Goal: Communication & Community: Answer question/provide support

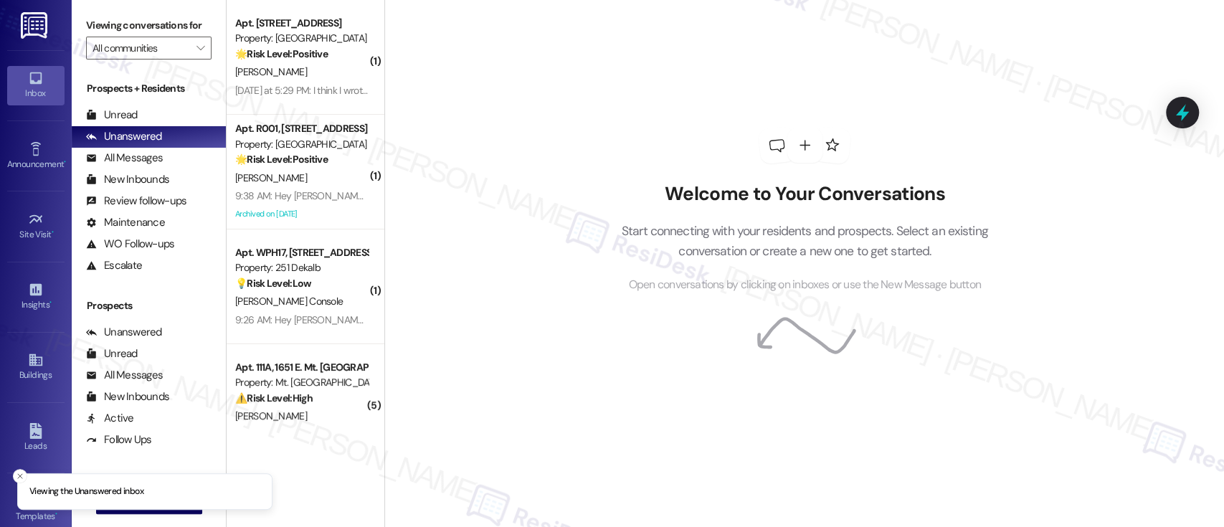
click at [672, 415] on div "Welcome to Your Conversations Start connecting with your residents and prospect…" at bounding box center [804, 210] width 430 height 421
click at [16, 473] on icon "Close toast" at bounding box center [20, 476] width 9 height 9
click at [155, 500] on span "New Message" at bounding box center [157, 502] width 59 height 15
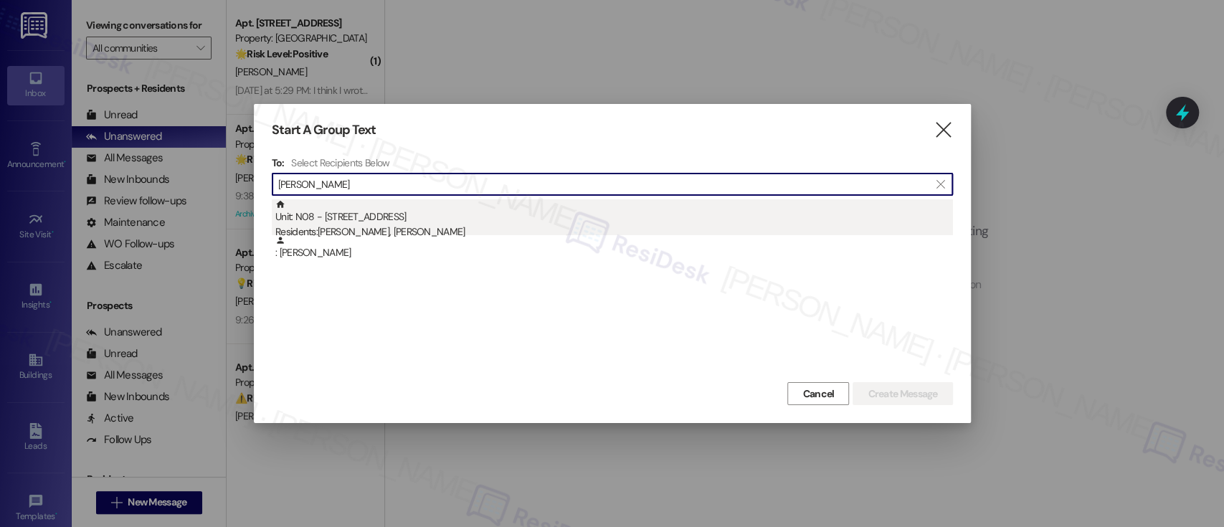
type input "David Szollosy"
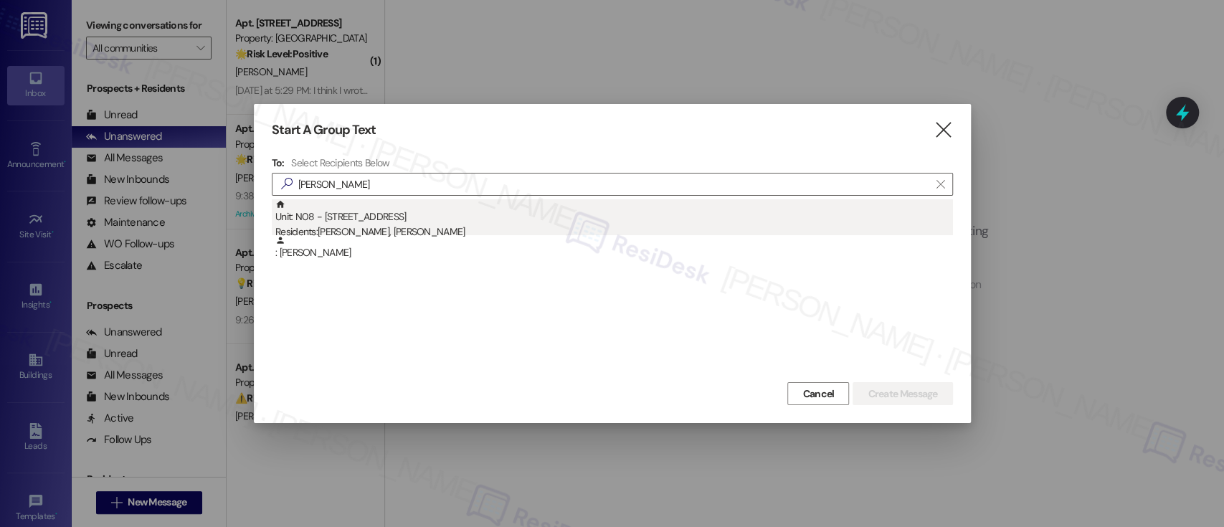
click at [417, 226] on div "Residents: Alan Weaver, David Szollosy" at bounding box center [613, 231] width 677 height 15
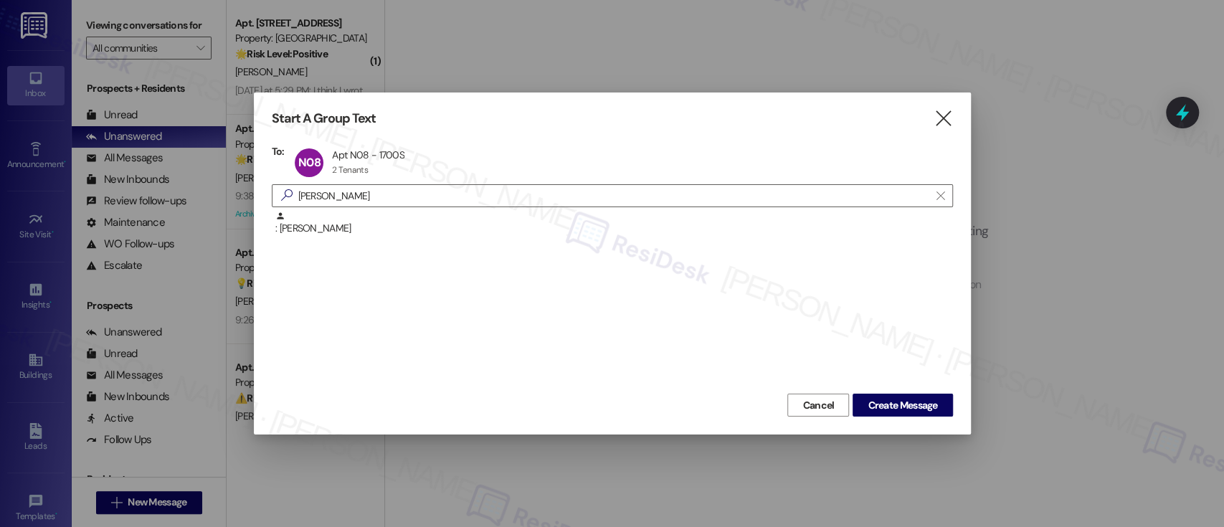
drag, startPoint x: 888, startPoint y: 404, endPoint x: 895, endPoint y: 384, distance: 20.4
click at [895, 386] on div "Start A Group Text  To: N08 Apt N08 - 1700S Apt N08 - 1700S 2 Tenants 2 Tenant…" at bounding box center [612, 263] width 717 height 342
click at [887, 404] on span "Create Message" at bounding box center [902, 405] width 70 height 15
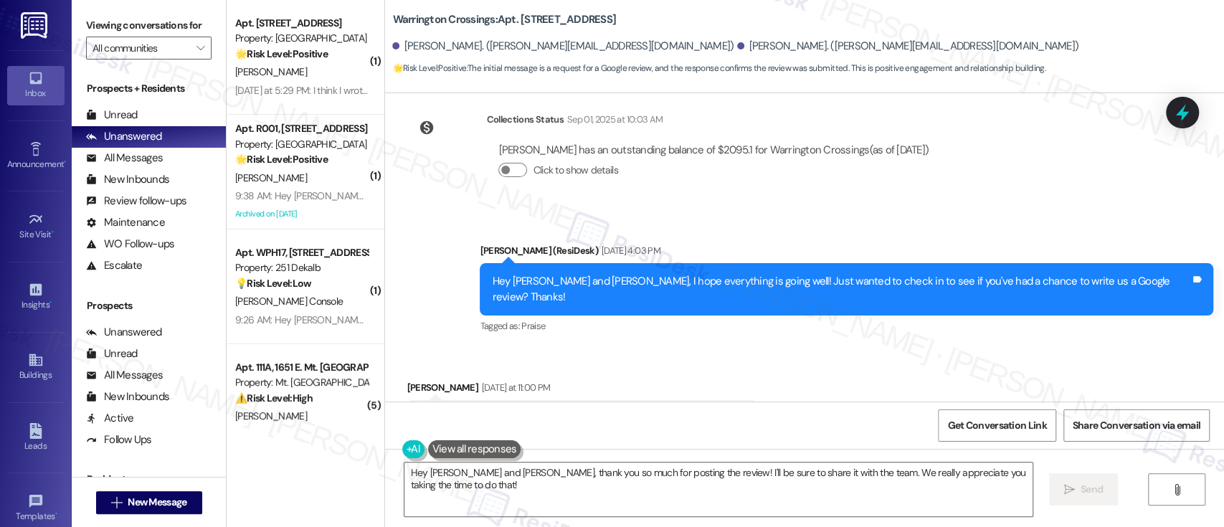
scroll to position [5511, 0]
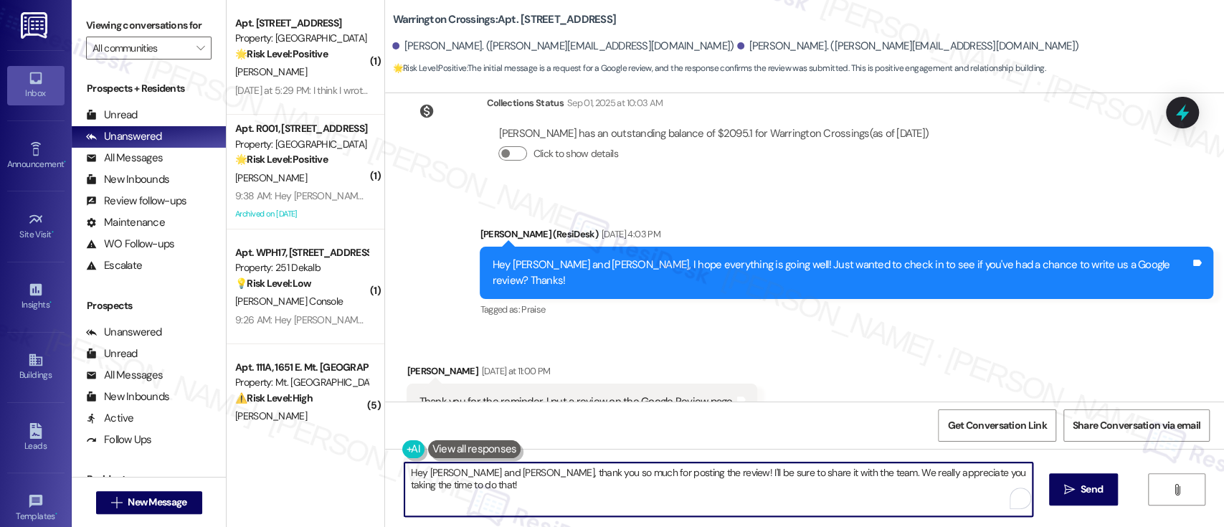
drag, startPoint x: 441, startPoint y: 473, endPoint x: 480, endPoint y: 473, distance: 38.7
click at [480, 473] on textarea "Hey David and Alan, thank you so much for posting the review! I'll be sure to s…" at bounding box center [717, 489] width 627 height 54
click at [629, 483] on textarea "Hey David, thank you so much for posting the review! I'll be sure to share it w…" at bounding box center [714, 489] width 627 height 54
click at [748, 474] on textarea "Hey David, thank you so much for posting the review! I'll be sure to share it w…" at bounding box center [714, 489] width 627 height 54
click at [791, 470] on textarea "Hey David, thank you so much for posting the review! I'll be sure to share it w…" at bounding box center [714, 489] width 627 height 54
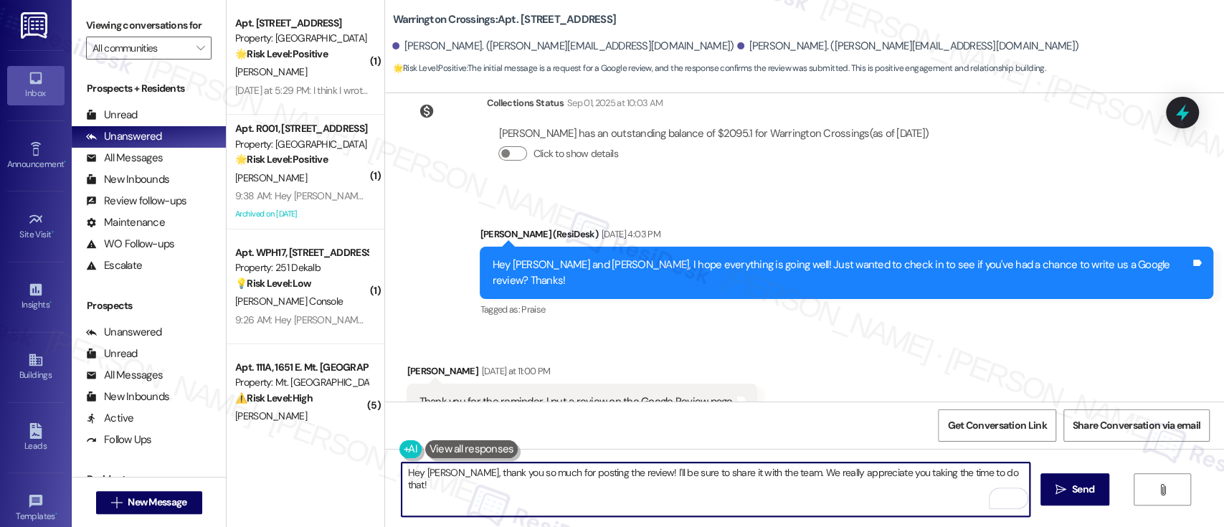
click at [923, 476] on textarea "Hey David, thank you so much for posting the review! I'll be sure to share it w…" at bounding box center [714, 489] width 627 height 54
click at [989, 472] on textarea "Hey David, thank you so much for posting the review! I'll be sure to share it w…" at bounding box center [714, 489] width 627 height 54
type textarea "Hey David, thank you so much for posting the review! I'll be sure to share it w…"
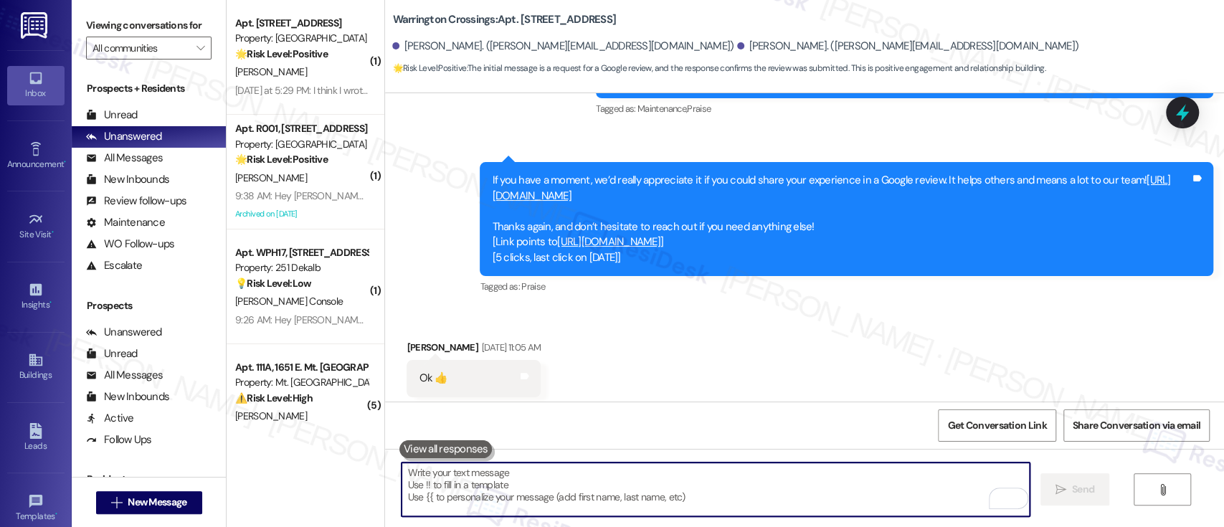
scroll to position [4327, 0]
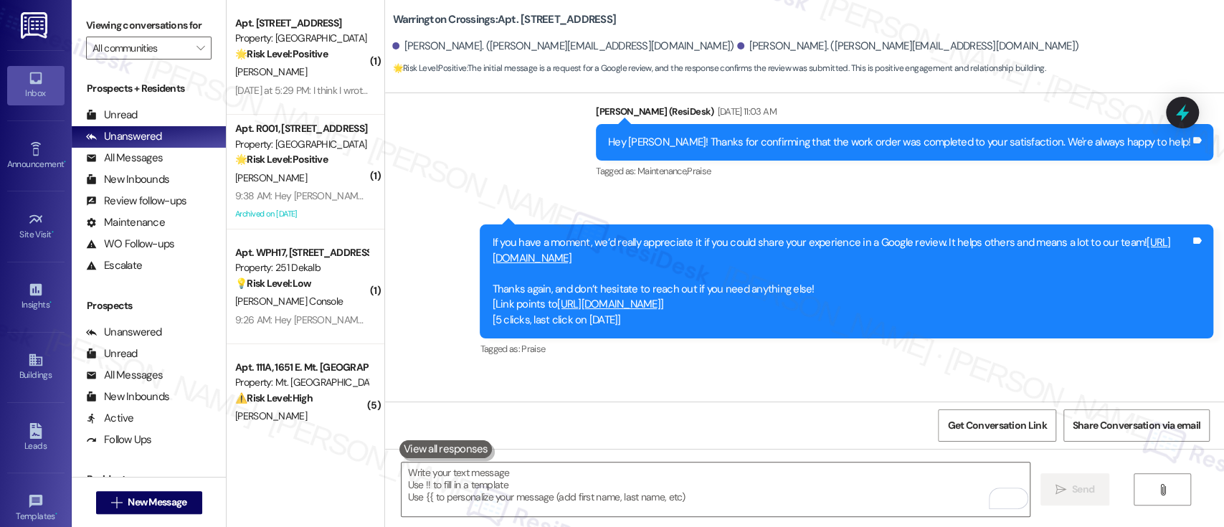
click at [673, 235] on link "https://www.theresidesk.com/links/review-eC1lKEt14" at bounding box center [831, 249] width 678 height 29
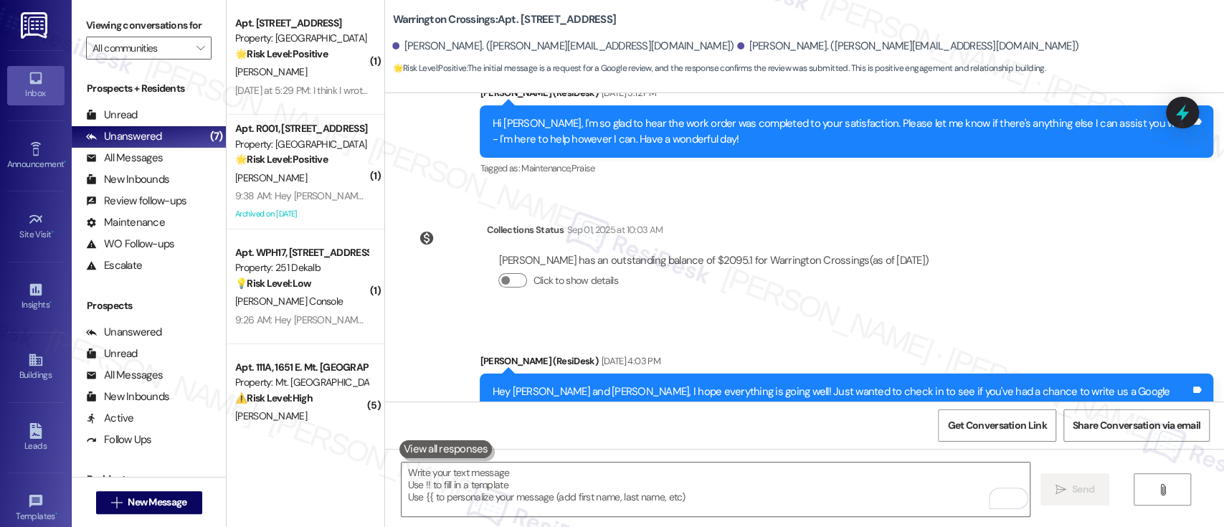
scroll to position [5632, 0]
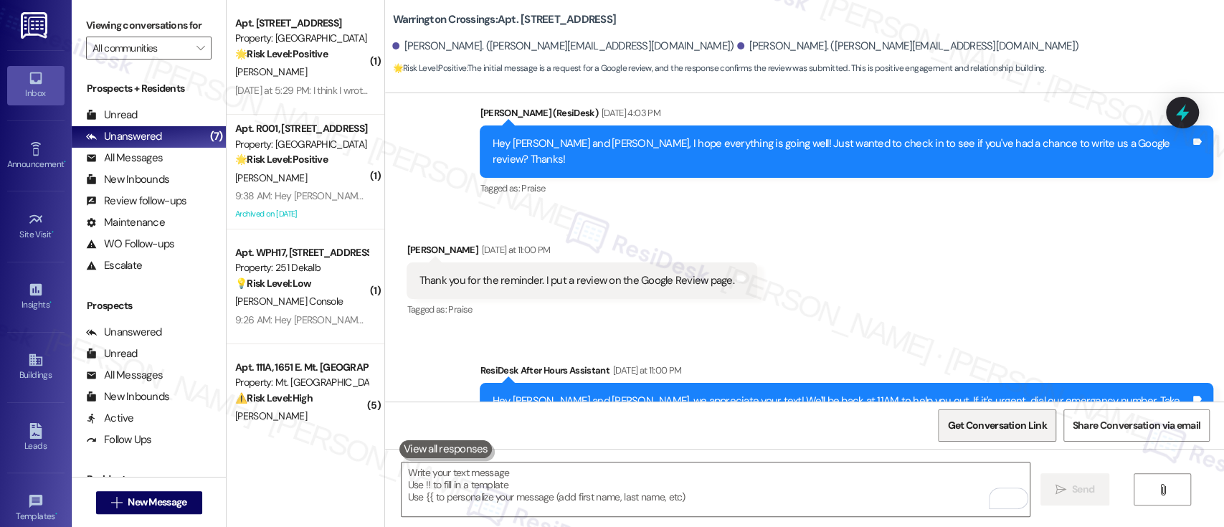
click at [1021, 422] on span "Get Conversation Link" at bounding box center [996, 425] width 99 height 15
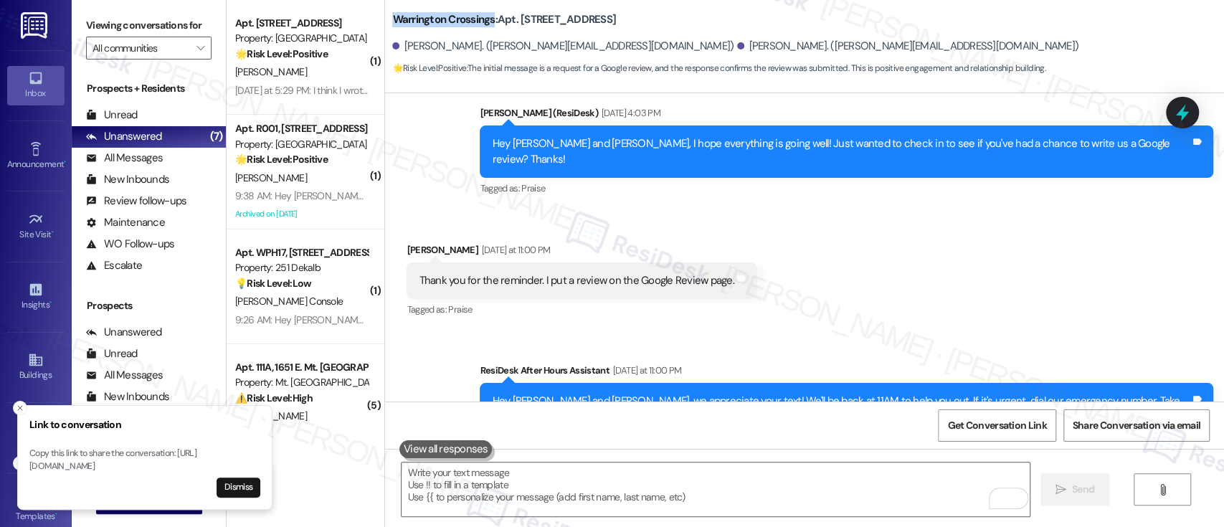
drag, startPoint x: 485, startPoint y: 22, endPoint x: 383, endPoint y: 20, distance: 102.5
click at [392, 20] on b "Warrington Crossings: Apt. N08, 1700 Street Rd B05" at bounding box center [504, 19] width 224 height 15
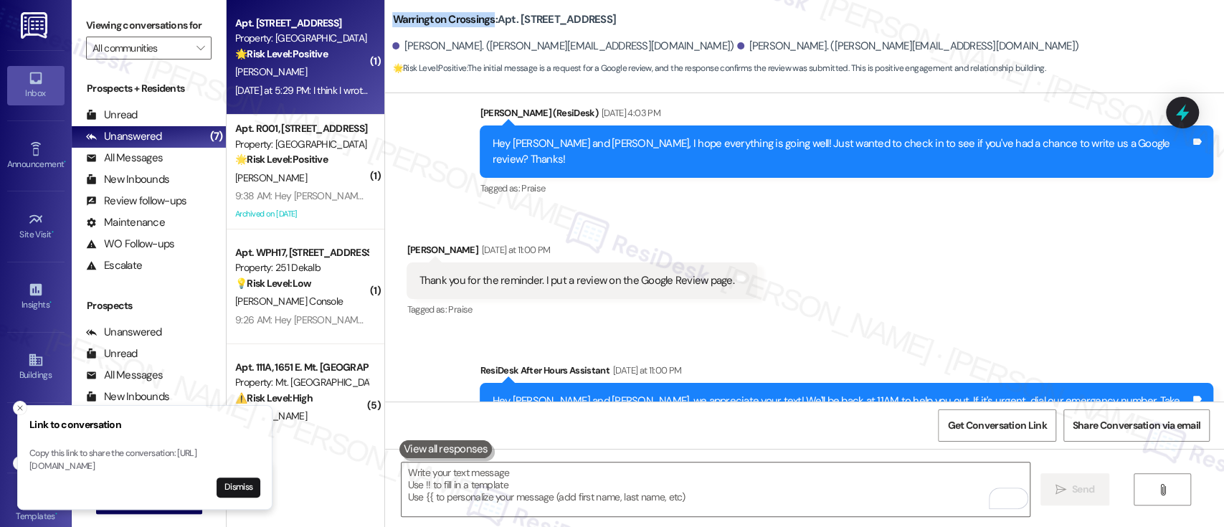
copy b "Warrington Crossings"
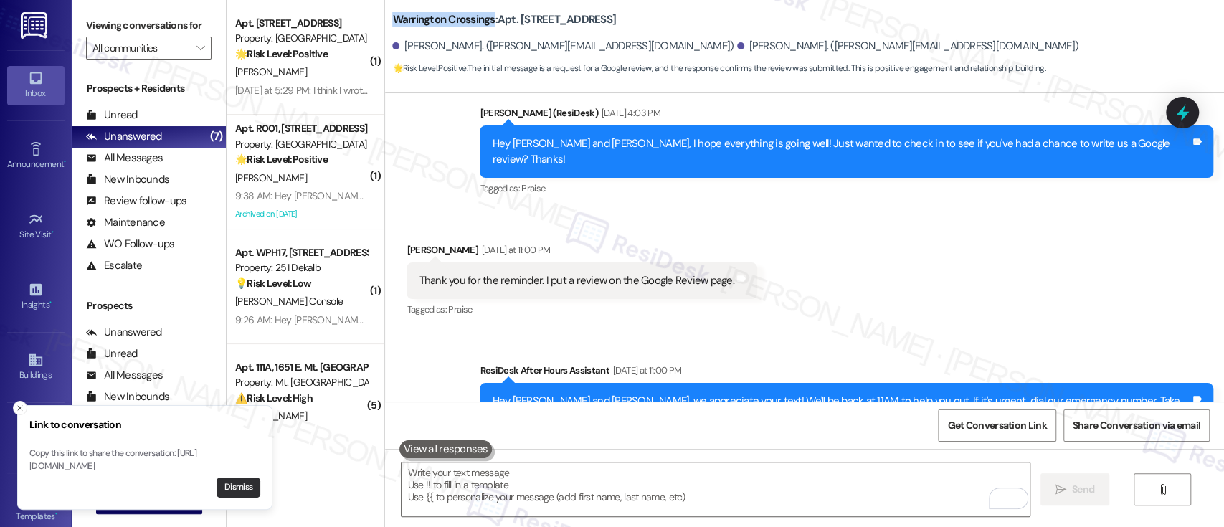
click at [247, 487] on button "Dismiss" at bounding box center [238, 487] width 44 height 20
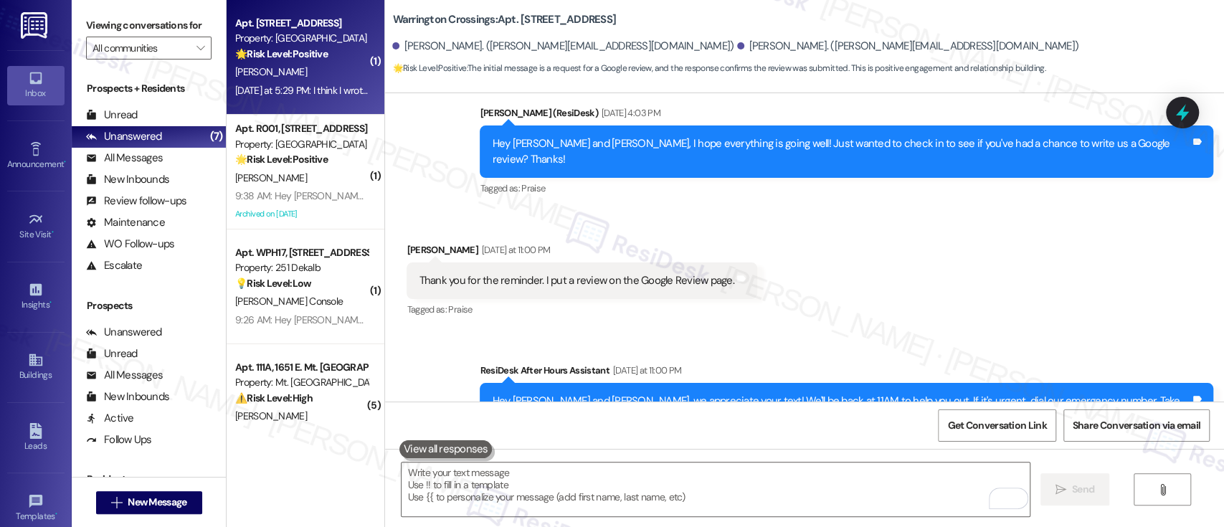
click at [317, 45] on div "Property: York House" at bounding box center [301, 38] width 133 height 15
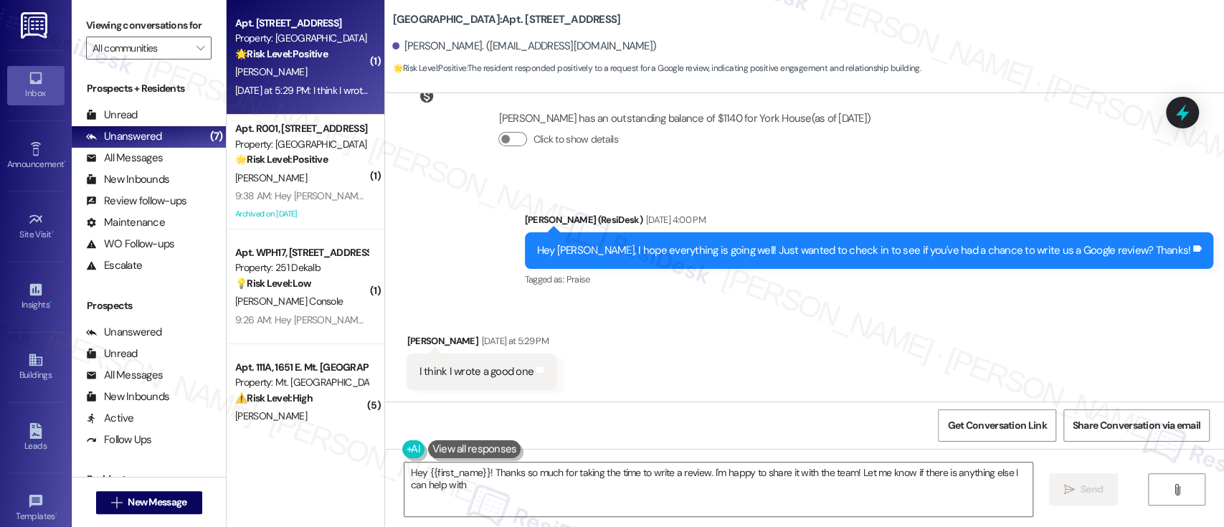
scroll to position [1624, 0]
type textarea "Hey {{first_name}}! Thanks so much for taking the time to write a review. I'm h…"
click at [908, 318] on div "Received via SMS Timothy Sullivan Yesterday at 5:29 PM I think I wrote a good o…" at bounding box center [804, 351] width 839 height 100
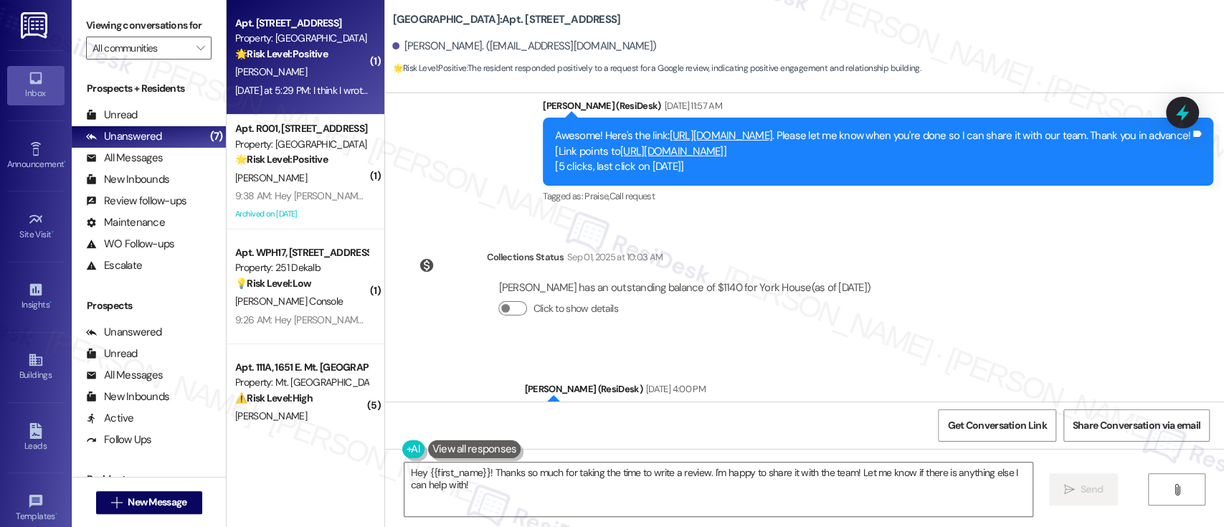
scroll to position [1333, 0]
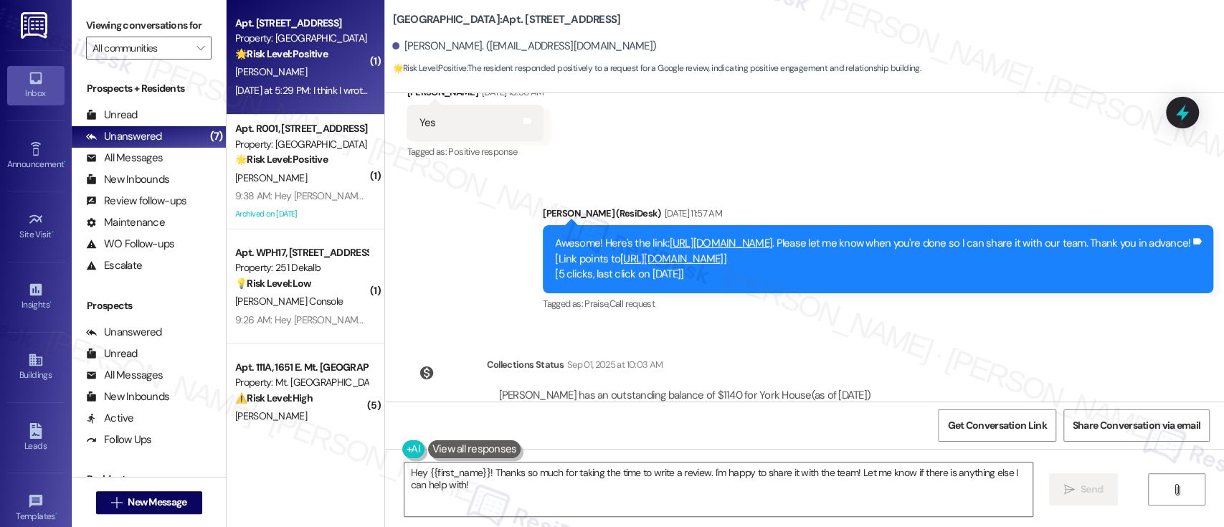
click at [765, 242] on link "https://www.theresidesk.com/links/review-GqlfIWbn-" at bounding box center [720, 243] width 103 height 14
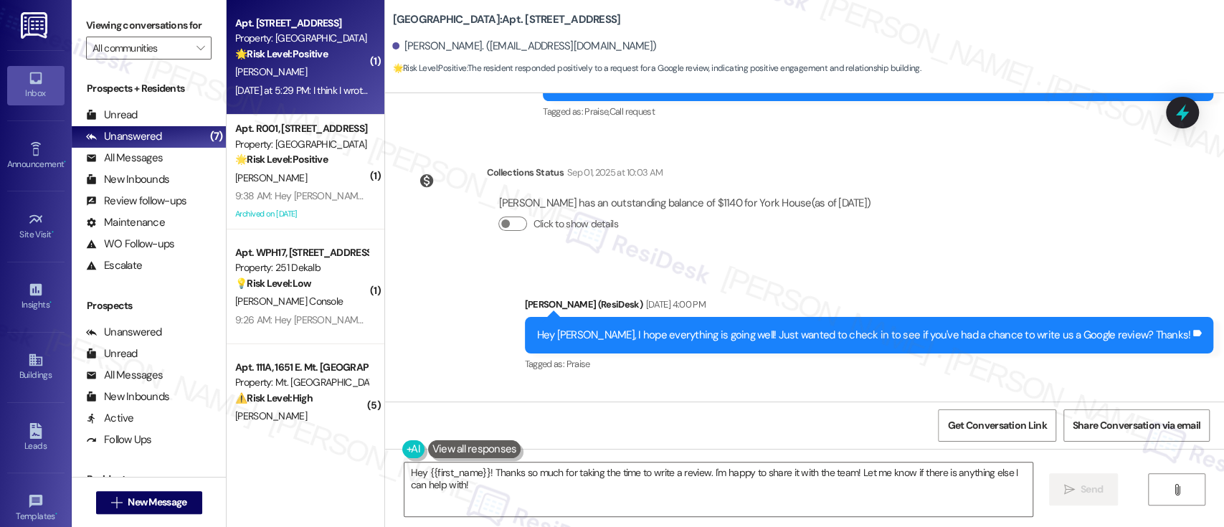
scroll to position [1625, 0]
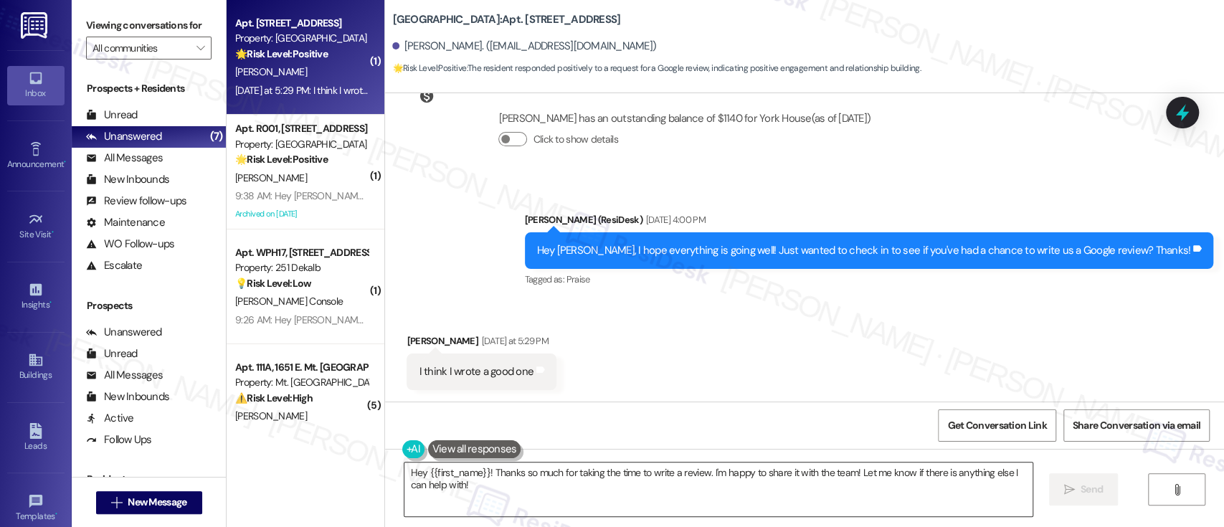
click at [665, 490] on textarea "Hey {{first_name}}! Thanks so much for taking the time to write a review. I'm h…" at bounding box center [717, 489] width 627 height 54
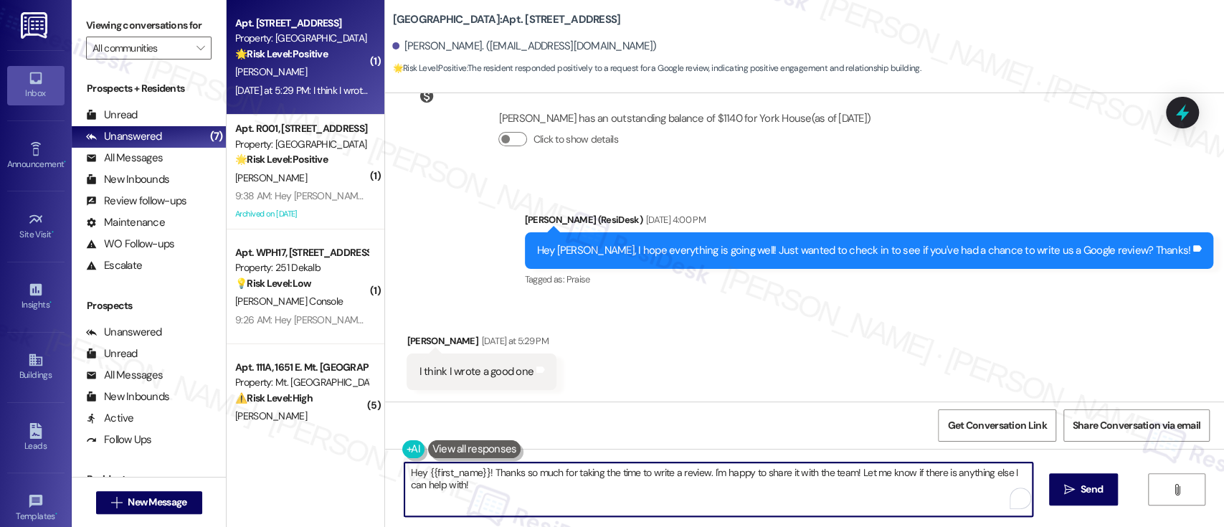
click at [724, 476] on textarea "Hey {{first_name}}! Thanks so much for taking the time to write a review. I'm h…" at bounding box center [717, 489] width 627 height 54
click at [843, 481] on textarea "Hey {{first_name}}! Thanks so much for taking the time to write a review. I'm h…" at bounding box center [717, 489] width 627 height 54
click at [910, 472] on textarea "Hey {{first_name}}! Thanks so much for taking the time to write a review. I'm h…" at bounding box center [714, 489] width 627 height 54
click at [749, 499] on textarea "Hey {{first_name}}! Thanks so much for taking the time to write a review. I'm h…" at bounding box center [714, 489] width 627 height 54
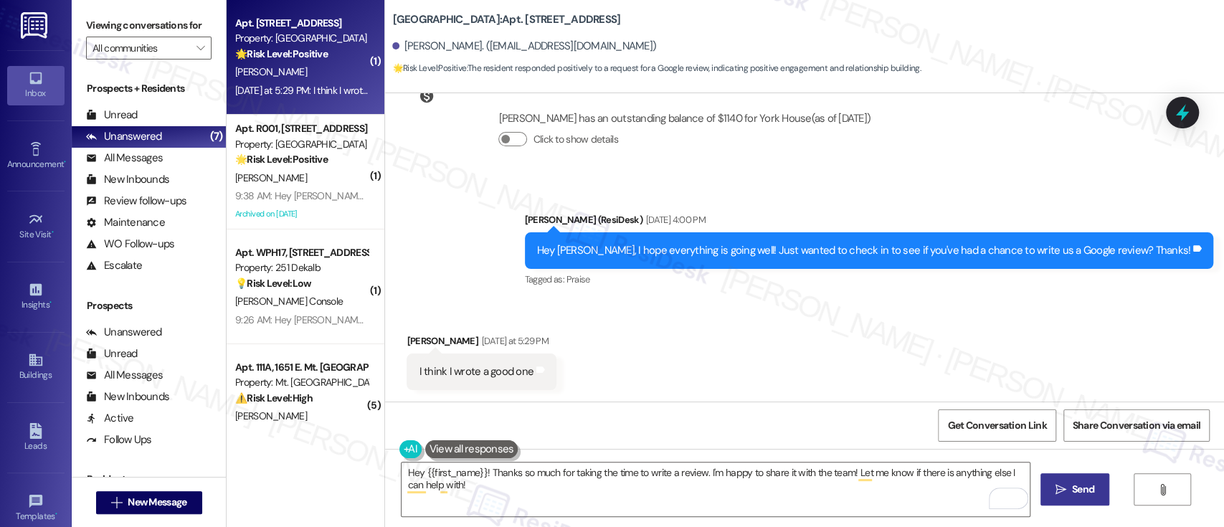
click at [1069, 487] on span "Send" at bounding box center [1083, 489] width 28 height 15
click at [1019, 333] on div "Received via SMS Timothy Sullivan Yesterday at 5:29 PM I think I wrote a good o…" at bounding box center [804, 351] width 839 height 100
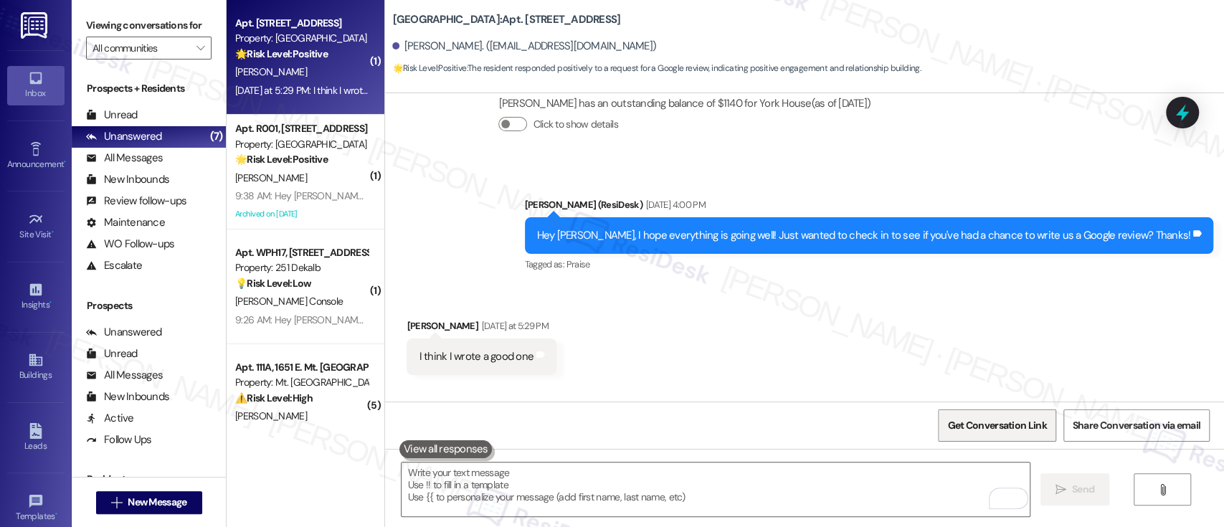
scroll to position [1624, 0]
click at [994, 424] on span "Get Conversation Link" at bounding box center [996, 425] width 99 height 15
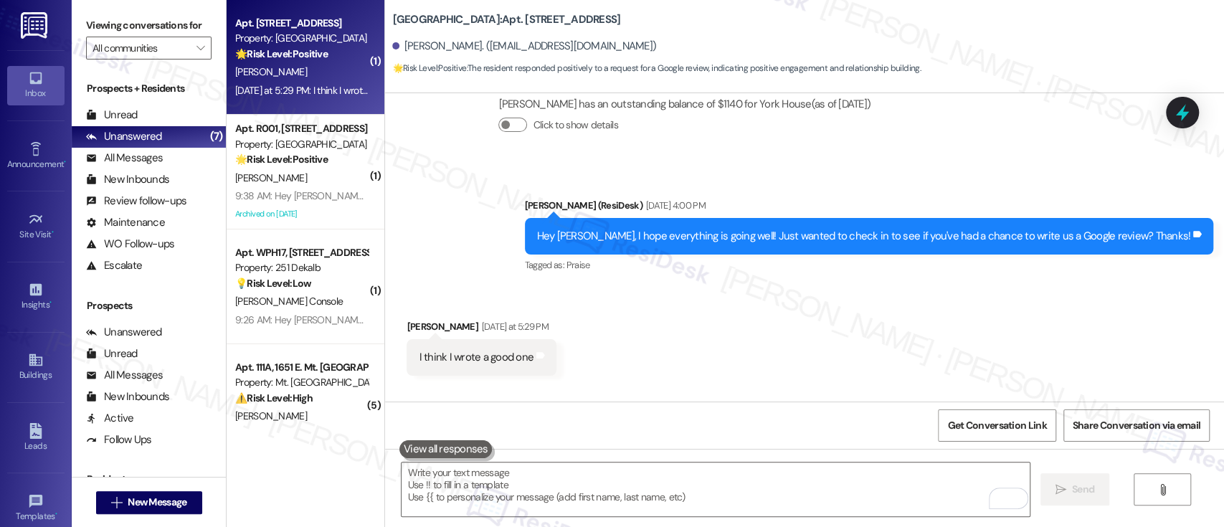
scroll to position [1725, 0]
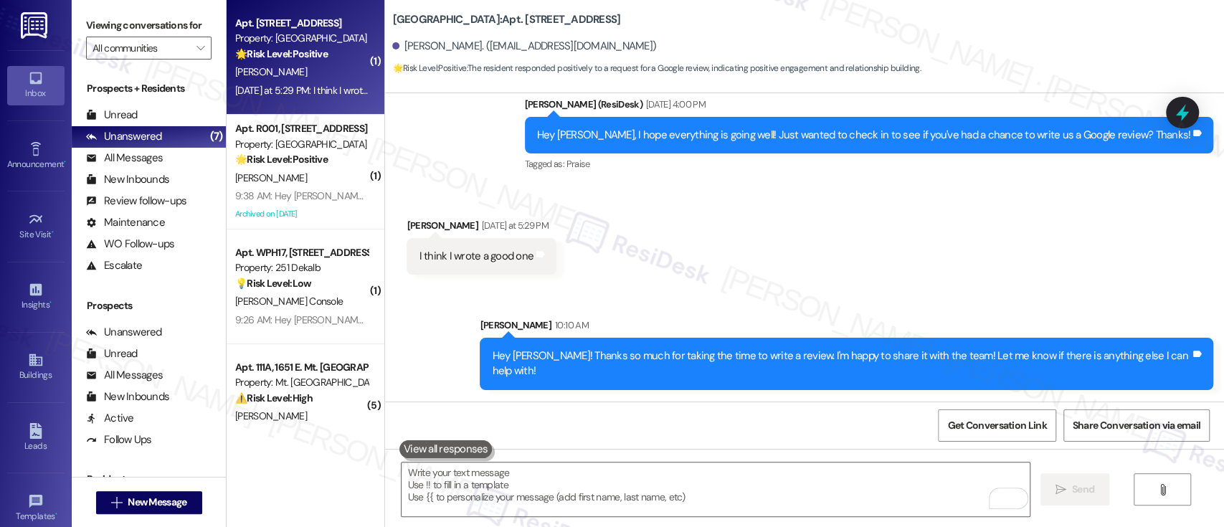
click at [827, 251] on div "Received via SMS Timothy Sullivan Yesterday at 5:29 PM I think I wrote a good o…" at bounding box center [804, 236] width 839 height 100
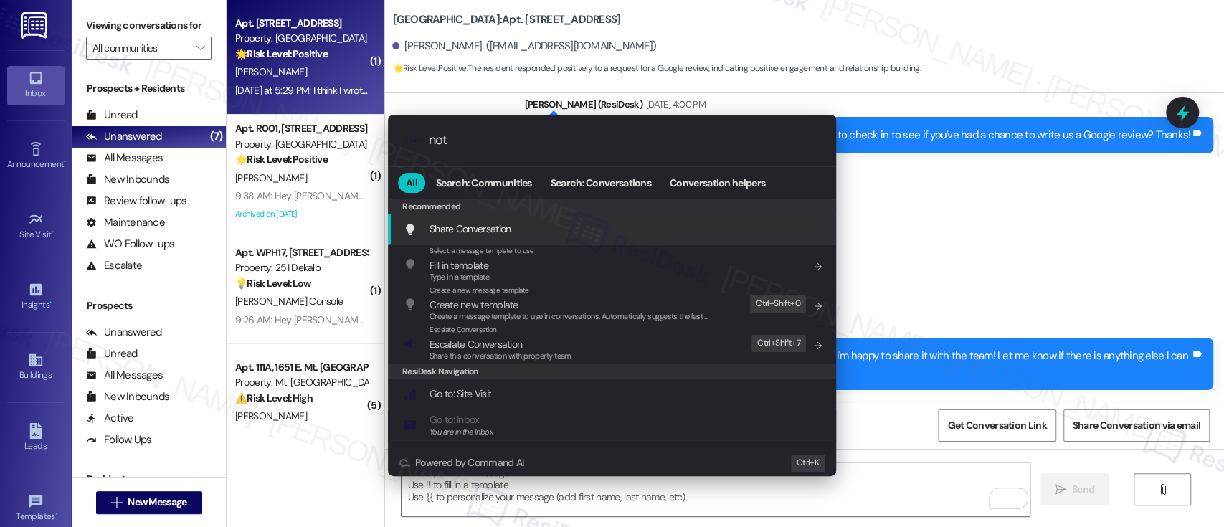
type input "note"
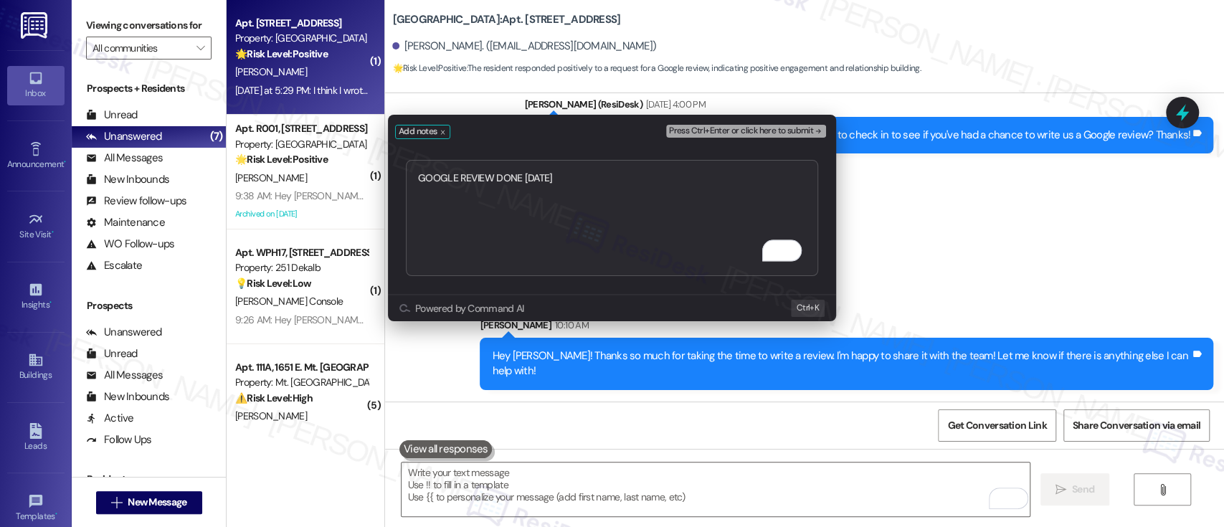
type textarea "GOOGLE REVIEW DONE SEPT 2025"
click at [797, 129] on span "Press Ctrl+Enter or click here to submit" at bounding box center [741, 131] width 144 height 10
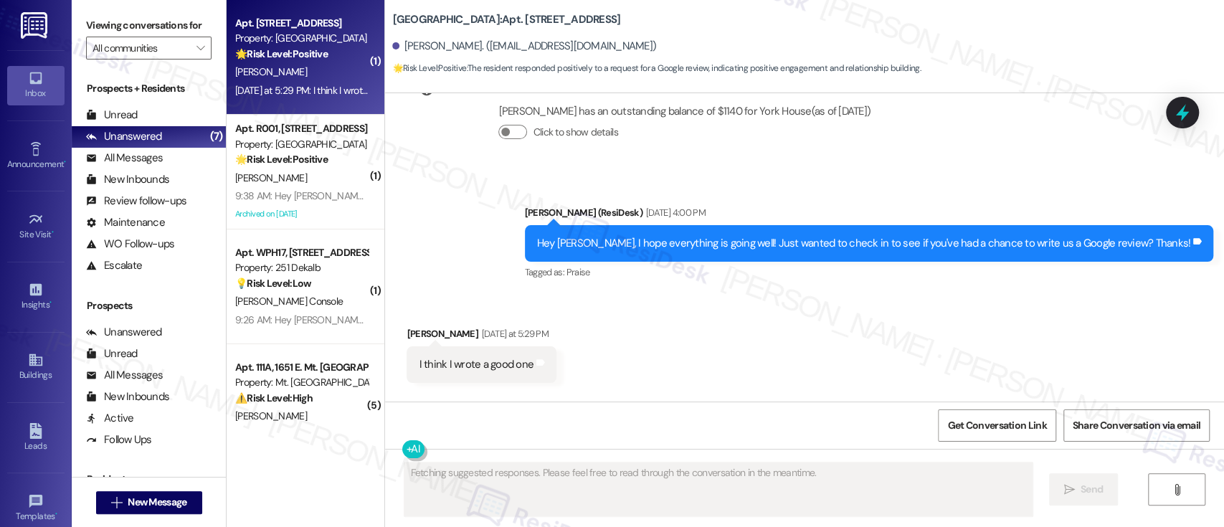
scroll to position [1624, 0]
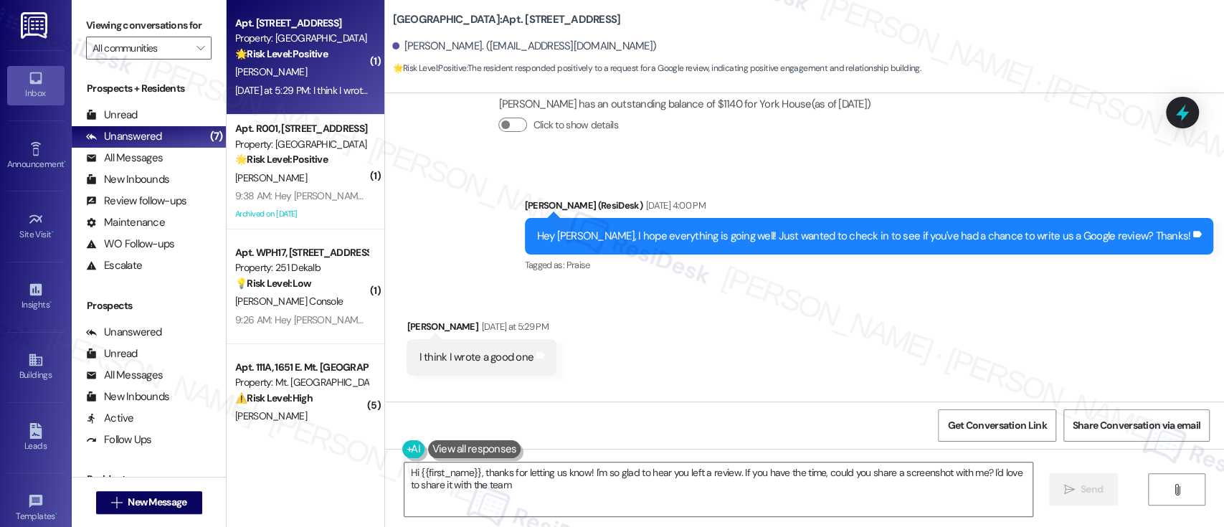
type textarea "Hi {{first_name}}, thanks for letting us know! I'm so glad to hear you left a r…"
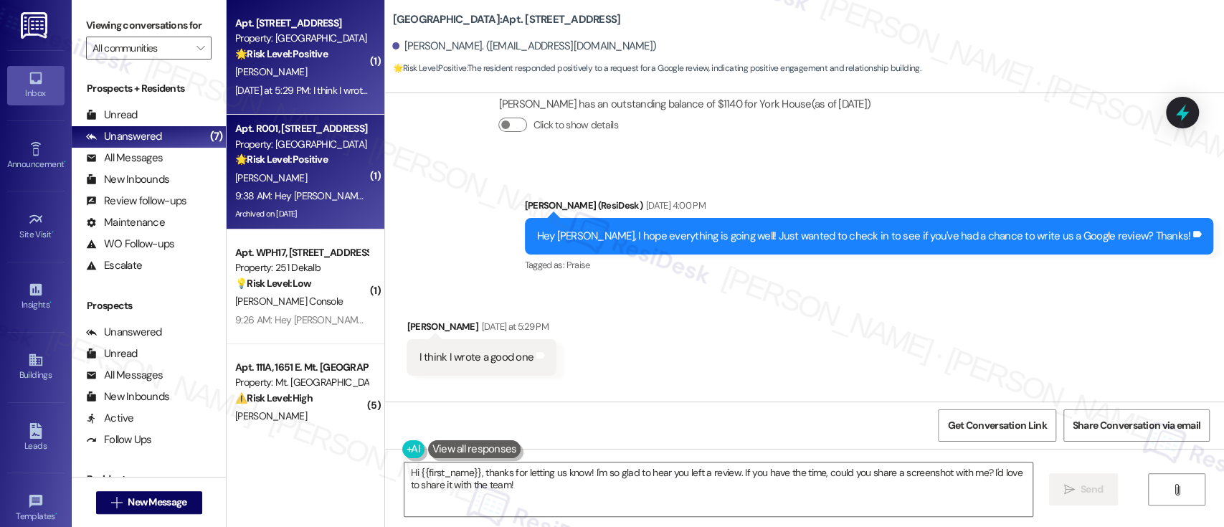
click at [258, 155] on strong "🌟 Risk Level: Positive" at bounding box center [281, 159] width 92 height 13
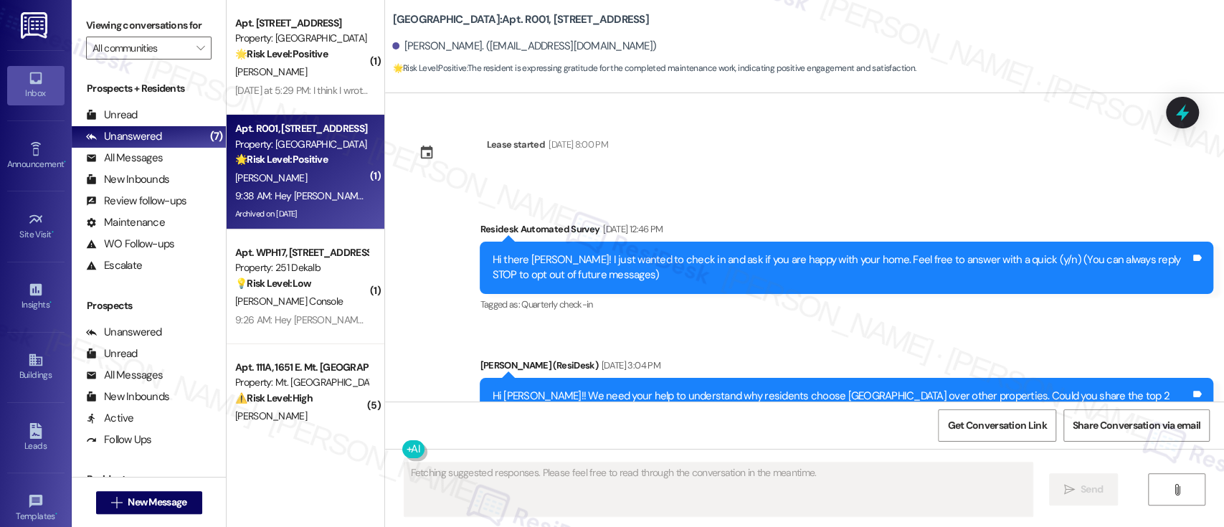
scroll to position [34212, 0]
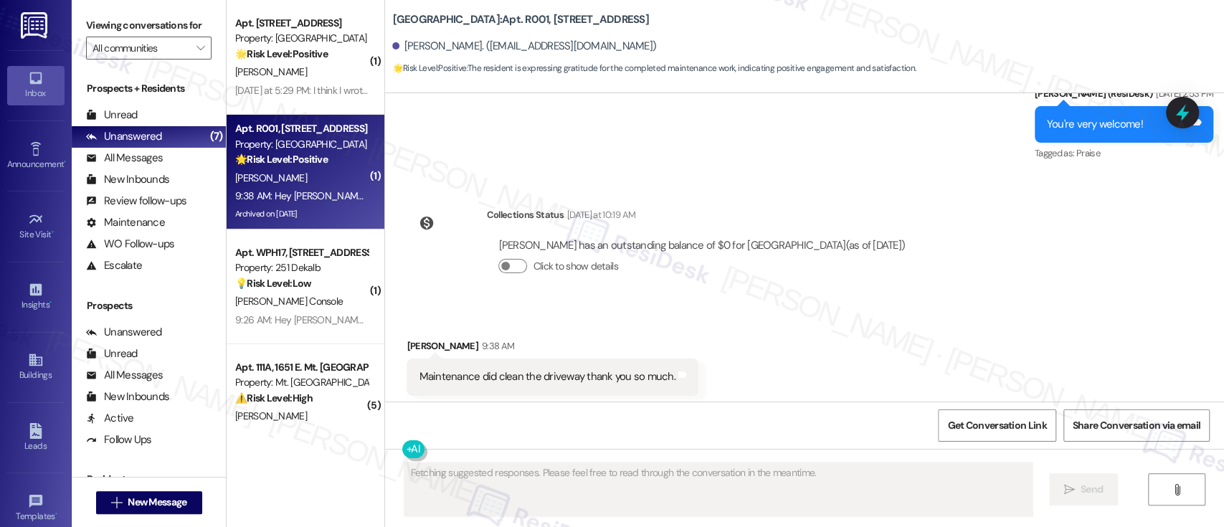
click at [993, 306] on div "Received via SMS Belinda Brown 9:38 AM Maintenance did clean the driveway thank…" at bounding box center [804, 366] width 839 height 121
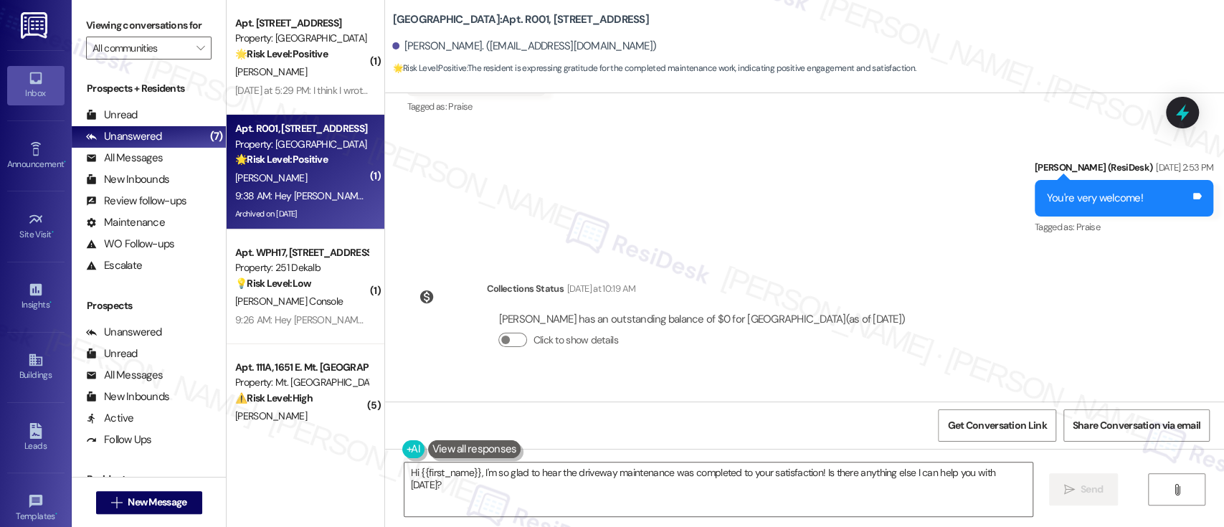
scroll to position [33396, 0]
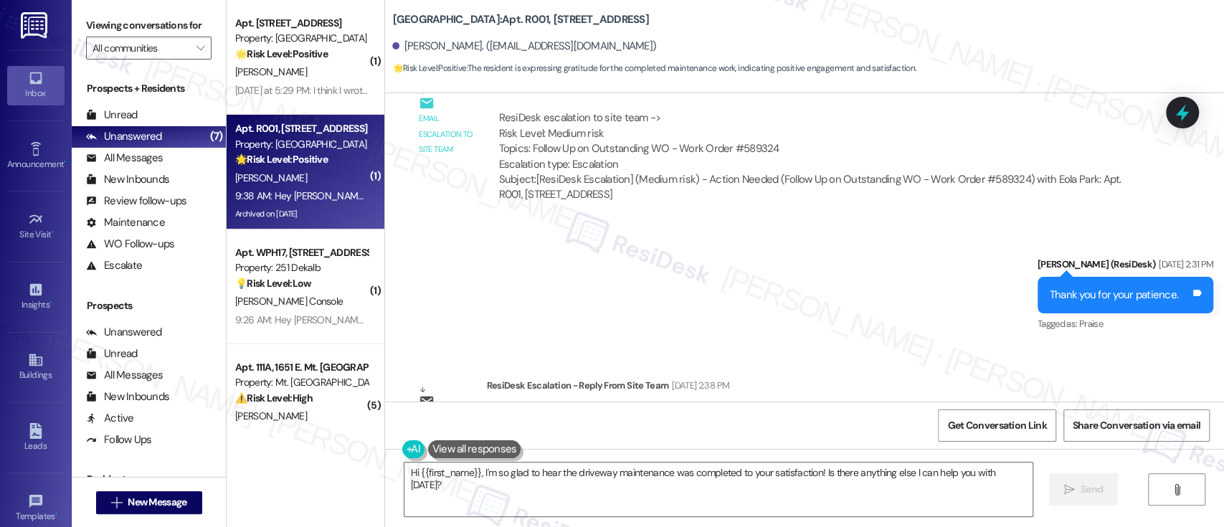
click at [894, 398] on div "ResiDesk escalation reply -> Please handle – stucco work is not something our i…" at bounding box center [813, 431] width 654 height 67
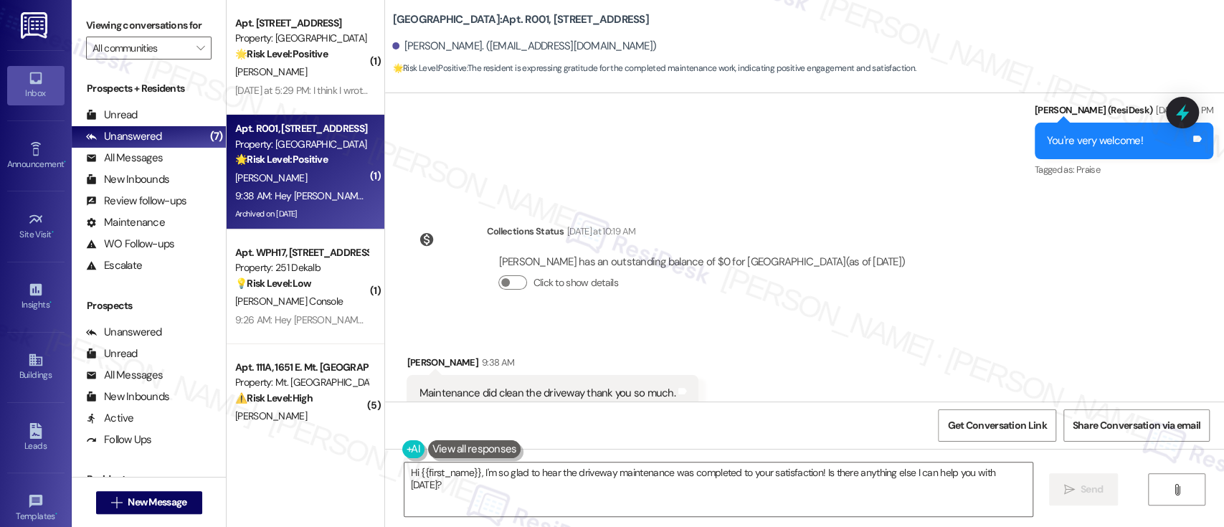
scroll to position [34212, 0]
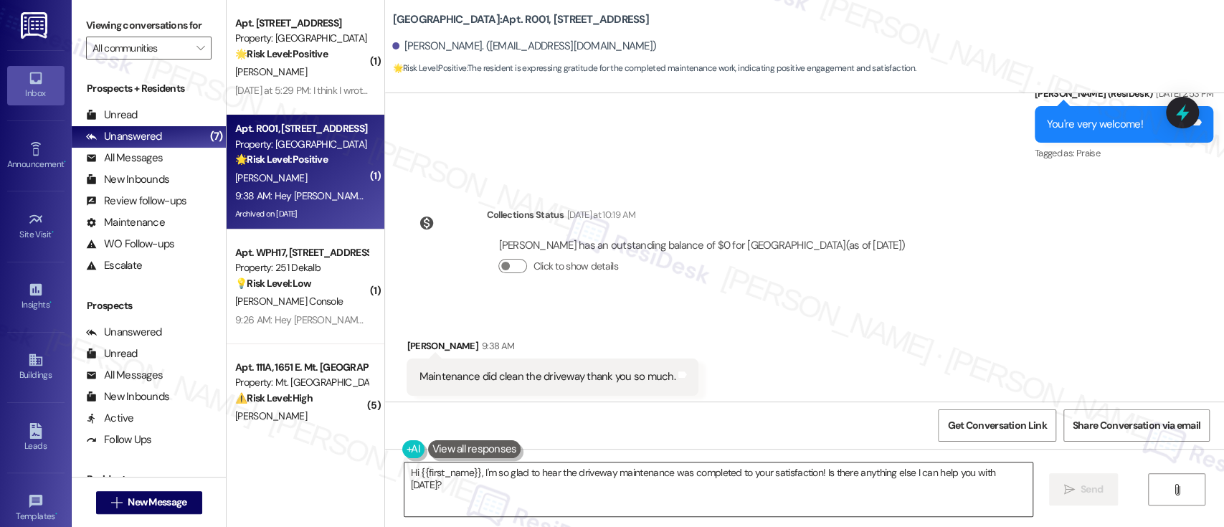
click at [724, 476] on textarea "Hi {{first_name}}, I'm so glad to hear the driveway maintenance was completed t…" at bounding box center [717, 489] width 627 height 54
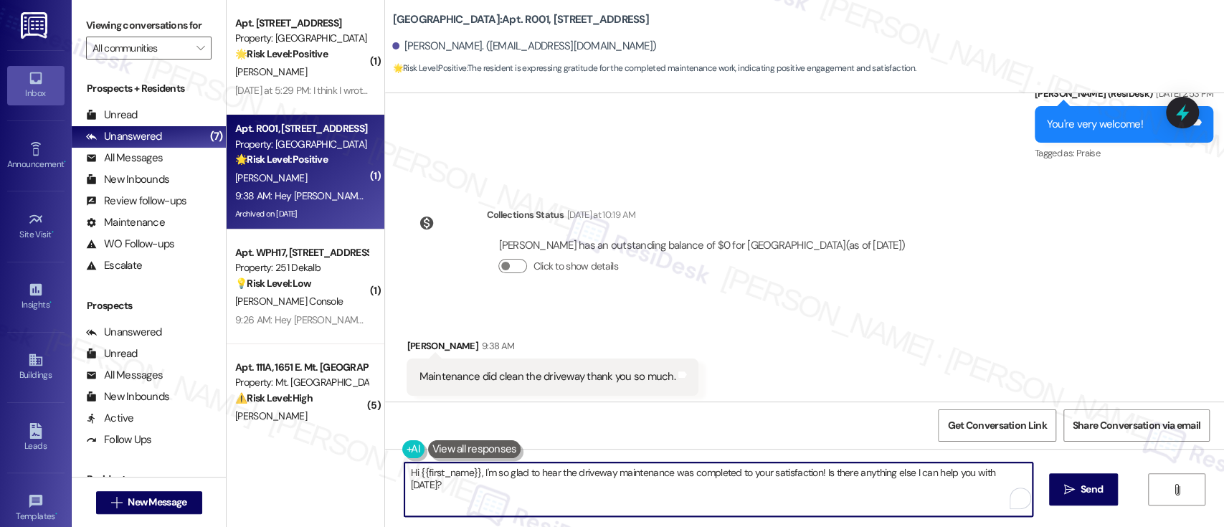
click at [912, 476] on textarea "Hi {{first_name}}, I'm so glad to hear the driveway maintenance was completed t…" at bounding box center [717, 489] width 627 height 54
drag, startPoint x: 814, startPoint y: 473, endPoint x: 1015, endPoint y: 483, distance: 201.7
click at [1015, 483] on textarea "Hi {{first_name}}, I'm so glad to hear the driveway maintenance was completed t…" at bounding box center [714, 489] width 627 height 54
paste textarea "as {{property}} lived up to your expectations so far? I'm here to ensure you're…"
click at [816, 473] on textarea "Hi {{first_name}}, I'm so glad to hear the driveway maintenance was completed t…" at bounding box center [714, 489] width 627 height 54
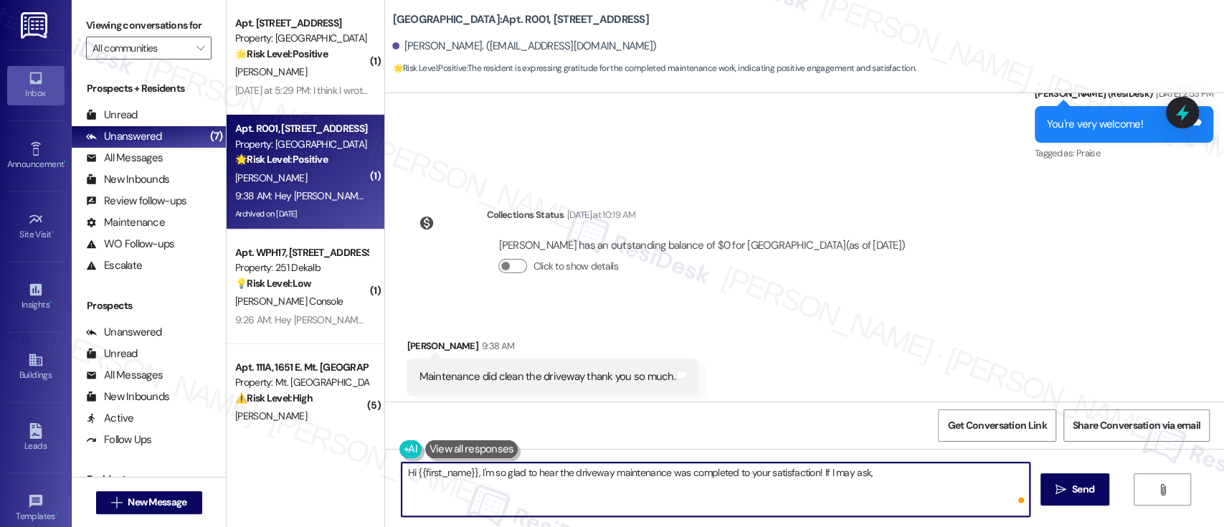
paste textarea "as {{property}} lived up to your expectations so far? I'm here to ensure you're…"
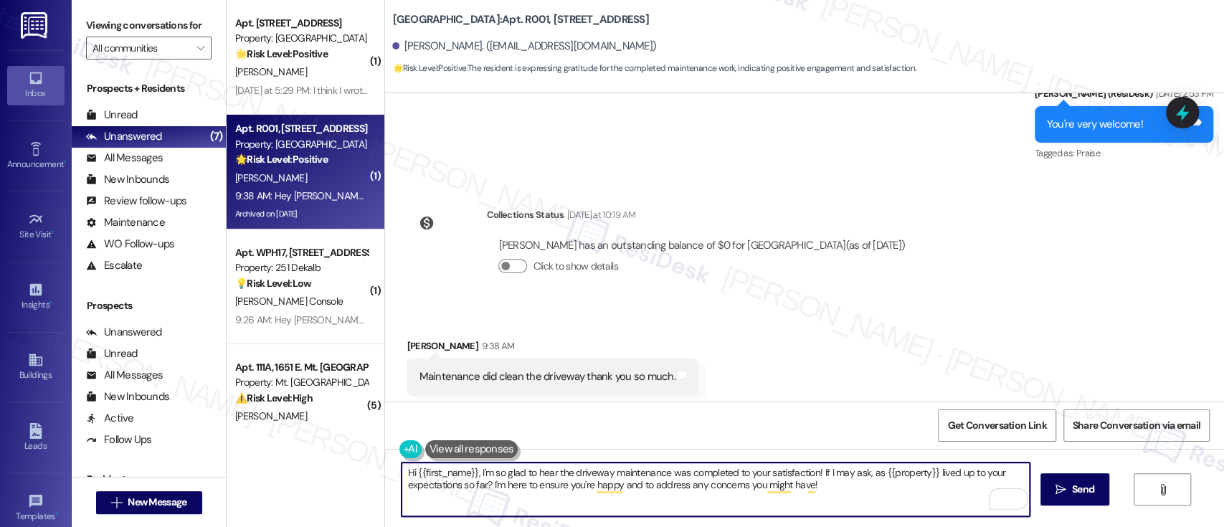
click at [859, 479] on textarea "Hi {{first_name}}, I'm so glad to hear the driveway maintenance was completed t…" at bounding box center [714, 489] width 627 height 54
type textarea "Hi {{first_name}}, I'm so glad to hear the driveway maintenance was completed t…"
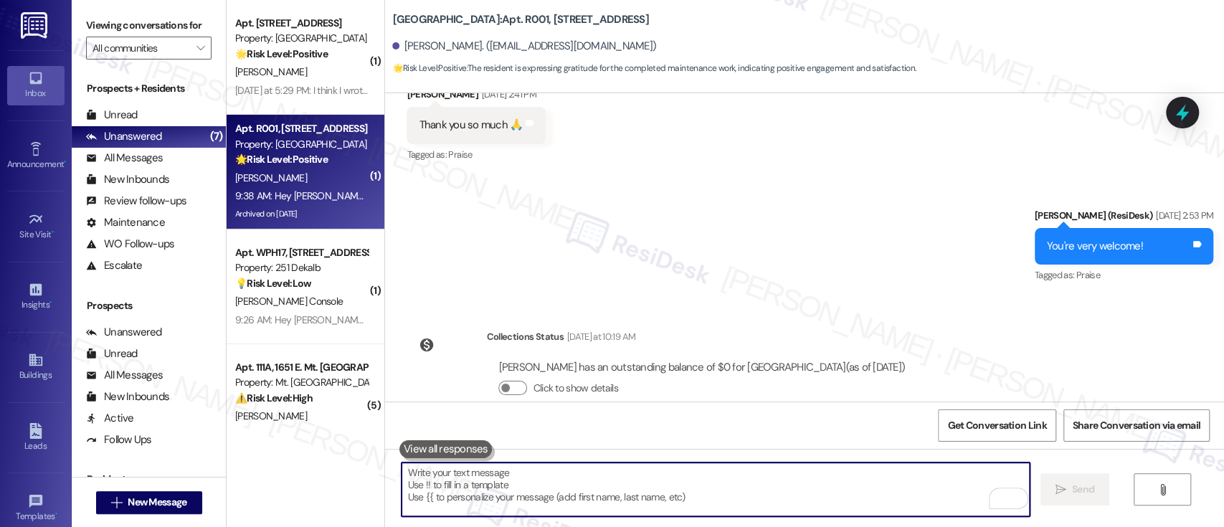
scroll to position [34327, 0]
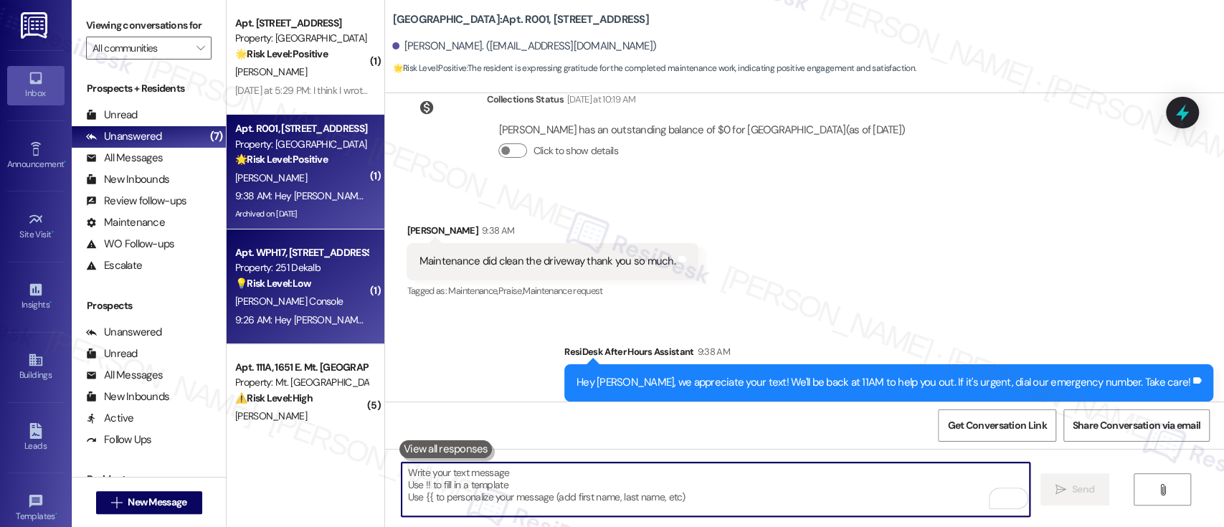
click at [293, 300] on div "J. Console" at bounding box center [301, 301] width 135 height 18
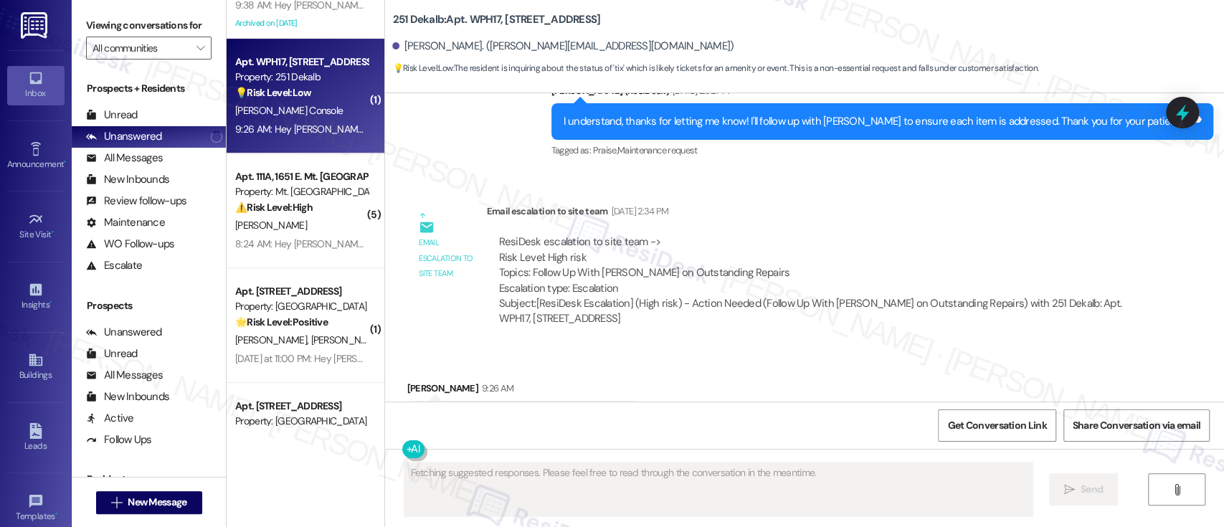
scroll to position [231, 0]
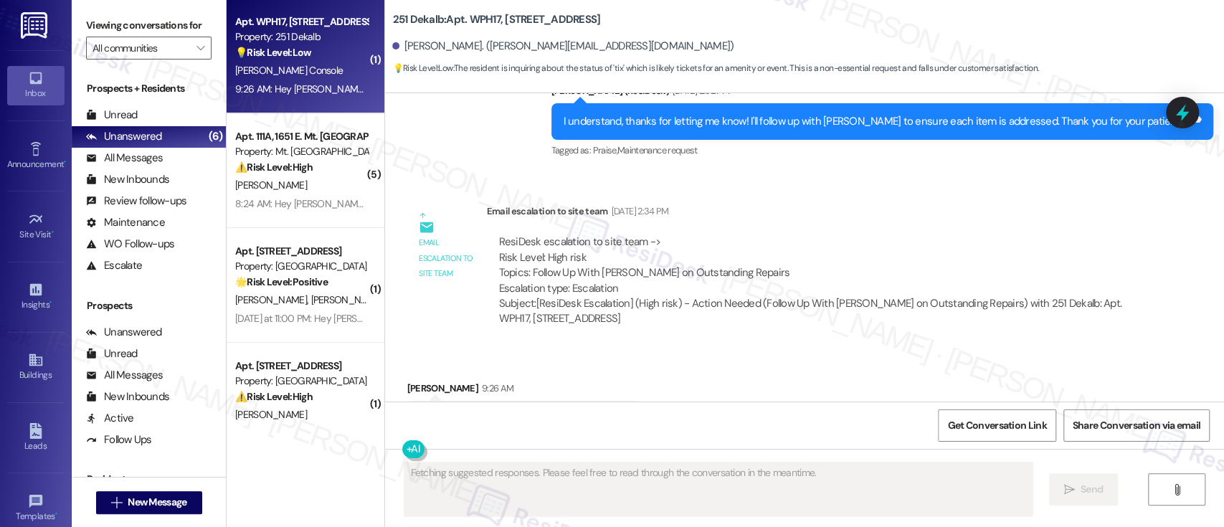
click at [773, 348] on div "Received via SMS James Console 9:26 AM Hi Em, how we lookin on restoring those …" at bounding box center [804, 398] width 839 height 100
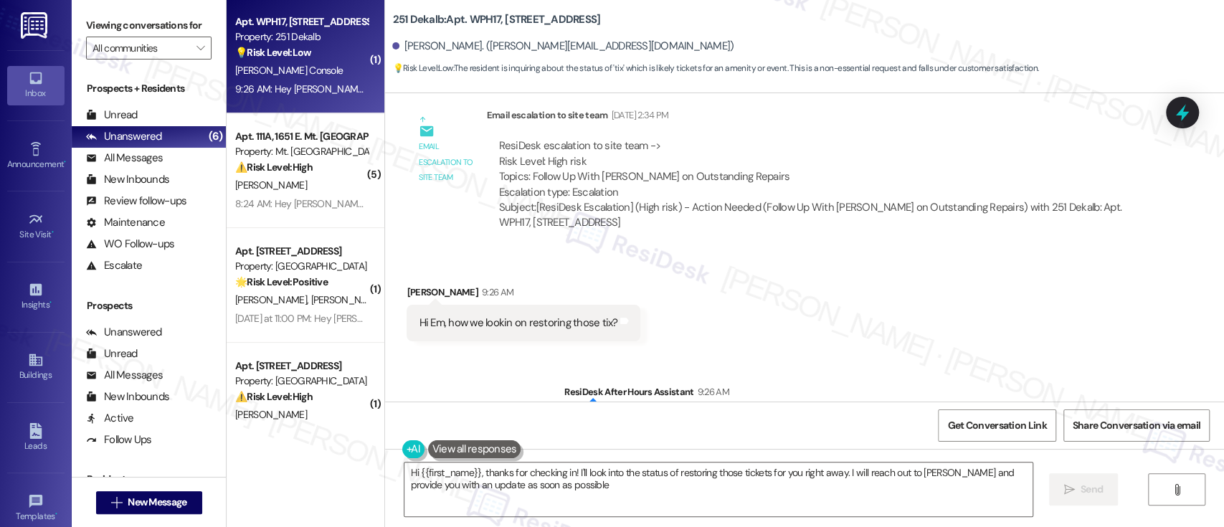
type textarea "Hi {{first_name}}, thanks for checking in! I'll look into the status of restori…"
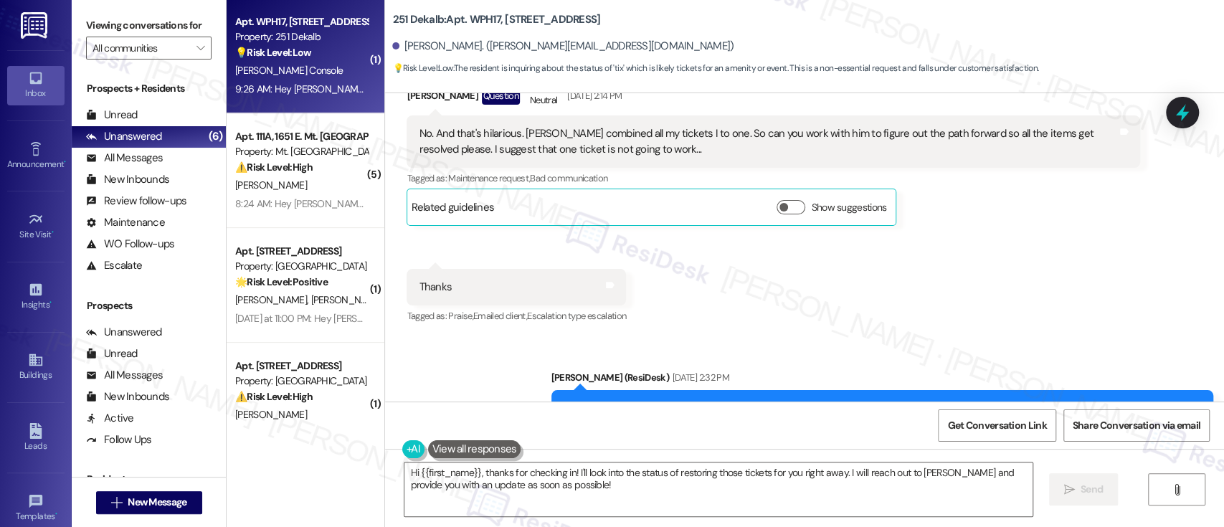
scroll to position [2239, 0]
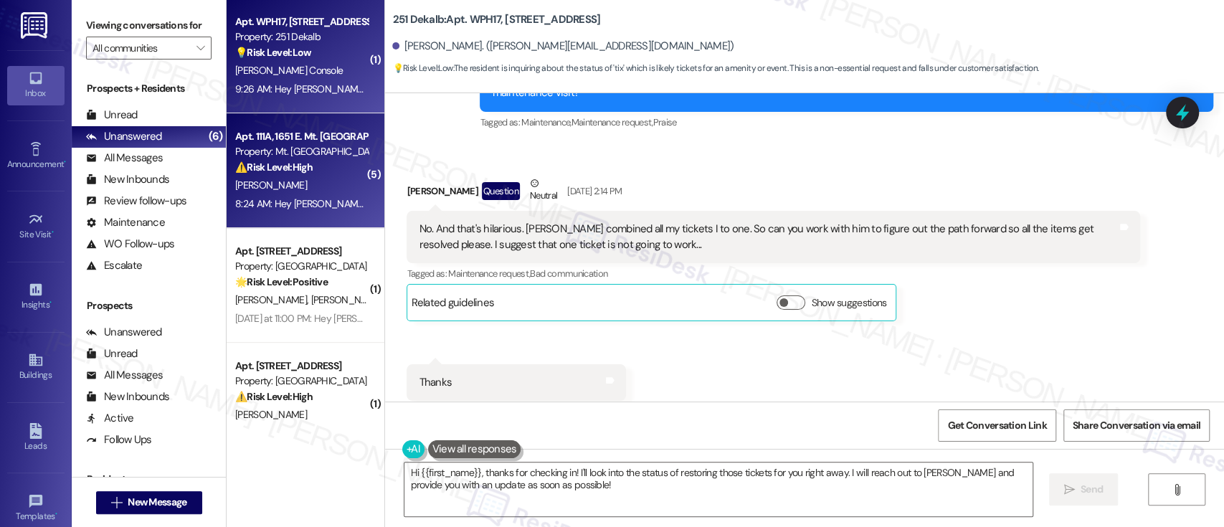
click at [271, 176] on div "[PERSON_NAME]" at bounding box center [301, 185] width 135 height 18
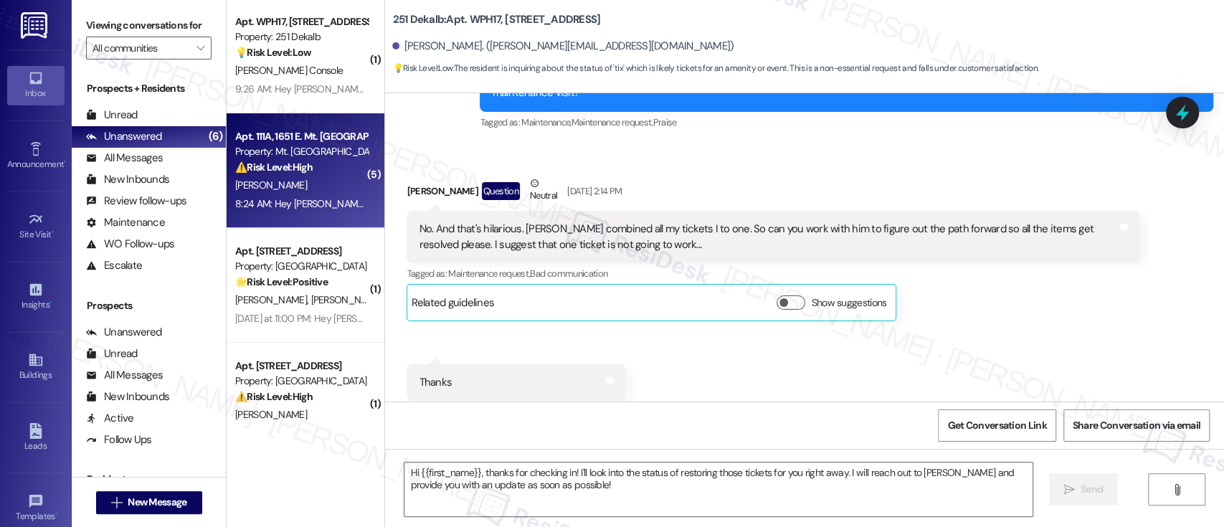
type textarea "Fetching suggested responses. Please feel free to read through the conversation…"
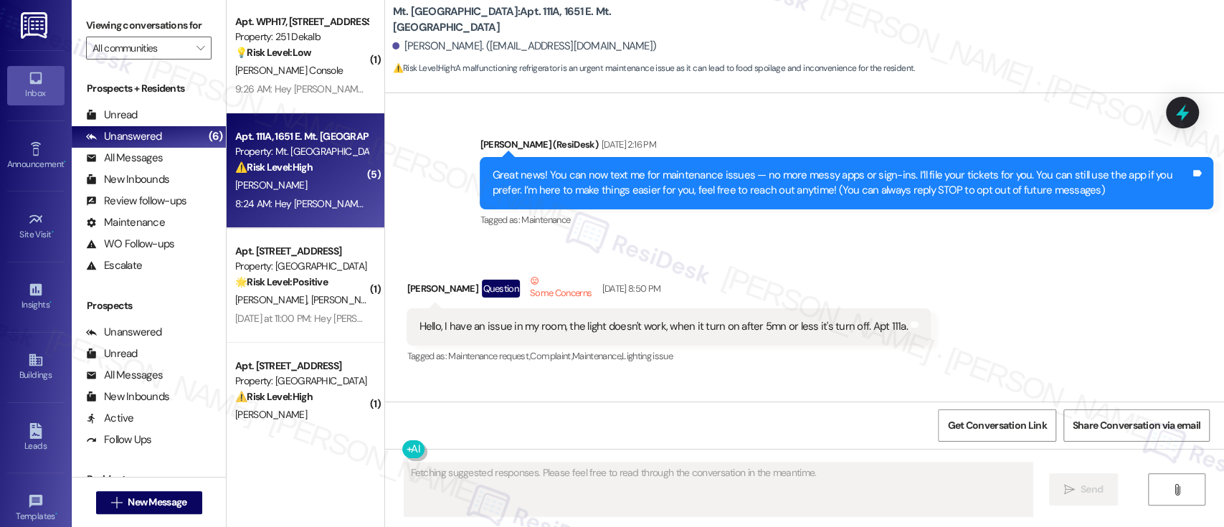
scroll to position [22518, 0]
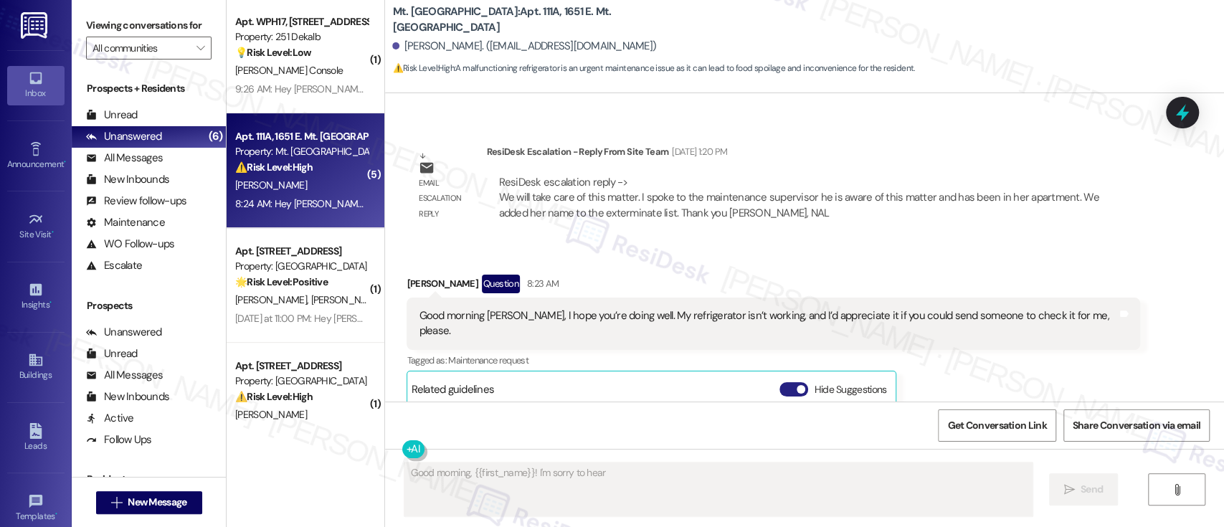
click at [779, 382] on button "Hide Suggestions" at bounding box center [793, 389] width 29 height 14
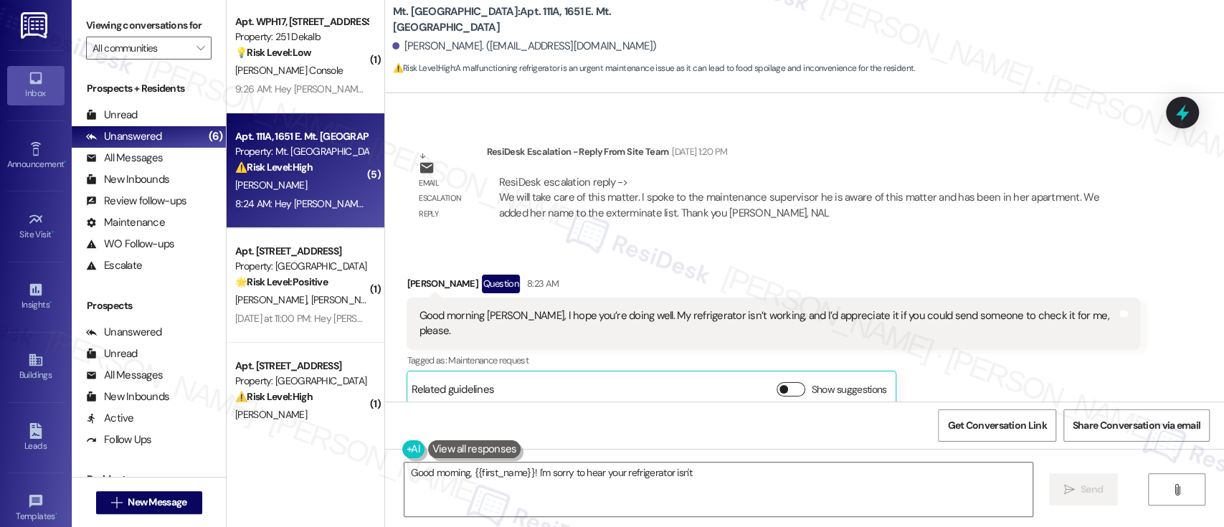
scroll to position [22307, 0]
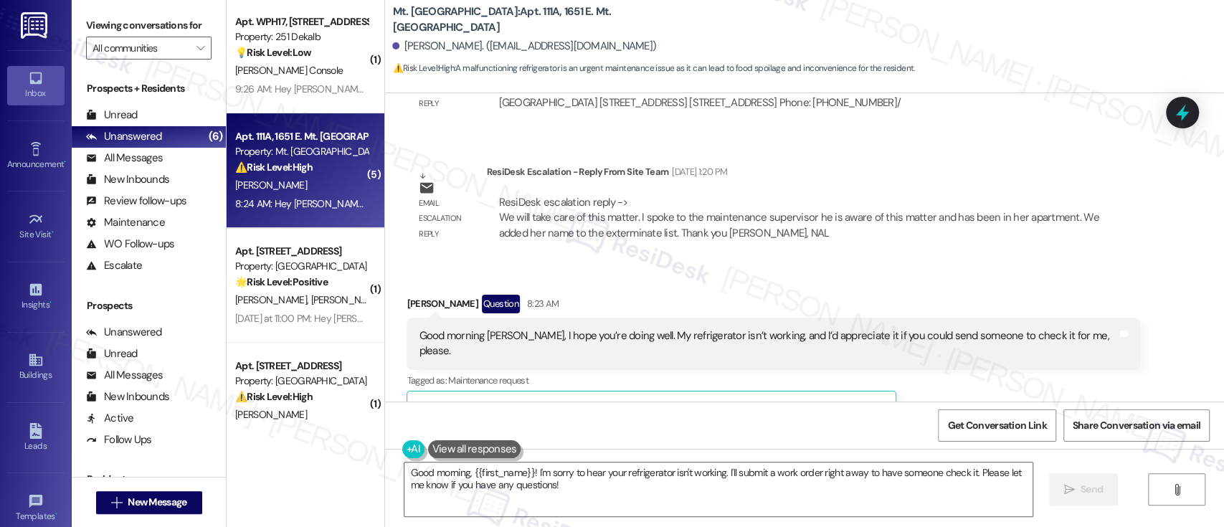
click at [573, 439] on div "Sent via SMS ResiDesk After Hours Assistant 8:24 AM Hey Merlande, we appreciate…" at bounding box center [804, 499] width 839 height 121
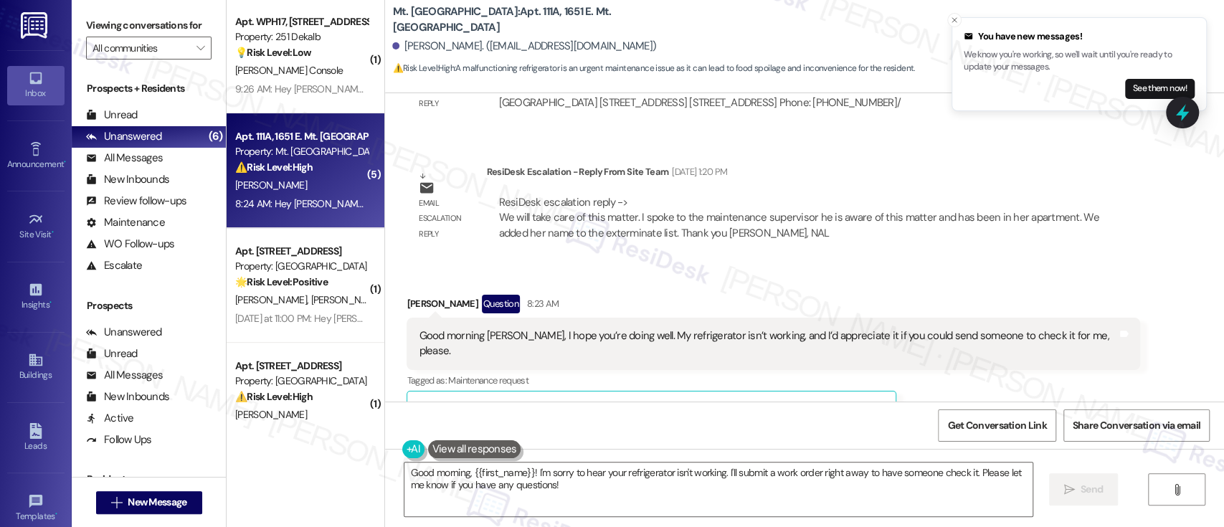
click at [968, 284] on div "Received via SMS Merlande Bauzil Question 8:23 AM Good morning Emily, I hope yo…" at bounding box center [773, 361] width 755 height 155
click at [694, 487] on textarea "Good morning, {{first_name}}! I'm sorry to hear your refrigerator isn't working…" at bounding box center [717, 489] width 627 height 54
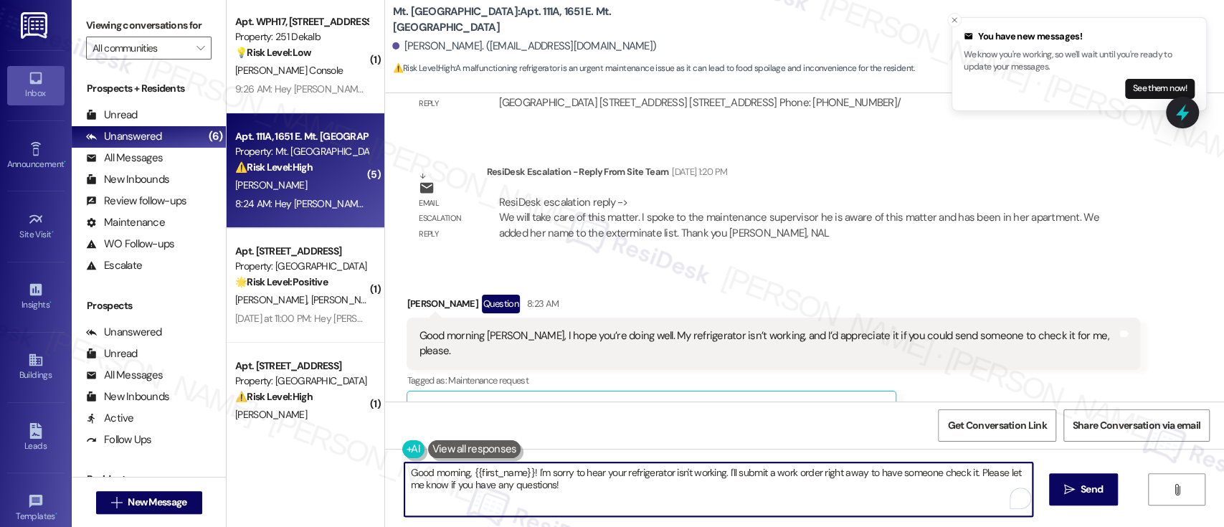
click at [721, 474] on textarea "Good morning, {{first_name}}! I'm sorry to hear your refrigerator isn't working…" at bounding box center [717, 489] width 627 height 54
type textarea "Good morning, {{first_name}}! I'm sorry to hear your refrigerator isn't working…"
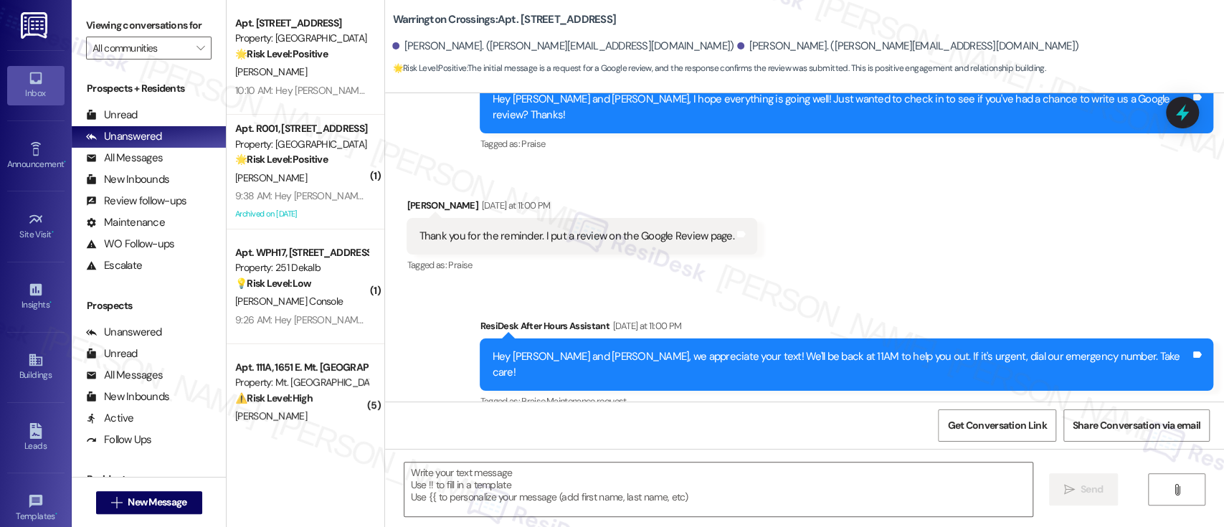
scroll to position [5729, 0]
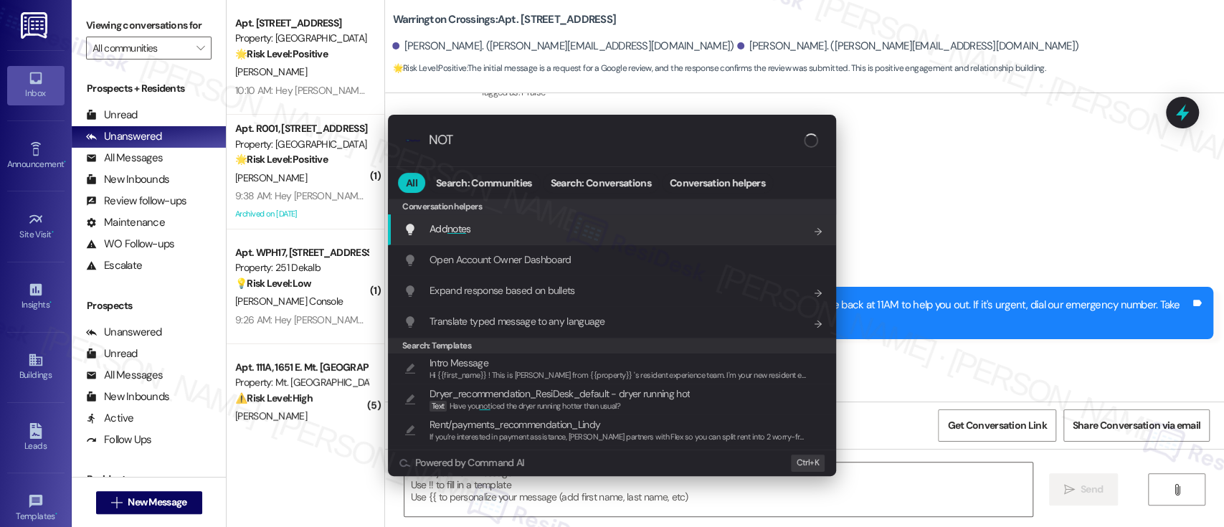
type input "NOTE"
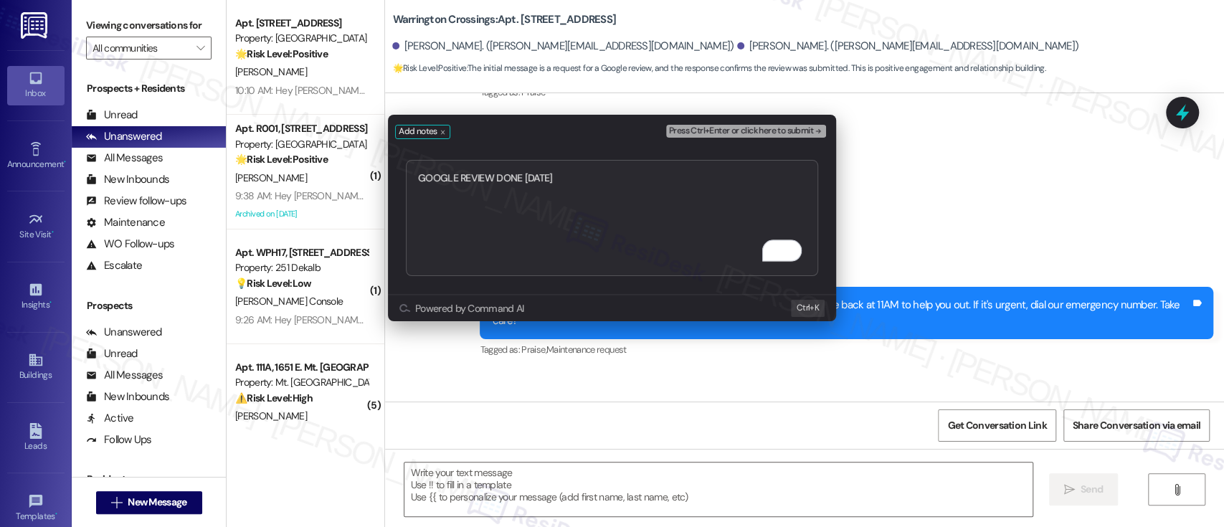
type textarea "GOOGLE REVIEW DONE SEPT 2025"
click at [789, 134] on span "Press Ctrl+Enter or click here to submit" at bounding box center [741, 131] width 144 height 10
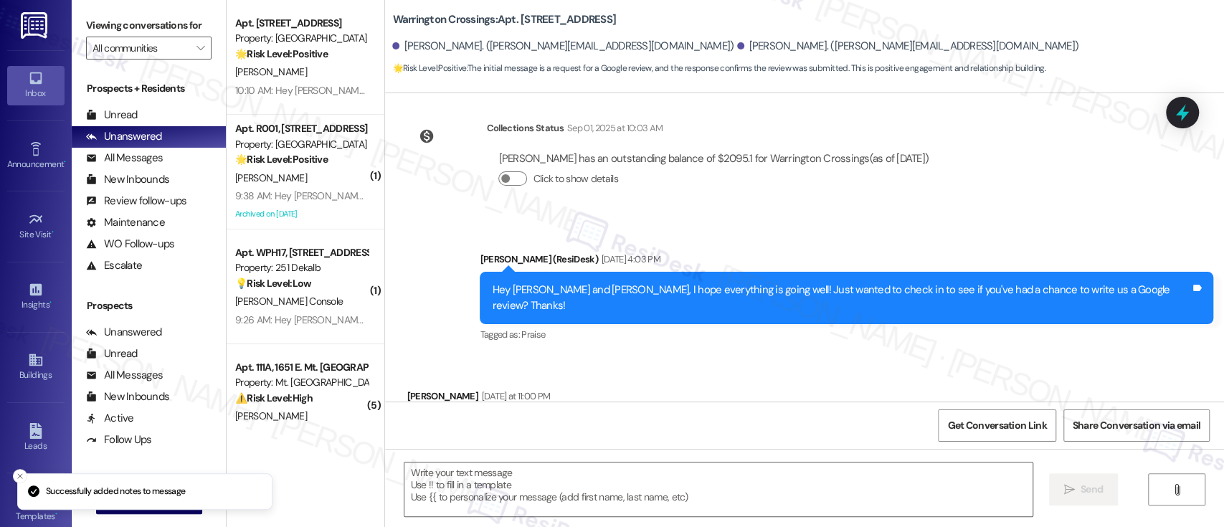
scroll to position [5486, 0]
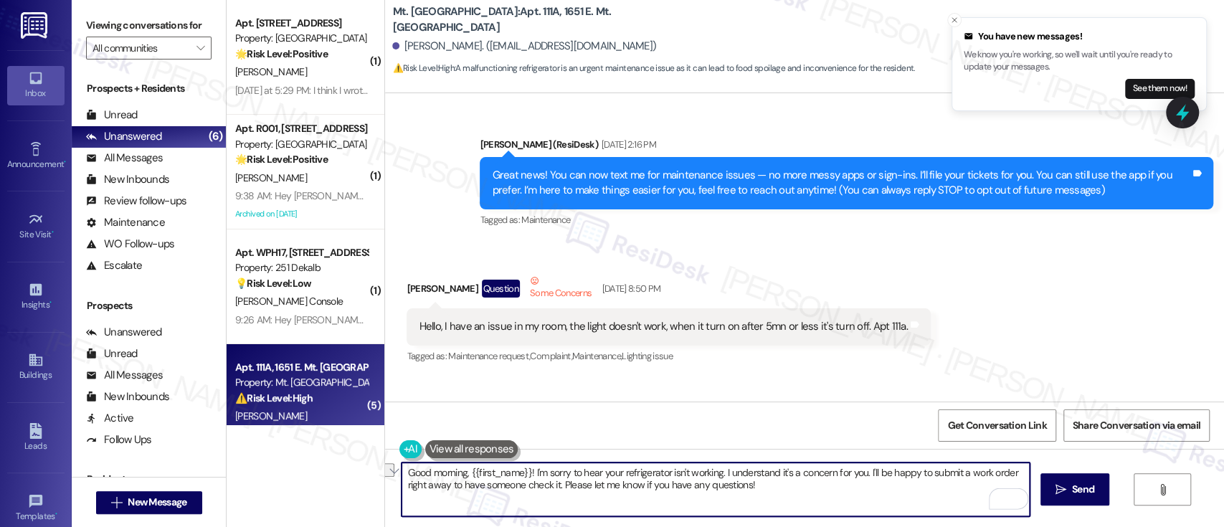
scroll to position [22307, 0]
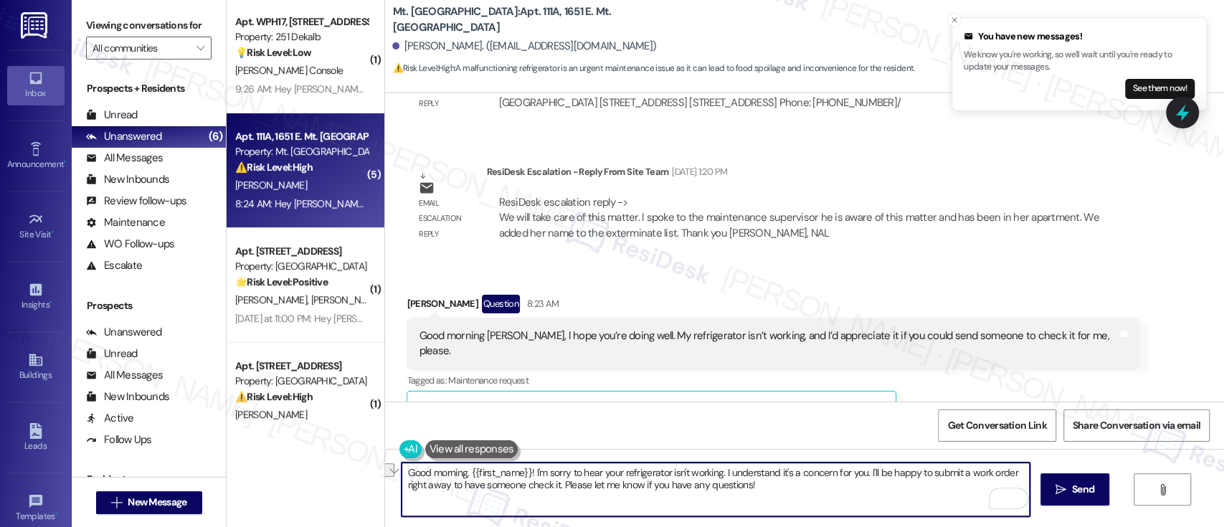
click at [555, 481] on textarea "Good morning, {{first_name}}! I'm sorry to hear your refrigerator isn't working…" at bounding box center [714, 489] width 627 height 54
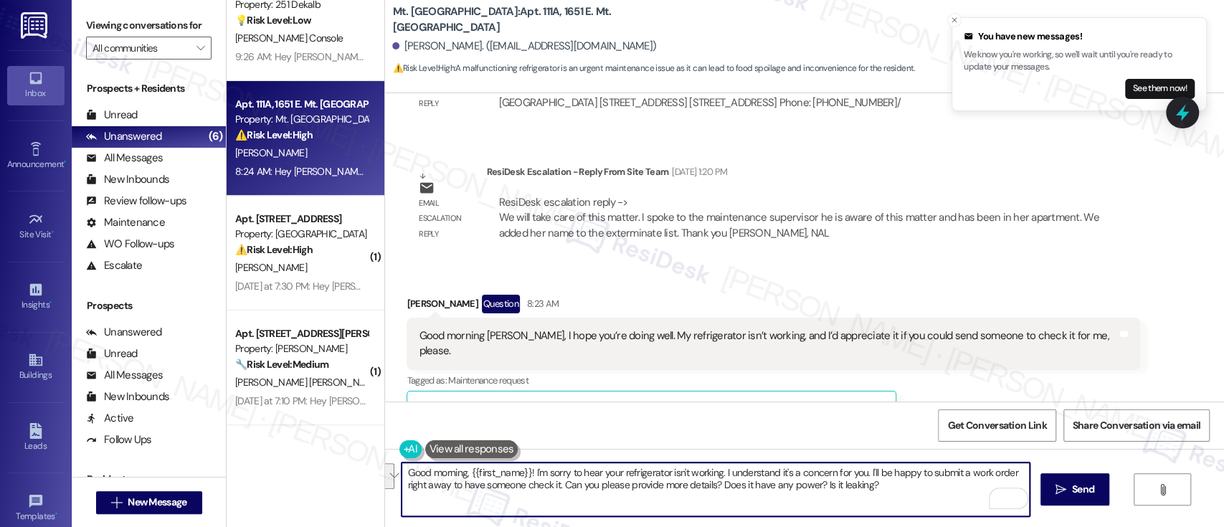
scroll to position [148, 0]
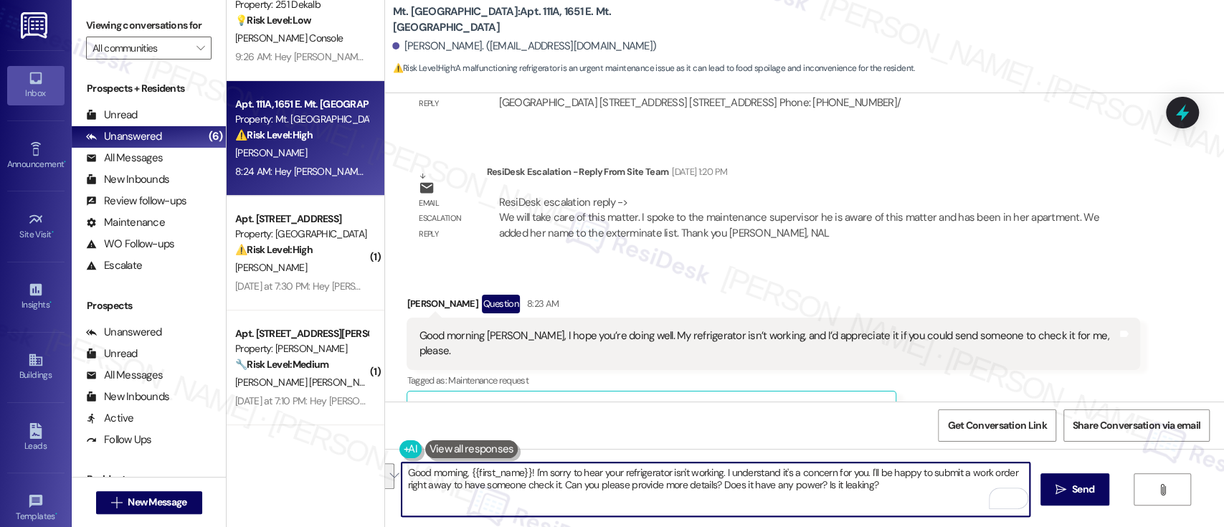
paste textarea ", I'm sorry to hear that your refrigerator isn't working — I understand how con…"
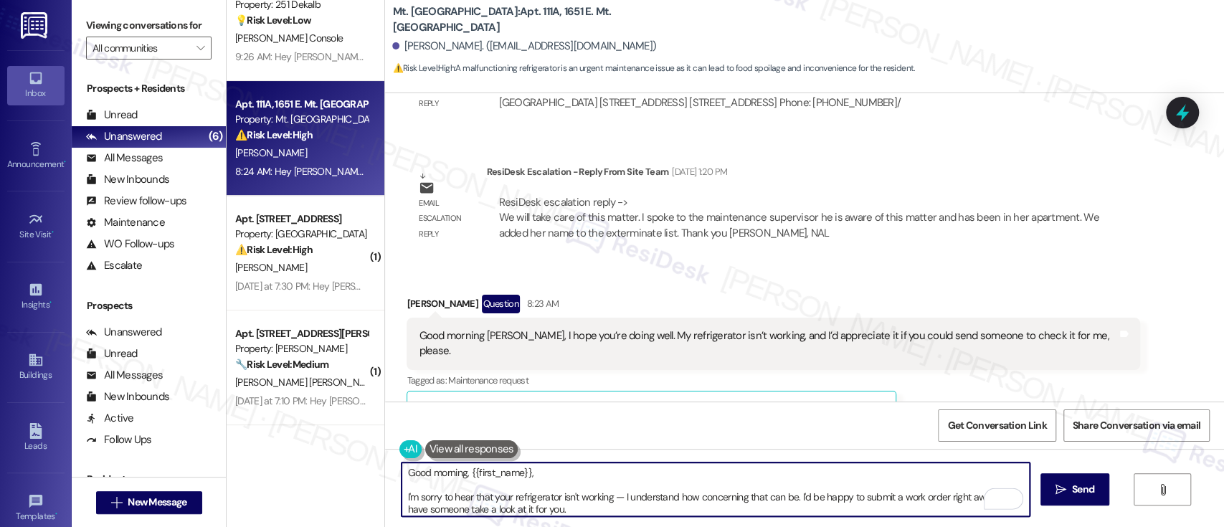
click at [707, 475] on textarea "Good morning, {{first_name}}, I'm sorry to hear that your refrigerator isn't wo…" at bounding box center [714, 489] width 627 height 54
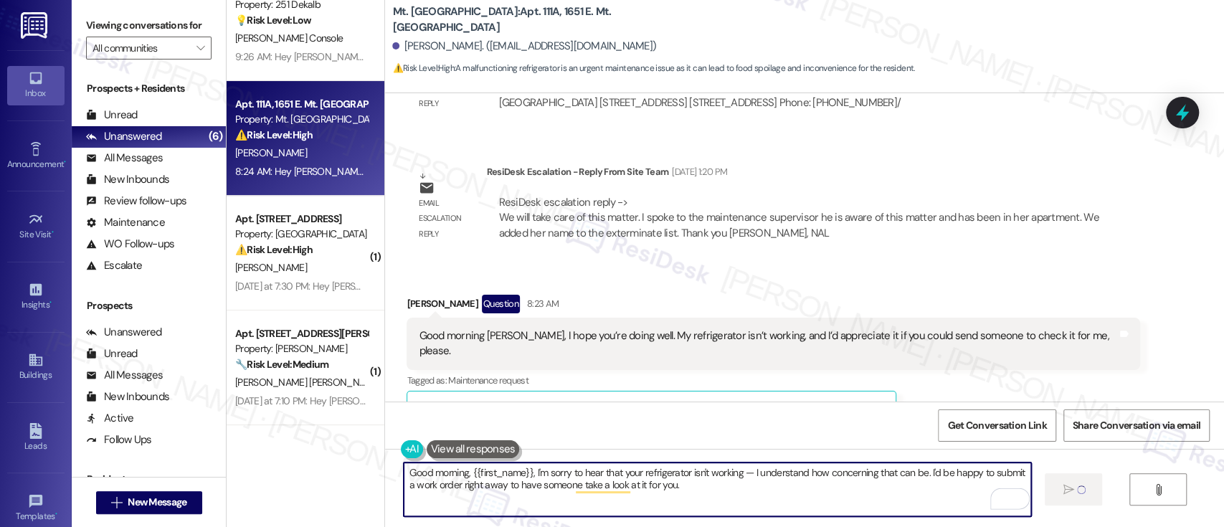
type textarea "Good morning, {{first_name}}, I'm sorry to hear that your refrigerator isn't wo…"
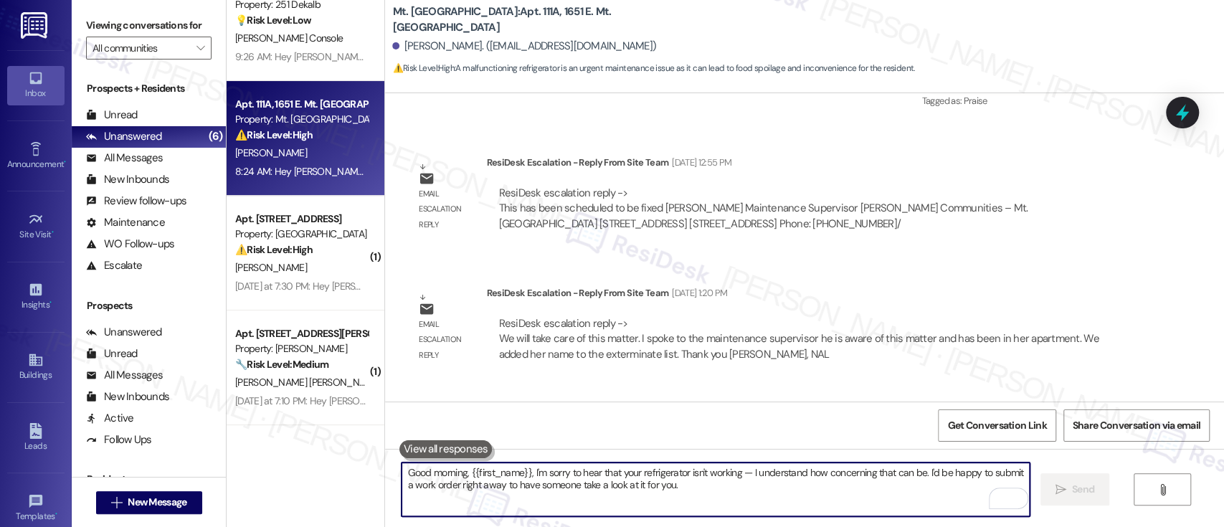
scroll to position [22422, 0]
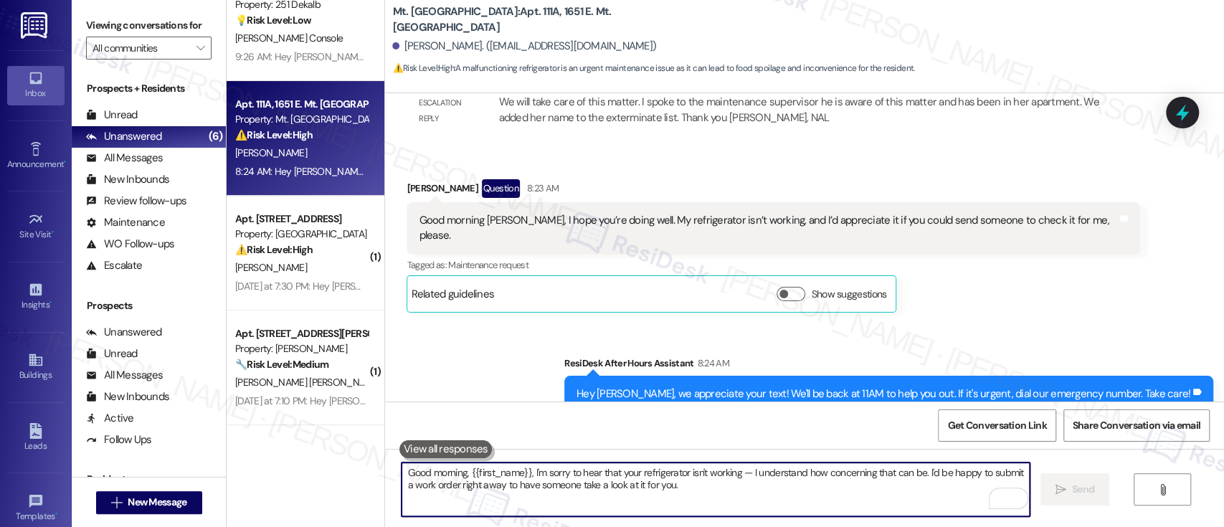
click at [792, 472] on textarea "Good morning, {{first_name}}, I'm sorry to hear that your refrigerator isn't wo…" at bounding box center [714, 489] width 627 height 54
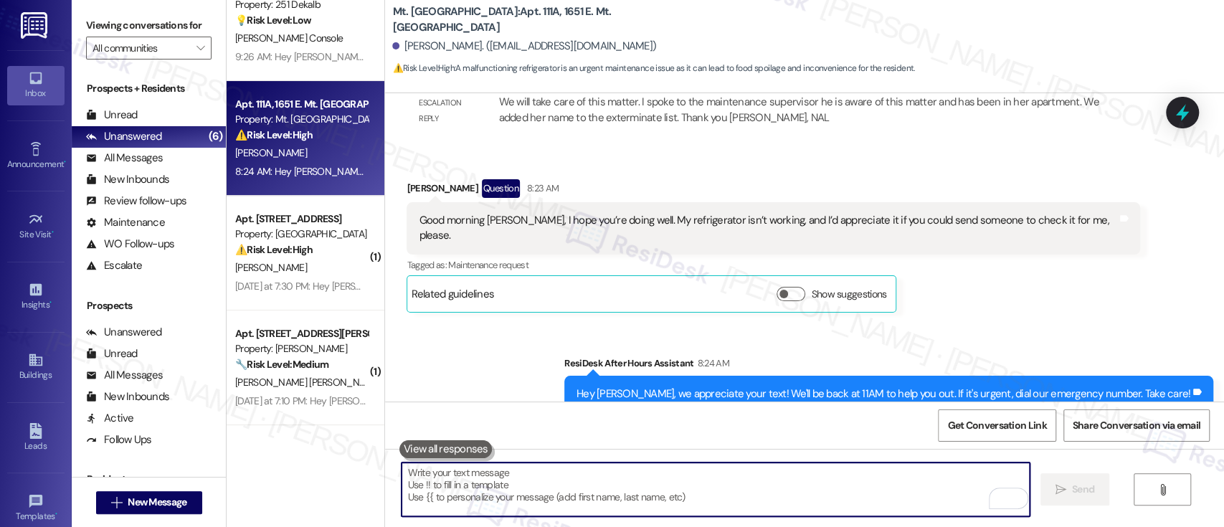
paste textarea "Could you please provide a few more details? Does the refrigerator have any pow…"
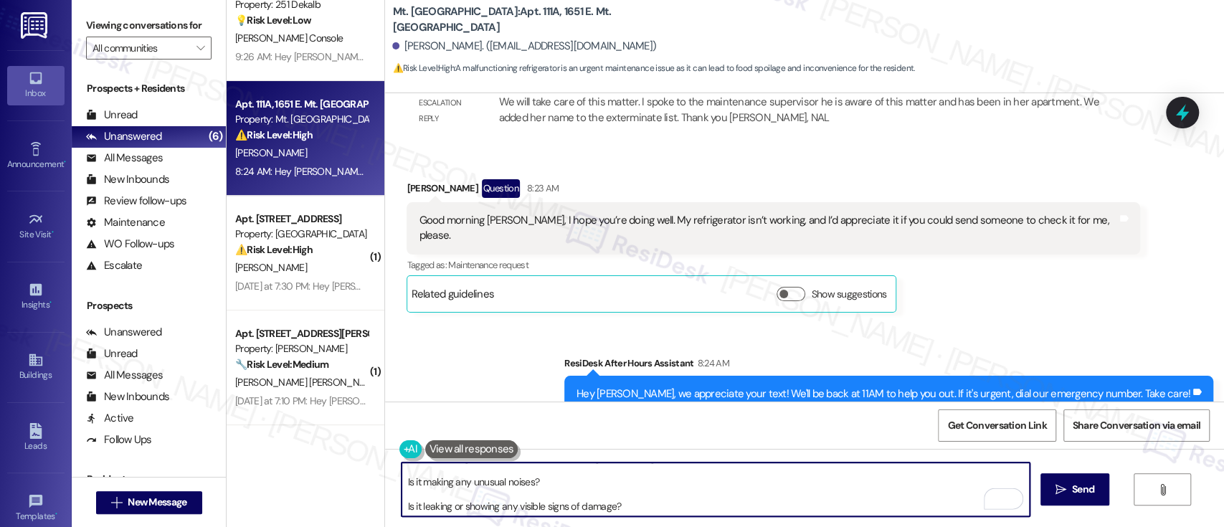
scroll to position [0, 0]
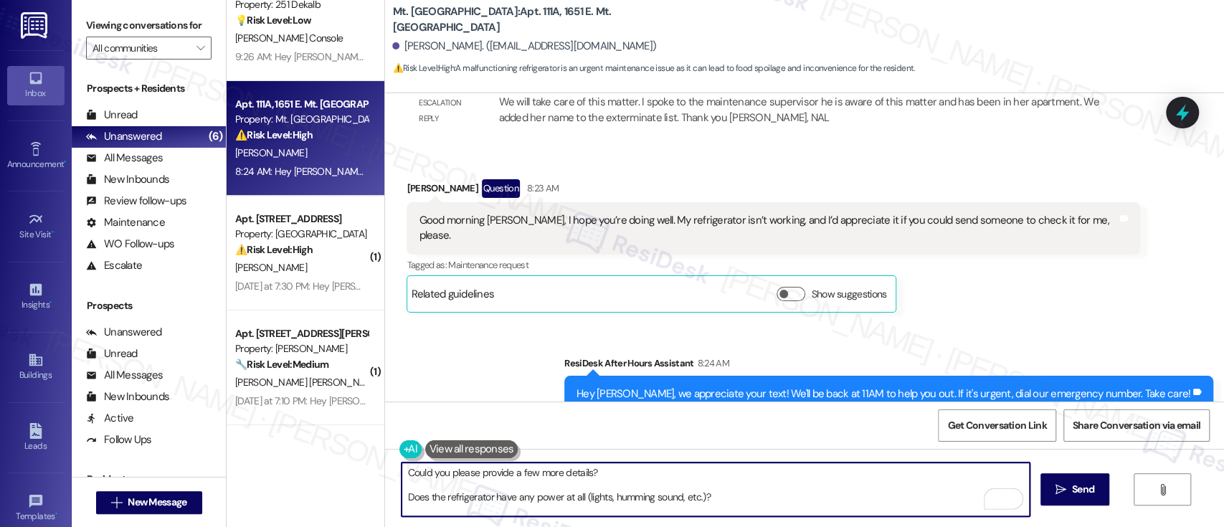
click at [654, 475] on textarea "Could you please provide a few more details? Does the refrigerator have any pow…" at bounding box center [714, 489] width 627 height 54
click at [401, 497] on textarea "Could you please provide a few more details? Does the refrigerator have any pow…" at bounding box center [714, 489] width 627 height 54
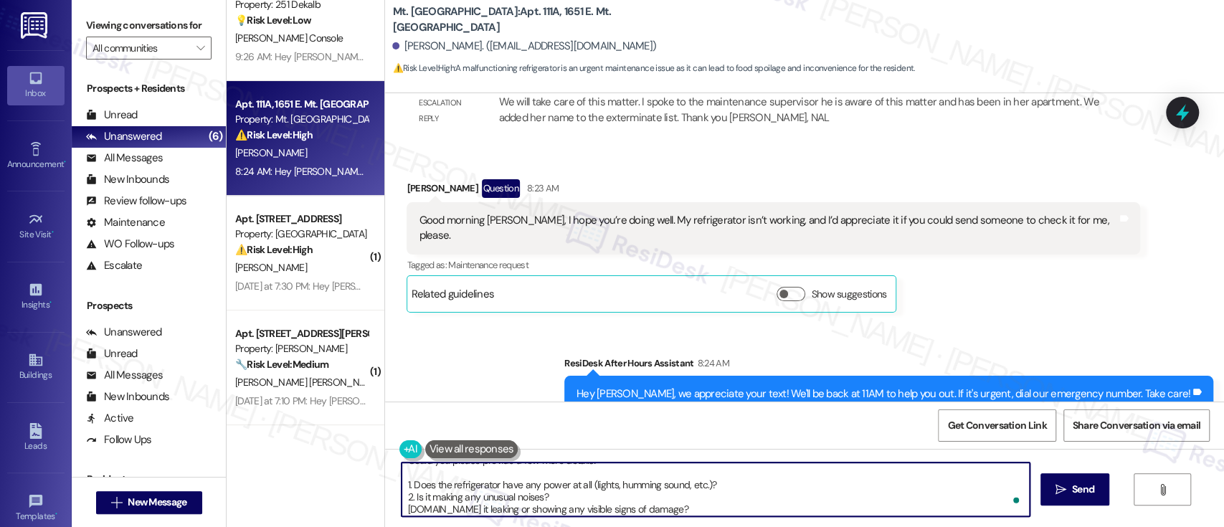
type textarea "Could you please provide a few more details? 1. Does the refrigerator have any …"
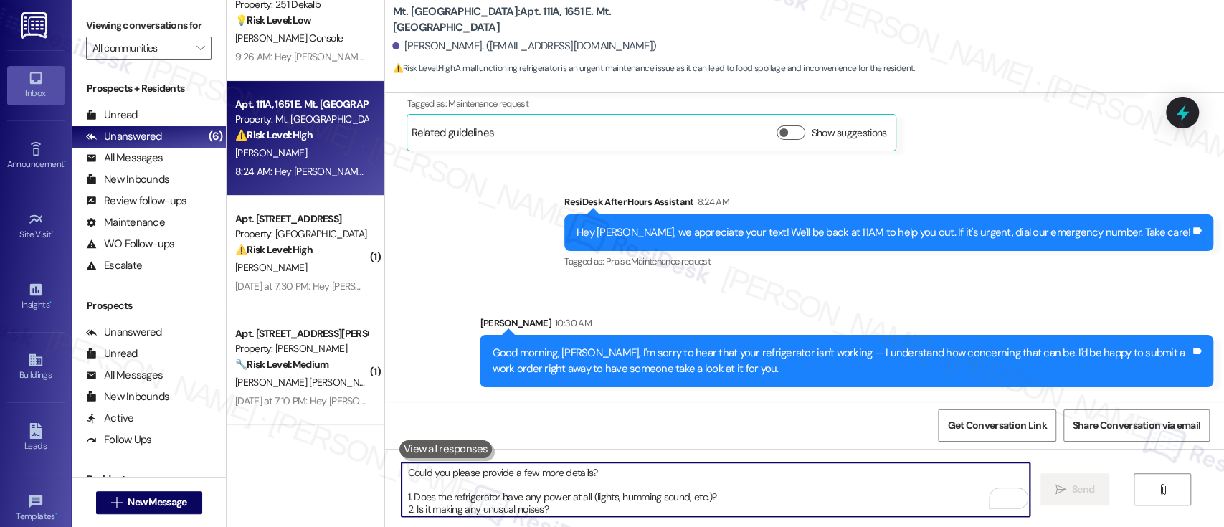
click at [557, 314] on div "Sent via SMS ResiDesk After Hours Assistant 8:24 AM Hey Merlande, we appreciate…" at bounding box center [804, 361] width 839 height 398
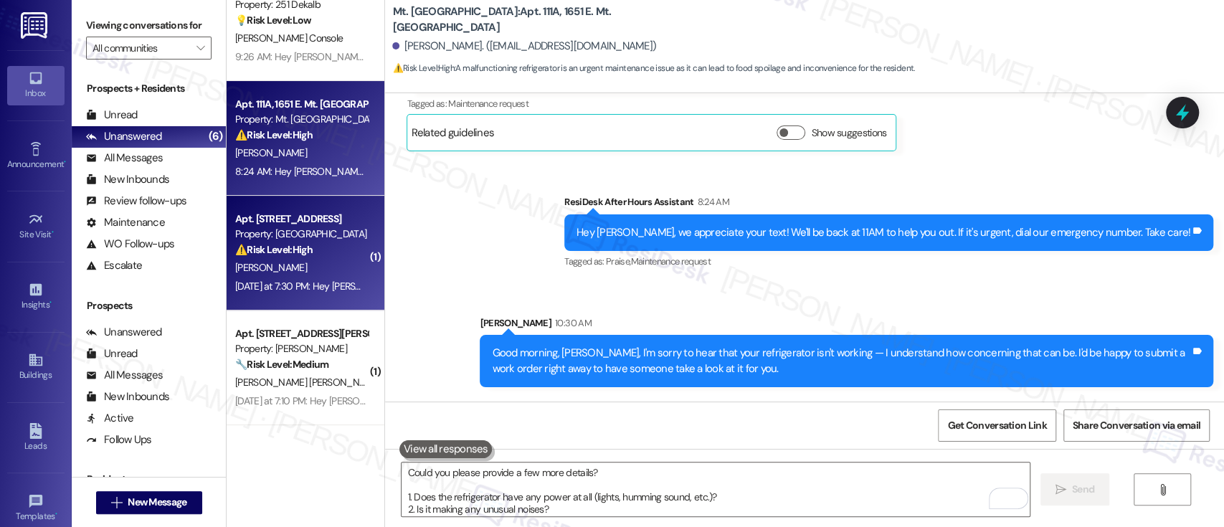
click at [264, 260] on div "Apt. 309, 5325 Old York Rd Property: York House ⚠️ Risk Level: High The residen…" at bounding box center [306, 253] width 158 height 115
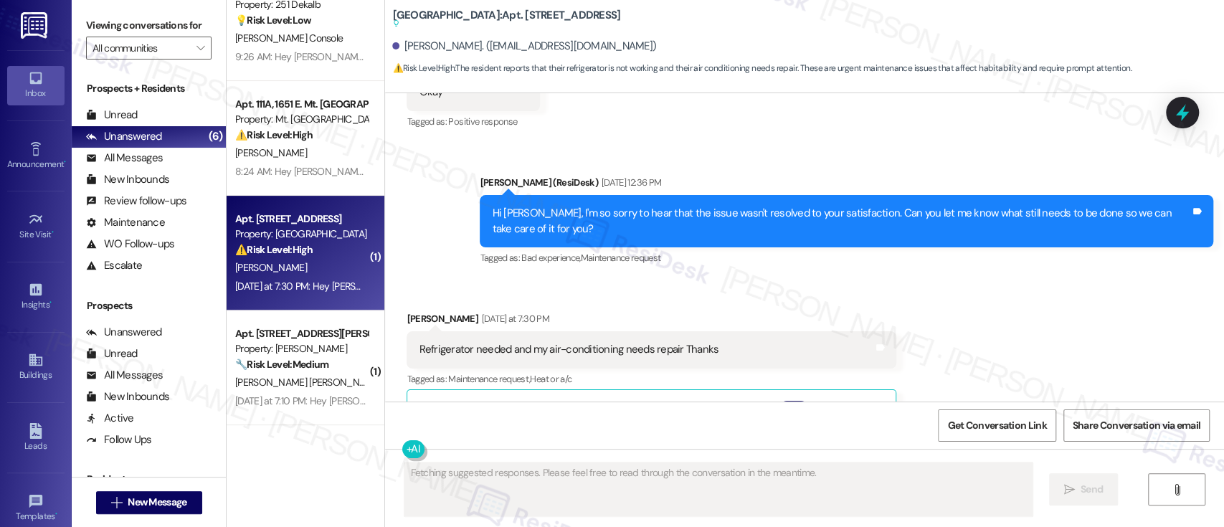
scroll to position [4626, 0]
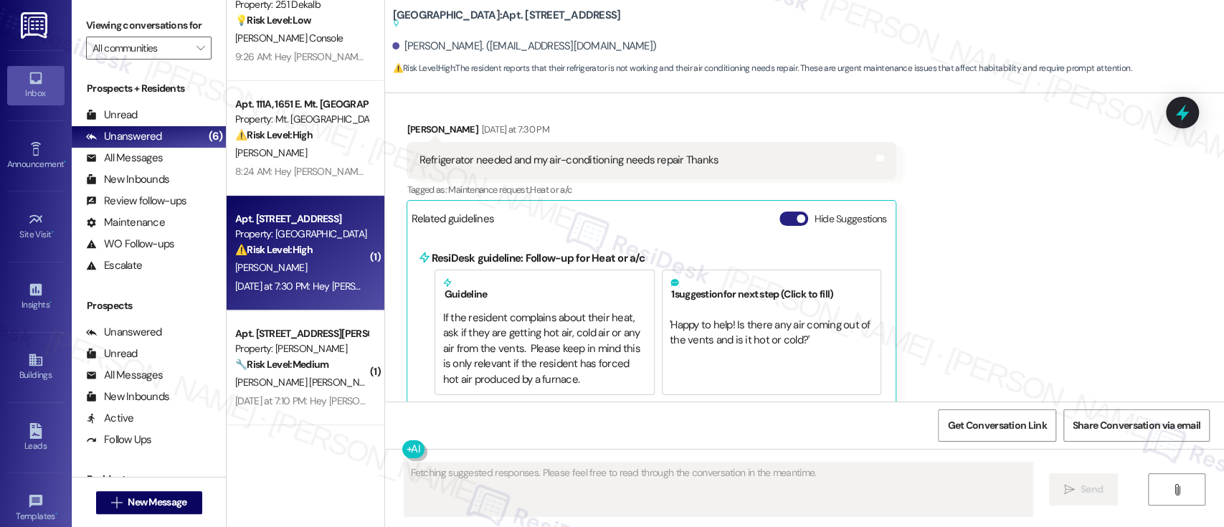
click at [779, 211] on button "Hide Suggestions" at bounding box center [793, 218] width 29 height 14
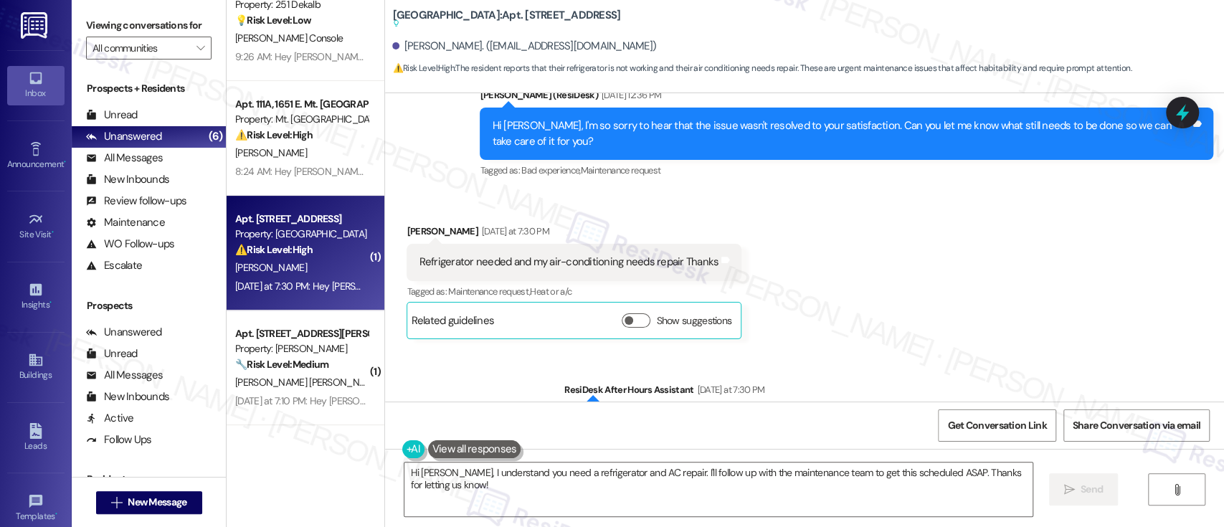
scroll to position [4564, 0]
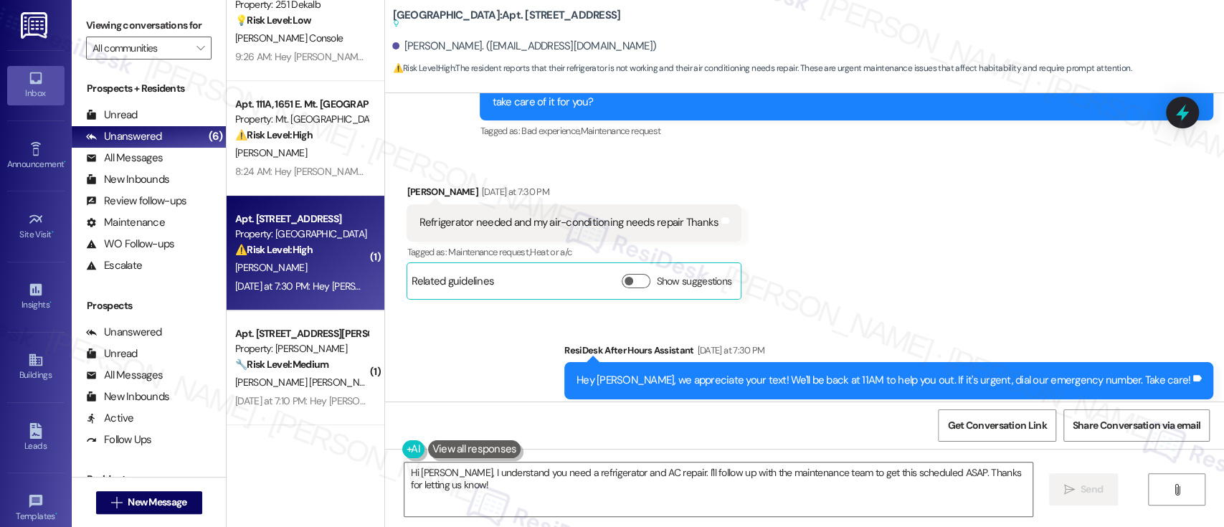
click at [830, 200] on div "Received via SMS Kenneth Albright Yesterday at 7:30 PM Refrigerator needed and …" at bounding box center [804, 231] width 839 height 158
click at [914, 252] on div "Received via SMS Kenneth Albright Yesterday at 7:30 PM Refrigerator needed and …" at bounding box center [804, 231] width 839 height 158
click at [800, 271] on div "Received via SMS Kenneth Albright Yesterday at 7:30 PM Refrigerator needed and …" at bounding box center [804, 231] width 839 height 158
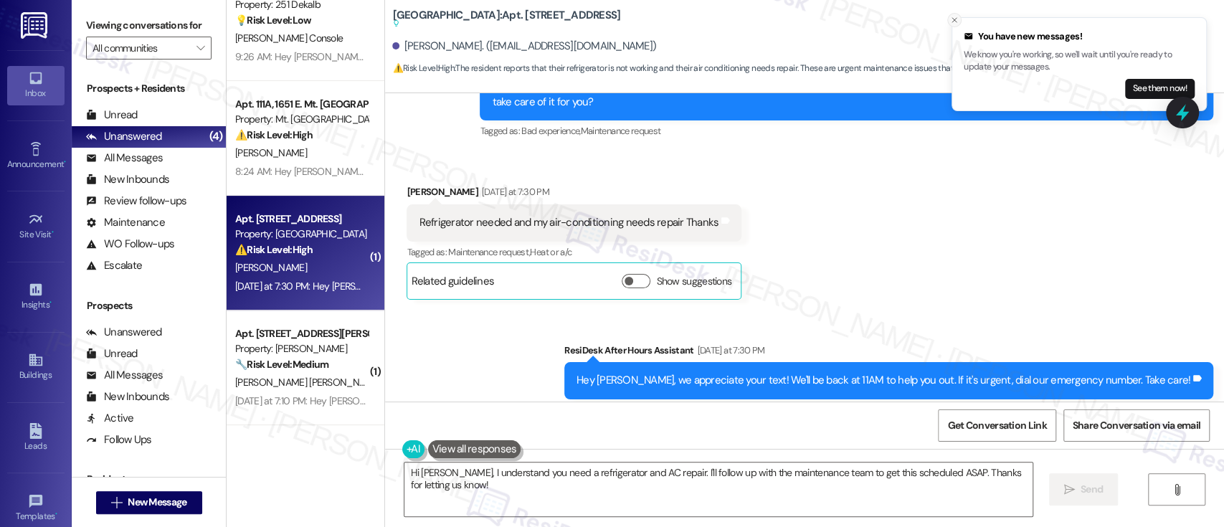
click at [952, 16] on icon "Close toast" at bounding box center [954, 20] width 9 height 9
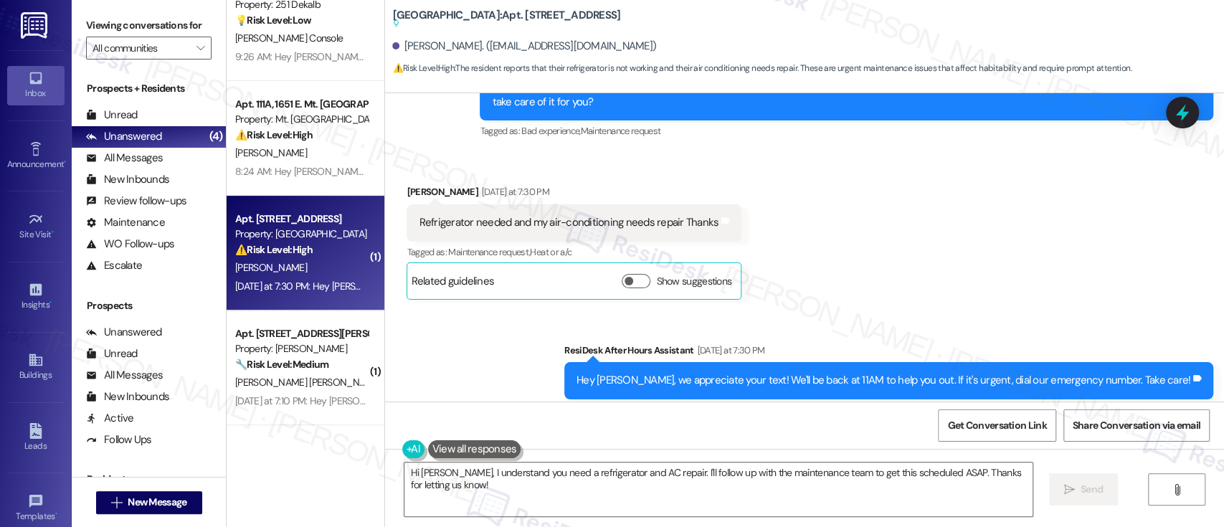
click at [996, 255] on div "Received via SMS Kenneth Albright Yesterday at 7:30 PM Refrigerator needed and …" at bounding box center [804, 231] width 839 height 158
click at [915, 244] on div "Received via SMS Kenneth Albright Yesterday at 7:30 PM Refrigerator needed and …" at bounding box center [804, 231] width 839 height 158
click at [847, 496] on textarea "Hi Kenneth, I understand you need a refrigerator and AC repair. I'll follow up …" at bounding box center [717, 489] width 627 height 54
click at [1151, 178] on div "Received via SMS Kenneth Albright Yesterday at 7:30 PM Refrigerator needed and …" at bounding box center [804, 231] width 839 height 158
click at [895, 212] on div "Received via SMS Kenneth Albright Yesterday at 7:30 PM Refrigerator needed and …" at bounding box center [804, 231] width 839 height 158
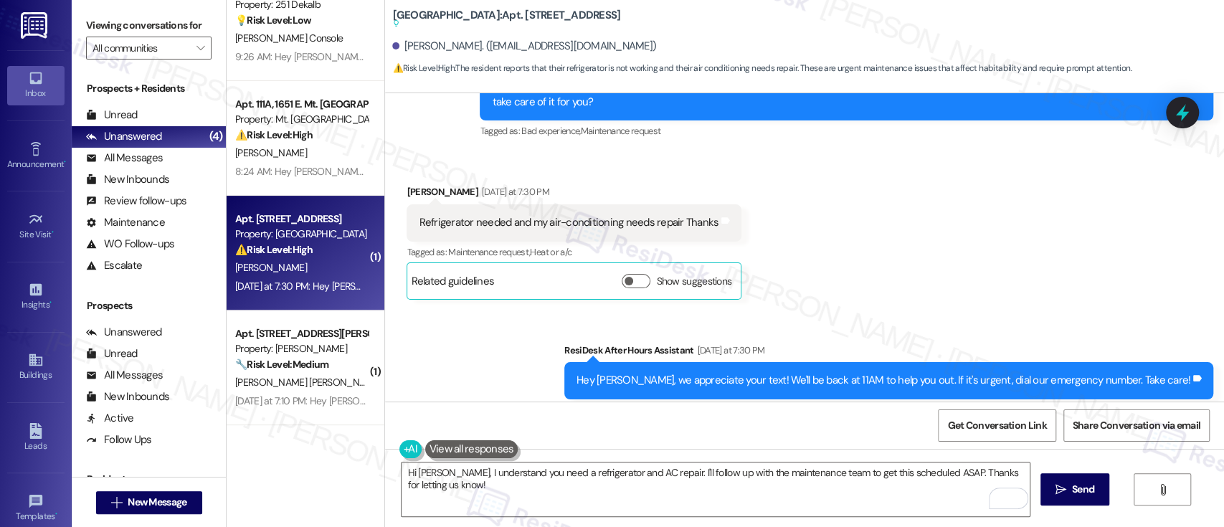
click at [998, 202] on div "Received via SMS Kenneth Albright Yesterday at 7:30 PM Refrigerator needed and …" at bounding box center [804, 231] width 839 height 158
click at [813, 183] on div "Received via SMS Kenneth Albright Yesterday at 7:30 PM Refrigerator needed and …" at bounding box center [804, 231] width 839 height 158
click at [925, 207] on div "Received via SMS Kenneth Albright Yesterday at 7:30 PM Refrigerator needed and …" at bounding box center [804, 231] width 839 height 158
drag, startPoint x: 487, startPoint y: 189, endPoint x: 574, endPoint y: 196, distance: 87.0
click at [574, 215] on div "Refrigerator needed and my air-conditioning needs repair Thanks" at bounding box center [569, 222] width 300 height 15
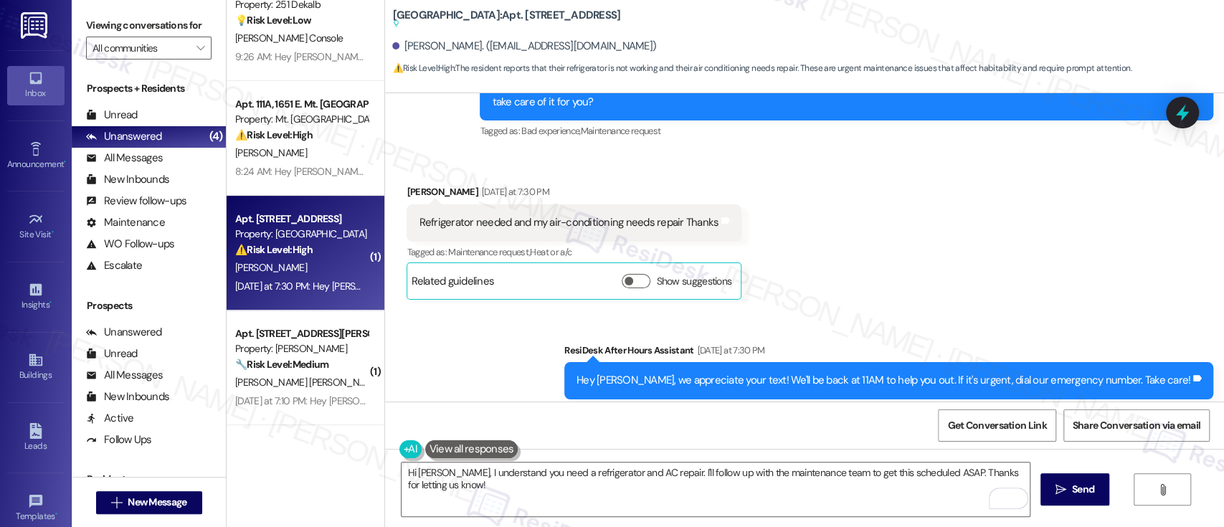
click at [803, 204] on div "Received via SMS Kenneth Albright Yesterday at 7:30 PM Refrigerator needed and …" at bounding box center [804, 231] width 839 height 158
click at [797, 206] on div "Received via SMS Kenneth Albright Yesterday at 7:30 PM Refrigerator needed and …" at bounding box center [804, 231] width 839 height 158
click at [470, 485] on textarea "Hi Kenneth, I understand you need a refrigerator and AC repair. I'll follow up …" at bounding box center [714, 489] width 627 height 54
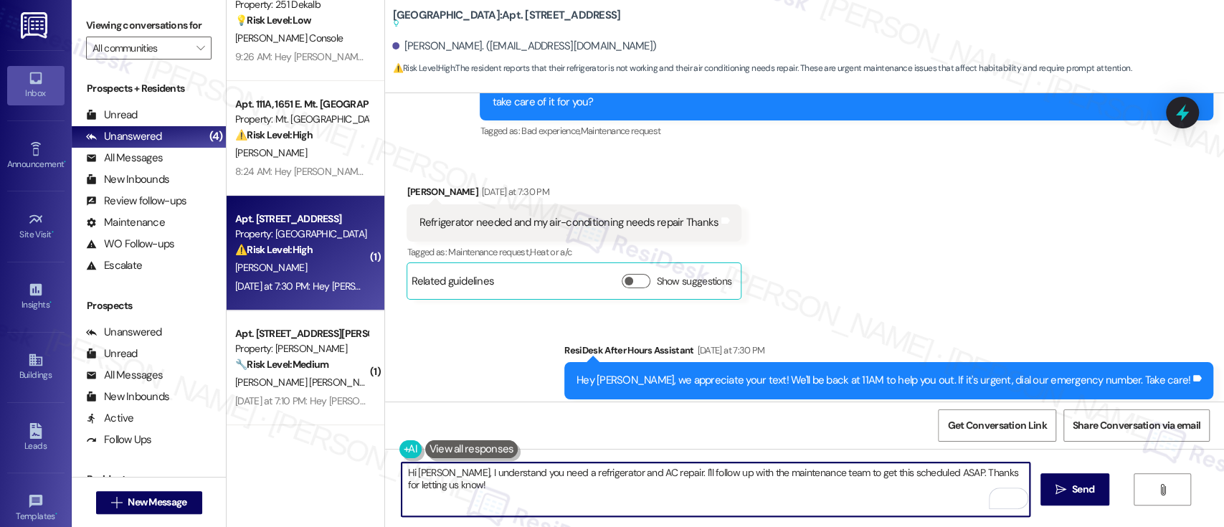
click at [571, 464] on textarea "Hi Kenneth, I understand you need a refrigerator and AC repair. I'll follow up …" at bounding box center [714, 489] width 627 height 54
click at [619, 473] on textarea "Hi Kenneth, I understand you need a refrigerator and AC repair. I'll follow up …" at bounding box center [714, 489] width 627 height 54
drag, startPoint x: 657, startPoint y: 467, endPoint x: 681, endPoint y: 498, distance: 39.3
click at [681, 498] on textarea "Hi Kenneth, I understand you need a refrigerator and AC repair. I'll follow up …" at bounding box center [714, 489] width 627 height 54
click at [839, 243] on div "Received via SMS Kenneth Albright Yesterday at 7:30 PM Refrigerator needed and …" at bounding box center [804, 231] width 839 height 158
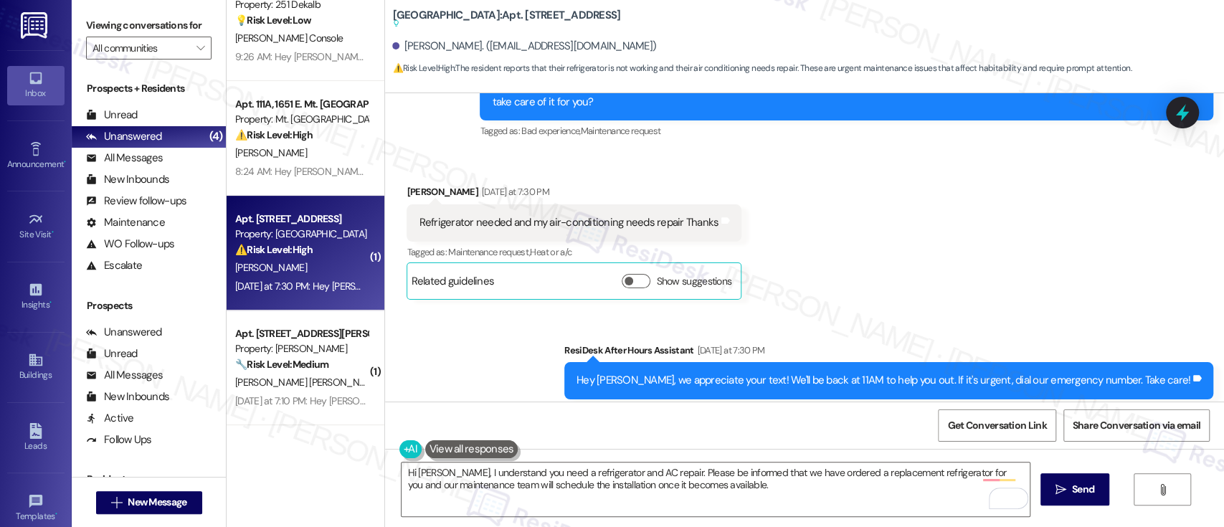
click at [1034, 224] on div "Received via SMS Kenneth Albright Yesterday at 7:30 PM Refrigerator needed and …" at bounding box center [804, 231] width 839 height 158
click at [745, 485] on textarea "Hi Kenneth, I understand you need a refrigerator and AC repair. Please be infor…" at bounding box center [714, 489] width 627 height 54
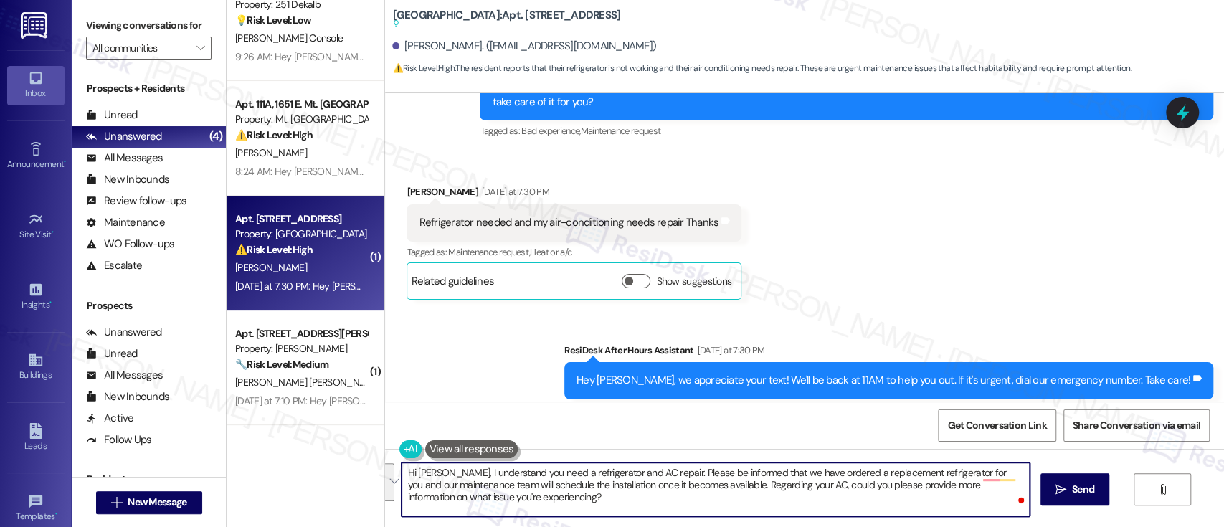
paste textarea "Thank you for reaching out. I understand you're in need of both refrigerator an…"
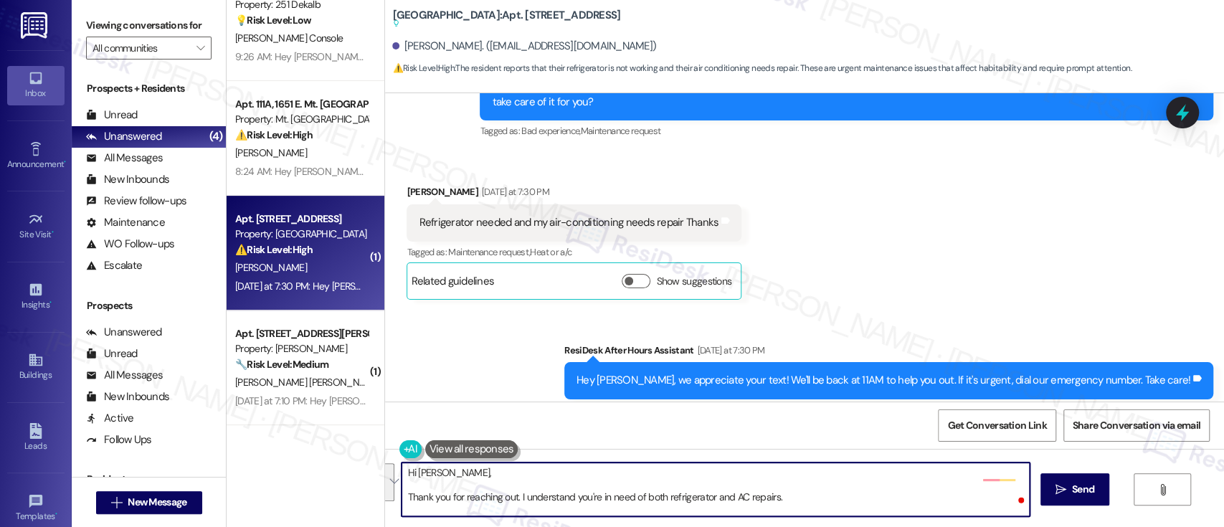
scroll to position [24, 0]
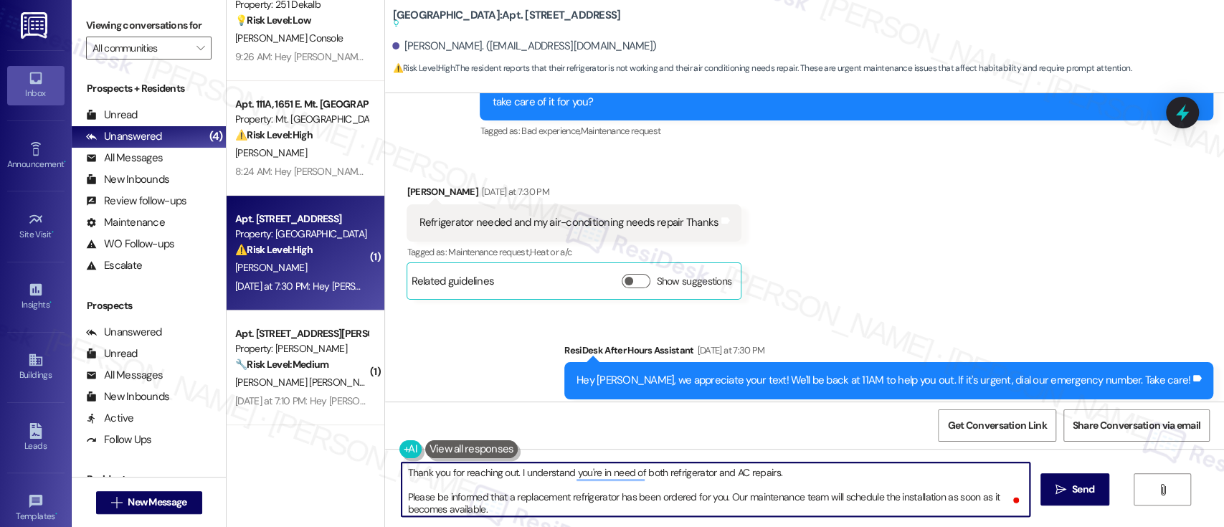
click at [827, 479] on textarea "Hi Kenneth, Thank you for reaching out. I understand you're in need of both ref…" at bounding box center [714, 489] width 627 height 54
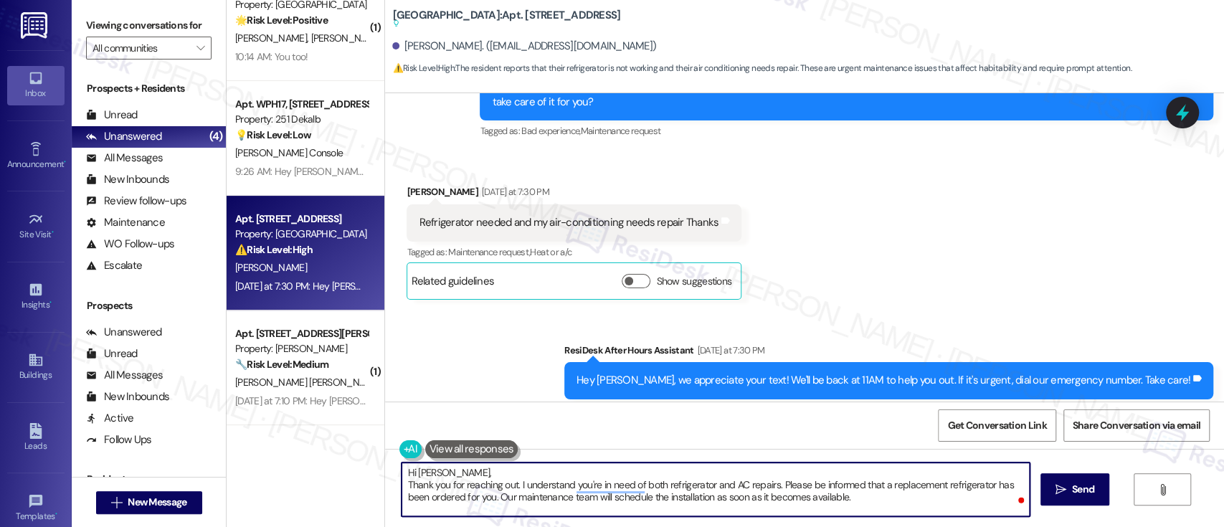
scroll to position [0, 0]
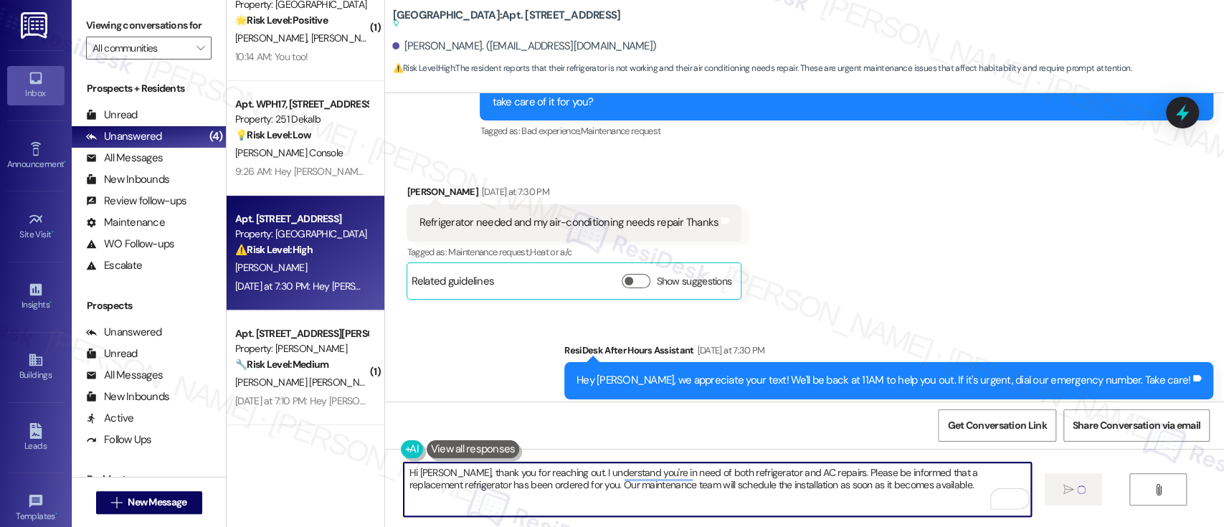
type textarea "Hi Kenneth, thank you for reaching out. I understand you're in need of both ref…"
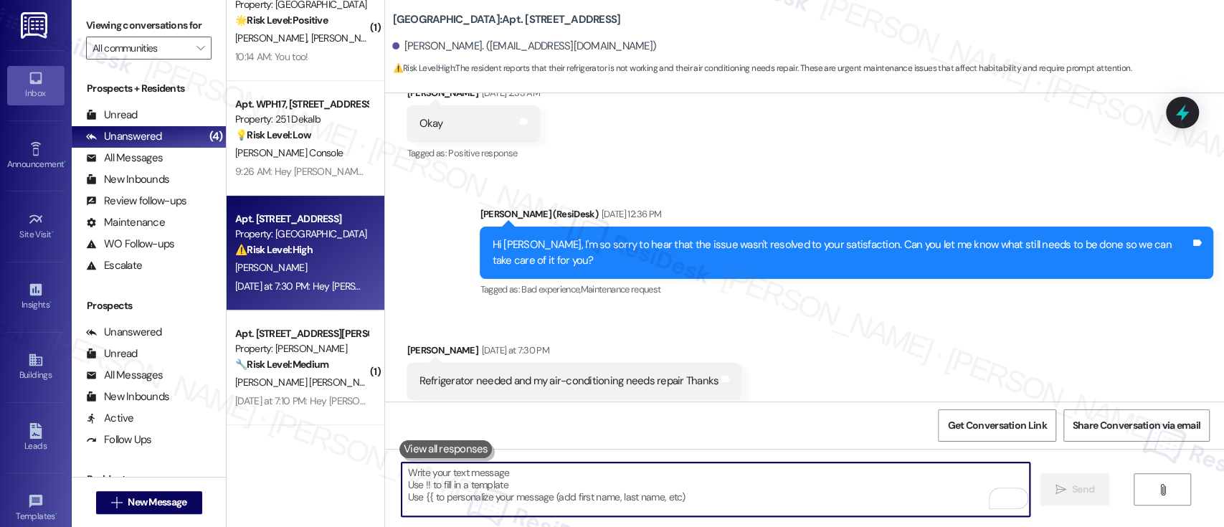
scroll to position [4642, 0]
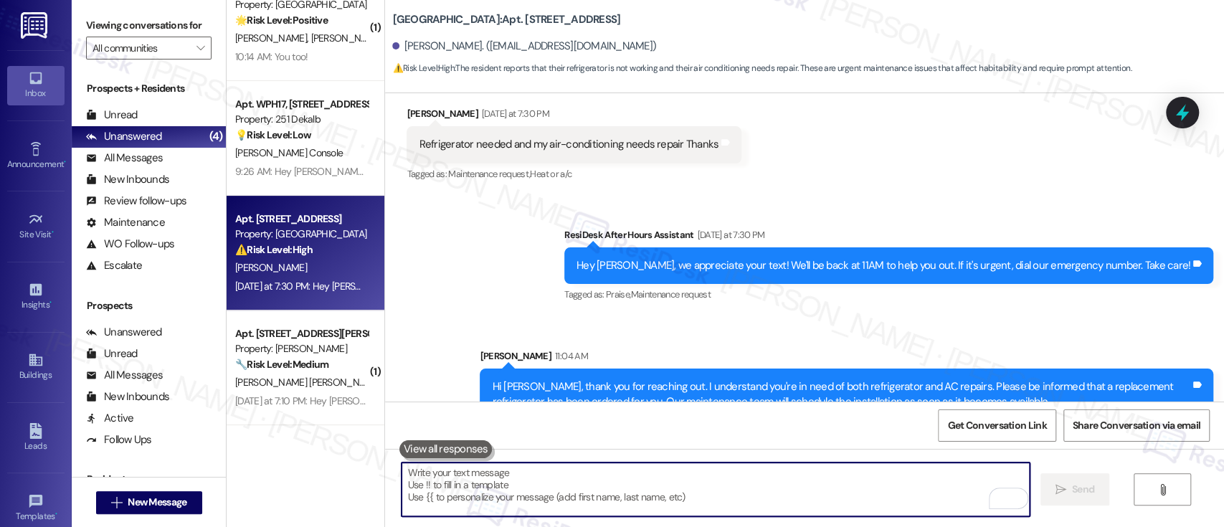
click at [833, 490] on textarea "To enrich screen reader interactions, please activate Accessibility in Grammarl…" at bounding box center [714, 489] width 627 height 54
paste textarea "In the meantime, could you please provide more details regarding the issue with…"
type textarea "In the meantime, could you please provide more details regarding the issue with…"
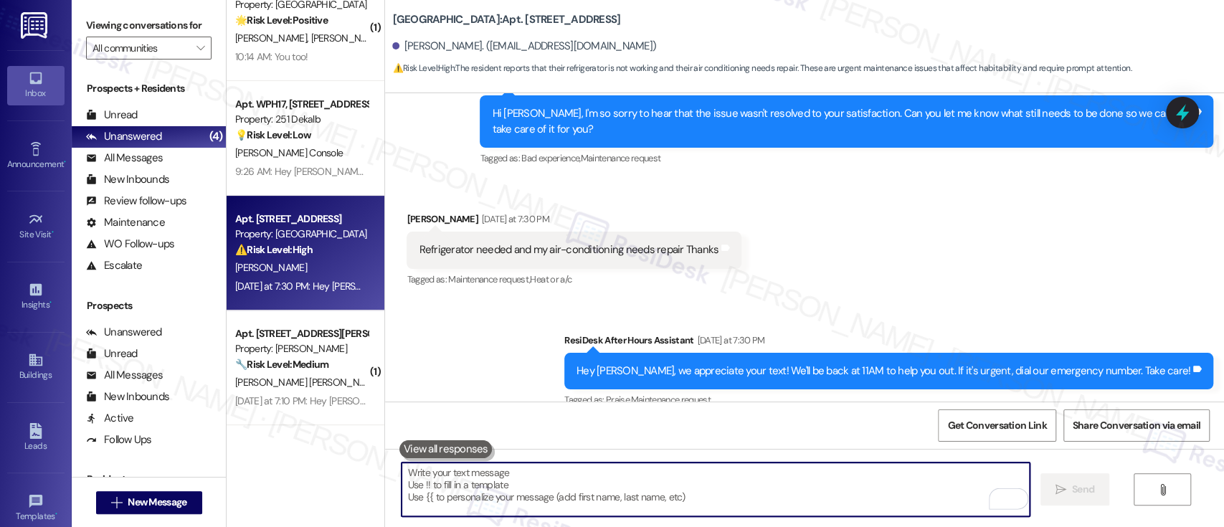
scroll to position [4405, 0]
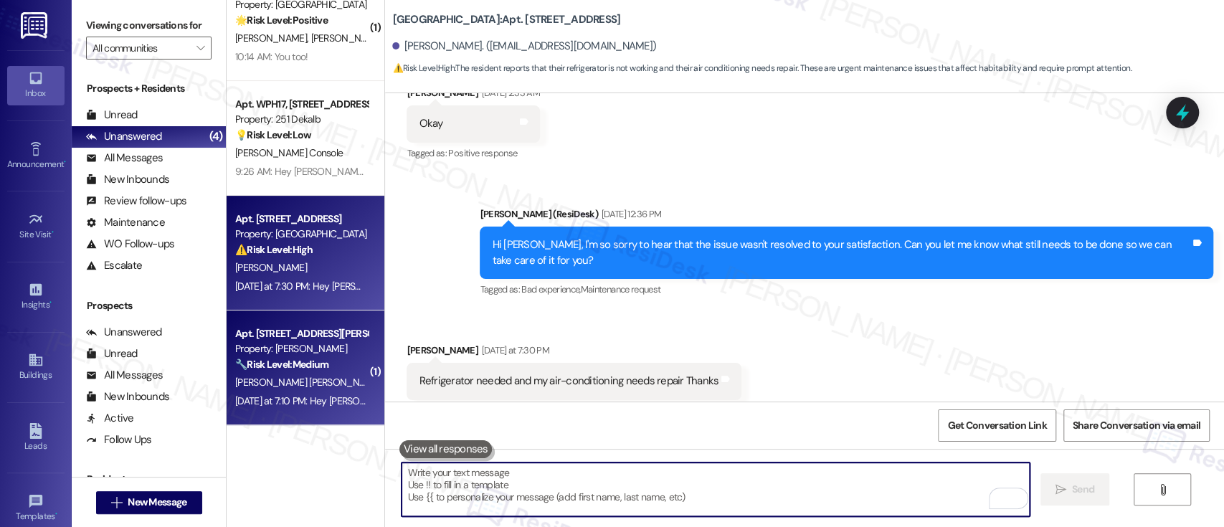
click at [326, 366] on div "🔧 Risk Level: Medium The resident reports that their fob is not working for the…" at bounding box center [301, 364] width 133 height 15
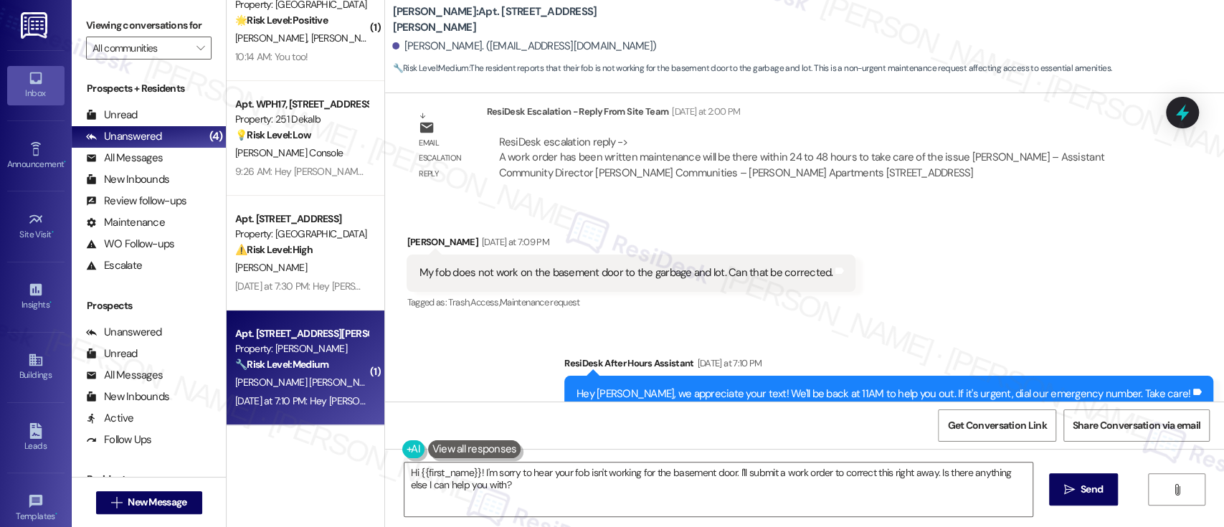
scroll to position [1619, 0]
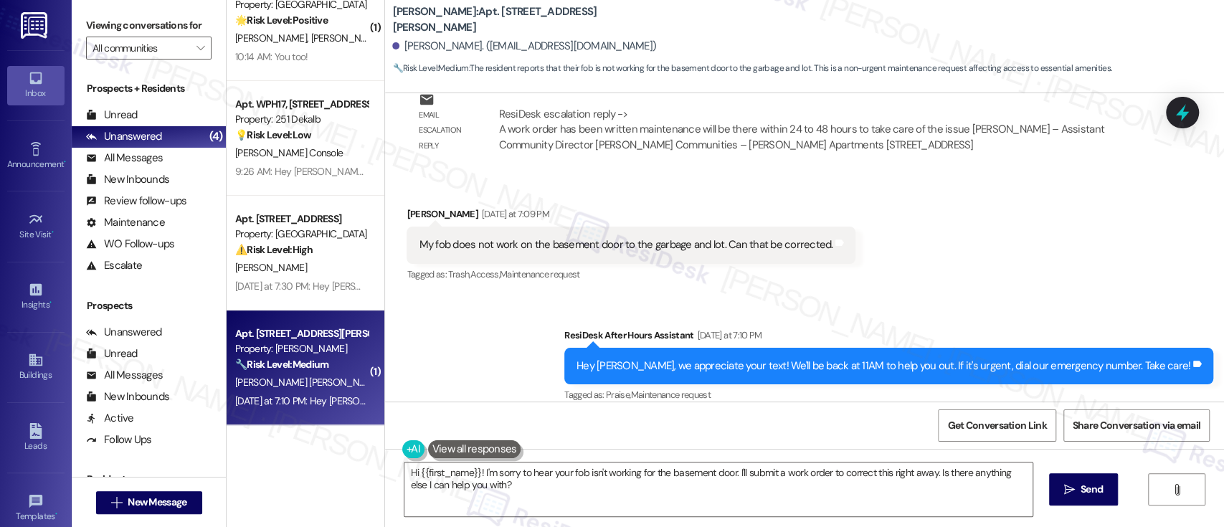
click at [1064, 247] on div "Received via SMS Vicky Wardford Polk Yesterday at 7:09 PM My fob does not work …" at bounding box center [804, 234] width 839 height 121
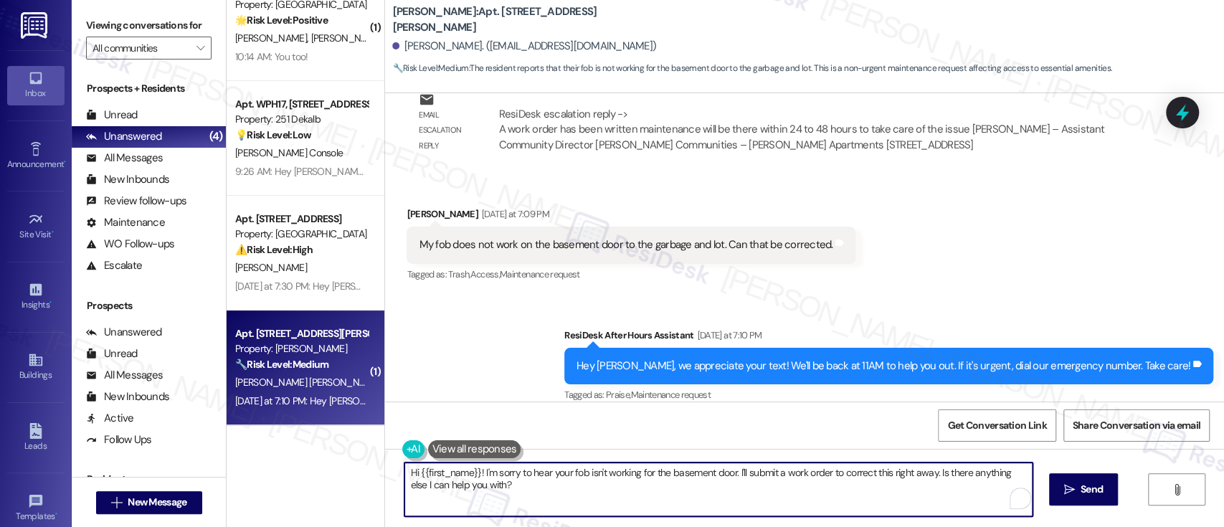
click at [753, 490] on textarea "Hi {{first_name}}! I'm sorry to hear your fob isn't working for the basement do…" at bounding box center [717, 489] width 627 height 54
drag, startPoint x: 929, startPoint y: 469, endPoint x: 944, endPoint y: 507, distance: 41.5
click at [932, 492] on textarea "Hi {{first_name}}! I'm sorry to hear your fob isn't working for the basement do…" at bounding box center [714, 489] width 627 height 54
paste textarea ", I'm sorry to hear that your fob isn't working for the basement door. I'll go …"
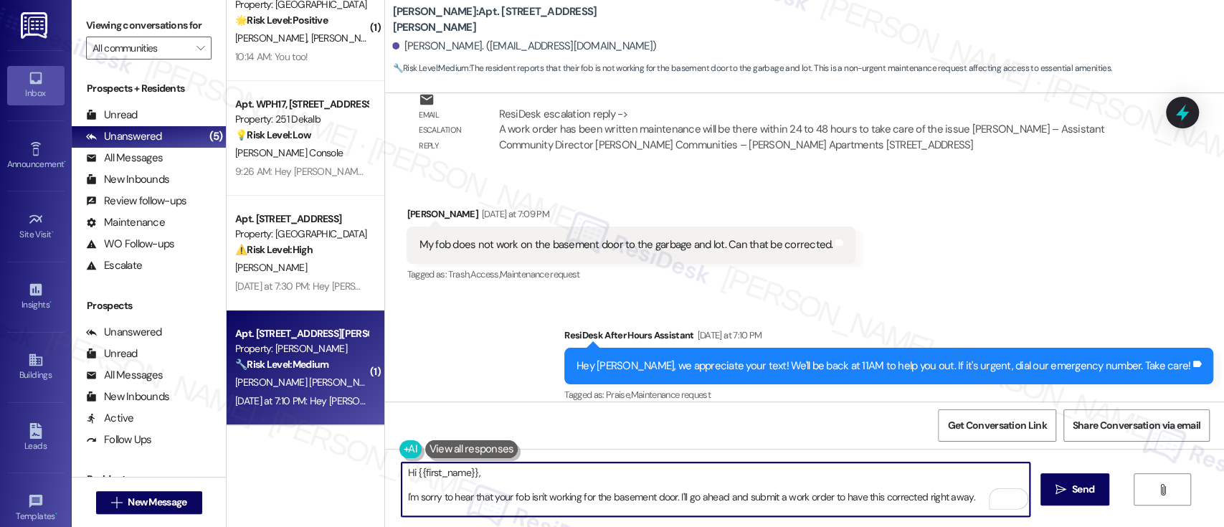
click at [591, 470] on textarea "Hi {{first_name}}, I'm sorry to hear that your fob isn't working for the baseme…" at bounding box center [714, 489] width 627 height 54
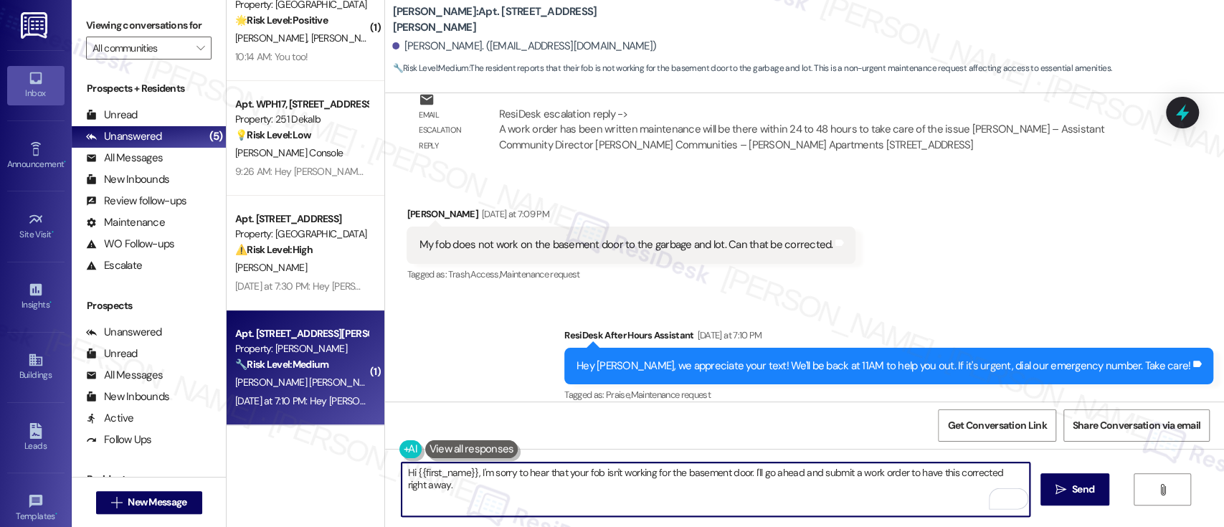
type textarea "Hi {{first_name}}, I'm sorry to hear that your fob isn't working for the baseme…"
click at [1077, 485] on span "Send" at bounding box center [1083, 489] width 22 height 15
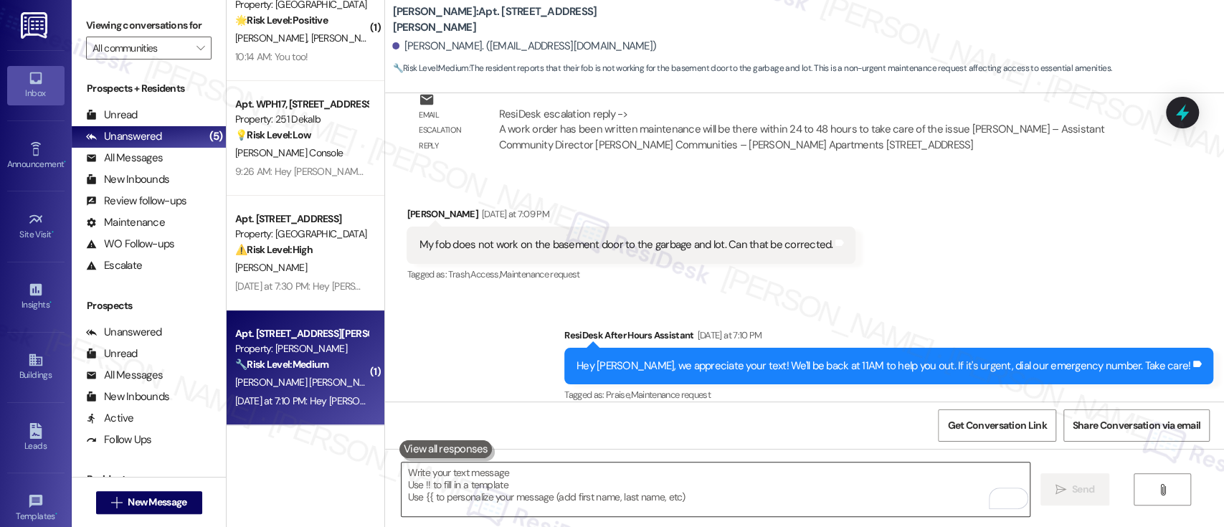
scroll to position [1497, 0]
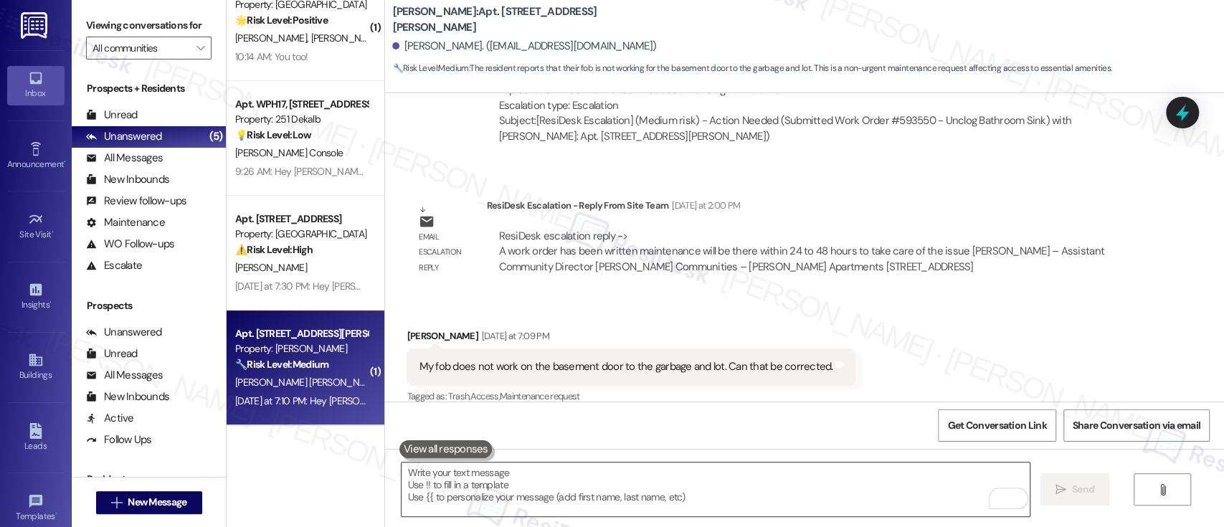
click at [861, 485] on textarea "To enrich screen reader interactions, please activate Accessibility in Grammarl…" at bounding box center [714, 489] width 627 height 54
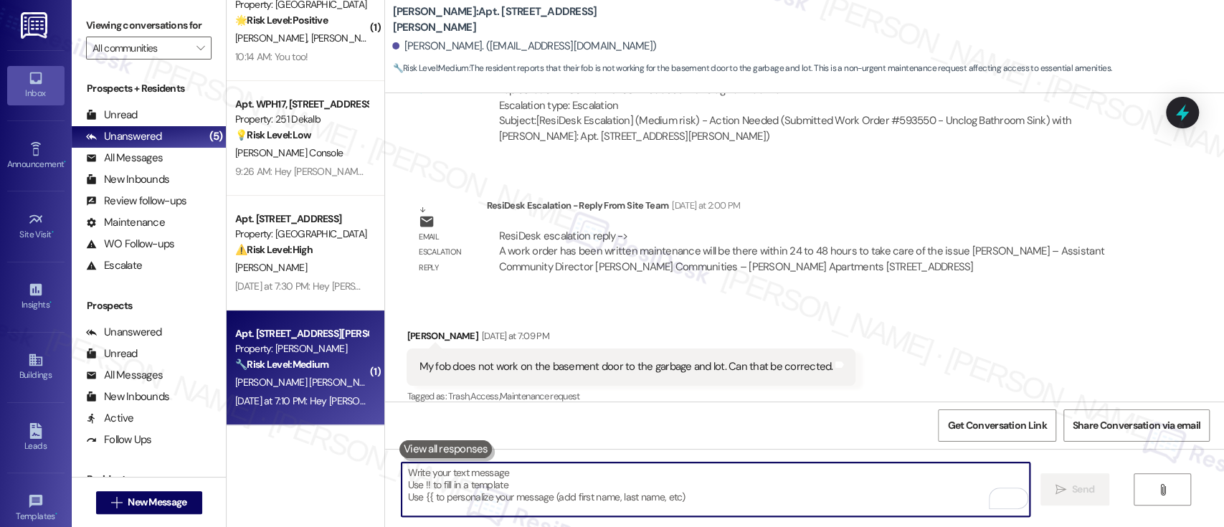
paste textarea "At your convenience, please stop by the office so our team can check the fob fo…"
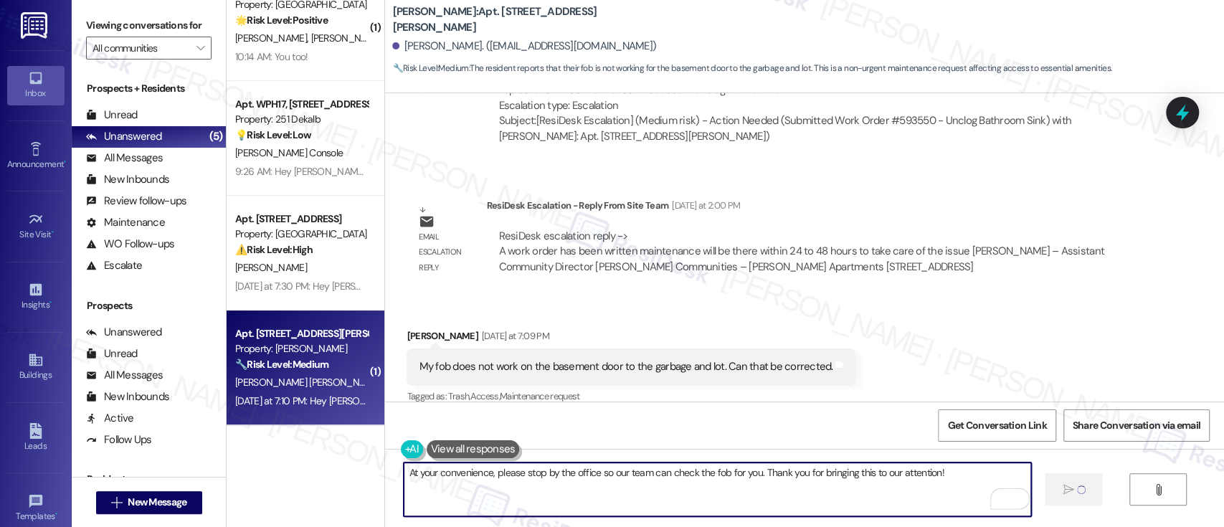
type textarea "At your convenience, please stop by the office so our team can check the fob fo…"
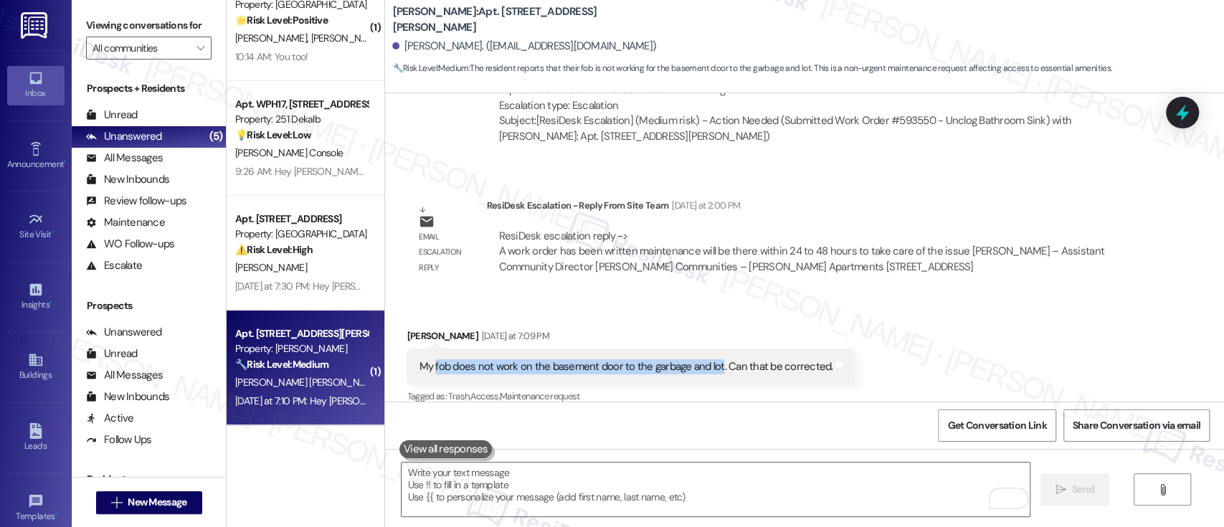
drag, startPoint x: 426, startPoint y: 353, endPoint x: 708, endPoint y: 345, distance: 282.5
click at [708, 359] on div "My fob does not work on the basement door to the garbage and lot. Can that be c…" at bounding box center [626, 366] width 414 height 15
copy div "fob does not work on the basement door to the garbage and lot"
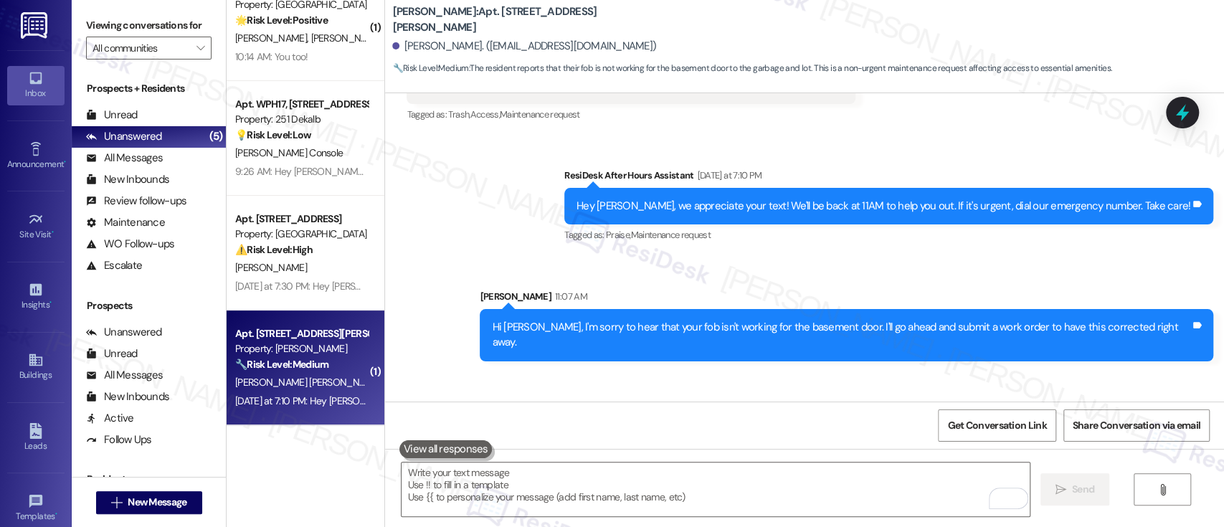
scroll to position [1818, 0]
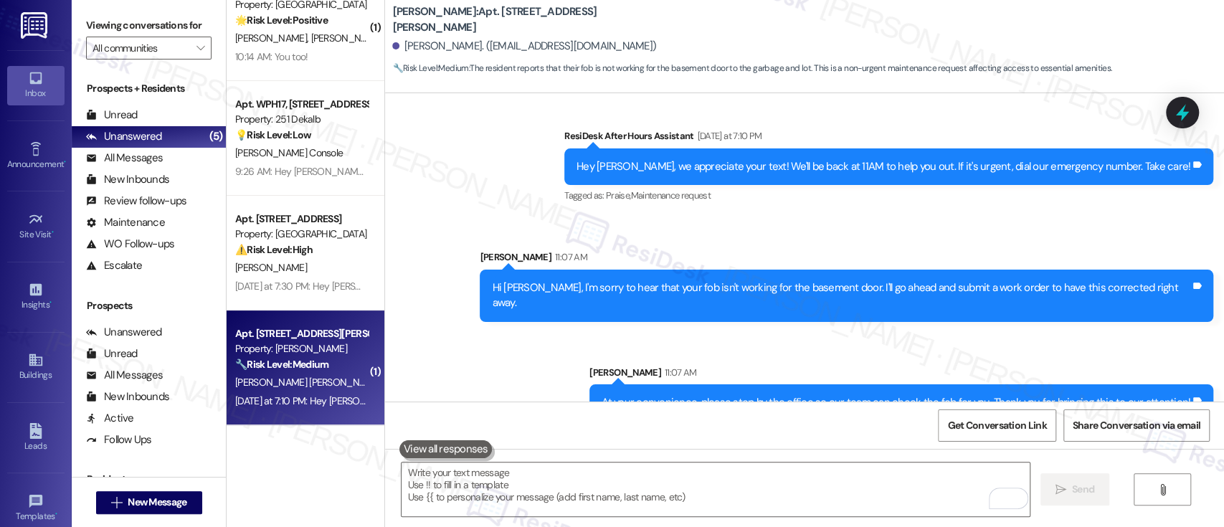
click at [931, 354] on div "Sent via SMS Sarah 11:07 AM At your convenience, please stop by the office so o…" at bounding box center [900, 393] width 645 height 78
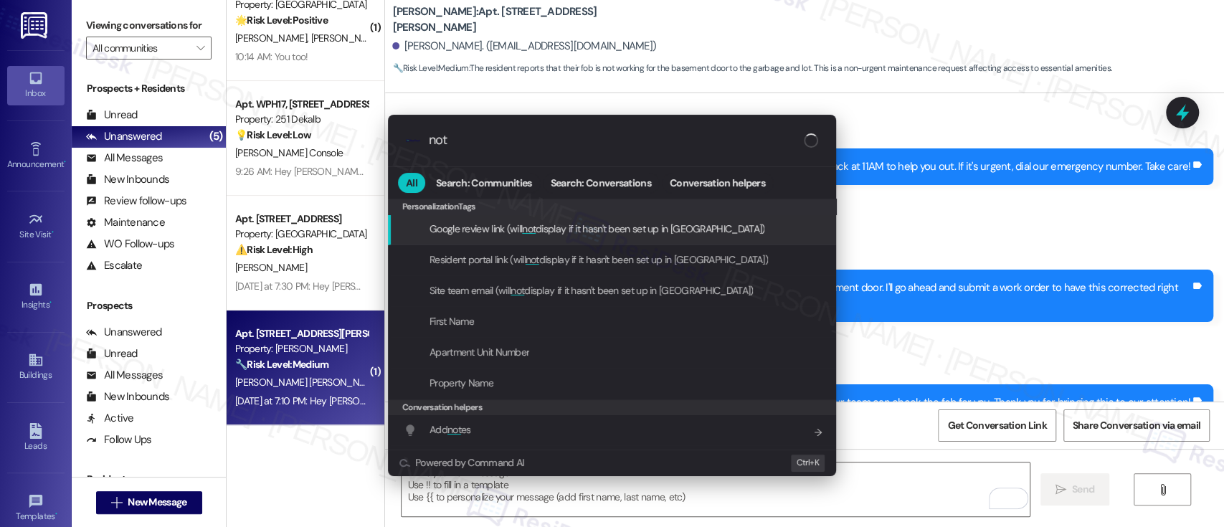
type input "note"
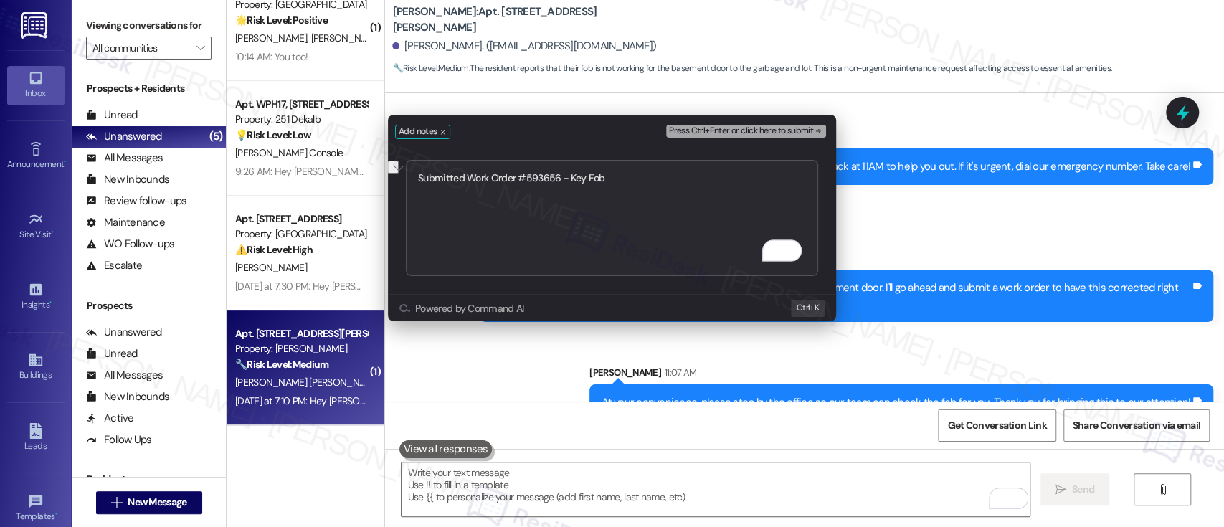
type textarea "Submitted Work Order #593656 - Key Fob"
click at [799, 125] on button "Press Ctrl+Enter or click here to submit" at bounding box center [746, 131] width 160 height 13
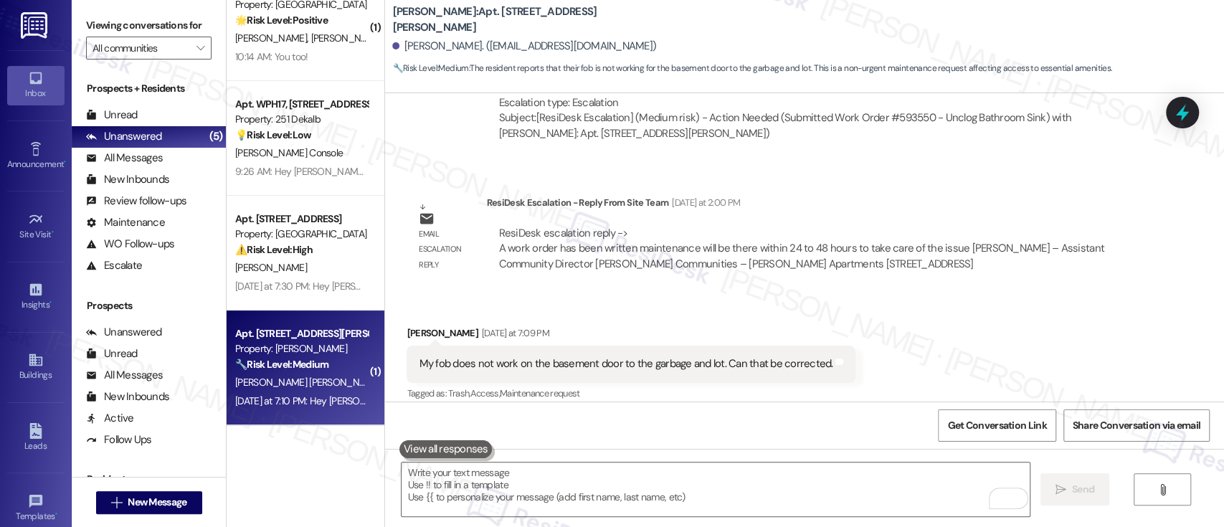
scroll to position [1497, 0]
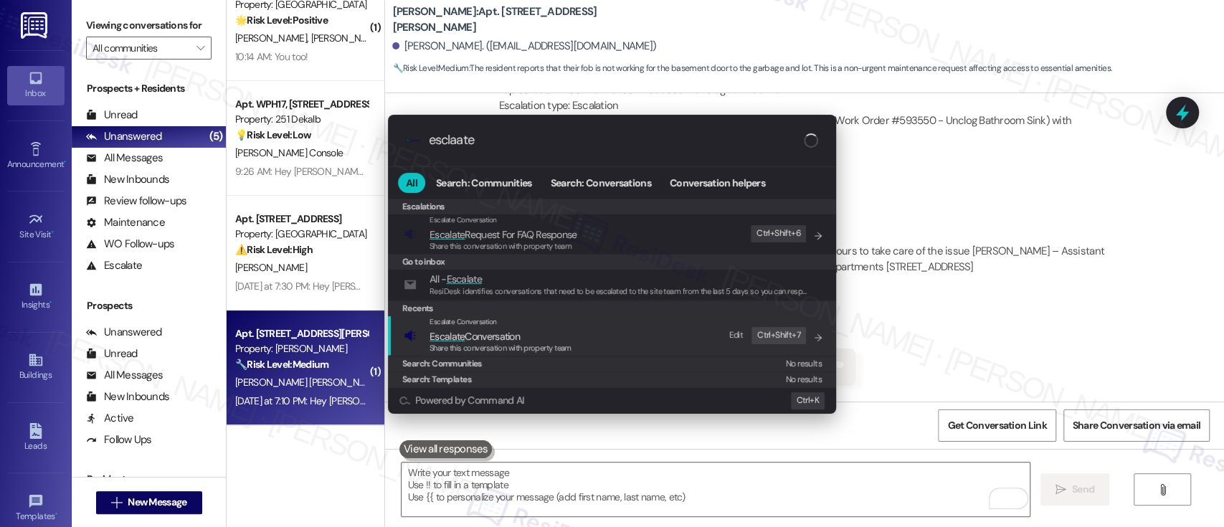
type input "esclaate"
click at [481, 339] on span "Escalate Conversation" at bounding box center [474, 336] width 90 height 13
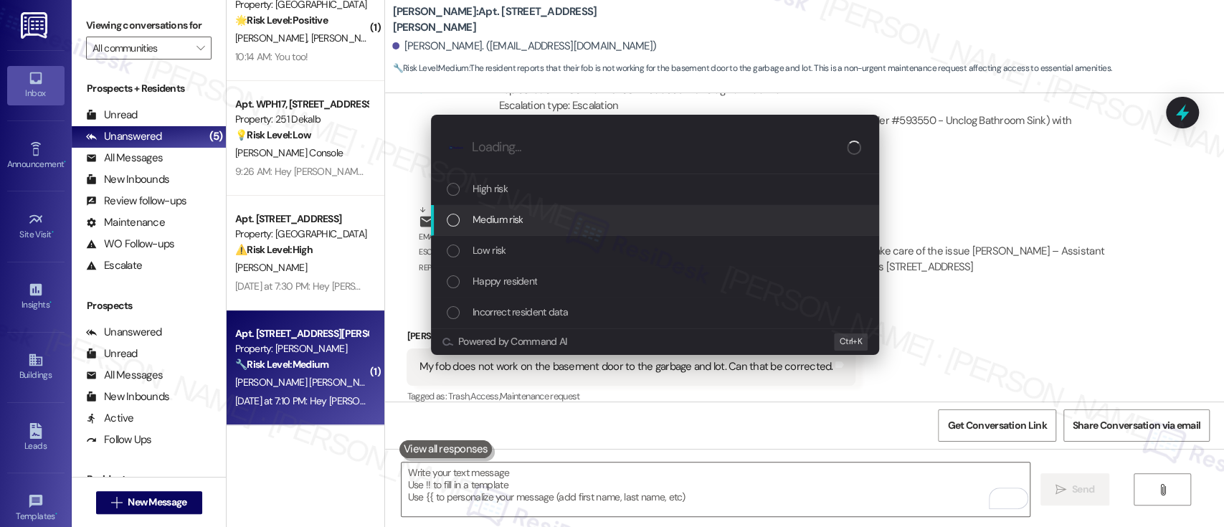
click at [516, 219] on span "Medium risk" at bounding box center [497, 219] width 50 height 16
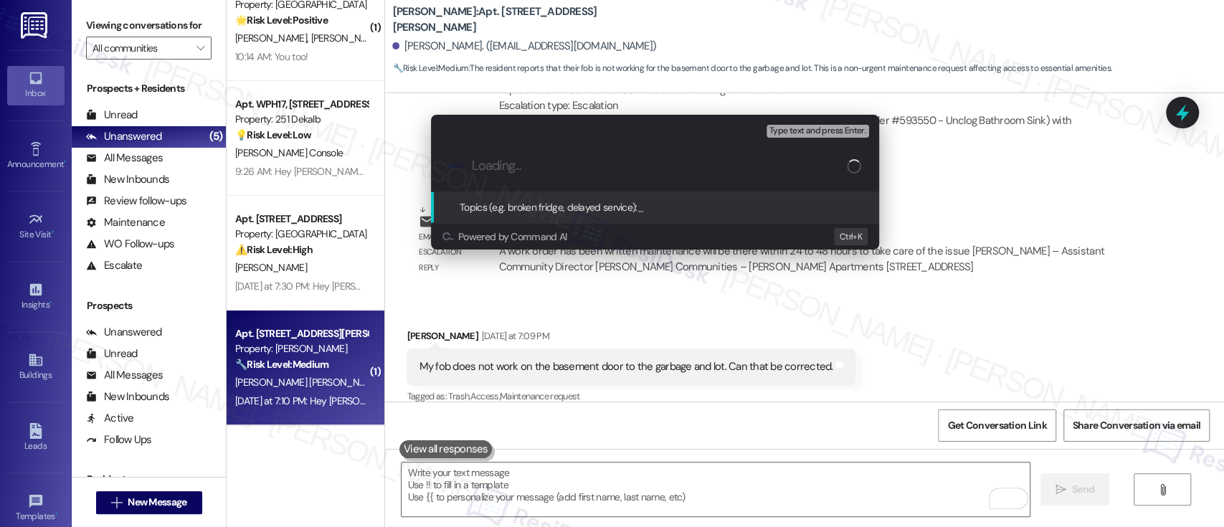
paste input "Submitted Work Order #593656 - Key Fob"
type input "Submitted Work Order #593656 - Key Fob"
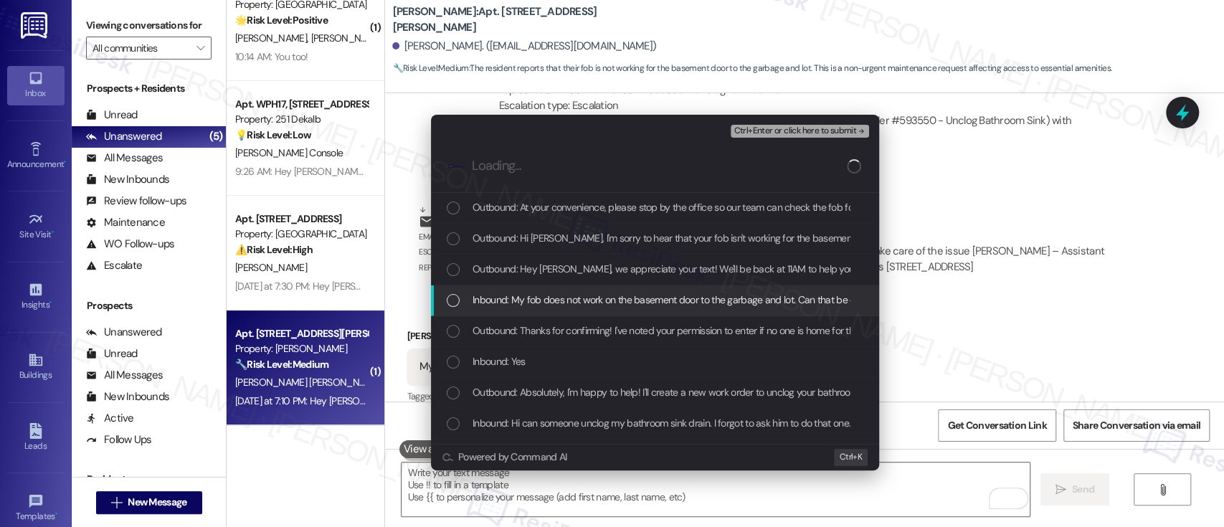
drag, startPoint x: 501, startPoint y: 302, endPoint x: 707, endPoint y: 270, distance: 208.8
click at [502, 301] on span "Inbound: My fob does not work on the basement door to the garbage and lot. Can …" at bounding box center [682, 300] width 420 height 16
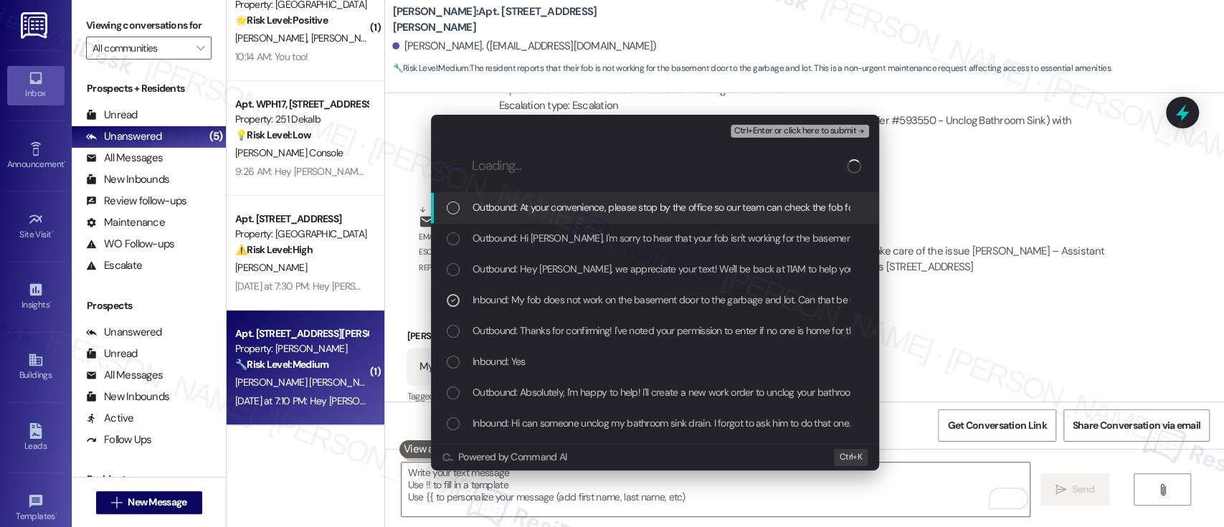
click at [786, 133] on span "Ctrl+Enter or click here to submit" at bounding box center [794, 131] width 123 height 10
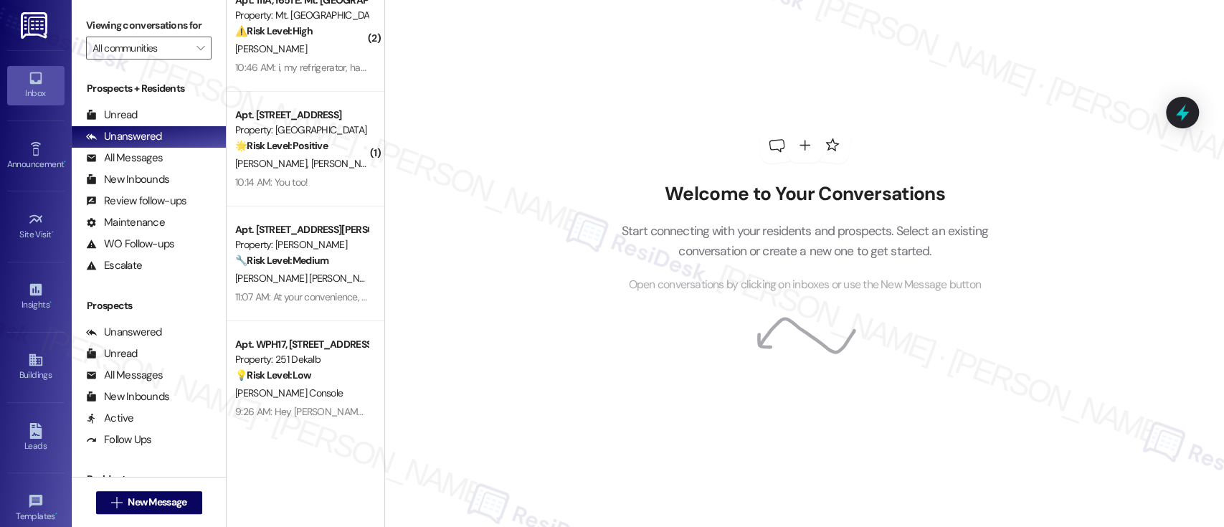
scroll to position [148, 0]
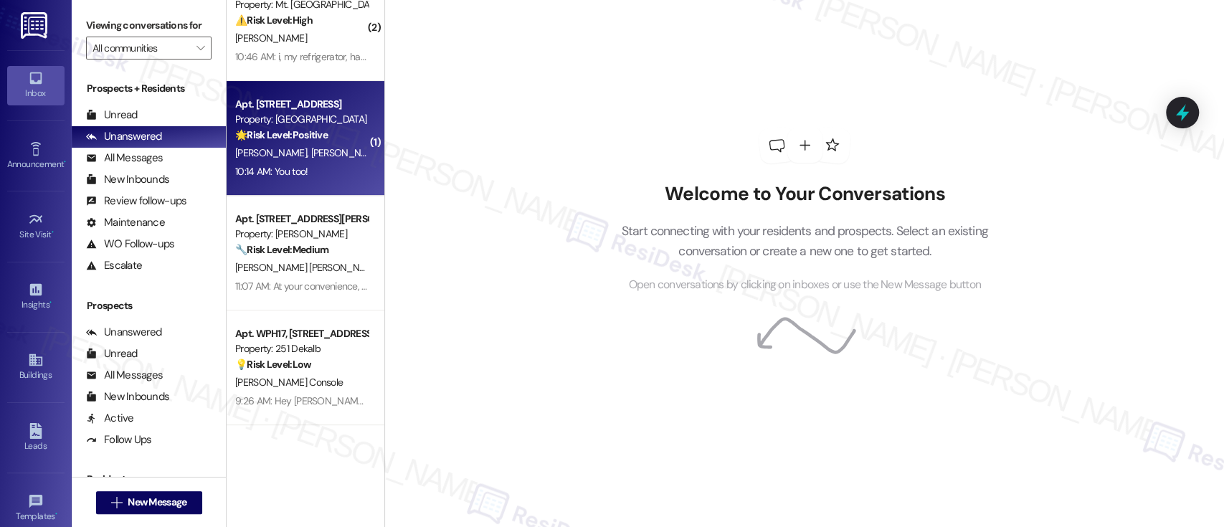
click at [274, 140] on strong "🌟 Risk Level: Positive" at bounding box center [281, 134] width 92 height 13
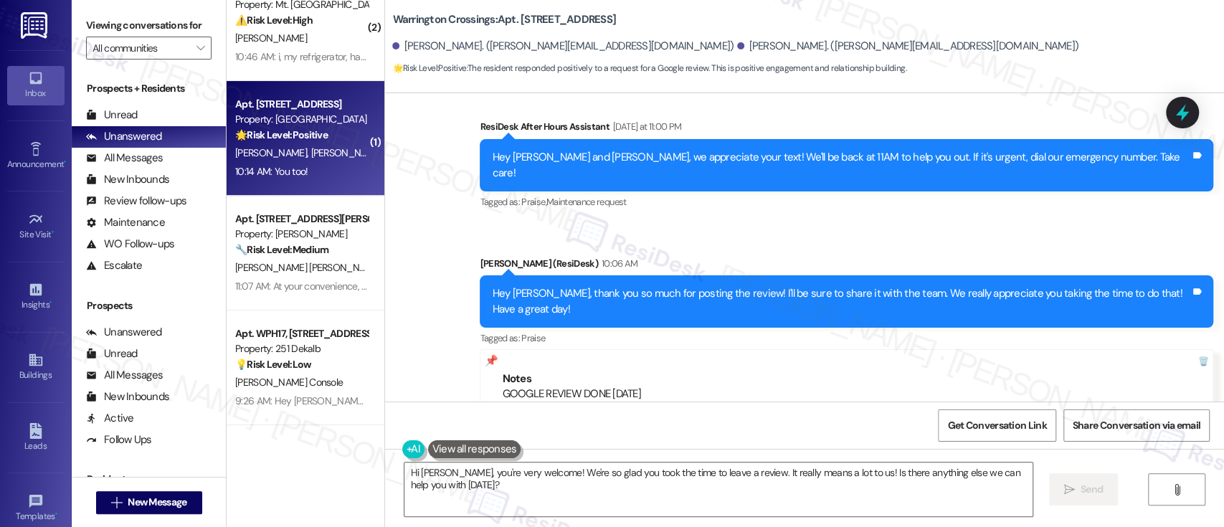
scroll to position [5874, 0]
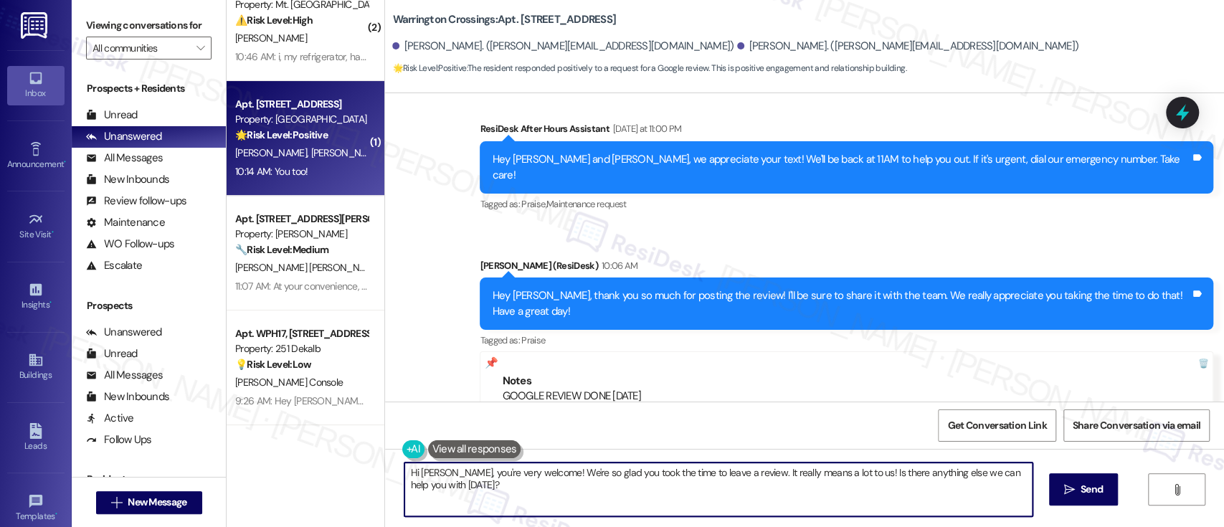
drag, startPoint x: 532, startPoint y: 492, endPoint x: 1190, endPoint y: 449, distance: 659.5
click at [168, 393] on div "Viewing conversations for All communities  Prospects + Residents Unread (0) Un…" at bounding box center [648, 263] width 1152 height 527
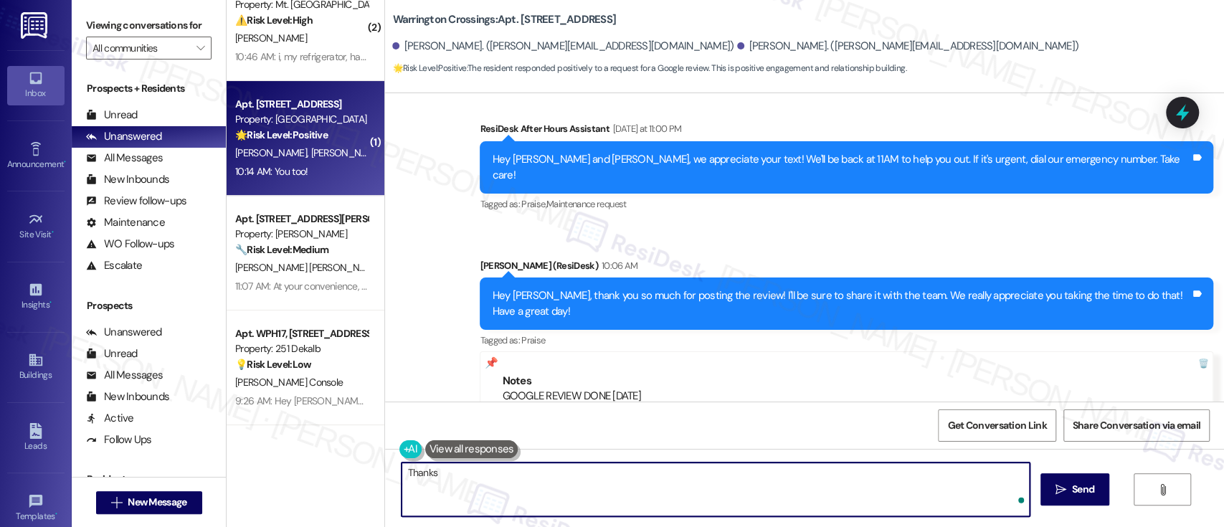
type textarea "Thanks!"
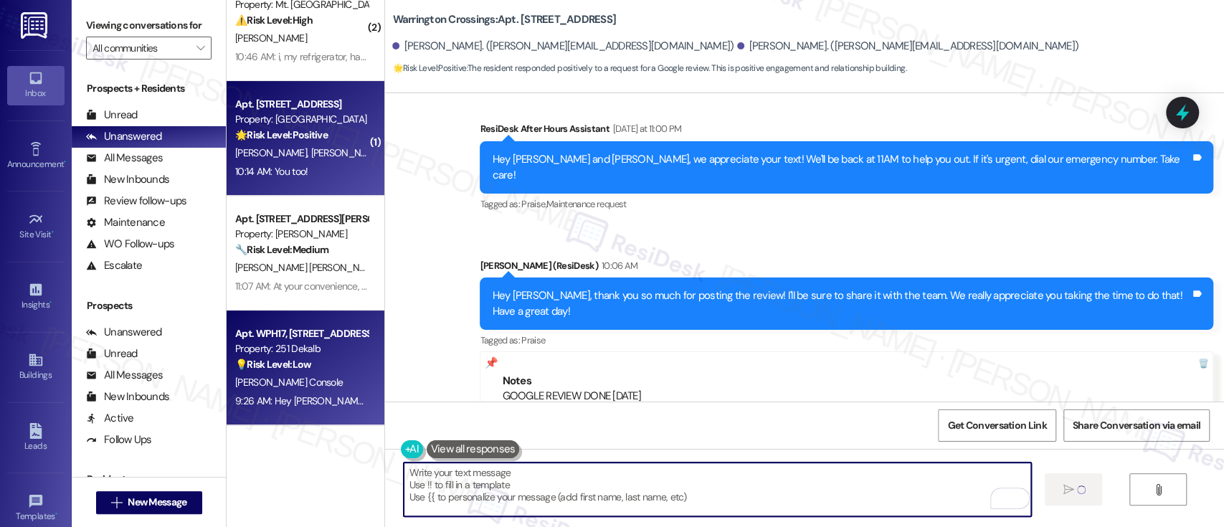
type textarea "Fetching suggested responses. Please feel free to read through the conversation…"
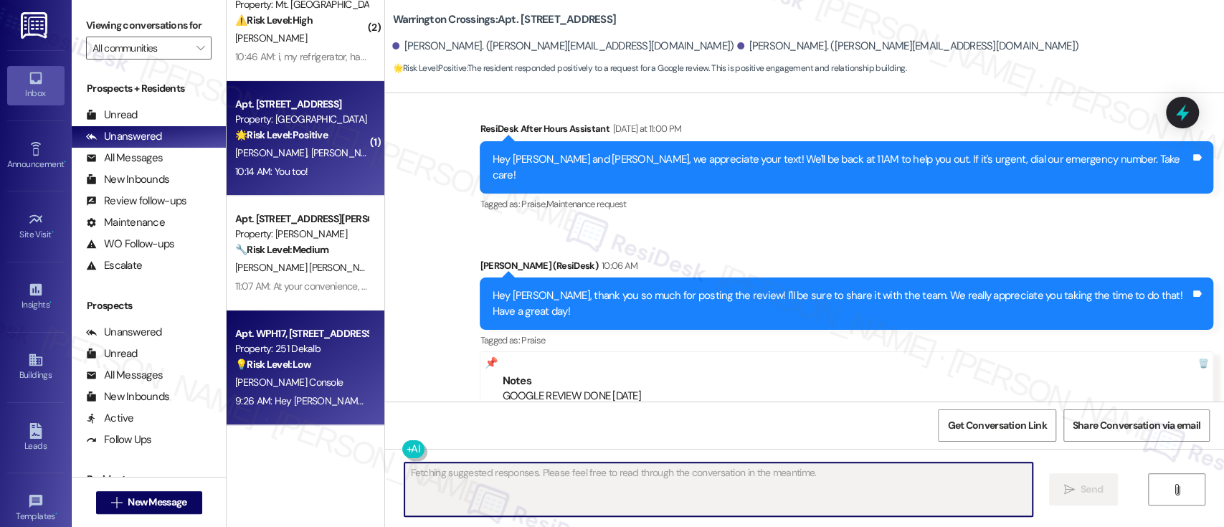
scroll to position [5969, 0]
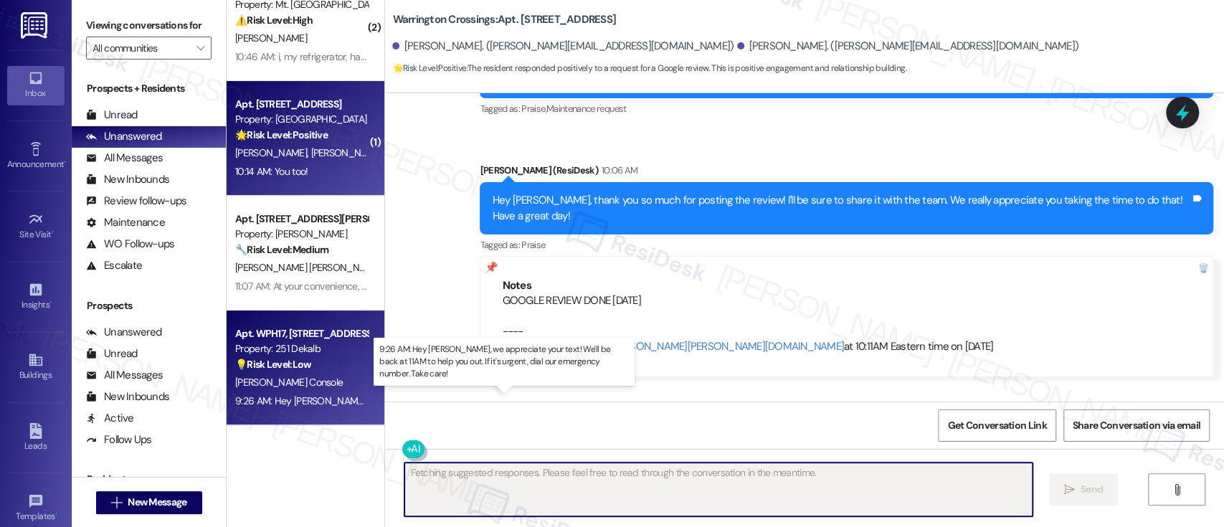
click at [280, 393] on div "9:26 AM: Hey James, we appreciate your text! We'll be back at 11AM to help you …" at bounding box center [301, 401] width 135 height 18
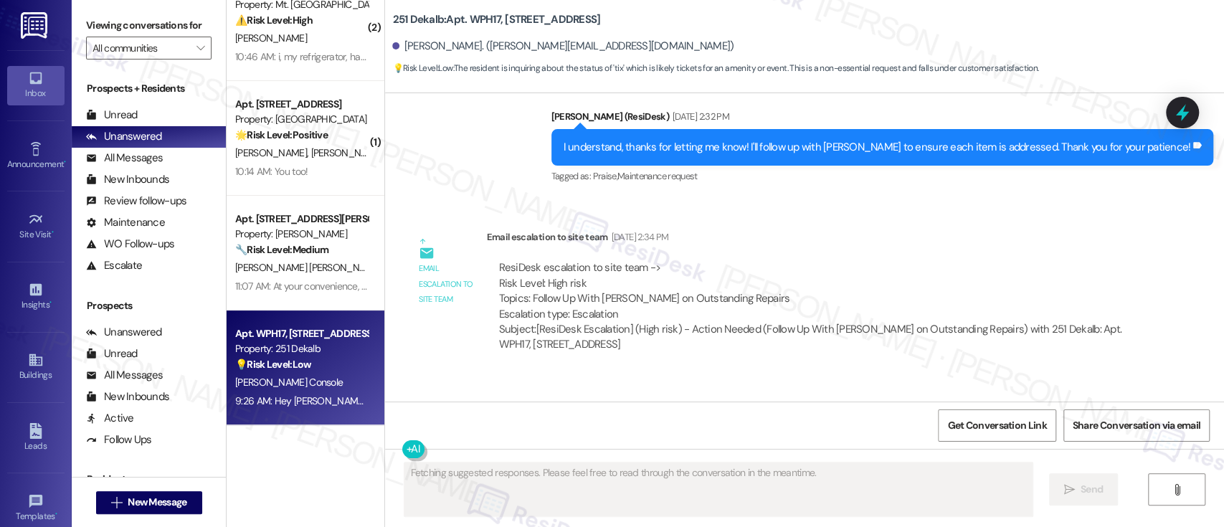
scroll to position [2621, 0]
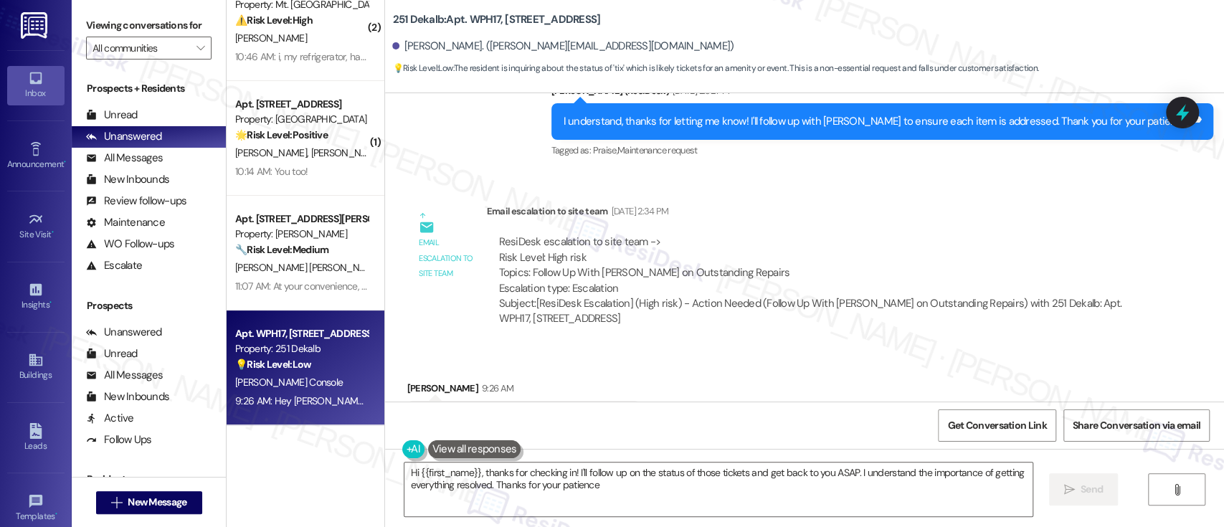
type textarea "Hi {{first_name}}, thanks for checking in! I'll follow up on the status of thos…"
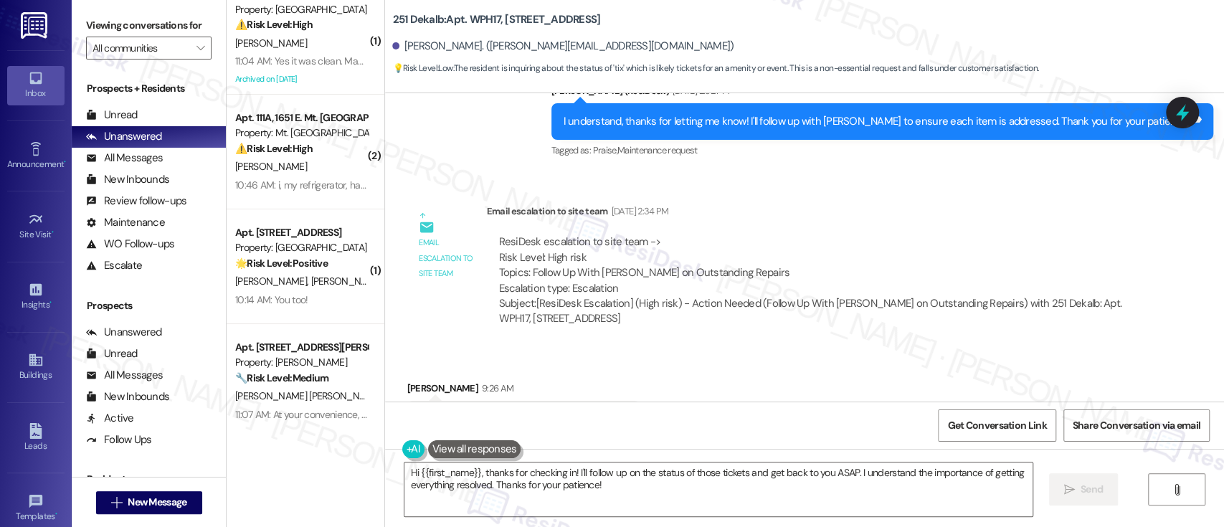
scroll to position [14, 0]
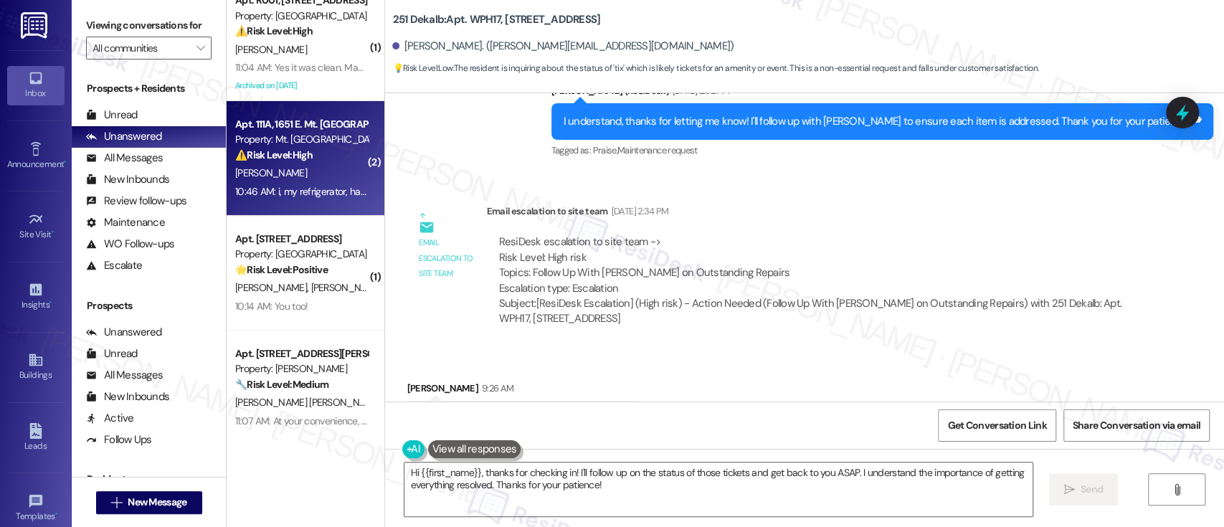
click at [282, 167] on div "[PERSON_NAME]" at bounding box center [301, 173] width 135 height 18
type textarea "Fetching suggested responses. Please feel free to read through the conversation…"
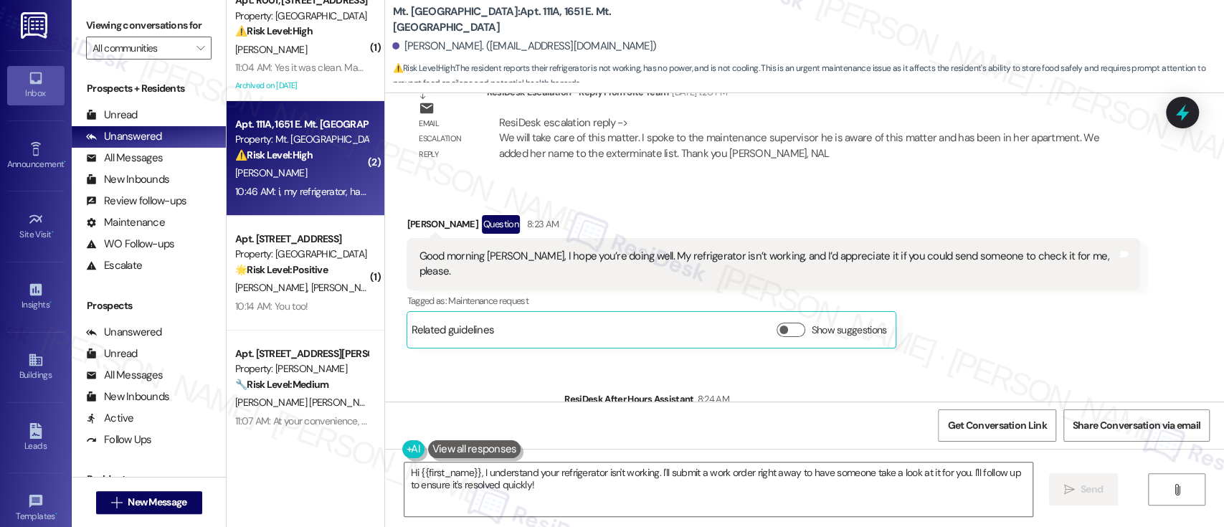
scroll to position [22865, 0]
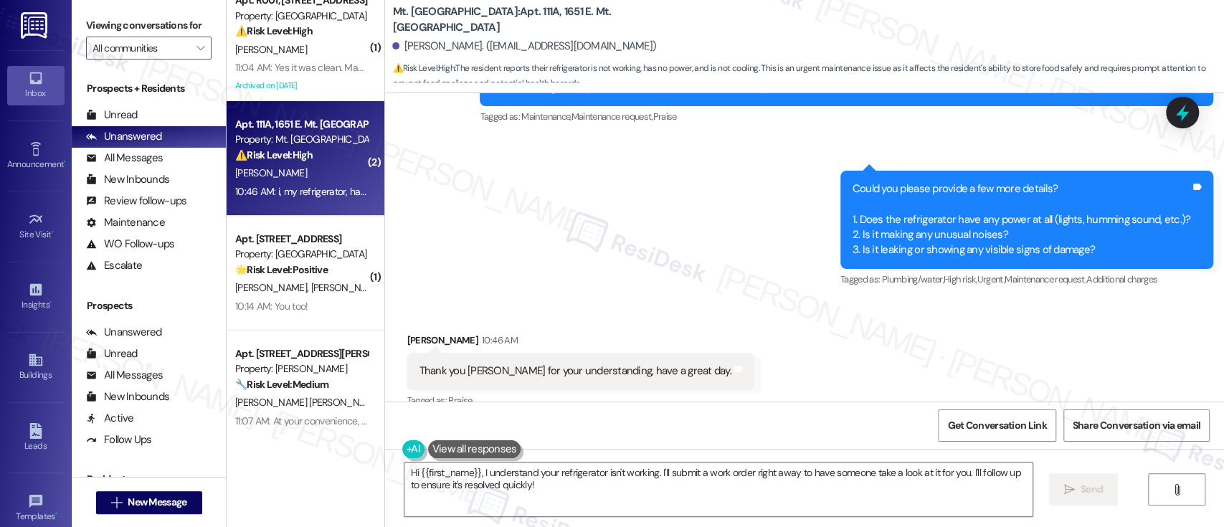
click at [824, 300] on div "Received via SMS Merlande Bauzil 10:46 AM Thank you Emily for your understandin…" at bounding box center [804, 429] width 839 height 259
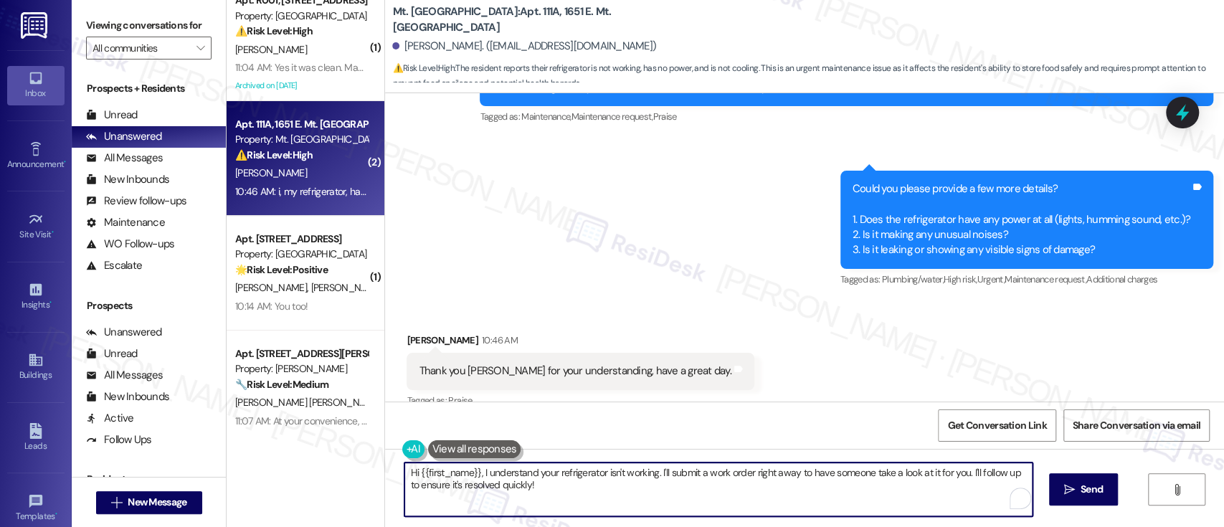
click at [683, 507] on textarea "Hi {{first_name}}, I understand your refrigerator isn't working. I'll submit a …" at bounding box center [717, 489] width 627 height 54
drag, startPoint x: 654, startPoint y: 496, endPoint x: 350, endPoint y: 444, distance: 308.3
click at [350, 444] on div "( 1 ) Apt. R001, 6344 N. 8th St Property: Eola Park ⚠️ Risk Level: High The res…" at bounding box center [725, 263] width 997 height 527
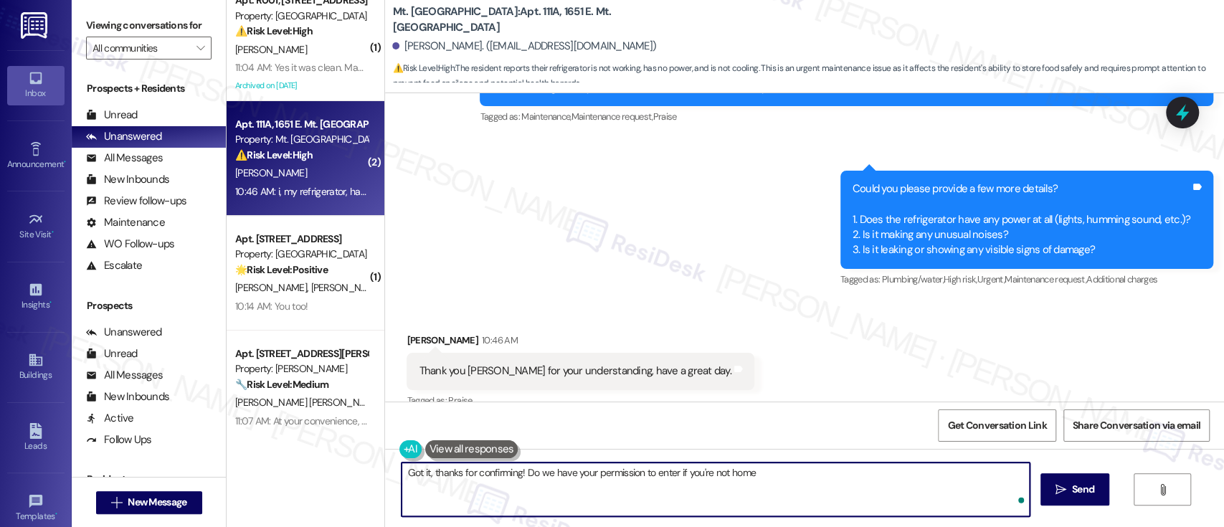
type textarea "Got it, thanks for confirming! Do we have your permission to enter if you're no…"
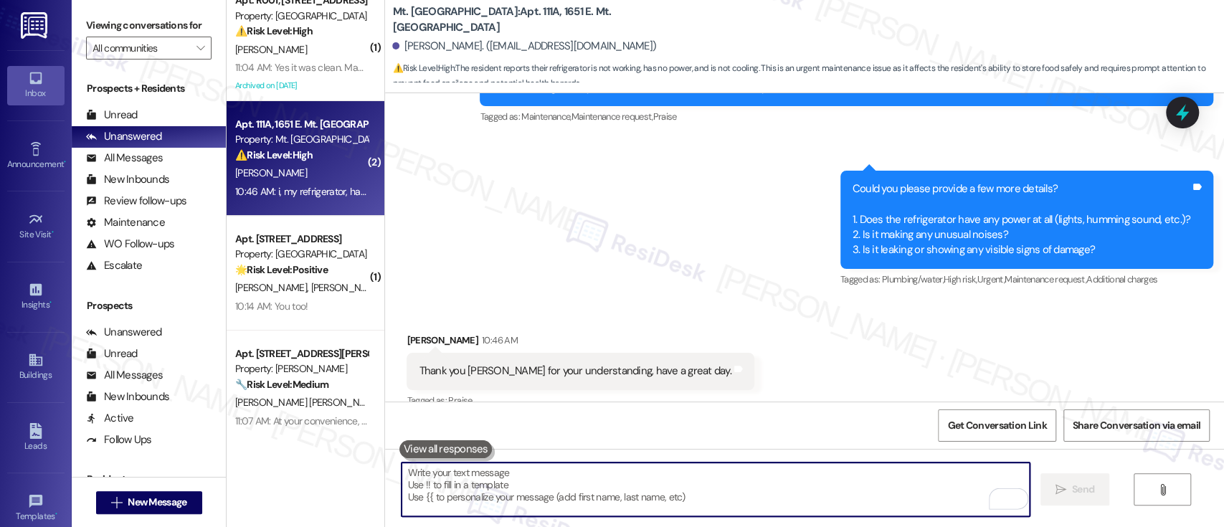
scroll to position [22864, 0]
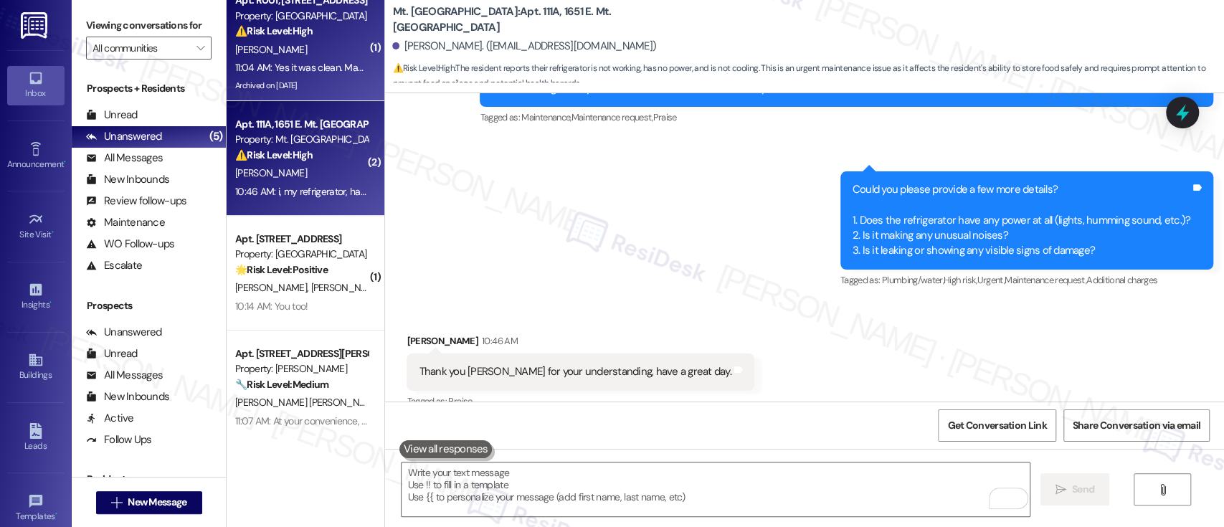
drag, startPoint x: 805, startPoint y: 221, endPoint x: 291, endPoint y: 25, distance: 549.9
click at [804, 301] on div "Received via SMS Merlande Bauzil 10:46 AM Thank you Emily for your understandin…" at bounding box center [804, 430] width 839 height 259
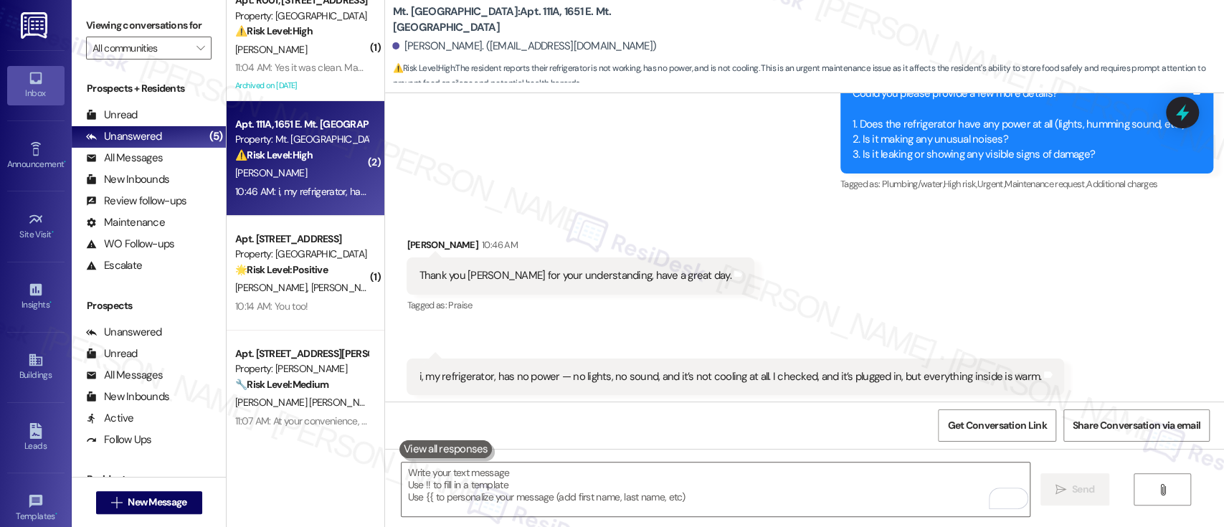
scroll to position [22965, 0]
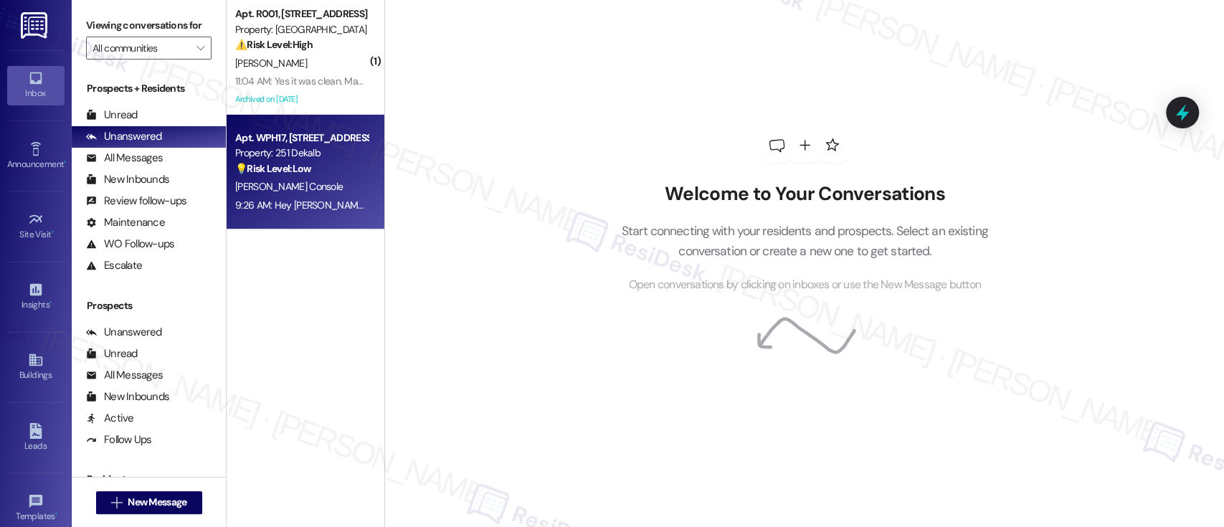
click at [294, 158] on div "Property: 251 Dekalb" at bounding box center [301, 153] width 133 height 15
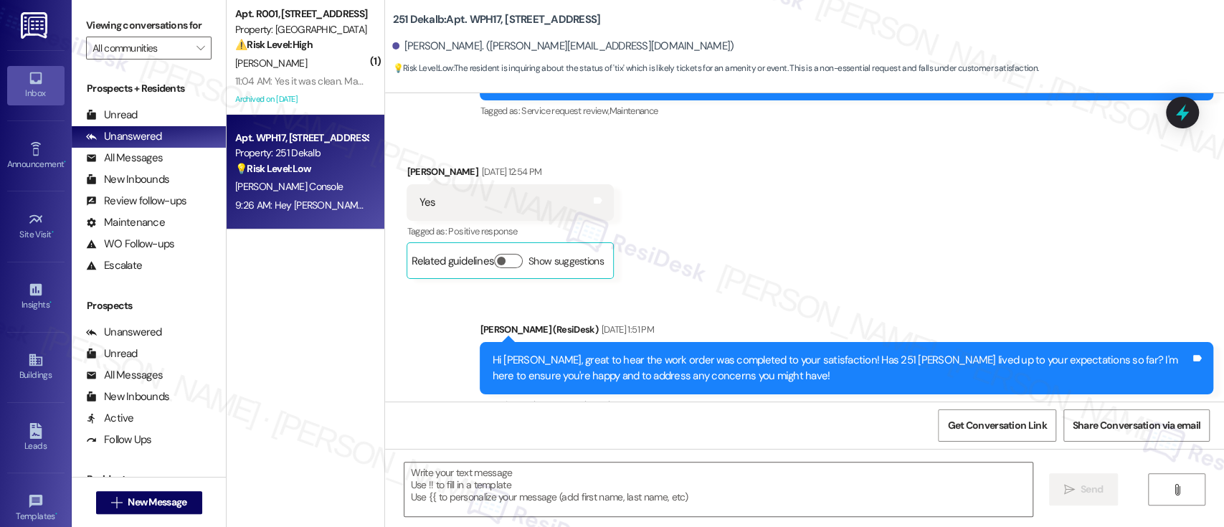
type textarea "Fetching suggested responses. Please feel free to read through the conversation…"
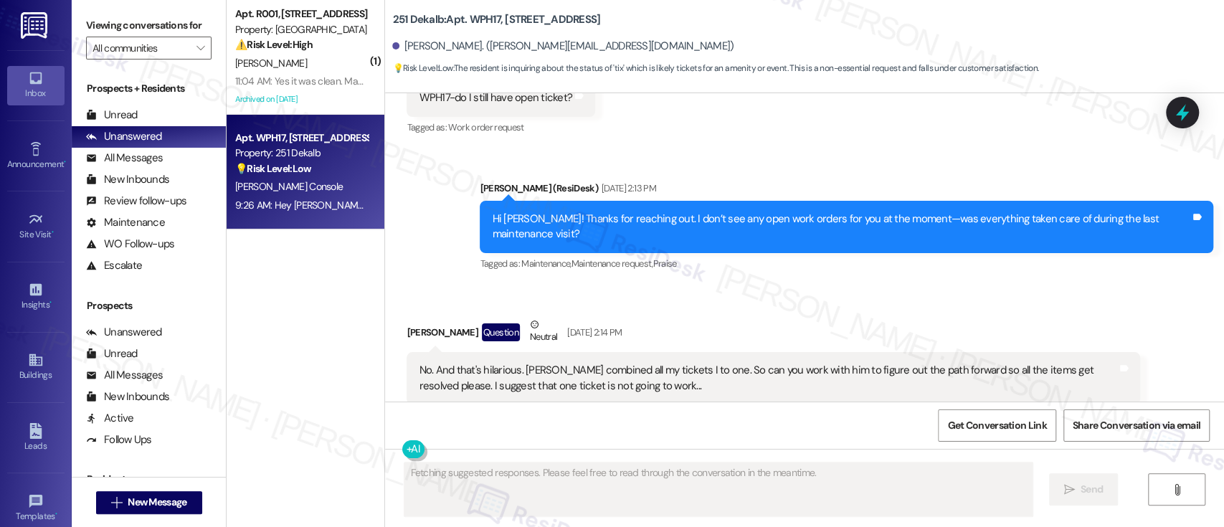
scroll to position [2621, 0]
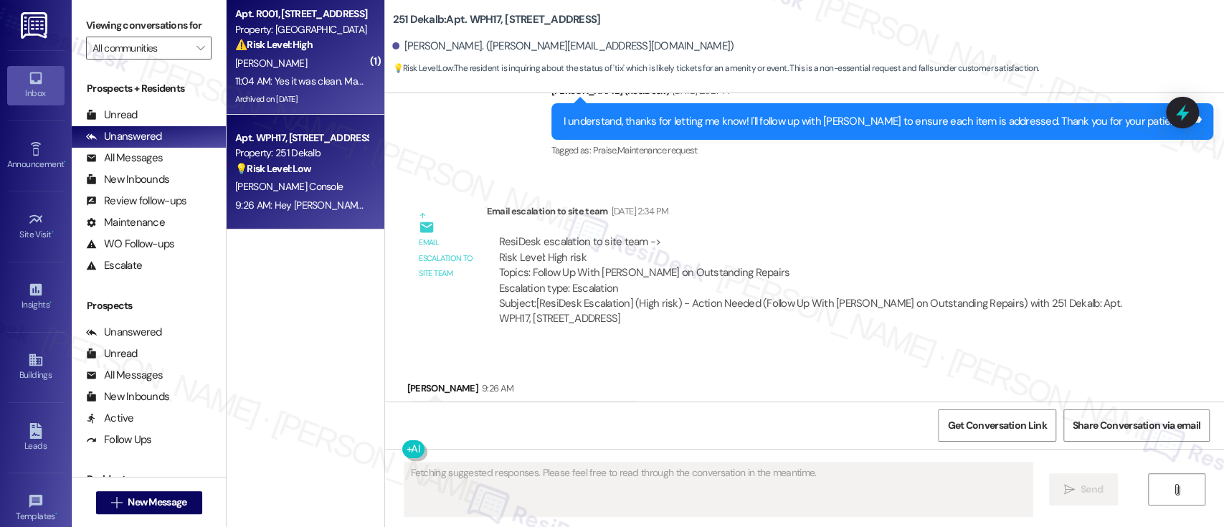
click at [261, 62] on span "B. Brown" at bounding box center [271, 63] width 72 height 13
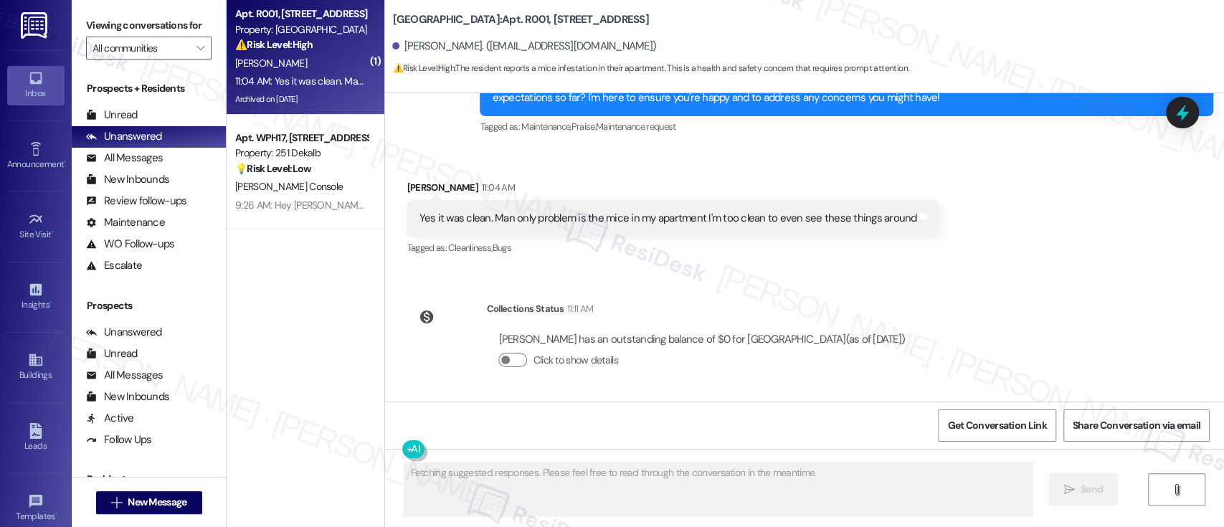
scroll to position [34374, 0]
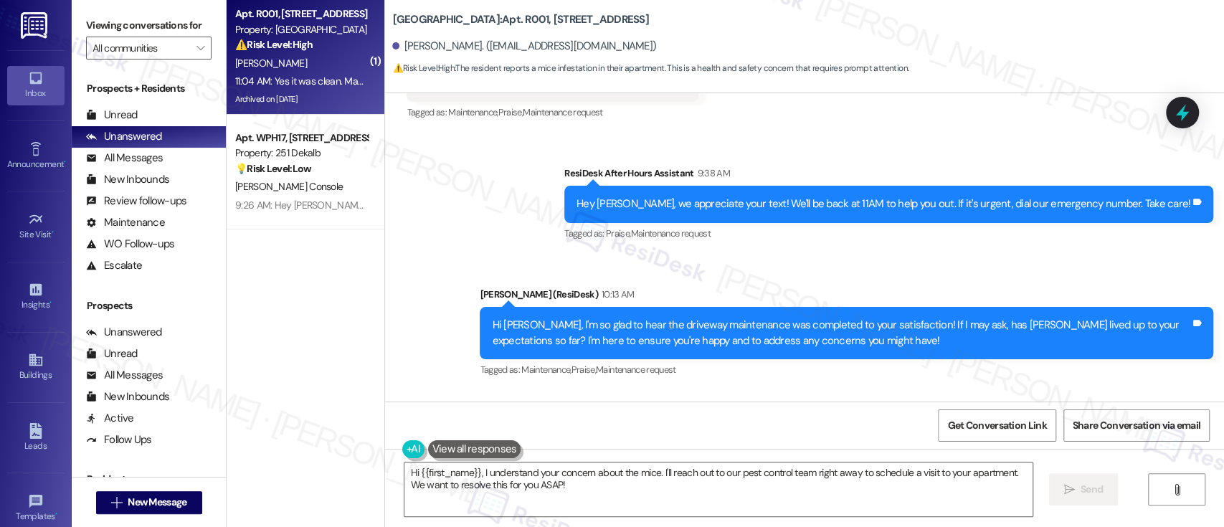
click at [1036, 391] on div "Received via SMS Belinda Brown 11:04 AM Yes it was clean. Man only problem is t…" at bounding box center [804, 451] width 839 height 121
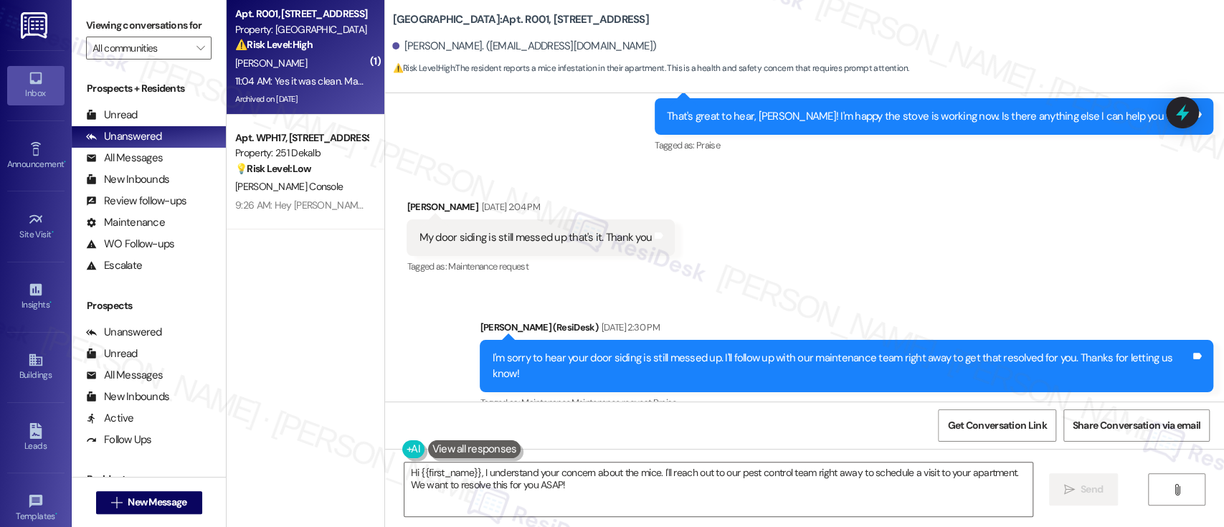
scroll to position [34469, 0]
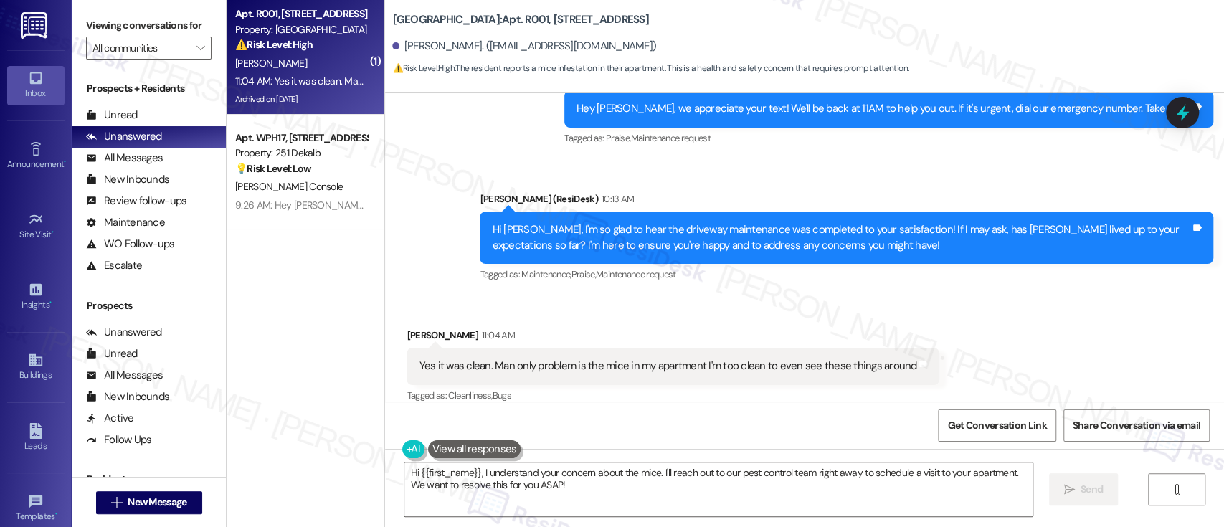
click at [972, 340] on div "Lease started Jun 30, 2024 at 8:00 PM Survey, sent via SMS Residesk Automated S…" at bounding box center [804, 247] width 839 height 308
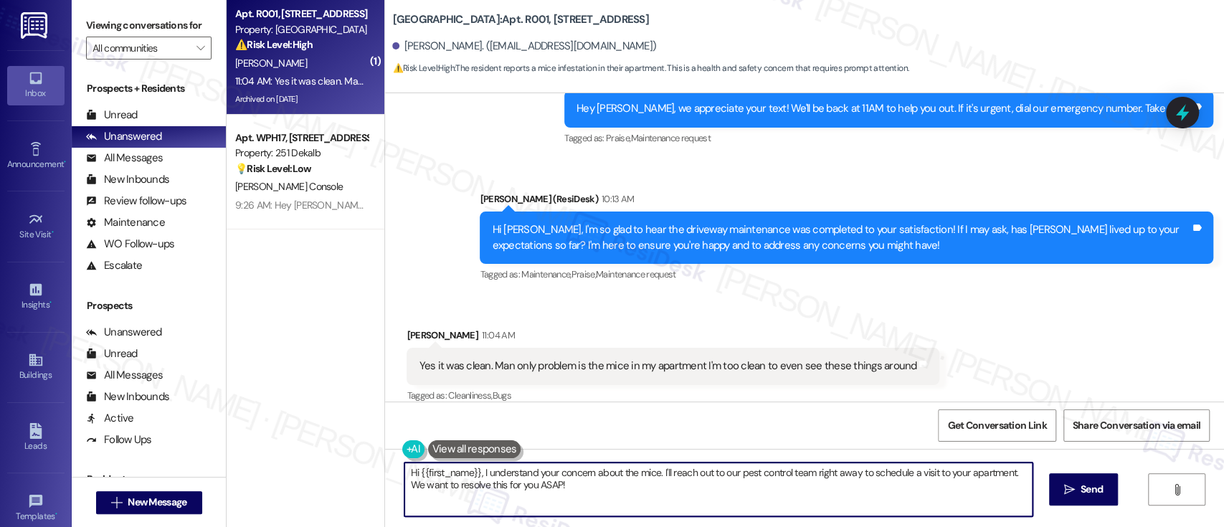
drag, startPoint x: 475, startPoint y: 472, endPoint x: 300, endPoint y: 467, distance: 175.7
click at [298, 469] on div "( 1 ) Apt. R001, 6344 N. 8th St Property: Eola Park ⚠️ Risk Level: High The res…" at bounding box center [725, 263] width 997 height 527
click at [569, 502] on textarea "I understand your concern about the mice. I'll reach out to our pest control te…" at bounding box center [714, 489] width 627 height 54
drag, startPoint x: 576, startPoint y: 469, endPoint x: 644, endPoint y: 495, distance: 72.6
click at [644, 495] on textarea "I understand your concern about the mice. I'll reach out to our pest control te…" at bounding box center [714, 489] width 627 height 54
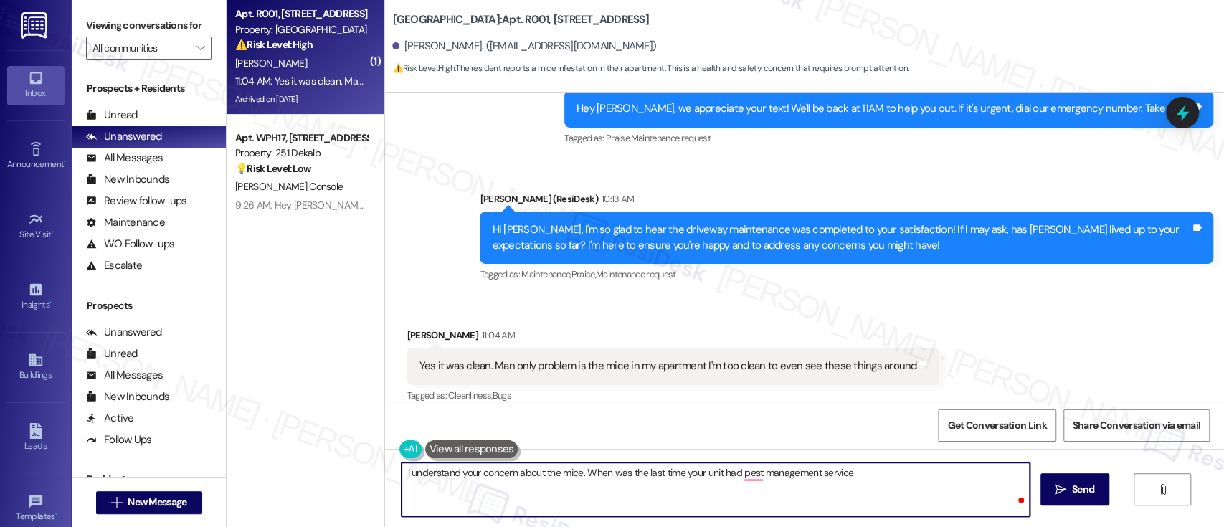
type textarea "I understand your concern about the mice. When was the last time your unit had …"
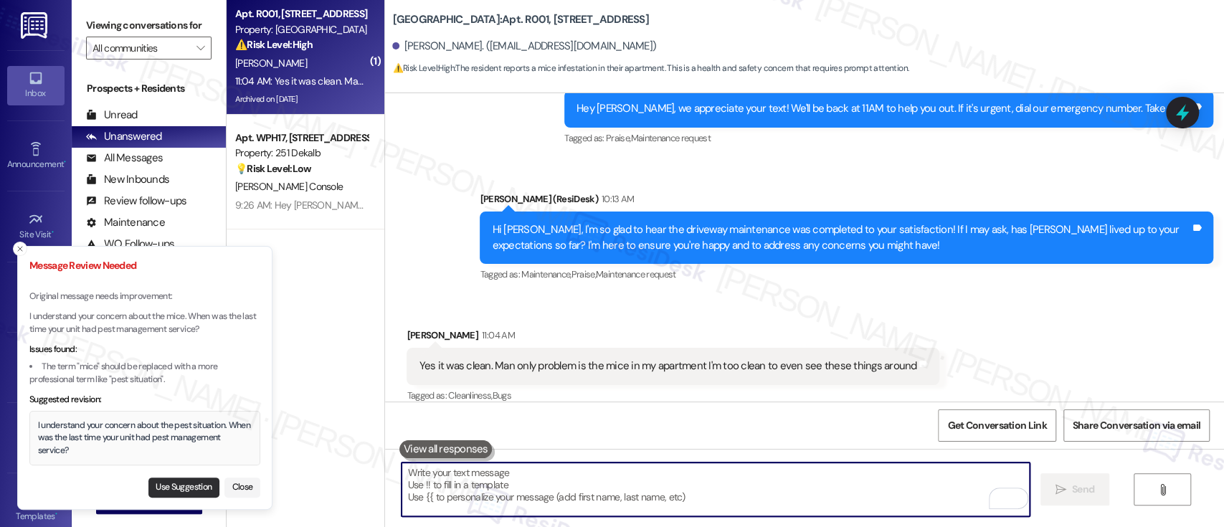
click at [164, 481] on button "Use Suggestion" at bounding box center [183, 487] width 71 height 20
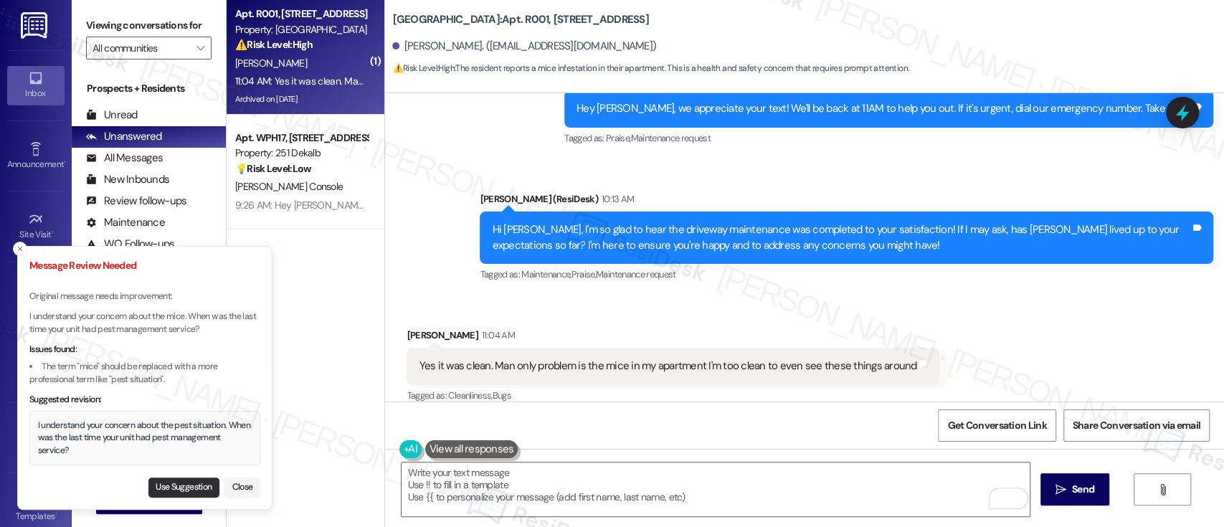
type textarea "I understand your concern about the pest situation. When was the last time your…"
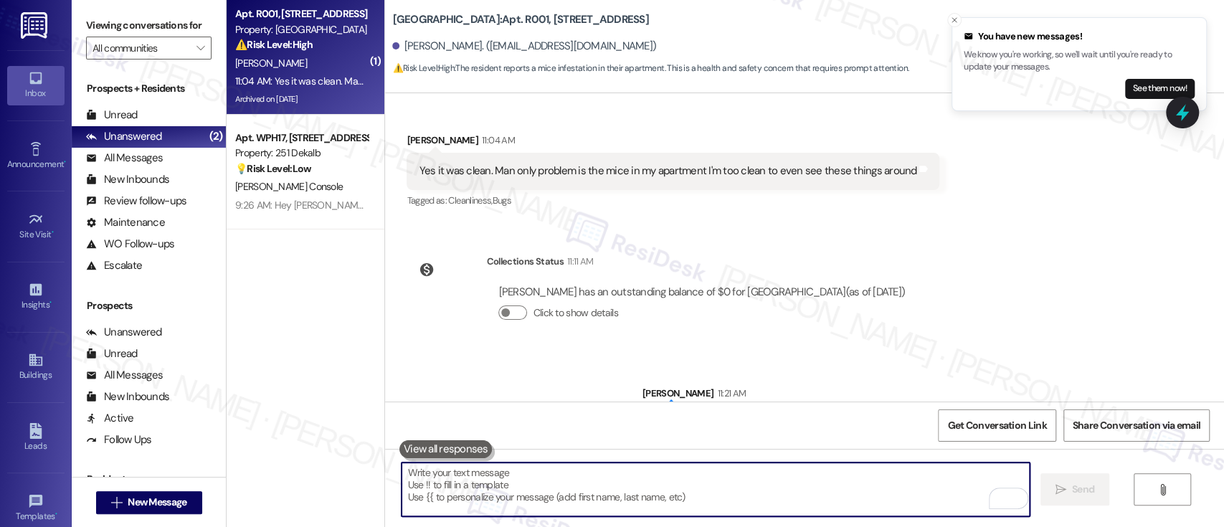
scroll to position [34669, 0]
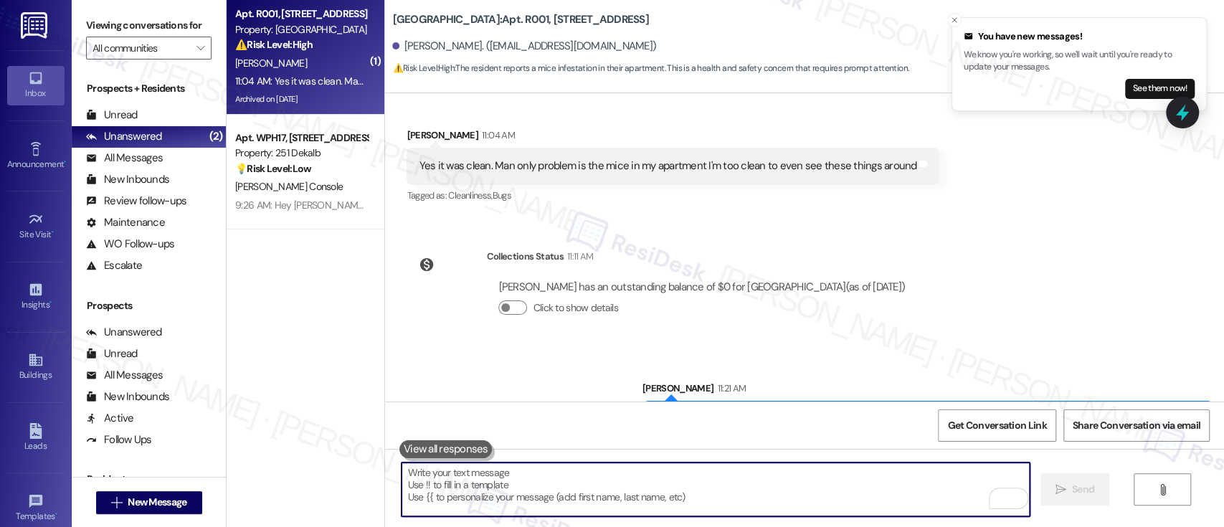
click at [809, 448] on div "Received via SMS Belinda Brown 11:22 AM Not sure but it's supposed to be here o…" at bounding box center [804, 498] width 839 height 100
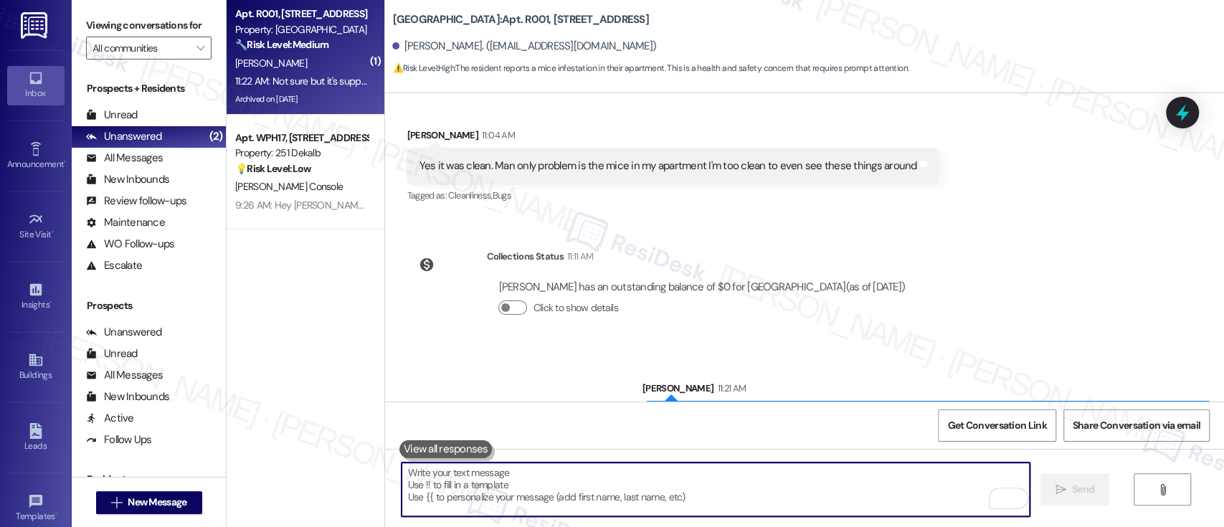
click at [694, 485] on textarea "To enrich screen reader interactions, please activate Accessibility in Grammarl…" at bounding box center [714, 489] width 627 height 54
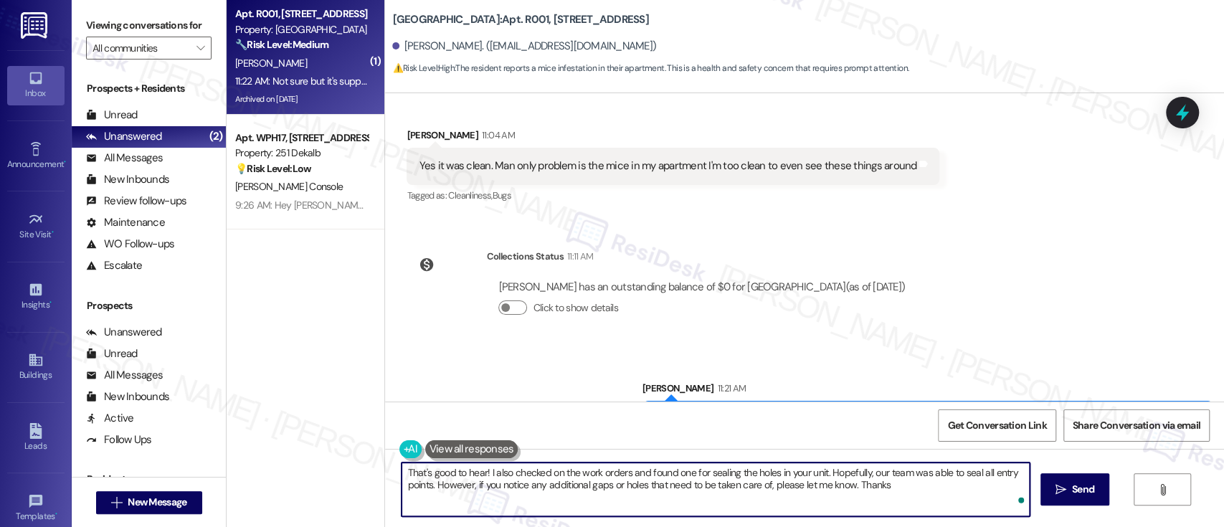
type textarea "That's good to hear! I also checked on the work orders and found one for sealin…"
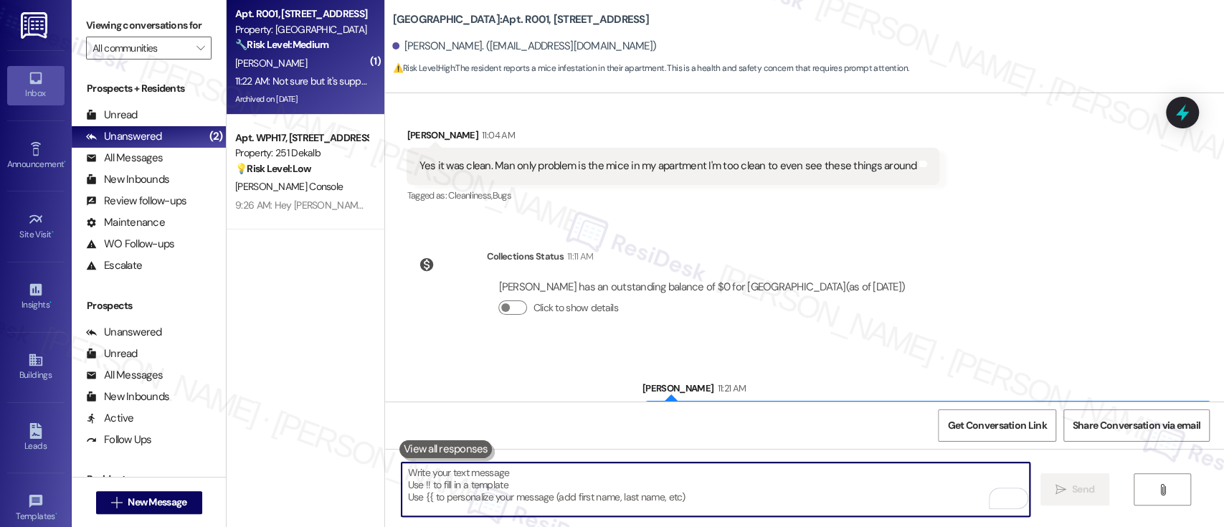
scroll to position [34785, 0]
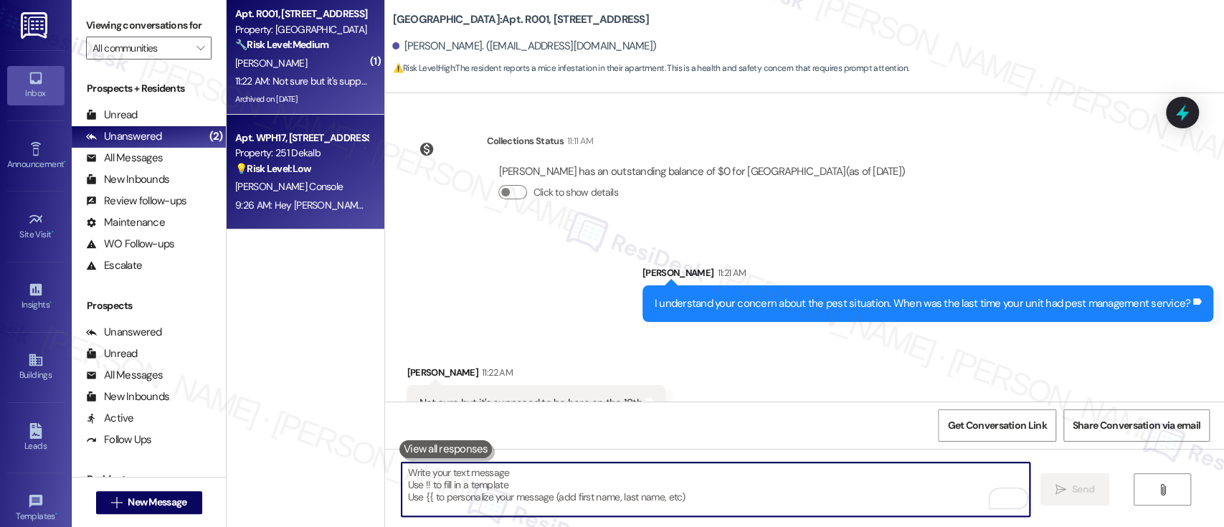
click at [269, 178] on div "J. Console" at bounding box center [301, 187] width 135 height 18
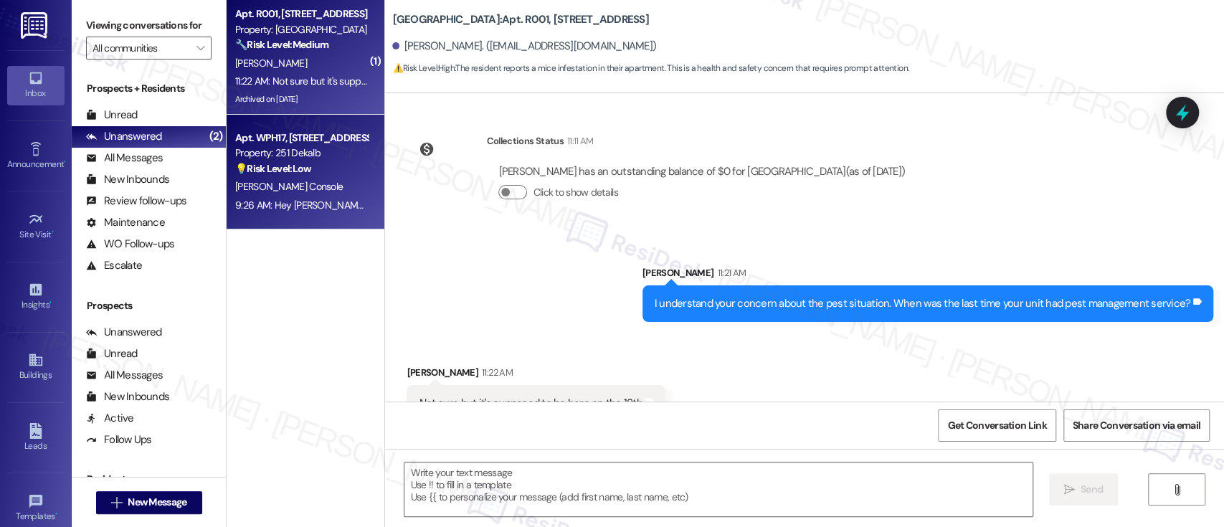
type textarea "Fetching suggested responses. Please feel free to read through the conversation…"
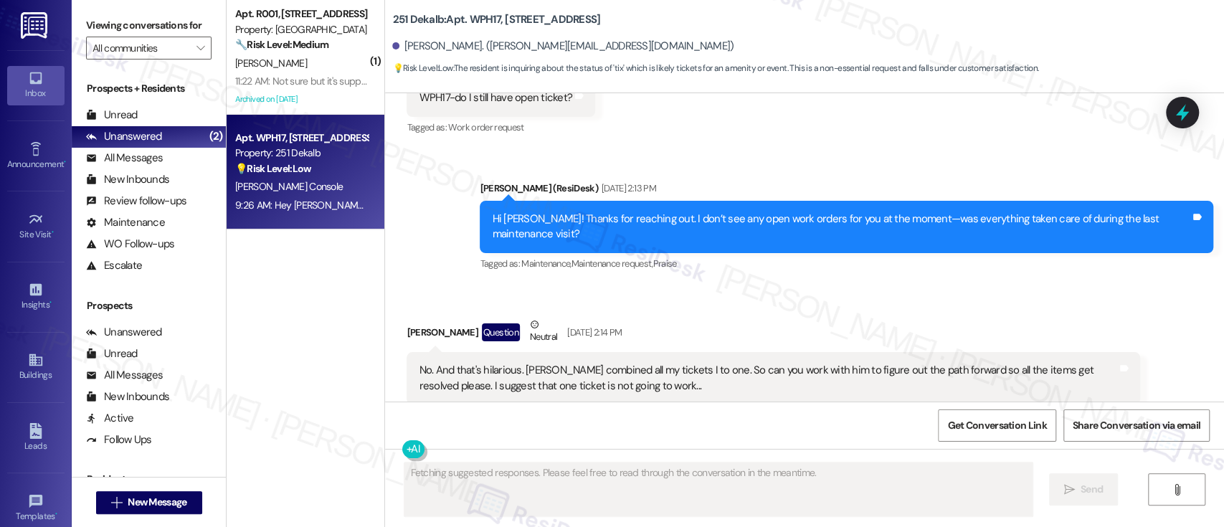
scroll to position [2621, 0]
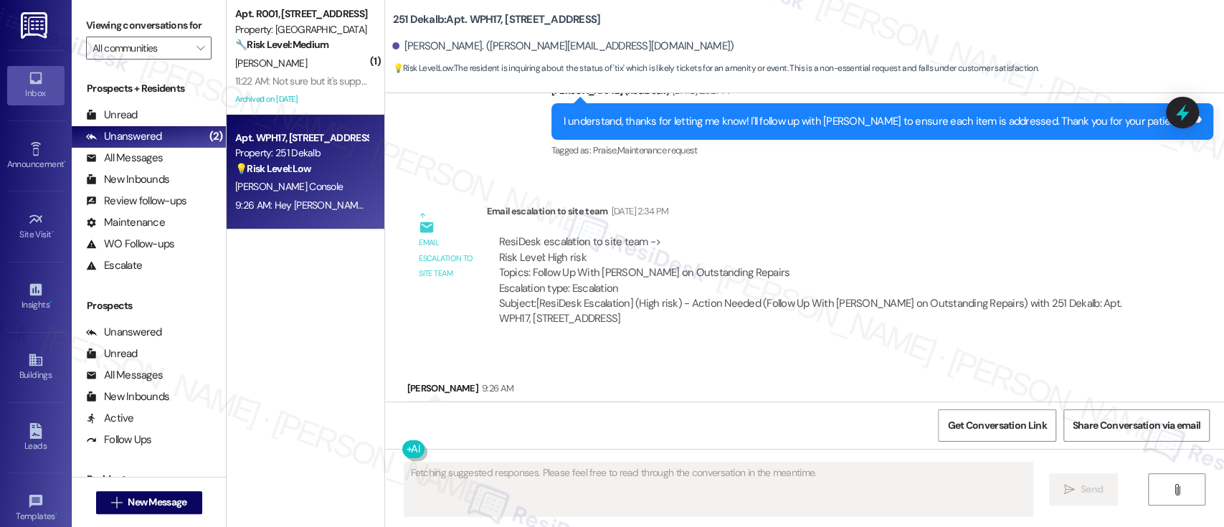
click at [472, 14] on b "251 Dekalb: Apt. WPH17, 251 W Dekalb Pike" at bounding box center [496, 19] width 208 height 15
copy b "WPH17"
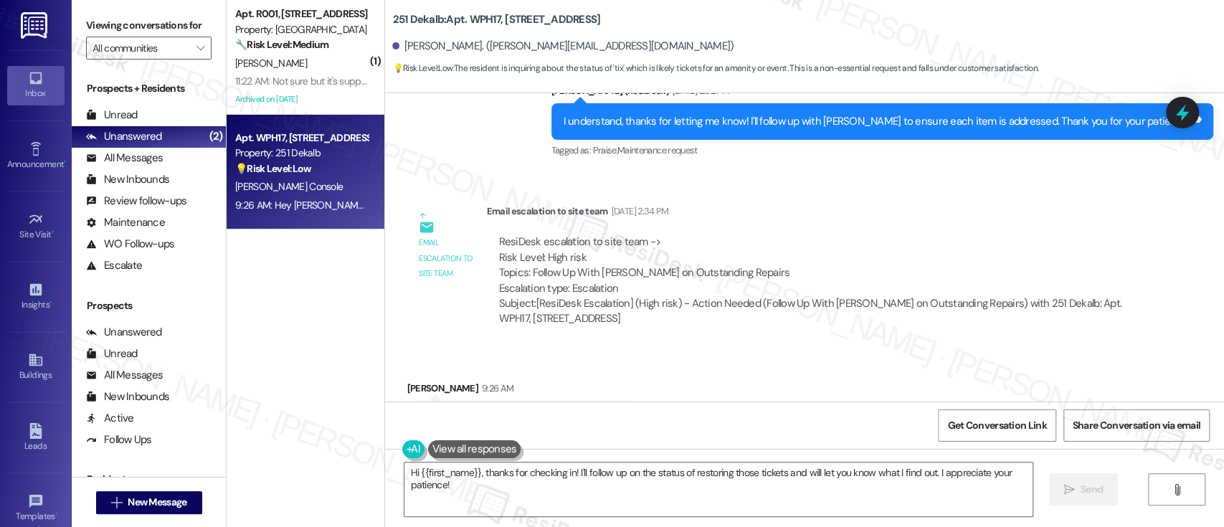
click at [835, 348] on div "Received via SMS James Console 9:26 AM Hi Em, how we lookin on restoring those …" at bounding box center [804, 398] width 839 height 100
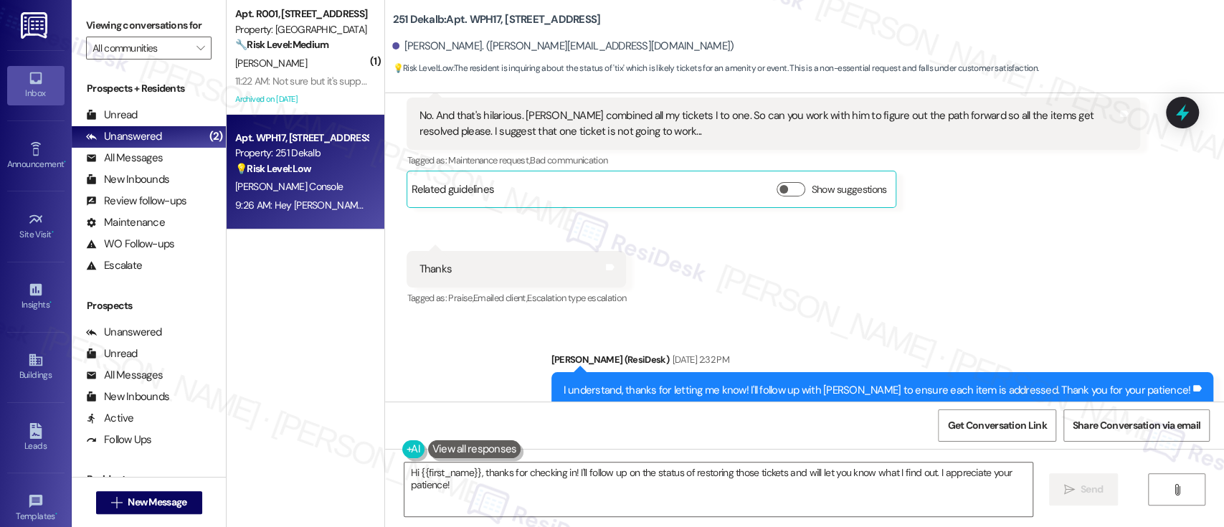
scroll to position [2743, 0]
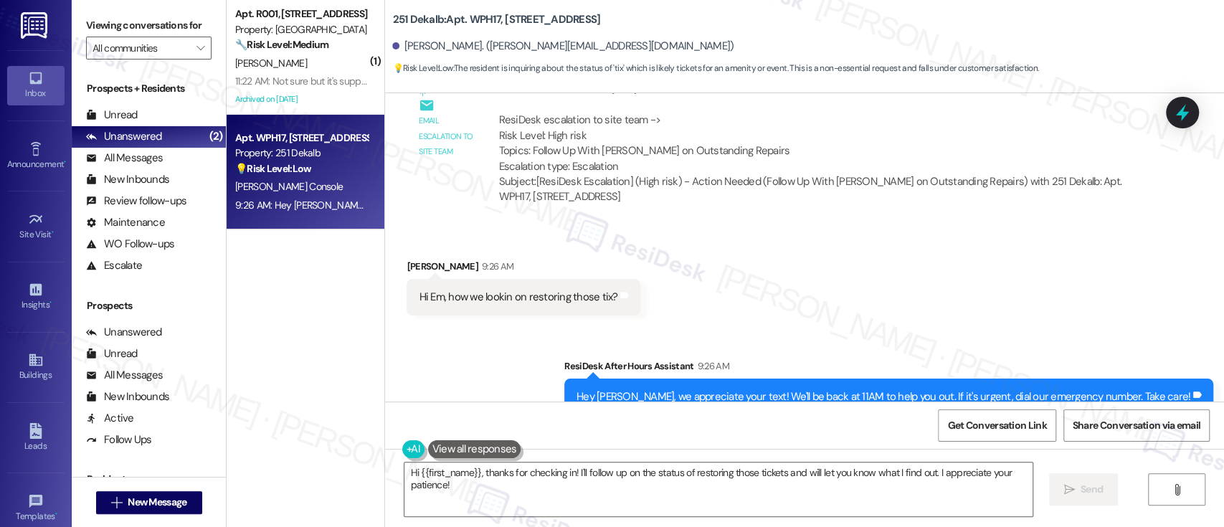
click at [822, 326] on div "Sent via SMS ResiDesk After Hours Assistant 9:26 AM Hey James, we appreciate yo…" at bounding box center [804, 386] width 839 height 121
click at [563, 484] on textarea "Hi {{first_name}}, thanks for checking in! I'll follow up on the status of rest…" at bounding box center [717, 489] width 627 height 54
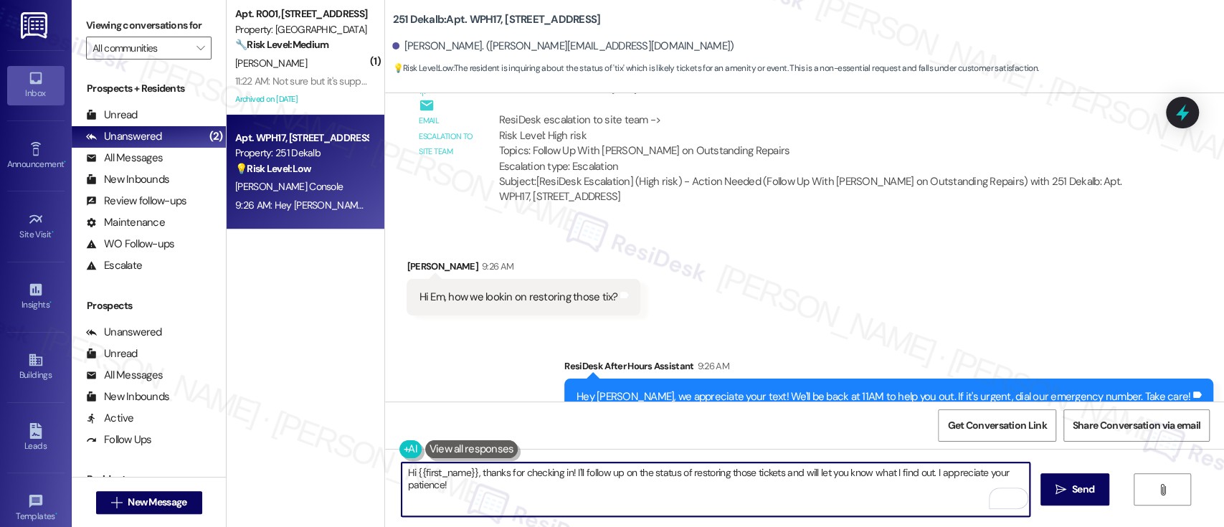
drag, startPoint x: 564, startPoint y: 469, endPoint x: 575, endPoint y: 469, distance: 10.8
click at [565, 469] on textarea "Hi {{first_name}}, thanks for checking in! I'll follow up on the status of rest…" at bounding box center [714, 489] width 627 height 54
click at [988, 472] on textarea "Hi {{first_name}}, thanks for checking in! I am very sorry to inform you that I…" at bounding box center [714, 489] width 627 height 54
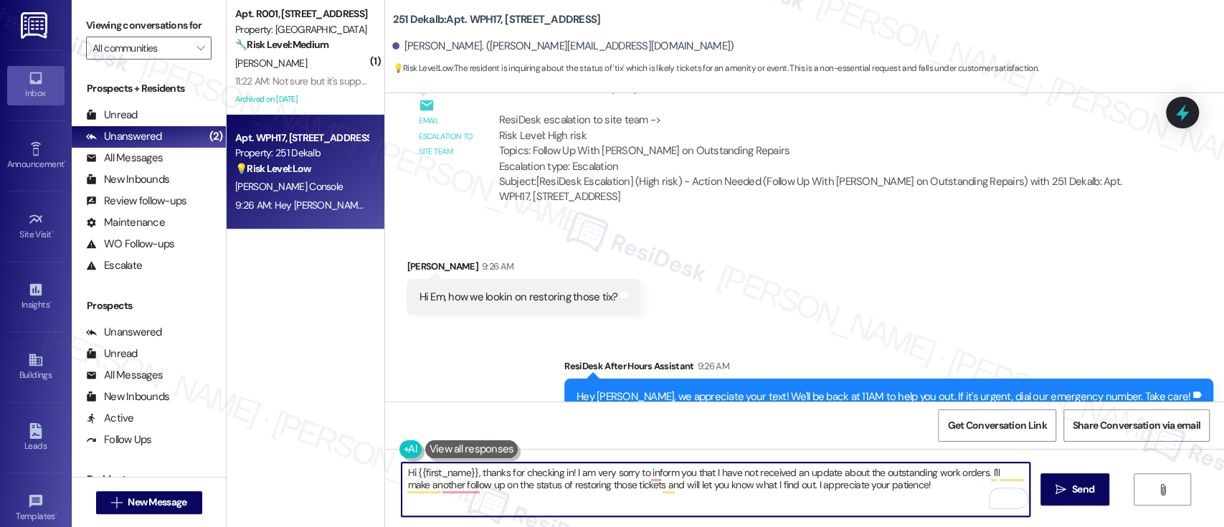
click at [470, 483] on textarea "Hi {{first_name}}, thanks for checking in! I am very sorry to inform you that I…" at bounding box center [714, 489] width 627 height 54
click at [648, 488] on textarea "Hi {{first_name}}, thanks for checking in! I am very sorry to inform you that I…" at bounding box center [714, 489] width 627 height 54
click at [626, 487] on textarea "Hi {{first_name}}, thanks for checking in! I am very sorry to inform you that I…" at bounding box center [714, 489] width 627 height 54
click at [621, 485] on textarea "Hi {{first_name}}, thanks for checking in! I am very sorry to inform you that I…" at bounding box center [714, 489] width 627 height 54
click at [763, 490] on textarea "Hi {{first_name}}, thanks for checking in! I am very sorry to inform you that I…" at bounding box center [714, 489] width 627 height 54
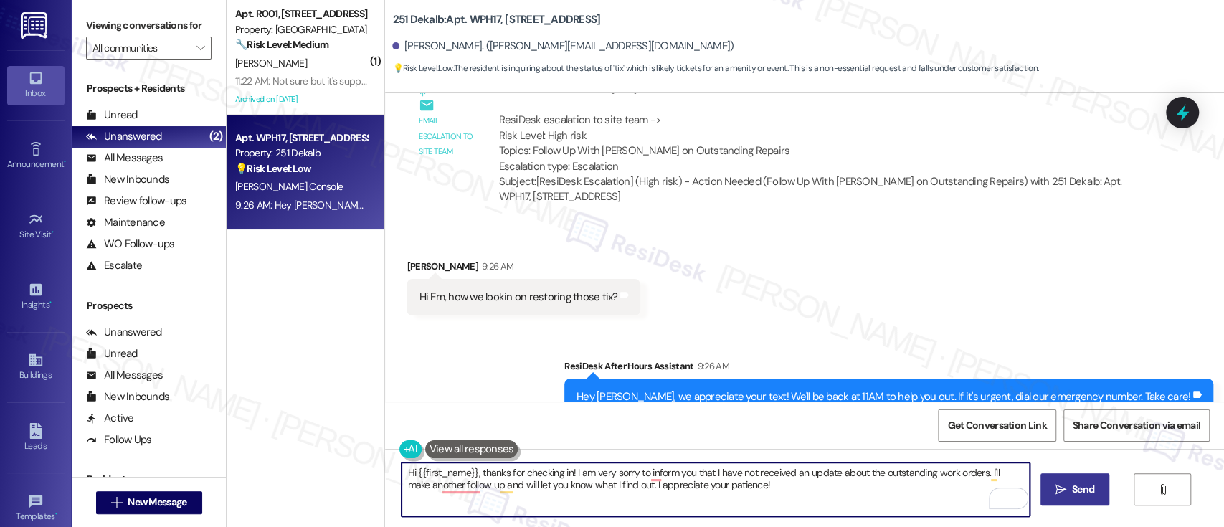
type textarea "Hi {{first_name}}, thanks for checking in! I am very sorry to inform you that I…"
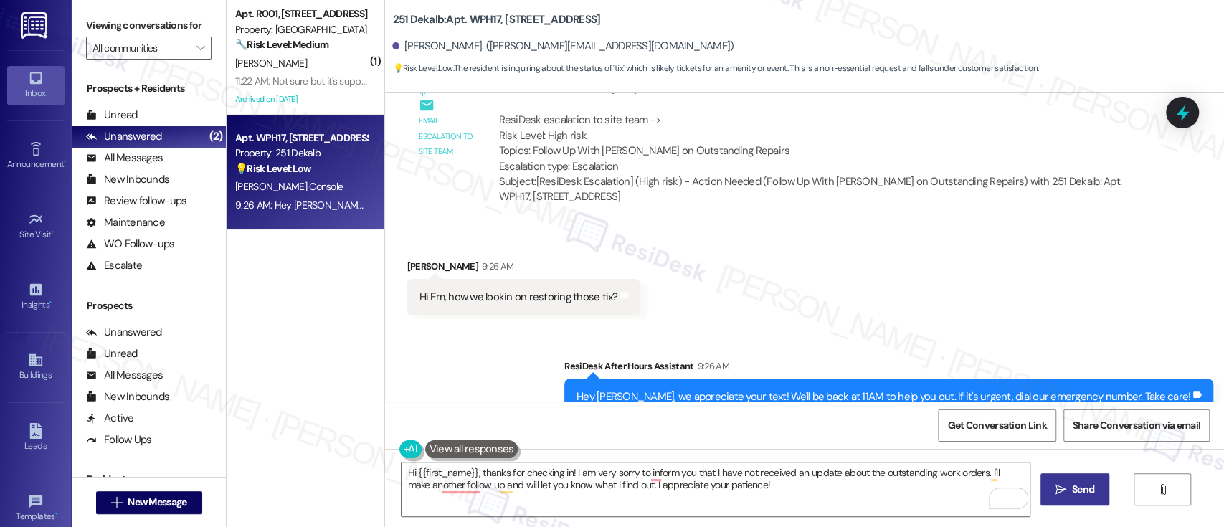
click at [1078, 494] on span "Send" at bounding box center [1083, 489] width 22 height 15
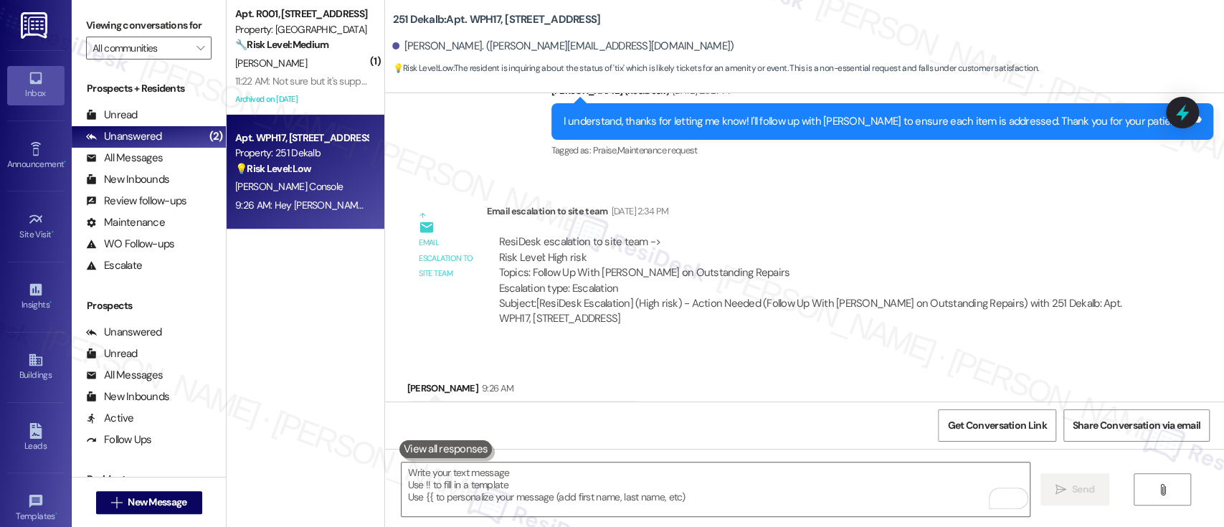
scroll to position [2859, 0]
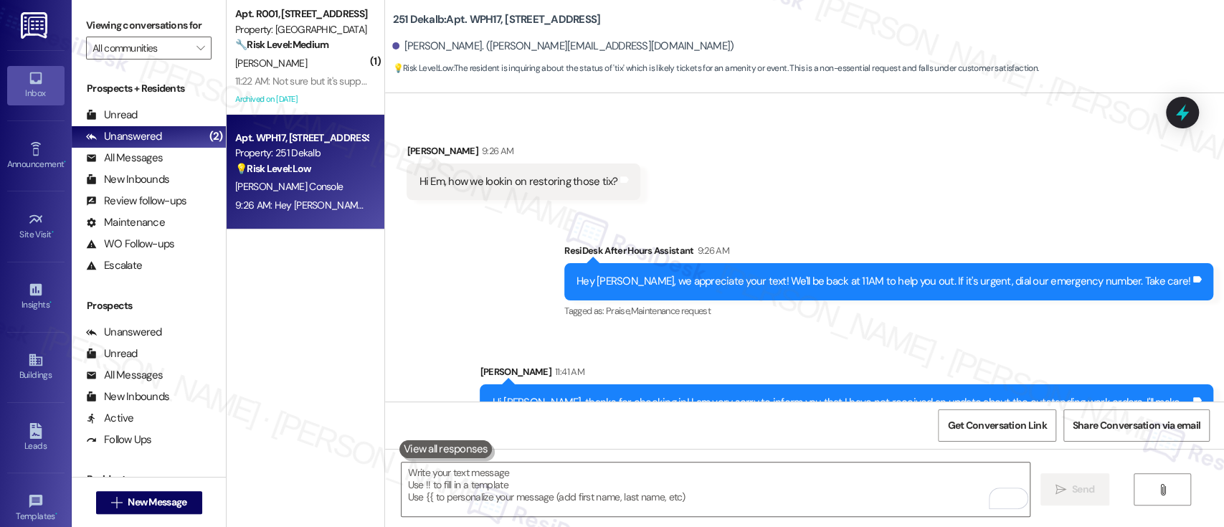
click at [886, 289] on div "Sent via SMS ResiDesk After Hours Assistant 9:26 AM Hey James, we appreciate yo…" at bounding box center [804, 329] width 839 height 237
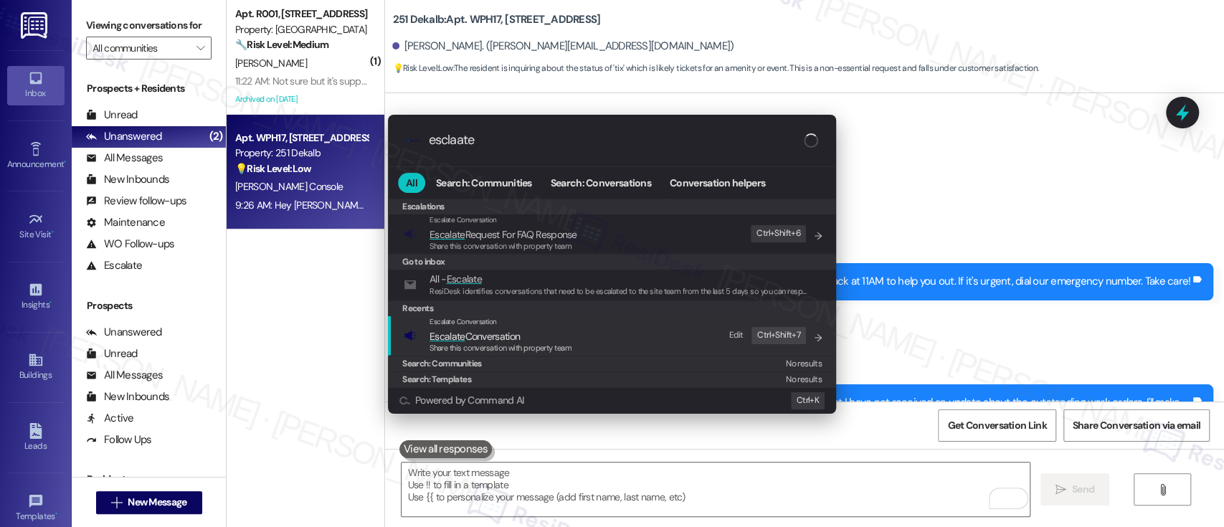
type input "esclaate"
click at [500, 334] on span "Escalate Conversation" at bounding box center [474, 336] width 90 height 13
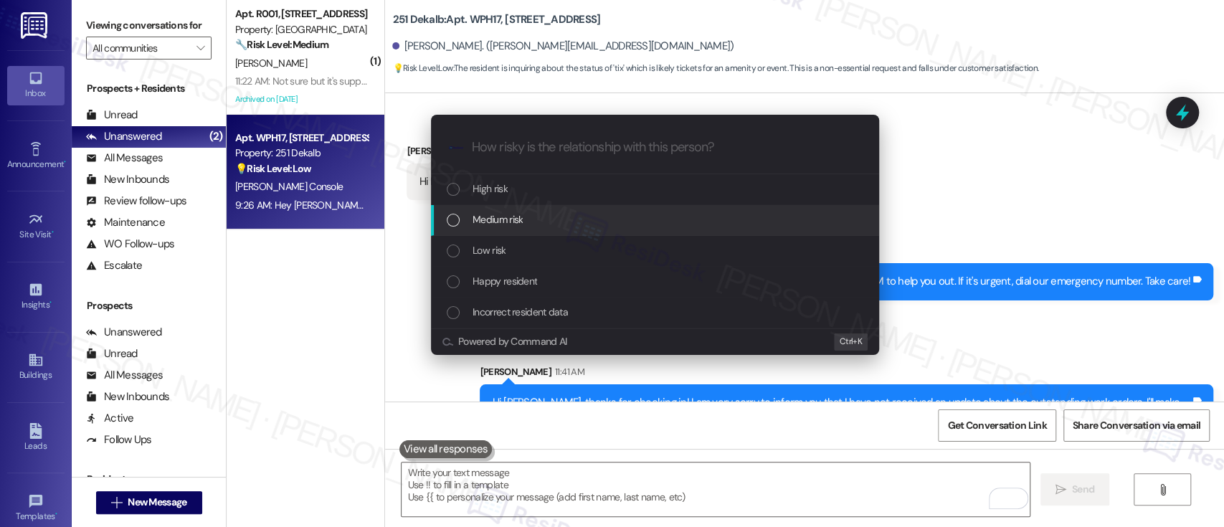
click at [492, 219] on span "Medium risk" at bounding box center [497, 219] width 50 height 16
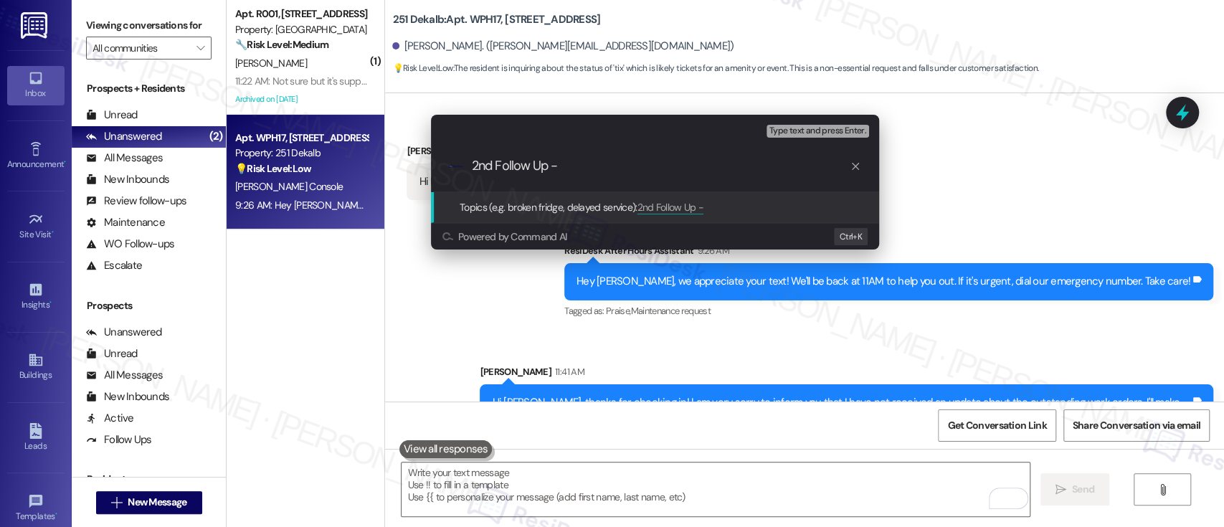
paste input "Work Order #590802"
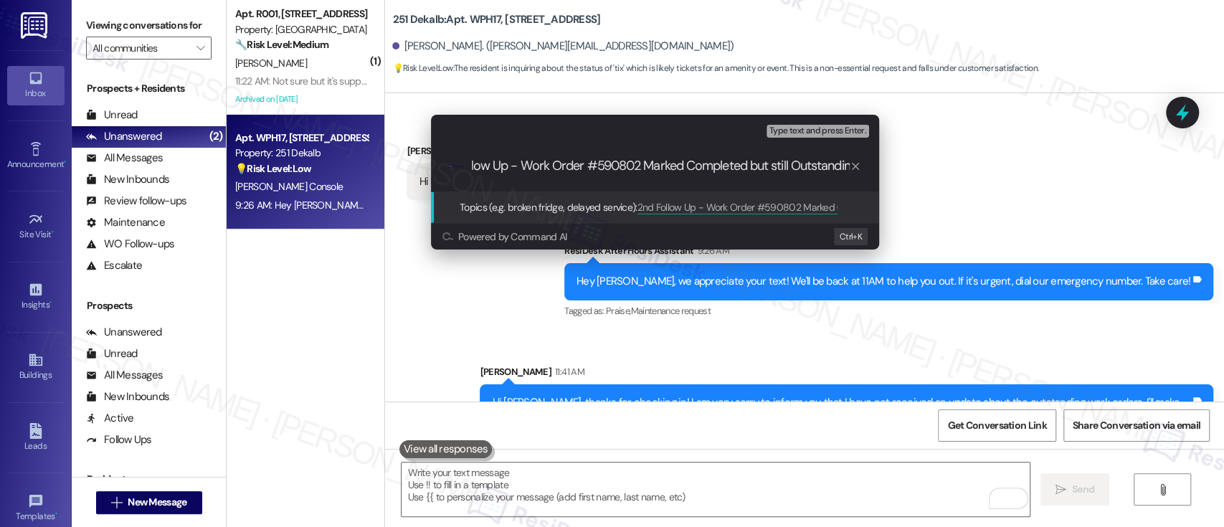
type input "2nd Follow Up - Work Order #590802 Marked Completed but still Outstanding"
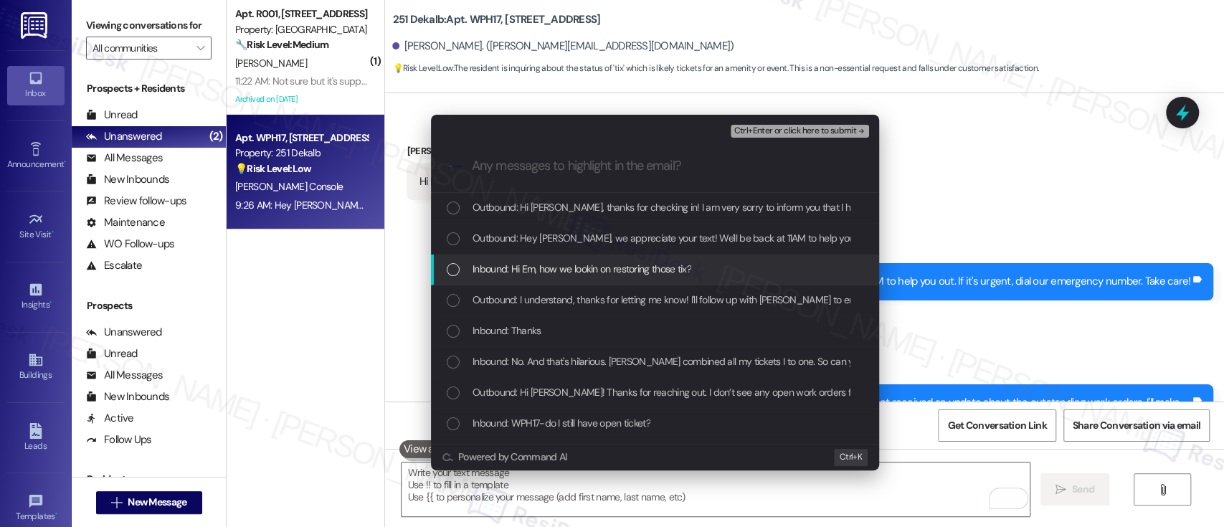
click at [573, 267] on span "Inbound: Hi Em, how we lookin on restoring those tix?" at bounding box center [581, 269] width 219 height 16
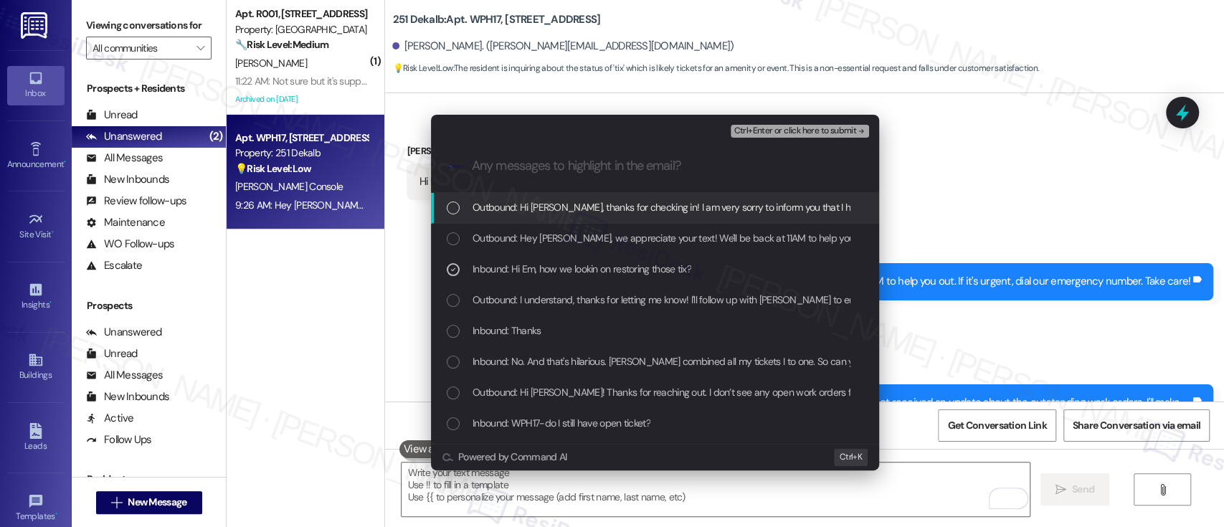
click at [808, 135] on span "Ctrl+Enter or click here to submit" at bounding box center [794, 131] width 123 height 10
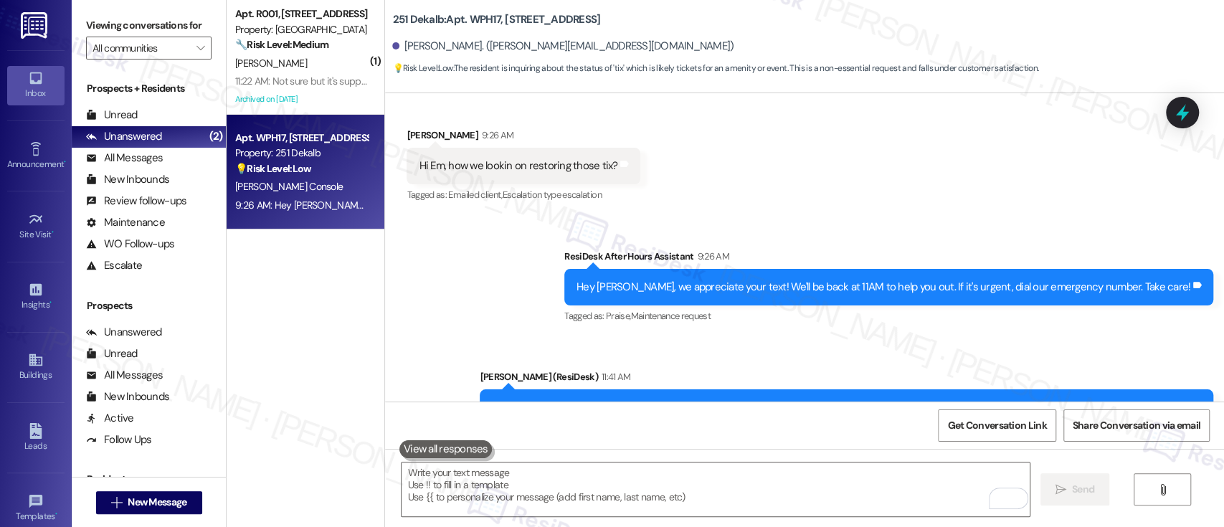
scroll to position [2901, 0]
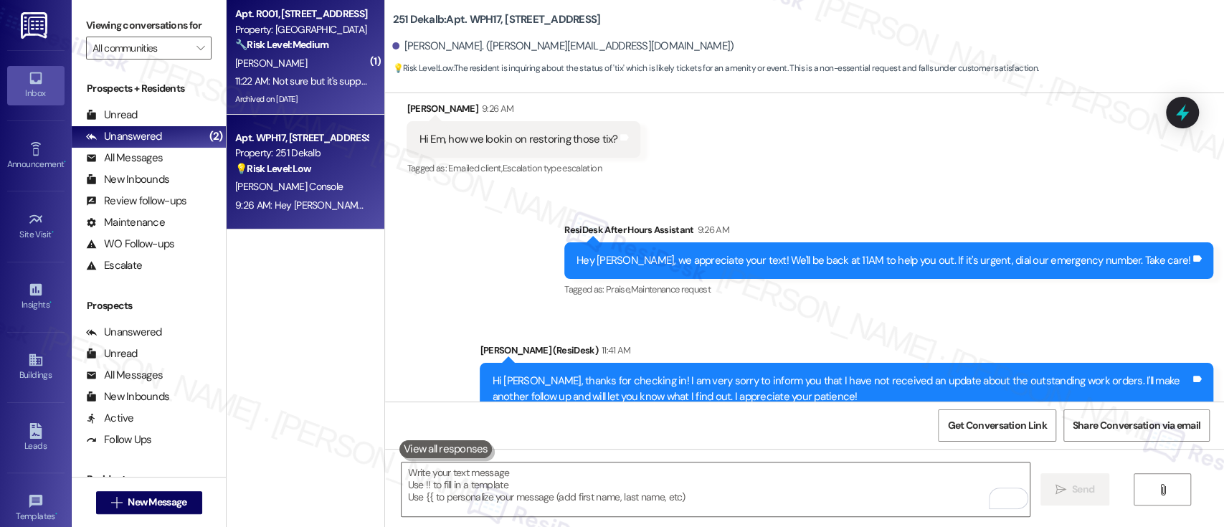
click at [297, 65] on div "[PERSON_NAME]" at bounding box center [301, 63] width 135 height 18
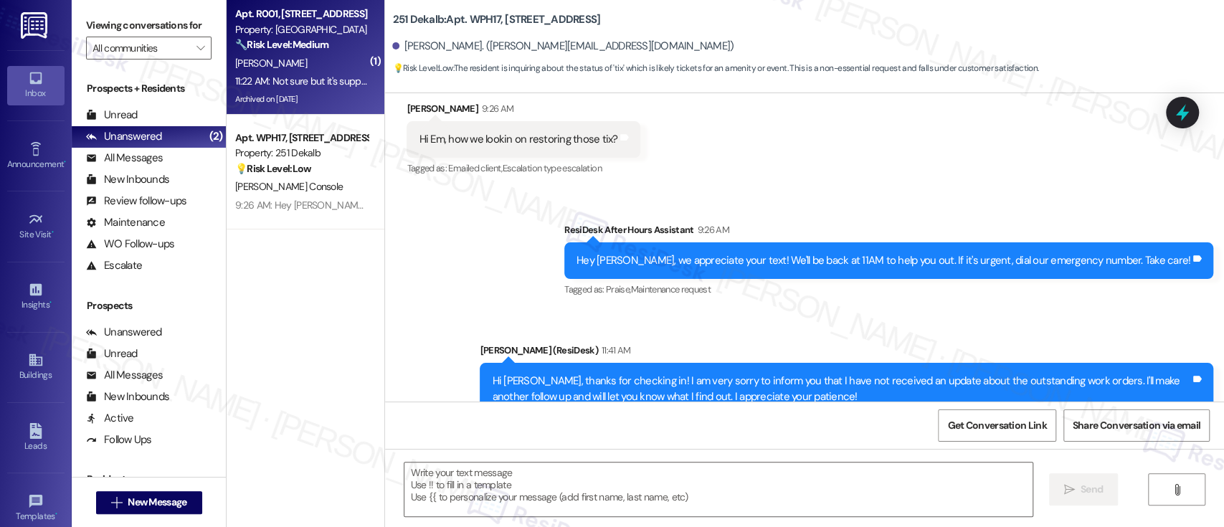
type textarea "Fetching suggested responses. Please feel free to read through the conversation…"
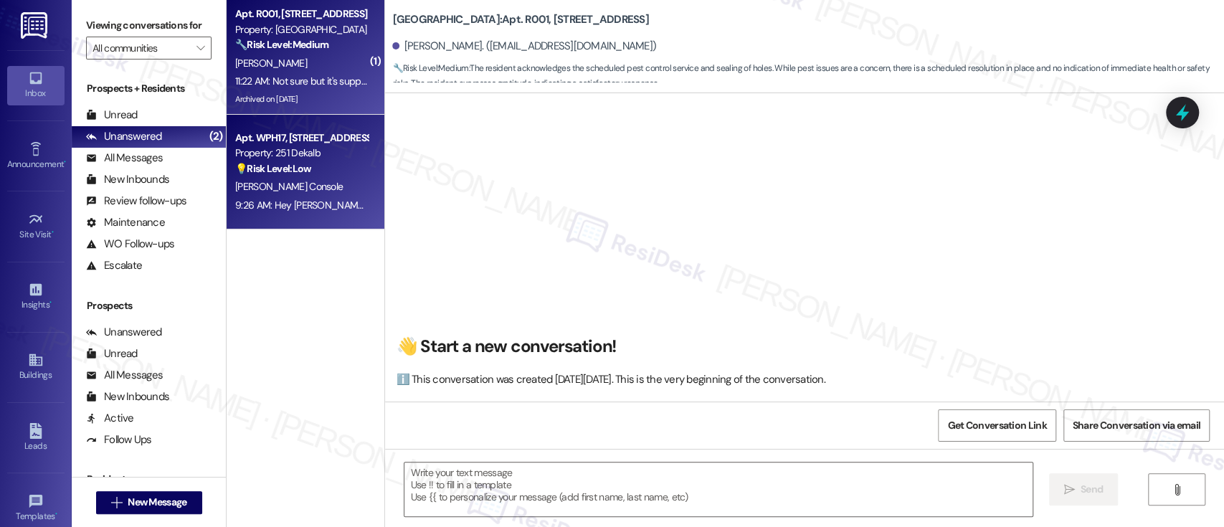
click at [321, 175] on div "💡 Risk Level: Low The resident is inquiring about the status of 'tix' which is …" at bounding box center [301, 168] width 133 height 15
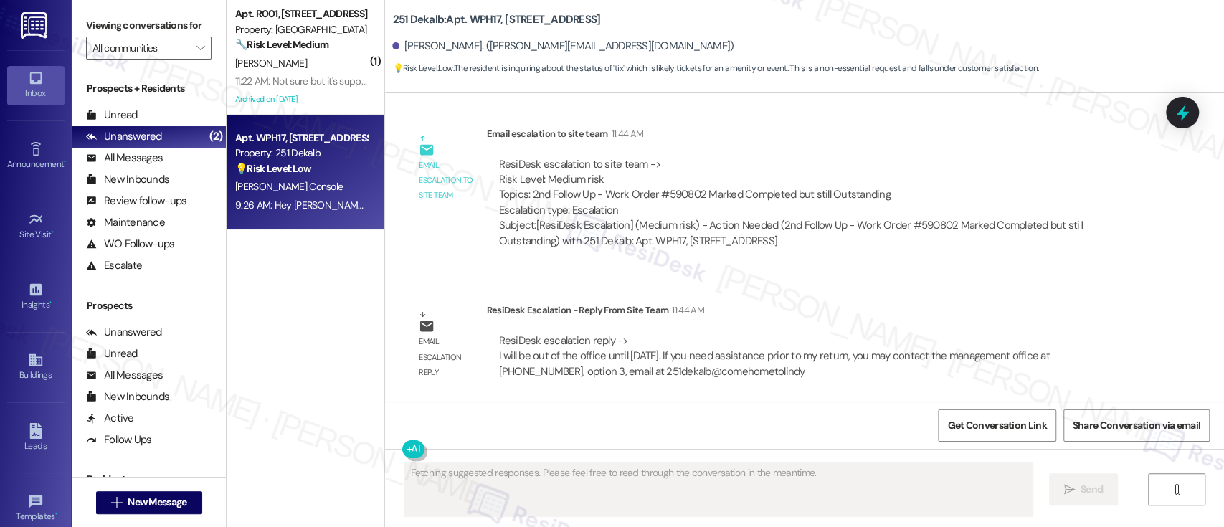
scroll to position [3208, 0]
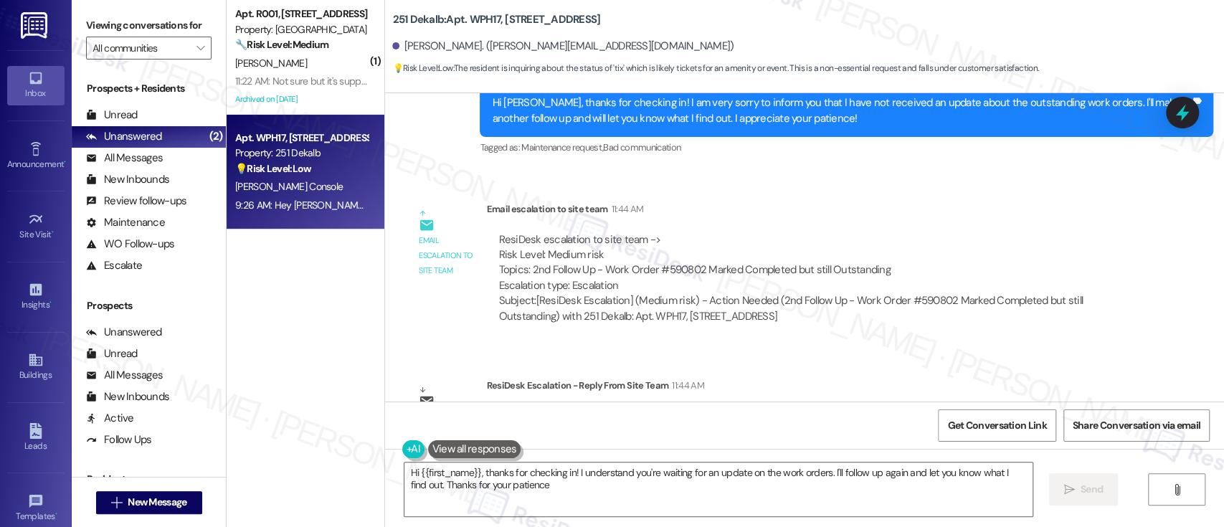
type textarea "Hi {{first_name}}, thanks for checking in! I understand you're waiting for an u…"
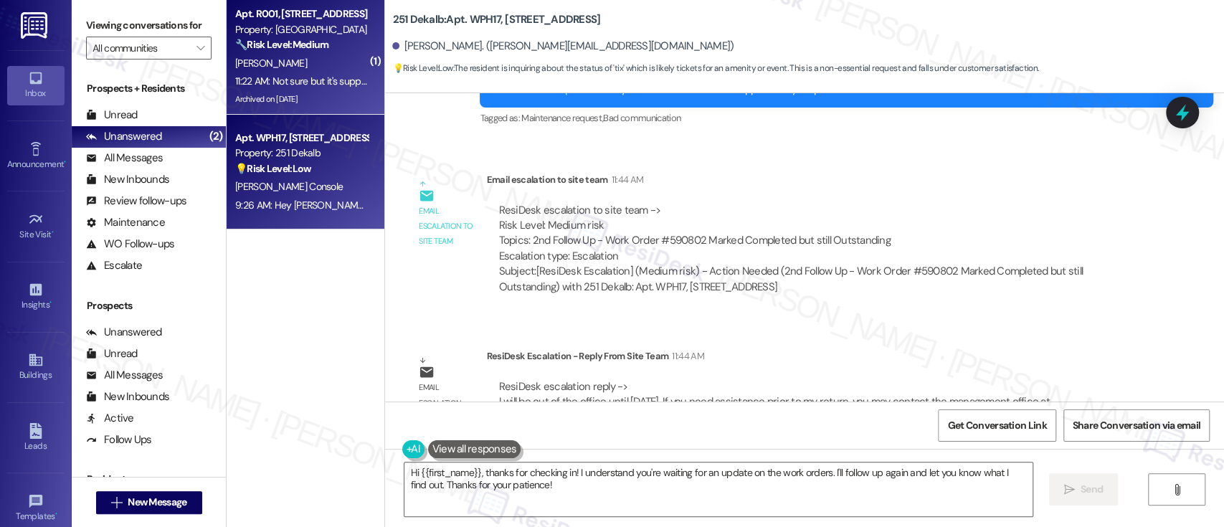
click at [323, 51] on strong "🔧 Risk Level: Medium" at bounding box center [281, 44] width 93 height 13
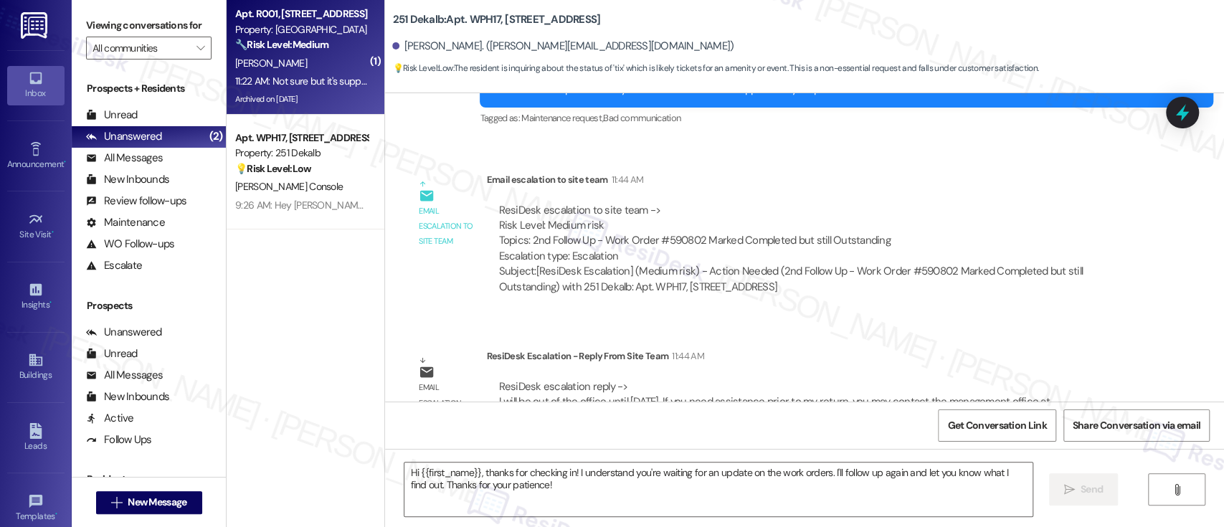
type textarea "Fetching suggested responses. Please feel free to read through the conversation…"
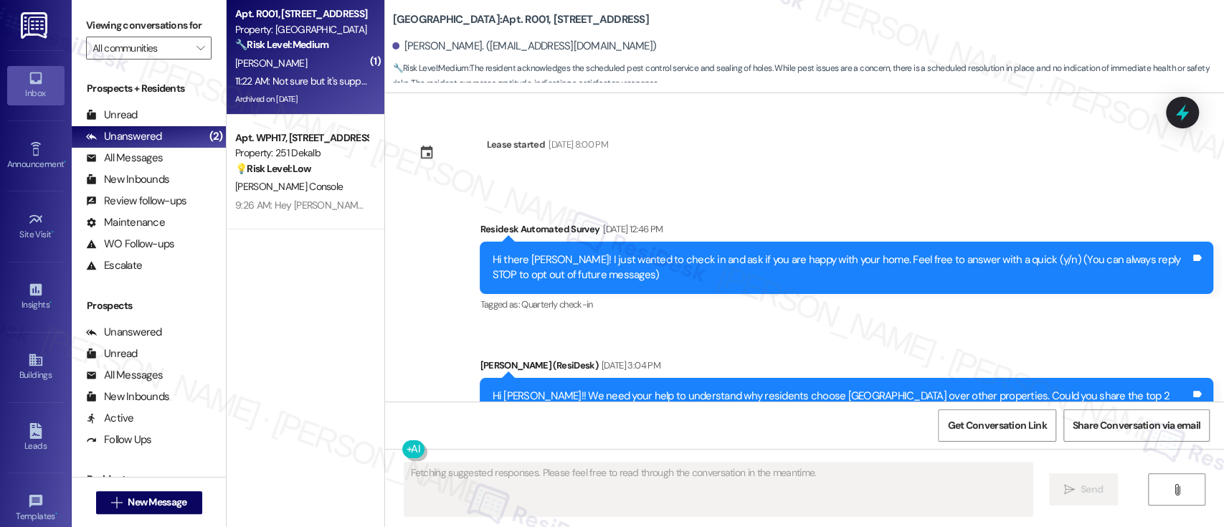
scroll to position [34968, 0]
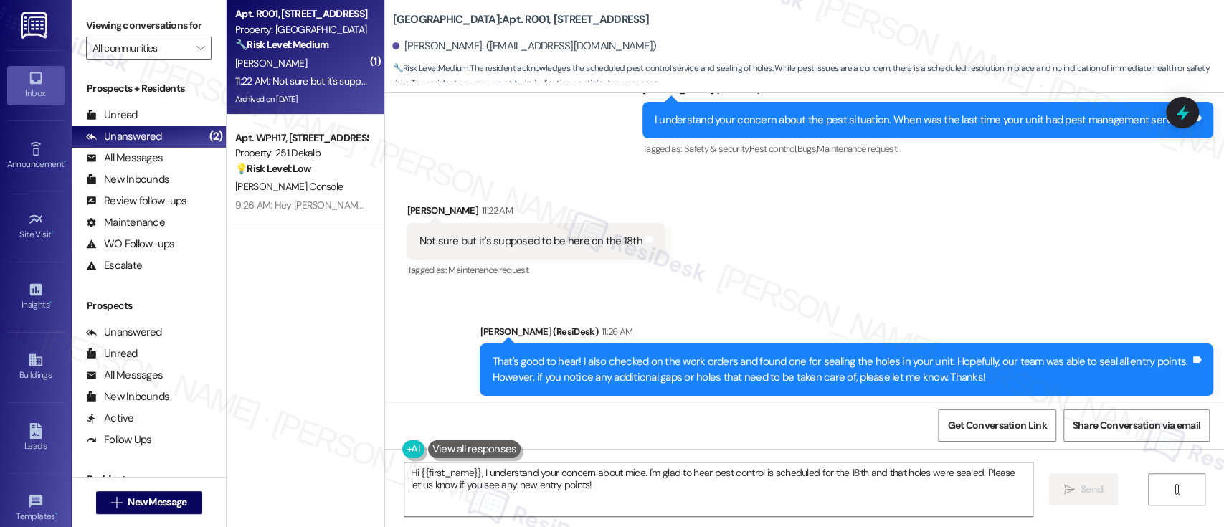
click at [821, 428] on div "Received via SMS Belinda Brown 11:28 AM Thanks 🙏 Tags and notes Tagged as: Prai…" at bounding box center [804, 488] width 839 height 121
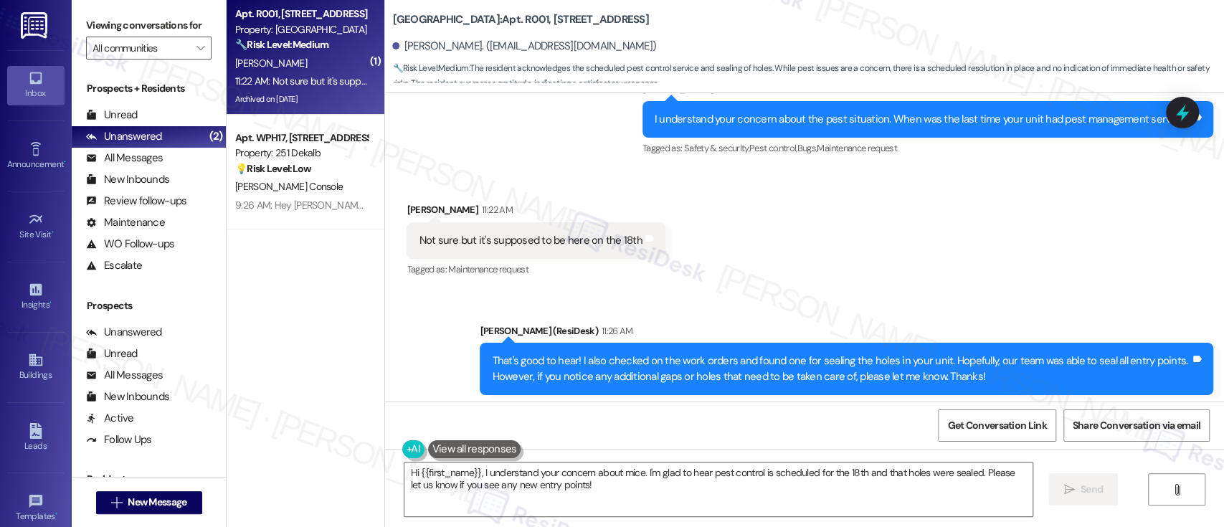
click at [958, 427] on div "Received via SMS Belinda Brown 11:28 AM Thanks 🙏 Tags and notes Tagged as: Prai…" at bounding box center [804, 487] width 839 height 121
click at [831, 427] on div "Received via SMS Belinda Brown 11:28 AM Thanks 🙏 Tags and notes Tagged as: Prai…" at bounding box center [804, 487] width 839 height 121
click at [863, 427] on div "Received via SMS Belinda Brown 11:28 AM Thanks 🙏 Tags and notes Tagged as: Prai…" at bounding box center [804, 487] width 839 height 121
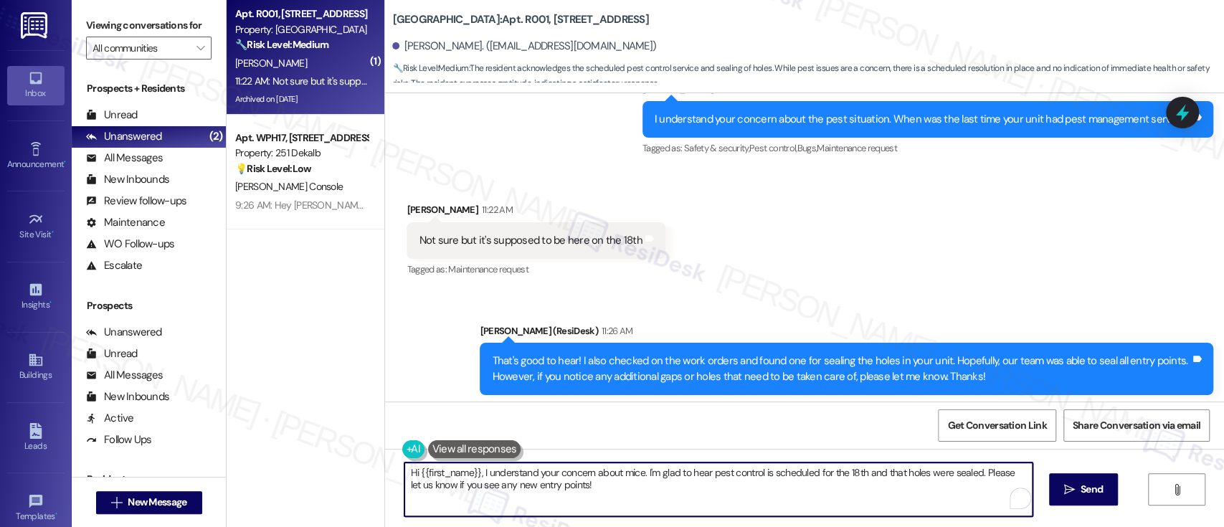
click at [582, 496] on textarea "Hi {{first_name}}, I understand your concern about mice. I'm glad to hear pest …" at bounding box center [717, 489] width 627 height 54
drag, startPoint x: 646, startPoint y: 496, endPoint x: 318, endPoint y: 427, distance: 335.4
click at [318, 427] on div "( 1 ) Apt. R001, 6344 N. 8th St Property: Eola Park 🔧 Risk Level: Medium The re…" at bounding box center [725, 263] width 997 height 527
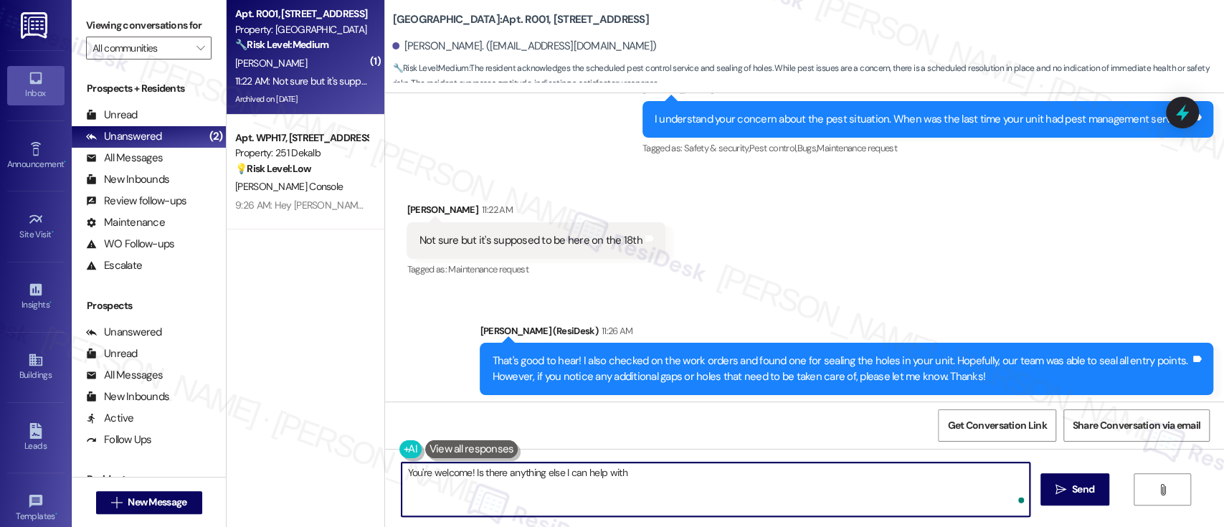
type textarea "You're welcome! Is there anything else I can help with?"
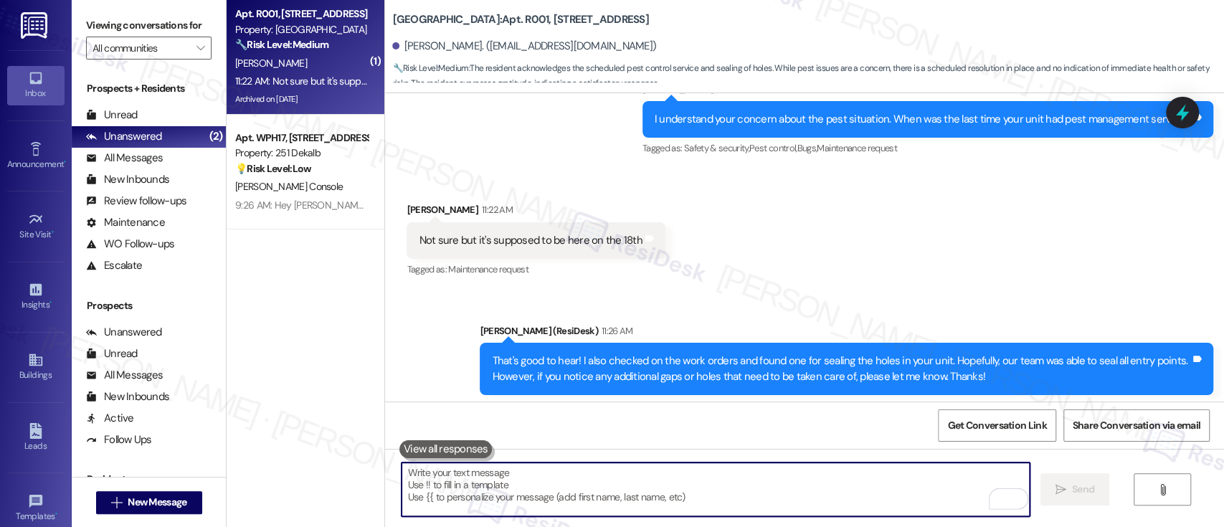
scroll to position [34968, 0]
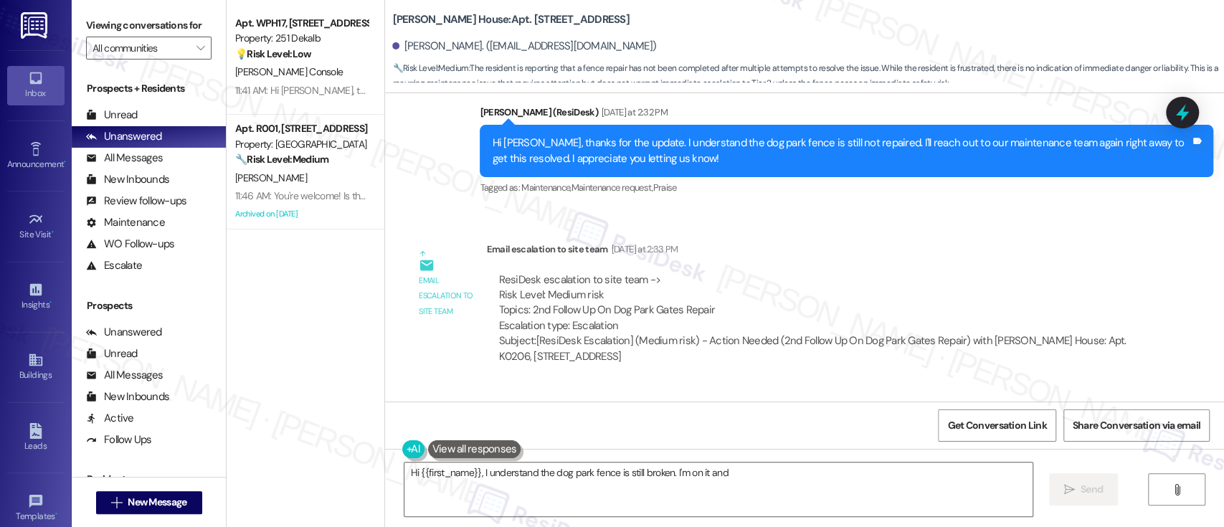
scroll to position [7829, 0]
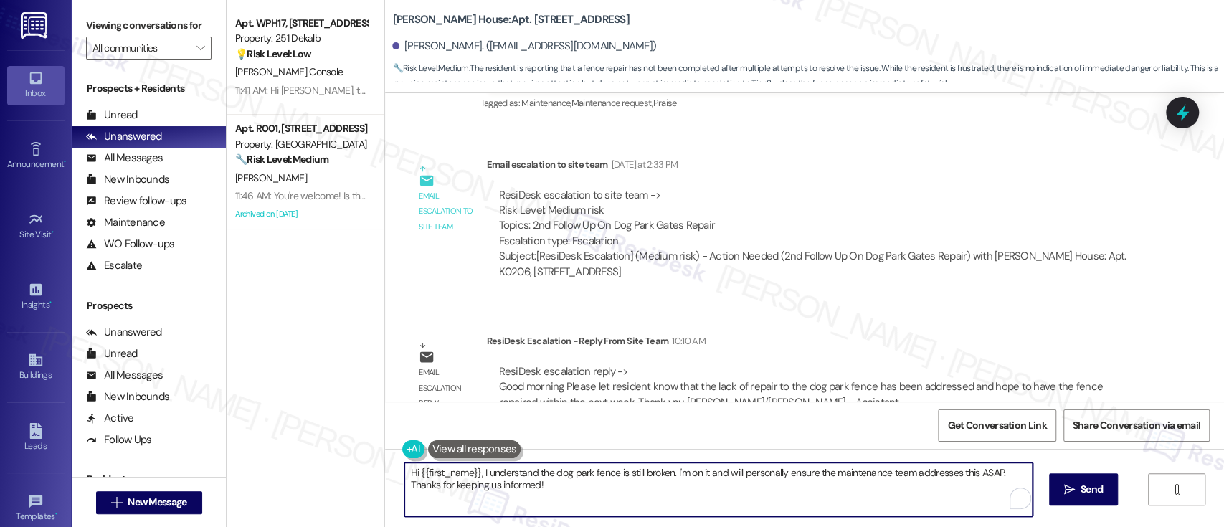
drag, startPoint x: 479, startPoint y: 475, endPoint x: 629, endPoint y: 524, distance: 157.8
click at [605, 513] on textarea "Hi {{first_name}}, I understand the dog park fence is still broken. I'm on it a…" at bounding box center [717, 489] width 627 height 54
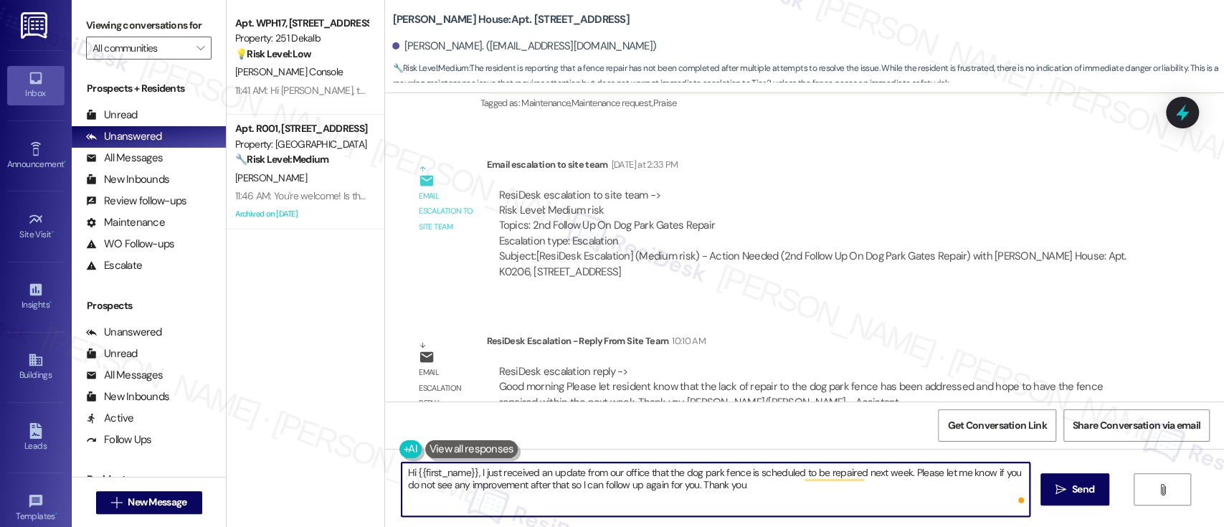
type textarea "Hi {{first_name}}, I just received an update from our office that the dog park …"
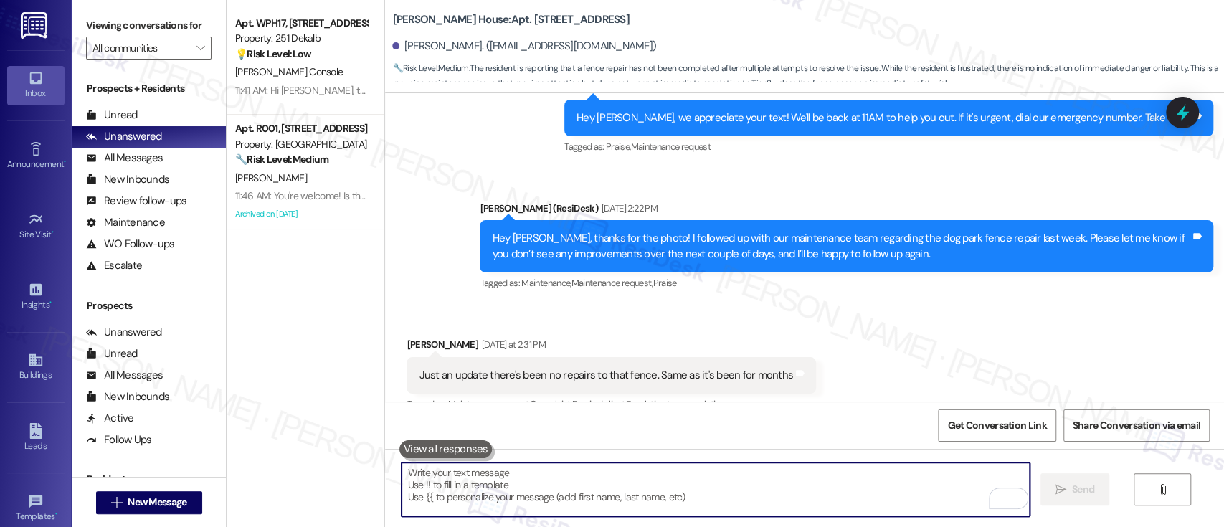
scroll to position [7385, 0]
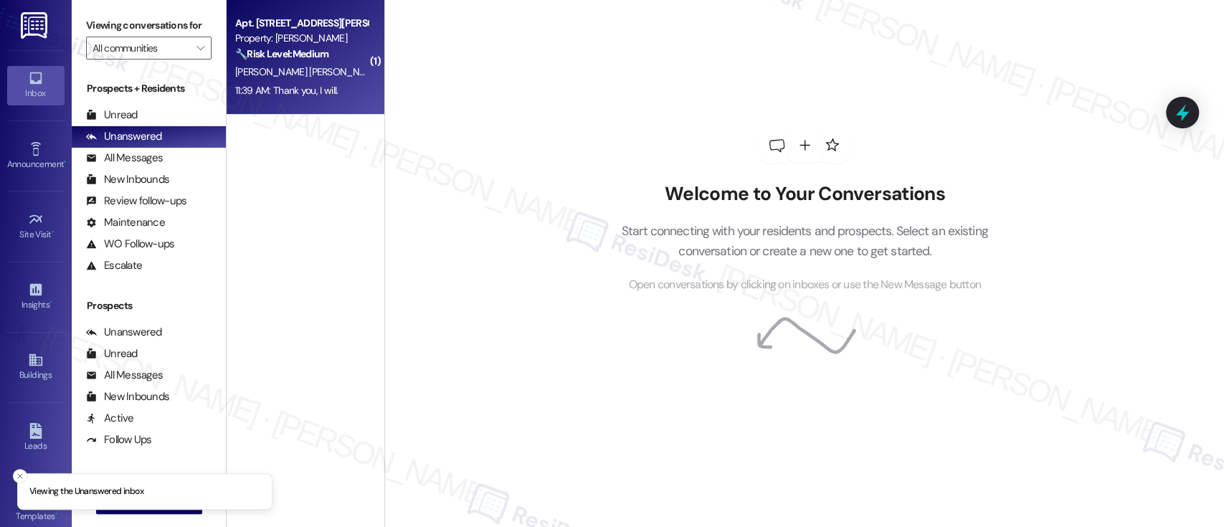
click at [284, 63] on div "[PERSON_NAME] [PERSON_NAME]" at bounding box center [301, 72] width 135 height 18
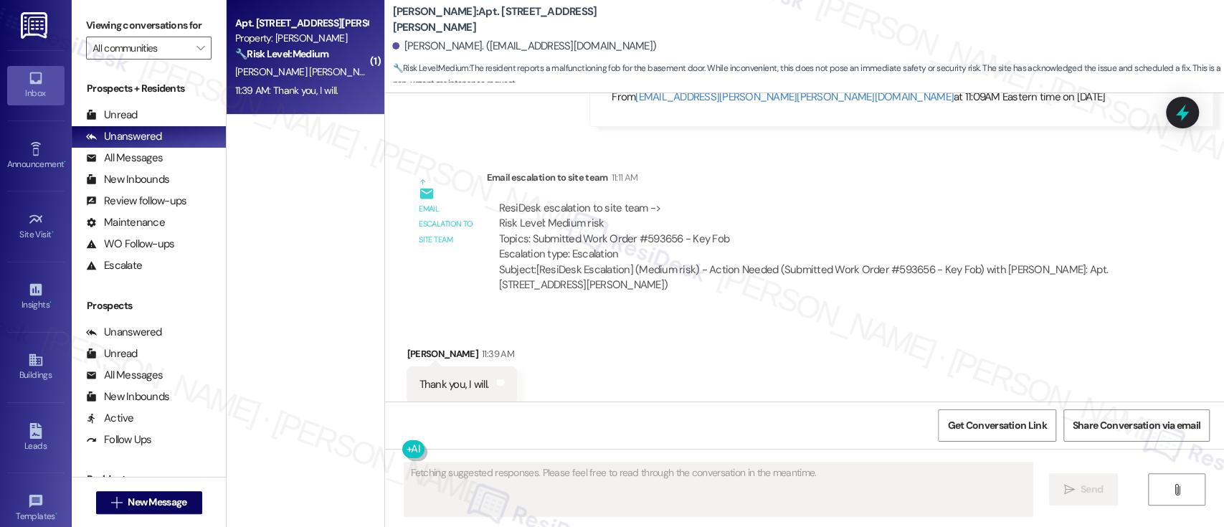
scroll to position [2259, 0]
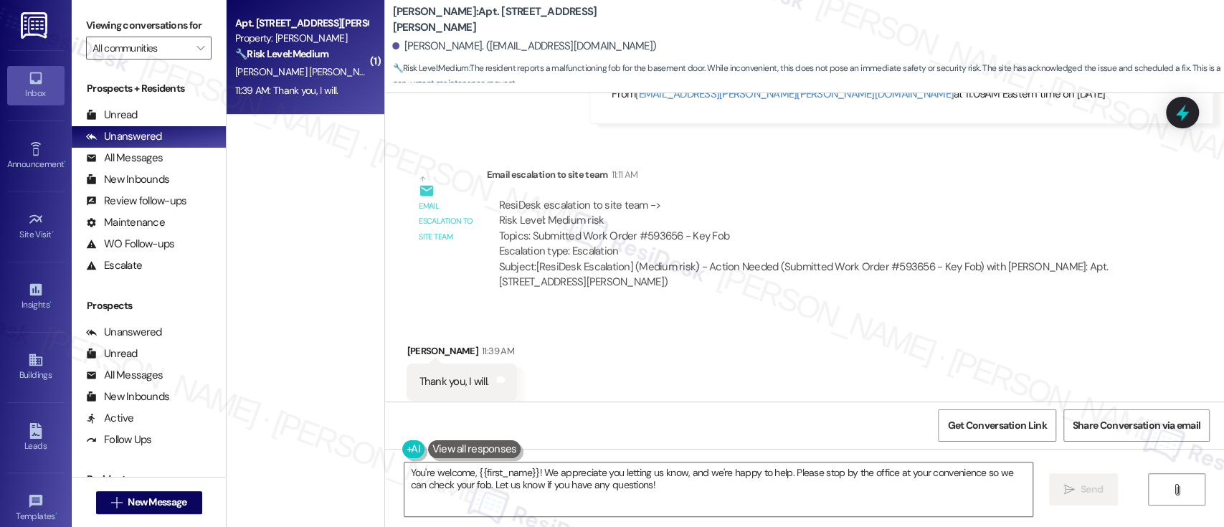
click at [802, 328] on div "Received via SMS [PERSON_NAME] 11:39 AM Thank you, I will. Tags and notes Tagge…" at bounding box center [804, 371] width 839 height 121
click at [860, 477] on textarea "You're welcome, {{first_name}}! We appreciate you letting us know, and we're ha…" at bounding box center [717, 489] width 627 height 54
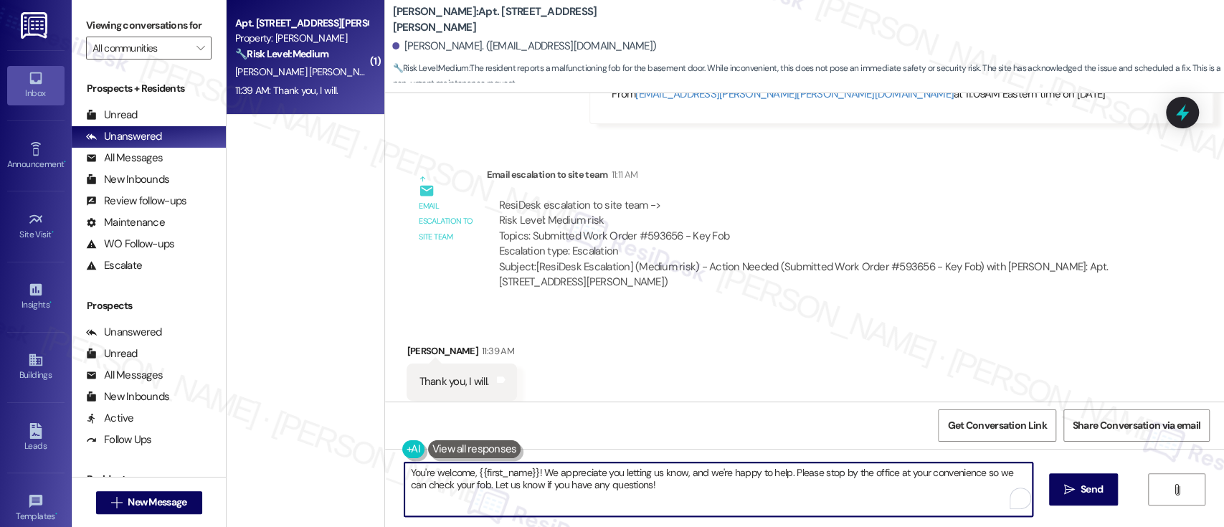
click at [604, 487] on textarea "You're welcome, {{first_name}}! We appreciate you letting us know, and we're ha…" at bounding box center [717, 489] width 627 height 54
click at [464, 485] on textarea "You're welcome, {{first_name}}! We appreciate you letting us know, and we're ha…" at bounding box center [714, 489] width 627 height 54
click at [532, 475] on textarea "You're welcome, {{first_name}}! We appreciate you letting us know, and we're ha…" at bounding box center [714, 489] width 627 height 54
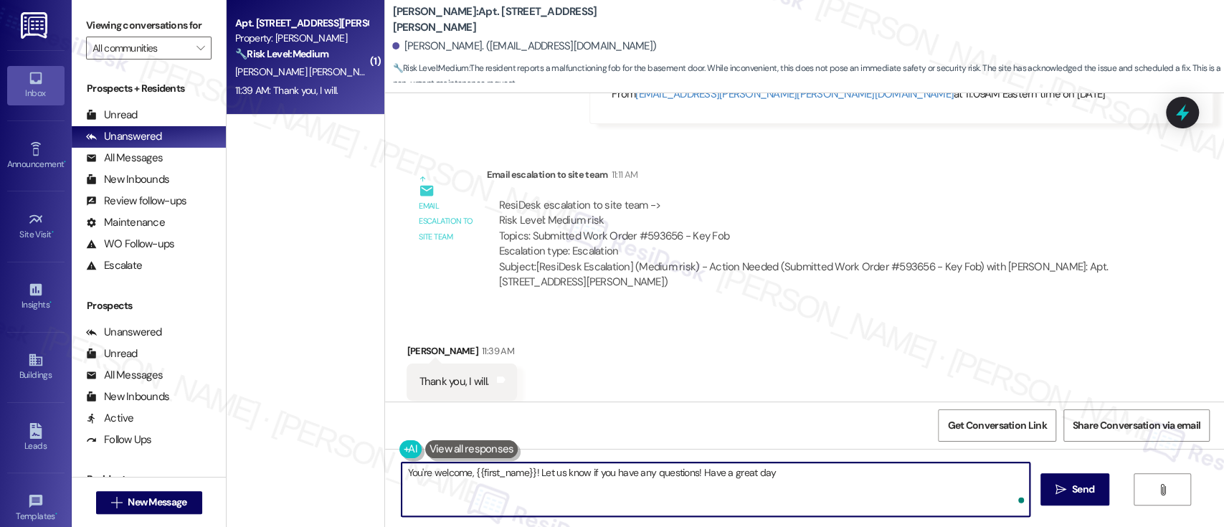
type textarea "You're welcome, {{first_name}}! Let us know if you have any questions! Have a g…"
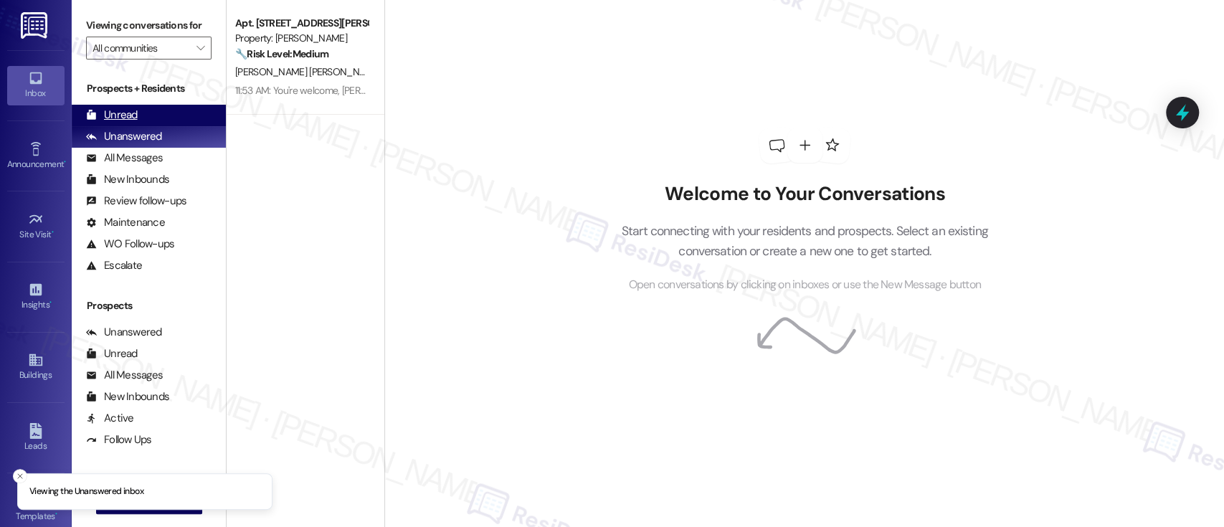
click at [158, 110] on div "Unread (0)" at bounding box center [149, 116] width 154 height 22
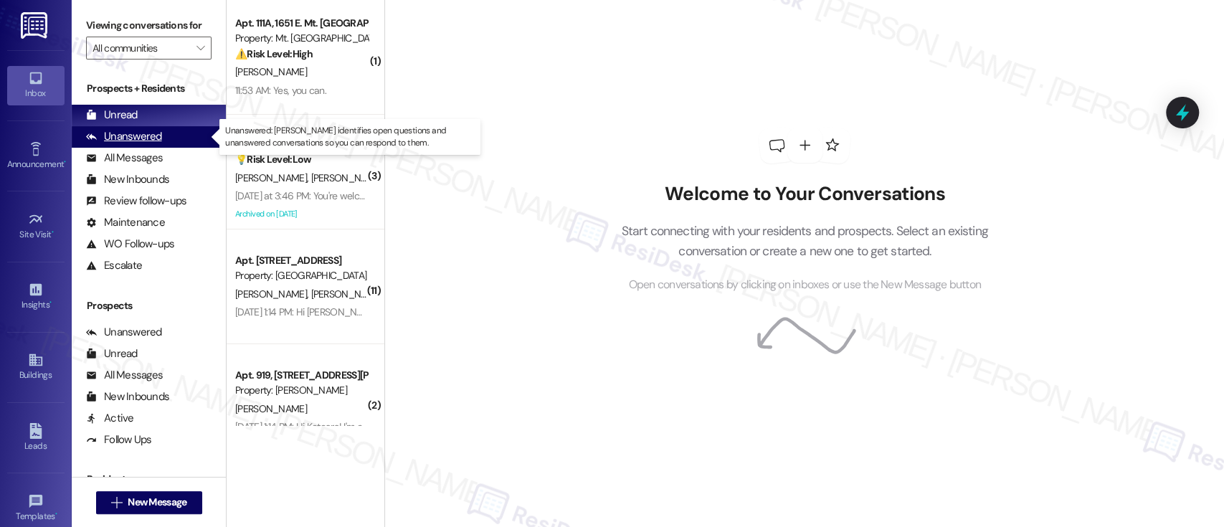
click at [110, 133] on div "Unanswered" at bounding box center [124, 136] width 76 height 15
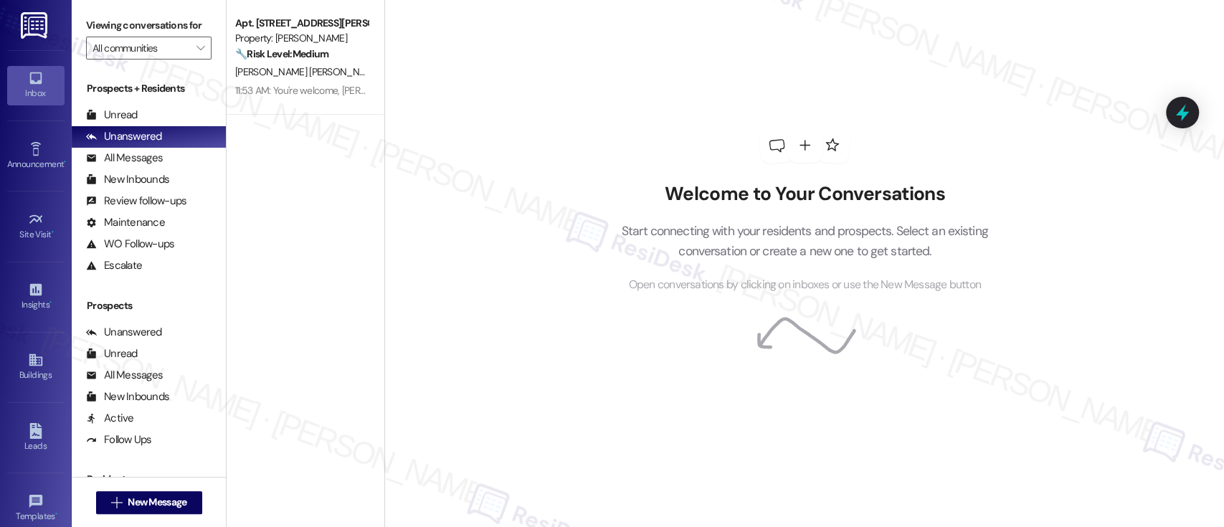
click at [515, 92] on div "Welcome to Your Conversations Start connecting with your residents and prospect…" at bounding box center [803, 263] width 839 height 527
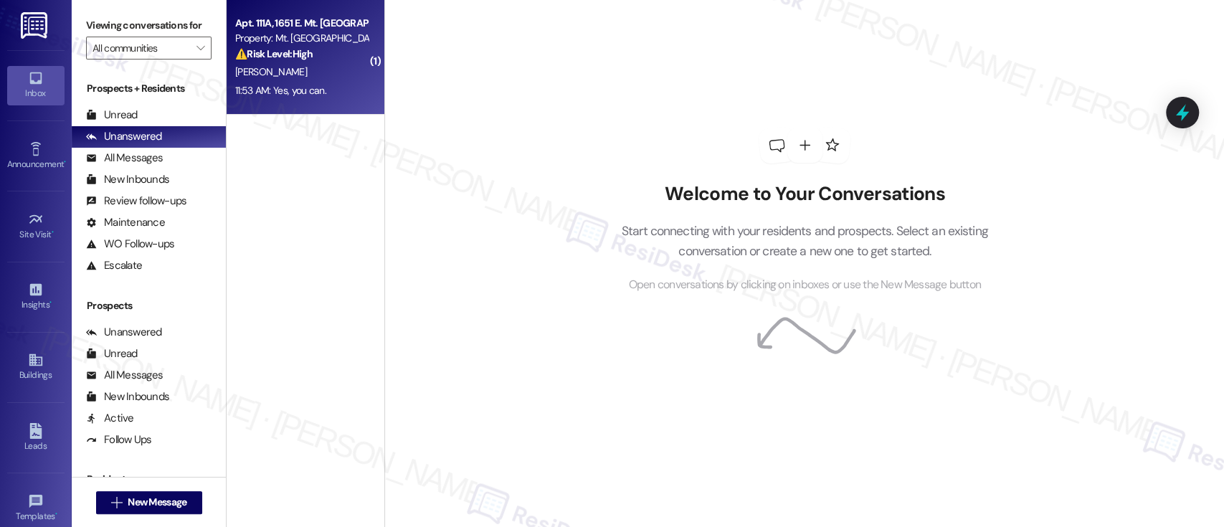
click at [272, 63] on div "[PERSON_NAME]" at bounding box center [301, 72] width 135 height 18
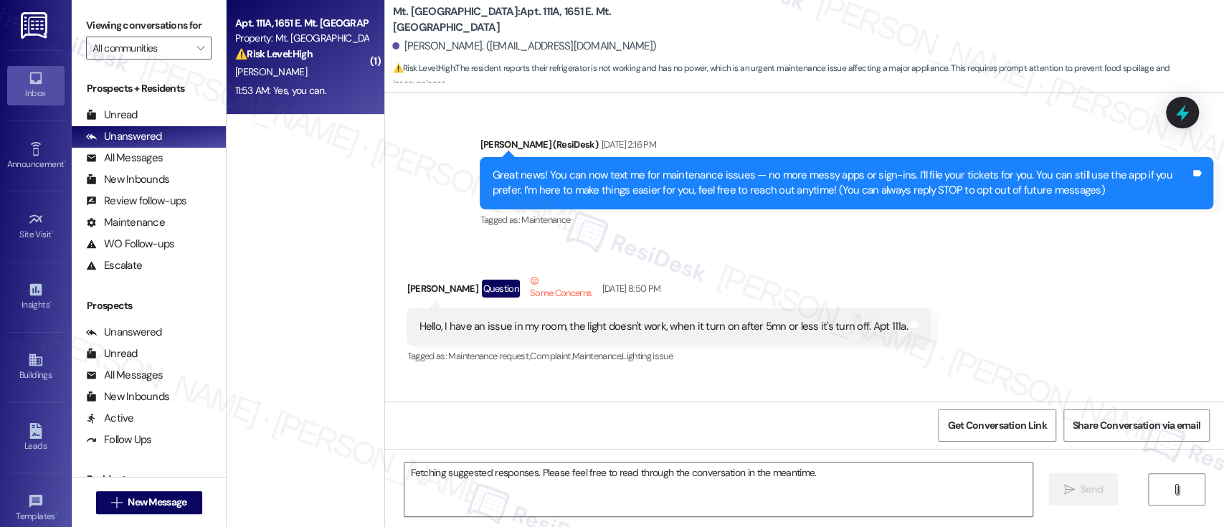
scroll to position [23107, 0]
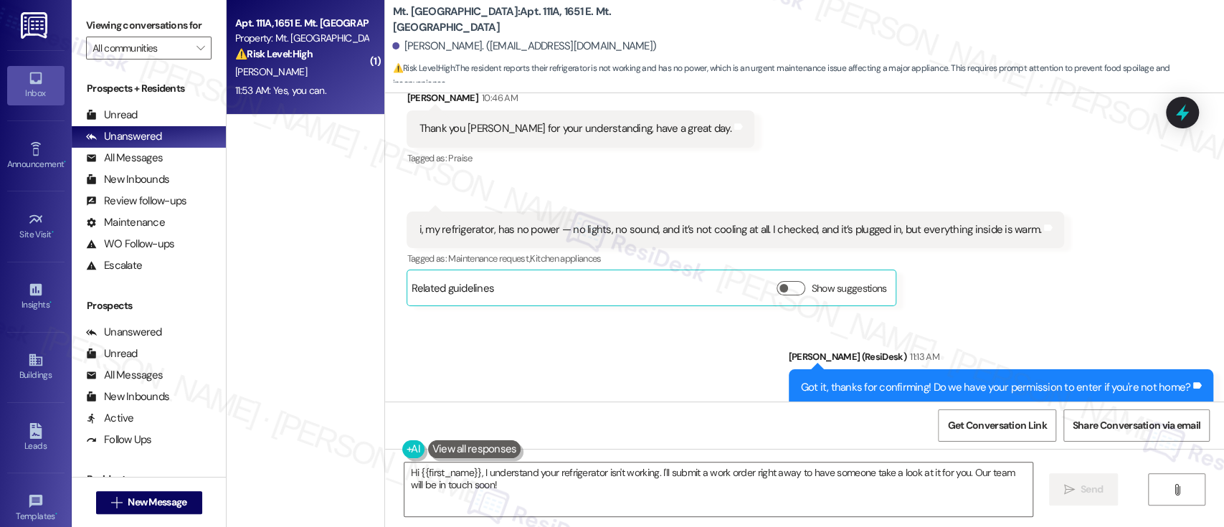
click at [649, 438] on div "Received via SMS [PERSON_NAME] 11:53 AM Yes, you can. Tags and notes Tagged as:…" at bounding box center [804, 498] width 839 height 121
click at [890, 438] on div "Received via SMS [PERSON_NAME] 11:53 AM Yes, you can. Tags and notes Tagged as:…" at bounding box center [804, 498] width 839 height 121
click at [600, 438] on div "Received via SMS [PERSON_NAME] 11:53 AM Yes, you can. Tags and notes Tagged as:…" at bounding box center [804, 498] width 839 height 121
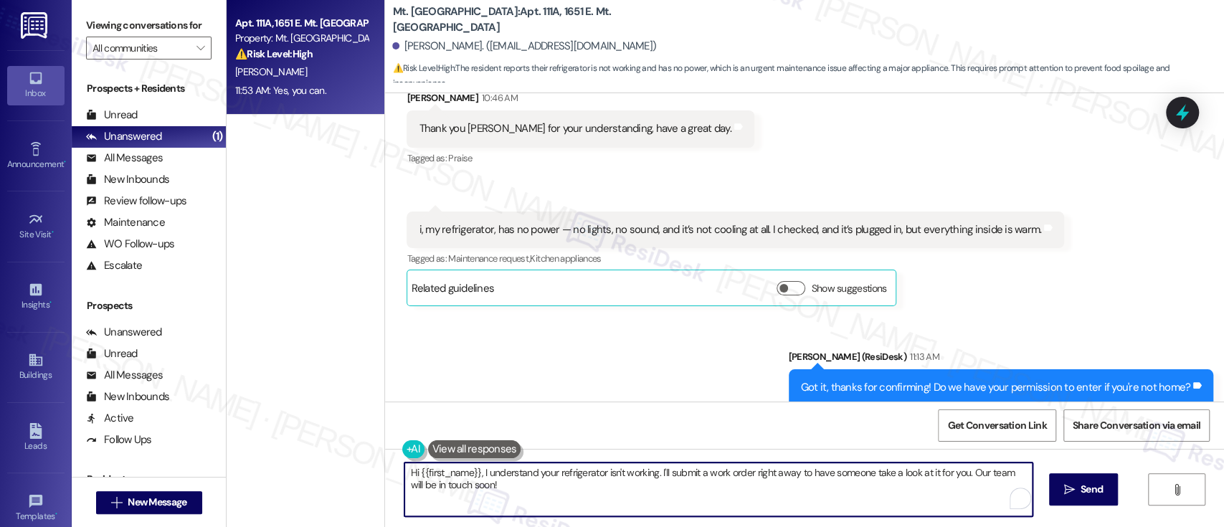
drag, startPoint x: 962, startPoint y: 473, endPoint x: 297, endPoint y: 473, distance: 664.5
click at [297, 473] on div "Apt. 111A, 1651 E. Mt. [GEOGRAPHIC_DATA] Property: Mt. Airy Place ⚠️ Risk Level…" at bounding box center [725, 263] width 997 height 527
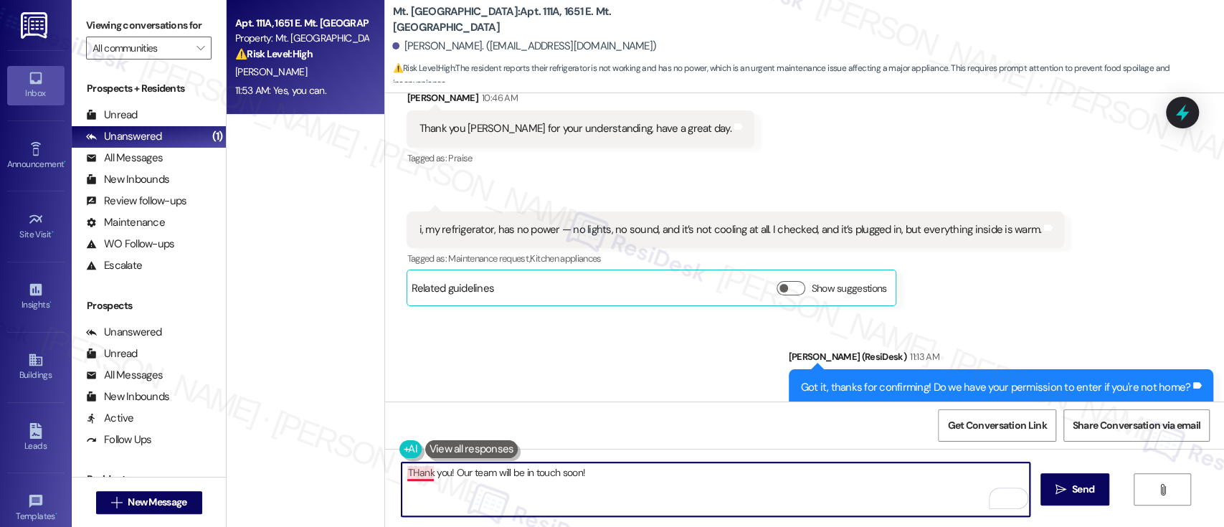
click at [409, 470] on textarea "THank you! Our team will be in touch soon!" at bounding box center [714, 489] width 627 height 54
click at [615, 466] on textarea "Thank you! Our team will be in touch soon!" at bounding box center [714, 489] width 627 height 54
type textarea "Thank you! Our team will be in touch soon! Anything else I can help with?"
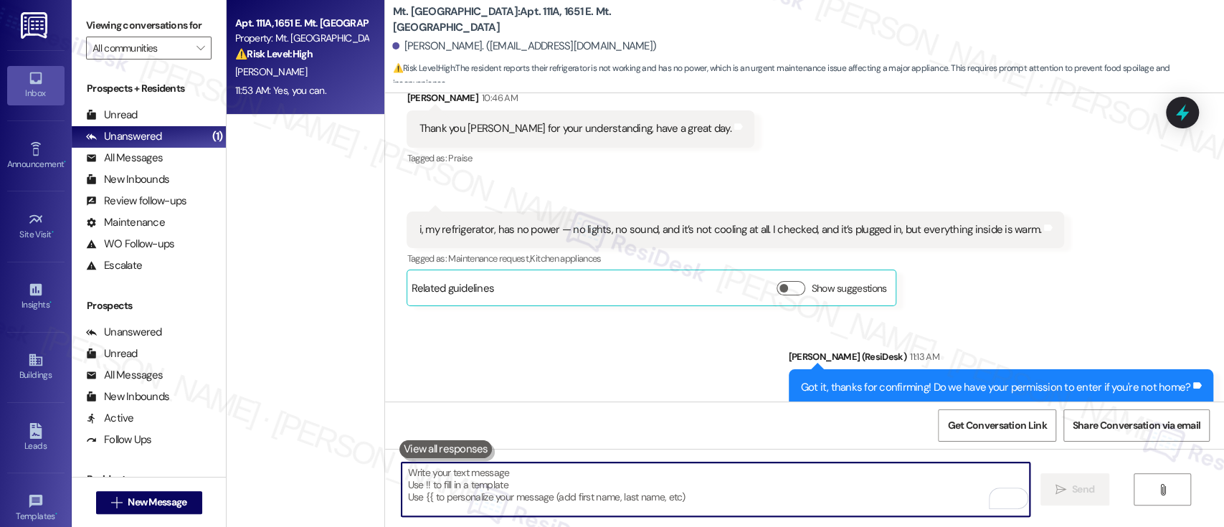
scroll to position [23106, 0]
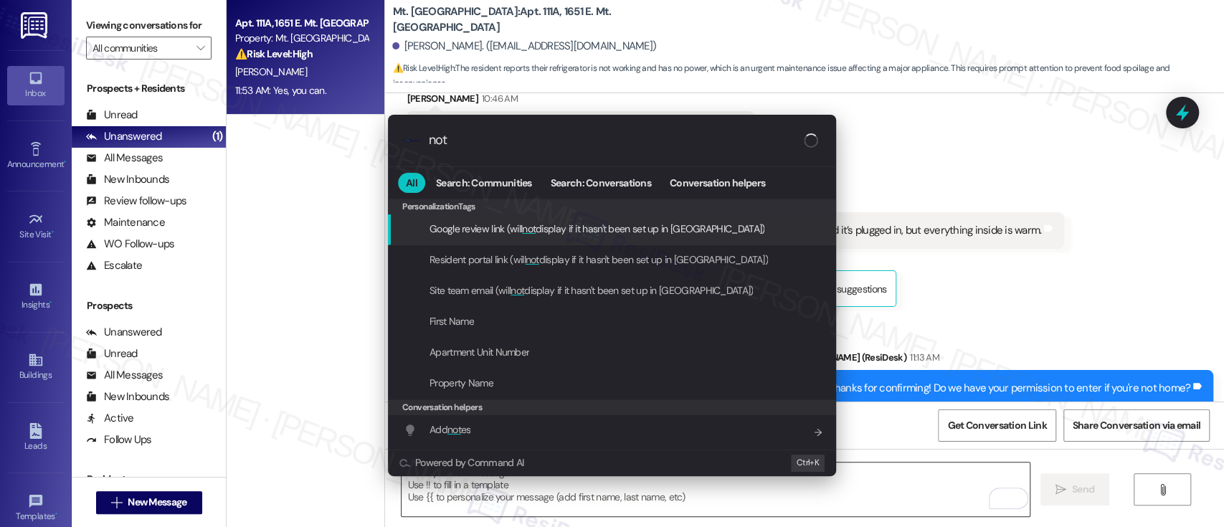
type input "note"
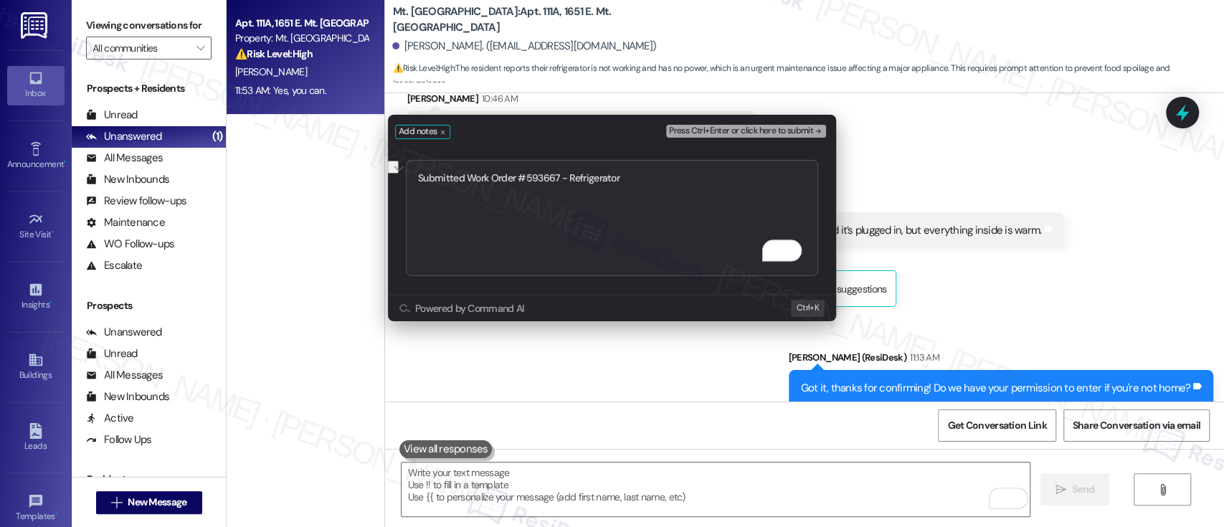
type textarea "Submitted Work Order #593667 - Refrigerator"
click at [798, 131] on span "Press Ctrl+Enter or click here to submit" at bounding box center [741, 131] width 144 height 10
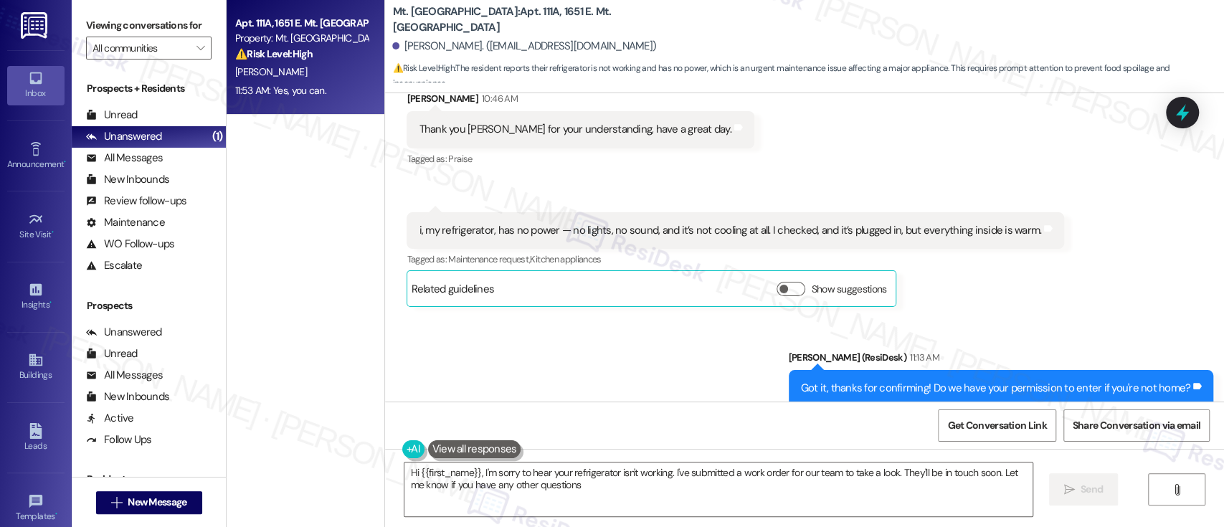
type textarea "Hi {{first_name}}, I'm sorry to hear your refrigerator isn't working. I've subm…"
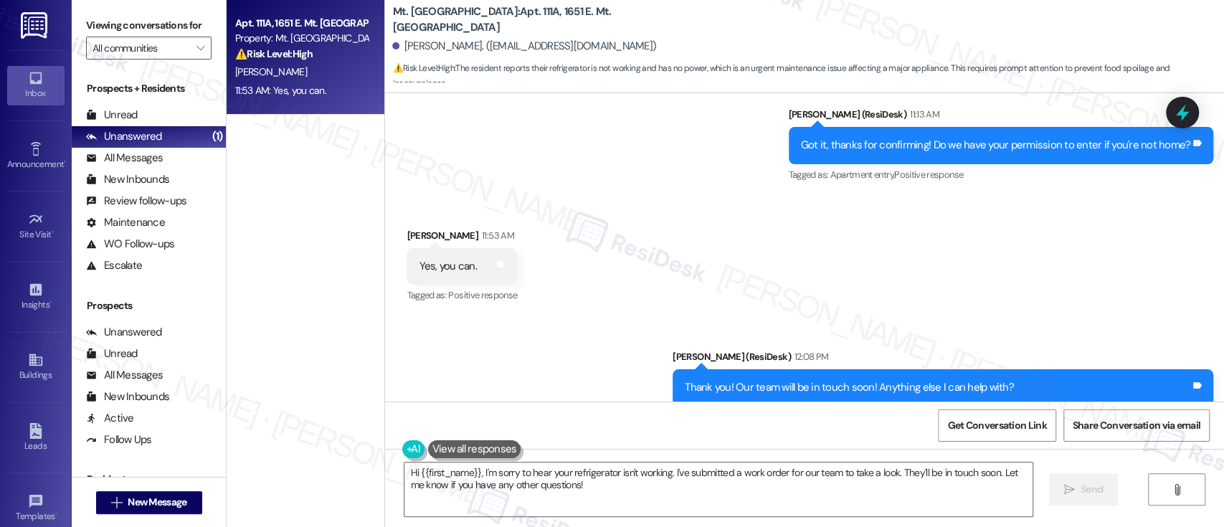
click at [525, 335] on div "Sent via SMS [PERSON_NAME] (ResiDesk) 12:08 PM Thank you! Our team will be in t…" at bounding box center [804, 438] width 839 height 242
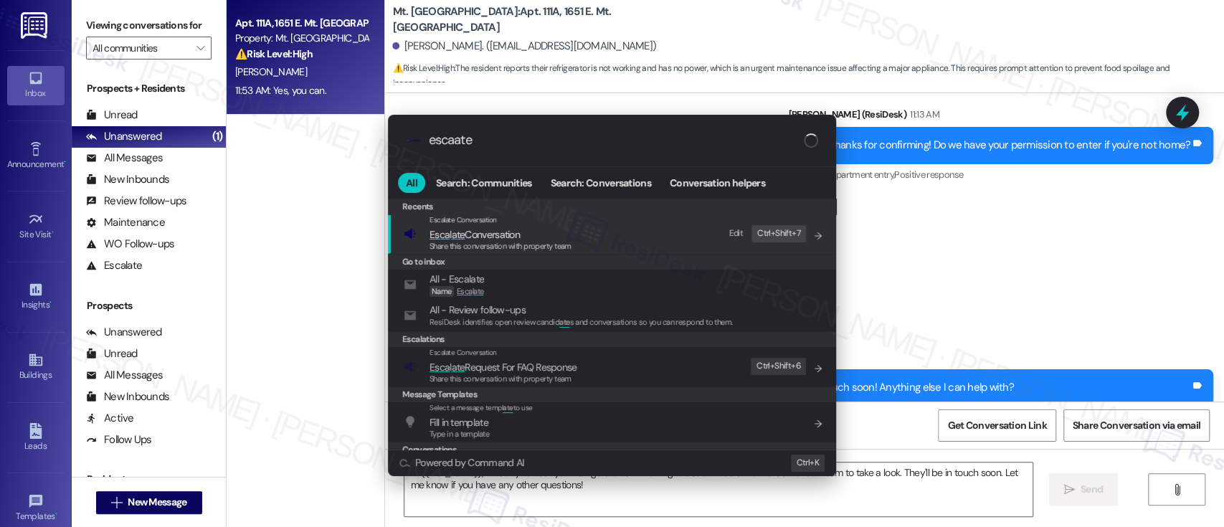
type input "escaate"
click at [493, 234] on span "Esca l ate Conversation" at bounding box center [474, 234] width 90 height 13
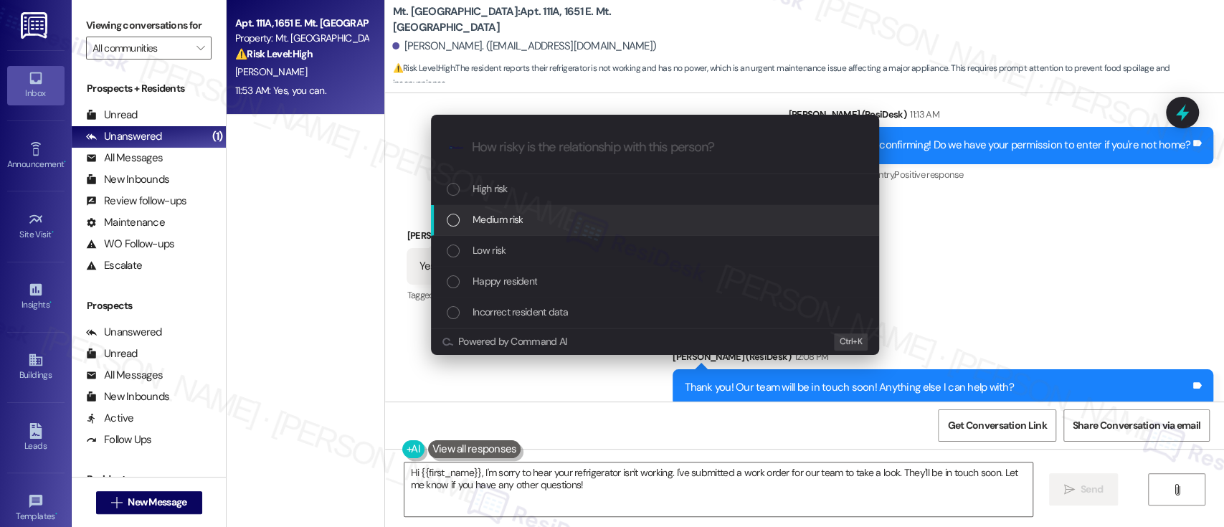
drag, startPoint x: 543, startPoint y: 232, endPoint x: 539, endPoint y: 225, distance: 7.4
click at [541, 227] on div "Medium risk" at bounding box center [655, 220] width 448 height 31
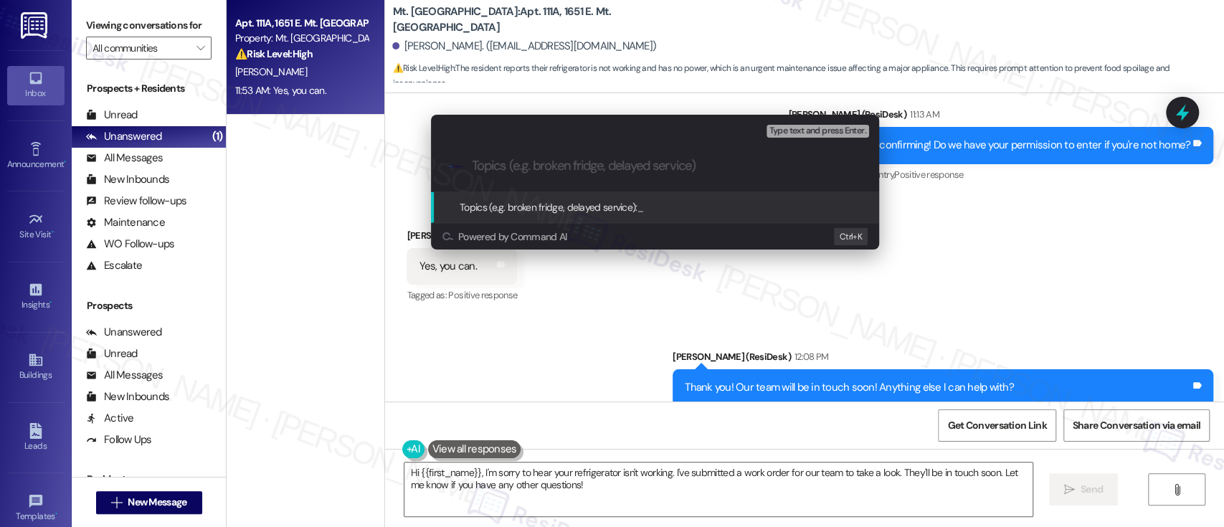
paste input "Submitted Work Order #593667 - Refrigerator"
type input "Submitted Work Order #593667 - Refrigerator"
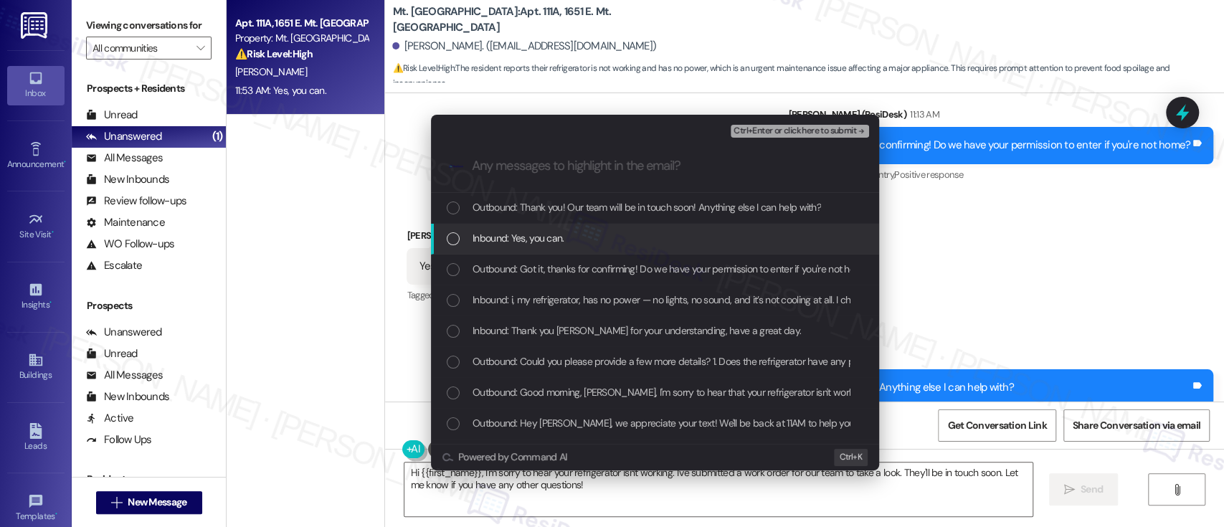
click at [521, 239] on span "Inbound: Yes, you can." at bounding box center [518, 238] width 92 height 16
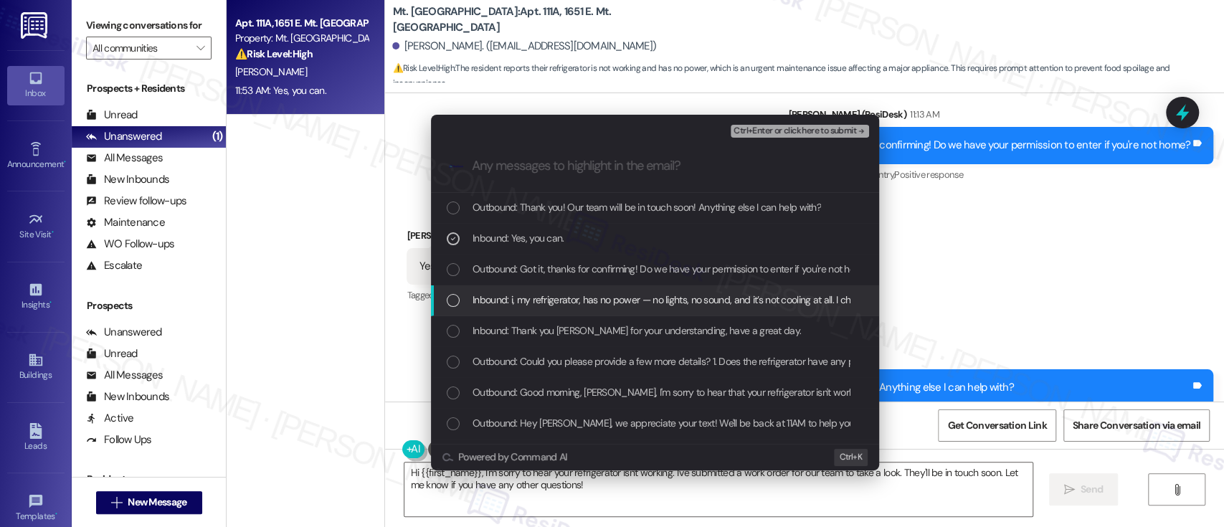
click at [559, 290] on div "Inbound: i, my refrigerator, has no power — no lights, no sound, and it’s not c…" at bounding box center [655, 300] width 448 height 31
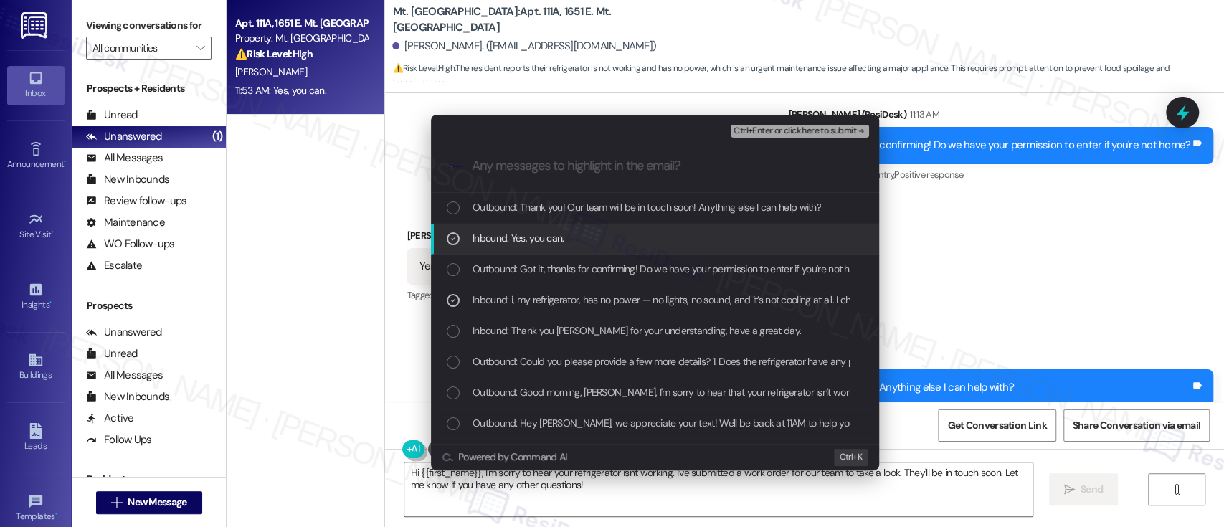
drag, startPoint x: 793, startPoint y: 132, endPoint x: 730, endPoint y: 123, distance: 63.7
click at [789, 131] on span "Ctrl+Enter or click here to submit" at bounding box center [794, 131] width 123 height 10
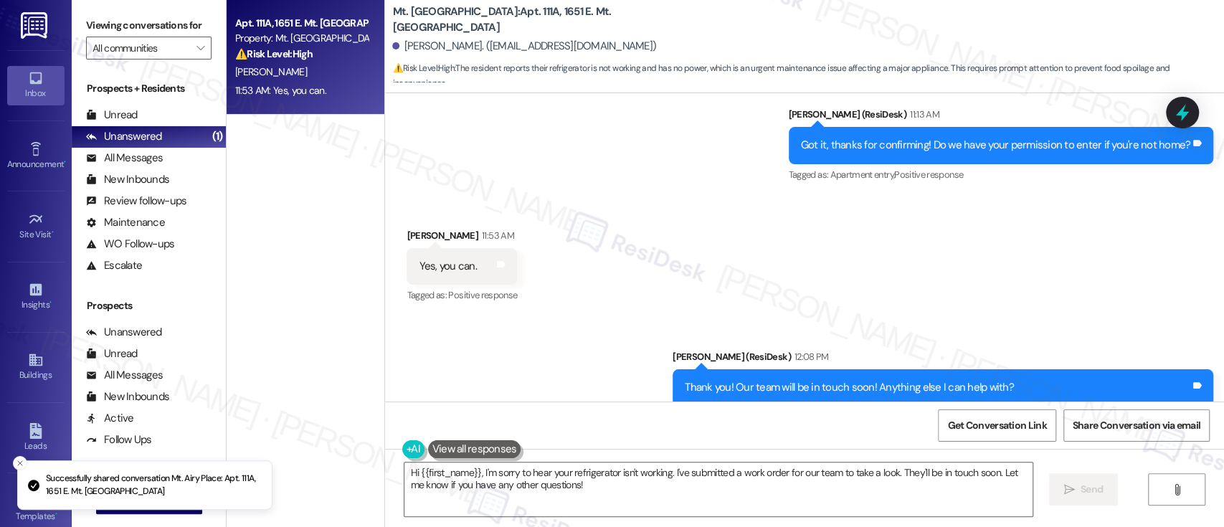
scroll to position [0, 0]
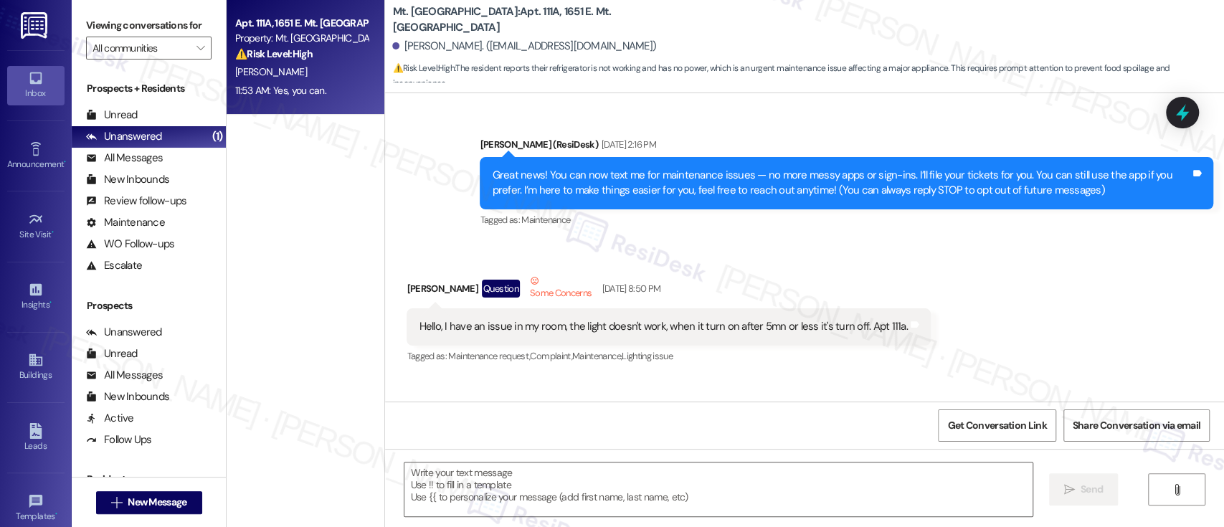
type textarea "Fetching suggested responses. Please feel free to read through the conversation…"
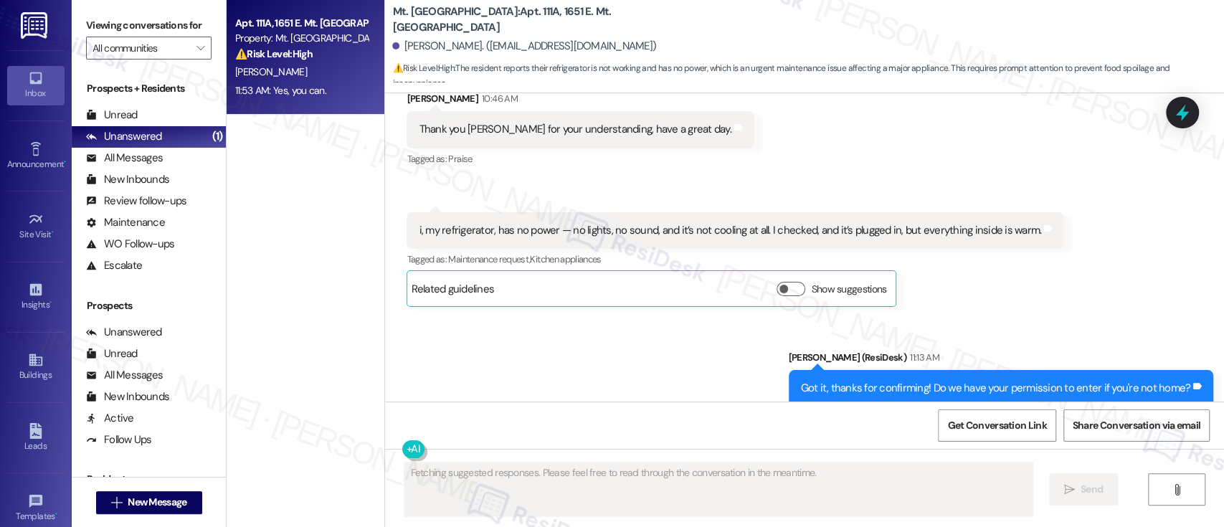
scroll to position [23349, 0]
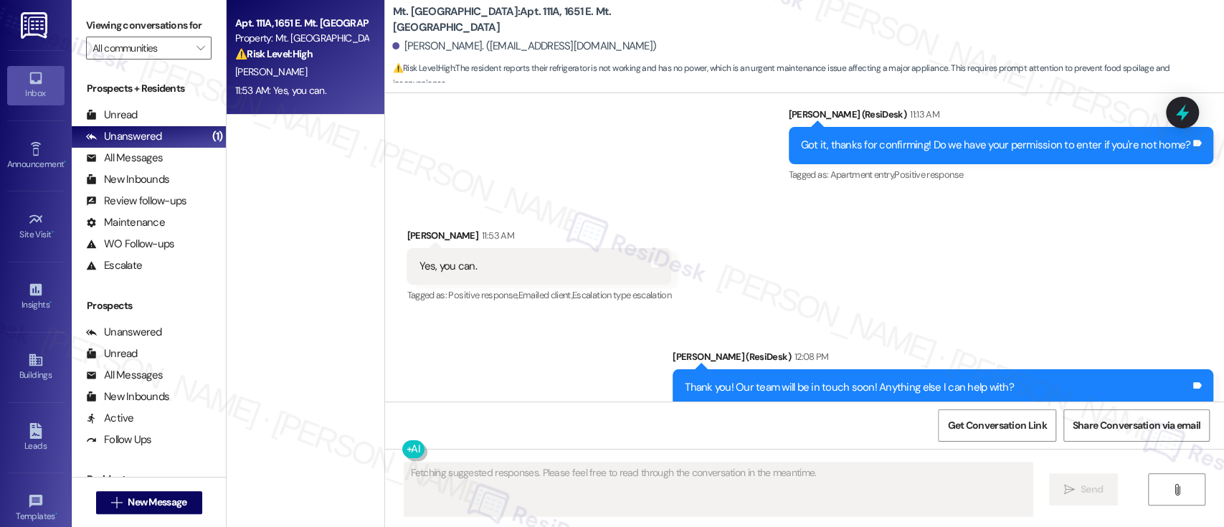
click at [549, 327] on div "Sent via SMS Emily (ResiDesk) 12:08 PM Thank you! Our team will be in touch soo…" at bounding box center [804, 438] width 839 height 242
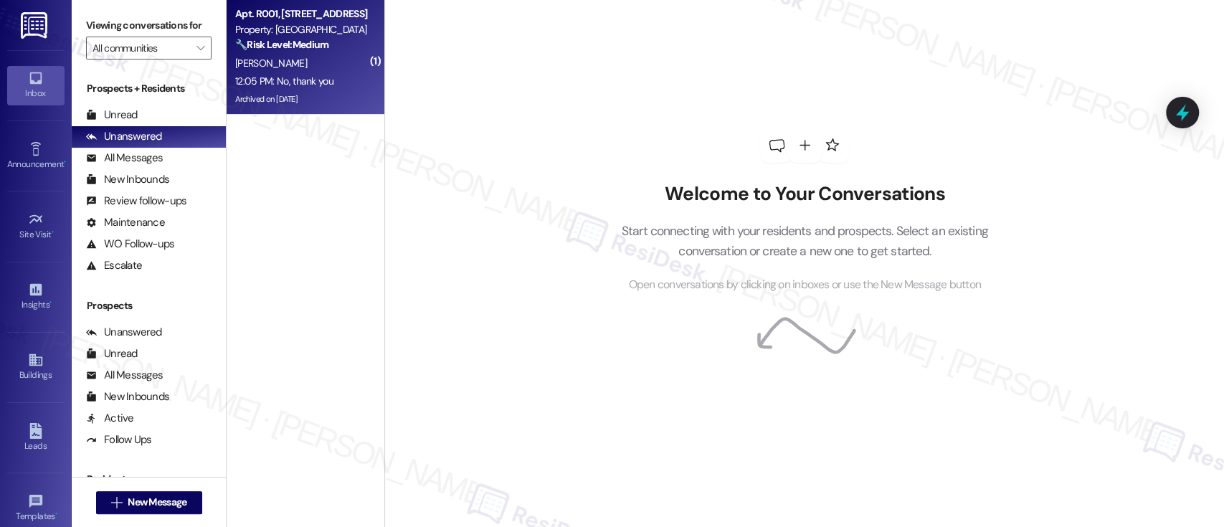
click at [242, 57] on span "[PERSON_NAME]" at bounding box center [271, 63] width 72 height 13
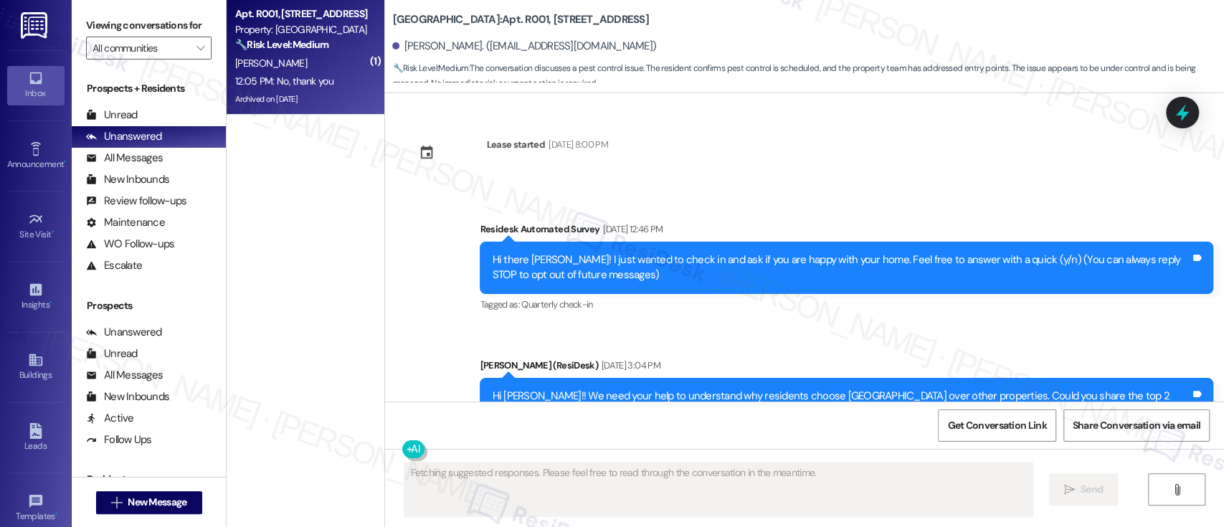
scroll to position [35226, 0]
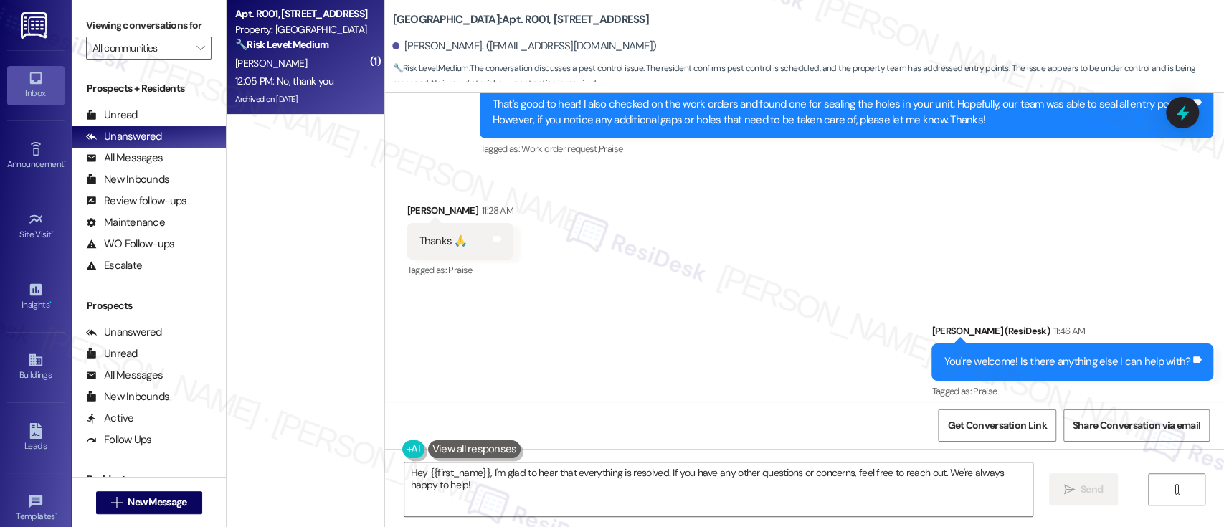
drag, startPoint x: 734, startPoint y: 308, endPoint x: 719, endPoint y: 315, distance: 16.7
click at [728, 412] on div "Received via SMS Belinda Brown Neutral 12:05 PM No, thank you Tags and notes Ta…" at bounding box center [804, 480] width 839 height 136
click at [756, 492] on textarea "Hey {{first_name}}, I'm glad to hear that everything is resolved. If you have a…" at bounding box center [717, 489] width 627 height 54
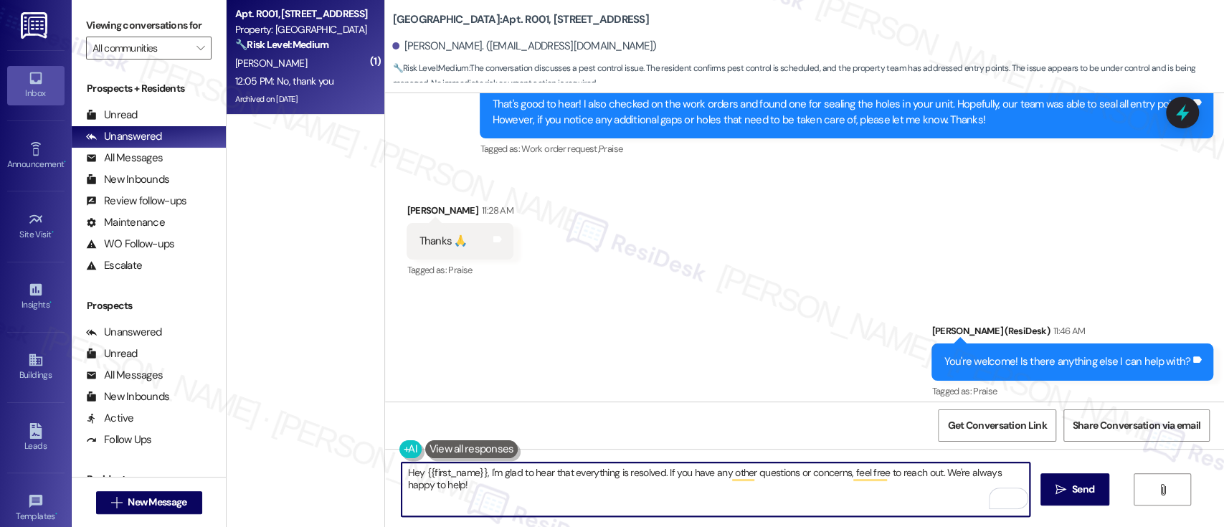
drag, startPoint x: 652, startPoint y: 472, endPoint x: 134, endPoint y: 459, distance: 518.4
click at [134, 459] on div "Viewing conversations for All communities  Prospects + Residents Unread (0) Un…" at bounding box center [648, 263] width 1152 height 527
type textarea "Sounds good. If you have any other questions or concerns, feel free to reach ou…"
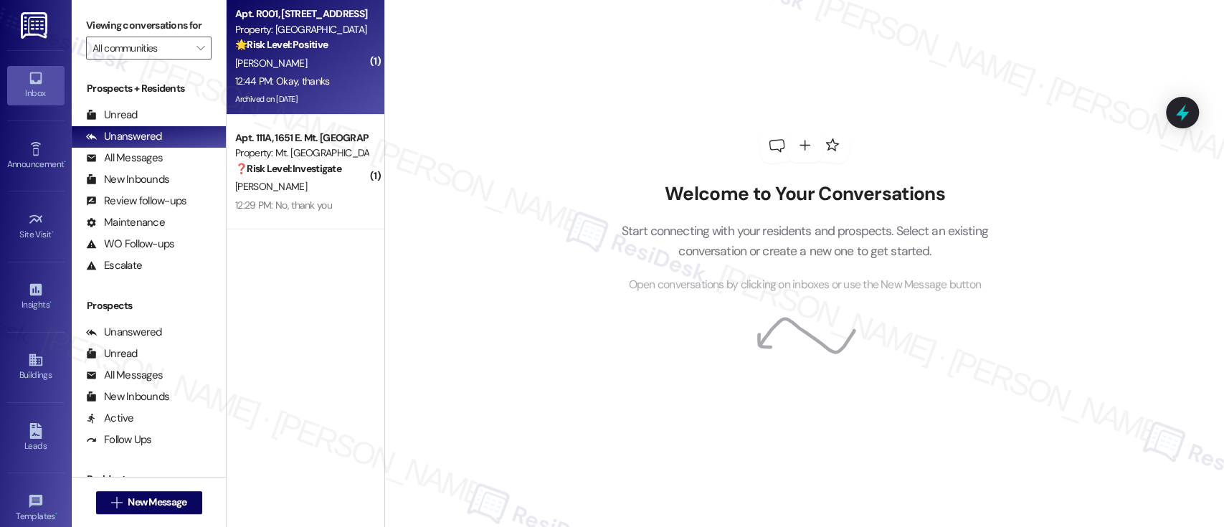
click at [320, 61] on div "[PERSON_NAME]" at bounding box center [301, 63] width 135 height 18
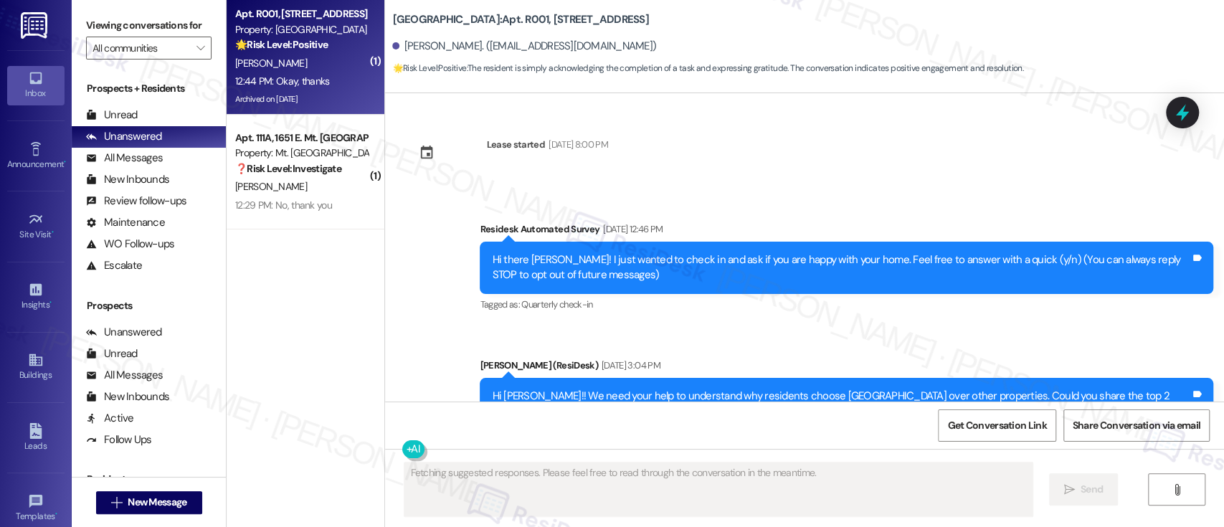
scroll to position [35468, 0]
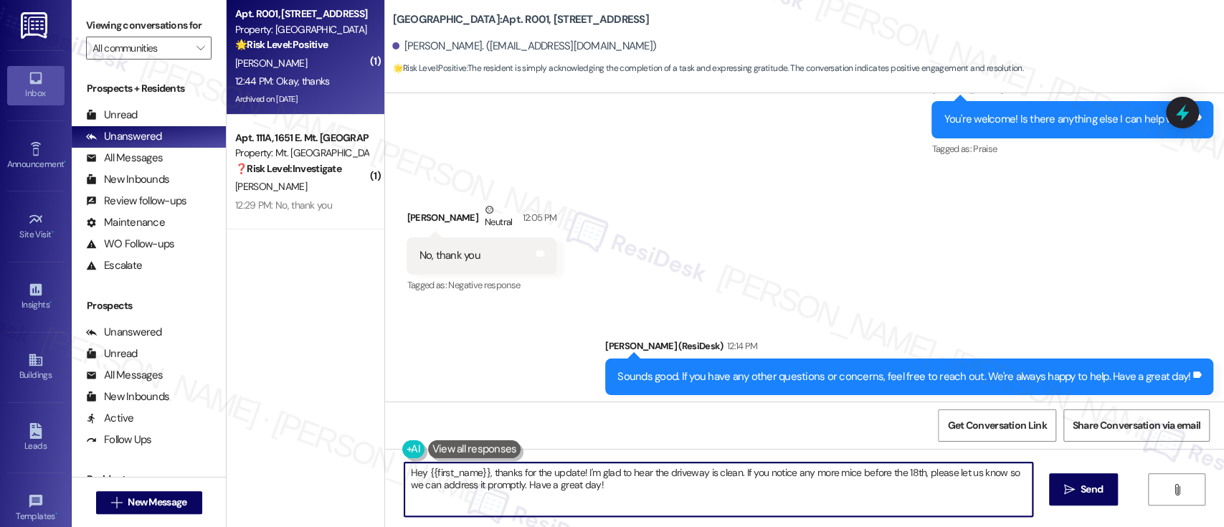
click at [609, 472] on textarea "Hey {{first_name}}, thanks for the update! I'm glad to hear the driveway is cle…" at bounding box center [717, 489] width 627 height 54
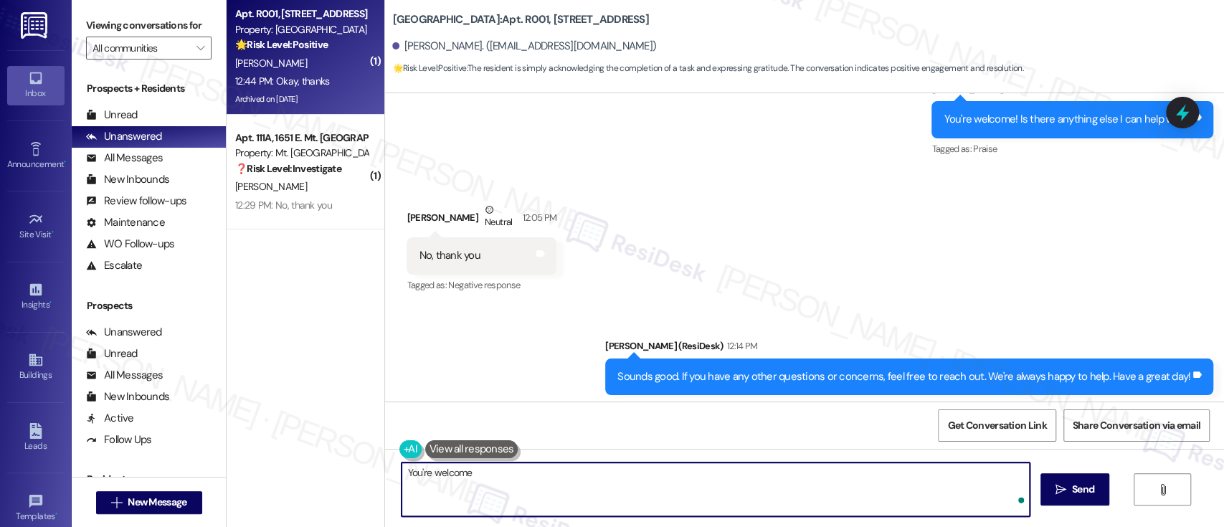
type textarea "You're welcome!"
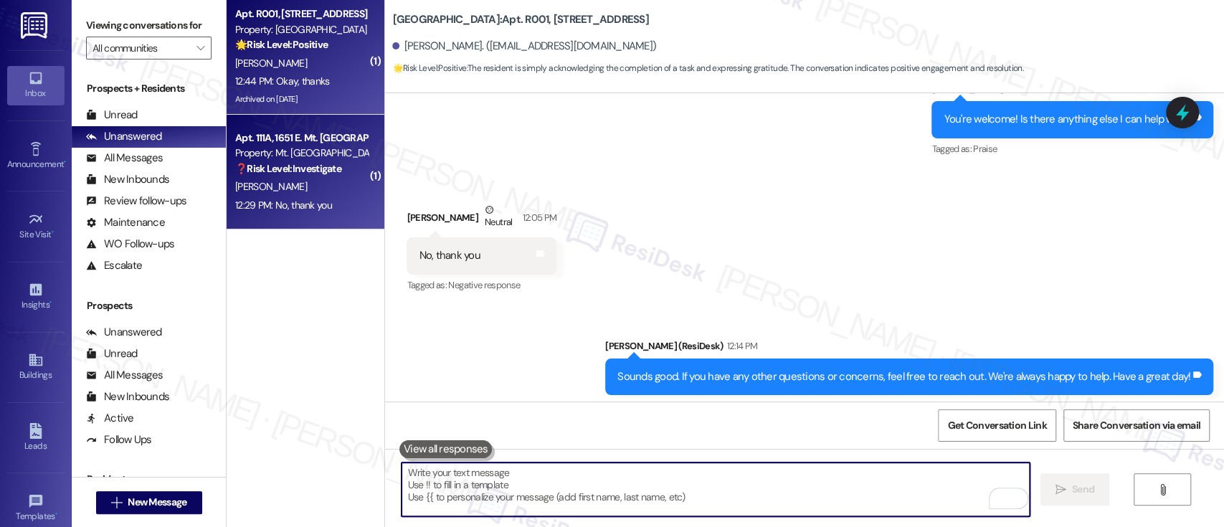
scroll to position [35467, 0]
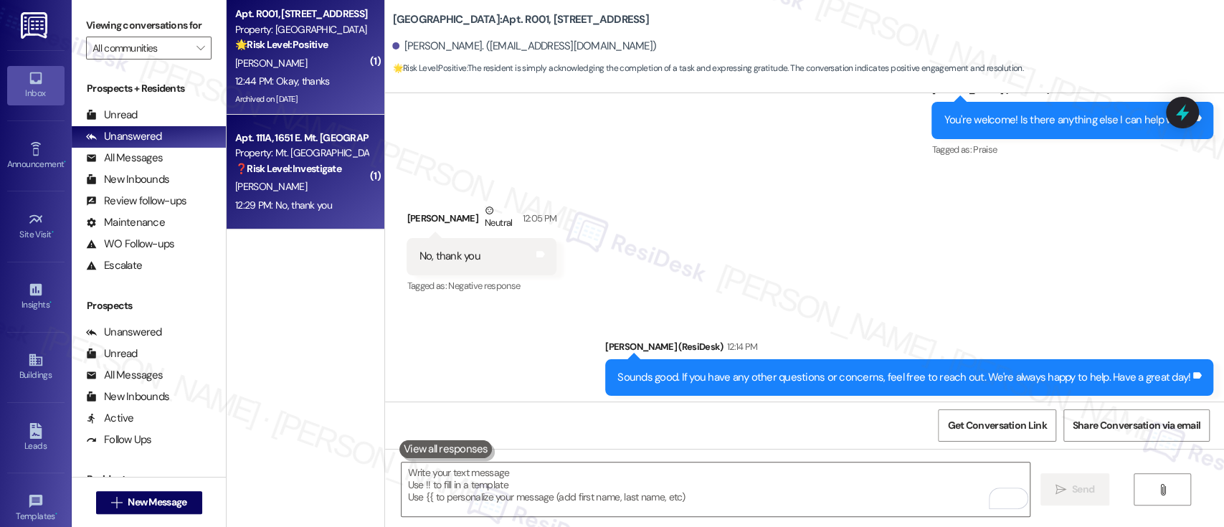
click at [289, 163] on strong "❓ Risk Level: Investigate" at bounding box center [288, 168] width 106 height 13
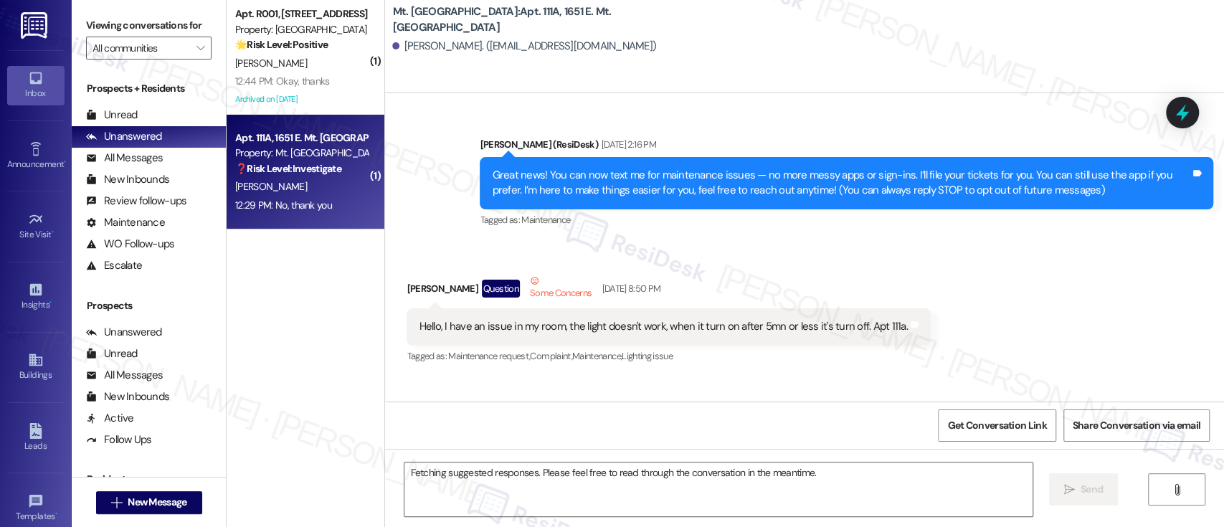
scroll to position [23662, 0]
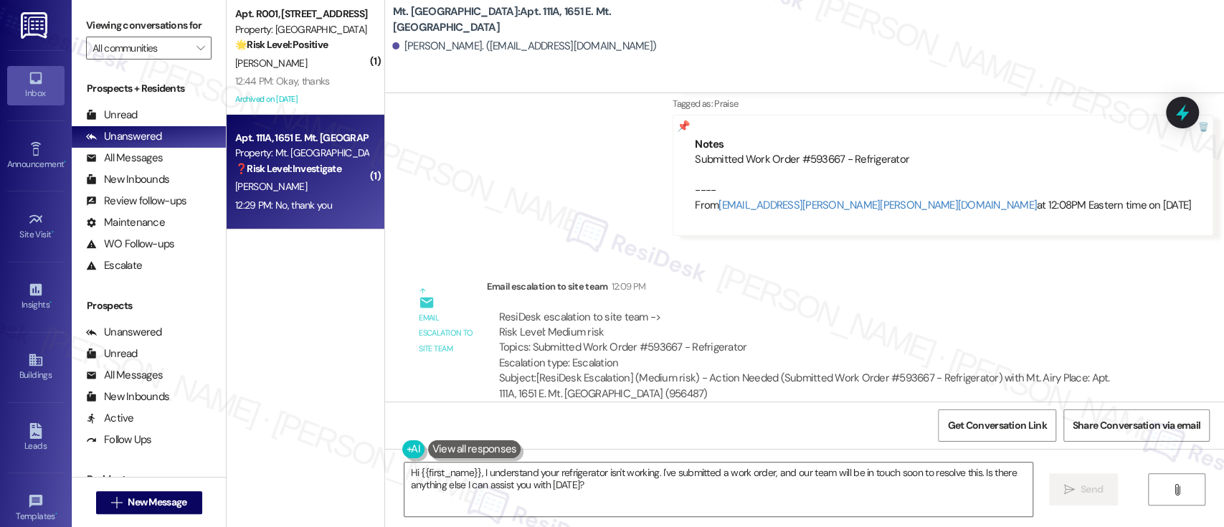
click at [707, 423] on div "Received via SMS Merlande Bauzil Neutral 12:29 PM No, thank you Tags and notes …" at bounding box center [804, 491] width 839 height 136
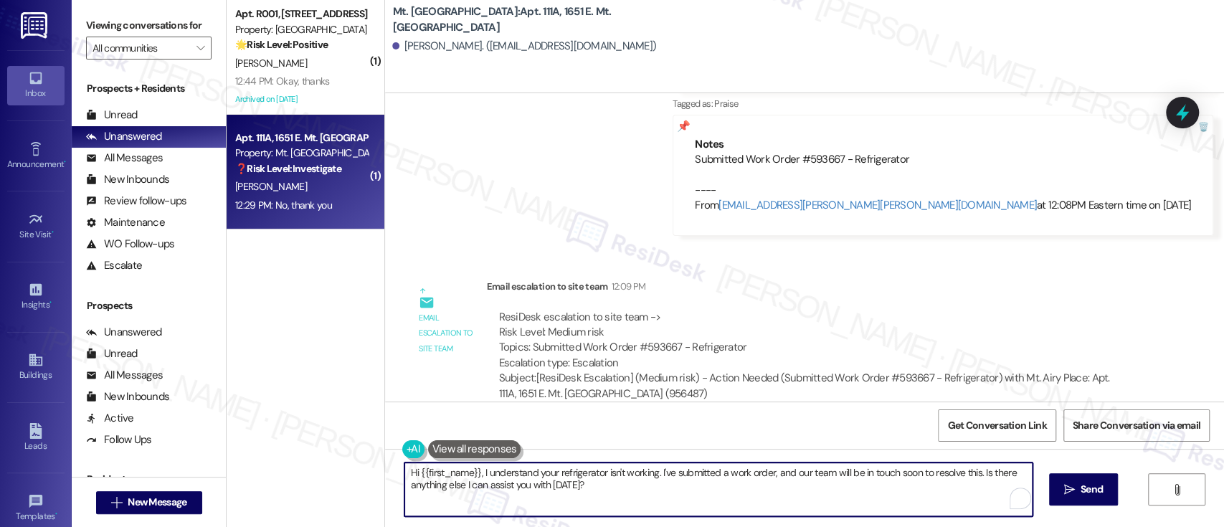
click at [682, 496] on textarea "Hi {{first_name}}, I understand your refrigerator isn't working. I've submitted…" at bounding box center [717, 489] width 627 height 54
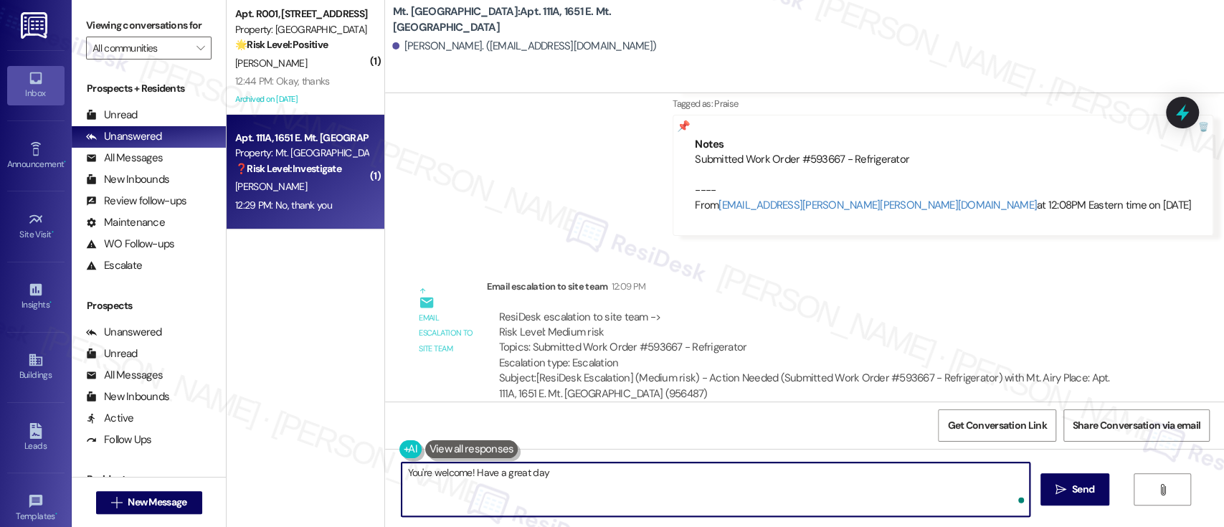
type textarea "You're welcome! Have a great day!"
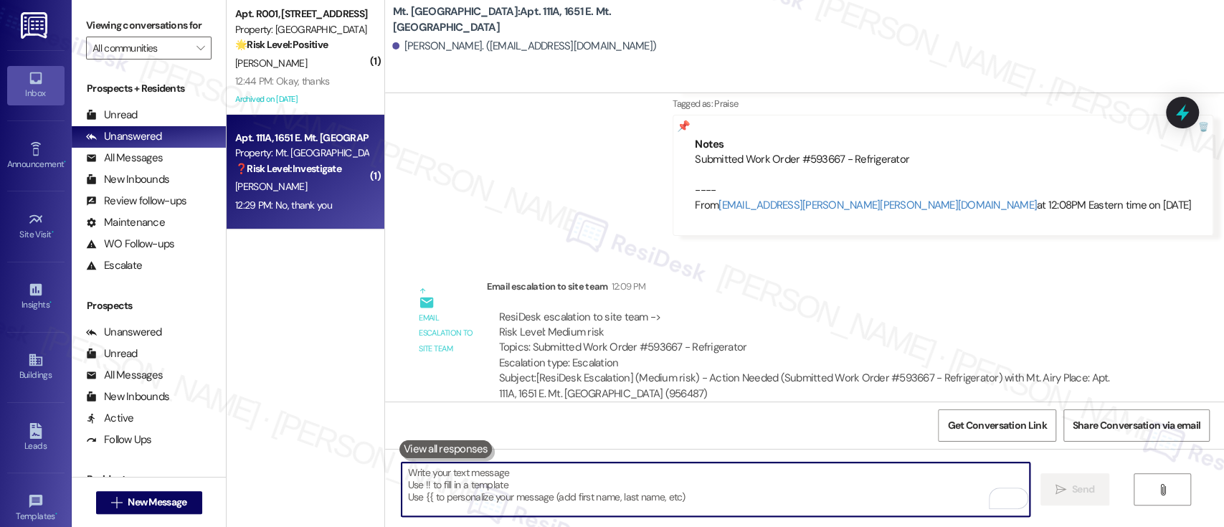
scroll to position [23661, 0]
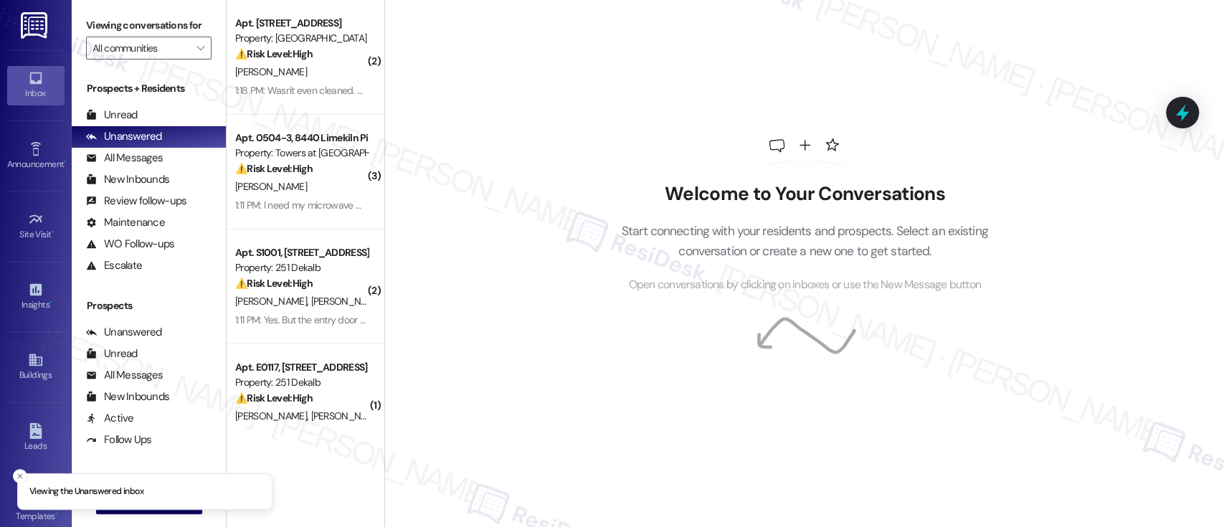
drag, startPoint x: 280, startPoint y: 67, endPoint x: 484, endPoint y: 158, distance: 223.4
click at [280, 67] on div "[PERSON_NAME]" at bounding box center [301, 72] width 135 height 18
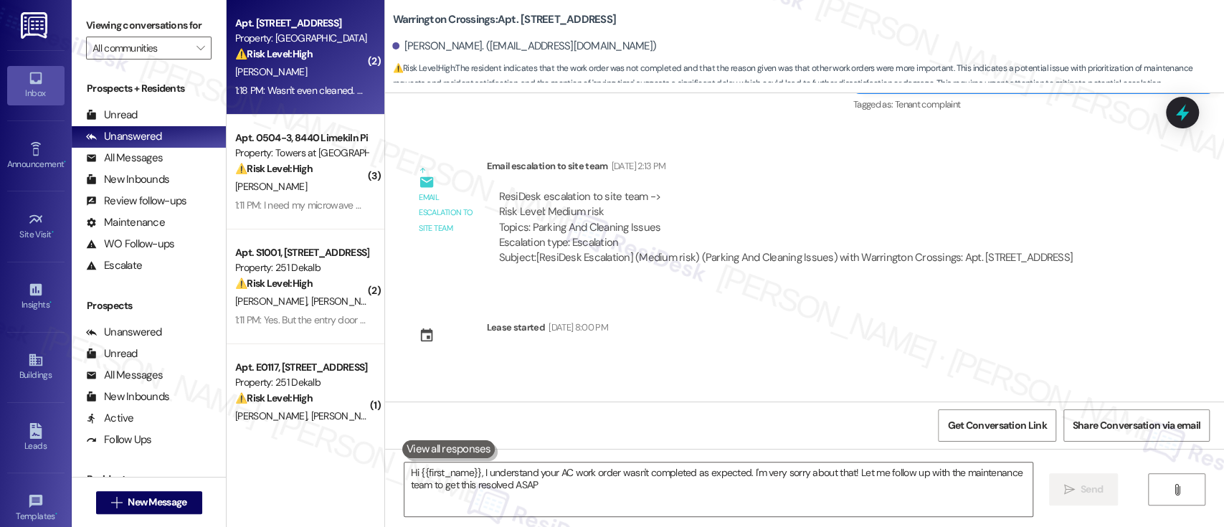
type textarea "Hi {{first_name}}, I understand your AC work order wasn't completed as expected…"
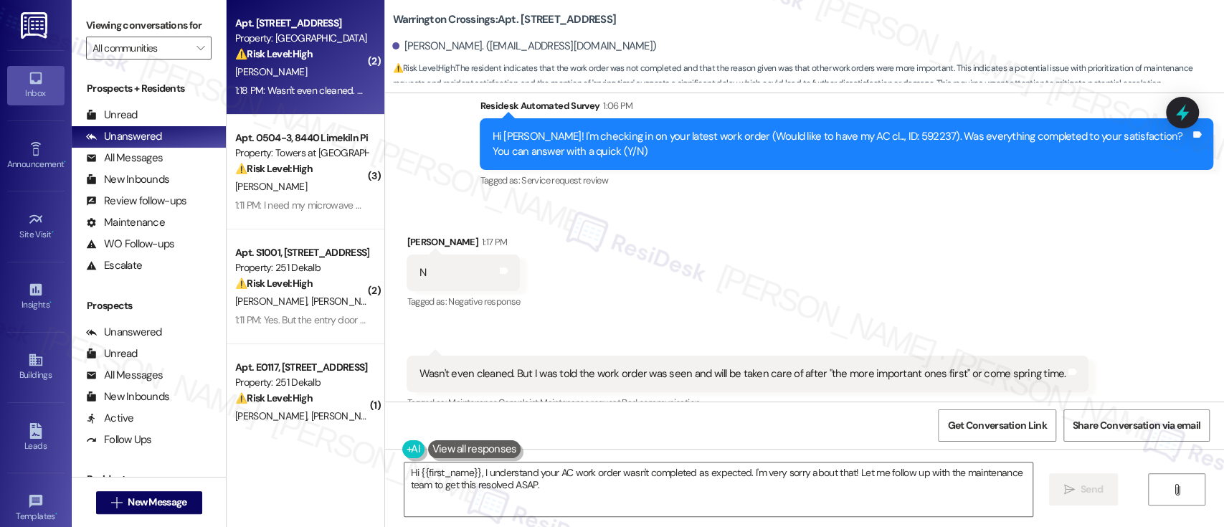
scroll to position [2462, 0]
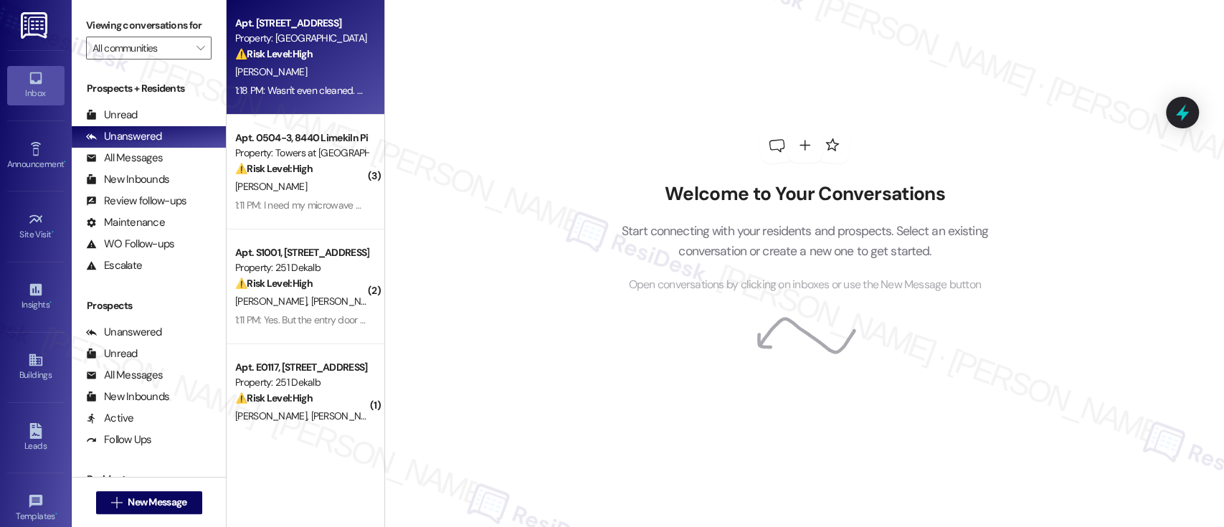
click at [333, 40] on div "Property: [GEOGRAPHIC_DATA]" at bounding box center [301, 38] width 133 height 15
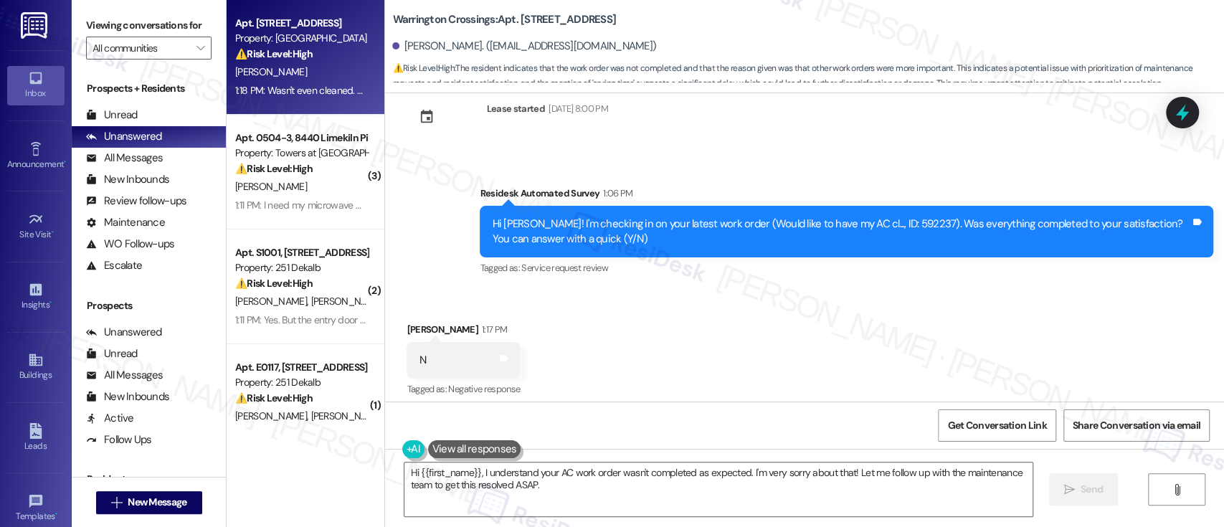
scroll to position [2463, 0]
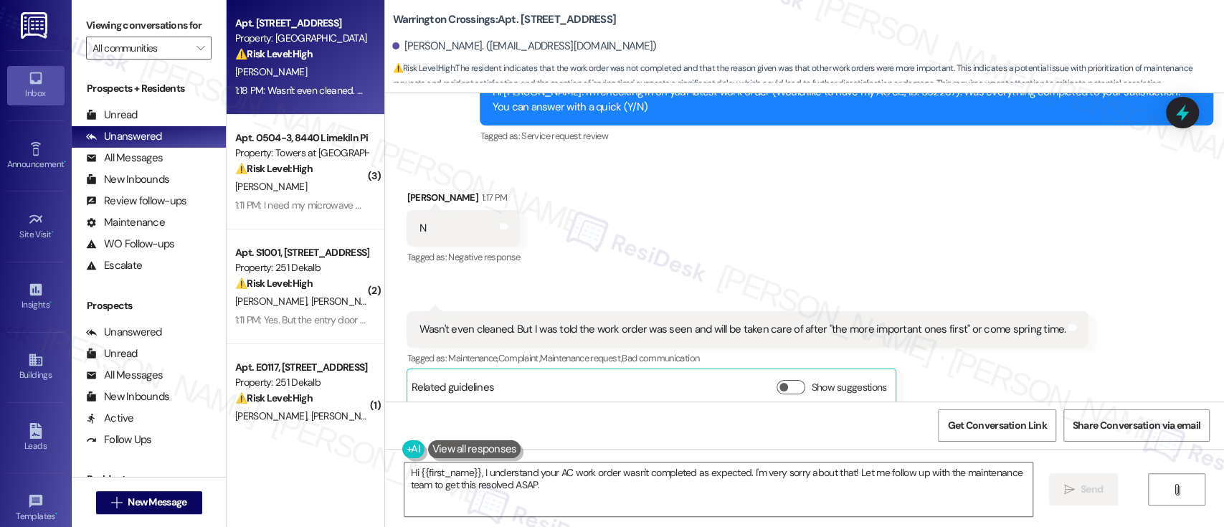
click at [604, 218] on div "Received via SMS [PERSON_NAME] 1:17 PM N Tags and notes Tagged as: Negative res…" at bounding box center [804, 287] width 839 height 259
click at [880, 209] on div "Received via SMS [PERSON_NAME] 1:17 PM N Tags and notes Tagged as: Negative res…" at bounding box center [804, 287] width 839 height 259
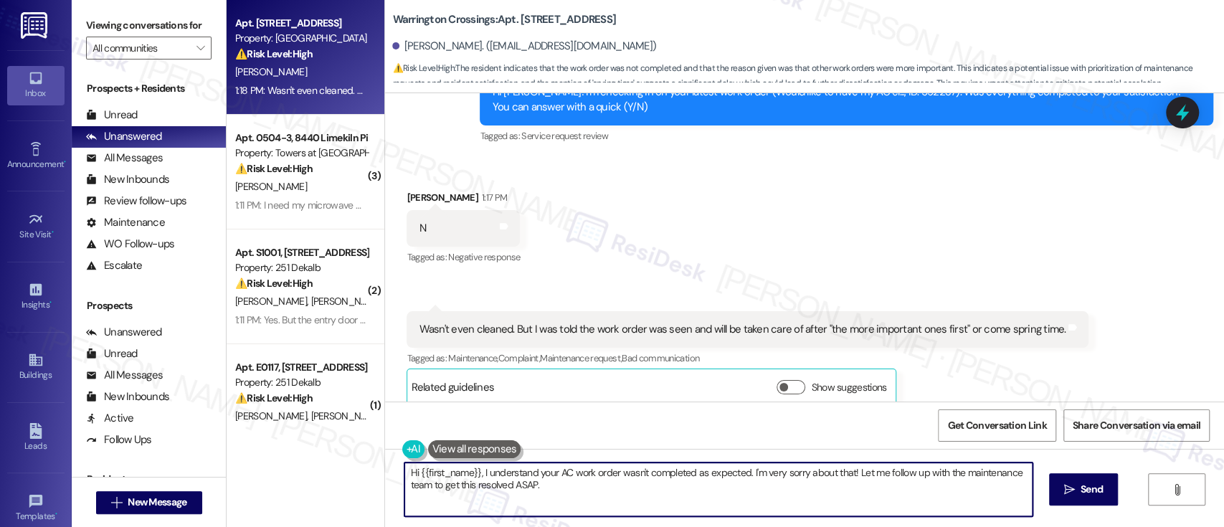
click at [740, 475] on textarea "Hi {{first_name}}, I understand your AC work order wasn't completed as expected…" at bounding box center [717, 489] width 627 height 54
click at [870, 475] on textarea "Hi {{first_name}}, I understand your AC work order wasn't completed as expected…" at bounding box center [714, 489] width 627 height 54
click at [513, 491] on textarea "Hi {{first_name}}, I understand your AC work order wasn't completed as expected…" at bounding box center [714, 489] width 627 height 54
click at [596, 491] on textarea "Hi {{first_name}}, I understand your AC work order wasn't completed as expected…" at bounding box center [714, 489] width 627 height 54
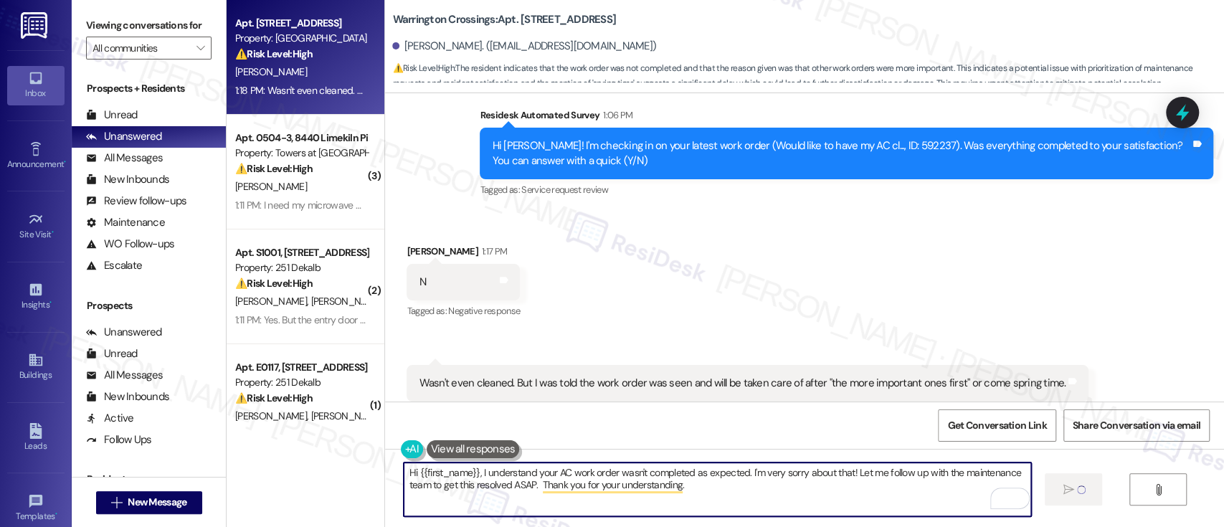
scroll to position [2368, 0]
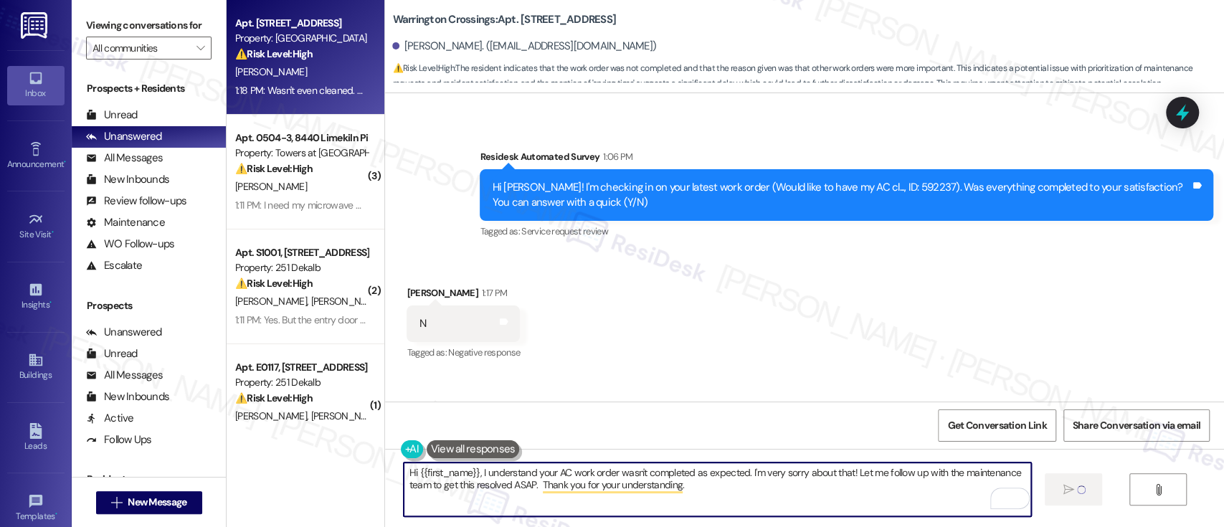
type textarea "Hi {{first_name}}, I understand your AC work order wasn't completed as expected…"
click at [874, 180] on div "Hi [PERSON_NAME]! I'm checking in on your latest work order (Would like to have…" at bounding box center [841, 195] width 698 height 31
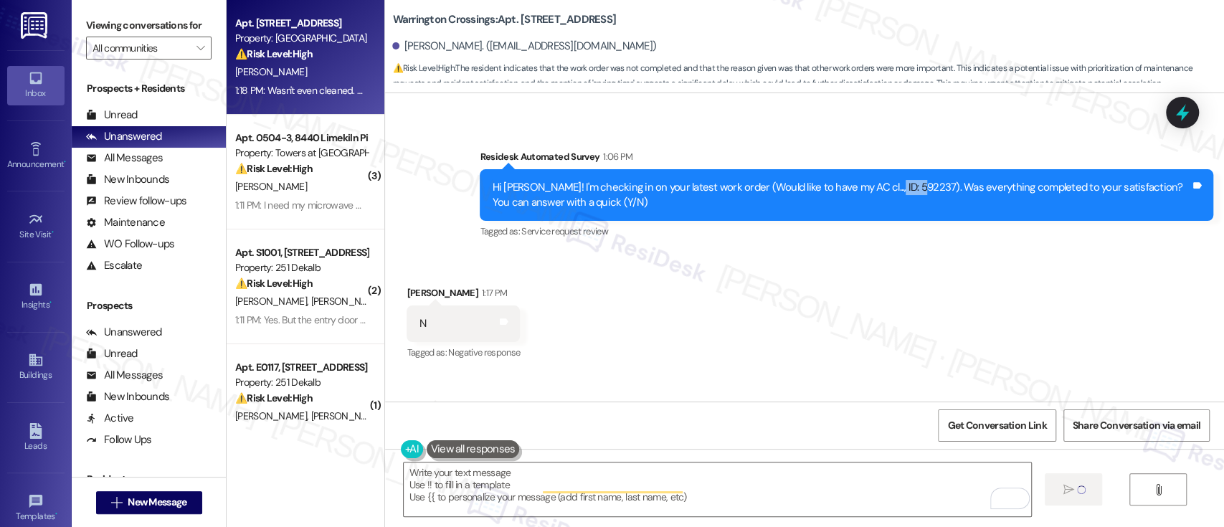
click at [874, 180] on div "Hi [PERSON_NAME]! I'm checking in on your latest work order (Would like to have…" at bounding box center [841, 195] width 698 height 31
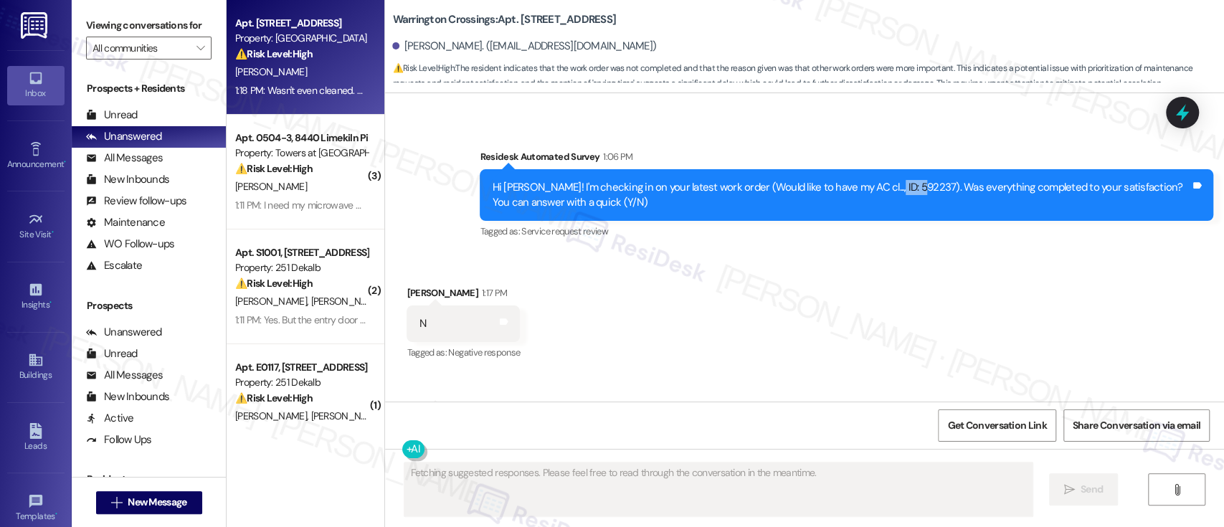
scroll to position [2462, 0]
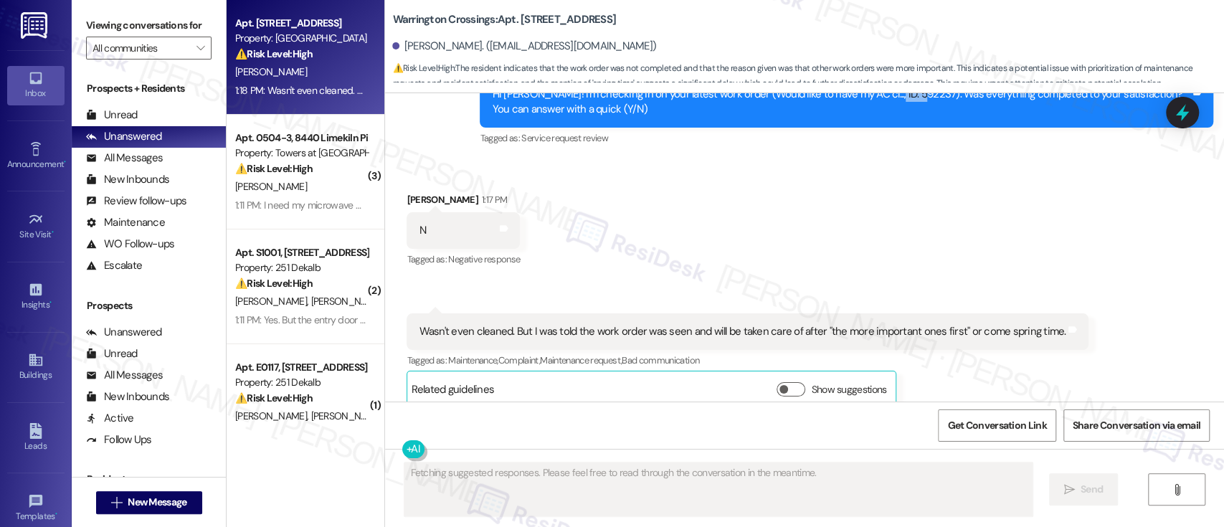
copy div "592237"
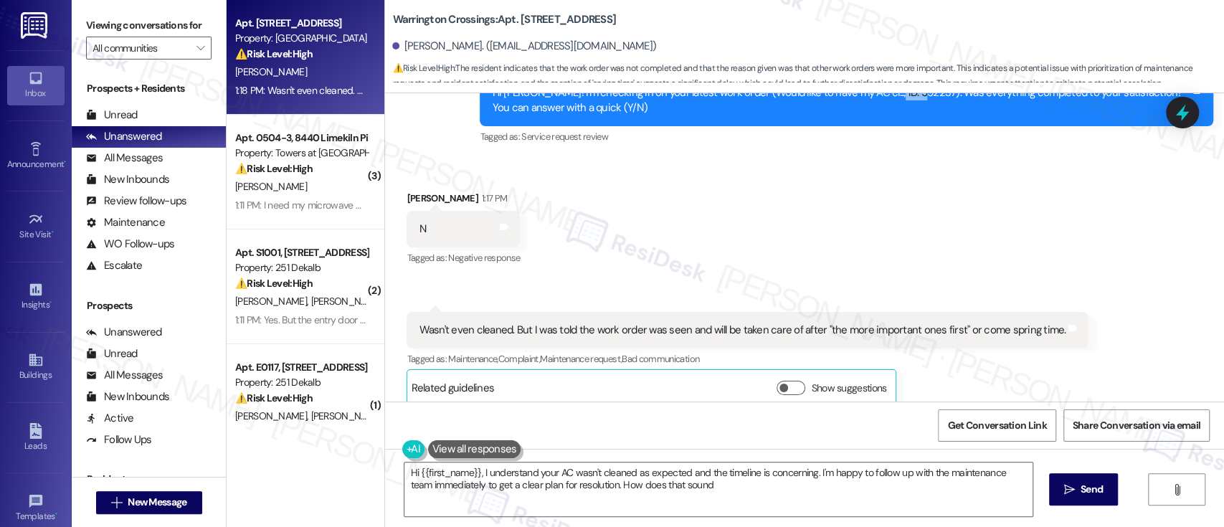
type textarea "Hi {{first_name}}, I understand your AC wasn't cleaned as expected and the time…"
click at [973, 221] on div "Received via SMS [PERSON_NAME] 1:17 PM N Tags and notes Tagged as: Negative res…" at bounding box center [804, 287] width 839 height 259
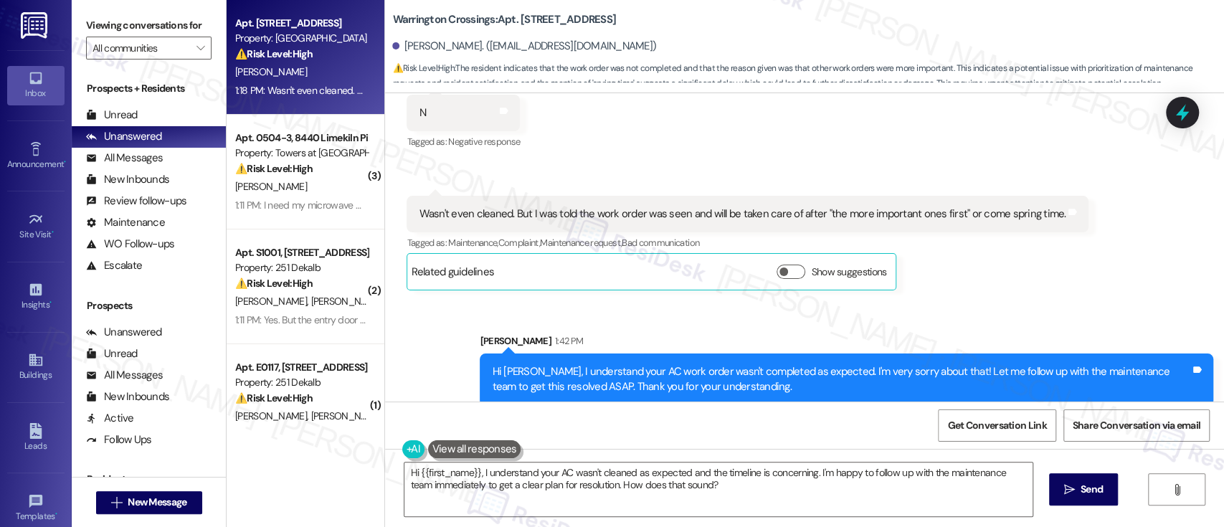
drag, startPoint x: 1087, startPoint y: 310, endPoint x: 1090, endPoint y: 299, distance: 11.1
click at [1088, 323] on div "Sent via SMS [PERSON_NAME] 1:42 PM Hi [PERSON_NAME], I understand your AC work …" at bounding box center [846, 370] width 755 height 94
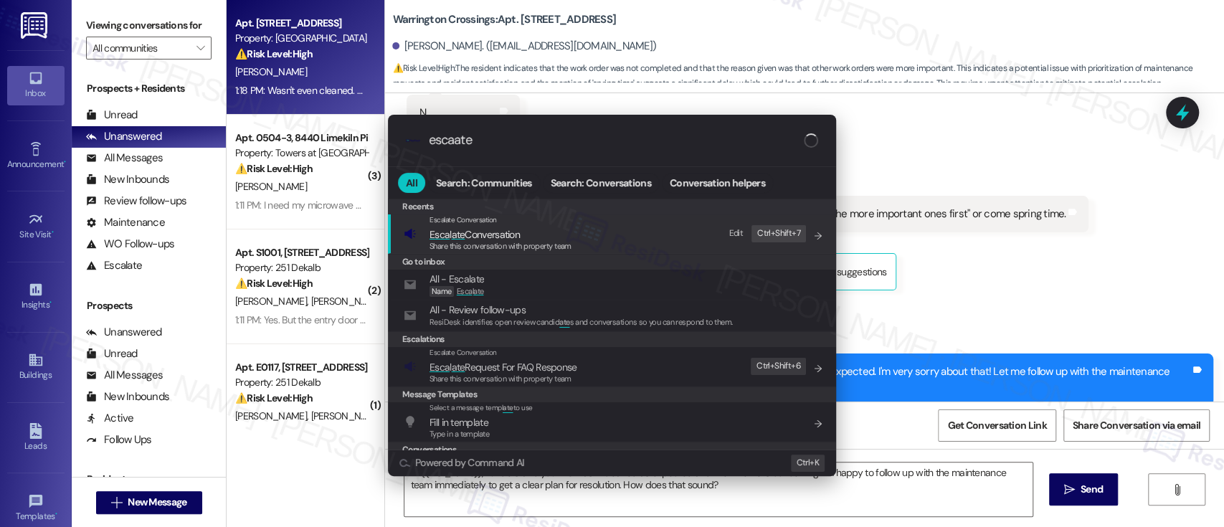
type input "escaate"
click at [462, 222] on span "Escalate Conversation" at bounding box center [462, 219] width 67 height 9
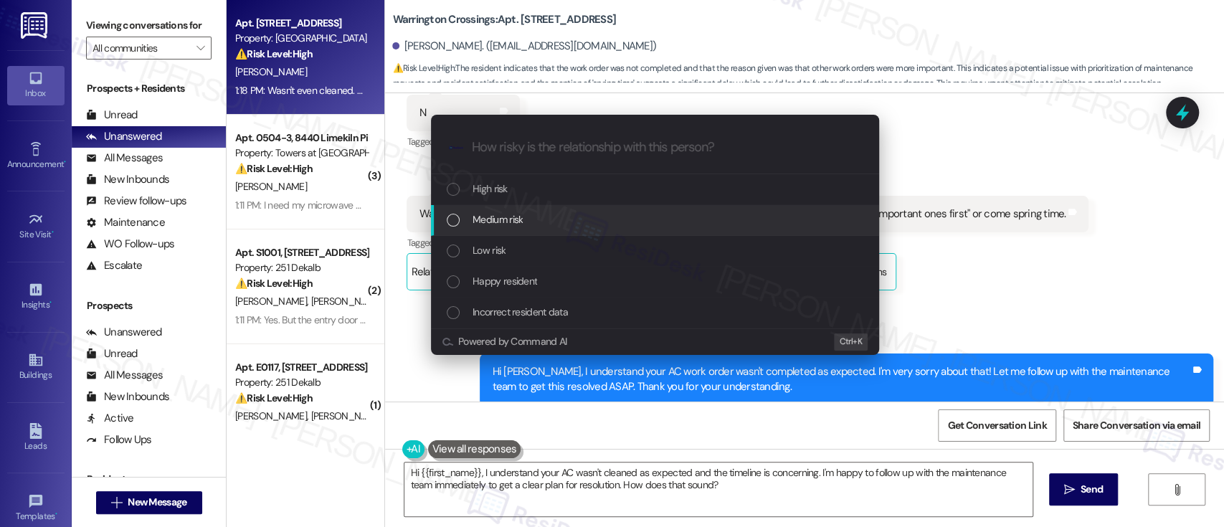
click at [466, 219] on div "Medium risk" at bounding box center [656, 219] width 419 height 16
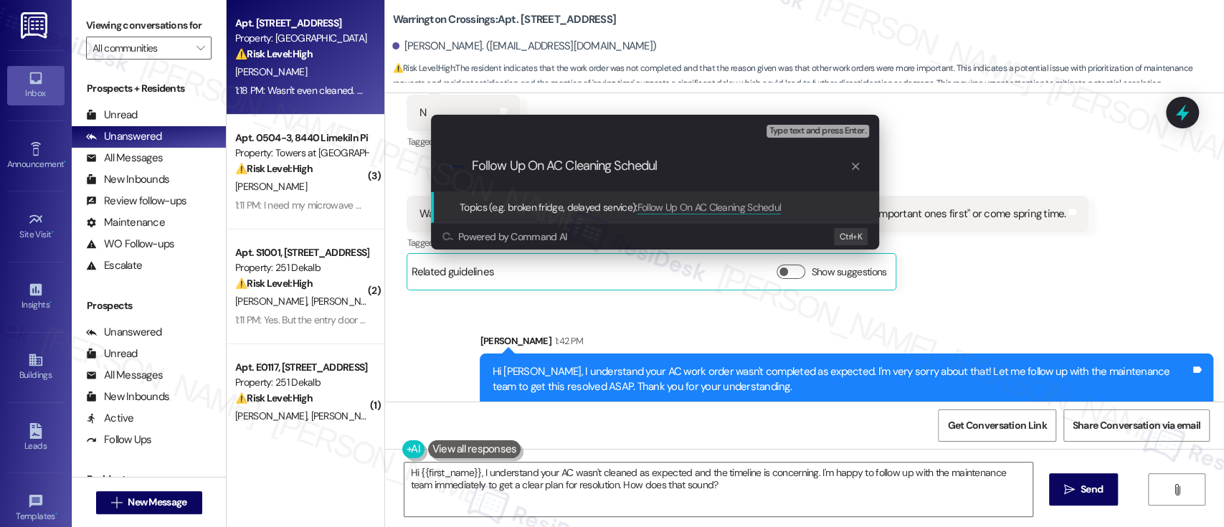
type input "Follow Up On AC Cleaning Schedule"
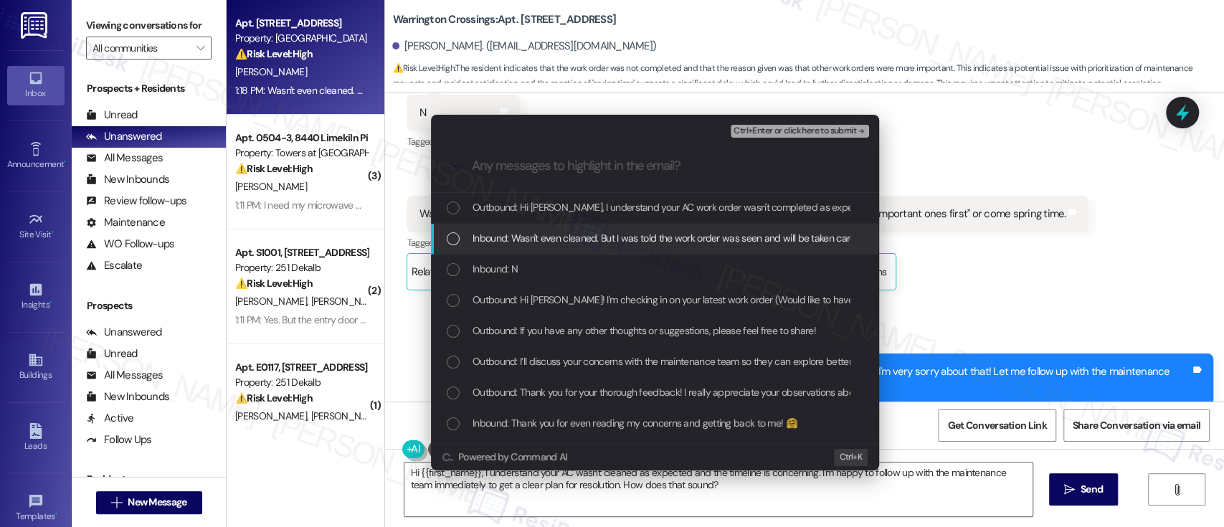
click at [466, 227] on div "Inbound: Wasn't even cleaned. But I was told the work order was seen and will b…" at bounding box center [655, 239] width 448 height 31
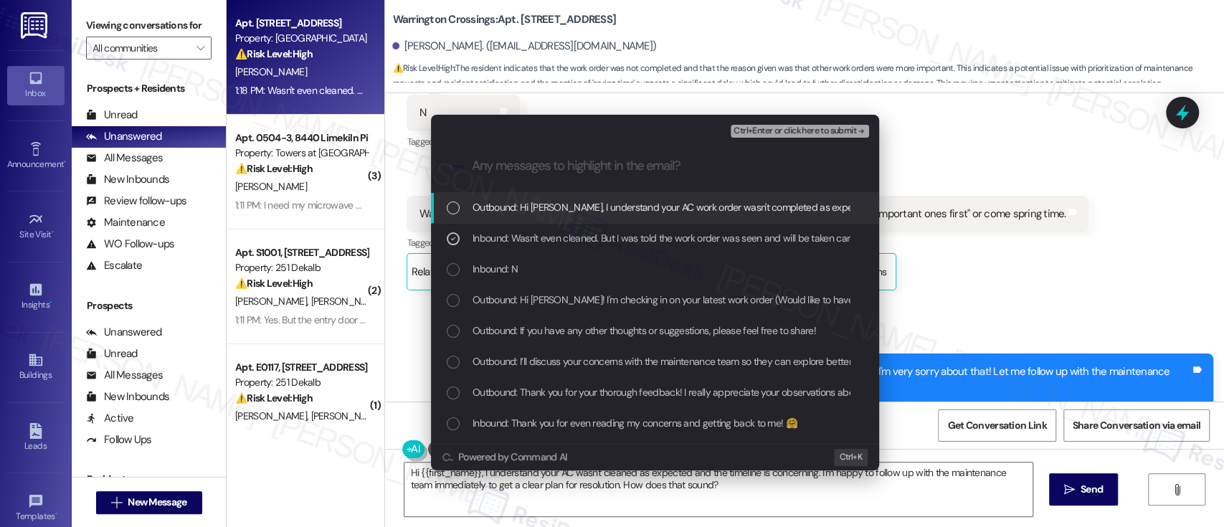
click at [840, 123] on div "Ctrl+Enter or click here to submit" at bounding box center [800, 131] width 141 height 19
click at [840, 129] on span "Ctrl+Enter or click here to submit" at bounding box center [794, 131] width 123 height 10
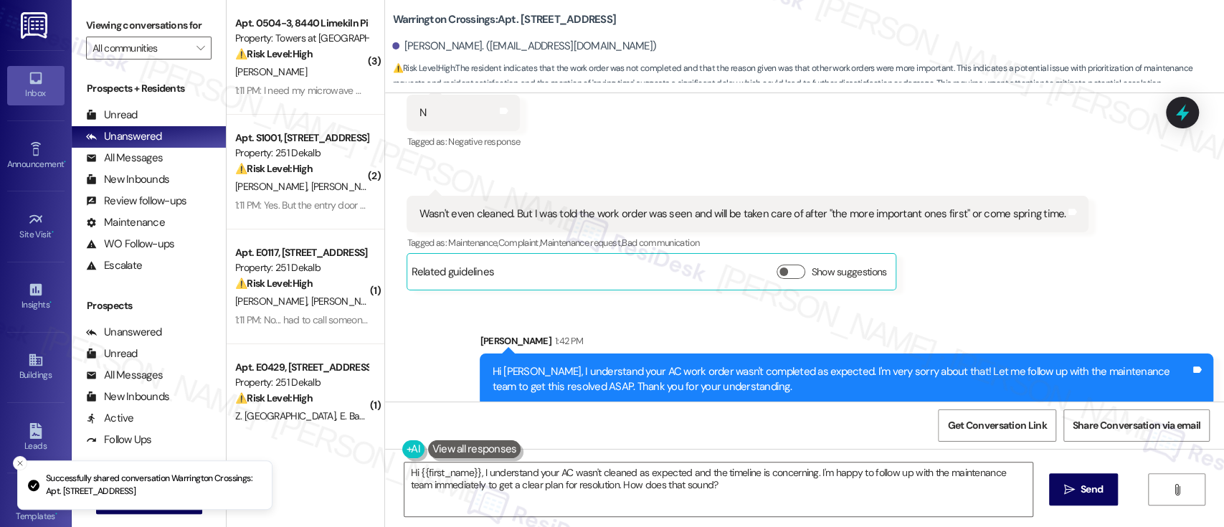
scroll to position [2462, 0]
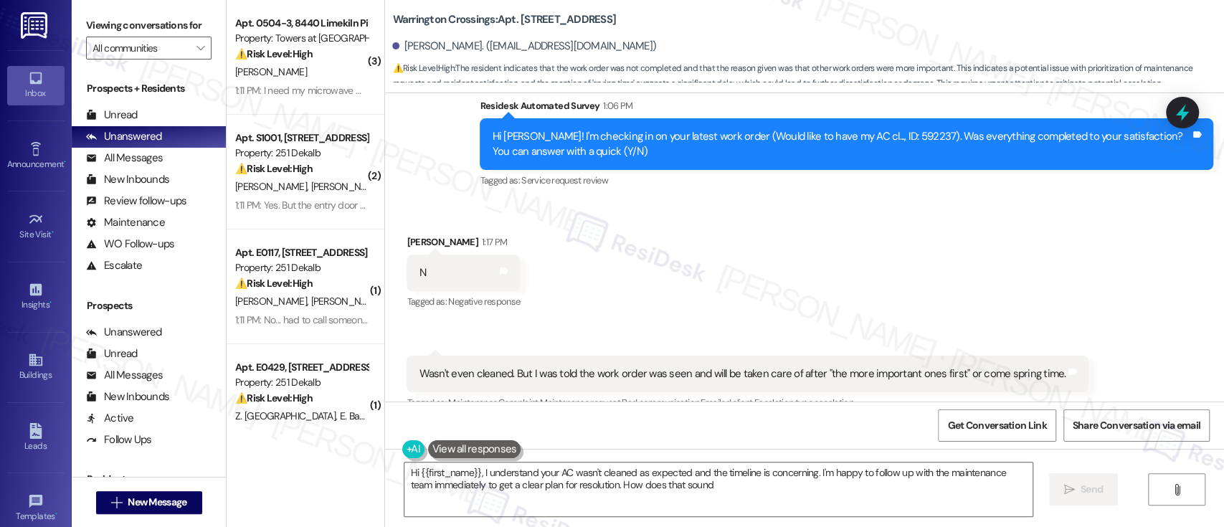
type textarea "Hi {{first_name}}, I understand your AC wasn't cleaned as expected and the time…"
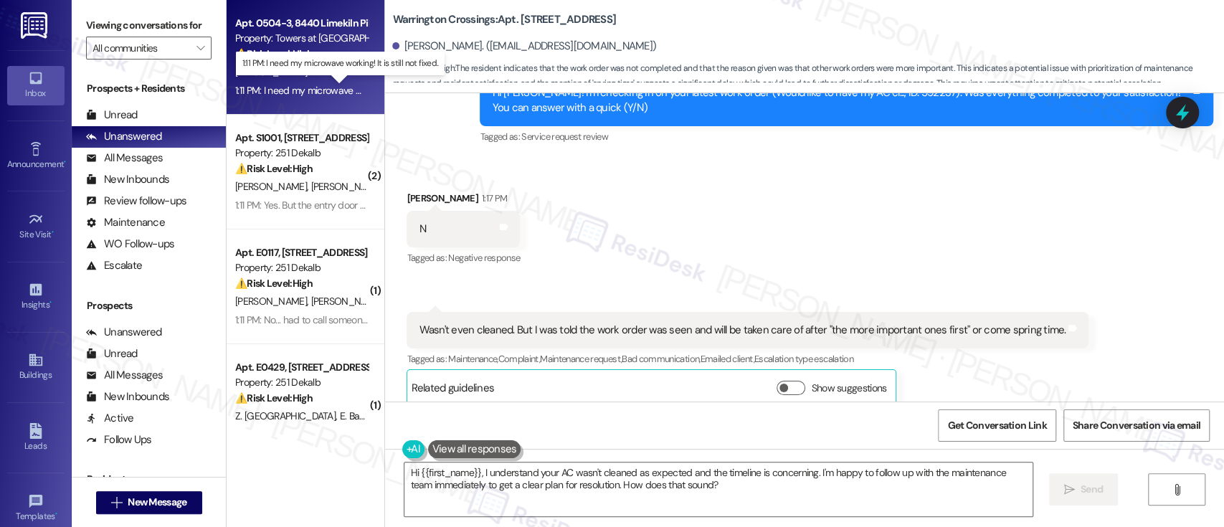
click at [321, 90] on div "1:11 PM: I need my microwave working! It is still not fixed.. 1:11 PM: I need m…" at bounding box center [348, 90] width 227 height 13
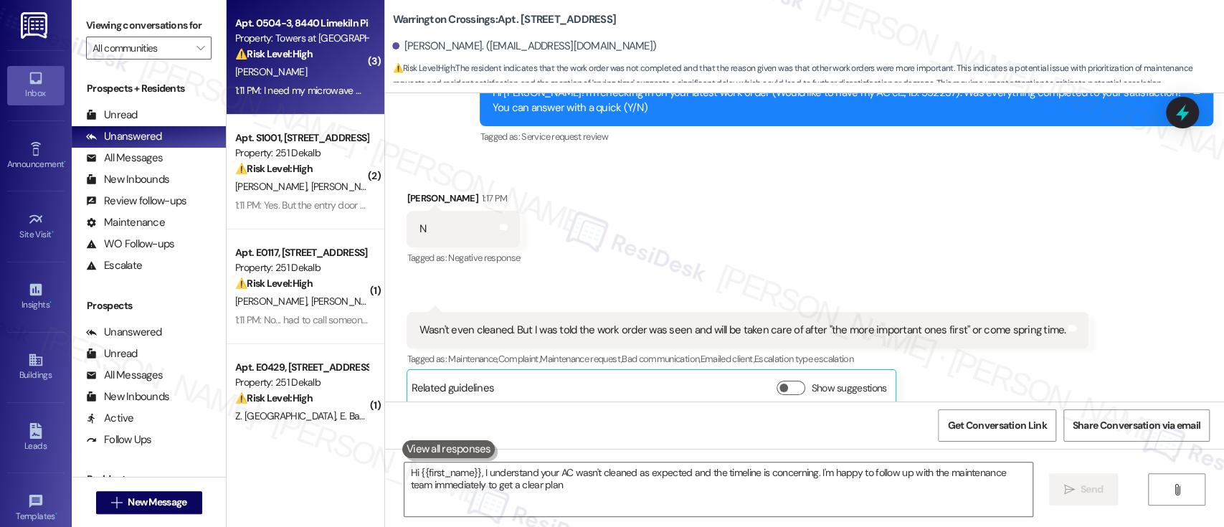
type textarea "Hi {{first_name}}, I understand your AC wasn't cleaned as expected and the time…"
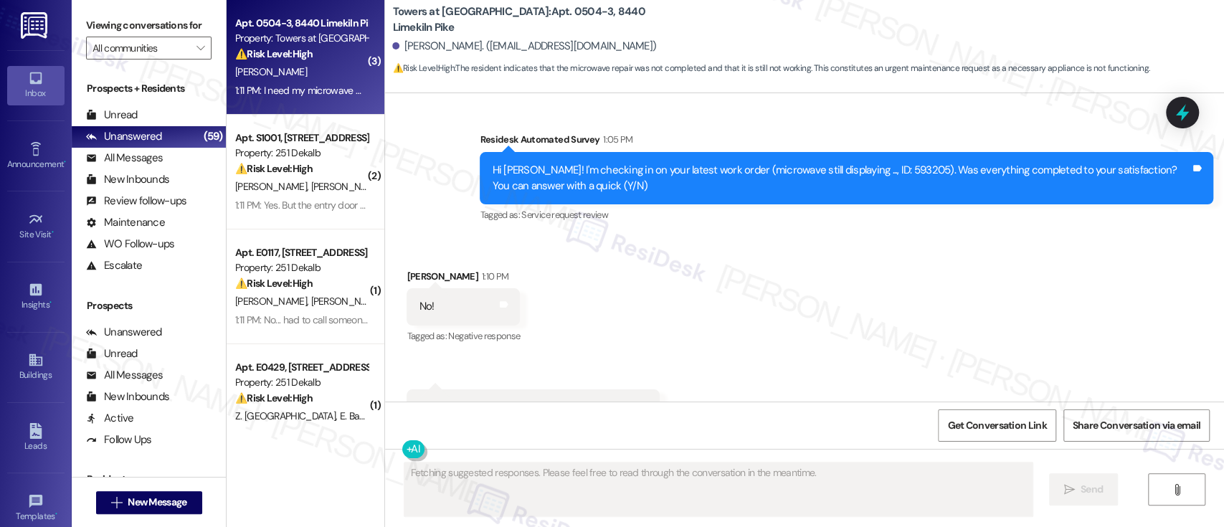
scroll to position [2603, 0]
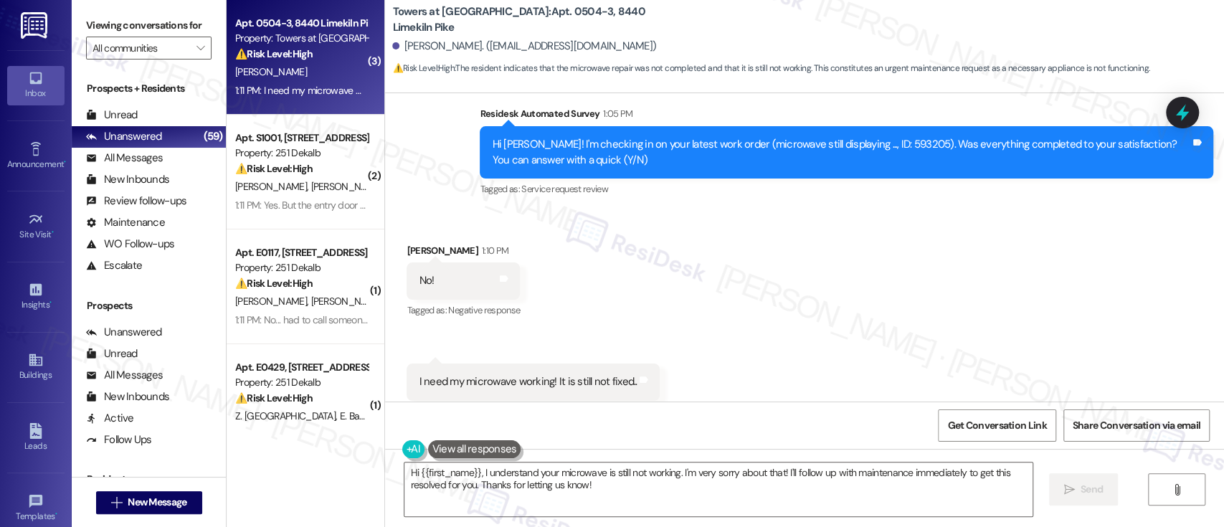
click at [853, 294] on div "Received via SMS Michelle Goodjoines 1:10 PM No! Tags and notes Tagged as: Nega…" at bounding box center [804, 322] width 839 height 222
click at [876, 136] on div "Hi Michelle! I'm checking in on your latest work order (microwave still display…" at bounding box center [841, 151] width 698 height 31
copy div "593205"
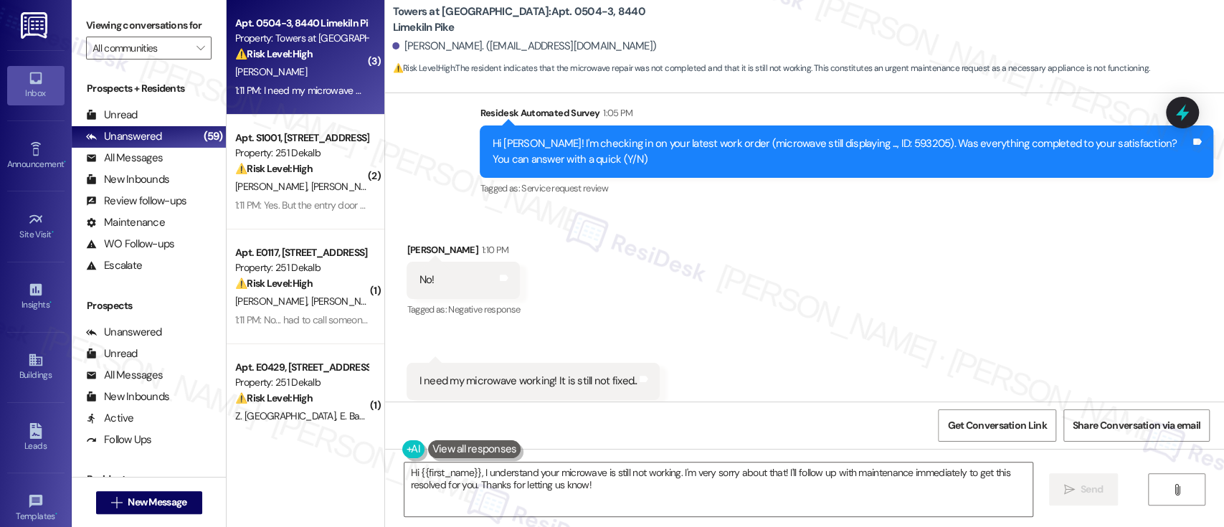
click at [803, 308] on div "Received via SMS Michelle Goodjoines 1:10 PM No! Tags and notes Tagged as: Nega…" at bounding box center [804, 321] width 839 height 222
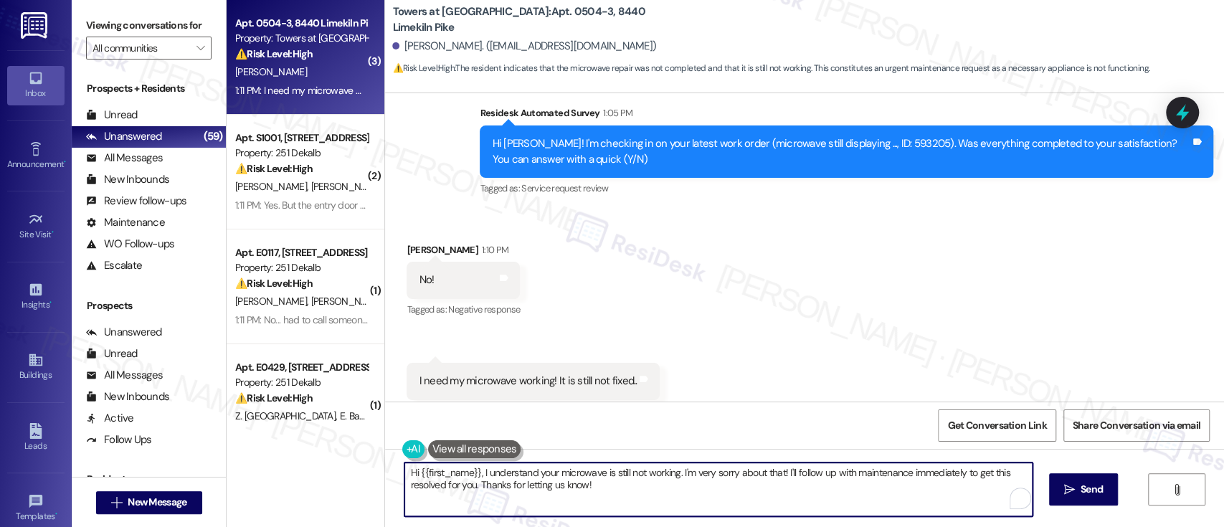
drag, startPoint x: 779, startPoint y: 473, endPoint x: 791, endPoint y: 498, distance: 27.6
click at [791, 498] on textarea "Hi {{first_name}}, I understand your microwave is still not working. I'm very s…" at bounding box center [717, 489] width 627 height 54
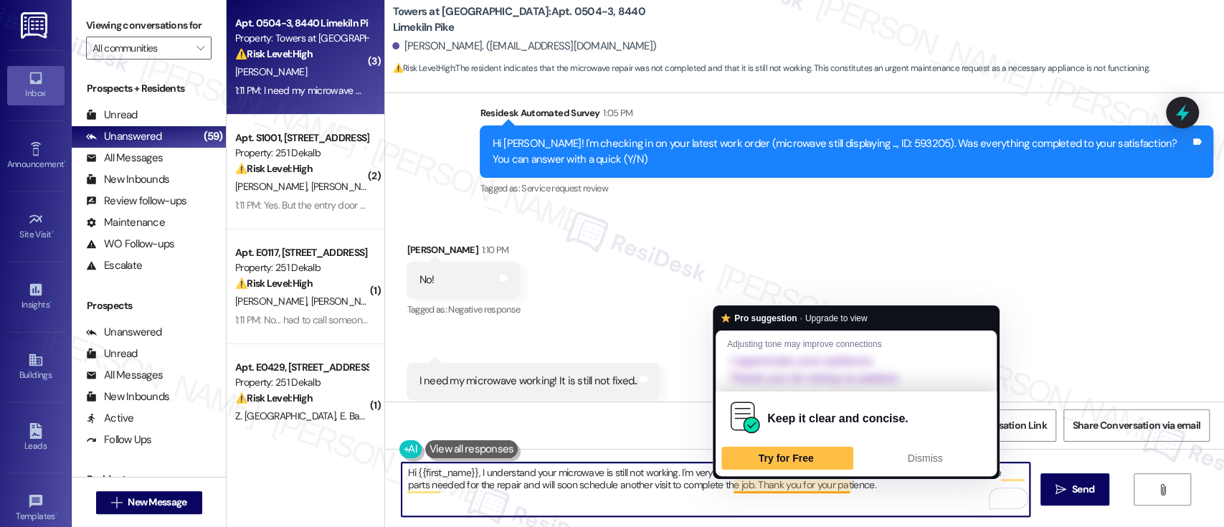
click at [780, 486] on textarea "Hi {{first_name}}, I understand your microwave is still not working. I'm very s…" at bounding box center [714, 489] width 627 height 54
click at [725, 485] on textarea "Hi {{first_name}}, I understand your microwave is still not working. I'm very s…" at bounding box center [714, 489] width 627 height 54
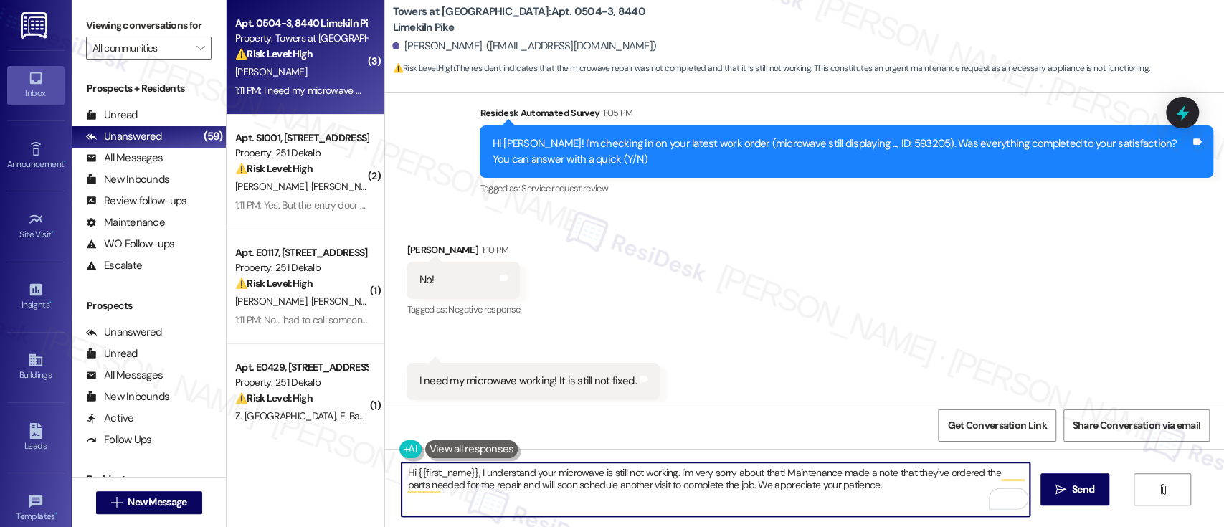
click at [912, 479] on textarea "Hi {{first_name}}, I understand your microwave is still not working. I'm very s…" at bounding box center [714, 489] width 627 height 54
click at [923, 495] on textarea "Hi {{first_name}}, I understand your microwave is still not working. I'm very s…" at bounding box center [714, 489] width 627 height 54
type textarea "Hi {{first_name}}, I understand your microwave is still not working. I'm very s…"
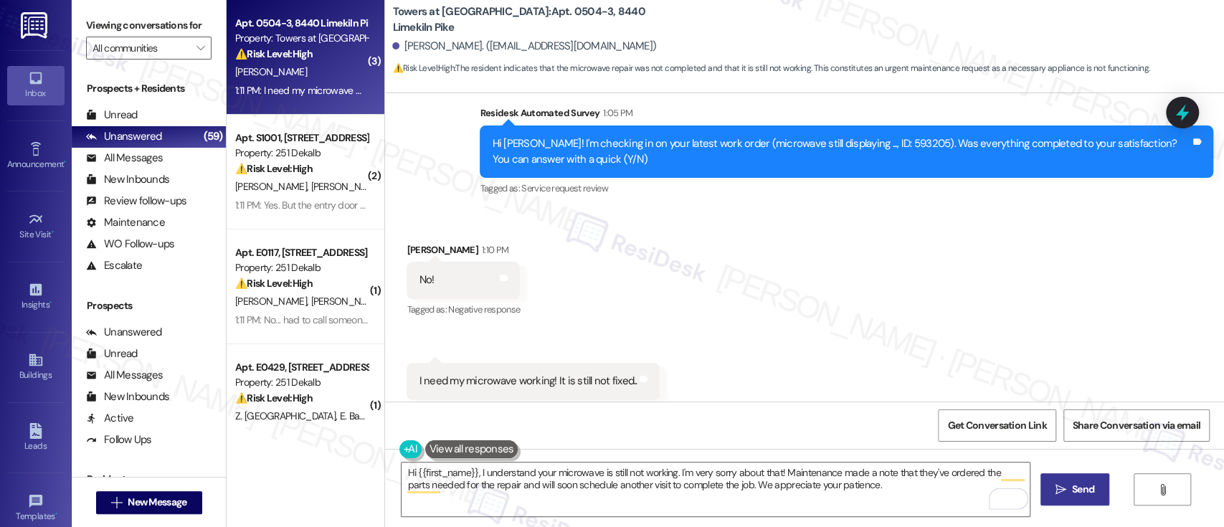
click at [1058, 491] on icon "" at bounding box center [1060, 489] width 11 height 11
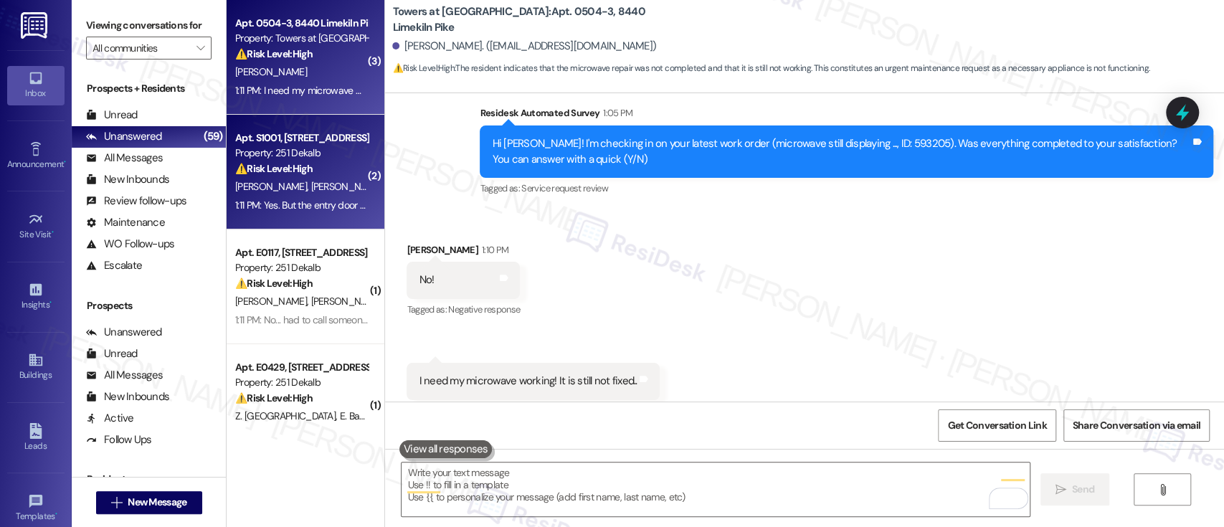
scroll to position [2603, 0]
click at [264, 178] on div "C. Haslip M. Haslip" at bounding box center [301, 187] width 135 height 18
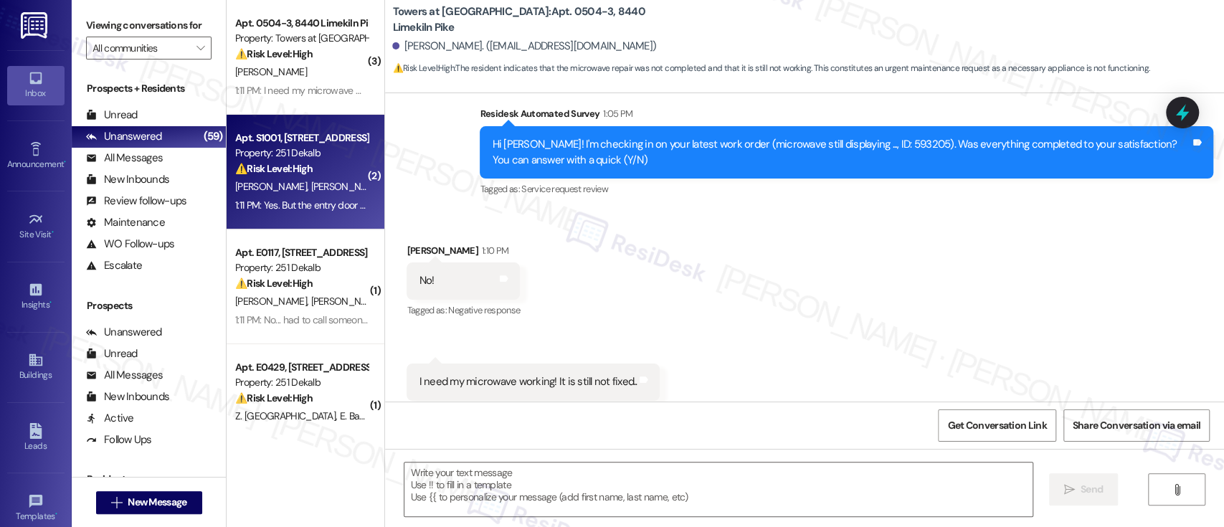
type textarea "Fetching suggested responses. Please feel free to read through the conversation…"
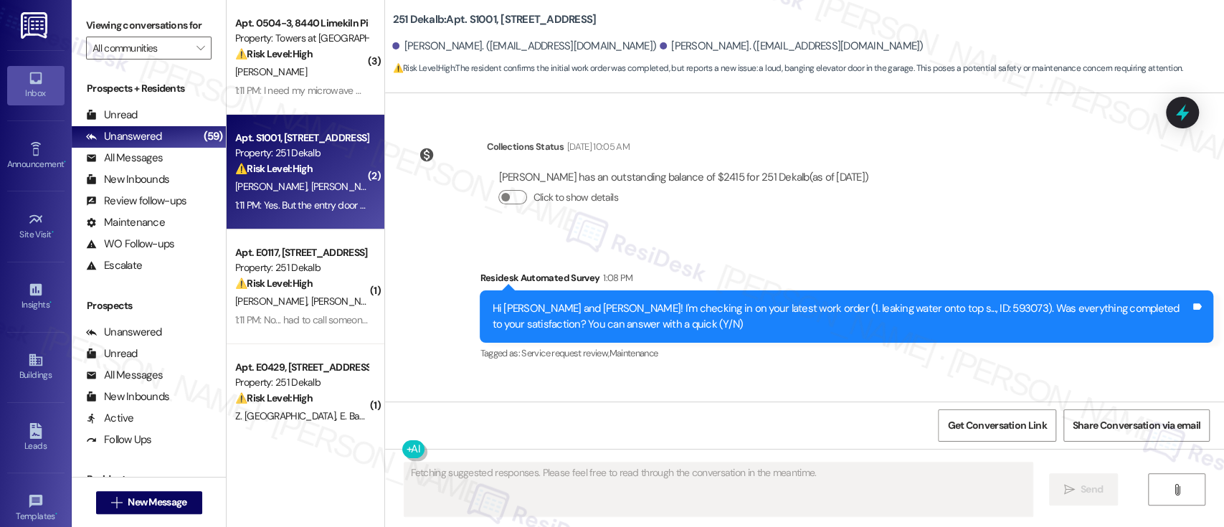
scroll to position [3309, 0]
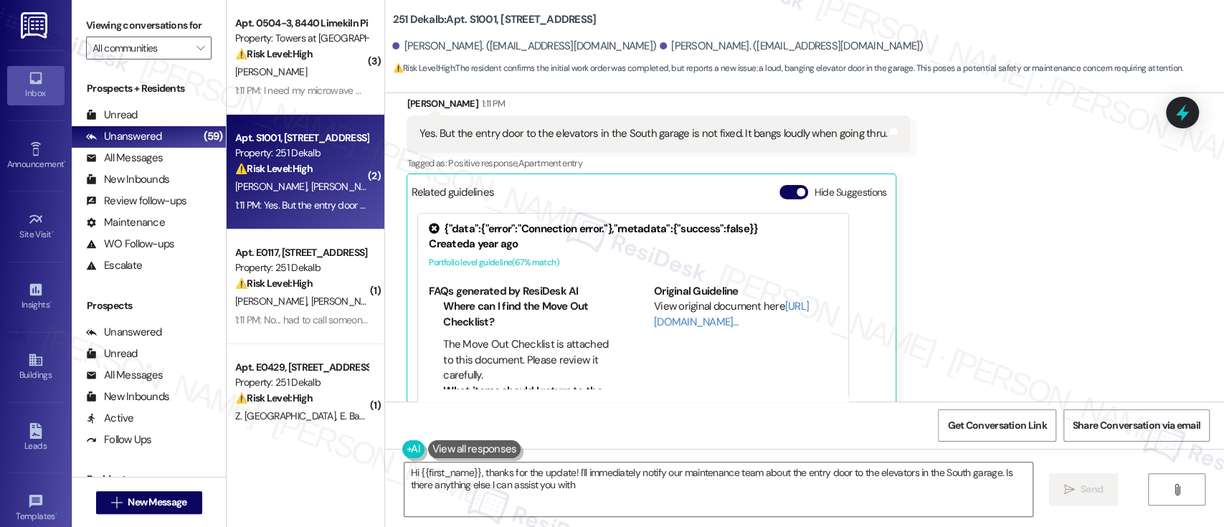
type textarea "Hi {{first_name}}, thanks for the update! I'll immediately notify our maintenan…"
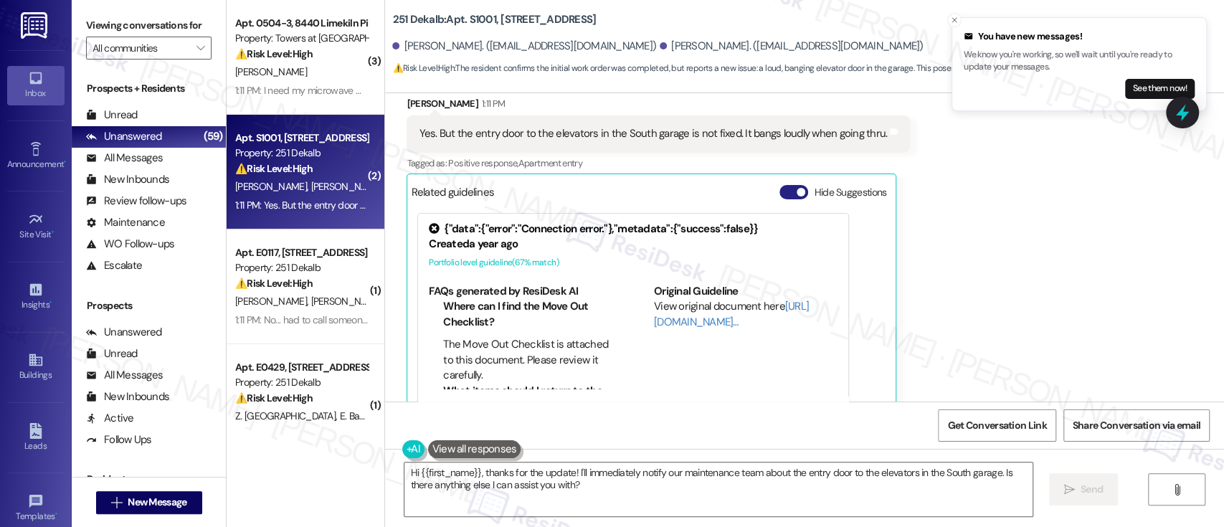
click at [796, 188] on span "button" at bounding box center [800, 192] width 9 height 9
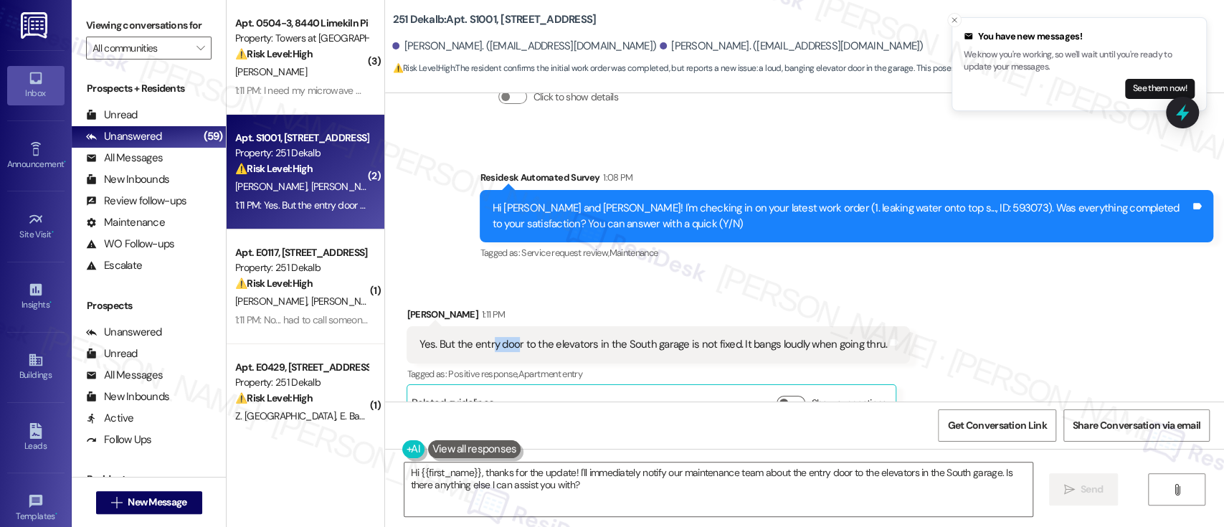
drag, startPoint x: 482, startPoint y: 318, endPoint x: 508, endPoint y: 315, distance: 26.7
click at [508, 337] on div "Yes. But the entry door to the elevators in the South garage is not fixed. It b…" at bounding box center [653, 344] width 468 height 15
click at [602, 337] on div "Yes. But the entry door to the elevators in the South garage is not fixed. It b…" at bounding box center [653, 344] width 468 height 15
click at [648, 337] on div "Yes. But the entry door to the elevators in the South garage is not fixed. It b…" at bounding box center [653, 344] width 468 height 15
click at [700, 242] on div "Tagged as: Service request review , Click to highlight conversations about Serv…" at bounding box center [846, 252] width 733 height 21
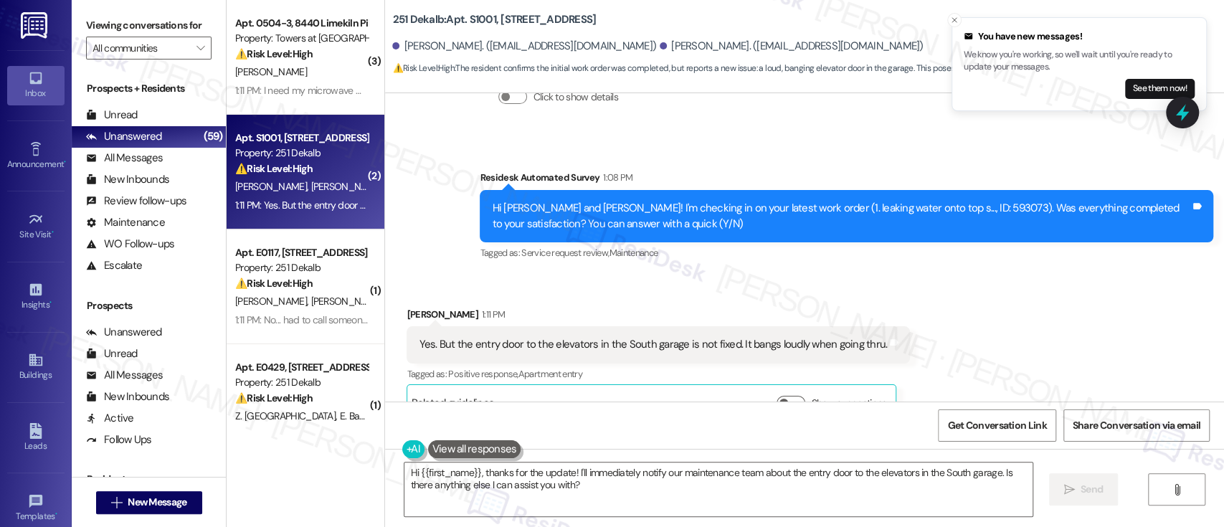
click at [412, 296] on div "Received via SMS Carolyn Haslip 1:11 PM Yes. But the entry door to the elevator…" at bounding box center [658, 364] width 525 height 136
copy div "Carolyn"
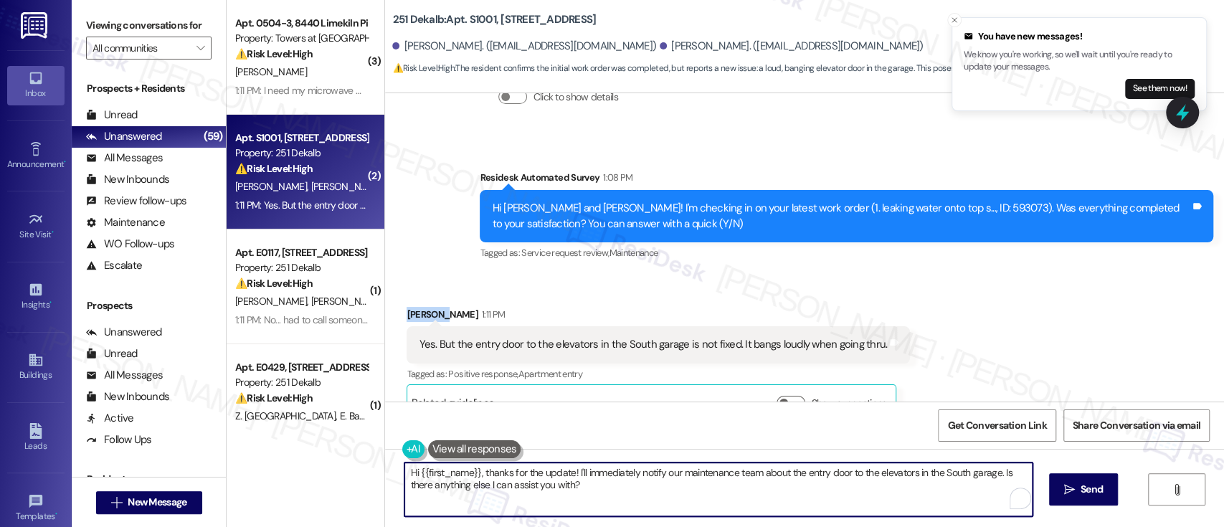
click at [470, 467] on textarea "Hi {{first_name}}, thanks for the update! I'll immediately notify our maintenan…" at bounding box center [717, 489] width 627 height 54
click at [411, 470] on textarea "Hi {{first_name}}, thanks for the update! I'll immediately notify our maintenan…" at bounding box center [717, 489] width 627 height 54
paste textarea "Carolyn"
type textarea "Hi Carolyn, thanks for the update! I'll immediately notify our maintenance team…"
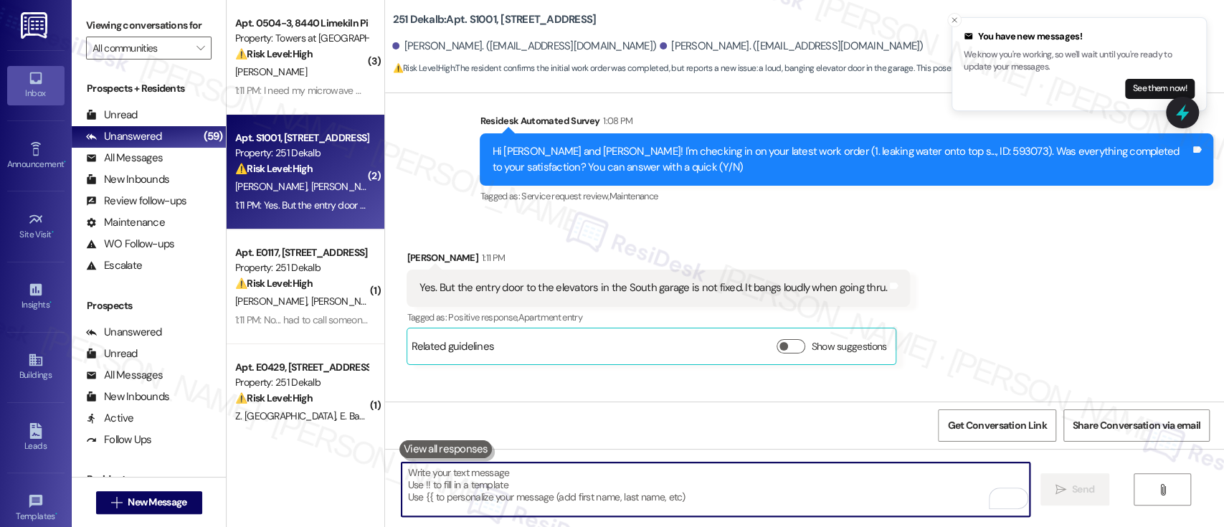
scroll to position [3213, 0]
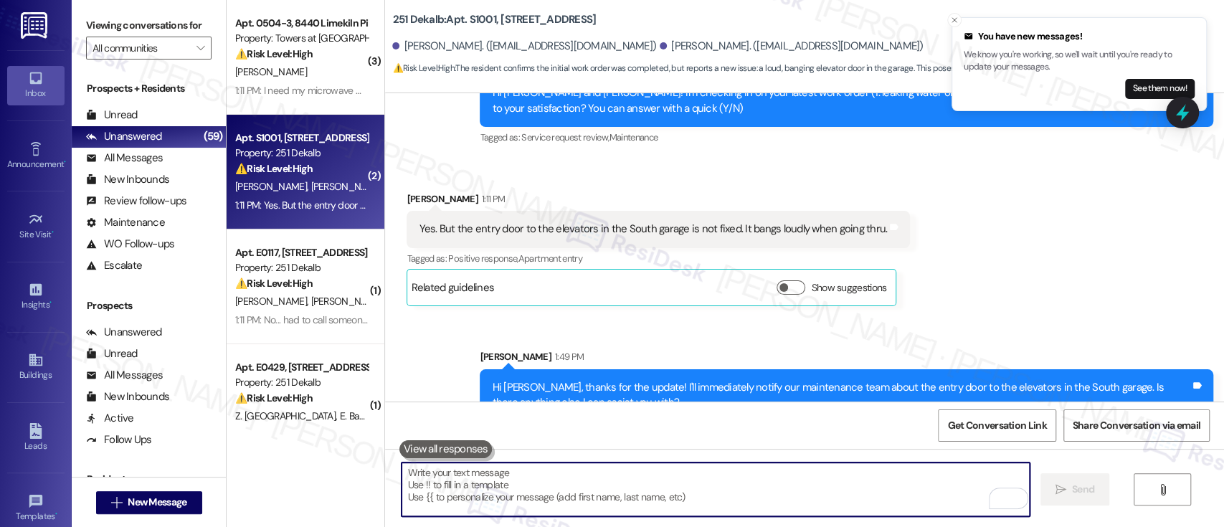
click at [1092, 317] on div "Sent via SMS Sarah 1:49 PM Hi Carolyn, thanks for the update! I'll immediately …" at bounding box center [804, 374] width 839 height 115
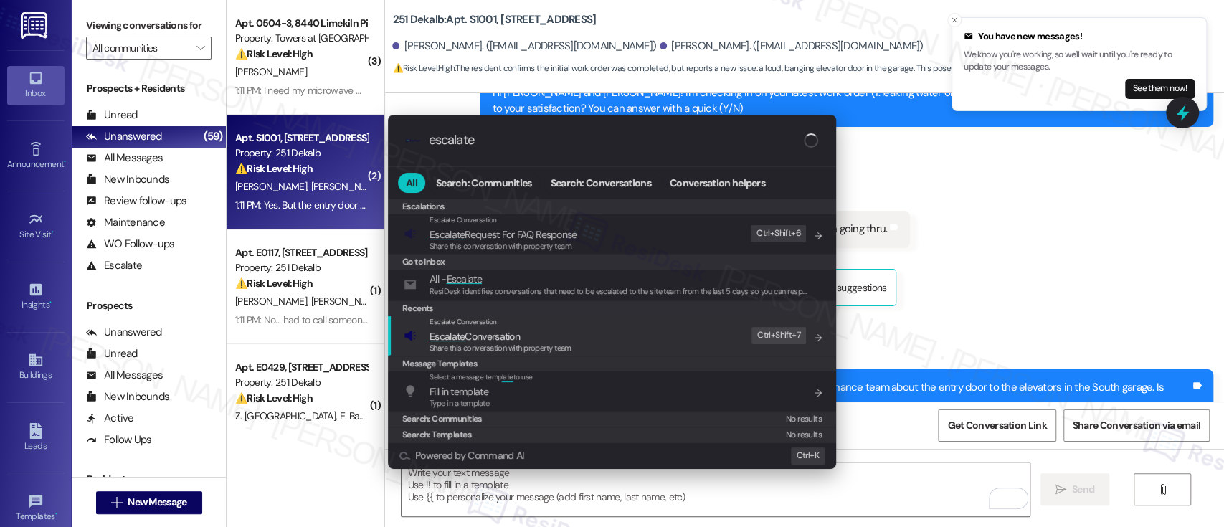
type input "escalate"
click at [535, 331] on span "Escalate Conversation" at bounding box center [500, 336] width 142 height 16
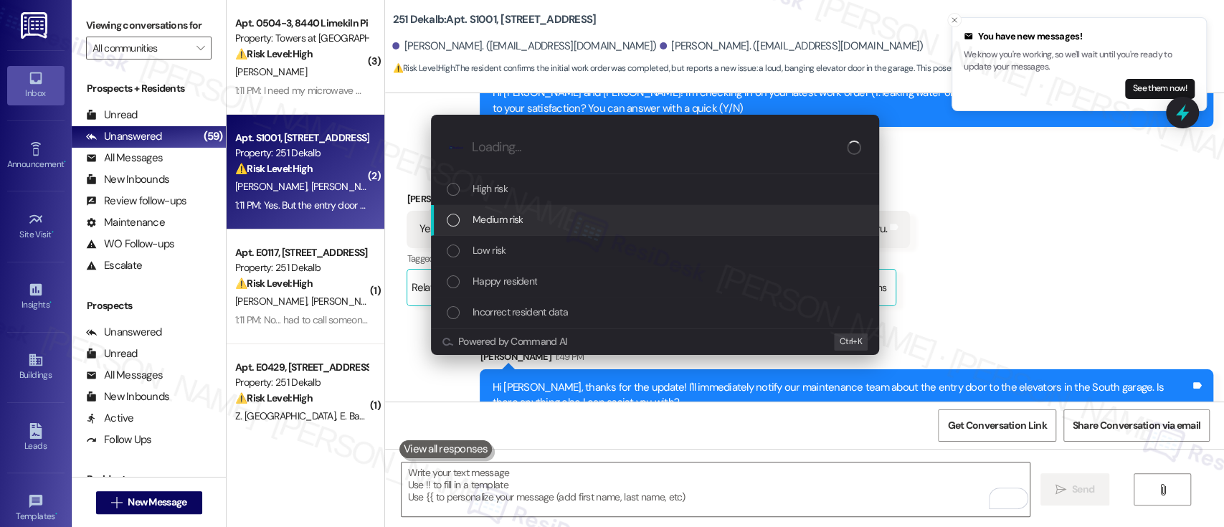
click at [505, 220] on span "Medium risk" at bounding box center [497, 219] width 50 height 16
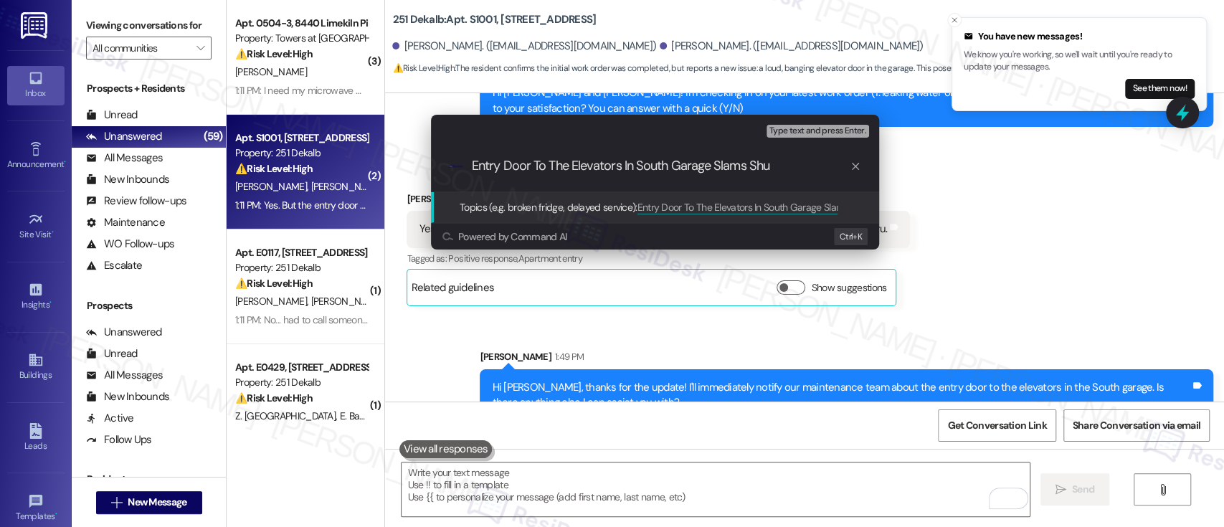
type input "Entry Door To The Elevators In South Garage Slams Shut"
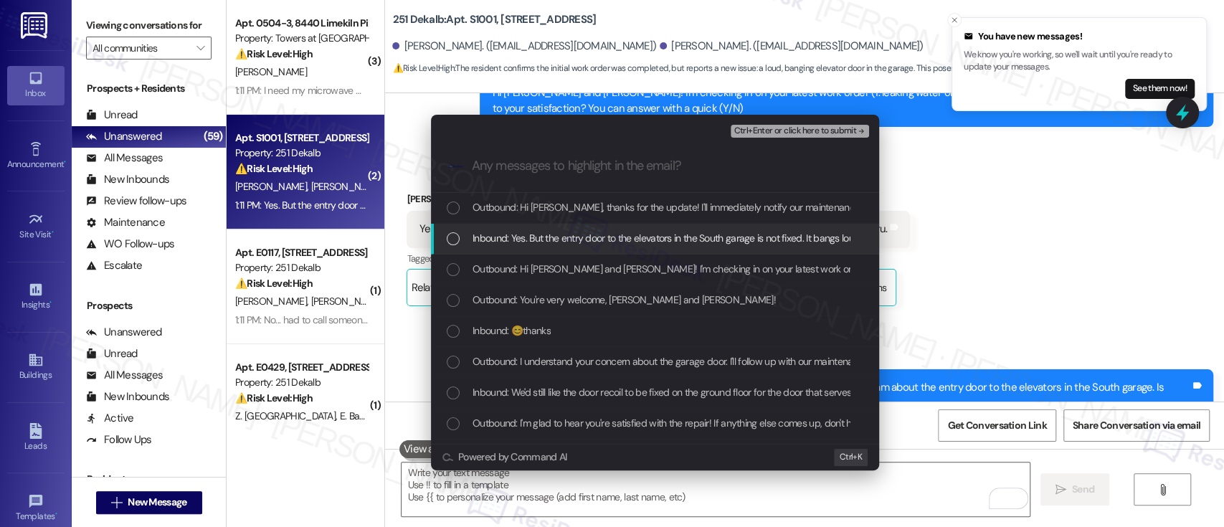
drag, startPoint x: 568, startPoint y: 237, endPoint x: 816, endPoint y: 211, distance: 250.1
click at [576, 237] on span "Inbound: Yes. But the entry door to the elevators in the South garage is not fi…" at bounding box center [704, 238] width 465 height 16
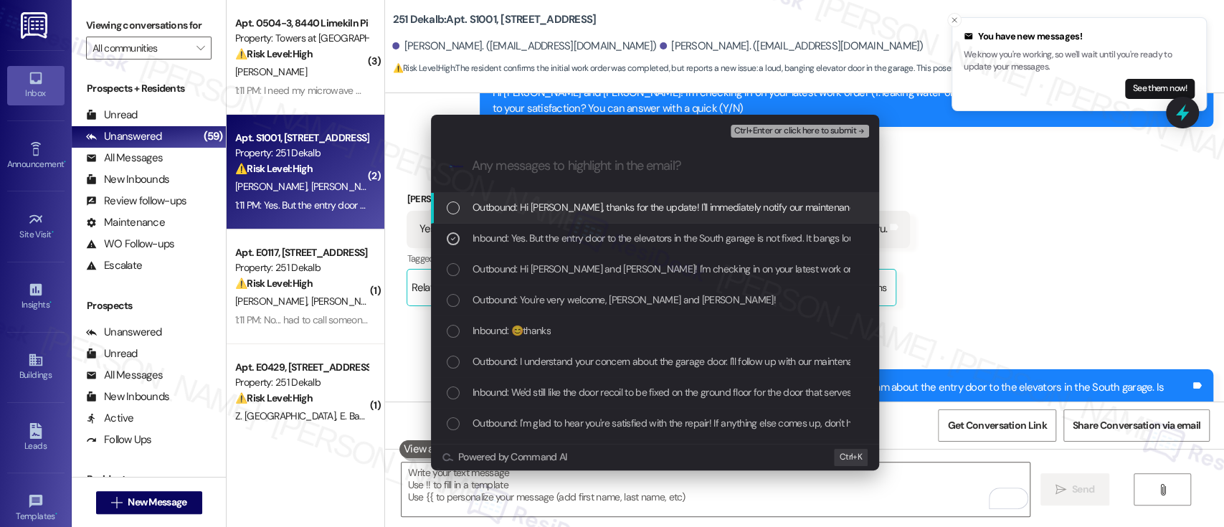
click at [826, 134] on span "Ctrl+Enter or click here to submit" at bounding box center [794, 131] width 123 height 10
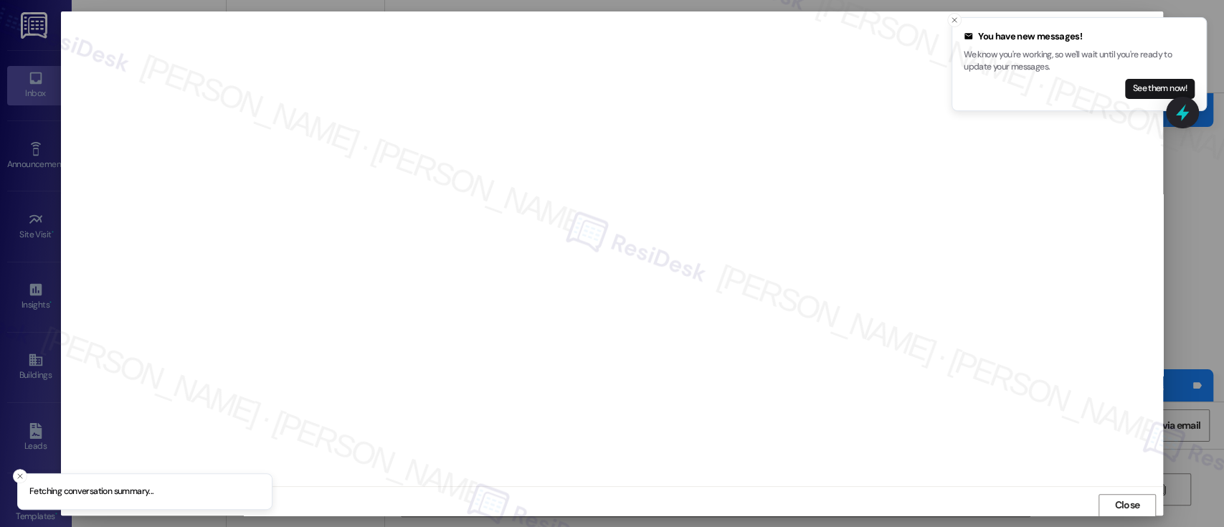
scroll to position [1, 0]
click at [952, 17] on li "You have new messages! We know you're working, so we'll wait until you're ready…" at bounding box center [1078, 64] width 255 height 94
click at [952, 14] on button "Close toast" at bounding box center [954, 20] width 14 height 14
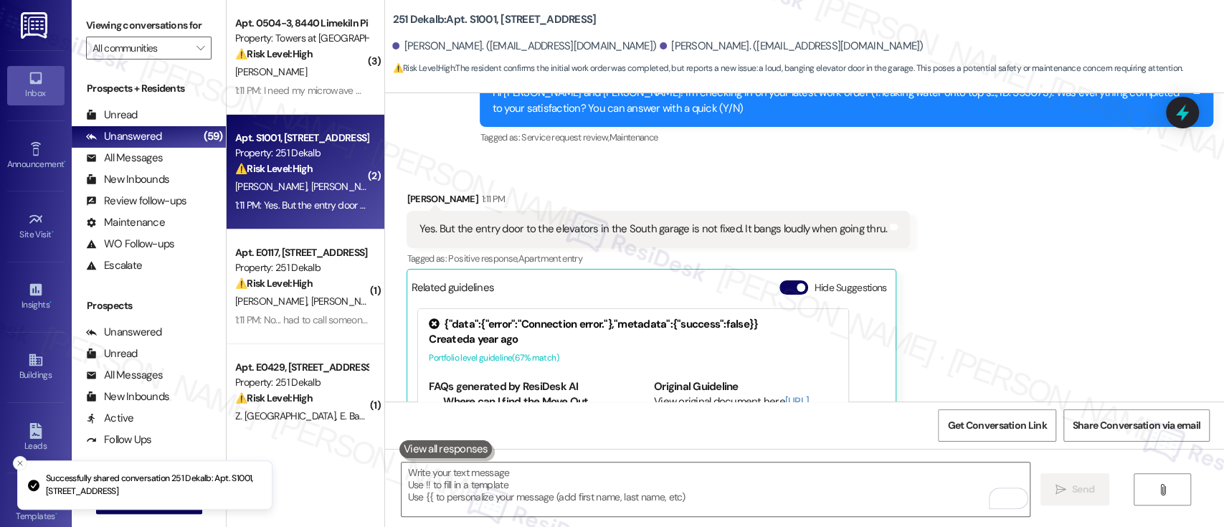
scroll to position [3309, 0]
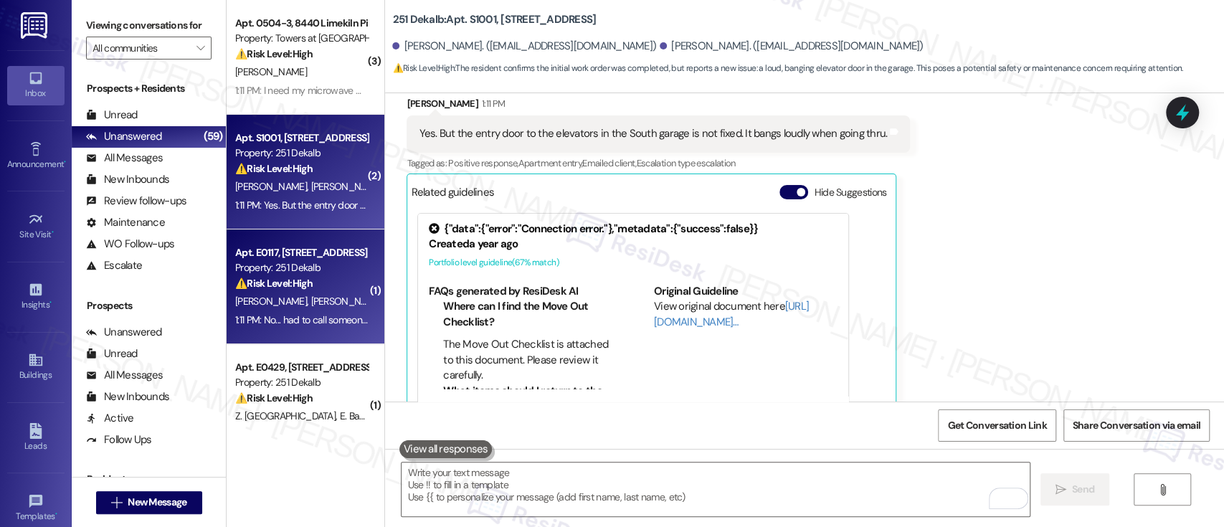
click at [297, 280] on strong "⚠️ Risk Level: High" at bounding box center [273, 283] width 77 height 13
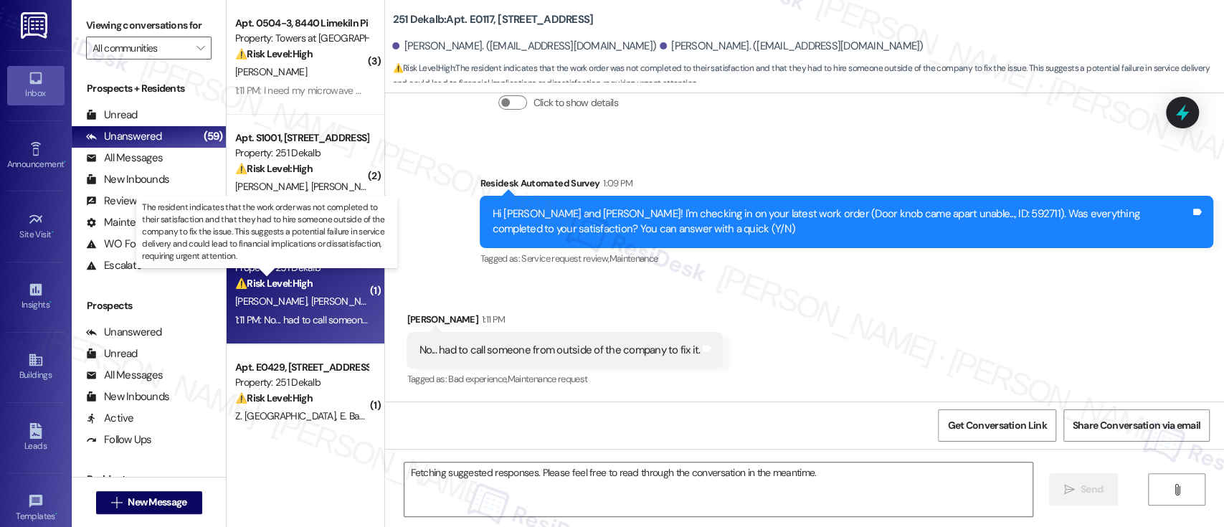
scroll to position [1274, 0]
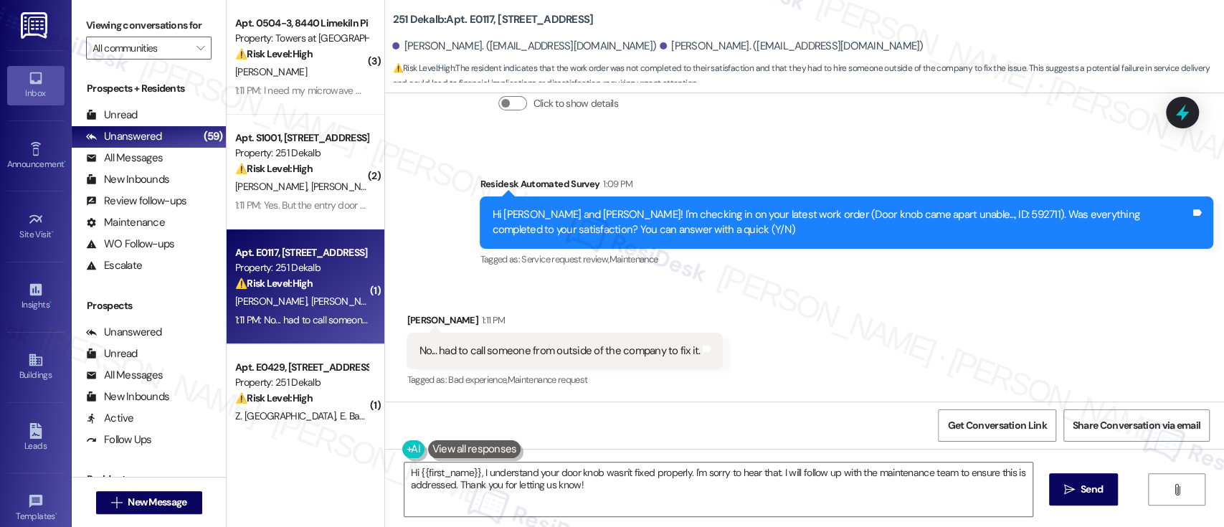
click at [954, 297] on div "Received via SMS Brenda Whitmore 1:11 PM No... had to call someone from outside…" at bounding box center [804, 340] width 839 height 121
click at [935, 211] on div "Hi Brenda and Vincent! I'm checking in on your latest work order (Door knob cam…" at bounding box center [841, 222] width 698 height 31
copy div "592711"
click at [900, 319] on div "Received via SMS Brenda Whitmore 1:11 PM No... had to call someone from outside…" at bounding box center [804, 340] width 839 height 121
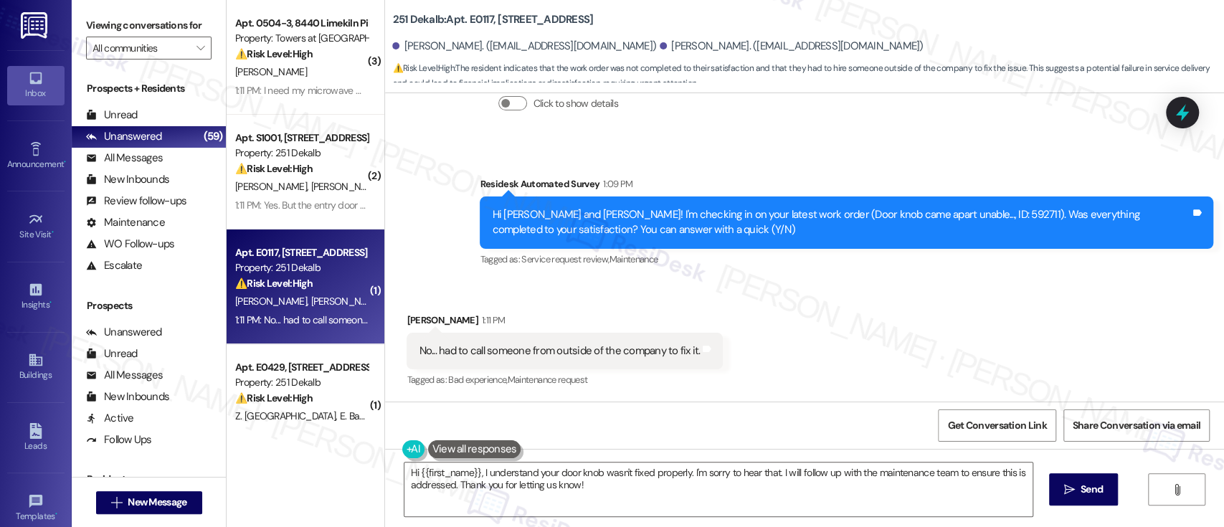
click at [962, 341] on div "Received via SMS Brenda Whitmore 1:11 PM No... had to call someone from outside…" at bounding box center [804, 340] width 839 height 121
click at [875, 308] on div "Received via SMS Brenda Whitmore 1:11 PM No... had to call someone from outside…" at bounding box center [804, 340] width 839 height 121
click at [790, 334] on div "Received via SMS Brenda Whitmore 1:11 PM No... had to call someone from outside…" at bounding box center [804, 340] width 839 height 121
click at [779, 490] on textarea "Hi {{first_name}}, I understand your door knob wasn't fixed properly. I'm sorry…" at bounding box center [717, 489] width 627 height 54
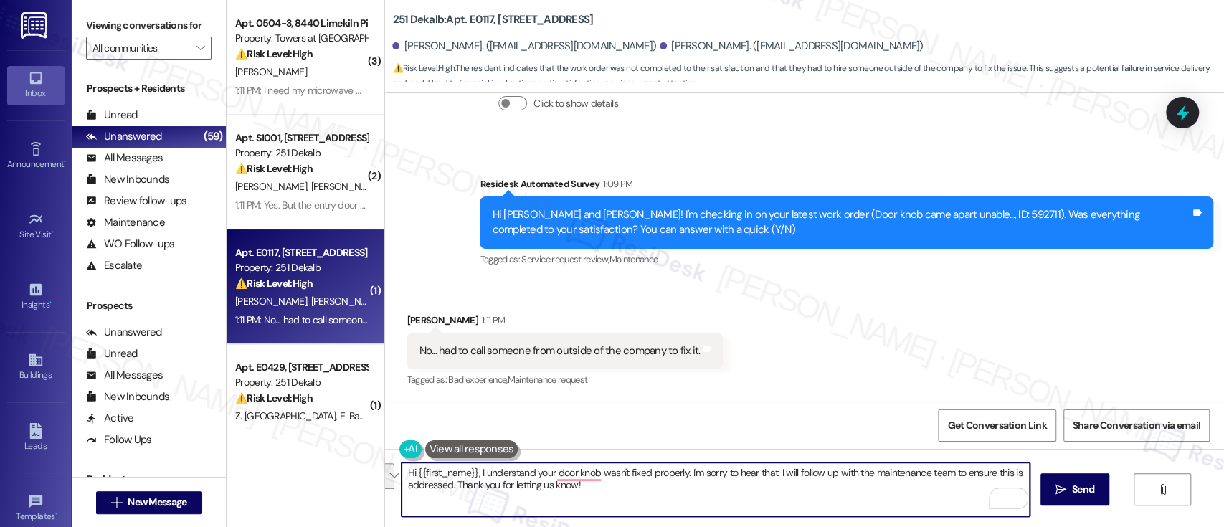
drag, startPoint x: 771, startPoint y: 469, endPoint x: 781, endPoint y: 489, distance: 21.8
click at [781, 489] on textarea "Hi {{first_name}}, I understand your door knob wasn't fixed properly. I'm sorry…" at bounding box center [714, 489] width 627 height 54
click at [770, 499] on textarea "Hi {{first_name}}, I understand your door knob wasn't fixed properly. I'm sorry…" at bounding box center [714, 489] width 627 height 54
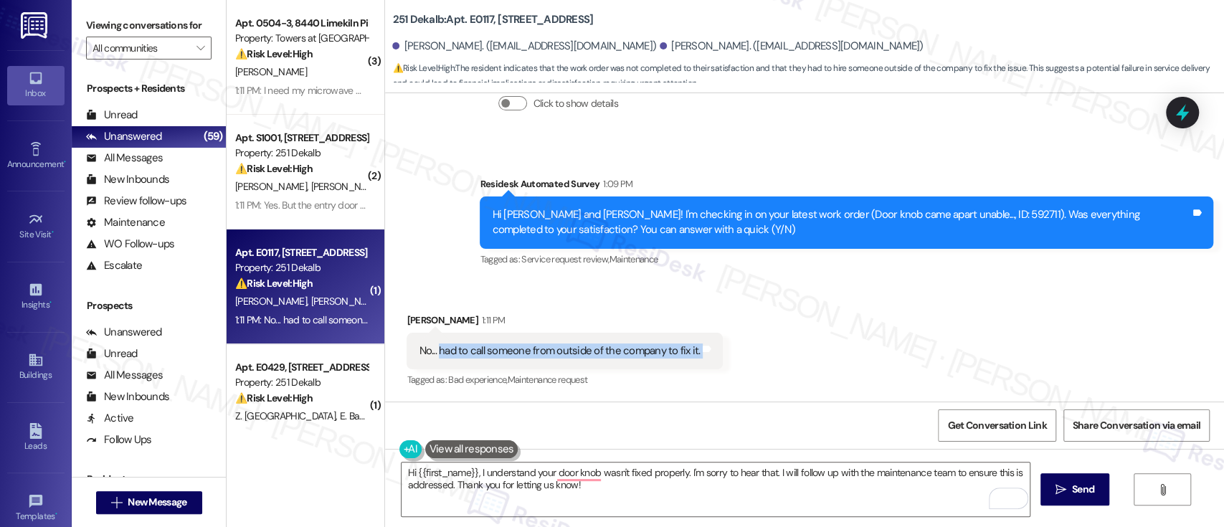
drag, startPoint x: 688, startPoint y: 357, endPoint x: 429, endPoint y: 351, distance: 258.8
click at [429, 351] on div "No... had to call someone from outside of the company to fix it. Tags and notes" at bounding box center [564, 351] width 316 height 37
copy div "had to call someone from outside of the company to fix it. Tags and notes"
click at [652, 497] on textarea "Hi {{first_name}}, I understand your door knob wasn't fixed properly. I'm sorry…" at bounding box center [714, 489] width 627 height 54
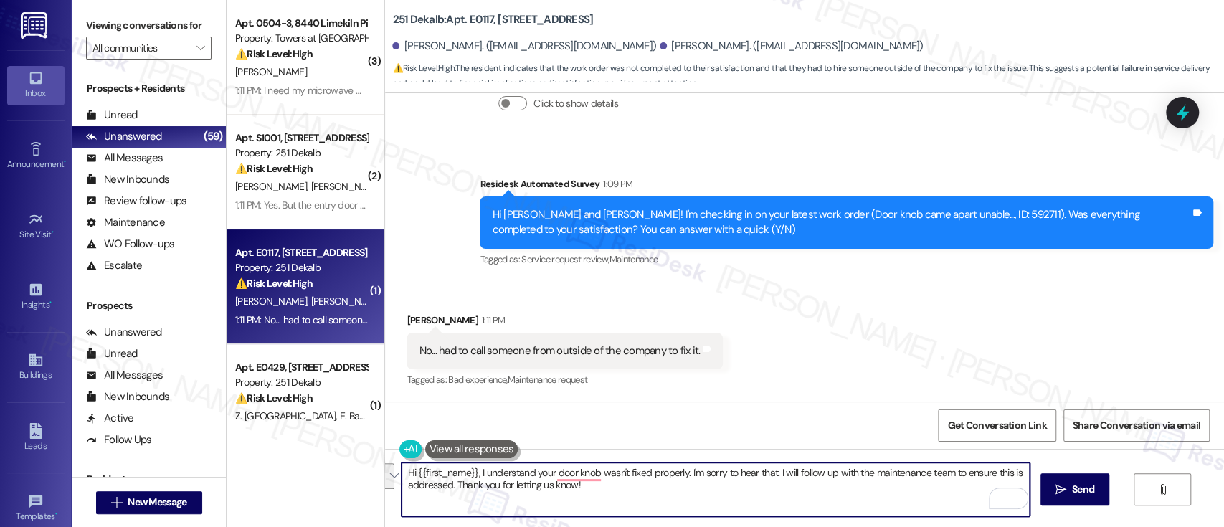
drag, startPoint x: 396, startPoint y: 472, endPoint x: 614, endPoint y: 487, distance: 217.7
click at [614, 487] on textarea "Hi {{first_name}}, I understand your door knob wasn't fixed properly. I'm sorry…" at bounding box center [714, 489] width 627 height 54
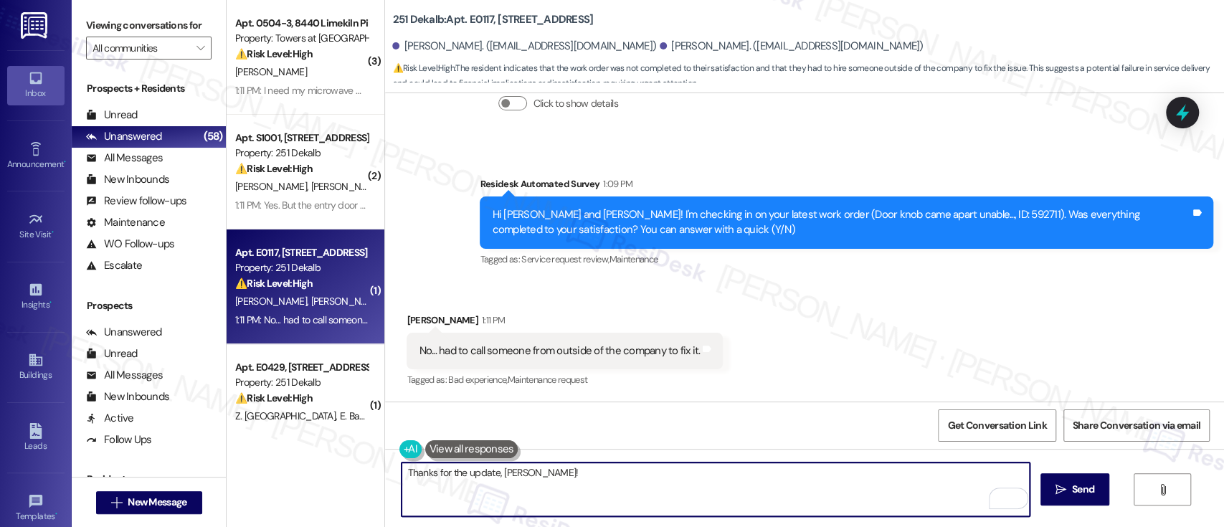
click at [511, 467] on textarea "Thanks for the update, Breanda!" at bounding box center [714, 489] width 627 height 54
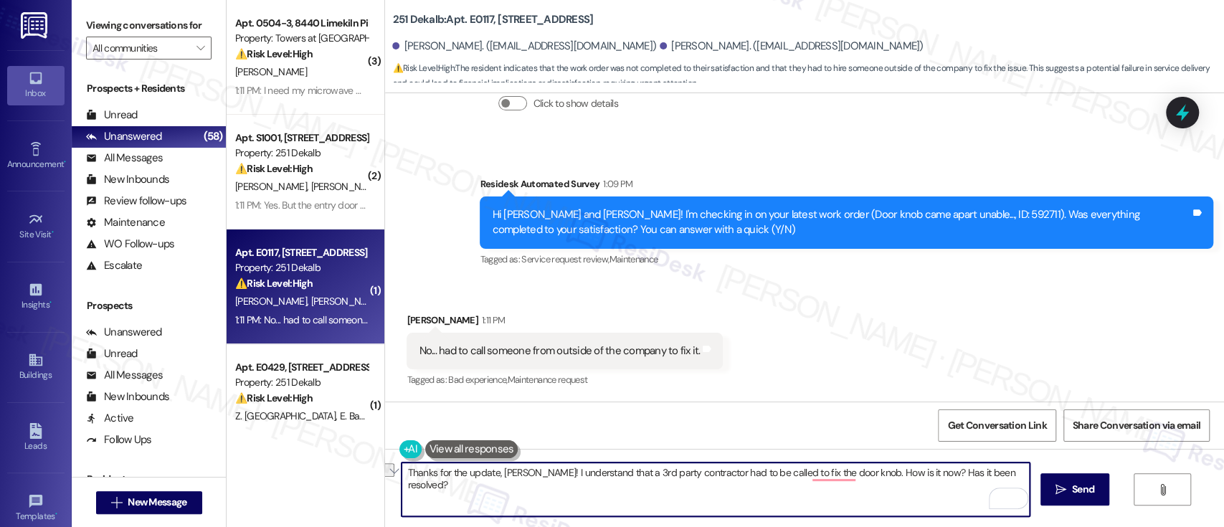
paste textarea "I understand that a third-party contractor was called to repair the door knob. …"
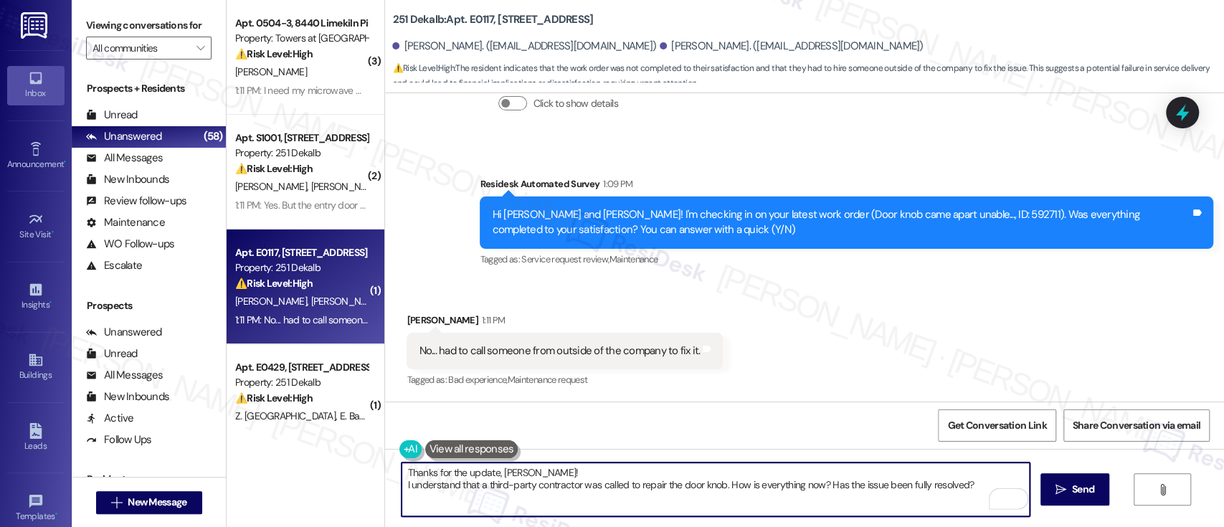
drag, startPoint x: 555, startPoint y: 472, endPoint x: 558, endPoint y: 459, distance: 12.7
click at [555, 471] on textarea "Thanks for the update, Brenda! I understand that a third-party contractor was c…" at bounding box center [714, 489] width 627 height 54
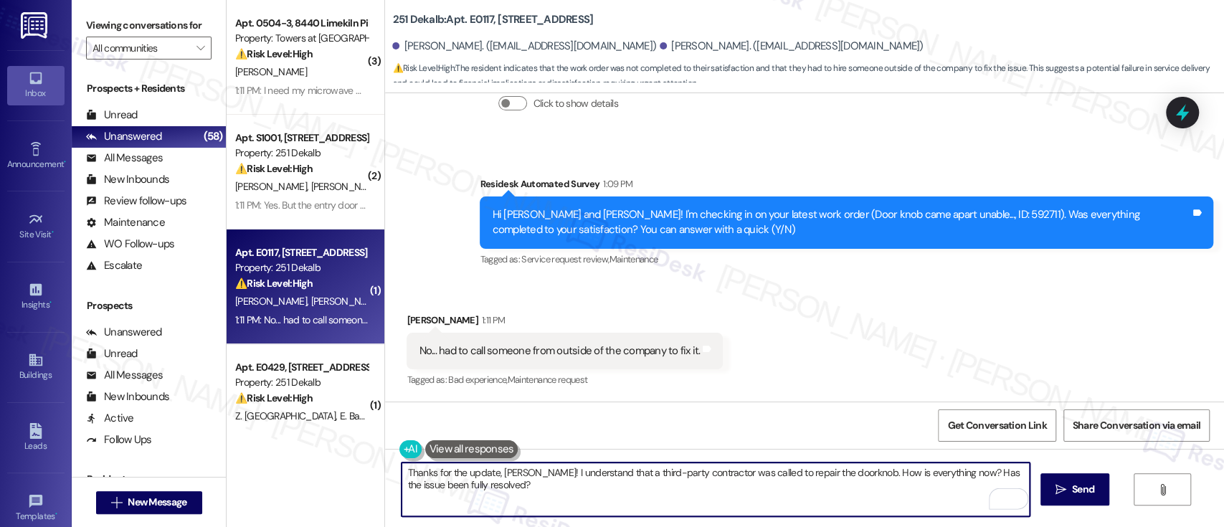
type textarea "Thanks for the update, Brenda! I understand that a third-party contractor was c…"
click at [1066, 507] on div "Thanks for the update, Brenda! I understand that a third-party contractor was c…" at bounding box center [804, 503] width 839 height 108
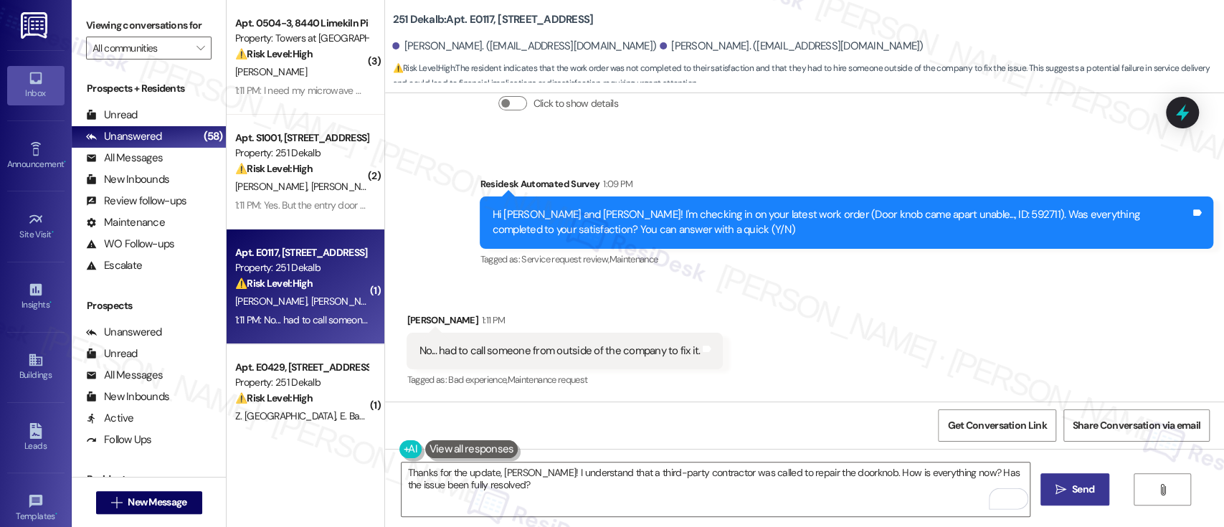
click at [1066, 496] on span " Send" at bounding box center [1074, 489] width 45 height 15
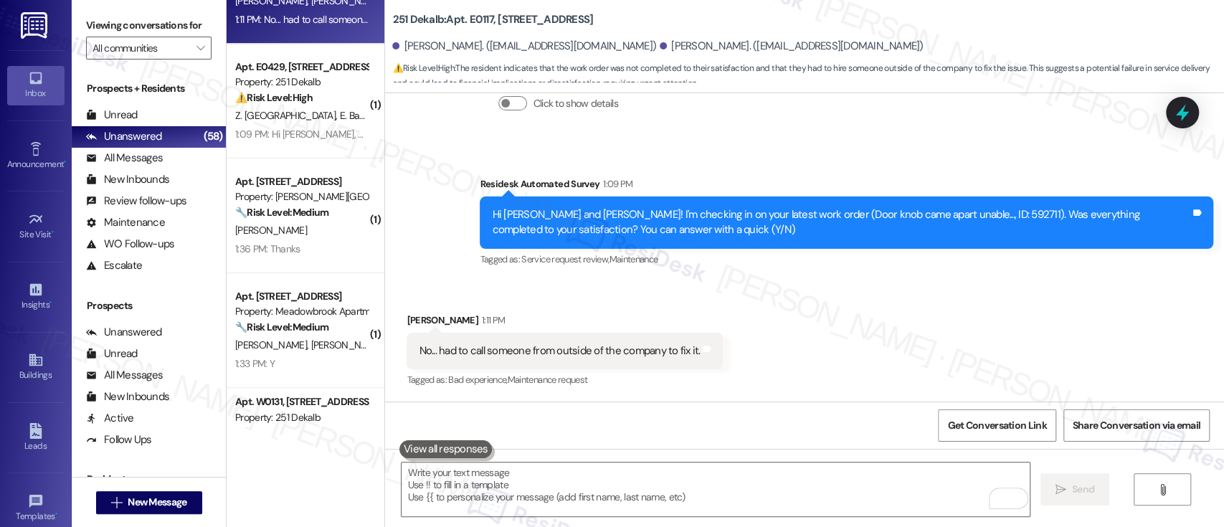
scroll to position [309, 0]
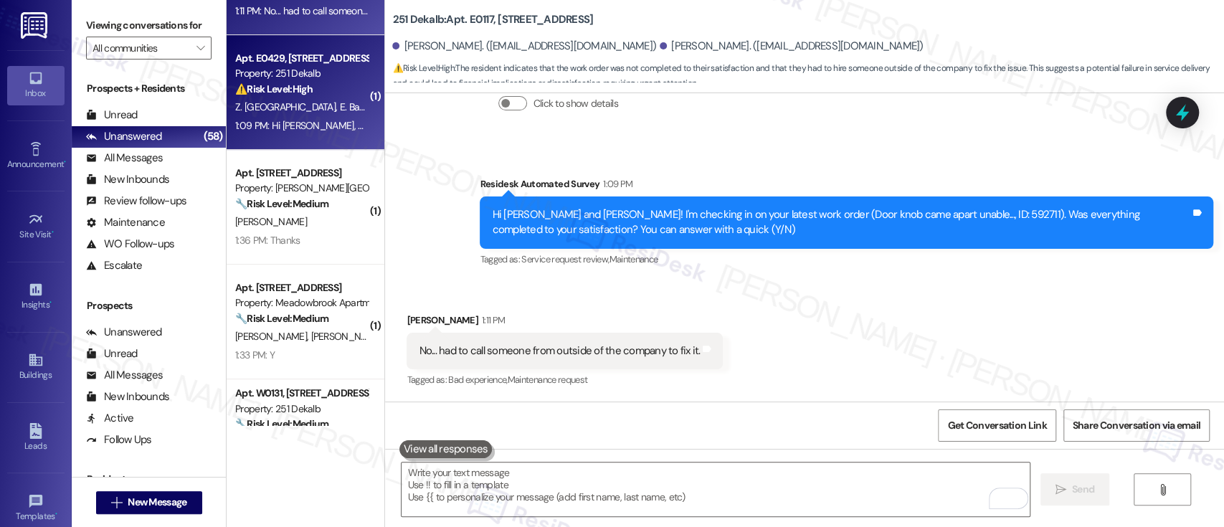
click at [303, 75] on div "Property: 251 Dekalb" at bounding box center [301, 73] width 133 height 15
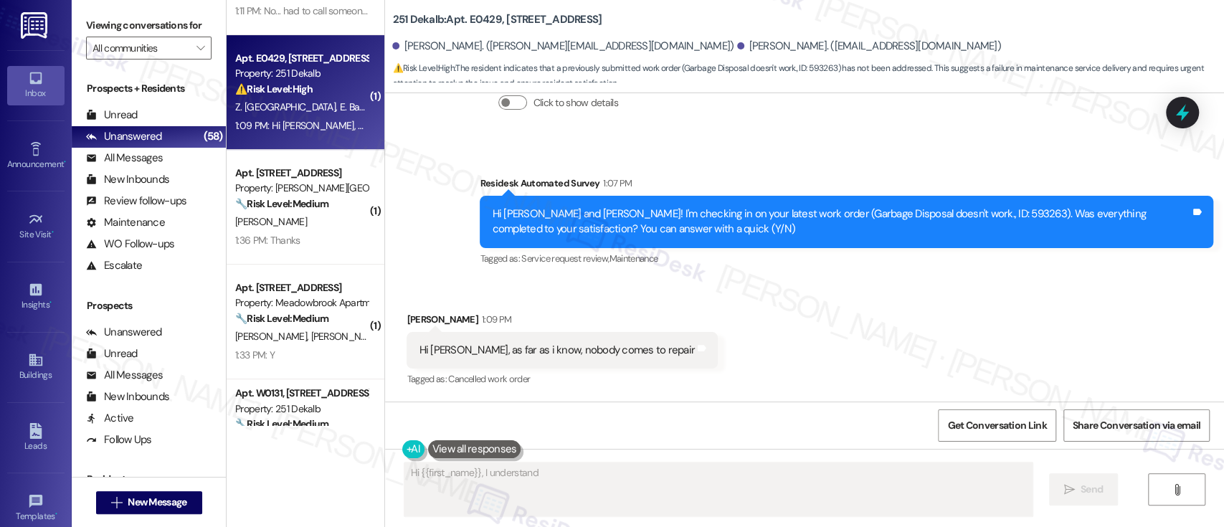
scroll to position [570, 0]
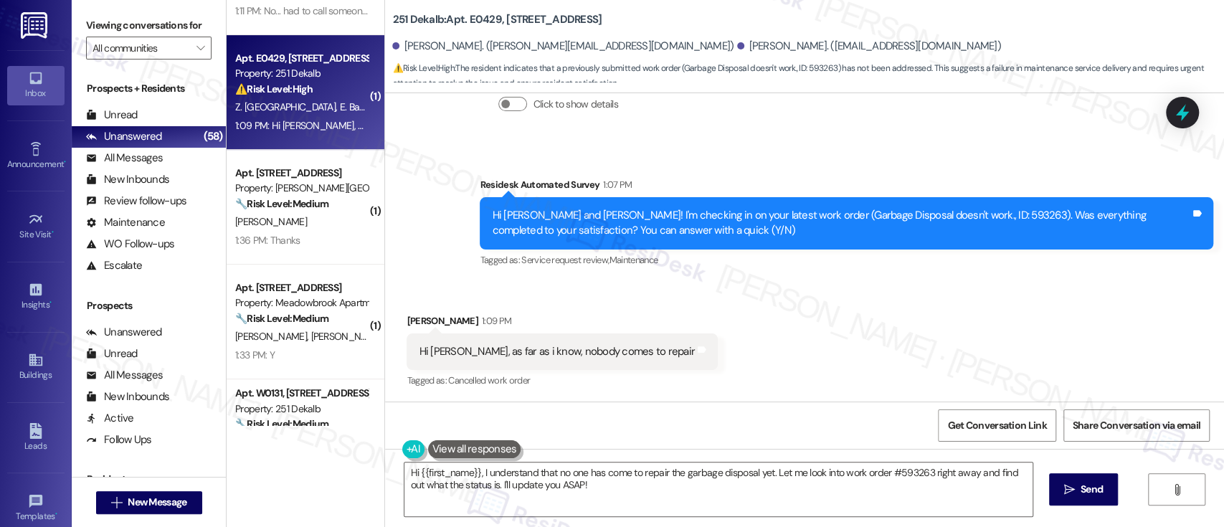
click at [900, 347] on div "Received via SMS Elaheh Bagherizadeh 1:09 PM Hi Emily, as far as i know, nobody…" at bounding box center [804, 341] width 839 height 121
click at [929, 219] on div "Hi [PERSON_NAME] and [PERSON_NAME]! I'm checking in on your latest work order (…" at bounding box center [841, 223] width 698 height 31
copy div "593263"
click at [840, 335] on div "Received via SMS Elaheh Bagherizadeh 1:09 PM Hi Emily, as far as i know, nobody…" at bounding box center [804, 341] width 839 height 121
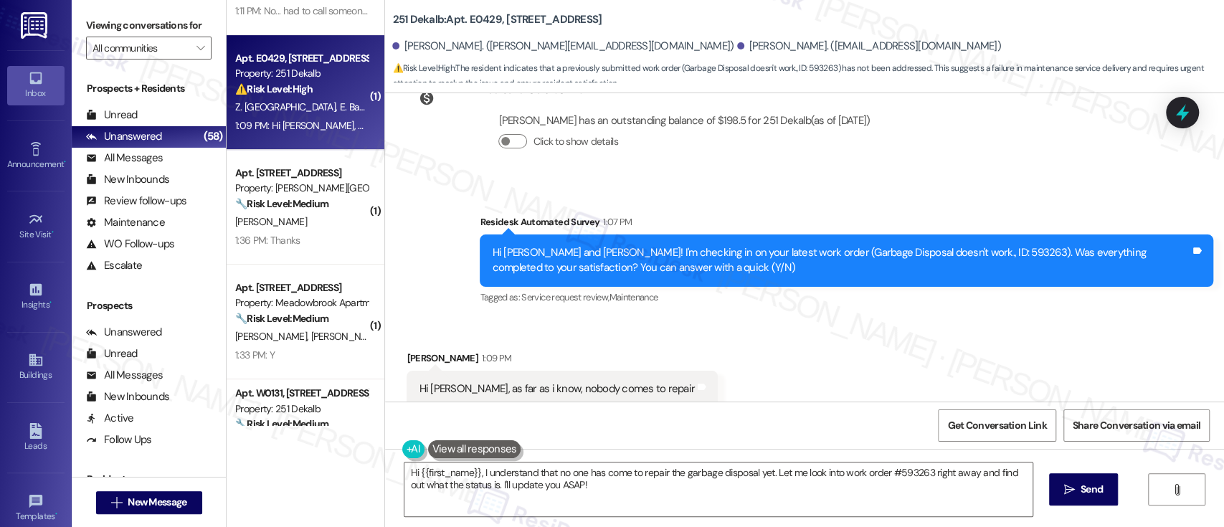
scroll to position [571, 0]
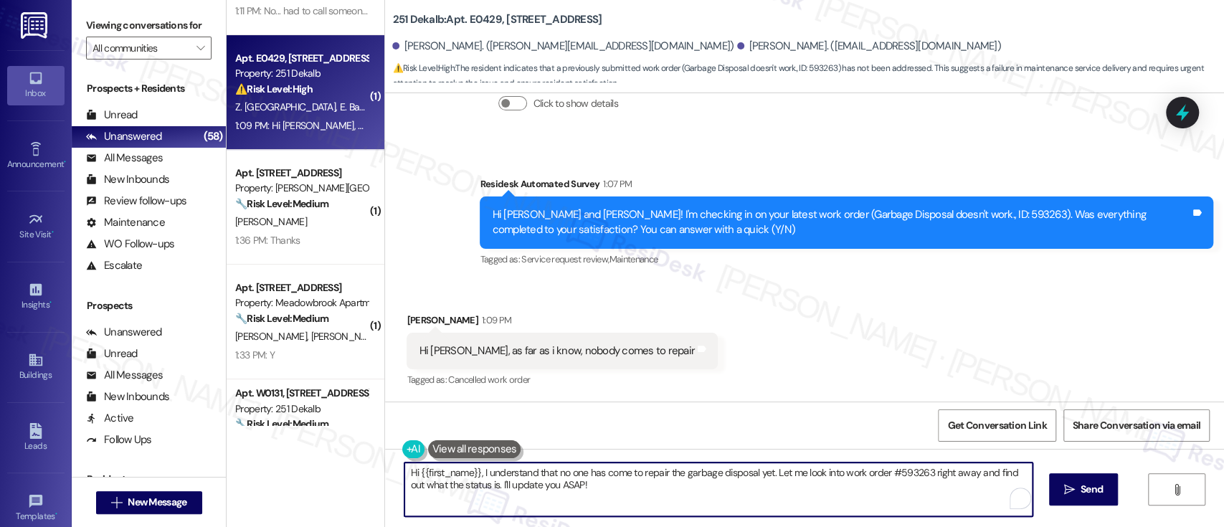
click at [668, 483] on textarea "Hi {{first_name}}, I understand that no one has come to repair the garbage disp…" at bounding box center [717, 489] width 627 height 54
drag, startPoint x: 763, startPoint y: 472, endPoint x: 776, endPoint y: 502, distance: 33.0
click at [776, 502] on textarea "Hi {{first_name}}, I understand that no one has come to repair the garbage disp…" at bounding box center [714, 489] width 627 height 54
type textarea "Hi {{first_name}}, I understand that no one has come to repair the garbage disp…"
click at [880, 494] on textarea "Hi {{first_name}}, I understand that no one has come to repair the garbage disp…" at bounding box center [714, 489] width 627 height 54
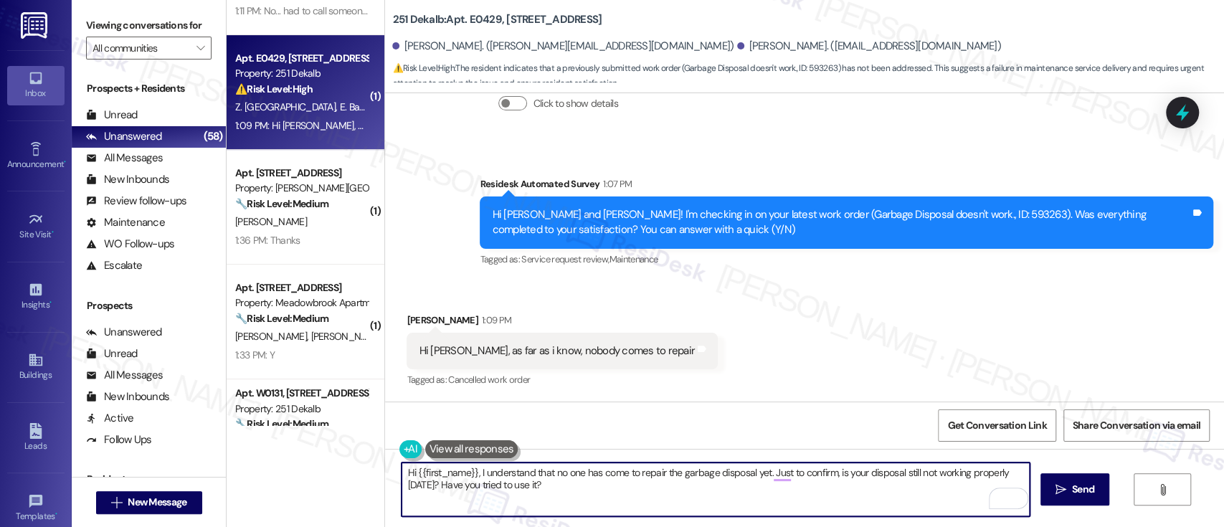
drag, startPoint x: 680, startPoint y: 490, endPoint x: 360, endPoint y: 451, distance: 322.1
click at [360, 451] on div "( 3 ) Apt. 0504-3, 8440 Limekiln Pike Property: Towers at Wyncote ⚠️ Risk Level…" at bounding box center [725, 263] width 997 height 527
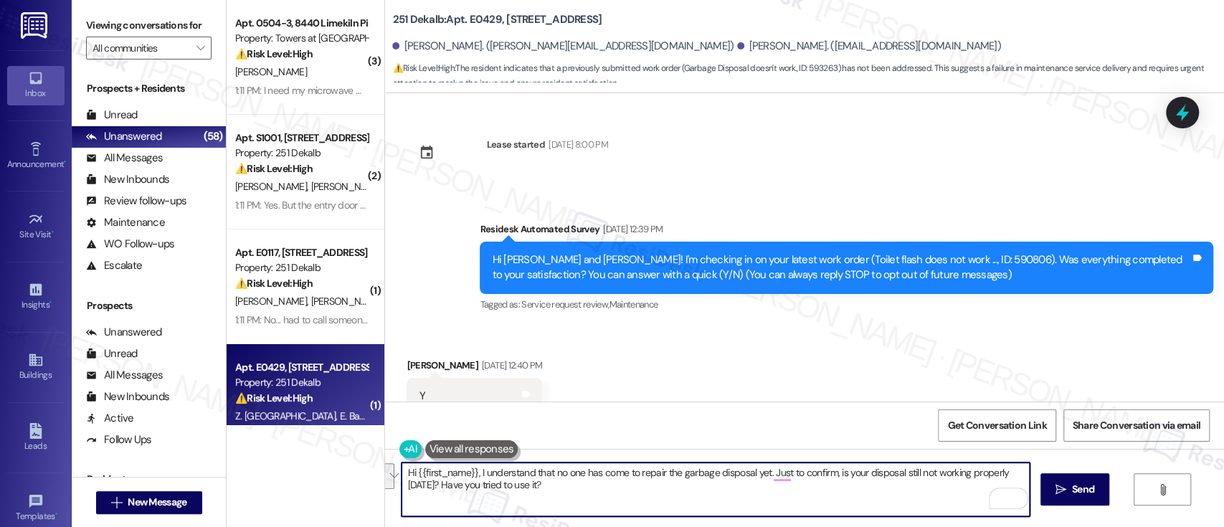
scroll to position [571, 0]
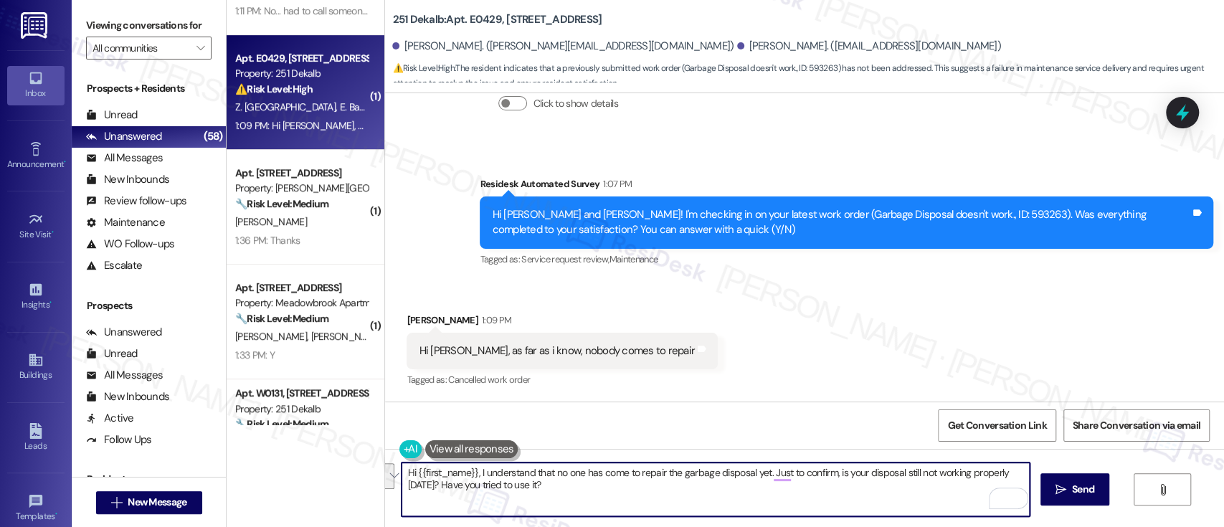
paste textarea "I understand that no one has come by to repair the garbage disposal yet. I apol…"
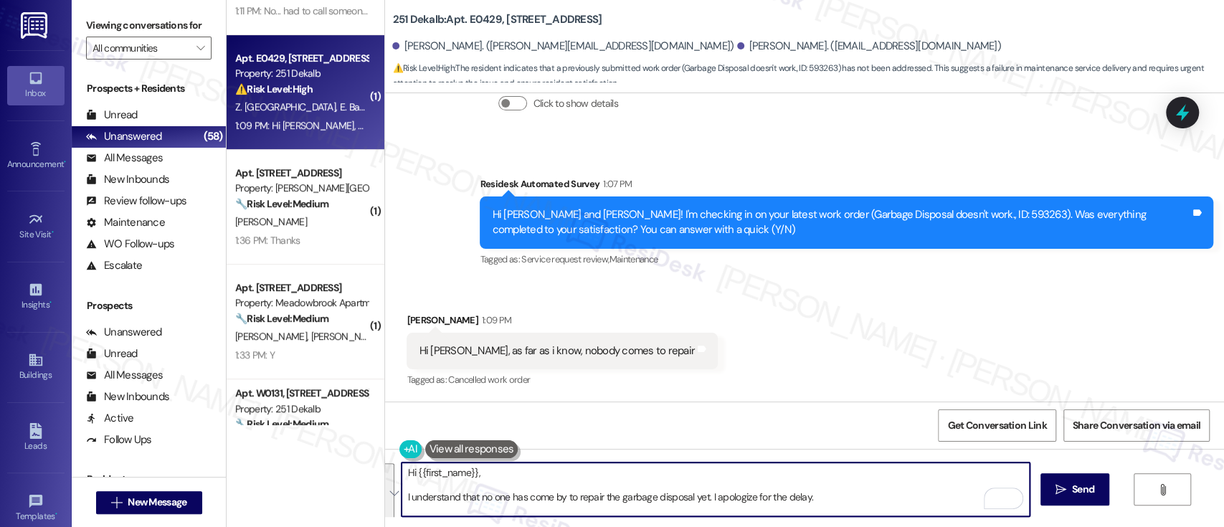
scroll to position [12, 0]
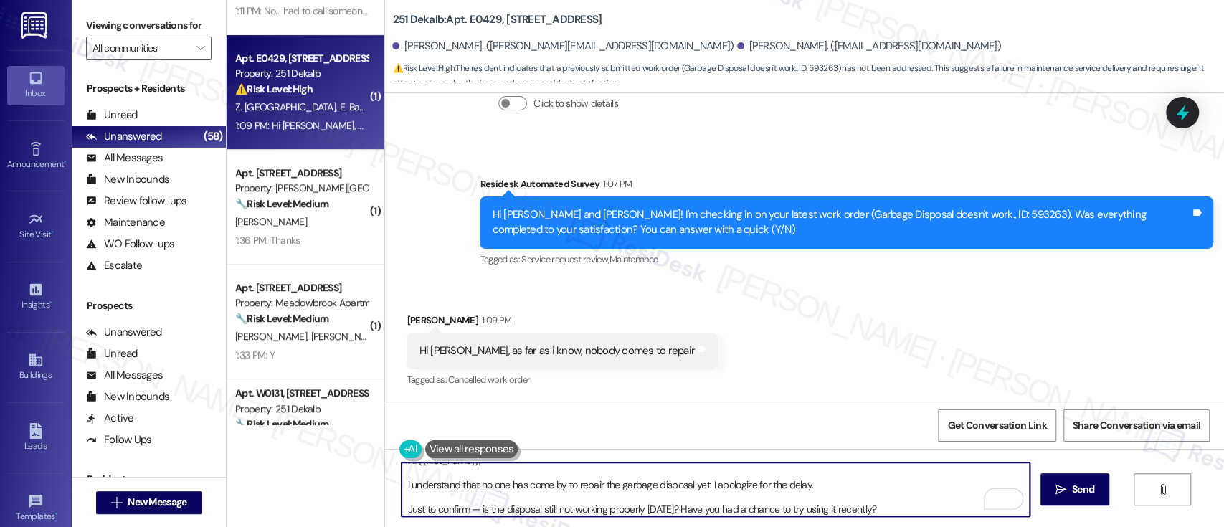
click at [406, 318] on div "[PERSON_NAME] 1:09 PM" at bounding box center [561, 323] width 311 height 20
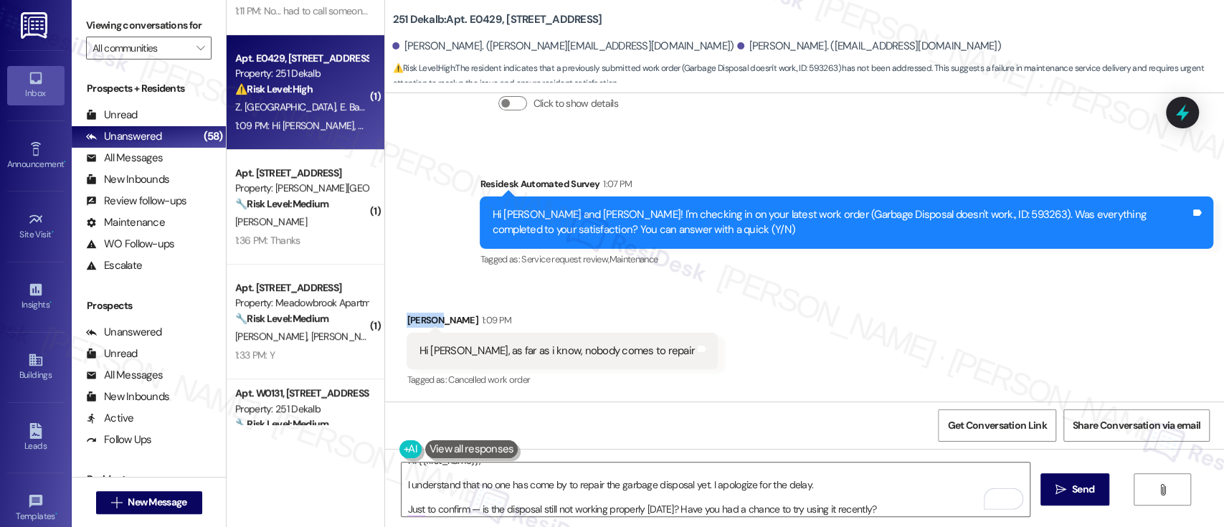
click at [406, 318] on div "[PERSON_NAME] 1:09 PM" at bounding box center [561, 323] width 311 height 20
copy div "Elaheh"
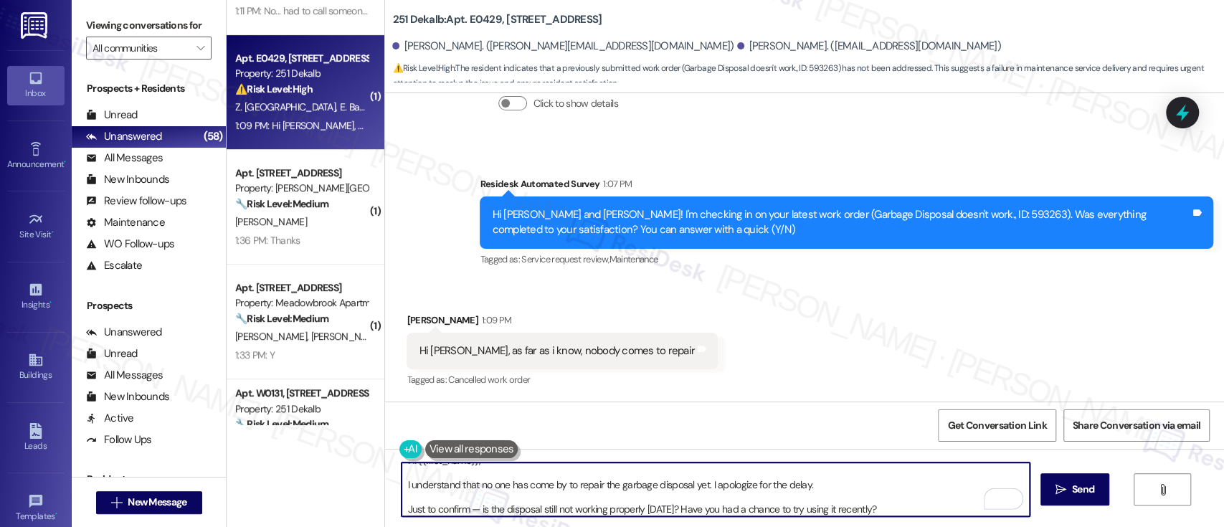
click at [496, 469] on textarea "Hi {{first_name}}, I understand that no one has come by to repair the garbage d…" at bounding box center [714, 489] width 627 height 54
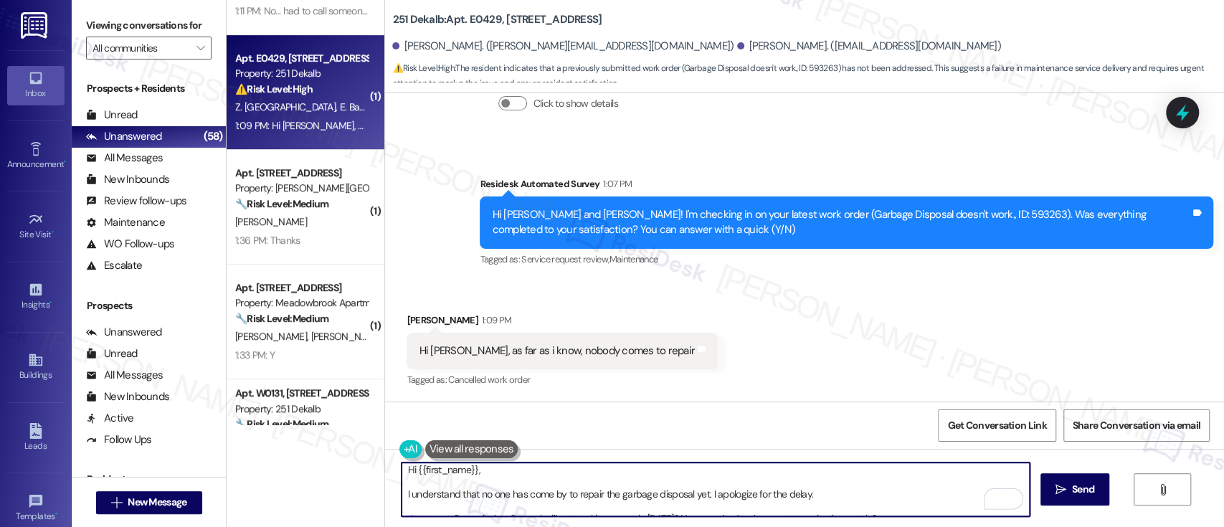
scroll to position [3, 0]
click at [430, 471] on textarea "Hi {{first_name}}, I understand that no one has come by to repair the garbage d…" at bounding box center [714, 489] width 627 height 54
paste textarea "Elaheh"
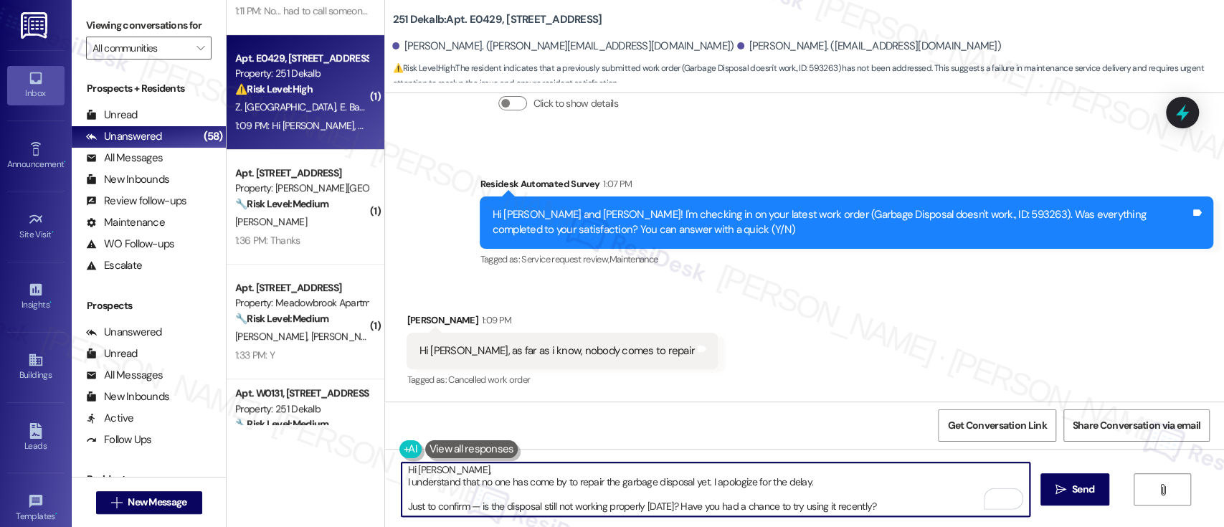
scroll to position [0, 0]
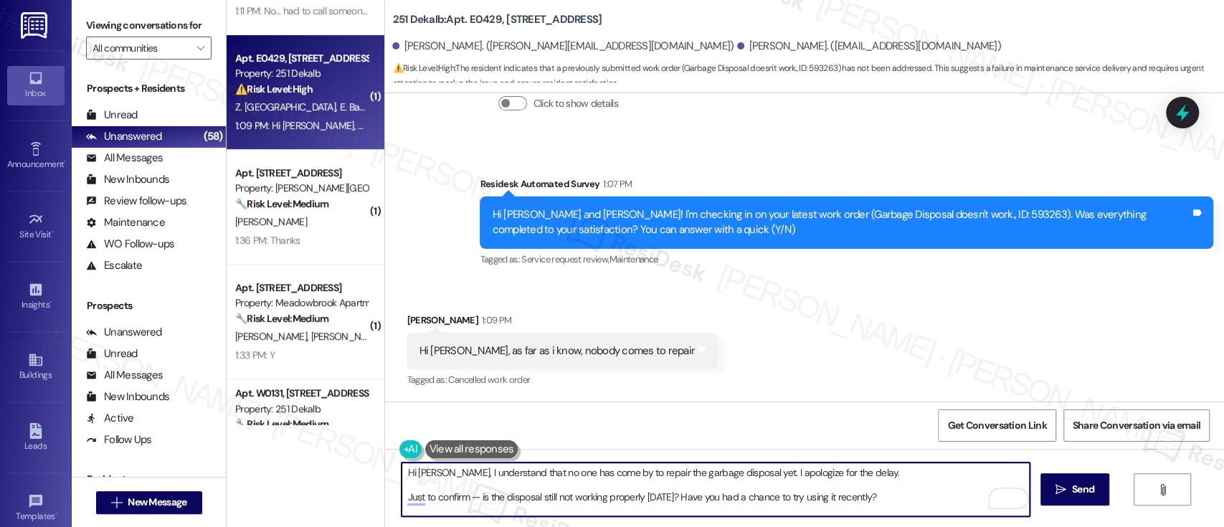
click at [860, 471] on textarea "Hi [PERSON_NAME], I understand that no one has come by to repair the garbage di…" at bounding box center [714, 489] width 627 height 54
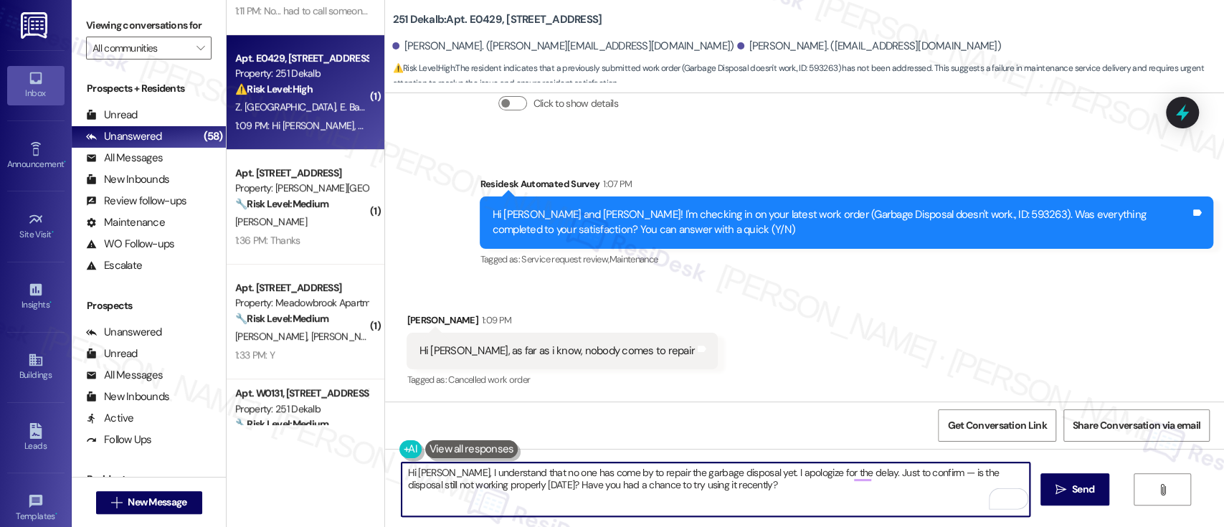
click at [562, 492] on textarea "Hi [PERSON_NAME], I understand that no one has come by to repair the garbage di…" at bounding box center [714, 489] width 627 height 54
click at [659, 483] on textarea "Hi [PERSON_NAME], I understand that no one has come by to repair the garbage di…" at bounding box center [714, 489] width 627 height 54
click at [800, 513] on textarea "Hi [PERSON_NAME], I understand that no one has come by to repair the garbage di…" at bounding box center [714, 489] width 627 height 54
click at [798, 495] on textarea "Hi [PERSON_NAME], I understand that no one has come by to repair the garbage di…" at bounding box center [714, 489] width 627 height 54
type textarea "Hi [PERSON_NAME], I understand that no one has come by to repair the garbage di…"
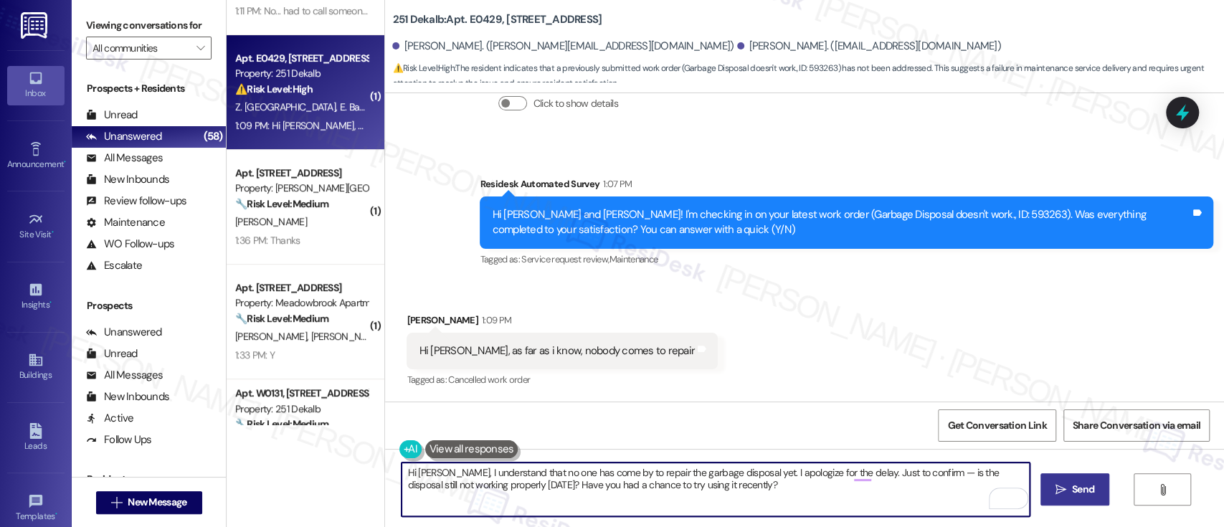
click at [1090, 496] on span "Send" at bounding box center [1083, 489] width 22 height 15
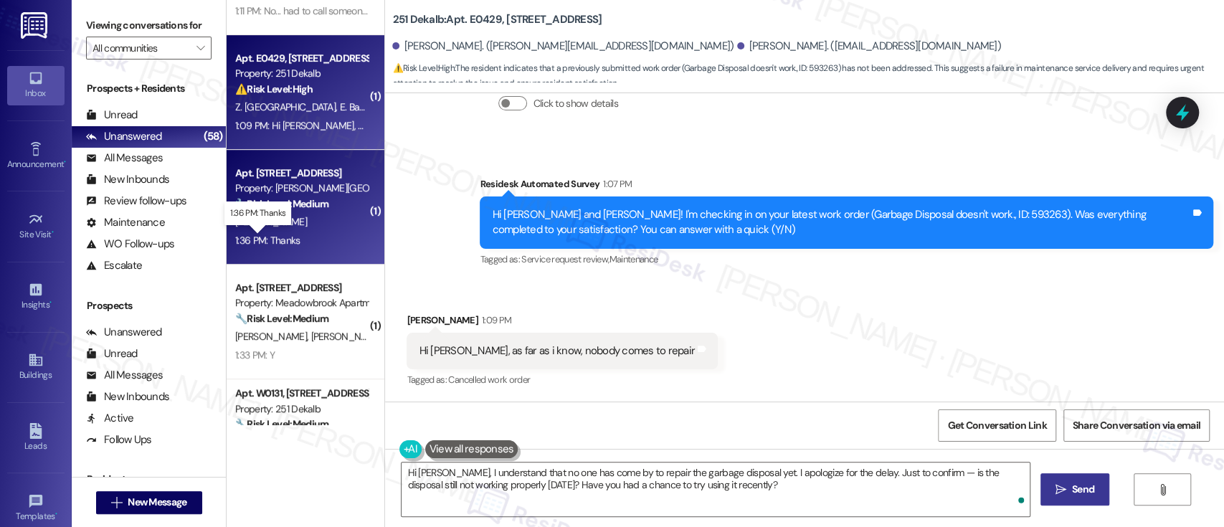
click at [286, 239] on div "1:36 PM: Thanks 1:36 PM: Thanks" at bounding box center [267, 240] width 65 height 13
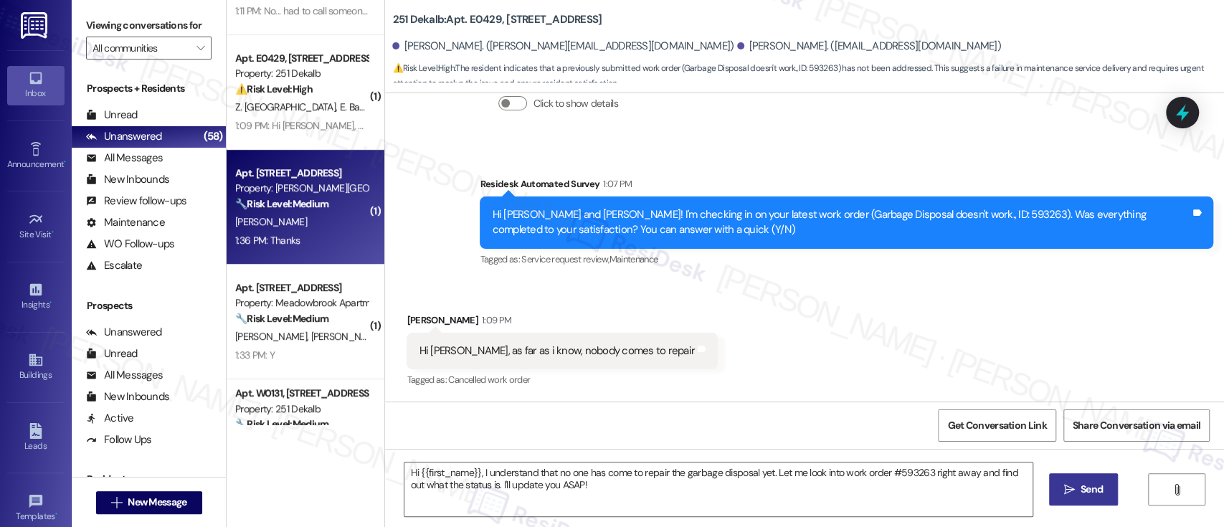
type textarea "Fetching suggested responses. Please feel free to read through the conversation…"
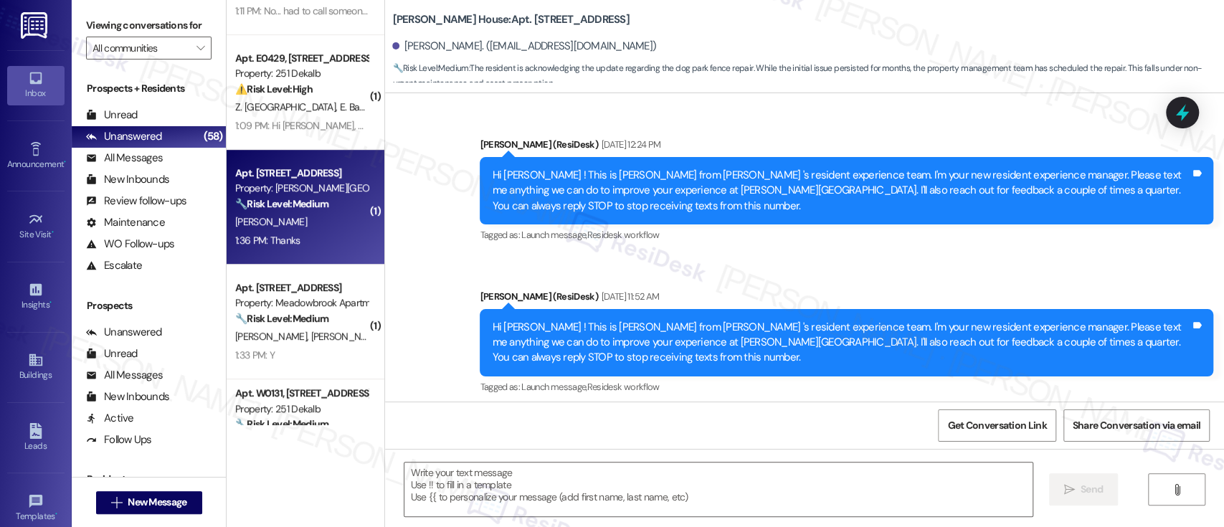
scroll to position [8086, 0]
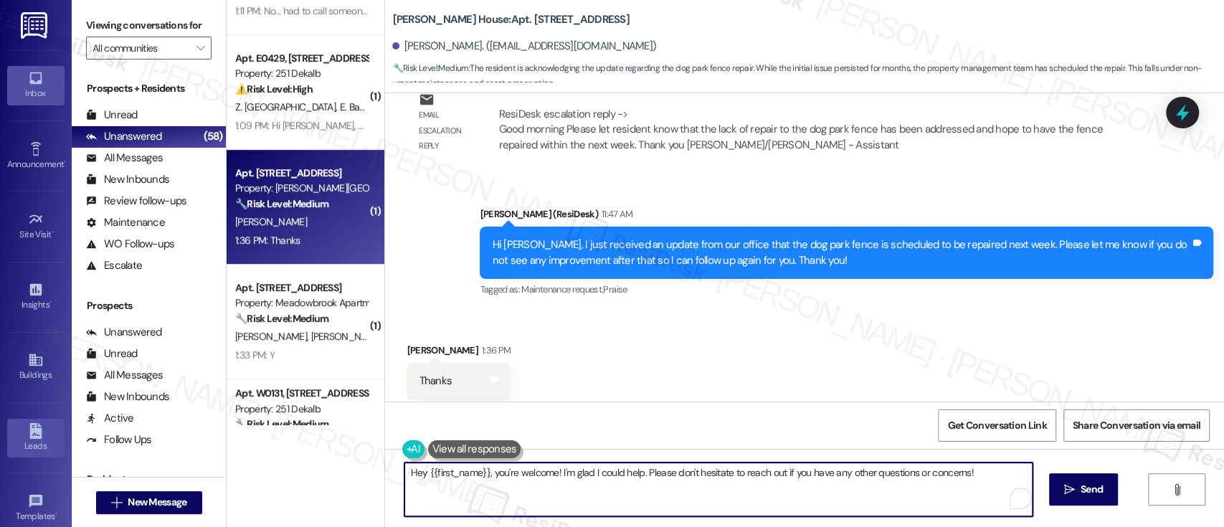
drag, startPoint x: 490, startPoint y: 474, endPoint x: 42, endPoint y: 450, distance: 448.6
click at [33, 456] on div "Inbox Go to Inbox Announcement • Send A Text Announcement Site Visit • Go to Si…" at bounding box center [612, 263] width 1224 height 527
click at [854, 472] on textarea "You're welcome! I'm glad I could help. Please don't hesitate to reach out if yo…" at bounding box center [714, 489] width 627 height 54
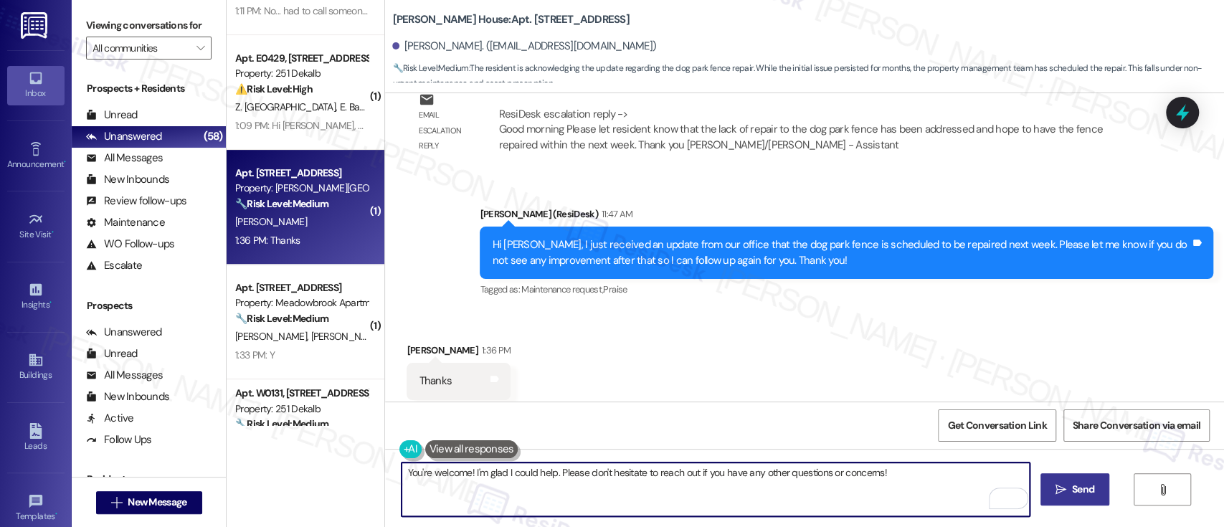
type textarea "You're welcome! I'm glad I could help. Please don't hesitate to reach out if yo…"
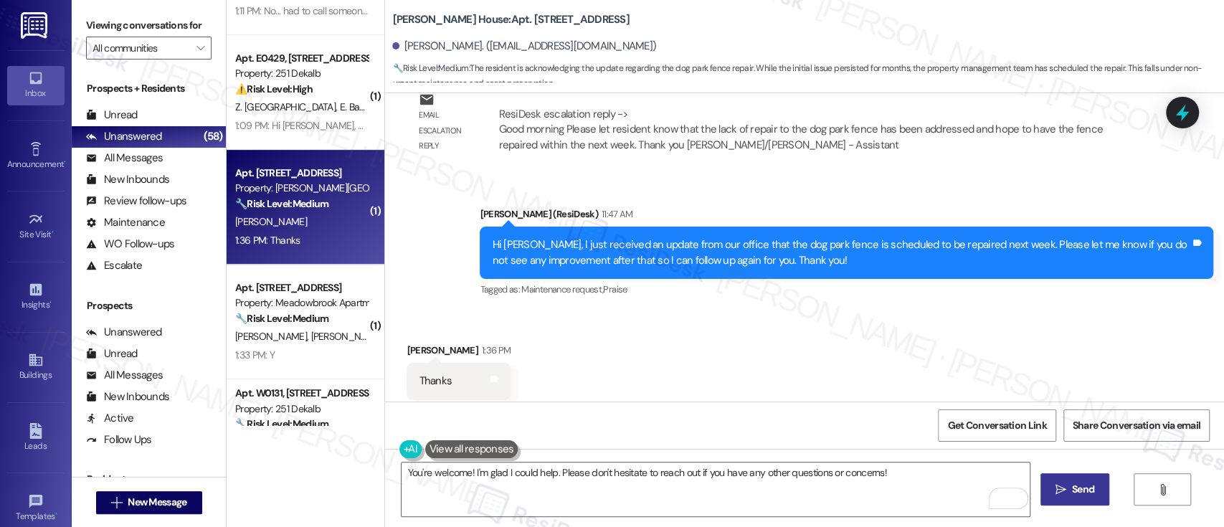
click at [1074, 487] on span "Send" at bounding box center [1083, 489] width 22 height 15
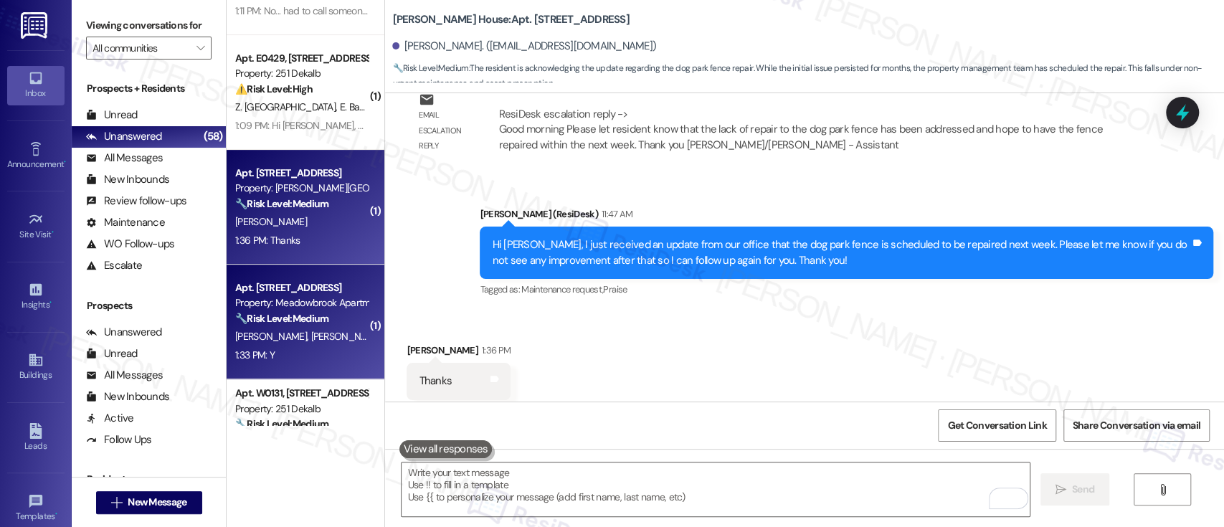
scroll to position [8085, 0]
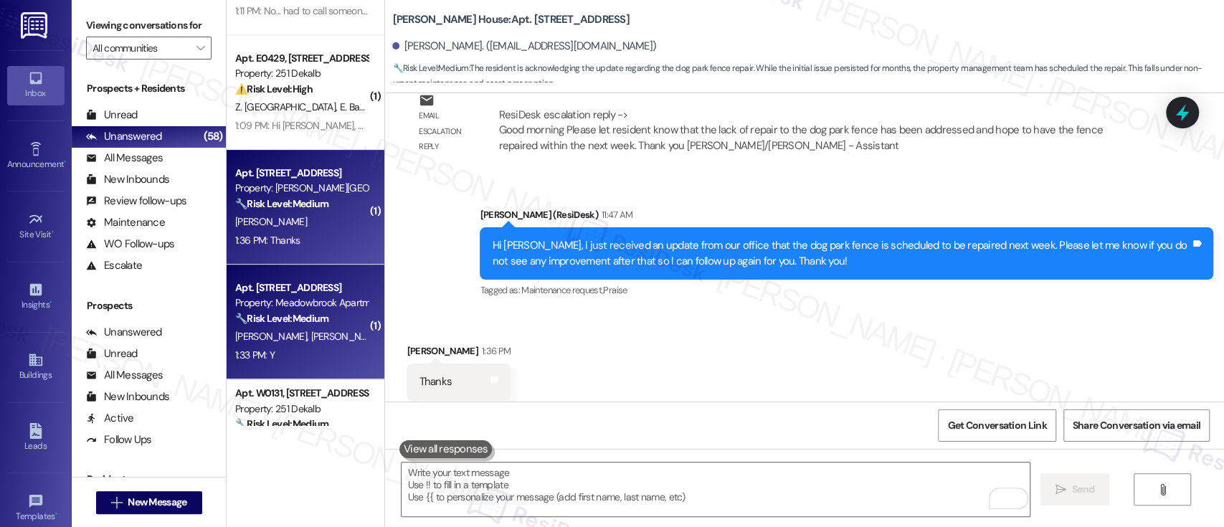
click at [296, 349] on div "1:33 PM: Y 1:33 PM: Y" at bounding box center [301, 355] width 135 height 18
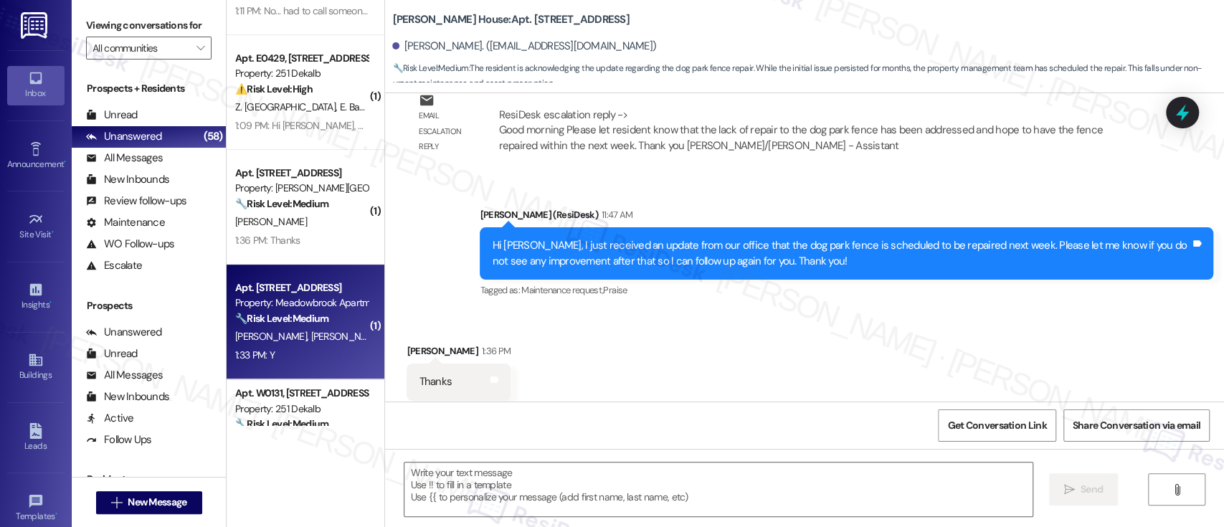
type textarea "Fetching suggested responses. Please feel free to read through the conversation…"
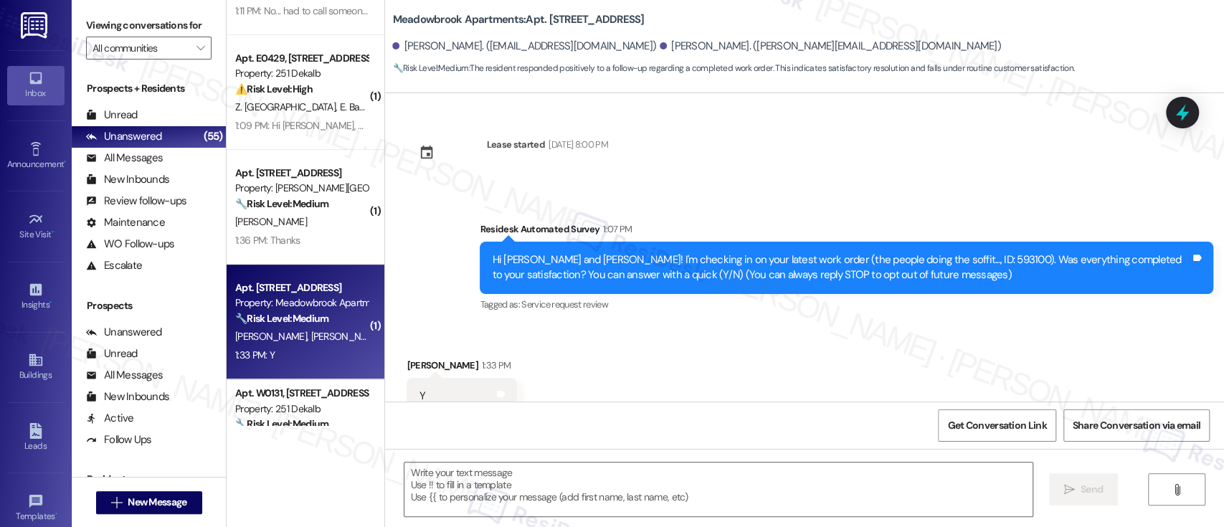
scroll to position [0, 0]
click at [922, 255] on div "Hi Gerardo and Rachael! I'm checking in on your latest work order (the people d…" at bounding box center [841, 267] width 698 height 31
click at [923, 255] on div "Hi Gerardo and Rachael! I'm checking in on your latest work order (the people d…" at bounding box center [841, 267] width 698 height 31
copy div "593100"
click at [826, 338] on div "Received via SMS Rachael Bogdon 1:33 PM Y Tags and notes Tagged as: Positive re…" at bounding box center [804, 385] width 839 height 121
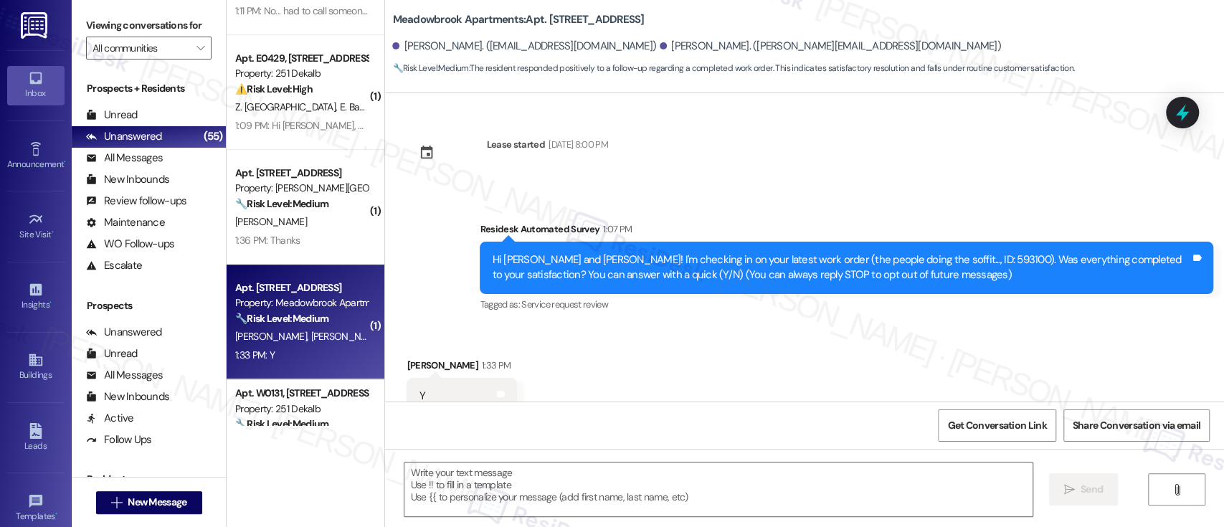
scroll to position [46, 0]
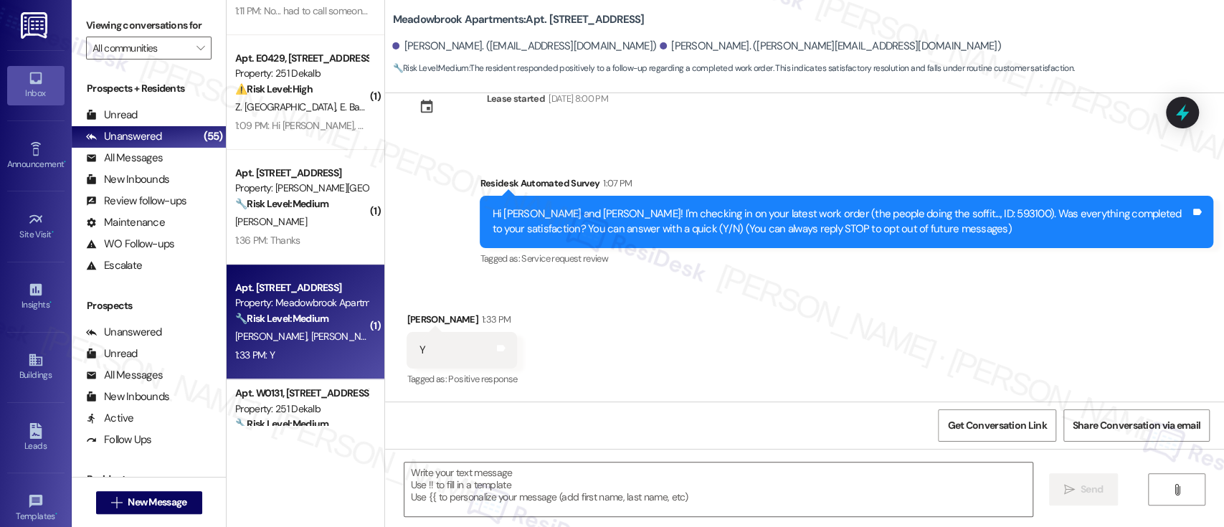
click at [983, 356] on div "Received via SMS Rachael Bogdon 1:33 PM Y Tags and notes Tagged as: Positive re…" at bounding box center [804, 340] width 839 height 121
click at [697, 482] on textarea at bounding box center [717, 489] width 627 height 54
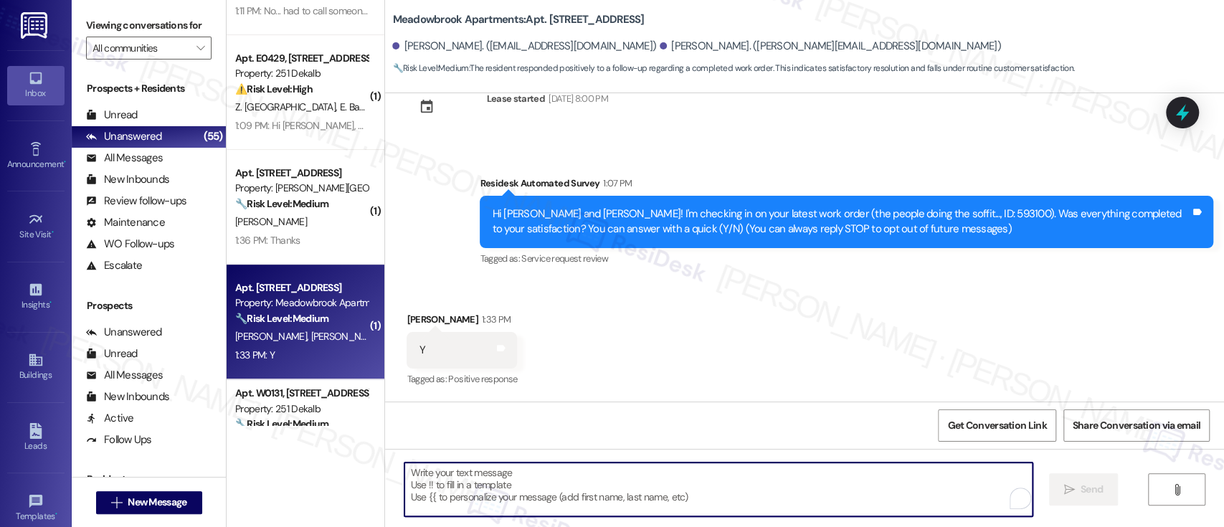
paste textarea "I'm glad to hear you're satisfied with the repair! Has {{property}} lived up to…"
type textarea "I'm glad to hear you're satisfied with the repair! Has {{property}} lived up to…"
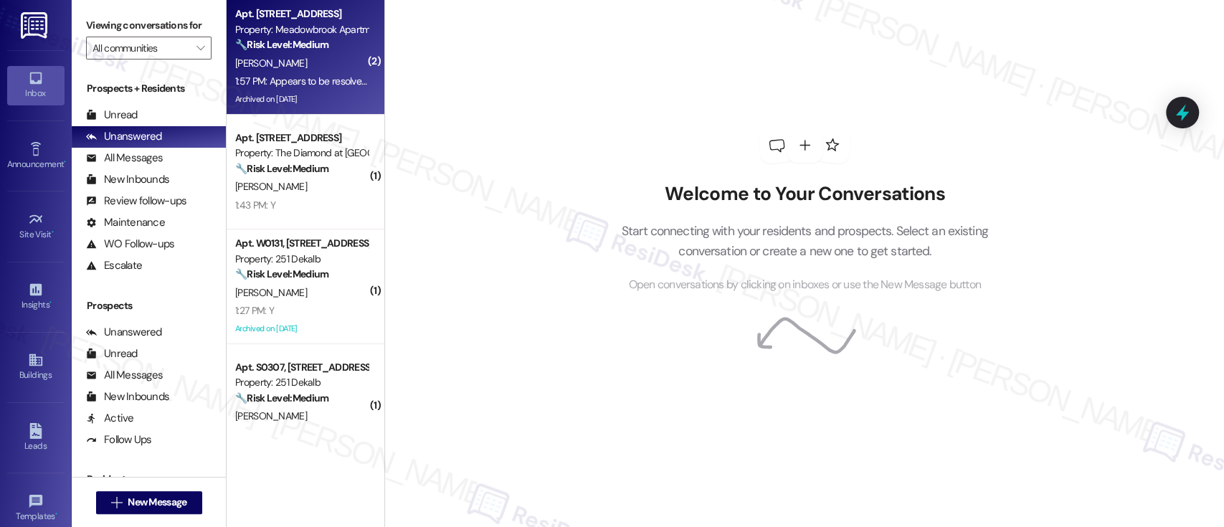
click at [320, 56] on div "[PERSON_NAME]" at bounding box center [301, 63] width 135 height 18
click at [306, 43] on strong "🔧 Risk Level: Medium" at bounding box center [281, 44] width 93 height 13
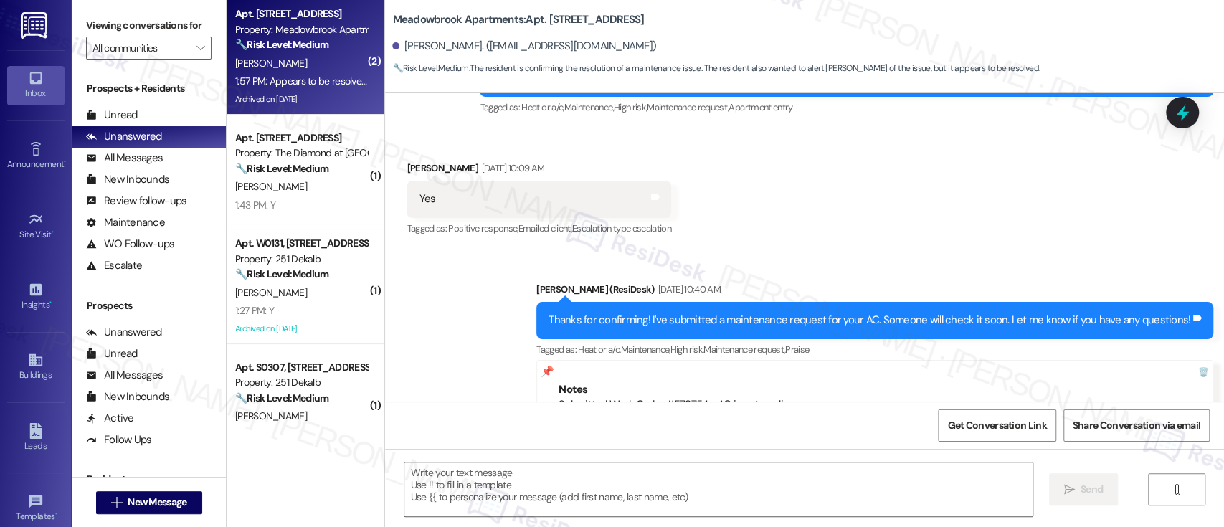
scroll to position [4035, 0]
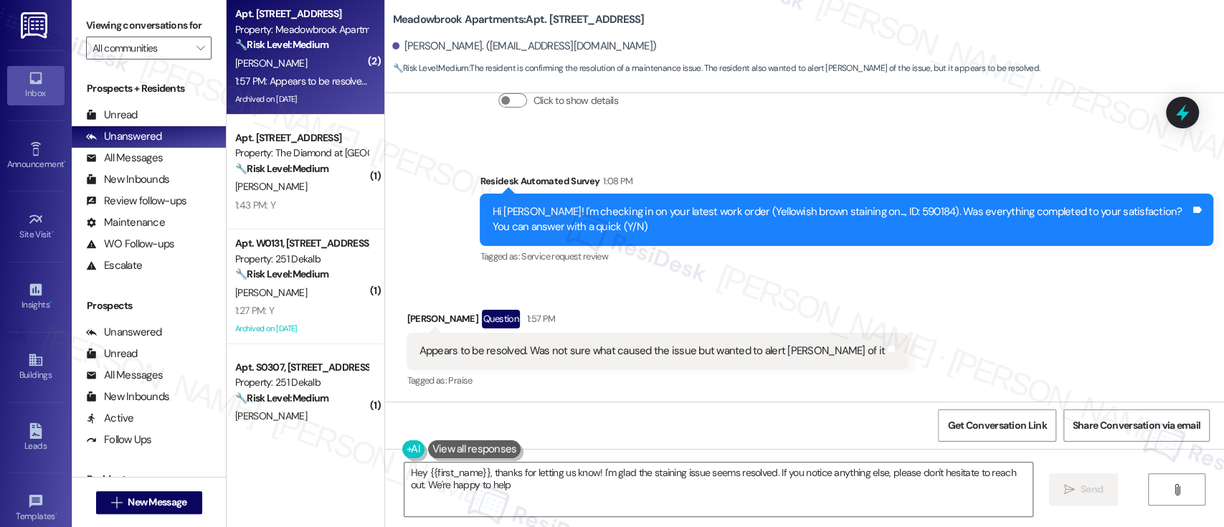
type textarea "Hey {{first_name}}, thanks for letting us know! I'm glad the staining issue see…"
click at [878, 209] on div "Hi Thomas! I'm checking in on your latest work order (Yellowish brown staining …" at bounding box center [841, 219] width 698 height 31
click at [877, 209] on div "Hi Thomas! I'm checking in on your latest work order (Yellowish brown staining …" at bounding box center [841, 219] width 698 height 31
copy div "590184"
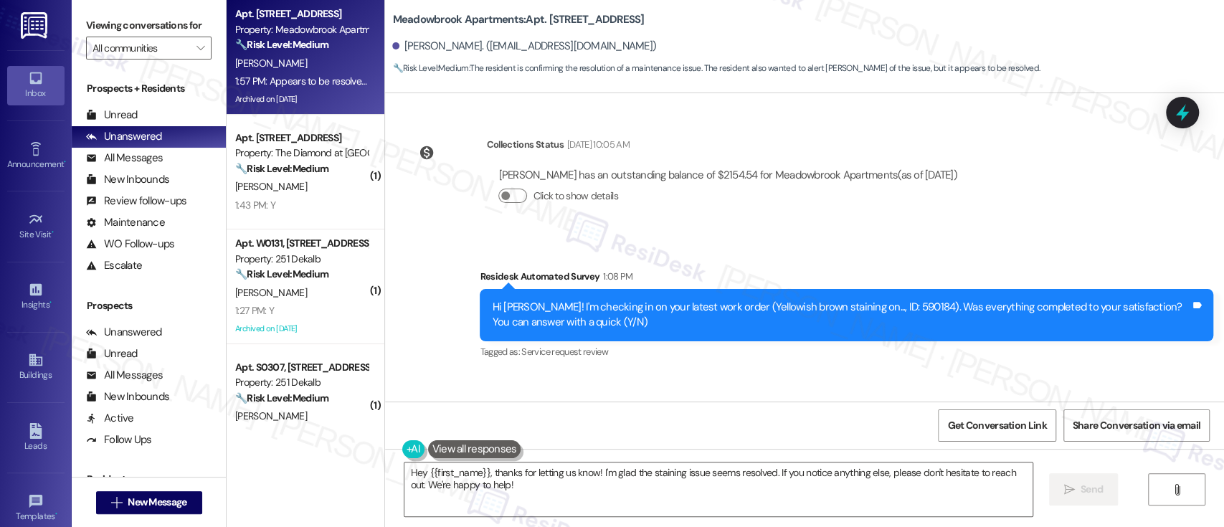
click at [943, 274] on div "Residesk Automated Survey 1:08 PM Hi Thomas! I'm checking in on your latest wor…" at bounding box center [846, 315] width 733 height 93
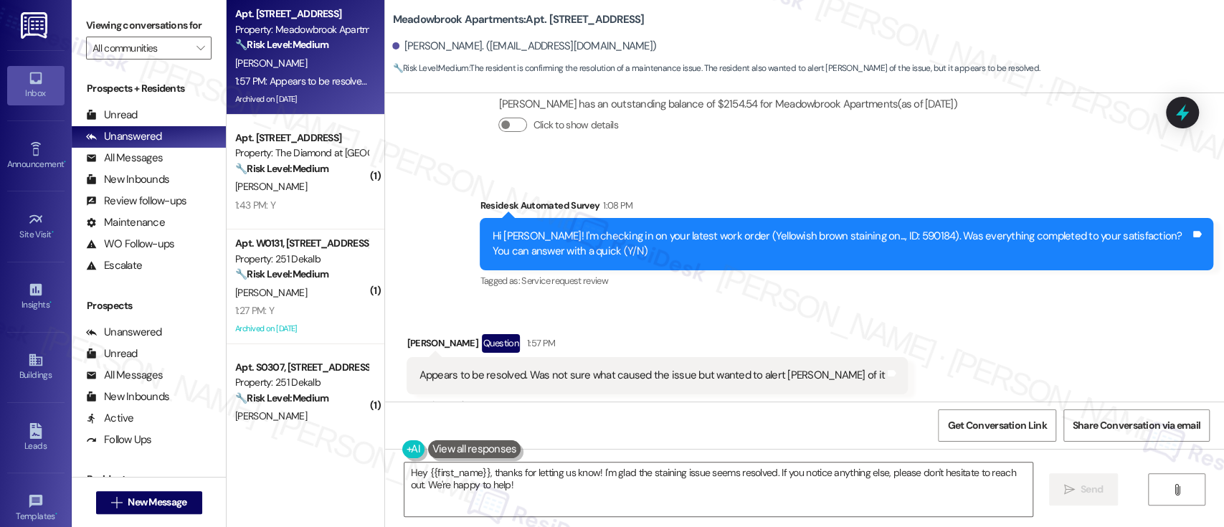
scroll to position [4036, 0]
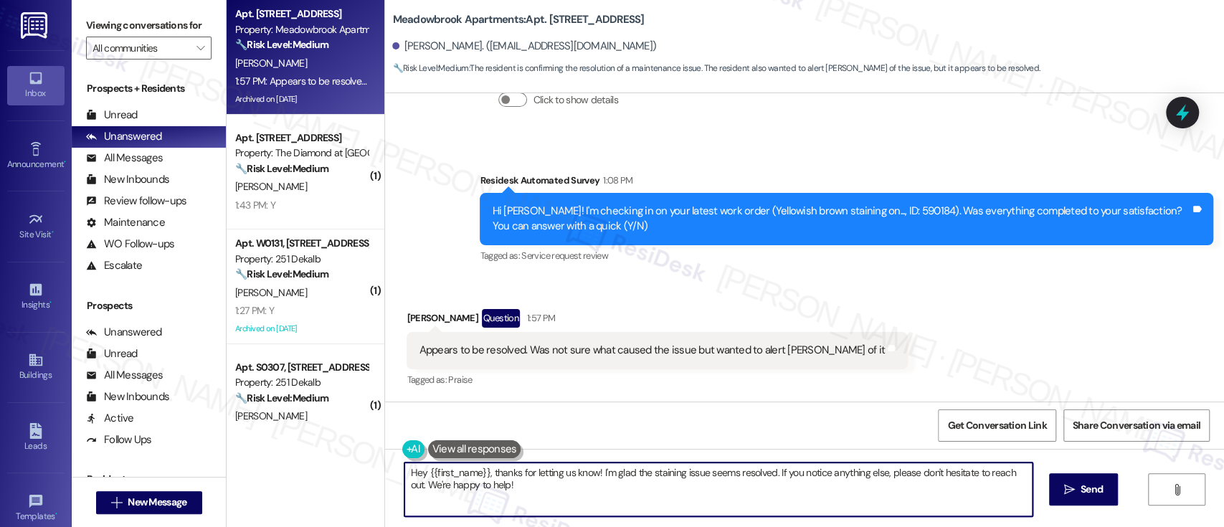
click at [621, 474] on textarea "Hey {{first_name}}, thanks for letting us know! I'm glad the staining issue see…" at bounding box center [717, 489] width 627 height 54
click at [771, 474] on textarea "Hey {{first_name}}, thanks for letting us know! I'm glad the staining issue see…" at bounding box center [717, 489] width 627 height 54
click at [692, 502] on textarea "Hey {{first_name}}, thanks for letting us know! I'm glad the staining issue see…" at bounding box center [714, 489] width 627 height 54
click at [1084, 483] on span "Send" at bounding box center [1083, 489] width 22 height 15
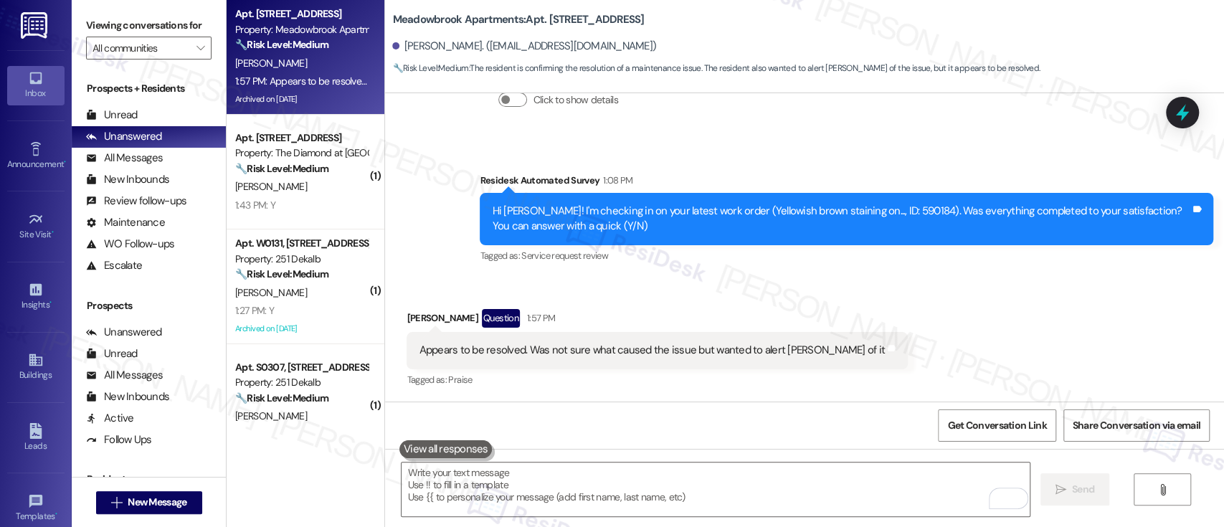
scroll to position [4035, 0]
click at [289, 183] on div "J. Bonny" at bounding box center [301, 187] width 135 height 18
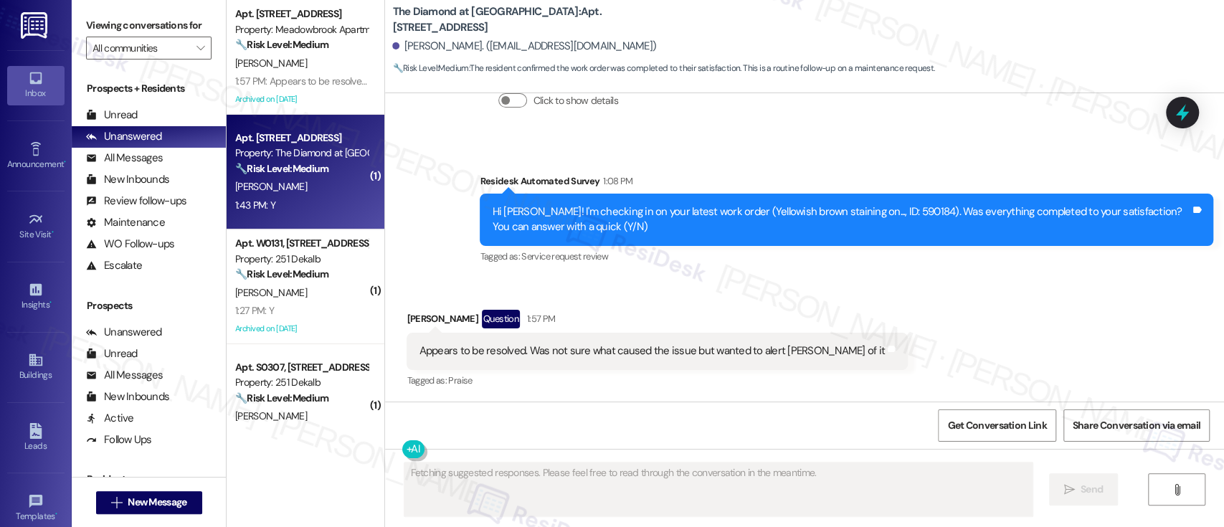
scroll to position [3343, 0]
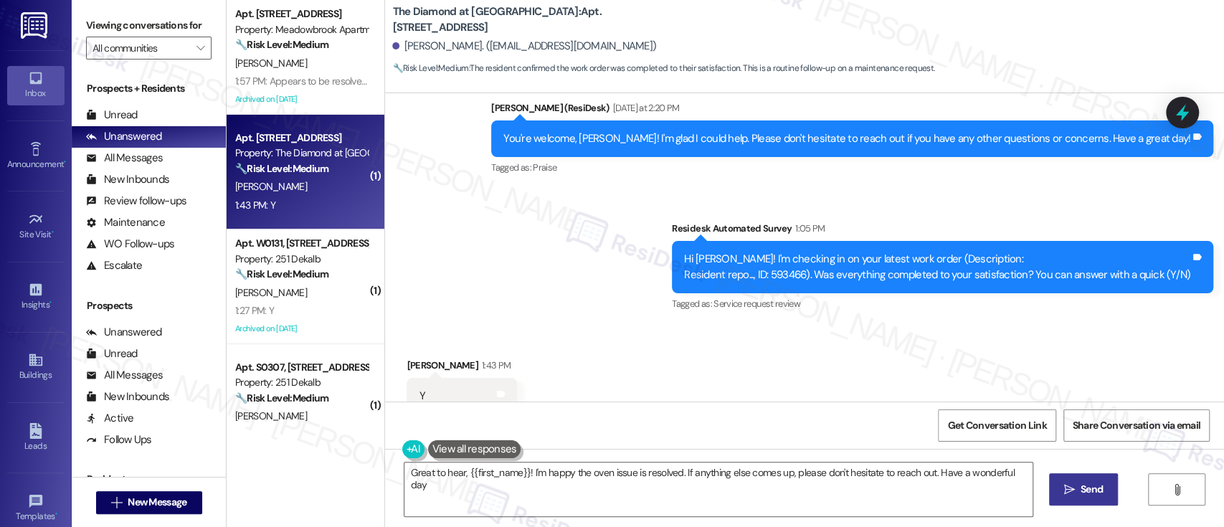
type textarea "Great to hear, {{first_name}}! I'm happy the oven issue is resolved. If anythin…"
click at [877, 272] on div "Survey, sent via SMS Residesk Automated Survey 1:05 PM Hi Joe! I'm checking in …" at bounding box center [942, 267] width 563 height 115
click at [794, 252] on div "Hi Joe! I'm checking in on your latest work order (Description: Resident repo..…" at bounding box center [937, 267] width 506 height 31
copy div "593466"
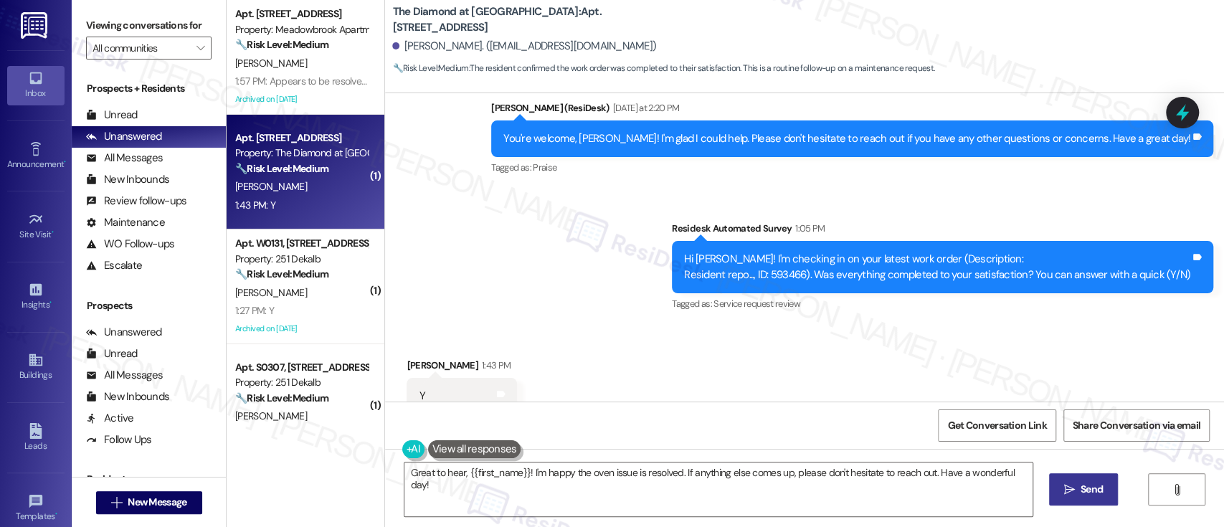
click at [777, 325] on div "Received via SMS Joe Bonny 1:43 PM Y Tags and notes Tagged as: Positive respons…" at bounding box center [804, 385] width 839 height 121
click at [852, 473] on textarea "Great to hear, {{first_name}}! I'm happy the oven issue is resolved. If anythin…" at bounding box center [717, 489] width 627 height 54
drag, startPoint x: 1063, startPoint y: 495, endPoint x: 1159, endPoint y: 427, distance: 117.3
click at [1065, 496] on span " Send" at bounding box center [1074, 489] width 45 height 15
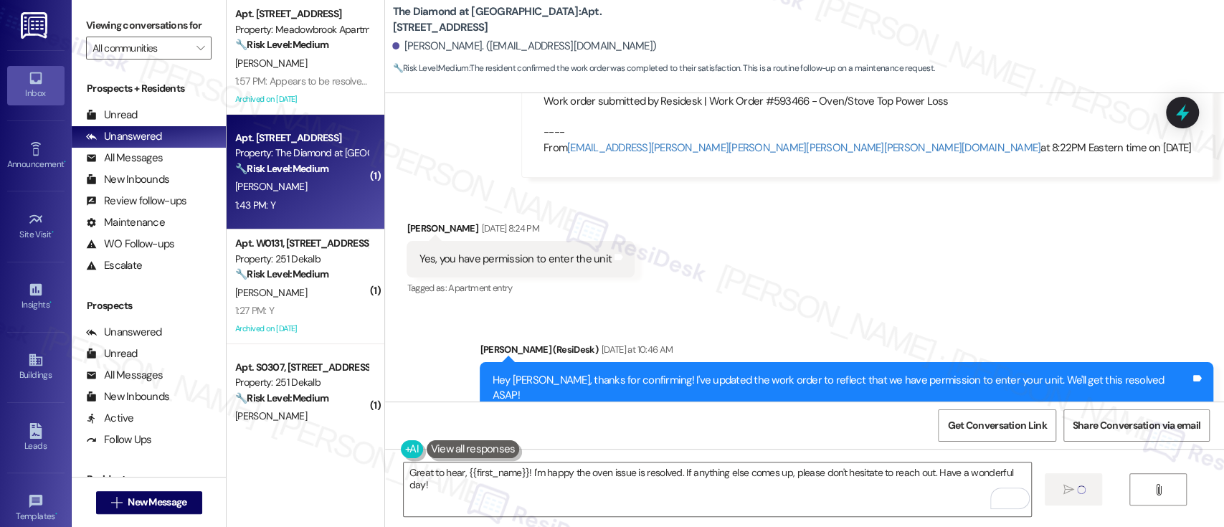
scroll to position [2792, 0]
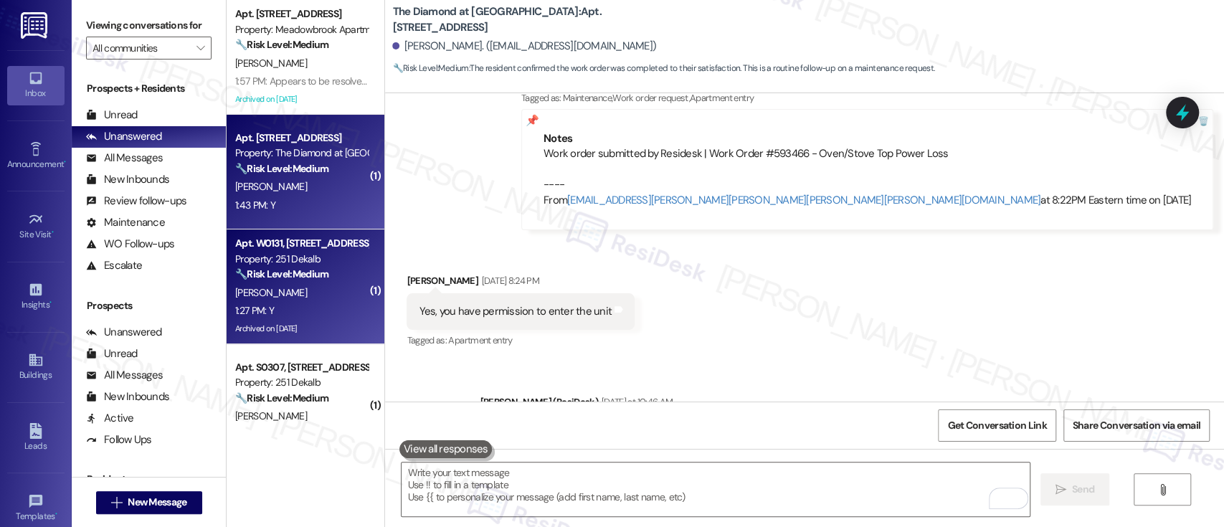
click at [244, 284] on div "S. Bathula" at bounding box center [301, 293] width 135 height 18
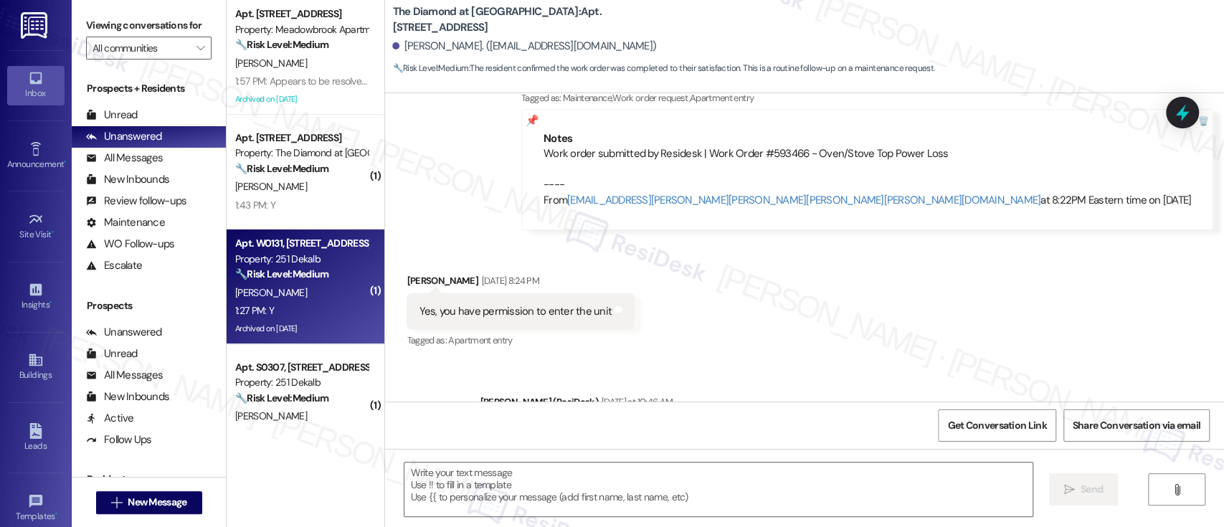
type textarea "Fetching suggested responses. Please feel free to read through the conversation…"
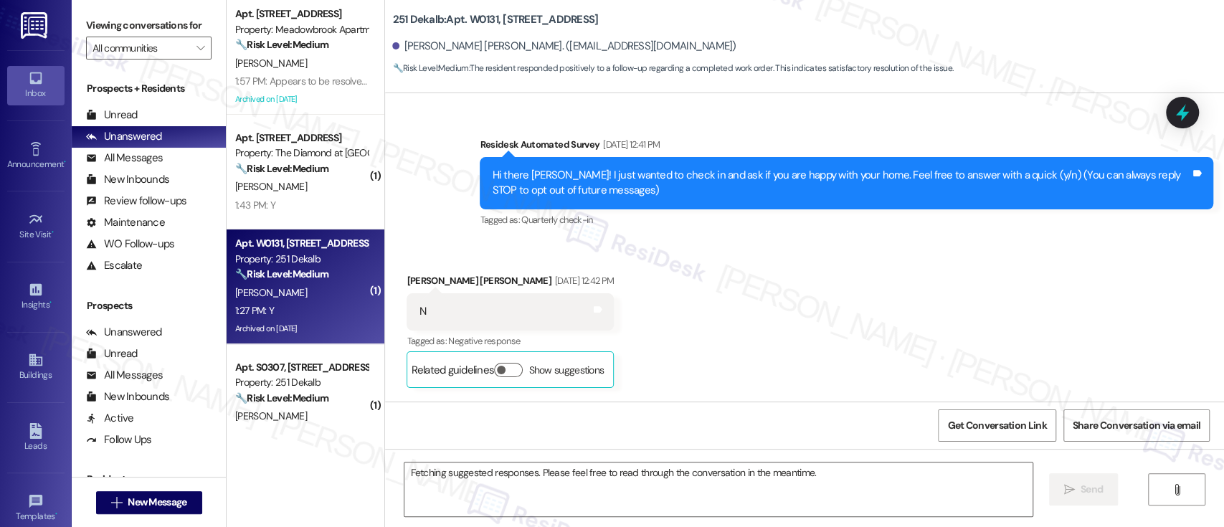
scroll to position [17376, 0]
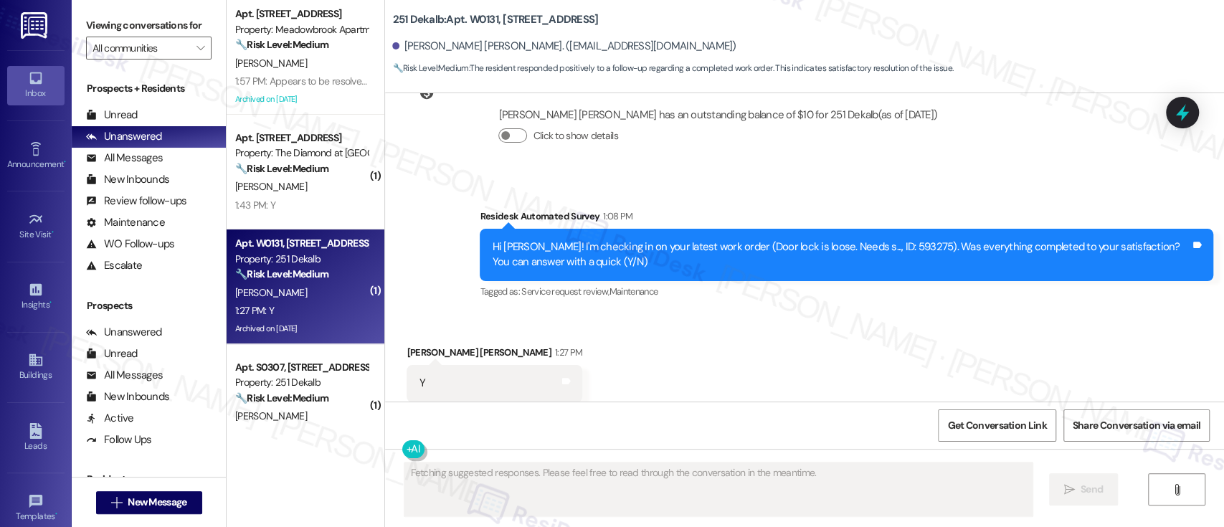
click at [915, 347] on div "Received via SMS Sandeep Goud Bathula 1:27 PM Y Tags and notes Tagged as: Posit…" at bounding box center [804, 373] width 839 height 121
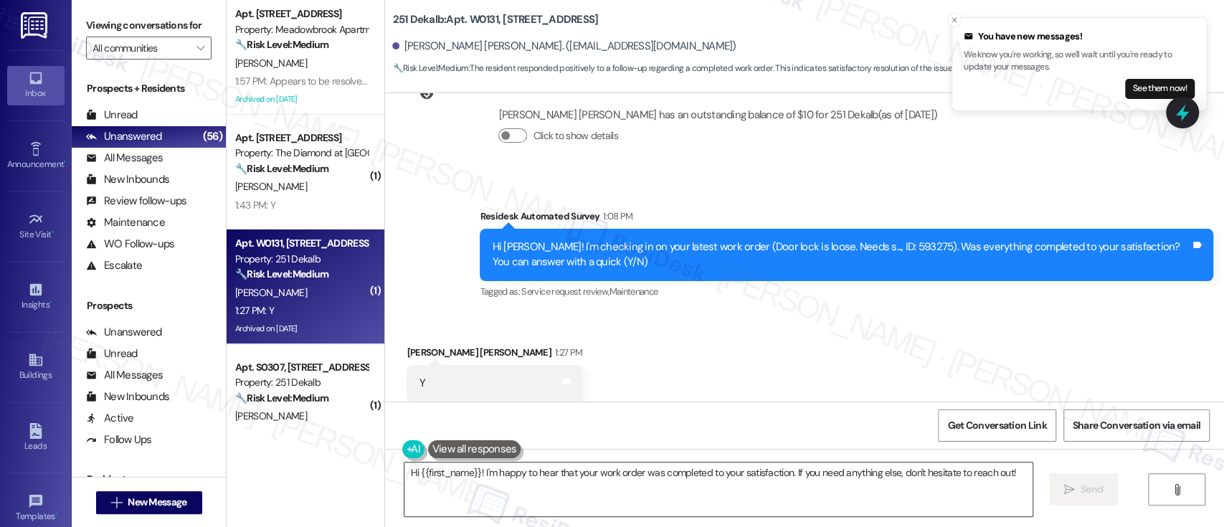
click at [584, 491] on textarea "Hi {{first_name}}! I'm happy to hear that your work order was completed to your…" at bounding box center [717, 489] width 627 height 54
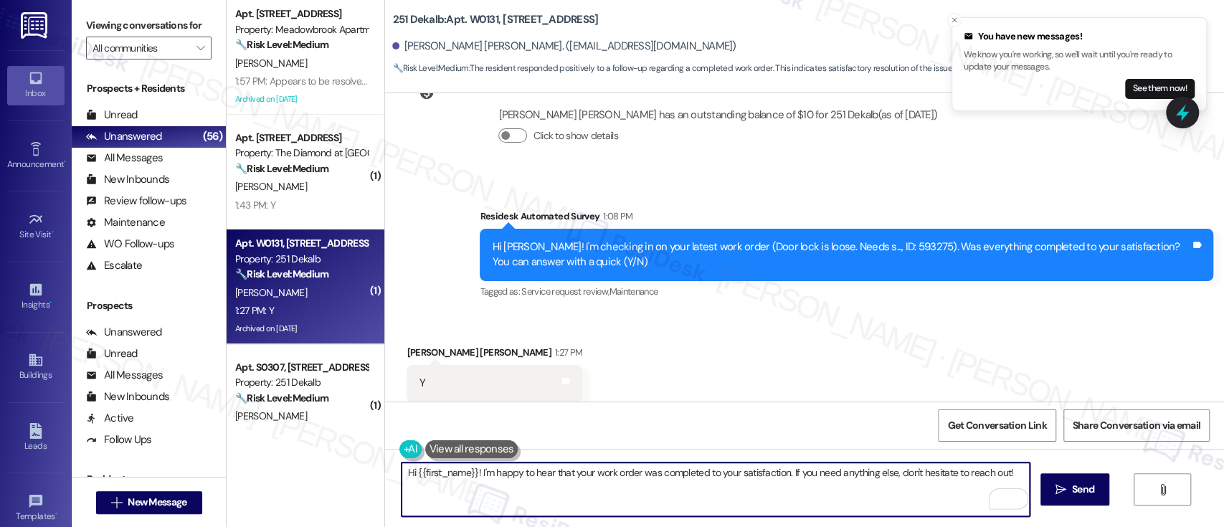
paste textarea "593466"
paste textarea "I'm glad to hear you're satisfied with the repair! Has {{property}} lived up to…"
type textarea "I'm glad to hear you're satisfied with the repair! Has {{property}} lived up to…"
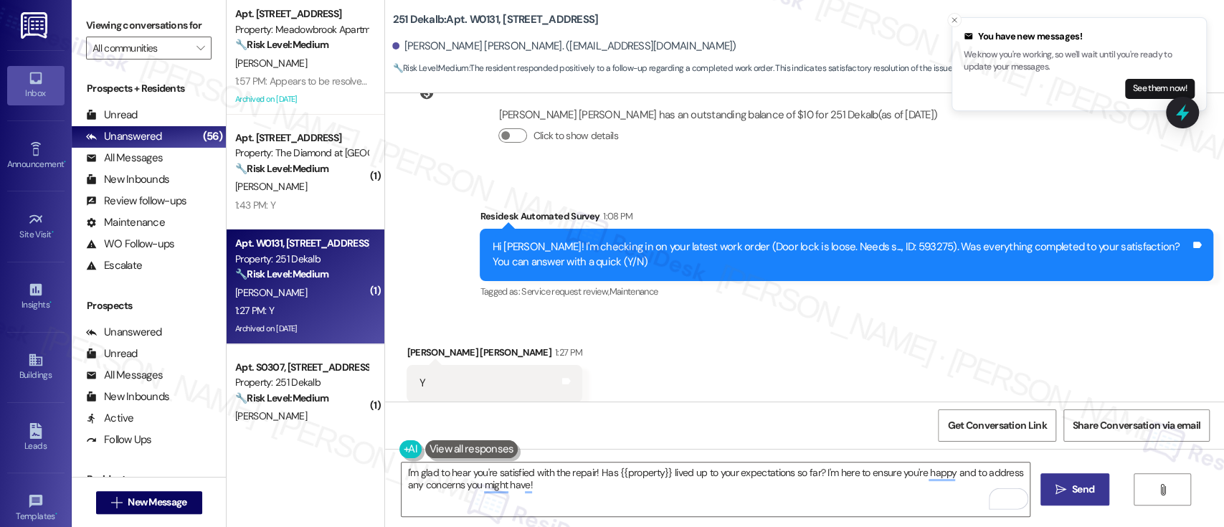
click at [1064, 496] on button " Send" at bounding box center [1075, 489] width 70 height 32
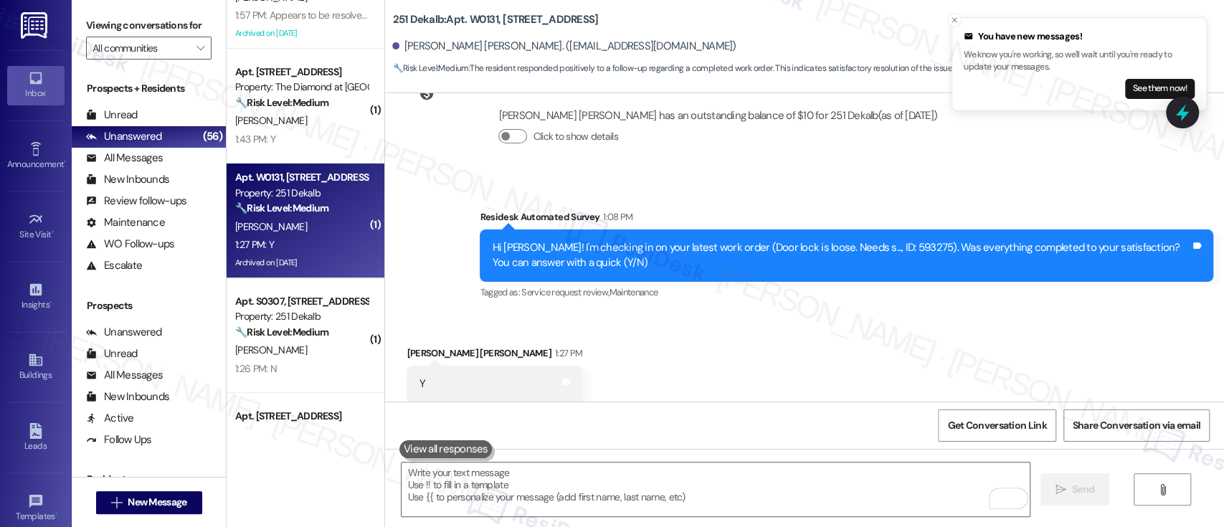
scroll to position [95, 0]
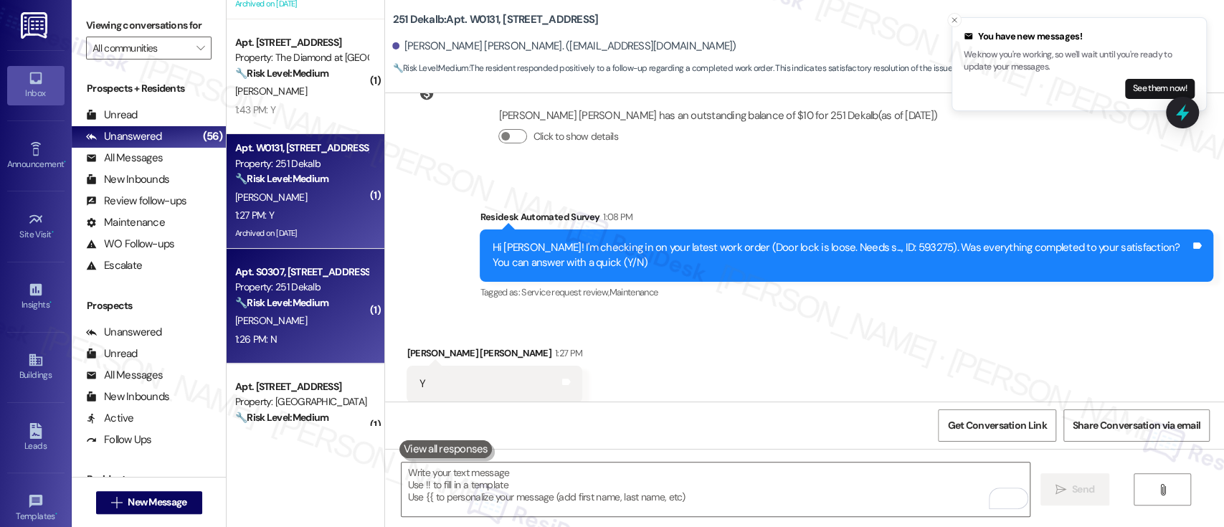
click at [300, 313] on div "D. Bhardwaj" at bounding box center [301, 321] width 135 height 18
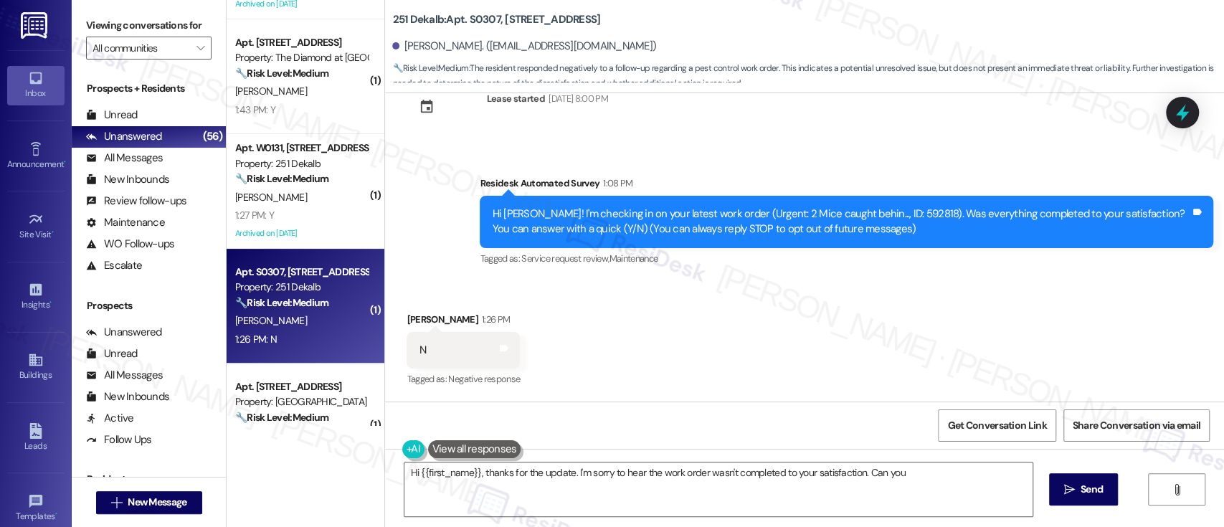
scroll to position [46, 0]
type textarea "Hi {{first_name}}, thanks for the update. I'm sorry to hear the work order wasn…"
click at [878, 214] on div "Hi Devashish! I'm checking in on your latest work order (Urgent: 2 Mice caught …" at bounding box center [841, 221] width 698 height 31
click at [878, 213] on div "Hi Devashish! I'm checking in on your latest work order (Urgent: 2 Mice caught …" at bounding box center [841, 221] width 698 height 31
copy div "592818"
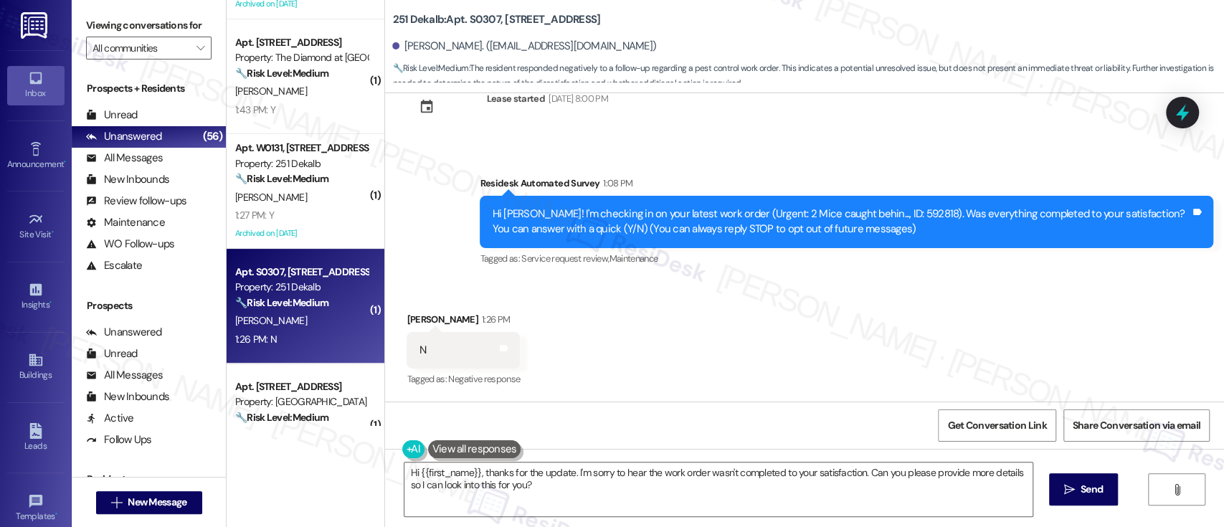
drag, startPoint x: 678, startPoint y: 305, endPoint x: 729, endPoint y: 64, distance: 246.9
click at [678, 304] on div "Received via SMS Devashish Bhardwaj 1:26 PM N Tags and notes Tagged as: Negativ…" at bounding box center [804, 340] width 839 height 121
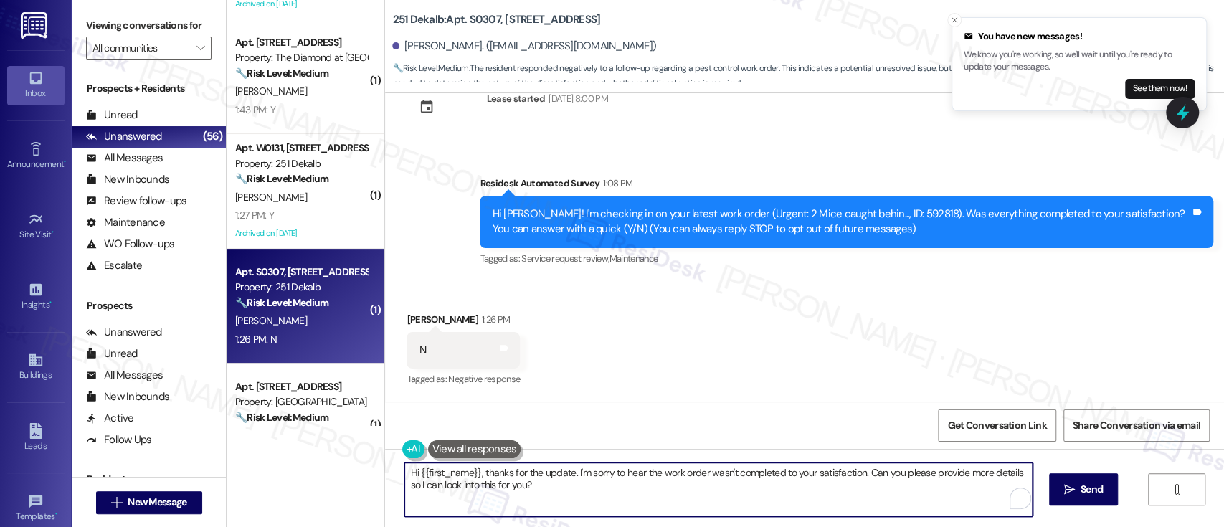
click at [933, 471] on textarea "Hi {{first_name}}, thanks for the update. I'm sorry to hear the work order wasn…" at bounding box center [717, 489] width 627 height 54
click at [533, 490] on textarea "Hi {{first_name}}, thanks for the update. I'm sorry to hear the work order wasn…" at bounding box center [717, 489] width 627 height 54
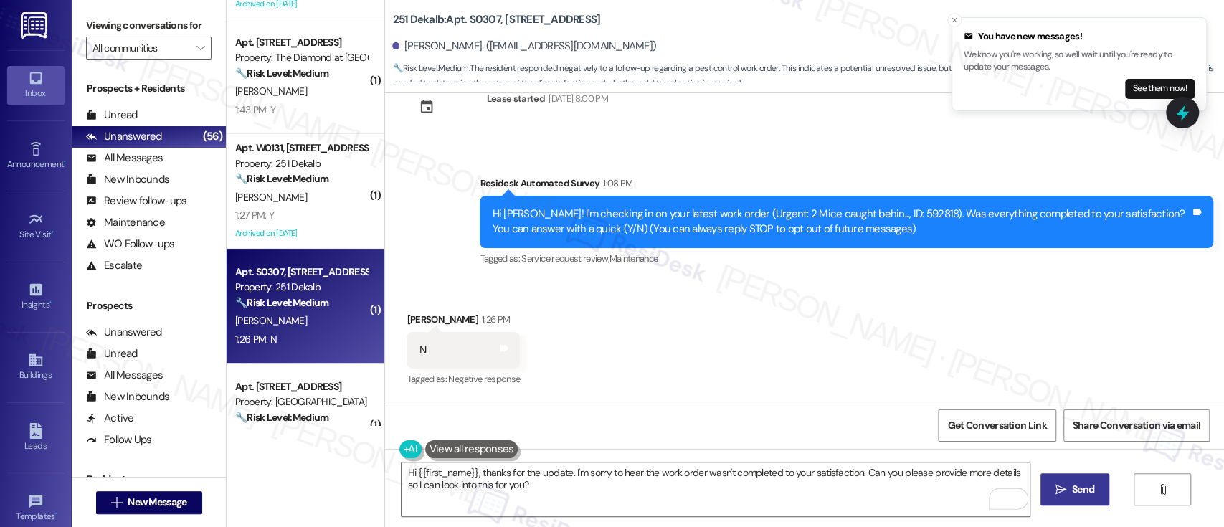
click at [1079, 494] on span "Send" at bounding box center [1083, 489] width 22 height 15
type textarea "Hi {{first_name}}, thanks for the update. I'm sorry to hear the work order wasn…"
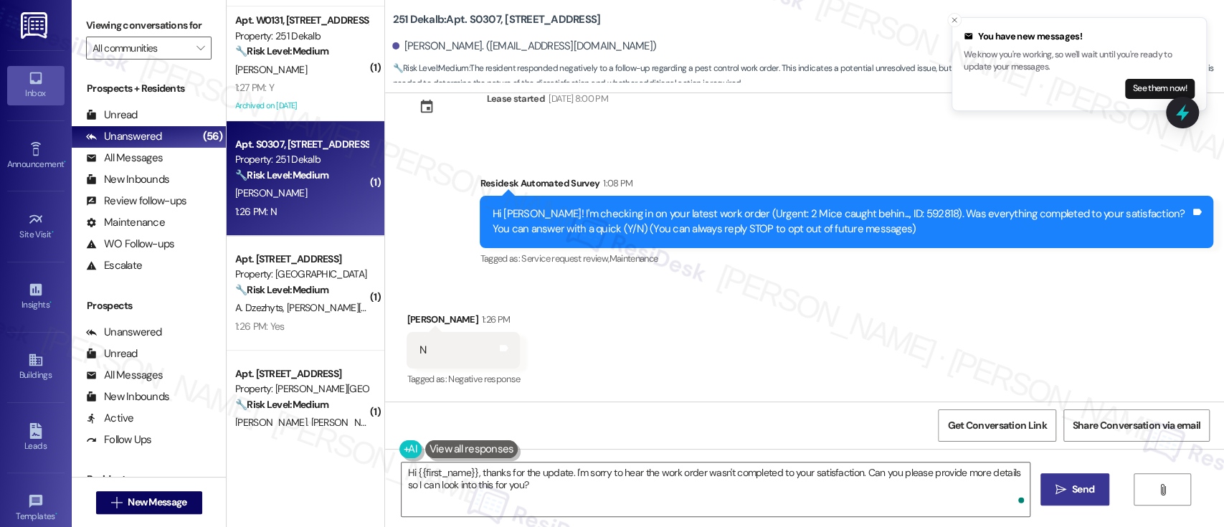
scroll to position [318, 0]
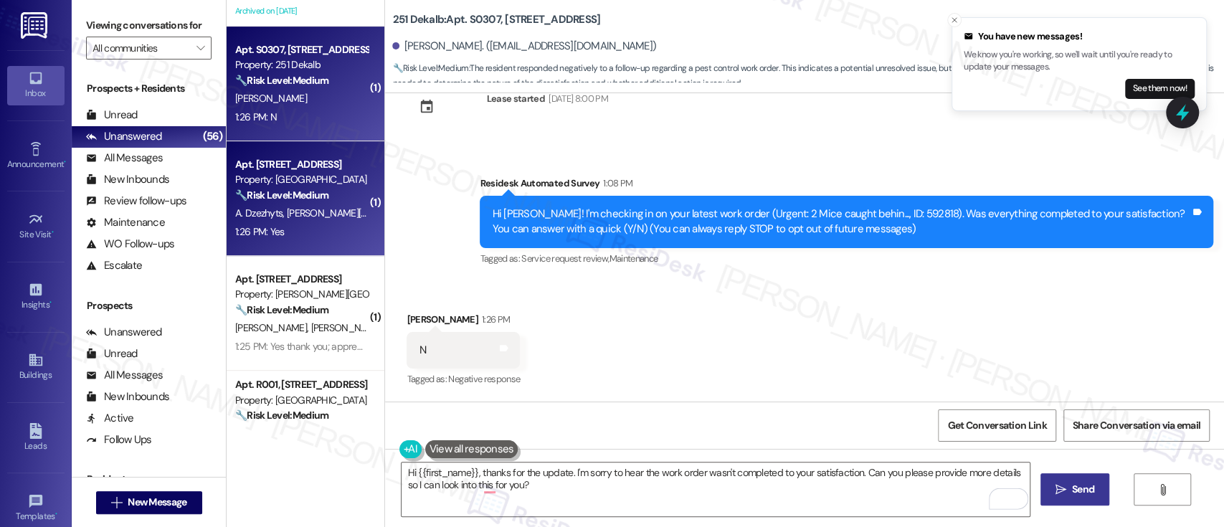
click at [318, 168] on div "Apt. 6, 1569 Edge Hill Road" at bounding box center [301, 164] width 133 height 15
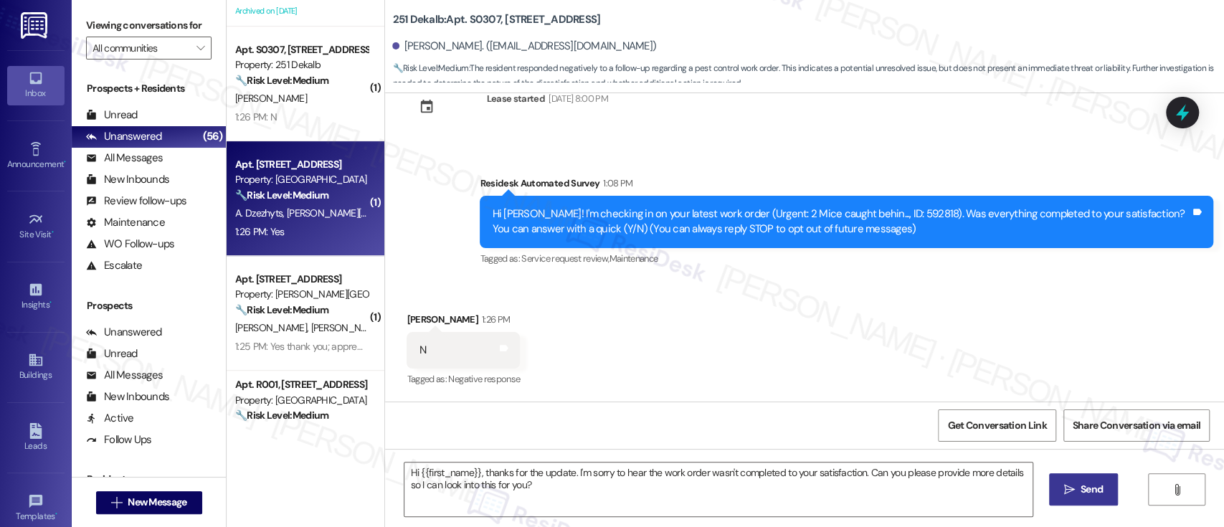
type textarea "Fetching suggested responses. Please feel free to read through the conversation…"
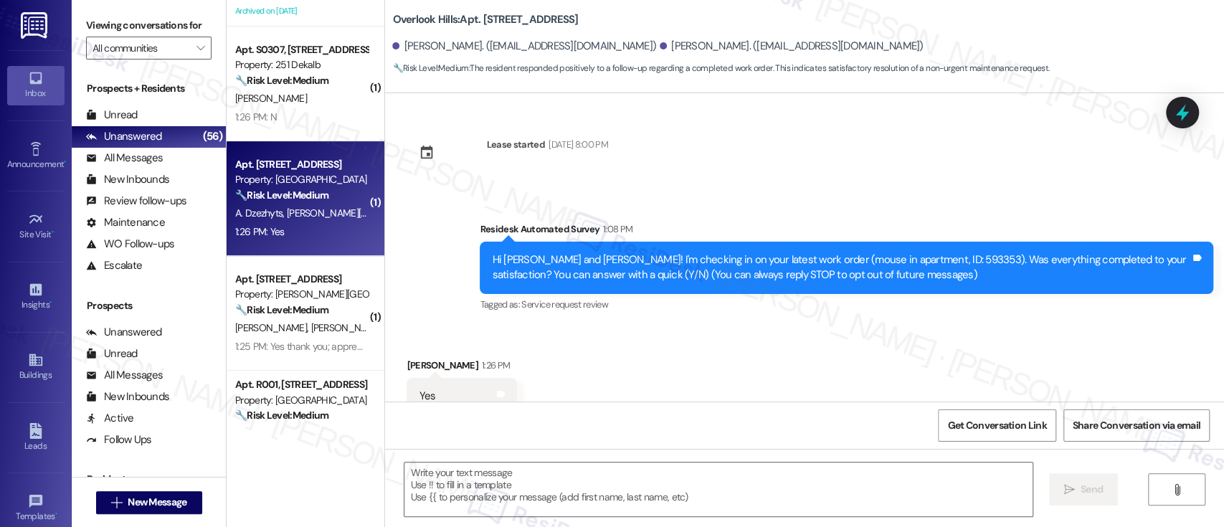
type textarea "Fetching suggested responses. Please feel free to read through the conversation…"
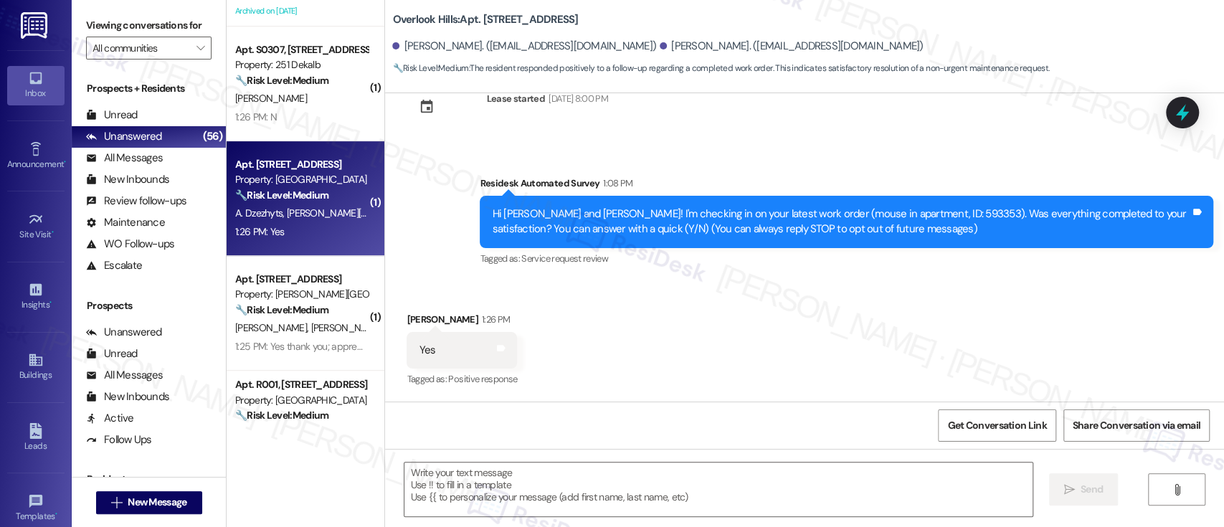
click at [928, 341] on div "Received via SMS Yauheniya Tsitko 1:26 PM Yes Tags and notes Tagged as: Positiv…" at bounding box center [804, 340] width 839 height 121
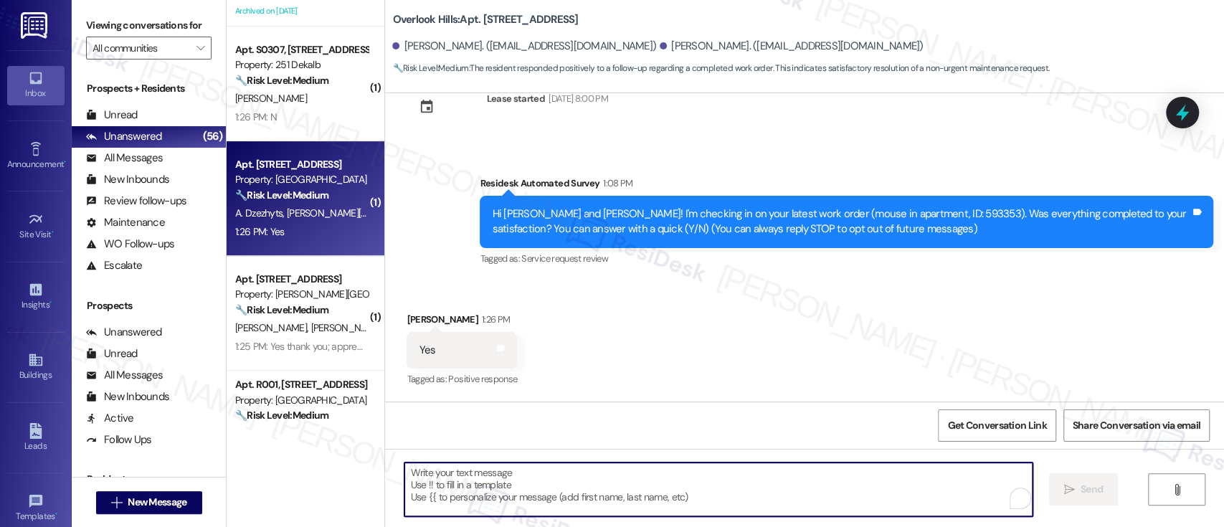
click at [684, 477] on textarea "To enrich screen reader interactions, please activate Accessibility in Grammarl…" at bounding box center [717, 489] width 627 height 54
click at [585, 488] on textarea "To enrich screen reader interactions, please activate Accessibility in Grammarl…" at bounding box center [714, 489] width 627 height 54
paste textarea "I'm so glad to hear that everything was taken care of to your satisfaction. Ple…"
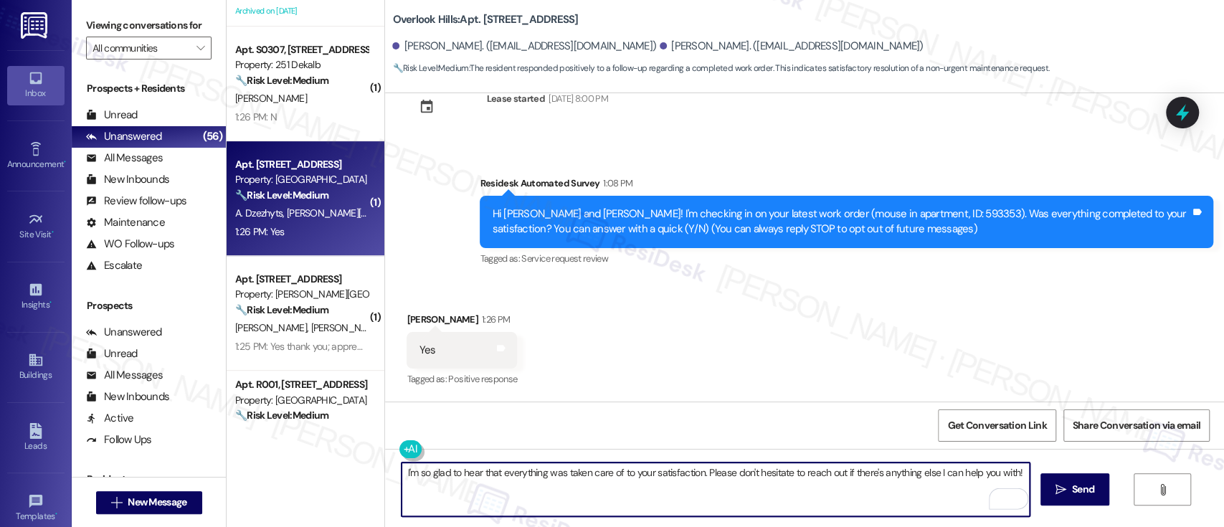
click at [697, 475] on textarea "I'm so glad to hear that everything was taken care of to your satisfaction. Ple…" at bounding box center [714, 489] width 627 height 54
paste textarea "Has {{property}} lived up to your expectations so far? I'm here to ensure you'r…"
type textarea "I'm so glad to hear that everything was taken care of to your satisfaction. Has…"
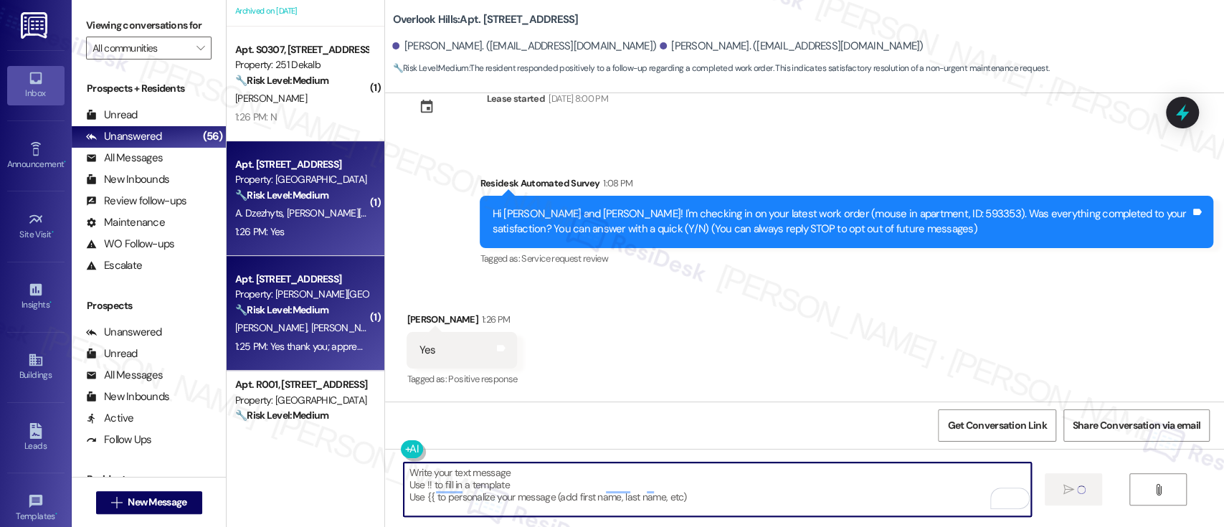
scroll to position [45, 0]
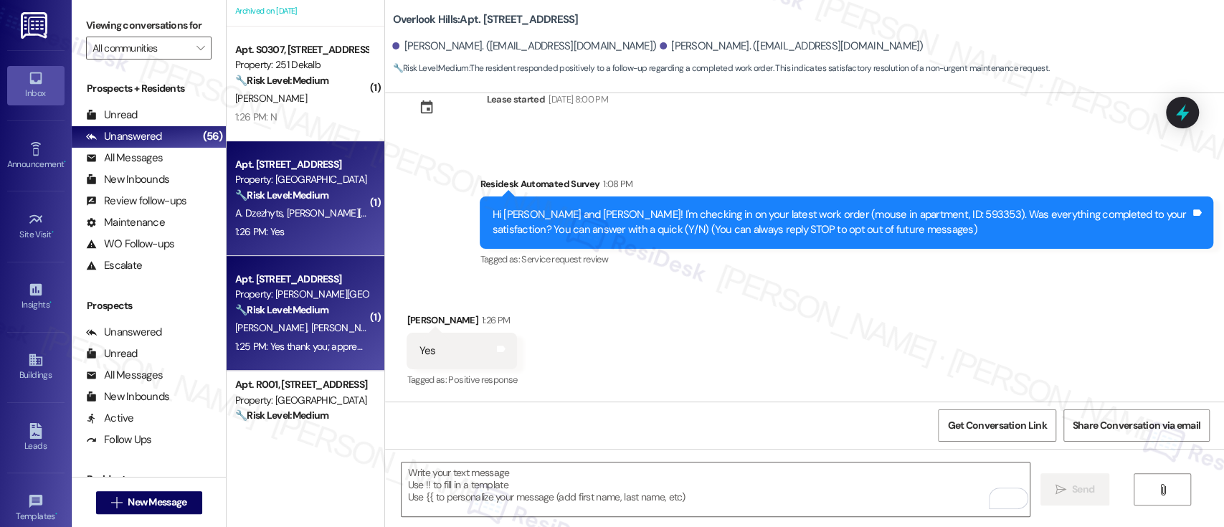
click at [318, 333] on span "T. Menefee" at bounding box center [347, 327] width 72 height 13
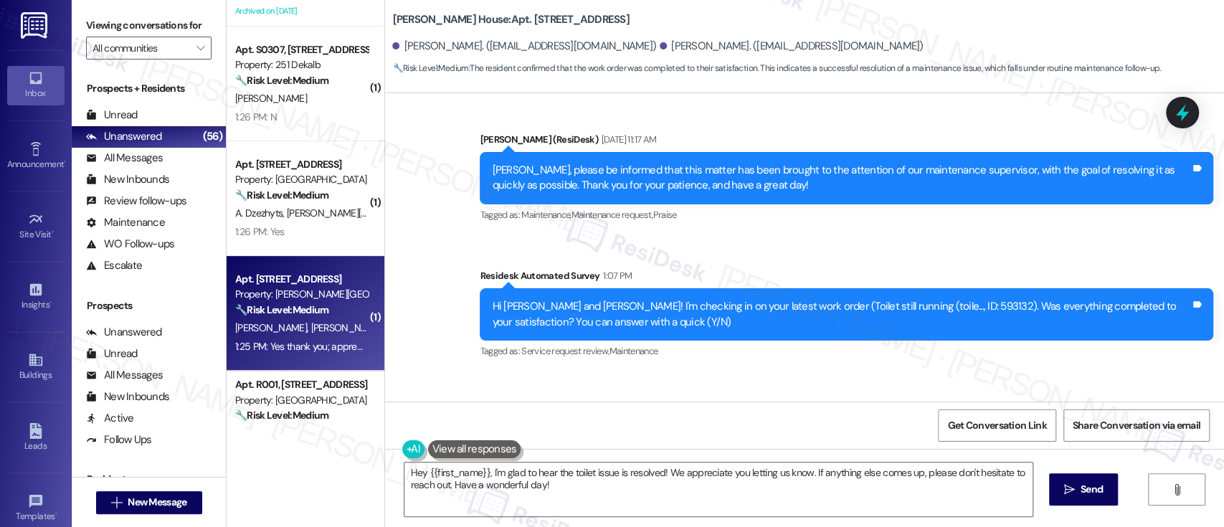
scroll to position [7432, 0]
click at [806, 372] on div "Received via SMS Tasha Menefee 1:25 PM Yes thank you; appreciate your help Tags…" at bounding box center [804, 432] width 839 height 121
click at [795, 381] on div "Received via SMS Tasha Menefee 1:25 PM Yes thank you; appreciate your help Tags…" at bounding box center [804, 432] width 839 height 121
click at [817, 388] on div "Received via SMS Tasha Menefee 1:25 PM Yes thank you; appreciate your help Tags…" at bounding box center [804, 432] width 839 height 121
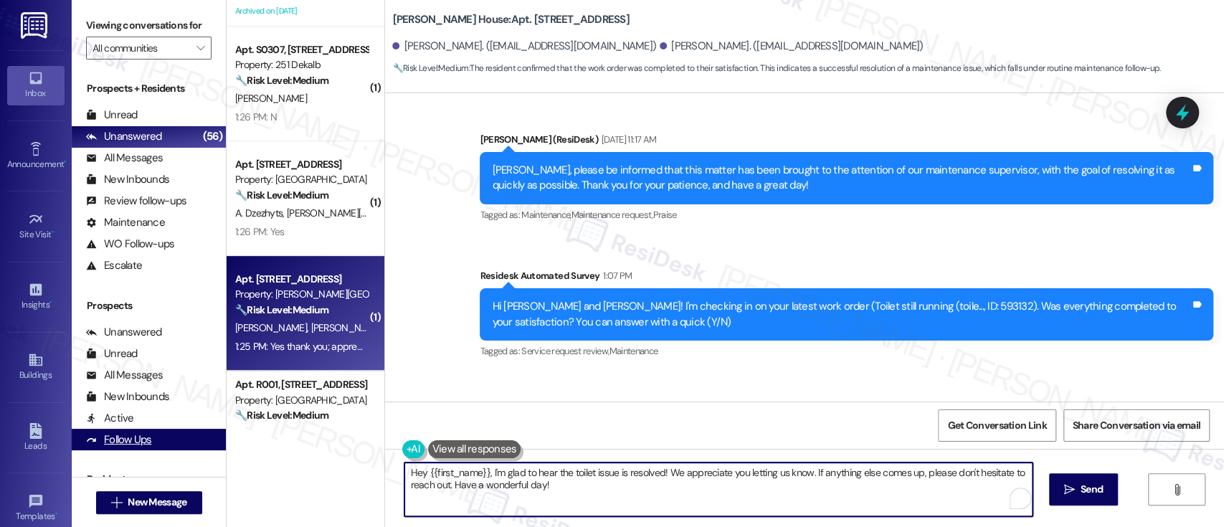
drag, startPoint x: 482, startPoint y: 469, endPoint x: 216, endPoint y: 433, distance: 268.3
click at [188, 439] on div "Viewing conversations for All communities  Prospects + Residents Unread (0) Un…" at bounding box center [648, 263] width 1152 height 527
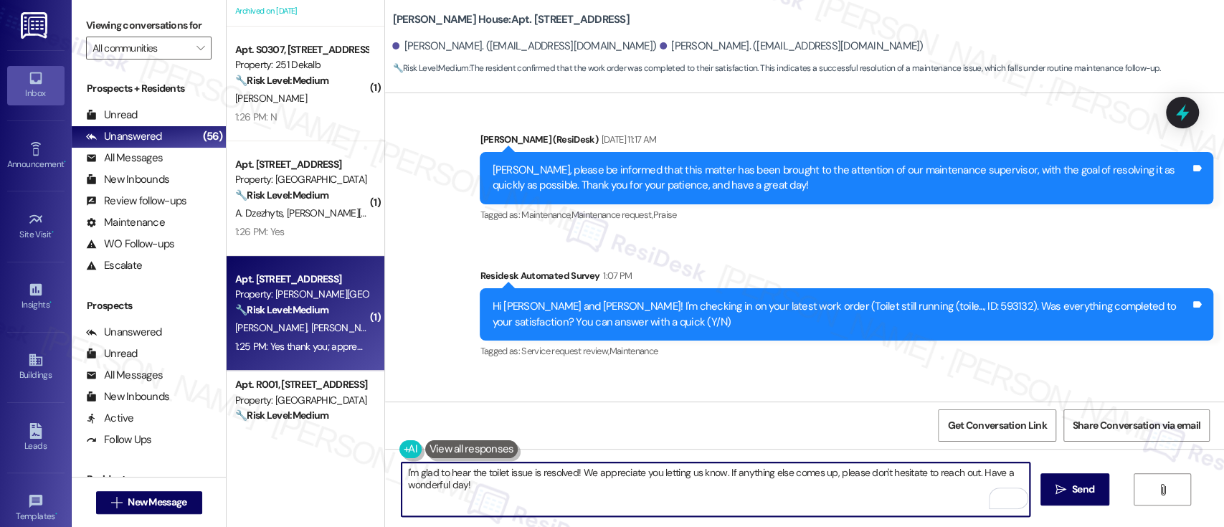
click at [801, 467] on textarea "I'm glad to hear the toilet issue is resolved! We appreciate you letting us kno…" at bounding box center [714, 489] width 627 height 54
click at [797, 485] on textarea "I'm glad to hear the toilet issue is resolved! We appreciate you letting us kno…" at bounding box center [714, 489] width 627 height 54
type textarea "I'm glad to hear the toilet issue is resolved! We appreciate you letting us kno…"
click at [1044, 488] on button " Send" at bounding box center [1075, 489] width 70 height 32
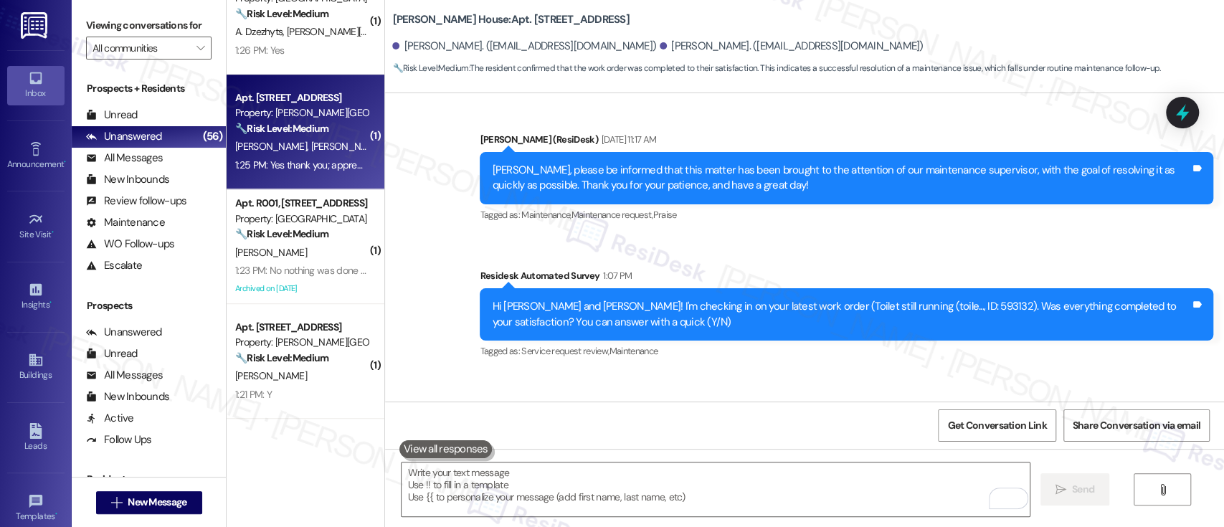
scroll to position [506, 0]
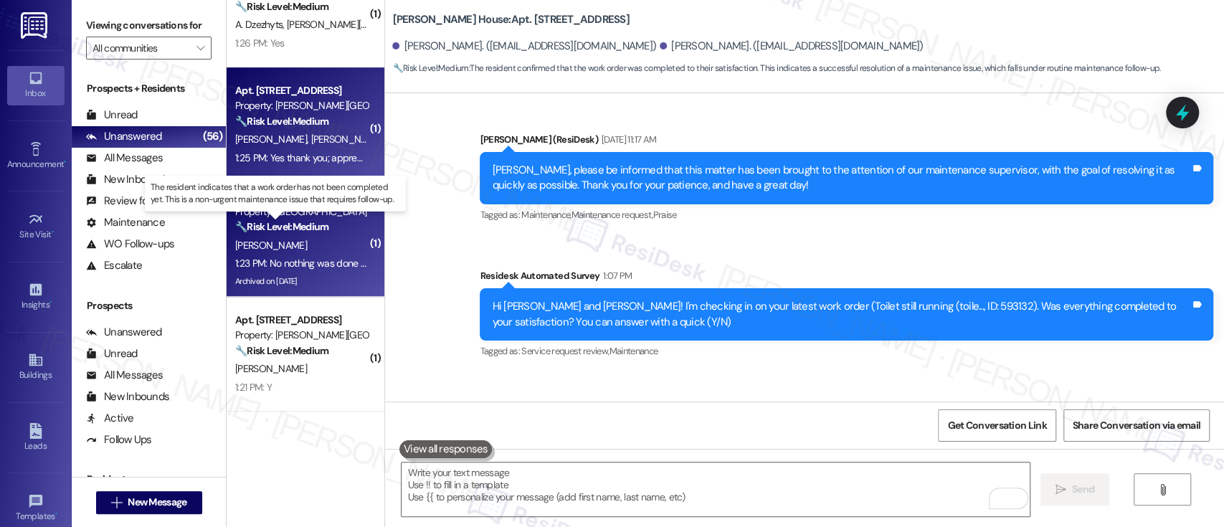
click at [278, 224] on strong "🔧 Risk Level: Medium" at bounding box center [281, 226] width 93 height 13
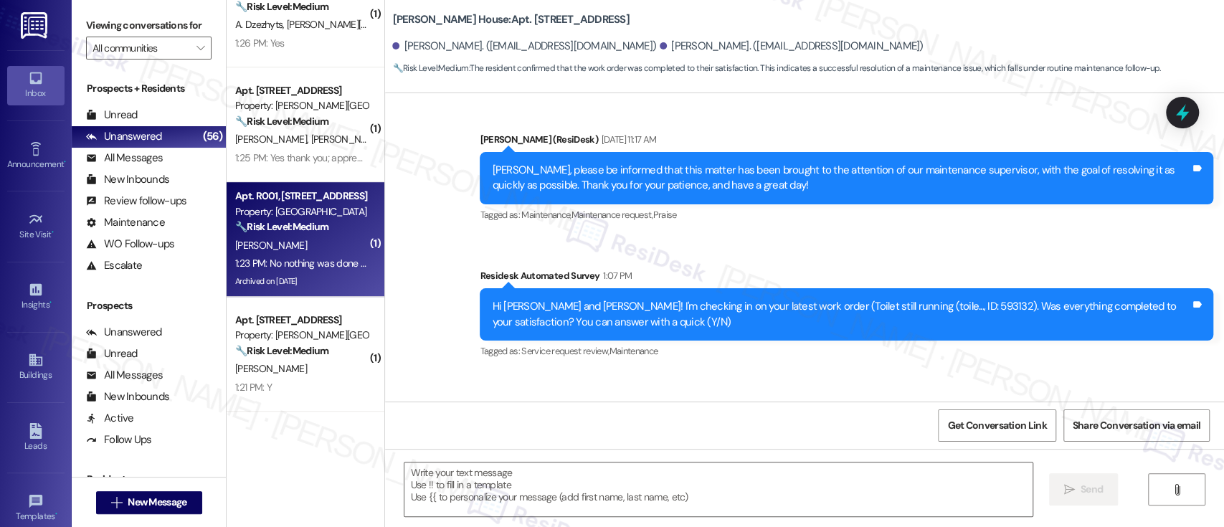
type textarea "Fetching suggested responses. Please feel free to read through the conversation…"
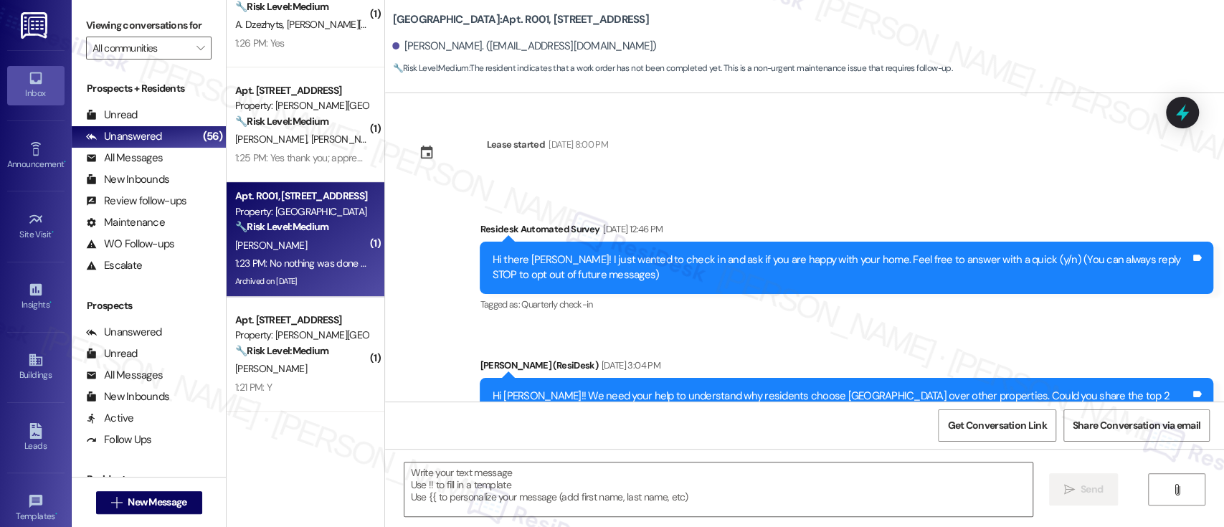
type textarea "Fetching suggested responses. Please feel free to read through the conversation…"
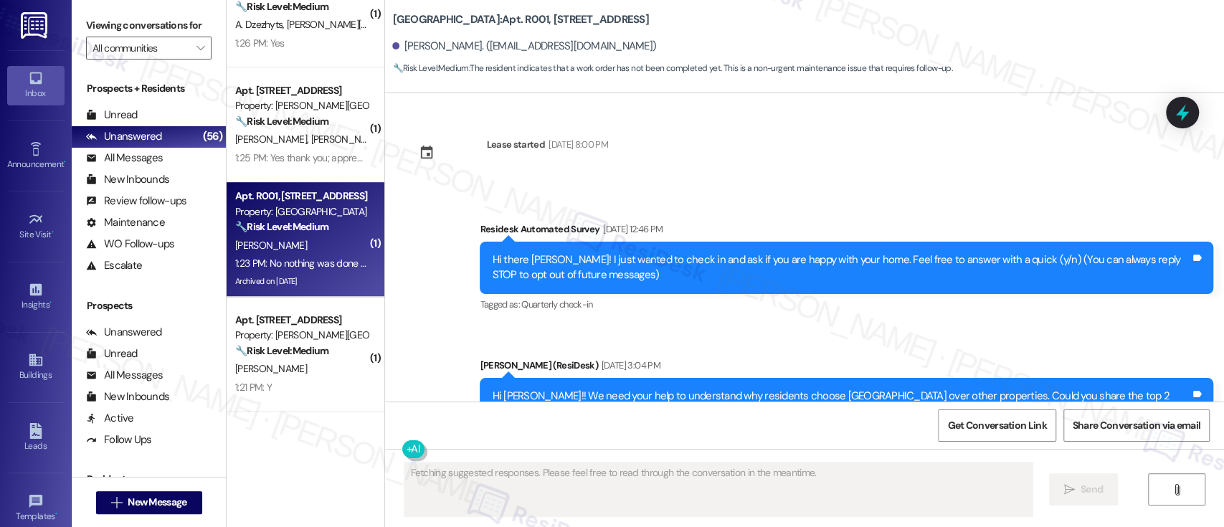
scroll to position [35846, 0]
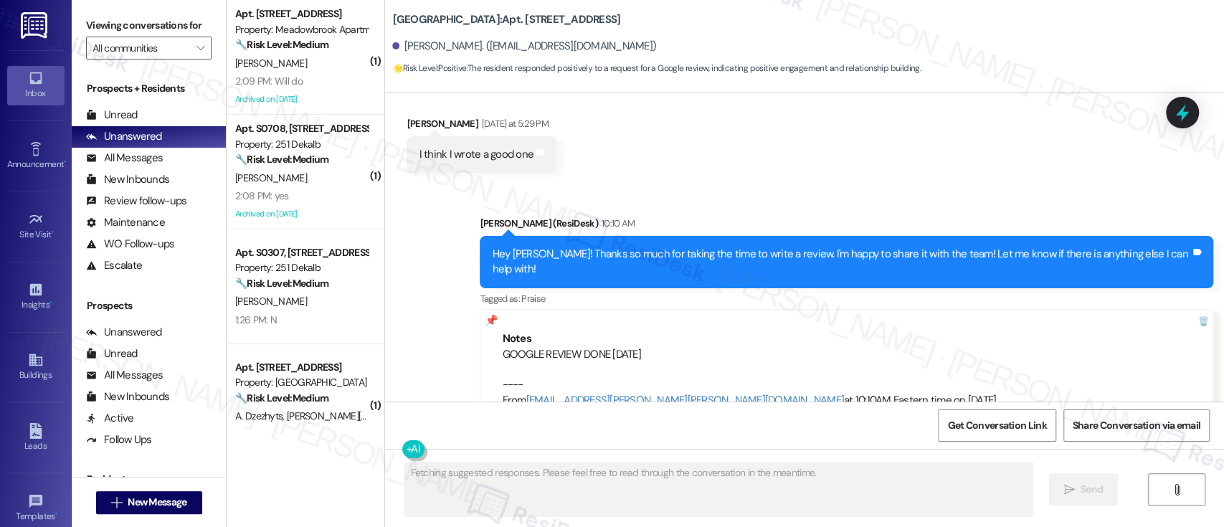
scroll to position [1867, 0]
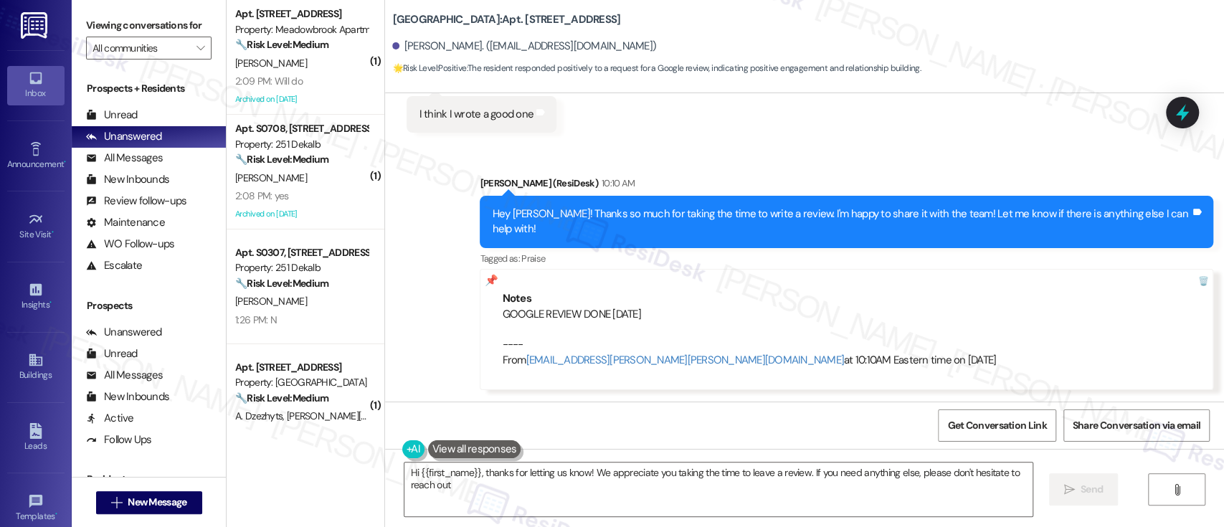
type textarea "Hi {{first_name}}, thanks for letting us know! We appreciate you taking the tim…"
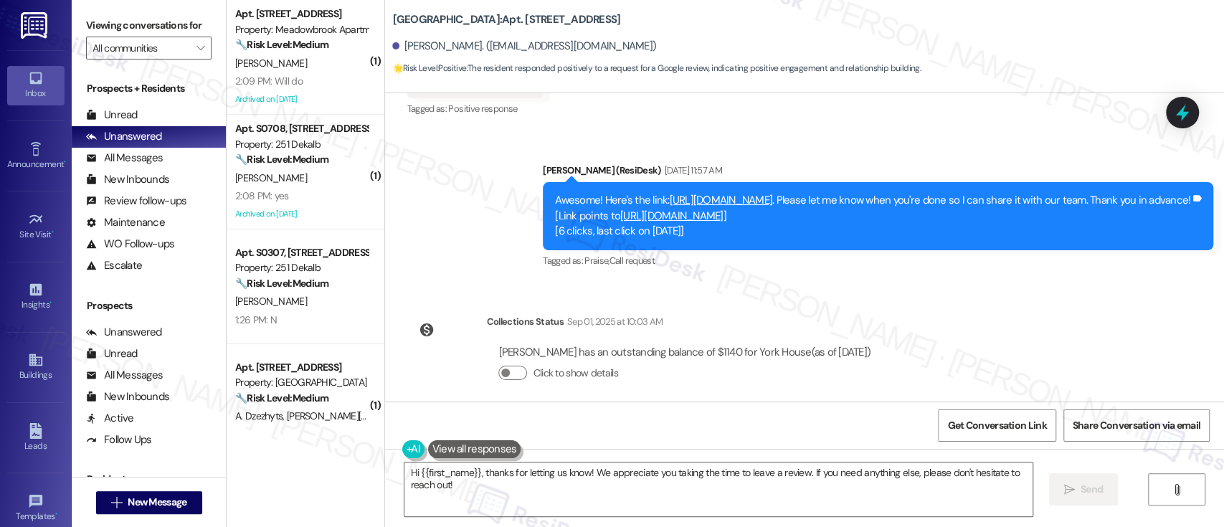
scroll to position [1363, 0]
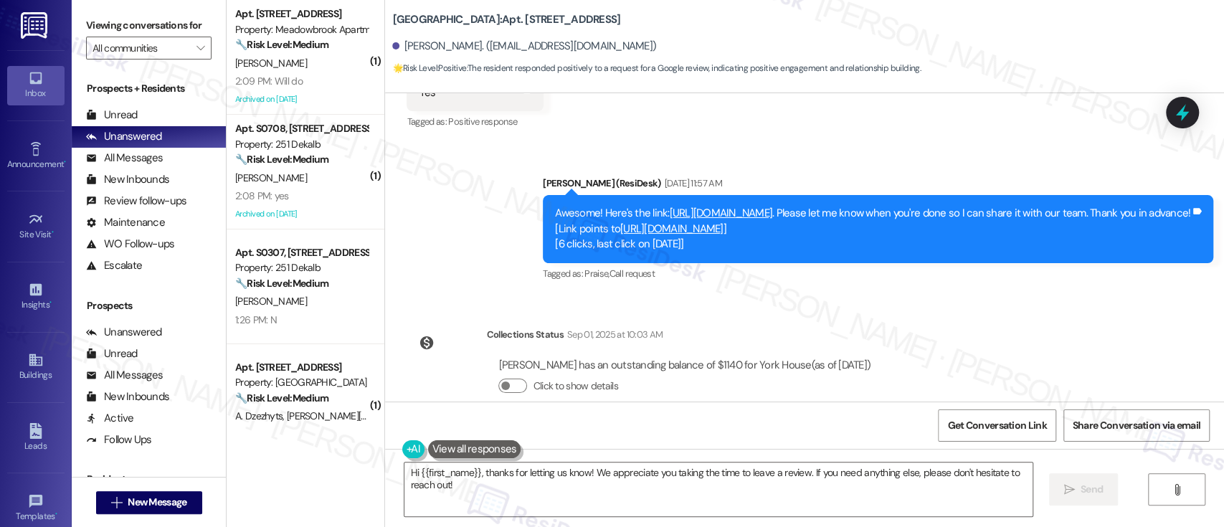
click at [773, 208] on link "[URL][DOMAIN_NAME]" at bounding box center [720, 213] width 103 height 14
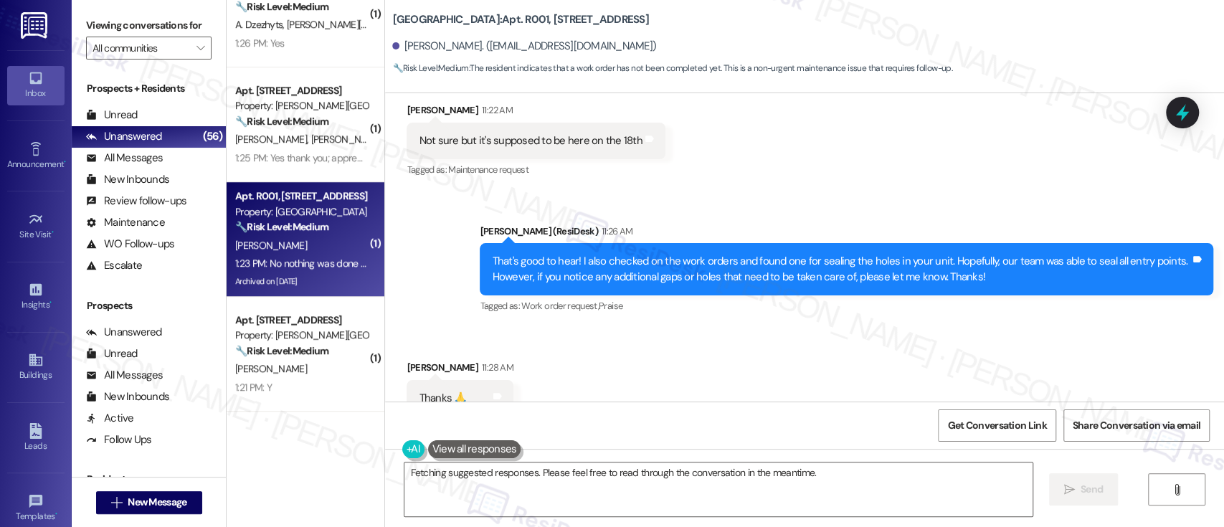
scroll to position [35846, 0]
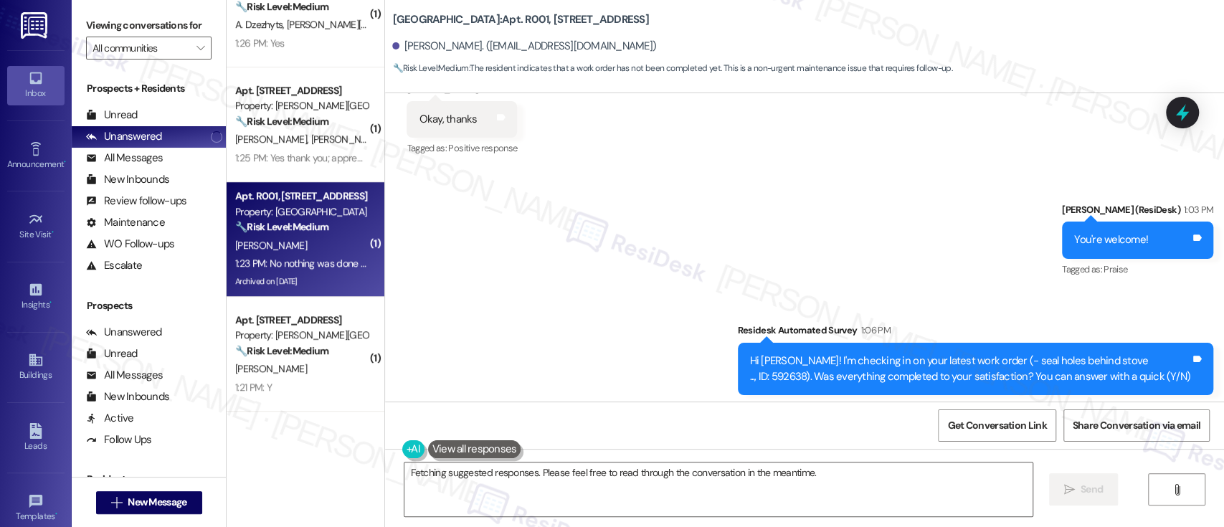
click at [767, 426] on div "Received via SMS [PERSON_NAME] 1:23 PM No nothing was done yet Tags and notes T…" at bounding box center [804, 486] width 839 height 121
click at [513, 479] on textarea "Hi {{first_name}}, I'm sorry to hear that the work order wasn't completed yet. …" at bounding box center [717, 489] width 627 height 54
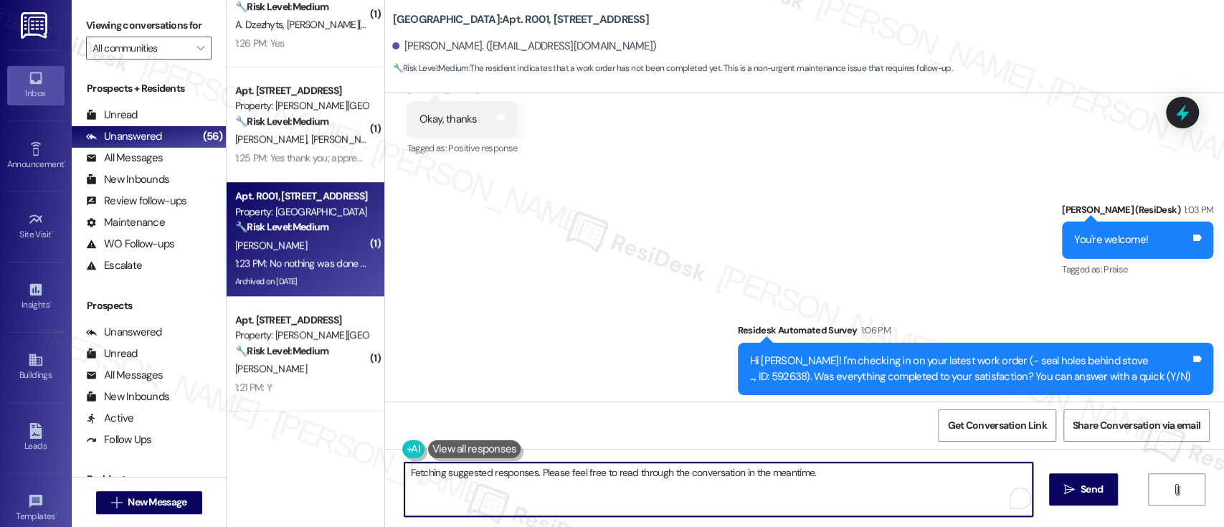
click at [619, 471] on textarea "Hi {{first_name}}, I'm sorry to hear that the work order wasn't completed yet. …" at bounding box center [717, 489] width 627 height 54
drag, startPoint x: 711, startPoint y: 473, endPoint x: 292, endPoint y: 450, distance: 419.2
click at [47, 459] on div "Inbox Go to Inbox Announcement • Send A Text Announcement Site Visit • Go to Si…" at bounding box center [612, 263] width 1224 height 527
paste textarea "for the update, [PERSON_NAME]. I’m a bit confused — didn’t our maintenance team…"
type textarea "Thanks for the update, [PERSON_NAME]. I’m a bit confused — didn’t our maintenan…"
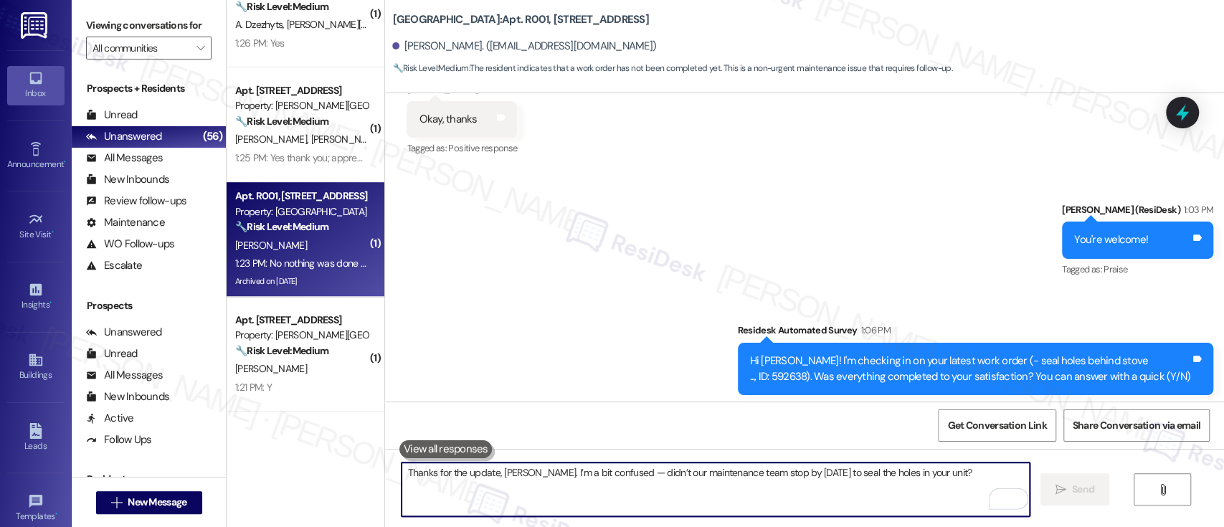
scroll to position [35846, 0]
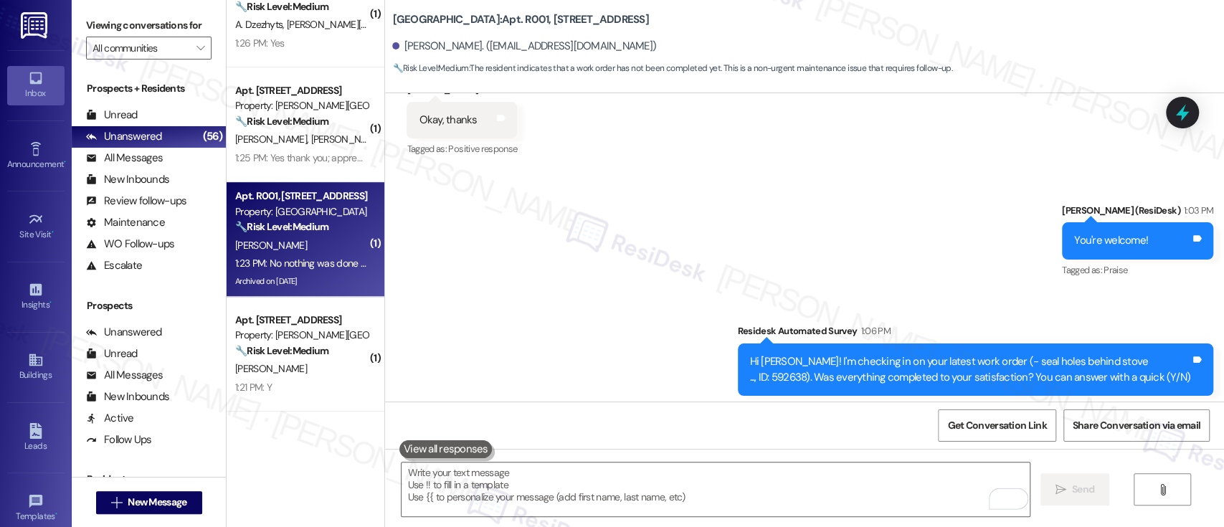
click at [316, 363] on div "[PERSON_NAME]" at bounding box center [301, 369] width 135 height 18
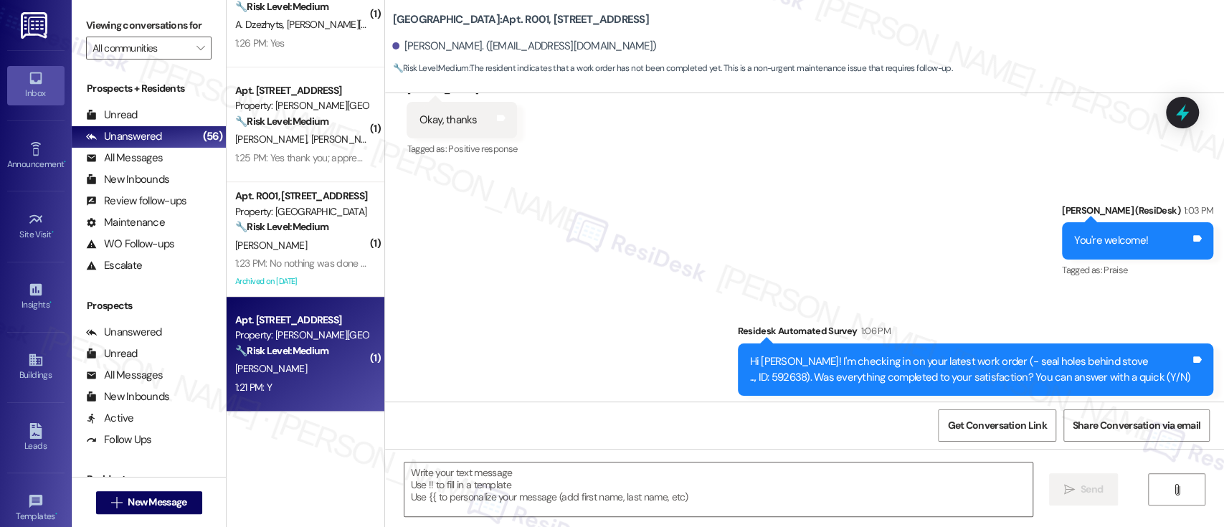
type textarea "Fetching suggested responses. Please feel free to read through the conversation…"
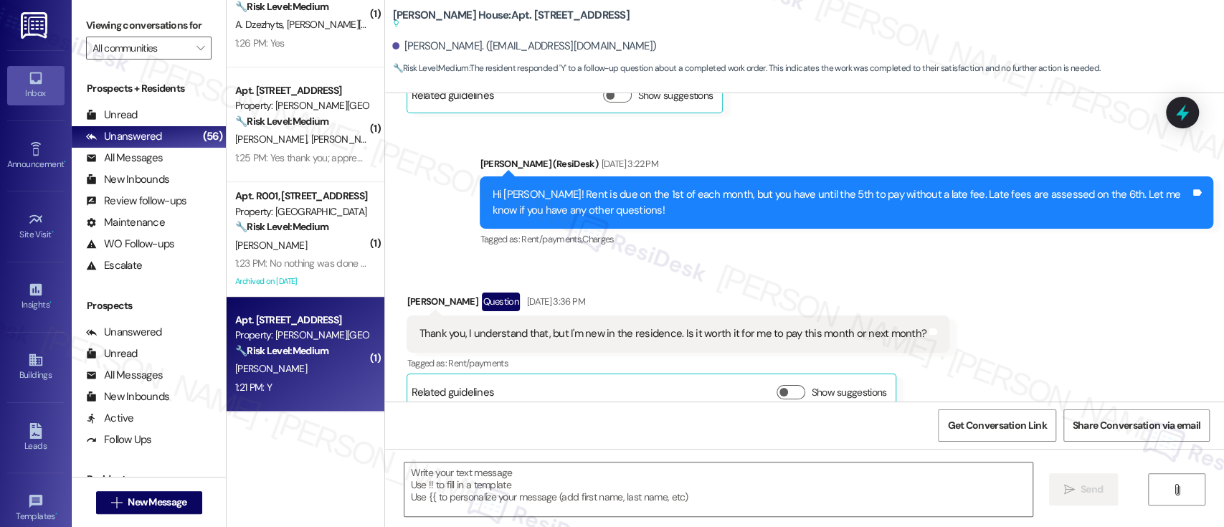
type textarea "Fetching suggested responses. Please feel free to read through the conversation…"
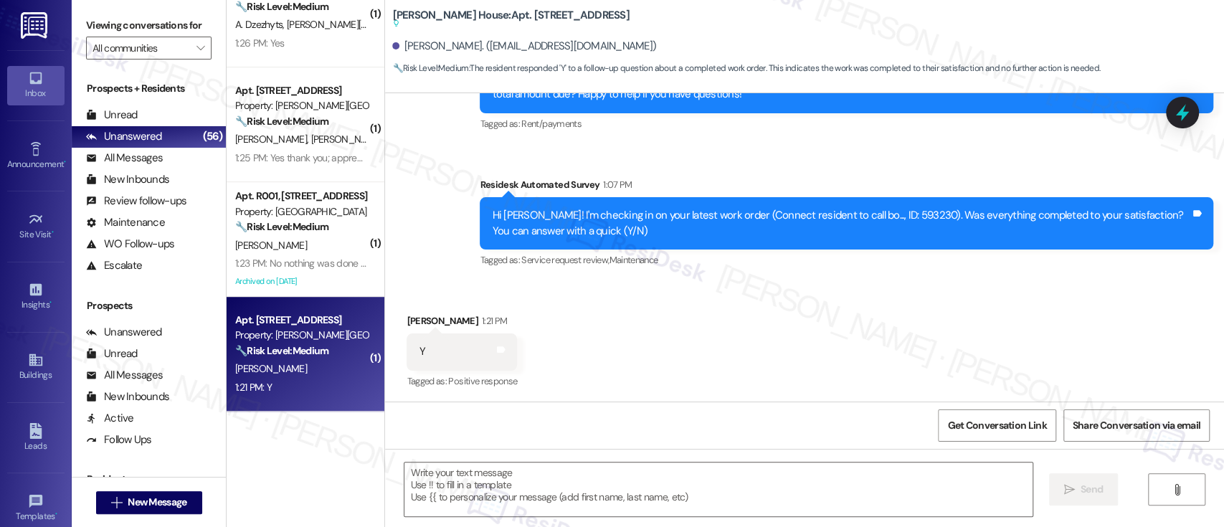
scroll to position [1082, 0]
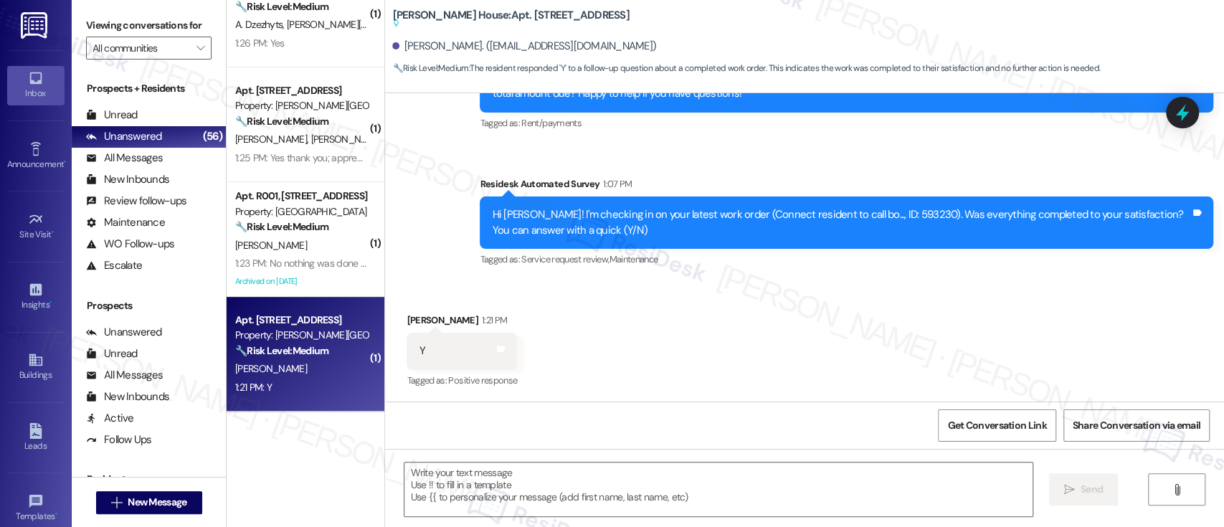
click at [865, 208] on div "Hi [PERSON_NAME]! I'm checking in on your latest work order (Connect resident t…" at bounding box center [841, 222] width 698 height 31
copy div "593230"
click at [784, 315] on div "Received via SMS [PERSON_NAME] 1:21 PM Y Tags and notes Tagged as: Positive res…" at bounding box center [804, 340] width 839 height 121
click at [635, 485] on textarea at bounding box center [717, 489] width 627 height 54
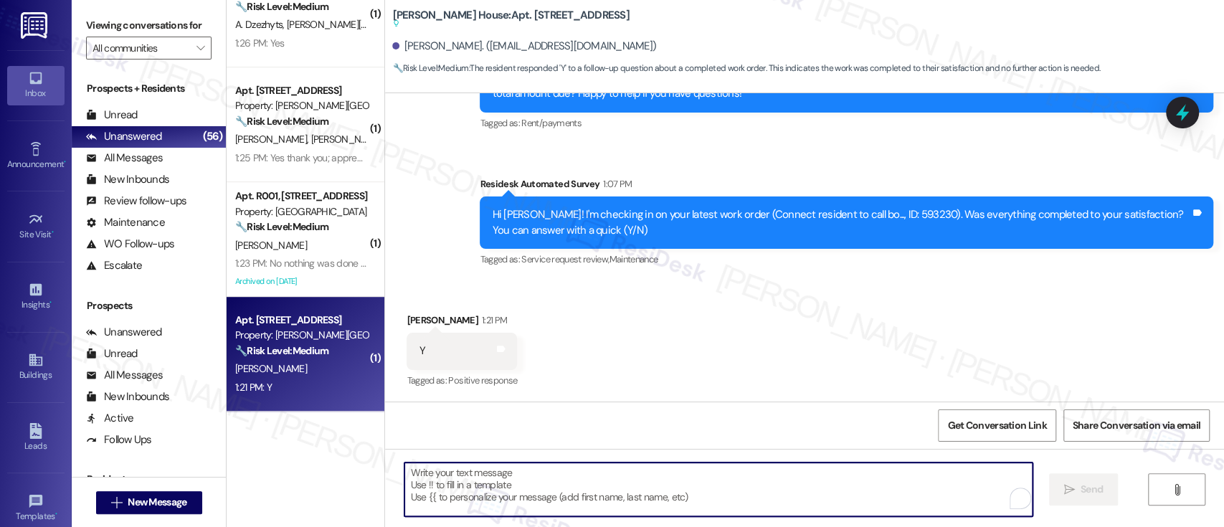
paste textarea "I'm so glad to hear that everything was taken care of to your satisfaction."
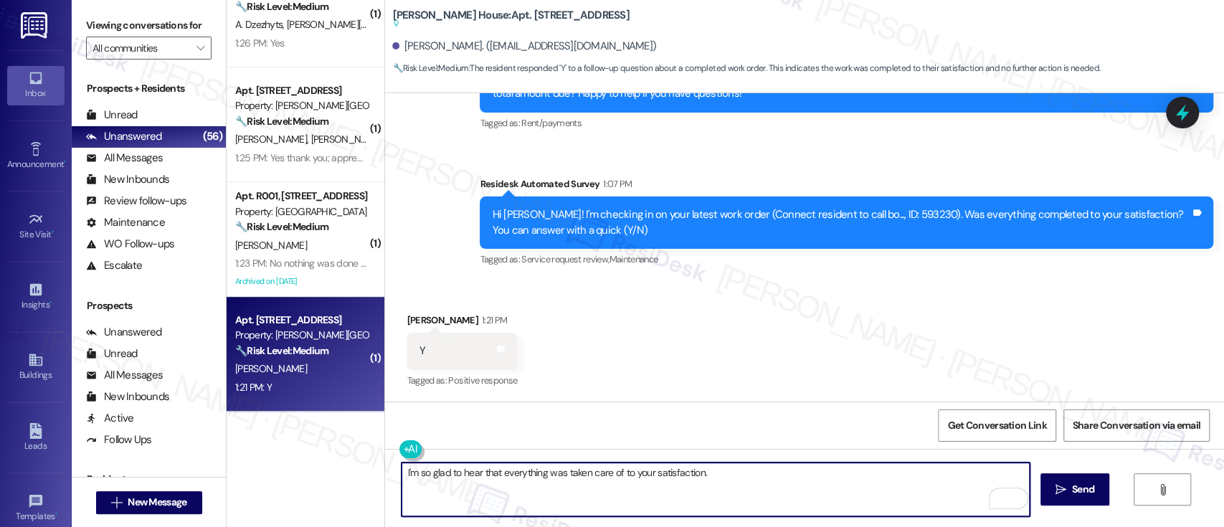
click at [680, 483] on textarea "I'm so glad to hear that everything was taken care of to your satisfaction." at bounding box center [714, 489] width 627 height 54
paste textarea "Just wanted to make sure everything was smooth for you!"
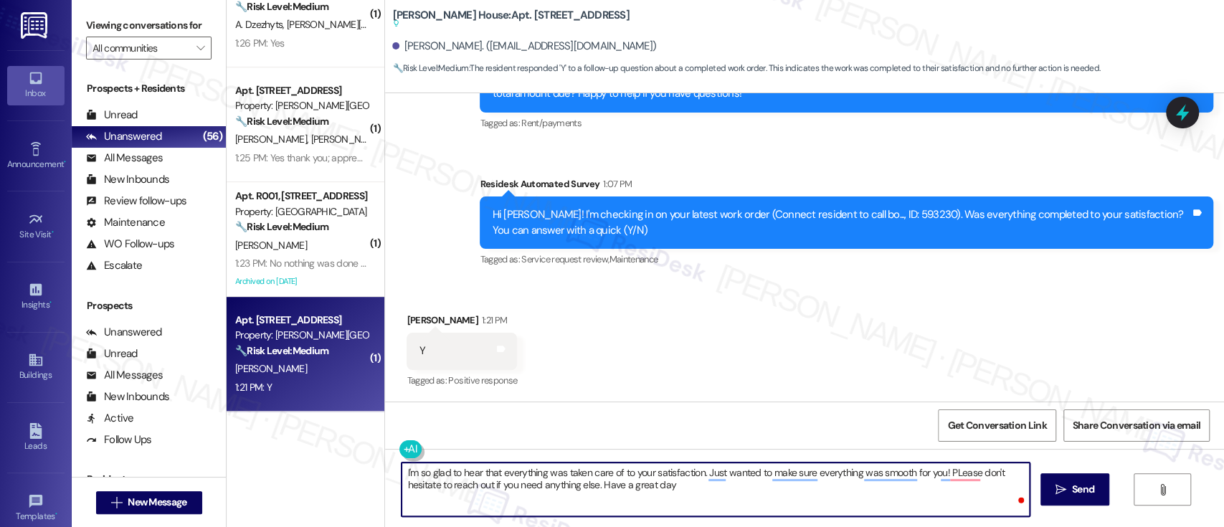
type textarea "I'm so glad to hear that everything was taken care of to your satisfaction. Jus…"
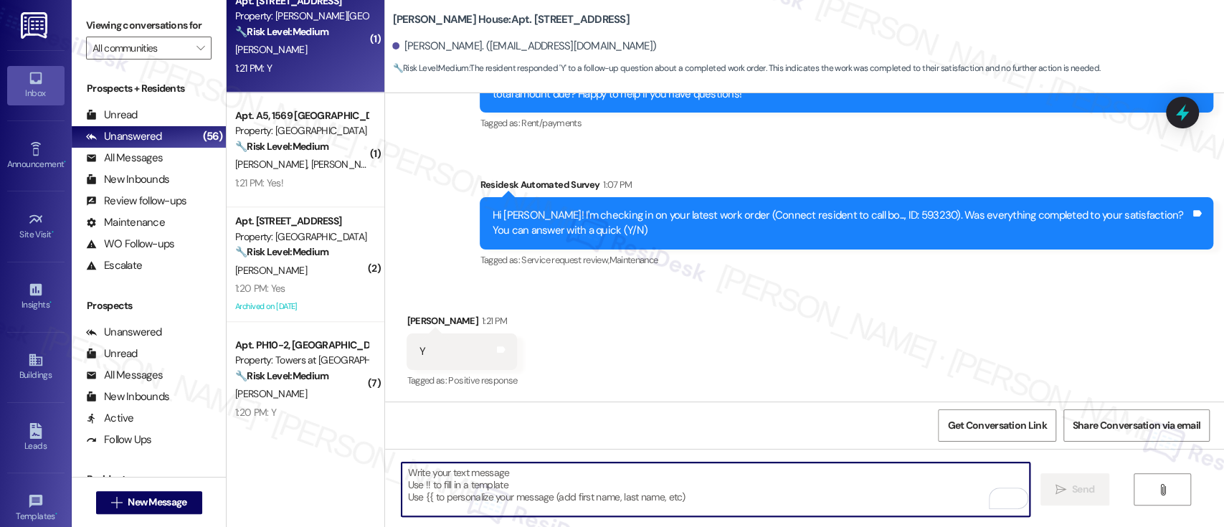
scroll to position [1160, 0]
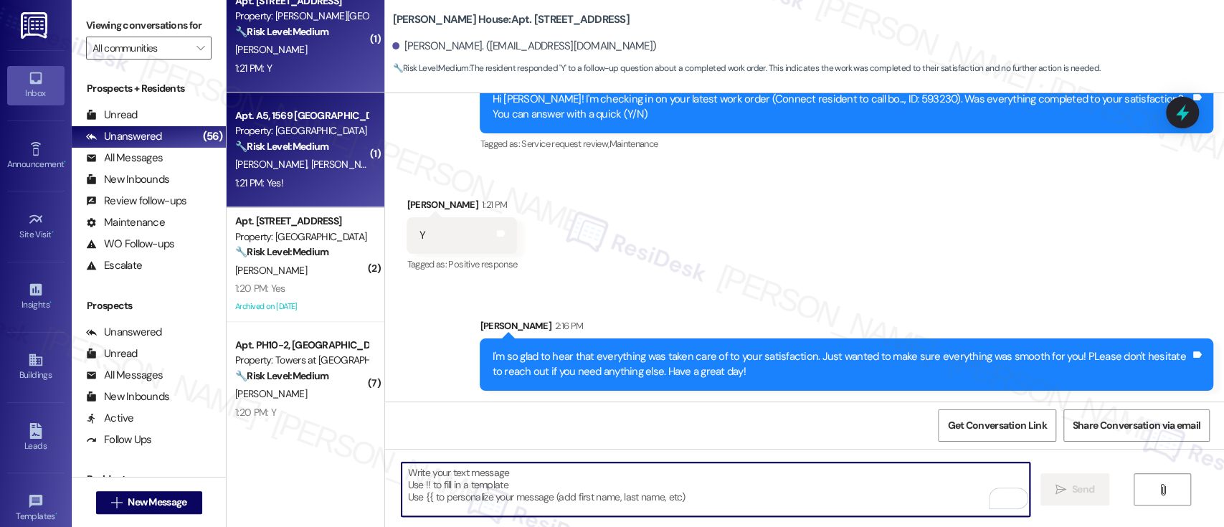
click at [336, 156] on div "[PERSON_NAME] [PERSON_NAME]" at bounding box center [301, 165] width 135 height 18
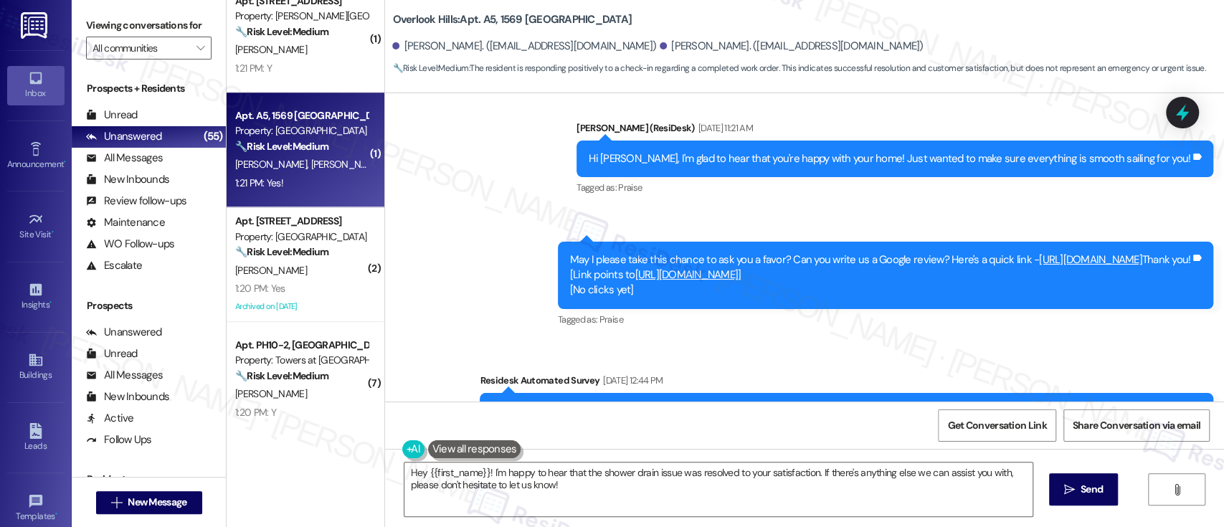
scroll to position [1818, 0]
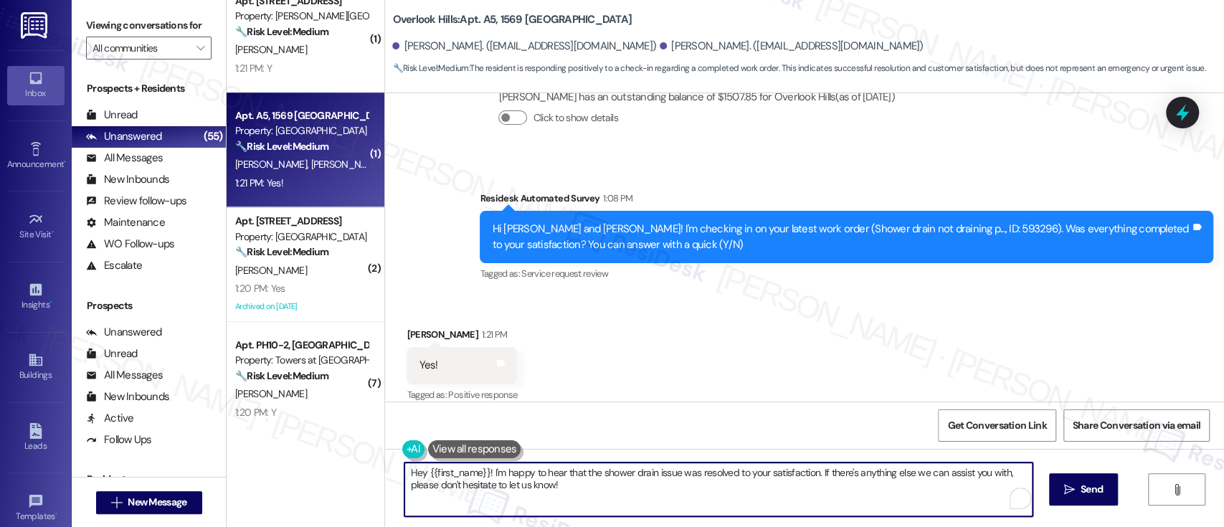
click at [779, 490] on textarea "Hey {{first_name}}! I'm happy to hear that the shower drain issue was resolved …" at bounding box center [717, 489] width 627 height 54
drag, startPoint x: 480, startPoint y: 468, endPoint x: 295, endPoint y: 454, distance: 184.7
click at [295, 454] on div "( 1 ) Apt. [STREET_ADDRESS] Property: [PERSON_NAME] House 🔧 Risk Level: Medium …" at bounding box center [725, 263] width 997 height 527
type textarea "I'm happy to hear that the shower drain issue was resolved to your satisfaction…"
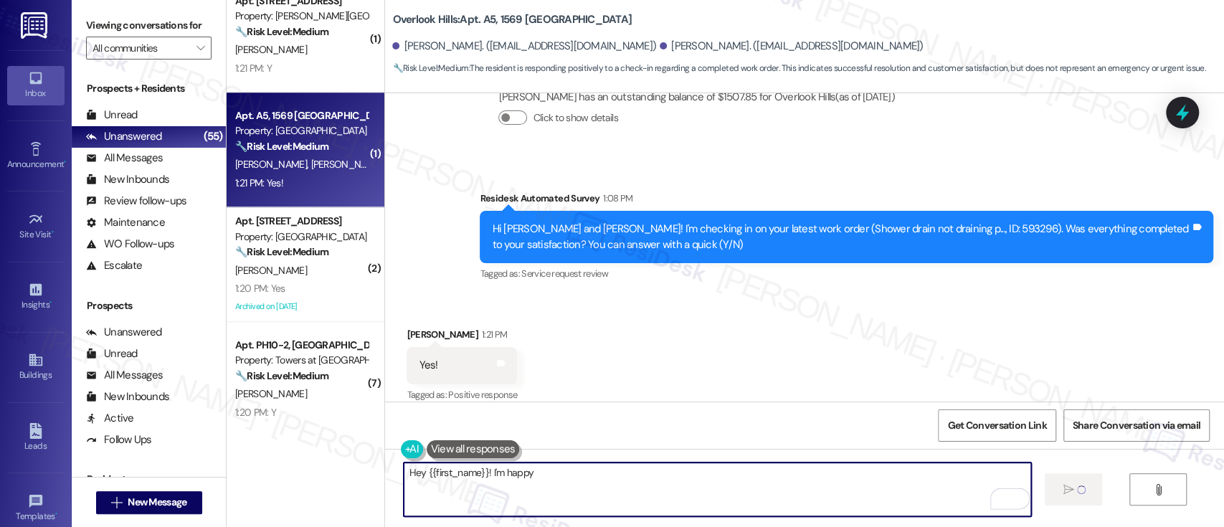
scroll to position [1817, 0]
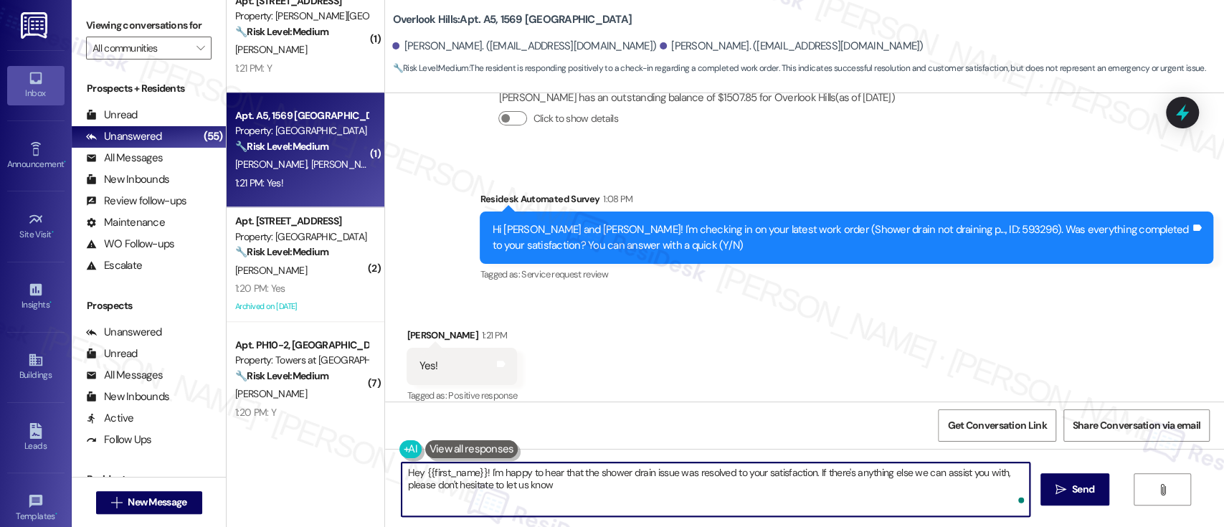
type textarea "Hey {{first_name}}! I'm happy to hear that the shower drain issue was resolved …"
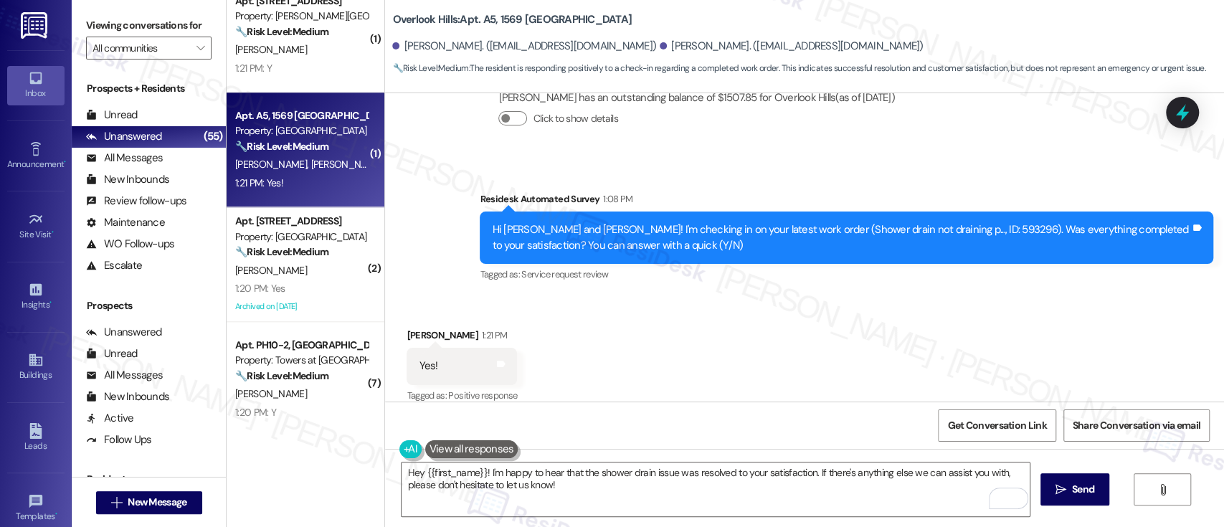
click at [905, 331] on div "Received via SMS Jordan Shaffer 1:21 PM Yes! Tags and notes Tagged as: Positive…" at bounding box center [804, 355] width 839 height 121
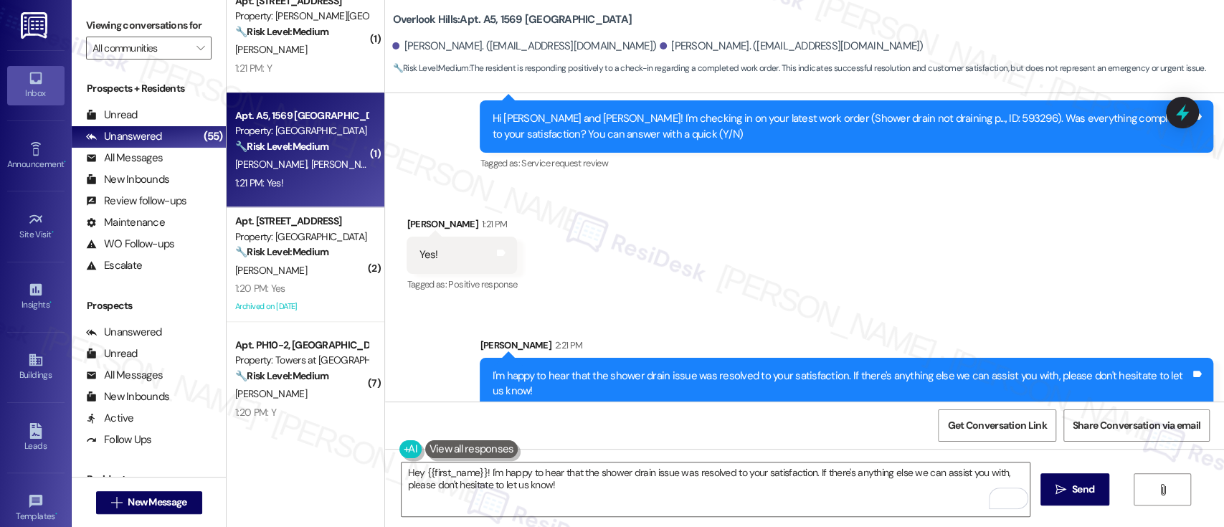
scroll to position [1932, 0]
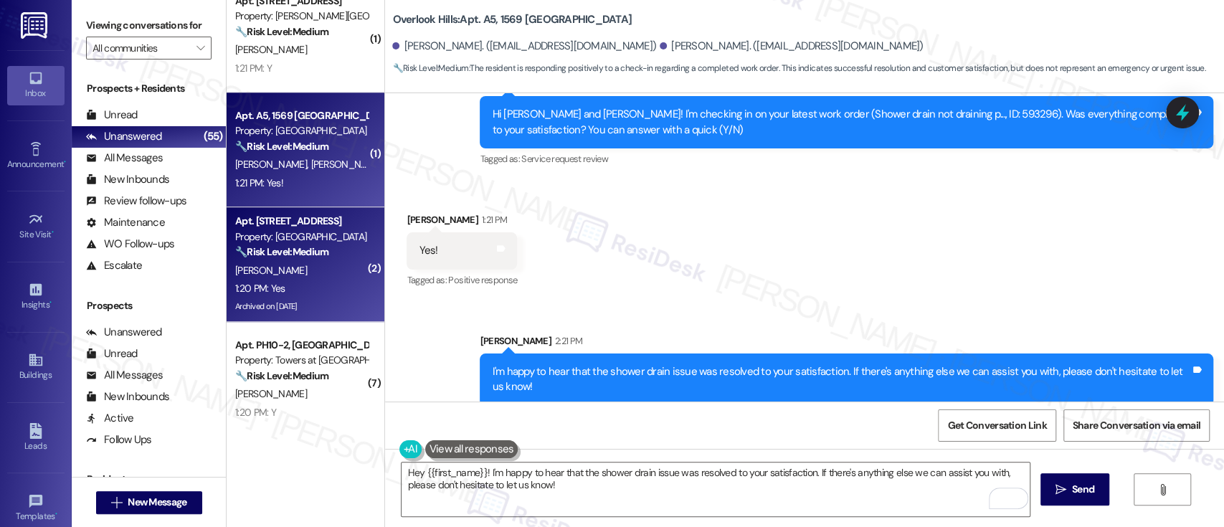
click at [272, 282] on div "1:20 PM: Yes 1:20 PM: Yes" at bounding box center [260, 288] width 50 height 13
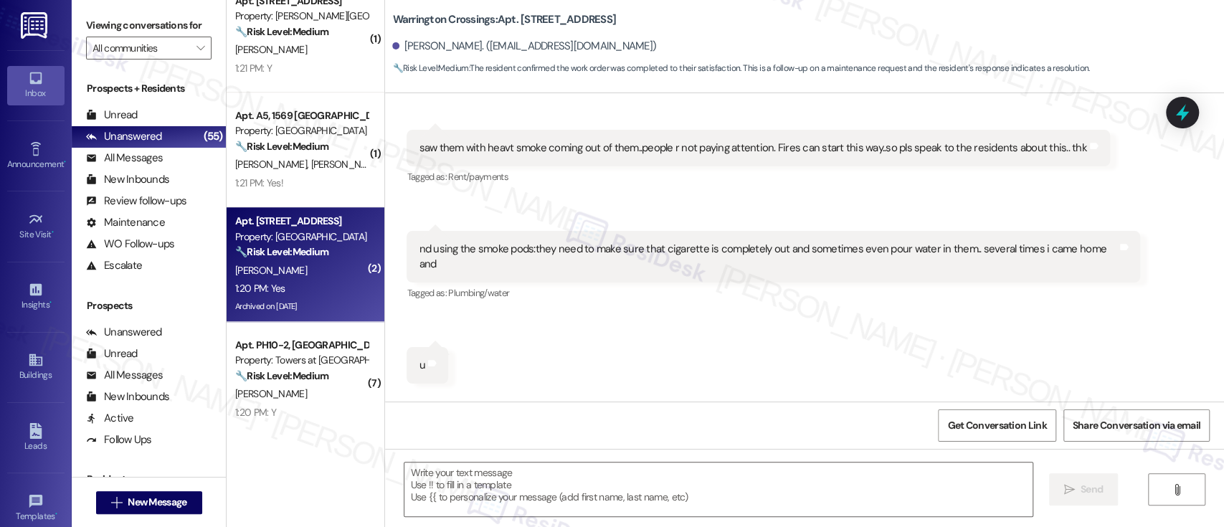
type textarea "Fetching suggested responses. Please feel free to read through the conversation…"
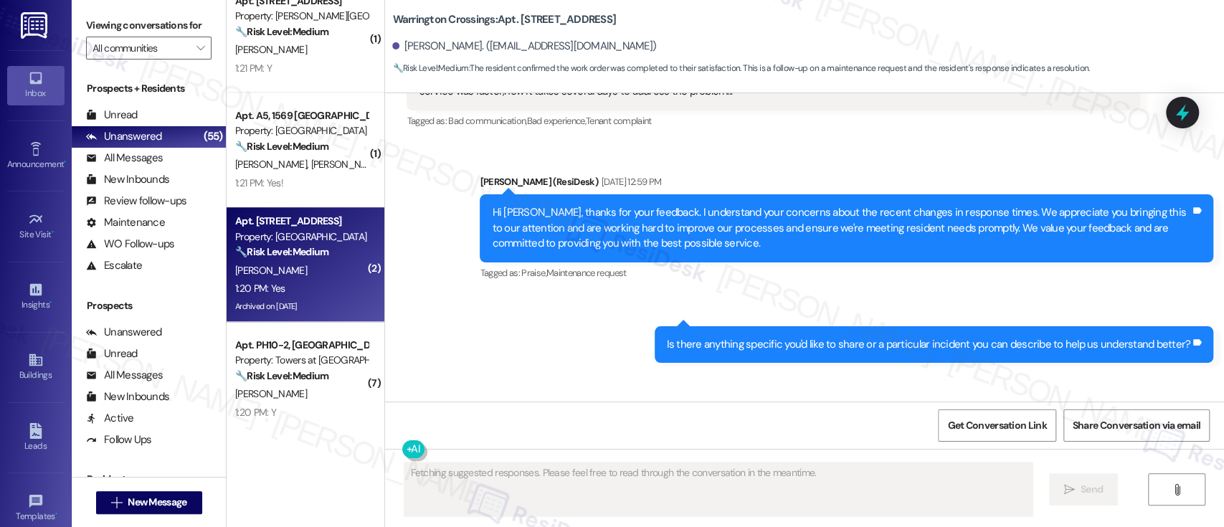
scroll to position [4583, 0]
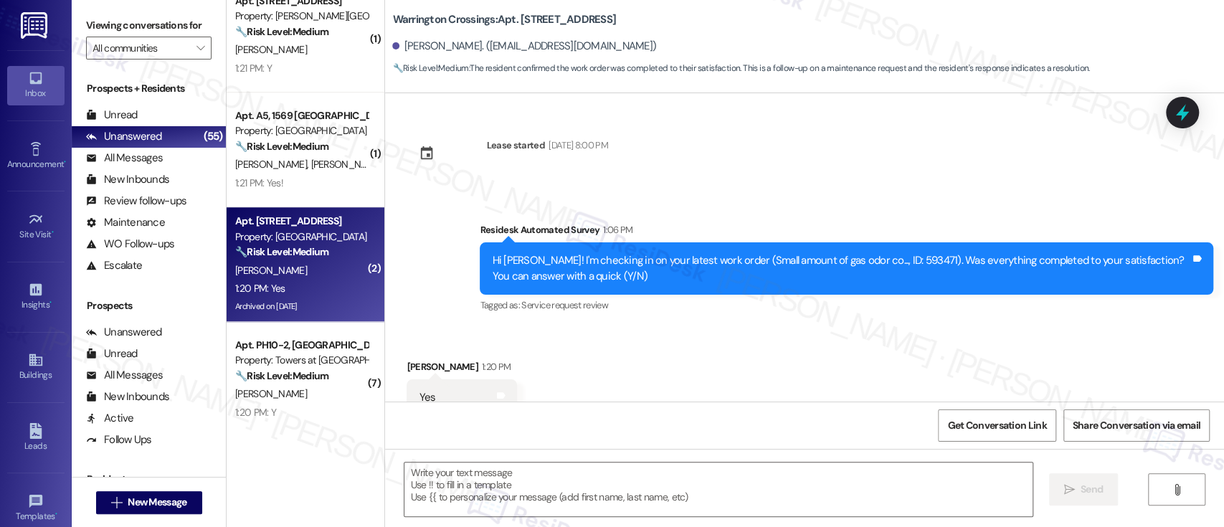
click at [778, 327] on div "Received via SMS Vincent Quarles 1:20 PM Yes Tags and notes Tagged as: Positive…" at bounding box center [804, 387] width 839 height 121
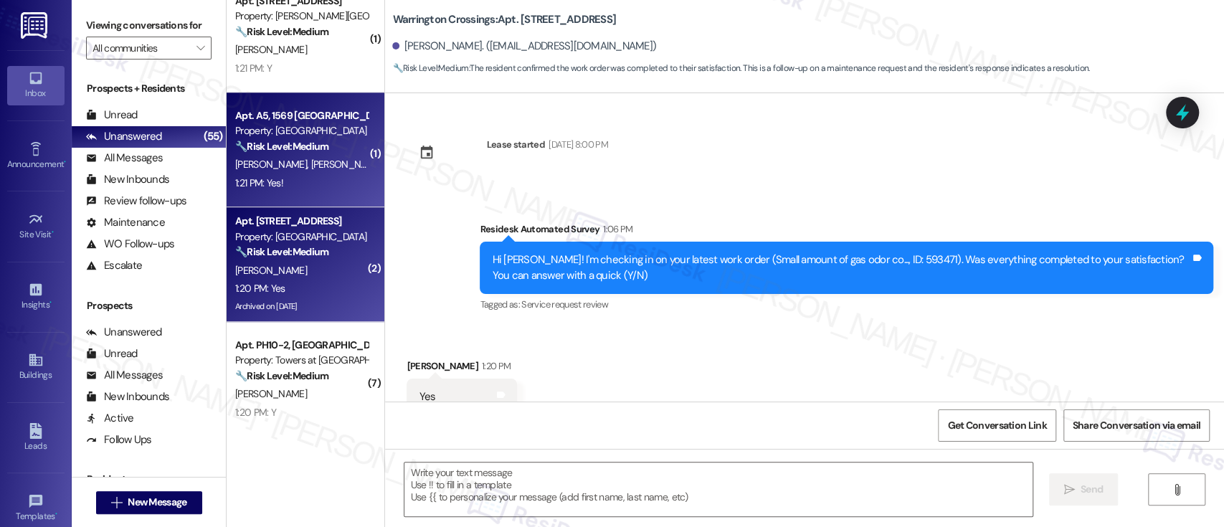
click at [300, 138] on div "Property: Overlook Hills" at bounding box center [301, 130] width 133 height 15
type textarea "Fetching suggested responses. Please feel free to read through the conversation…"
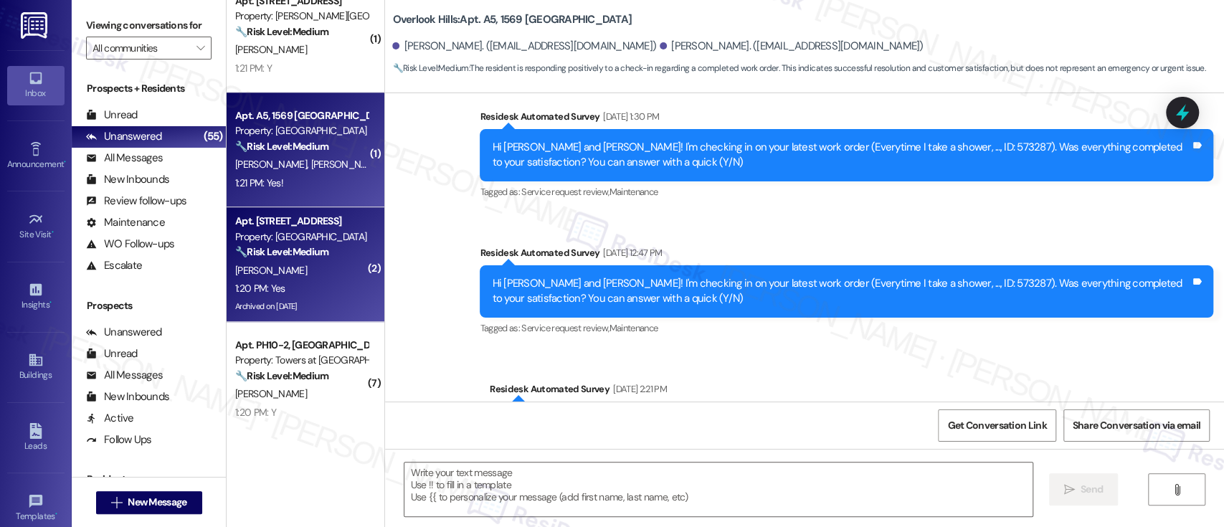
type textarea "Fetching suggested responses. Please feel free to read through the conversation…"
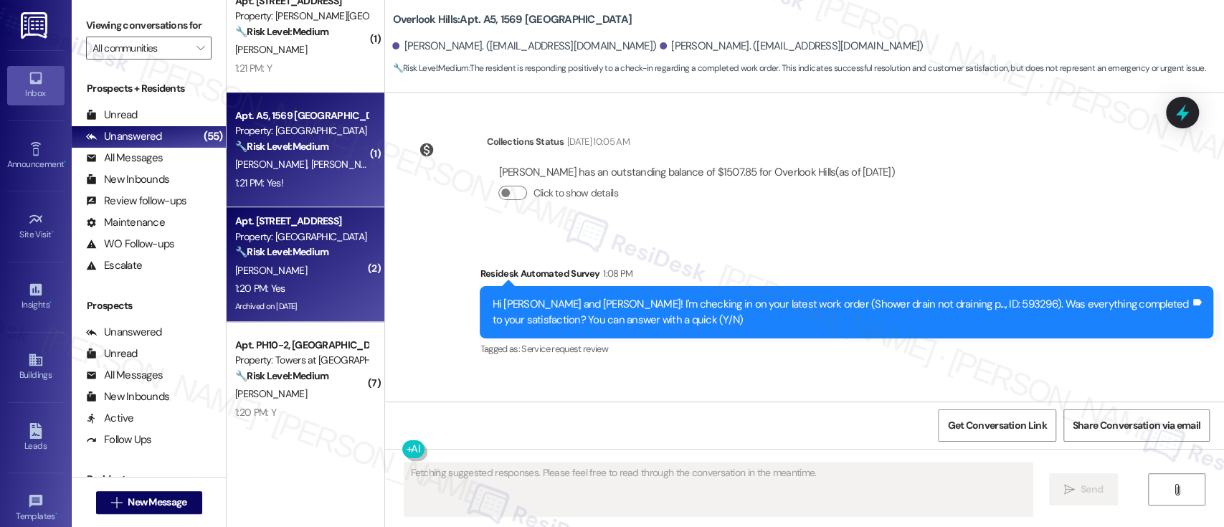
scroll to position [1817, 0]
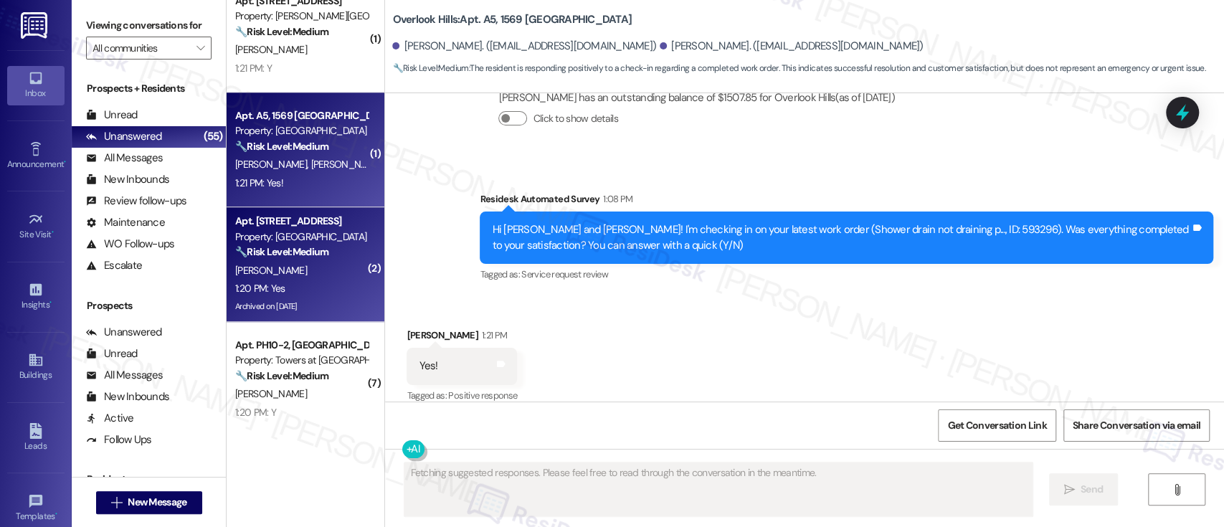
click at [315, 270] on div "V. Quarles" at bounding box center [301, 271] width 135 height 18
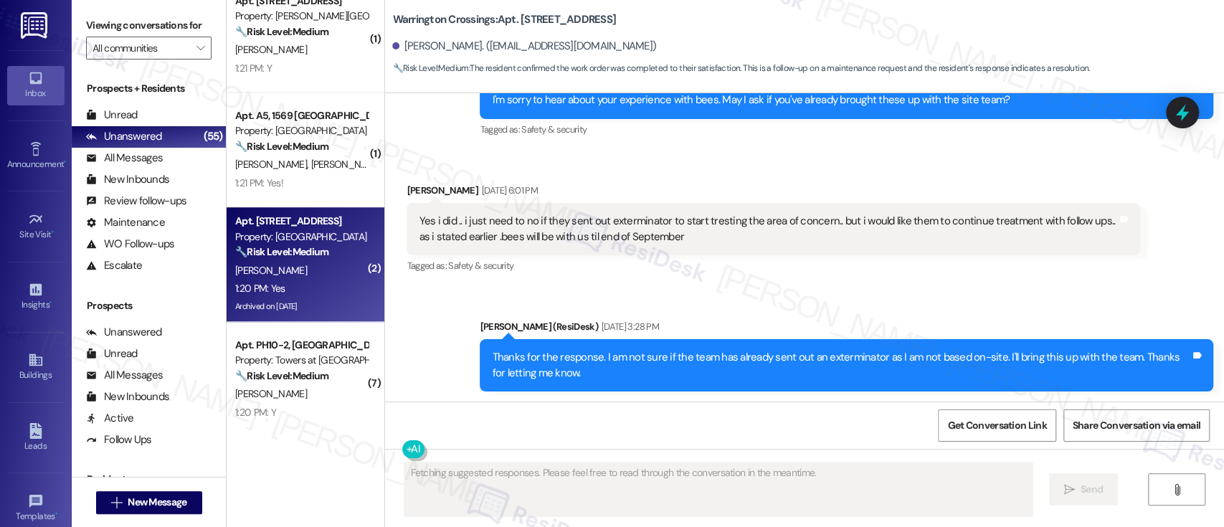
type textarea "Fetching suggested responses. Please feel free to read through the conversation…"
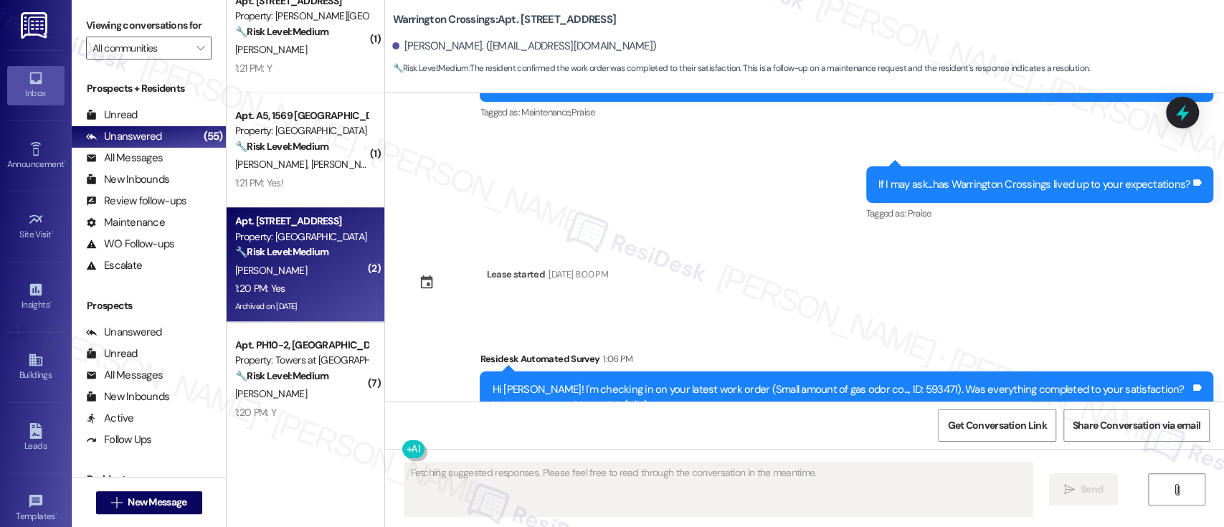
scroll to position [4583, 0]
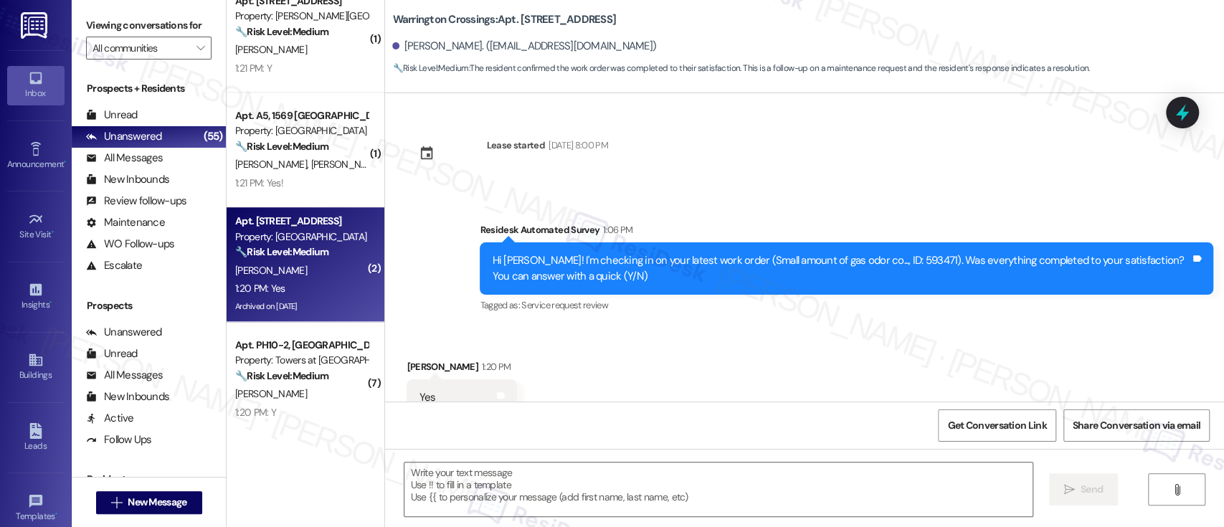
click at [809, 348] on div "Received via SMS Vincent Quarles 1:20 PM Yes Tags and notes Tagged as: Positive…" at bounding box center [804, 387] width 839 height 121
click at [991, 327] on div "Received via SMS Vincent Quarles 1:20 PM Yes Tags and notes Tagged as: Positive…" at bounding box center [804, 387] width 839 height 121
click at [883, 326] on div "Received via SMS Vincent Quarles 1:20 PM Yes Tags and notes Tagged as: Positive…" at bounding box center [804, 386] width 839 height 121
click at [749, 332] on div "Received via SMS Vincent Quarles 1:20 PM Yes Tags and notes Tagged as: Positive…" at bounding box center [804, 386] width 839 height 121
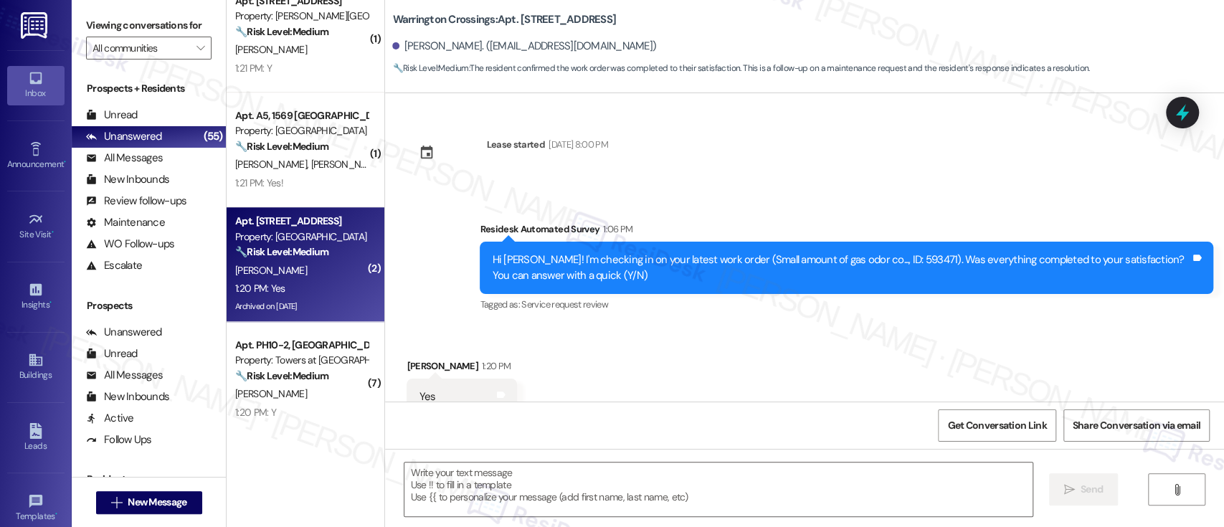
click at [748, 326] on div "Received via SMS Vincent Quarles 1:20 PM Yes Tags and notes Tagged as: Positive…" at bounding box center [804, 386] width 839 height 121
click at [666, 466] on textarea at bounding box center [717, 489] width 627 height 54
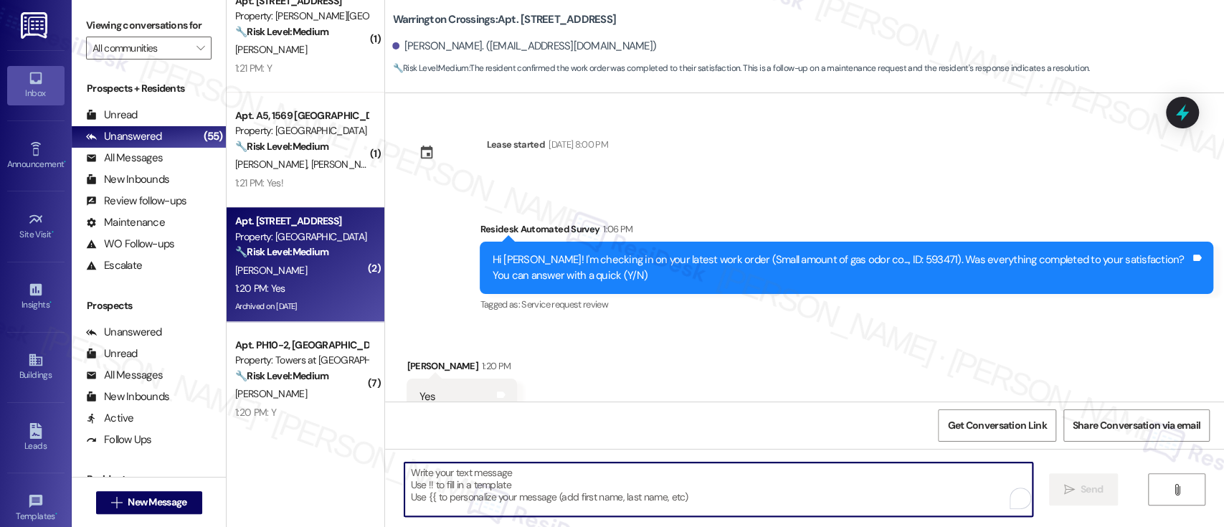
paste textarea "I'm so glad to hear that everything was taken care of to your satisfaction."
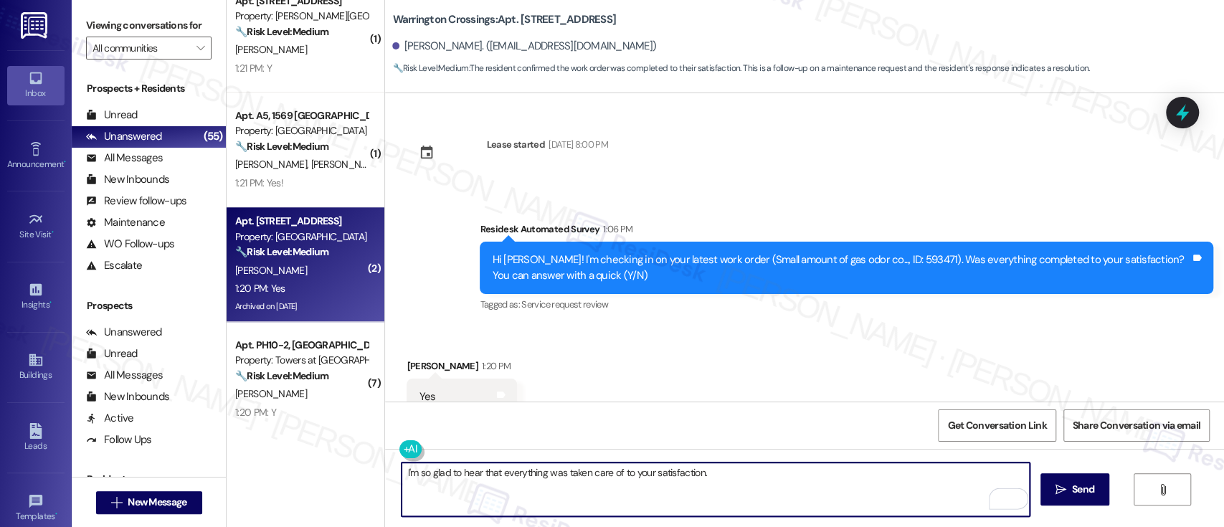
paste textarea "Has {{property}} lived up to your expectations so far? I'm here to ensure you'r…"
type textarea "I'm so glad to hear that everything was taken care of to your satisfaction. Has…"
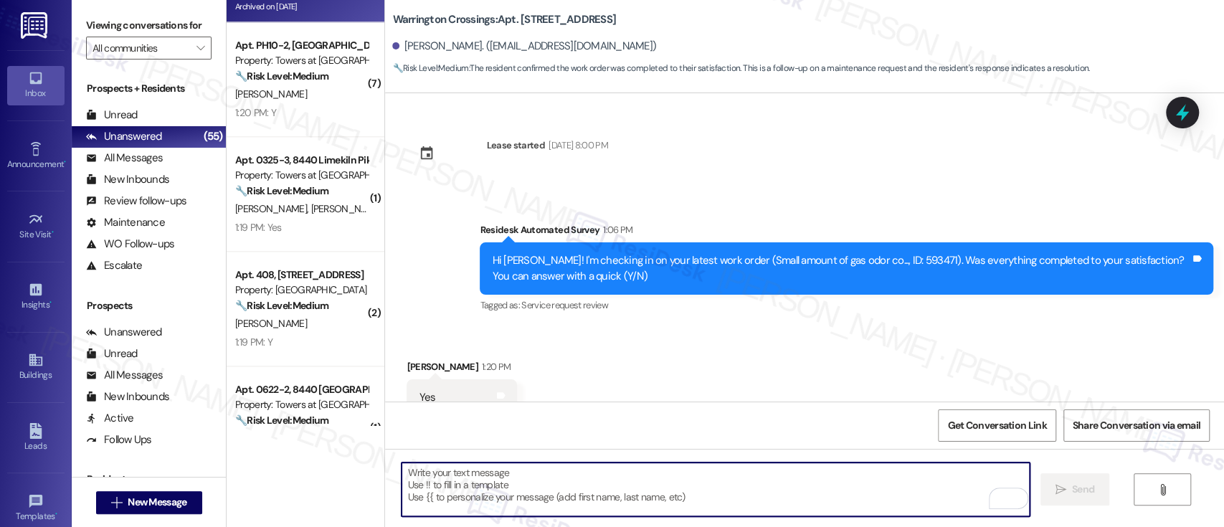
scroll to position [1160, 0]
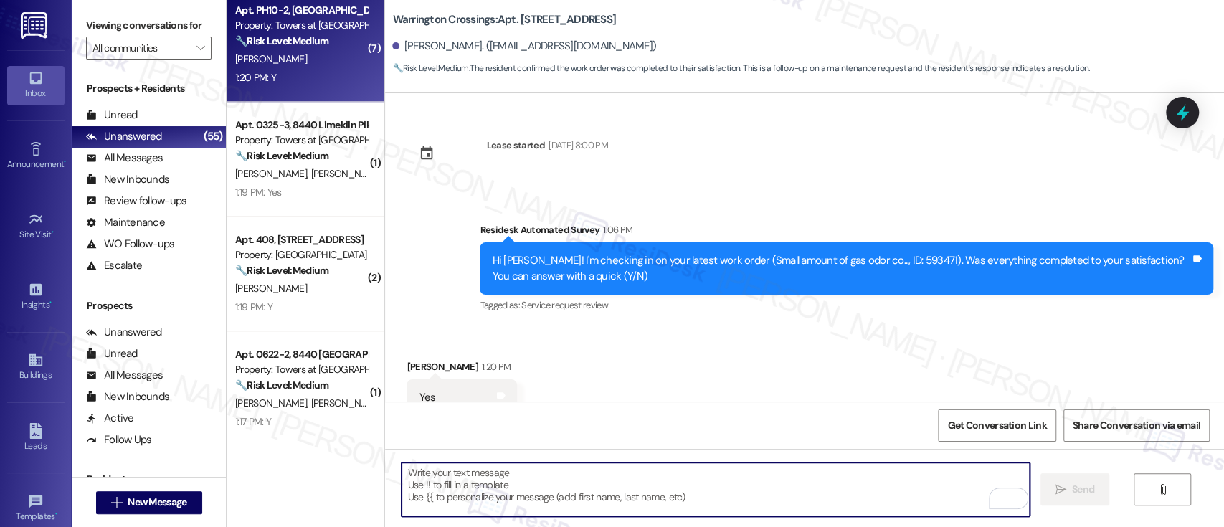
click at [305, 60] on div "D. Mcfarland" at bounding box center [301, 59] width 135 height 18
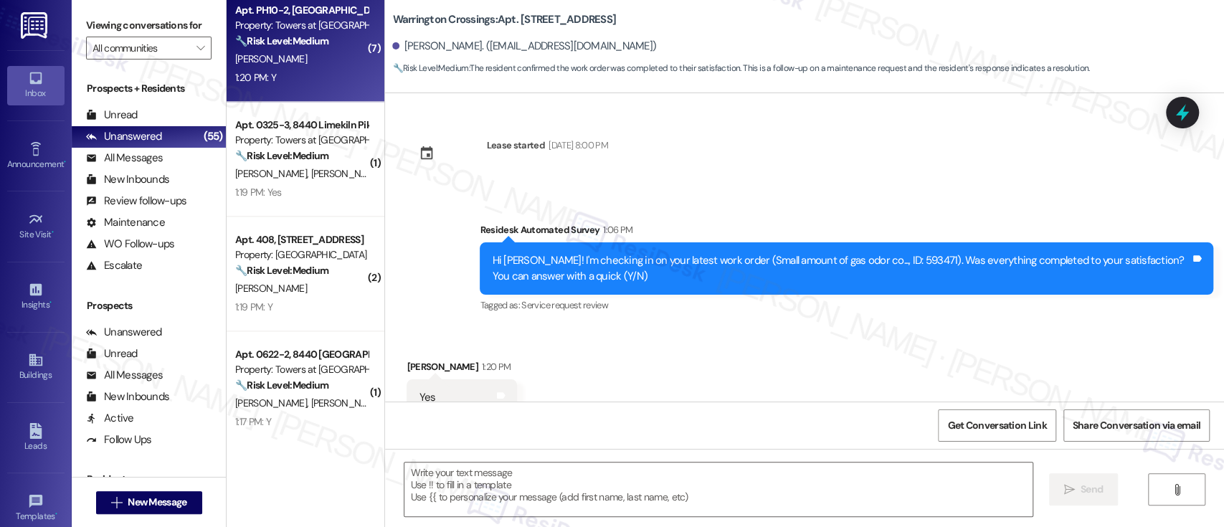
type textarea "Fetching suggested responses. Please feel free to read through the conversation…"
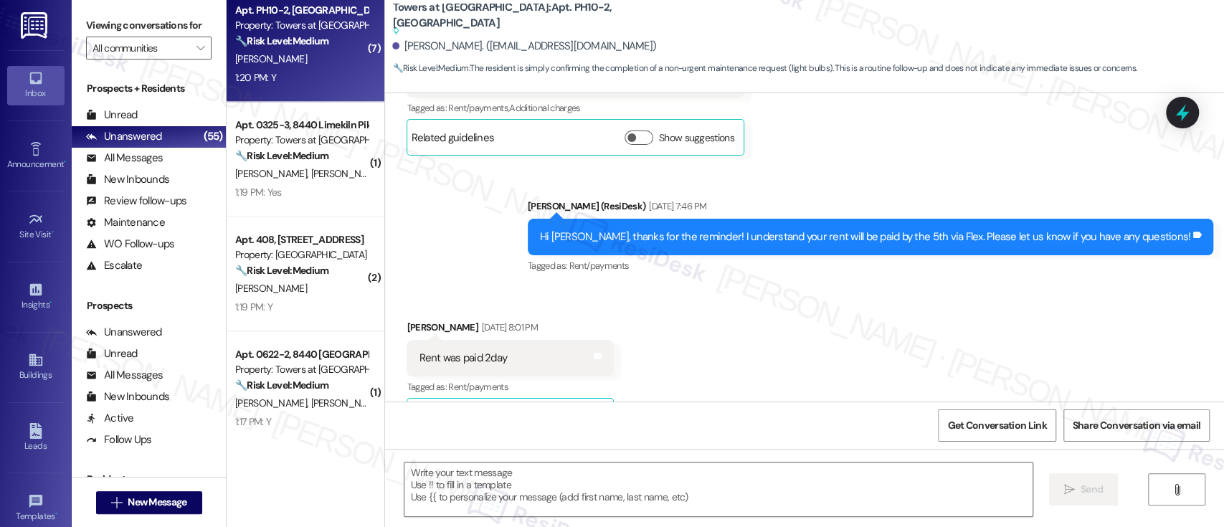
type textarea "Fetching suggested responses. Please feel free to read through the conversation…"
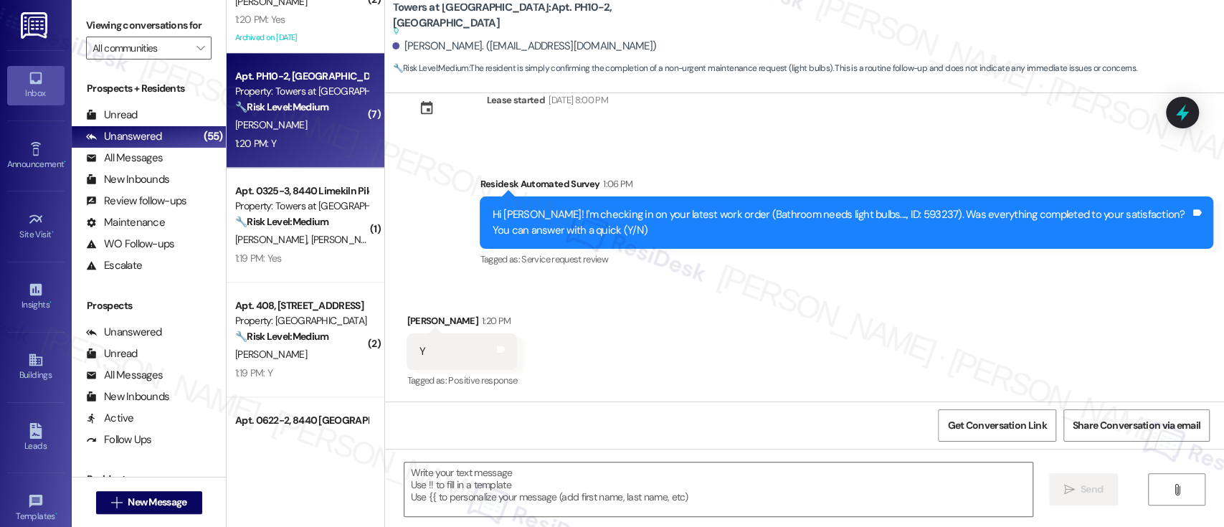
scroll to position [1064, 0]
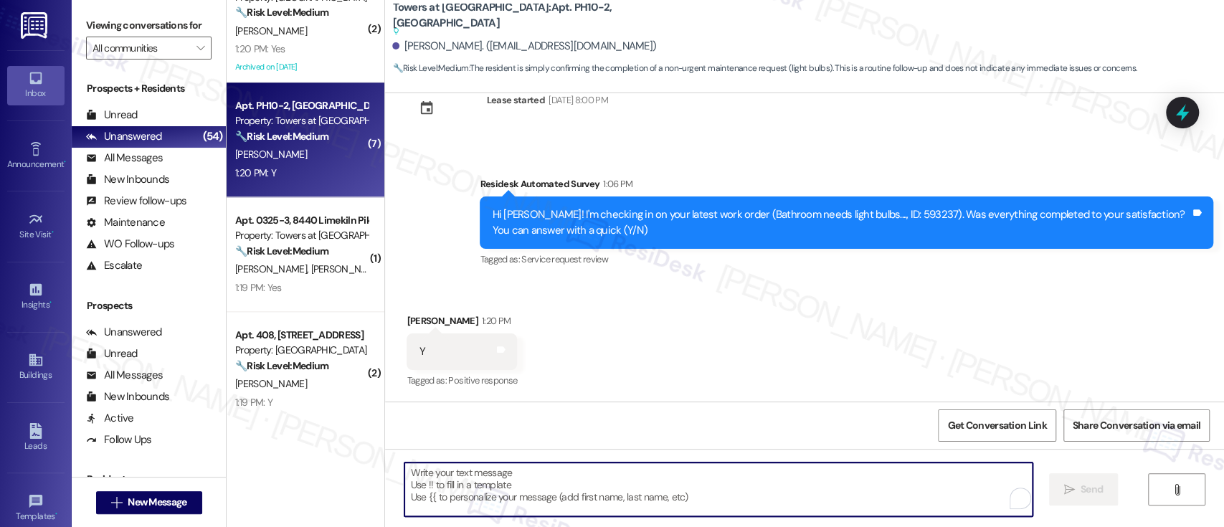
click at [669, 482] on textarea "To enrich screen reader interactions, please activate Accessibility in Grammarl…" at bounding box center [717, 489] width 627 height 54
paste textarea "I'm so glad to hear that everything was taken care of to your satisfaction. Has…"
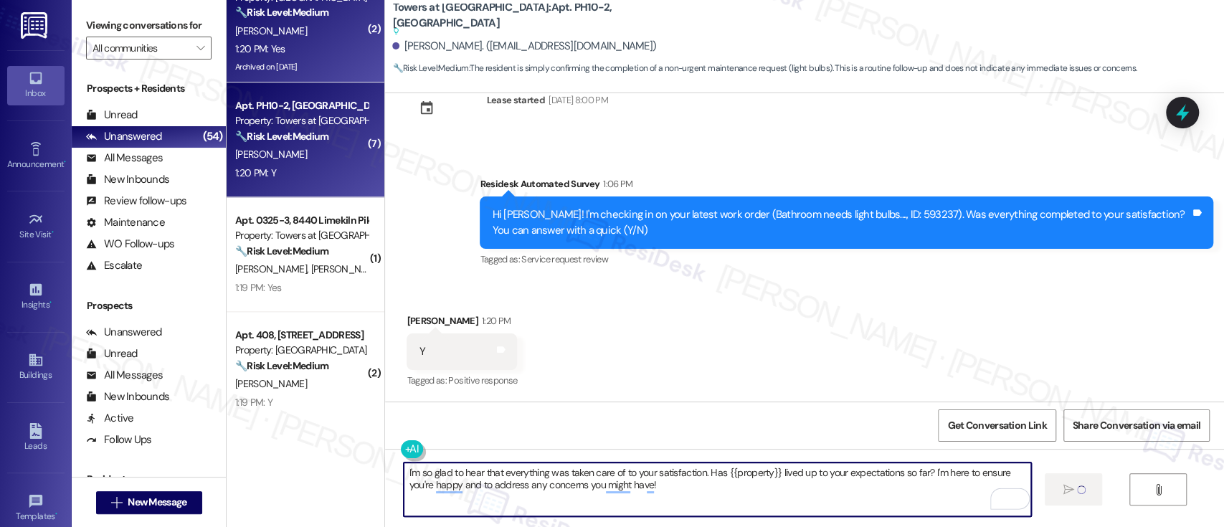
type textarea "I'm so glad to hear that everything was taken care of to your satisfaction. Has…"
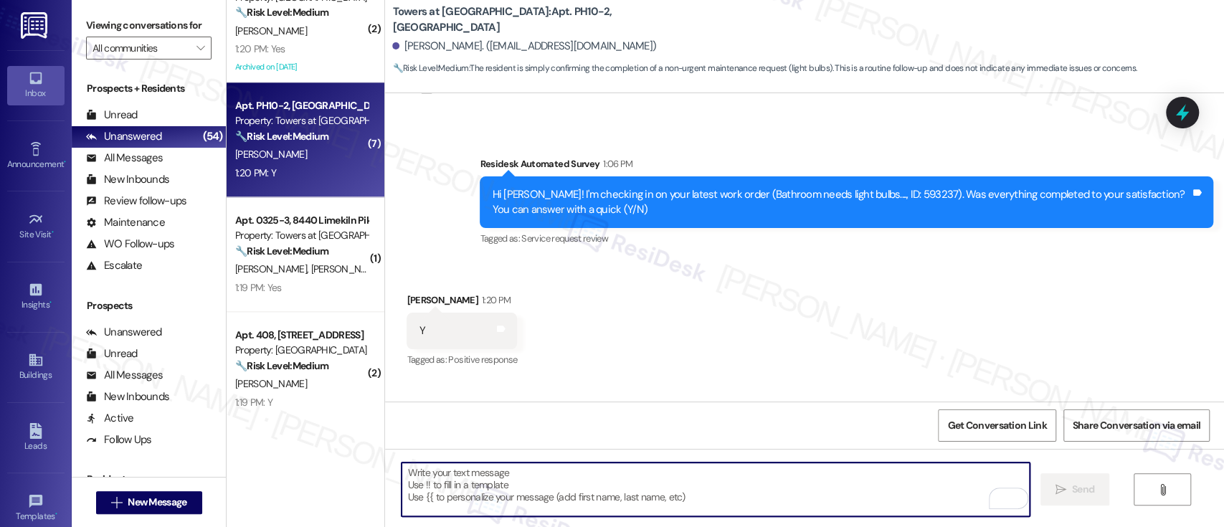
scroll to position [2337, 0]
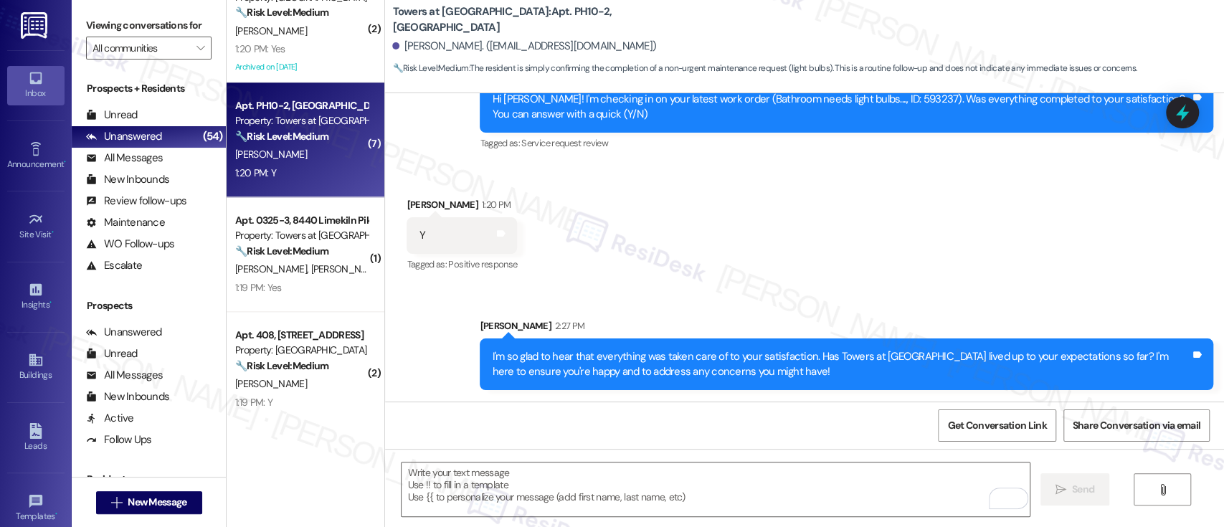
click at [913, 286] on div "Sent via SMS Sarah 2:27 PM I'm so glad to hear that everything was taken care o…" at bounding box center [804, 343] width 839 height 115
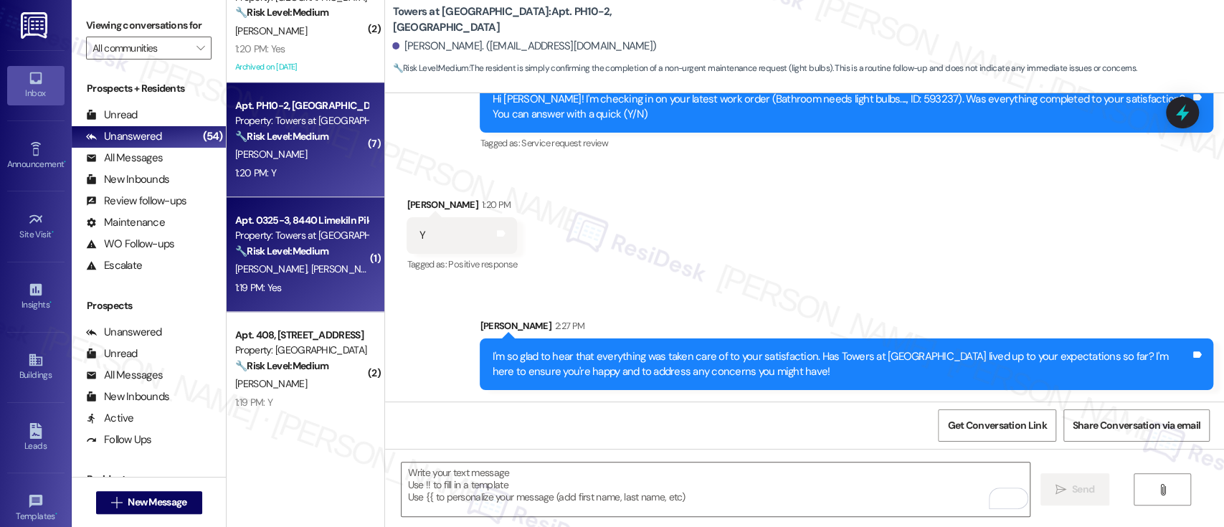
click at [275, 235] on div "Property: Towers at [GEOGRAPHIC_DATA]" at bounding box center [301, 235] width 133 height 15
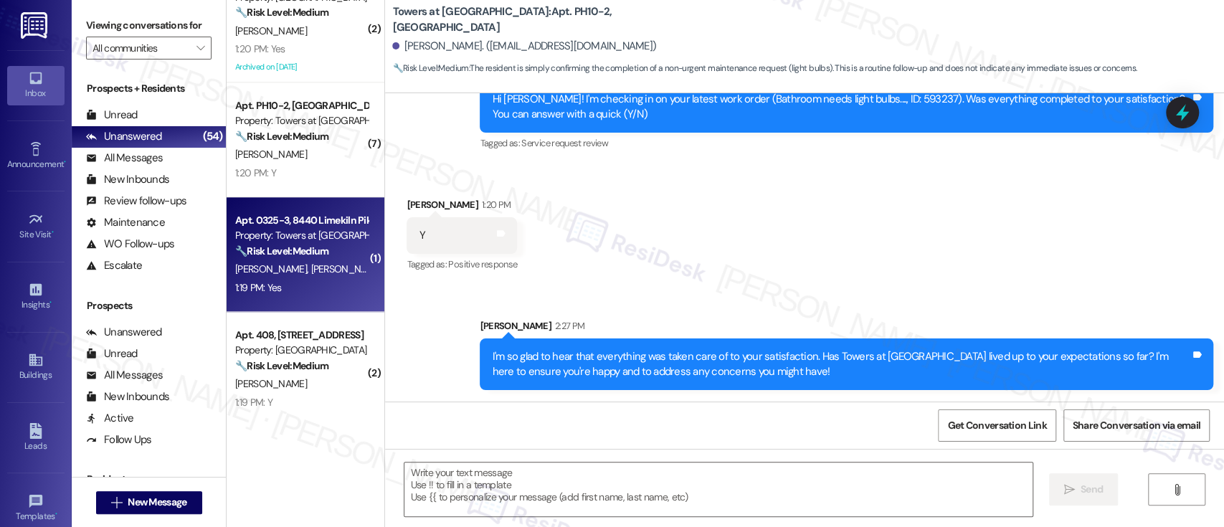
type textarea "Fetching suggested responses. Please feel free to read through the conversation…"
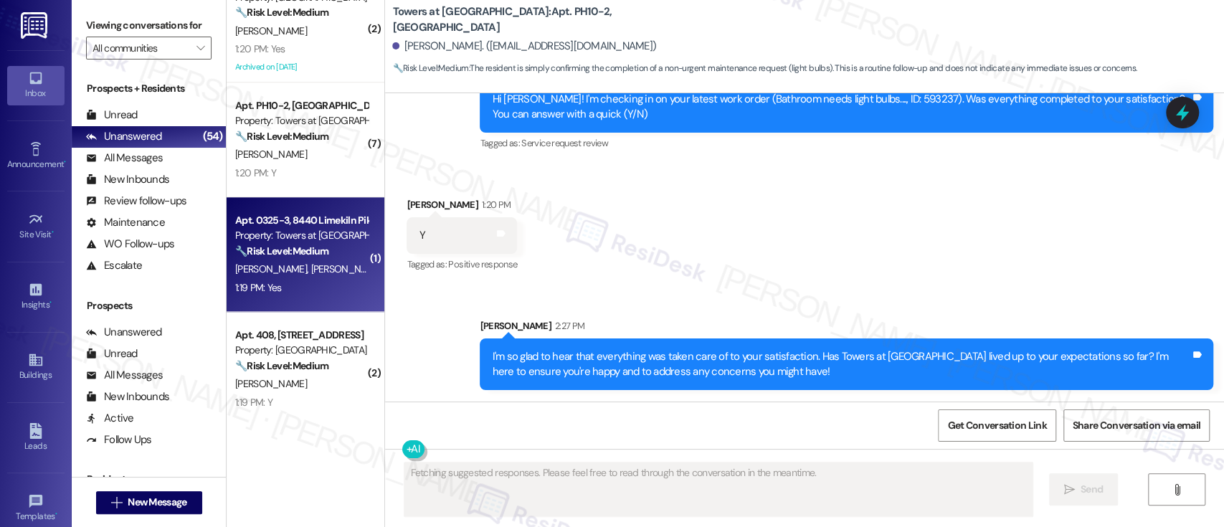
scroll to position [692, 0]
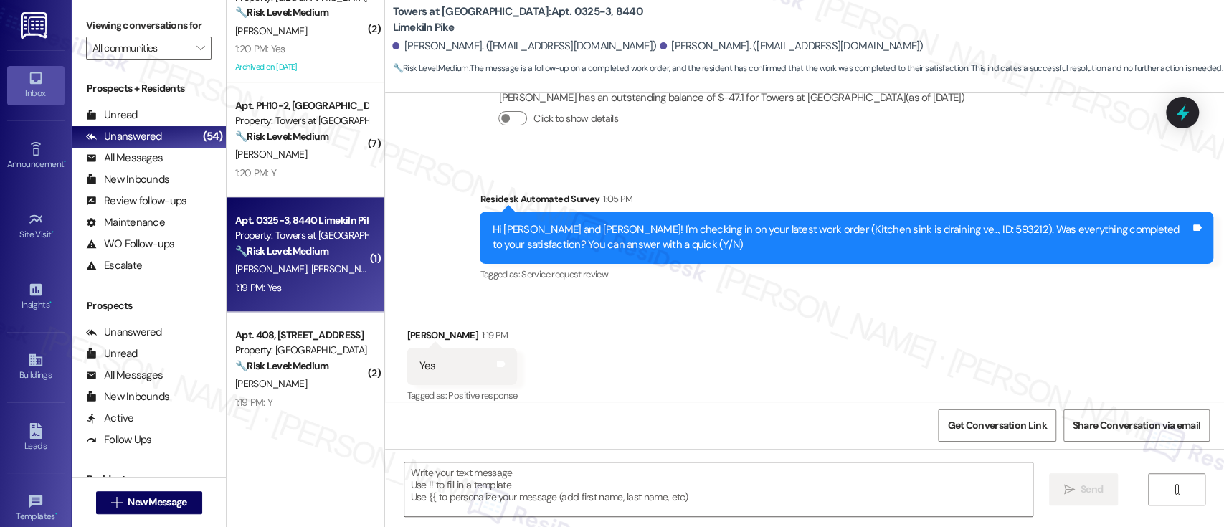
drag, startPoint x: 922, startPoint y: 319, endPoint x: 1090, endPoint y: 319, distance: 168.4
click at [925, 319] on div "Received via SMS Valerie Burton 1:19 PM Yes Tags and notes Tagged as: Positive …" at bounding box center [804, 355] width 839 height 121
click at [941, 345] on div "Received via SMS Valerie Burton 1:19 PM Yes Tags and notes Tagged as: Positive …" at bounding box center [804, 355] width 839 height 121
drag, startPoint x: 786, startPoint y: 516, endPoint x: 791, endPoint y: 502, distance: 15.2
click at [787, 512] on div at bounding box center [718, 489] width 629 height 55
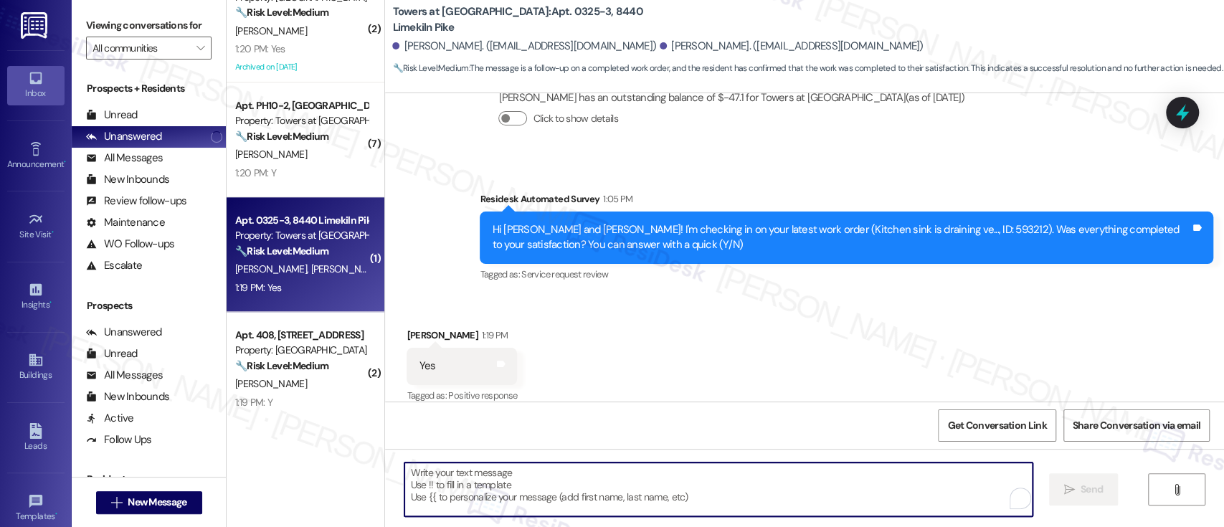
paste textarea "I'm so glad to hear that everything was taken care of to your satisfaction. Has…"
type textarea "I'm so glad to hear that everything was taken care of to your satisfaction. Has…"
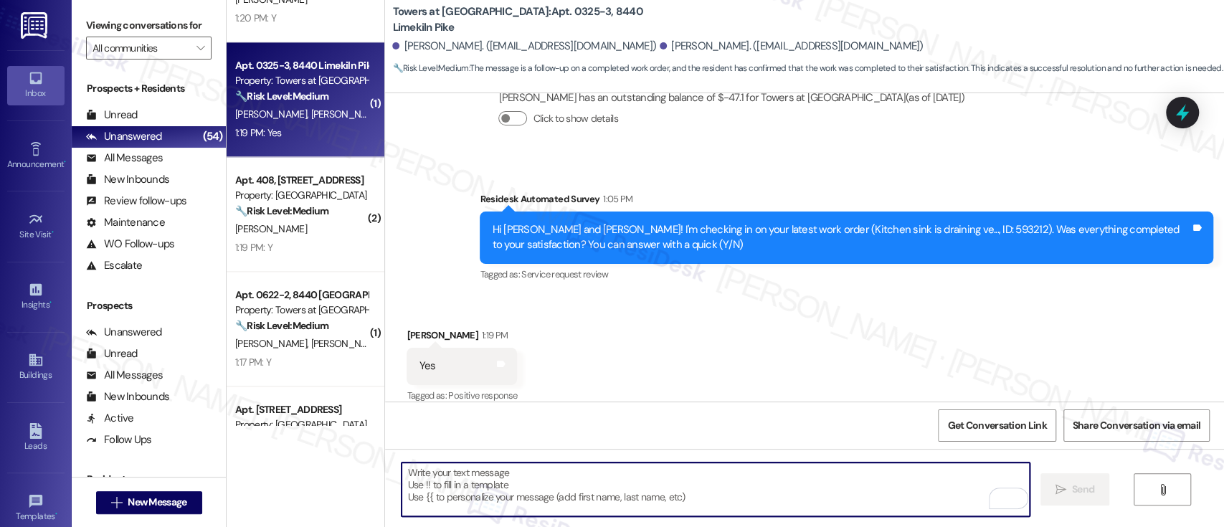
scroll to position [1220, 0]
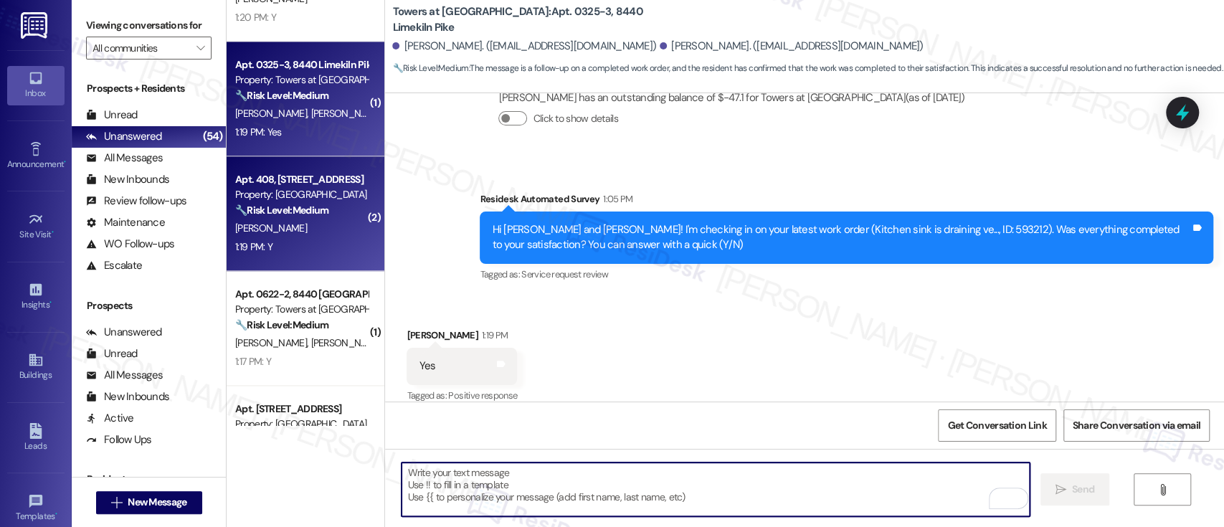
click at [318, 230] on div "S. Wroten" at bounding box center [301, 228] width 135 height 18
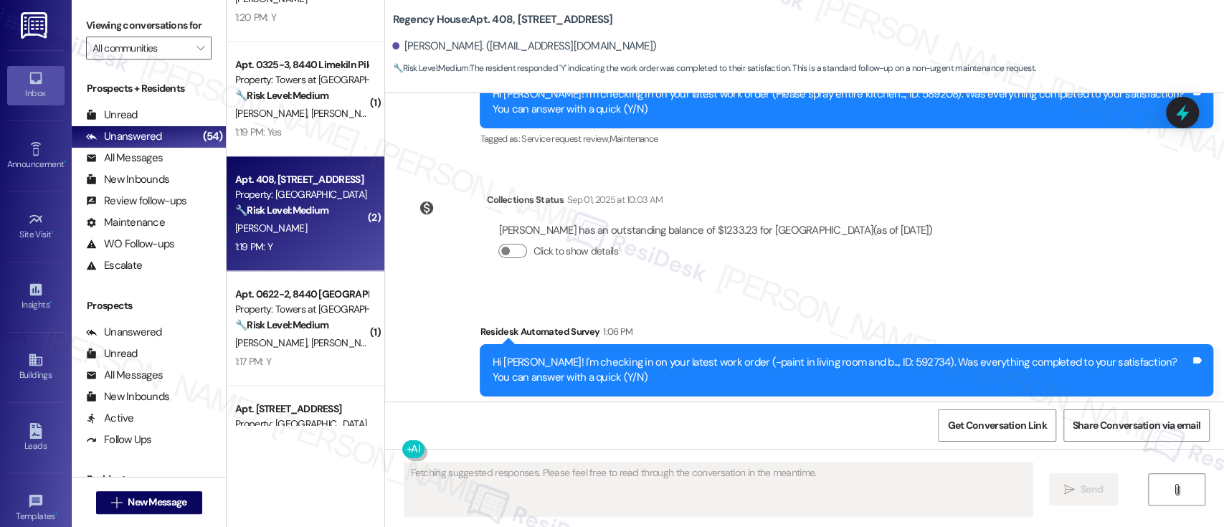
scroll to position [3279, 0]
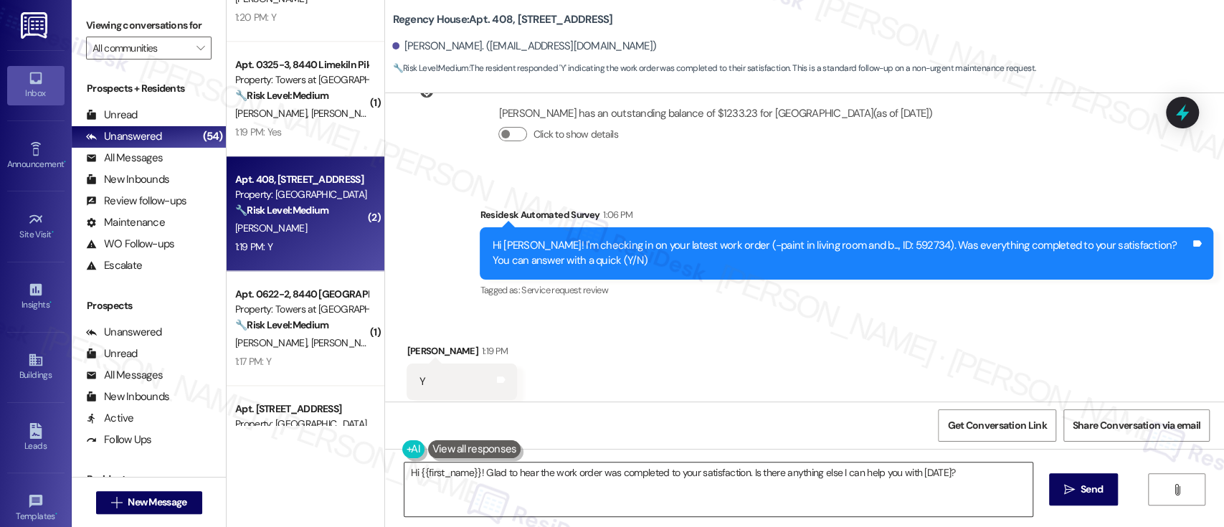
click at [573, 480] on textarea "Hi {{first_name}}! Glad to hear the work order was completed to your satisfacti…" at bounding box center [717, 489] width 627 height 54
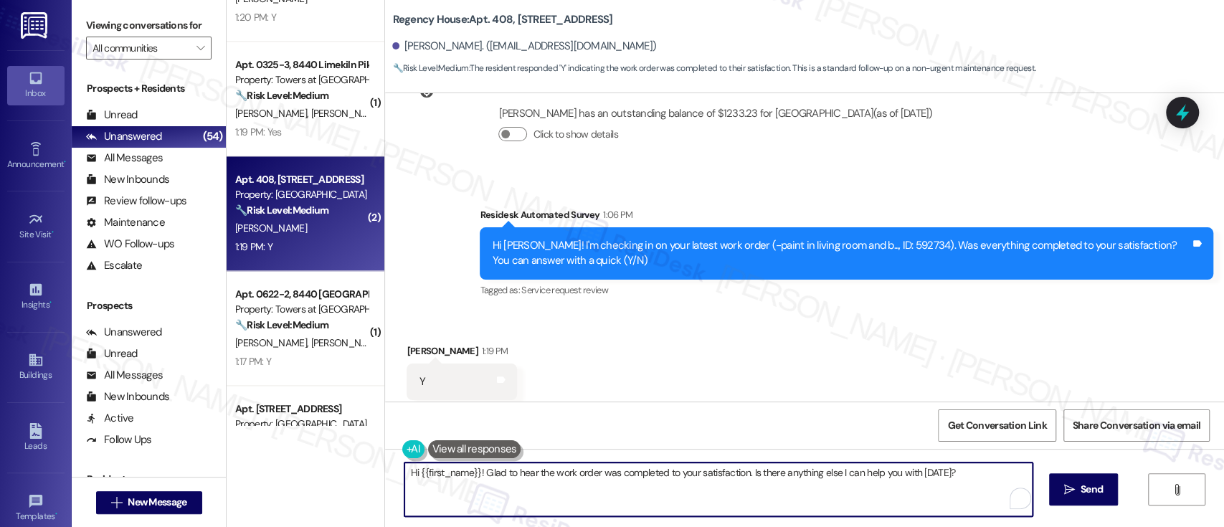
paste textarea "I'm so glad to hear that everything was taken care of to your satisfaction. Has…"
type textarea "I'm so glad to hear that everything was taken care of to your satisfaction. Has…"
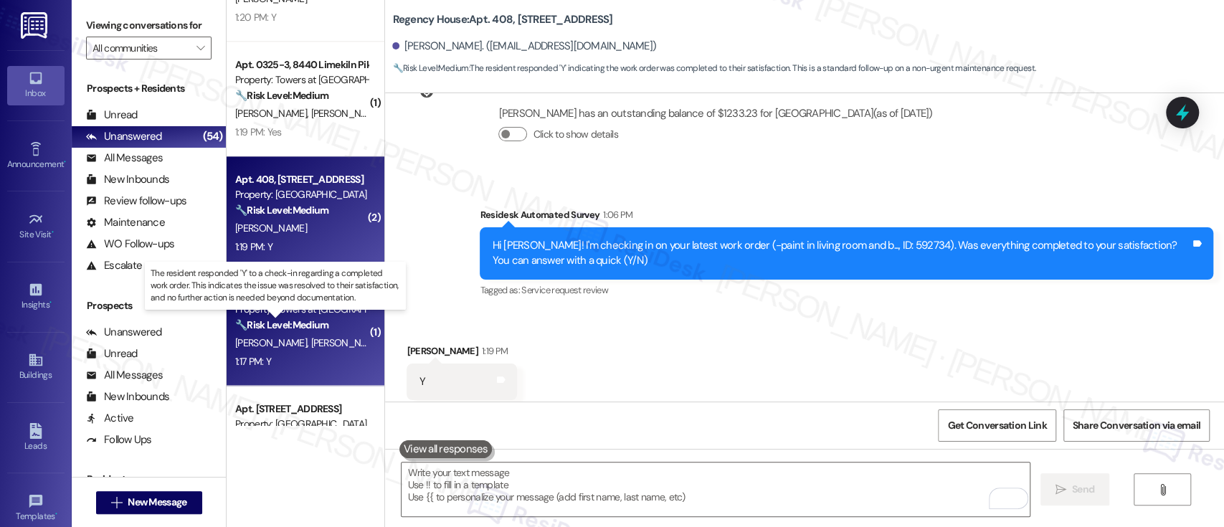
click at [323, 328] on strong "🔧 Risk Level: Medium" at bounding box center [281, 324] width 93 height 13
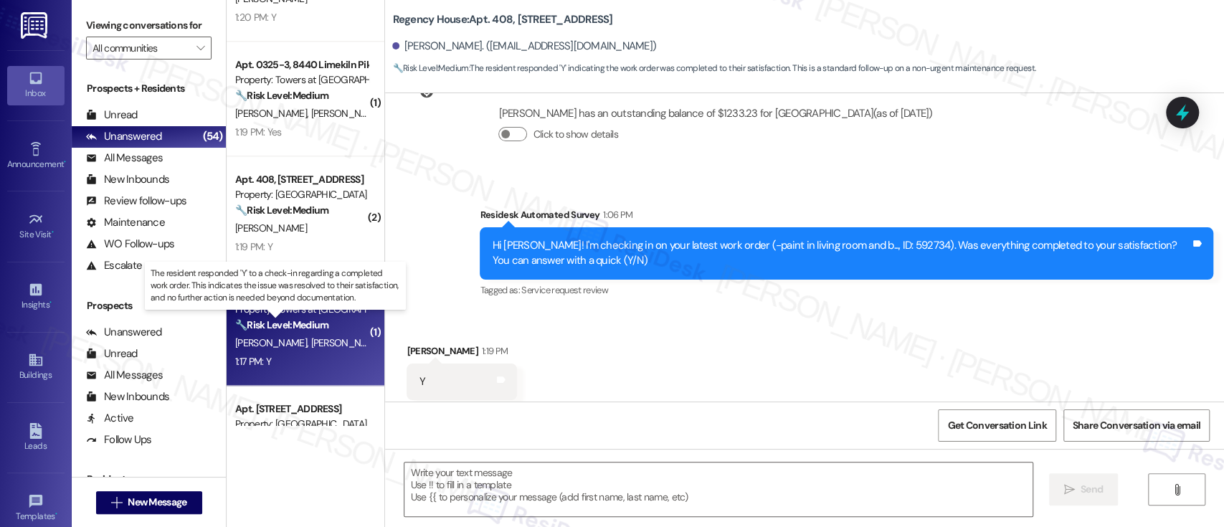
type textarea "Fetching suggested responses. Please feel free to read through the conversation…"
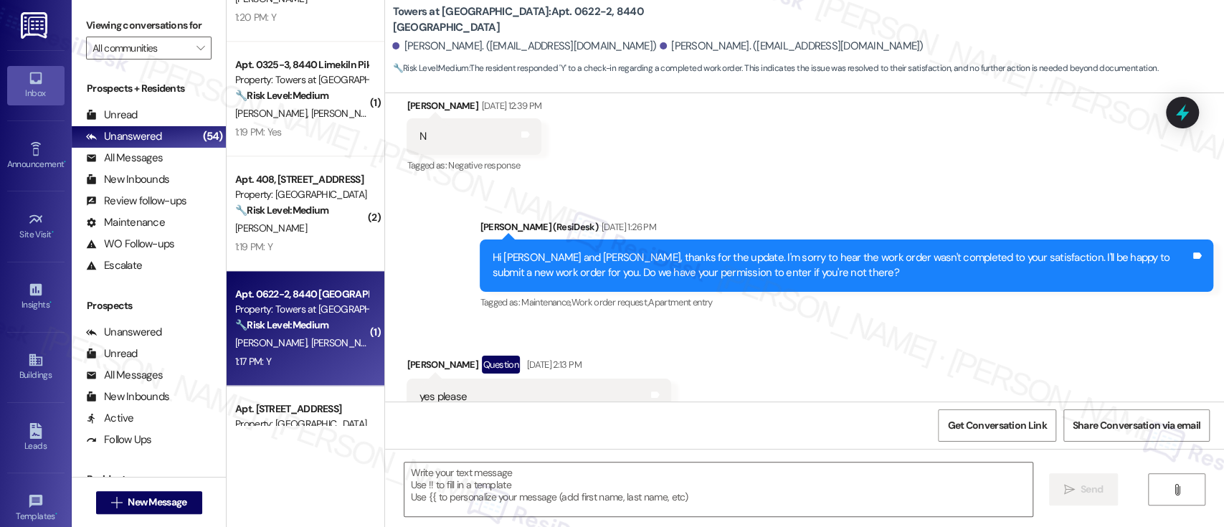
type textarea "Fetching suggested responses. Please feel free to read through the conversation…"
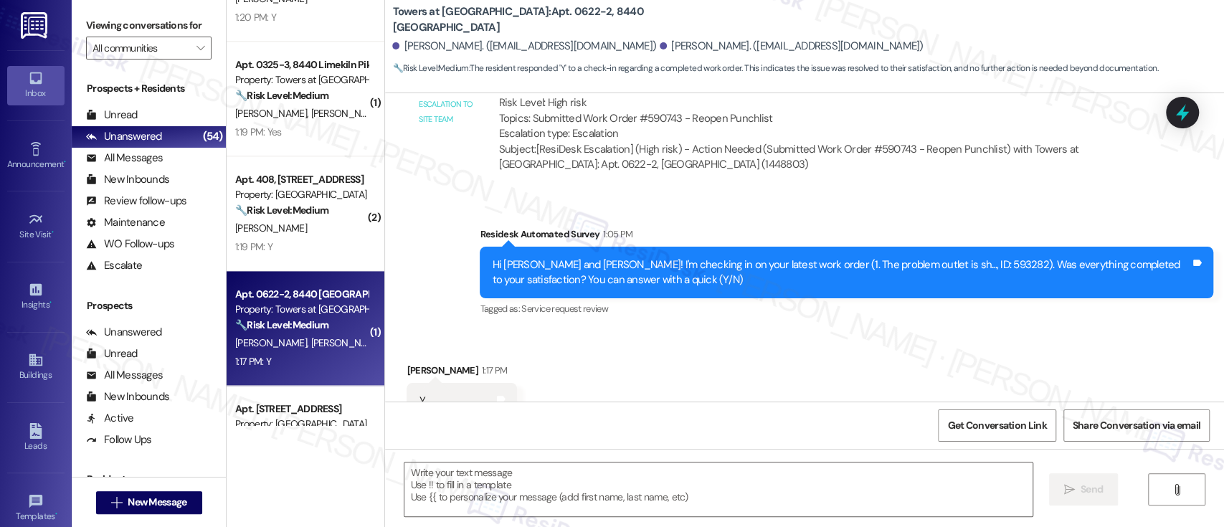
scroll to position [981, 0]
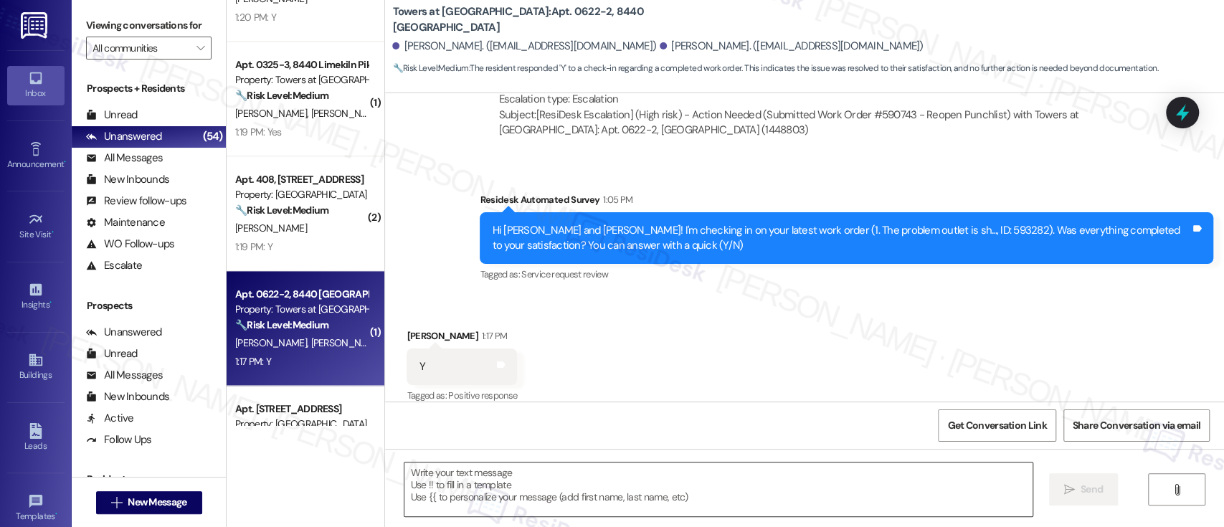
click at [811, 475] on textarea at bounding box center [717, 489] width 627 height 54
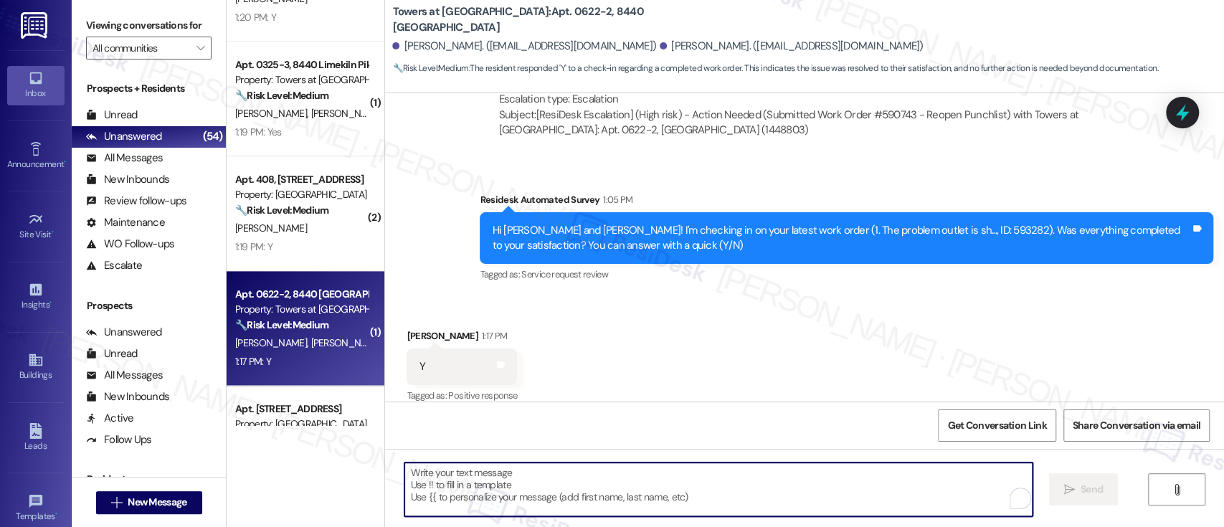
paste textarea "I'm so glad to hear that everything was taken care of to your satisfaction. Has…"
type textarea "I'm so glad to hear that everything was taken care of to your satisfaction. Has…"
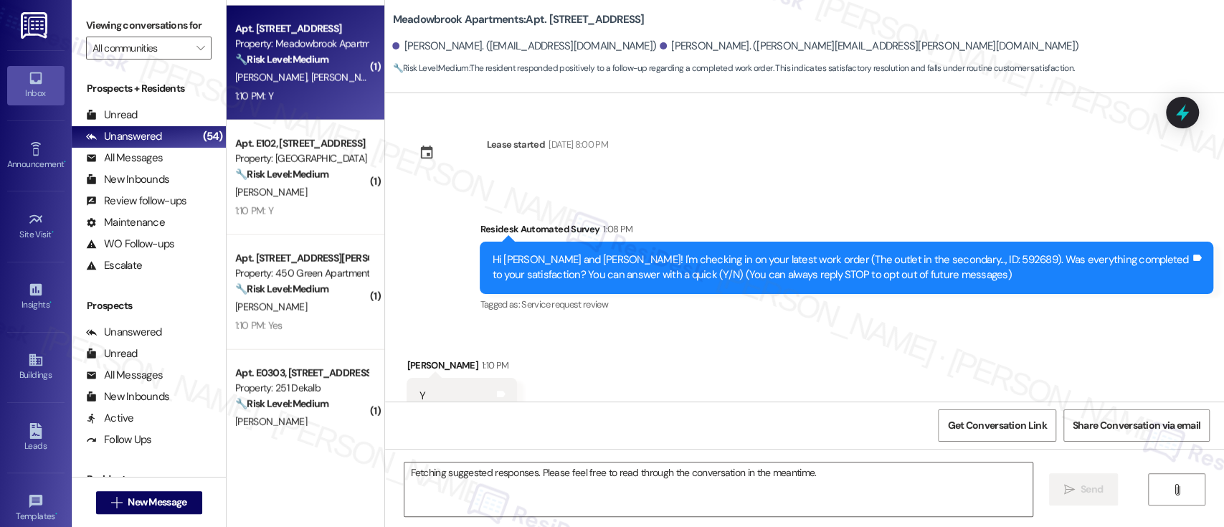
scroll to position [46, 0]
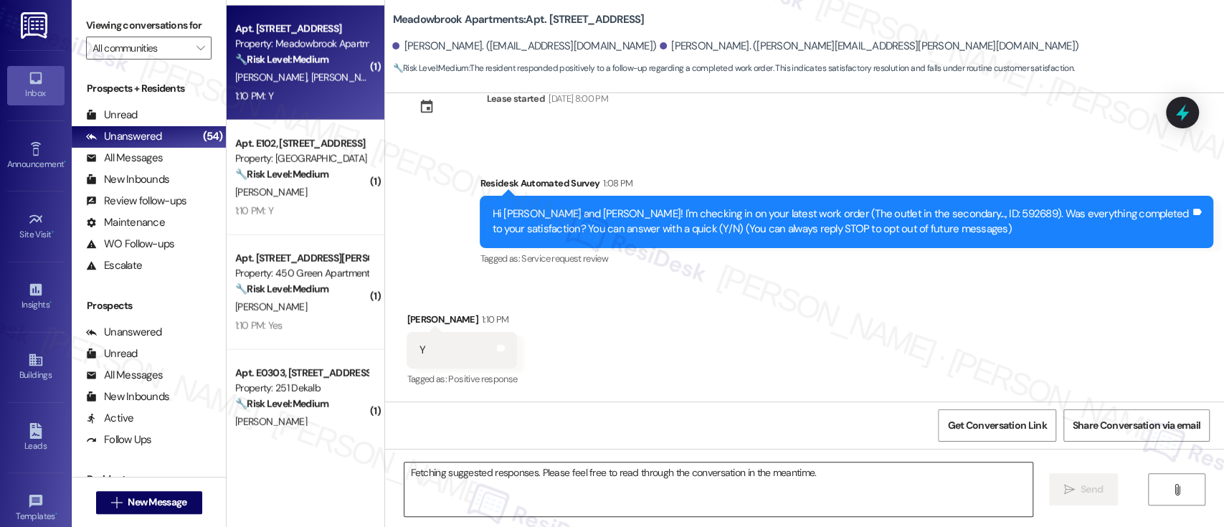
click at [872, 494] on textarea "Fetching suggested responses. Please feel free to read through the conversation…" at bounding box center [717, 489] width 627 height 54
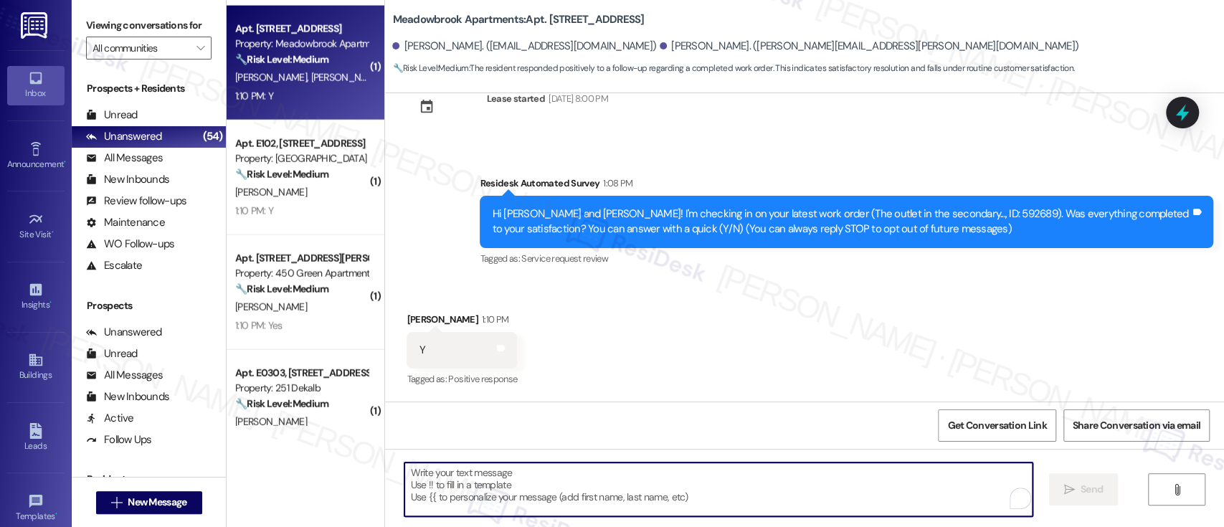
paste textarea "I'm so glad to hear that everything was taken care of to your satisfaction. Has…"
type textarea "I'm so glad to hear that everything was taken care of to your satisfaction. Has…"
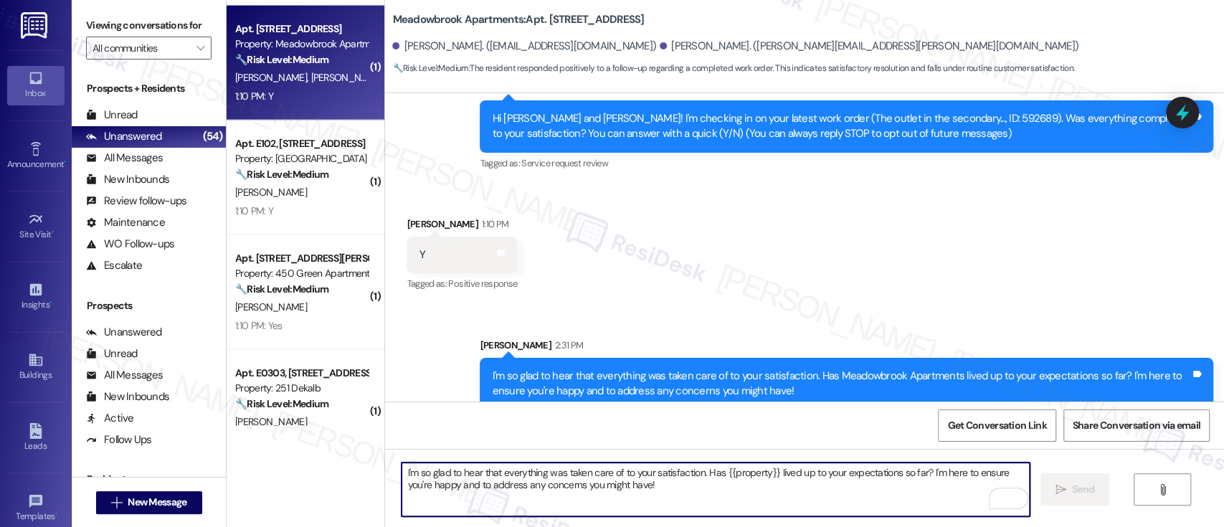
scroll to position [161, 0]
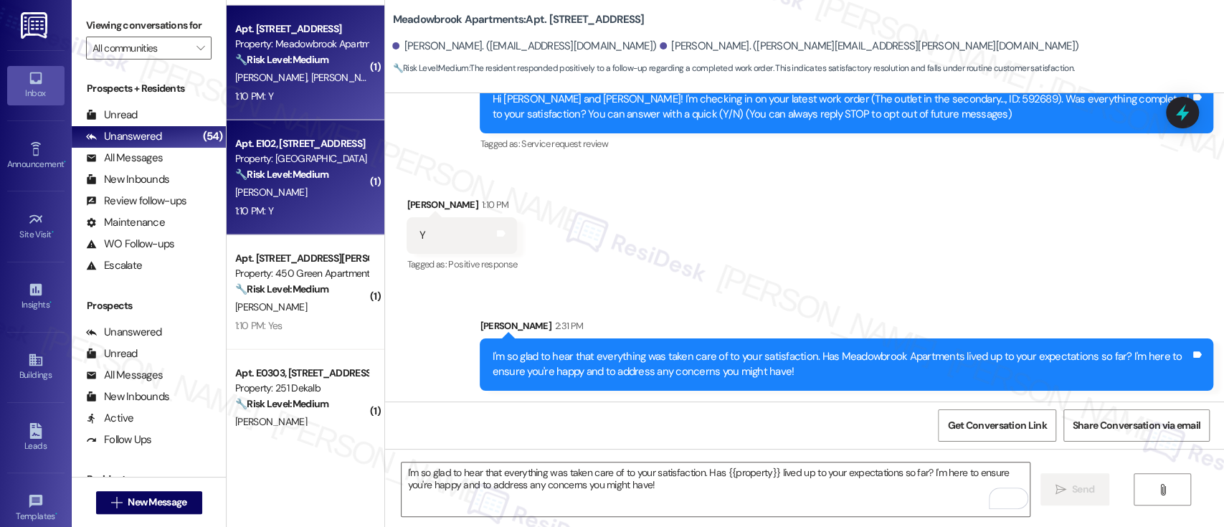
click at [271, 192] on div "[PERSON_NAME]" at bounding box center [301, 192] width 135 height 18
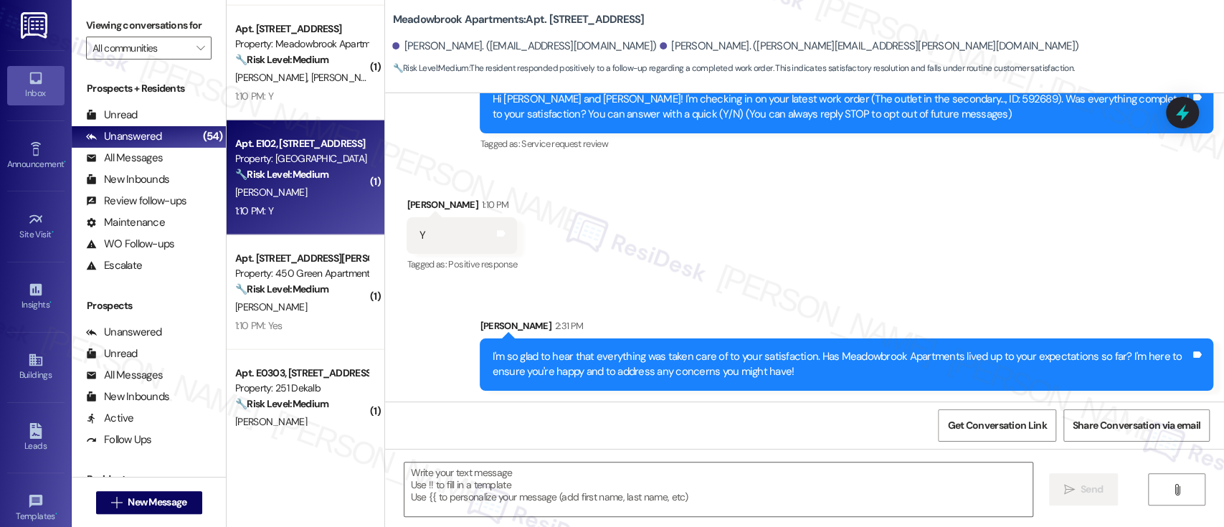
type textarea "Fetching suggested responses. Please feel free to read through the conversation…"
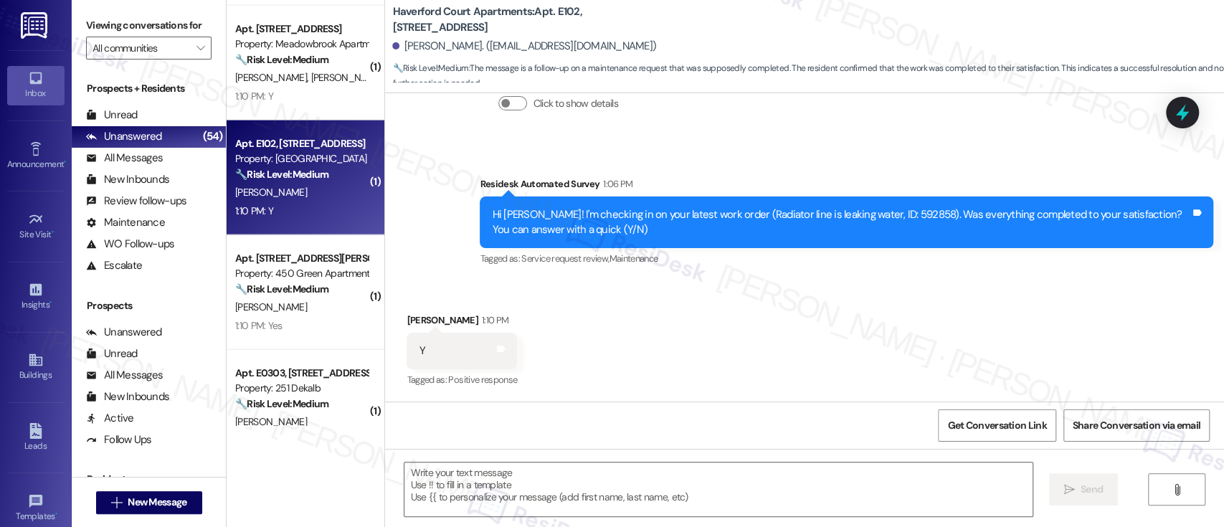
scroll to position [2443, 0]
click at [769, 492] on textarea at bounding box center [717, 489] width 627 height 54
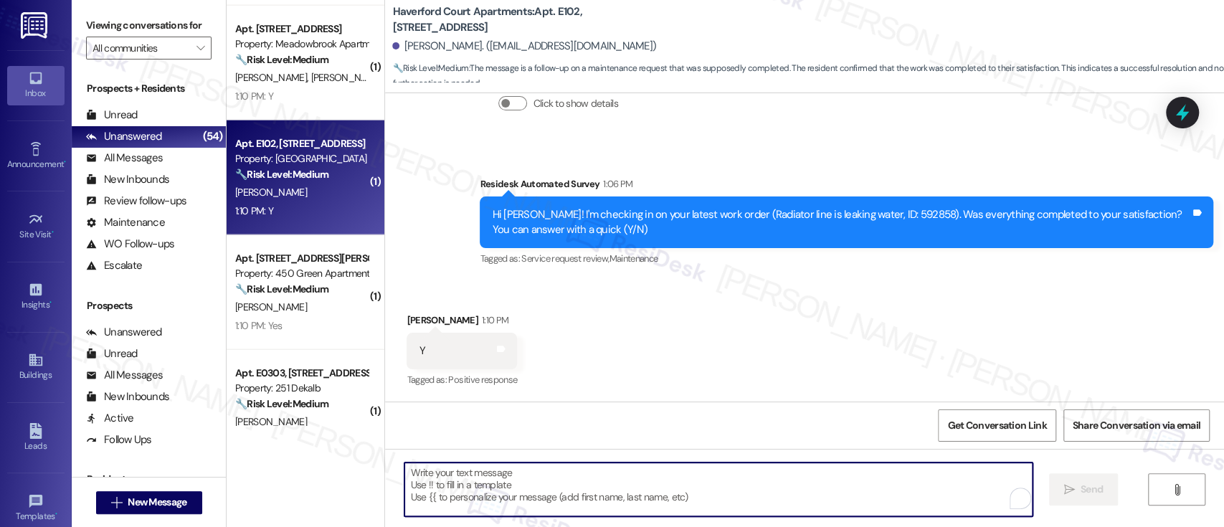
paste textarea "I'm so glad to hear that everything was taken care of to your satisfaction. Has…"
type textarea "I'm so glad to hear that everything was taken care of to your satisfaction. Has…"
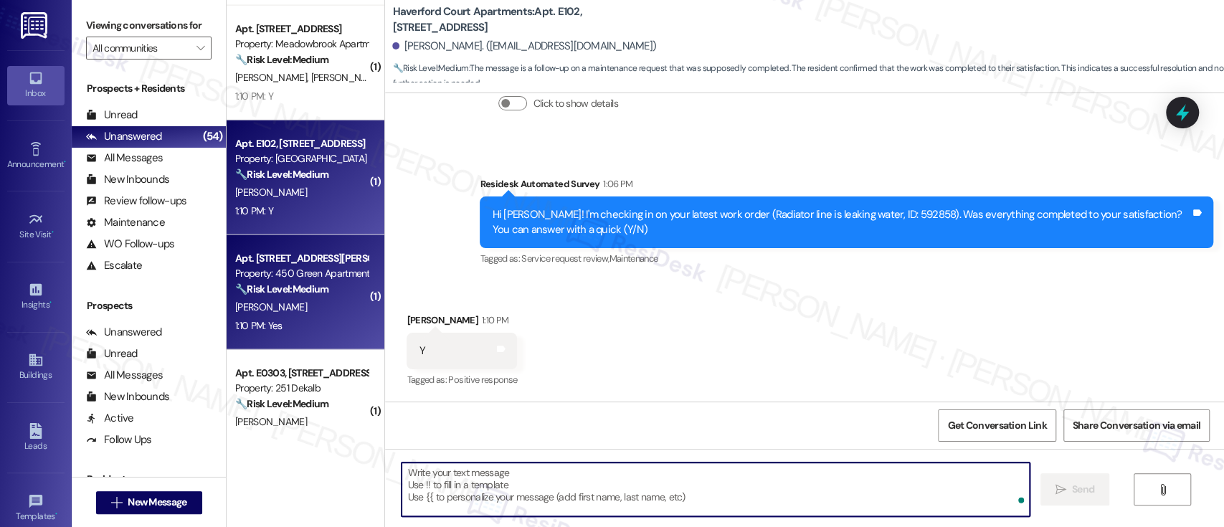
click at [312, 302] on div "[PERSON_NAME]" at bounding box center [301, 307] width 135 height 18
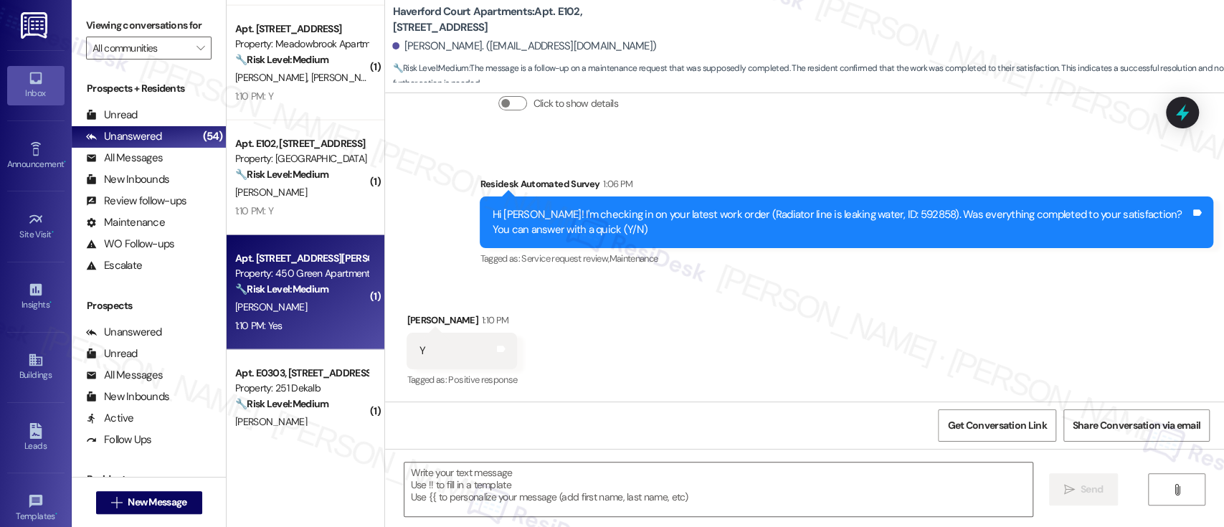
type textarea "Fetching suggested responses. Please feel free to read through the conversation…"
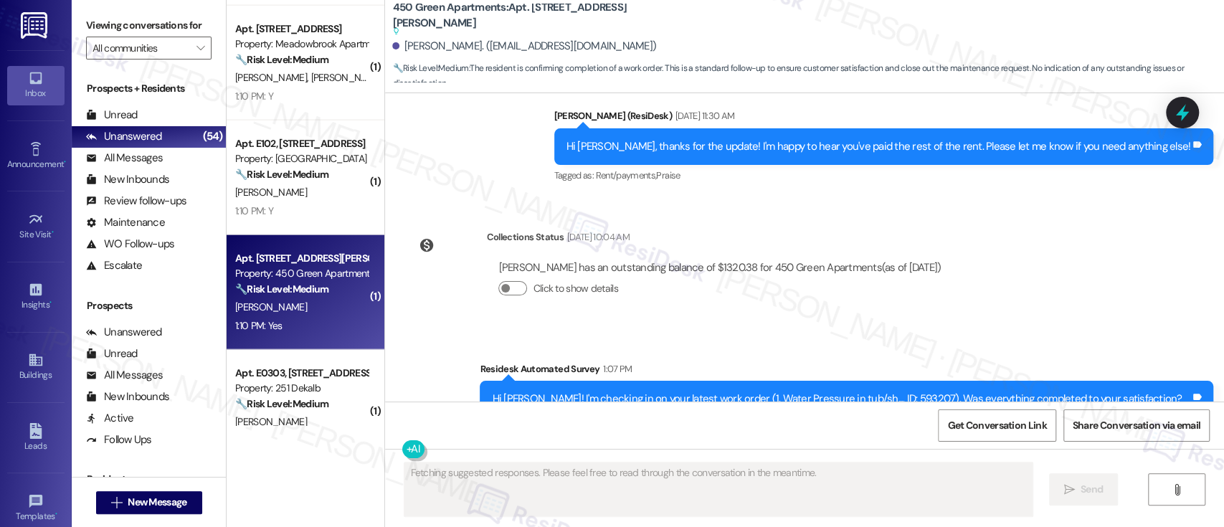
scroll to position [4162, 0]
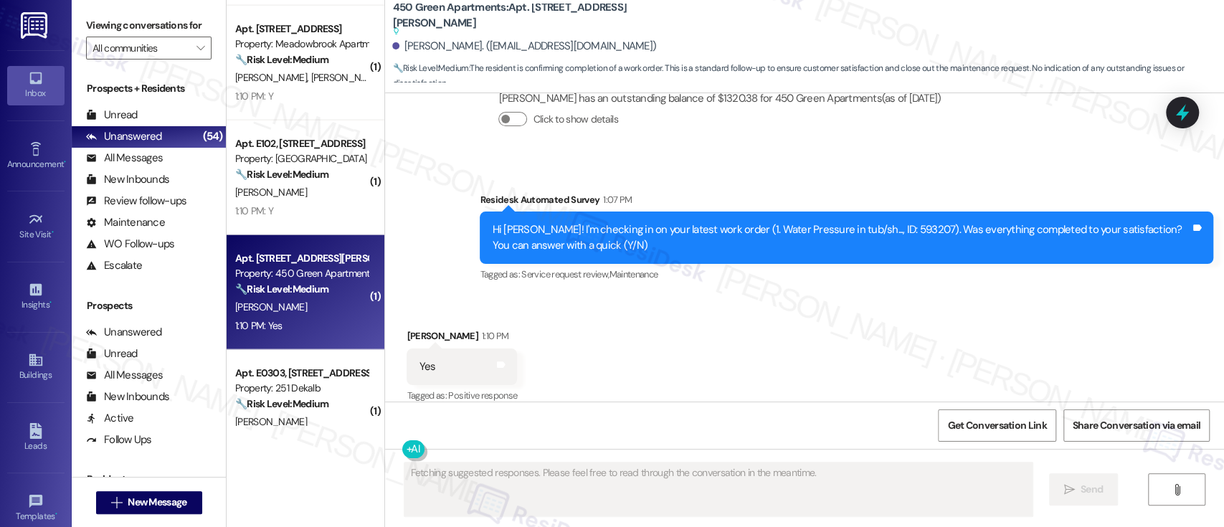
click at [926, 368] on div "Received via SMS [PERSON_NAME] 1:10 PM Yes Tags and notes Tagged as: Positive r…" at bounding box center [804, 356] width 839 height 121
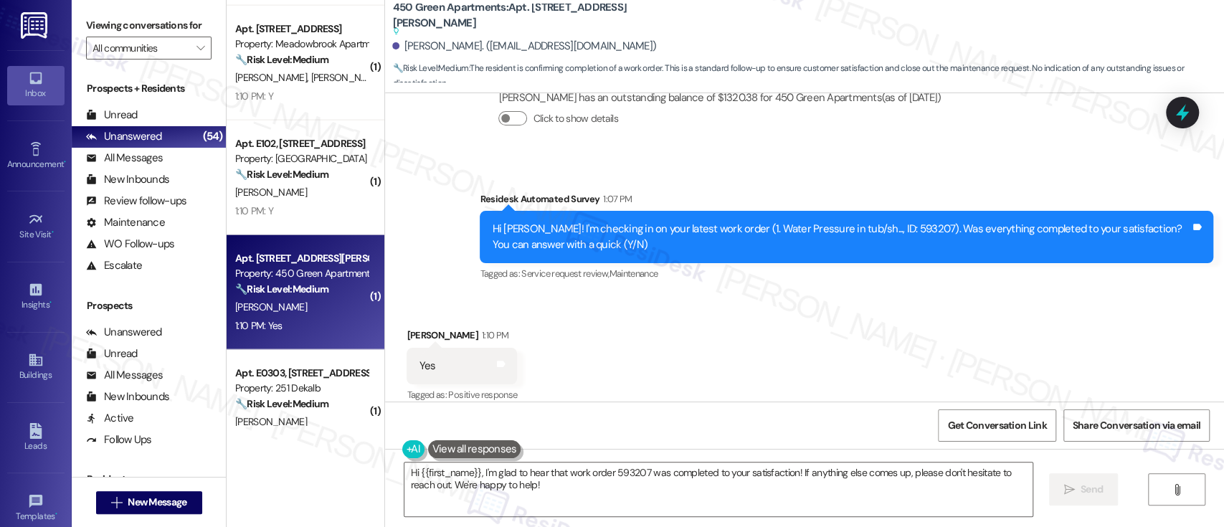
click at [860, 338] on div "Received via SMS [PERSON_NAME] 1:10 PM Yes Tags and notes Tagged as: Positive r…" at bounding box center [804, 355] width 839 height 121
click at [735, 366] on div "Received via SMS [PERSON_NAME] 1:10 PM Yes Tags and notes Tagged as: Positive r…" at bounding box center [804, 355] width 839 height 121
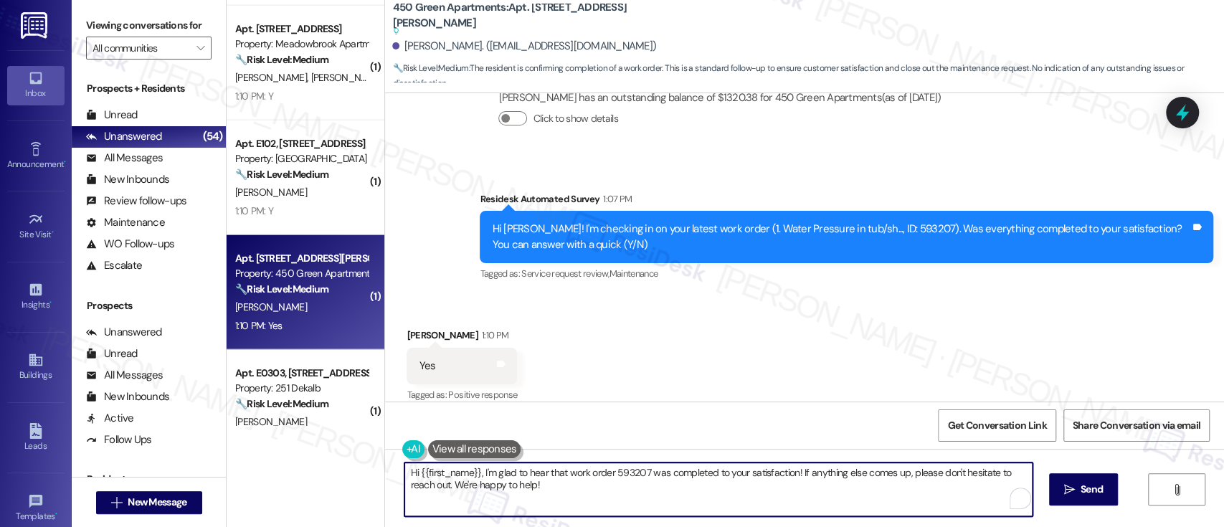
drag, startPoint x: 627, startPoint y: 497, endPoint x: 245, endPoint y: 427, distance: 388.3
click at [227, 427] on div "( 1 ) Apt. A214, [STREET_ADDRESS][PERSON_NAME] Property: 450 Green Apartments 🔧…" at bounding box center [725, 263] width 997 height 527
paste textarea "I'm so glad to hear that everything was taken care of to your satisfaction. Has…"
type textarea "I'm so glad to hear that everything was taken care of to your satisfaction. Has…"
click at [1064, 482] on span " Send" at bounding box center [1074, 489] width 45 height 15
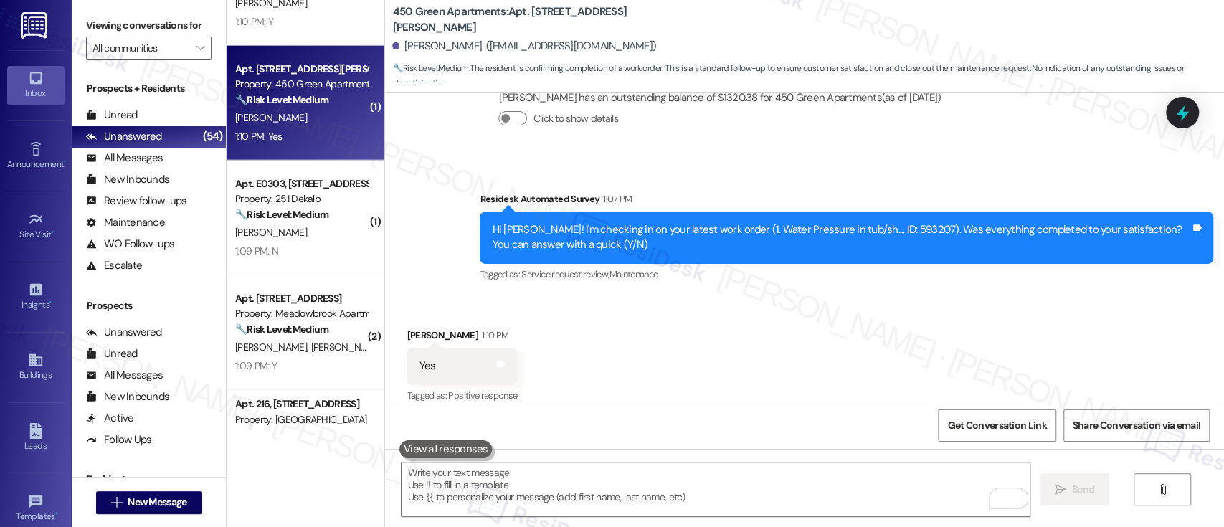
scroll to position [2371, 0]
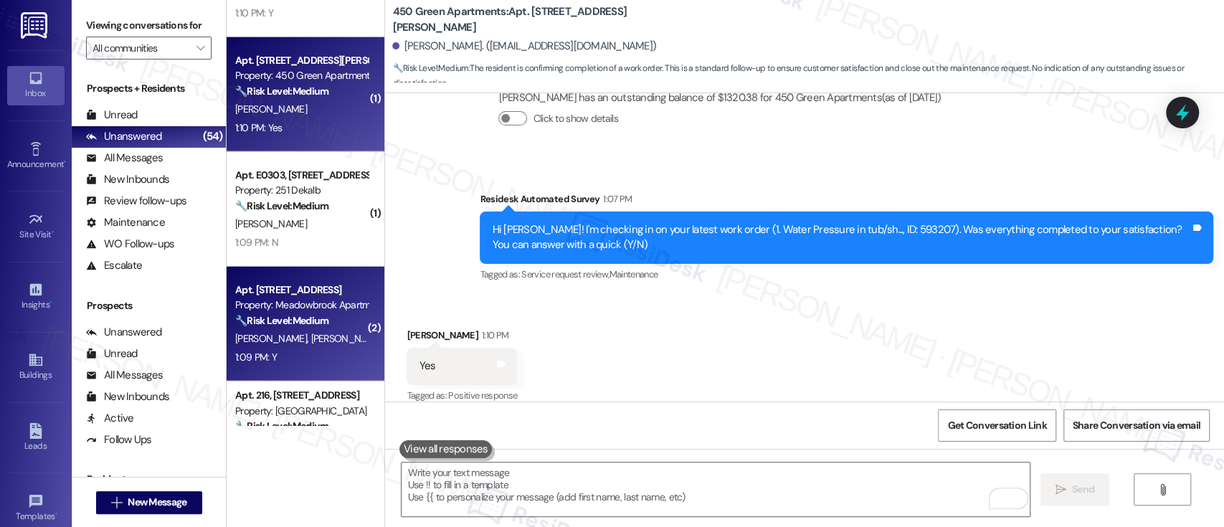
click at [315, 345] on div "[PERSON_NAME] [PERSON_NAME]" at bounding box center [301, 339] width 135 height 18
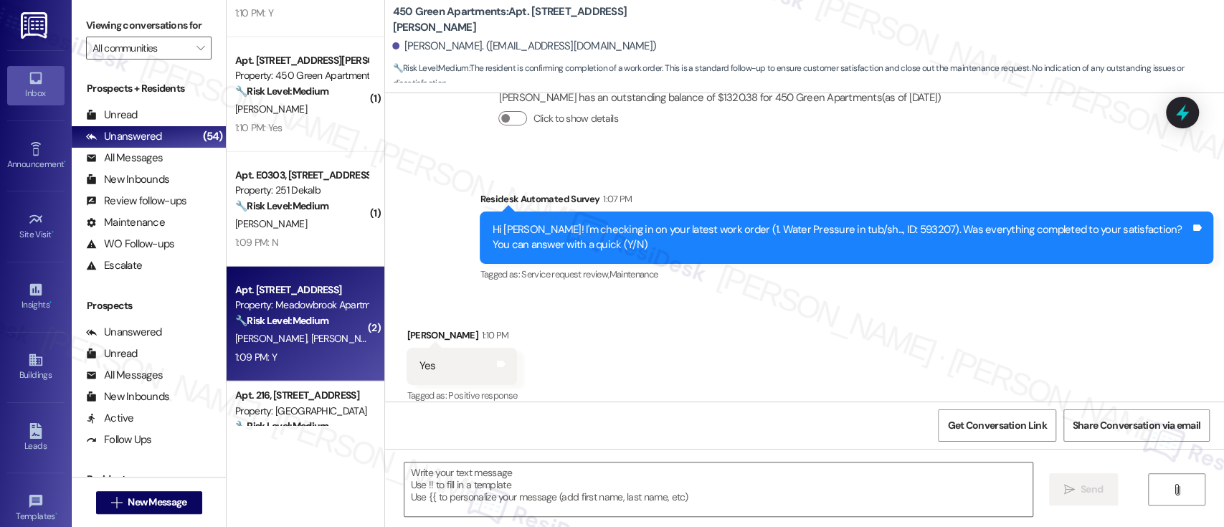
type textarea "Fetching suggested responses. Please feel free to read through the conversation…"
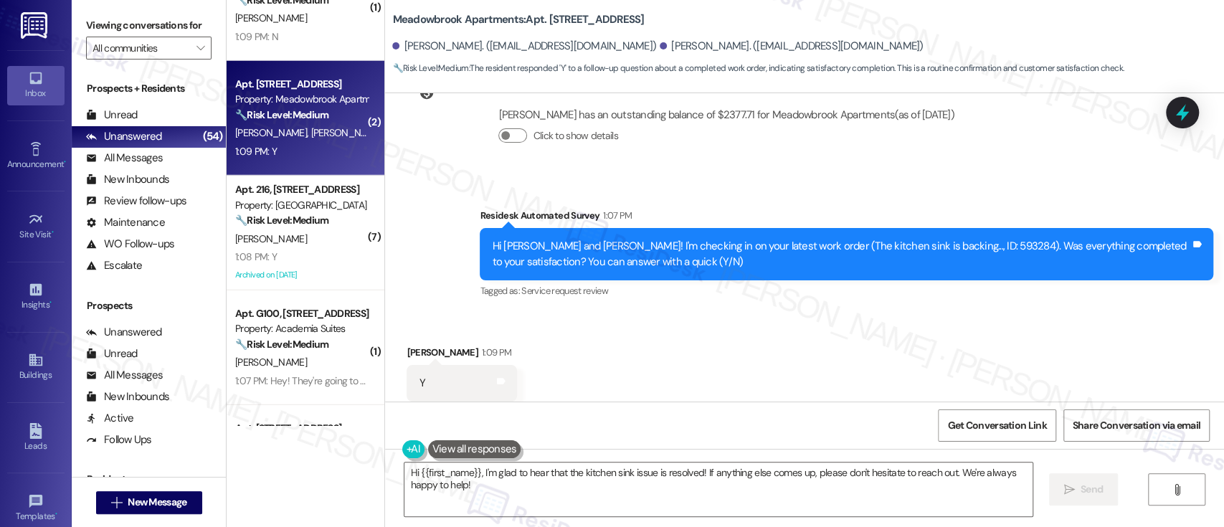
scroll to position [2603, 0]
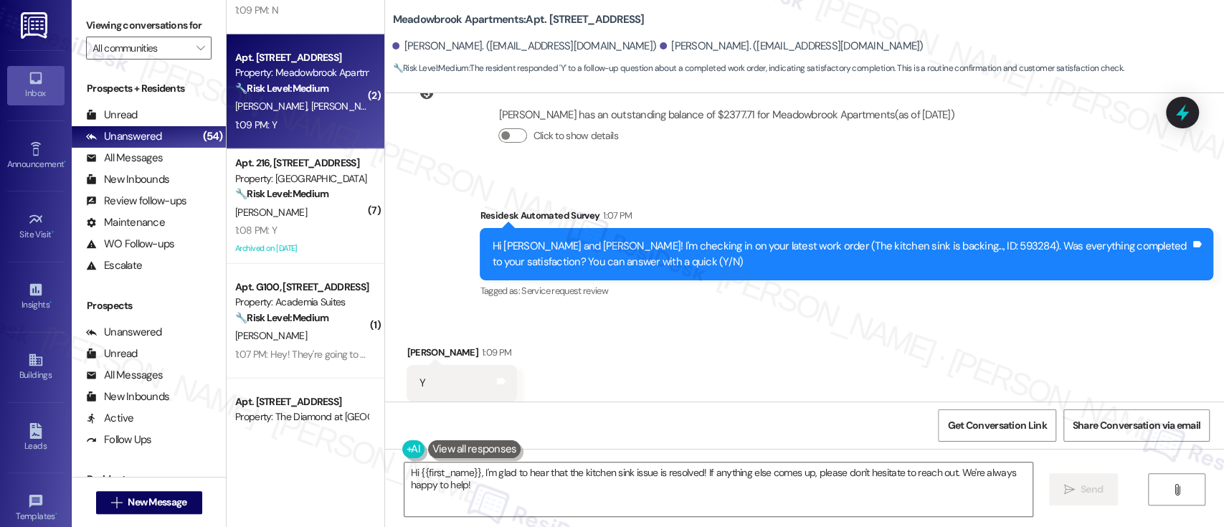
click at [780, 313] on div "Received via SMS [PERSON_NAME] 1:09 PM Y Tags and notes Tagged as: Positive res…" at bounding box center [804, 373] width 839 height 121
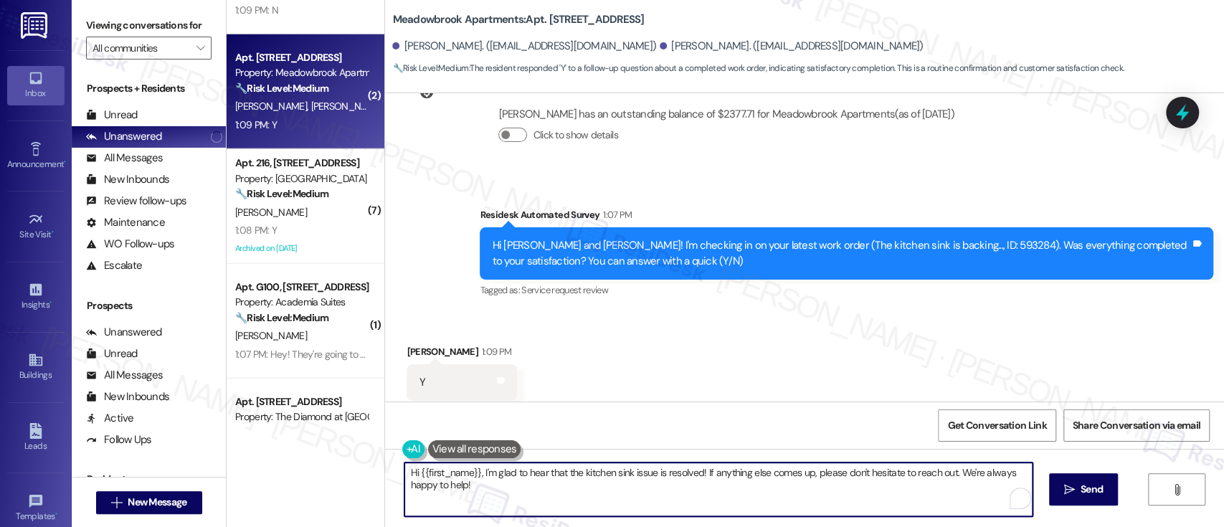
drag, startPoint x: 532, startPoint y: 489, endPoint x: 269, endPoint y: 428, distance: 270.0
click at [259, 428] on div "( 1 ) Apt. [STREET_ADDRESS] Property: [GEOGRAPHIC_DATA] Apartments 🔧 Risk Level…" at bounding box center [725, 263] width 997 height 527
paste textarea "I'm so glad to hear that everything was taken care of to your satisfaction. Has…"
click at [472, 471] on textarea "Hi {{first_name}}, I'm glad to hear that the kitchen sink issue is resolved! If…" at bounding box center [714, 489] width 627 height 54
type textarea "I'm glad to hear that the kitchen sink issue is resolved! If anything else come…"
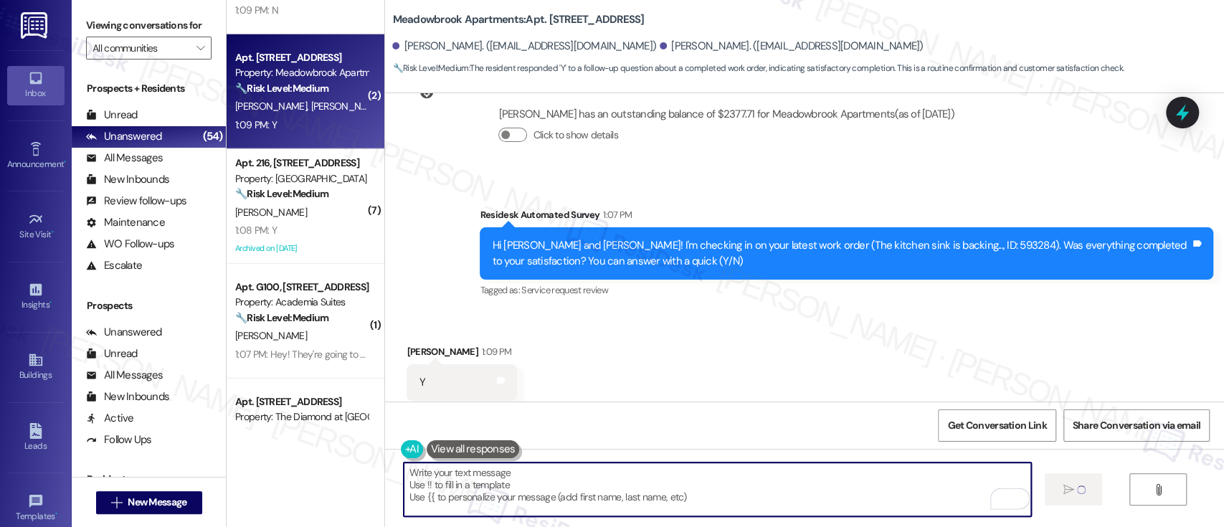
type textarea "Fetching suggested responses. Please feel free to read through the conversation…"
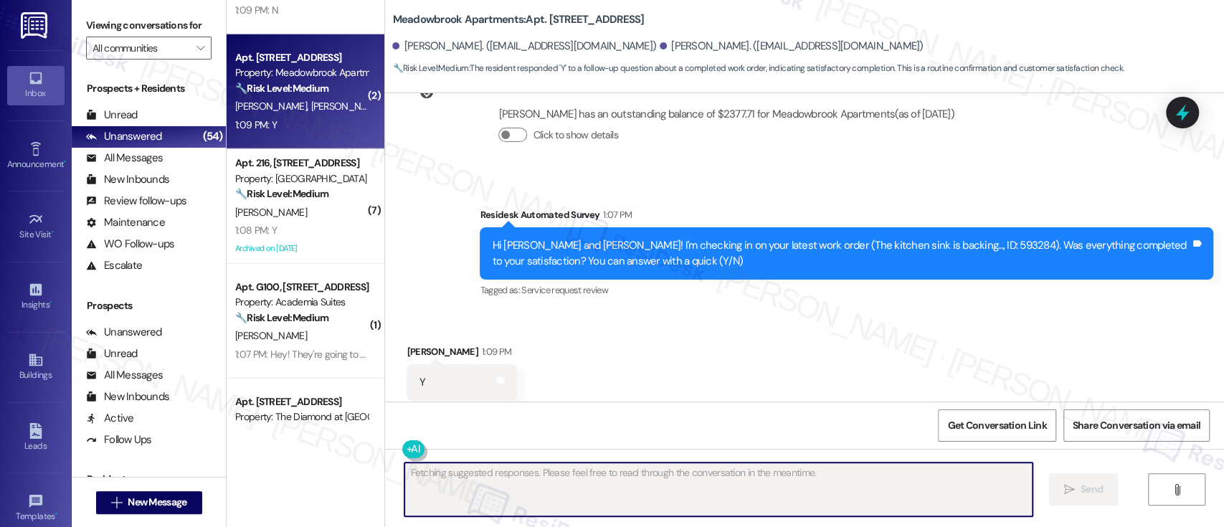
scroll to position [1841, 0]
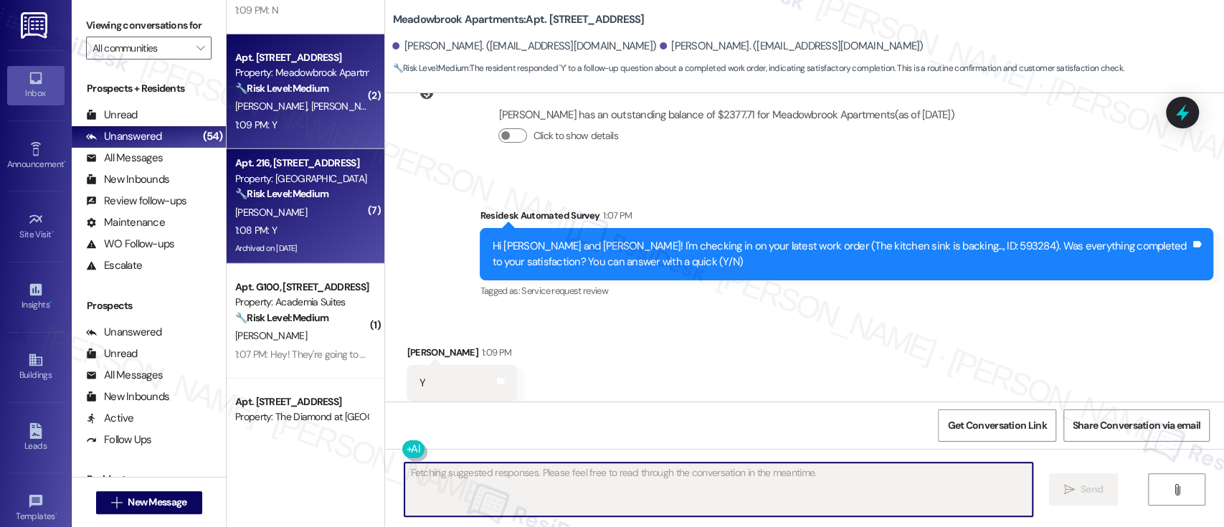
click at [312, 219] on div "[PERSON_NAME]" at bounding box center [301, 213] width 135 height 18
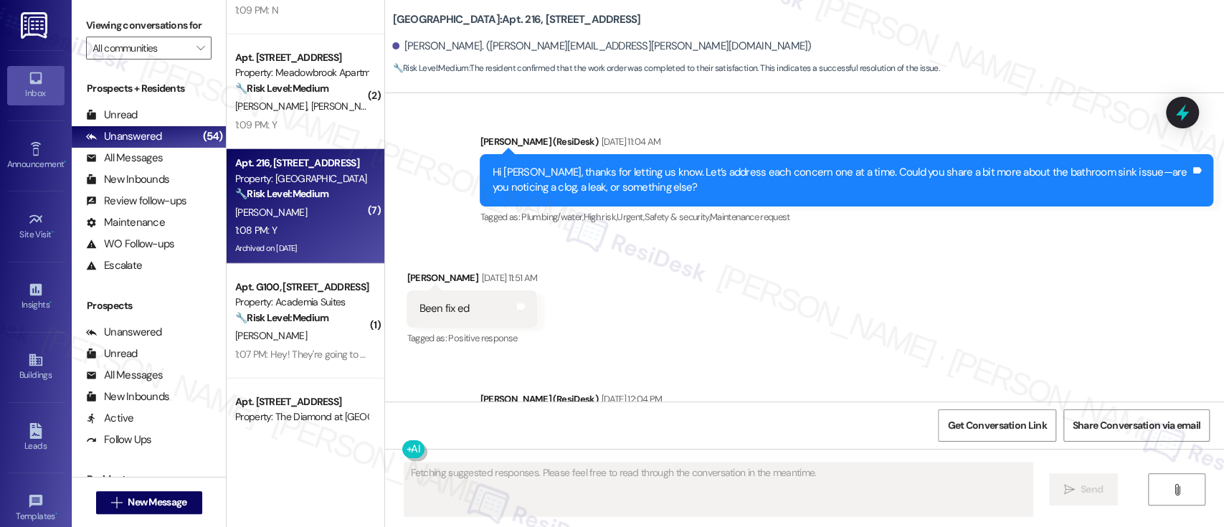
scroll to position [9353, 0]
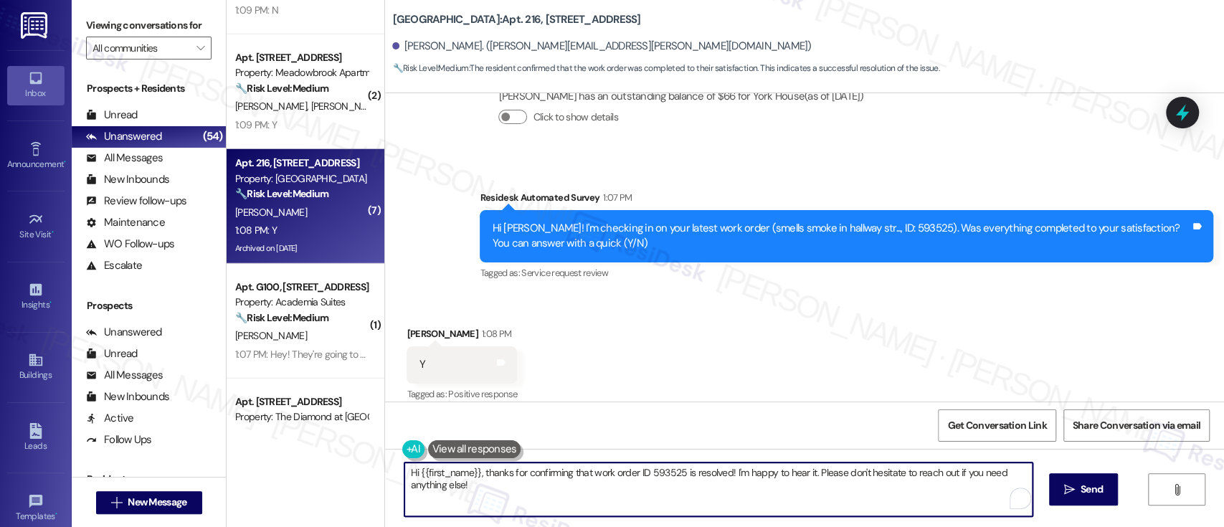
click at [746, 484] on textarea "Hi {{first_name}}, thanks for confirming that work order ID 593525 is resolved!…" at bounding box center [717, 489] width 627 height 54
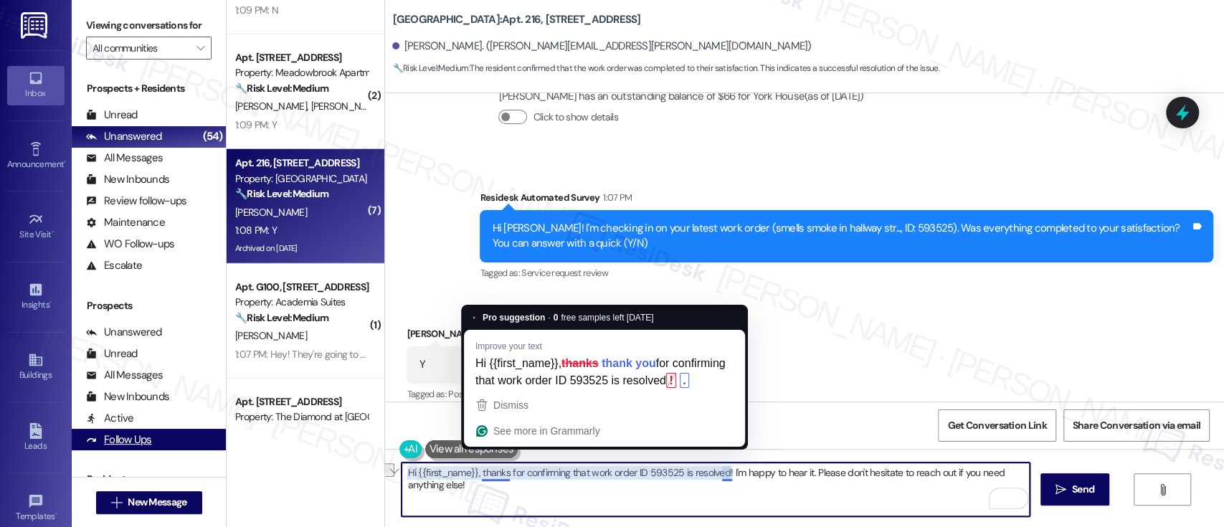
drag, startPoint x: 476, startPoint y: 471, endPoint x: 193, endPoint y: 450, distance: 283.9
click at [193, 450] on div "Viewing conversations for All communities  Prospects + Residents Unread (0) Un…" at bounding box center [648, 263] width 1152 height 527
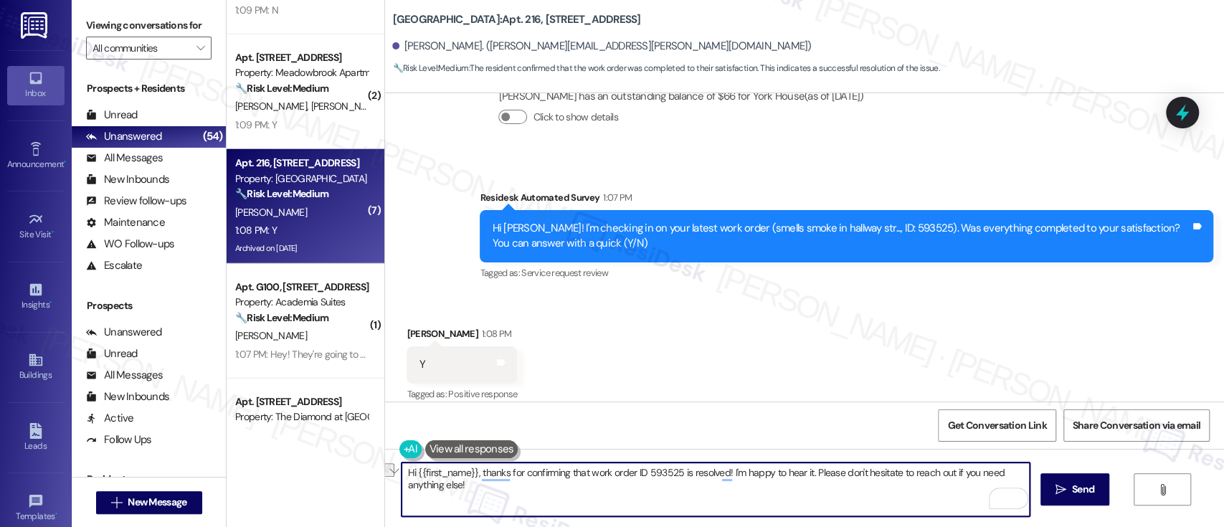
type textarea "Thanks for confirming that work order ID 593525 is resolved! I'm happy to hear …"
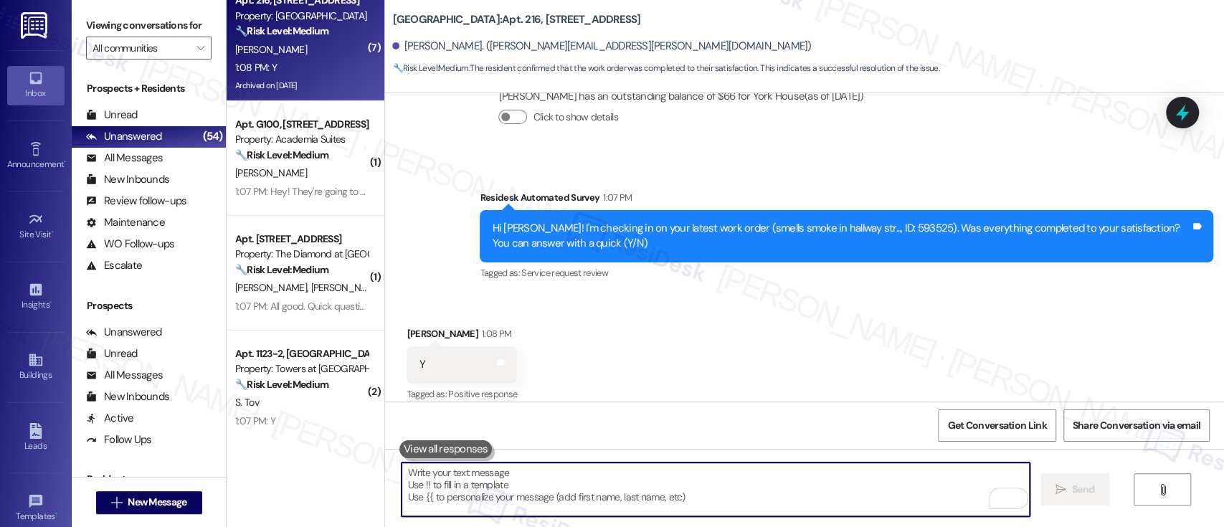
scroll to position [2783, 0]
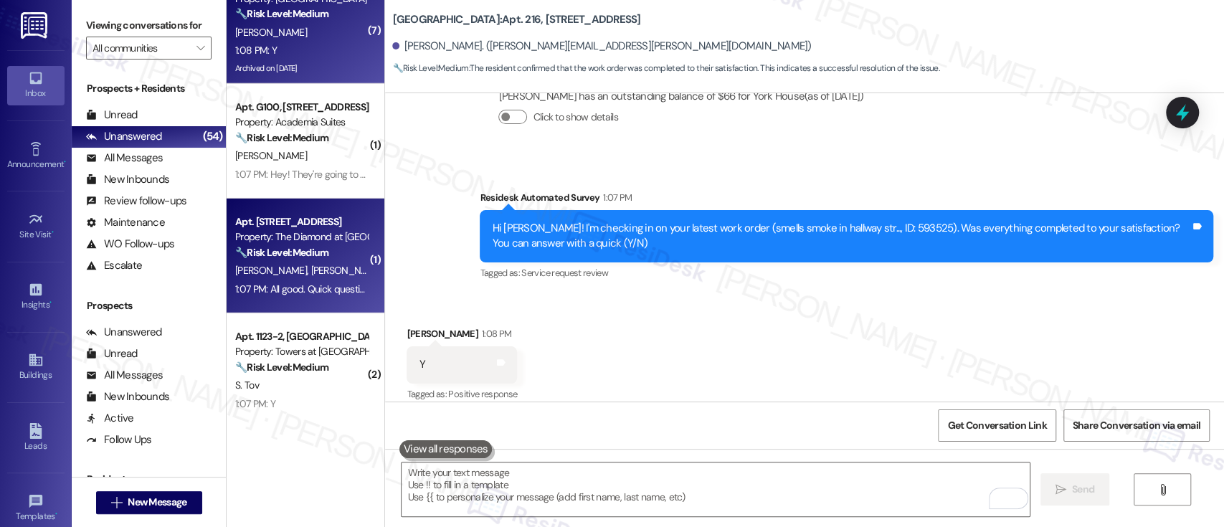
click at [275, 262] on div "N. [PERSON_NAME]" at bounding box center [301, 271] width 135 height 18
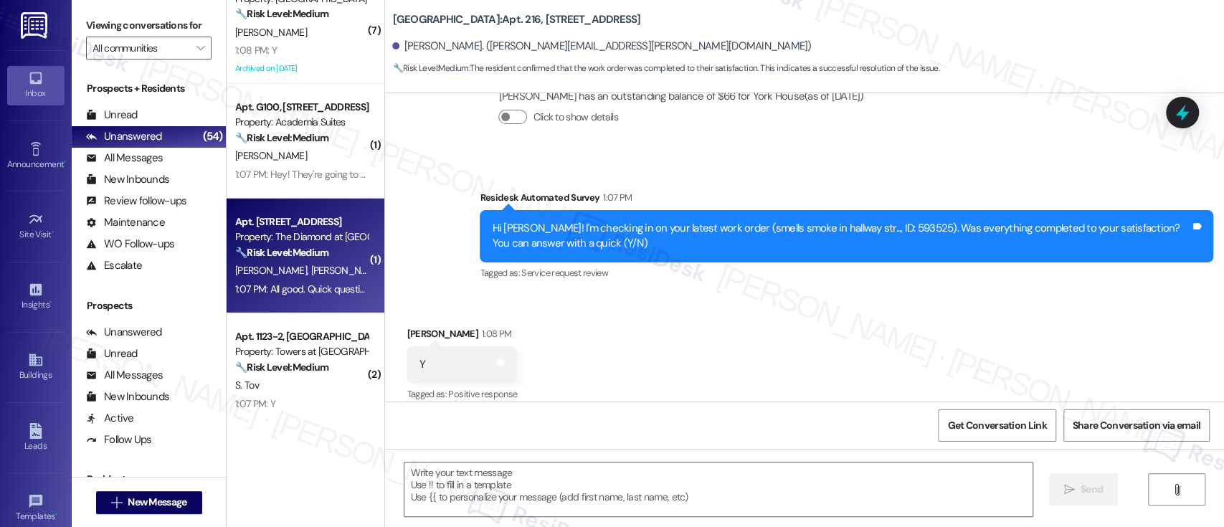
type textarea "Fetching suggested responses. Please feel free to read through the conversation…"
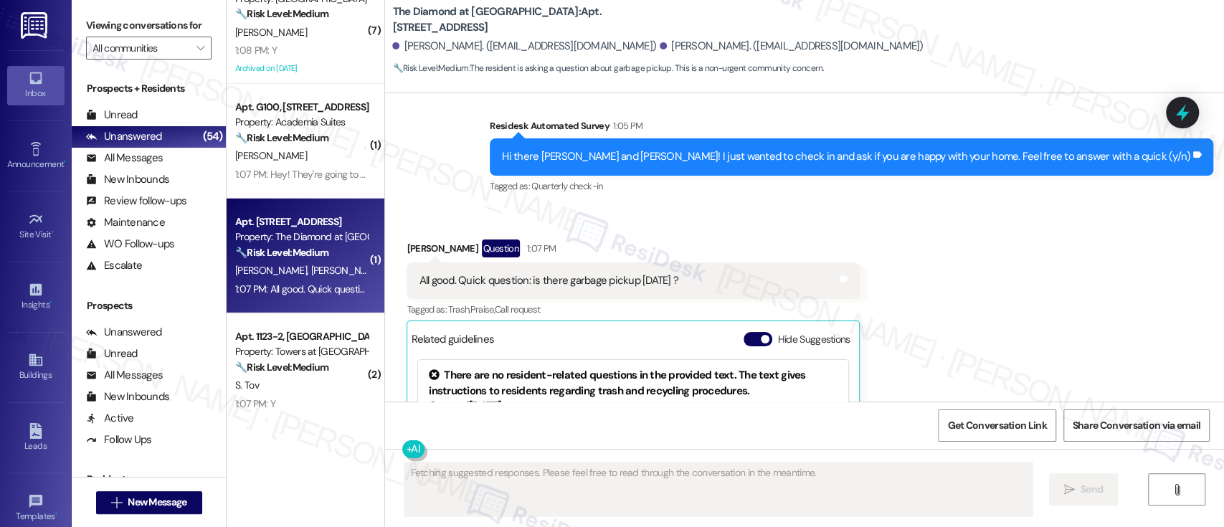
scroll to position [1073, 0]
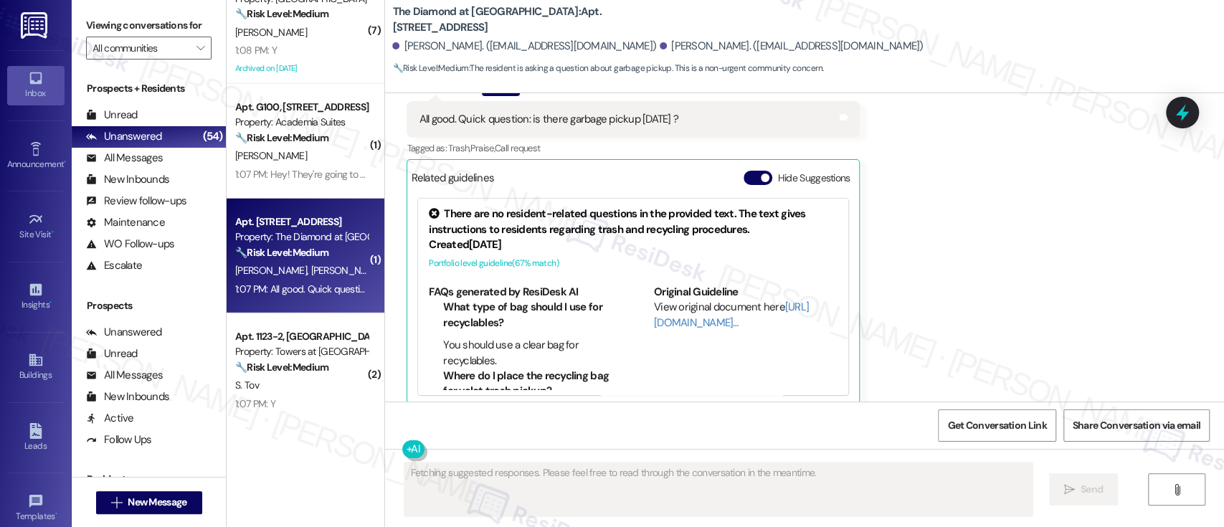
click at [737, 163] on div "Related guidelines Hide Suggestions" at bounding box center [633, 177] width 444 height 28
drag, startPoint x: 739, startPoint y: 159, endPoint x: 735, endPoint y: 181, distance: 22.5
click at [743, 171] on button "Hide Suggestions" at bounding box center [757, 178] width 29 height 14
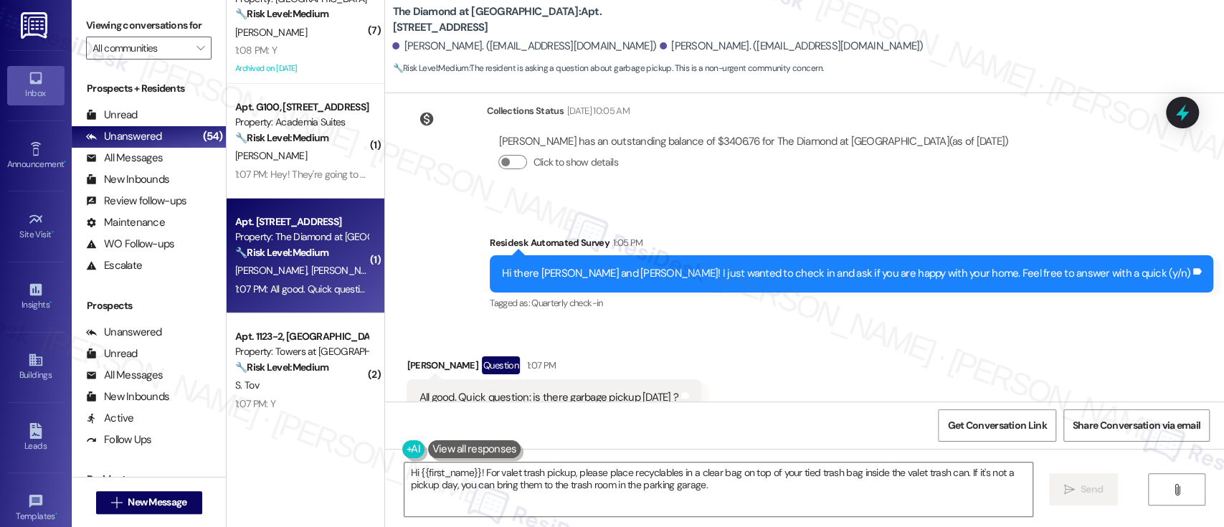
scroll to position [863, 0]
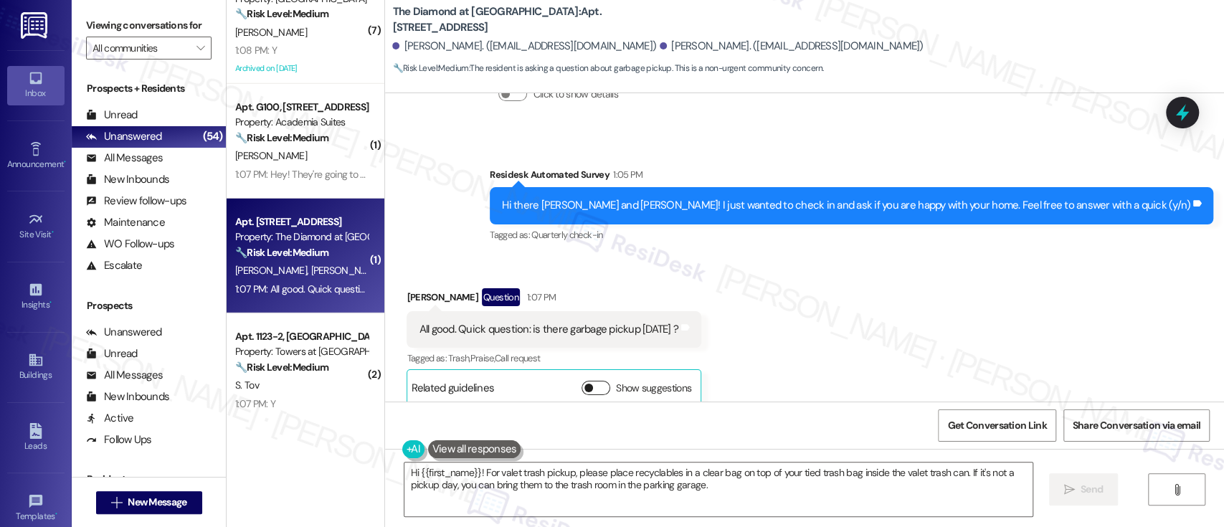
click at [582, 381] on button "Show suggestions" at bounding box center [595, 388] width 29 height 14
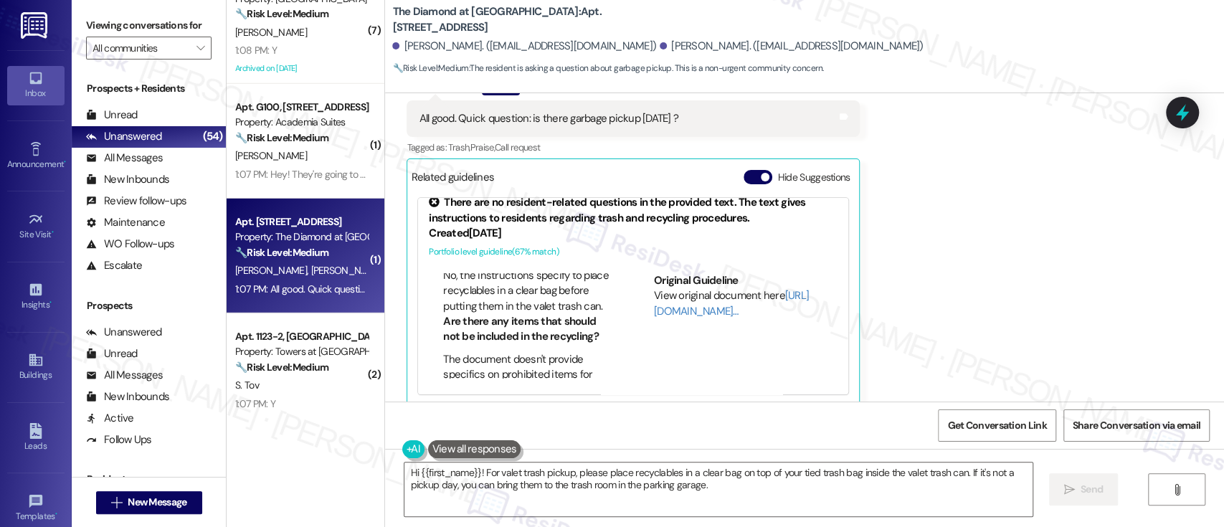
scroll to position [797, 0]
click at [1009, 265] on div "Received via SMS [PERSON_NAME] Question 1:07 PM All good. Quick question: is th…" at bounding box center [804, 230] width 839 height 371
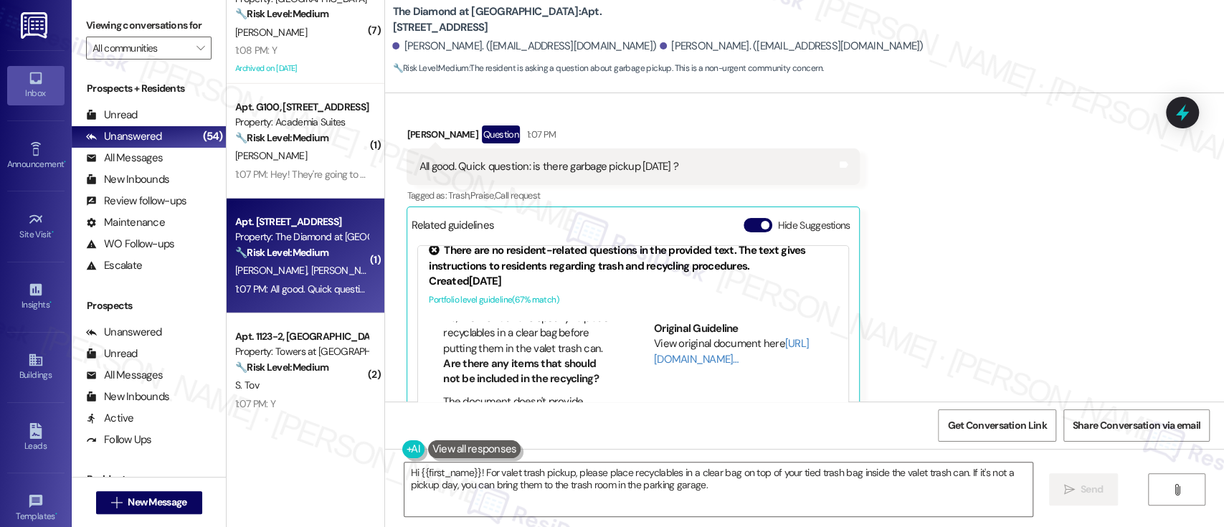
scroll to position [1005, 0]
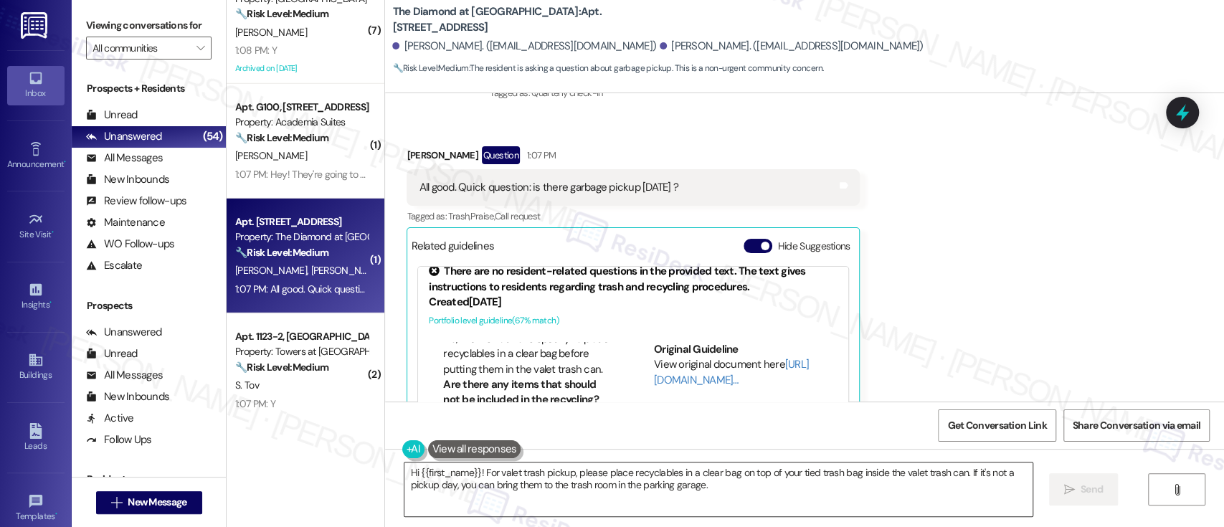
click at [434, 476] on textarea "Hi {{first_name}}! For valet trash pickup, please place recyclables in a clear …" at bounding box center [717, 489] width 627 height 54
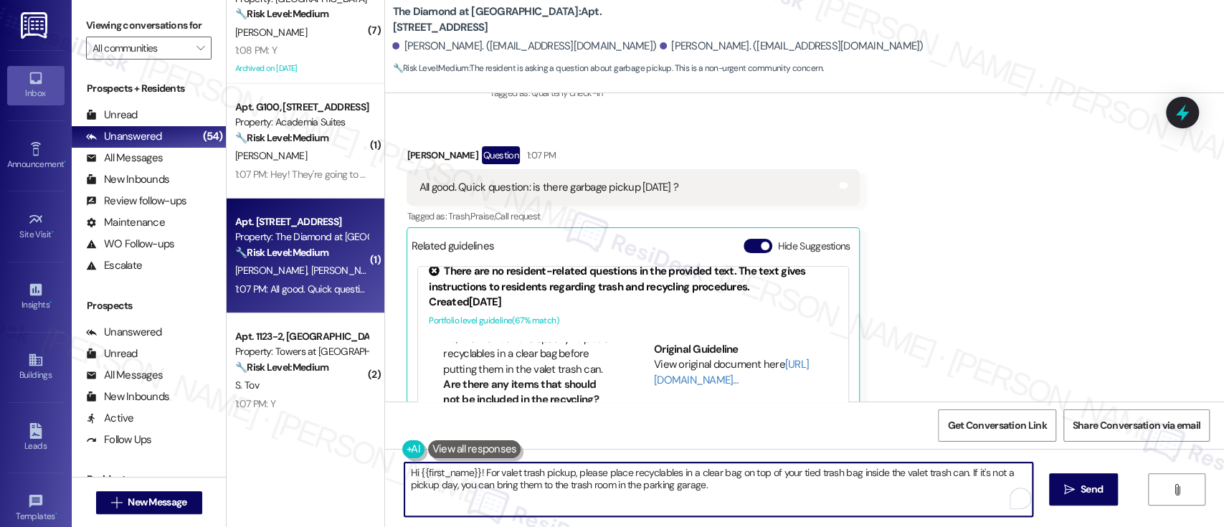
click at [434, 476] on textarea "Hi {{first_name}}! For valet trash pickup, please place recyclables in a clear …" at bounding box center [717, 489] width 627 height 54
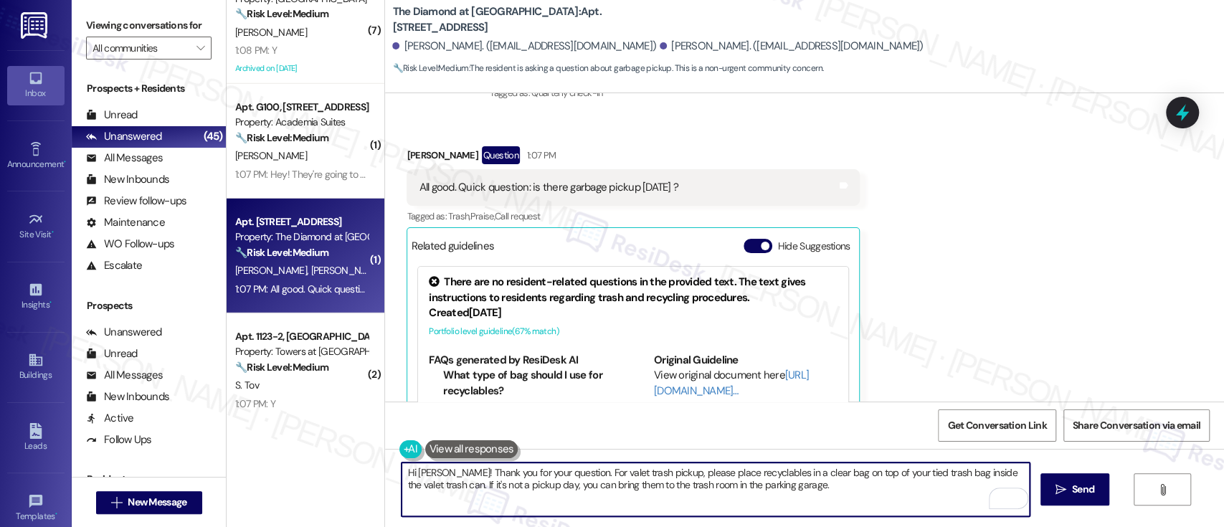
click at [793, 488] on textarea "Hi [PERSON_NAME]! Thank you for your question. For valet trash pickup, please p…" at bounding box center [714, 489] width 627 height 54
type textarea "Hi [PERSON_NAME]! Thank you for your question. For valet trash pickup, please p…"
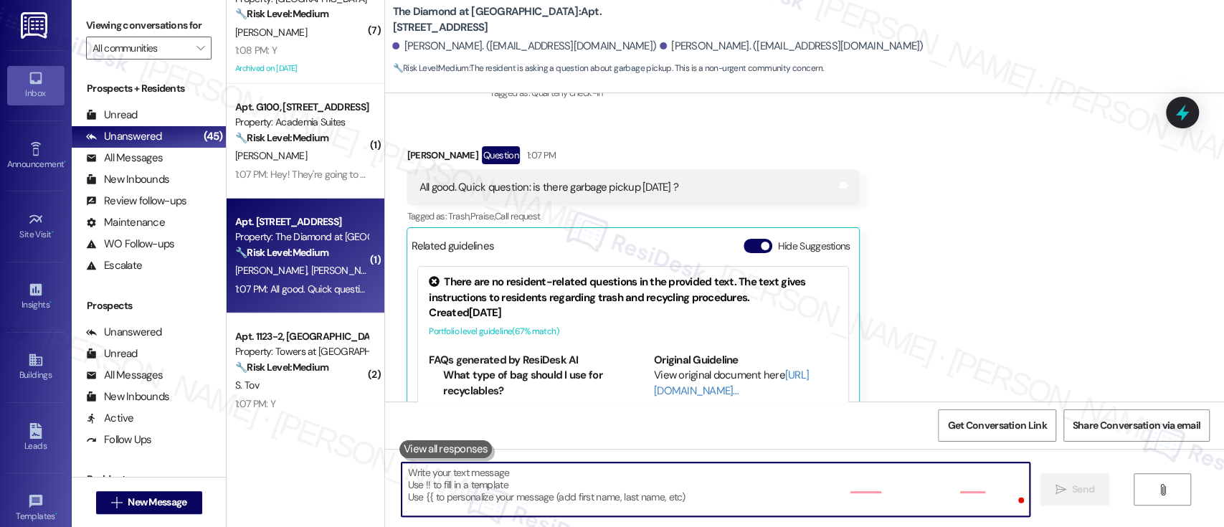
scroll to position [1073, 0]
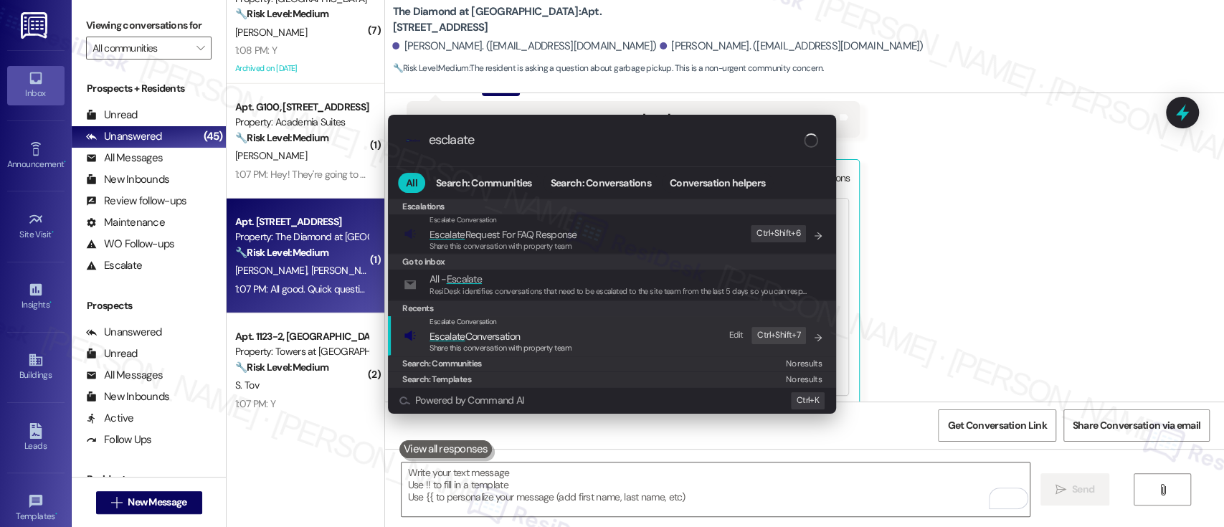
type input "esclaate"
click at [498, 340] on span "Escalate Conversation" at bounding box center [474, 336] width 90 height 13
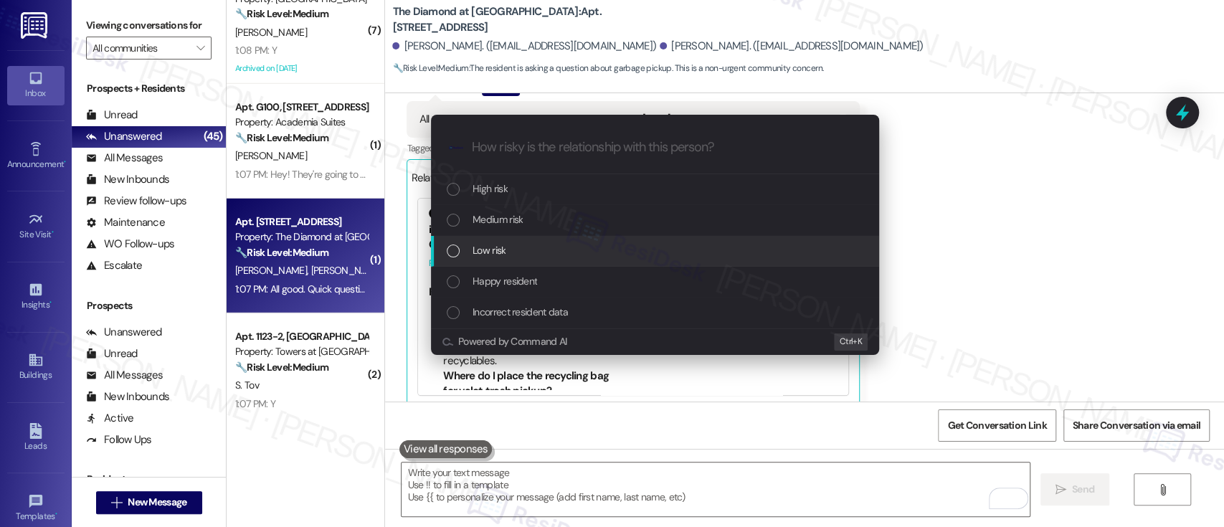
click at [940, 257] on div "Escalate Conversation How risky is the relationship with this person? Topics (e…" at bounding box center [612, 263] width 1224 height 527
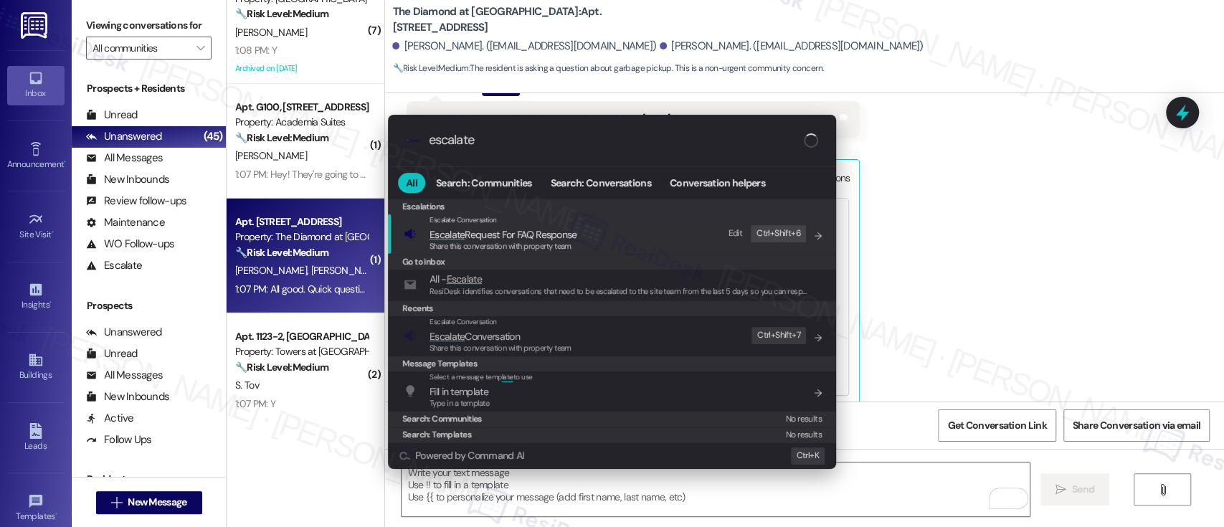
type input "escalate"
click at [513, 235] on span "Escalate Request For FAQ Response" at bounding box center [503, 234] width 148 height 13
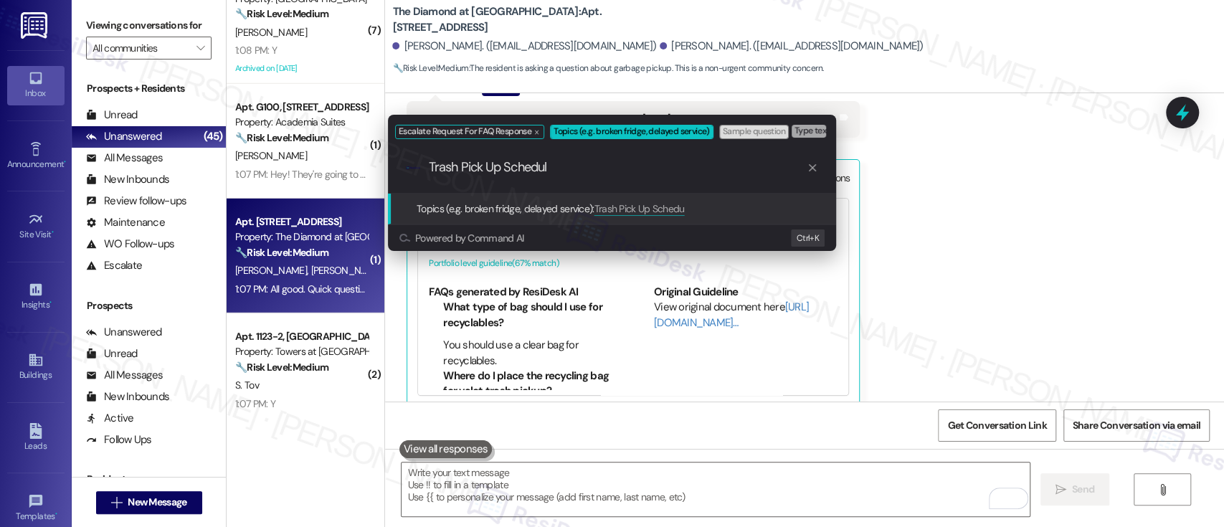
type input "Trash Pick Up Schedule"
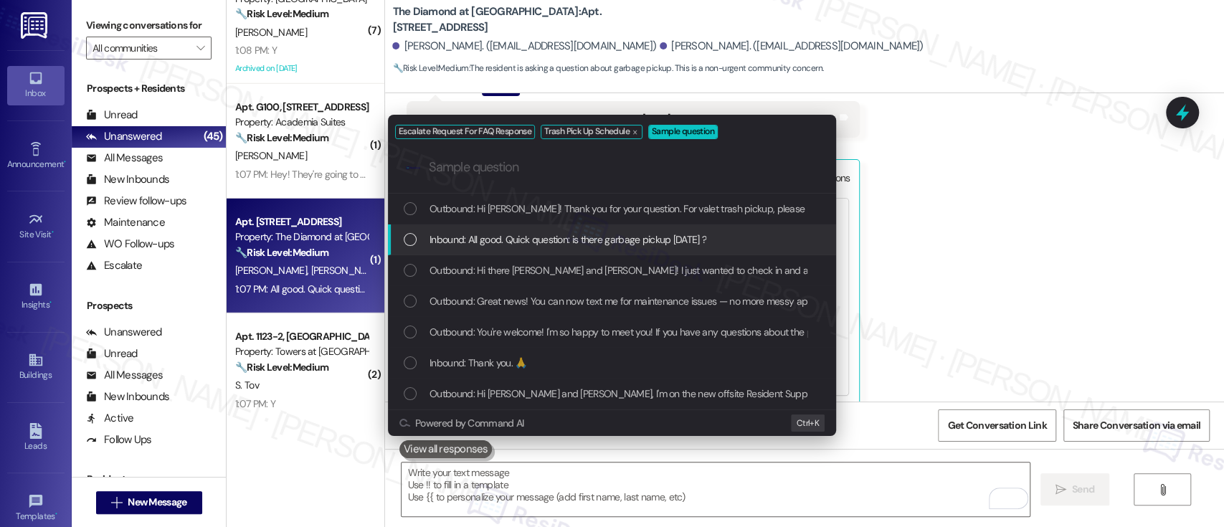
click at [549, 234] on span "Inbound: All good. Quick question: is there garbage pickup [DATE] ?" at bounding box center [567, 240] width 277 height 16
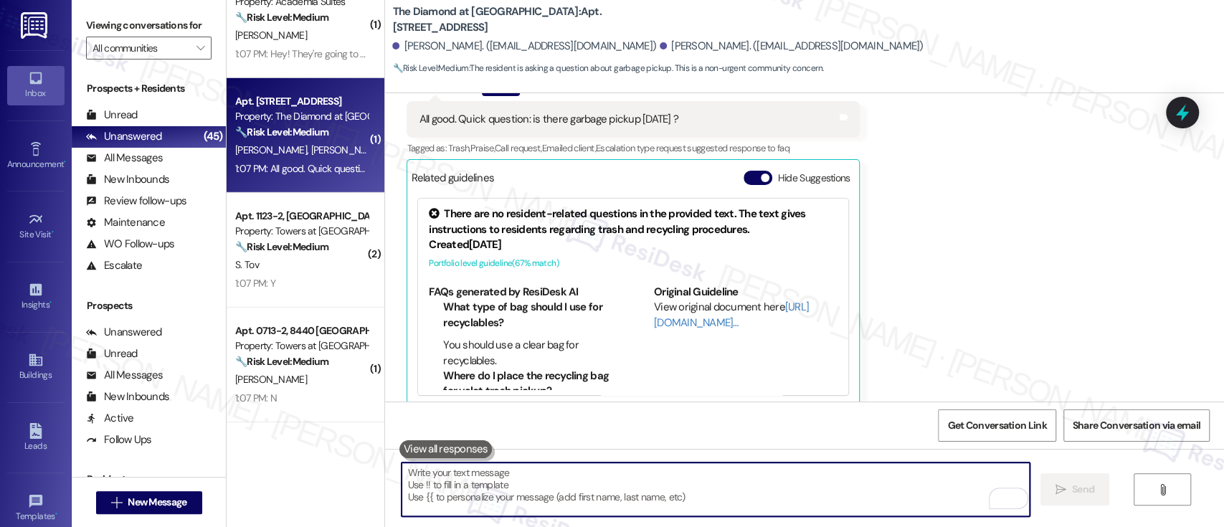
scroll to position [2947, 0]
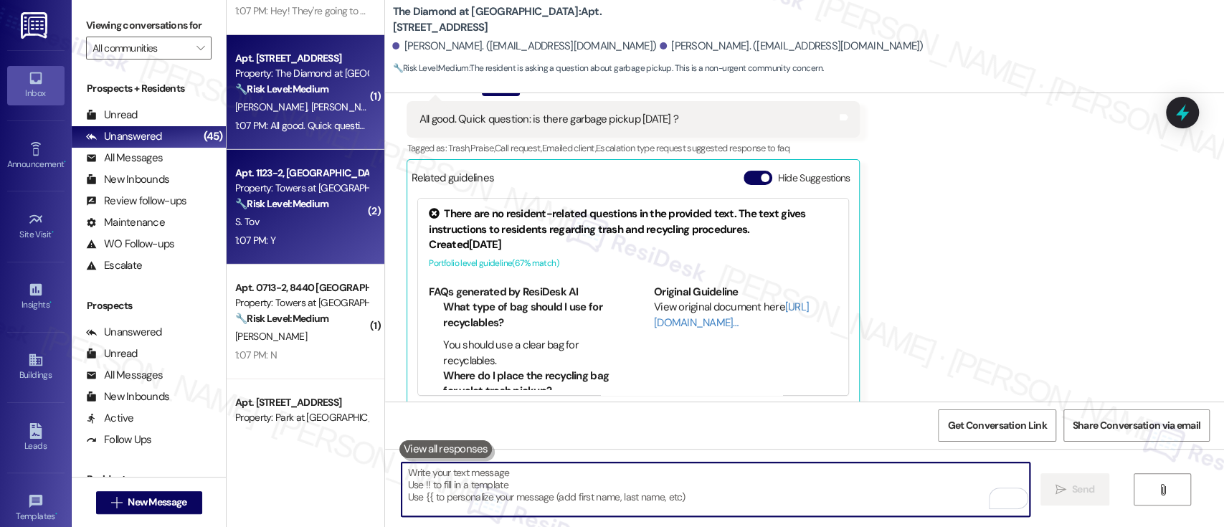
click at [292, 236] on div "1:07 PM: Y 1:07 PM: Y" at bounding box center [301, 241] width 135 height 18
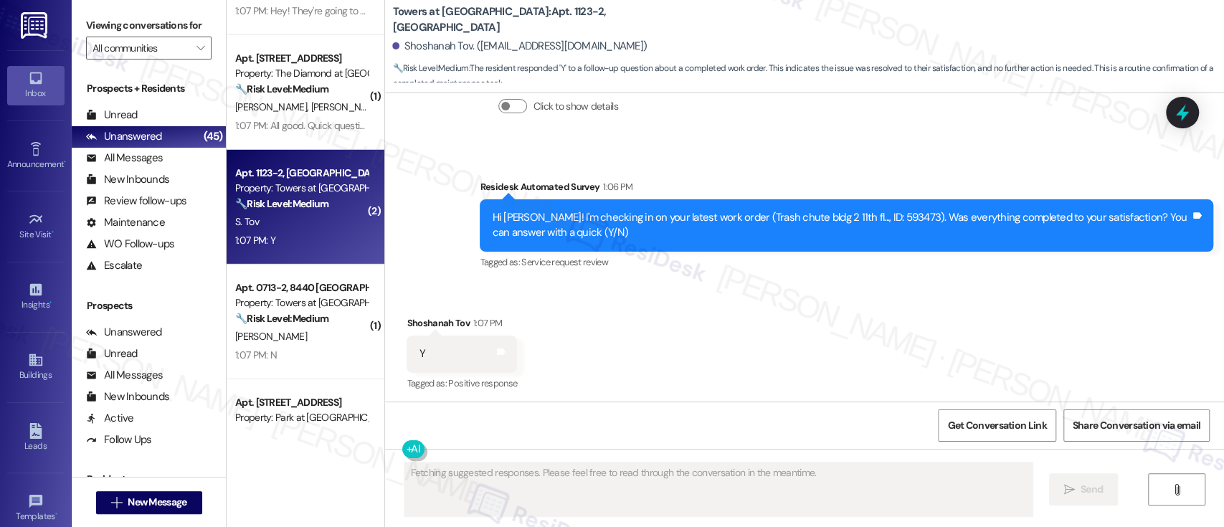
scroll to position [17932, 0]
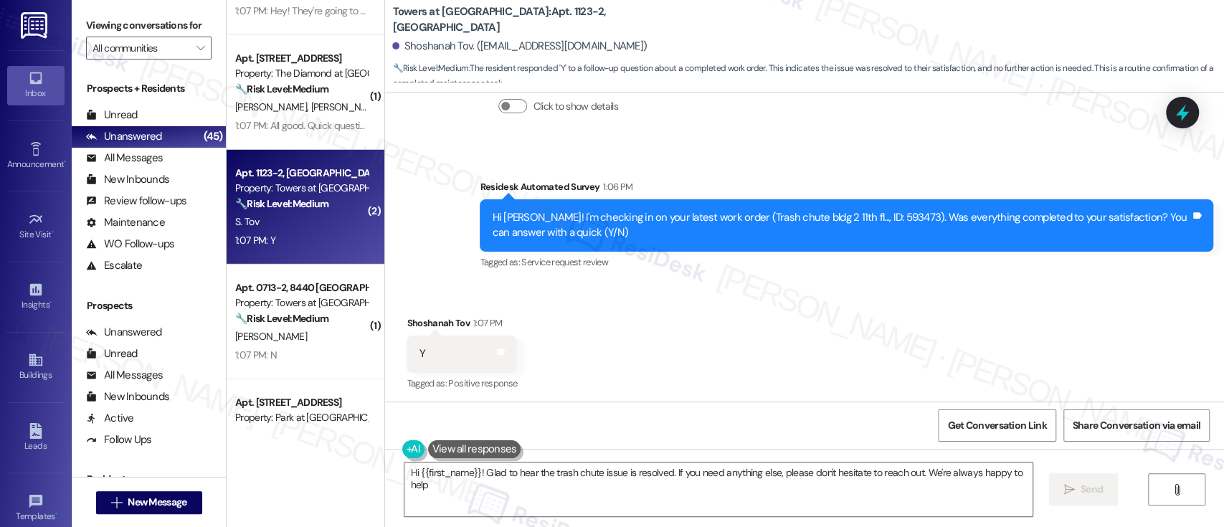
type textarea "Hi {{first_name}}! Glad to hear the trash chute issue is resolved. If you need …"
click at [801, 307] on div "Received via SMS Shoshanah Tov 1:07 PM Y Tags and notes Tagged as: Positive res…" at bounding box center [804, 343] width 839 height 121
click at [695, 477] on textarea "Hi {{first_name}}! Glad to hear the trash chute issue is resolved. If you need …" at bounding box center [717, 489] width 627 height 54
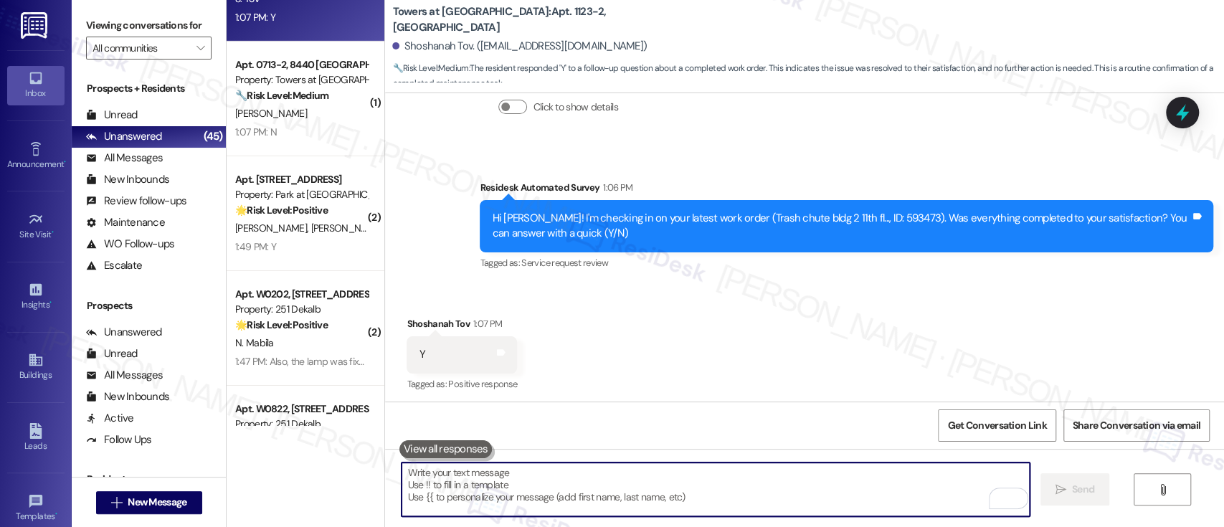
scroll to position [3178, 0]
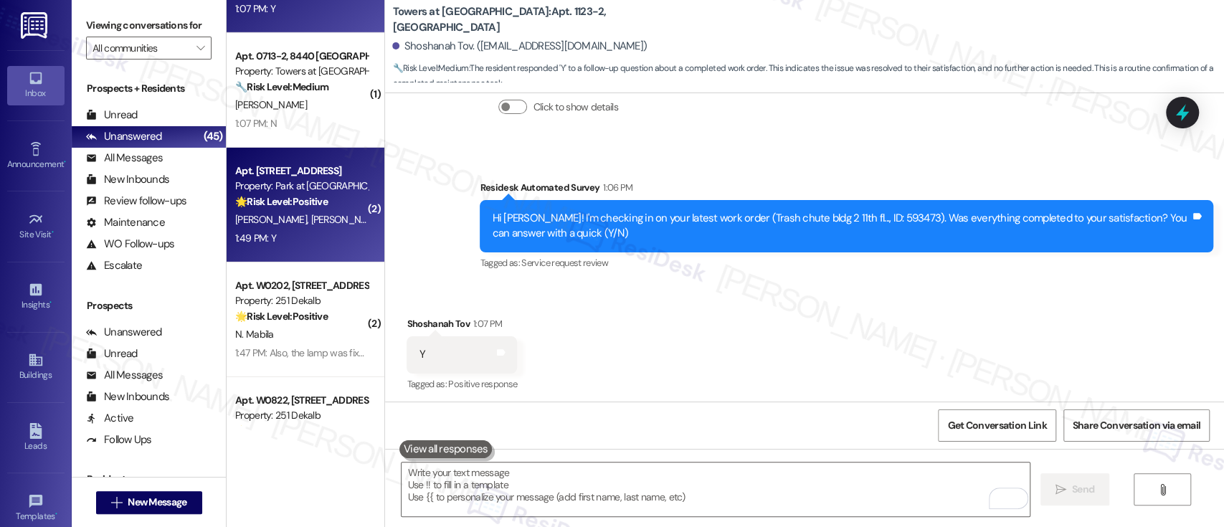
click at [274, 232] on div "1:49 PM: Y 1:49 PM: Y" at bounding box center [301, 238] width 135 height 18
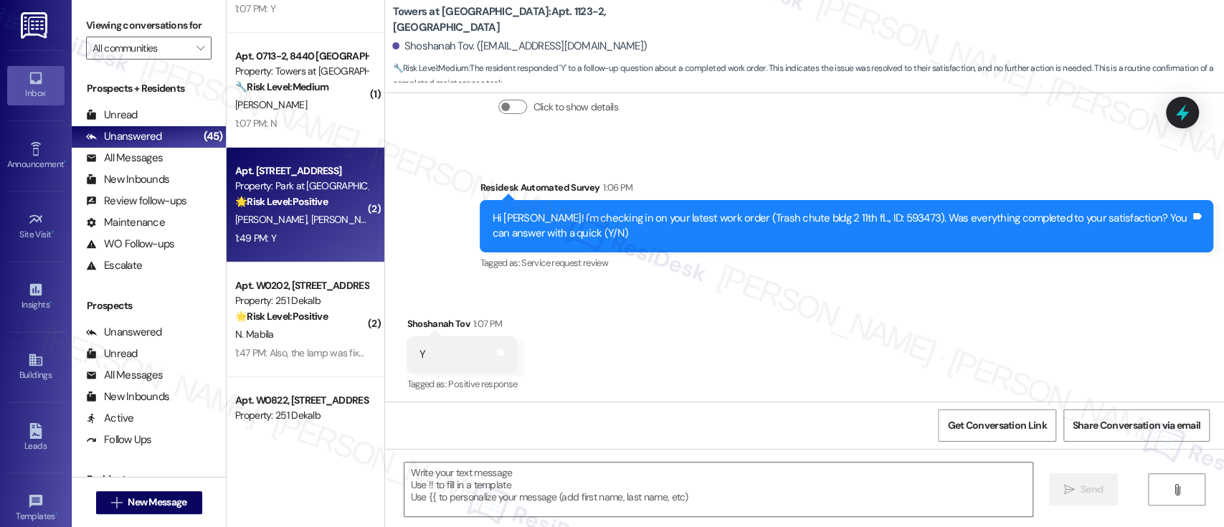
type textarea "Fetching suggested responses. Please feel free to read through the conversation…"
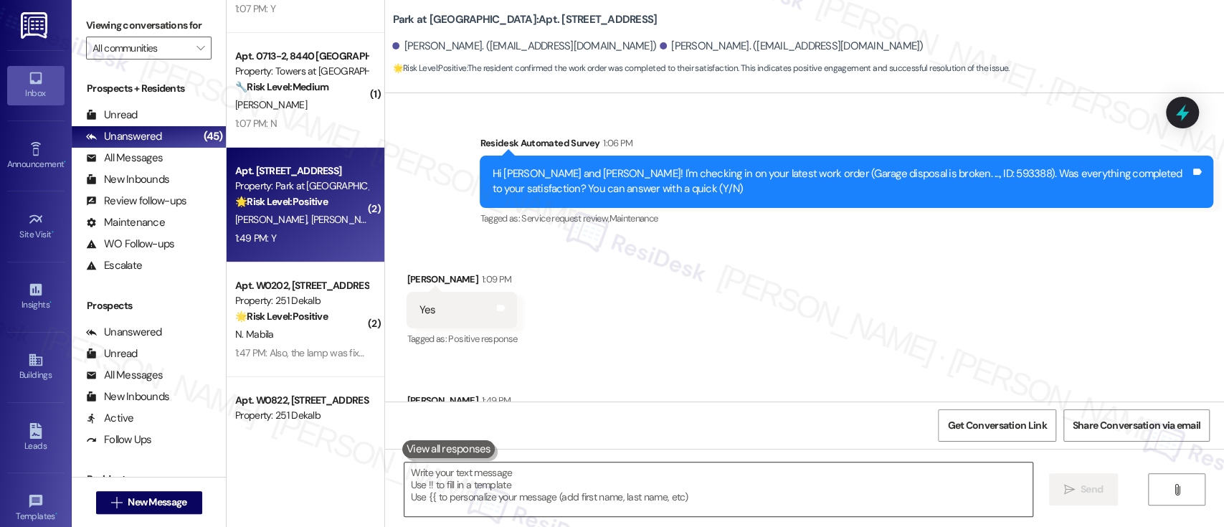
scroll to position [915, 0]
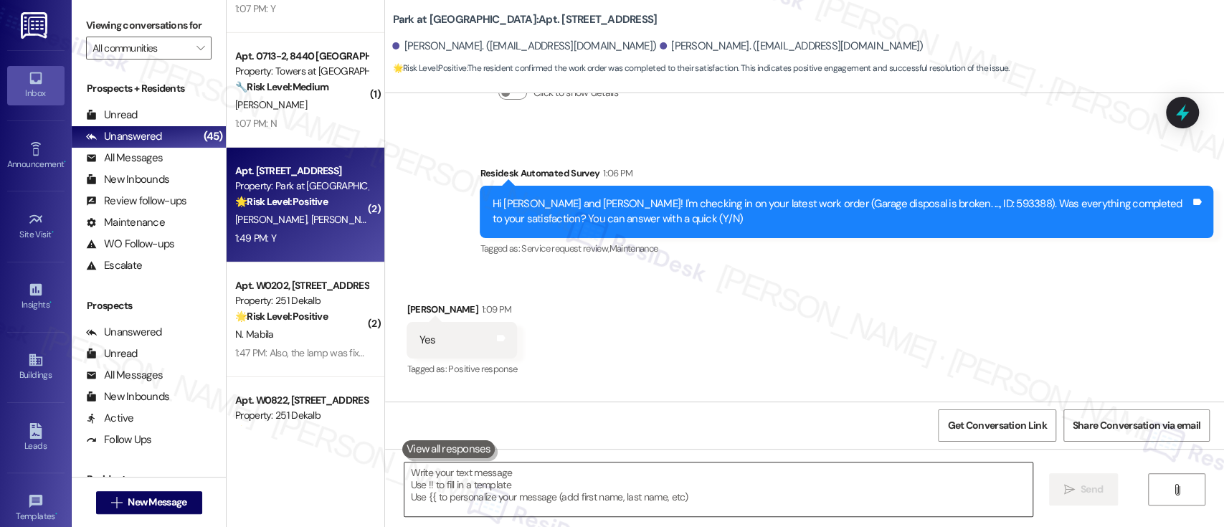
click at [797, 495] on textarea at bounding box center [717, 489] width 627 height 54
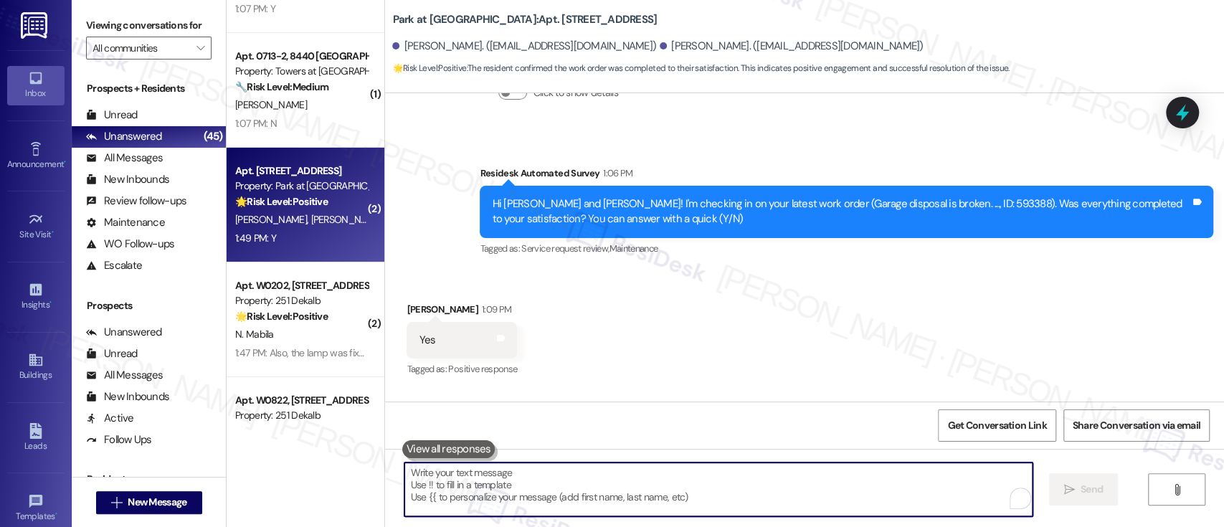
paste textarea "I'm so glad to hear that everything was taken care of to your satisfaction. Has…"
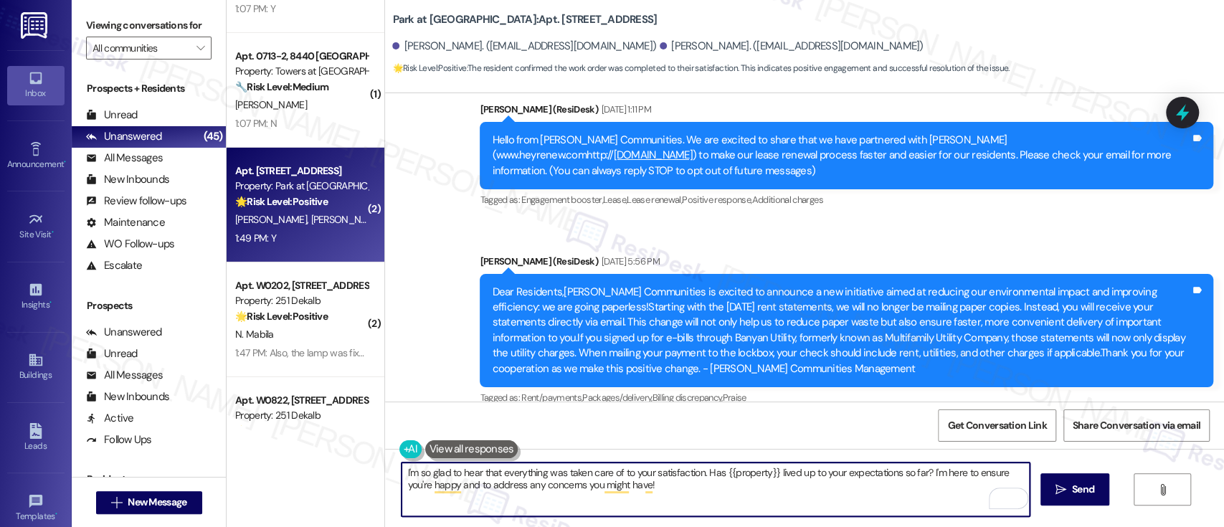
scroll to position [1011, 0]
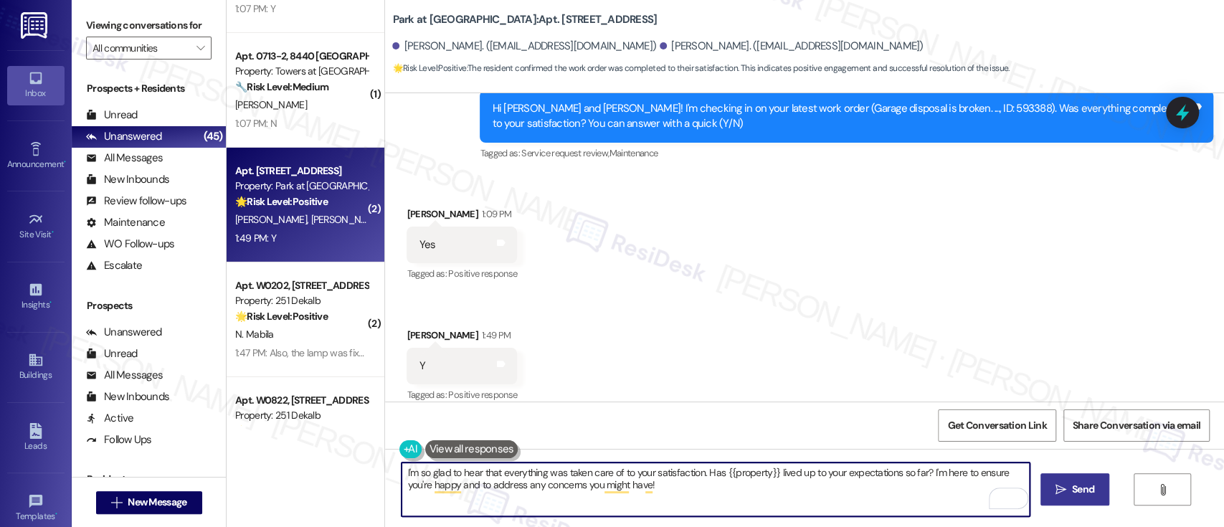
type textarea "I'm so glad to hear that everything was taken care of to your satisfaction. Has…"
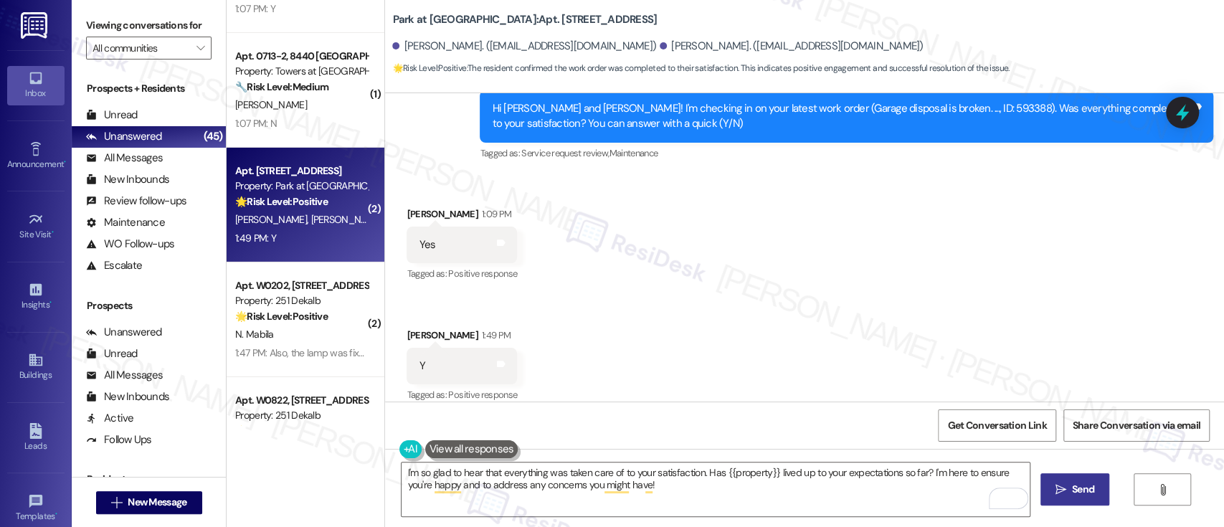
click at [1064, 496] on span " Send" at bounding box center [1074, 489] width 45 height 15
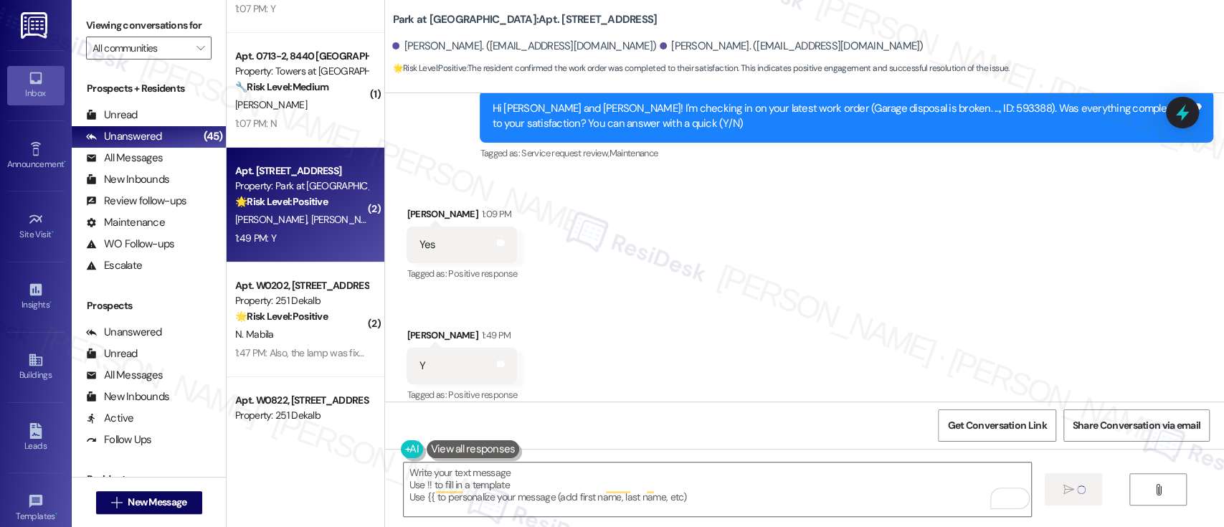
type textarea "Fetching suggested responses. Please feel free to read through the conversation…"
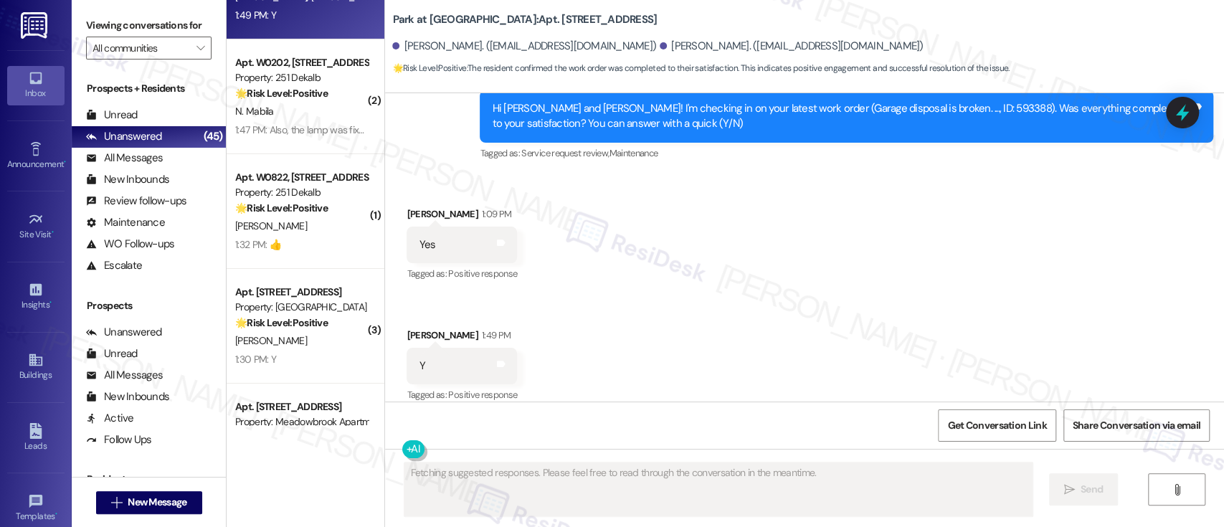
scroll to position [3402, 0]
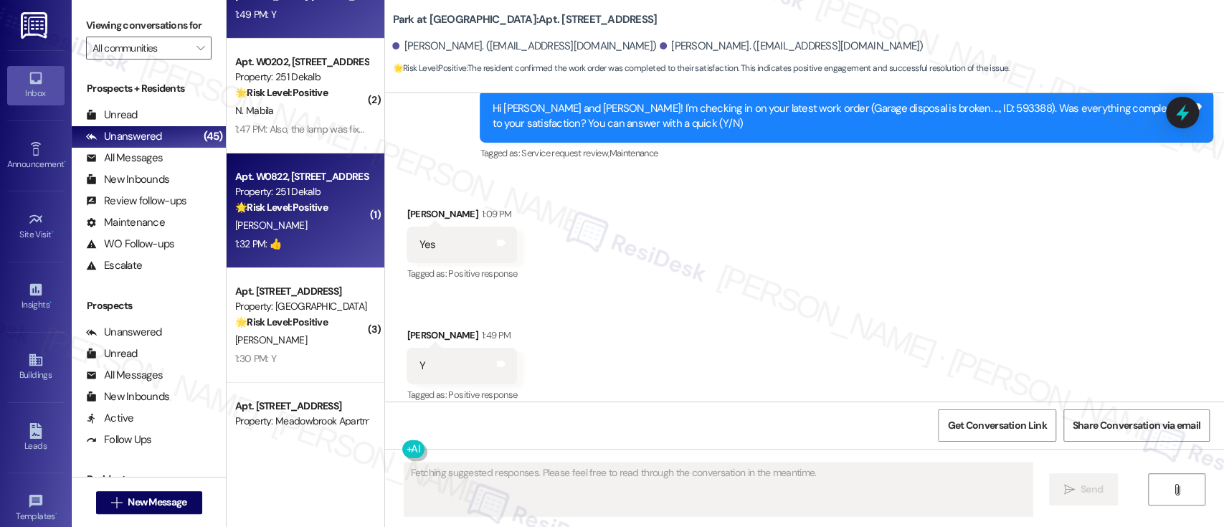
click at [291, 216] on div "[PERSON_NAME]" at bounding box center [301, 225] width 135 height 18
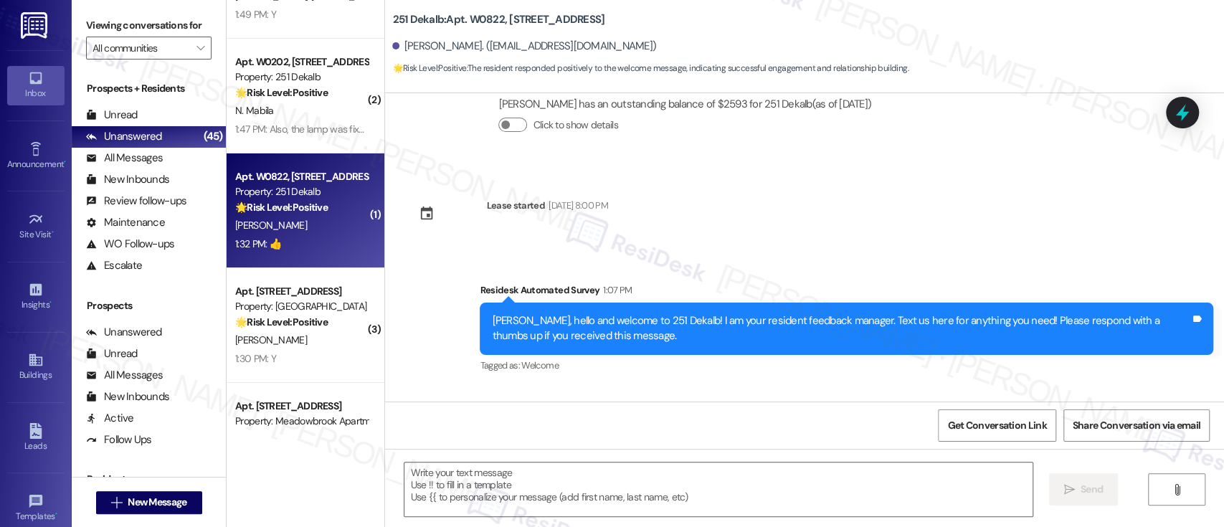
type textarea "Fetching suggested responses. Please feel free to read through the conversation…"
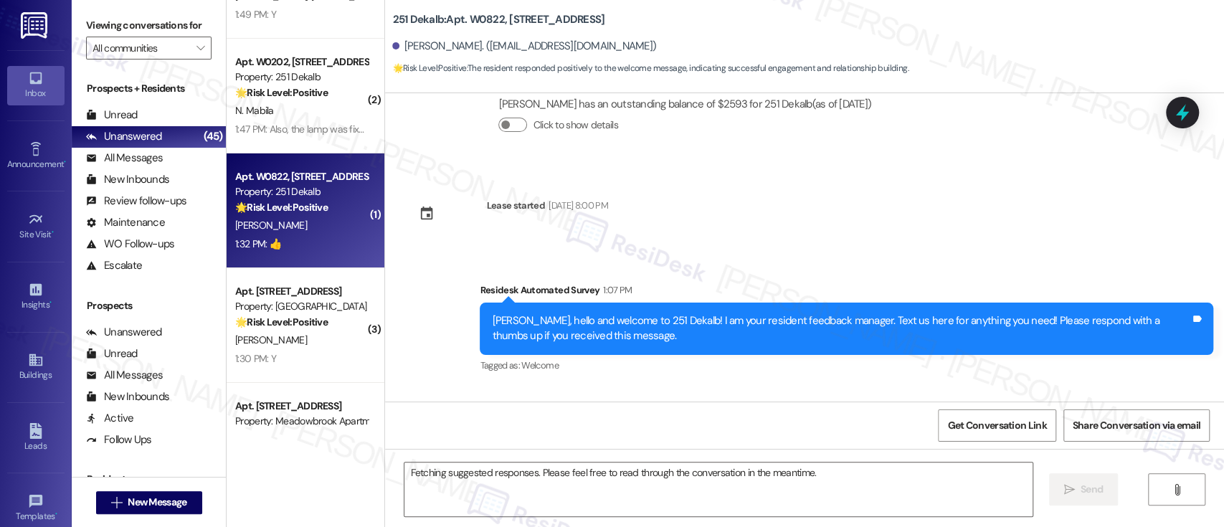
scroll to position [570, 0]
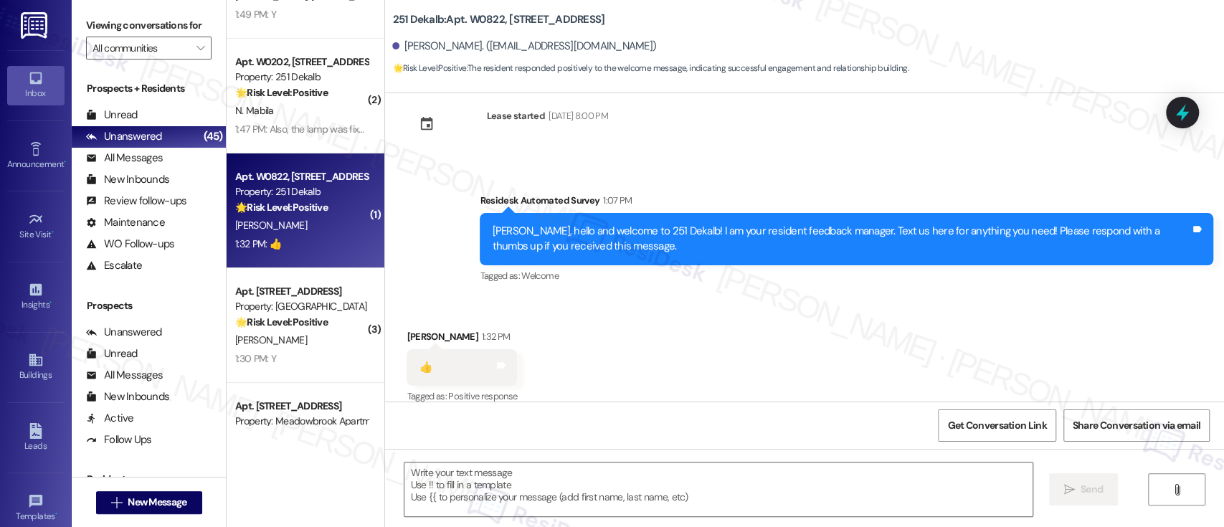
scroll to position [571, 0]
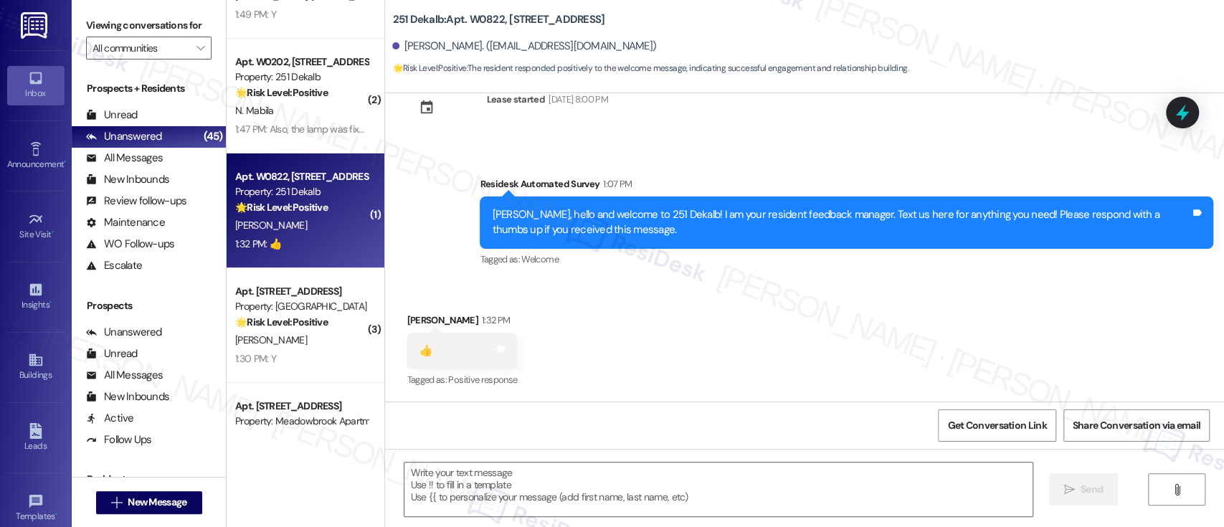
click at [901, 304] on div "Received via SMS [PERSON_NAME] 1:32 PM 👍 Tags and notes Tagged as: Positive res…" at bounding box center [804, 340] width 839 height 121
drag, startPoint x: 772, startPoint y: 448, endPoint x: 774, endPoint y: 475, distance: 26.6
click at [772, 451] on div " Send " at bounding box center [804, 503] width 839 height 108
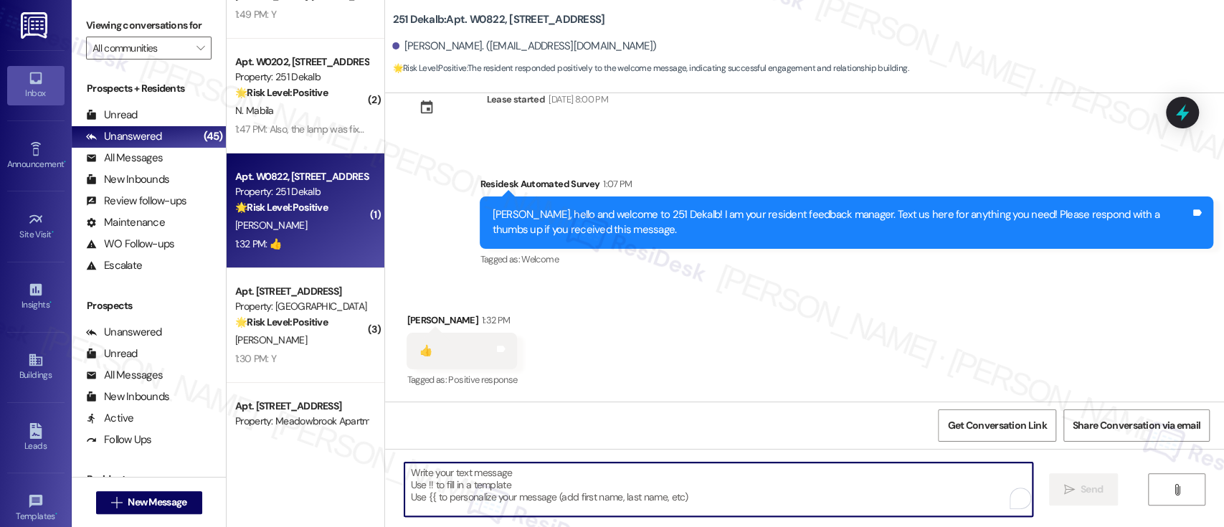
click at [779, 483] on textarea "To enrich screen reader interactions, please activate Accessibility in Grammarl…" at bounding box center [717, 489] width 627 height 54
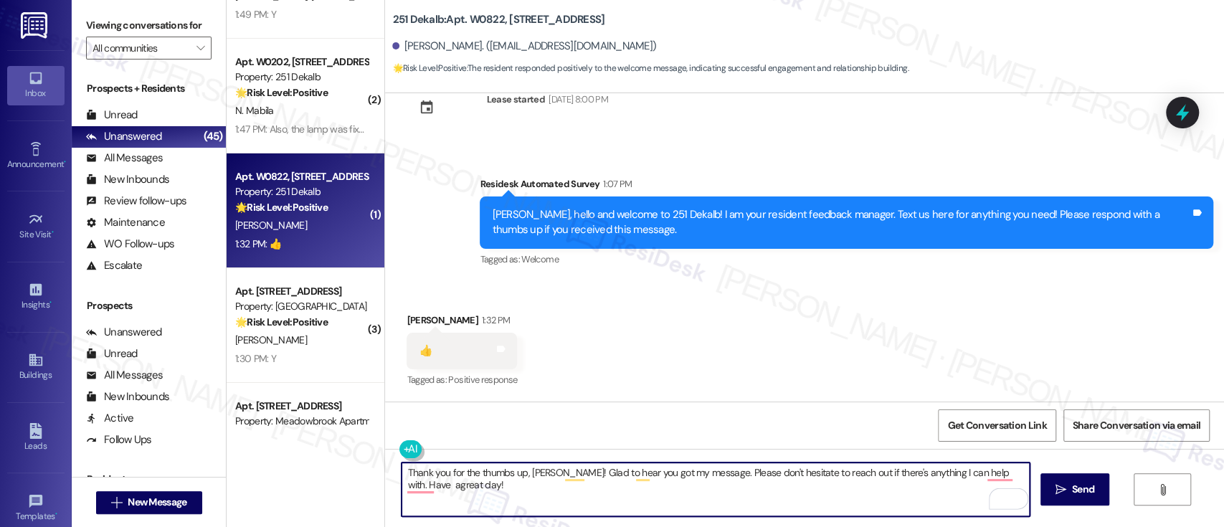
type textarea "Thank you for the thumbs up, [PERSON_NAME]! Glad to hear you got my message. Pl…"
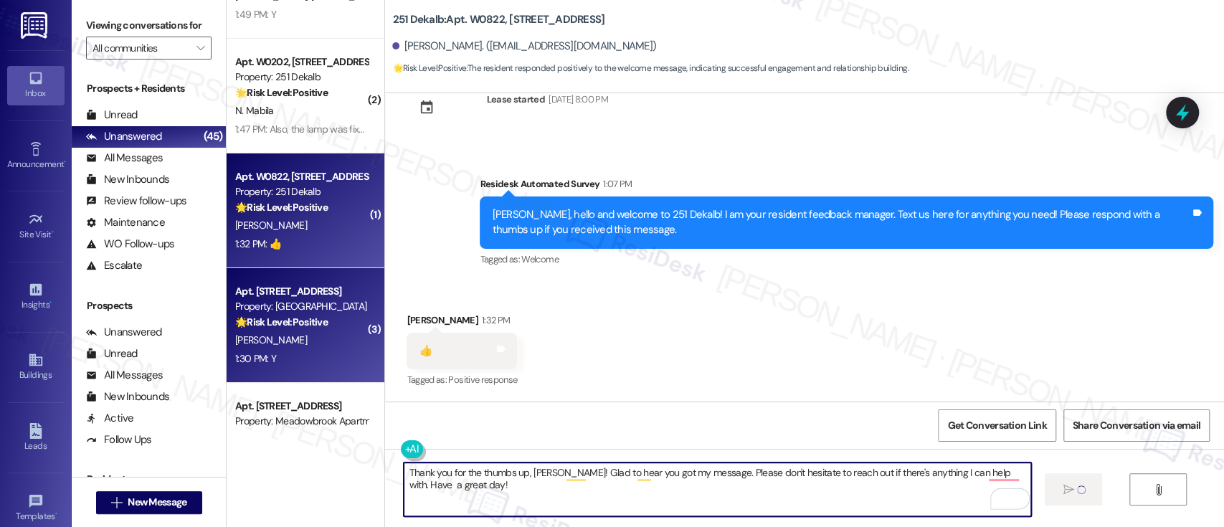
scroll to position [570, 0]
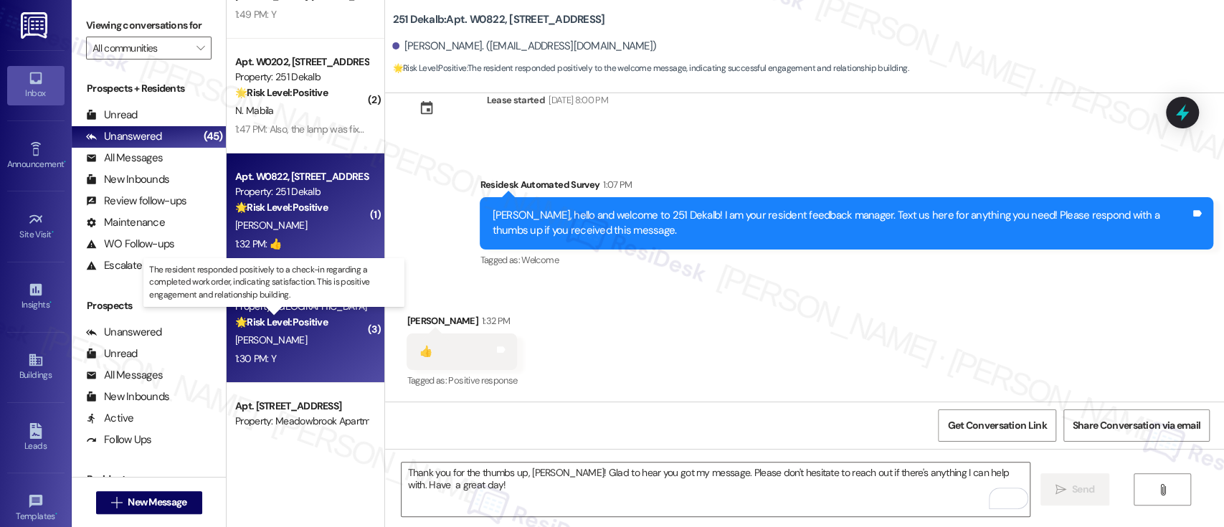
click at [312, 315] on strong "🌟 Risk Level: Positive" at bounding box center [281, 321] width 92 height 13
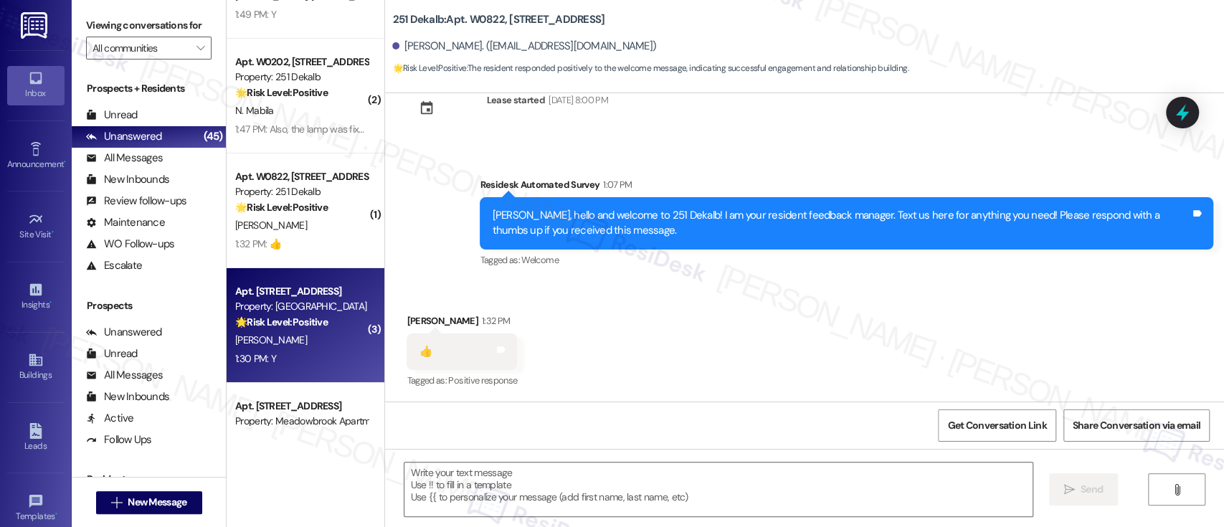
type textarea "Fetching suggested responses. Please feel free to read through the conversation…"
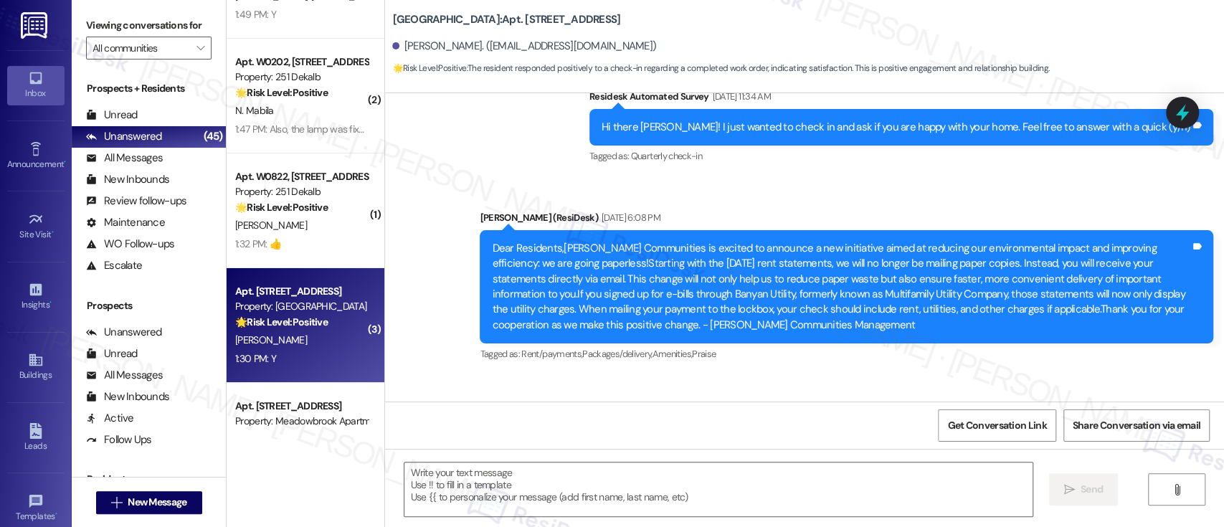
type textarea "Fetching suggested responses. Please feel free to read through the conversation…"
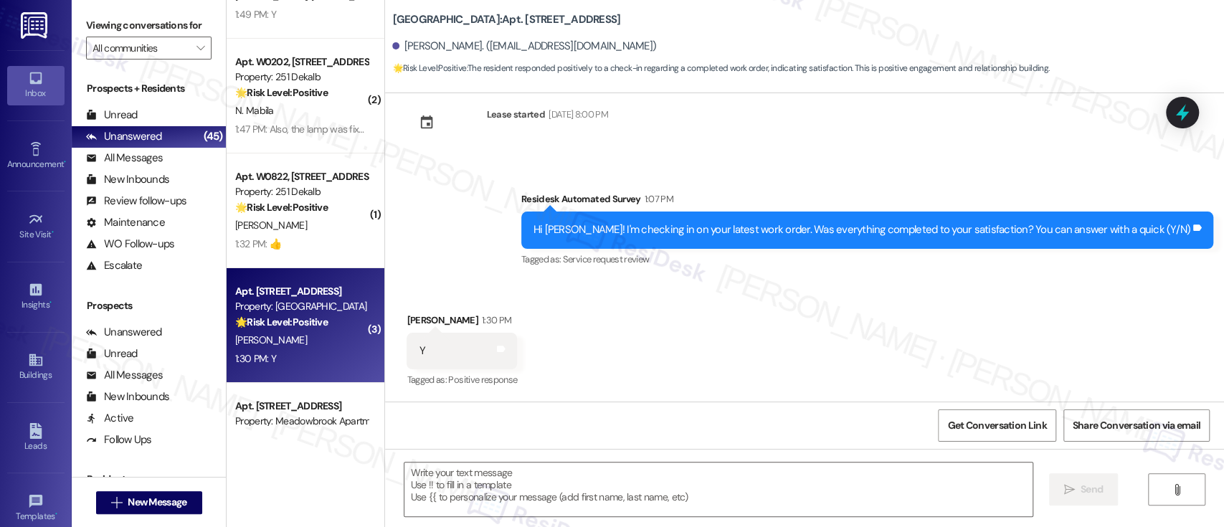
scroll to position [2514, 0]
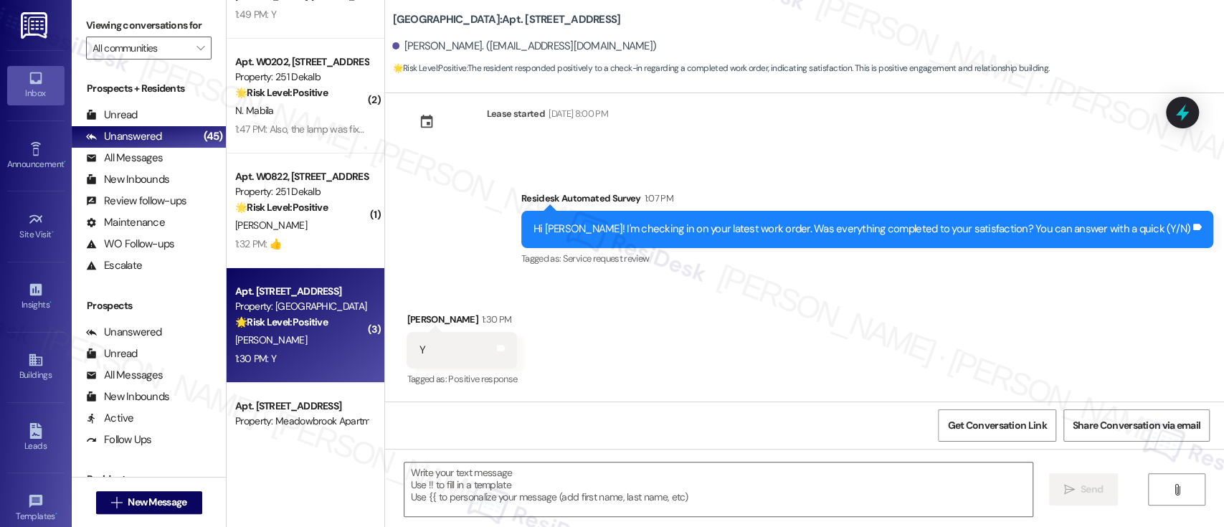
click at [946, 373] on div "Received via SMS [PERSON_NAME] 1:30 PM Y Tags and notes Tagged as: Positive res…" at bounding box center [804, 340] width 839 height 121
click at [783, 473] on textarea at bounding box center [717, 489] width 627 height 54
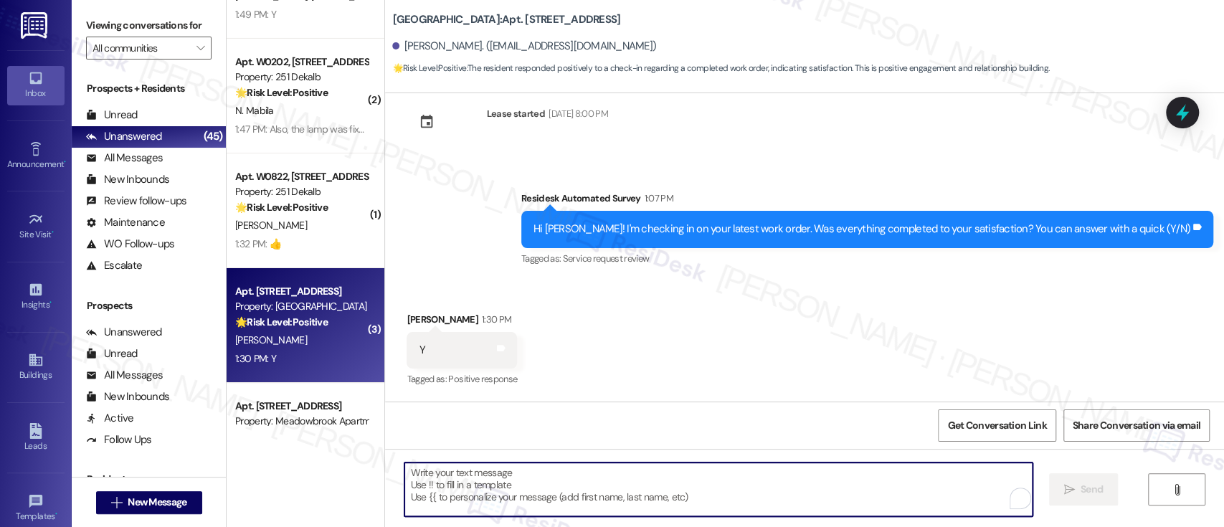
paste textarea "I'm so glad to hear that everything was taken care of to your satisfaction. Has…"
type textarea "I'm so glad to hear that everything was taken care of to your satisfaction. Has…"
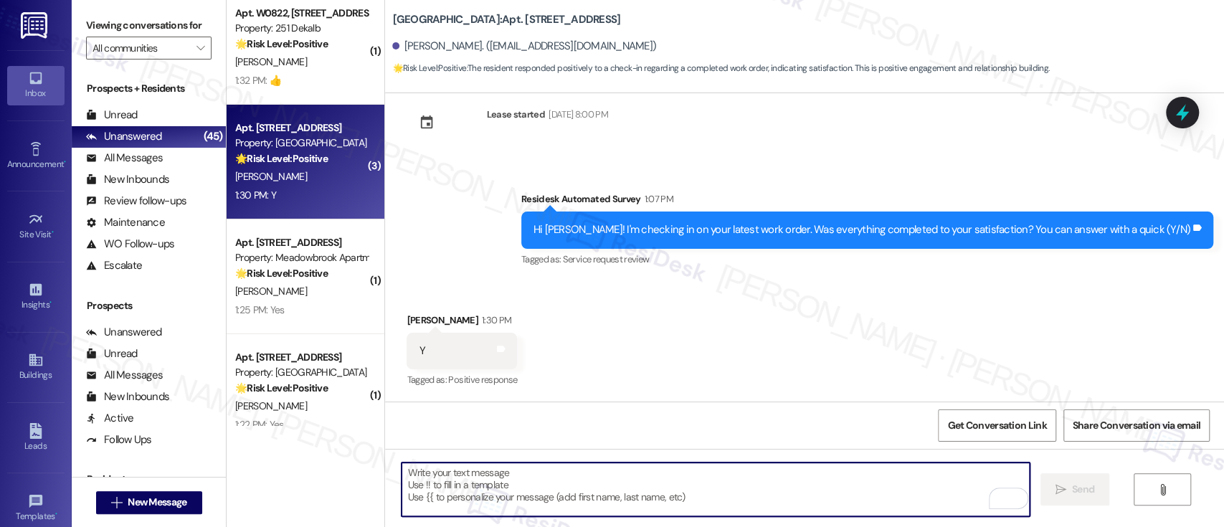
scroll to position [3608, 0]
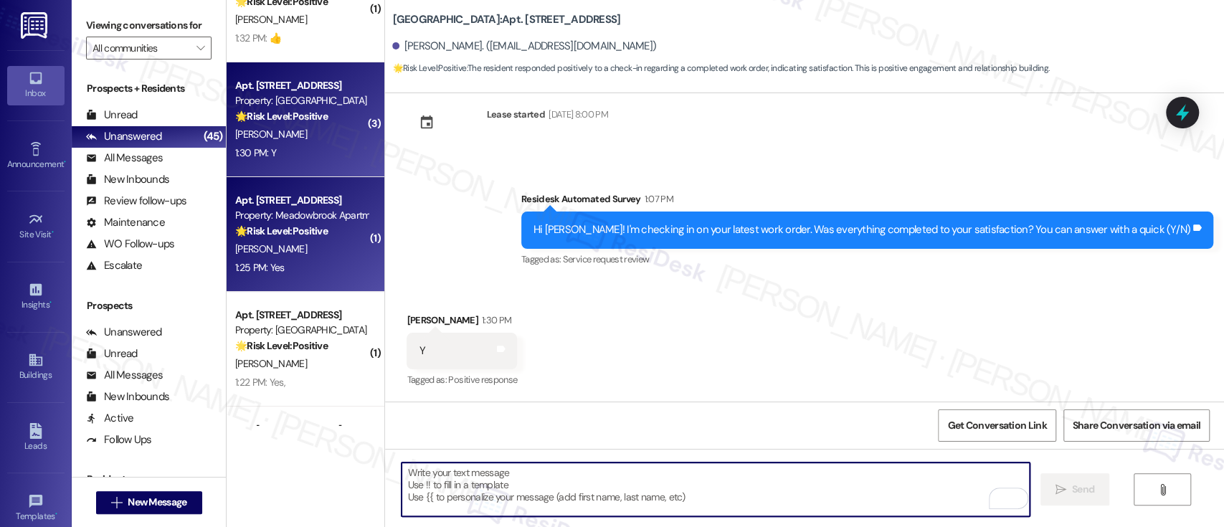
click at [299, 263] on div "1:25 PM: Yes 1:25 PM: Yes" at bounding box center [301, 268] width 135 height 18
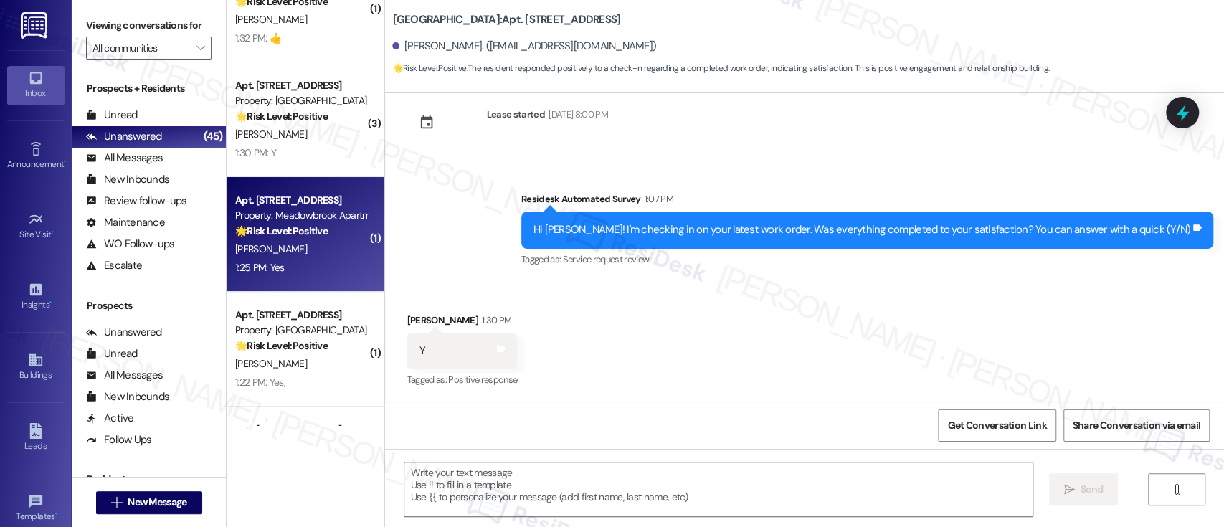
type textarea "Fetching suggested responses. Please feel free to read through the conversation…"
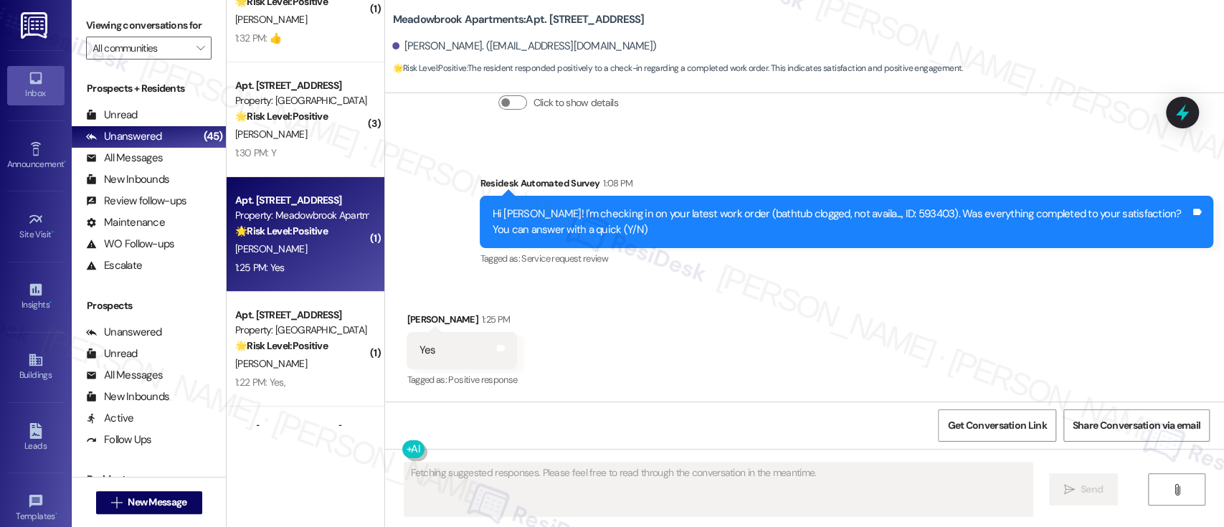
scroll to position [1344, 0]
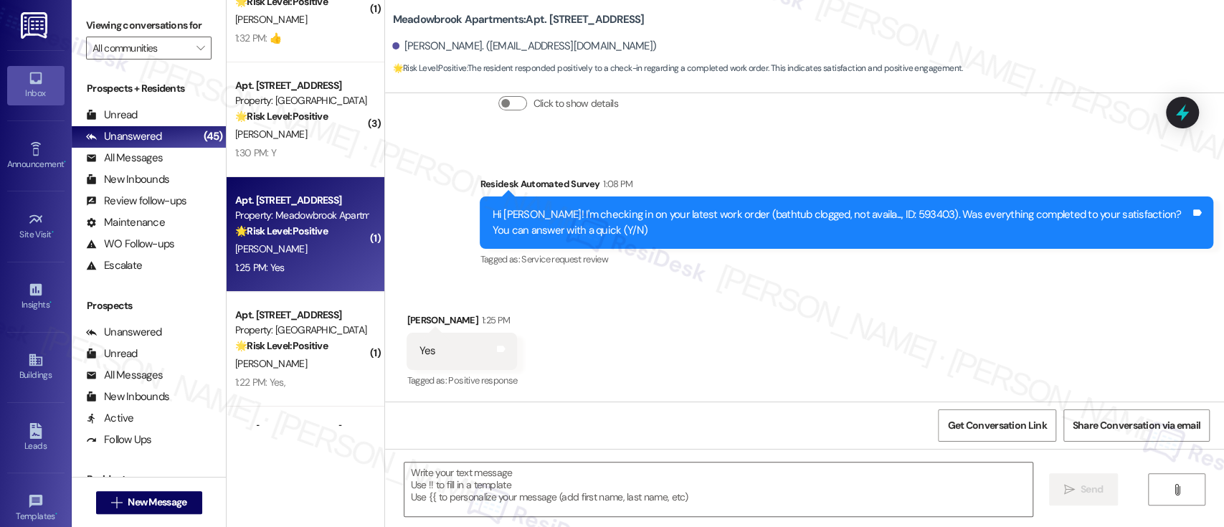
click at [654, 295] on div "Received via SMS [PERSON_NAME] 1:25 PM Yes Tags and notes Tagged as: Positive r…" at bounding box center [804, 340] width 839 height 121
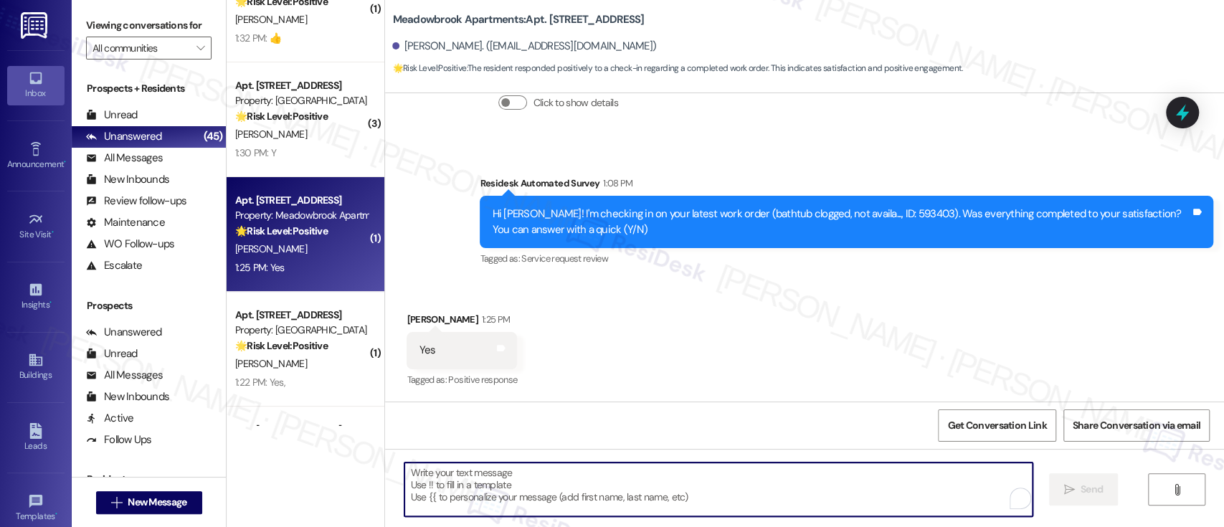
click at [776, 494] on textarea "To enrich screen reader interactions, please activate Accessibility in Grammarl…" at bounding box center [717, 489] width 627 height 54
paste textarea "I'm so glad to hear that everything was taken care of to your satisfaction. Has…"
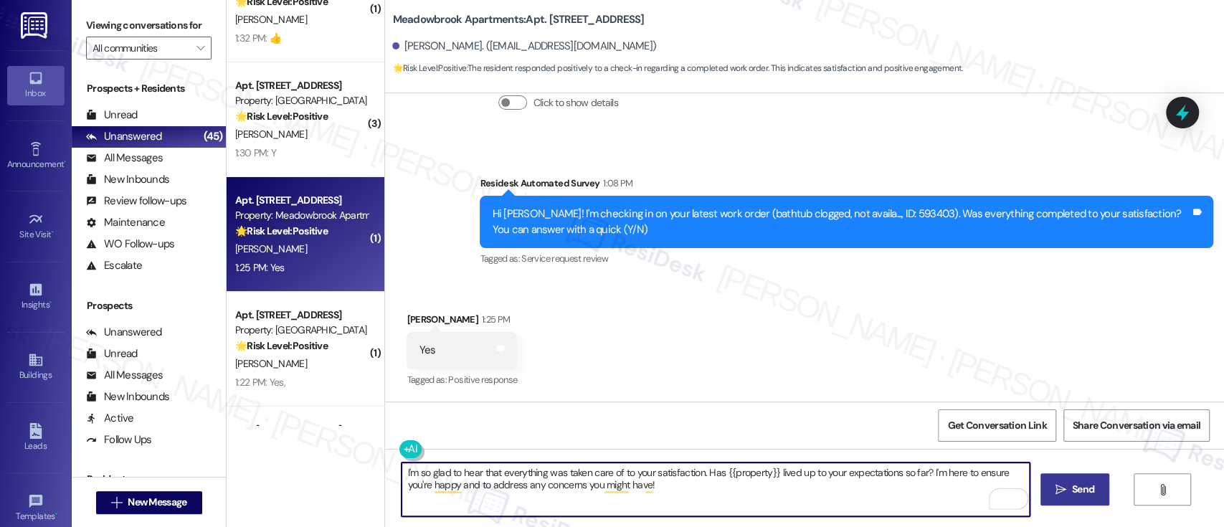
type textarea "I'm so glad to hear that everything was taken care of to your satisfaction. Has…"
click at [1067, 490] on span " Send" at bounding box center [1074, 489] width 45 height 15
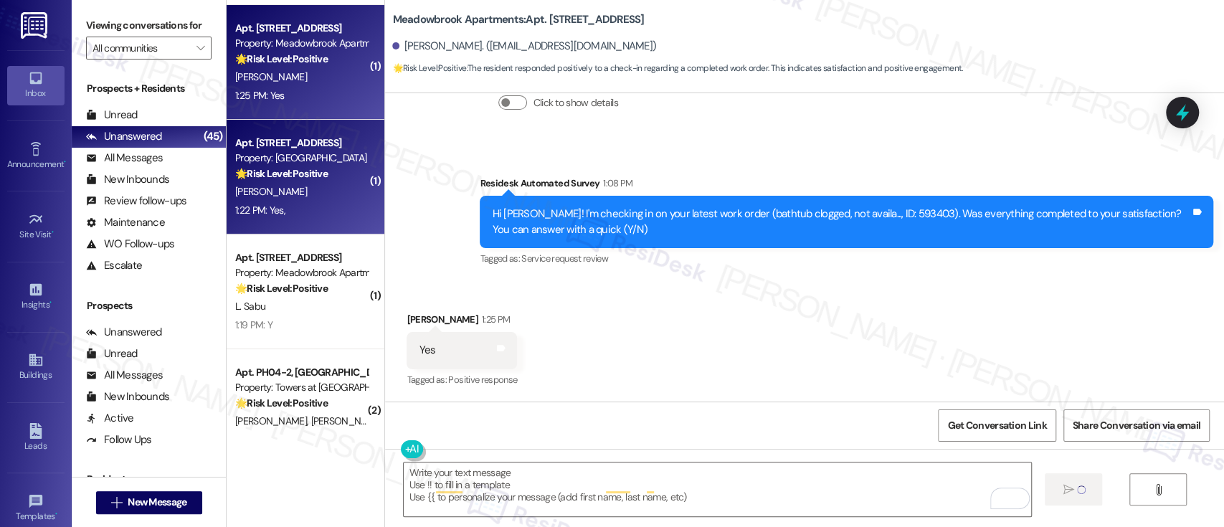
scroll to position [1344, 0]
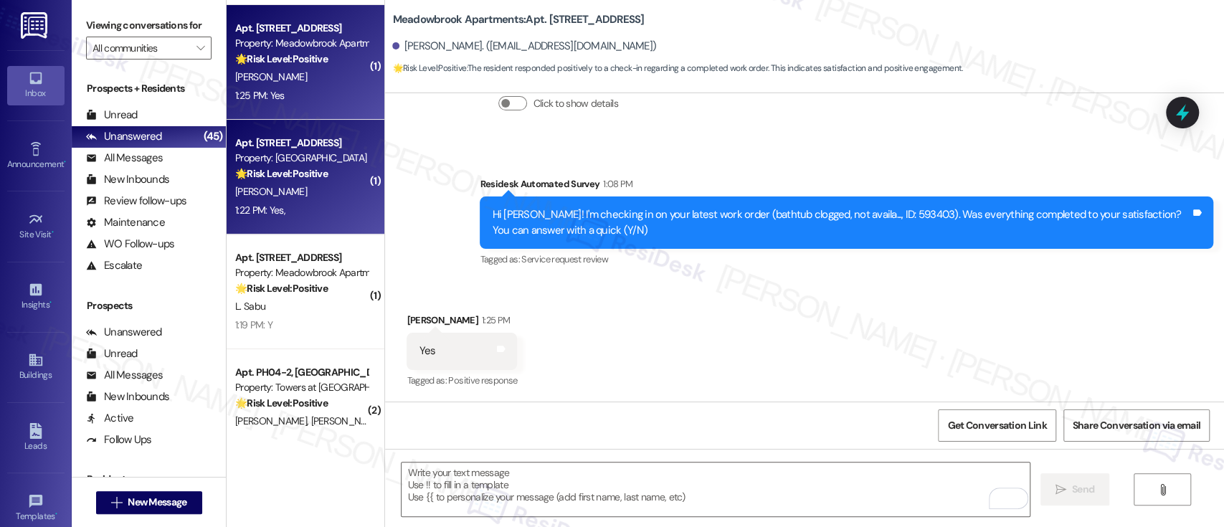
click at [288, 183] on div "[PERSON_NAME]" at bounding box center [301, 192] width 135 height 18
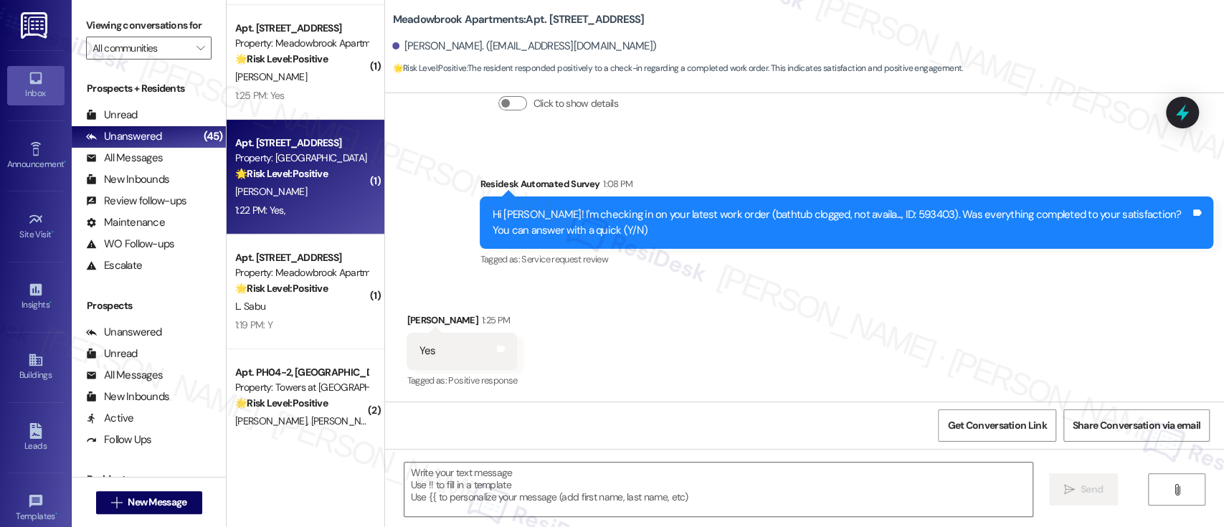
type textarea "Fetching suggested responses. Please feel free to read through the conversation…"
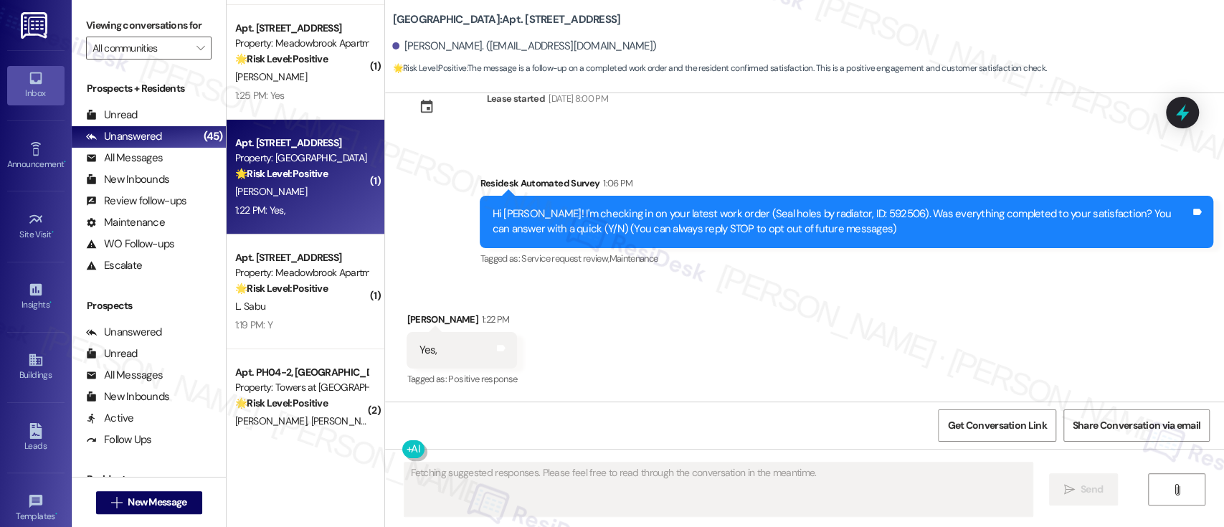
scroll to position [46, 0]
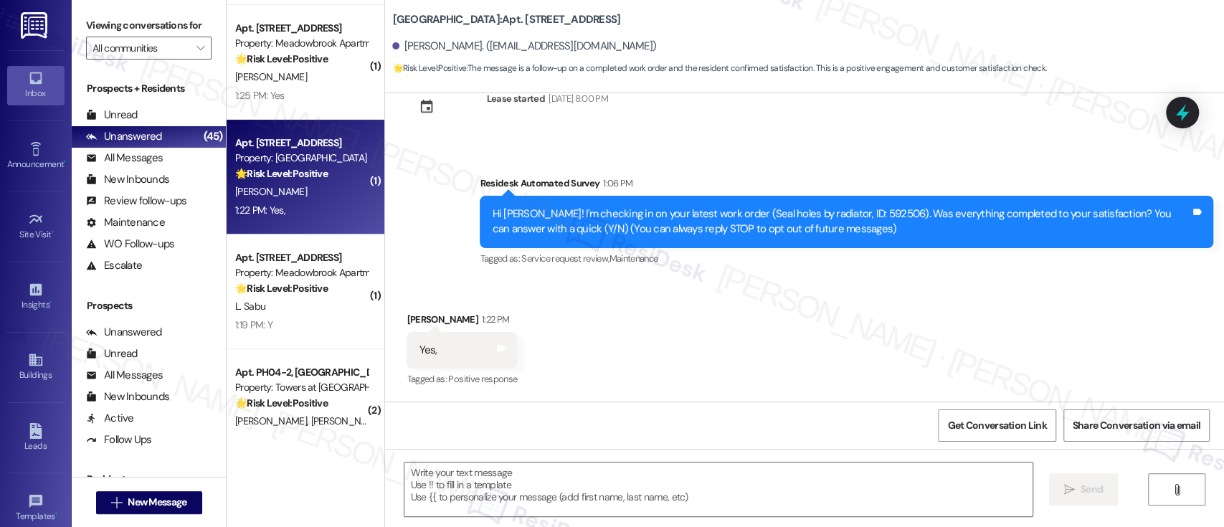
click at [951, 325] on div "Received via SMS Cynthia Davis 1:22 PM Yes, Tags and notes Tagged as: Positive …" at bounding box center [804, 340] width 839 height 121
click at [894, 385] on div "Received via SMS Cynthia Davis 1:22 PM Yes, Tags and notes Tagged as: Positive …" at bounding box center [804, 340] width 839 height 121
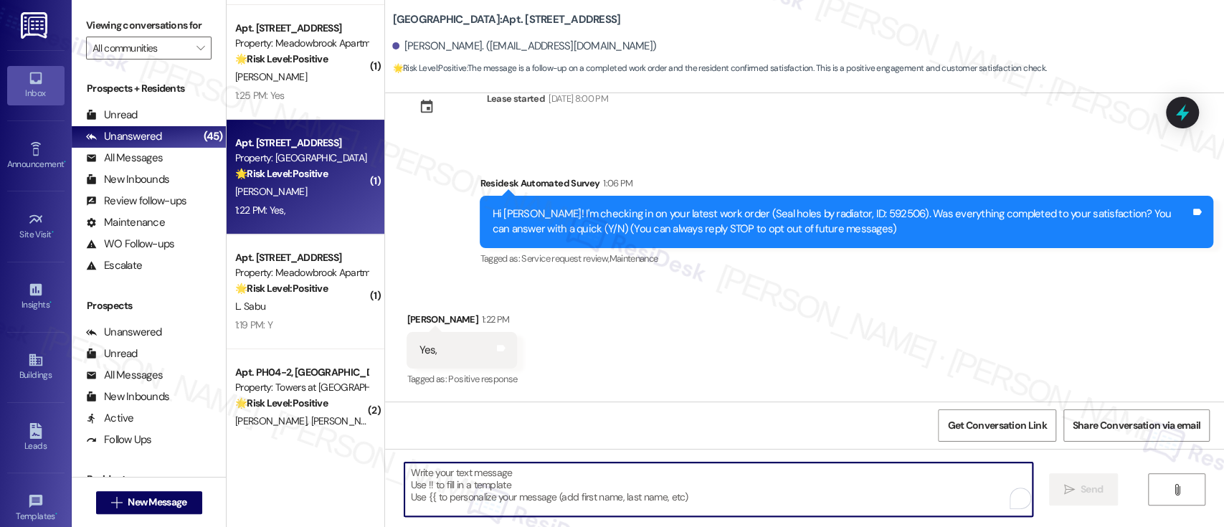
click at [814, 477] on textarea "To enrich screen reader interactions, please activate Accessibility in Grammarl…" at bounding box center [717, 489] width 627 height 54
paste textarea "I'm so glad to hear that everything was taken care of to your satisfaction. Has…"
type textarea "I'm so glad to hear that everything was taken care of to your satisfaction. Has…"
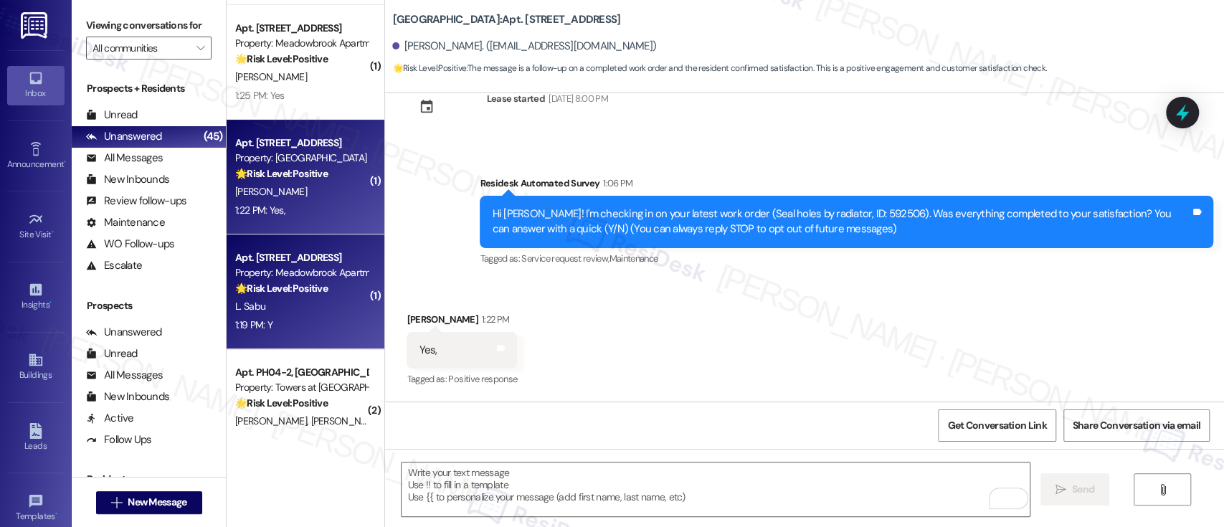
click at [287, 319] on div "1:19 PM: Y 1:19 PM: Y" at bounding box center [301, 325] width 135 height 18
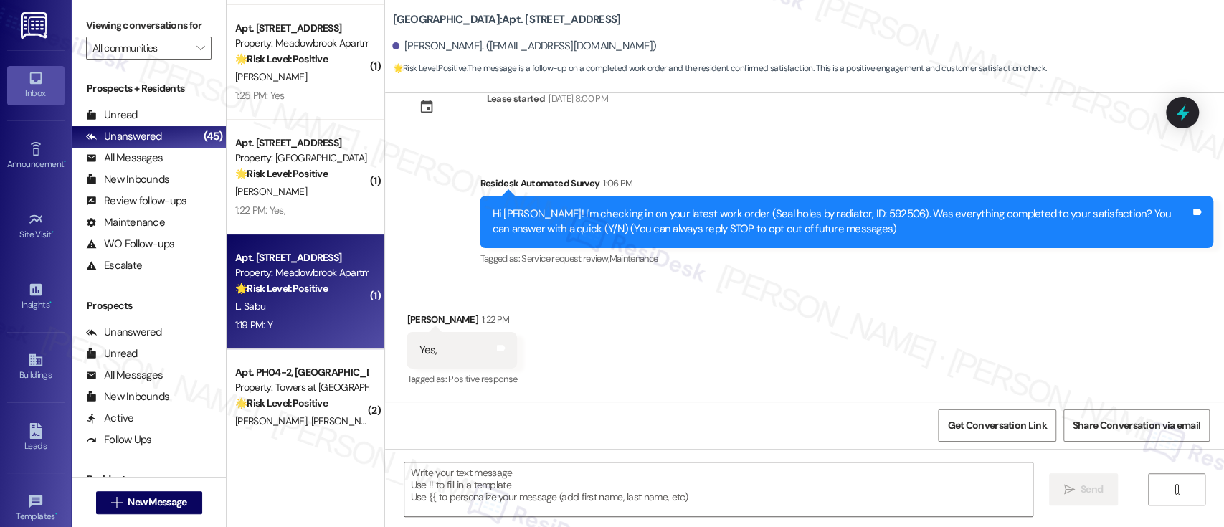
type textarea "Fetching suggested responses. Please feel free to read through the conversation…"
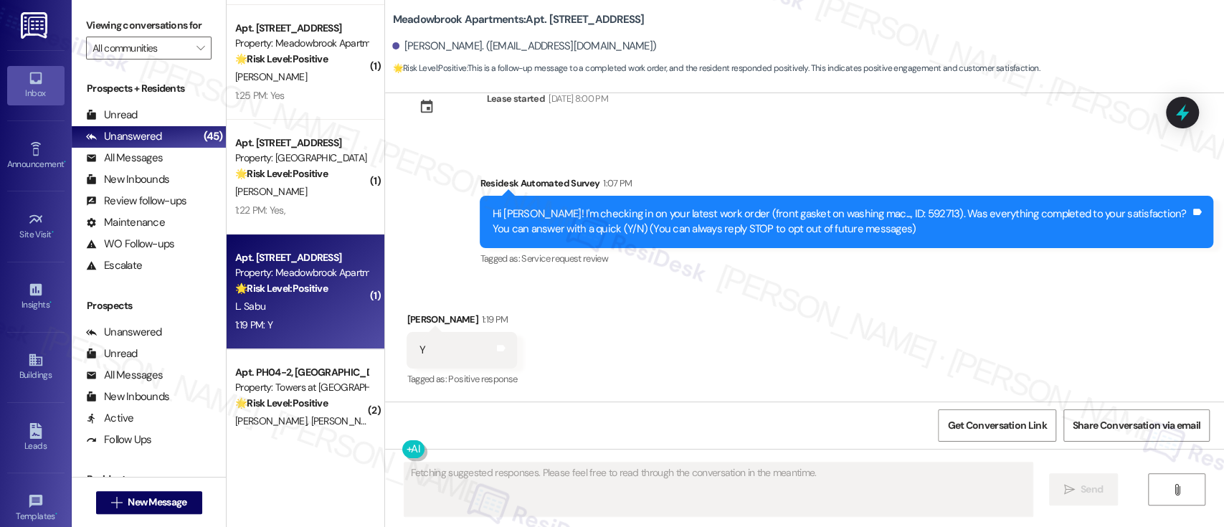
scroll to position [45, 0]
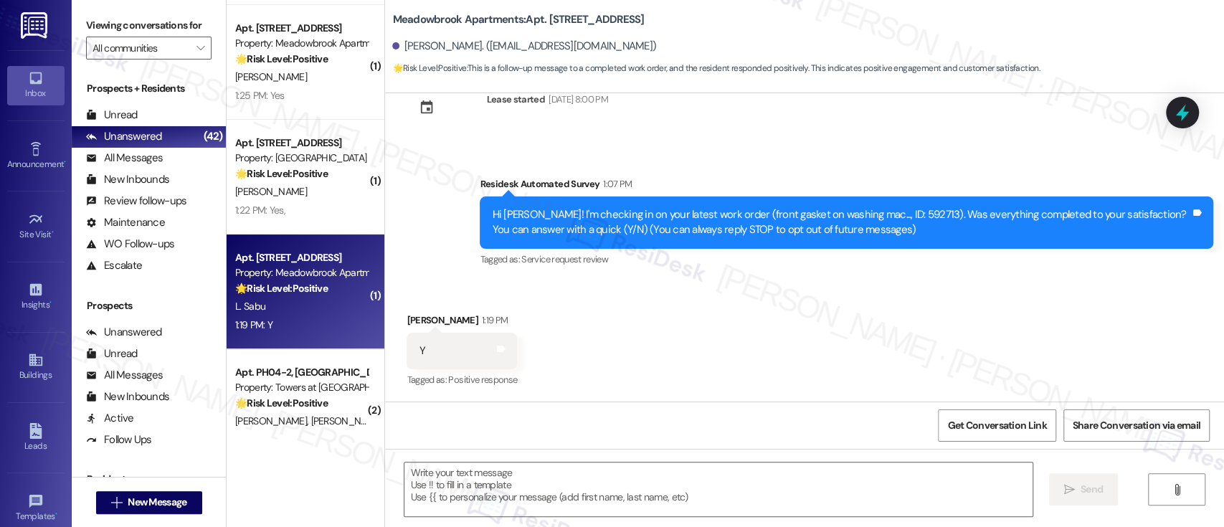
click at [844, 335] on div "Received via SMS Lakshmi Sabu 1:19 PM Y Tags and notes Tagged as: Positive resp…" at bounding box center [804, 340] width 839 height 121
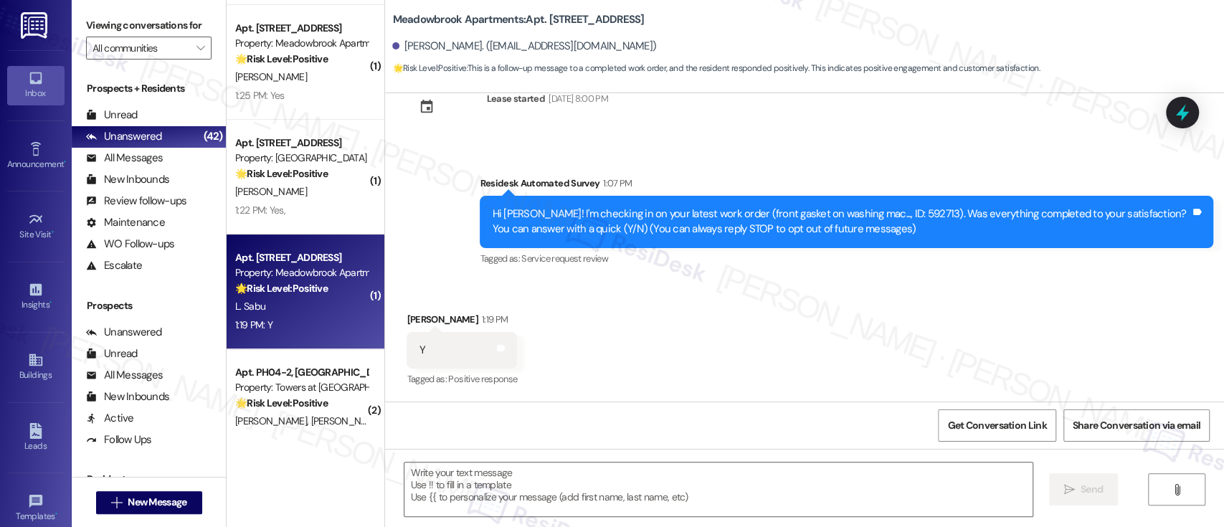
click at [695, 348] on div "Received via SMS Lakshmi Sabu 1:19 PM Y Tags and notes Tagged as: Positive resp…" at bounding box center [804, 340] width 839 height 121
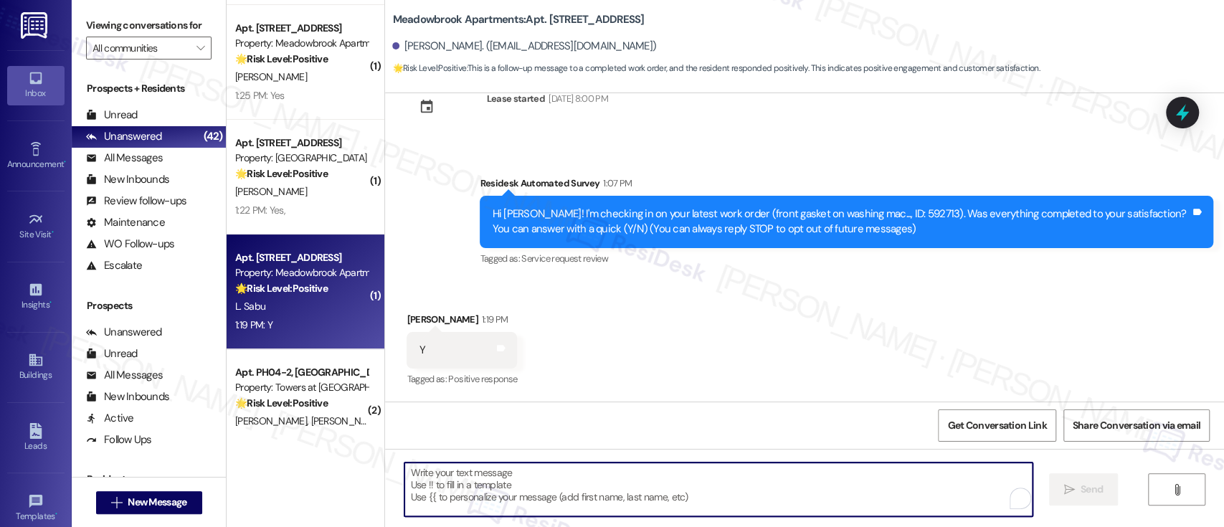
click at [677, 495] on textarea "To enrich screen reader interactions, please activate Accessibility in Grammarl…" at bounding box center [717, 489] width 627 height 54
paste textarea "I'm so glad to hear that everything was taken care of to your satisfaction. Has…"
type textarea "I'm so glad to hear that everything was taken care of to your satisfaction. Has…"
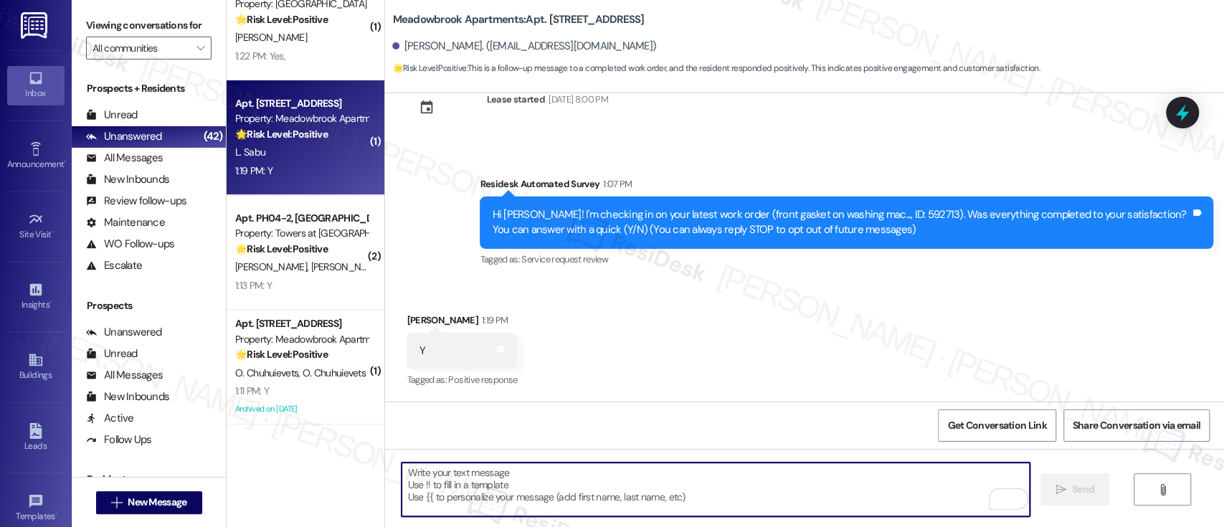
scroll to position [3934, 0]
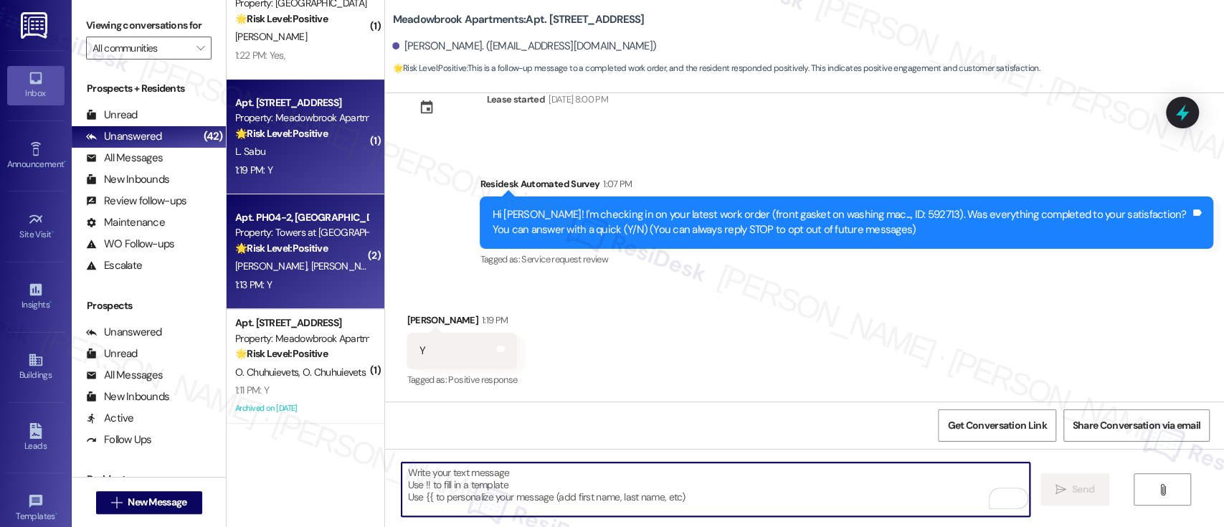
click at [272, 244] on strong "🌟 Risk Level: Positive" at bounding box center [281, 248] width 92 height 13
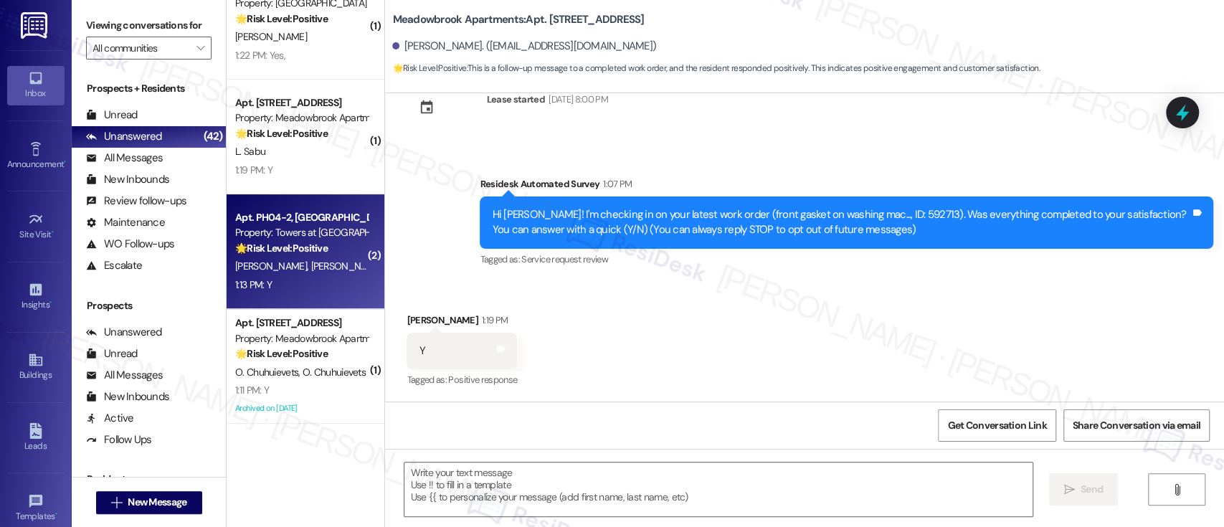
type textarea "Fetching suggested responses. Please feel free to read through the conversation…"
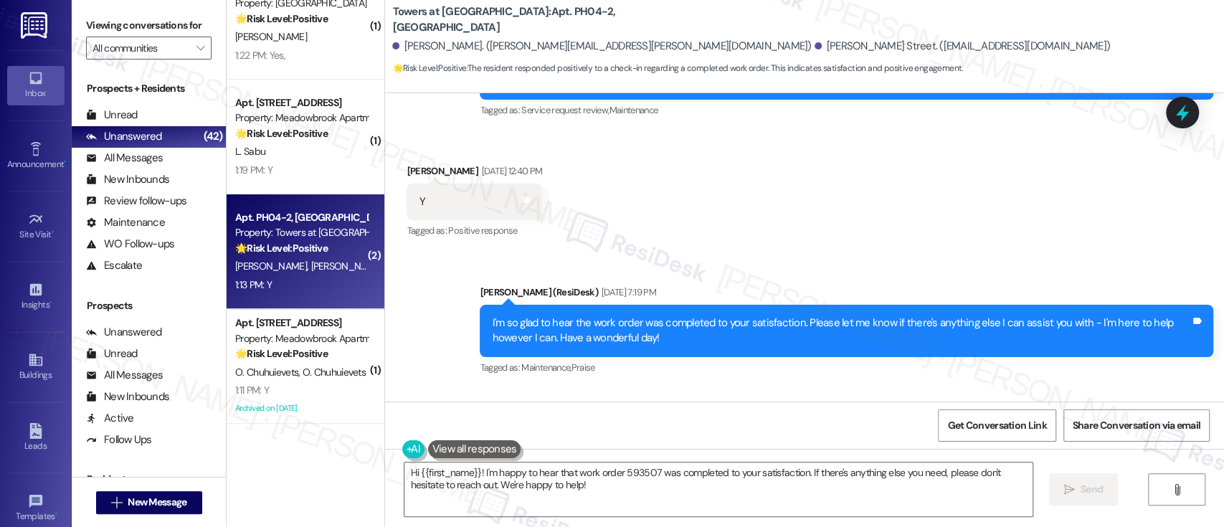
scroll to position [6852, 0]
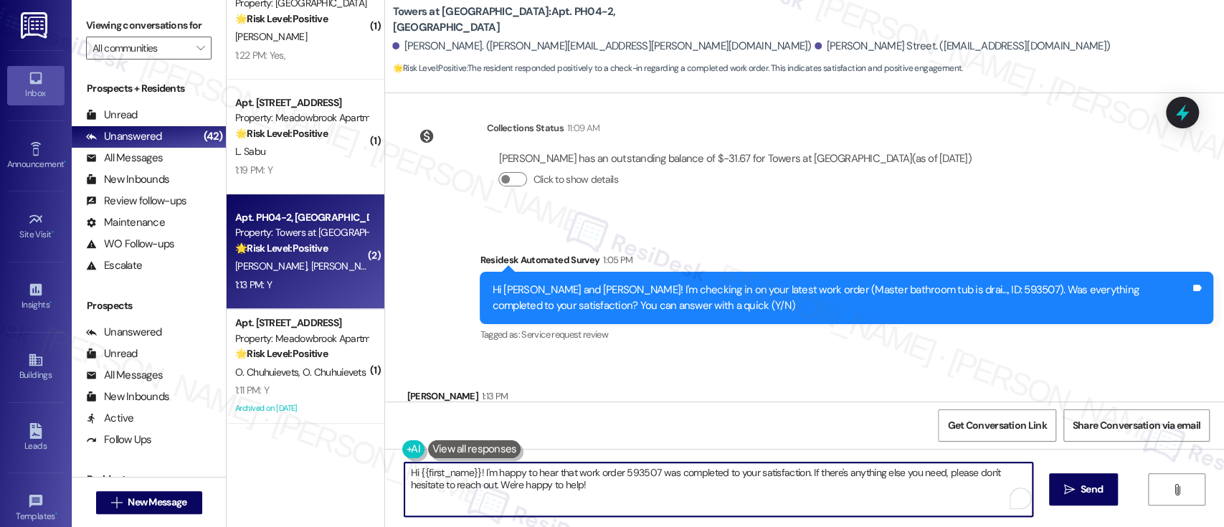
click at [634, 491] on textarea "Hi {{first_name}}! I'm happy to hear that work order 593507 was completed to yo…" at bounding box center [717, 489] width 627 height 54
click at [803, 468] on textarea "Hi {{first_name}}! I'm happy to hear that work order 593507 was completed to yo…" at bounding box center [717, 489] width 627 height 54
drag, startPoint x: 774, startPoint y: 486, endPoint x: 356, endPoint y: 434, distance: 421.8
click at [328, 439] on div "( 3 ) Apt. 403, 5325 Old York Rd Property: York House 🌟 Risk Level: Positive Th…" at bounding box center [725, 263] width 997 height 527
paste textarea "I'm so glad to hear that everything was taken care of to your satisfaction. Has…"
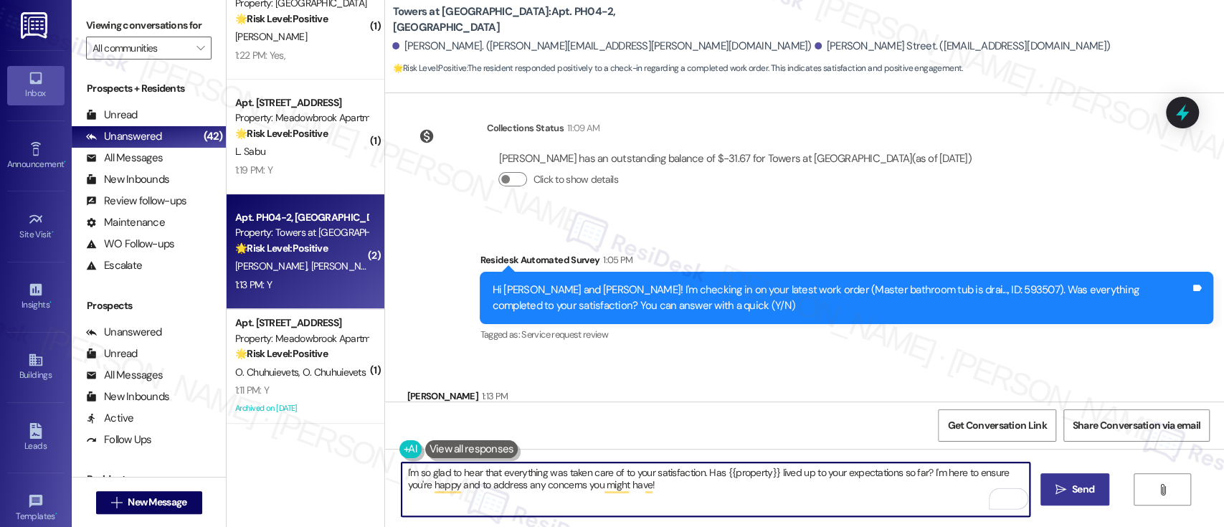
type textarea "I'm so glad to hear that everything was taken care of to your satisfaction. Has…"
click at [1044, 491] on button " Send" at bounding box center [1075, 489] width 70 height 32
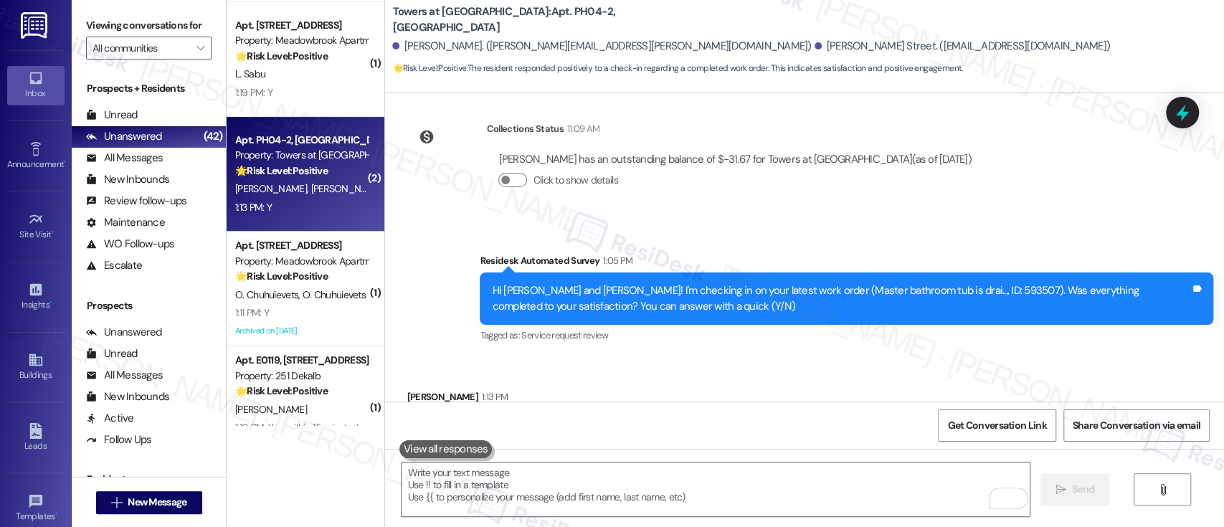
scroll to position [4020, 0]
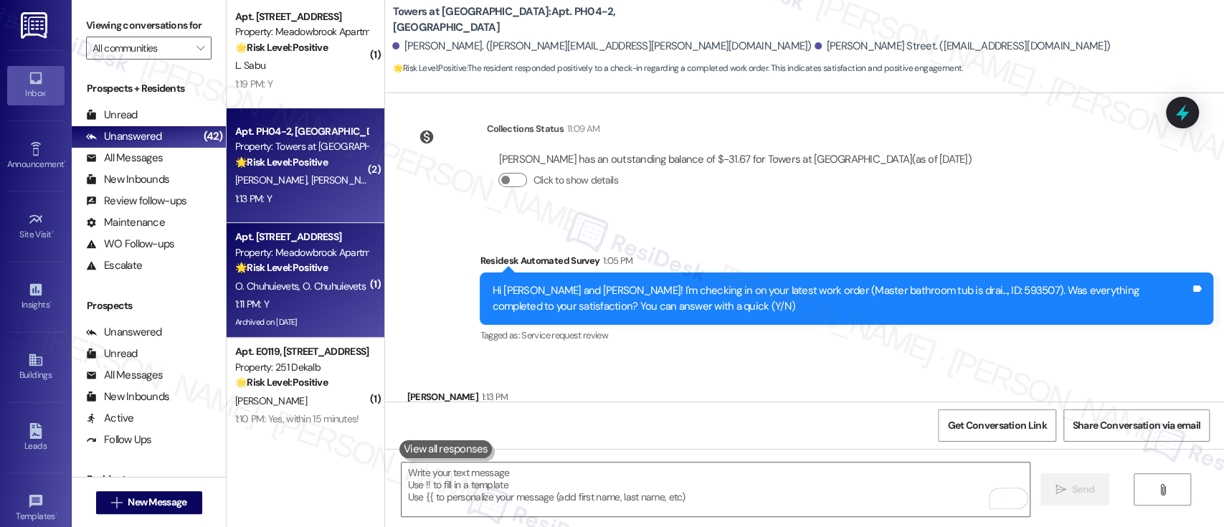
click at [313, 293] on div "O. Chuhuievets O. Chuhuievets" at bounding box center [301, 286] width 135 height 18
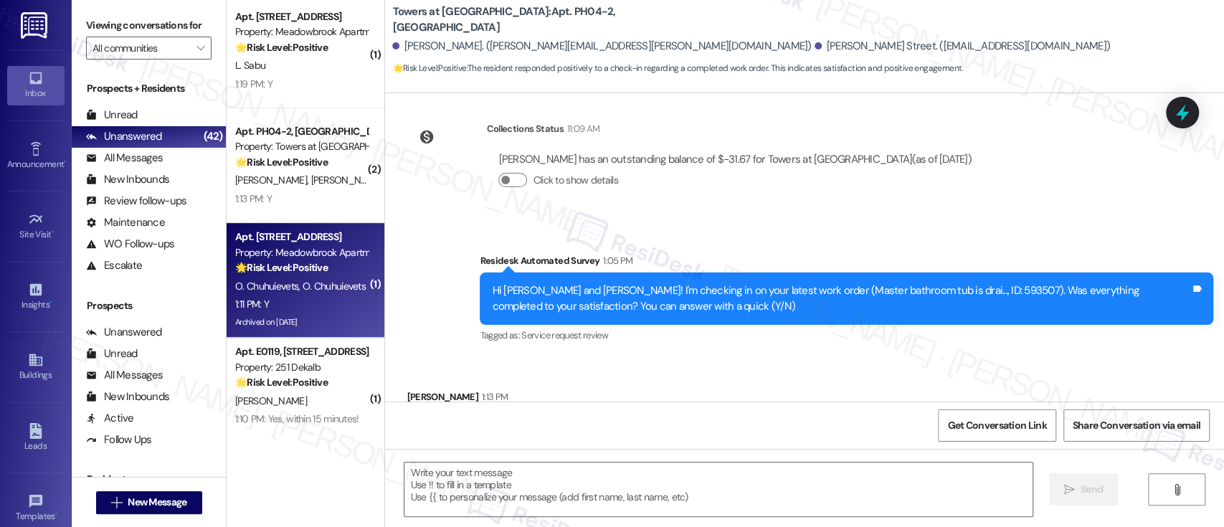
type textarea "Fetching suggested responses. Please feel free to read through the conversation…"
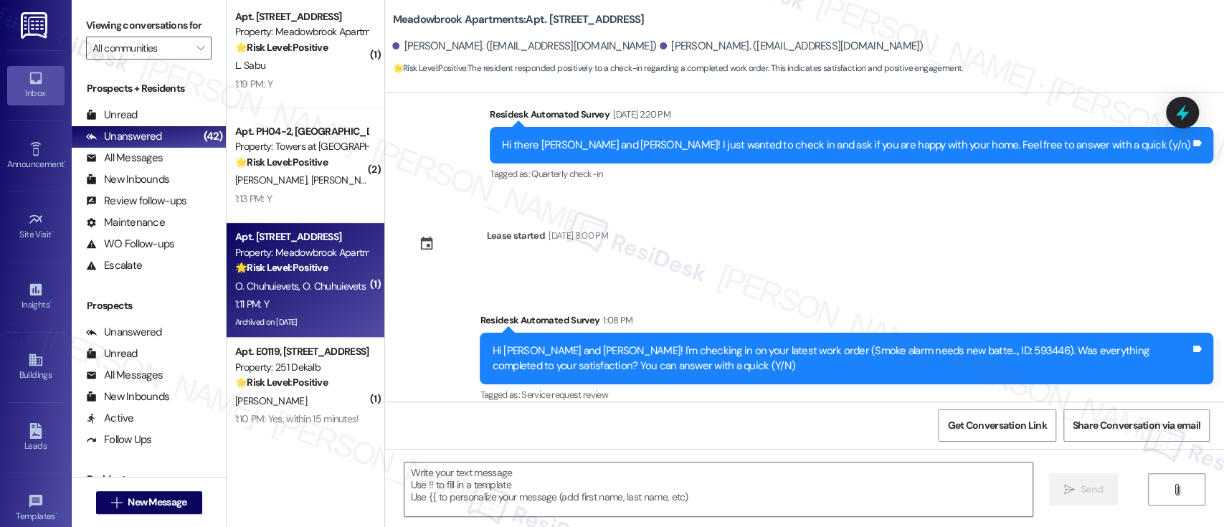
scroll to position [961, 0]
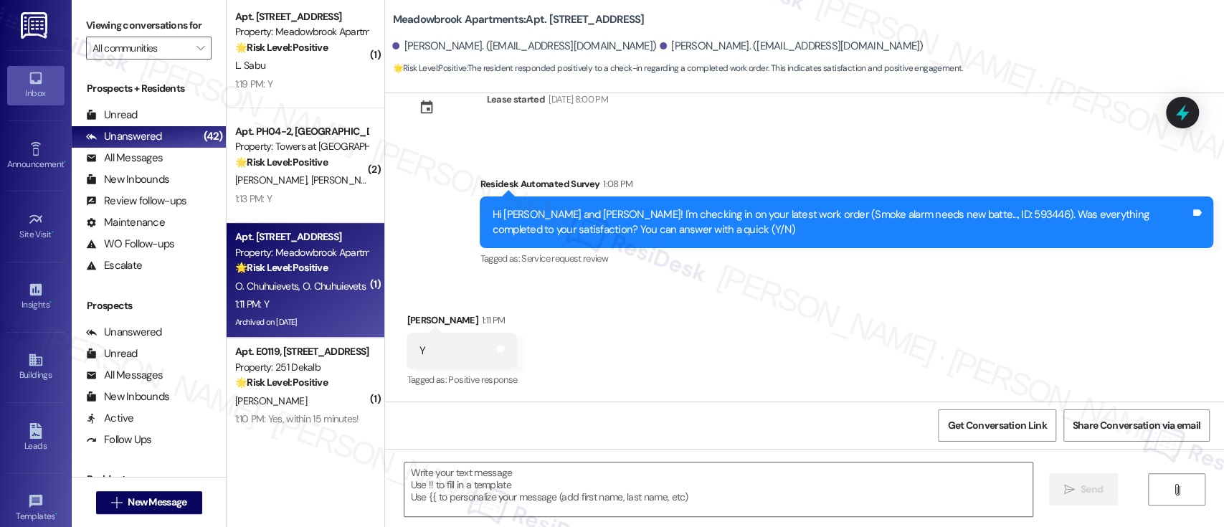
click at [797, 315] on div "Received via SMS Oleh Chuhuievets 1:11 PM Y Tags and notes Tagged as: Positive …" at bounding box center [804, 340] width 839 height 121
click at [783, 479] on textarea at bounding box center [717, 489] width 627 height 54
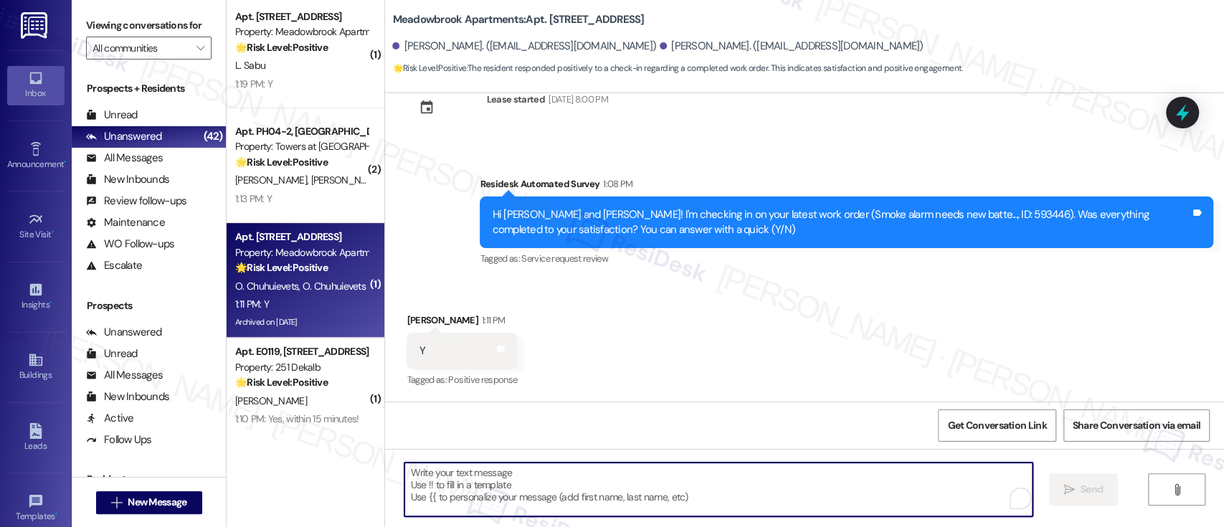
paste textarea "I'm so glad to hear that everything was taken care of to your satisfaction. Has…"
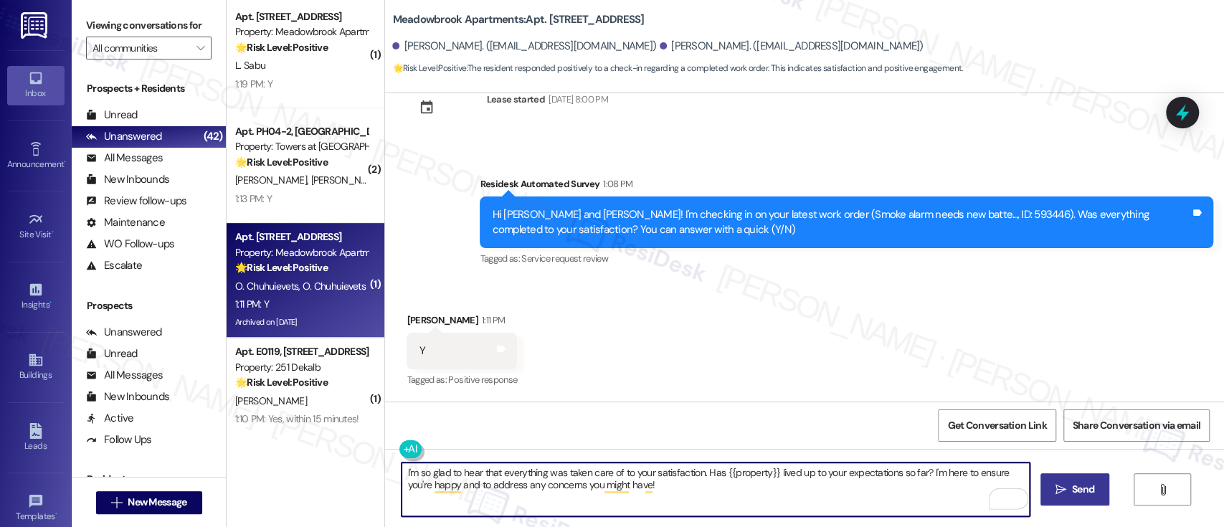
type textarea "I'm so glad to hear that everything was taken care of to your satisfaction. Has…"
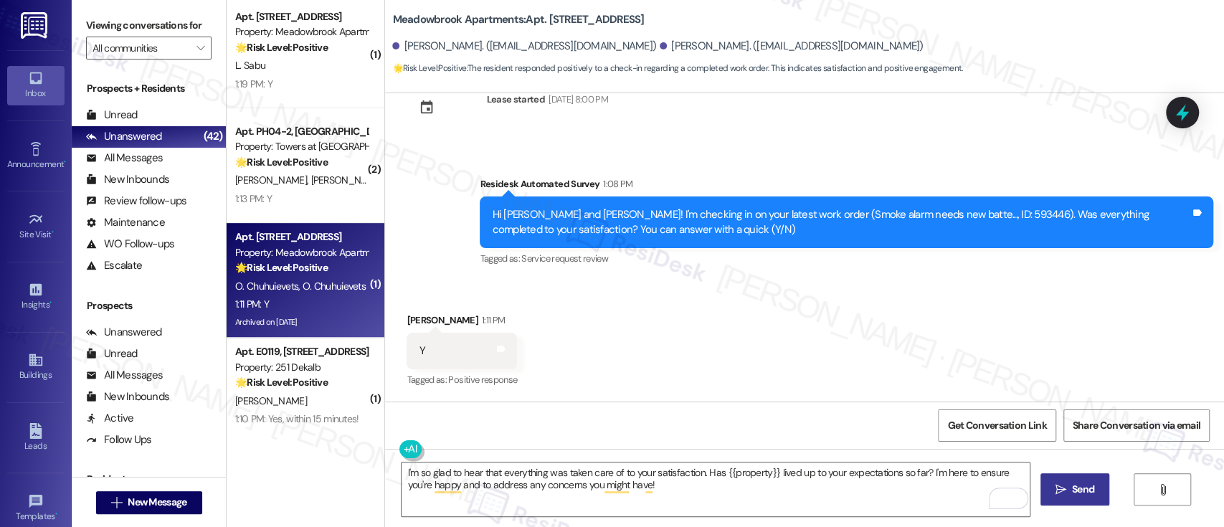
click at [1048, 482] on button " Send" at bounding box center [1075, 489] width 70 height 32
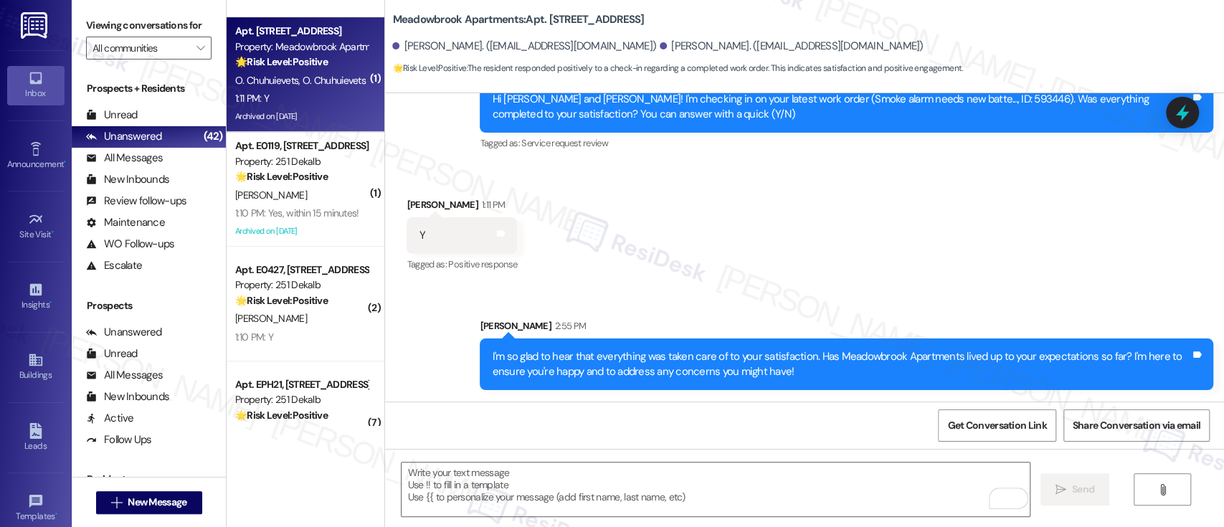
scroll to position [4235, 0]
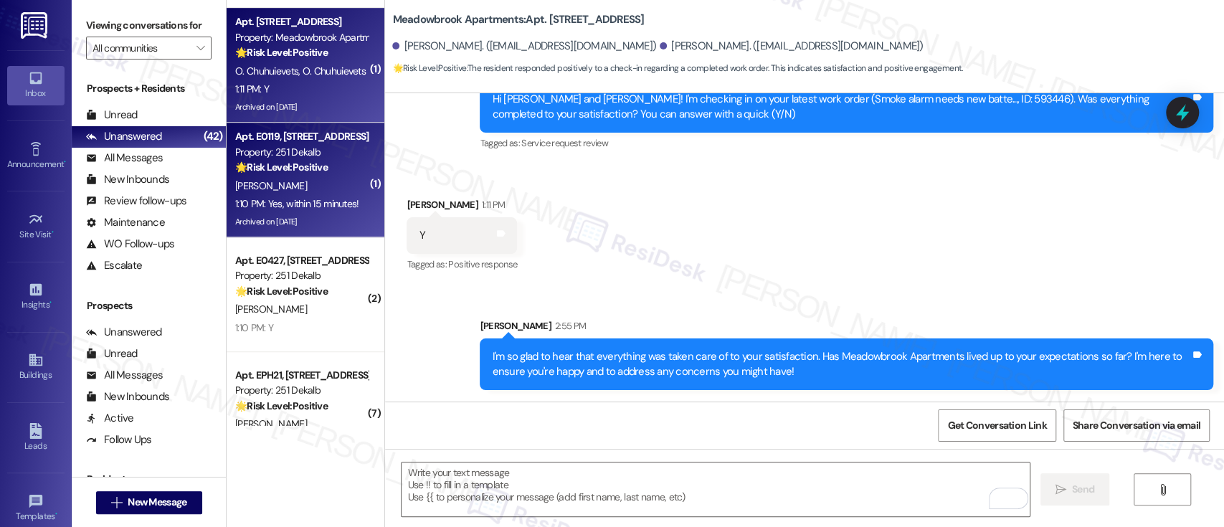
click at [300, 169] on strong "🌟 Risk Level: Positive" at bounding box center [281, 167] width 92 height 13
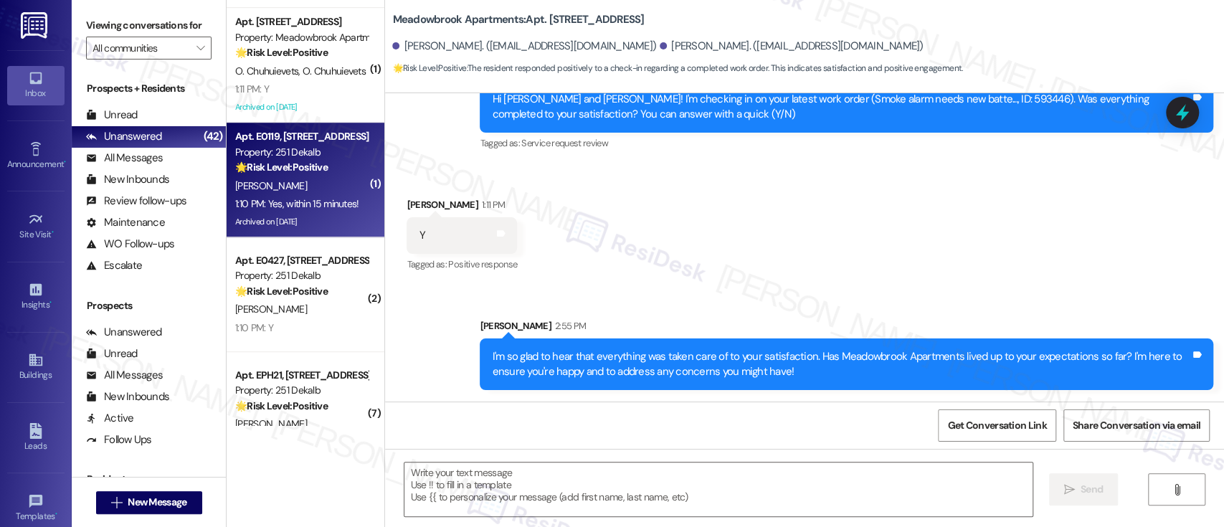
type textarea "Fetching suggested responses. Please feel free to read through the conversation…"
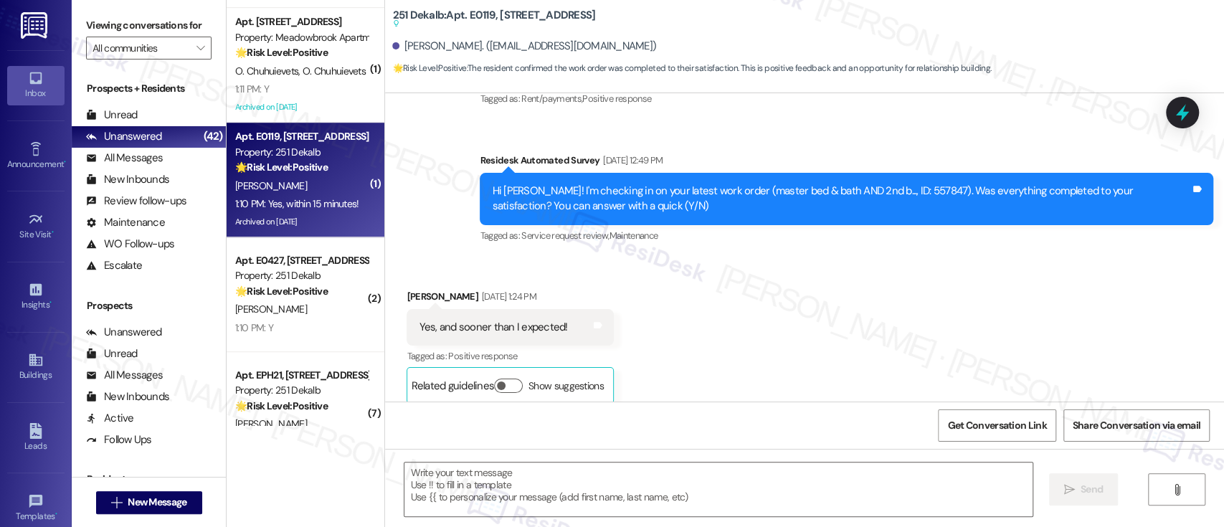
type textarea "Fetching suggested responses. Please feel free to read through the conversation…"
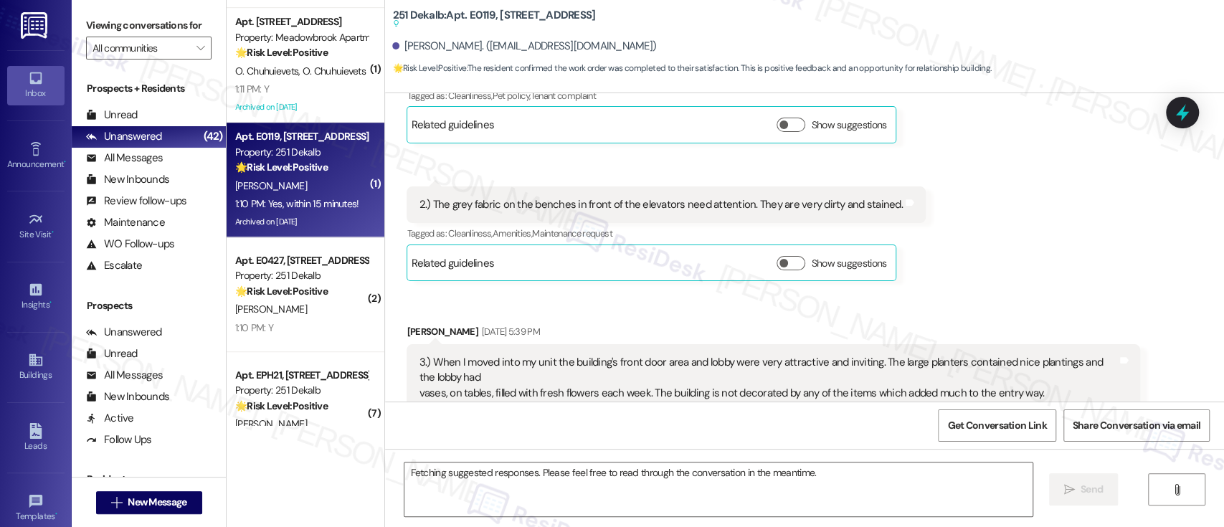
scroll to position [7318, 0]
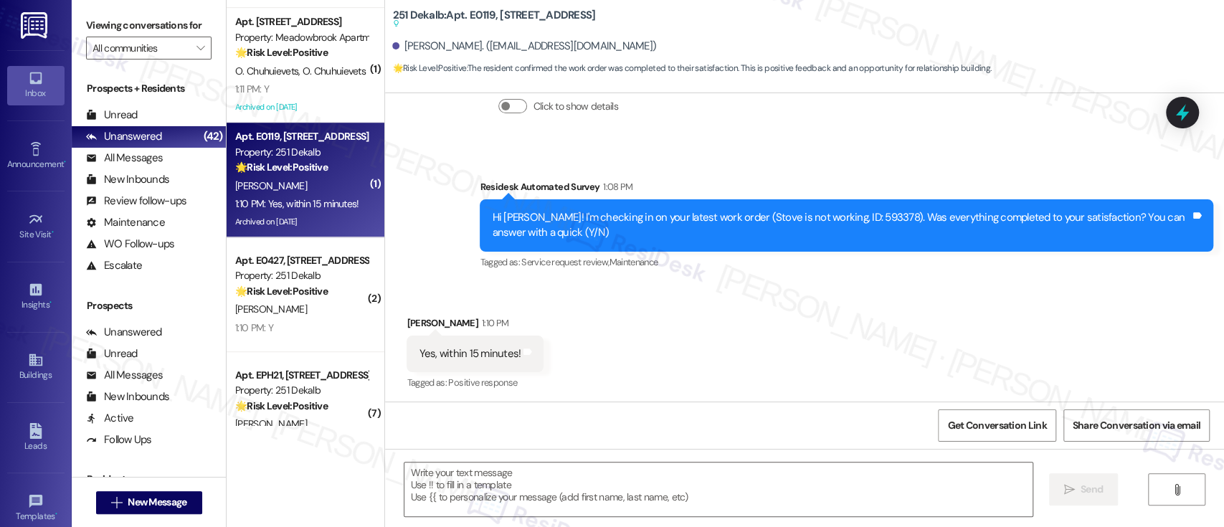
click at [814, 318] on div "Received via SMS Ann Rebillard 1:10 PM Yes, within 15 minutes! Tags and notes T…" at bounding box center [804, 343] width 839 height 121
drag, startPoint x: 847, startPoint y: 476, endPoint x: 844, endPoint y: 466, distance: 10.7
click at [844, 466] on textarea at bounding box center [717, 489] width 627 height 54
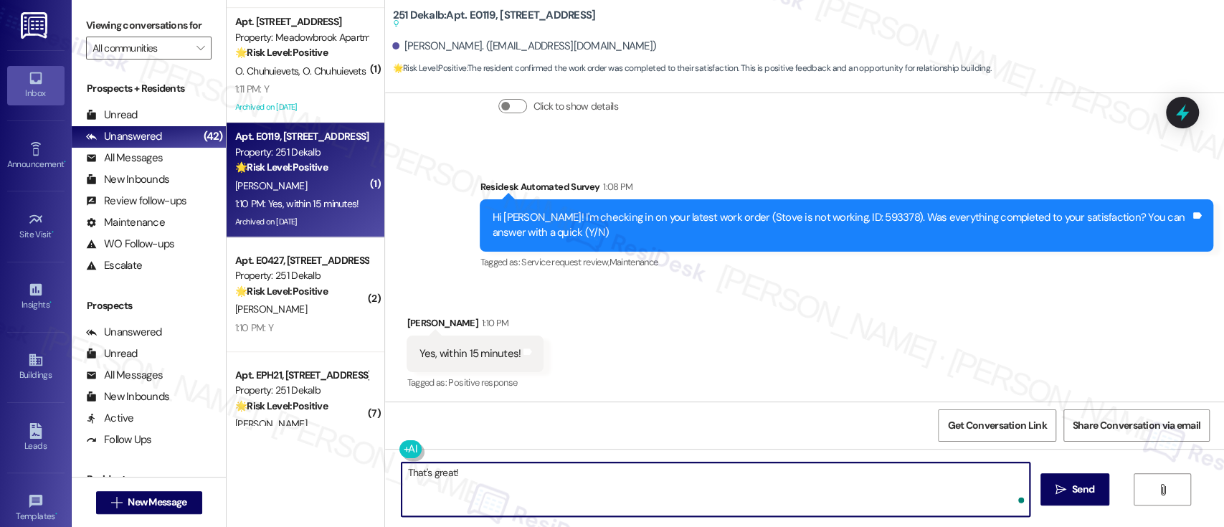
paste textarea "I'm so glad to hear that everything was taken care of to your satisfaction. Has…"
type textarea "That's great! I'm so glad to hear that everything was taken care of to your sat…"
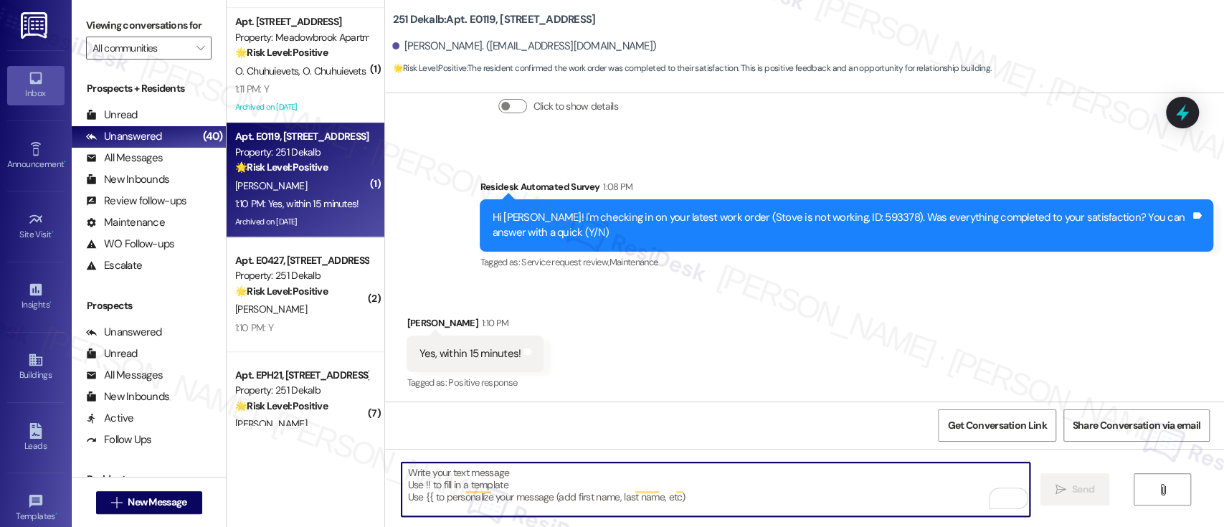
scroll to position [7317, 0]
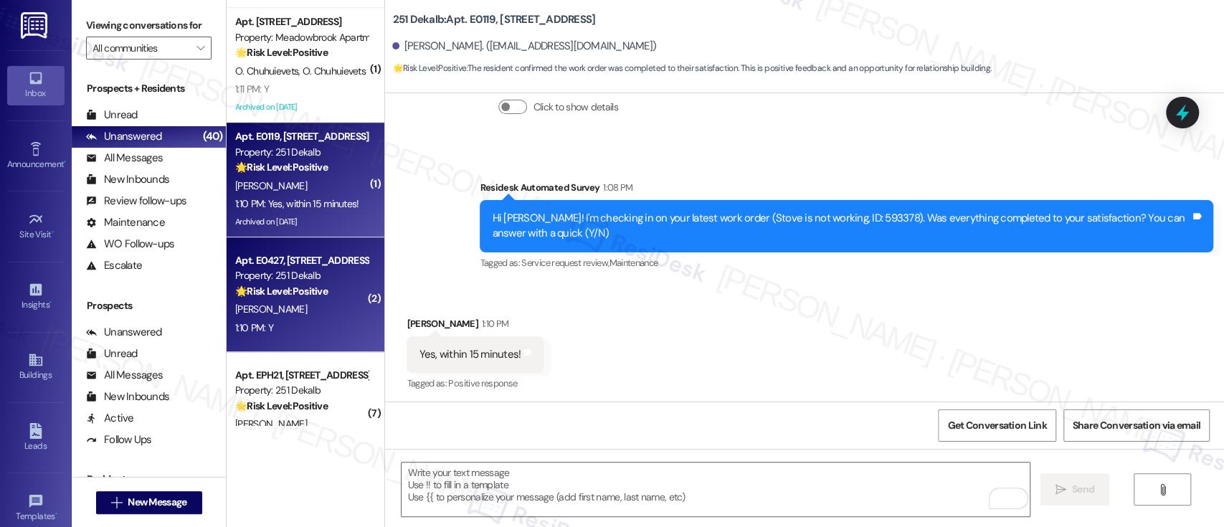
click at [275, 282] on div "Property: 251 Dekalb" at bounding box center [301, 275] width 133 height 15
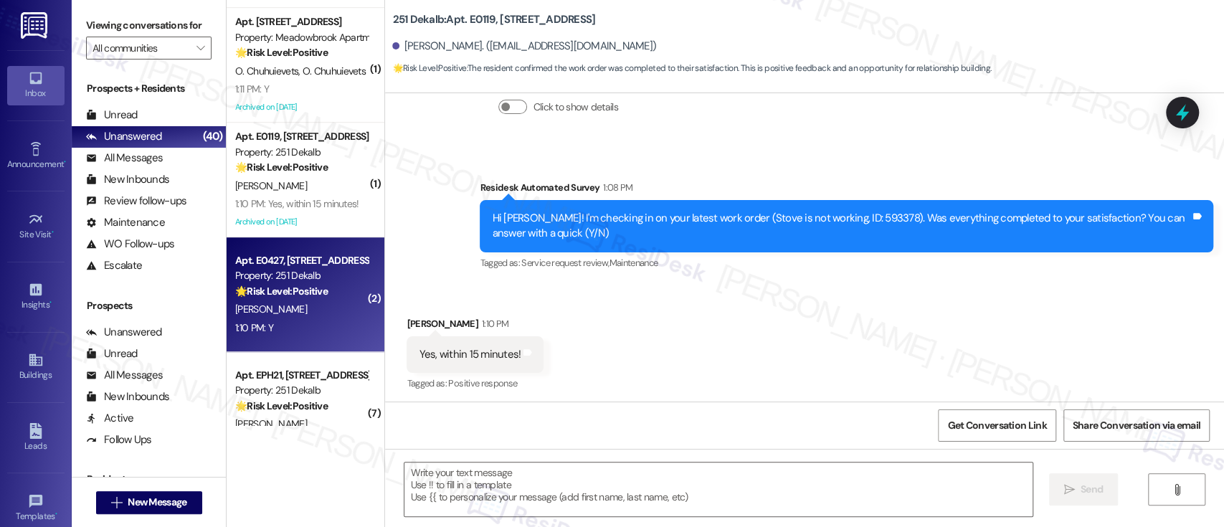
type textarea "Fetching suggested responses. Please feel free to read through the conversation…"
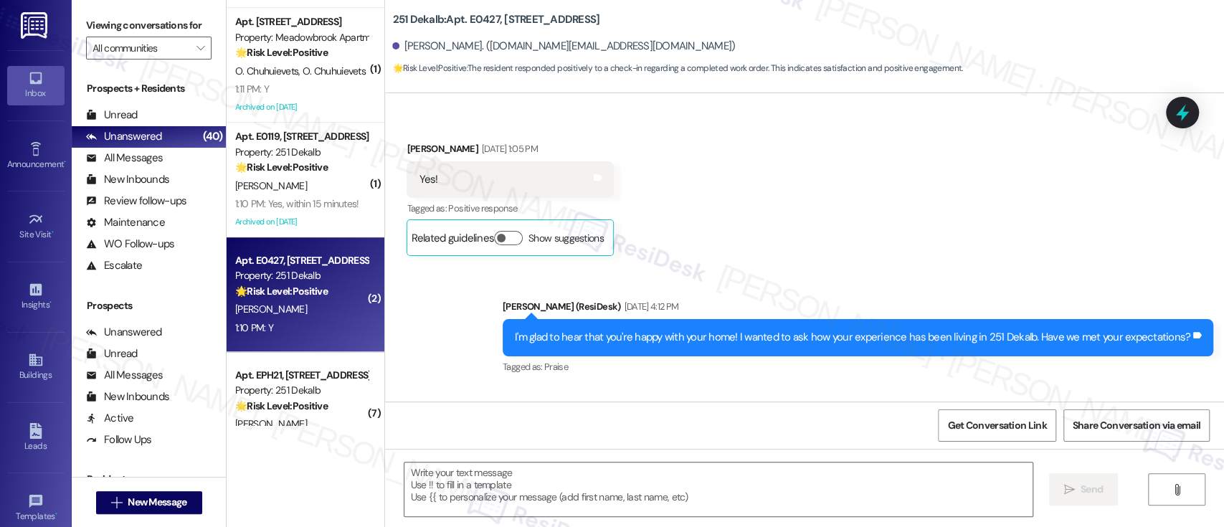
type textarea "Fetching suggested responses. Please feel free to read through the conversation…"
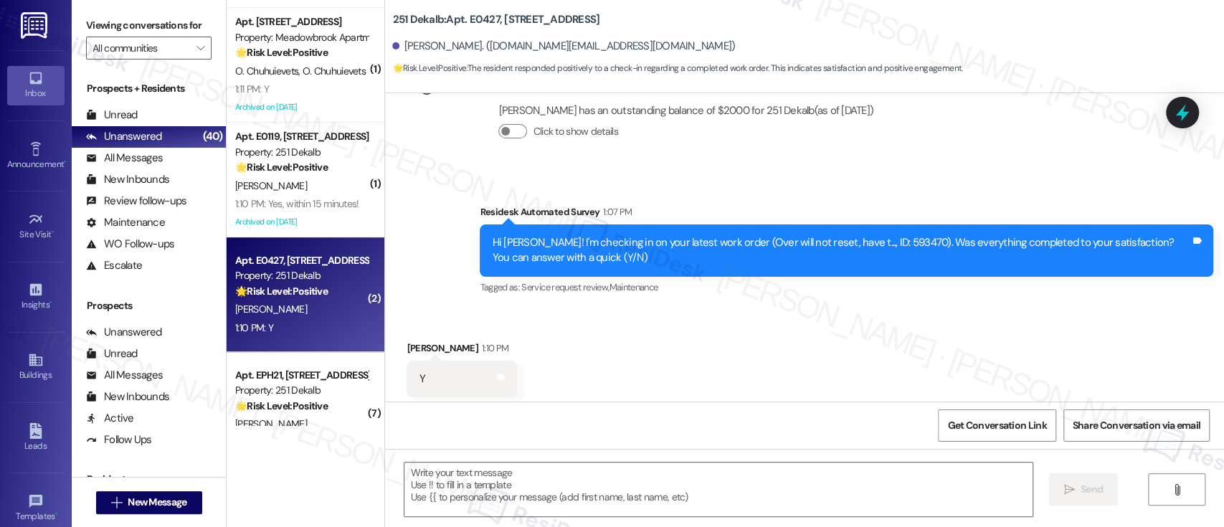
scroll to position [1951, 0]
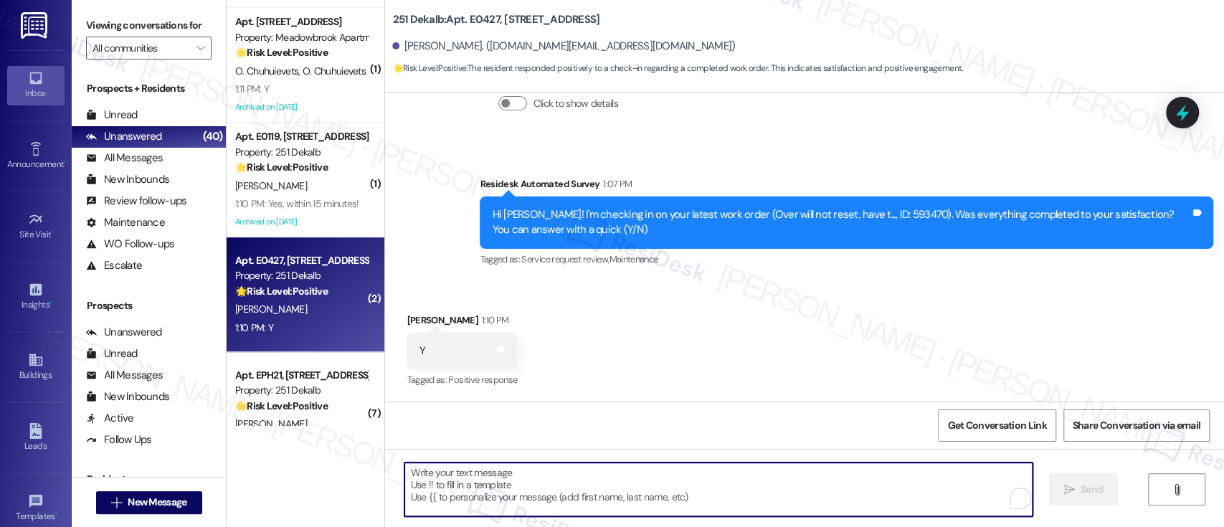
click at [809, 481] on textarea "To enrich screen reader interactions, please activate Accessibility in Grammarl…" at bounding box center [717, 489] width 627 height 54
paste textarea "I'm so glad to hear that everything was taken care of to your satisfaction. Has…"
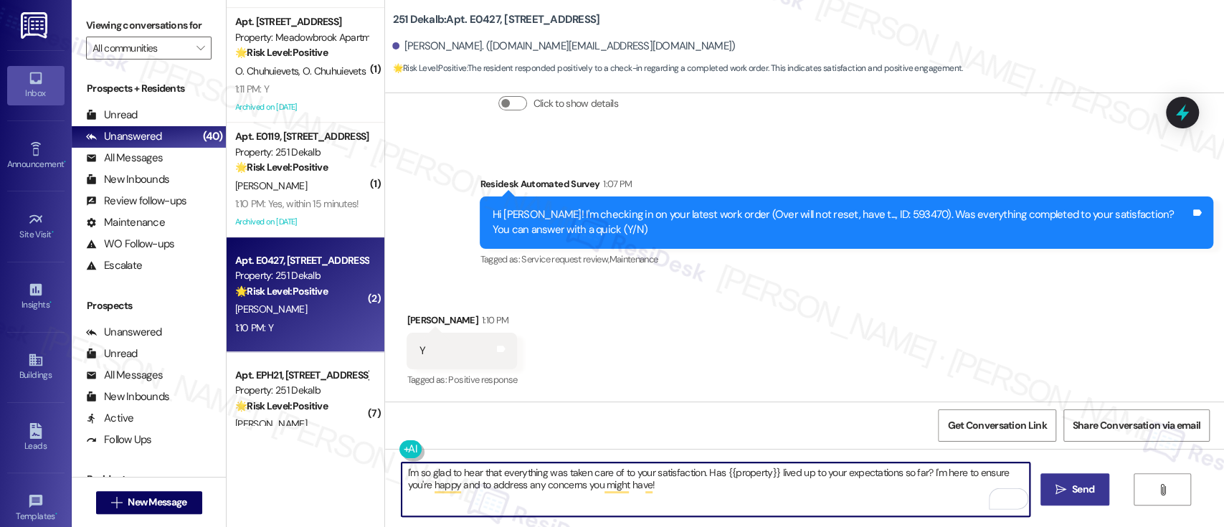
type textarea "I'm so glad to hear that everything was taken care of to your satisfaction. Has…"
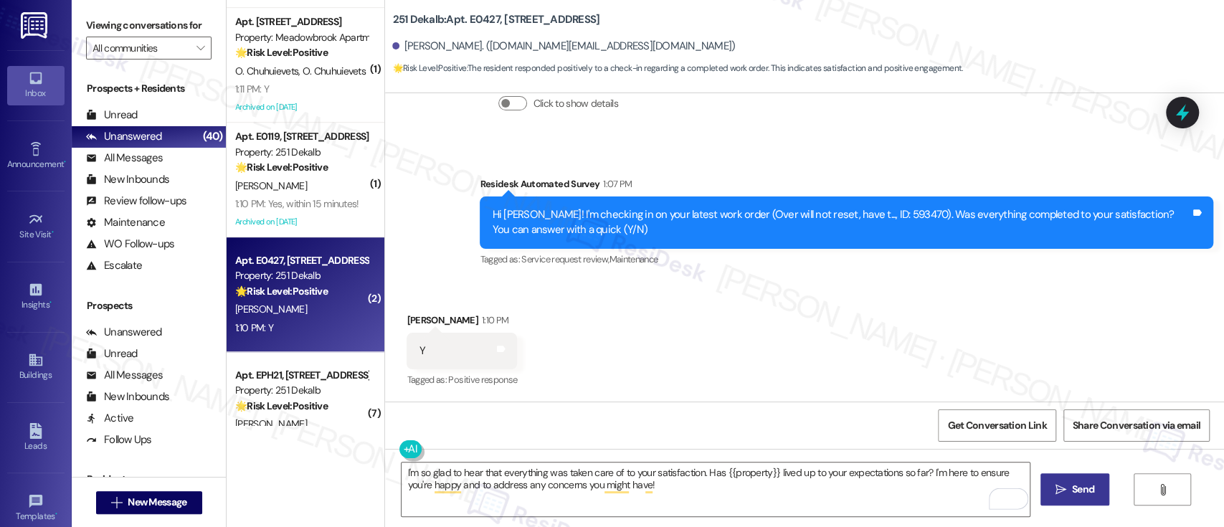
click at [1097, 503] on button " Send" at bounding box center [1075, 489] width 70 height 32
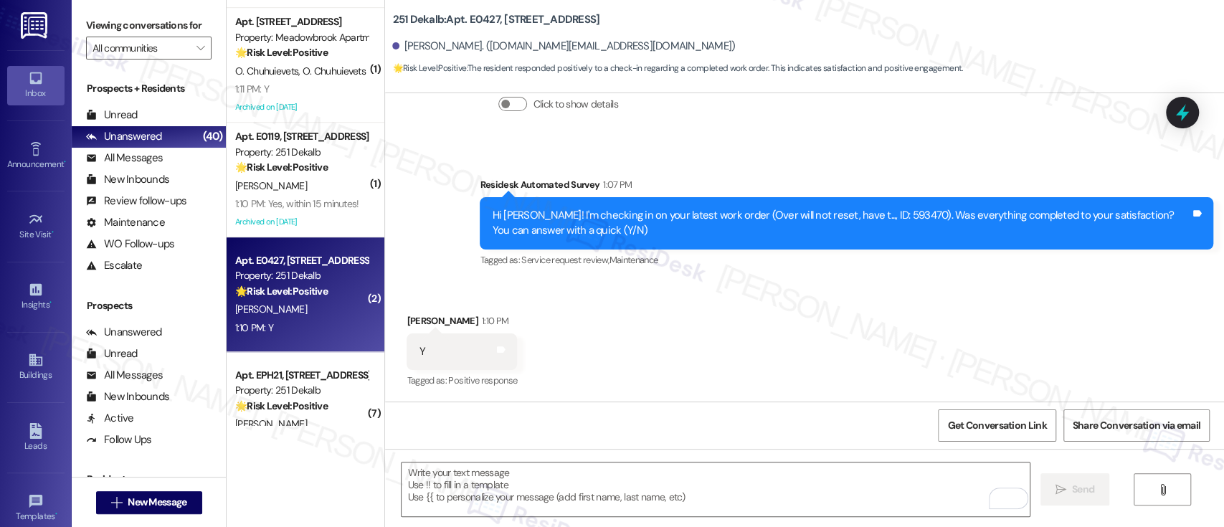
scroll to position [2066, 0]
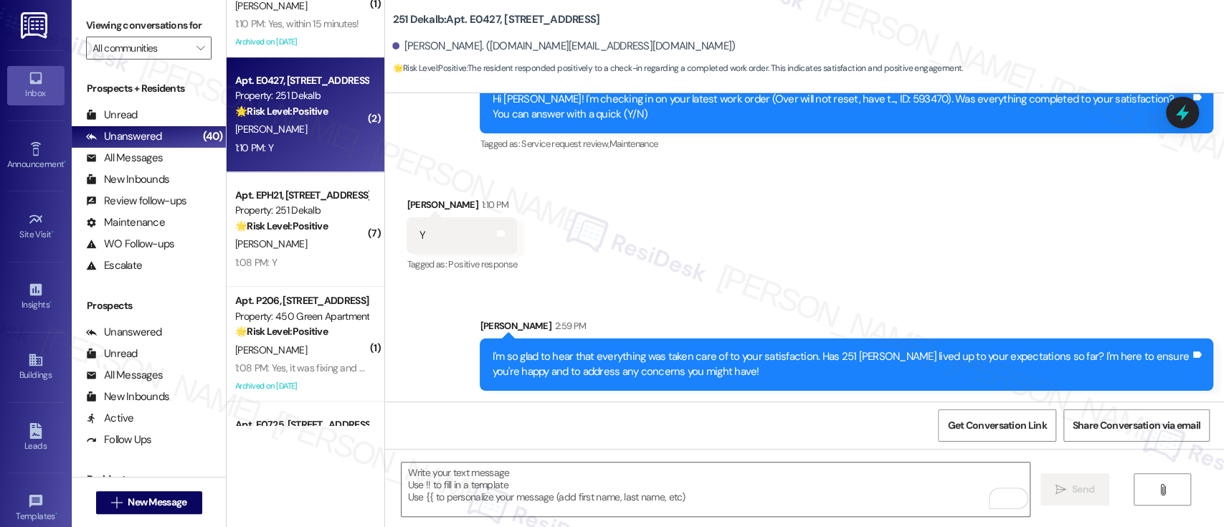
scroll to position [4424, 0]
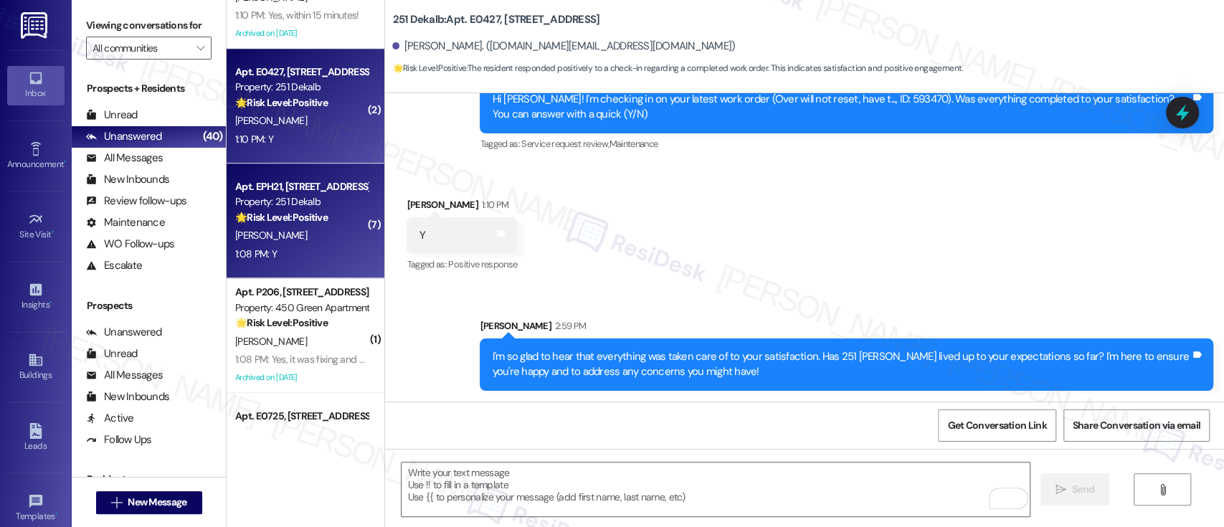
click at [268, 242] on div "[PERSON_NAME]" at bounding box center [301, 236] width 135 height 18
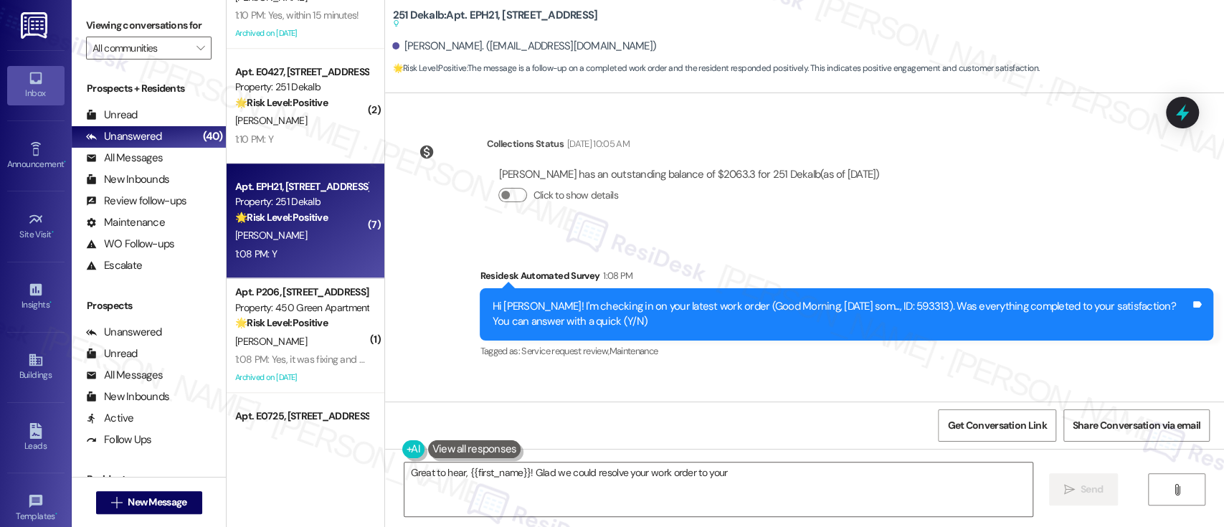
scroll to position [2479, 0]
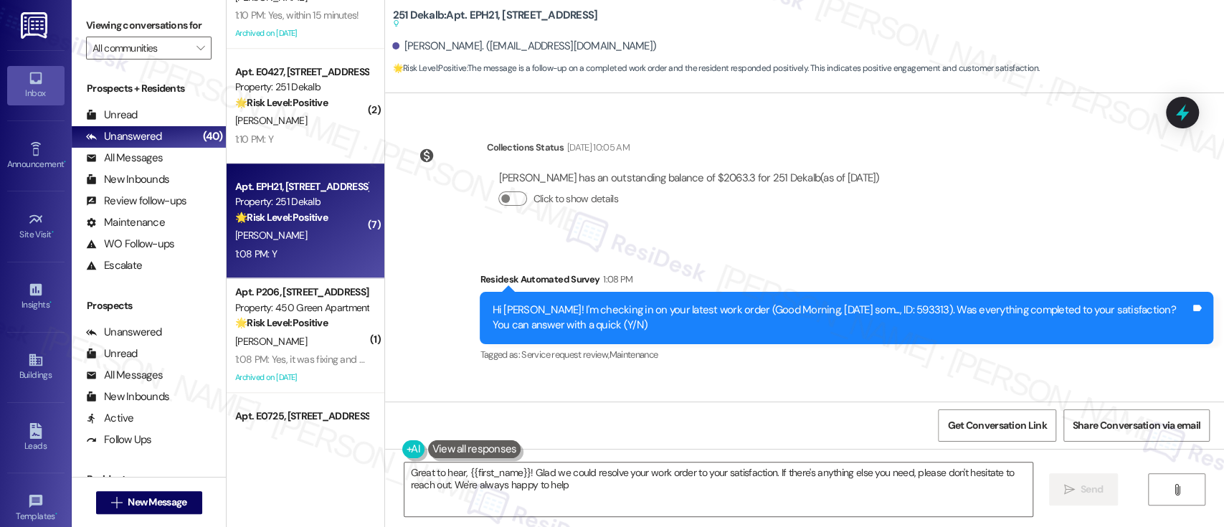
type textarea "Great to hear, {{first_name}}! Glad we could resolve your work order to your sa…"
click at [695, 494] on textarea "Great to hear, {{first_name}}! Glad we could resolve your work order to your sa…" at bounding box center [717, 489] width 627 height 54
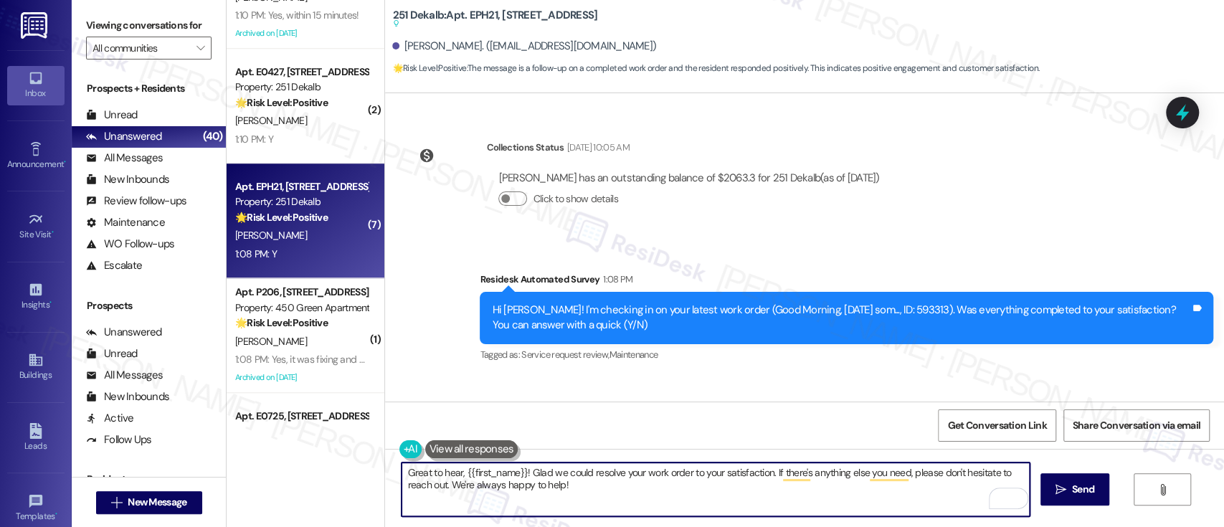
click at [632, 496] on textarea "Great to hear, {{first_name}}! Glad we could resolve your work order to your sa…" at bounding box center [714, 489] width 627 height 54
click at [1049, 492] on button " Send" at bounding box center [1075, 489] width 70 height 32
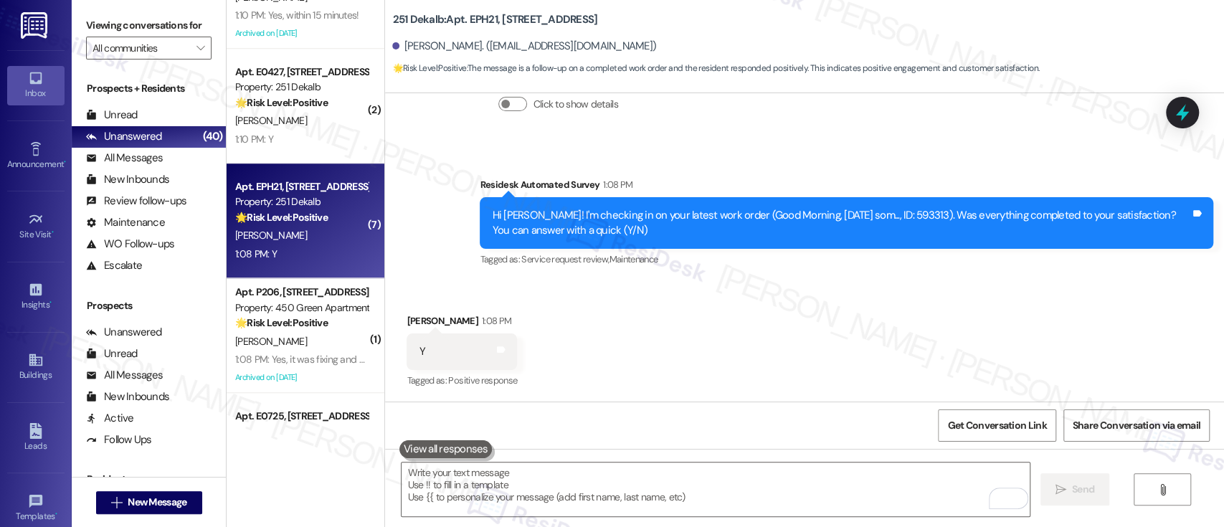
scroll to position [2633, 0]
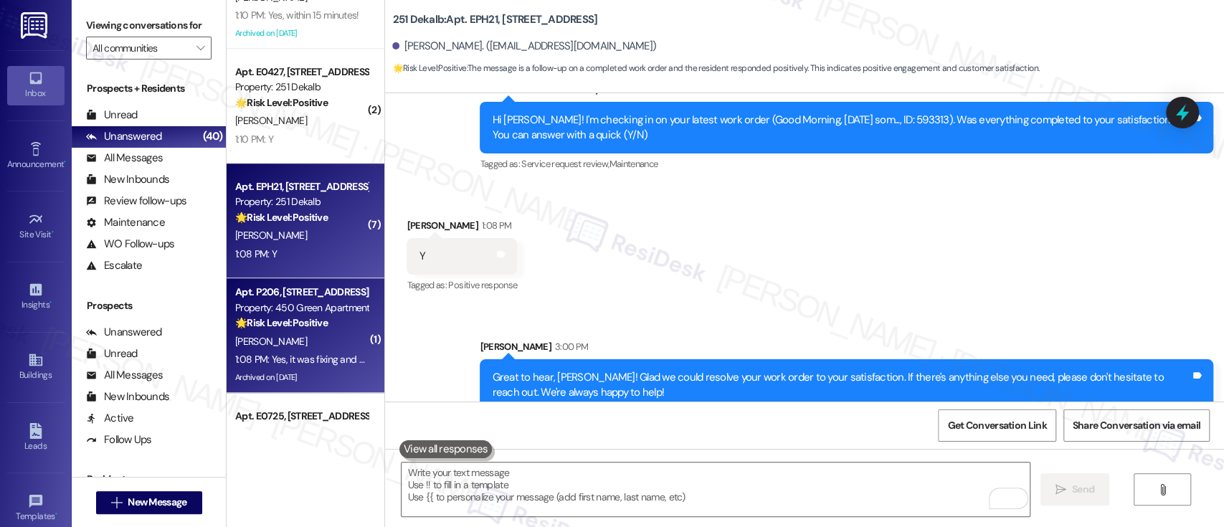
click at [270, 345] on div "[PERSON_NAME]" at bounding box center [301, 342] width 135 height 18
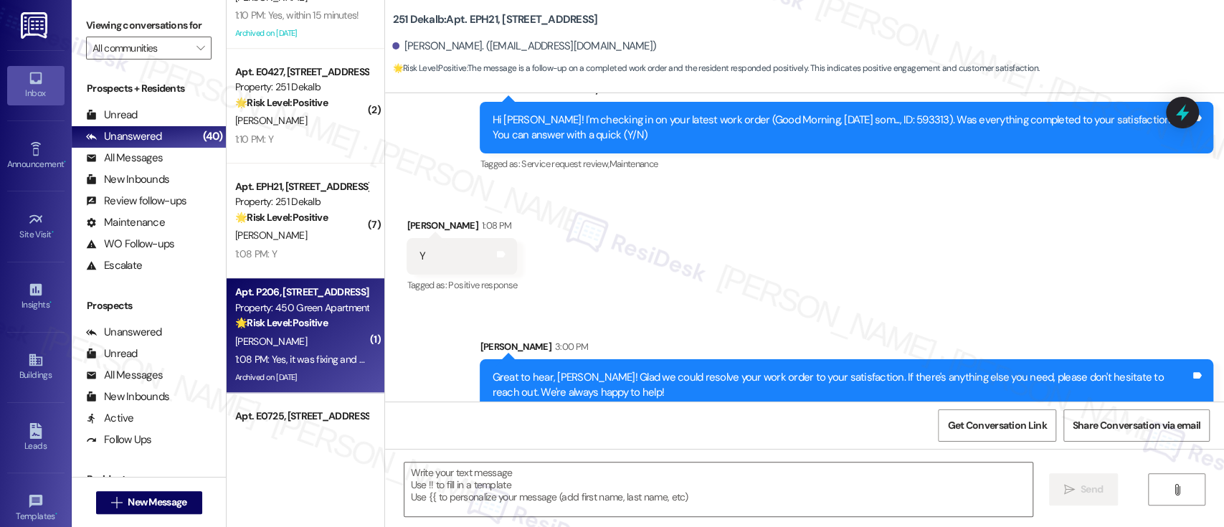
type textarea "Fetching suggested responses. Please feel free to read through the conversation…"
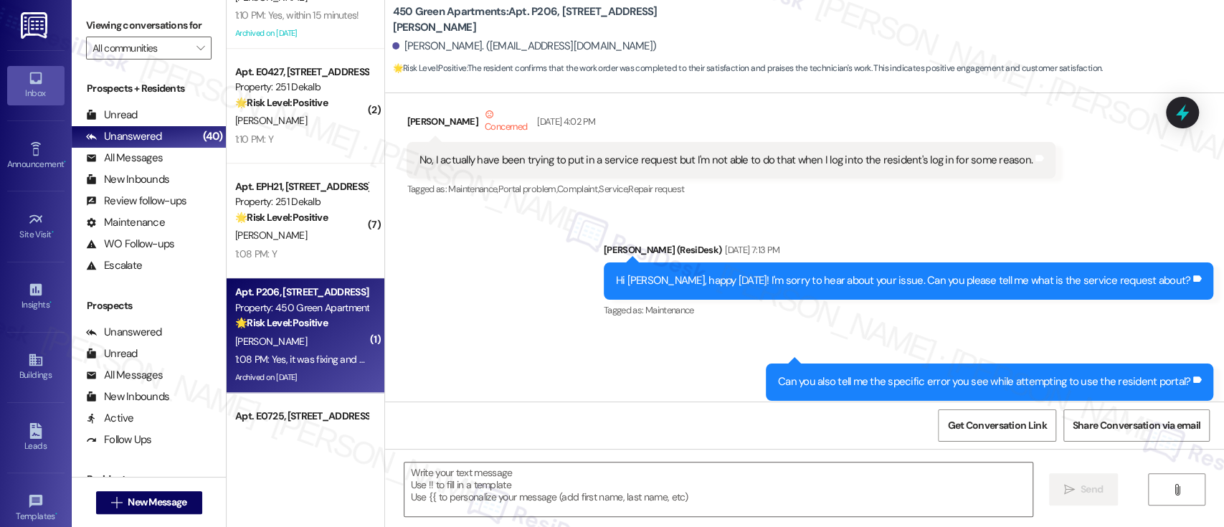
type textarea "Fetching suggested responses. Please feel free to read through the conversation…"
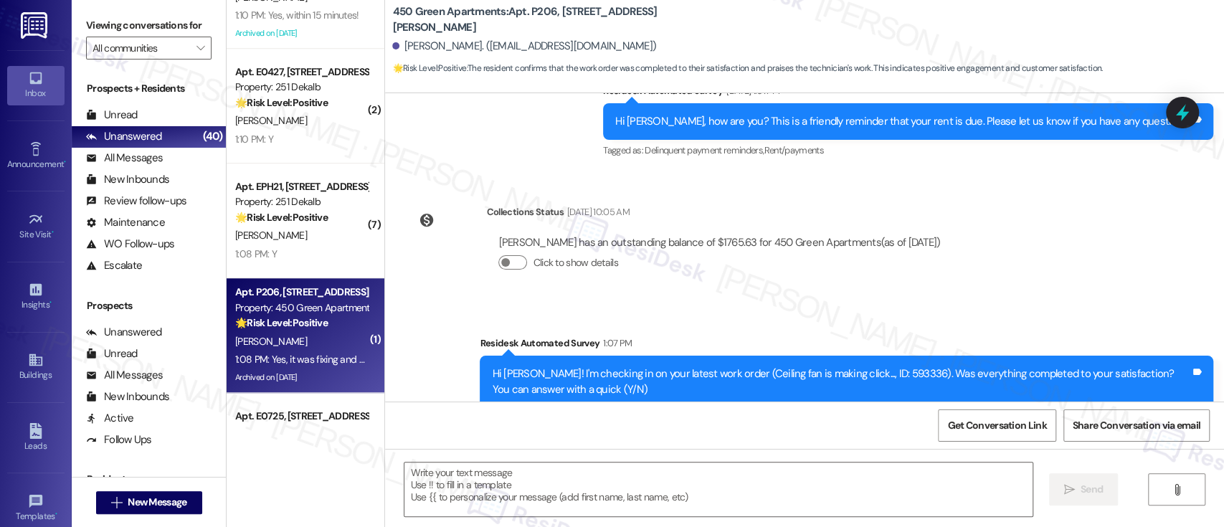
scroll to position [8141, 0]
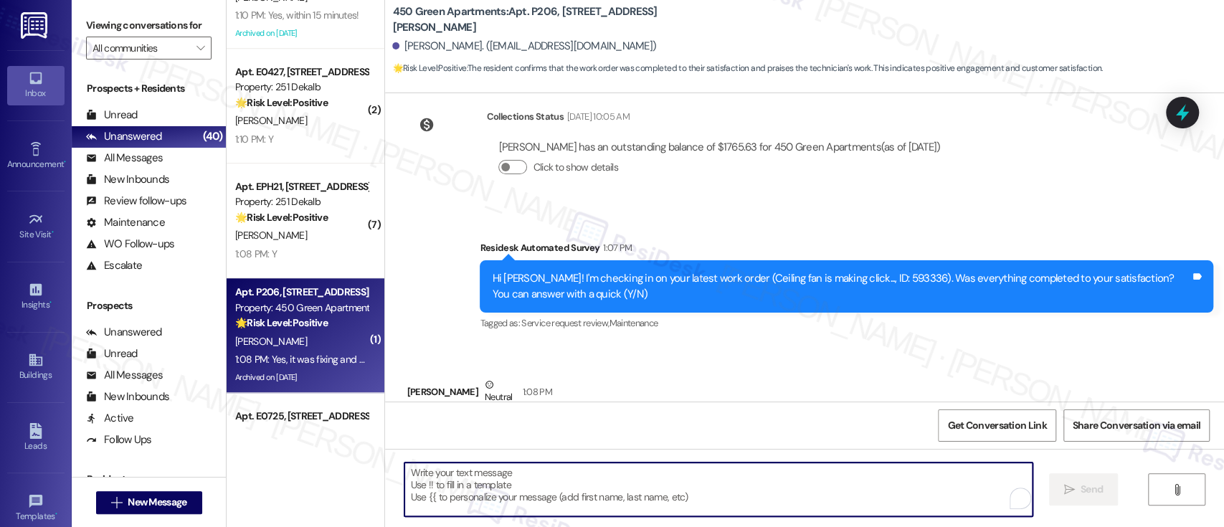
click at [724, 481] on textarea "To enrich screen reader interactions, please activate Accessibility in Grammarl…" at bounding box center [717, 489] width 627 height 54
paste textarea "I'm so glad to hear that everything was taken care of to your satisfaction. Has…"
type textarea "I'm so glad to hear that everything was taken care of to your satisfaction. Has…"
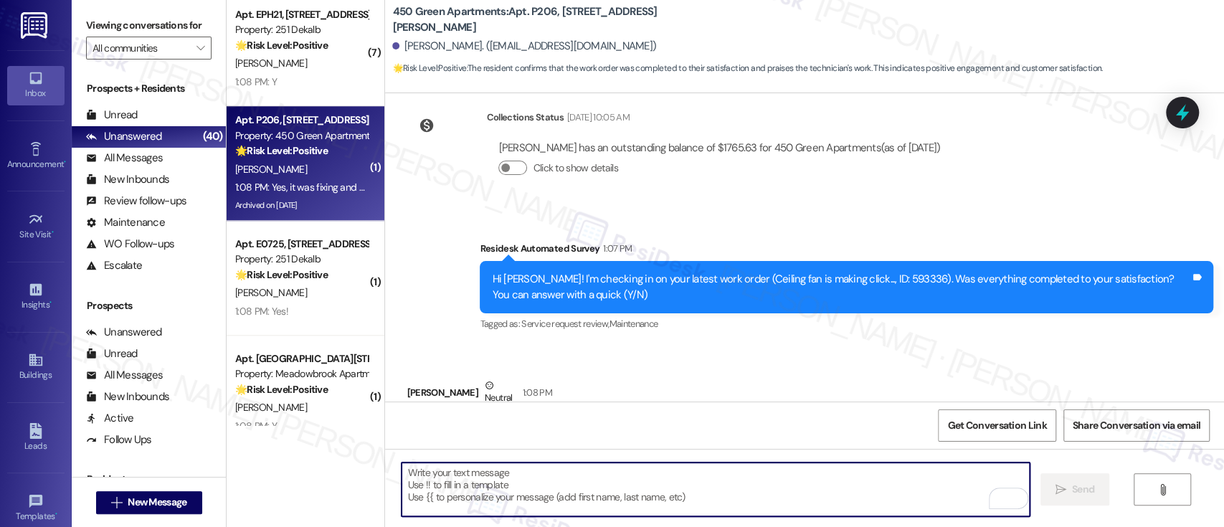
scroll to position [4622, 0]
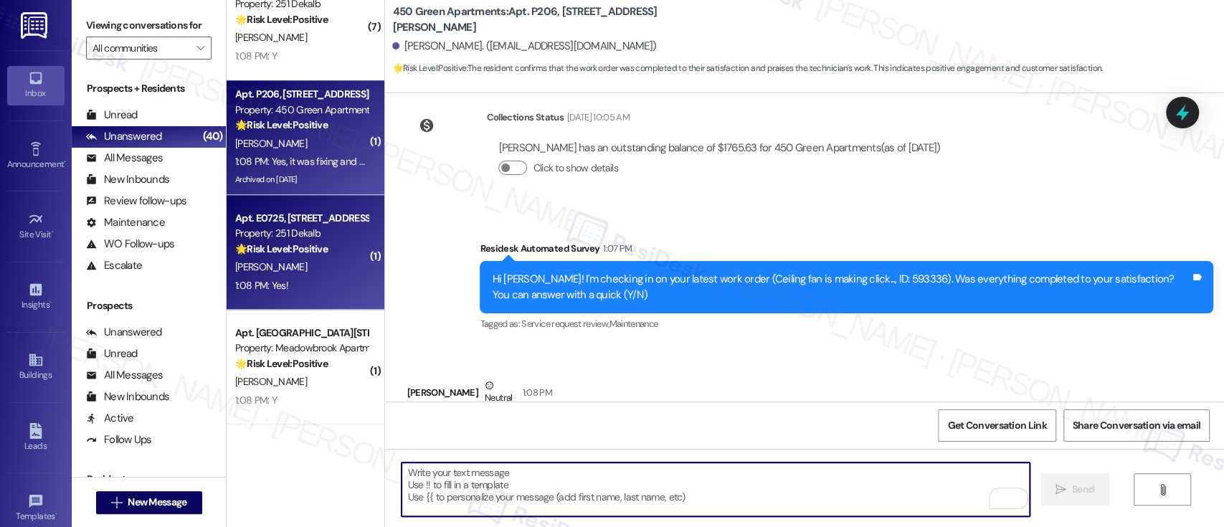
click at [328, 272] on div "[PERSON_NAME]" at bounding box center [301, 267] width 135 height 18
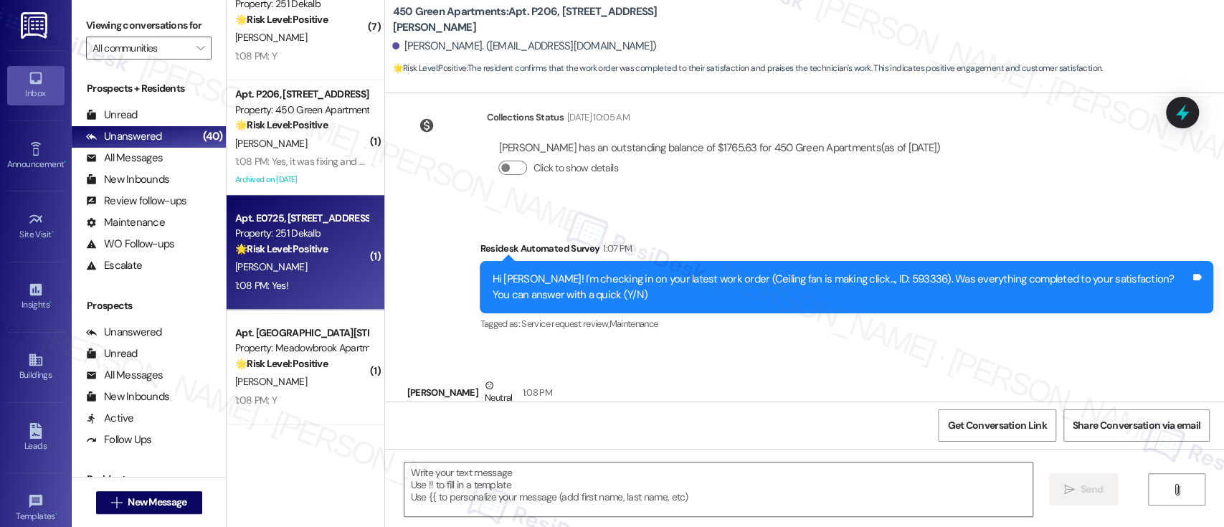
type textarea "Fetching suggested responses. Please feel free to read through the conversation…"
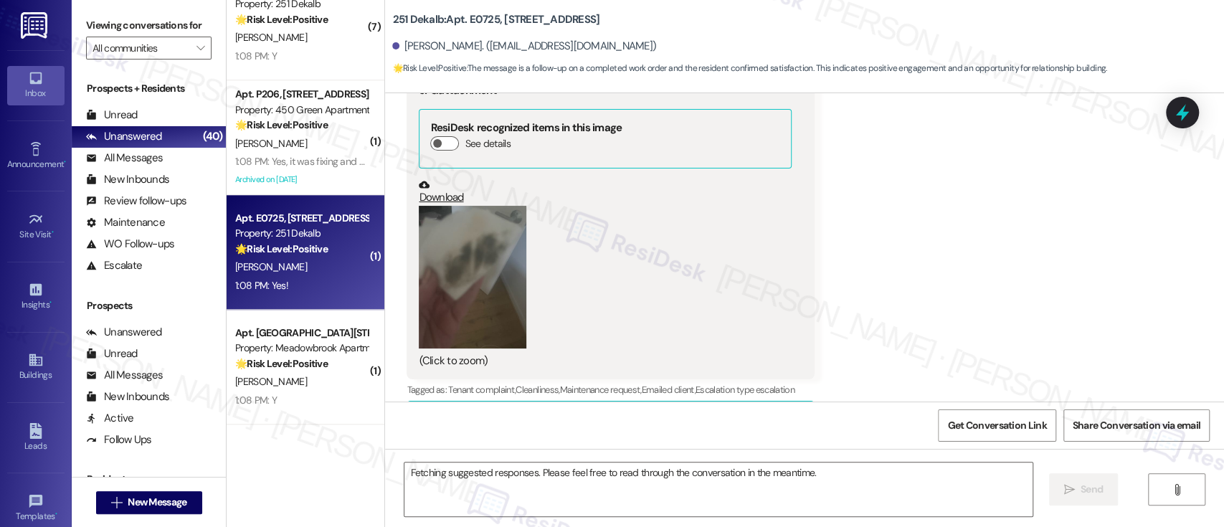
scroll to position [11220, 0]
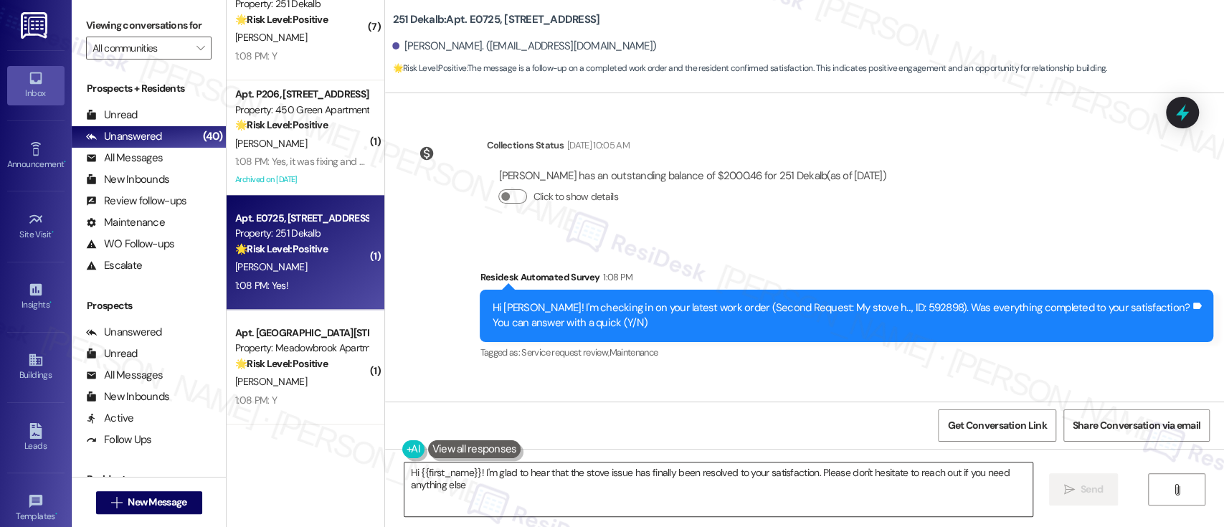
type textarea "Hi {{first_name}}! I'm glad to hear that the stove issue has finally been resol…"
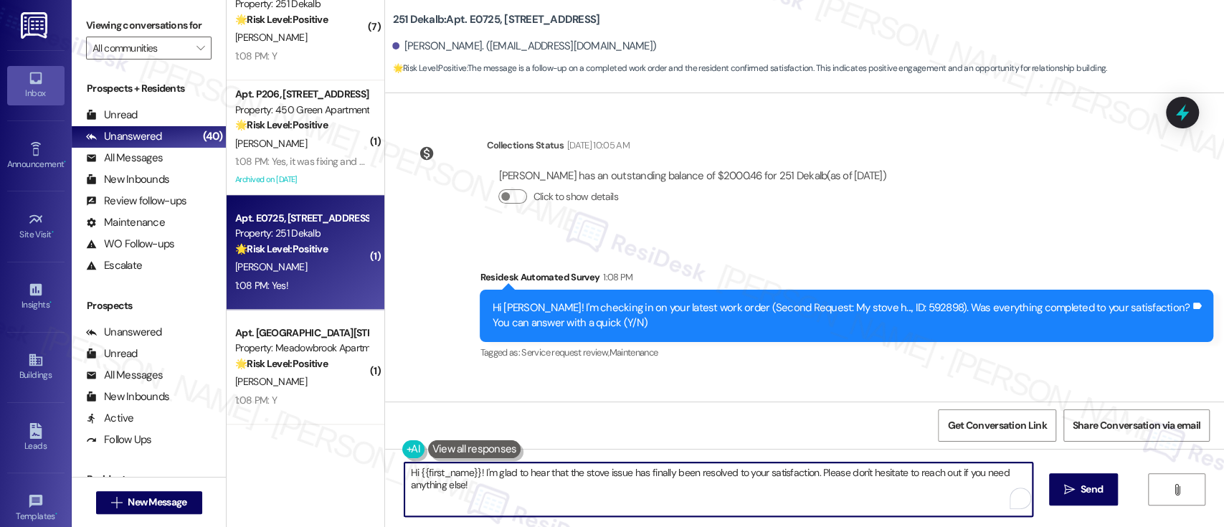
click at [723, 477] on textarea "Hi {{first_name}}! I'm glad to hear that the stove issue has finally been resol…" at bounding box center [717, 489] width 627 height 54
drag, startPoint x: 1078, startPoint y: 492, endPoint x: 1062, endPoint y: 492, distance: 15.8
click at [1075, 492] on span "Send" at bounding box center [1083, 489] width 22 height 15
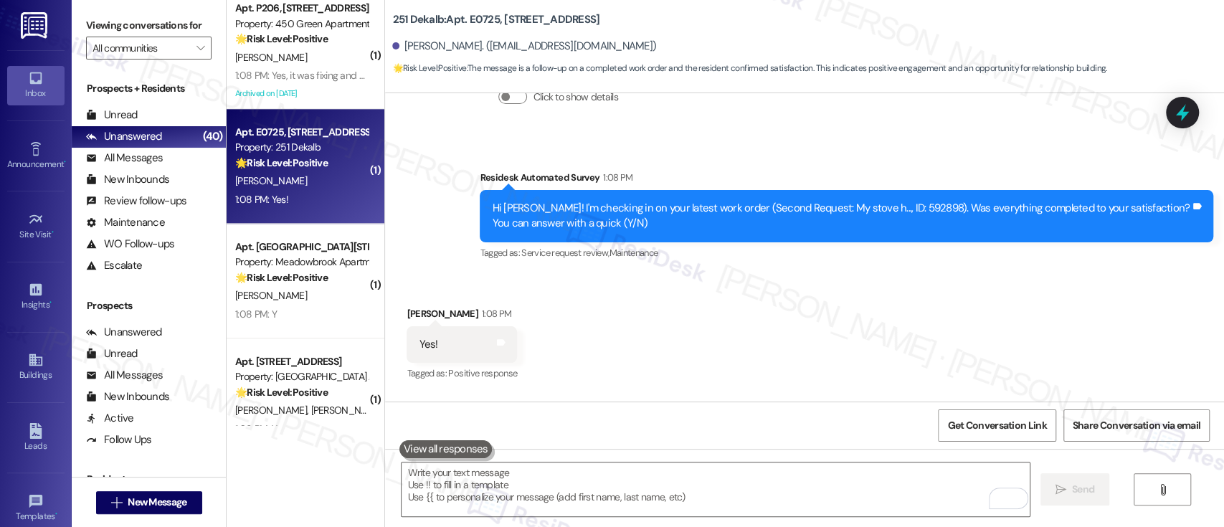
scroll to position [4742, 0]
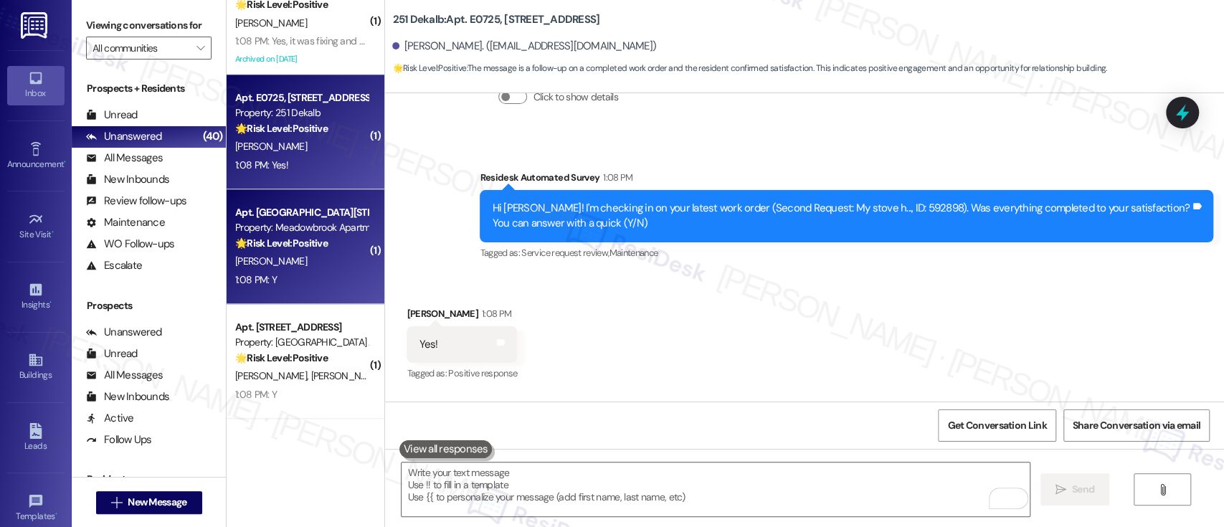
click at [282, 261] on div "[PERSON_NAME]" at bounding box center [301, 261] width 135 height 18
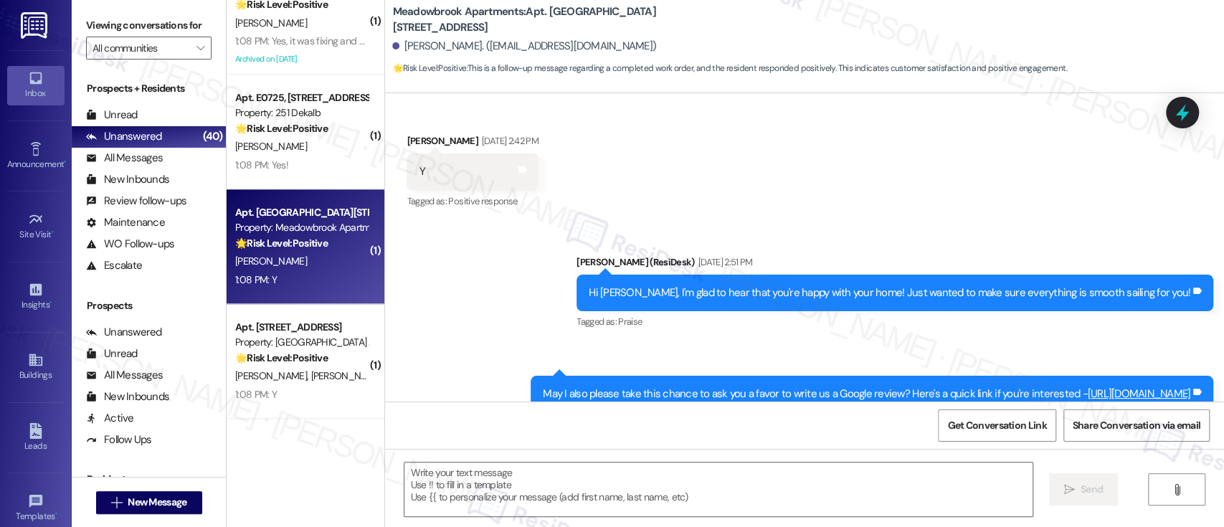
type textarea "Fetching suggested responses. Please feel free to read through the conversation…"
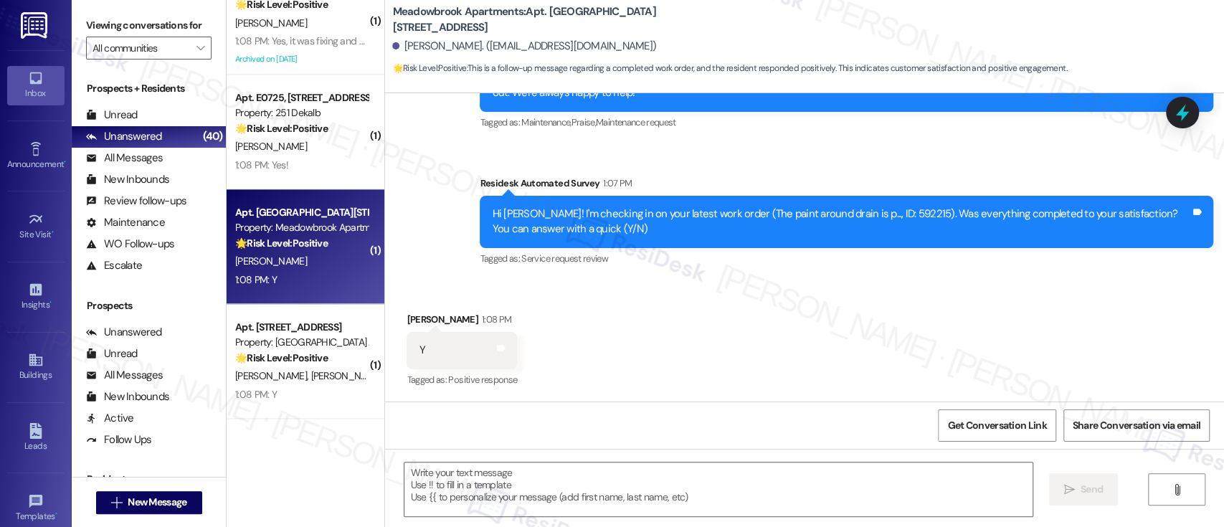
scroll to position [1444, 0]
click at [948, 299] on div "Received via SMS [PERSON_NAME] 1:08 PM Y Tags and notes Tagged as: Positive res…" at bounding box center [804, 340] width 839 height 121
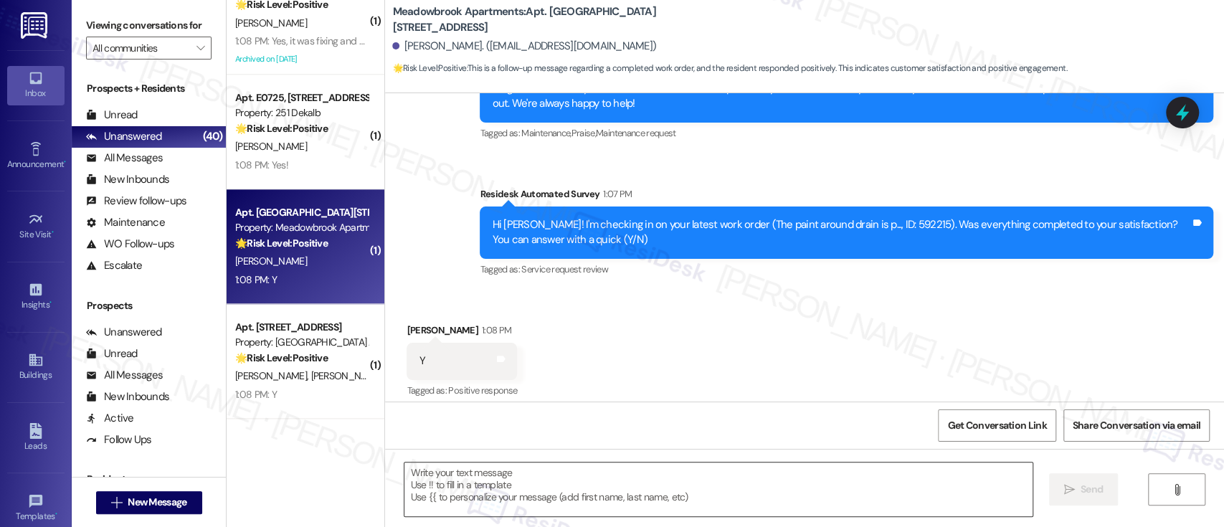
scroll to position [1348, 0]
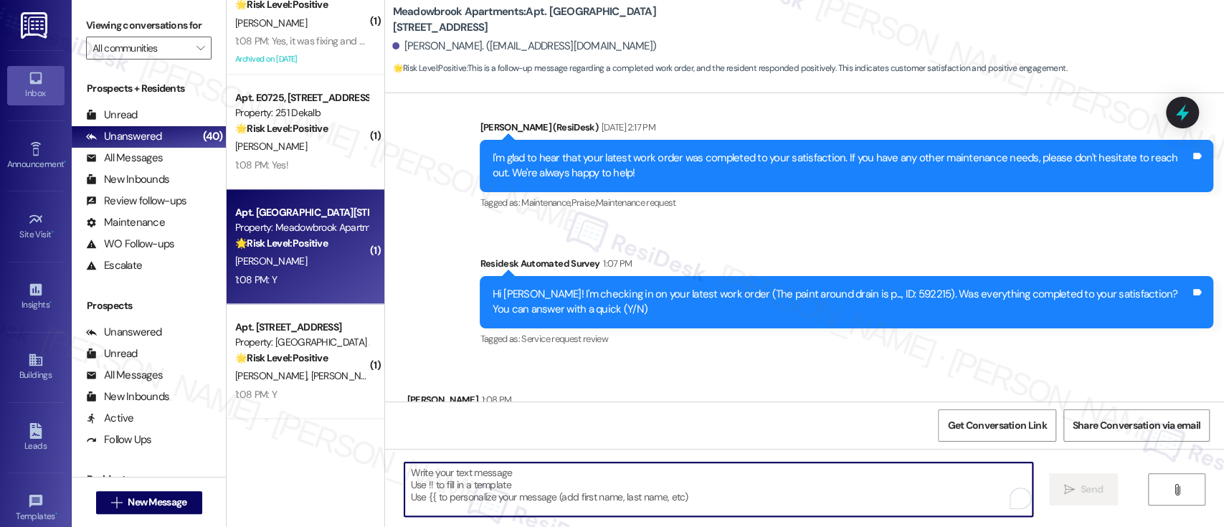
click at [680, 482] on textarea "To enrich screen reader interactions, please activate Accessibility in Grammarl…" at bounding box center [717, 489] width 627 height 54
paste textarea "I'm so glad to hear that everything was taken care of to your satisfaction. Has…"
type textarea "I'm so glad to hear that everything was taken care of to your satisfaction. Has…"
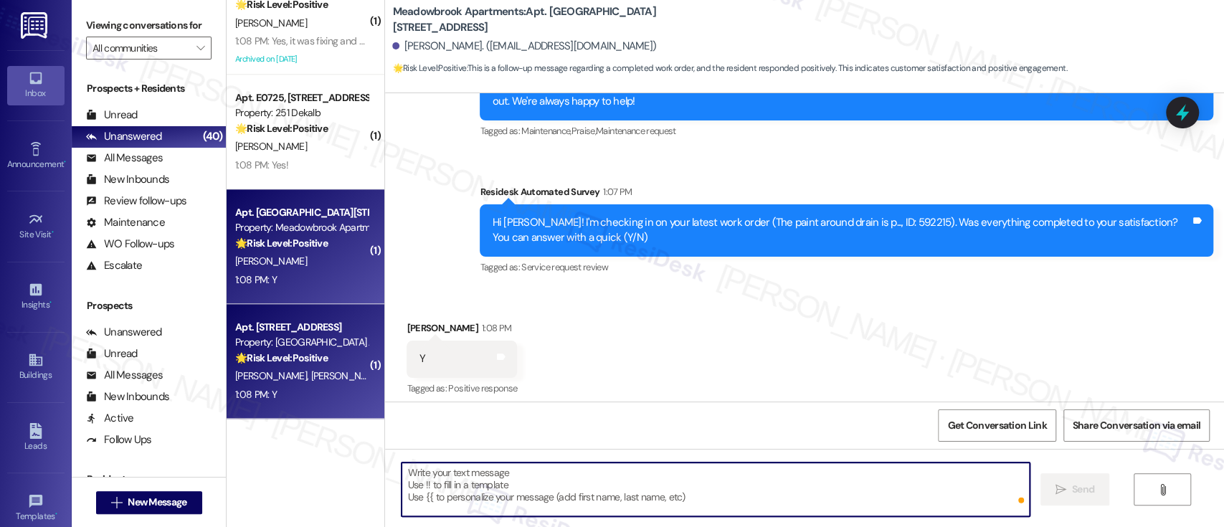
scroll to position [1443, 0]
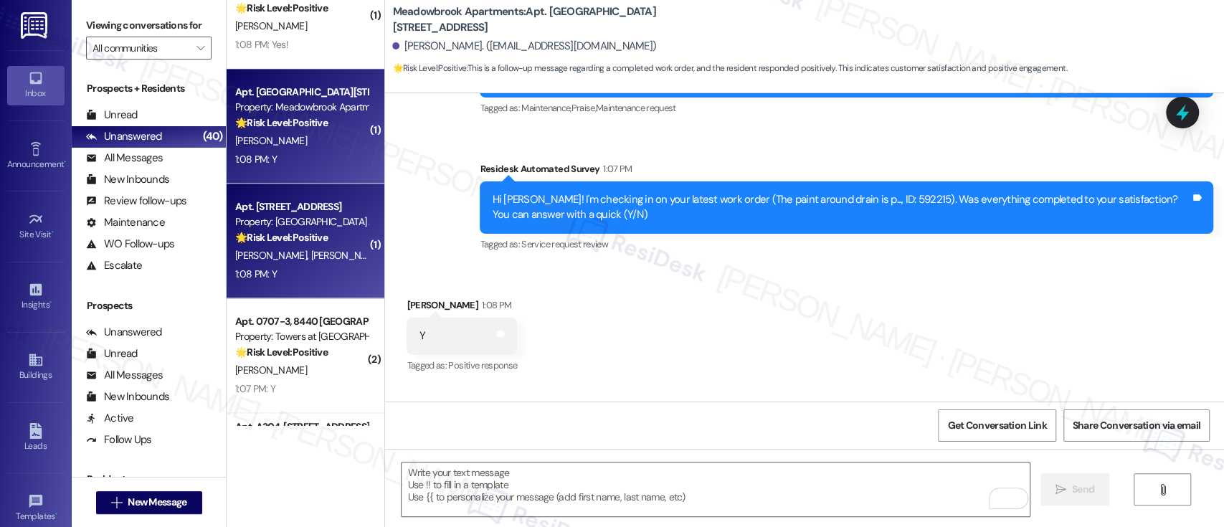
click at [296, 259] on div "( 7 ) Apt. EPH21, [STREET_ADDRESS] Property: 251 Dekalb 🌟 Risk Level: Positive …" at bounding box center [306, 212] width 158 height 425
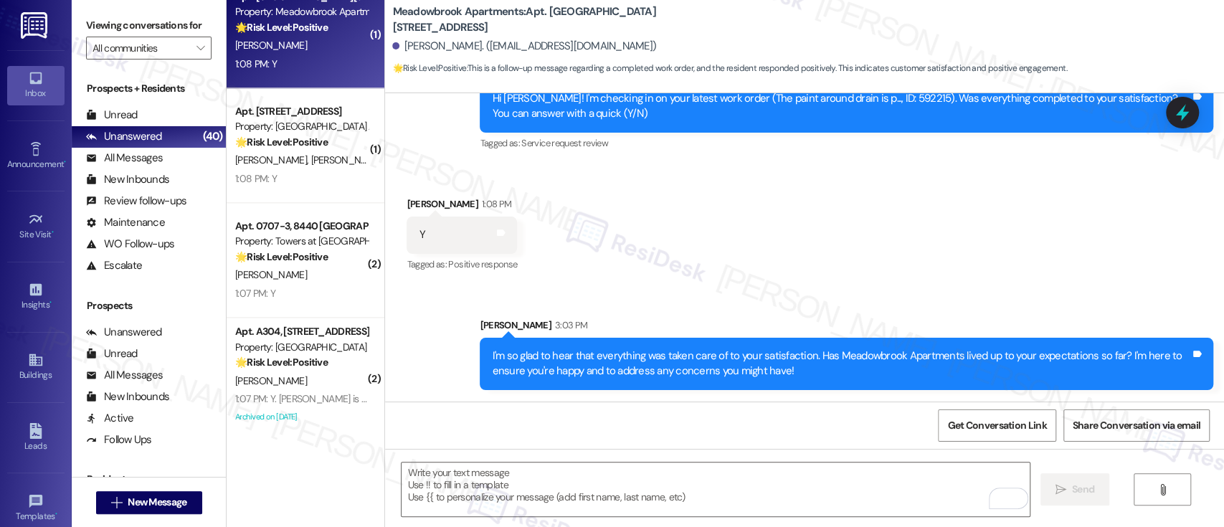
scroll to position [1559, 0]
click at [234, 152] on div "[PERSON_NAME] [PERSON_NAME]" at bounding box center [301, 160] width 135 height 18
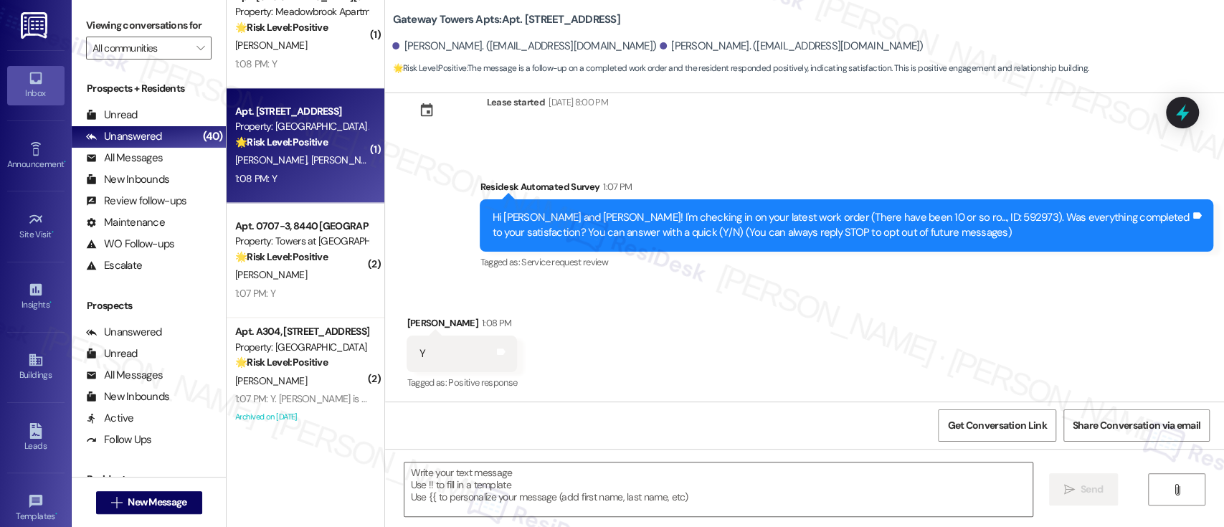
scroll to position [45, 0]
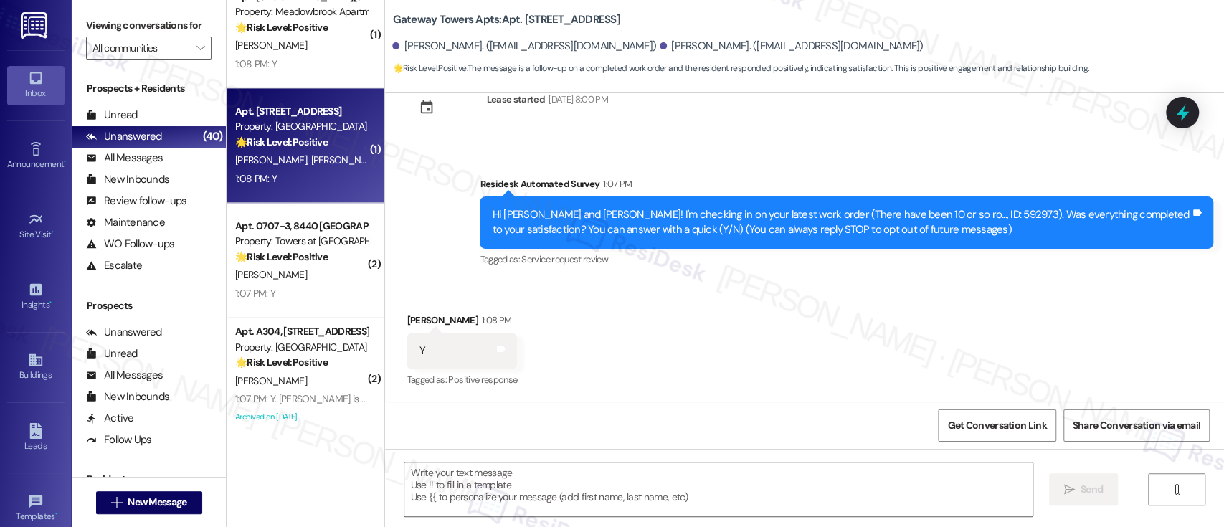
type textarea "Fetching suggested responses. Please feel free to read through the conversation…"
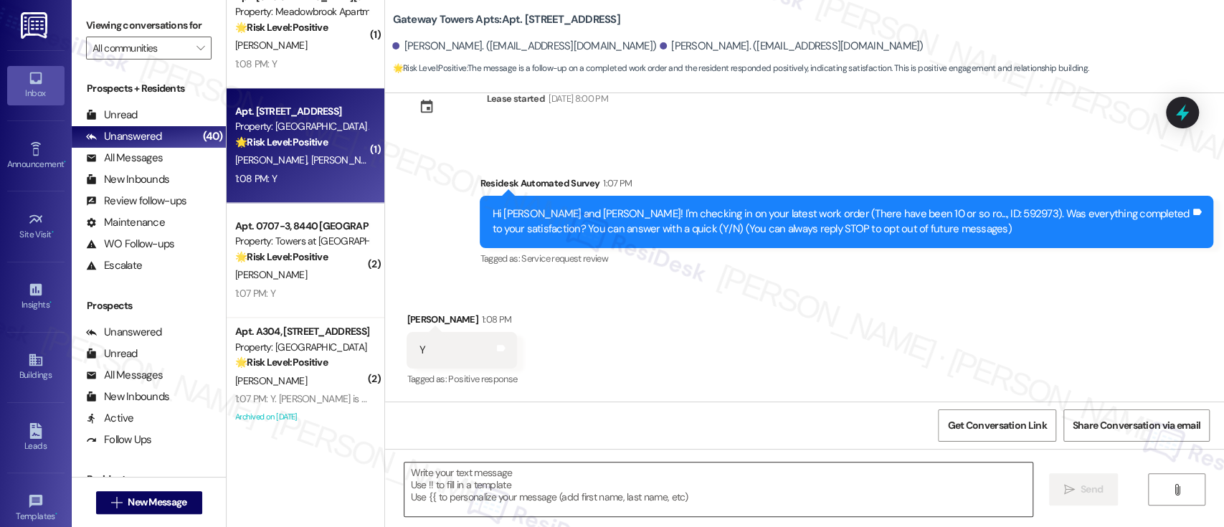
click at [804, 488] on textarea at bounding box center [717, 489] width 627 height 54
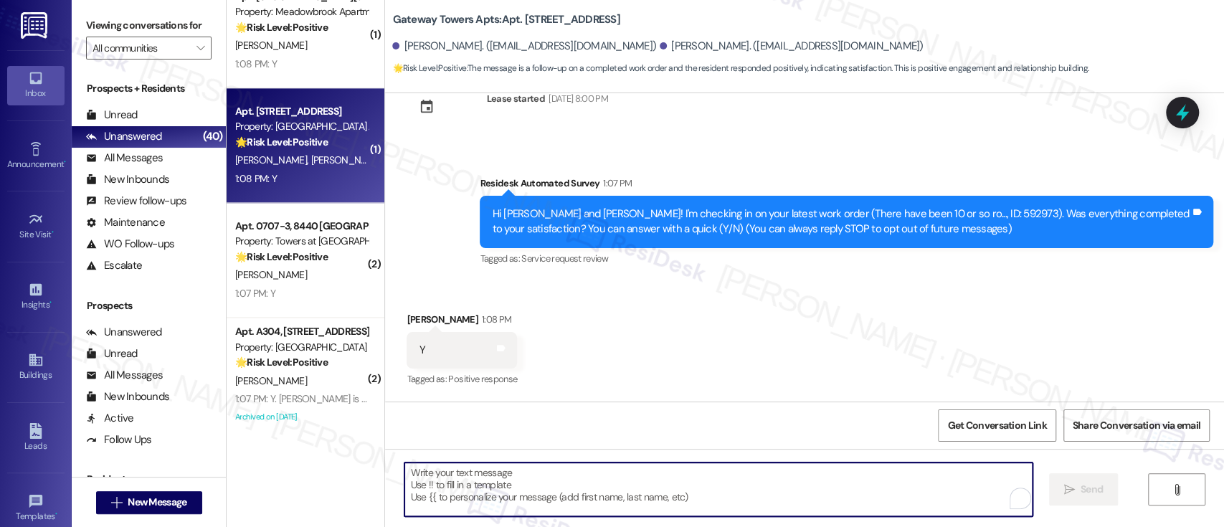
paste textarea "I'm so glad to hear that everything was taken care of to your satisfaction. Has…"
type textarea "I'm so glad to hear that everything was taken care of to your satisfaction. Has…"
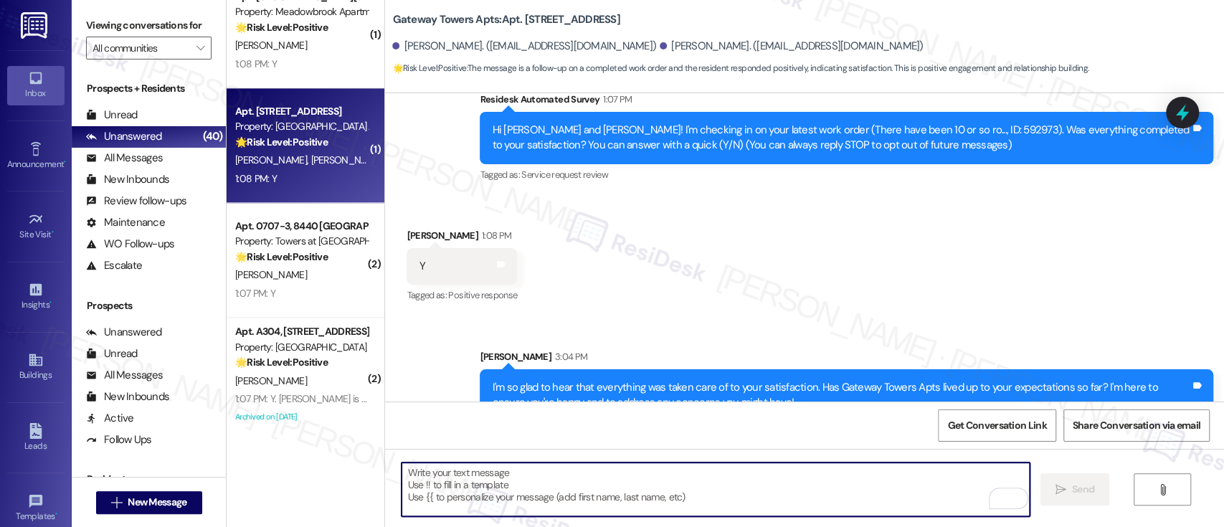
scroll to position [161, 0]
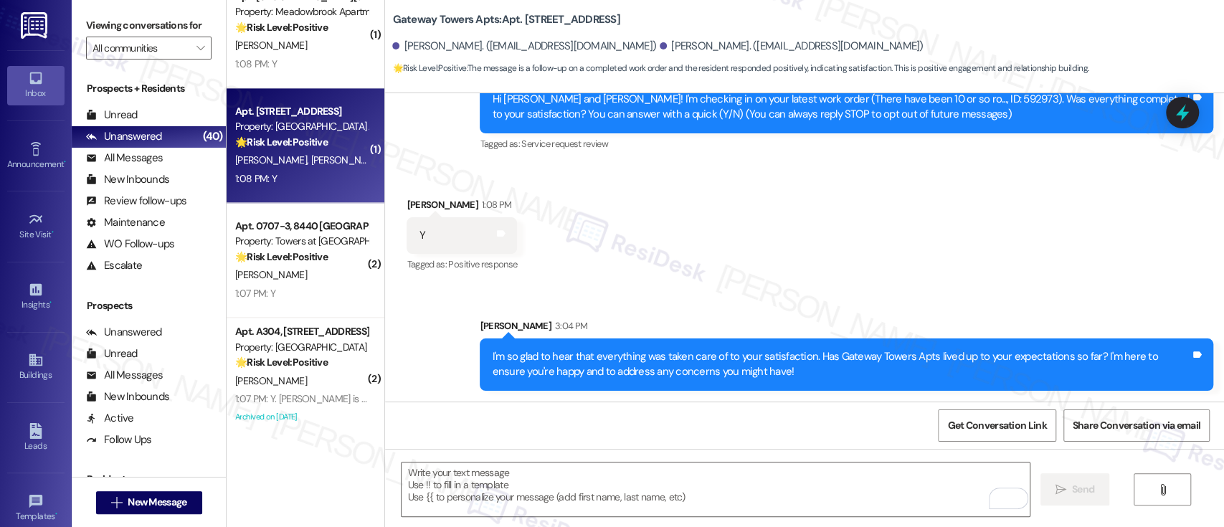
drag, startPoint x: 857, startPoint y: 221, endPoint x: 687, endPoint y: 232, distance: 170.2
click at [857, 220] on div "Received via SMS [PERSON_NAME] 1:08 PM Y Tags and notes Tagged as: Positive res…" at bounding box center [804, 225] width 839 height 121
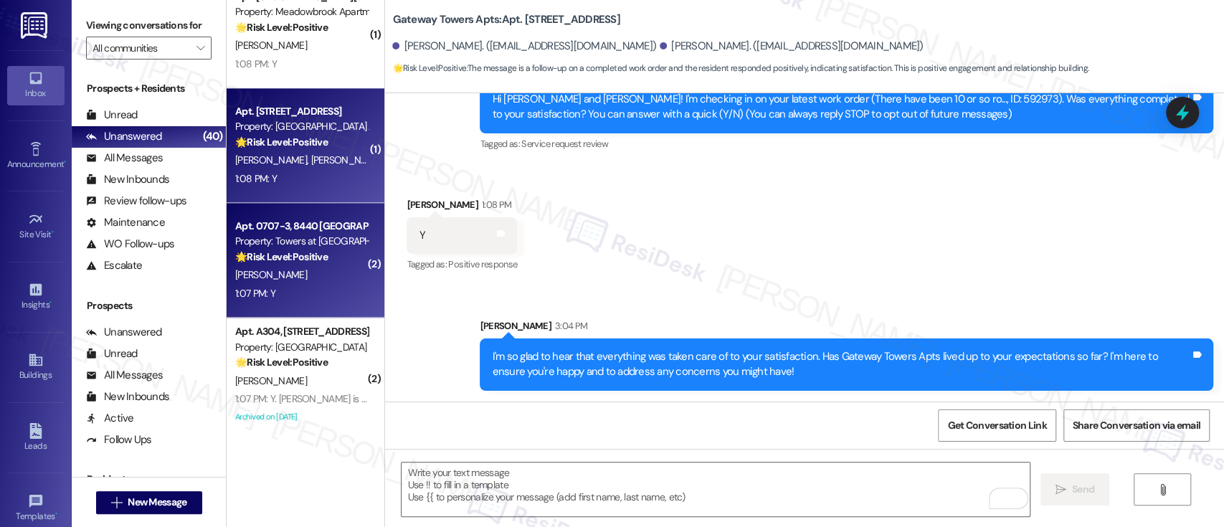
click at [283, 261] on strong "🌟 Risk Level: Positive" at bounding box center [281, 256] width 92 height 13
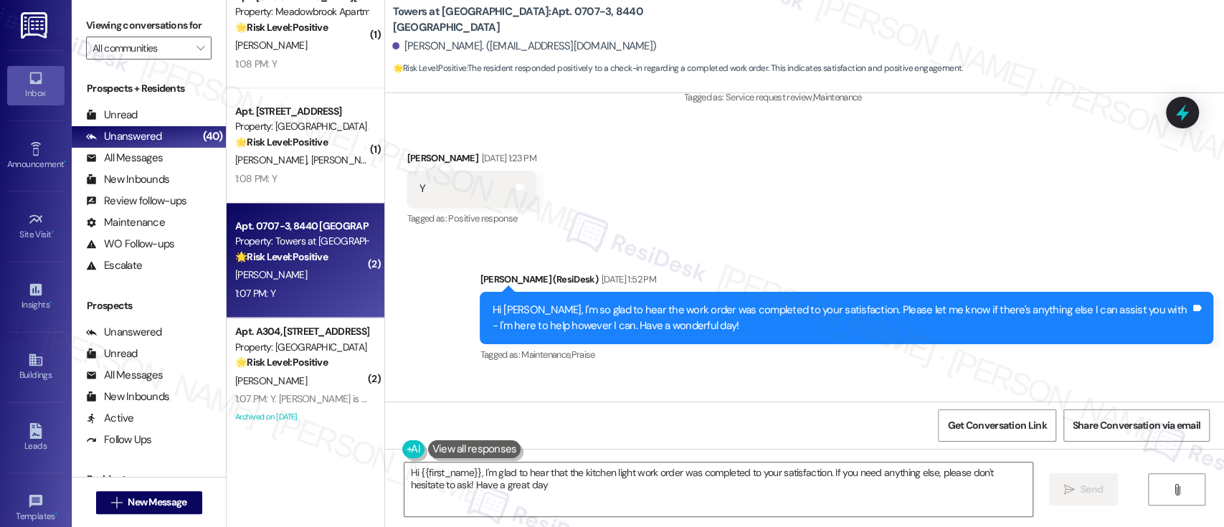
type textarea "Hi {{first_name}}, I'm glad to hear that the kitchen light work order was compl…"
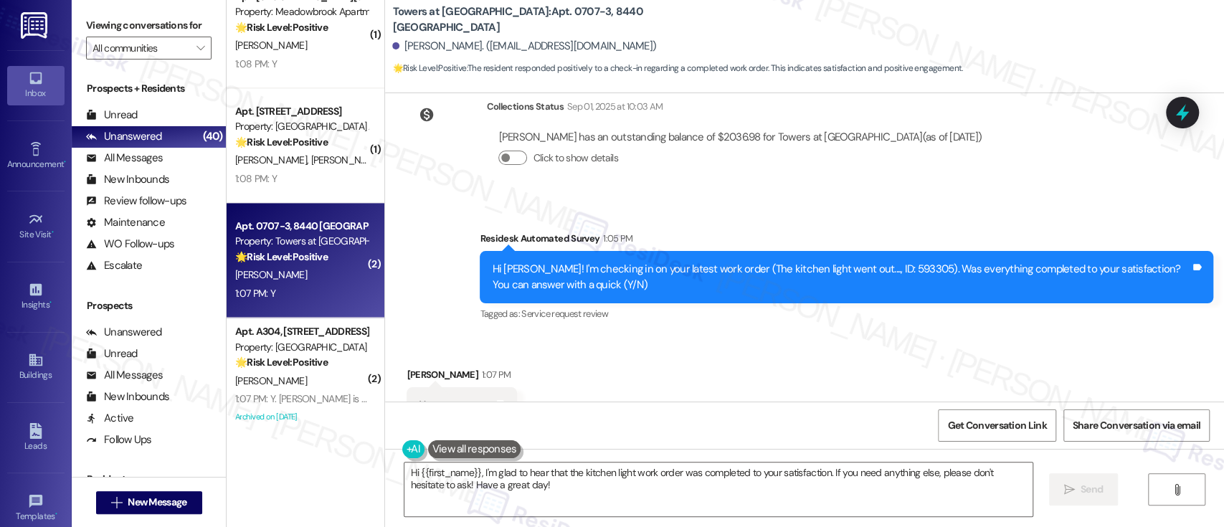
scroll to position [3046, 0]
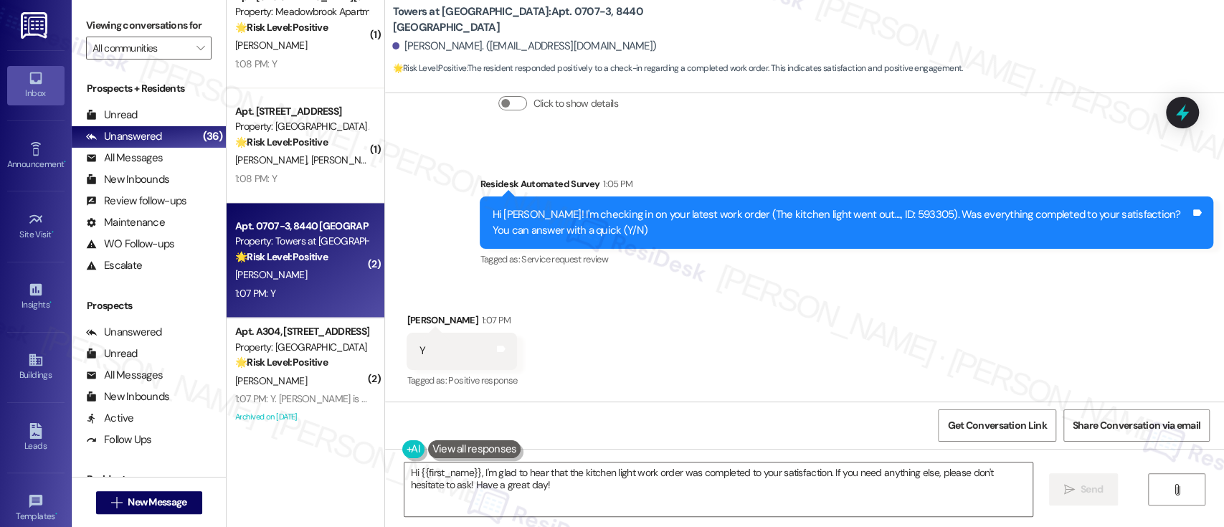
click at [1021, 316] on div "Received via SMS [PERSON_NAME] 1:07 PM Y Tags and notes Tagged as: Positive res…" at bounding box center [804, 340] width 839 height 121
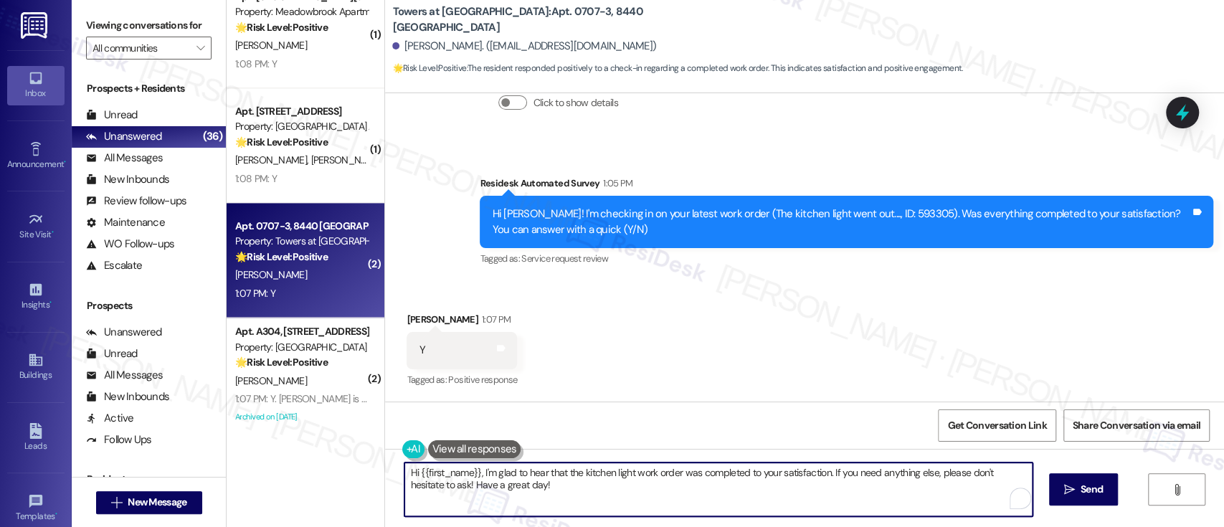
drag, startPoint x: 677, startPoint y: 464, endPoint x: 763, endPoint y: 462, distance: 86.0
click at [677, 462] on div "Hi {{first_name}}, I'm glad to hear that the kitchen light work order was compl…" at bounding box center [718, 489] width 629 height 55
click at [858, 482] on textarea "Hi {{first_name}}, I'm glad to hear that the kitchen light work order was compl…" at bounding box center [717, 489] width 627 height 54
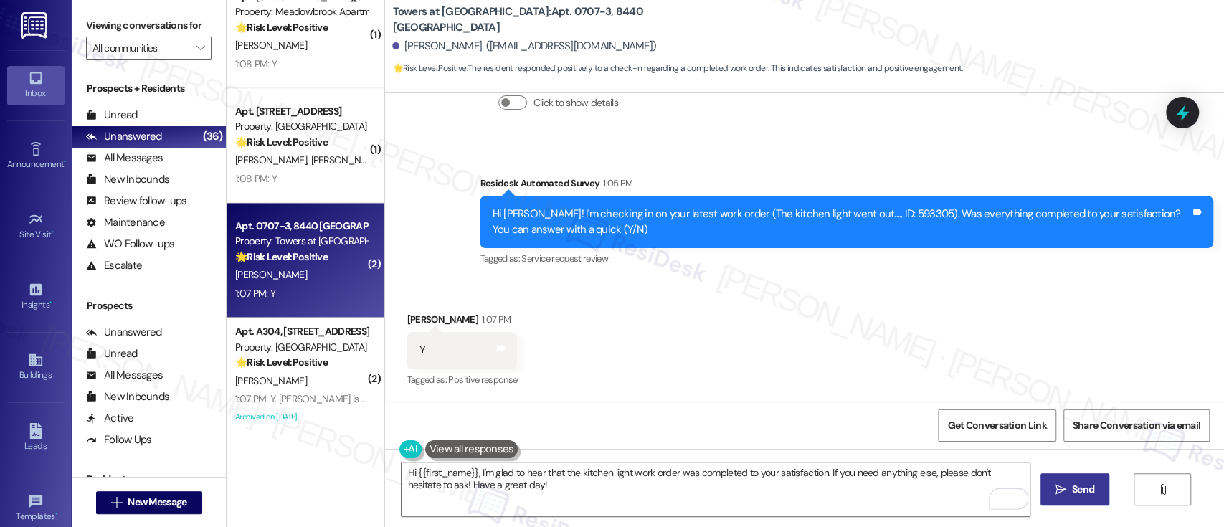
click at [1090, 485] on span "Send" at bounding box center [1083, 489] width 22 height 15
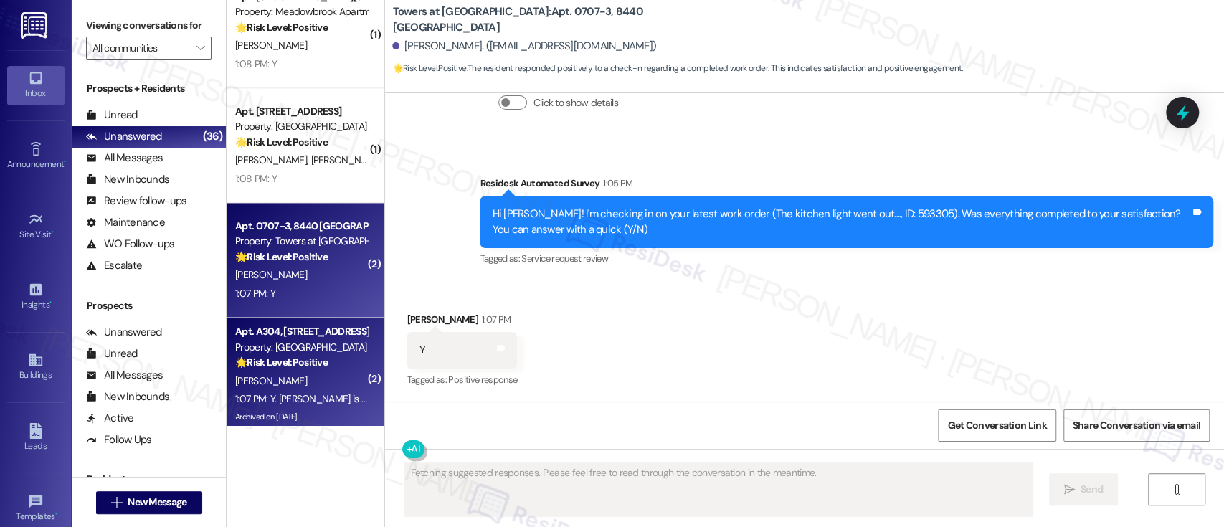
scroll to position [3046, 0]
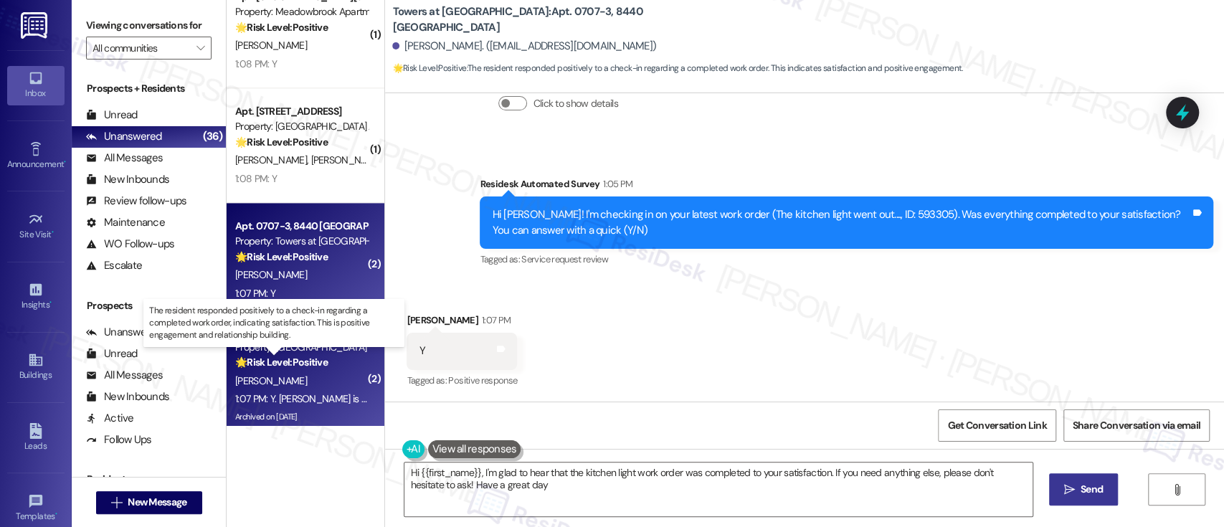
type textarea "Hi {{first_name}}, I'm glad to hear that the kitchen light work order was compl…"
click at [298, 359] on strong "🌟 Risk Level: Positive" at bounding box center [281, 362] width 92 height 13
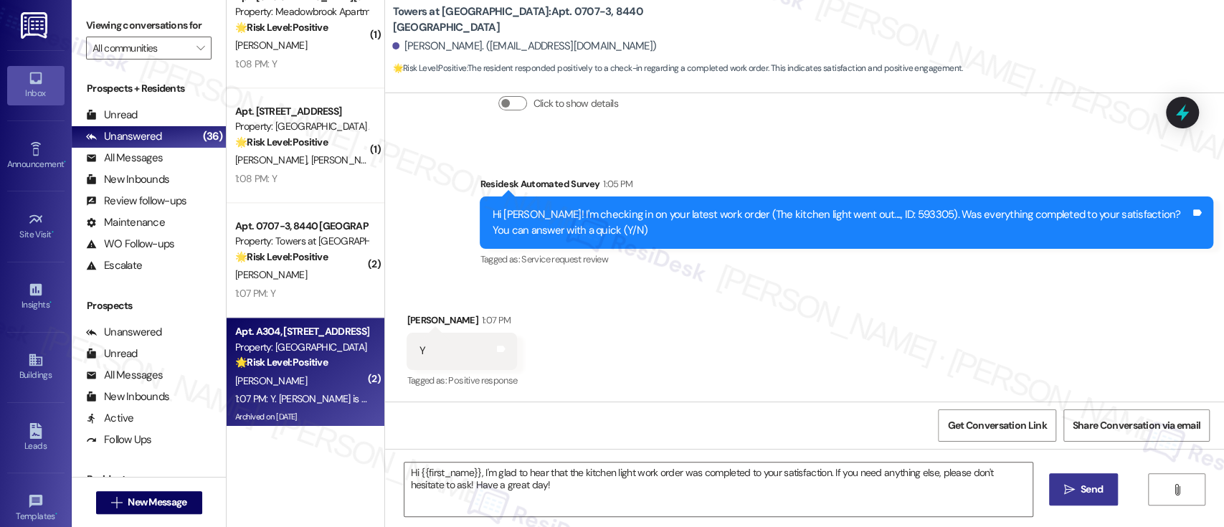
type textarea "Fetching suggested responses. Please feel free to read through the conversation…"
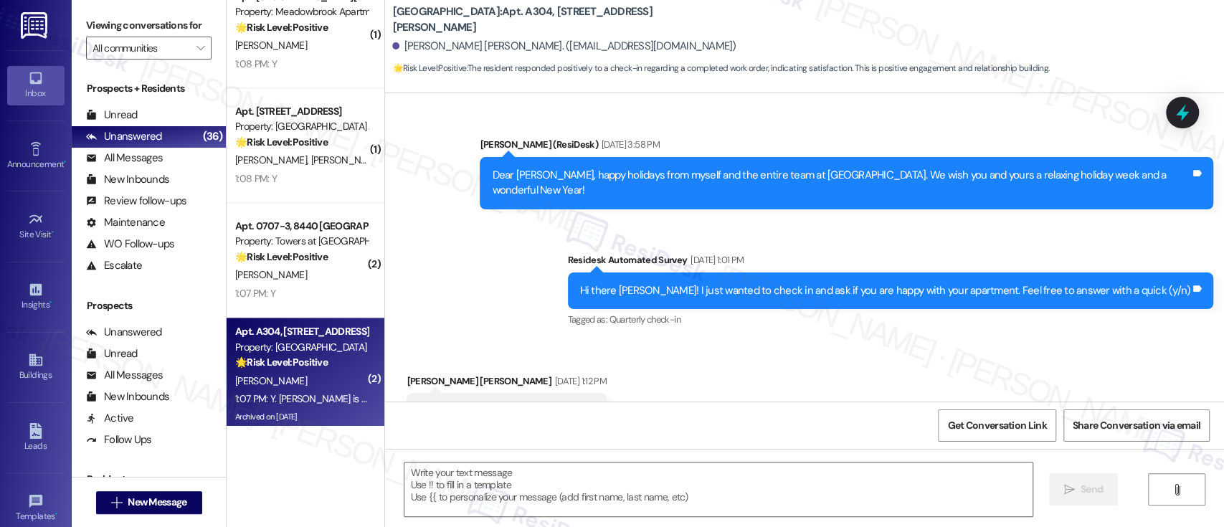
type textarea "Fetching suggested responses. Please feel free to read through the conversation…"
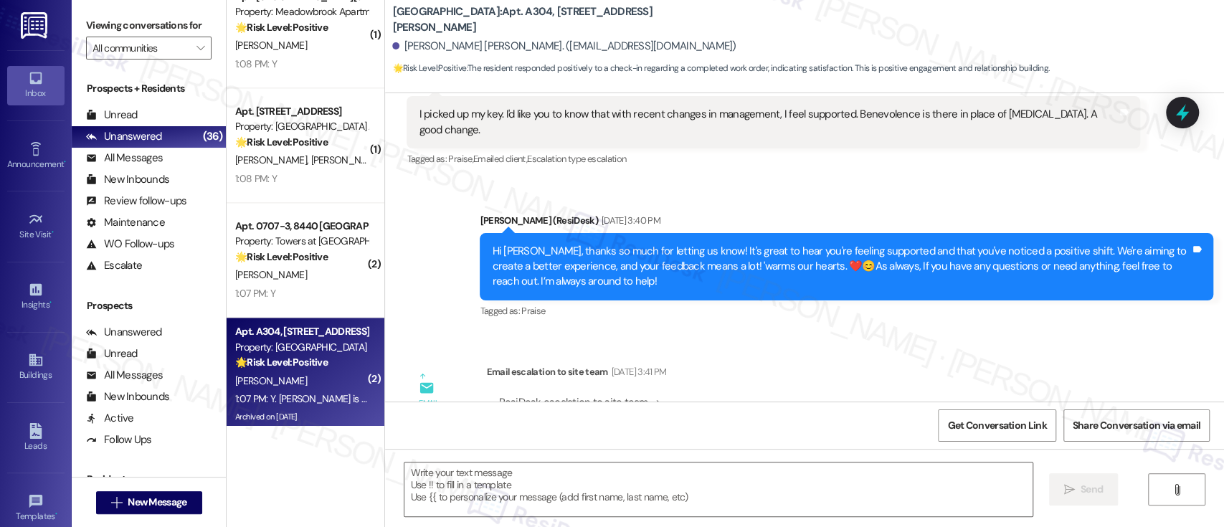
scroll to position [16351, 0]
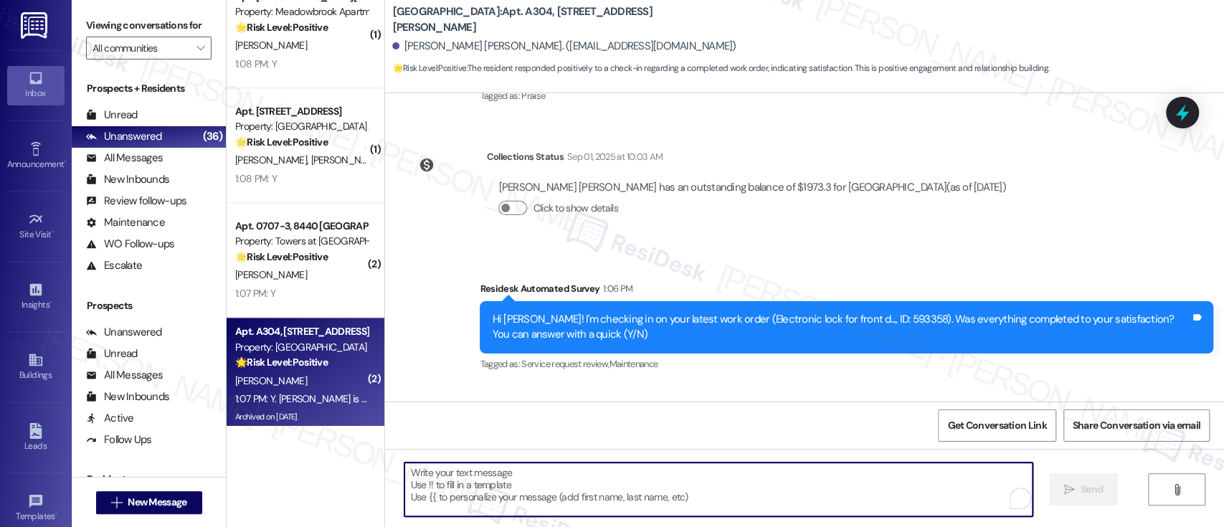
click at [912, 497] on textarea "To enrich screen reader interactions, please activate Accessibility in Grammarl…" at bounding box center [717, 489] width 627 height 54
paste textarea "I'm so glad to hear that everything was taken care of to your satisfaction. Has…"
type textarea "I'm so glad to hear that everything was taken care of to your satisfaction. Has…"
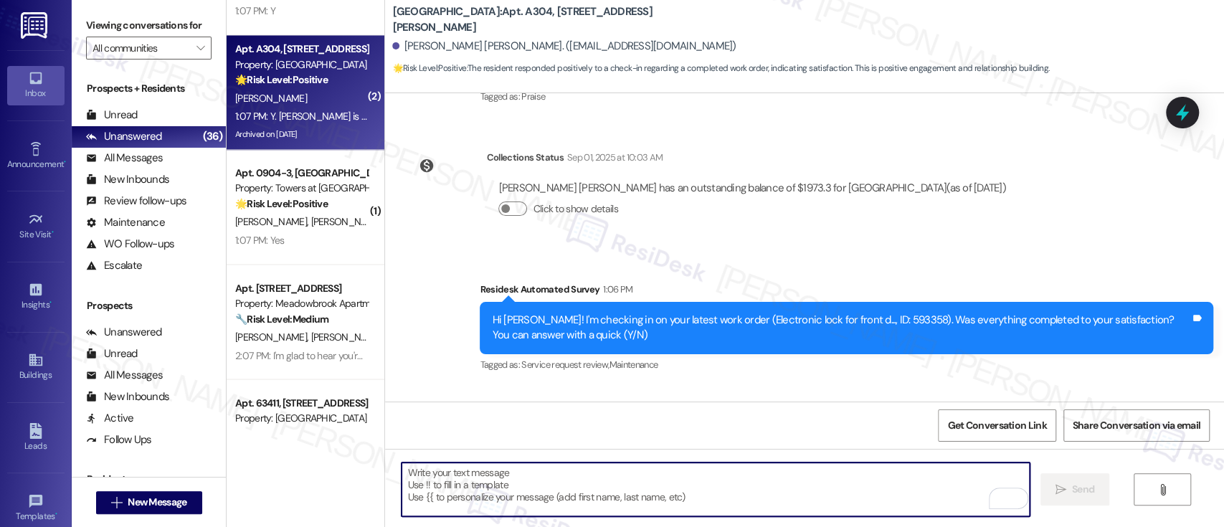
scroll to position [5301, 0]
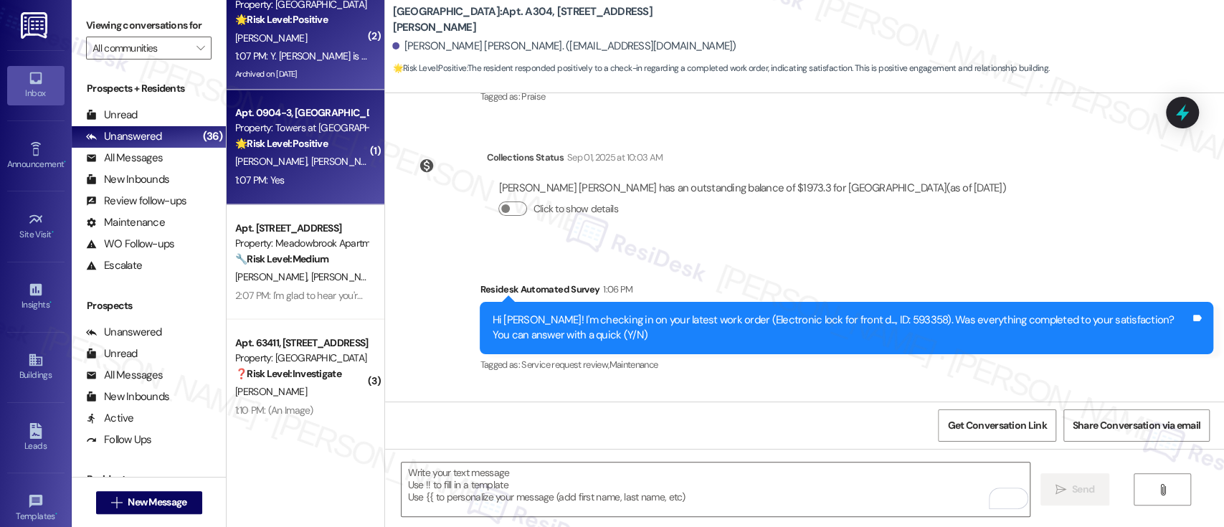
click at [311, 158] on span "[PERSON_NAME]" at bounding box center [347, 161] width 72 height 13
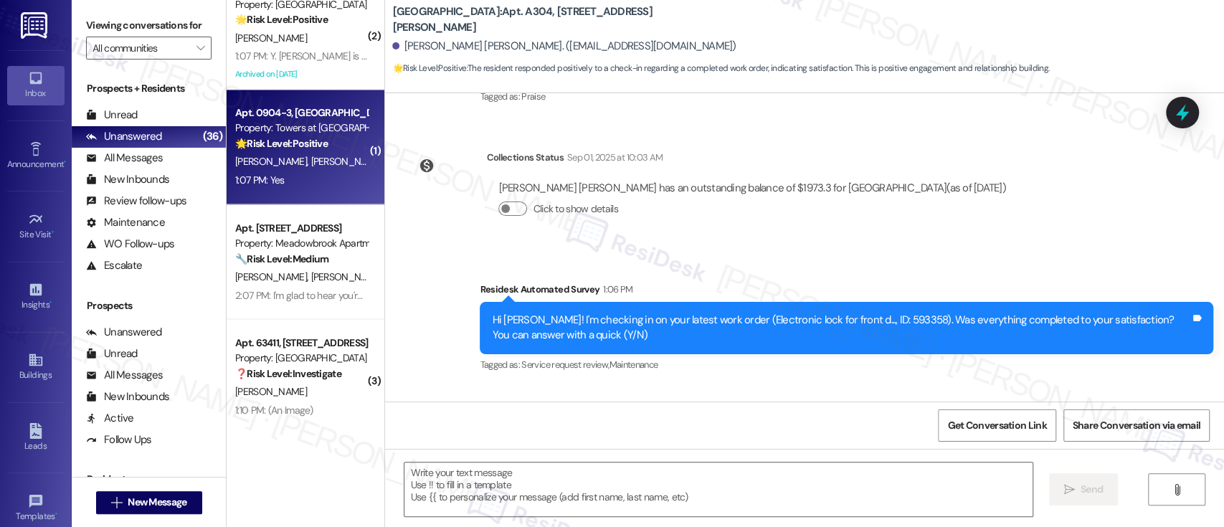
type textarea "Fetching suggested responses. Please feel free to read through the conversation…"
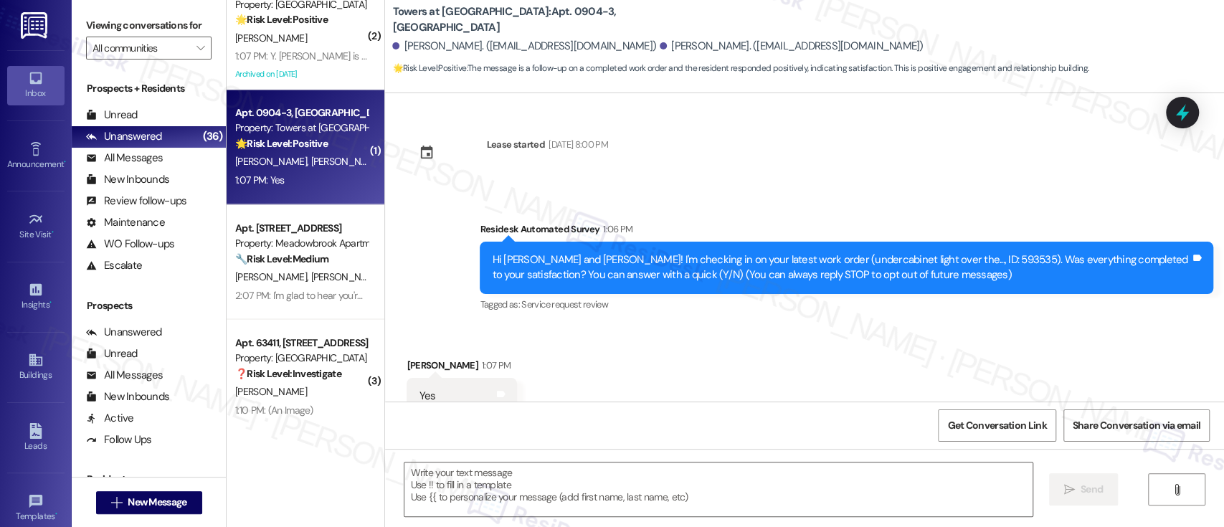
scroll to position [45, 0]
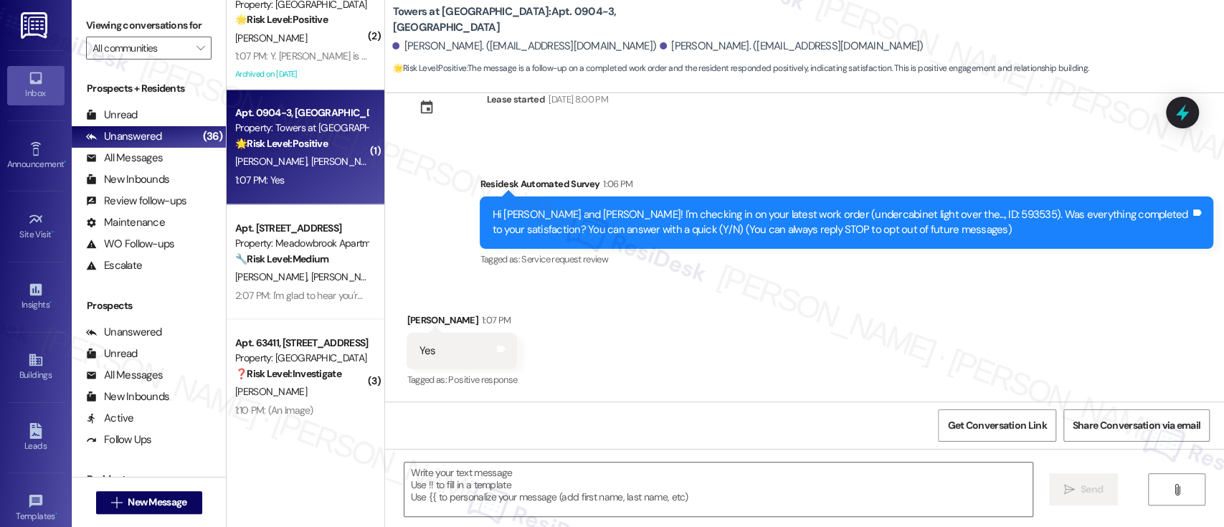
type textarea "Fetching suggested responses. Please feel free to read through the conversation…"
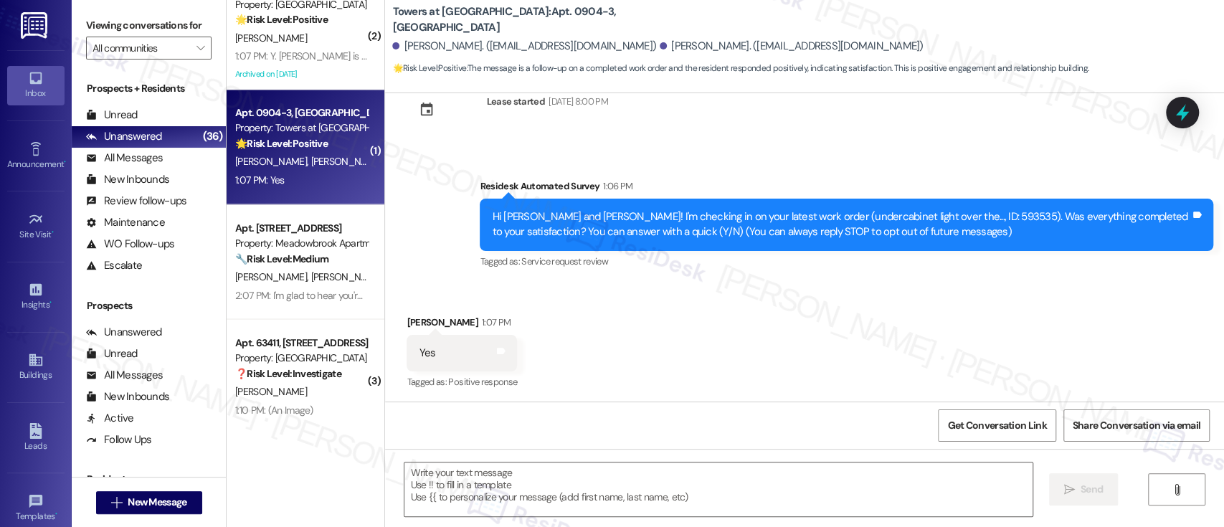
scroll to position [46, 0]
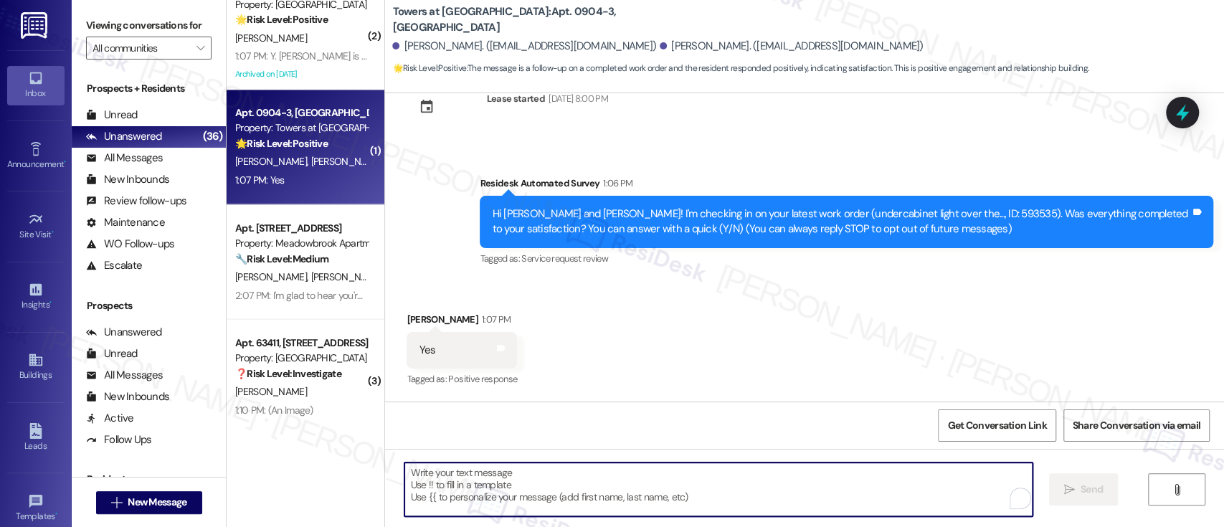
click at [654, 482] on textarea "To enrich screen reader interactions, please activate Accessibility in Grammarl…" at bounding box center [717, 489] width 627 height 54
paste textarea "I'm so glad to hear that everything was taken care of to your satisfaction. Has…"
type textarea "I'm so glad to hear that everything was taken care of to your satisfaction. Has…"
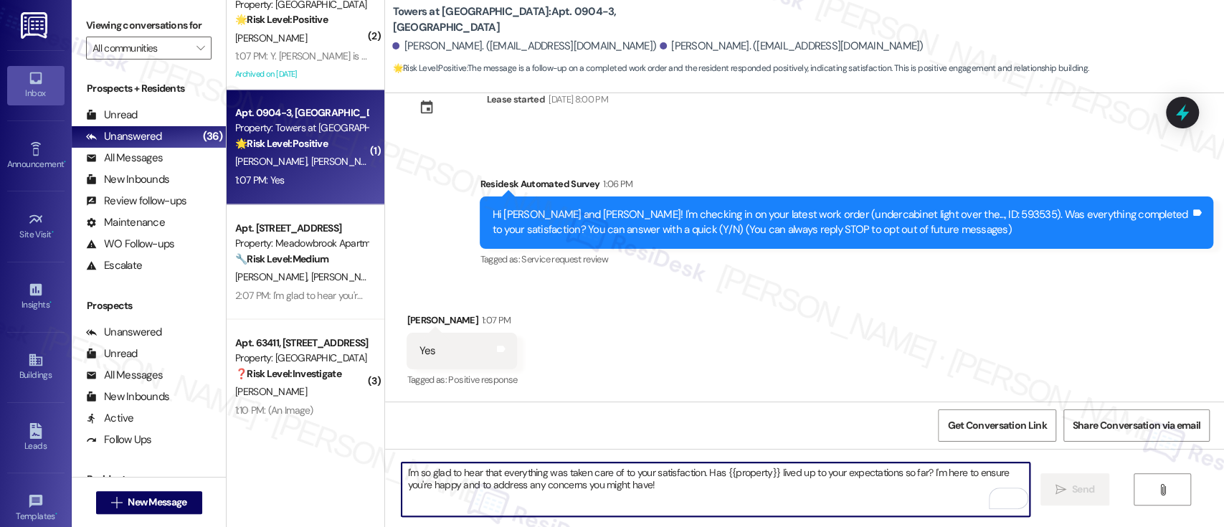
scroll to position [5309, 0]
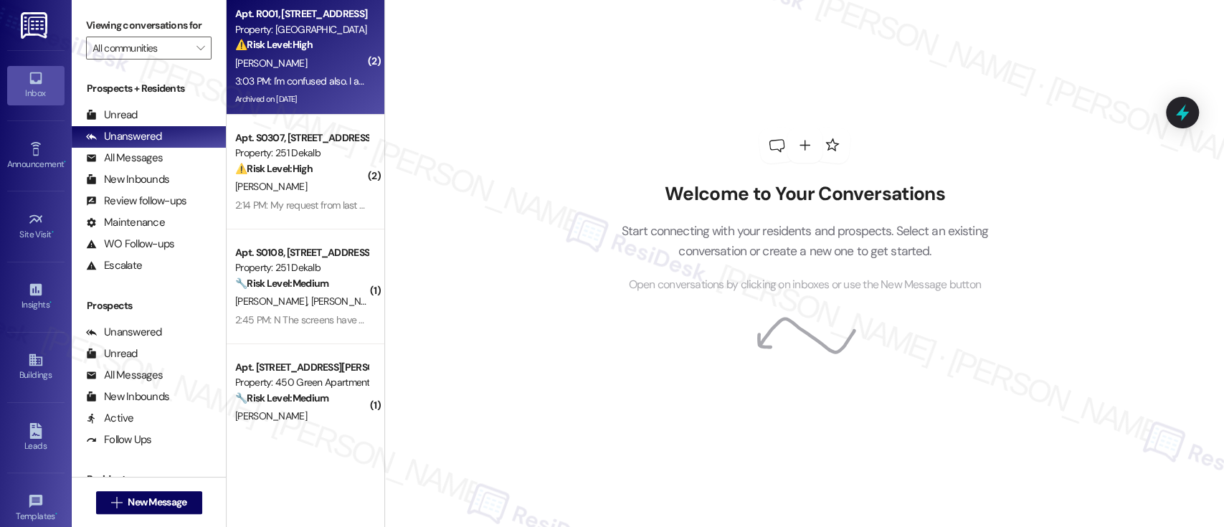
click at [321, 44] on div "⚠️ Risk Level: High The resident reports continued presence of mice droppings a…" at bounding box center [301, 44] width 133 height 15
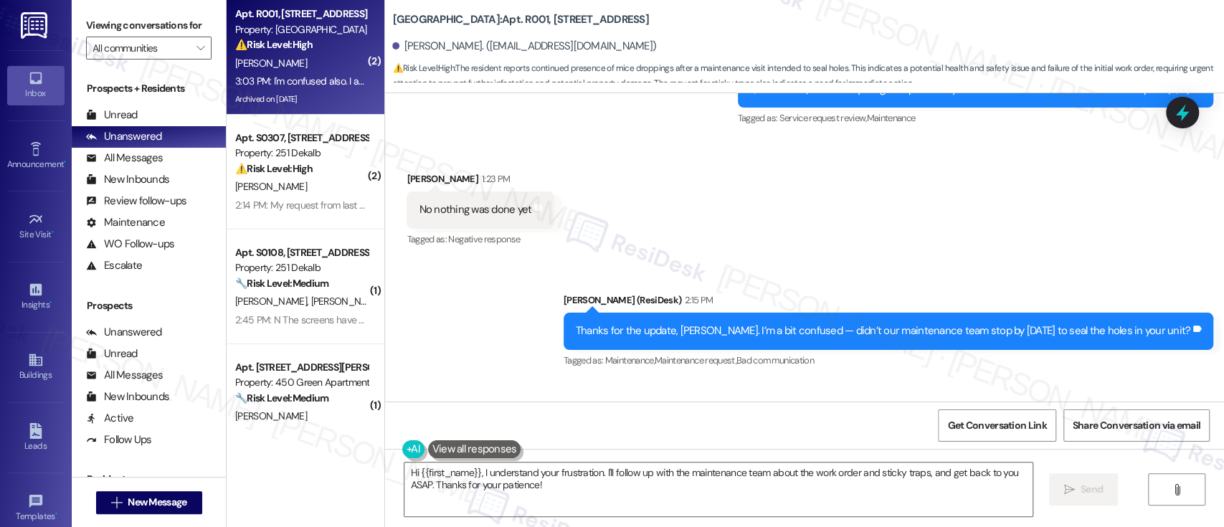
scroll to position [36205, 0]
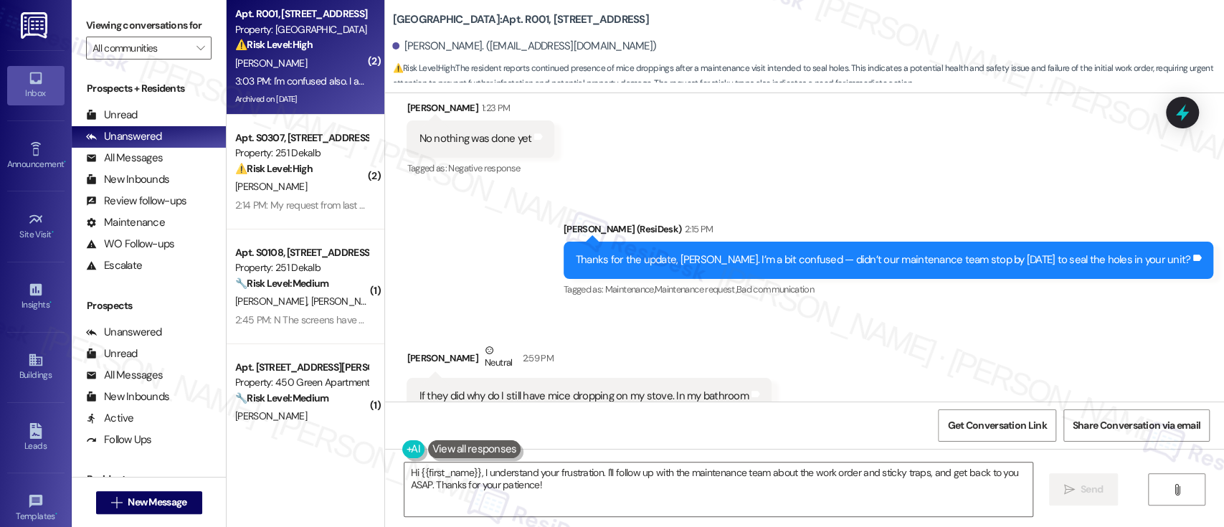
click at [798, 310] on div "Received via SMS [PERSON_NAME] Neutral 2:59 PM If they did why do I still have …" at bounding box center [804, 428] width 839 height 237
click at [898, 310] on div "Received via SMS [PERSON_NAME] Neutral 2:59 PM If they did why do I still have …" at bounding box center [804, 428] width 839 height 237
click at [645, 485] on textarea "Hi {{first_name}}, I understand your frustration. I'll follow up with the maint…" at bounding box center [717, 489] width 627 height 54
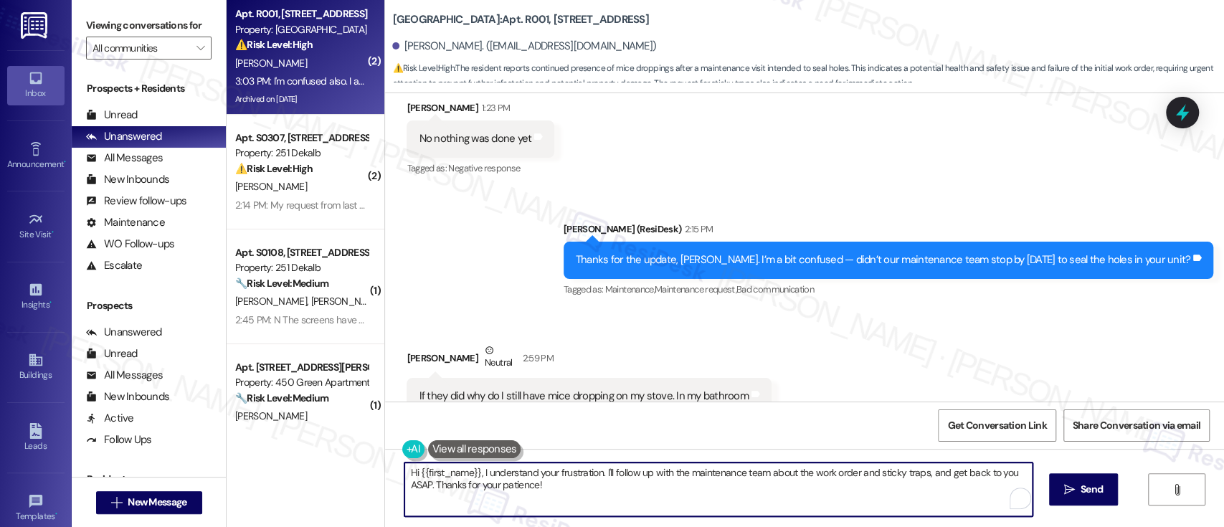
drag, startPoint x: 608, startPoint y: 490, endPoint x: 211, endPoint y: 421, distance: 402.4
click at [205, 421] on div "Viewing conversations for All communities  Prospects + Residents Unread (0) Un…" at bounding box center [648, 263] width 1152 height 527
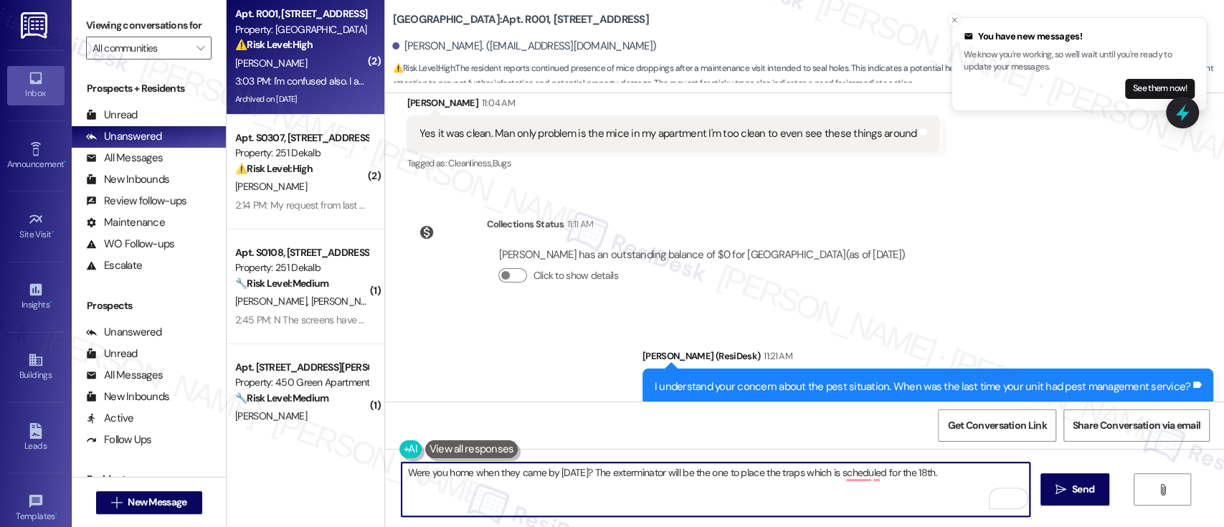
scroll to position [34730, 0]
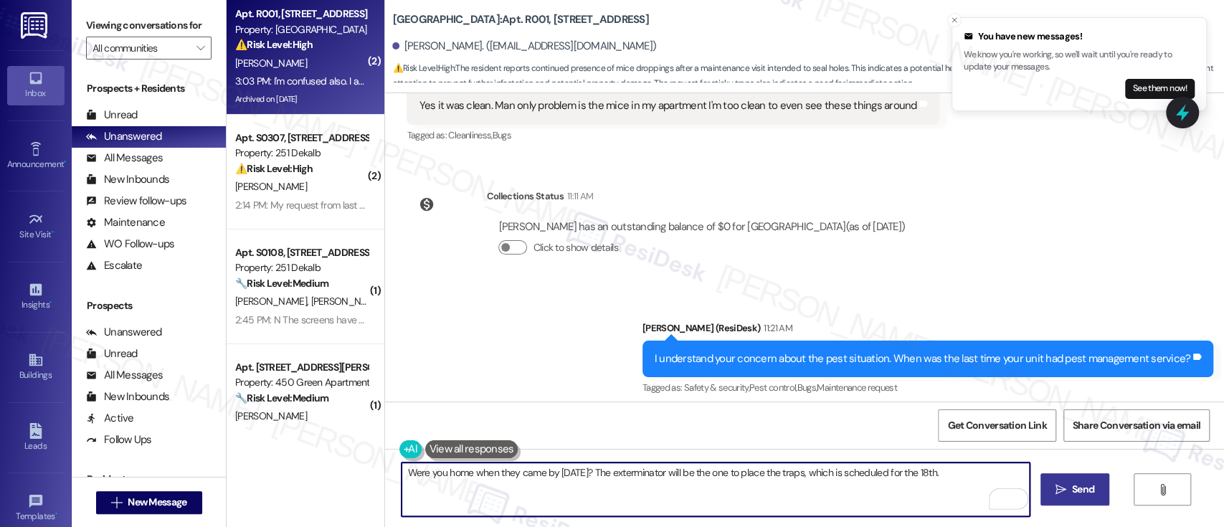
type textarea "Were you home when they came by last Wednesday? The exterminator will be the on…"
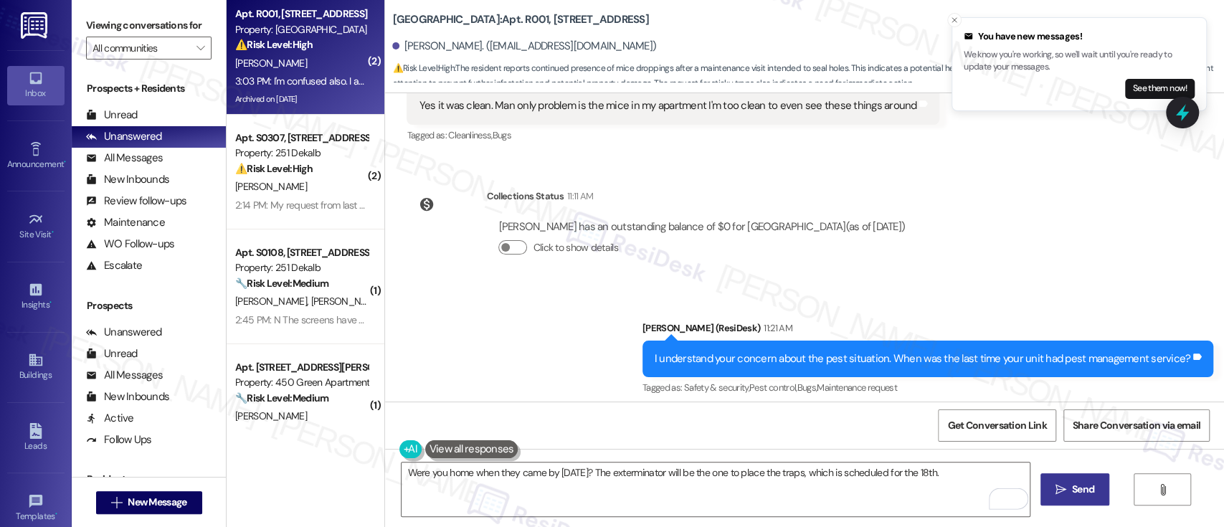
click at [1074, 482] on span "Send" at bounding box center [1083, 489] width 22 height 15
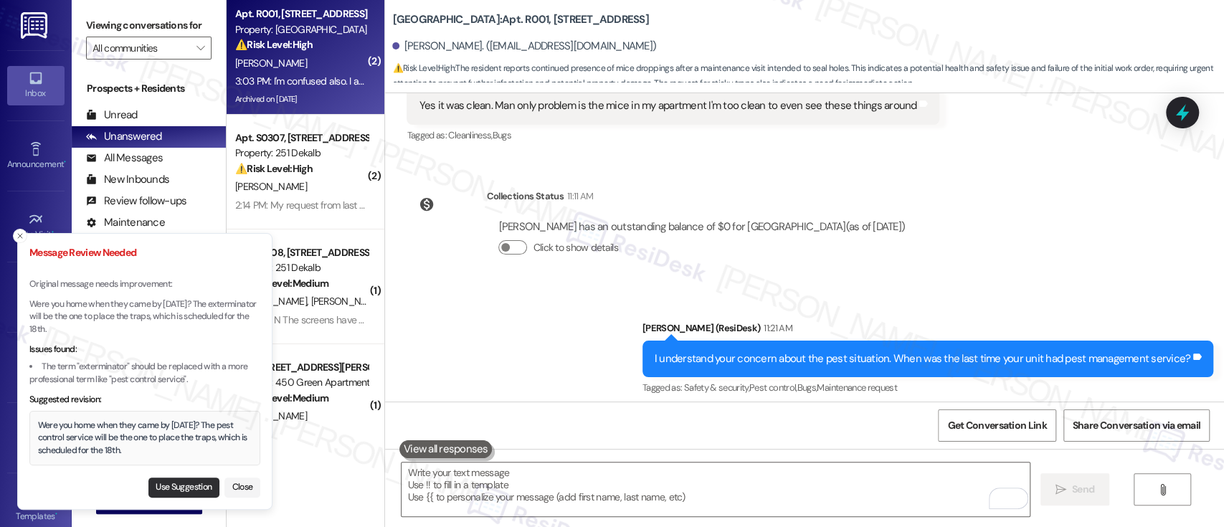
click at [177, 488] on button "Use Suggestion" at bounding box center [183, 487] width 71 height 20
type textarea "Were you home when they came by last Wednesday? The pest control service will b…"
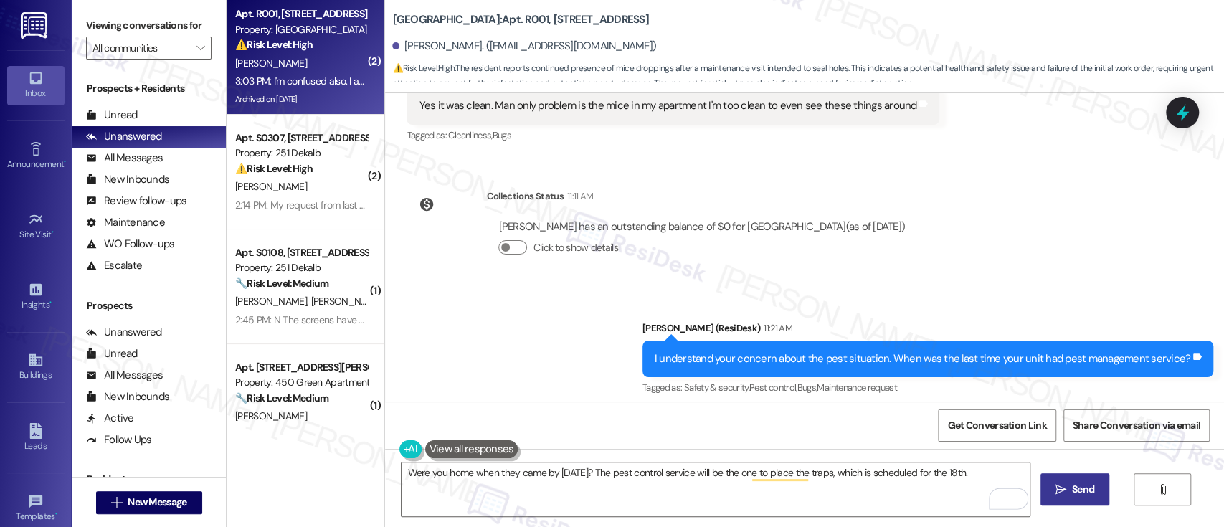
click at [1057, 488] on icon "" at bounding box center [1060, 489] width 11 height 11
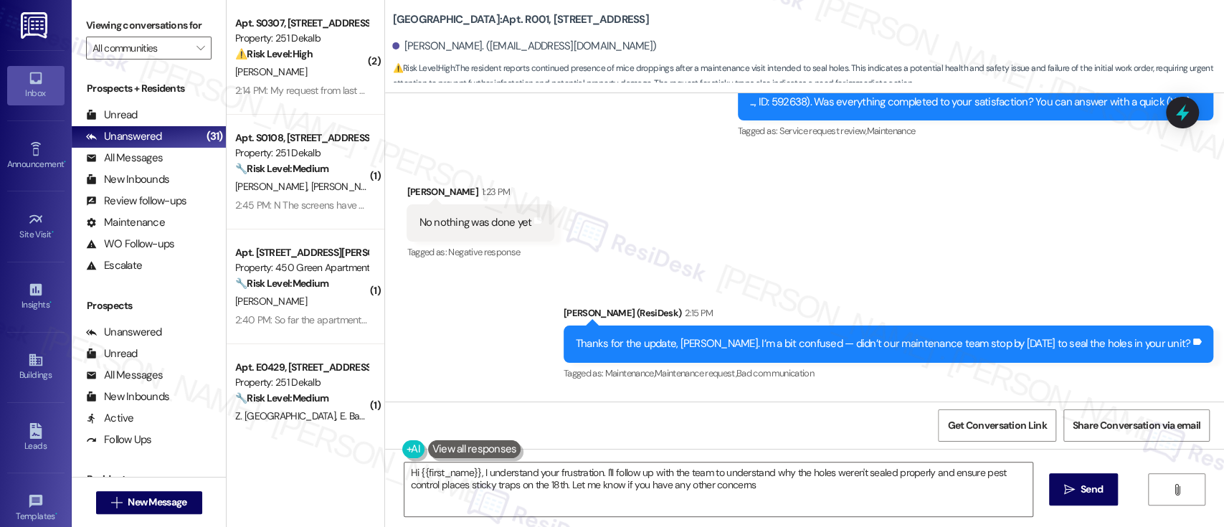
type textarea "Hi {{first_name}}, I understand your frustration. I'll follow up with the team …"
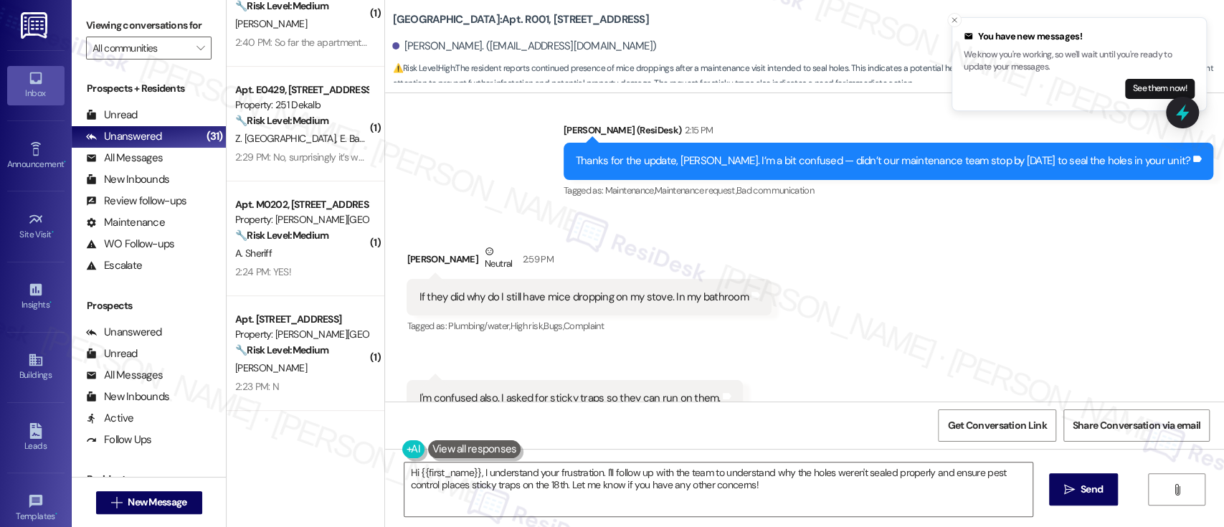
scroll to position [282, 0]
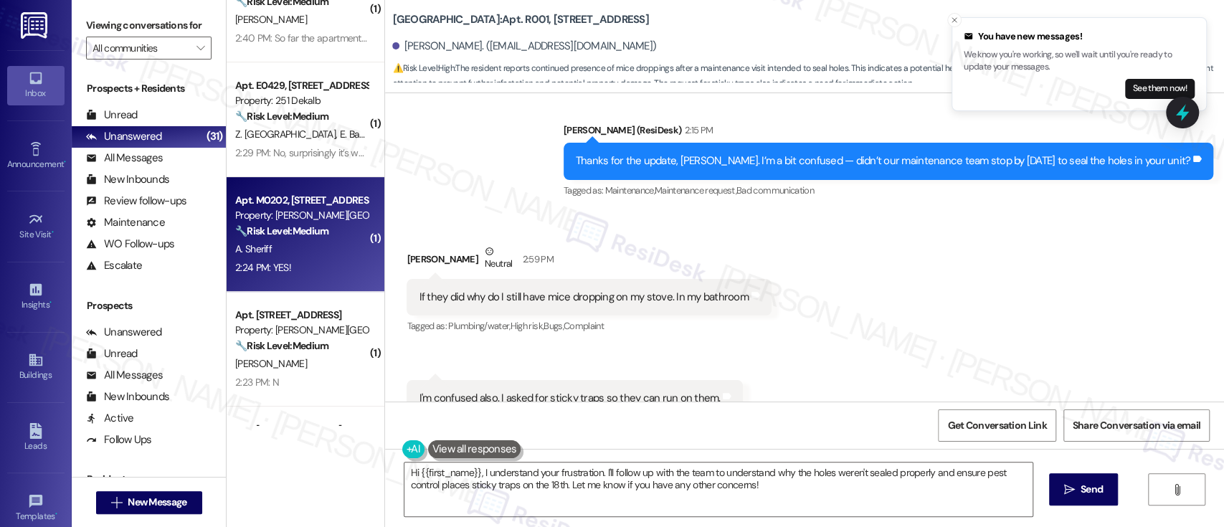
click at [293, 234] on strong "🔧 Risk Level: Medium" at bounding box center [281, 230] width 93 height 13
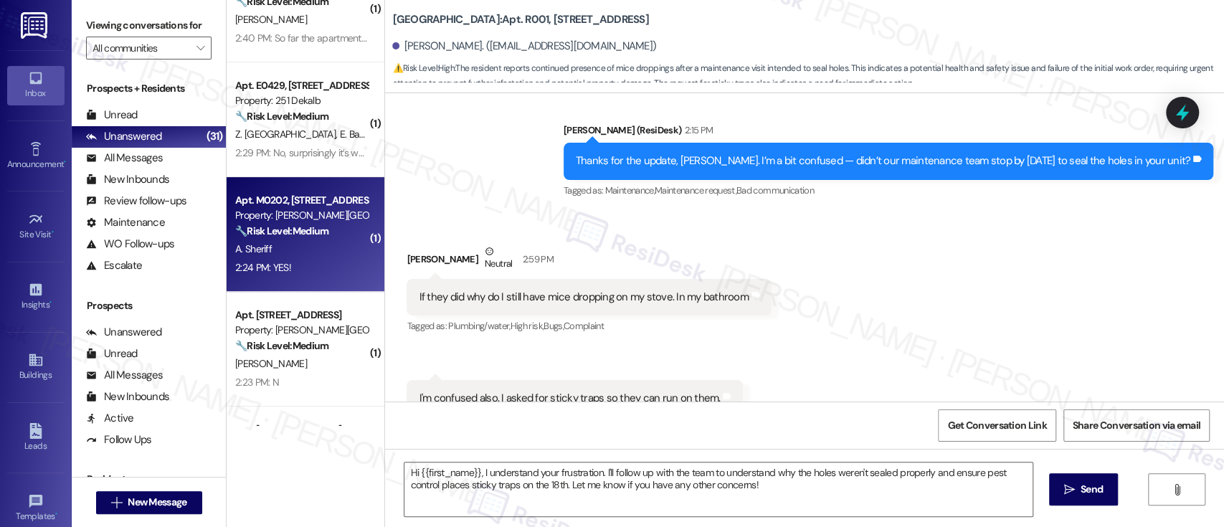
type textarea "Fetching suggested responses. Please feel free to read through the conversation…"
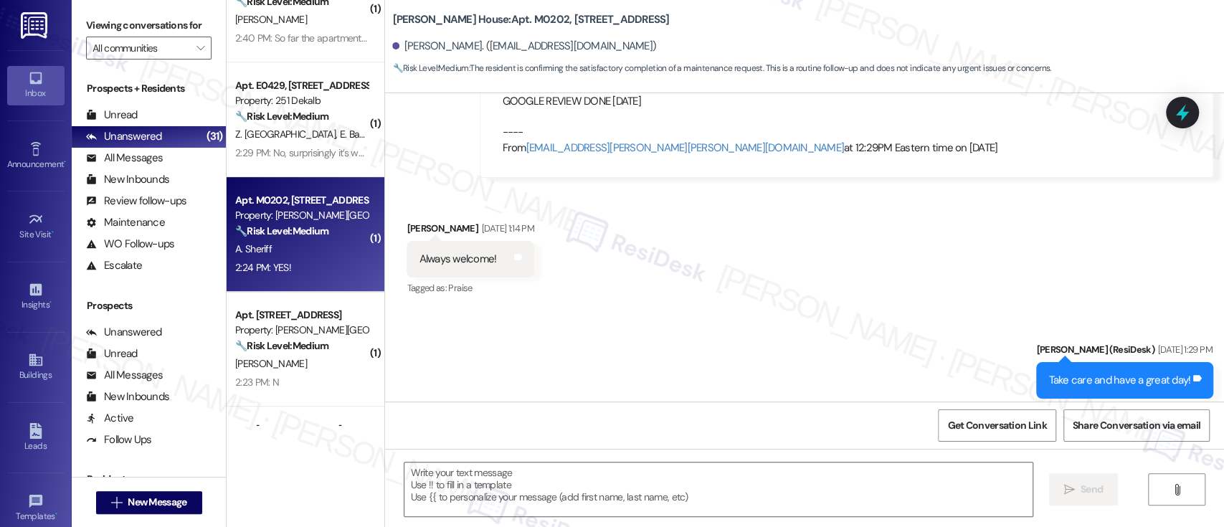
scroll to position [2532, 0]
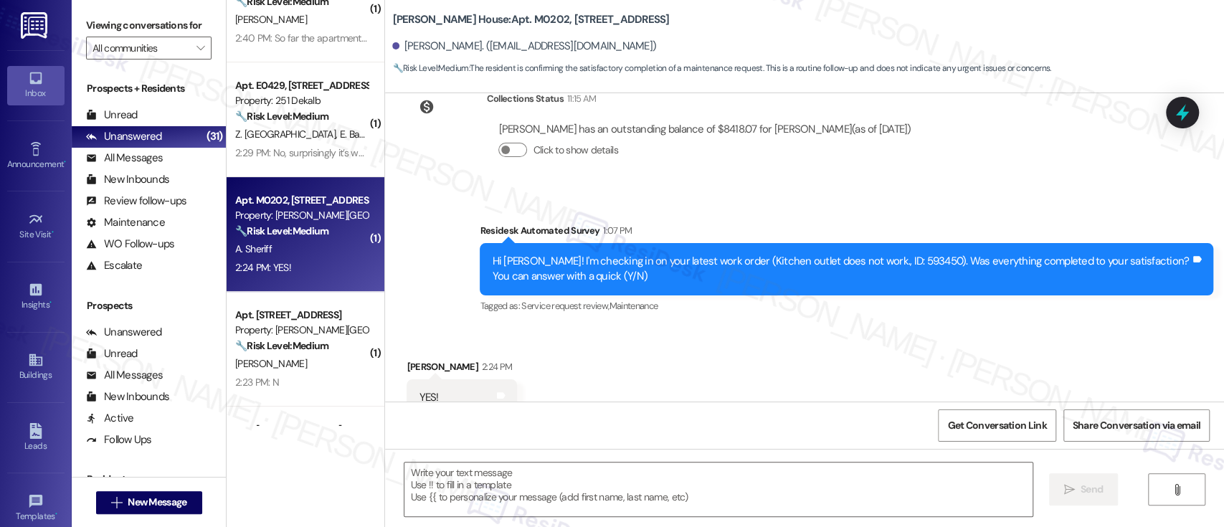
type textarea "Fetching suggested responses. Please feel free to read through the conversation…"
click at [705, 486] on textarea at bounding box center [717, 489] width 627 height 54
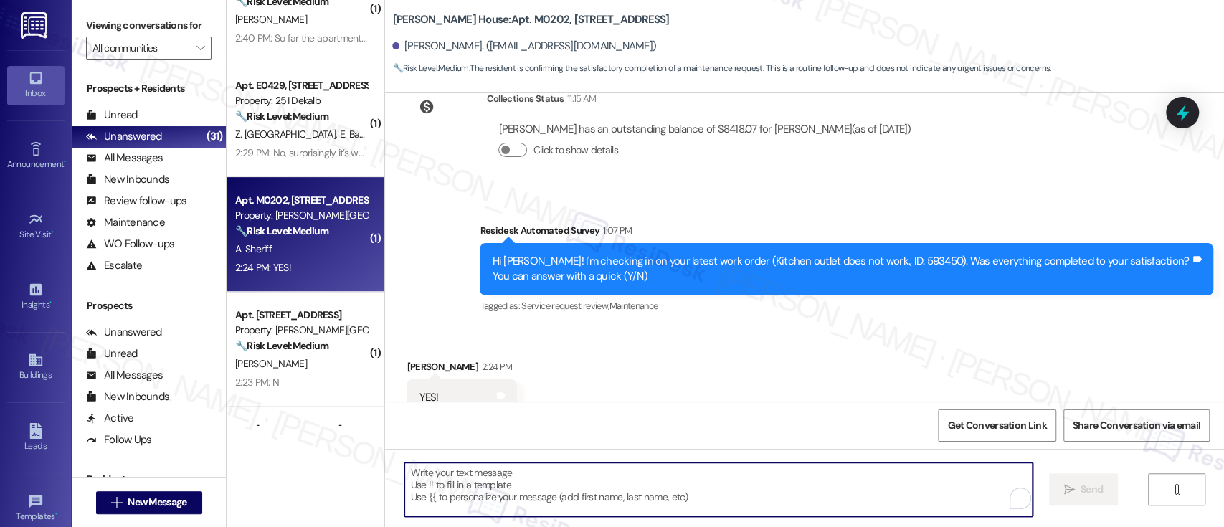
paste textarea "I'm so glad to hear that everything was taken care of to your satisfaction. Has…"
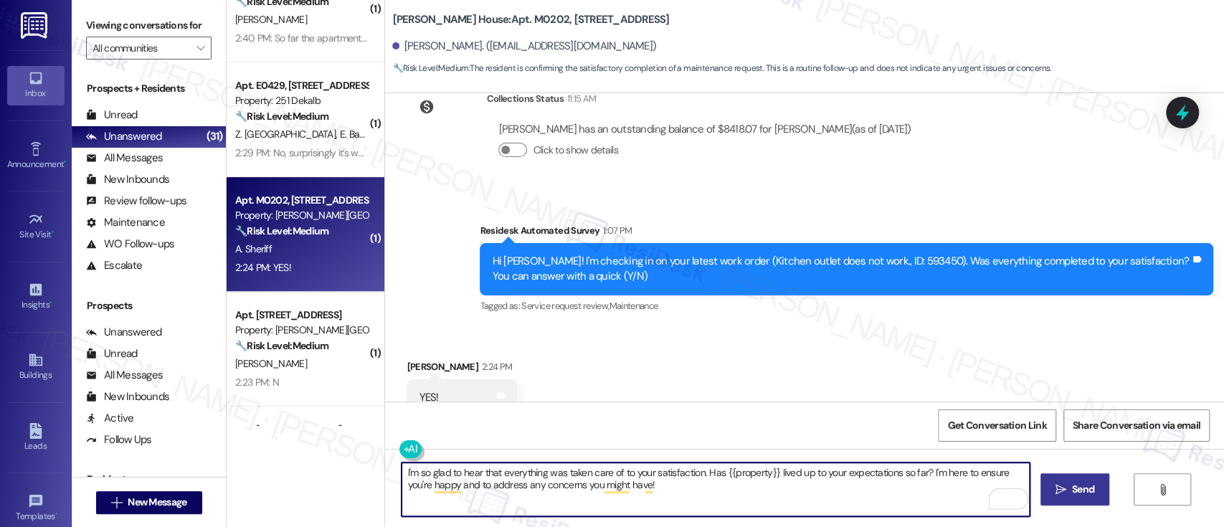
type textarea "I'm so glad to hear that everything was taken care of to your satisfaction. Has…"
click at [1087, 490] on span "Send" at bounding box center [1083, 489] width 22 height 15
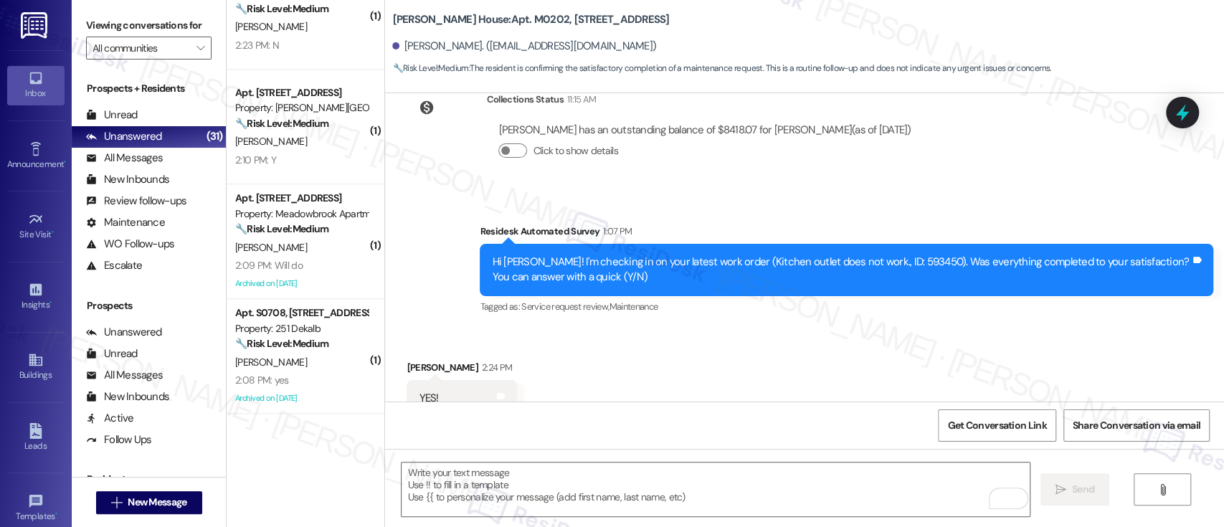
scroll to position [661, 0]
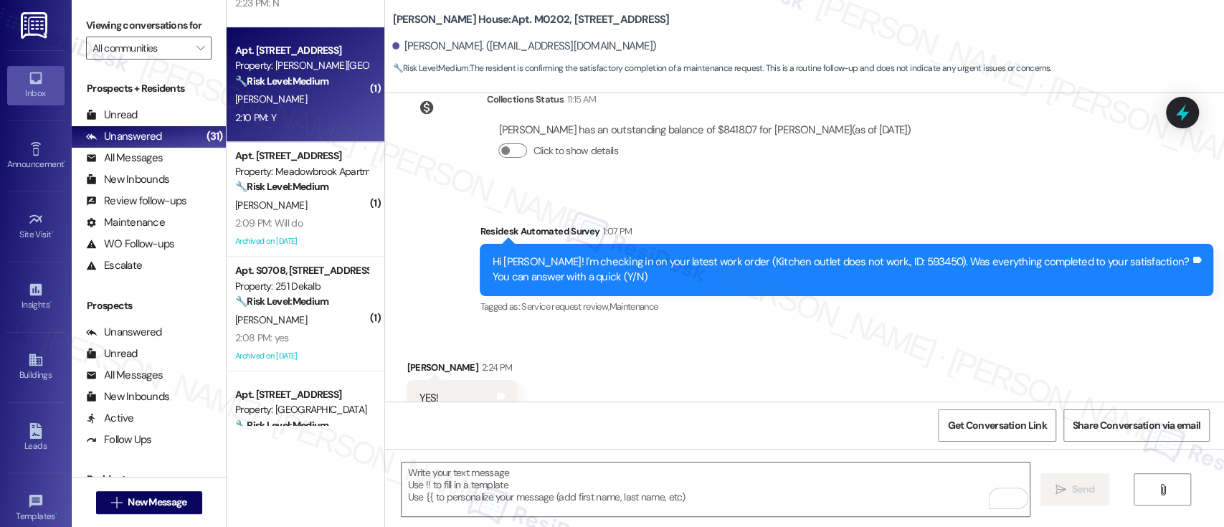
click at [320, 104] on div "D. Gohel" at bounding box center [301, 99] width 135 height 18
type textarea "Fetching suggested responses. Please feel free to read through the conversation…"
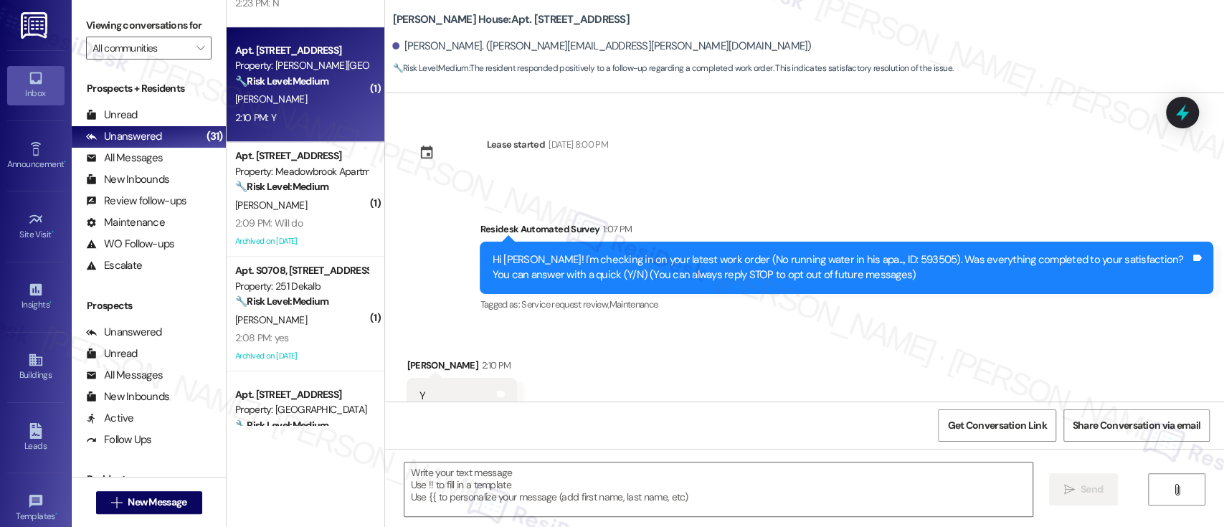
scroll to position [45, 0]
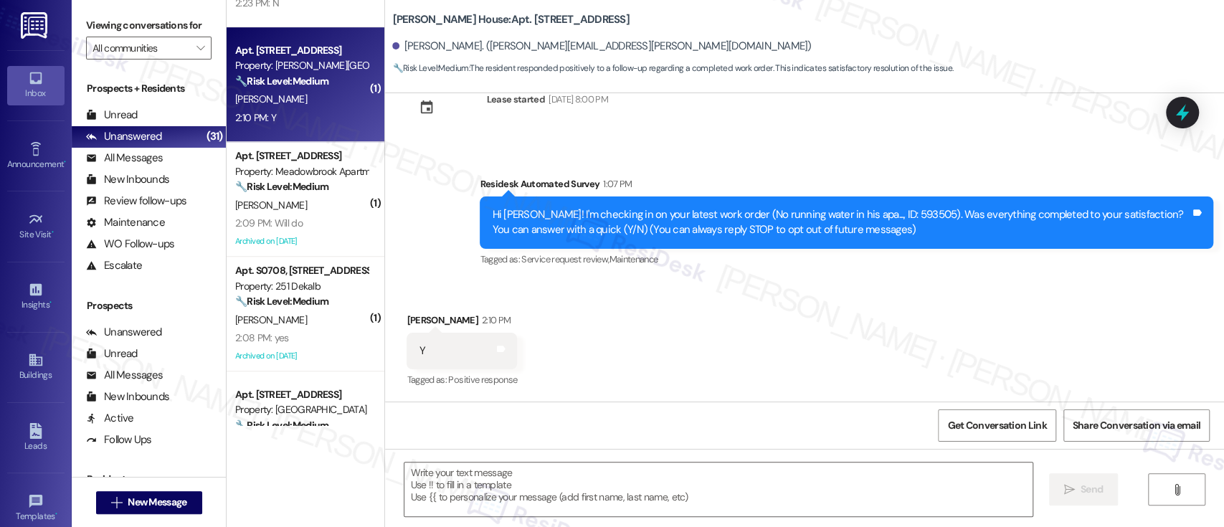
type textarea "Fetching suggested responses. Please feel free to read through the conversation…"
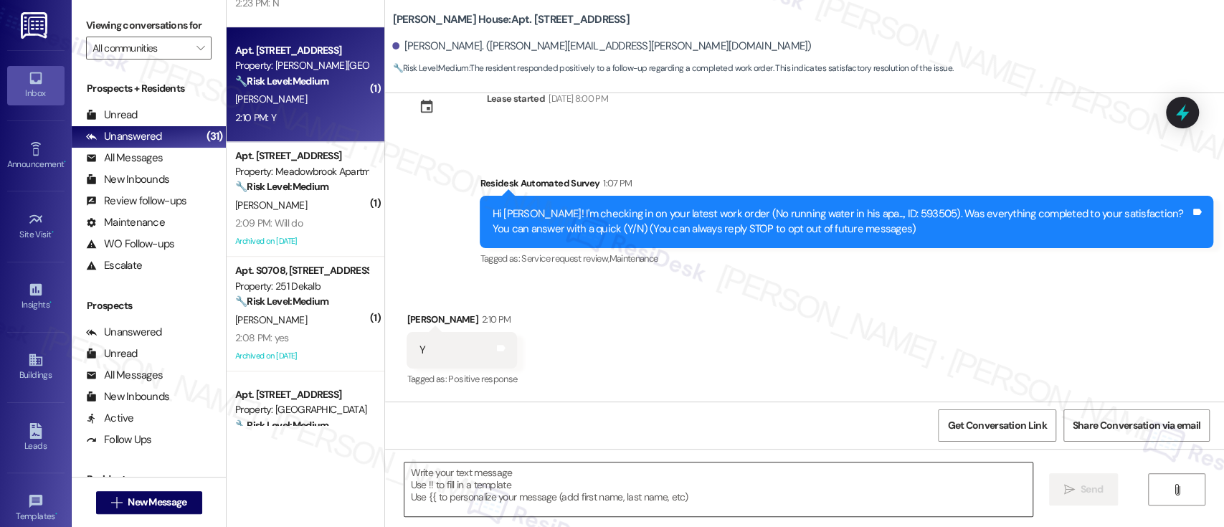
click at [710, 475] on textarea at bounding box center [717, 489] width 627 height 54
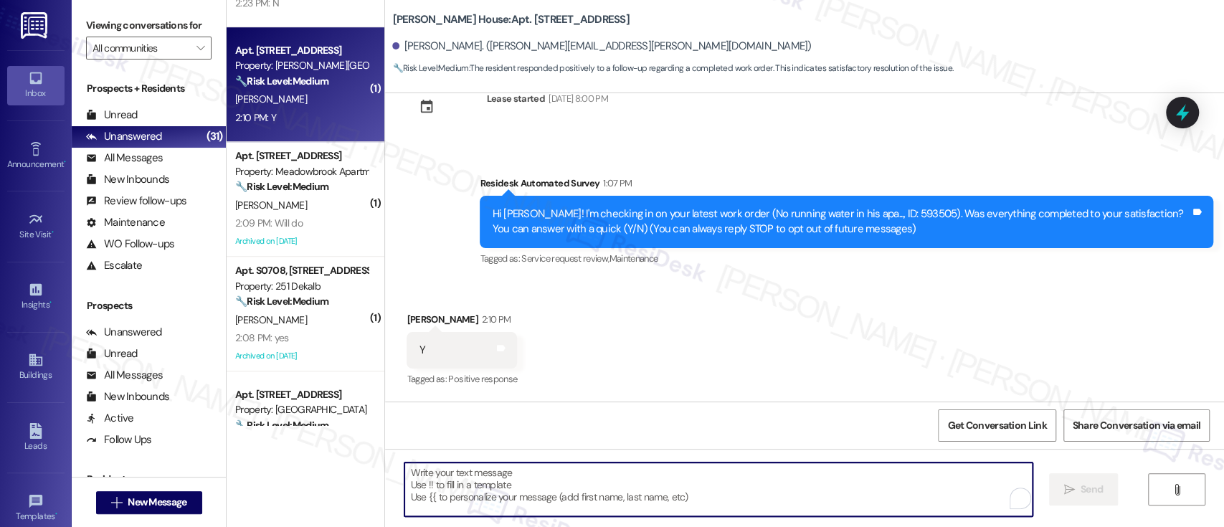
paste textarea "I'm so glad to hear that everything was taken care of to your satisfaction. Has…"
type textarea "I'm so glad to hear that everything was taken care of to your satisfaction. Has…"
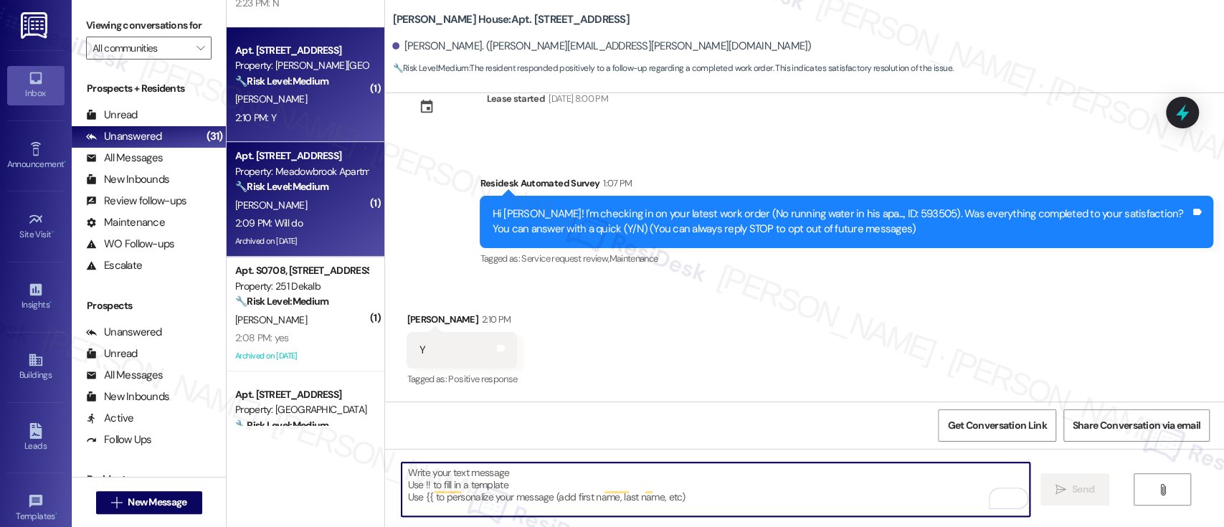
scroll to position [45, 0]
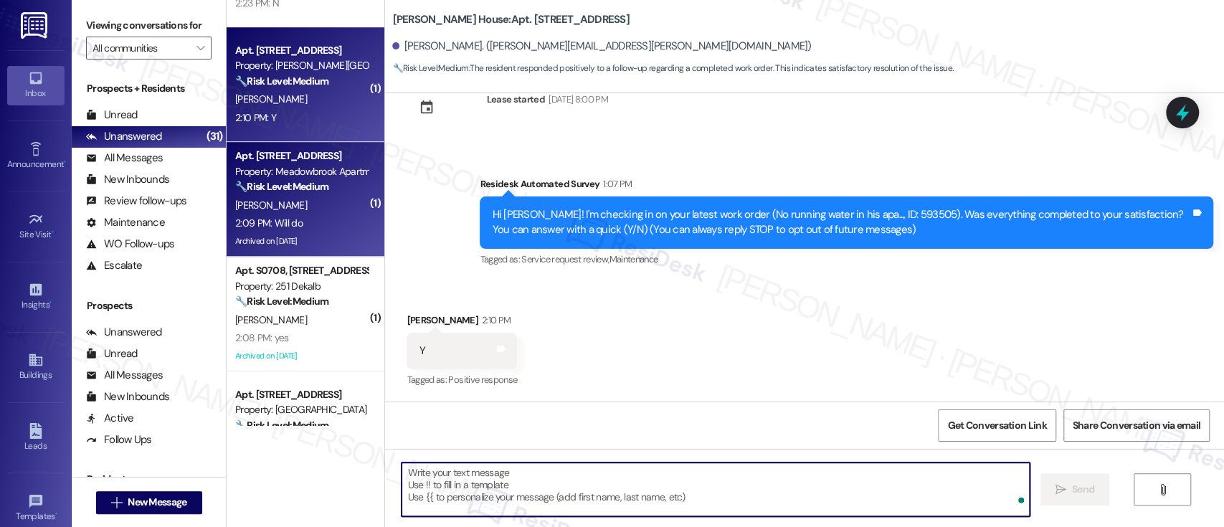
click at [341, 225] on div "2:09 PM: Will do 2:09 PM: Will do" at bounding box center [301, 223] width 135 height 18
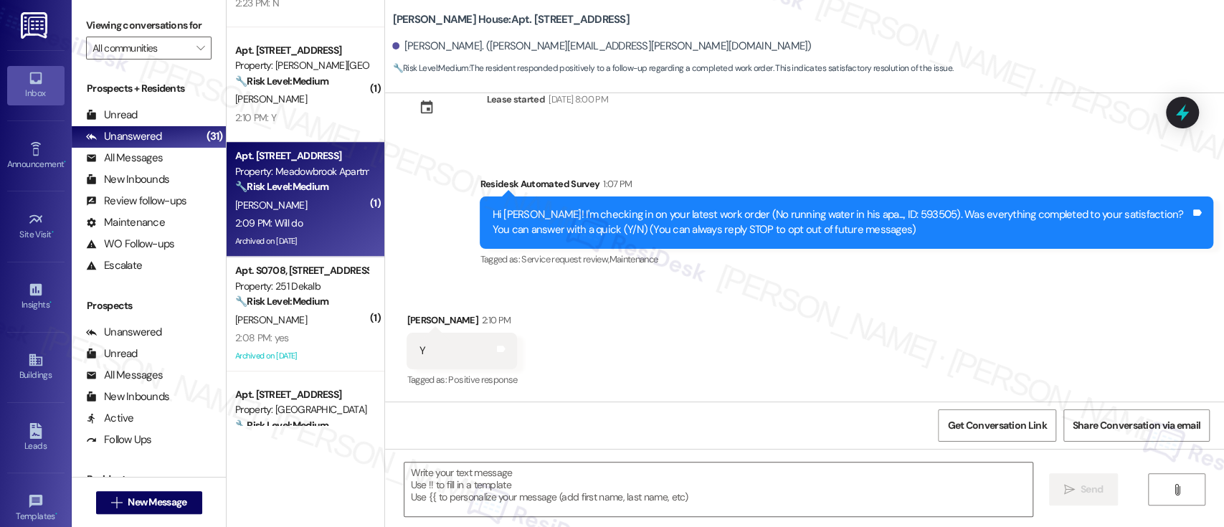
type textarea "Fetching suggested responses. Please feel free to read through the conversation…"
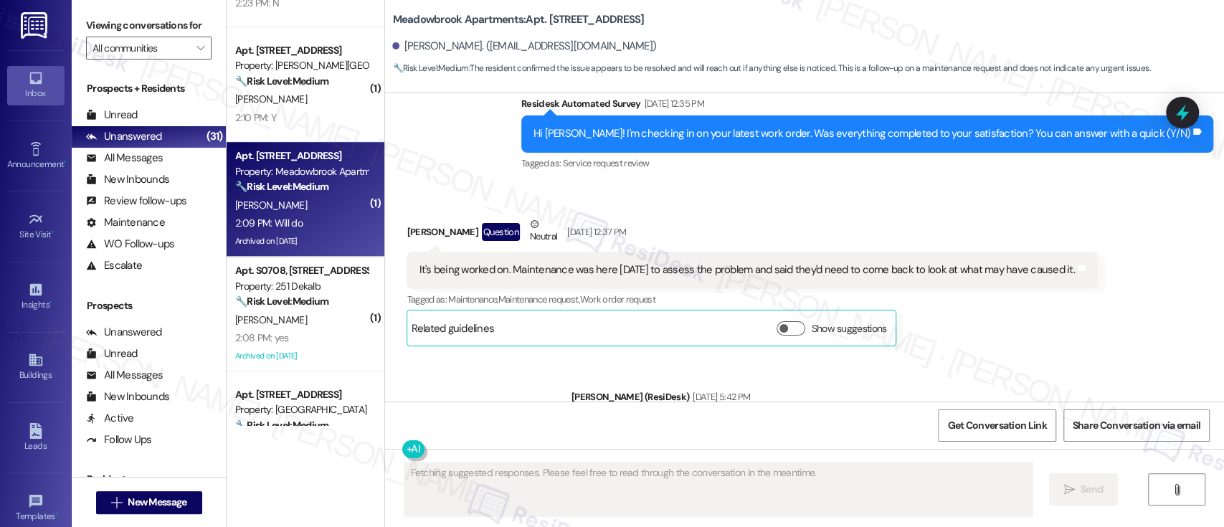
scroll to position [4295, 0]
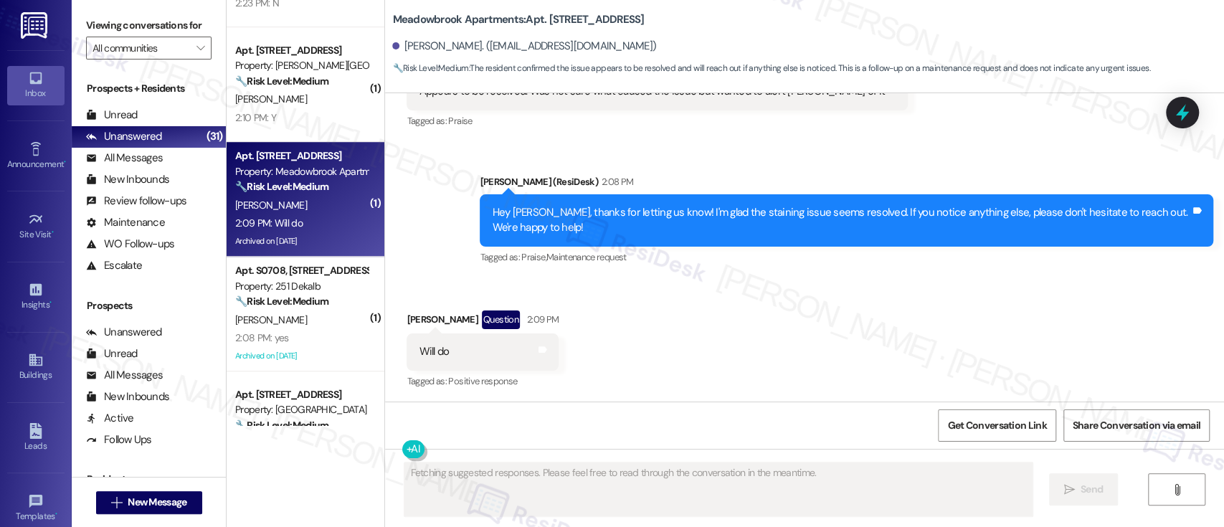
click at [811, 328] on div "Received via SMS Thomas Dowling Question 2:09 PM Will do Tags and notes Tagged …" at bounding box center [804, 340] width 839 height 124
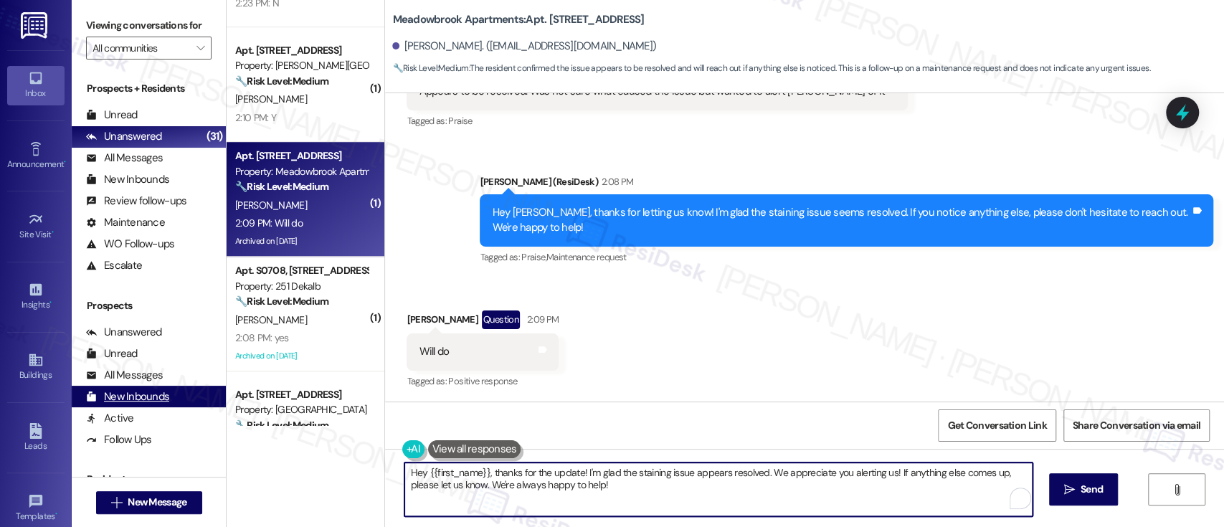
drag, startPoint x: 816, startPoint y: 490, endPoint x: 165, endPoint y: 399, distance: 657.2
click at [165, 399] on div "Viewing conversations for All communities  Prospects + Residents Unread (0) Un…" at bounding box center [648, 263] width 1152 height 527
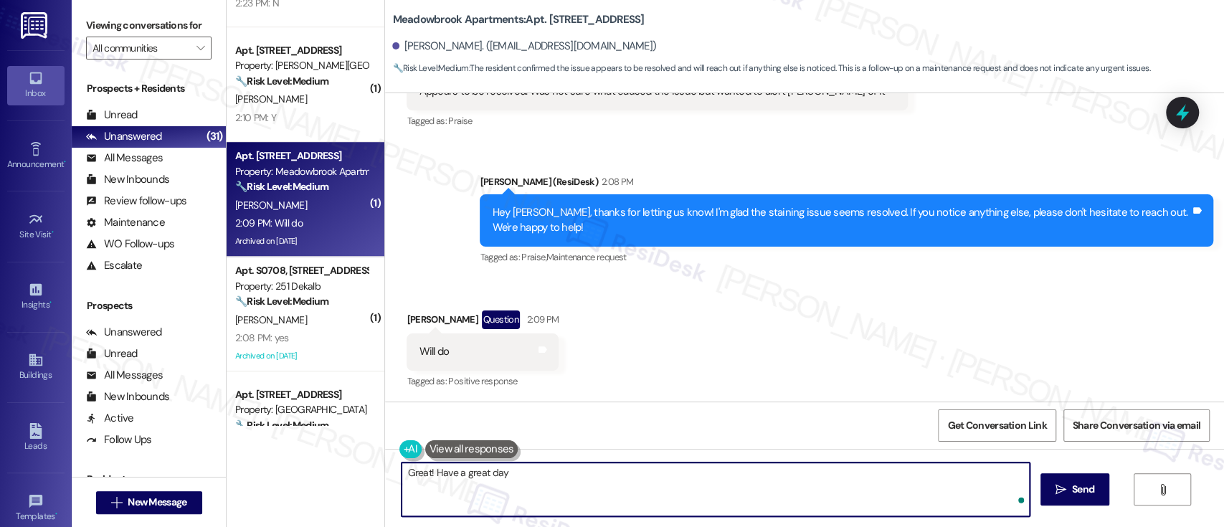
type textarea "Great! Have a great day!"
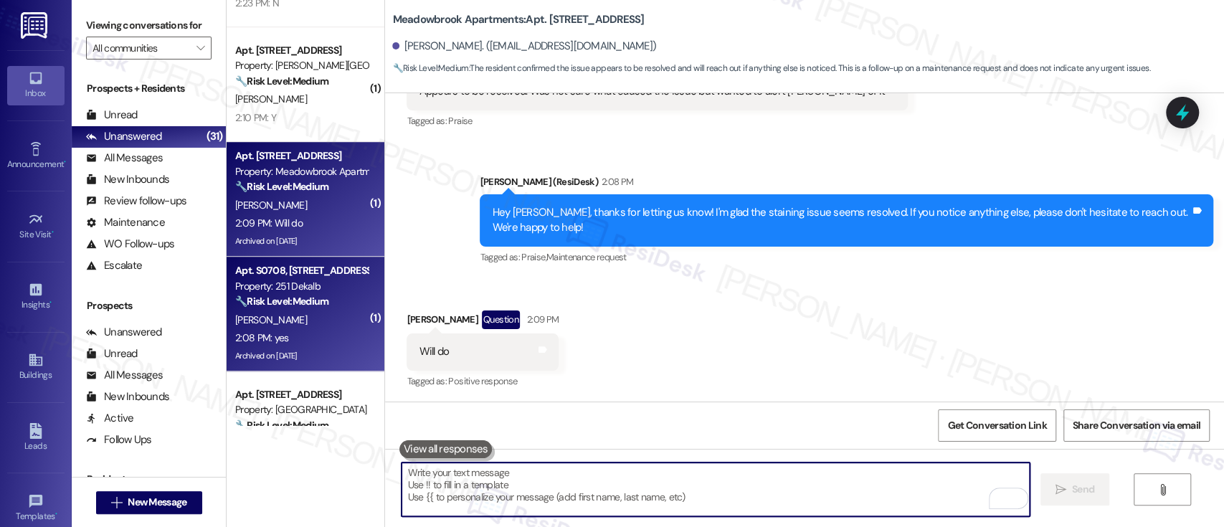
click at [294, 330] on div "2:08 PM: yes 2:08 PM: yes" at bounding box center [301, 338] width 135 height 18
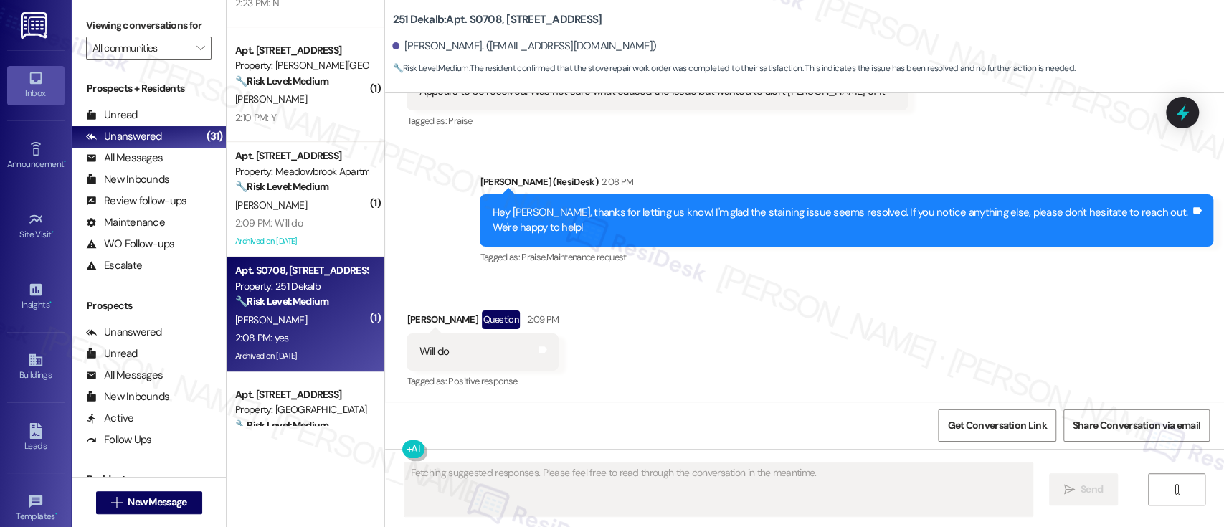
scroll to position [2696, 0]
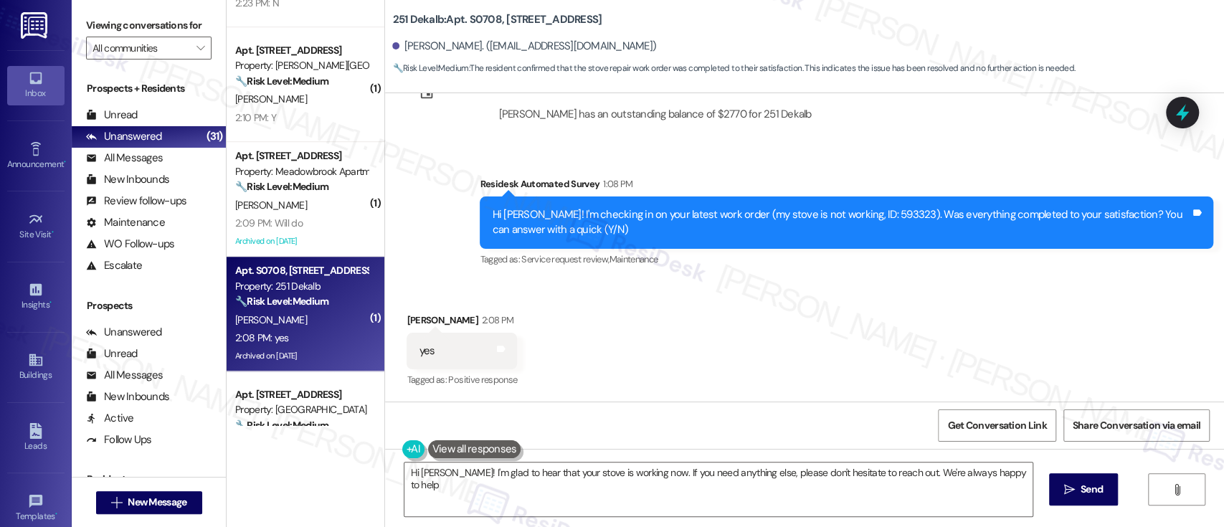
type textarea "Hi Damon! I'm glad to hear that your stove is working now. If you need anything…"
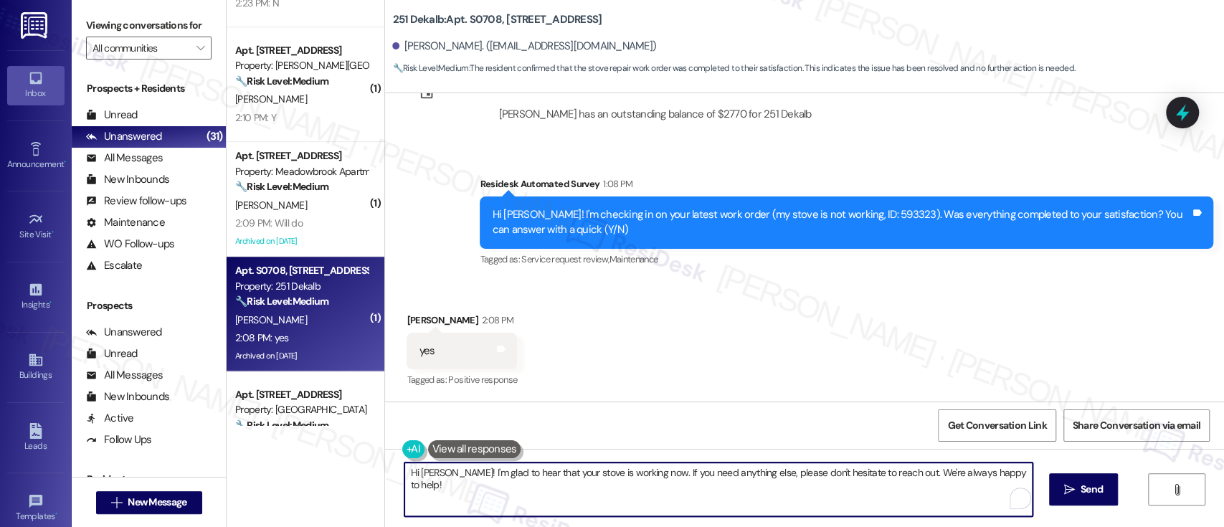
click at [669, 485] on textarea "Hi Damon! I'm glad to hear that your stove is working now. If you need anything…" at bounding box center [717, 489] width 627 height 54
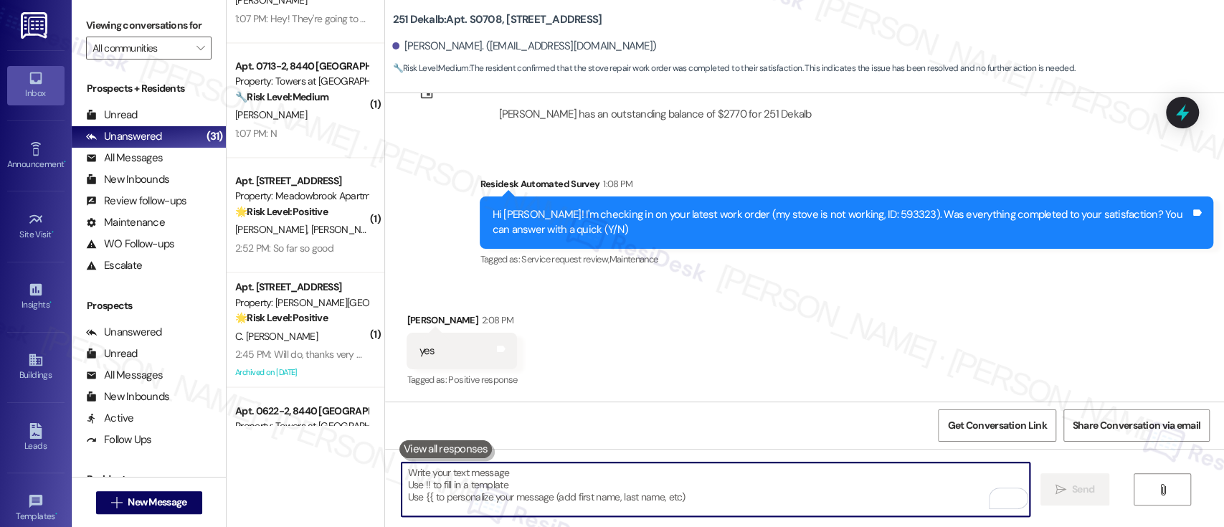
scroll to position [1605, 0]
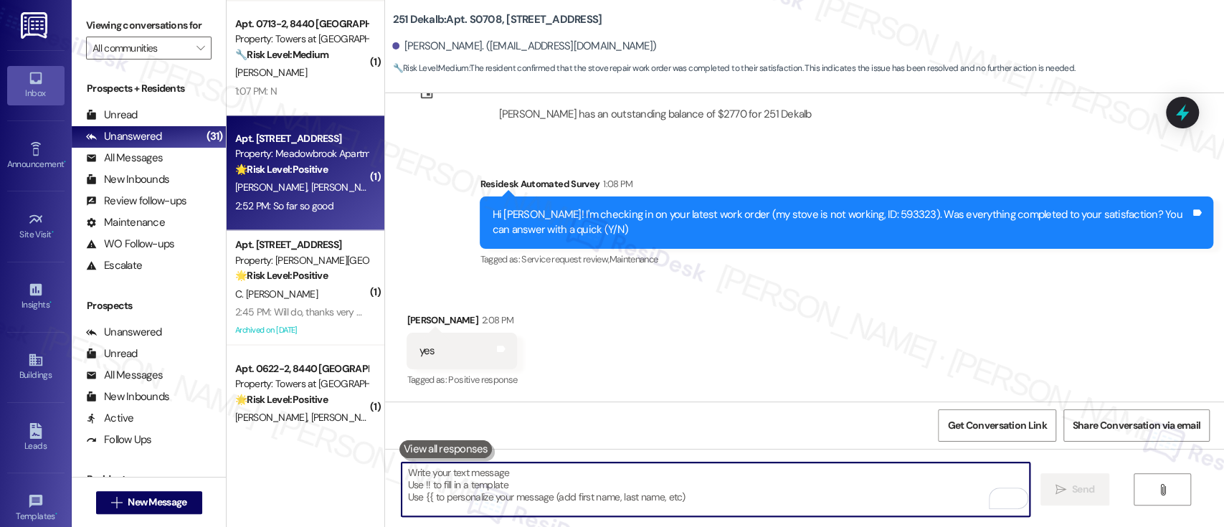
click at [321, 197] on div "2:52 PM: So far so good 2:52 PM: So far so good" at bounding box center [301, 206] width 135 height 18
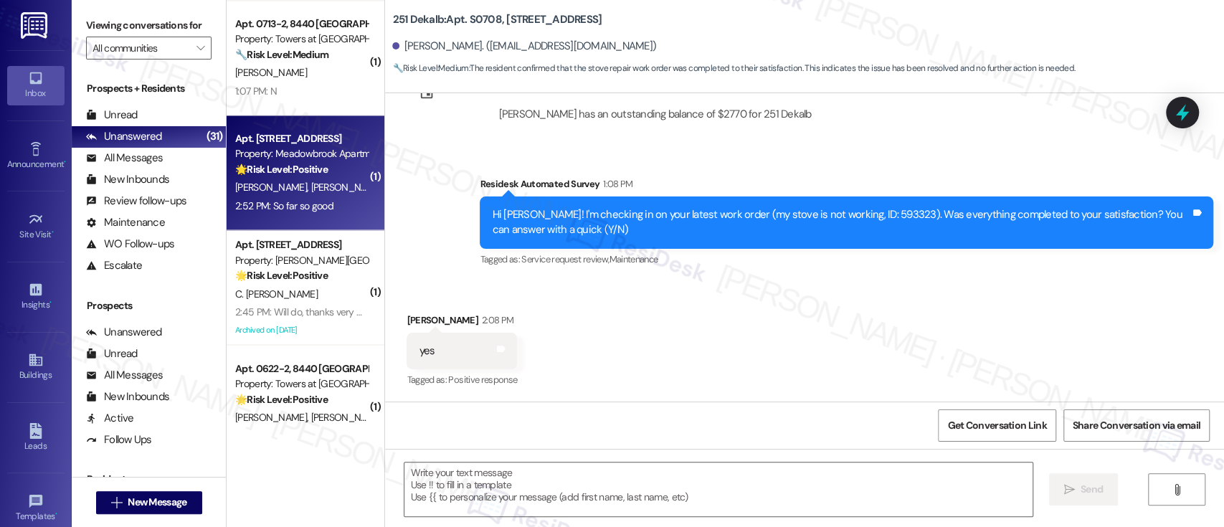
type textarea "Fetching suggested responses. Please feel free to read through the conversation…"
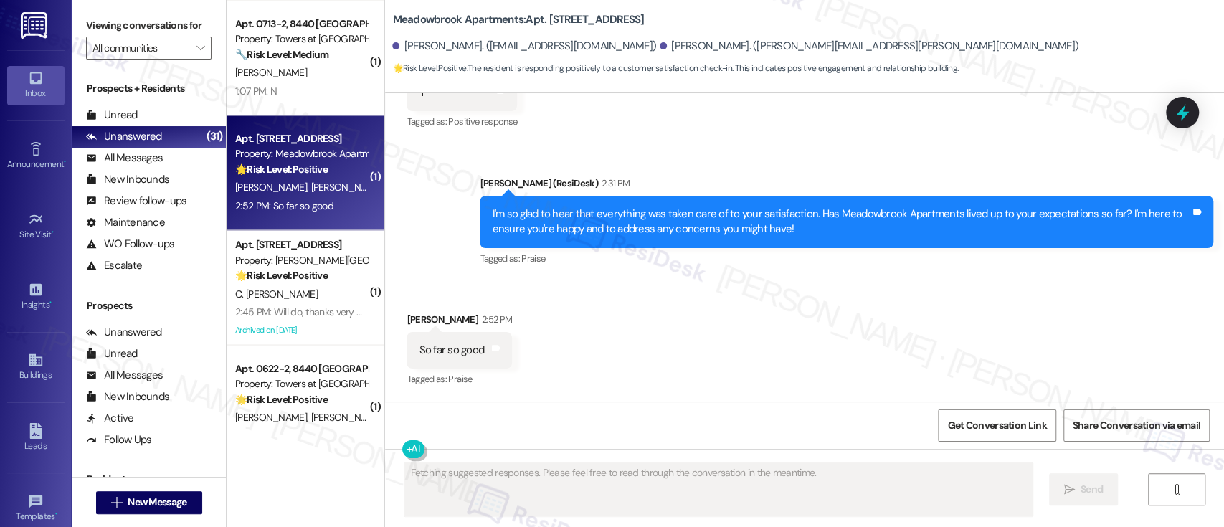
scroll to position [302, 0]
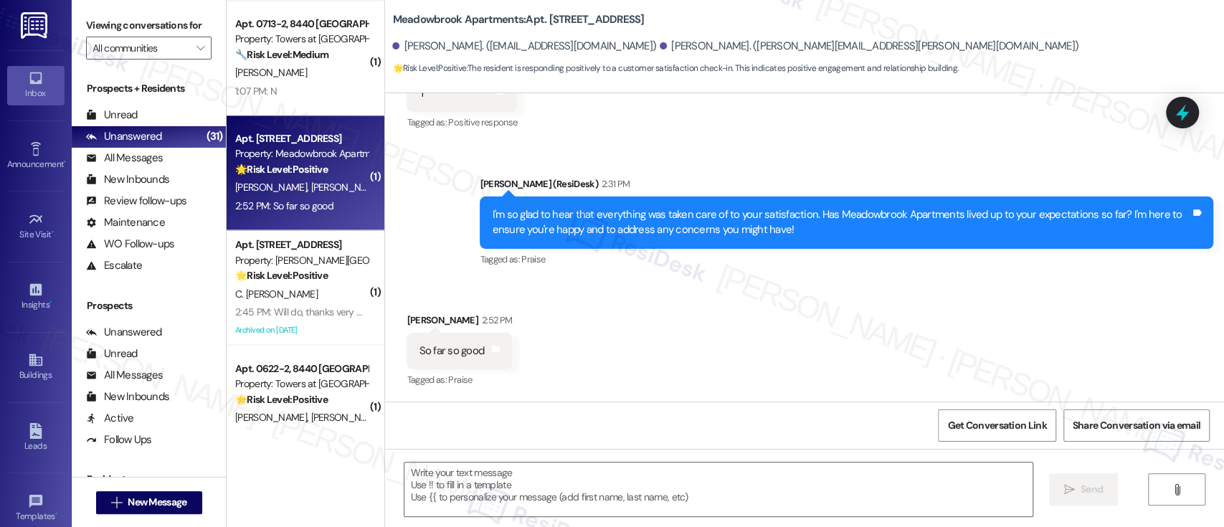
click at [821, 307] on div "Received via SMS Alesha Rinker 2:52 PM So far so good Tags and notes Tagged as:…" at bounding box center [804, 340] width 839 height 121
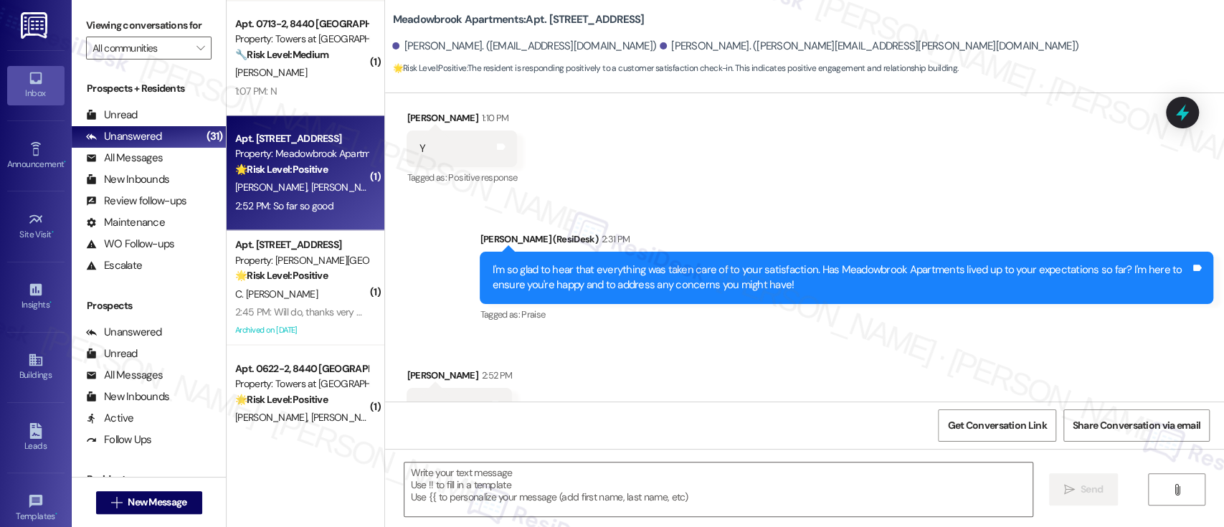
scroll to position [303, 0]
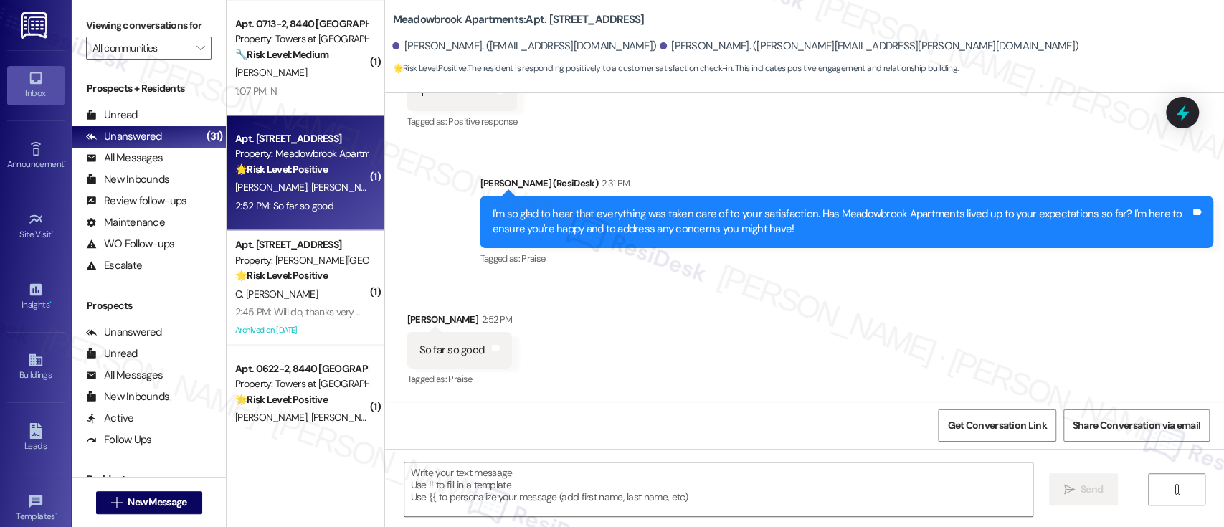
click at [808, 383] on div "Received via SMS Alesha Rinker 2:52 PM So far so good Tags and notes Tagged as:…" at bounding box center [804, 340] width 839 height 121
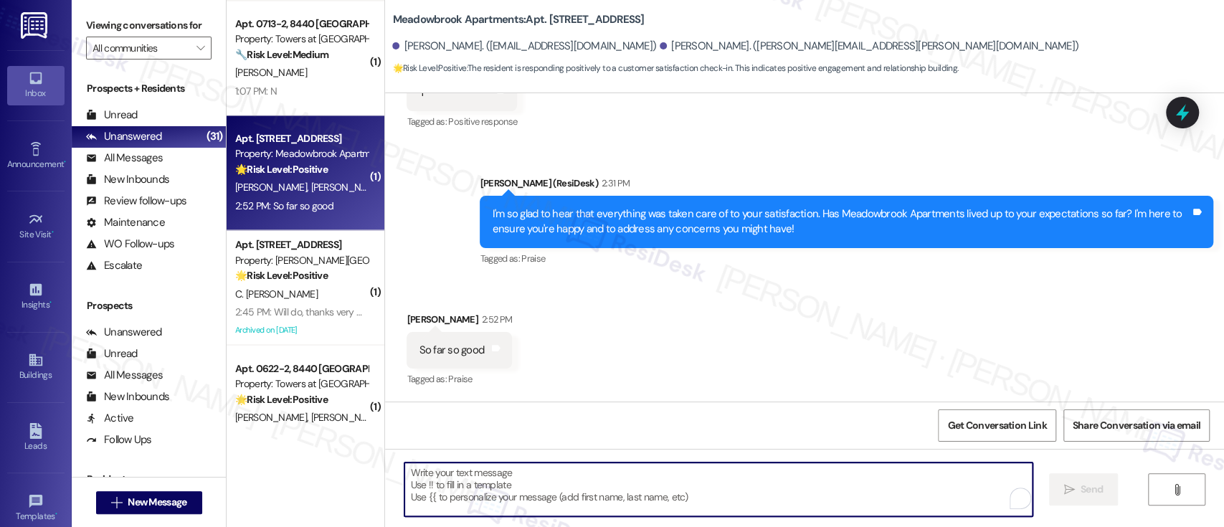
click at [658, 513] on textarea "To enrich screen reader interactions, please activate Accessibility in Grammarl…" at bounding box center [717, 489] width 627 height 54
paste textarea "That's wonderful to hear, {{first_name}}! We strive to provide an excellent liv…"
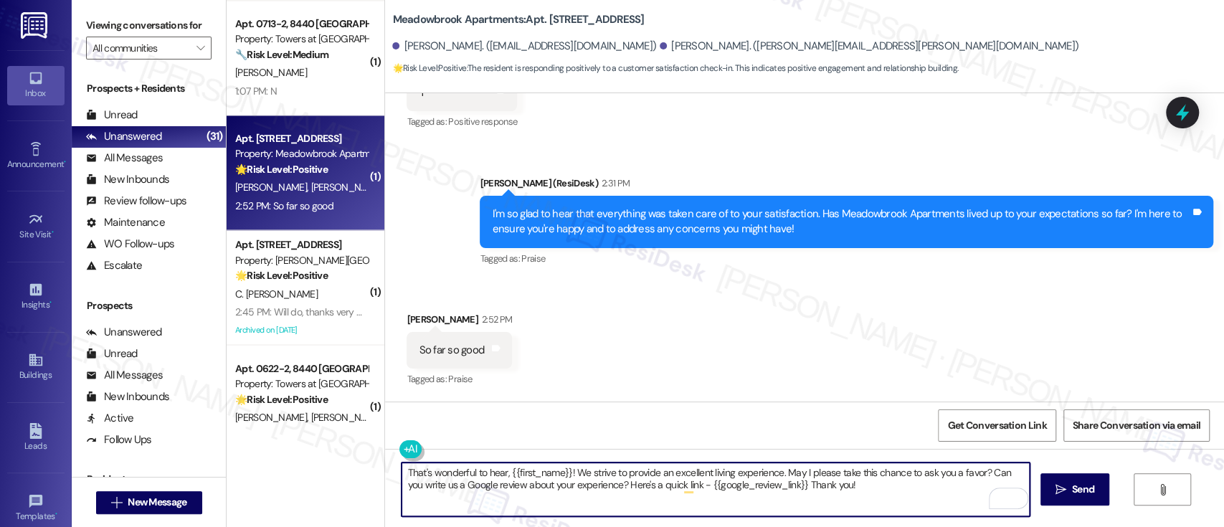
click at [409, 321] on div "Alesha Rinker 2:52 PM" at bounding box center [458, 322] width 105 height 20
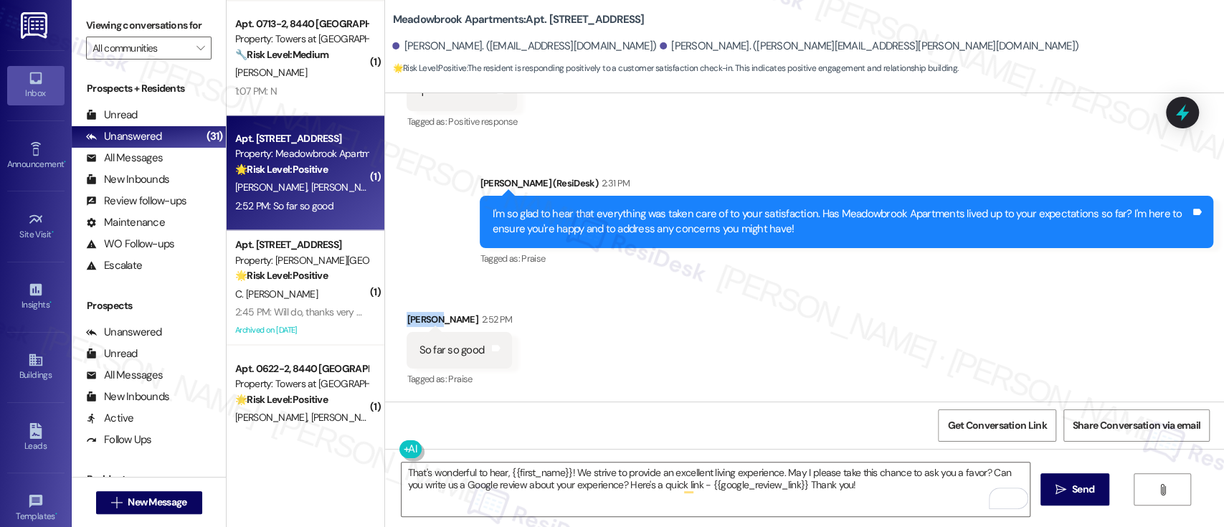
click at [409, 321] on div "Alesha Rinker 2:52 PM" at bounding box center [458, 322] width 105 height 20
copy div "Alesha"
click at [519, 467] on textarea "That's wonderful to hear, {{first_name}}! We strive to provide an excellent liv…" at bounding box center [714, 489] width 627 height 54
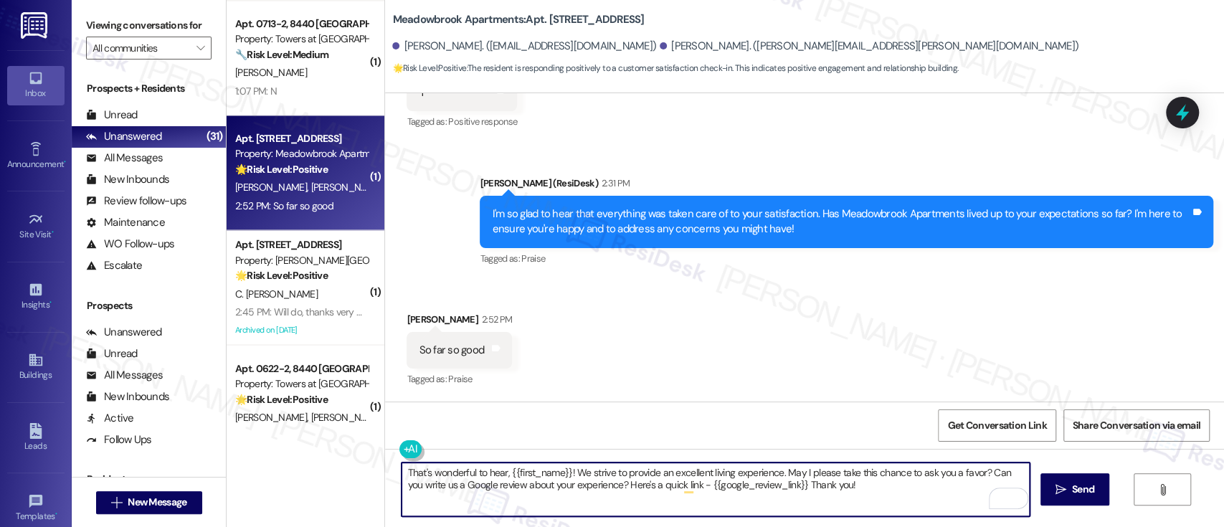
drag, startPoint x: 519, startPoint y: 467, endPoint x: 539, endPoint y: 454, distance: 23.5
click at [522, 467] on textarea "That's wonderful to hear, {{first_name}}! We strive to provide an excellent liv…" at bounding box center [714, 489] width 627 height 54
paste textarea "Alesha"
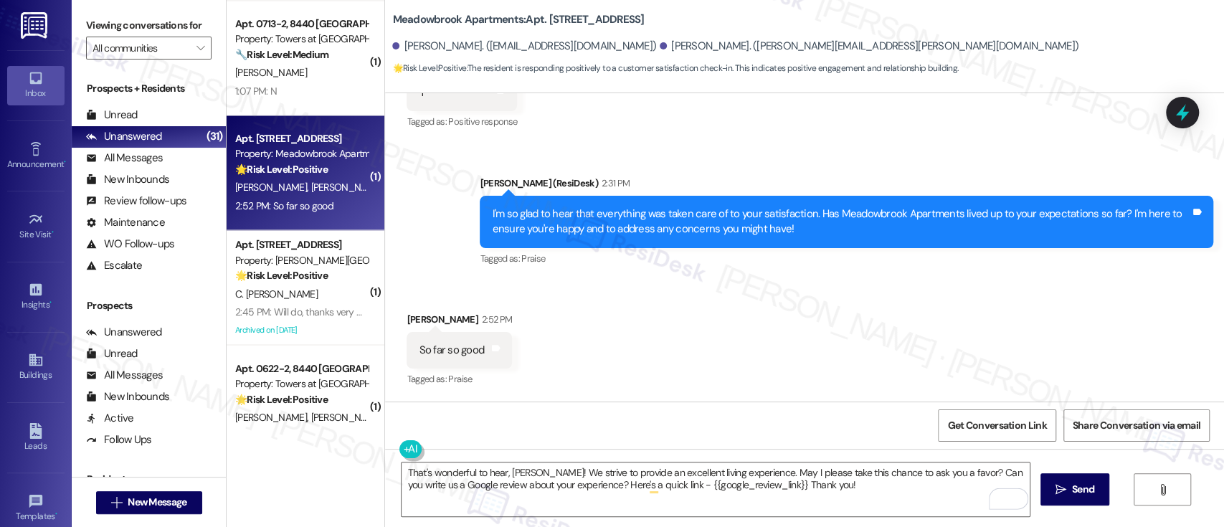
click at [644, 399] on div "Received via SMS Alesha Rinker 2:52 PM So far so good Tags and notes Tagged as:…" at bounding box center [804, 340] width 839 height 121
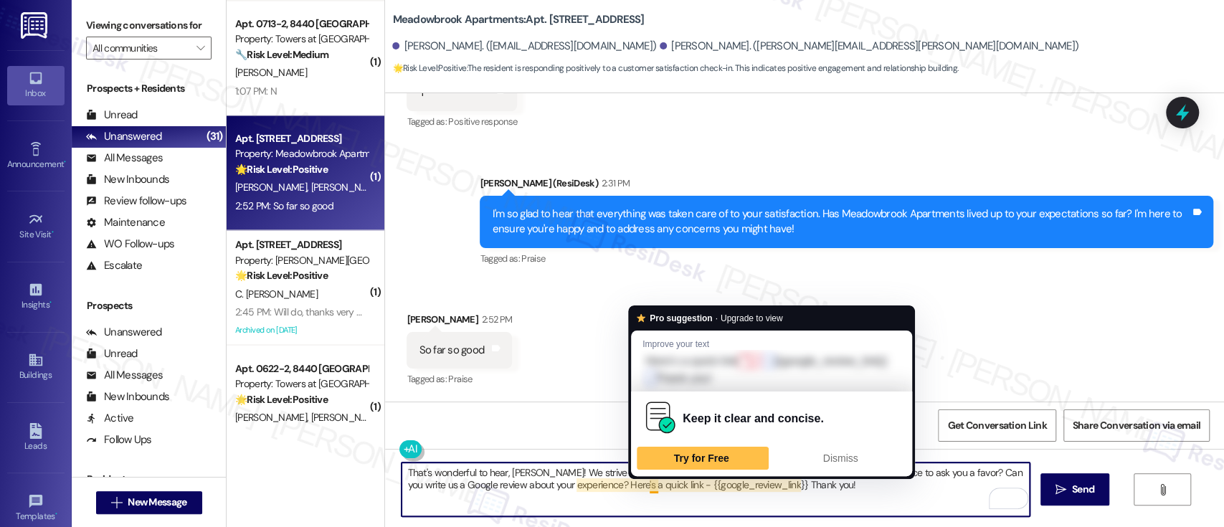
click at [640, 484] on textarea "That's wonderful to hear, Alesha! We strive to provide an excellent living expe…" at bounding box center [714, 489] width 627 height 54
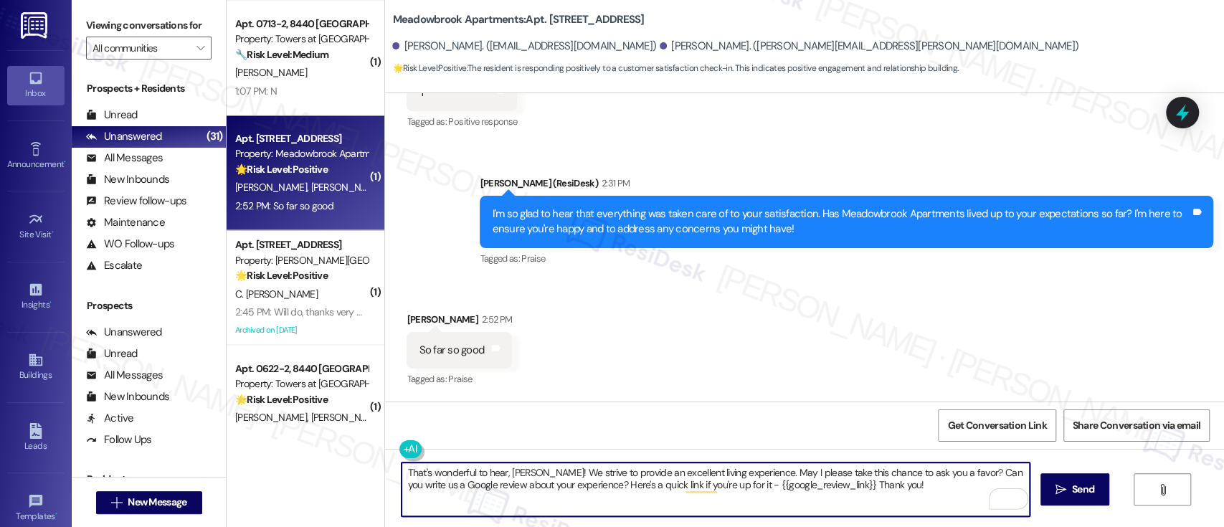
drag, startPoint x: 815, startPoint y: 490, endPoint x: 830, endPoint y: 525, distance: 37.6
click at [814, 492] on textarea "That's wonderful to hear, Alesha! We strive to provide an excellent living expe…" at bounding box center [714, 489] width 627 height 54
type textarea "That's wonderful to hear, Alesha! We strive to provide an excellent living expe…"
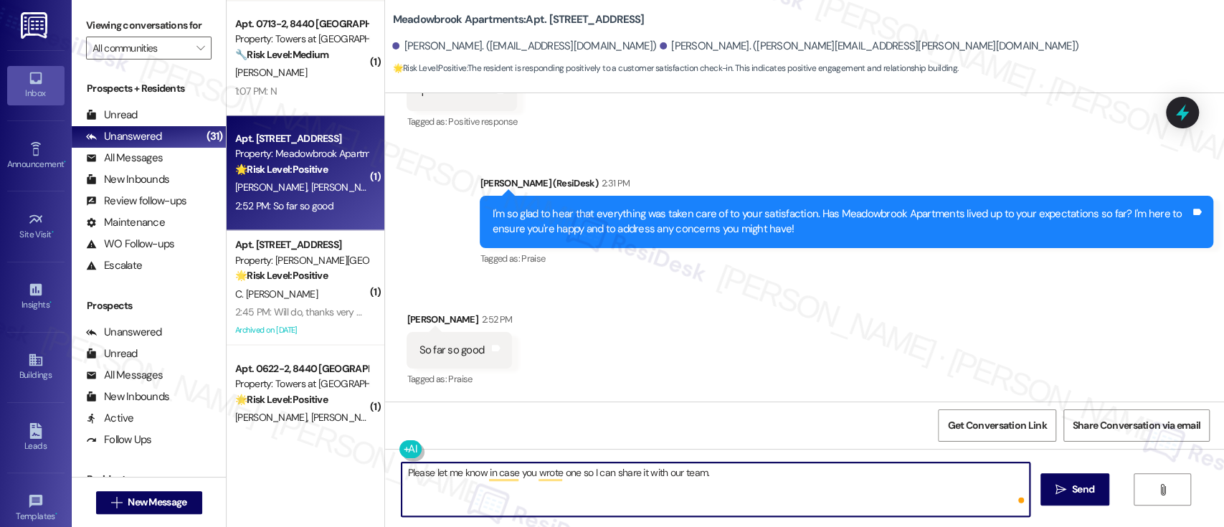
paste textarea "Thank you!"
paste textarea "f you’ve already written one,"
type textarea "Please let me know if you’ve already written one, so I can share it with our te…"
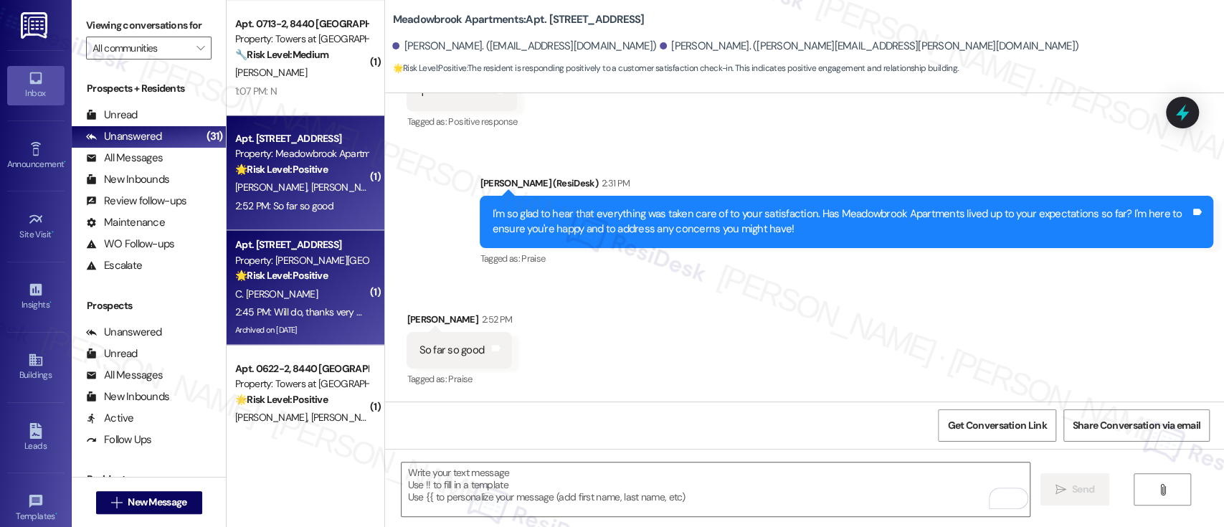
click at [310, 285] on div "C. Johnson Raymond" at bounding box center [301, 294] width 135 height 18
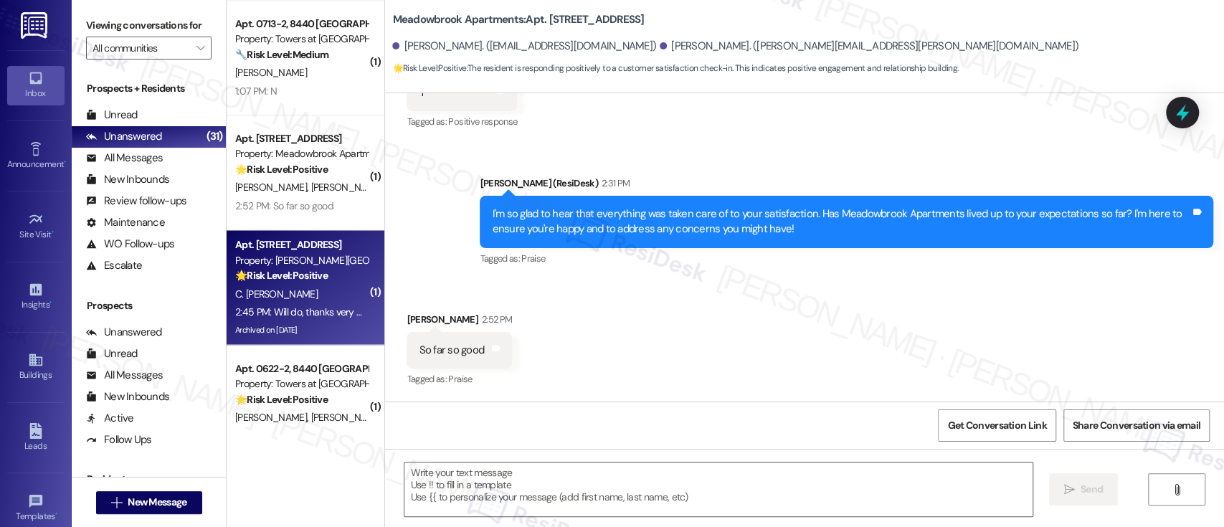
type textarea "Fetching suggested responses. Please feel free to read through the conversation…"
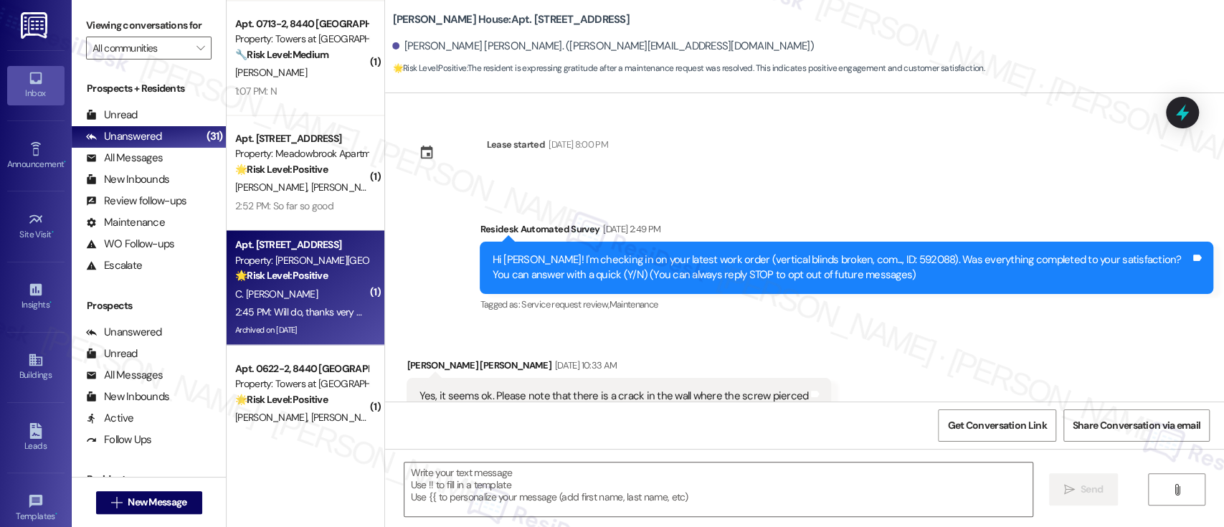
scroll to position [4757, 0]
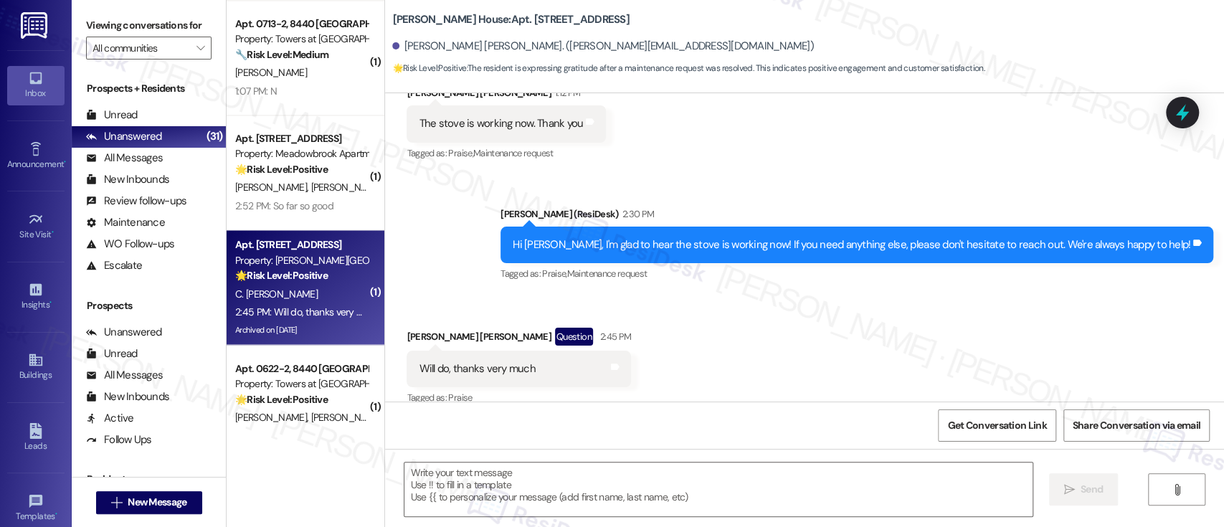
type textarea "Fetching suggested responses. Please feel free to read through the conversation…"
click at [842, 490] on textarea at bounding box center [717, 489] width 627 height 54
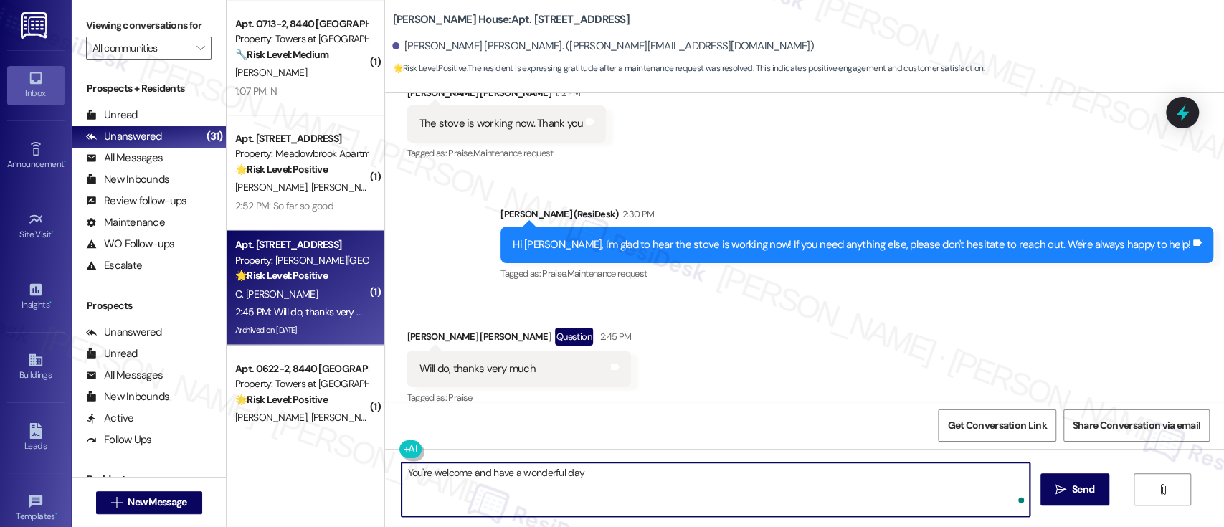
type textarea "You're welcome and have a wonderful day!"
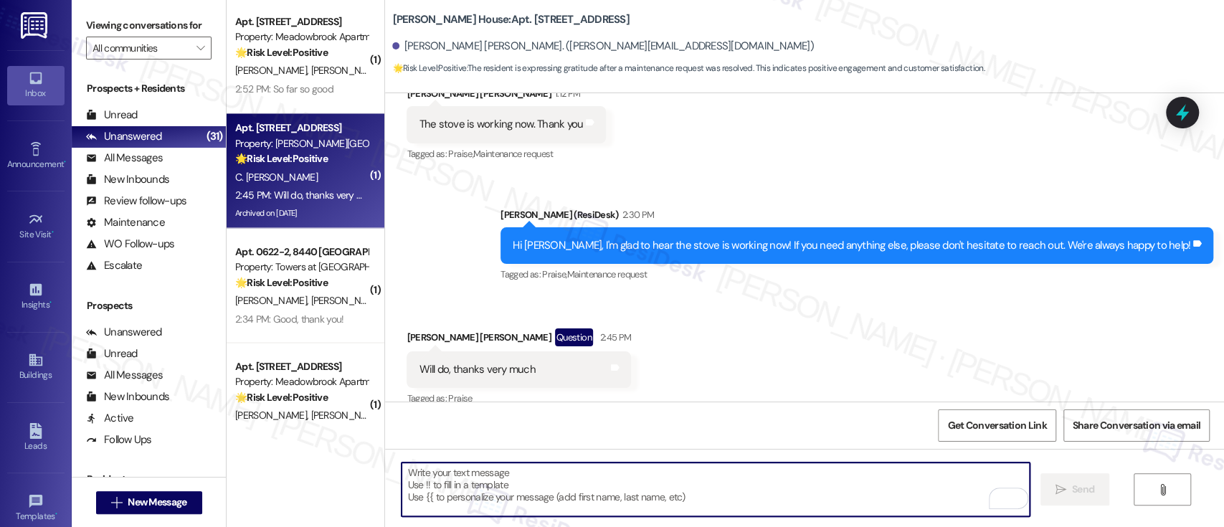
scroll to position [1781, 0]
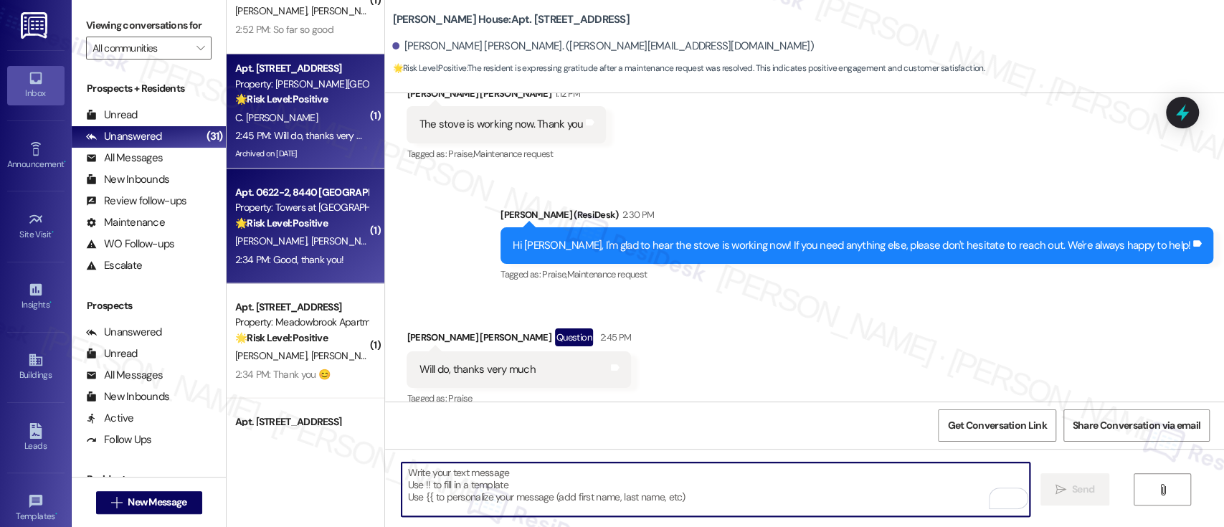
click at [303, 235] on div "Z. Zhang S. Chen" at bounding box center [301, 241] width 135 height 18
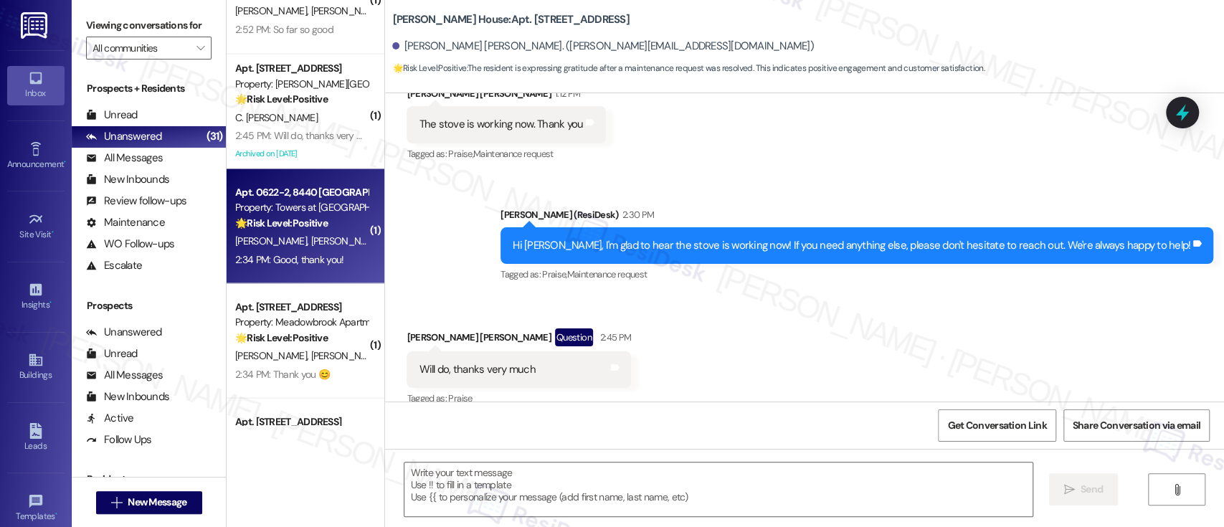
type textarea "Fetching suggested responses. Please feel free to read through the conversation…"
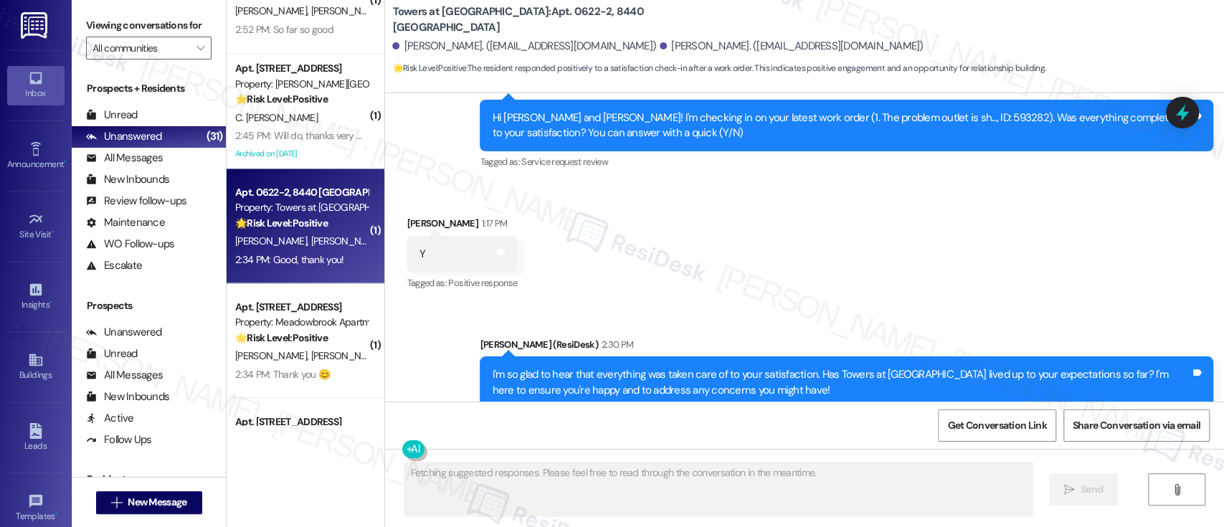
scroll to position [1239, 0]
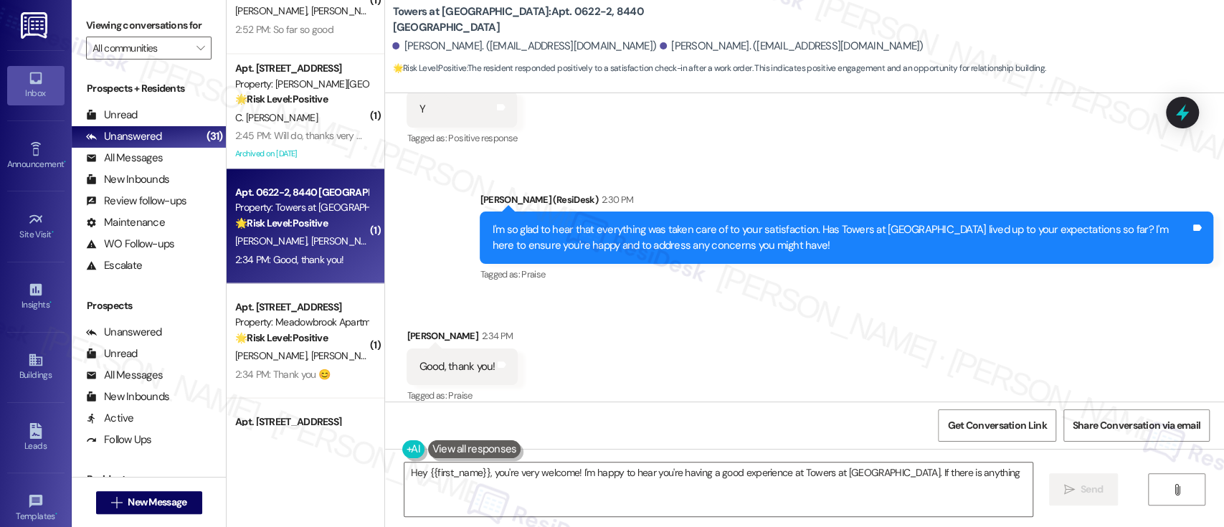
click at [767, 313] on div "Received via SMS Shenyi Chen 2:34 PM Good, thank you! Tags and notes Tagged as:…" at bounding box center [804, 356] width 839 height 121
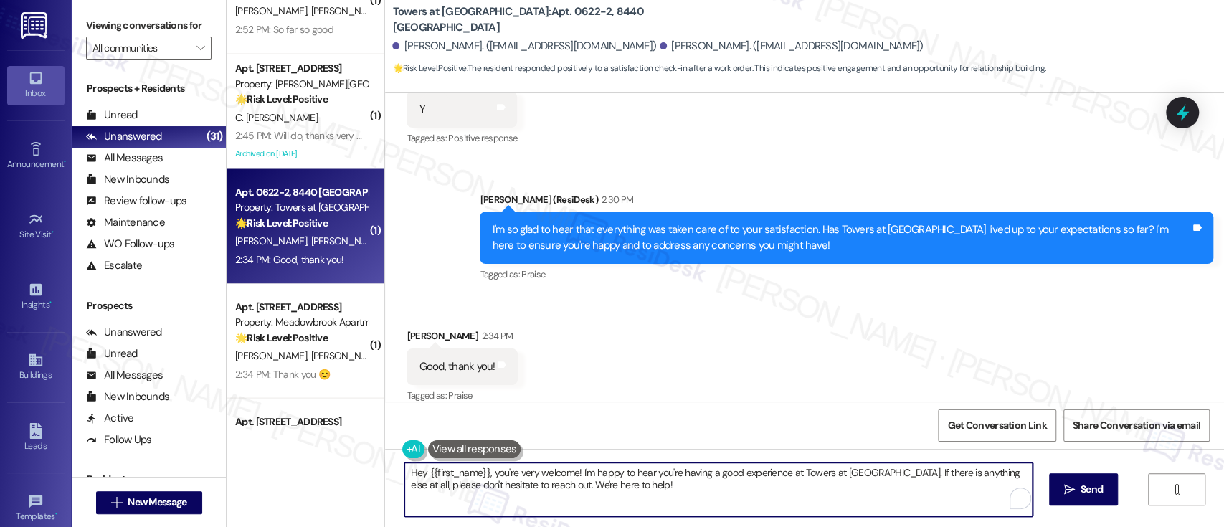
drag, startPoint x: 611, startPoint y: 477, endPoint x: 267, endPoint y: 445, distance: 345.6
click at [267, 445] on div "( 1 ) Apt. G100, 1100 Godfrey Ave Property: Academia Suites 🔧 Risk Level: Mediu…" at bounding box center [725, 263] width 997 height 527
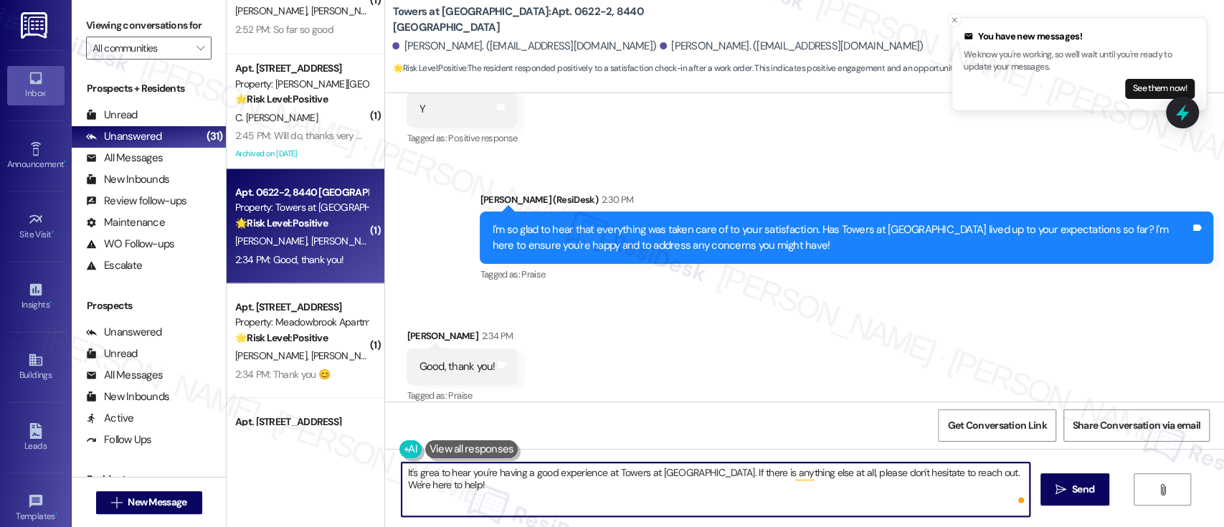
type textarea "It's great to hear you're having a good experience at Towers at Wyncote. If the…"
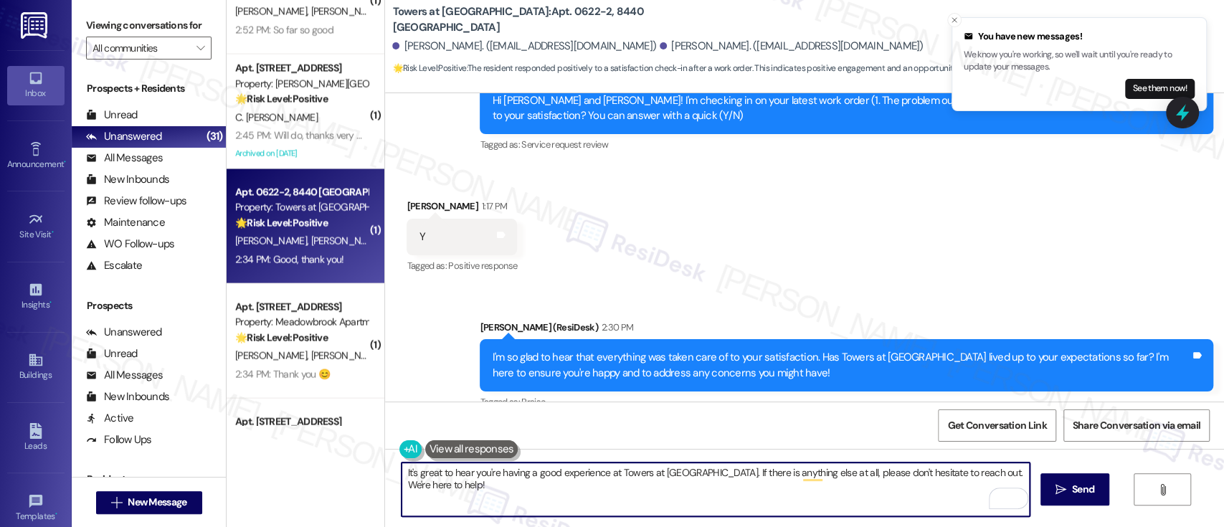
scroll to position [1239, 0]
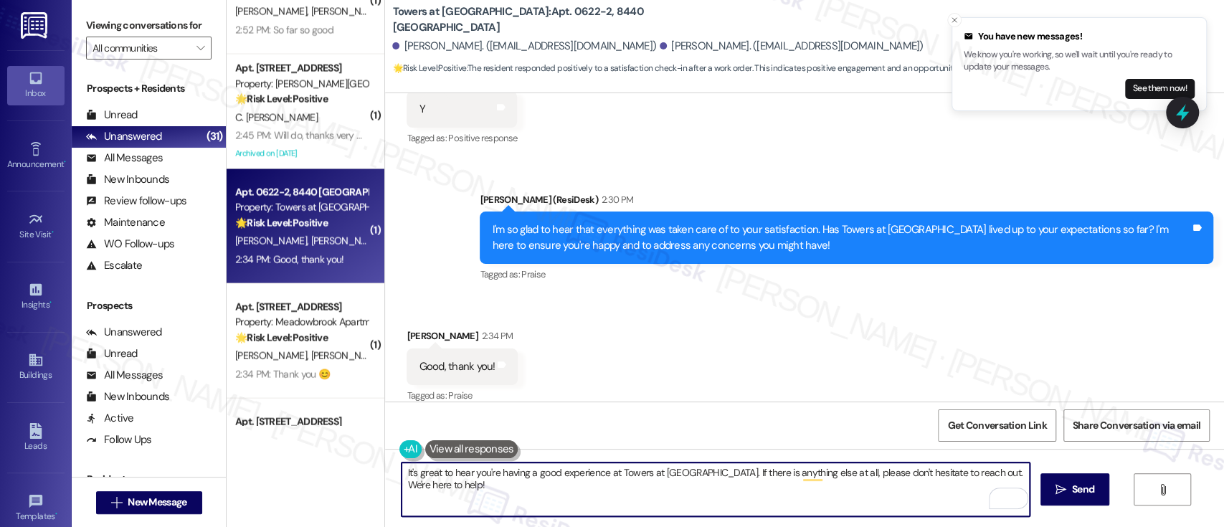
drag, startPoint x: 695, startPoint y: 473, endPoint x: 731, endPoint y: 513, distance: 54.3
click at [730, 513] on textarea "It's great to hear you're having a good experience at Towers at Wyncote. If the…" at bounding box center [714, 489] width 627 height 54
paste textarea "If you don't mind, would you be willing to share your feedback as a Google revi…"
type textarea "It's great to hear you're having a good experience at Towers at Wyncote. If you…"
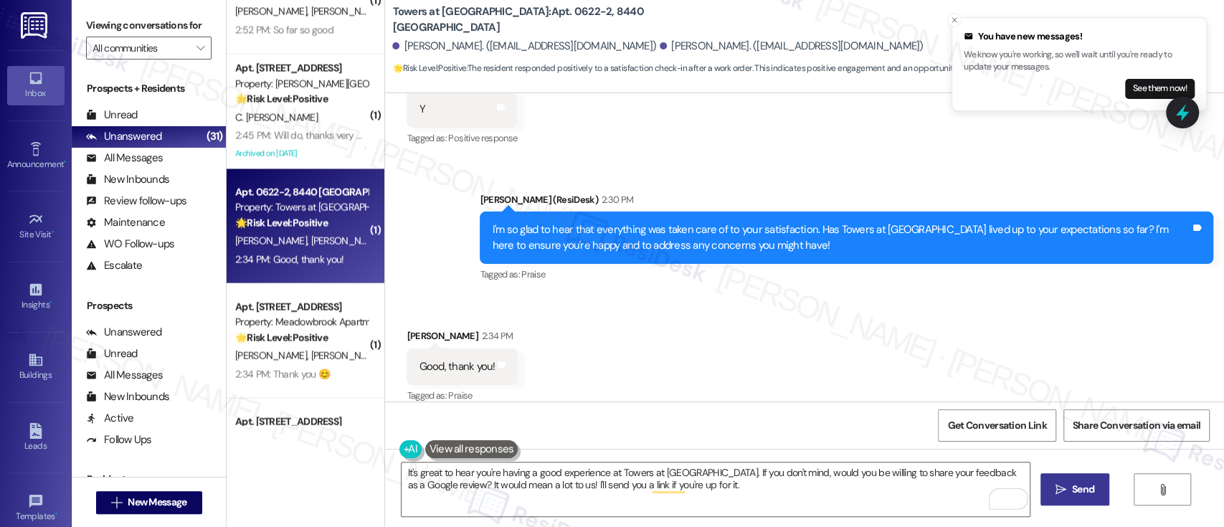
click at [1064, 496] on span " Send" at bounding box center [1074, 489] width 45 height 15
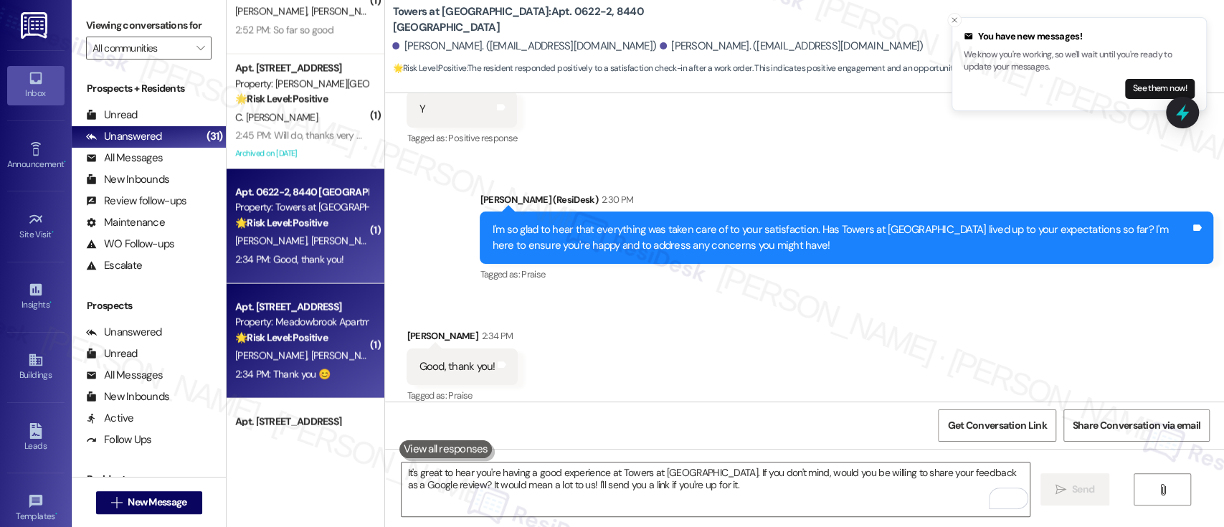
click at [310, 348] on div "S. Wojcik M. Brunelle" at bounding box center [301, 355] width 135 height 18
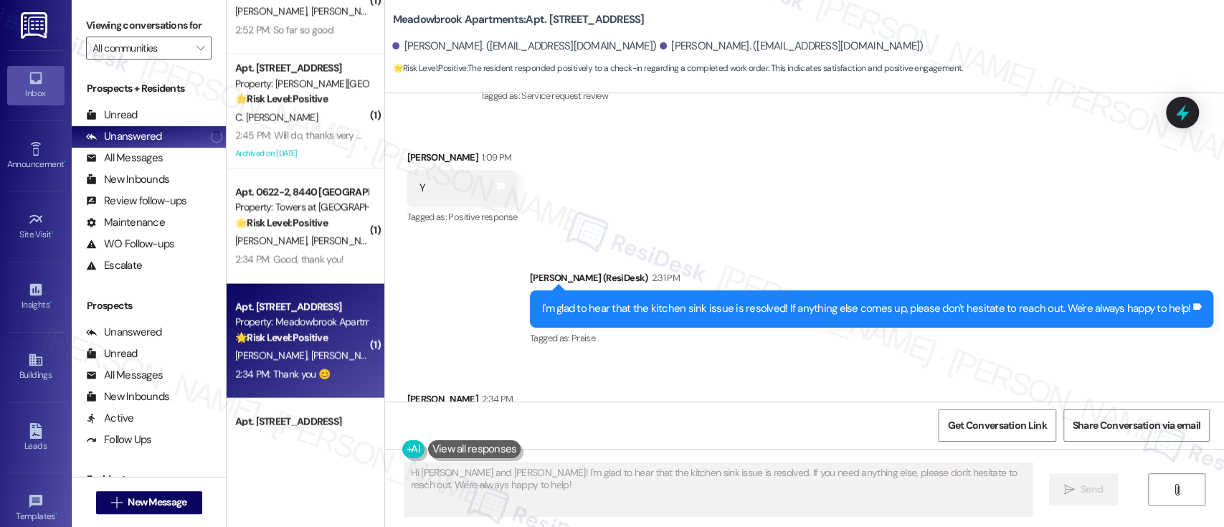
scroll to position [2083, 0]
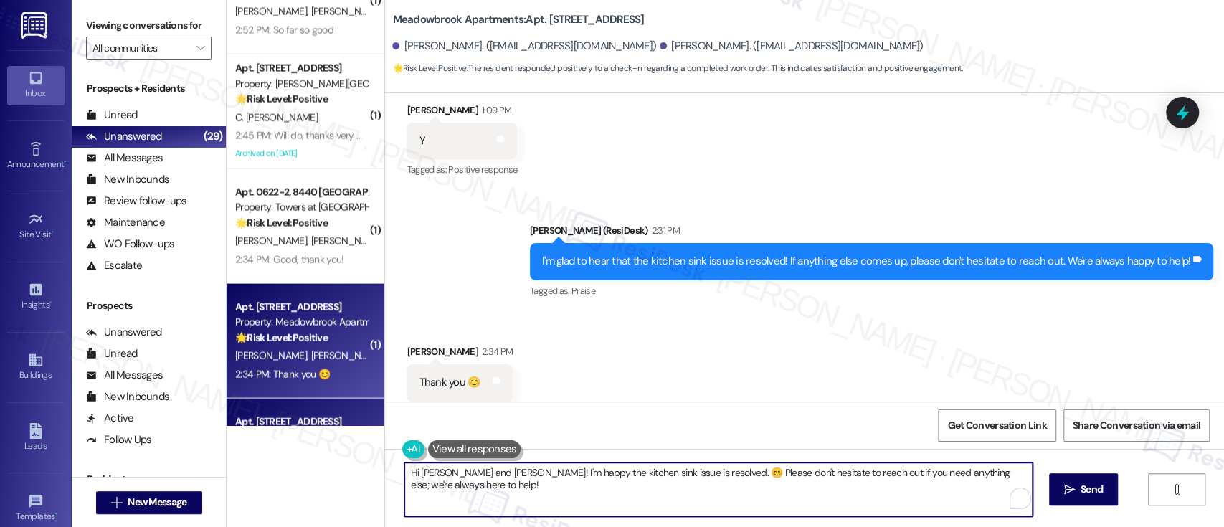
drag, startPoint x: 530, startPoint y: 494, endPoint x: 281, endPoint y: 411, distance: 262.9
click at [193, 401] on div "Viewing conversations for All communities  Prospects + Residents Unread (0) Un…" at bounding box center [648, 263] width 1152 height 527
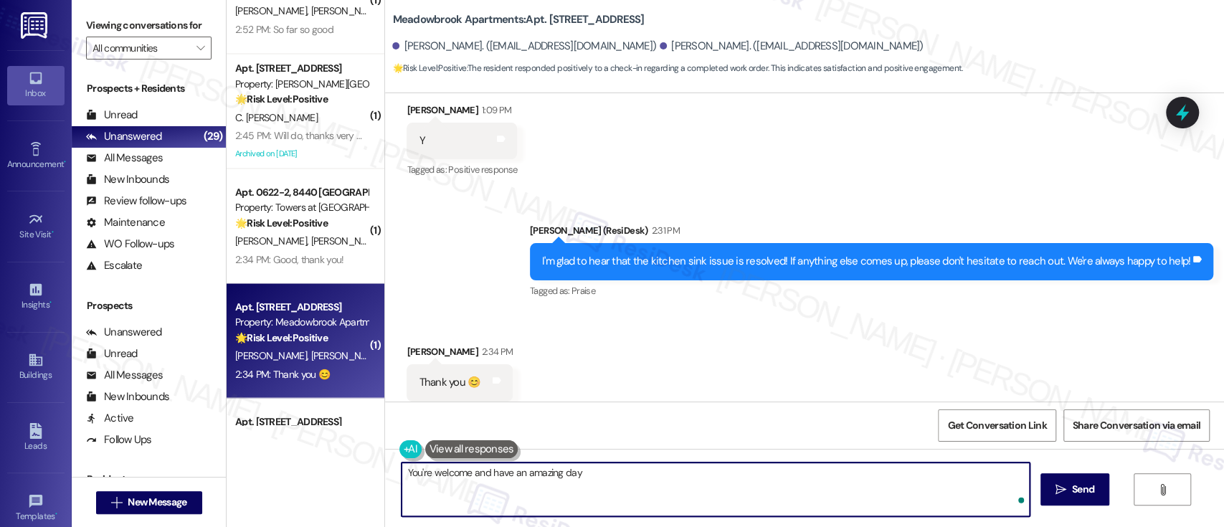
type textarea "You're welcome and have an amazing day!"
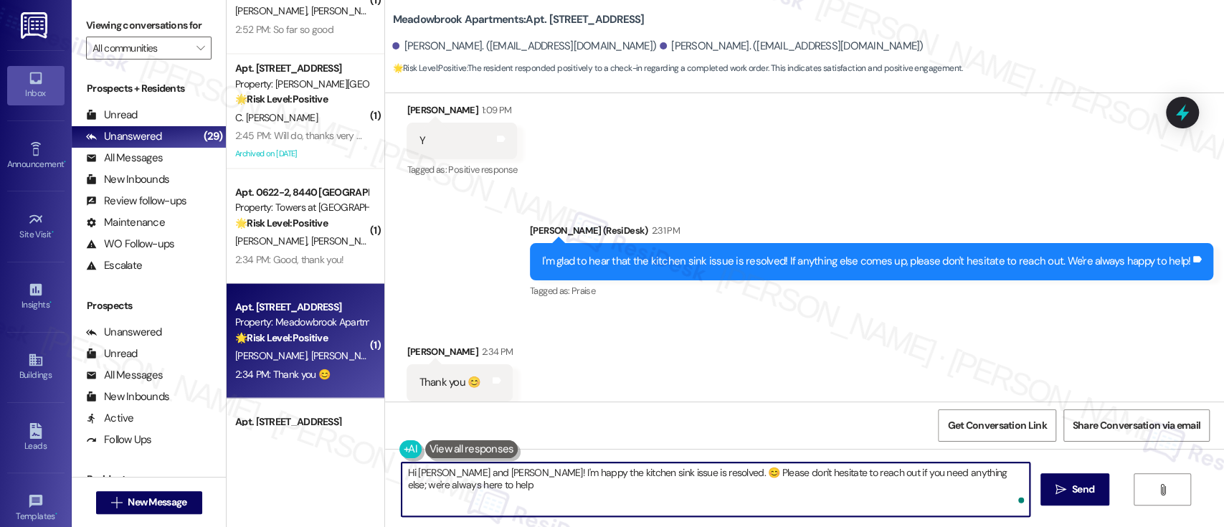
type textarea "Hi Mary and Stephen! I'm happy the kitchen sink issue is resolved. 😊 Please don…"
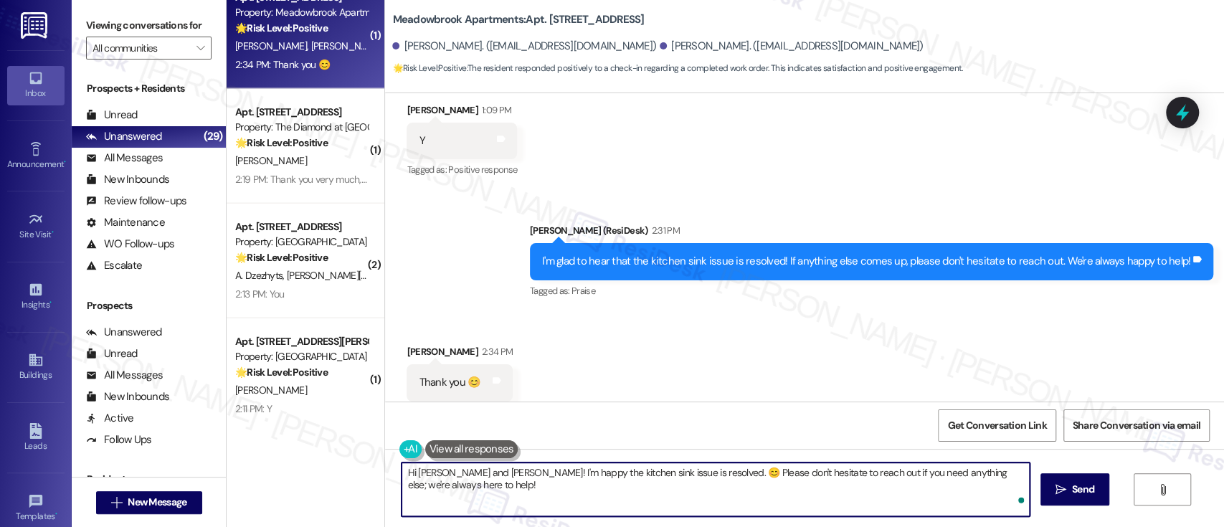
scroll to position [2096, 0]
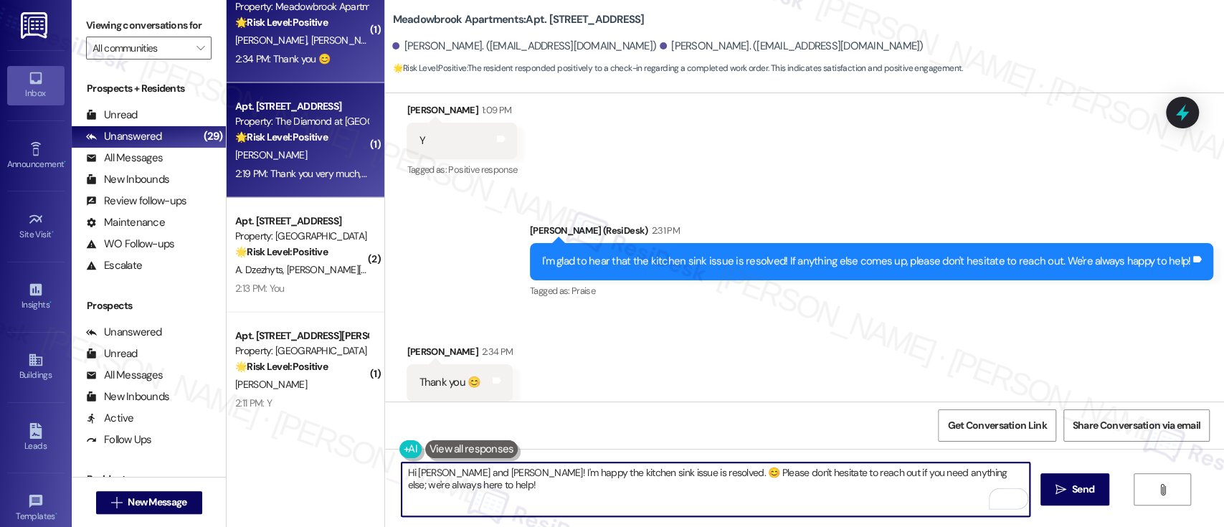
click at [336, 165] on div "2:19 PM: Thank you very much, you too! 2:19 PM: Thank you very much, you too!" at bounding box center [301, 174] width 135 height 18
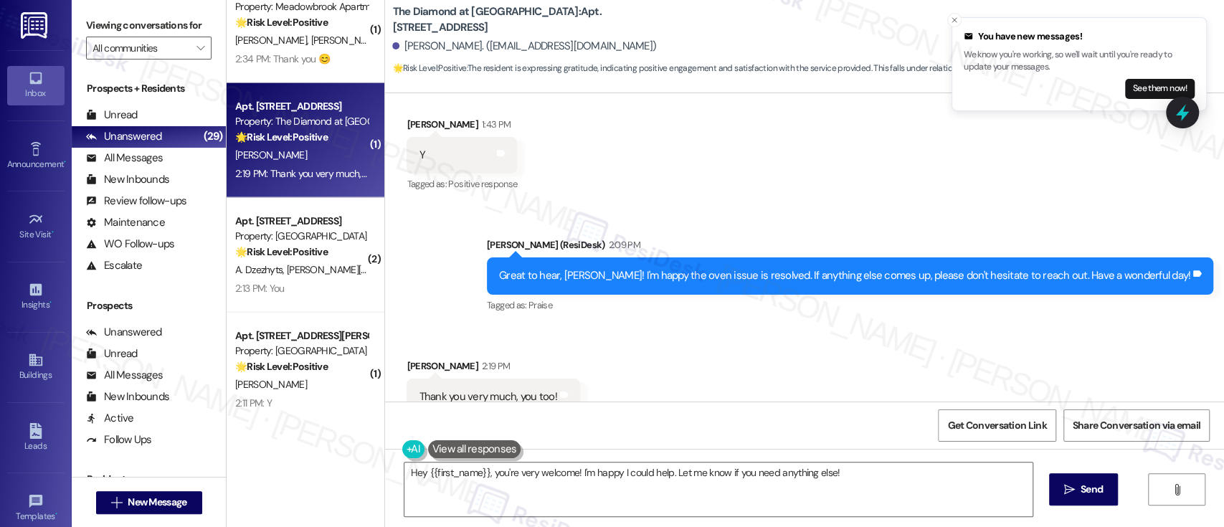
scroll to position [3489, 0]
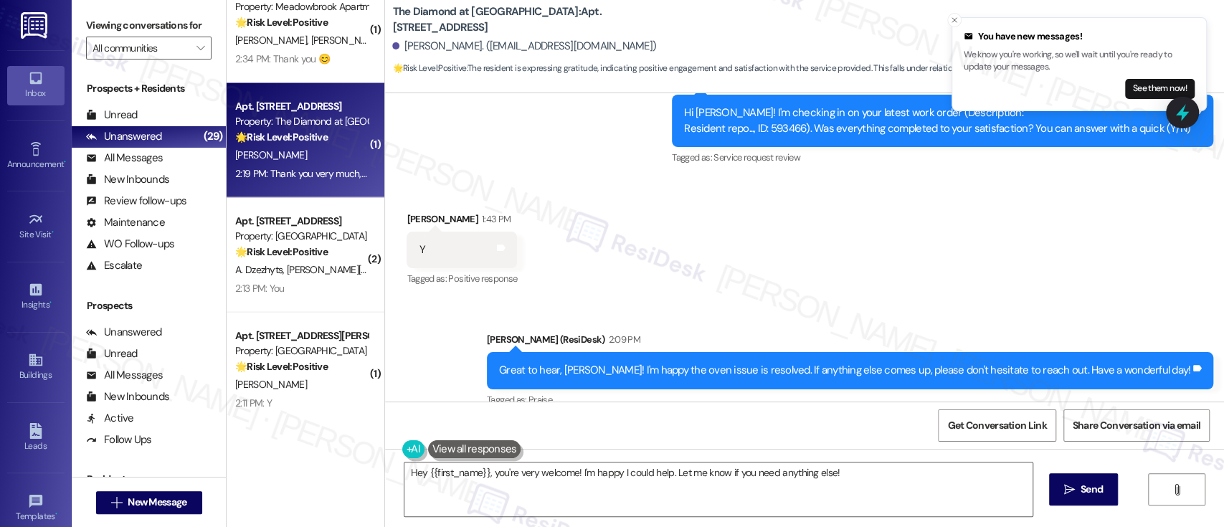
click at [681, 208] on div "Received via SMS Joe Bonny 1:43 PM Y Tags and notes Tagged as: Positive respons…" at bounding box center [804, 239] width 839 height 121
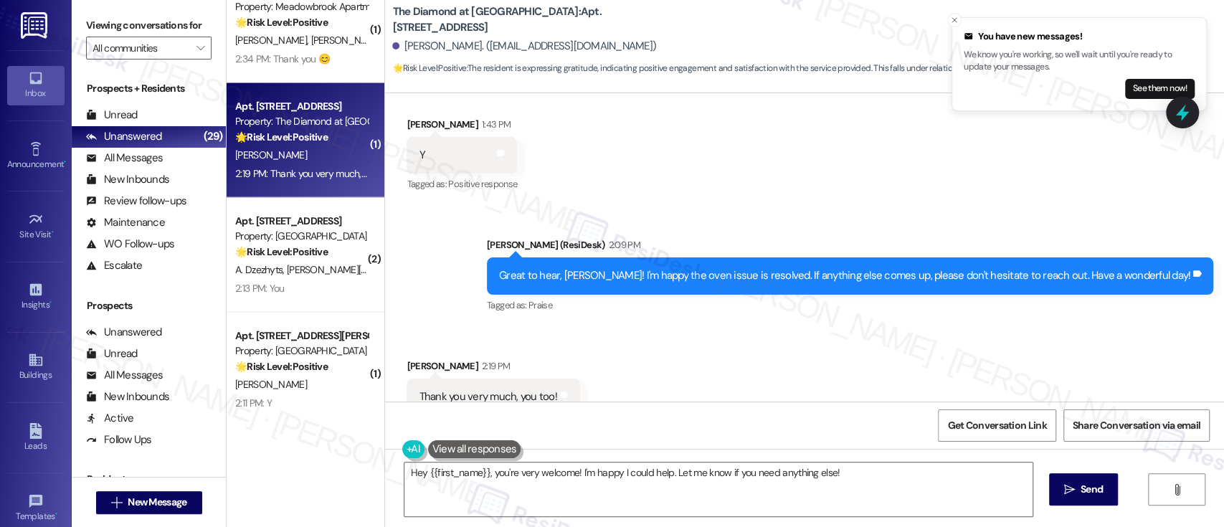
click at [917, 338] on div "Received via SMS Joe Bonny 2:19 PM Thank you very much, you too! Tags and notes…" at bounding box center [804, 386] width 839 height 121
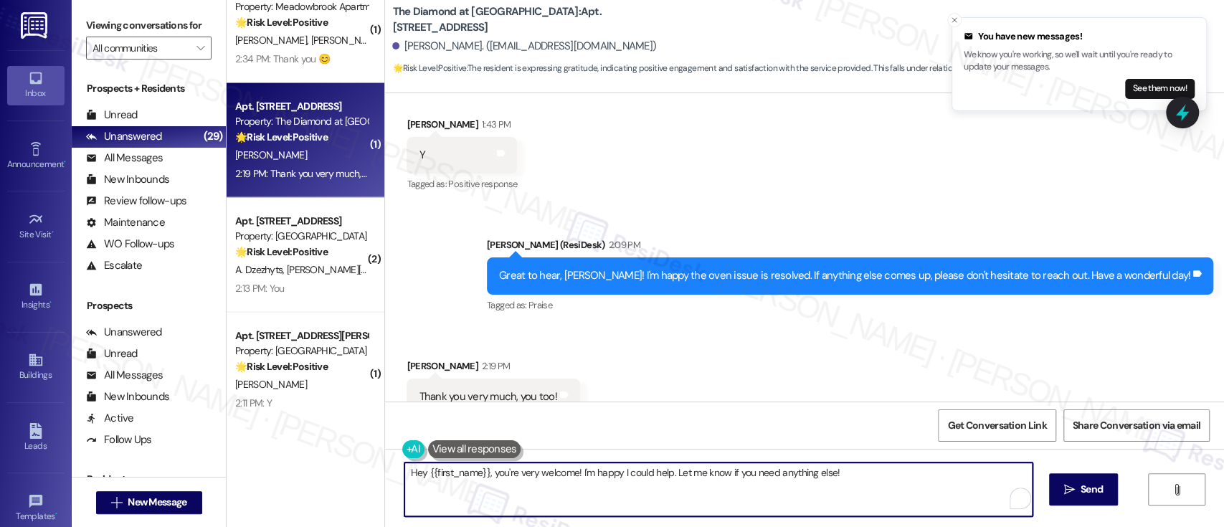
drag, startPoint x: 487, startPoint y: 474, endPoint x: 259, endPoint y: 455, distance: 228.7
click at [258, 458] on div "( 1 ) Apt. F0104, 2607 Welsh Rd Property: Joshua House 🌟 Risk Level: Positive T…" at bounding box center [725, 263] width 997 height 527
type textarea "You're very welcome! I'm happy I could help. Let me know if you need anything e…"
click at [543, 477] on textarea "You're very welcome! I'm happy I could help. Let me know if you need anything e…" at bounding box center [714, 489] width 627 height 54
click at [648, 481] on textarea "You're very welcome! I'm happy I could help. Let me know if you need anything e…" at bounding box center [714, 489] width 627 height 54
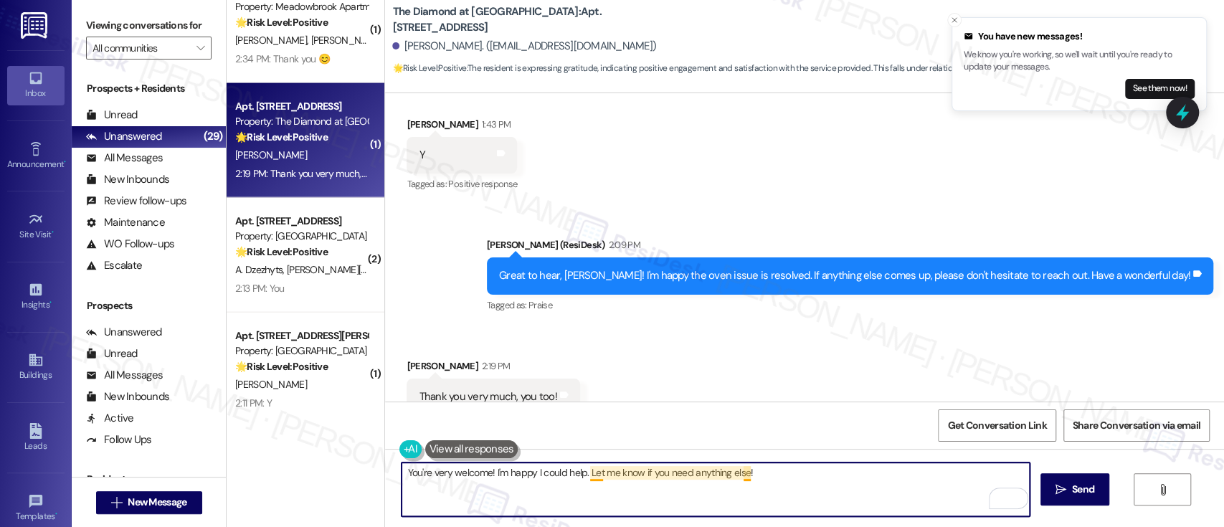
click at [795, 479] on textarea "You're very welcome! I'm happy I could help. Let me know if you need anything e…" at bounding box center [714, 489] width 627 height 54
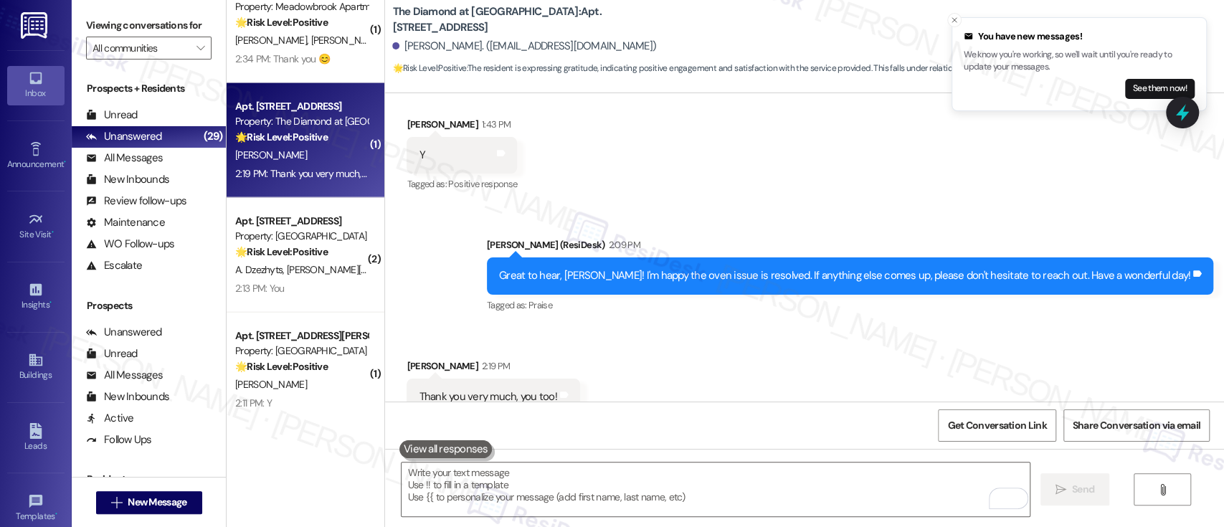
click at [326, 261] on div "A. Dzezhyts Y. Tsitko" at bounding box center [301, 270] width 135 height 18
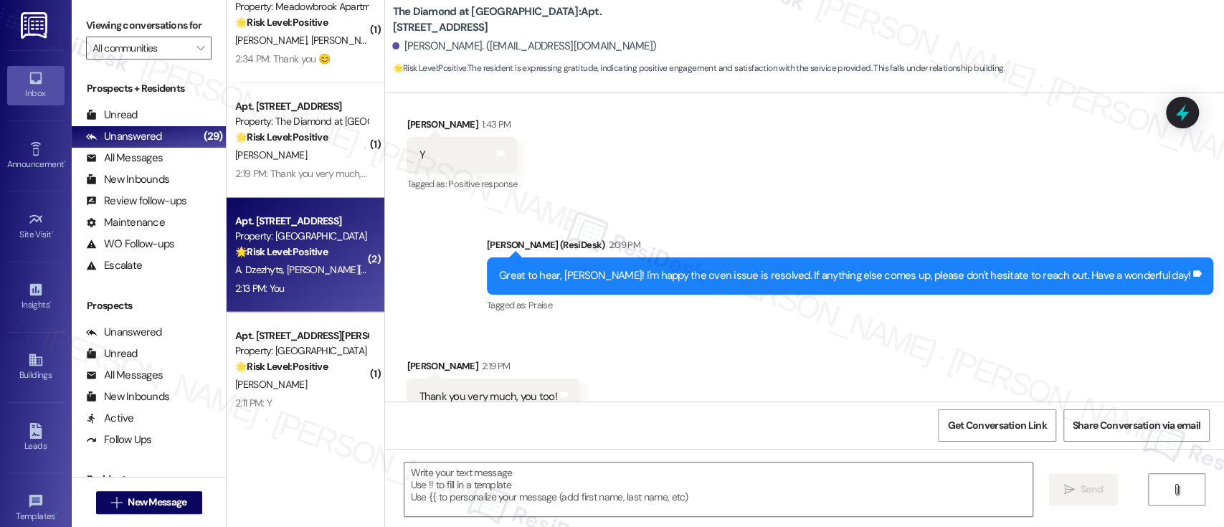
type textarea "Fetching suggested responses. Please feel free to read through the conversation…"
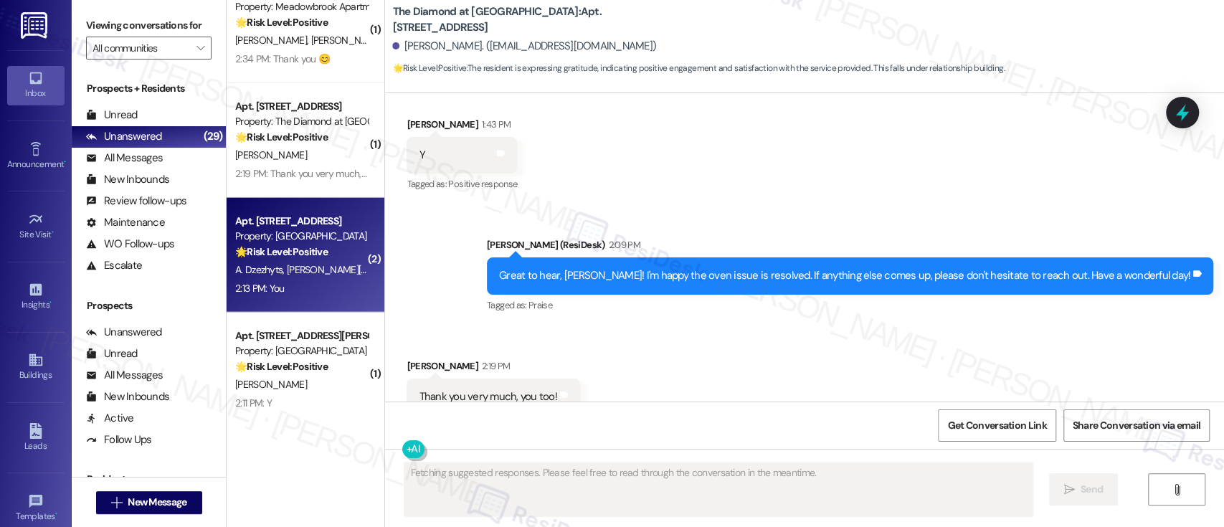
scroll to position [383, 0]
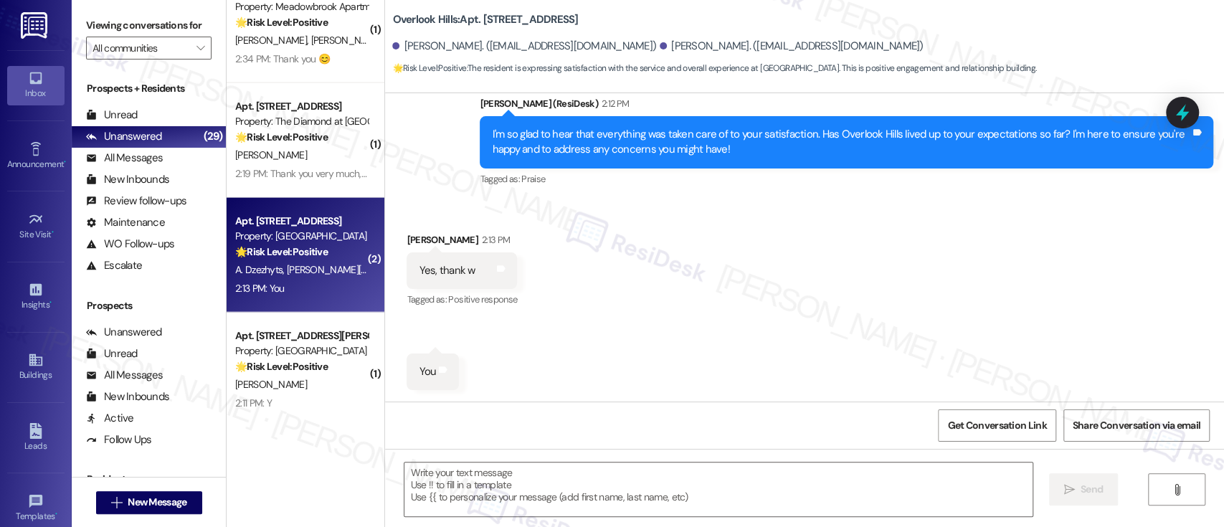
click at [941, 320] on div "Received via SMS Yauheniya Tsitko 2:13 PM Yes, thank w Tags and notes Tagged as…" at bounding box center [804, 300] width 839 height 201
drag, startPoint x: 712, startPoint y: 478, endPoint x: 765, endPoint y: 442, distance: 63.8
click at [717, 475] on textarea at bounding box center [717, 489] width 627 height 54
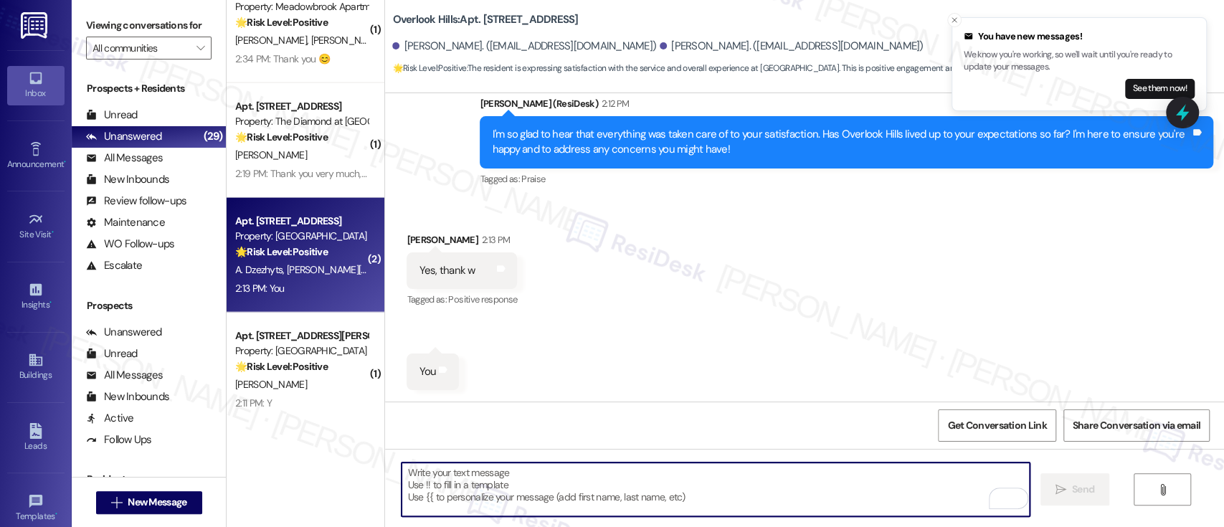
click at [782, 493] on textarea "To enrich screen reader interactions, please activate Accessibility in Grammarl…" at bounding box center [714, 489] width 627 height 54
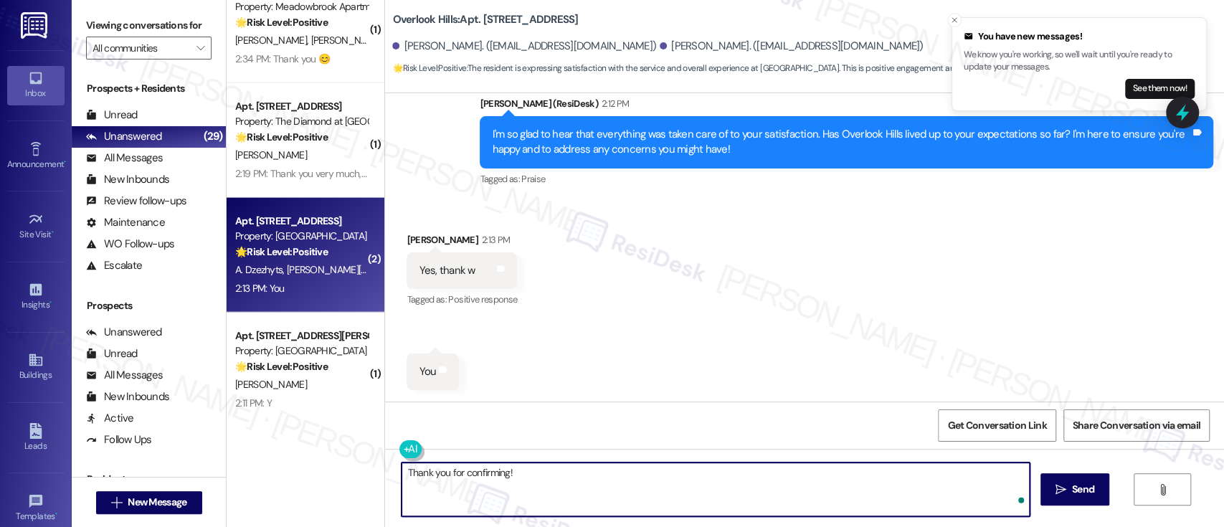
paste textarea "If you don't mind, would you be willing to share your feedback as a Google revi…"
type textarea "Thank you for confirming! If you don't mind, would you be willing to share your…"
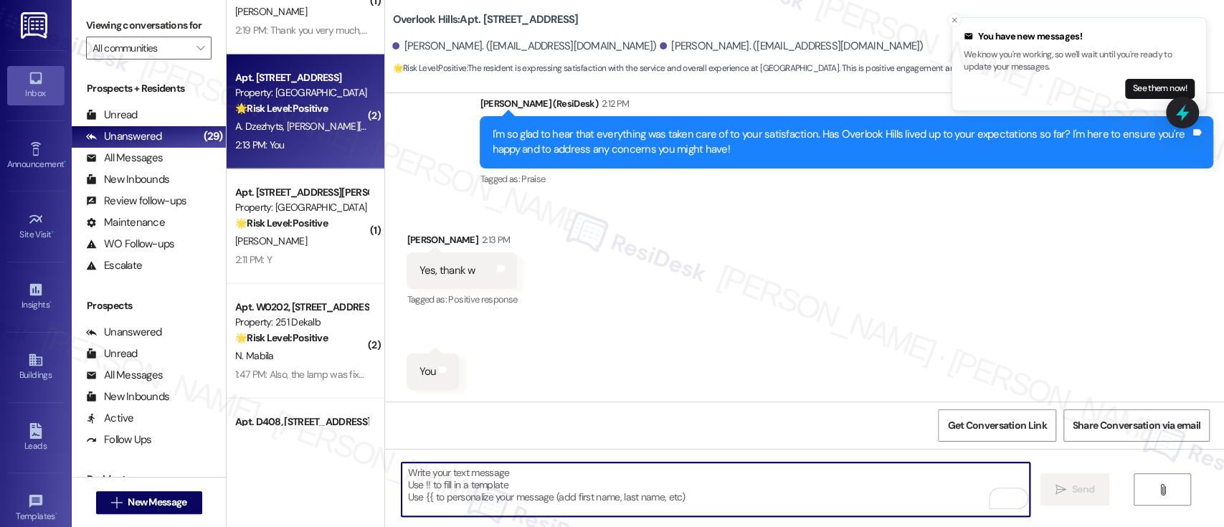
scroll to position [2245, 0]
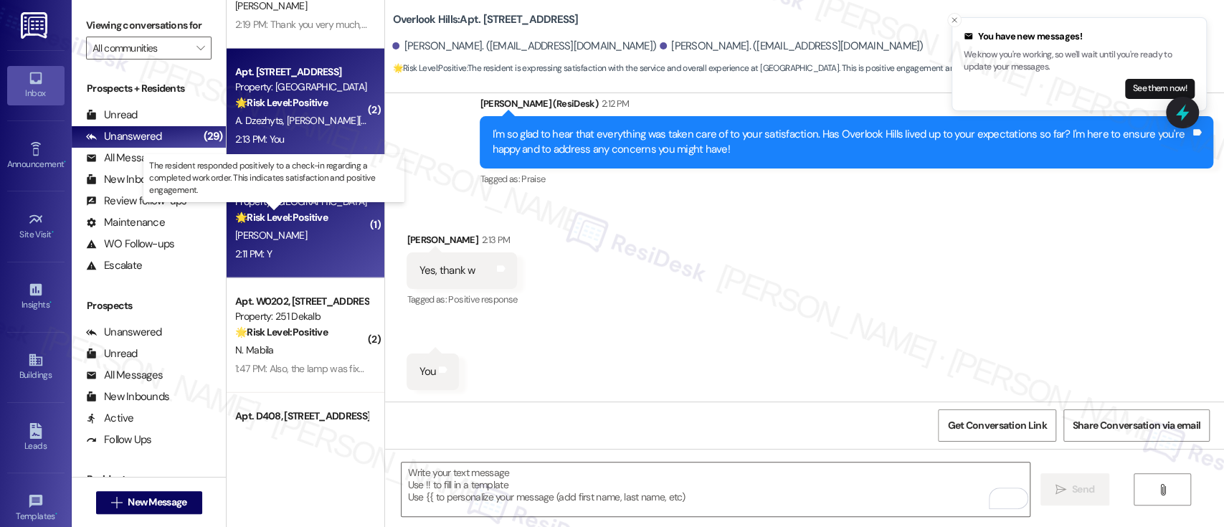
click at [312, 223] on strong "🌟 Risk Level: Positive" at bounding box center [281, 217] width 92 height 13
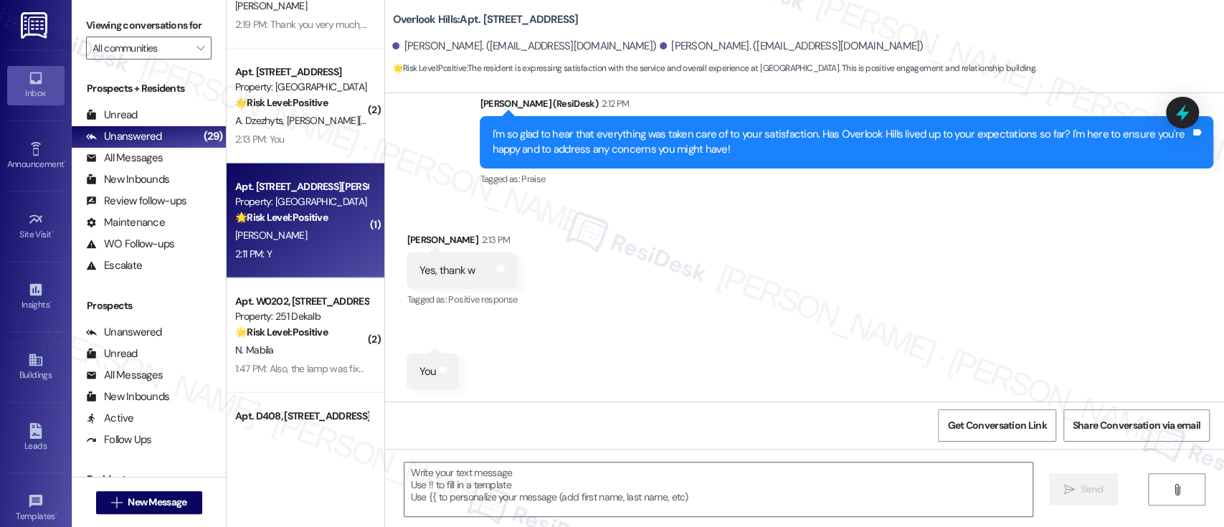
type textarea "Fetching suggested responses. Please feel free to read through the conversation…"
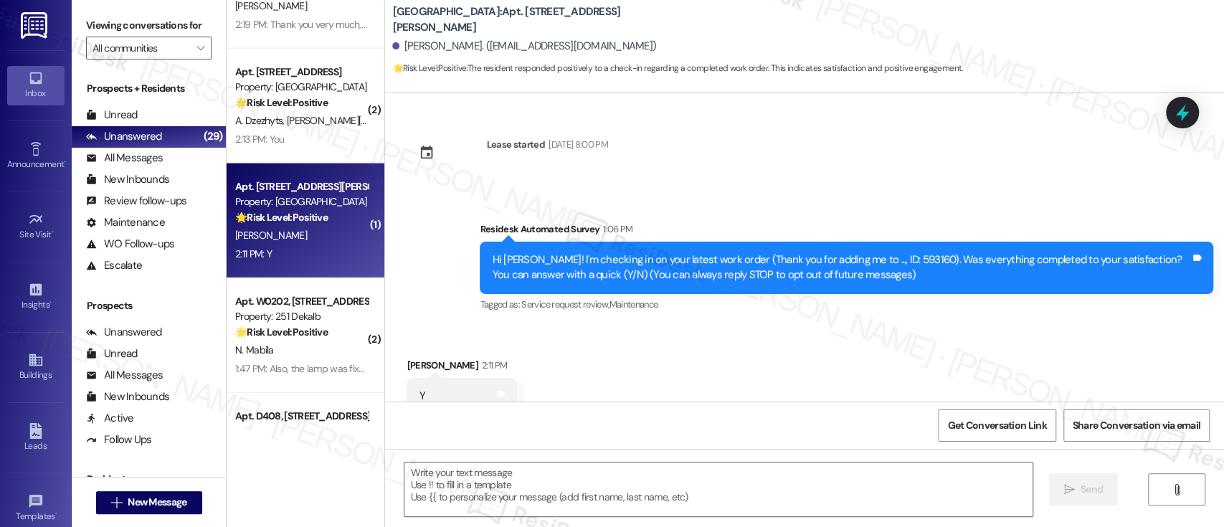
scroll to position [46, 0]
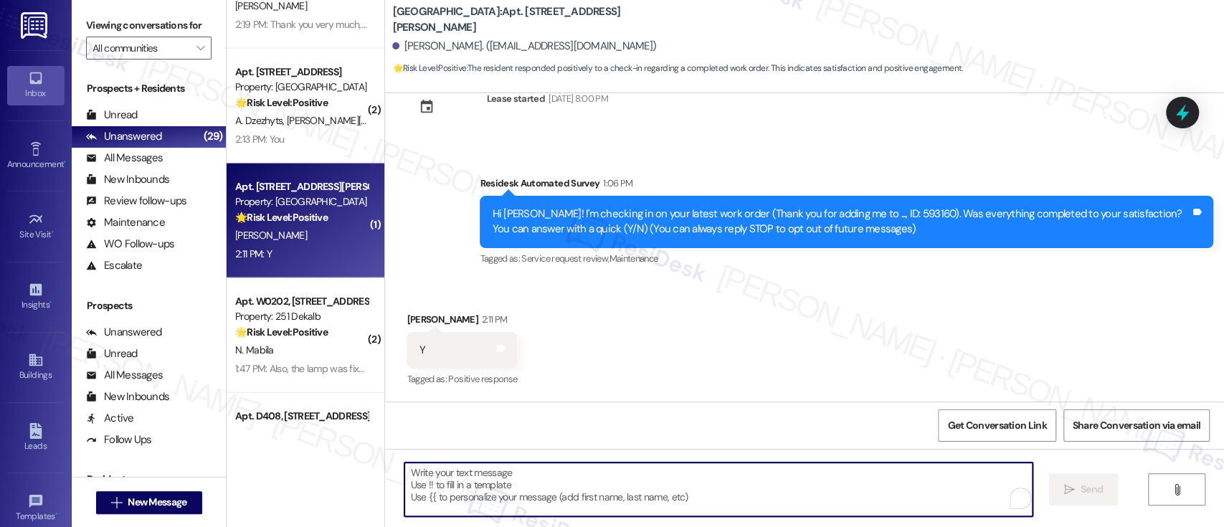
click at [794, 491] on textarea "To enrich screen reader interactions, please activate Accessibility in Grammarl…" at bounding box center [717, 489] width 627 height 54
paste textarea "I'm so glad to hear that everything was taken care of to your satisfaction. Has…"
type textarea "I'm so glad to hear that everything was taken care of to your satisfaction. Has…"
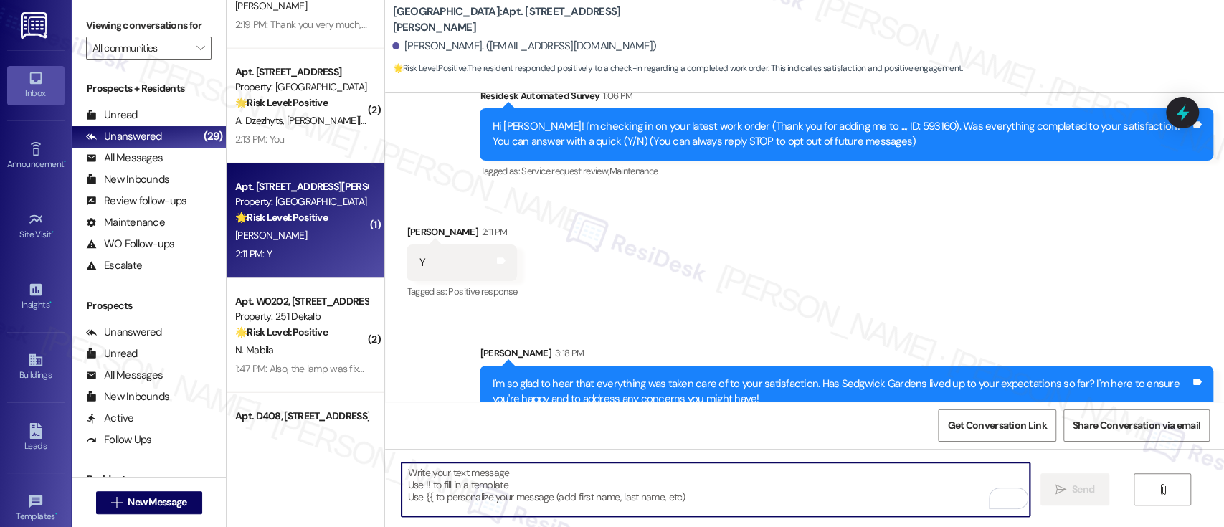
scroll to position [161, 0]
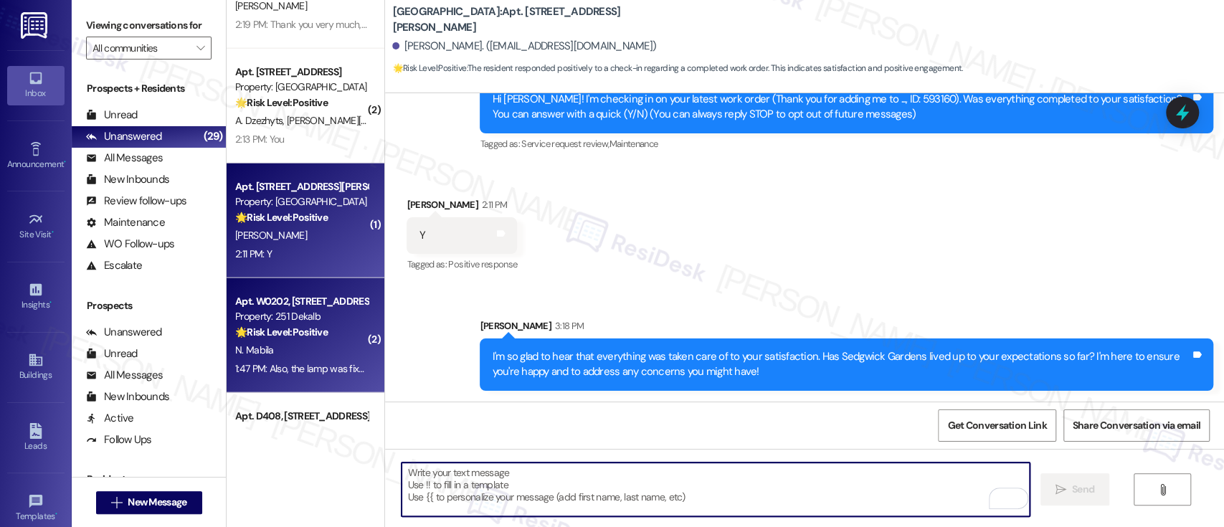
click at [330, 310] on div "Property: 251 Dekalb" at bounding box center [301, 316] width 133 height 15
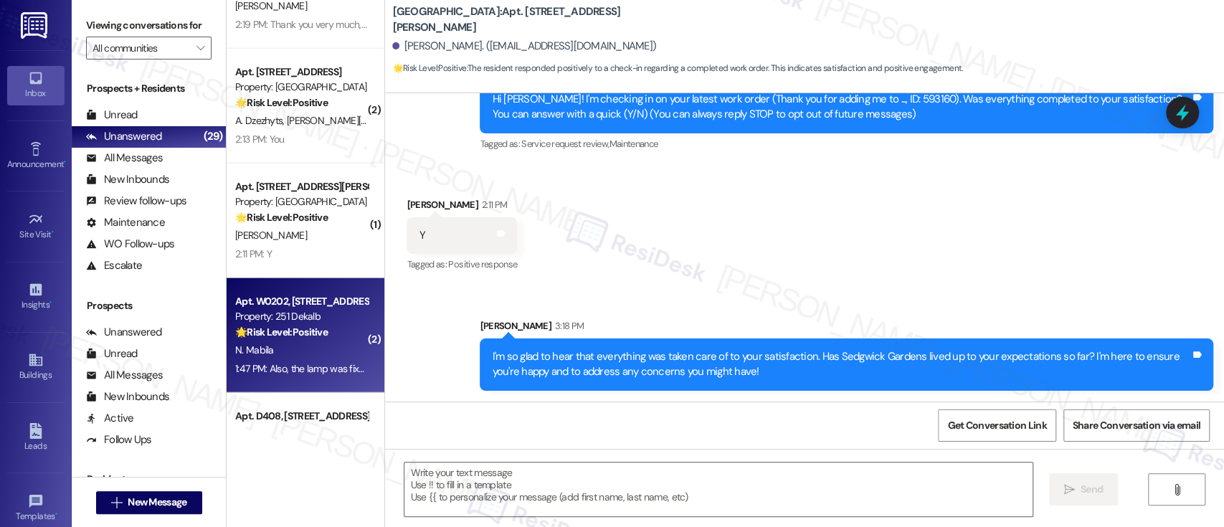
type textarea "Fetching suggested responses. Please feel free to read through the conversation…"
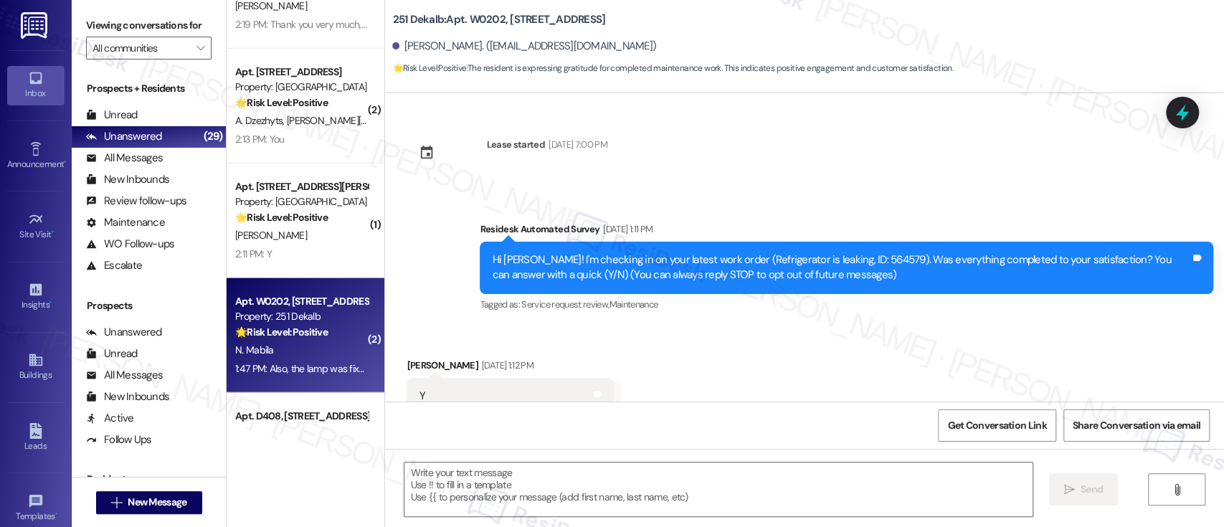
scroll to position [5491, 0]
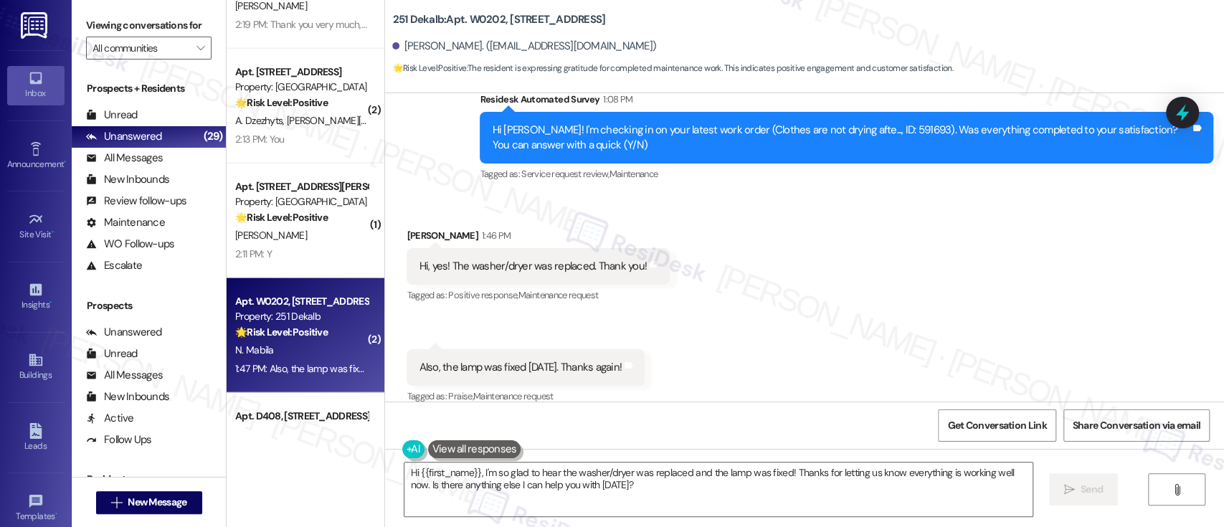
click at [803, 306] on div "Received via SMS Ngokwey Mabila 1:46 PM Hi, yes! The washer/dryer was replaced.…" at bounding box center [804, 307] width 839 height 222
click at [943, 335] on div "Received via SMS Ngokwey Mabila 1:46 PM Hi, yes! The washer/dryer was replaced.…" at bounding box center [804, 307] width 839 height 222
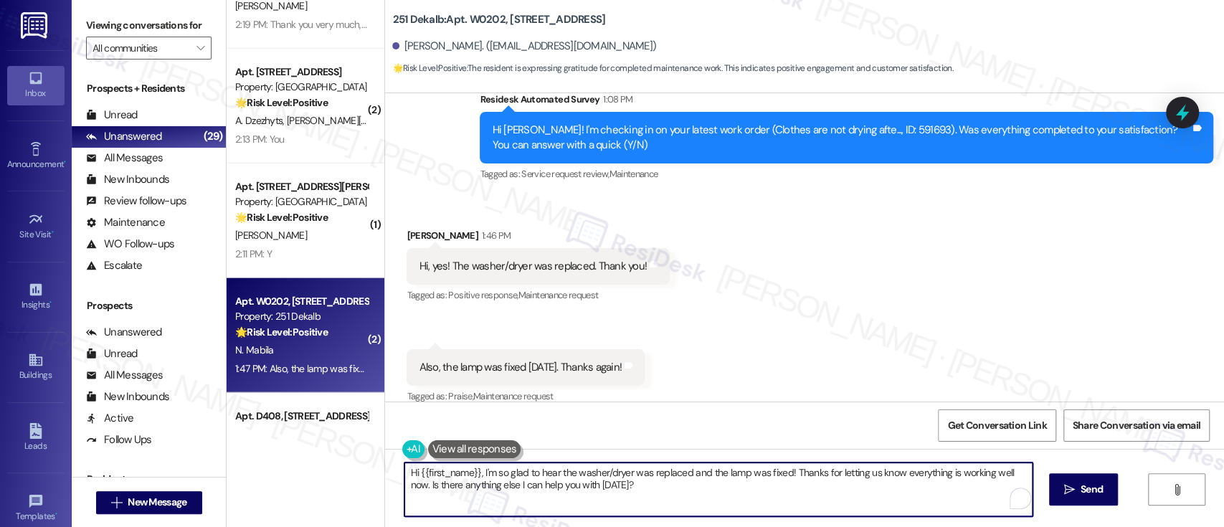
drag, startPoint x: 448, startPoint y: 469, endPoint x: 270, endPoint y: 460, distance: 178.7
click at [270, 460] on div "( 1 ) Apt. 0622-2, 8440 Limekiln Pike Property: Towers at Wyncote 🌟 Risk Level:…" at bounding box center [725, 263] width 997 height 527
click at [931, 466] on textarea "I'm so glad to hear the washer/dryer was replaced and the lamp was fixed! Thank…" at bounding box center [714, 489] width 627 height 54
click at [853, 500] on textarea "I'm so glad to hear the washer/dryer was replaced and the lamp was fixed! Thank…" at bounding box center [714, 489] width 627 height 54
click at [943, 476] on textarea "I'm so glad to hear the washer/dryer was replaced and the lamp was fixed! Thank…" at bounding box center [714, 489] width 627 height 54
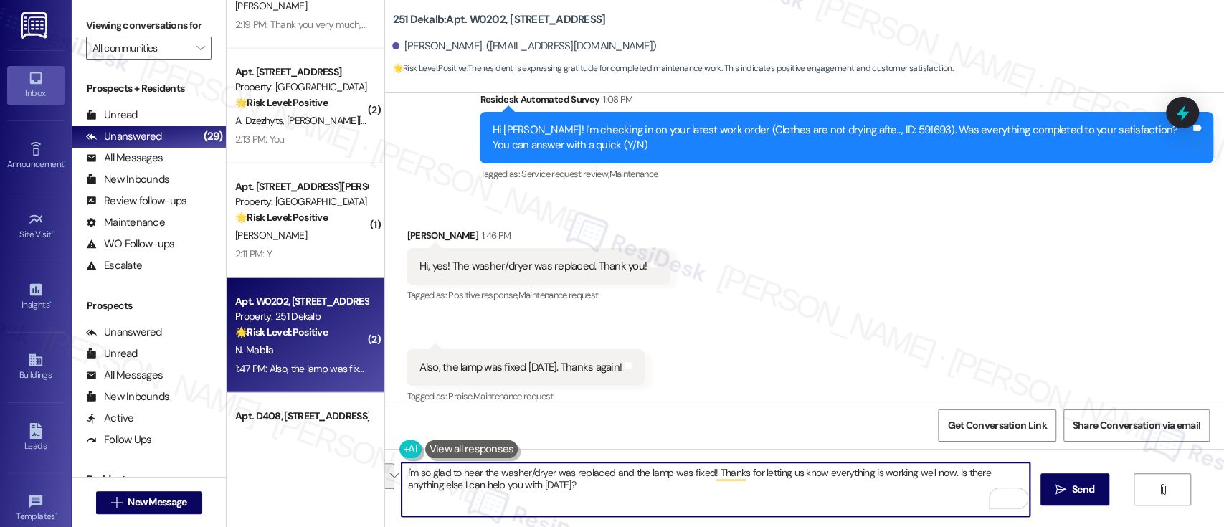
paste textarea "May I also please take this chance to ask you a favor to write us a Google revi…"
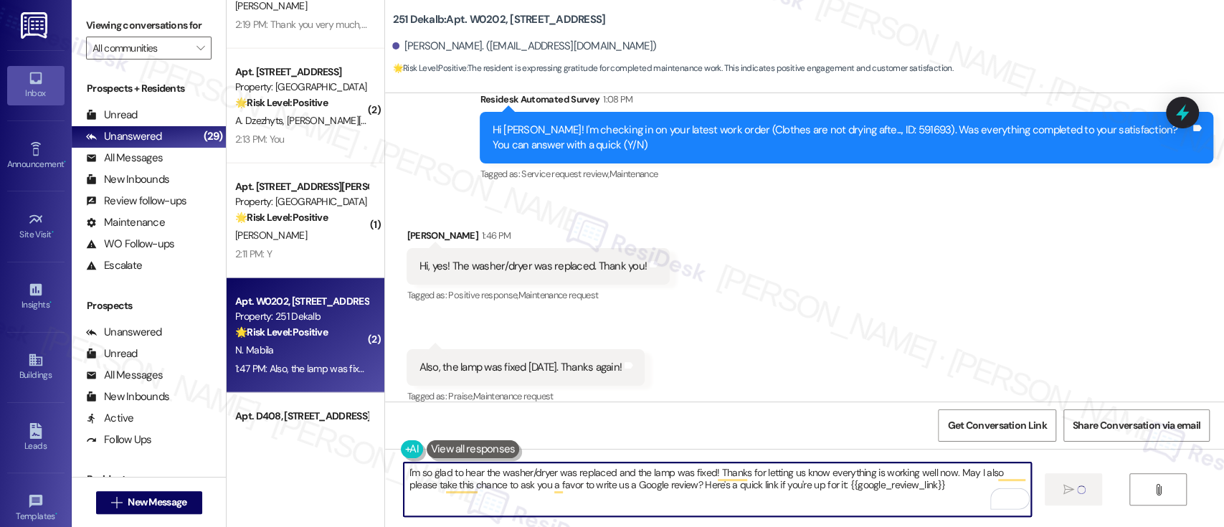
type textarea "I'm so glad to hear the washer/dryer was replaced and the lamp was fixed! Thank…"
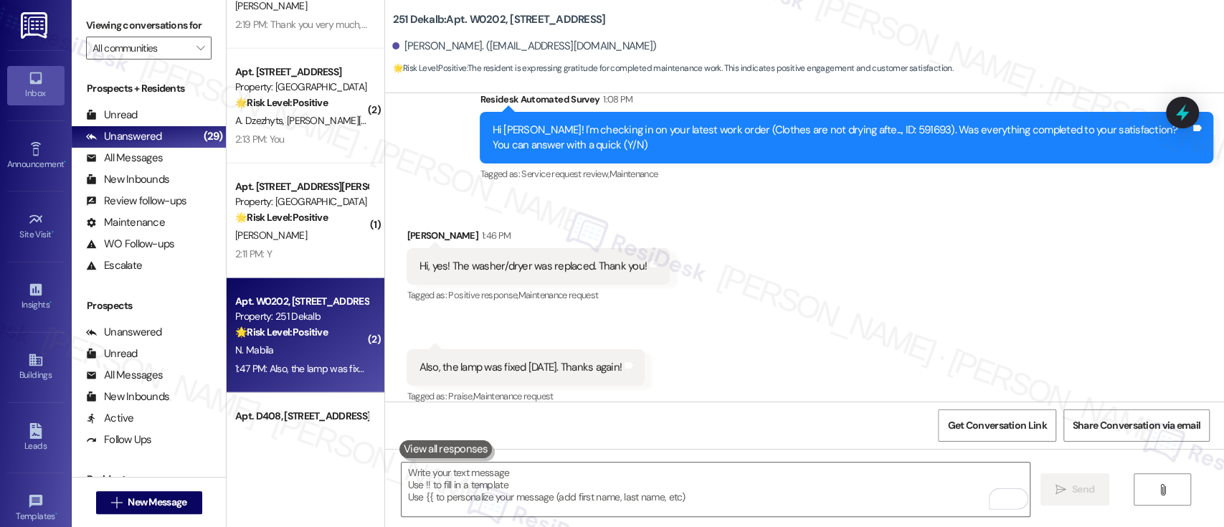
scroll to position [5490, 0]
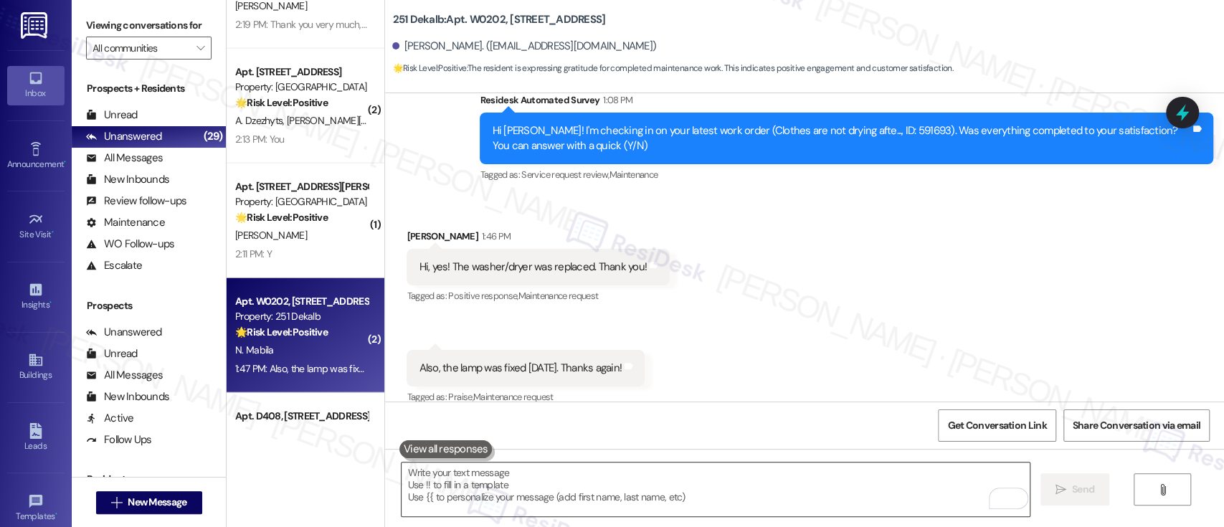
click at [912, 475] on textarea "To enrich screen reader interactions, please activate Accessibility in Grammarl…" at bounding box center [714, 489] width 627 height 54
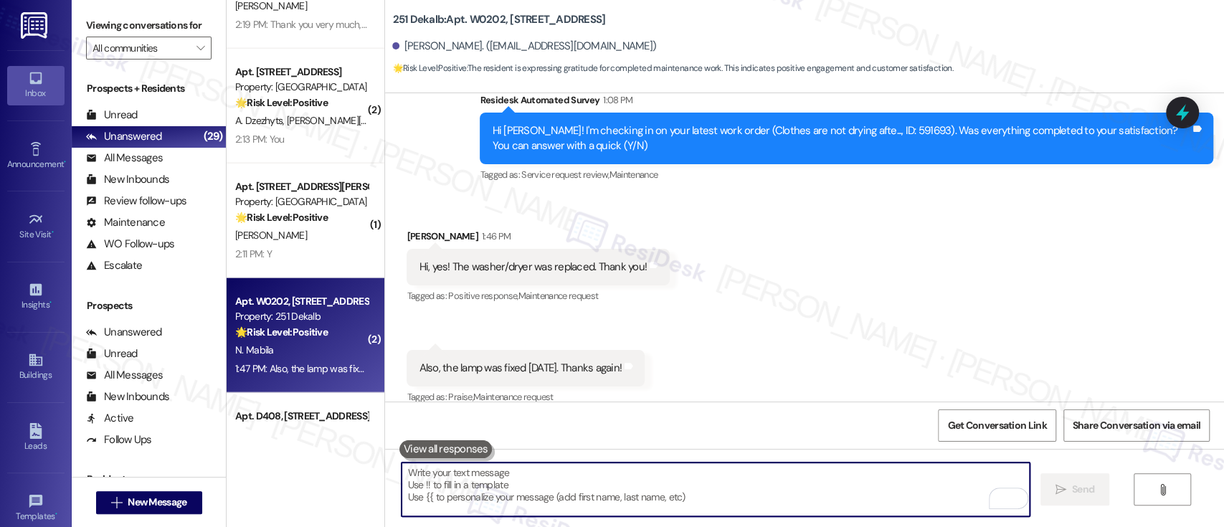
paste textarea "Please let me know when you've done it so I can share it with our team. Thank y…"
type textarea "Please let me know when you've done it so I can share it with our team. Thank y…"
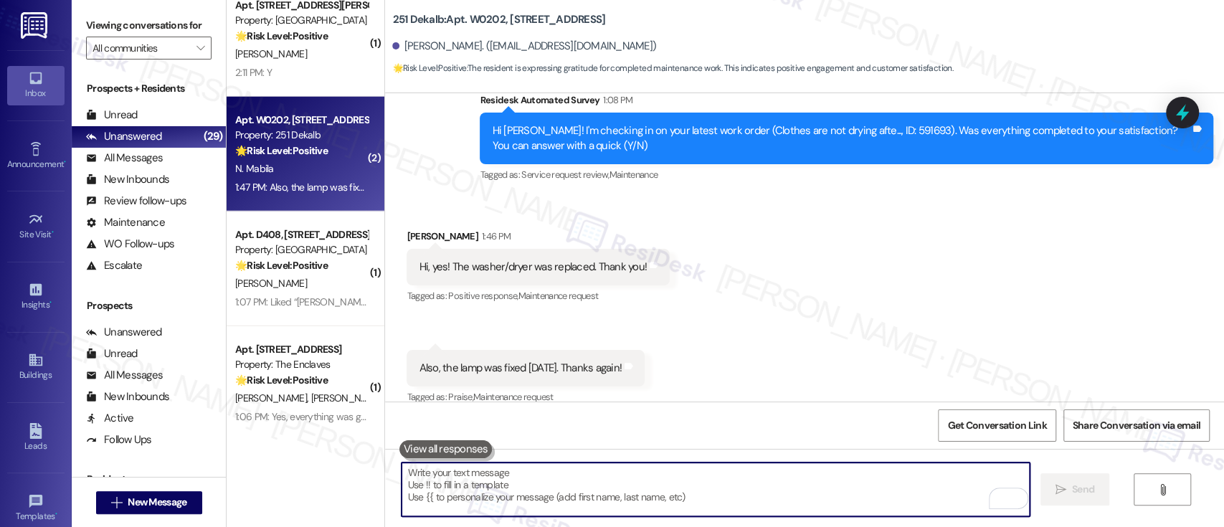
scroll to position [2437, 0]
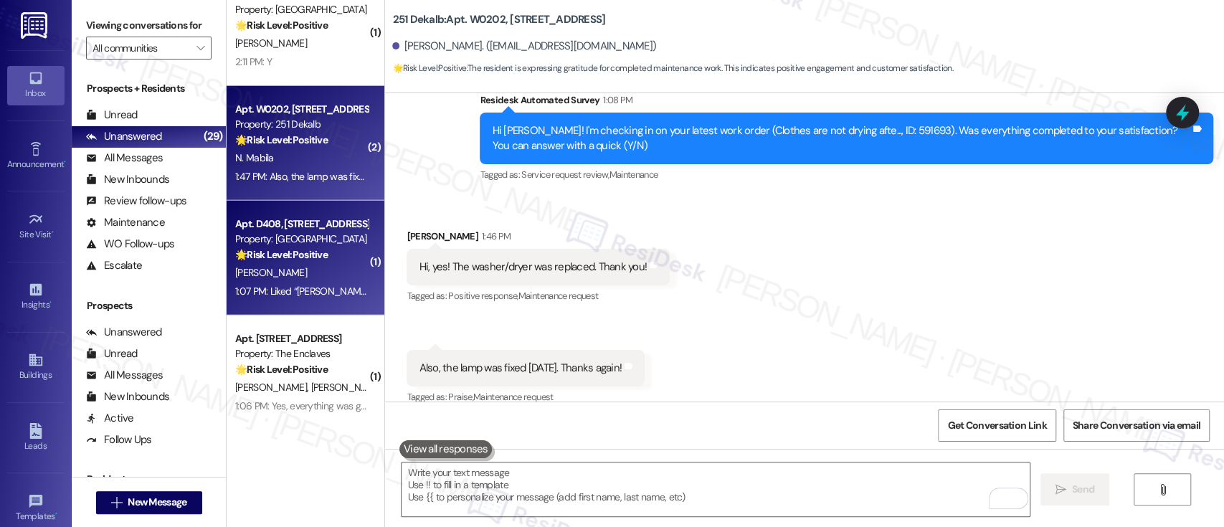
click at [305, 272] on div "T. Rodenhaver" at bounding box center [301, 273] width 135 height 18
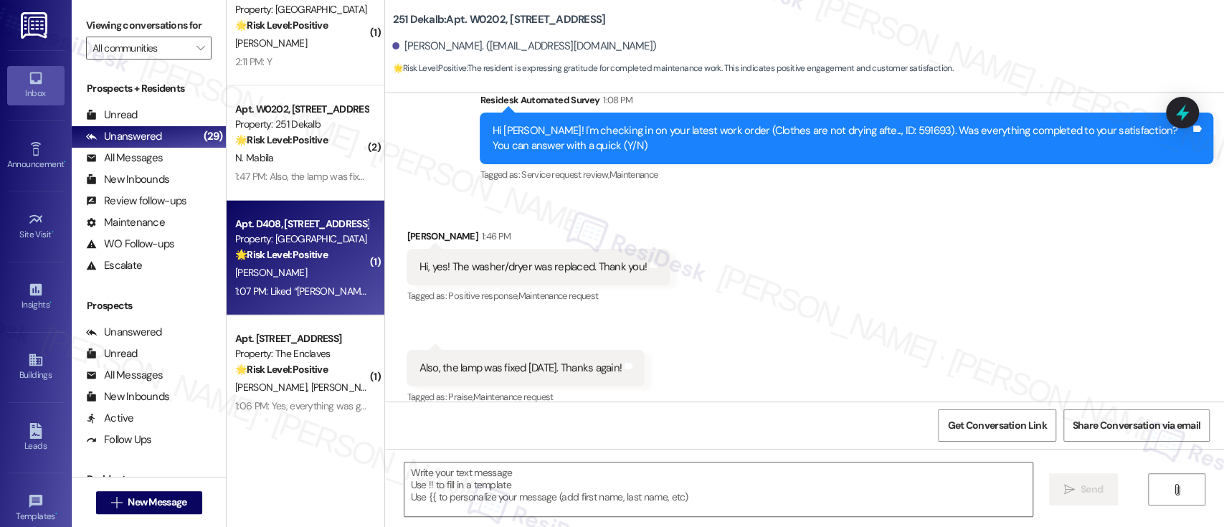
type textarea "Fetching suggested responses. Please feel free to read through the conversation…"
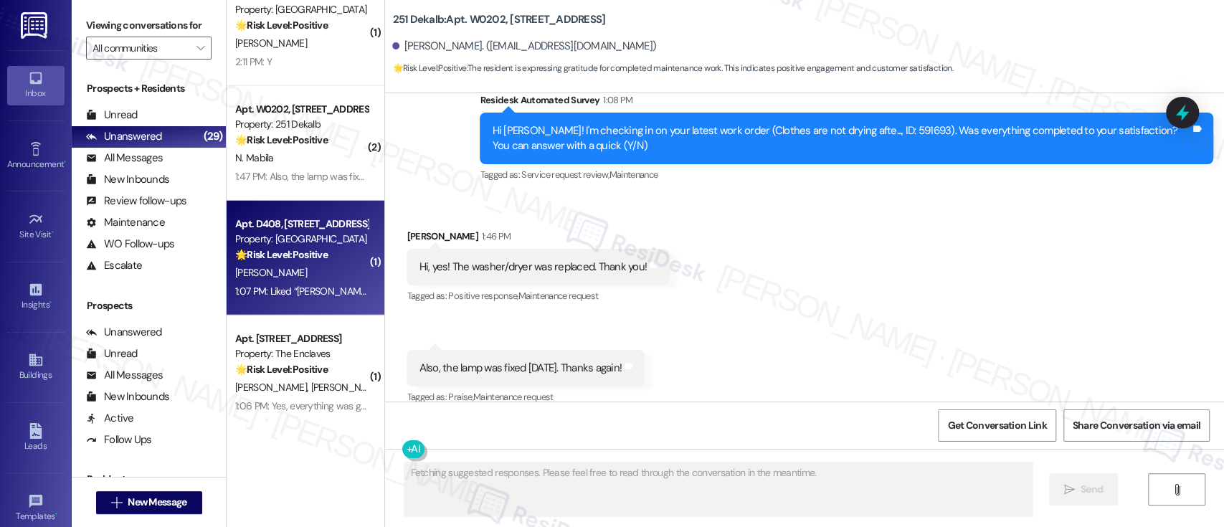
scroll to position [46, 0]
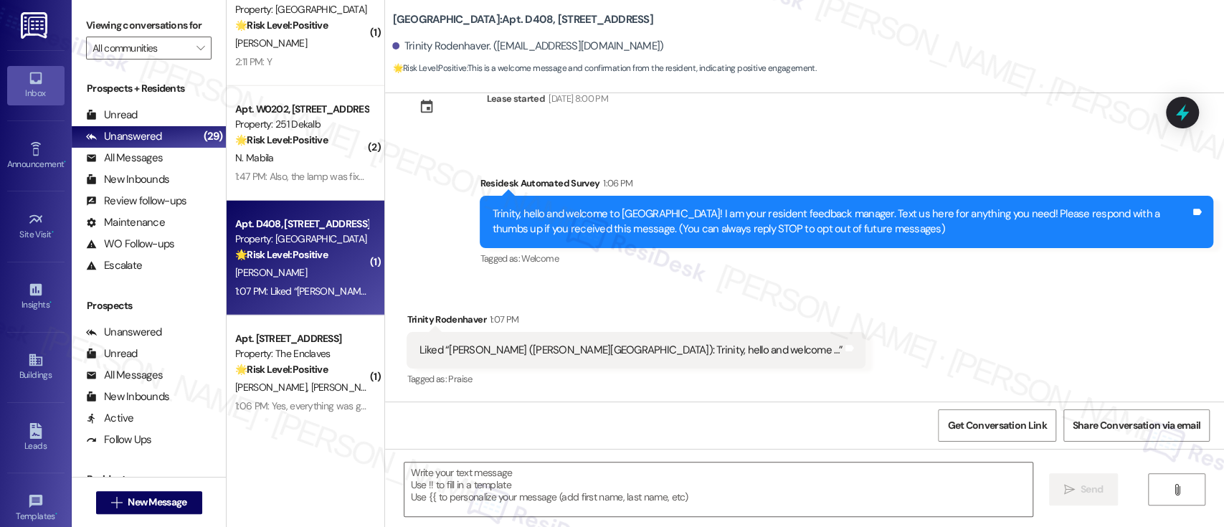
click at [810, 330] on div "Received via SMS Trinity Rodenhaver 1:07 PM Liked “Emily (Bromley House): Trini…" at bounding box center [804, 340] width 839 height 121
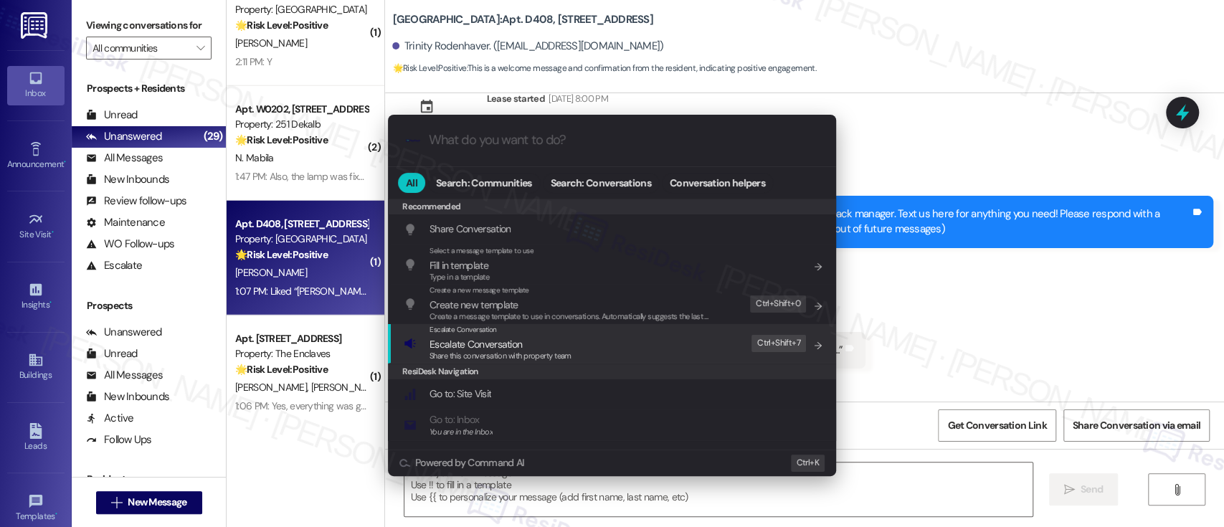
click at [1011, 324] on div ".cls-1{fill:#0a055f;}.cls-2{fill:#0cc4c4;} resideskLogoBlueOrange All Search: C…" at bounding box center [612, 263] width 1224 height 527
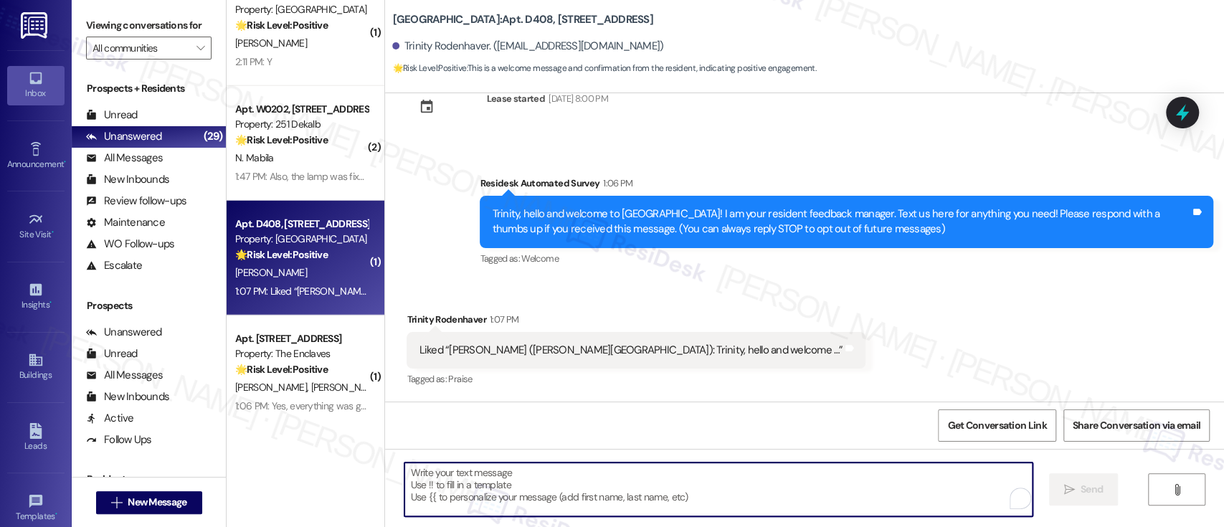
click at [842, 495] on textarea "To enrich screen reader interactions, please activate Accessibility in Grammarl…" at bounding box center [717, 489] width 627 height 54
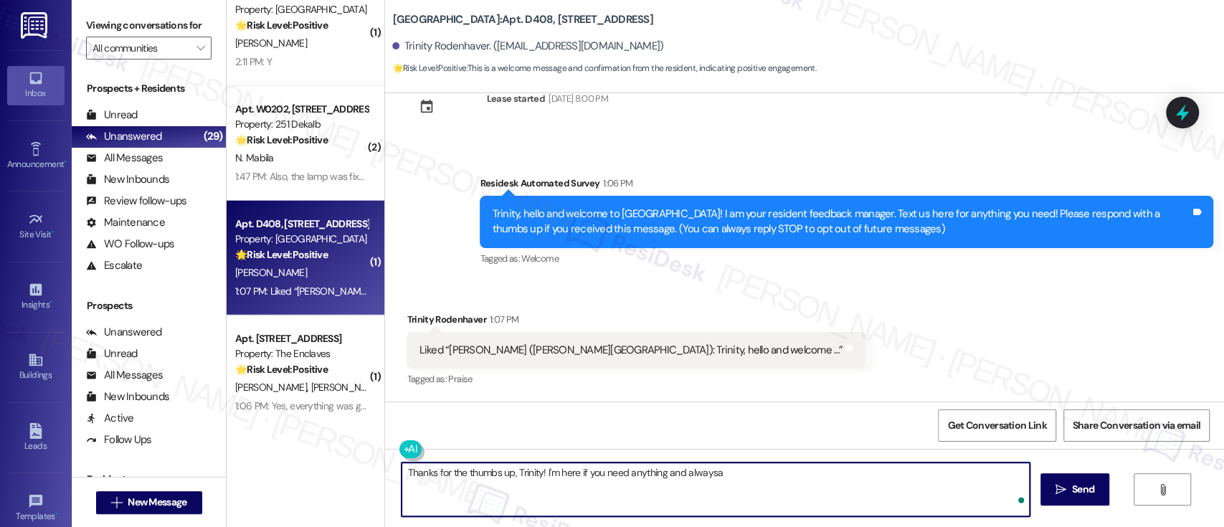
type textarea "Thanks for the thumbs up, Trinity! I'm here if you need anything and always"
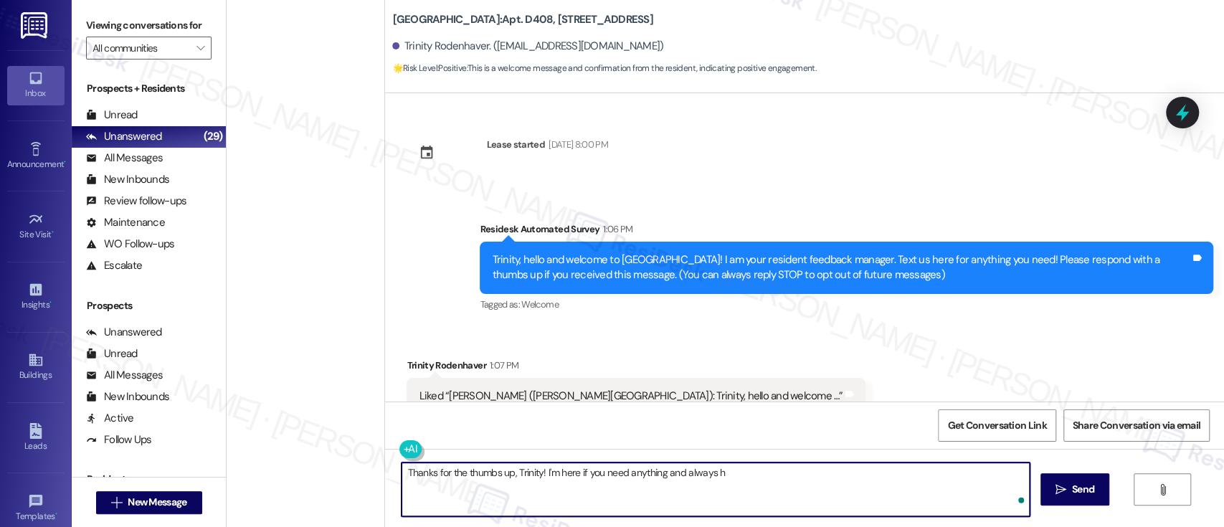
scroll to position [46, 0]
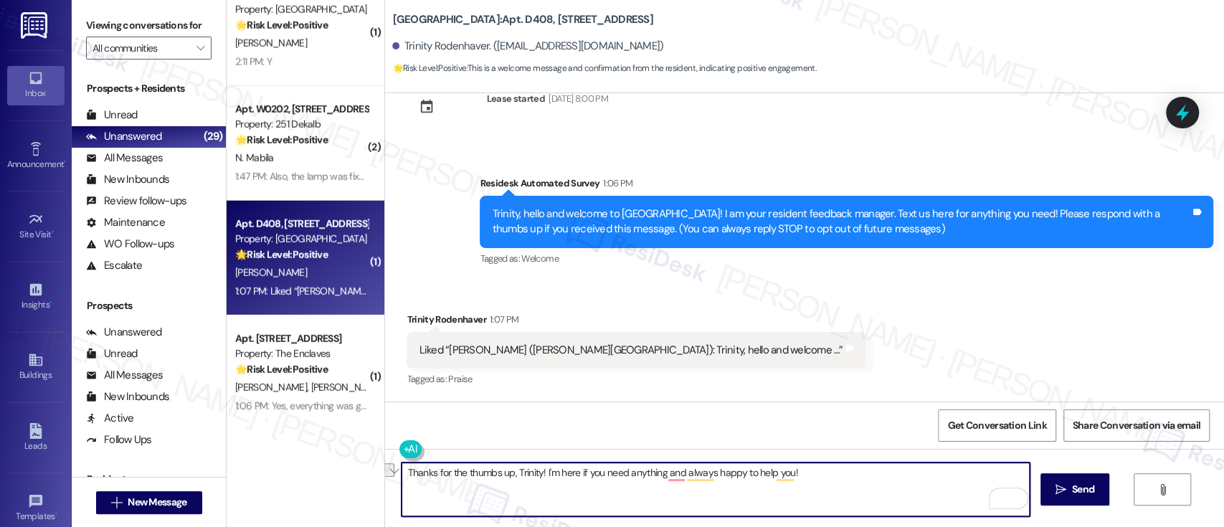
paste textarea "I'm always here if you need anything — happy to help anytime"
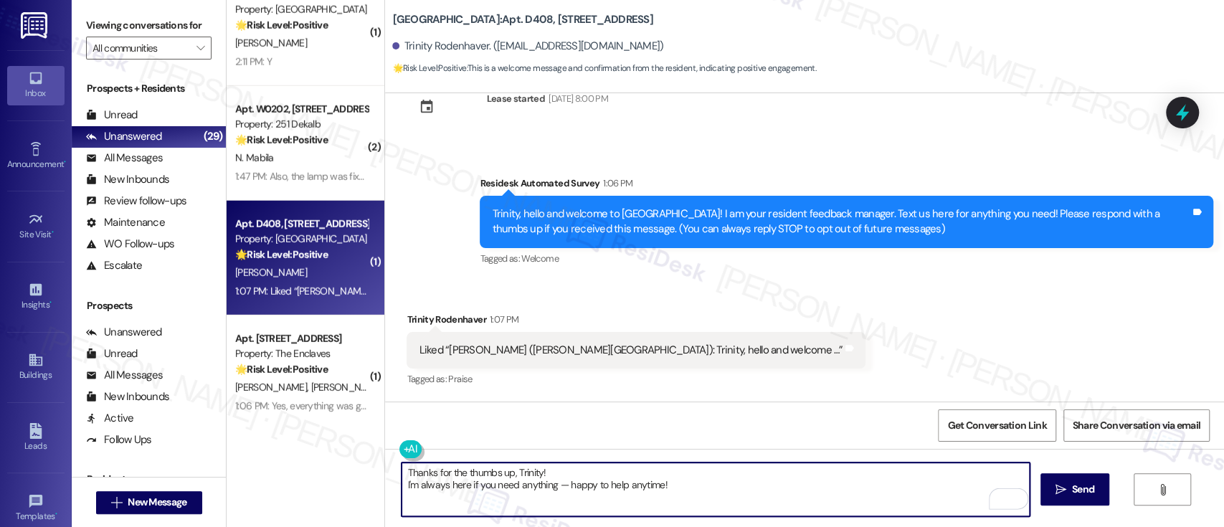
click at [824, 476] on textarea "Thanks for the thumbs up, Trinity! I'm always here if you need anything — happy…" at bounding box center [714, 489] width 627 height 54
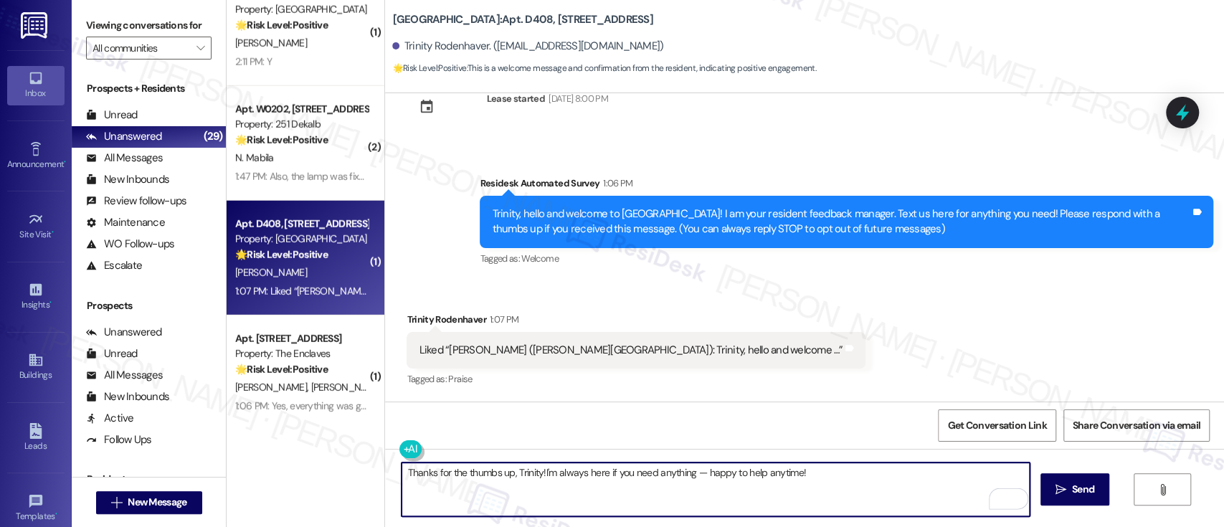
type textarea "Thanks for the thumbs up, Trinity! I'm always here if you need anything — happy…"
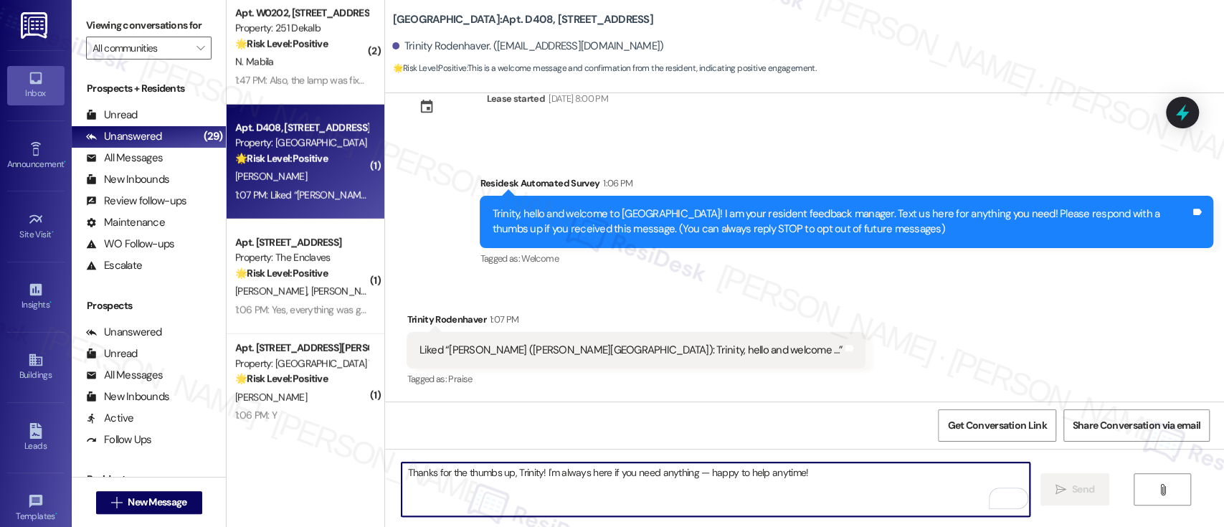
scroll to position [2554, 0]
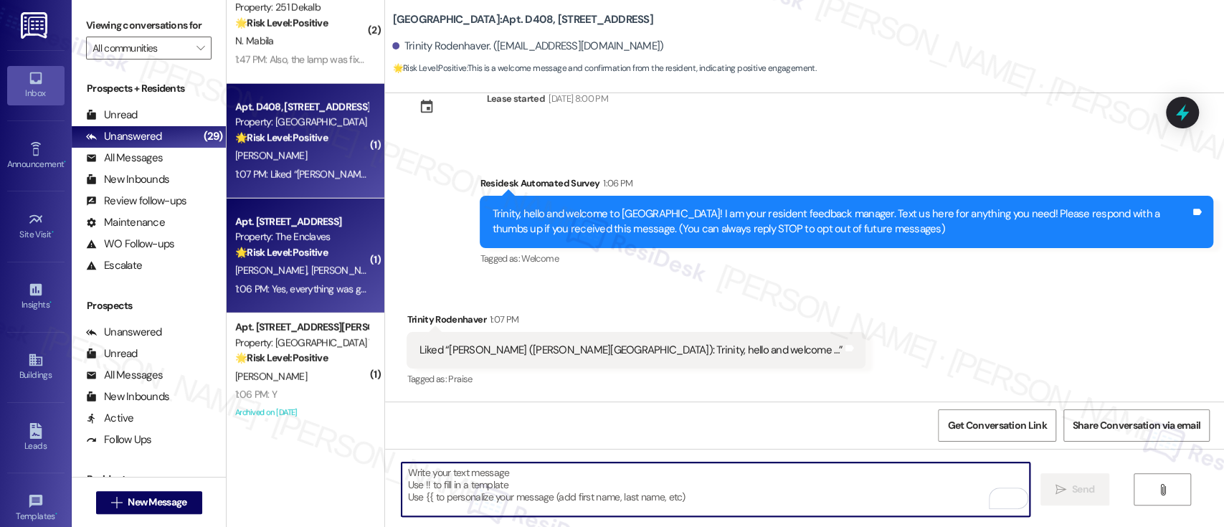
click at [313, 257] on strong "🌟 Risk Level: Positive" at bounding box center [281, 252] width 92 height 13
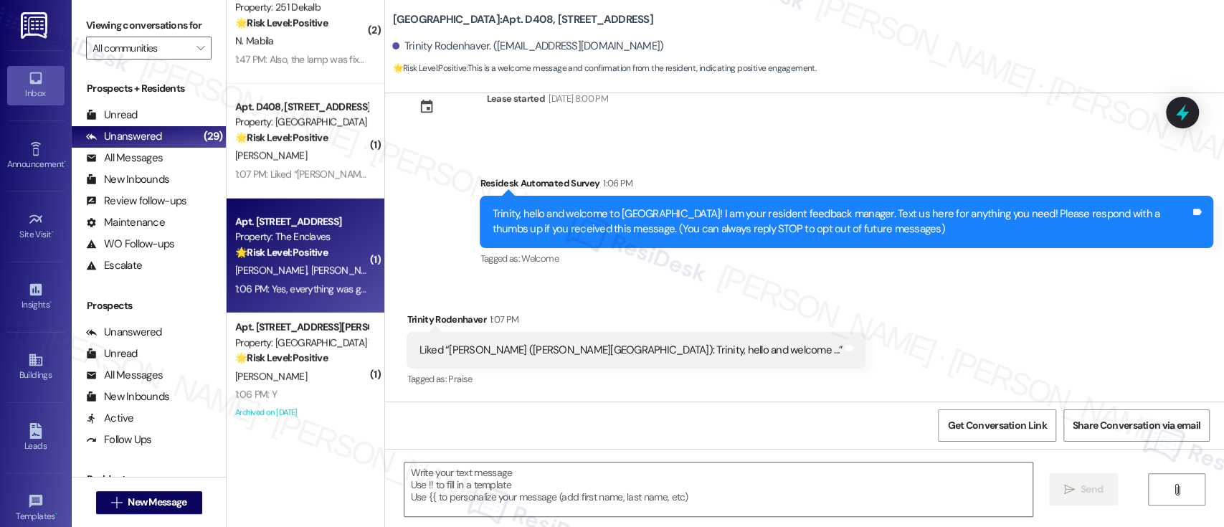
type textarea "Fetching suggested responses. Please feel free to read through the conversation…"
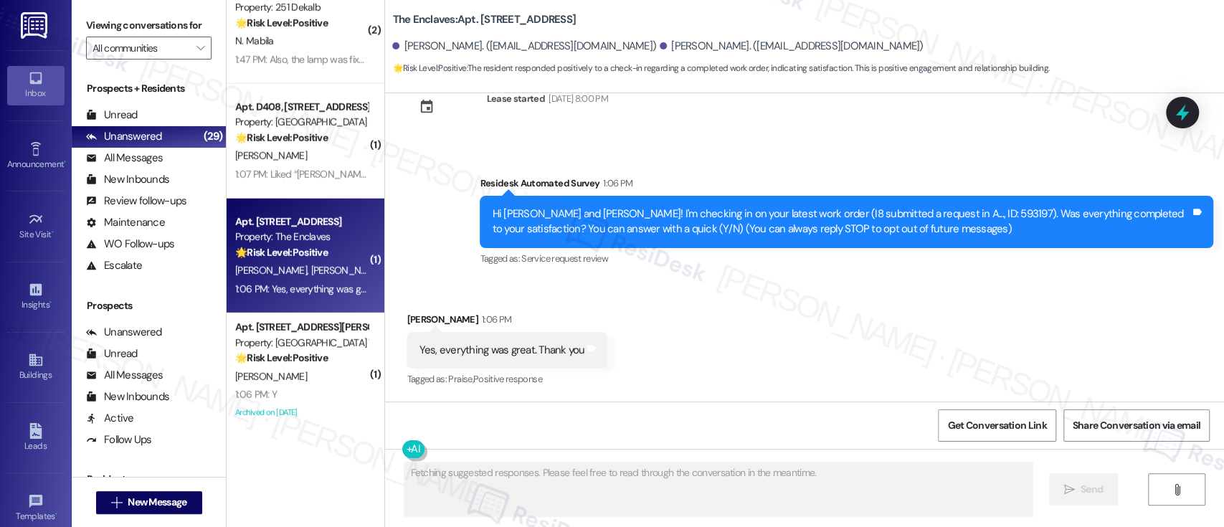
scroll to position [45, 0]
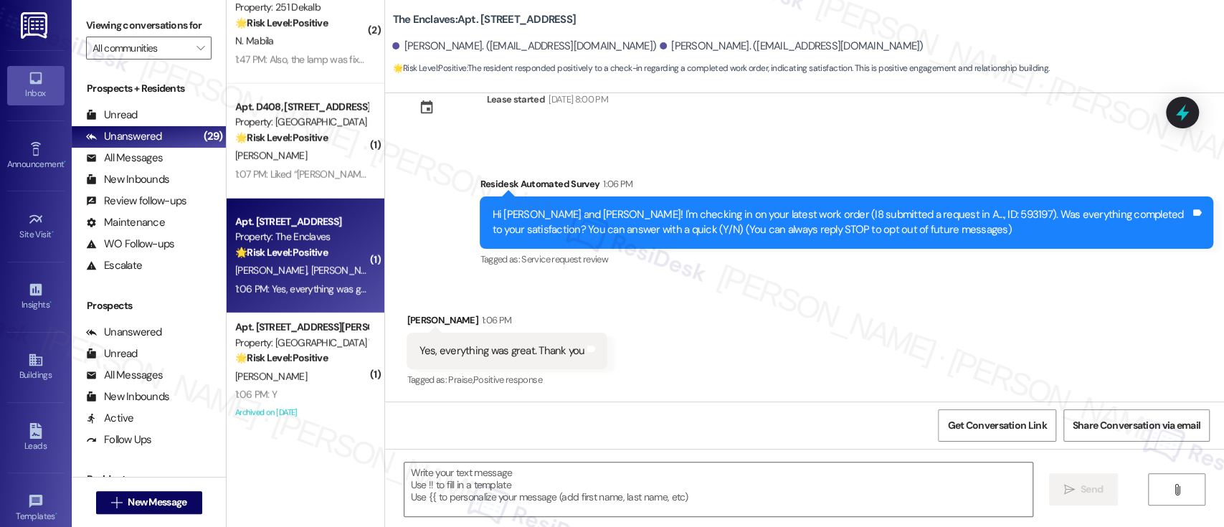
click at [1055, 319] on div "Received via SMS [PERSON_NAME] 1:06 PM Yes, everything was great. Thank you Tag…" at bounding box center [804, 340] width 839 height 121
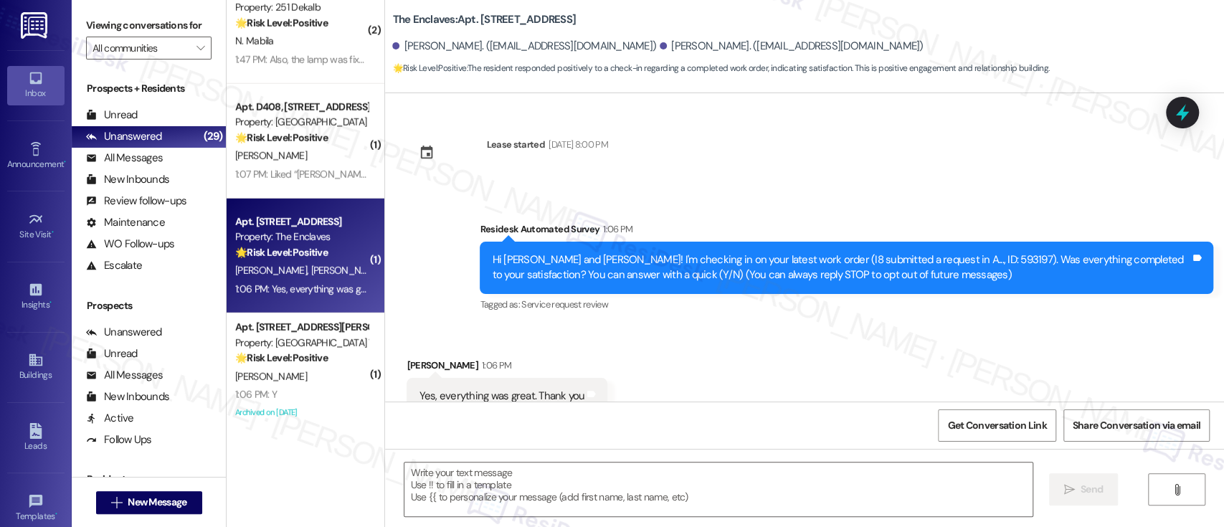
scroll to position [46, 0]
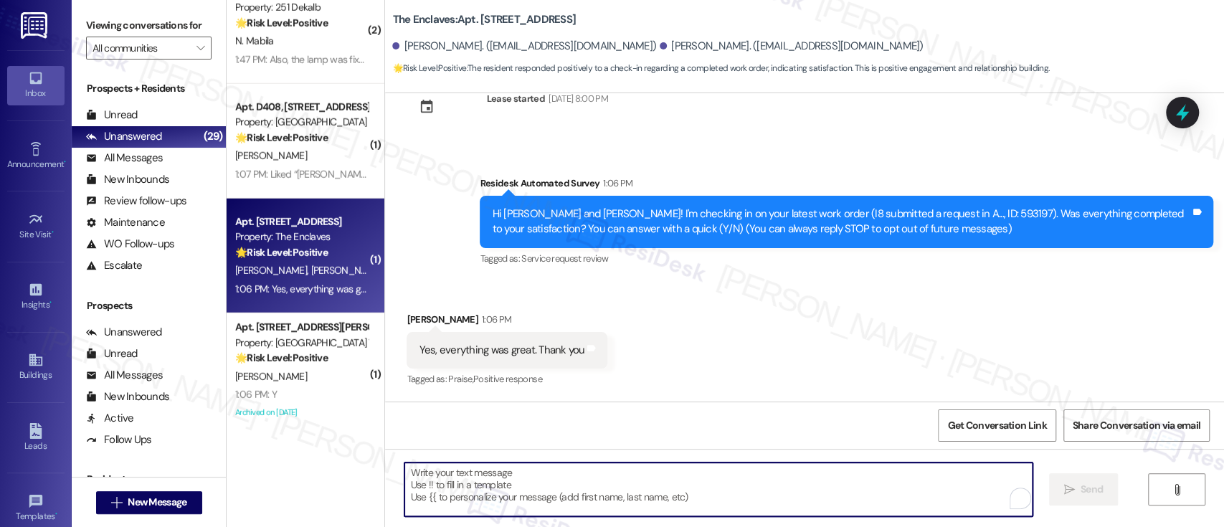
click at [698, 480] on textarea "To enrich screen reader interactions, please activate Accessibility in Grammarl…" at bounding box center [717, 489] width 627 height 54
paste textarea "I'm so glad to hear that everything was taken care of to your satisfaction. Has…"
type textarea "I'm so glad to hear that everything was taken care of to your satisfaction. Has…"
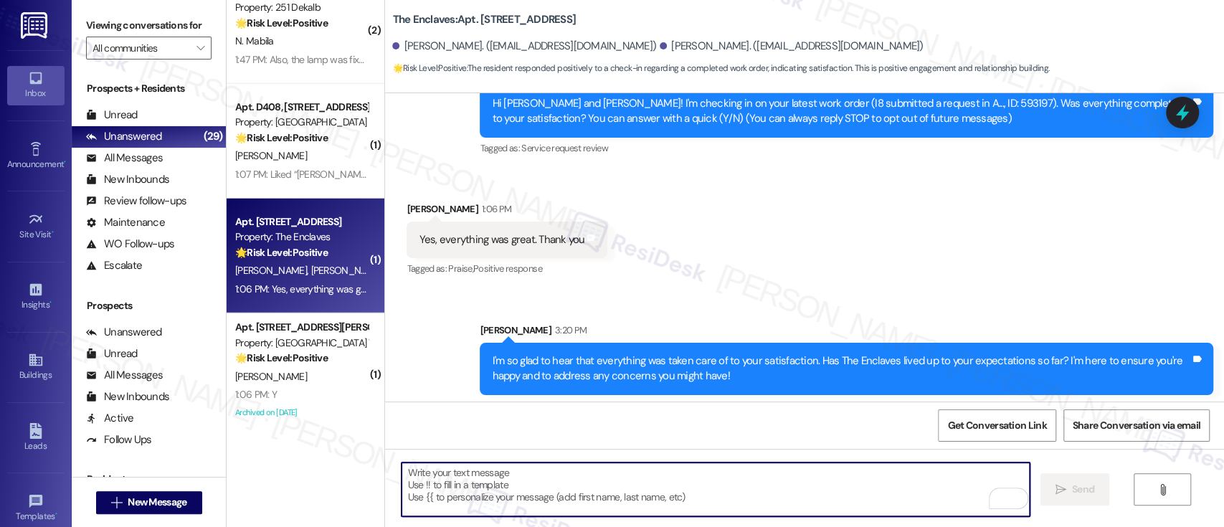
scroll to position [161, 0]
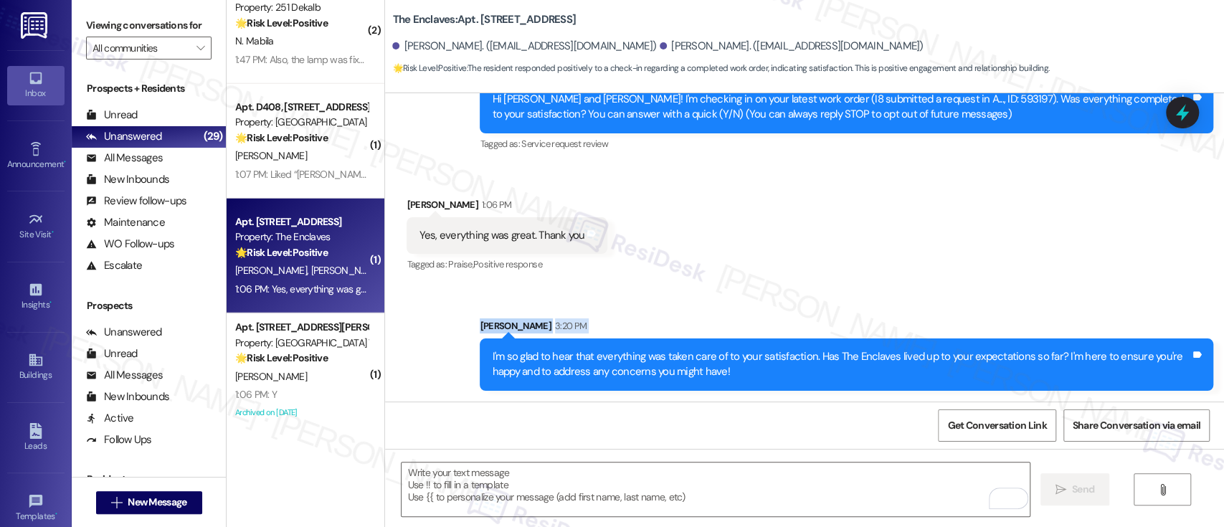
drag, startPoint x: 375, startPoint y: 314, endPoint x: 376, endPoint y: 341, distance: 27.2
click at [384, 341] on div "The Enclaves: Apt. [STREET_ADDRESS][PERSON_NAME]. ([EMAIL_ADDRESS][DOMAIN_NAME]…" at bounding box center [803, 263] width 839 height 527
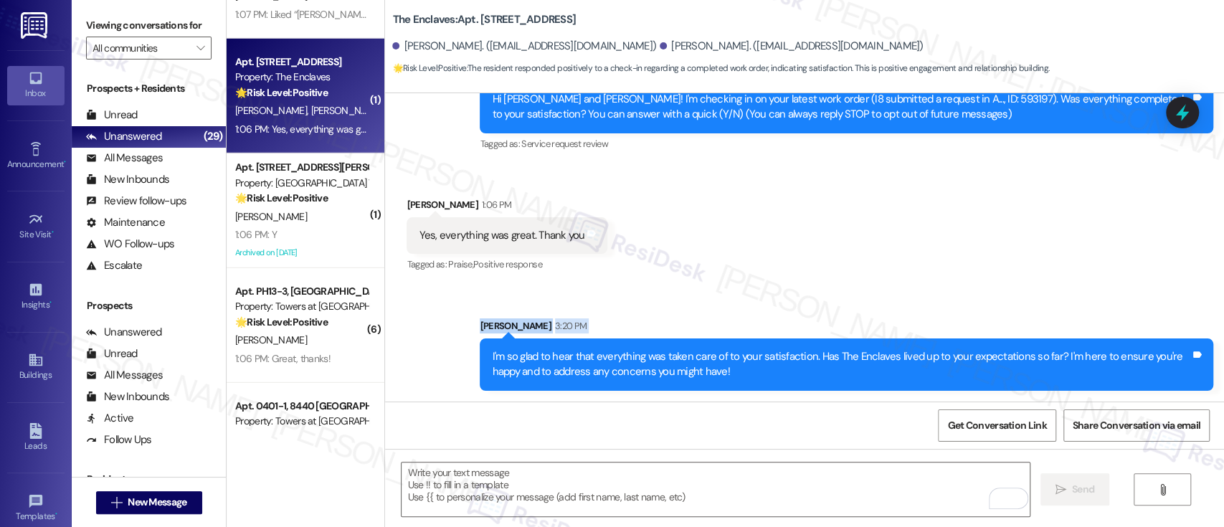
scroll to position [2698, 0]
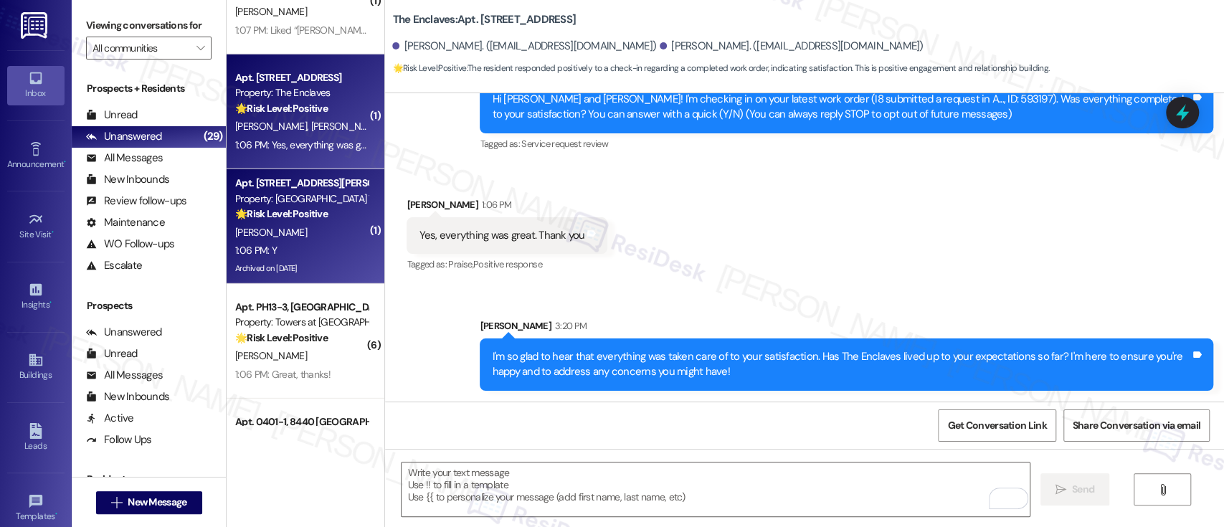
click at [270, 234] on div "[PERSON_NAME]" at bounding box center [301, 233] width 135 height 18
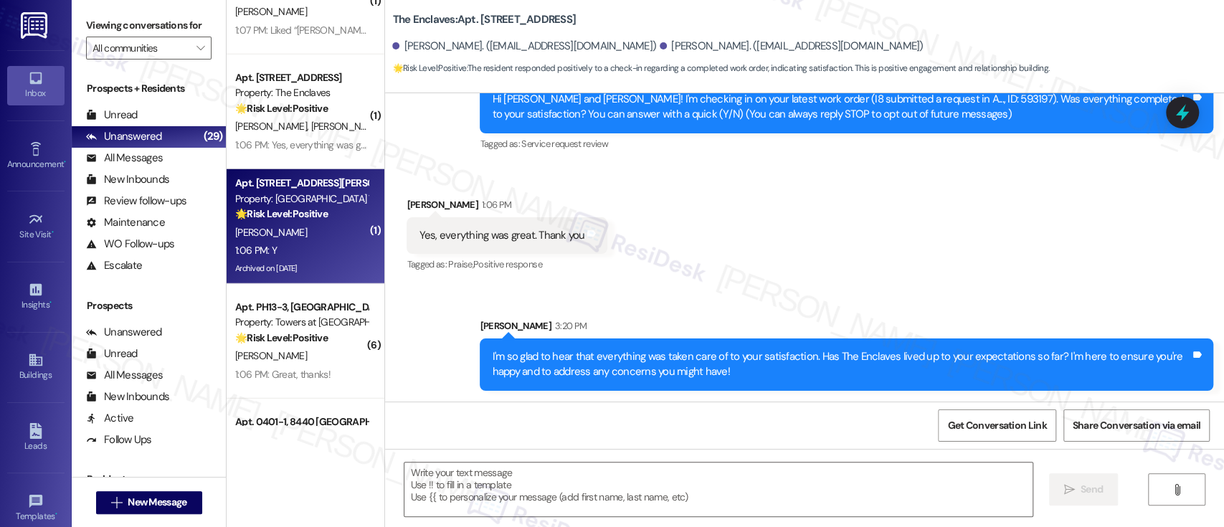
type textarea "Fetching suggested responses. Please feel free to read through the conversation…"
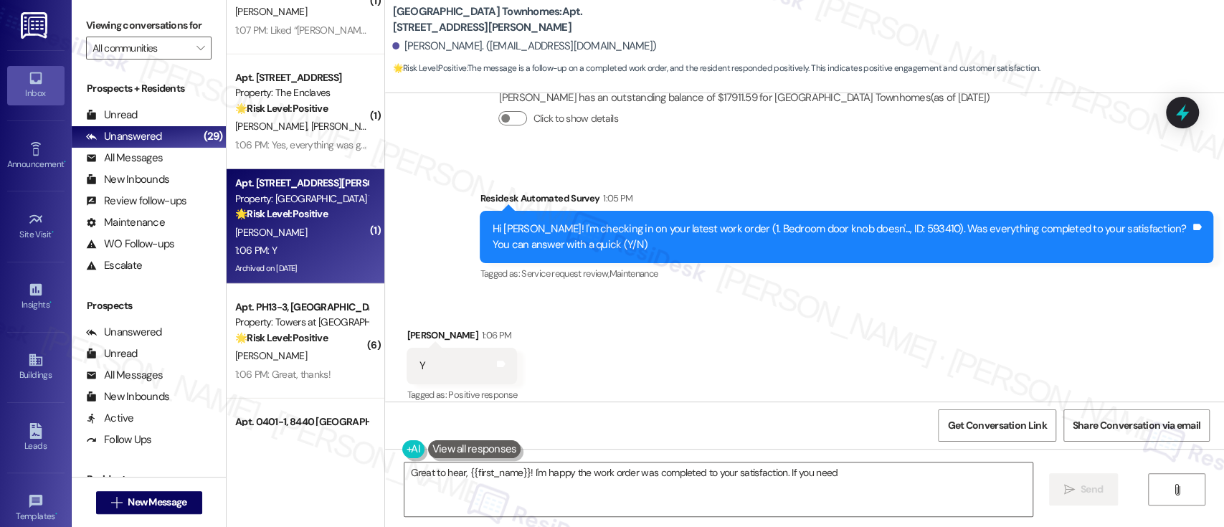
scroll to position [5957, 0]
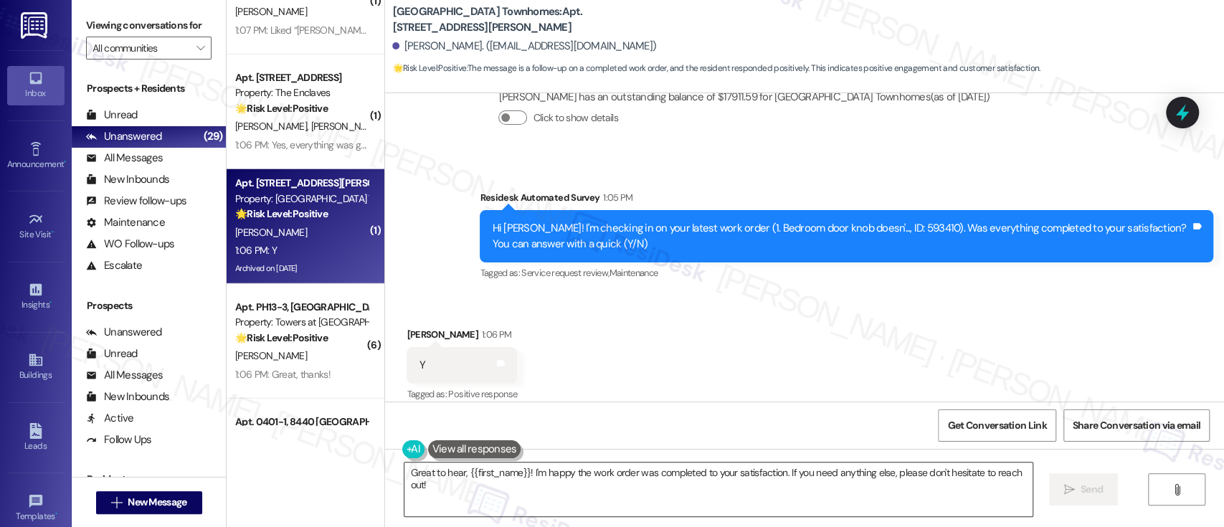
click at [733, 485] on textarea "Great to hear, {{first_name}}! I'm happy the work order was completed to your s…" at bounding box center [717, 489] width 627 height 54
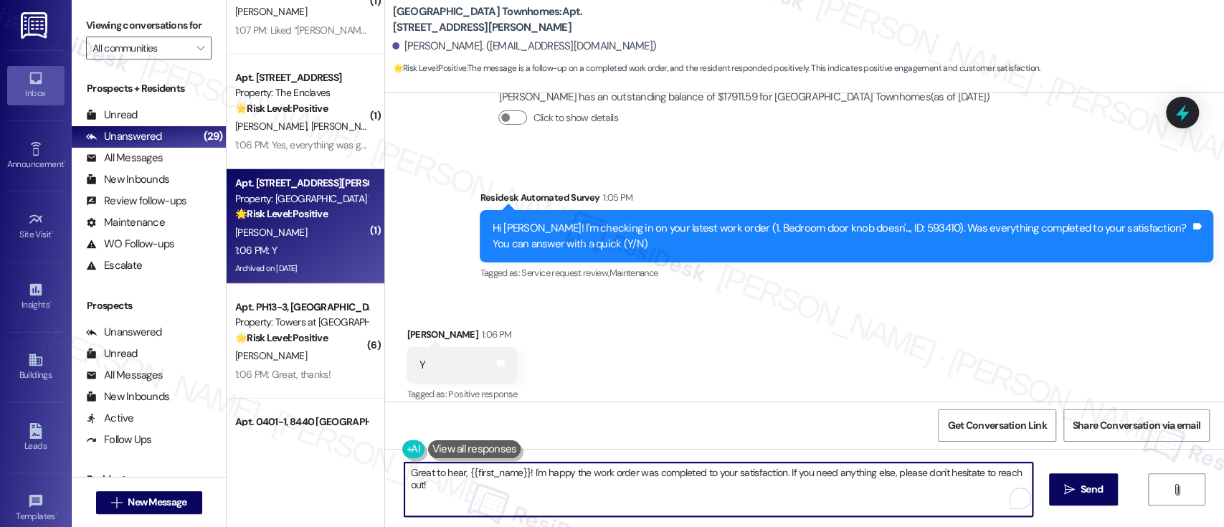
paste textarea "I'm so glad to hear that everything was taken care of to your satisfaction. Has…"
type textarea "I'm so glad to hear that everything was taken care of to your satisfaction. Has…"
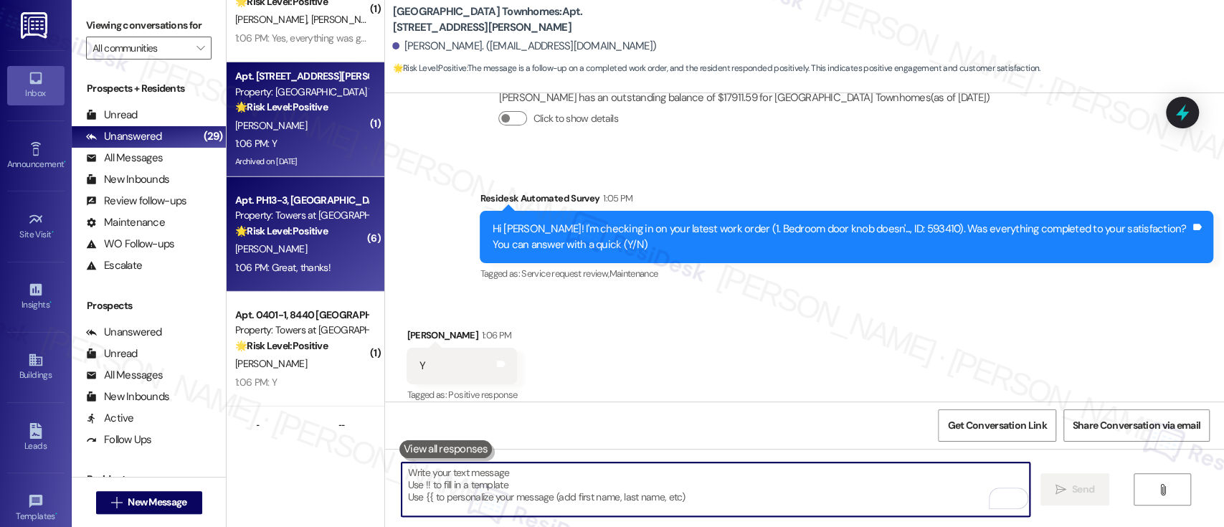
scroll to position [2810, 0]
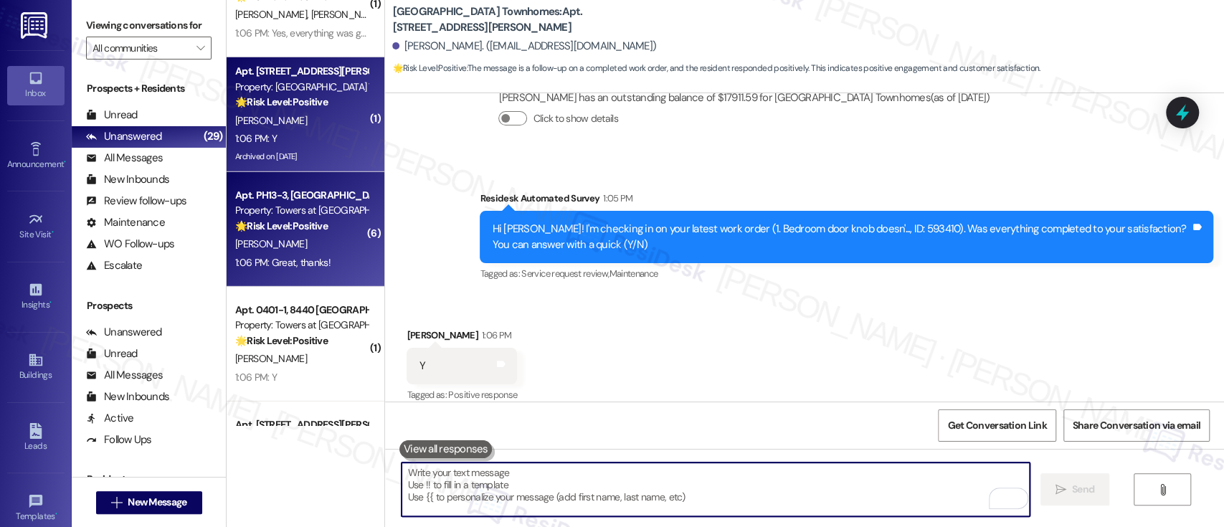
click at [327, 254] on div "1:06 PM: Great, thanks! 1:06 PM: Great, thanks!" at bounding box center [301, 263] width 135 height 18
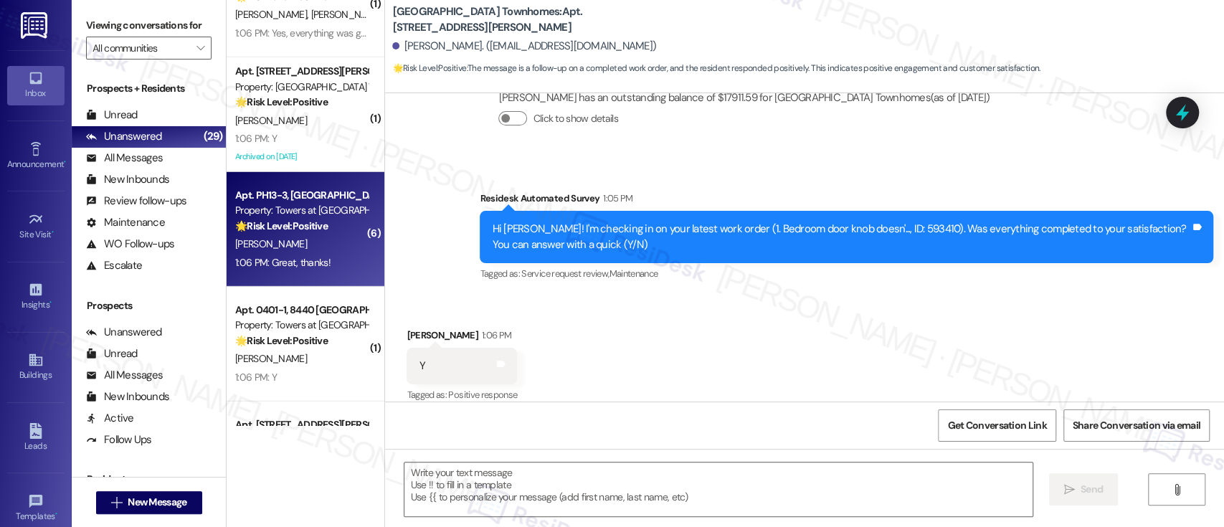
type textarea "Fetching suggested responses. Please feel free to read through the conversation…"
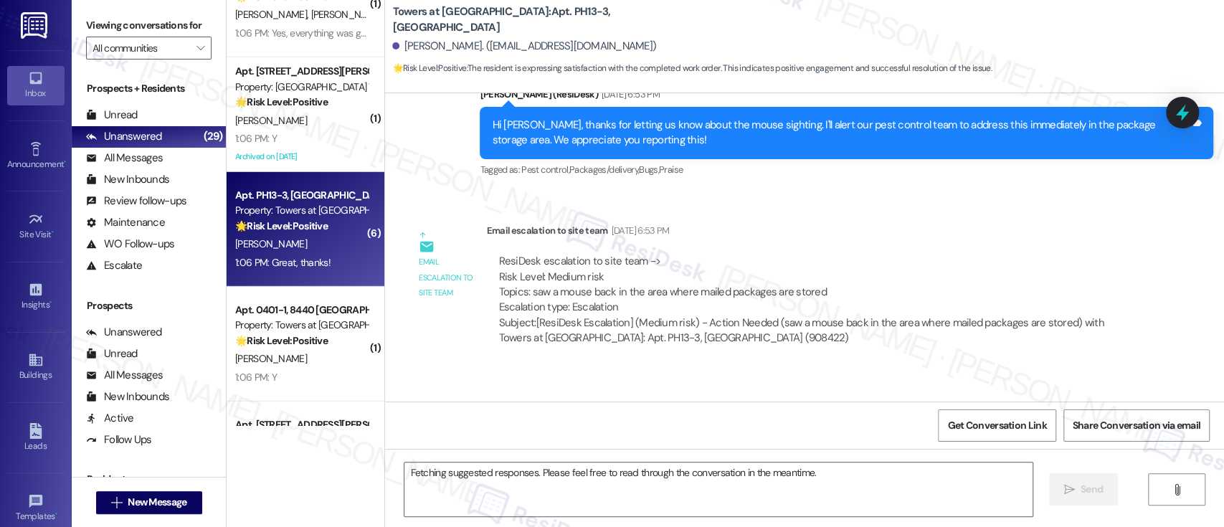
scroll to position [10455, 0]
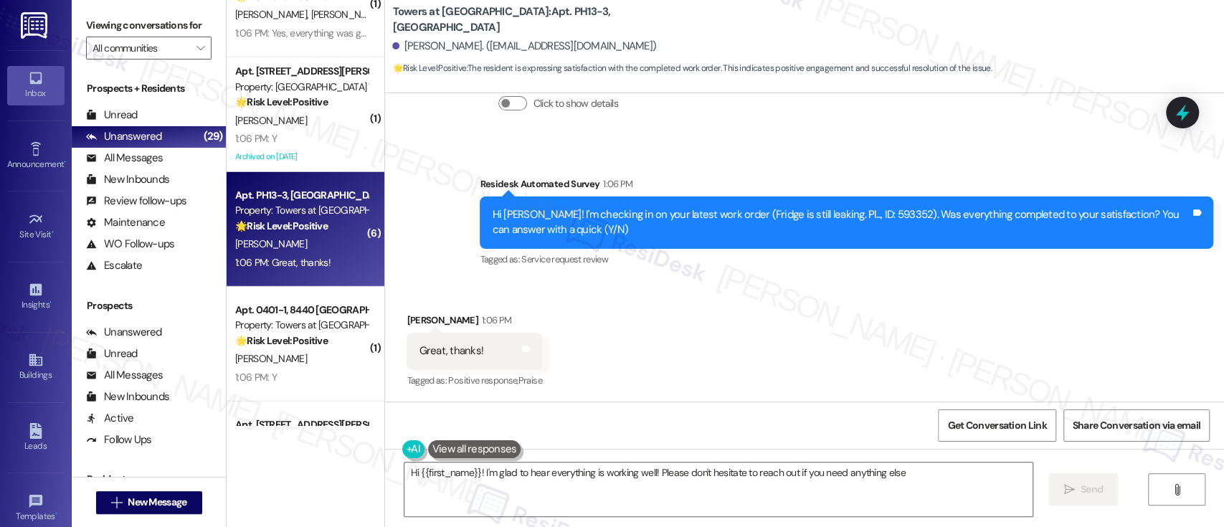
type textarea "Hi {{first_name}}! I'm glad to hear everything is working well! Please don't he…"
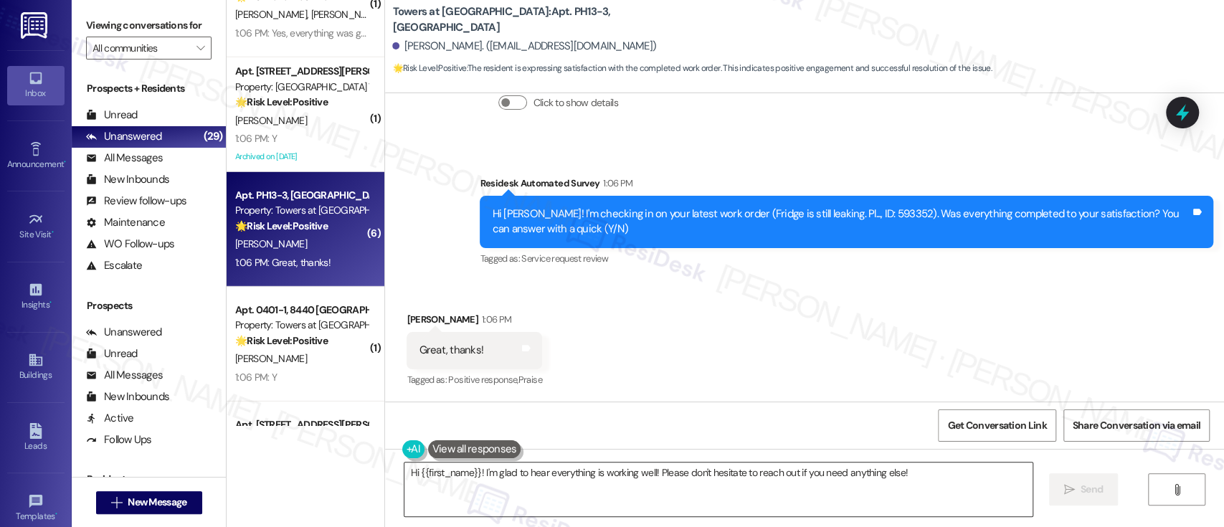
click at [958, 479] on textarea "Hi {{first_name}}! I'm glad to hear everything is working well! Please don't he…" at bounding box center [717, 489] width 627 height 54
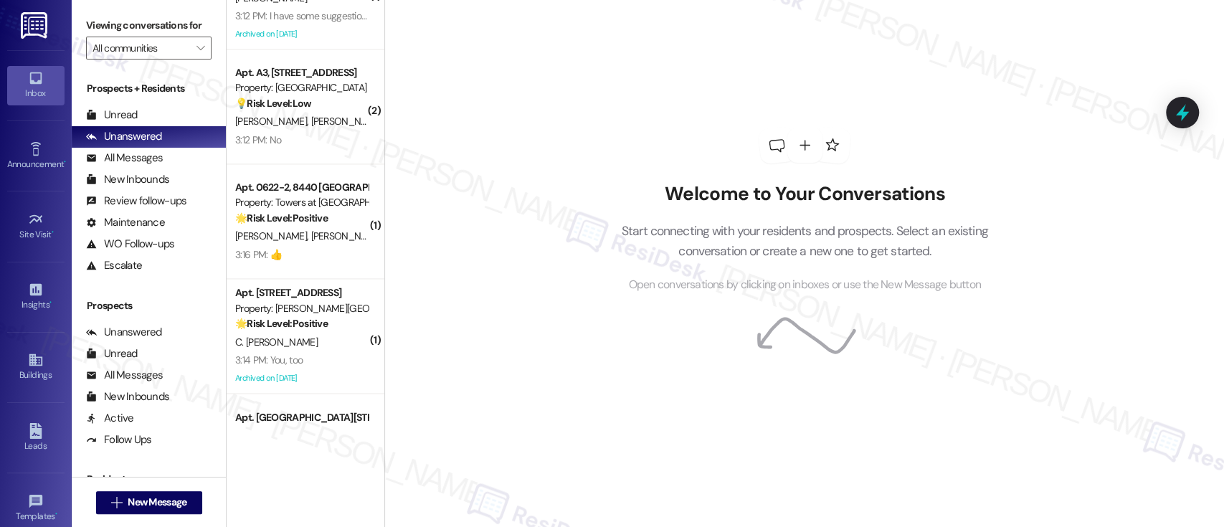
scroll to position [1446, 0]
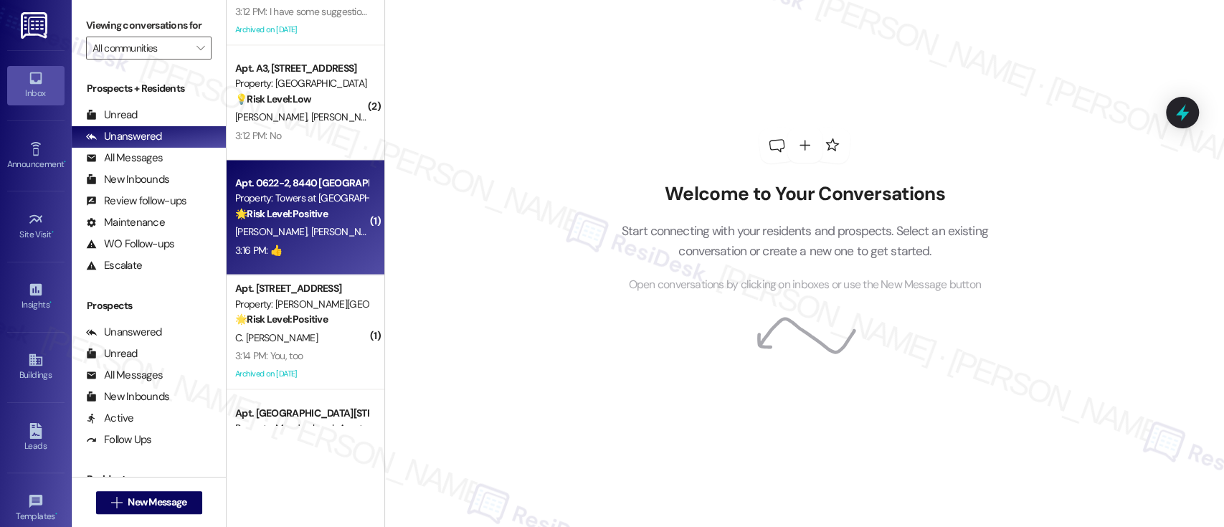
click at [292, 223] on div "[PERSON_NAME] [PERSON_NAME]" at bounding box center [301, 232] width 135 height 18
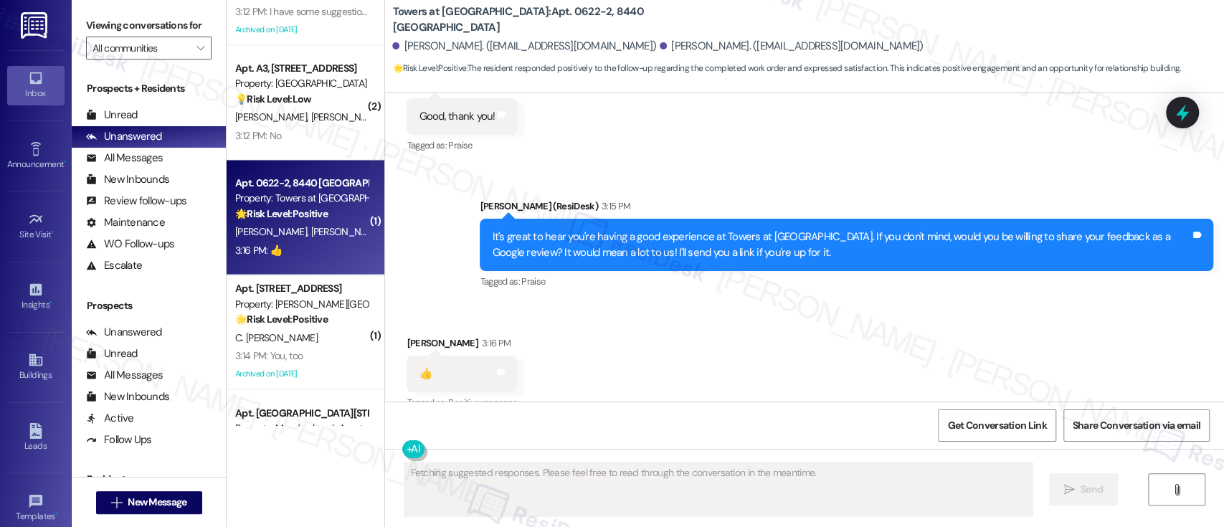
scroll to position [1496, 0]
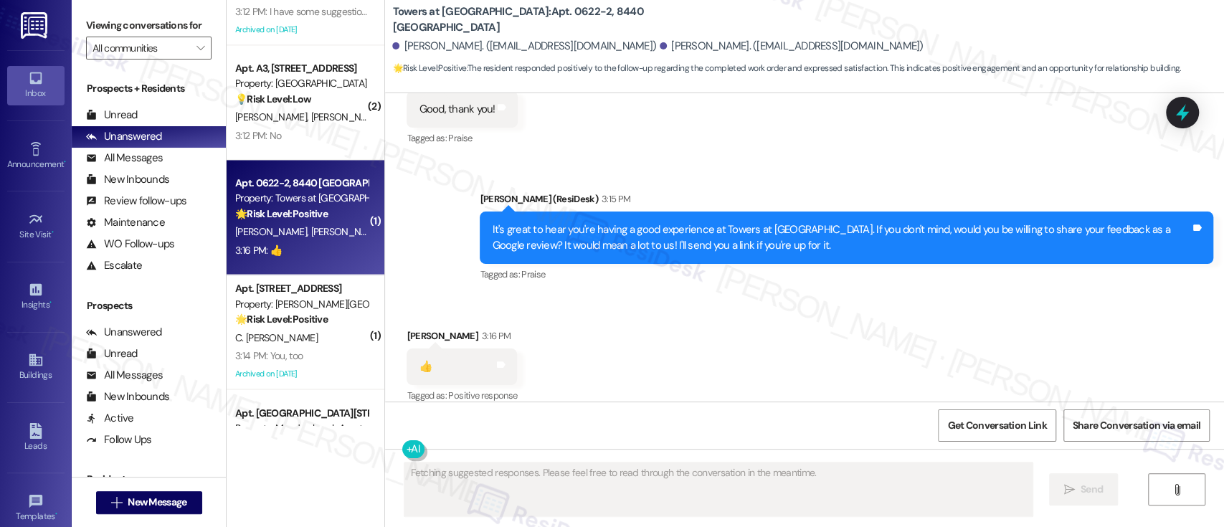
click at [776, 330] on div "Received via SMS [PERSON_NAME] 3:16 PM 👍 Tags and notes Tagged as: Positive res…" at bounding box center [804, 356] width 839 height 121
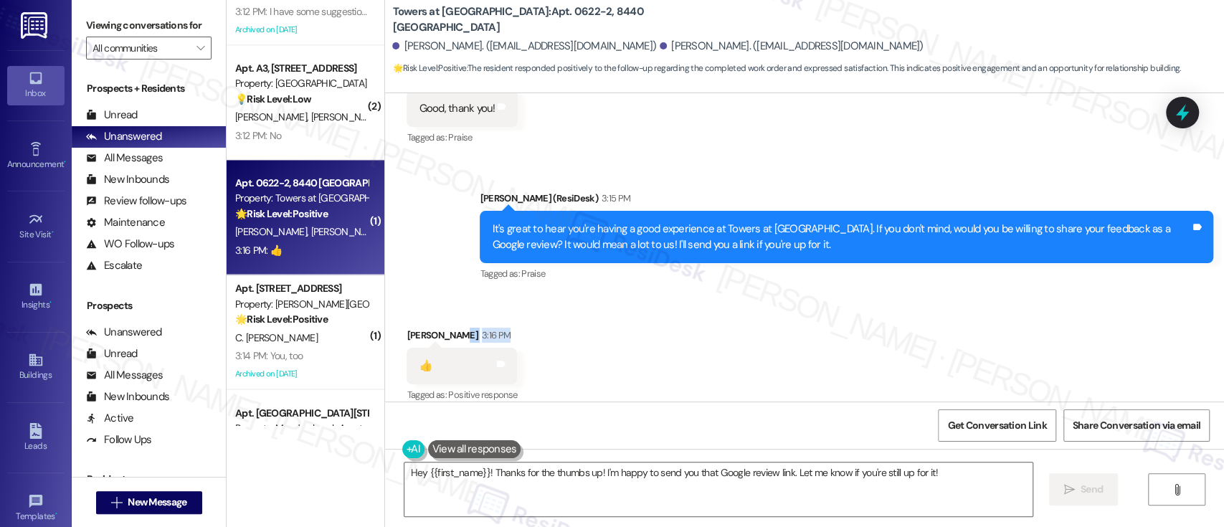
click at [671, 308] on div "Received via SMS [PERSON_NAME] 3:16 PM 👍 Tags and notes Tagged as: Positive res…" at bounding box center [804, 355] width 839 height 121
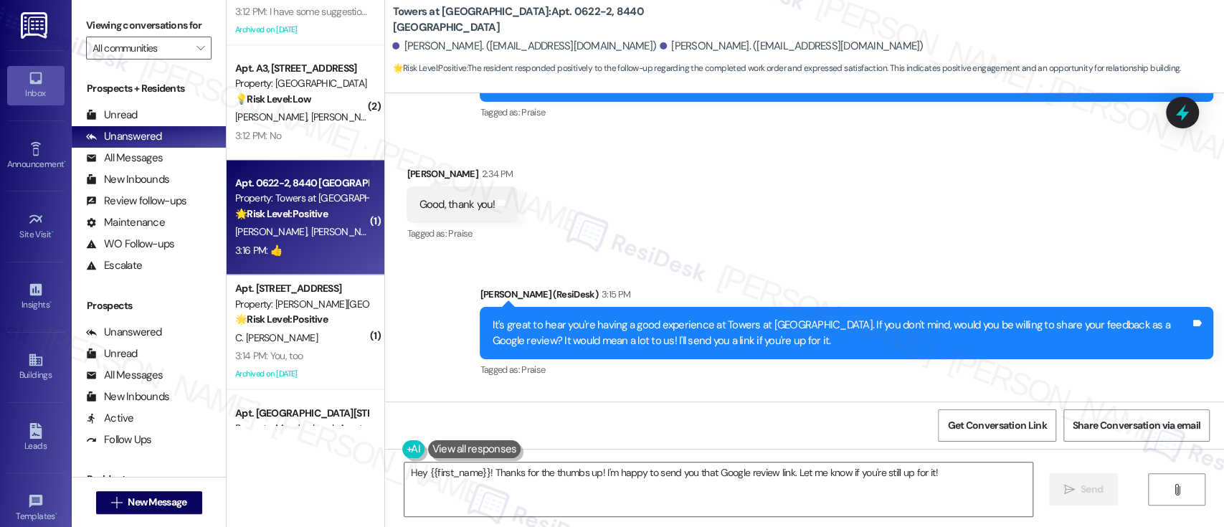
scroll to position [1497, 0]
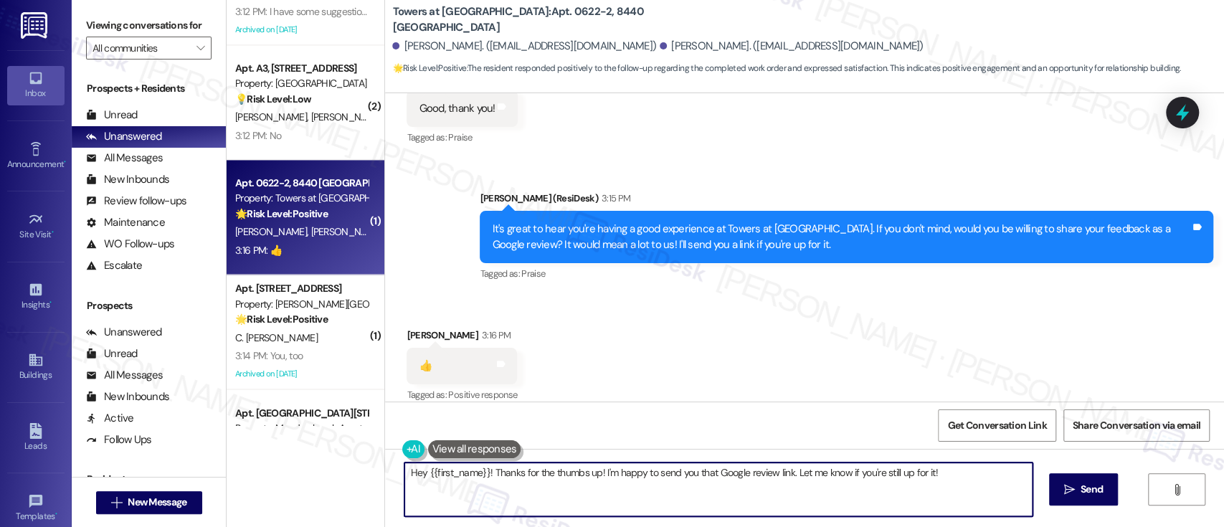
click at [854, 494] on textarea "Hey {{first_name}}! Thanks for the thumbs up! I'm happy to send you that Google…" at bounding box center [717, 489] width 627 height 54
click at [702, 485] on textarea "Hey {{first_name}}! Thanks for the thumbs up! I'm happy to send you that Google…" at bounding box center [714, 489] width 627 height 54
paste textarea "Awesome! Here's the link: {{google_review_link}}. Please let me know when you'r…"
type textarea "Awesome! Here's the link: {{google_review_link}}. Please let me know when you'r…"
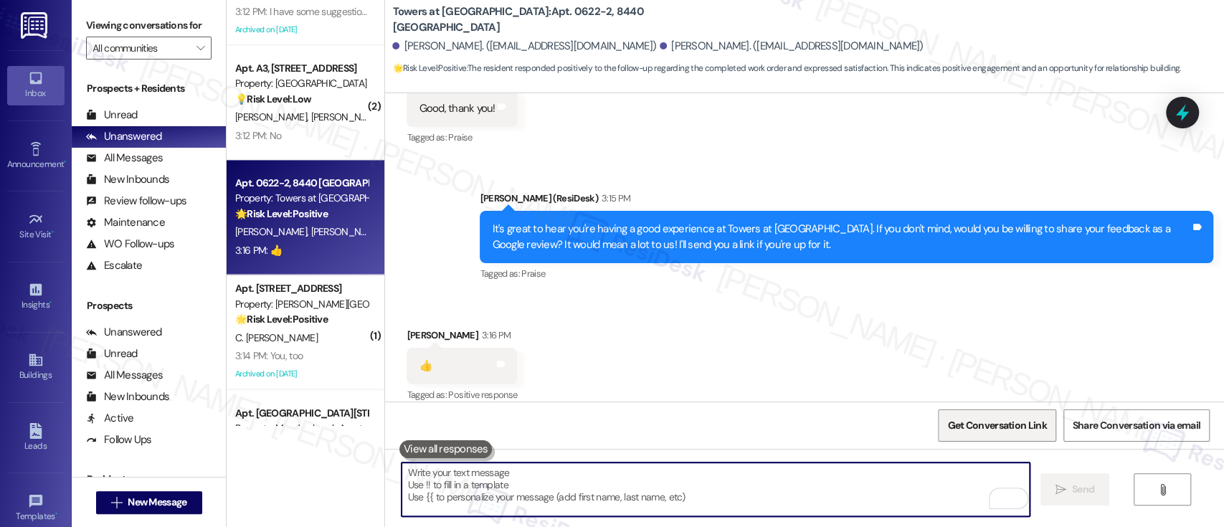
scroll to position [1496, 0]
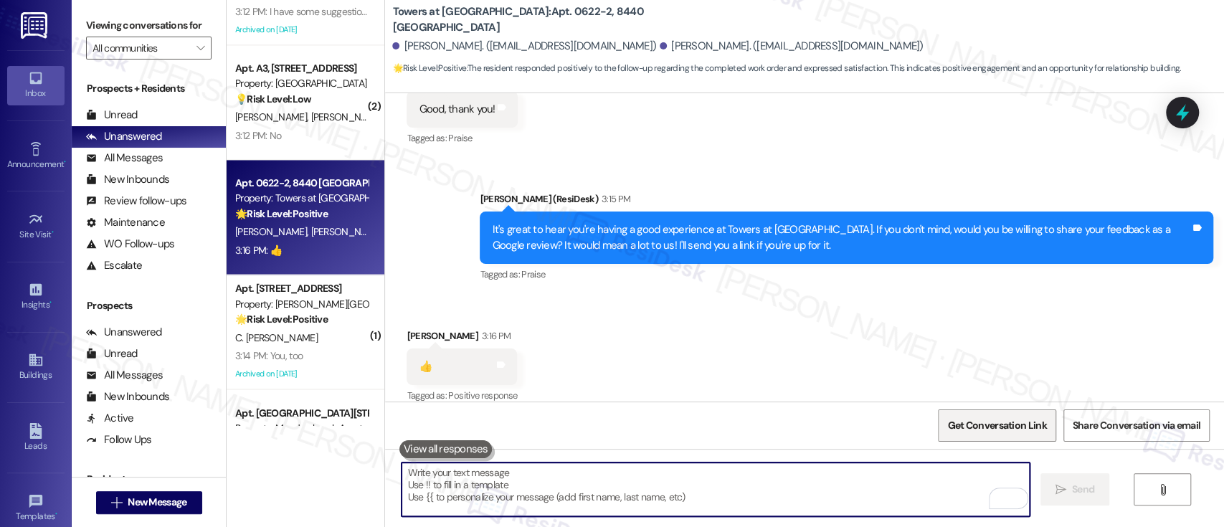
click at [1003, 425] on span "Get Conversation Link" at bounding box center [996, 425] width 99 height 15
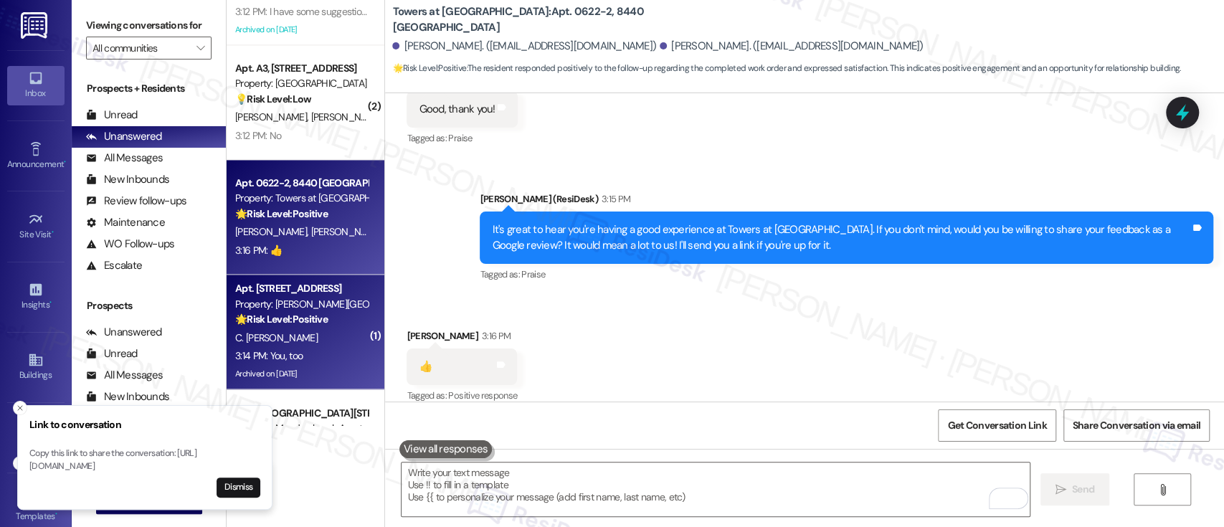
click at [323, 344] on div "C. [PERSON_NAME]" at bounding box center [301, 338] width 135 height 18
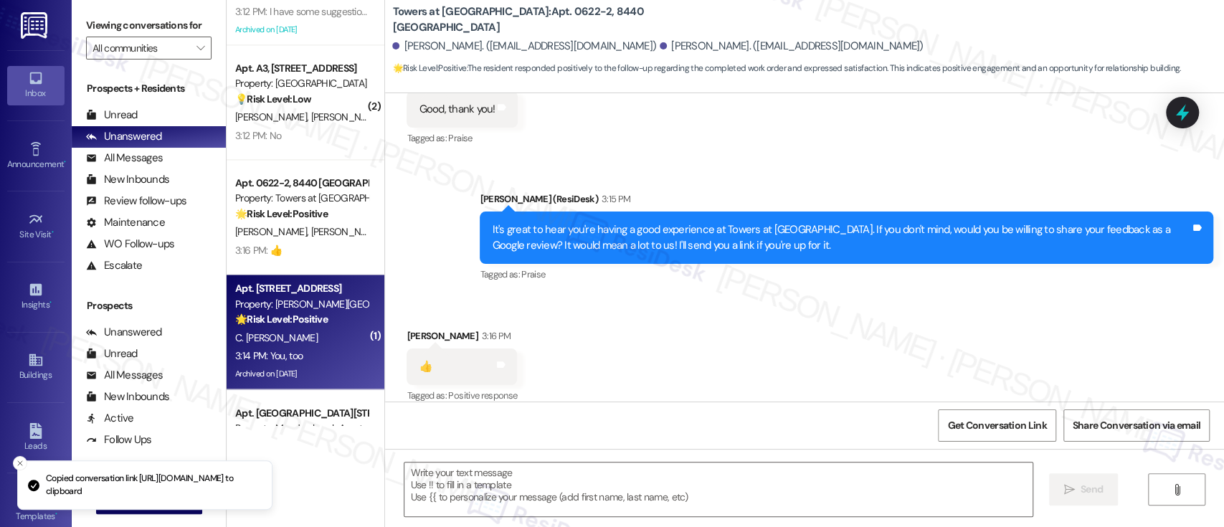
type textarea "Fetching suggested responses. Please feel free to read through the conversation…"
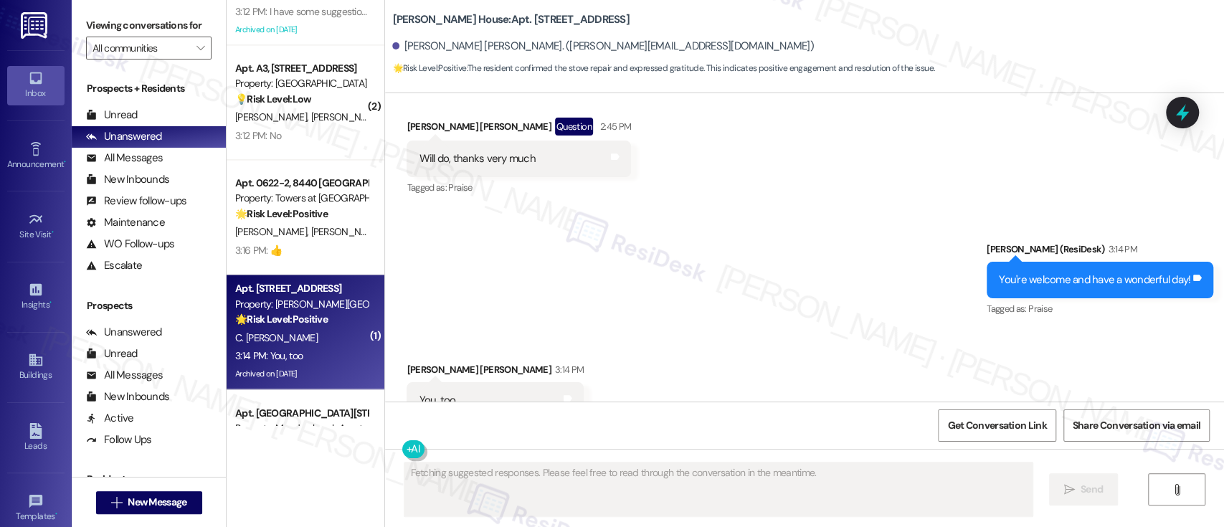
scroll to position [4978, 0]
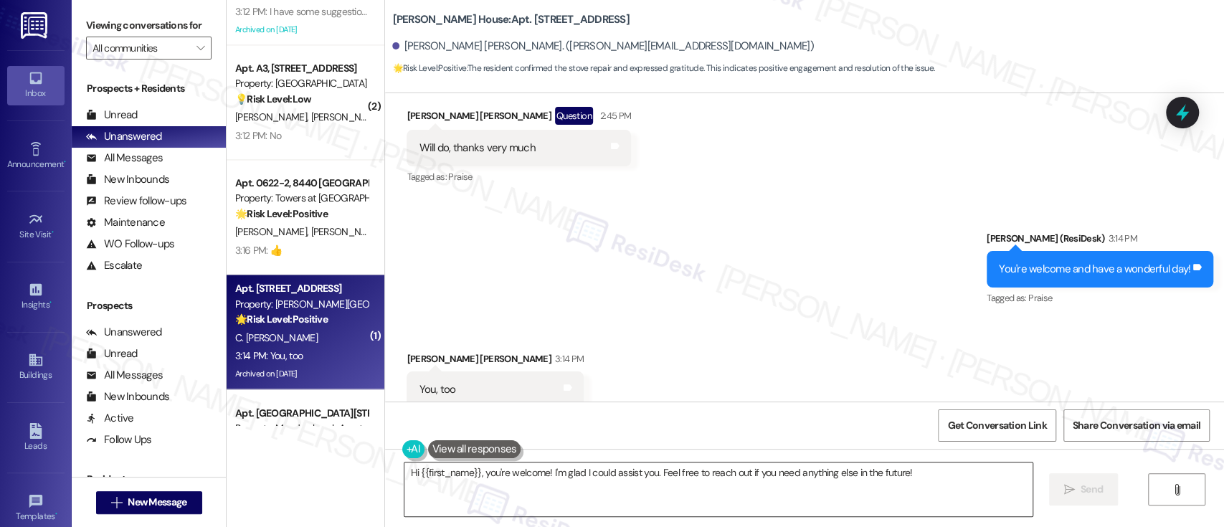
click at [824, 478] on textarea "Hi {{first_name}}, you're welcome! I'm glad I could assist you. Feel free to re…" at bounding box center [717, 489] width 627 height 54
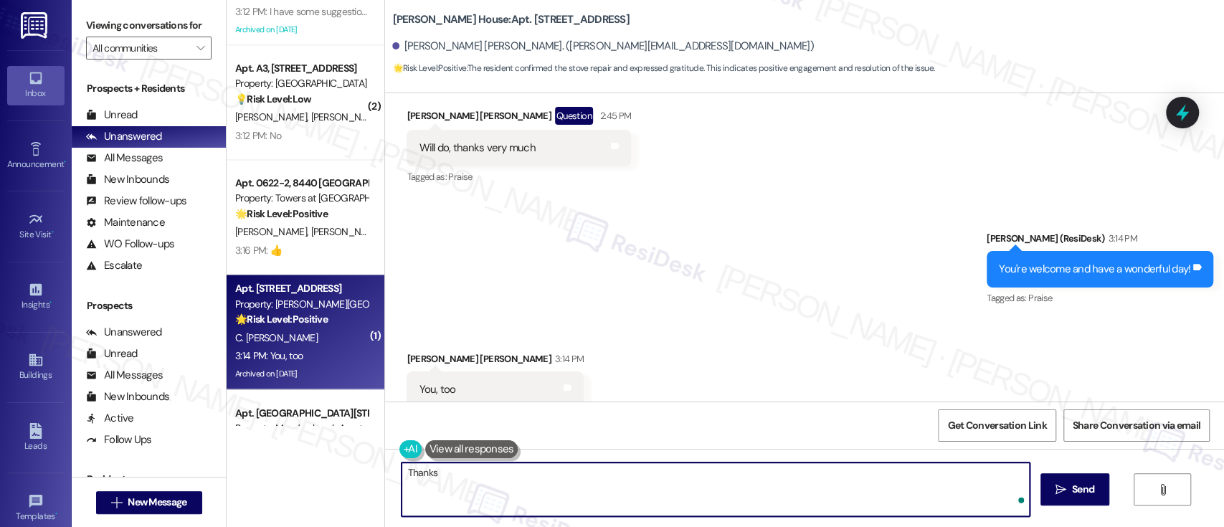
type textarea "Thanks!"
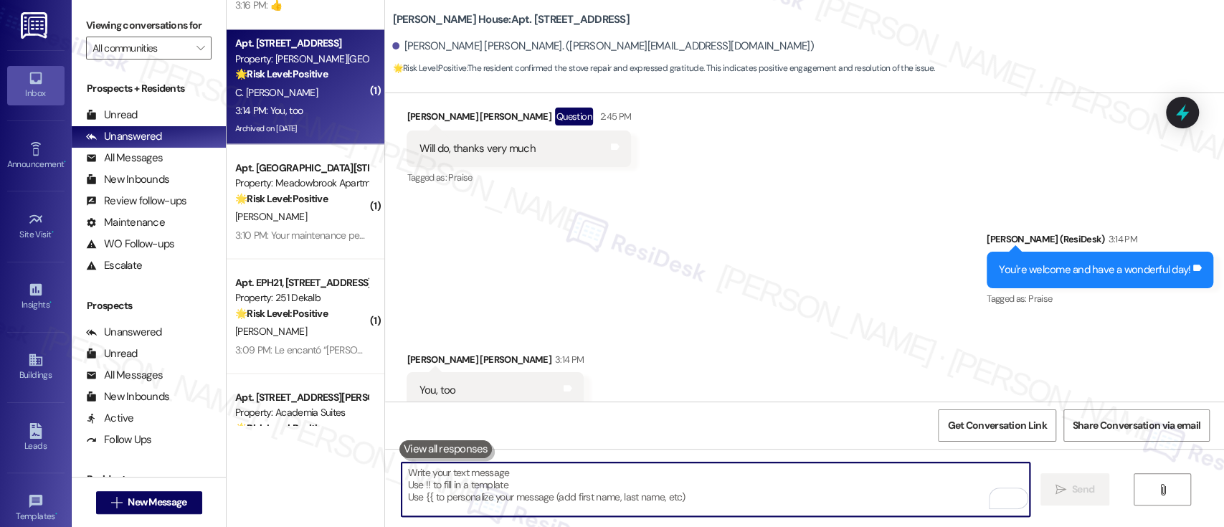
scroll to position [1707, 0]
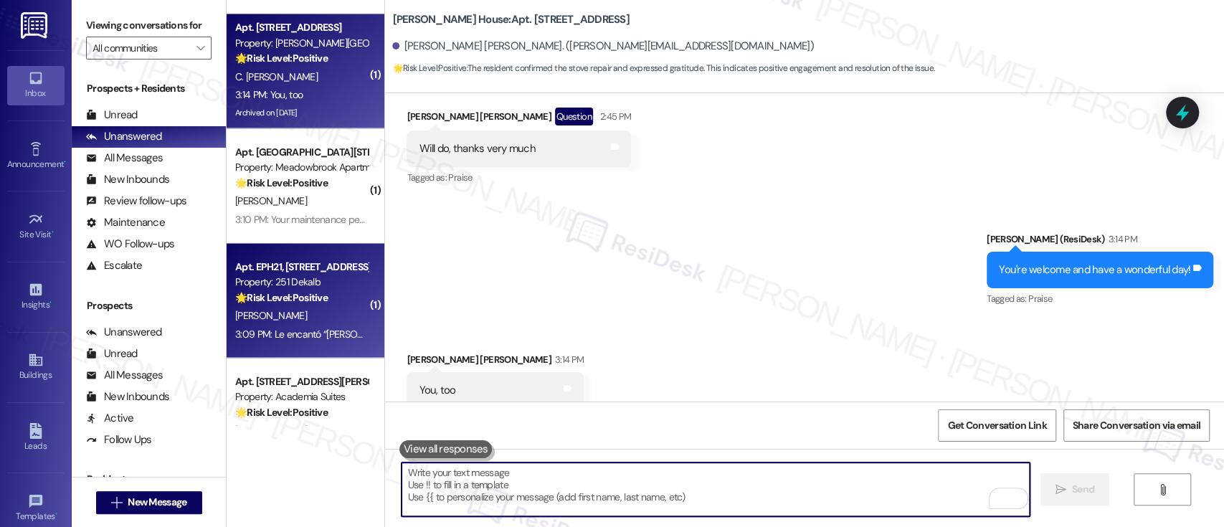
click at [292, 318] on div "[PERSON_NAME]" at bounding box center [301, 315] width 135 height 18
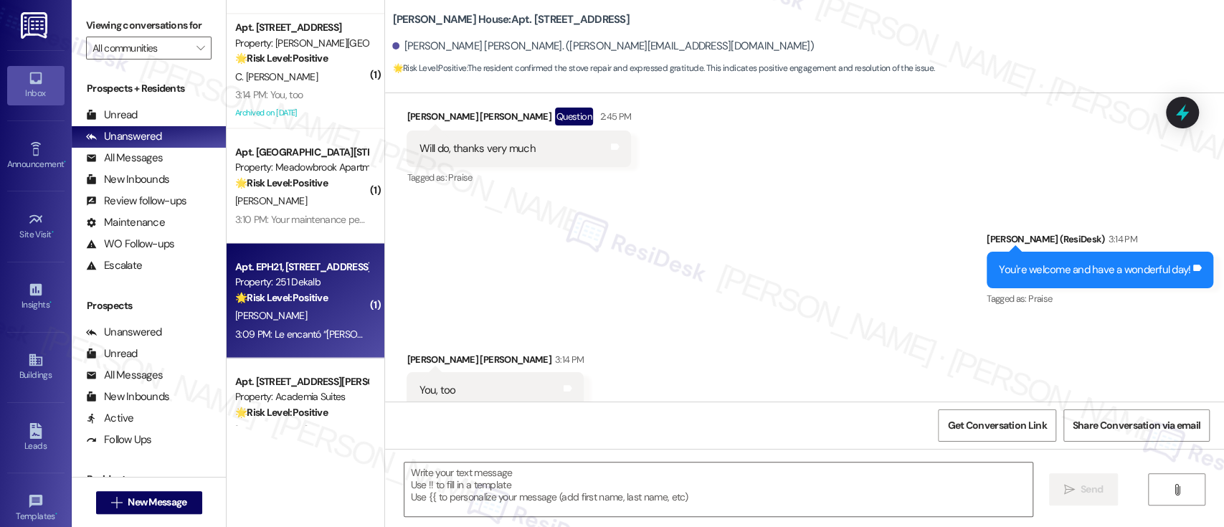
type textarea "Fetching suggested responses. Please feel free to read through the conversation…"
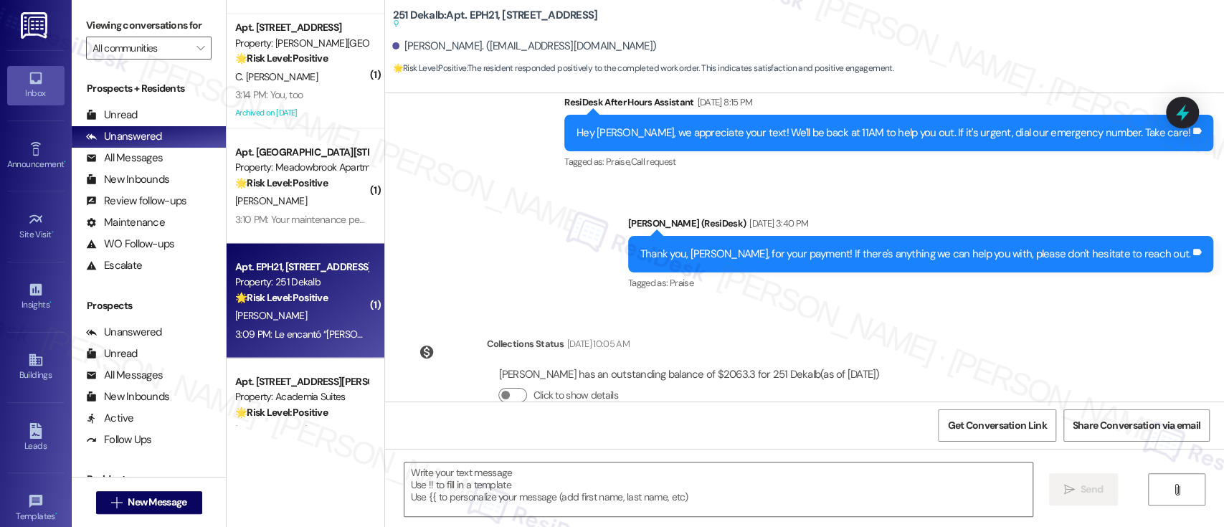
type textarea "Fetching suggested responses. Please feel free to read through the conversation…"
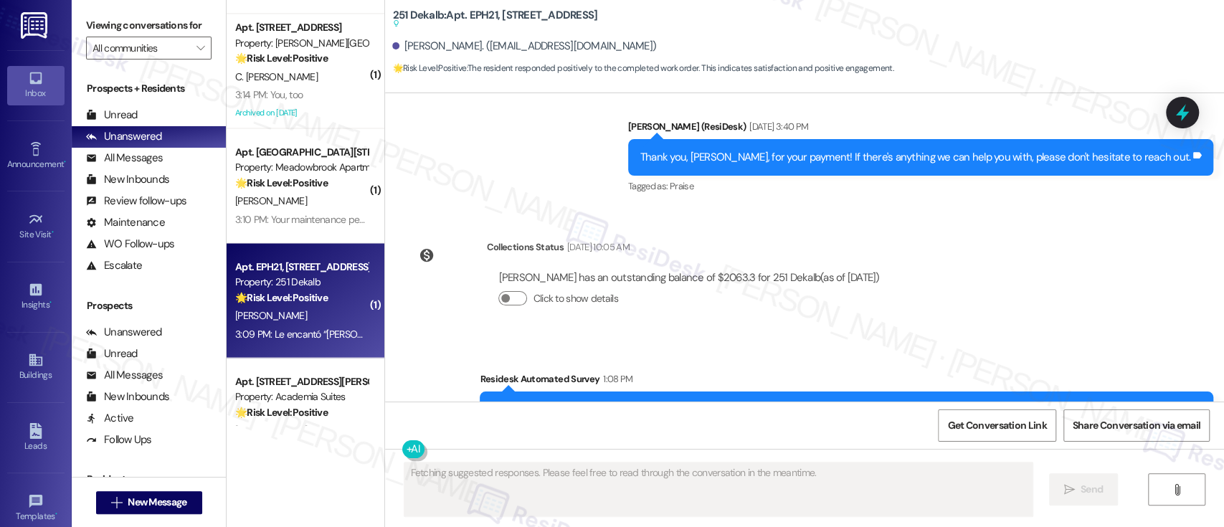
scroll to position [3097, 0]
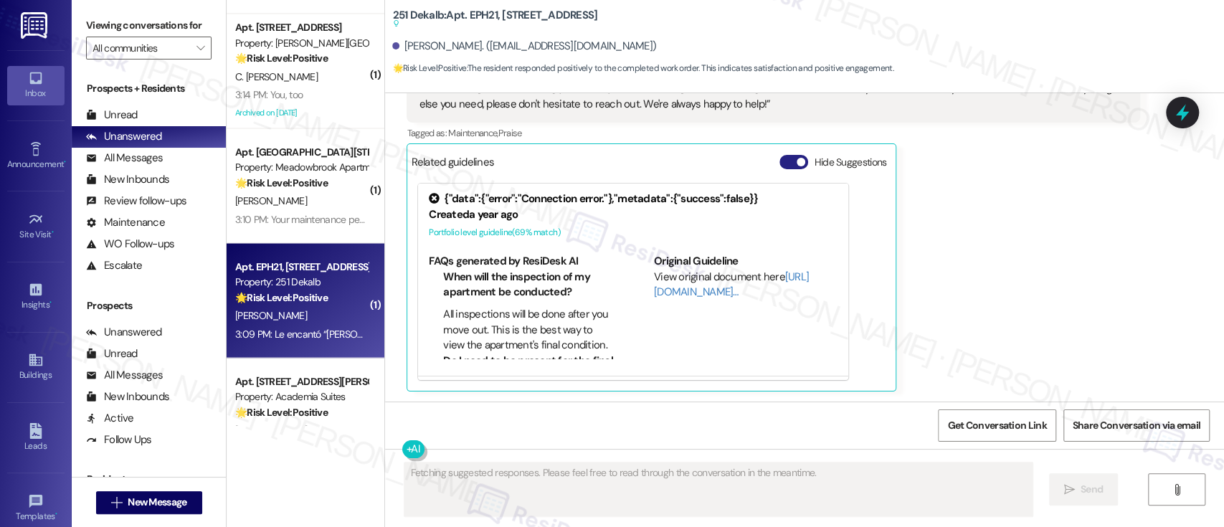
click at [796, 161] on span "button" at bounding box center [800, 162] width 9 height 9
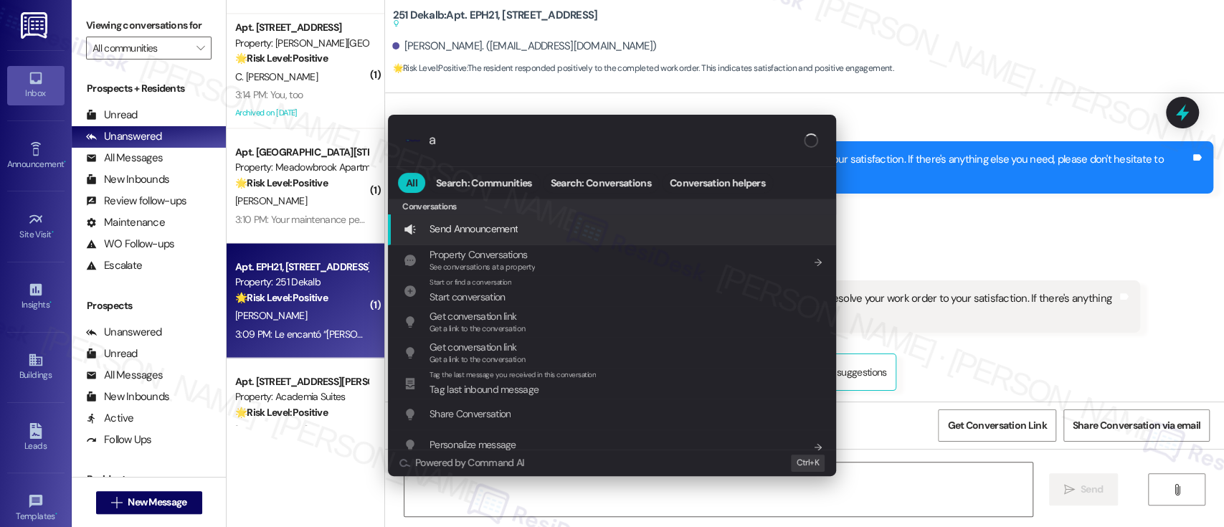
type textarea "Hi"
type input "ar"
type textarea "Hi {{first_name}},"
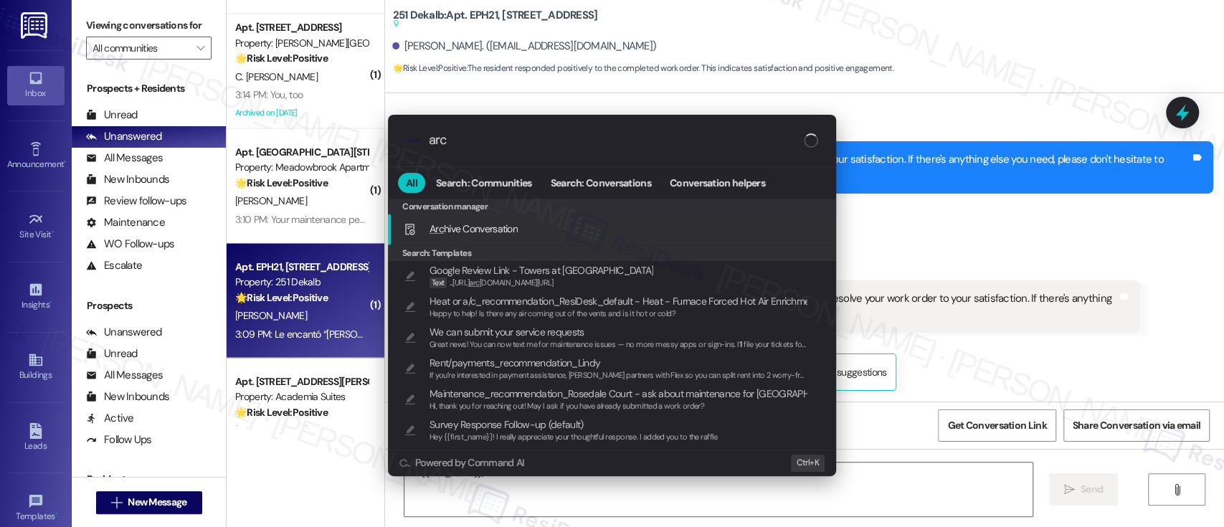
type input "arch"
type textarea "Hi {{first_name}}, thanks"
type input "archi"
type textarea "Hi {{first_name}}, thanks for"
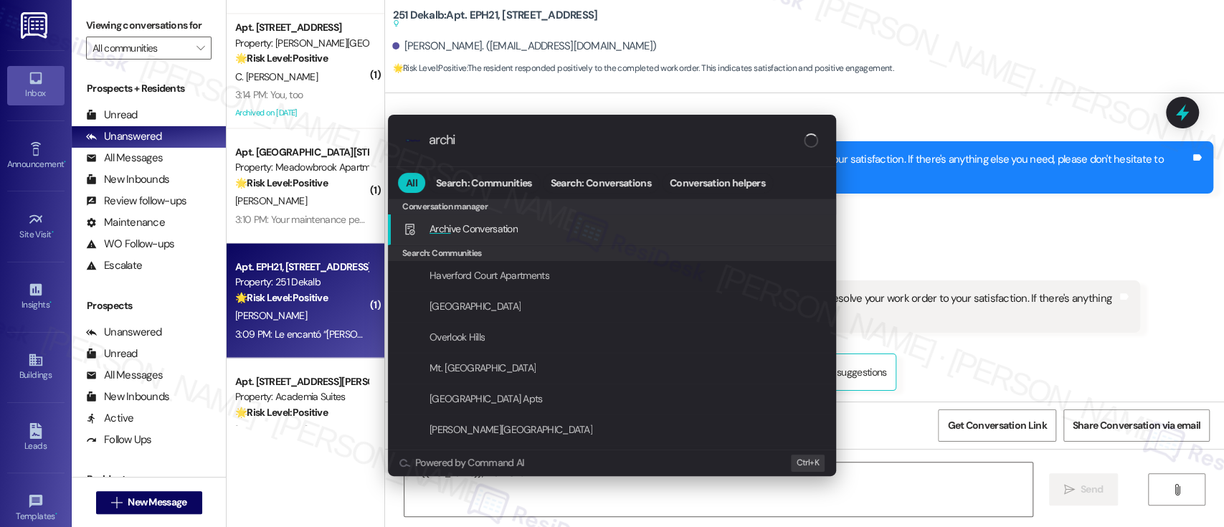
type input "archiv"
type textarea "Hi {{first_name}}, thanks for"
type input "archive"
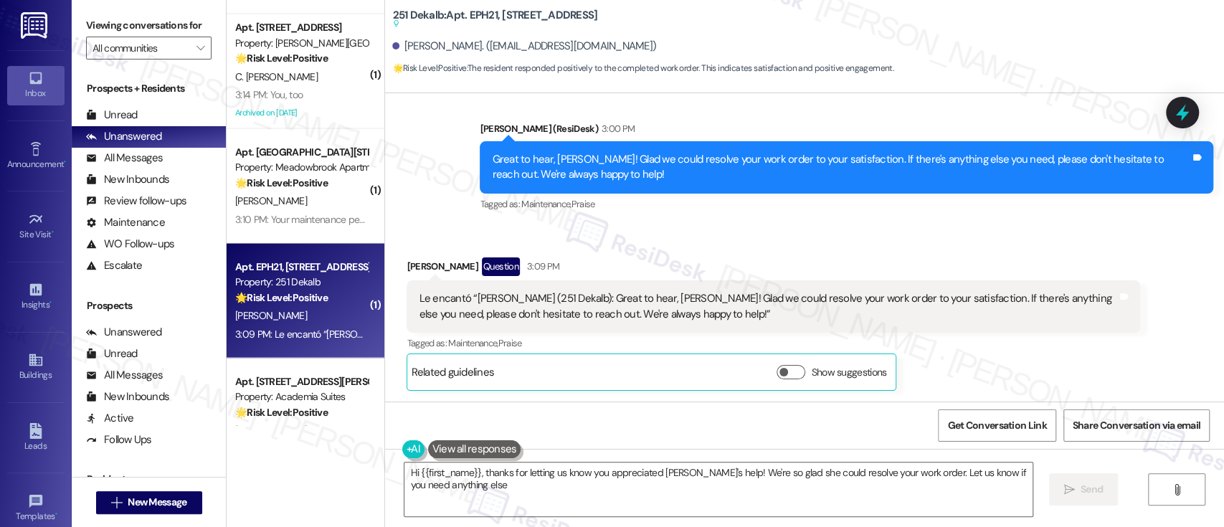
type textarea "Hi {{first_name}}, thanks for letting us know you appreciated [PERSON_NAME]'s h…"
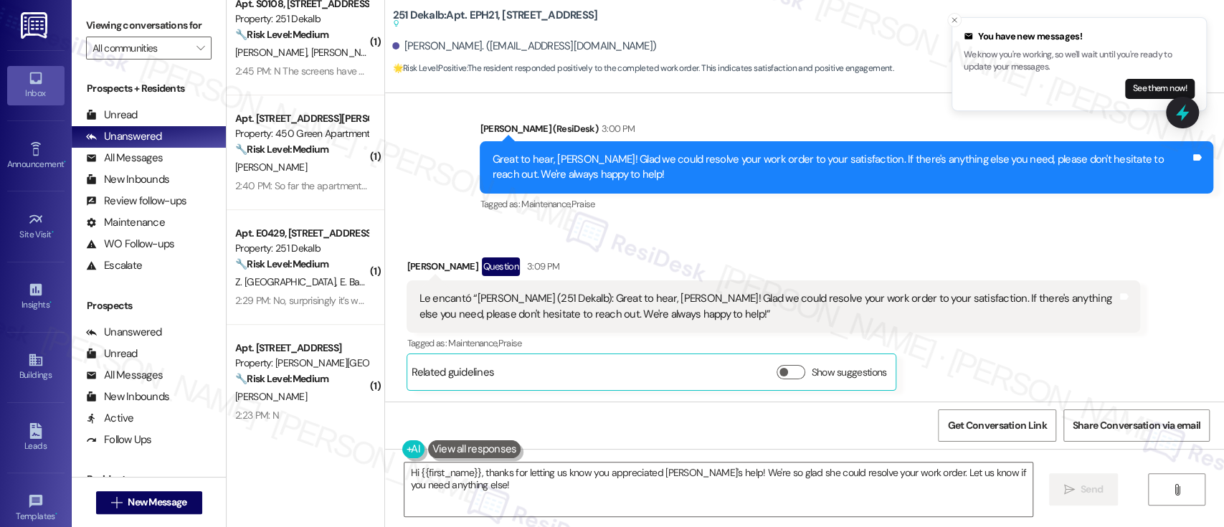
scroll to position [0, 0]
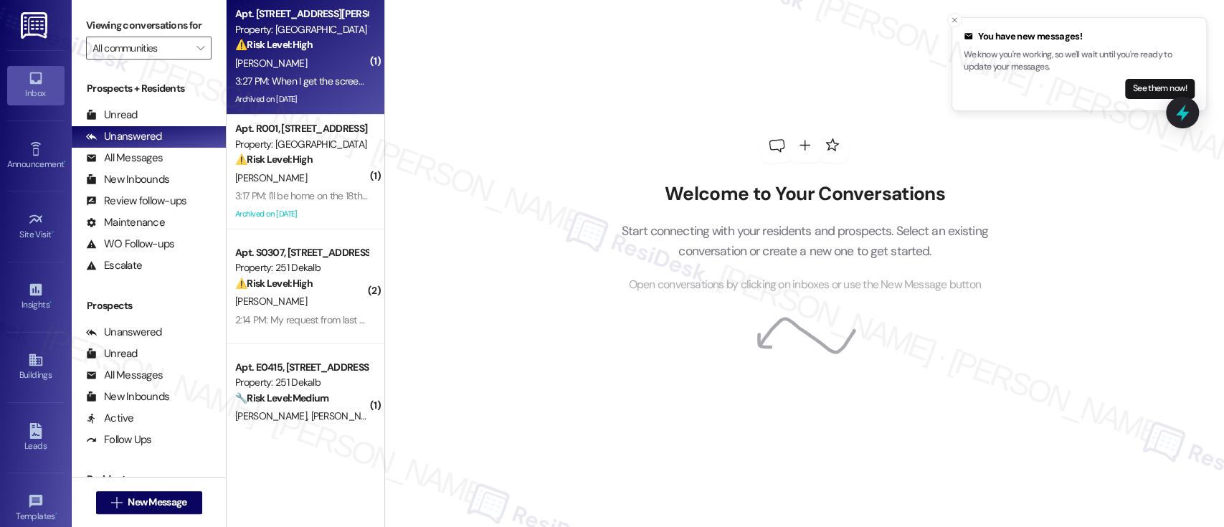
click at [309, 37] on div "Property: [GEOGRAPHIC_DATA] Townhomes" at bounding box center [301, 29] width 133 height 15
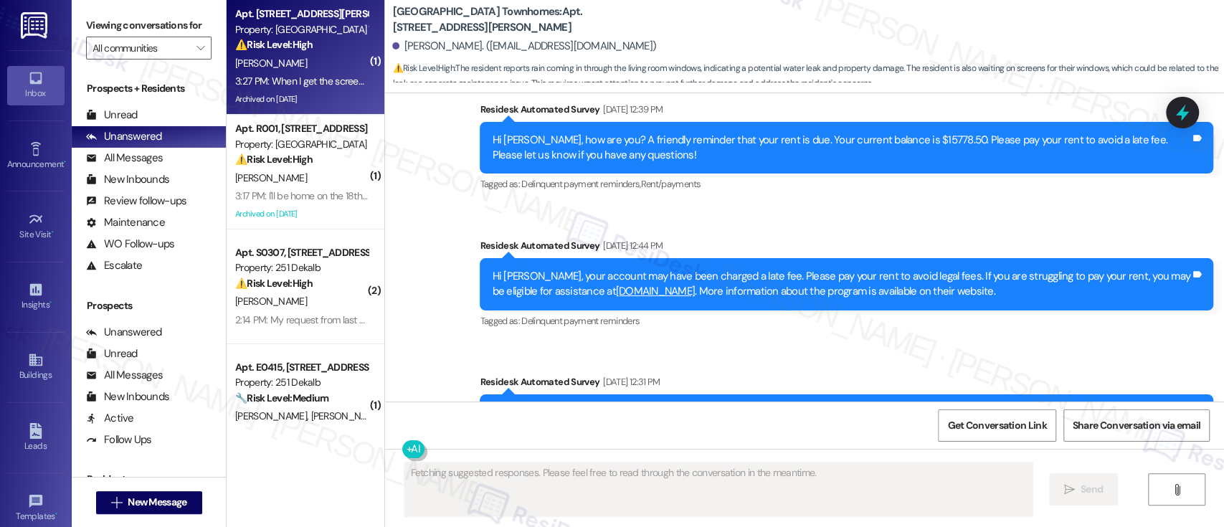
scroll to position [6217, 0]
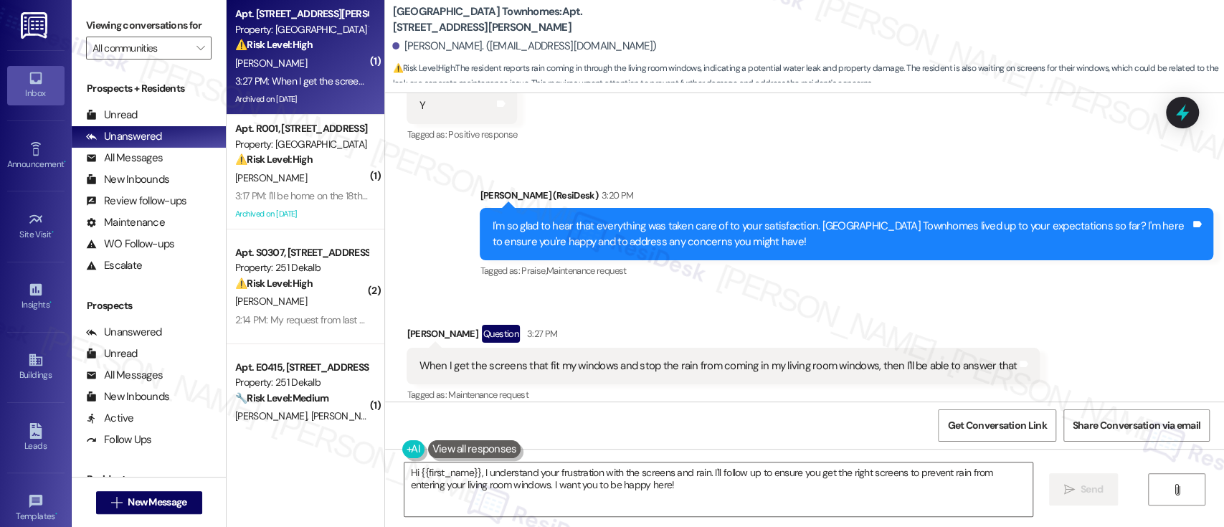
click at [1160, 313] on div "Received via SMS [PERSON_NAME] Question 3:27 PM When I get the screens that fit…" at bounding box center [804, 354] width 839 height 124
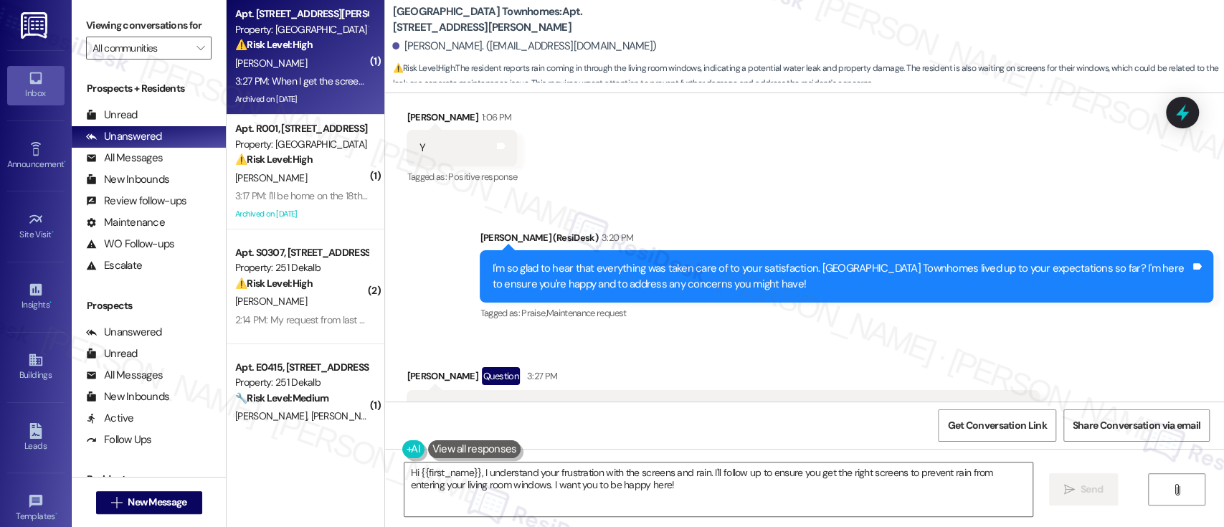
scroll to position [6217, 0]
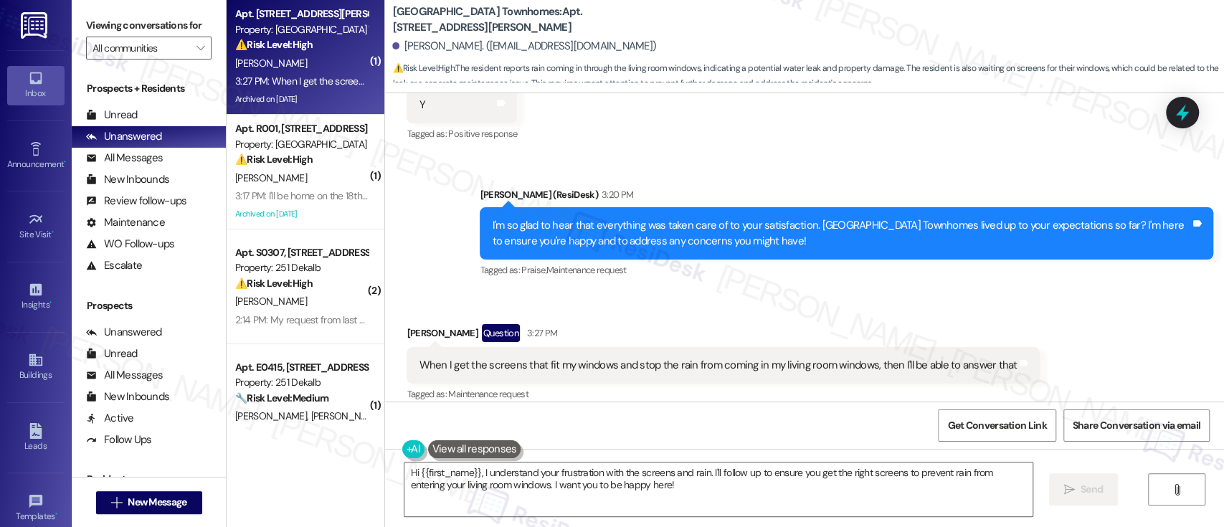
click at [1069, 341] on div "Received via SMS [PERSON_NAME] Question 3:27 PM When I get the screens that fit…" at bounding box center [804, 354] width 839 height 124
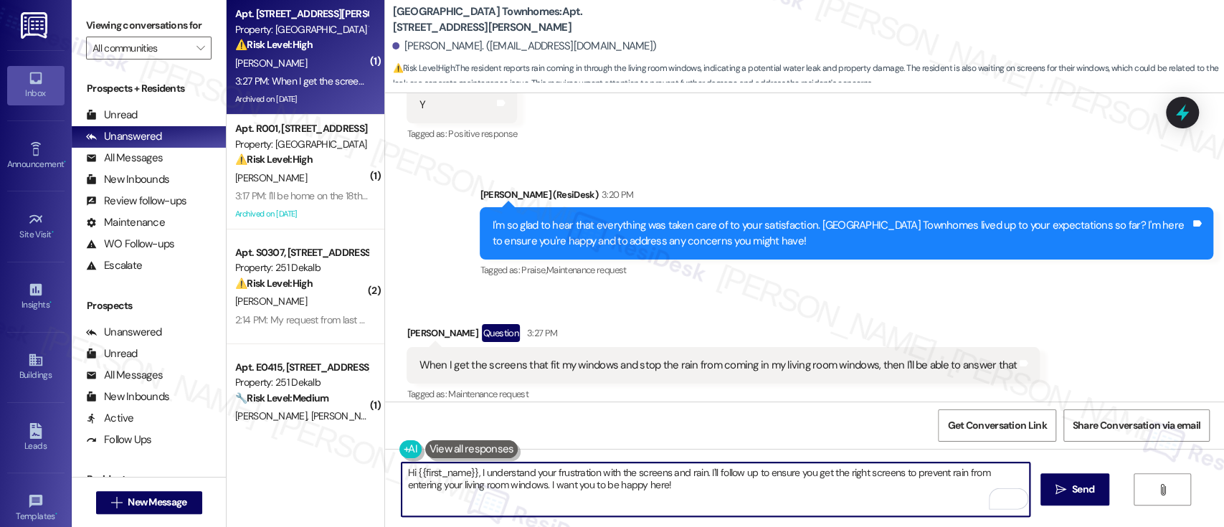
drag, startPoint x: 398, startPoint y: 471, endPoint x: 668, endPoint y: 490, distance: 270.9
click at [668, 490] on textarea "Hi {{first_name}}, I understand your frustration with the screens and rain. I'l…" at bounding box center [714, 489] width 627 height 54
drag, startPoint x: 713, startPoint y: 475, endPoint x: 884, endPoint y: 467, distance: 170.8
click at [715, 475] on textarea "Thanks for letting me know about the outstanding issues in your apartment. Do y…" at bounding box center [714, 489] width 627 height 54
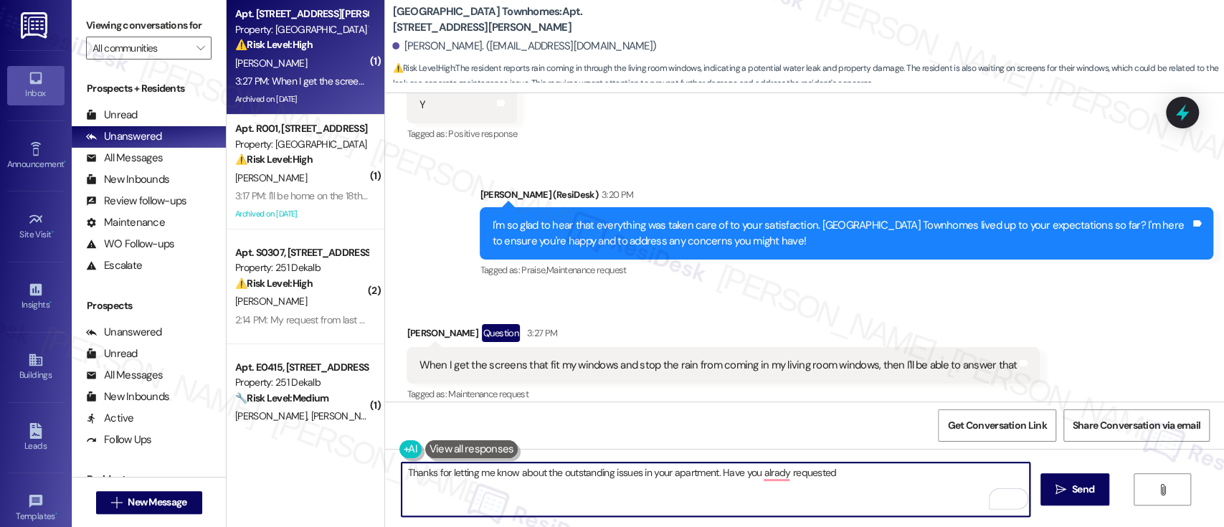
click at [762, 465] on textarea "Thanks for letting me know about the outstanding issues in your apartment. Have…" at bounding box center [714, 489] width 627 height 54
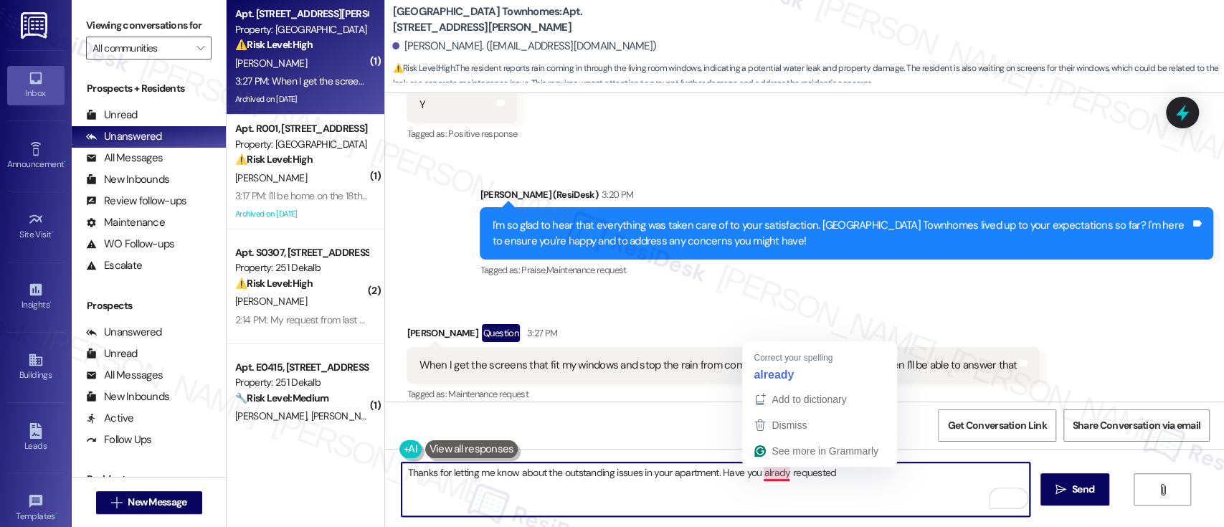
click at [773, 471] on textarea "Thanks for letting me know about the outstanding issues in your apartment. Have…" at bounding box center [714, 489] width 627 height 54
click at [882, 472] on textarea "Thanks for letting me know about the outstanding issues in your apartment. Have…" at bounding box center [714, 489] width 627 height 54
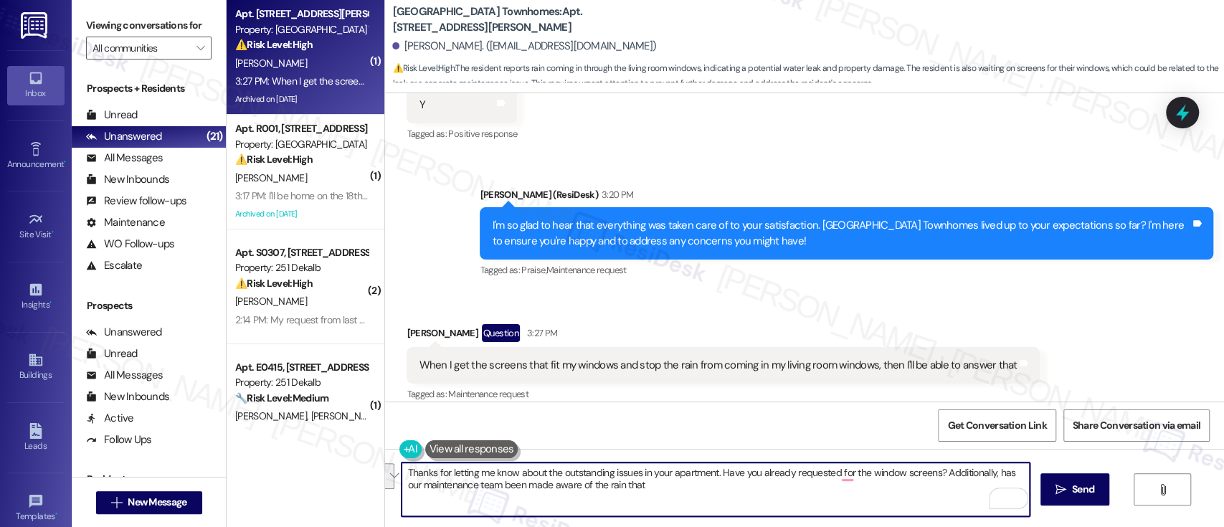
click at [988, 472] on textarea "Thanks for letting me know about the outstanding issues in your apartment. Have…" at bounding box center [714, 489] width 627 height 54
paste textarea "I just wanted to check — have you already submitted a request for the window sc…"
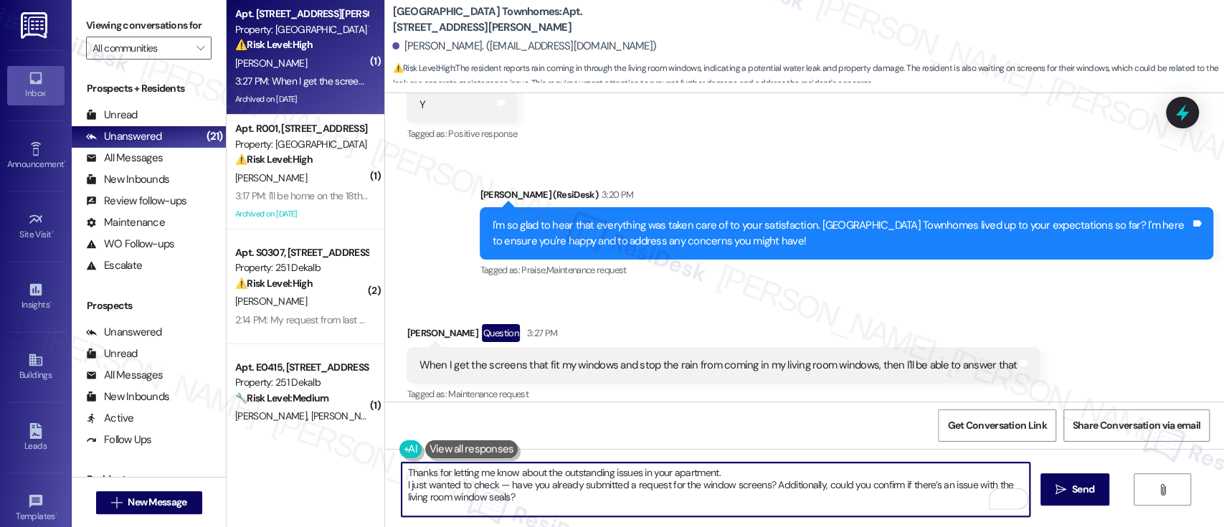
click at [755, 468] on textarea "Thanks for letting me know about the outstanding issues in your apartment. I ju…" at bounding box center [714, 489] width 627 height 54
type textarea "Thanks for letting me know about the outstanding issues in your apartment. I ju…"
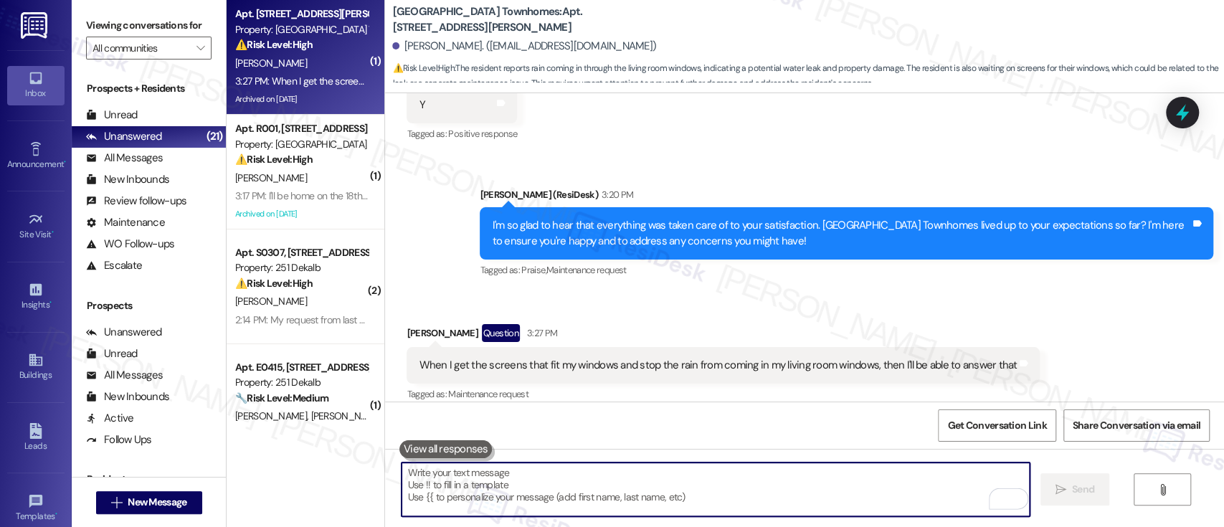
scroll to position [6217, 0]
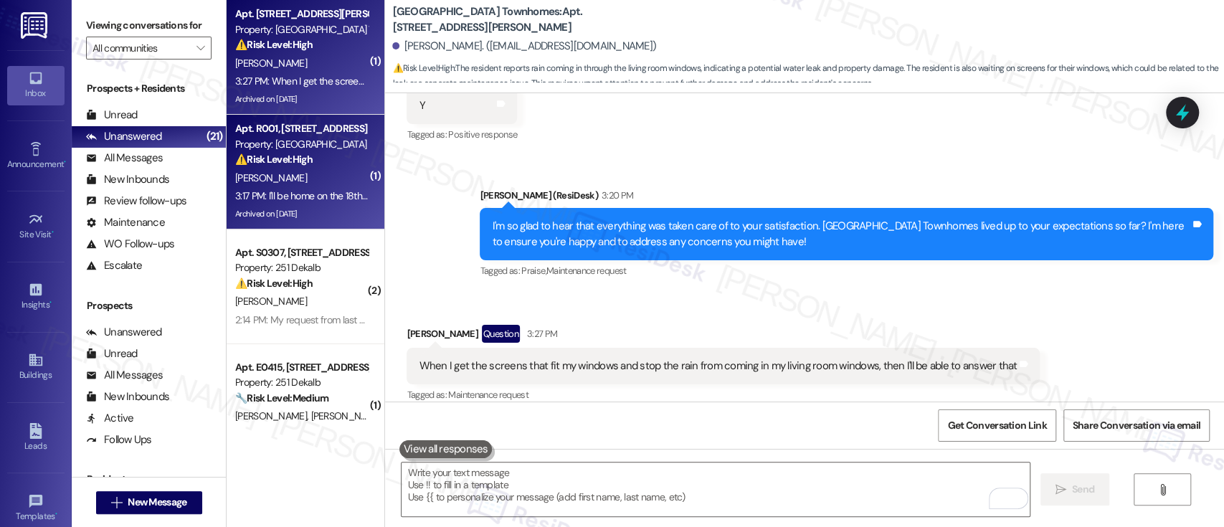
click at [291, 176] on div "[PERSON_NAME]" at bounding box center [301, 178] width 135 height 18
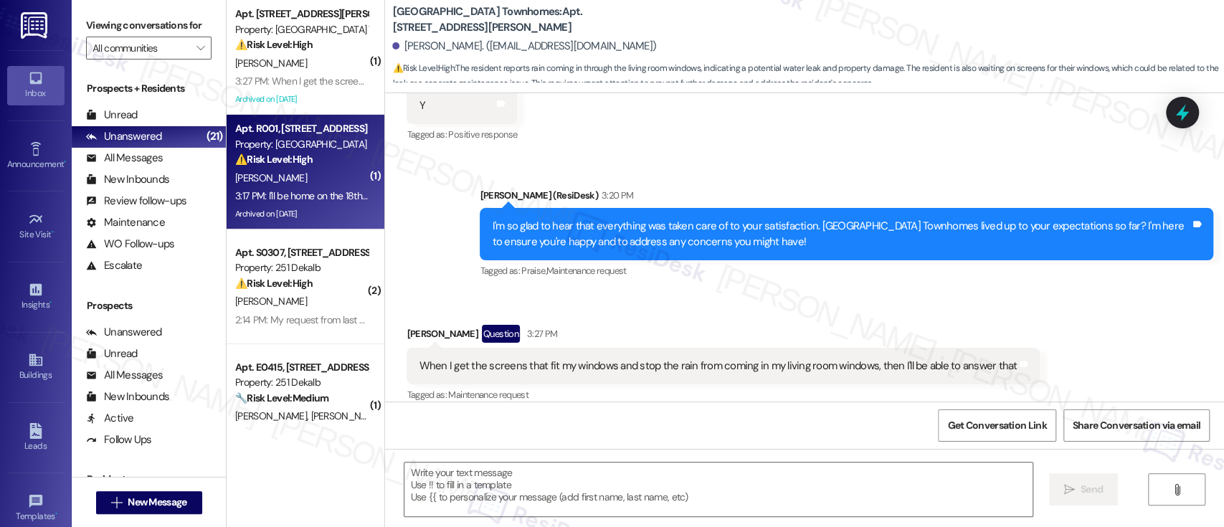
type textarea "Fetching suggested responses. Please feel free to read through the conversation…"
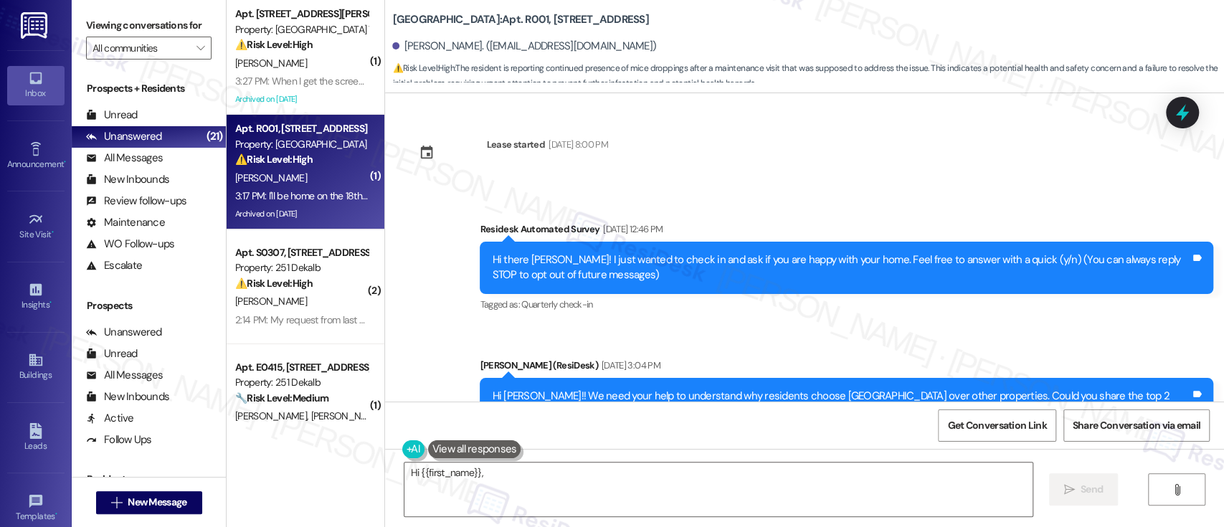
scroll to position [36694, 0]
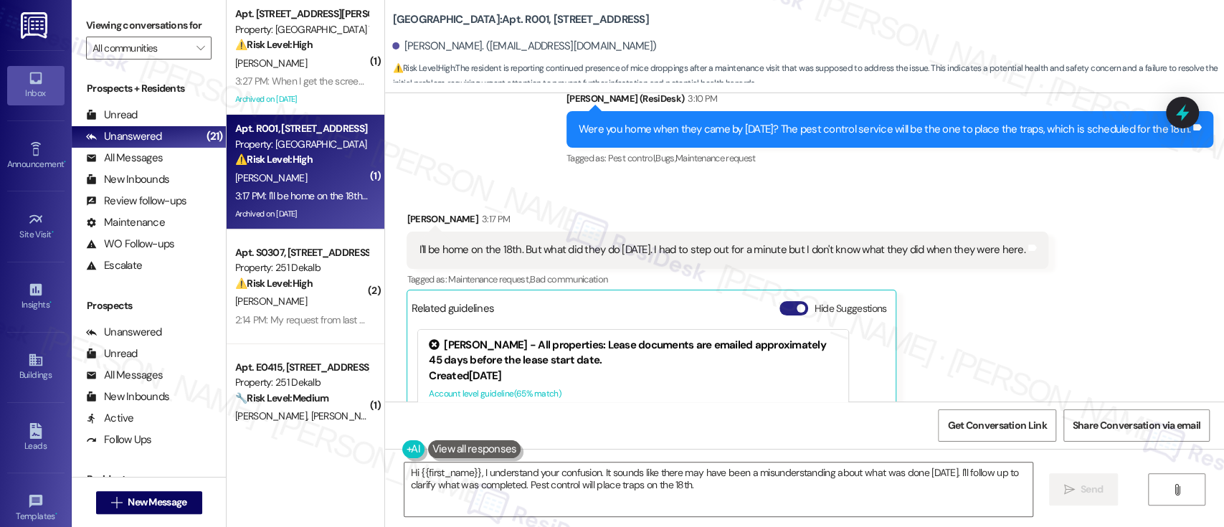
click at [780, 301] on button "Hide Suggestions" at bounding box center [793, 308] width 29 height 14
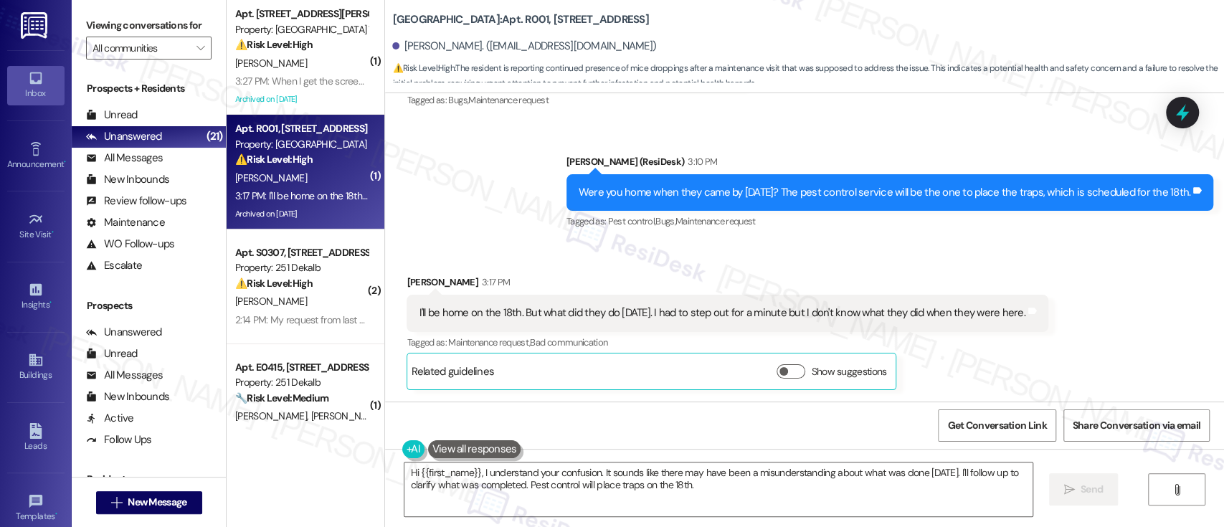
scroll to position [36483, 0]
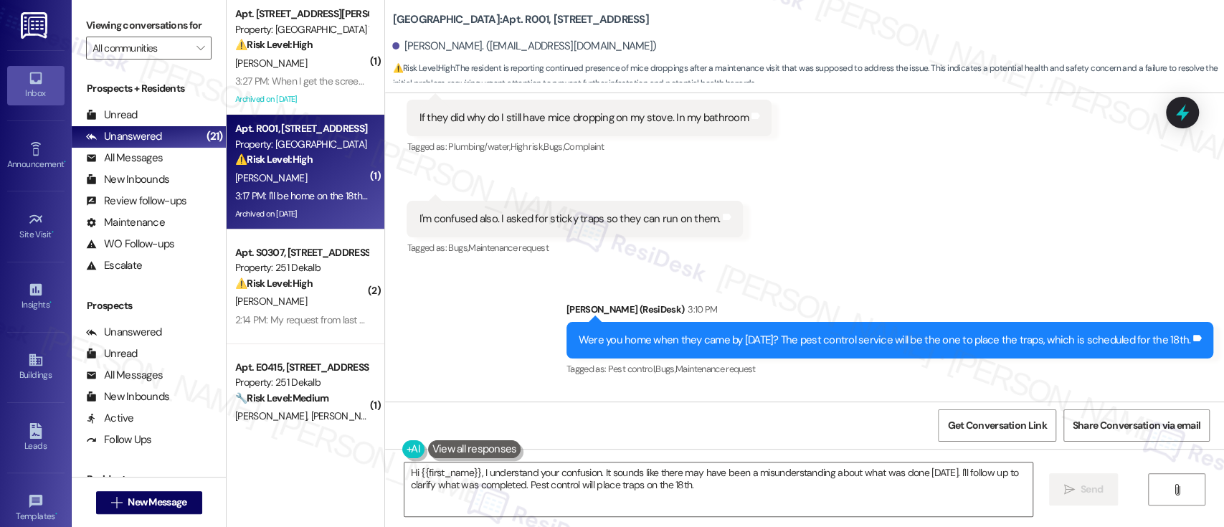
click at [1047, 480] on div "Tagged as: Maintenance request , Click to highlight conversations about Mainten…" at bounding box center [726, 490] width 641 height 21
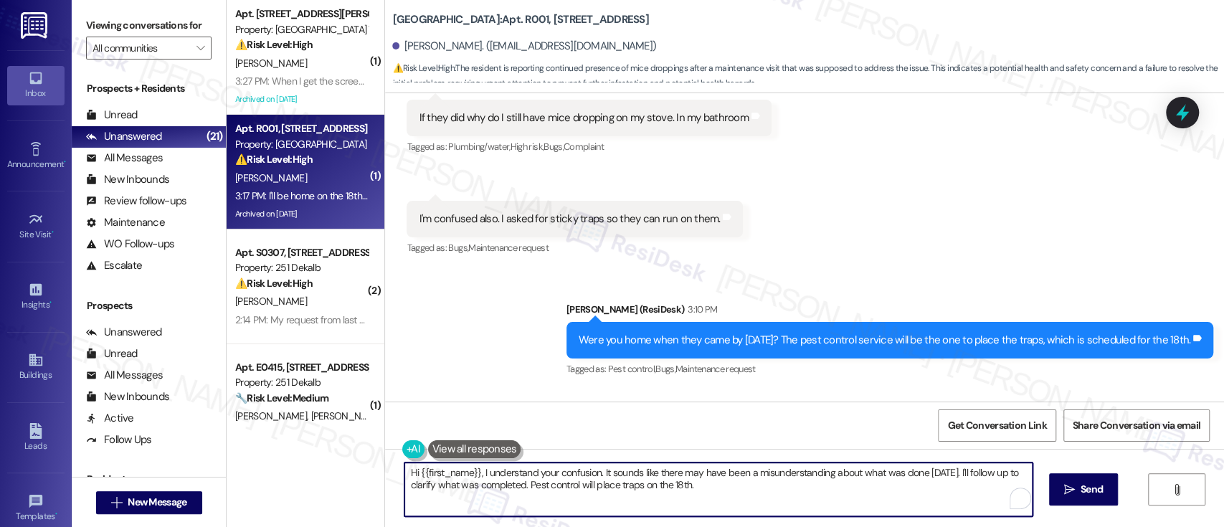
drag, startPoint x: 750, startPoint y: 495, endPoint x: 458, endPoint y: 404, distance: 305.6
click at [185, 413] on div "Viewing conversations for All communities  Prospects + Residents Unread (0) Un…" at bounding box center [648, 263] width 1152 height 527
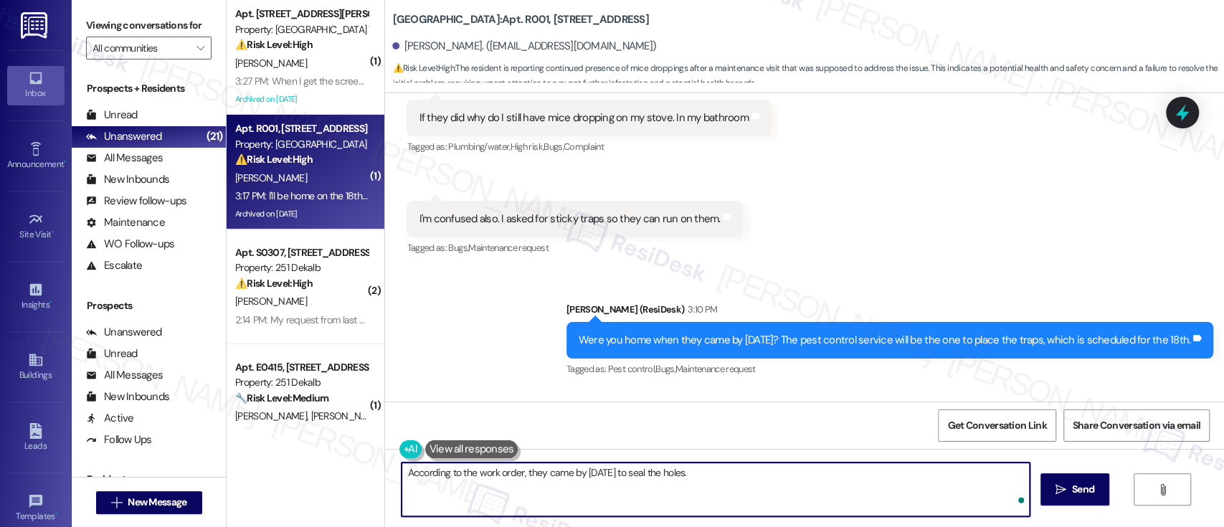
type textarea "According to the work order, they came by on Wednesday to seal the holes."
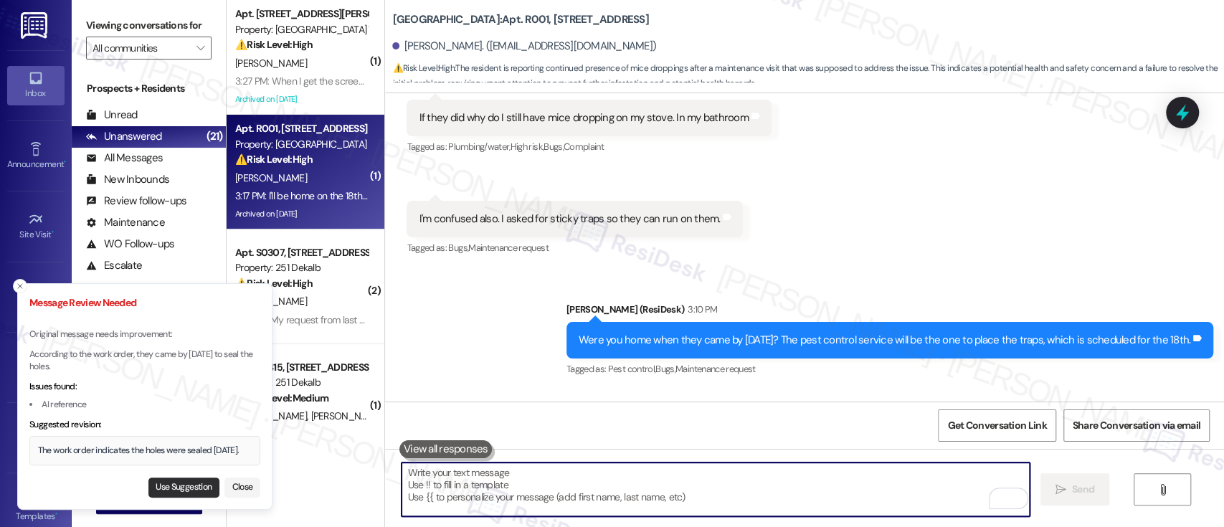
click at [172, 481] on button "Use Suggestion" at bounding box center [183, 487] width 71 height 20
type textarea "The work order indicates the holes were sealed on Wednesday."
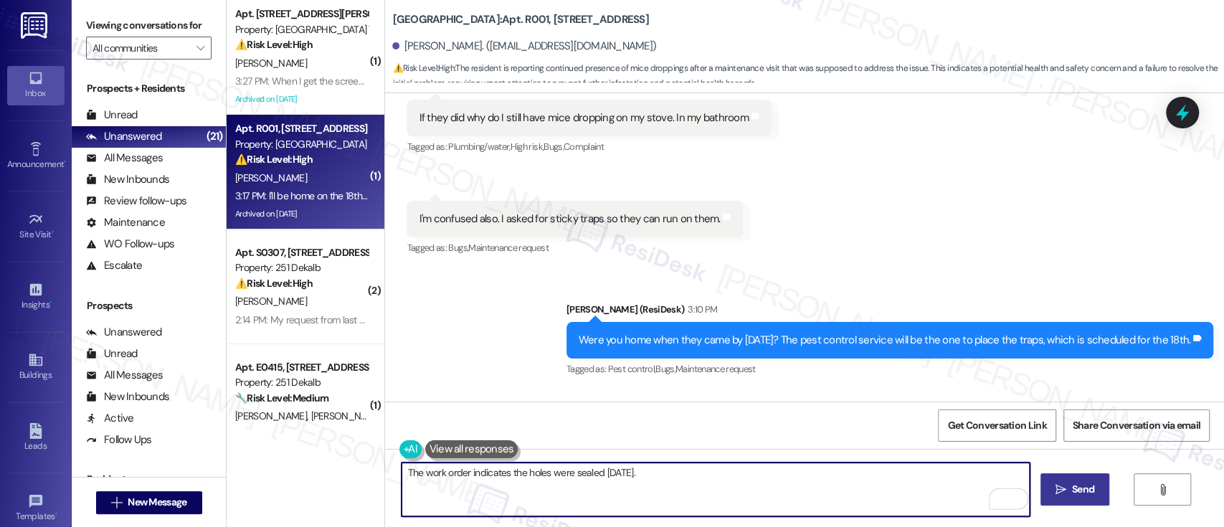
click at [1072, 489] on span "Send" at bounding box center [1083, 489] width 22 height 15
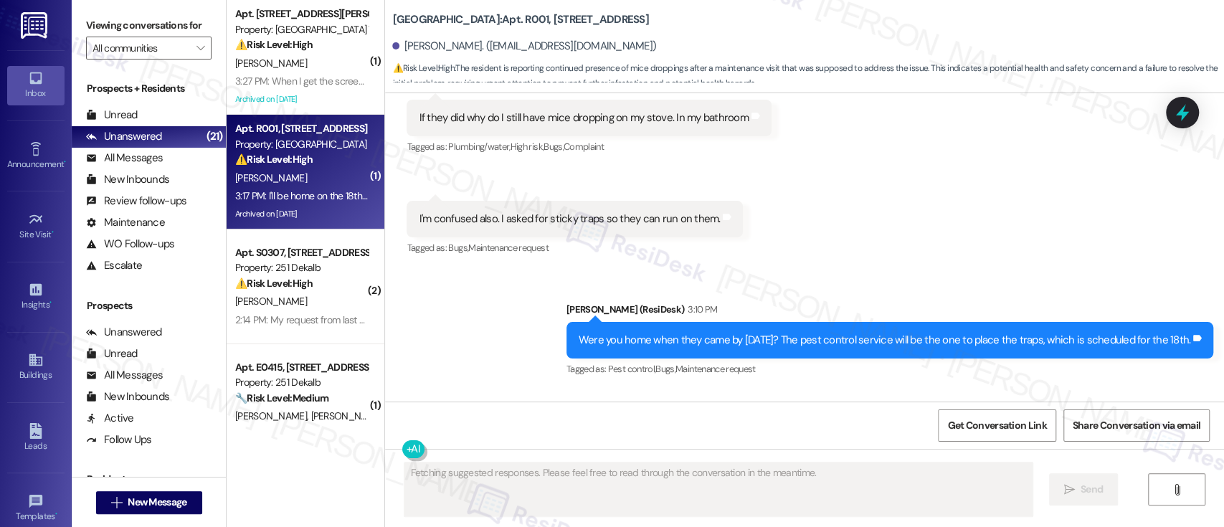
scroll to position [36482, 0]
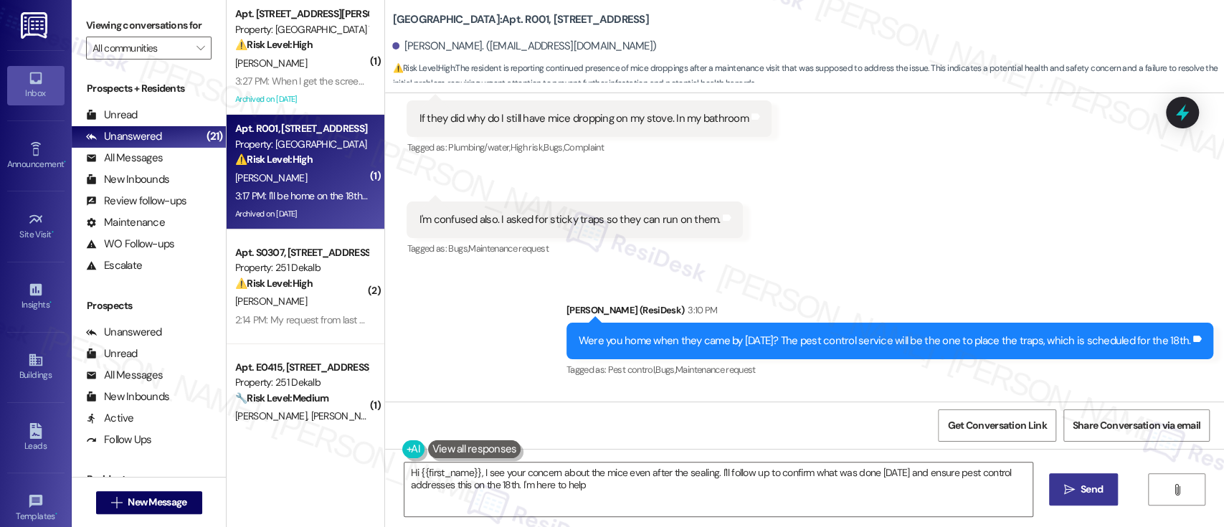
type textarea "Hi {{first_name}}, I see your concern about the mice even after the sealing. I'…"
click at [722, 391] on div "Received via SMS Belinda Brown 3:17 PM I'll be home on the 18th. But what did t…" at bounding box center [804, 470] width 839 height 158
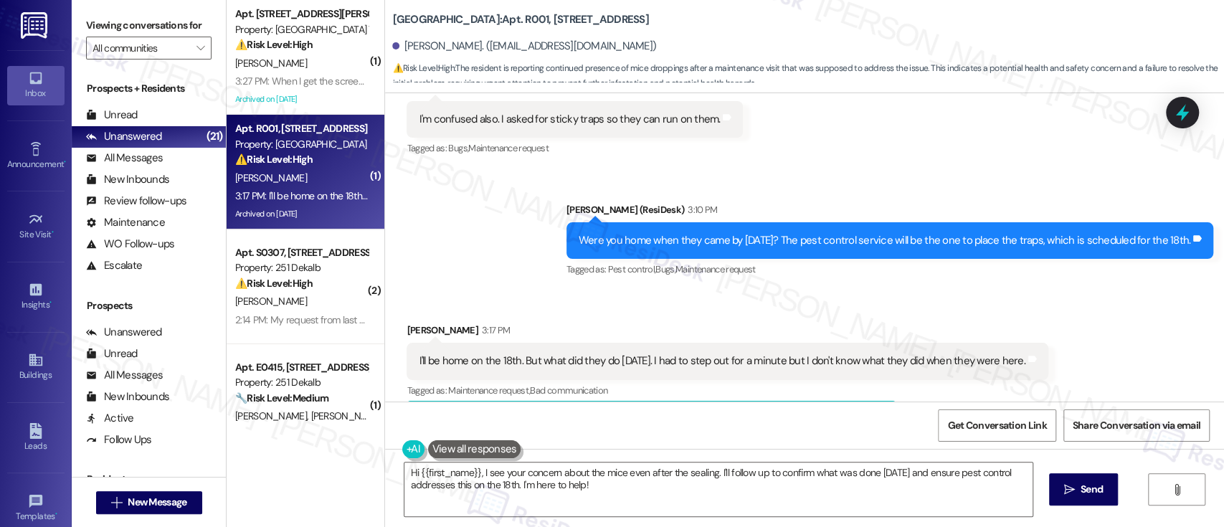
scroll to position [36583, 0]
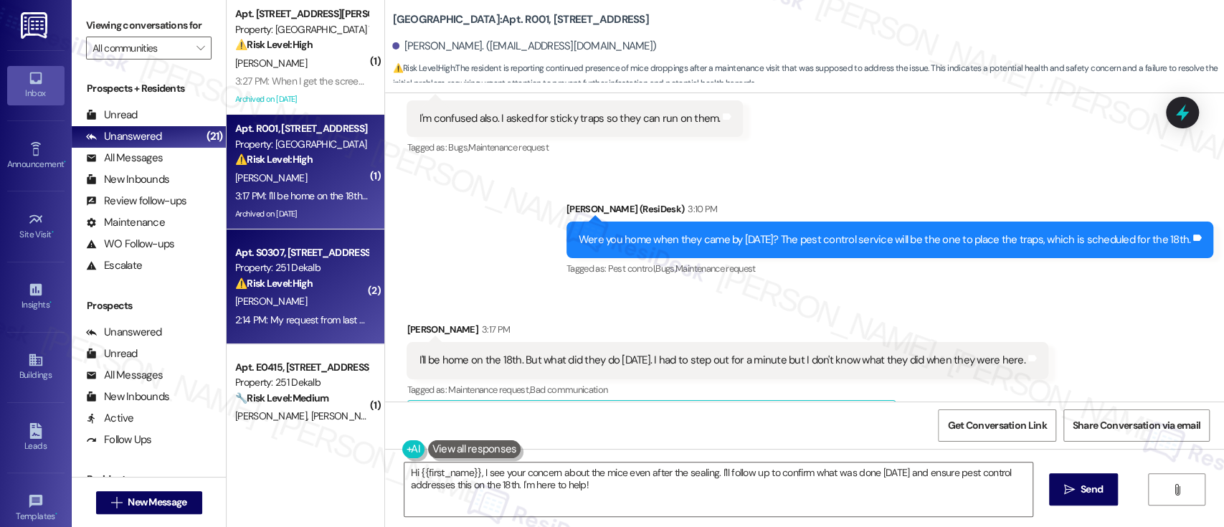
click at [290, 292] on div "D. Bhardwaj" at bounding box center [301, 301] width 135 height 18
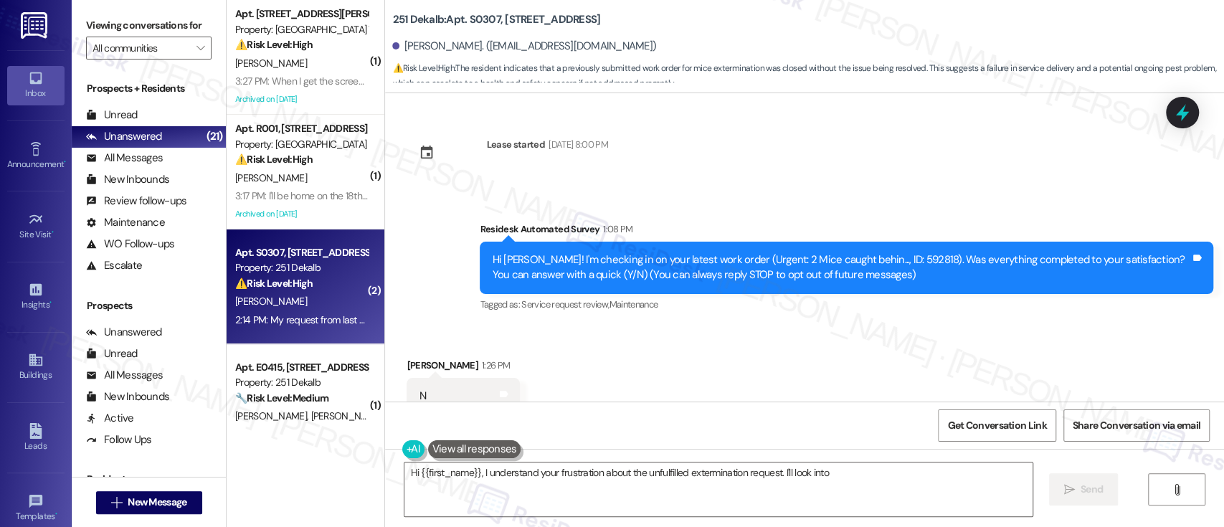
scroll to position [955, 0]
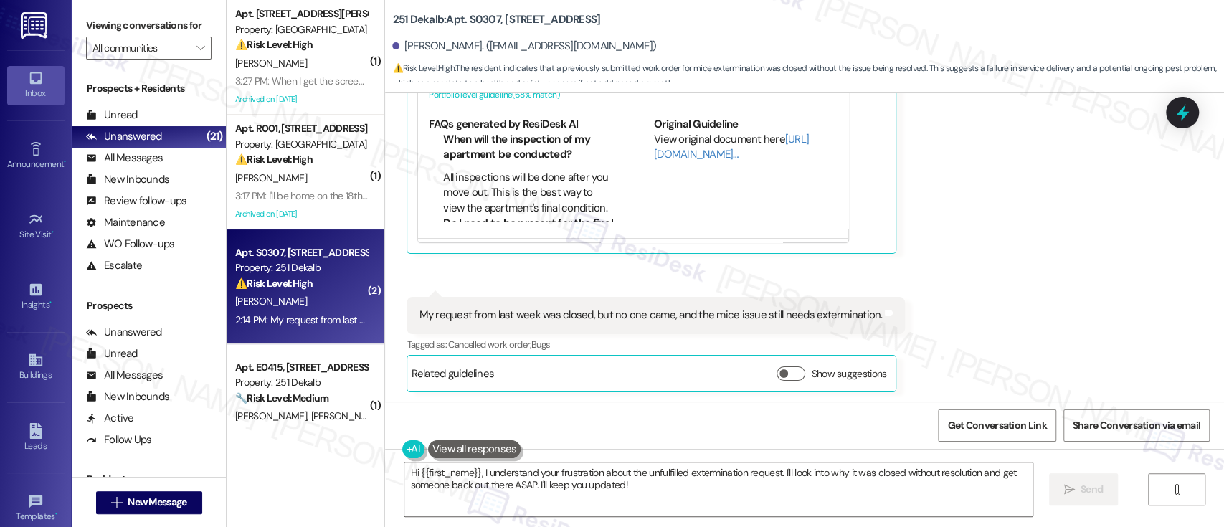
click at [910, 282] on div "Received via SMS Devashish Bhardwaj 2:12 PM JPG attachment ResiDesk found writt…" at bounding box center [804, 15] width 839 height 774
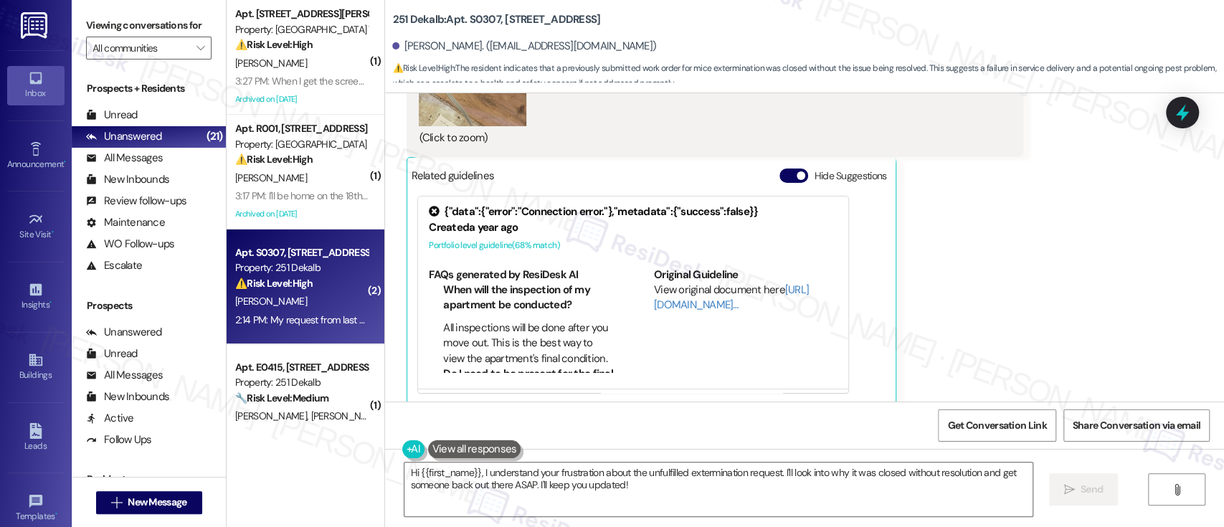
scroll to position [763, 0]
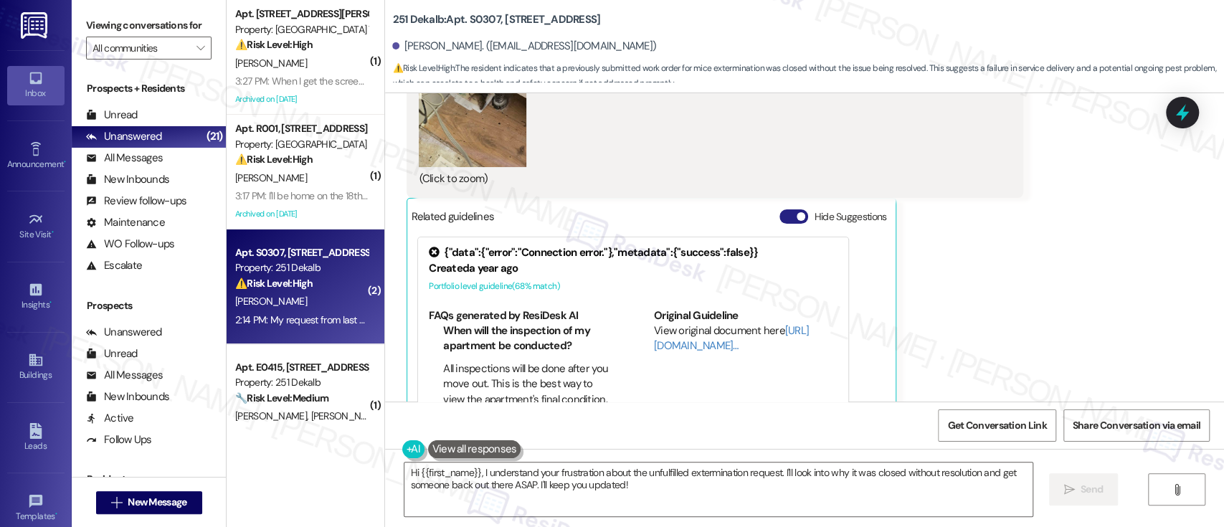
click at [779, 214] on button "Hide Suggestions" at bounding box center [793, 216] width 29 height 14
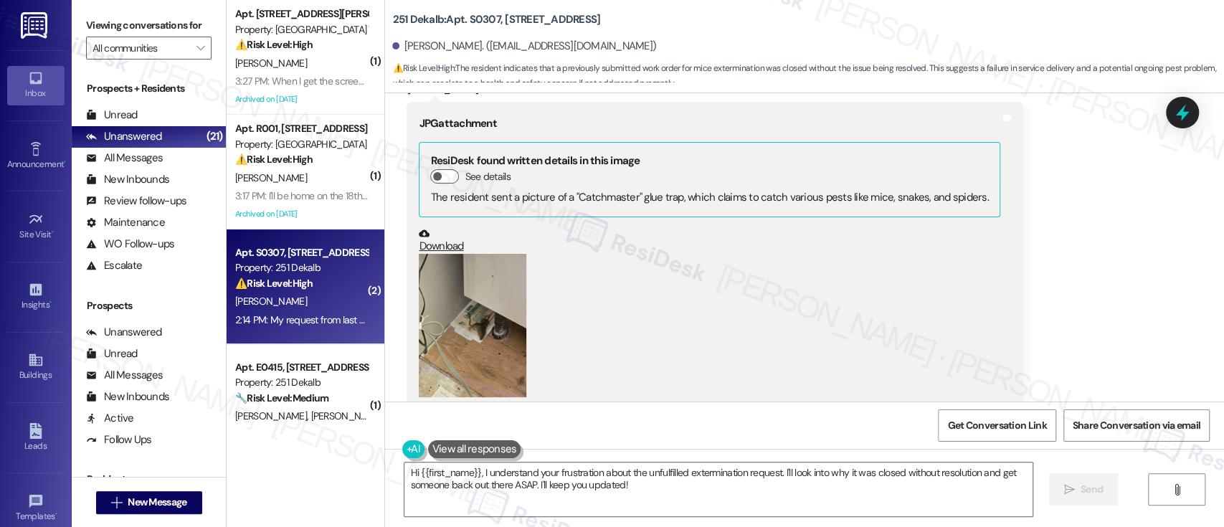
scroll to position [535, 0]
click at [494, 323] on button "Zoom image" at bounding box center [473, 323] width 108 height 143
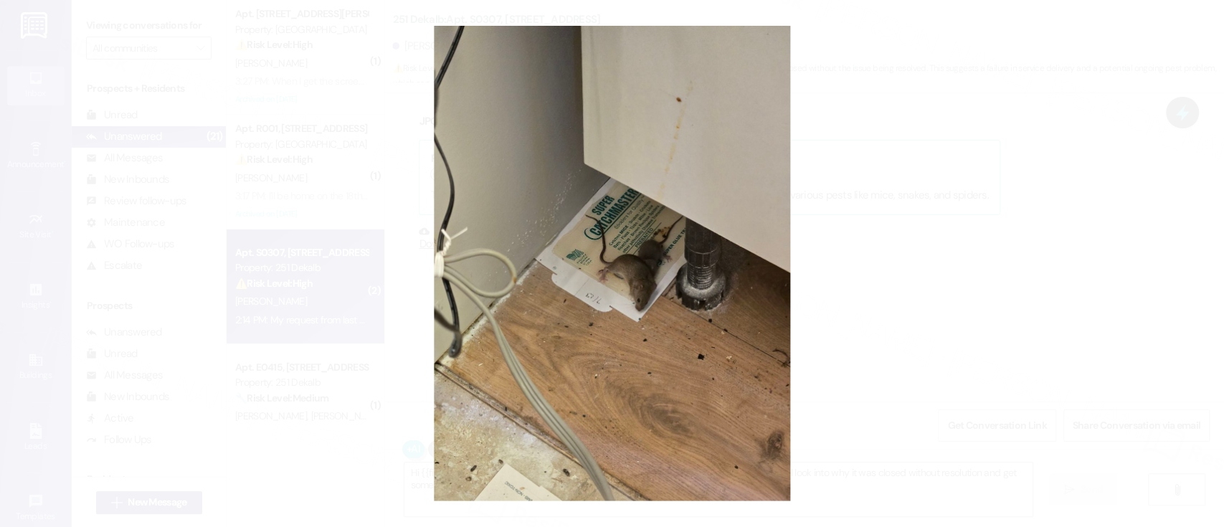
click at [1028, 273] on button "Unzoom image" at bounding box center [612, 263] width 1224 height 527
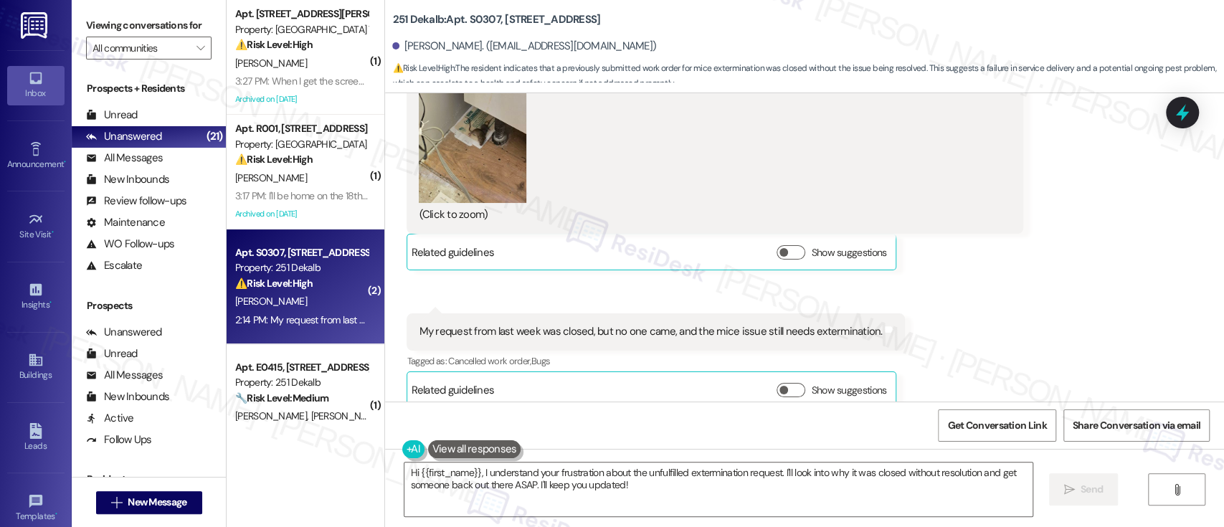
scroll to position [745, 0]
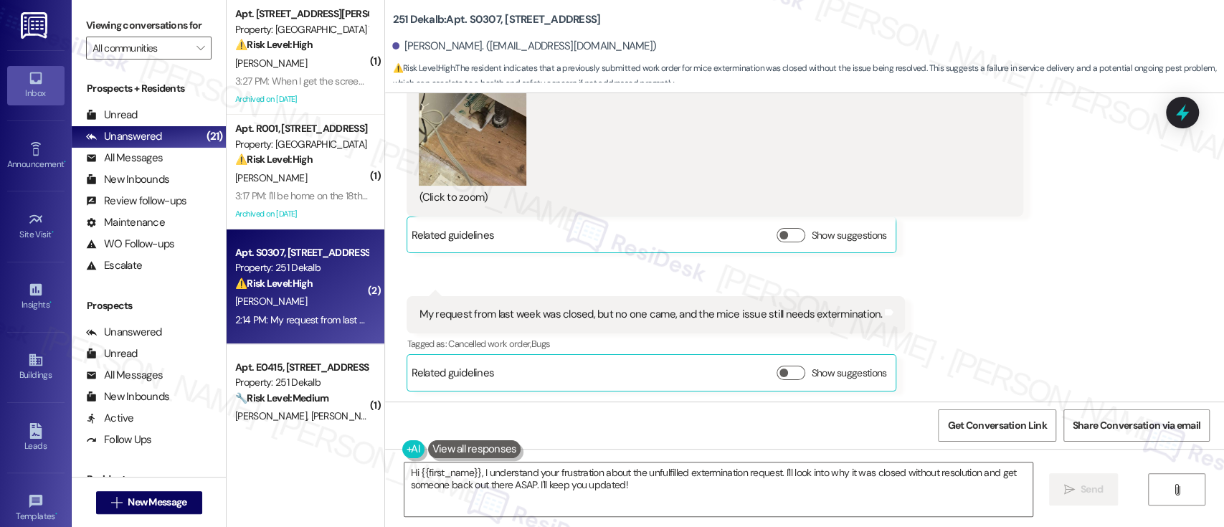
click at [467, 16] on b "251 Dekalb: Apt. S0307, 251 W Dekalb Pike" at bounding box center [496, 19] width 208 height 15
click at [467, 15] on b "251 Dekalb: Apt. S0307, 251 W Dekalb Pike" at bounding box center [496, 19] width 208 height 15
copy b "S0307"
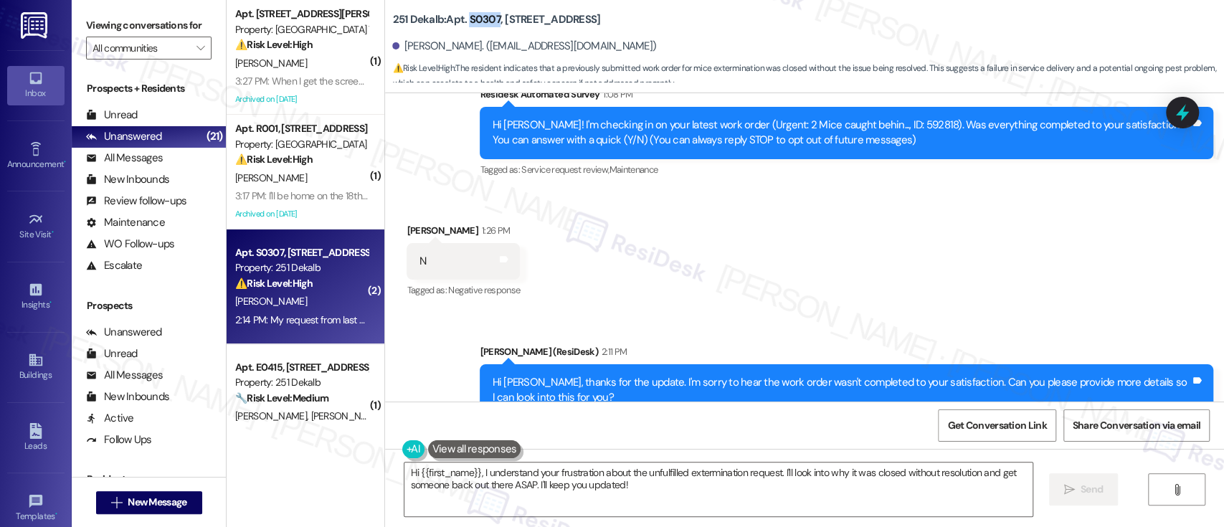
scroll to position [133, 0]
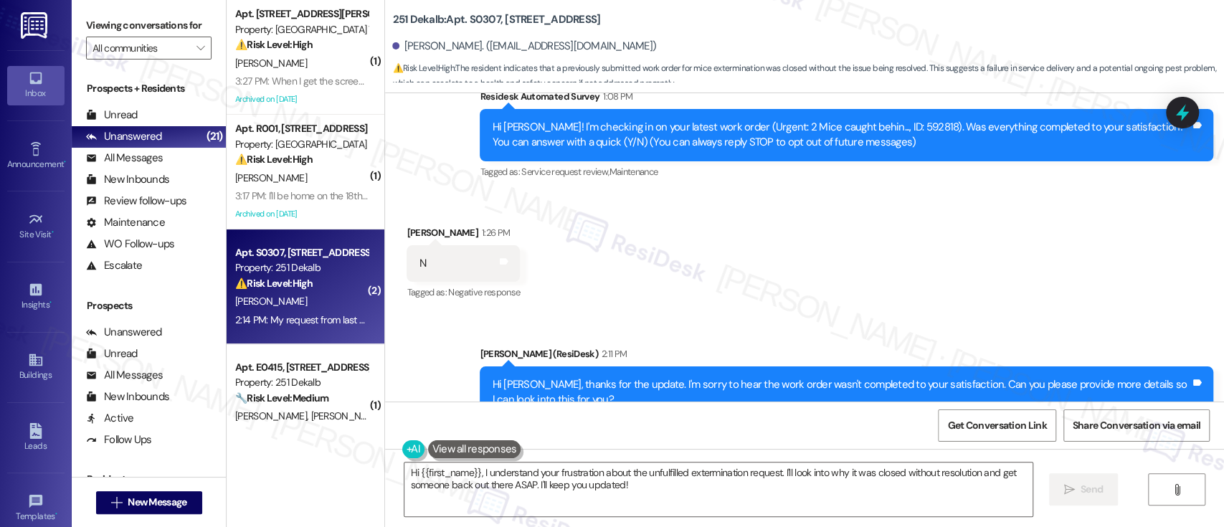
click at [887, 125] on div "Hi Devashish! I'm checking in on your latest work order (Urgent: 2 Mice caught …" at bounding box center [841, 135] width 698 height 31
copy div "592818"
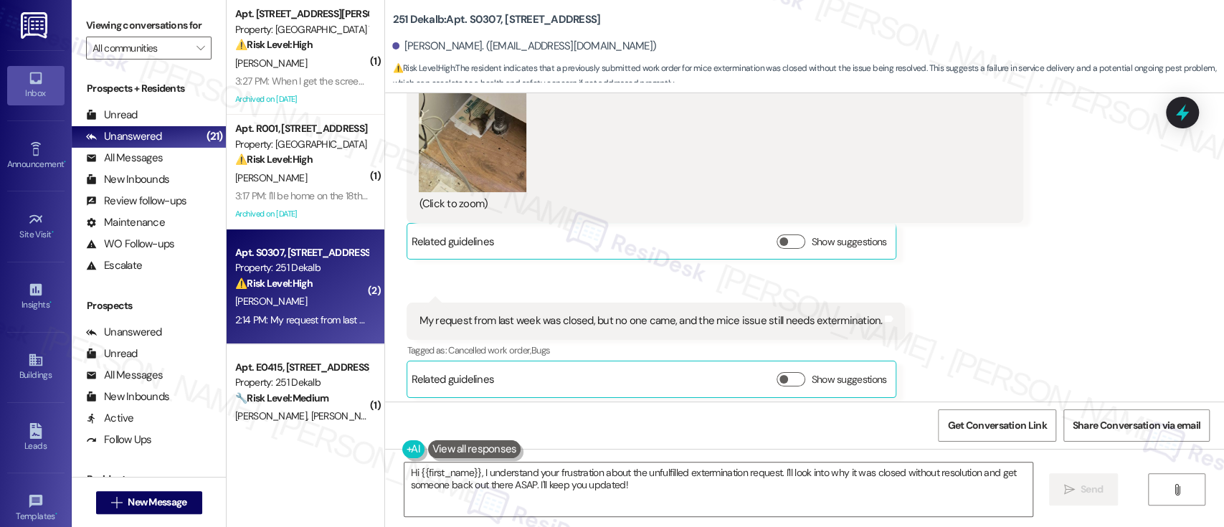
scroll to position [745, 0]
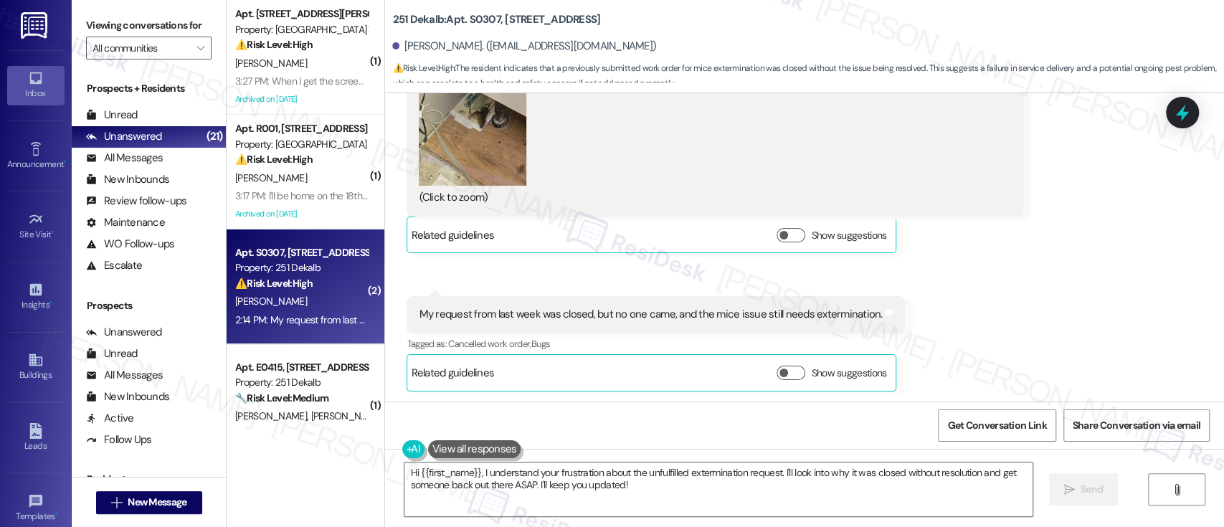
click at [963, 341] on div "Received via SMS Devashish Bhardwaj 2:12 PM JPG attachment ResiDesk found writt…" at bounding box center [804, 119] width 839 height 563
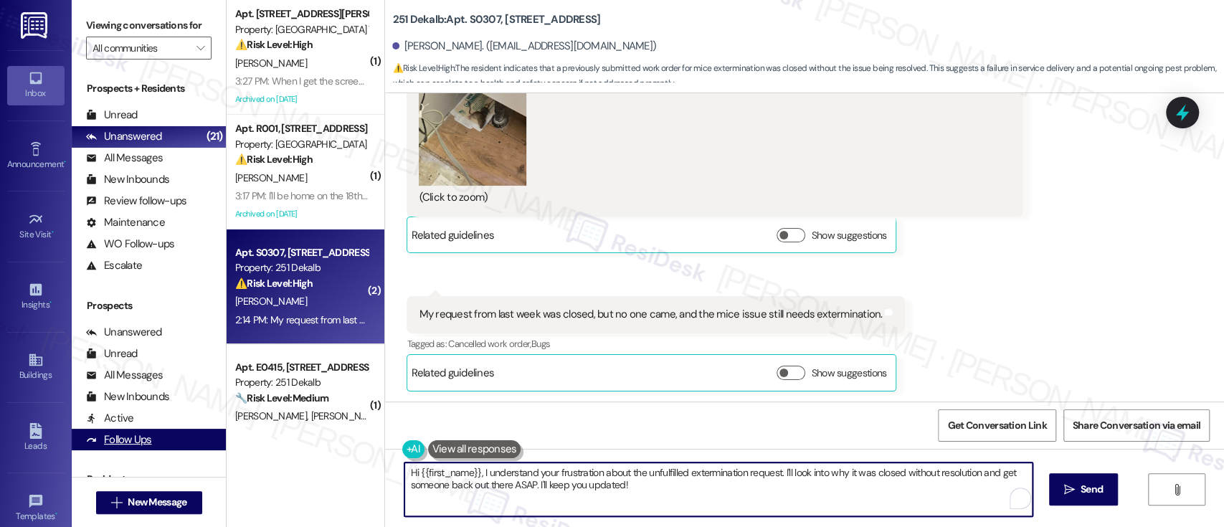
drag, startPoint x: 470, startPoint y: 472, endPoint x: 182, endPoint y: 447, distance: 289.2
click at [182, 447] on div "Viewing conversations for All communities  Prospects + Residents Unread (0) Un…" at bounding box center [648, 263] width 1152 height 527
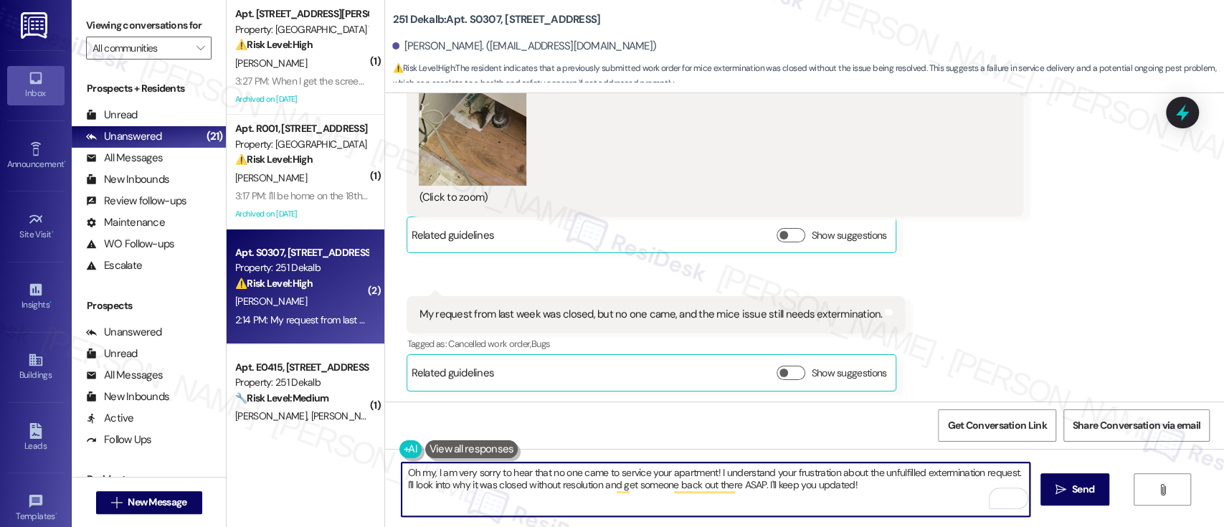
click at [1013, 472] on textarea "Oh my, I am very sorry to hear that no one came to service your apartment! I un…" at bounding box center [714, 489] width 627 height 54
click at [907, 487] on textarea "Oh my, I am very sorry to hear that no one came to service your apartment! I un…" at bounding box center [714, 489] width 627 height 54
click at [687, 501] on textarea "Oh my, I am very sorry to hear that no one came to service your apartment! I un…" at bounding box center [714, 489] width 627 height 54
type textarea "Oh my, I am very sorry to hear that no one came to service your apartment! I un…"
click at [474, 22] on b "251 Dekalb: Apt. S0307, 251 W Dekalb Pike" at bounding box center [496, 19] width 208 height 15
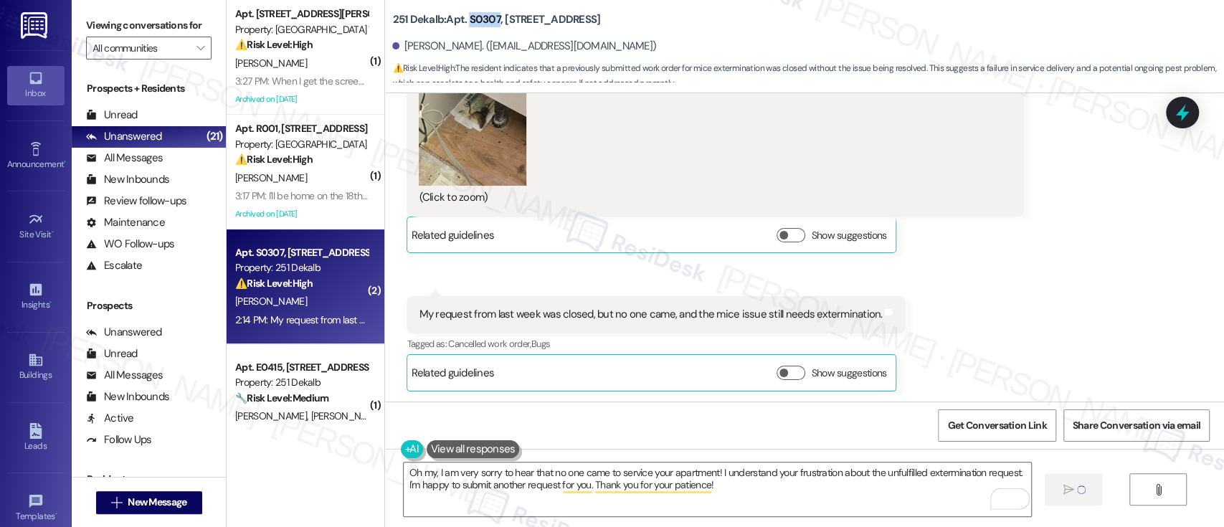
click at [474, 21] on b "251 Dekalb: Apt. S0307, 251 W Dekalb Pike" at bounding box center [496, 19] width 208 height 15
copy b "S0307"
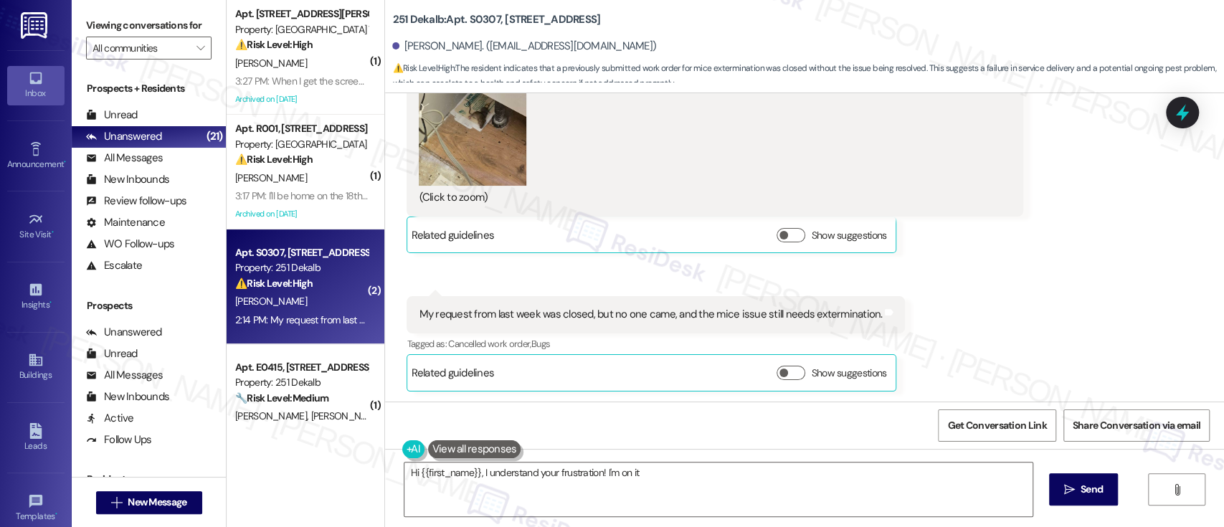
scroll to position [744, 0]
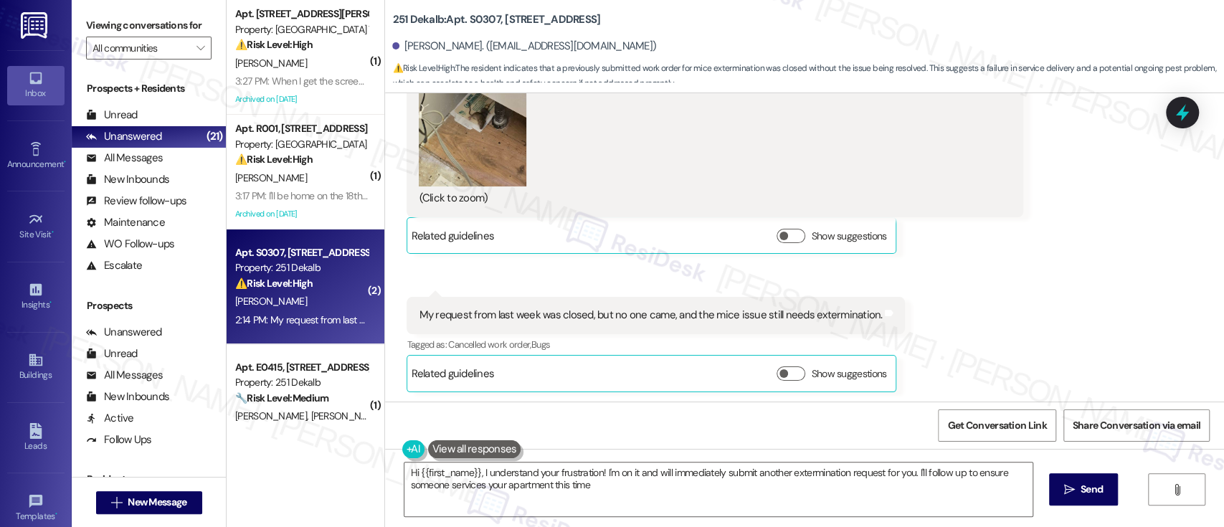
type textarea "Hi {{first_name}}, I understand your frustration! I'm on it and will immediatel…"
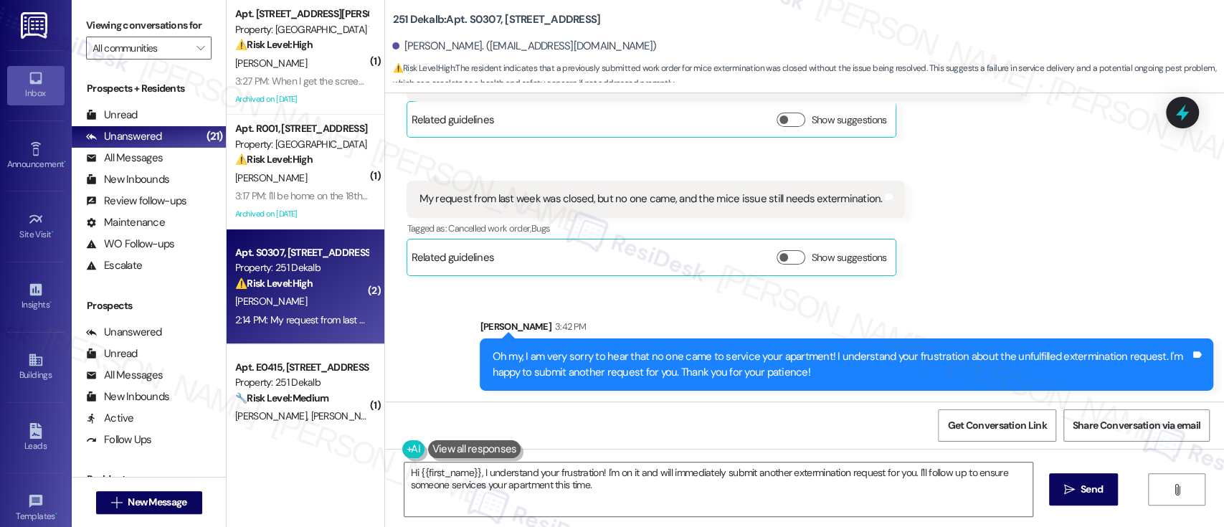
click at [1090, 256] on div "Received via SMS Devashish Bhardwaj 2:12 PM JPG attachment ResiDesk found writt…" at bounding box center [804, 4] width 839 height 563
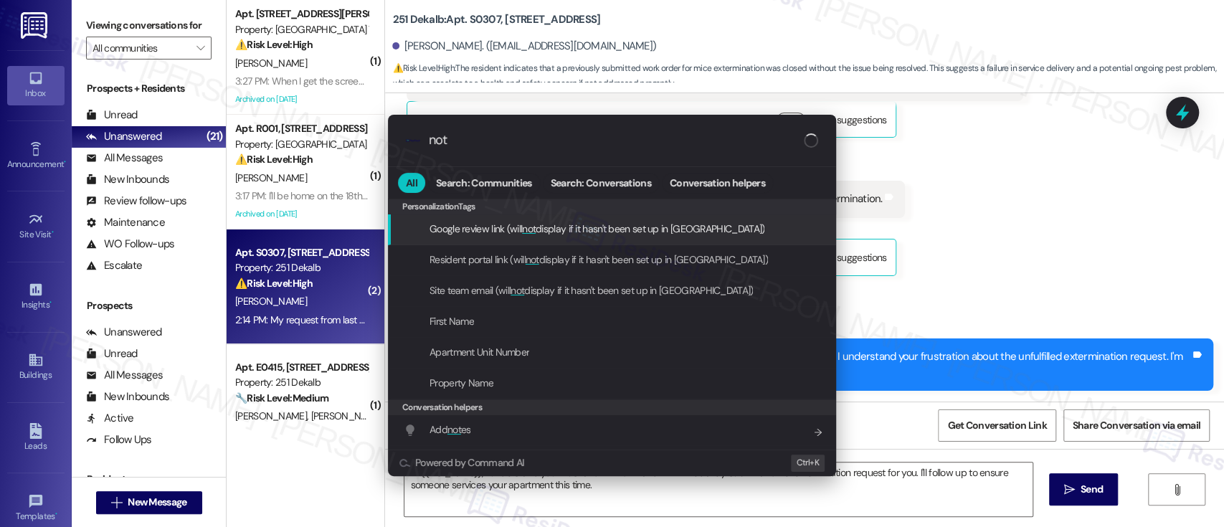
type input "note"
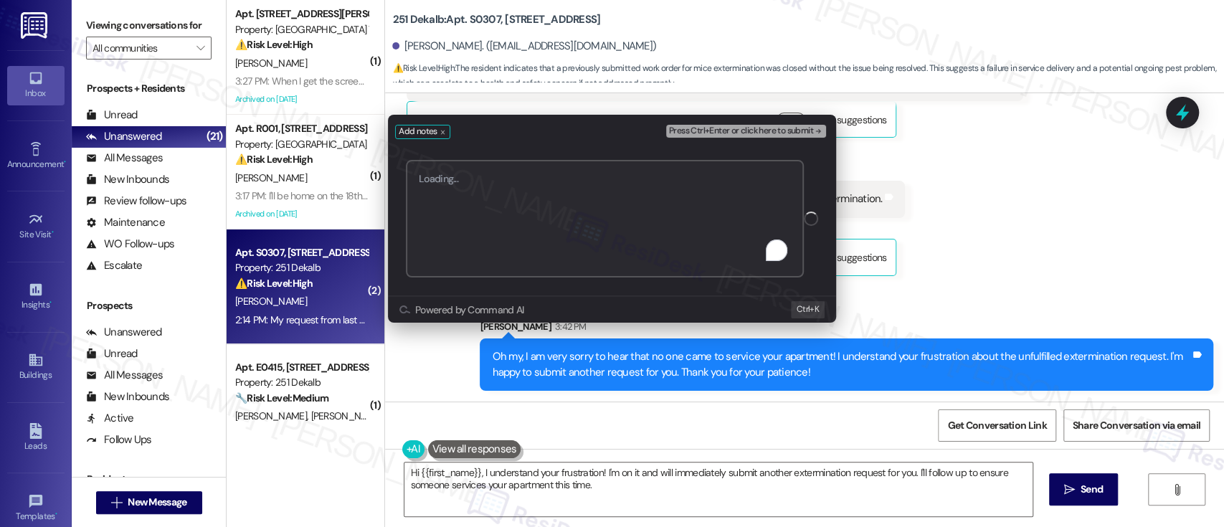
paste textarea "Work Order #593704"
type textarea "Submitted Work Order #593704 - Mice"
click at [822, 125] on button "Press Ctrl+Enter or click here to submit" at bounding box center [746, 131] width 160 height 13
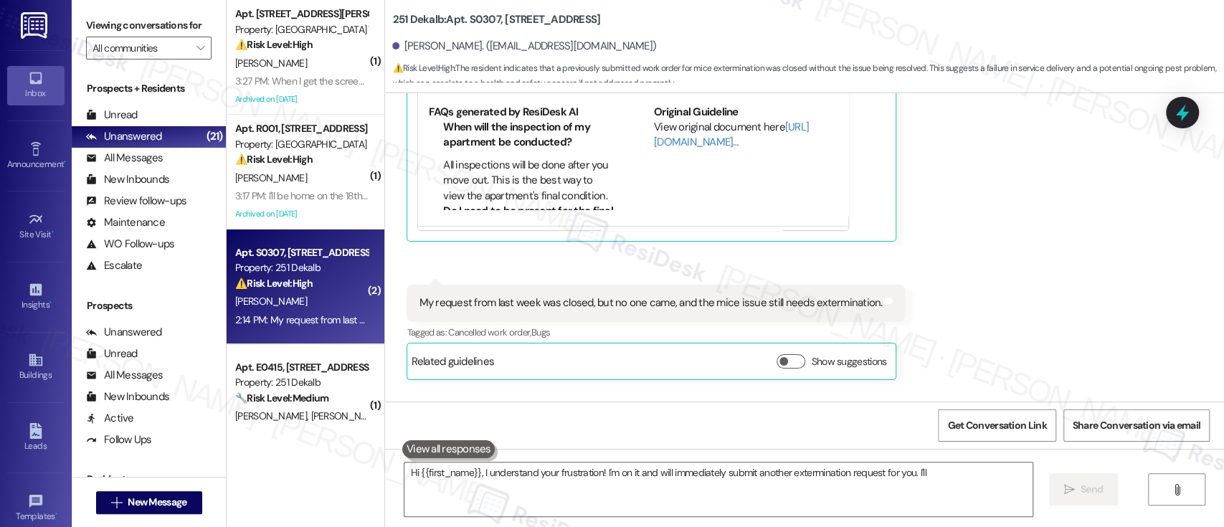
scroll to position [954, 0]
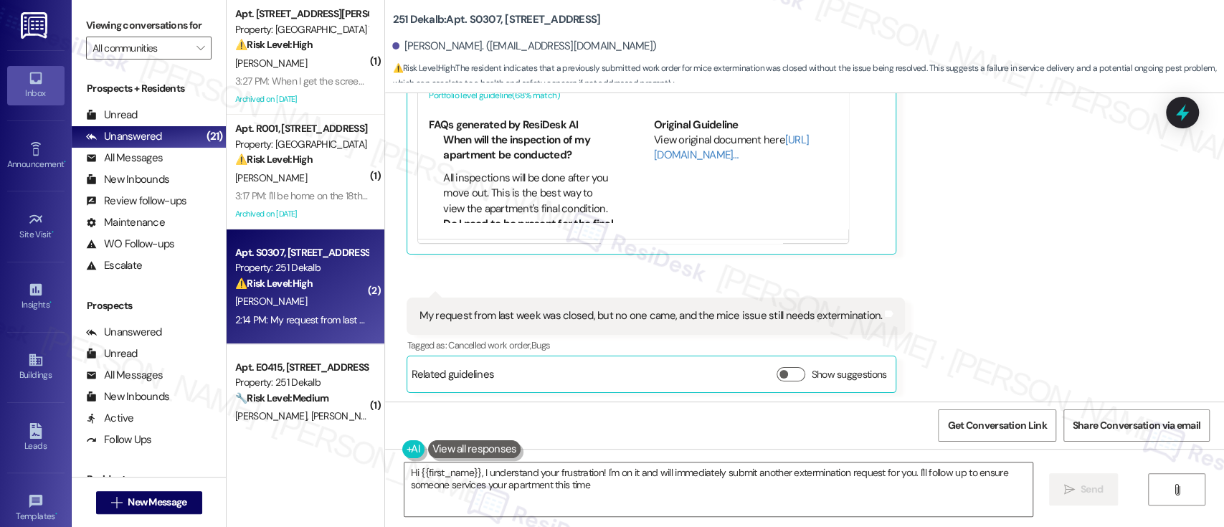
type textarea "Hi {{first_name}}, I understand your frustration! I'm on it and will immediatel…"
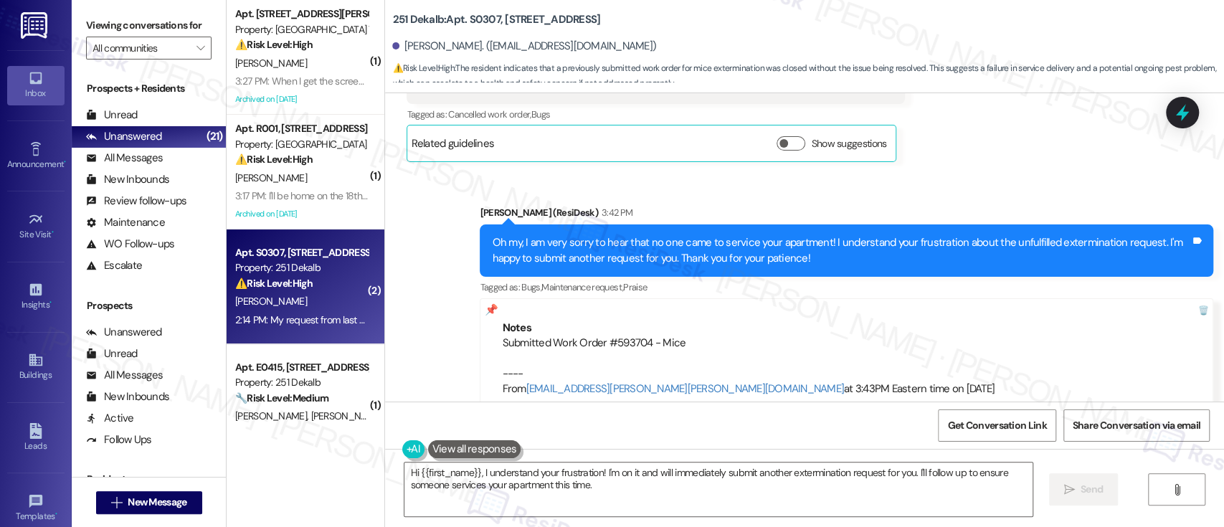
scroll to position [1213, 0]
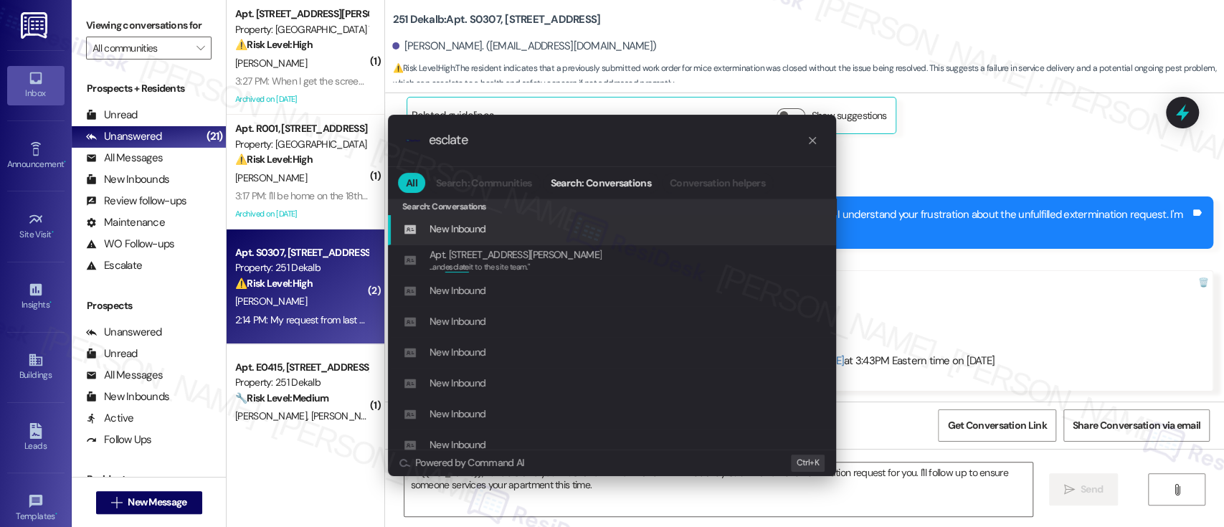
click at [447, 142] on input "esclate" at bounding box center [618, 140] width 378 height 15
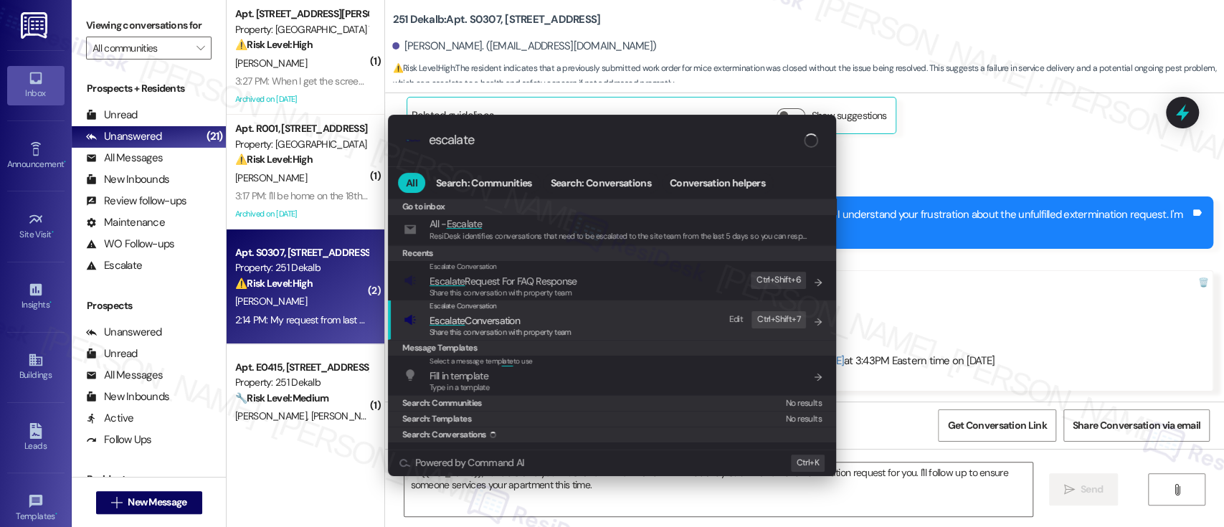
type input "escalate"
click at [517, 320] on span "Escalate Conversation" at bounding box center [474, 320] width 90 height 13
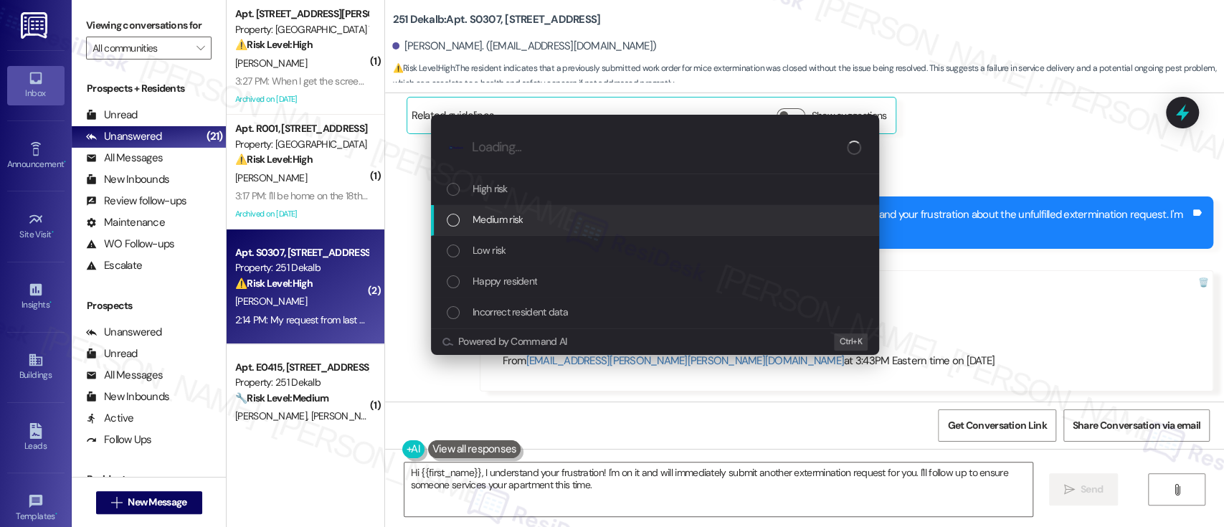
click at [494, 218] on span "Medium risk" at bounding box center [497, 219] width 50 height 16
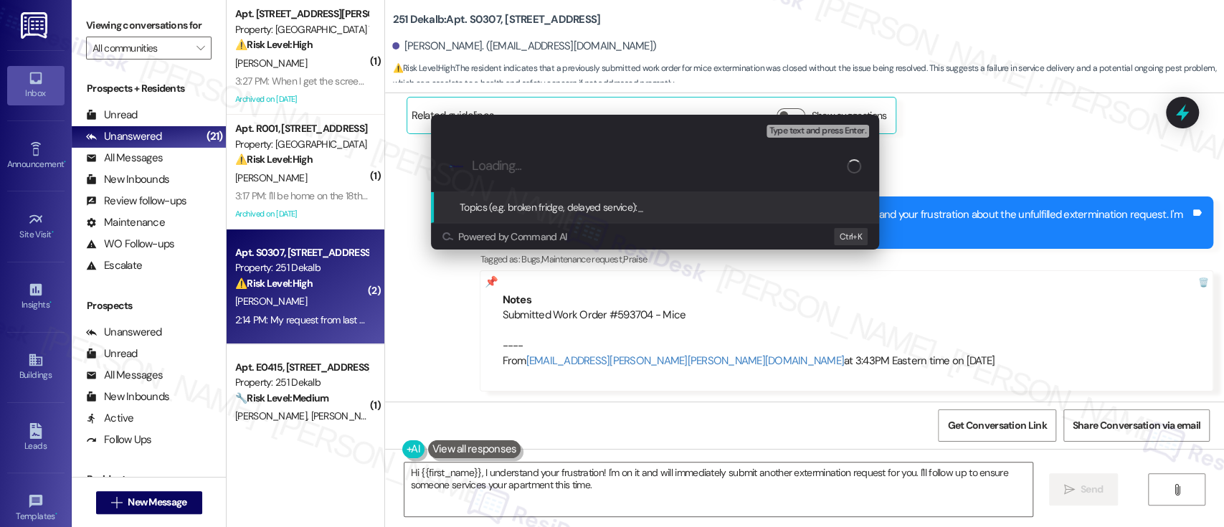
paste input "Submitted Work Order #593704 - Mice"
type input "Submitted Work Order #593704 - Mice"
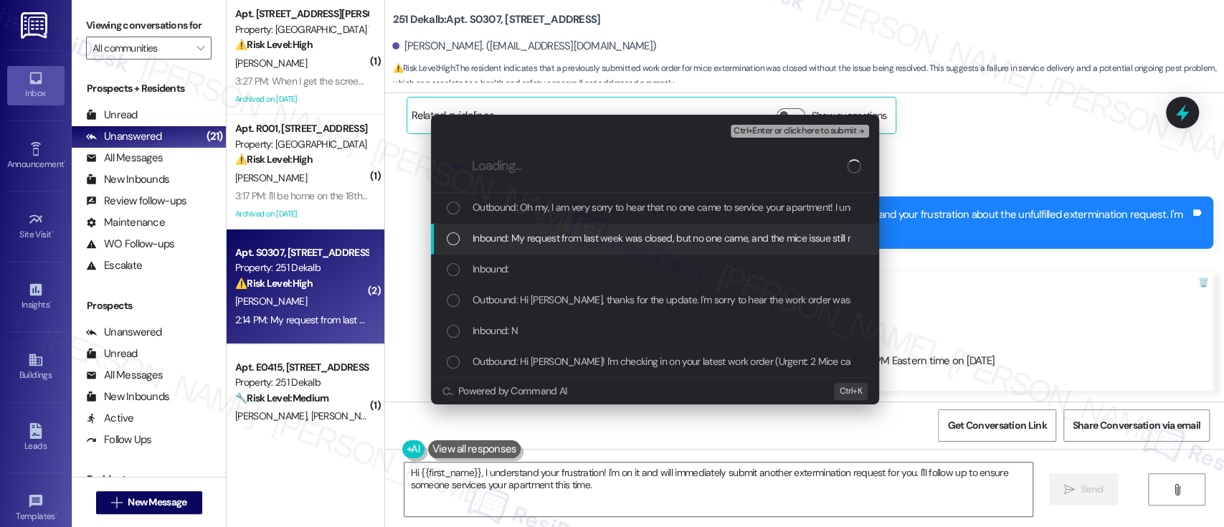
click at [528, 238] on span "Inbound: My request from last week was closed, but no one came, and the mice is…" at bounding box center [703, 238] width 462 height 16
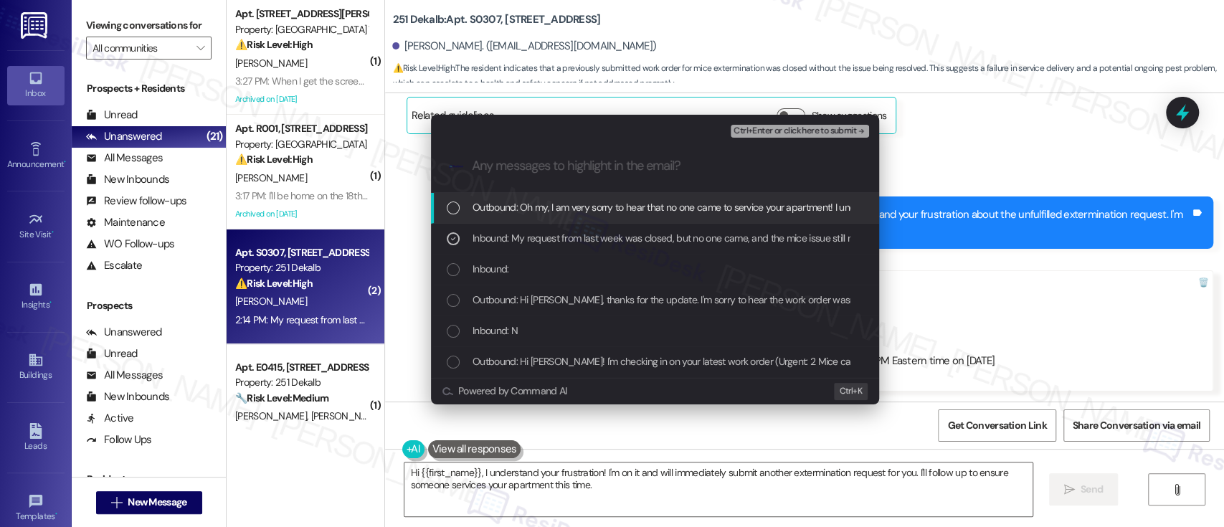
click at [815, 130] on span "Ctrl+Enter or click here to submit" at bounding box center [794, 131] width 123 height 10
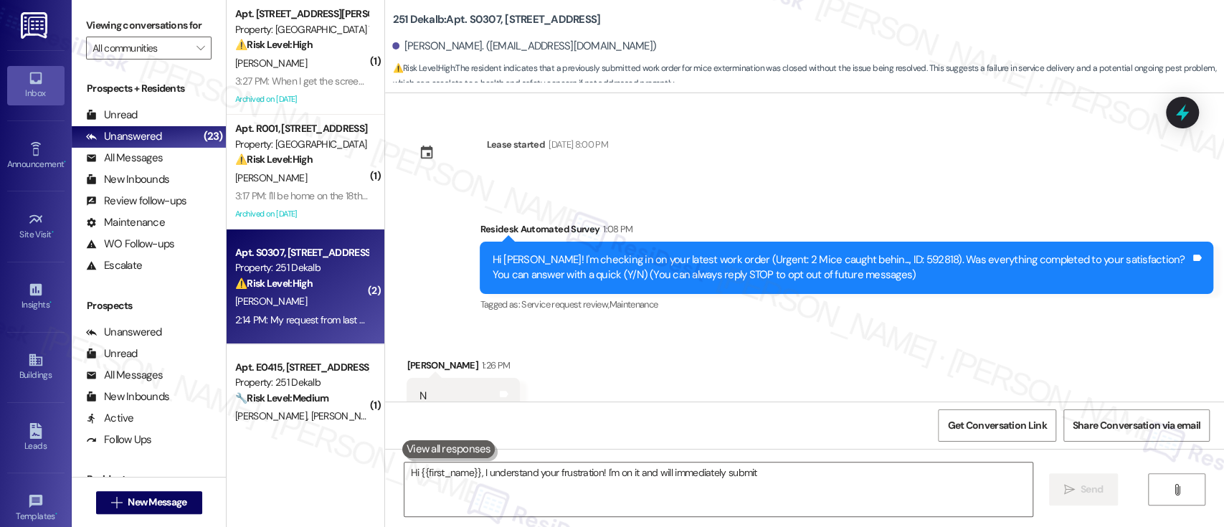
scroll to position [954, 0]
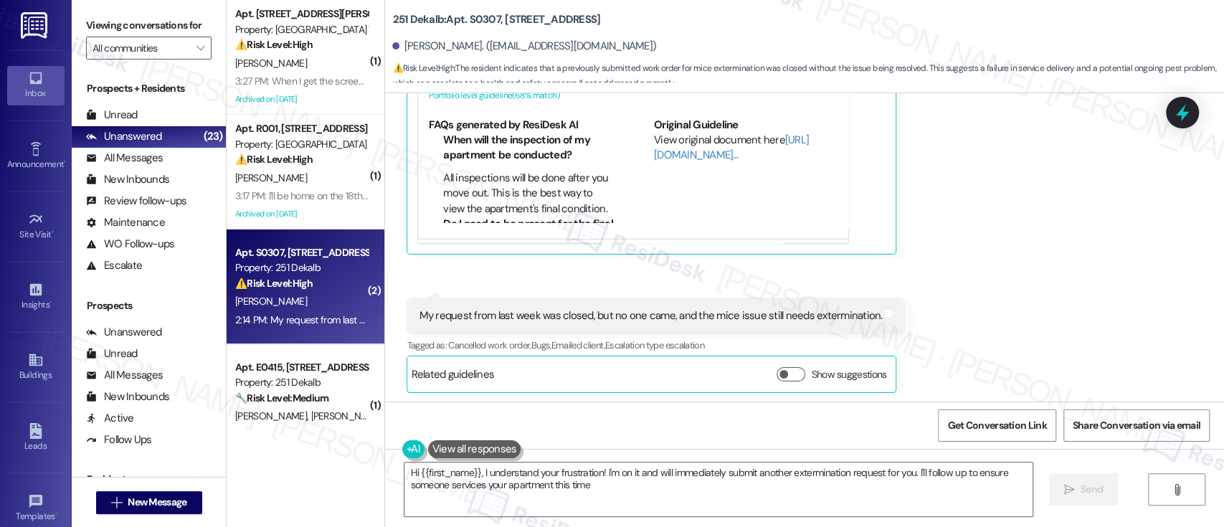
type textarea "Hi {{first_name}}, I understand your frustration! I'm on it and will immediatel…"
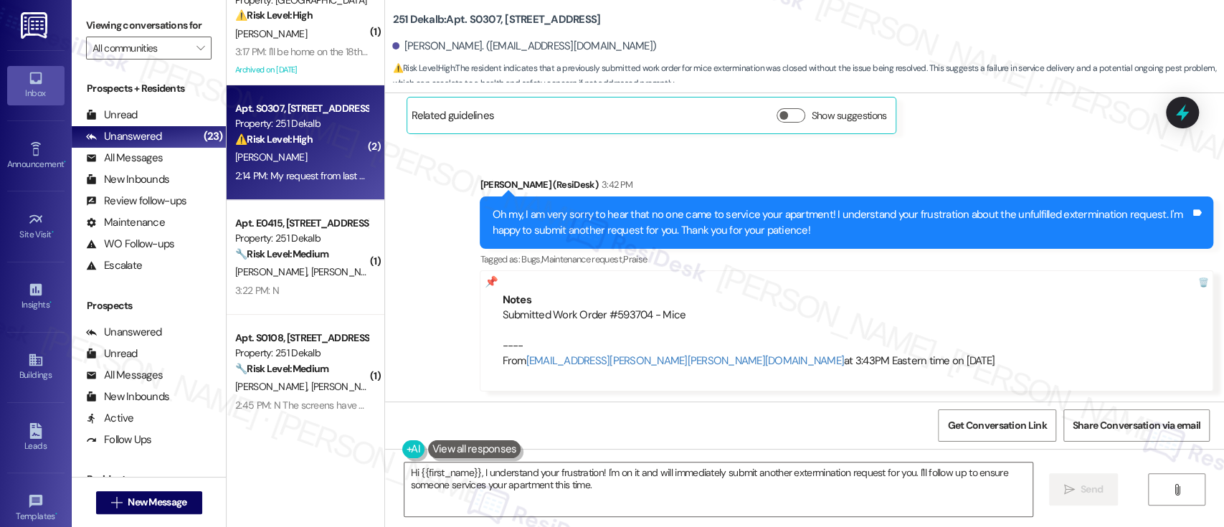
scroll to position [173, 0]
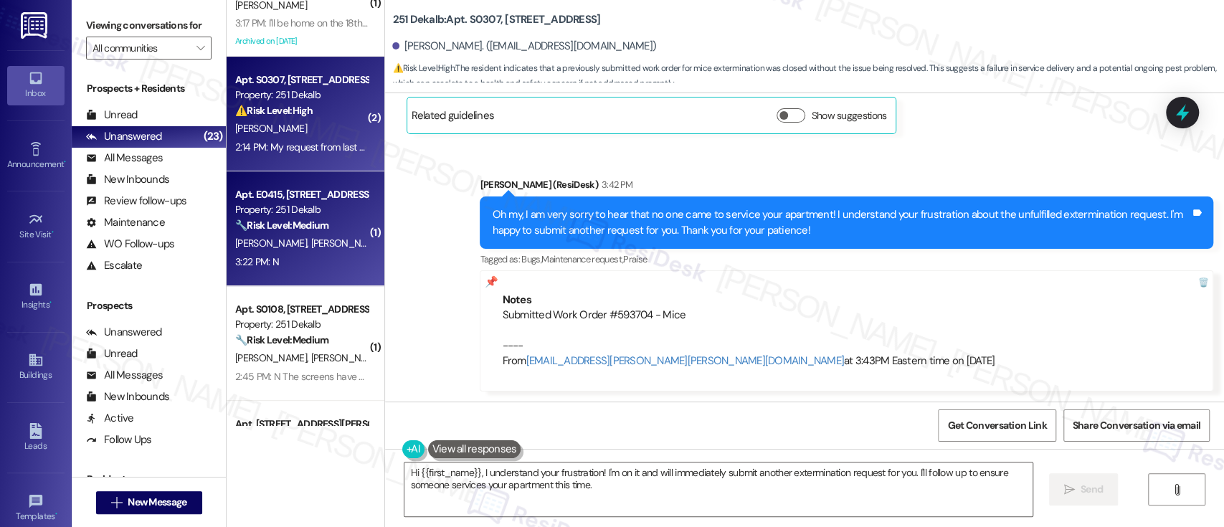
click at [275, 231] on strong "🔧 Risk Level: Medium" at bounding box center [281, 225] width 93 height 13
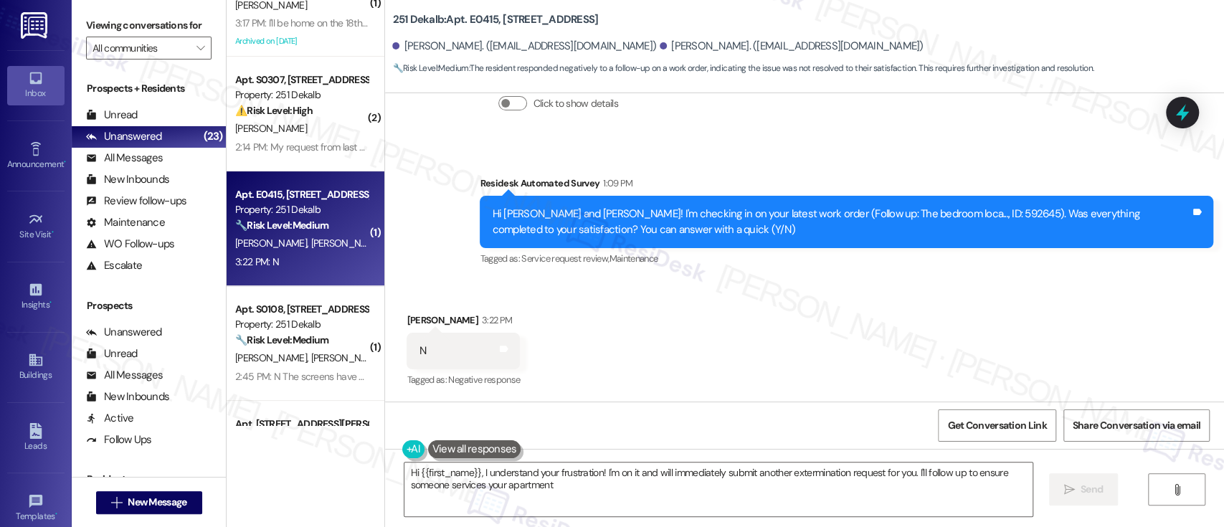
scroll to position [889, 0]
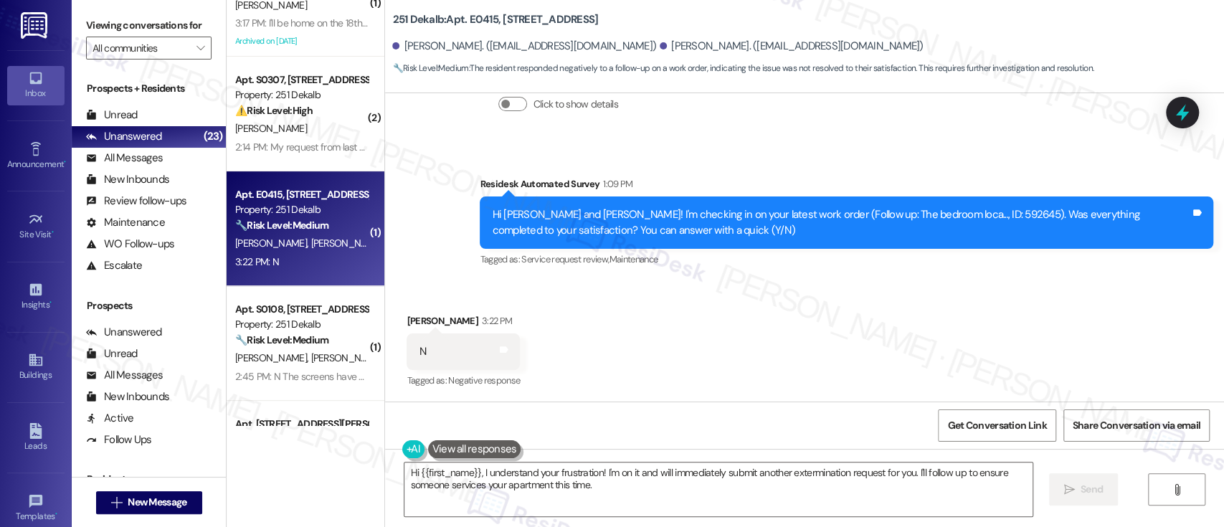
click at [913, 368] on div "Received via SMS Aida Johnson 3:22 PM N Tags and notes Tagged as: Negative resp…" at bounding box center [804, 341] width 839 height 121
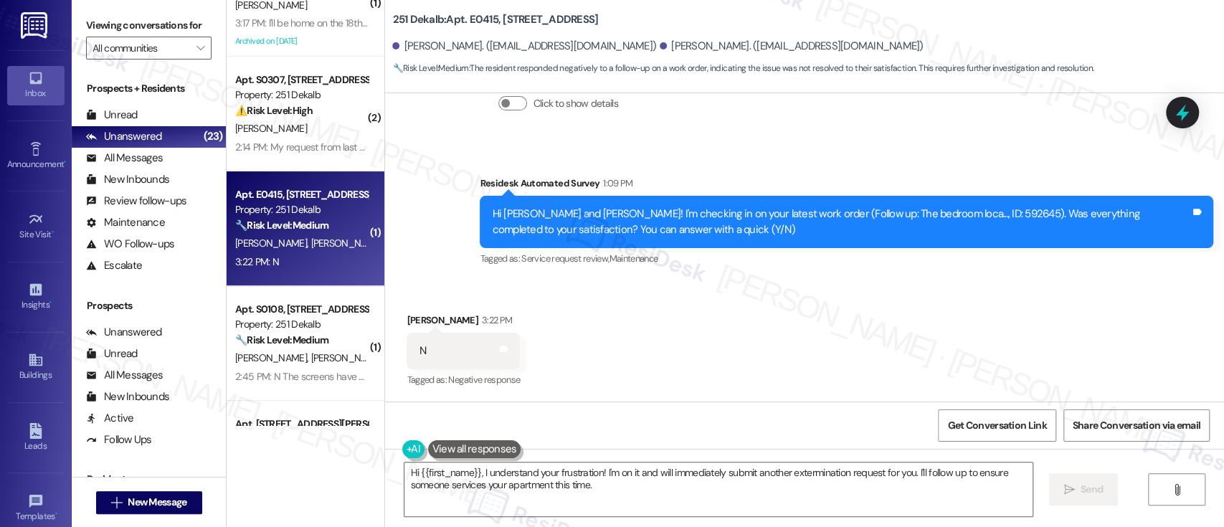
click at [923, 209] on div "Hi Annielli and Aida! I'm checking in on your latest work order (Follow up: The…" at bounding box center [841, 221] width 698 height 31
copy div "592645"
drag, startPoint x: 769, startPoint y: 277, endPoint x: 768, endPoint y: 287, distance: 10.8
click at [771, 277] on div "Survey, sent via SMS Residesk Automated Survey 1:09 PM Hi Annielli and Aida! I'…" at bounding box center [846, 222] width 755 height 115
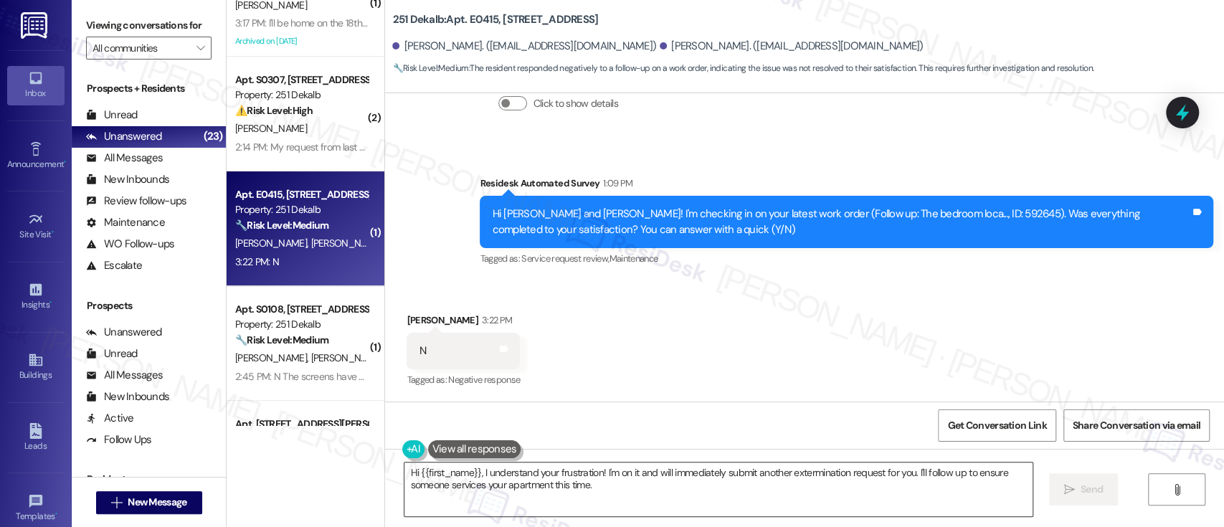
click at [590, 480] on textarea "Hi {{first_name}}, I understand your frustration! I'm on it and will immediatel…" at bounding box center [717, 489] width 627 height 54
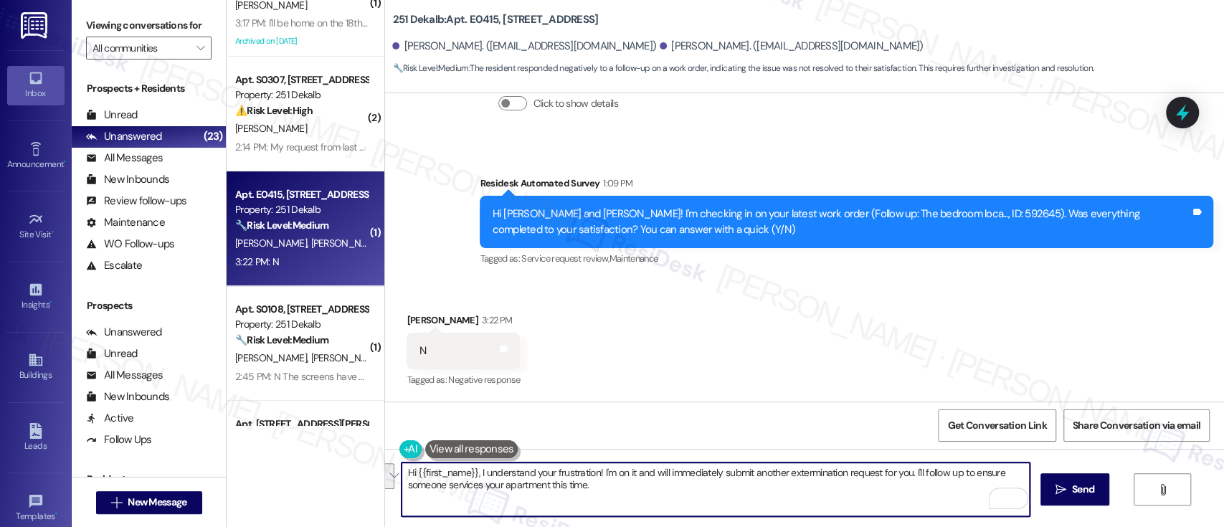
drag, startPoint x: 472, startPoint y: 469, endPoint x: 677, endPoint y: 493, distance: 206.4
click at [677, 493] on textarea "Hi {{first_name}}, I understand your frustration! I'm on it and will immediatel…" at bounding box center [714, 489] width 627 height 54
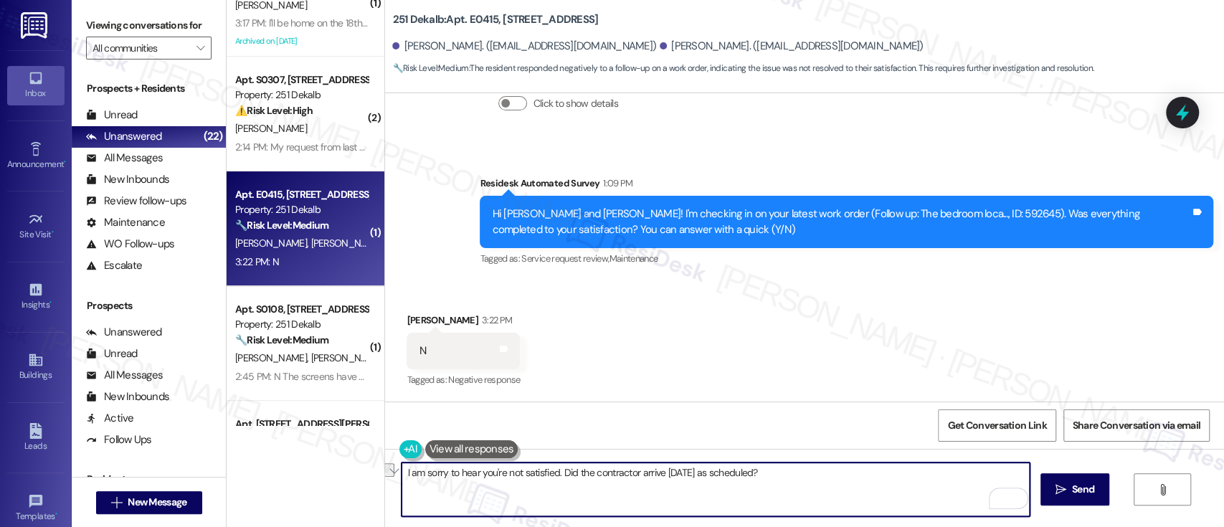
paste textarea "’m sorry to hear you’re not satisfied. Can you please confirm if the contractor…"
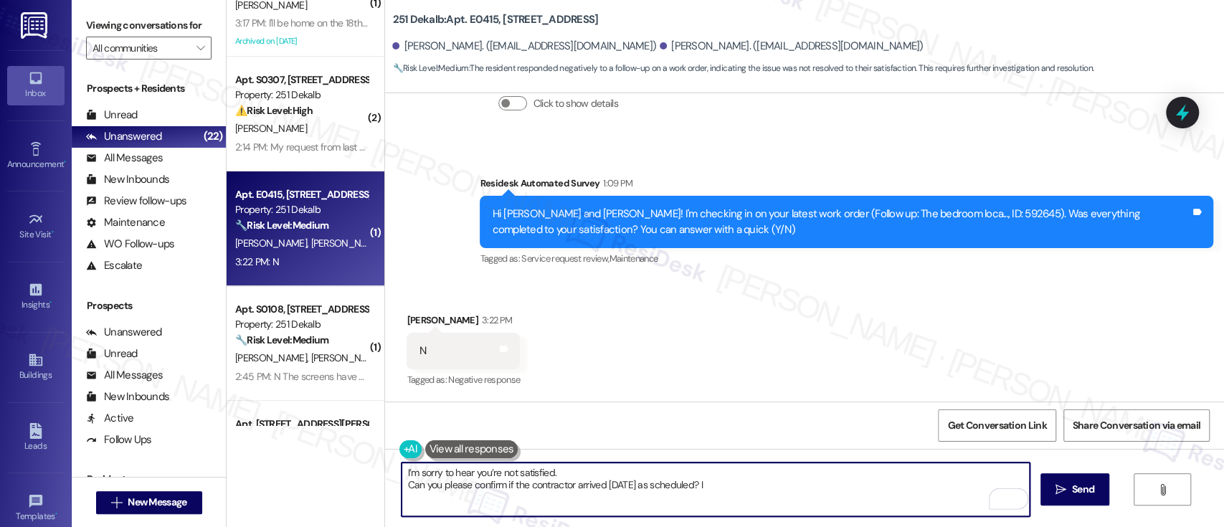
click at [761, 476] on textarea "I’m sorry to hear you’re not satisfied. Can you please confirm if the contracto…" at bounding box center [714, 489] width 627 height 54
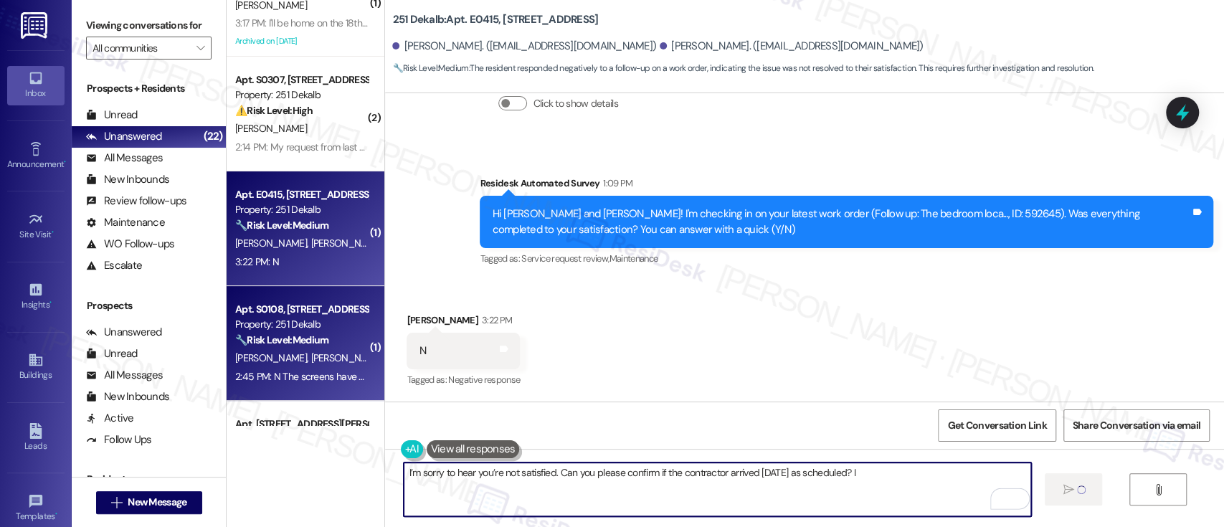
type textarea "I’m sorry to hear you’re not satisfied. Can you please confirm if the contracto…"
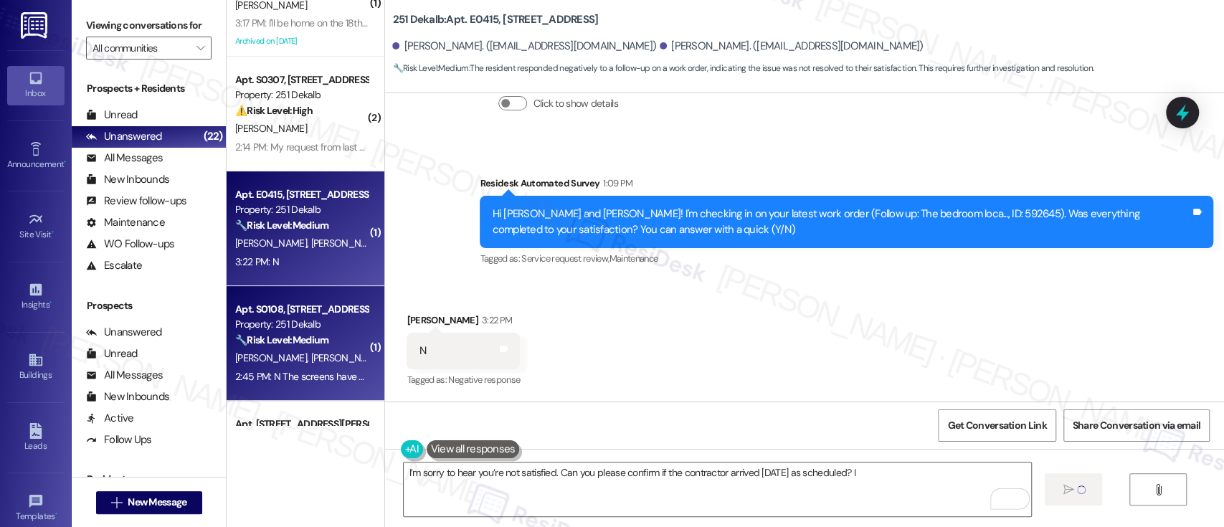
click at [304, 349] on div "M. Hernandez J. Hernandez" at bounding box center [301, 358] width 135 height 18
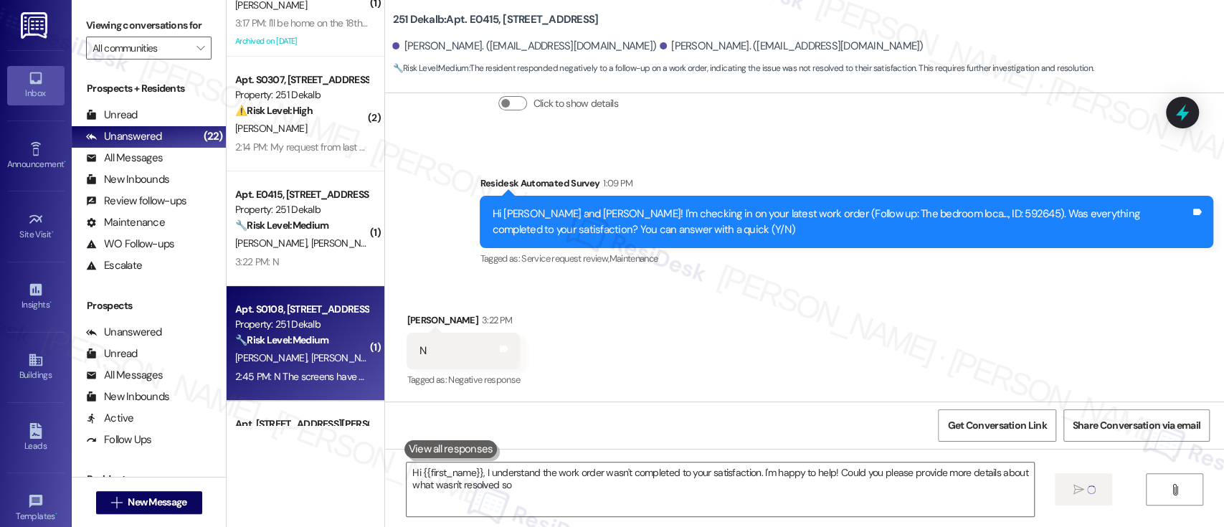
type textarea "Hi {{first_name}}, I understand the work order wasn't completed to your satisfa…"
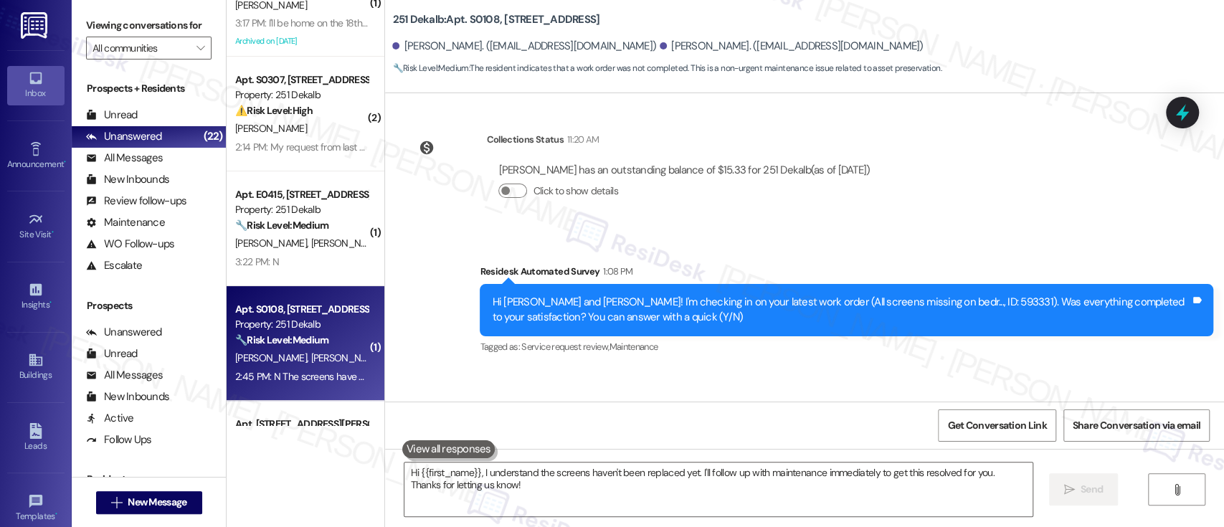
scroll to position [616, 0]
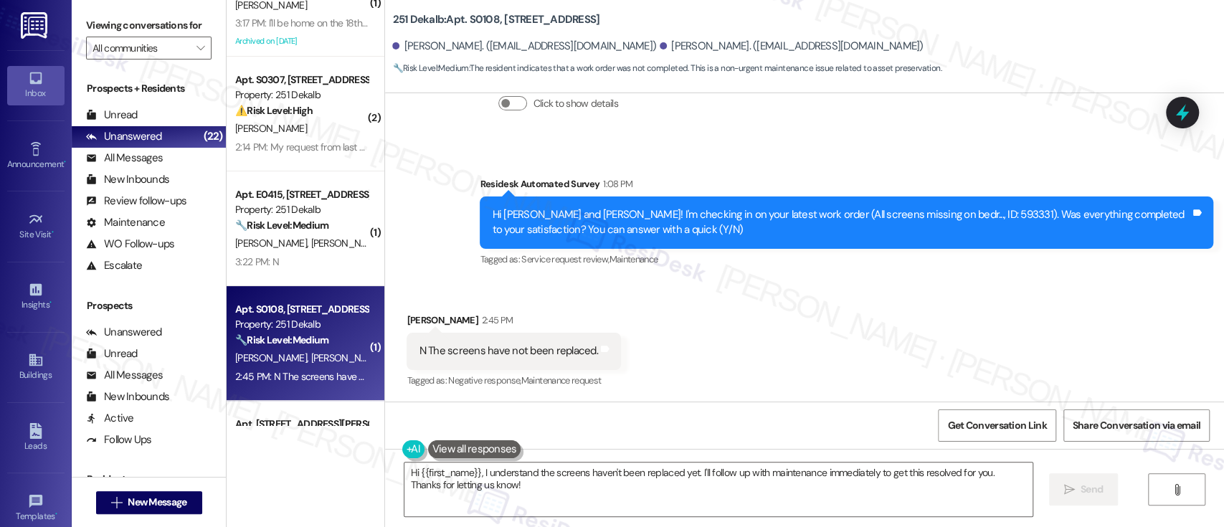
click at [869, 301] on div "Received via SMS Michelle Hernandez 2:45 PM N The screens have not been replace…" at bounding box center [804, 340] width 839 height 121
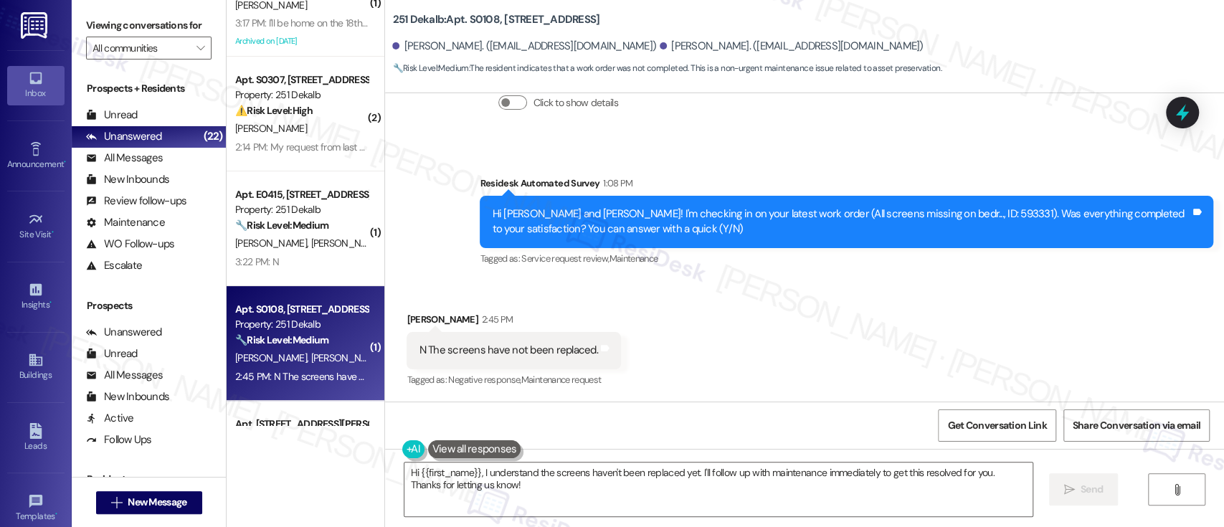
click at [924, 205] on div "Hi Joseph and Michelle! I'm checking in on your latest work order (All screens …" at bounding box center [846, 222] width 733 height 52
click at [924, 204] on div "Hi Joseph and Michelle! I'm checking in on your latest work order (All screens …" at bounding box center [846, 222] width 733 height 52
copy div "593331"
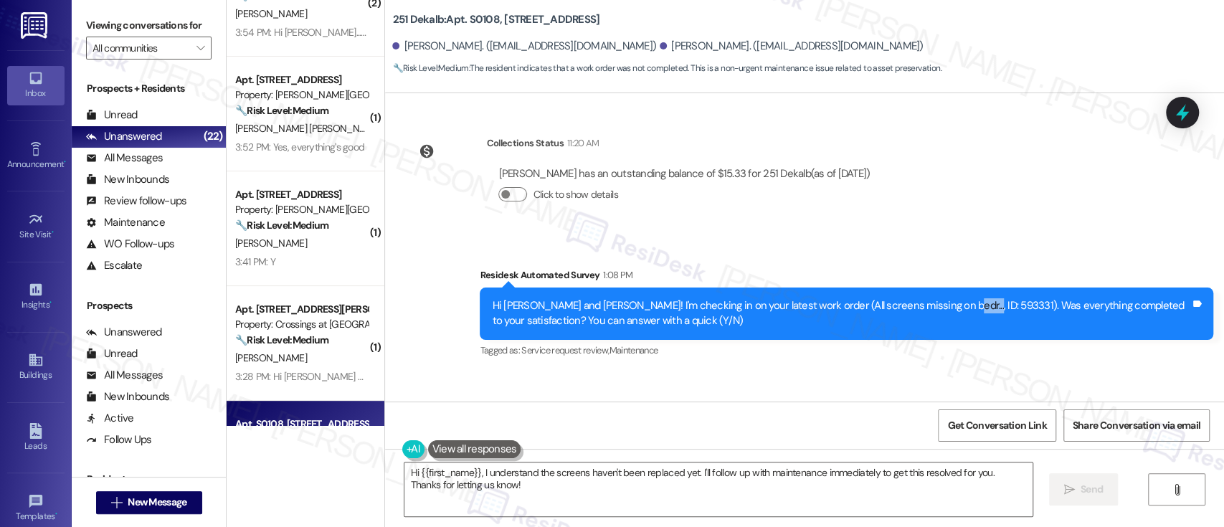
scroll to position [522, 0]
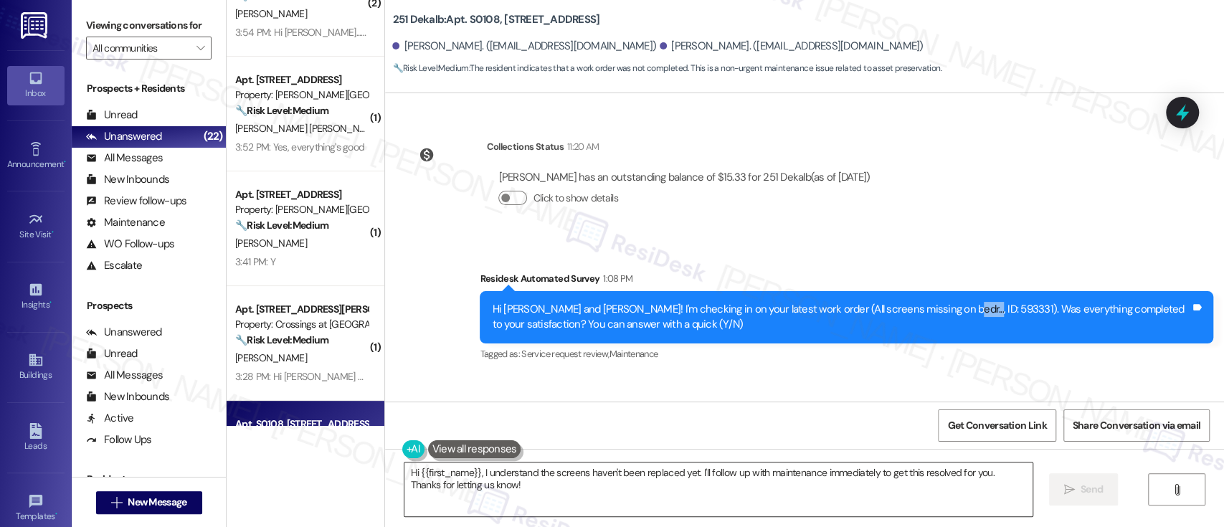
click at [712, 484] on textarea "Hi {{first_name}}, I understand the screens haven't been replaced yet. I'll fol…" at bounding box center [717, 489] width 627 height 54
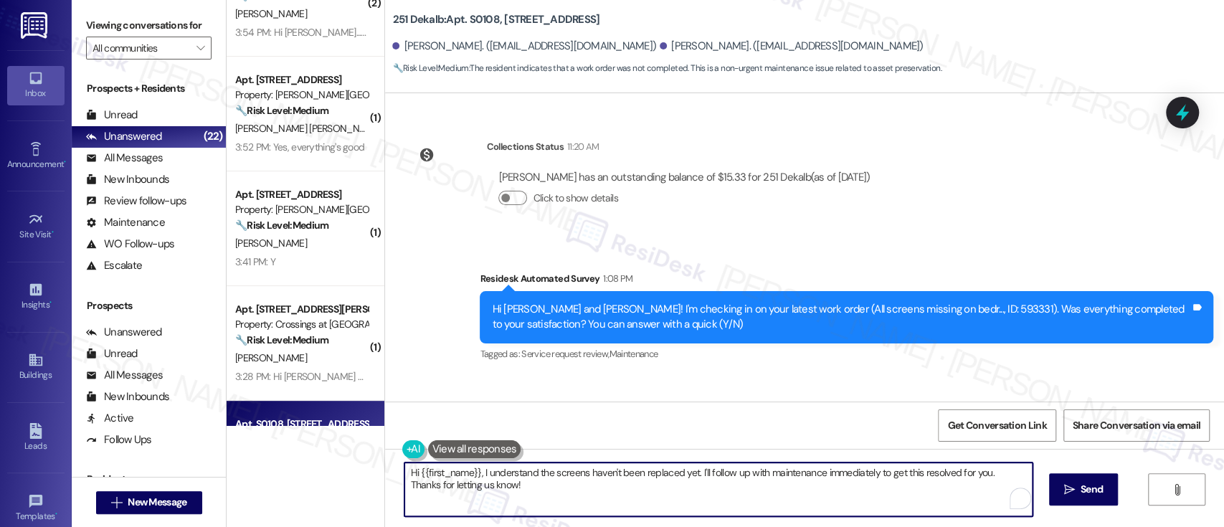
click at [692, 472] on textarea "Hi {{first_name}}, I understand the screens haven't been replaced yet. I'll fol…" at bounding box center [717, 489] width 627 height 54
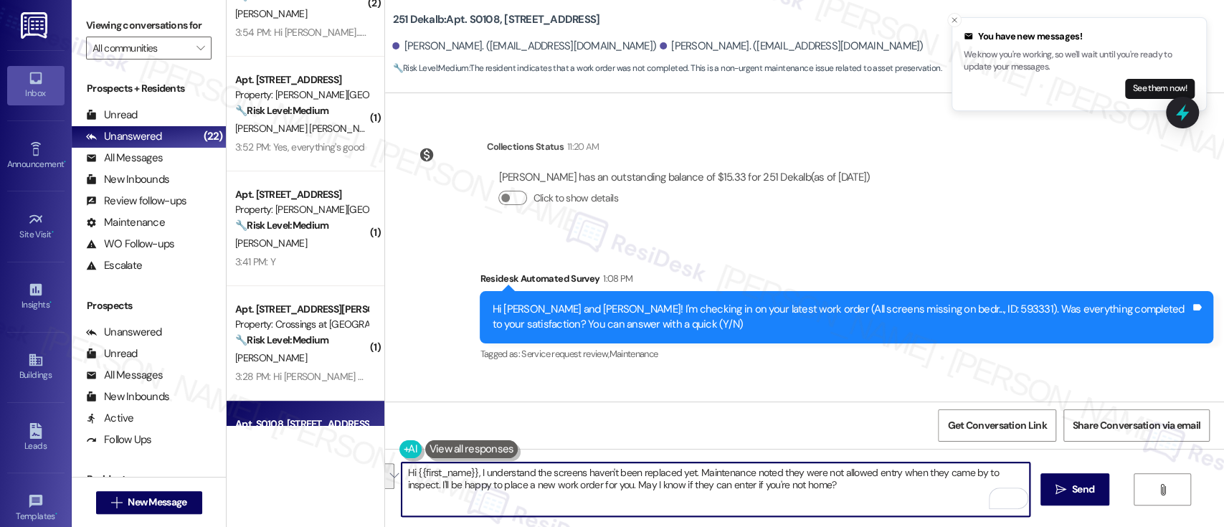
scroll to position [617, 0]
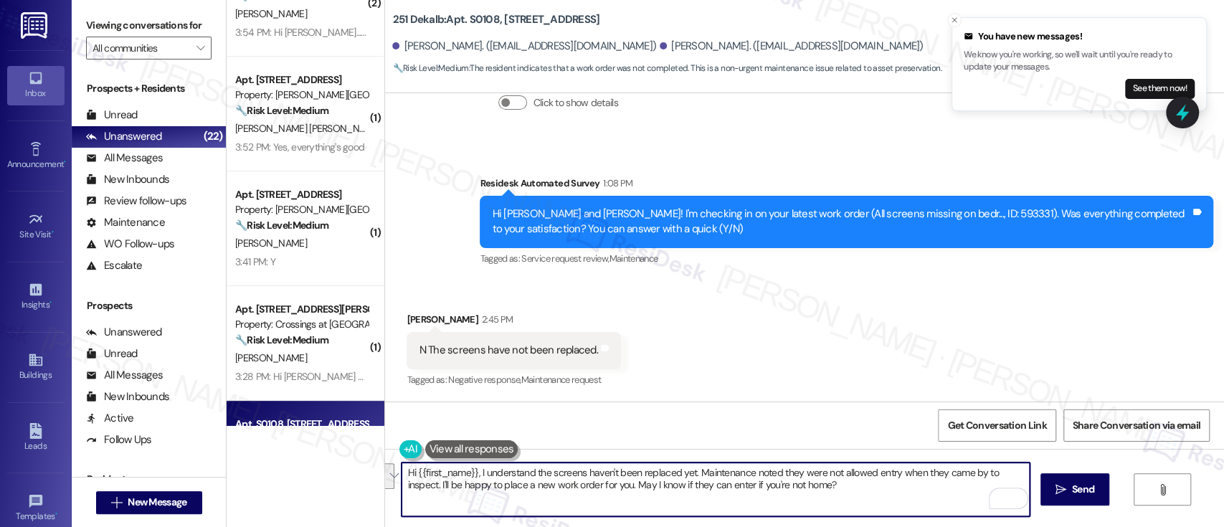
paste textarea "I understand the window screens haven’t been replaced yet. Our maintenance team…"
type textarea "I understand the window screens haven’t been replaced yet. Our maintenance team…"
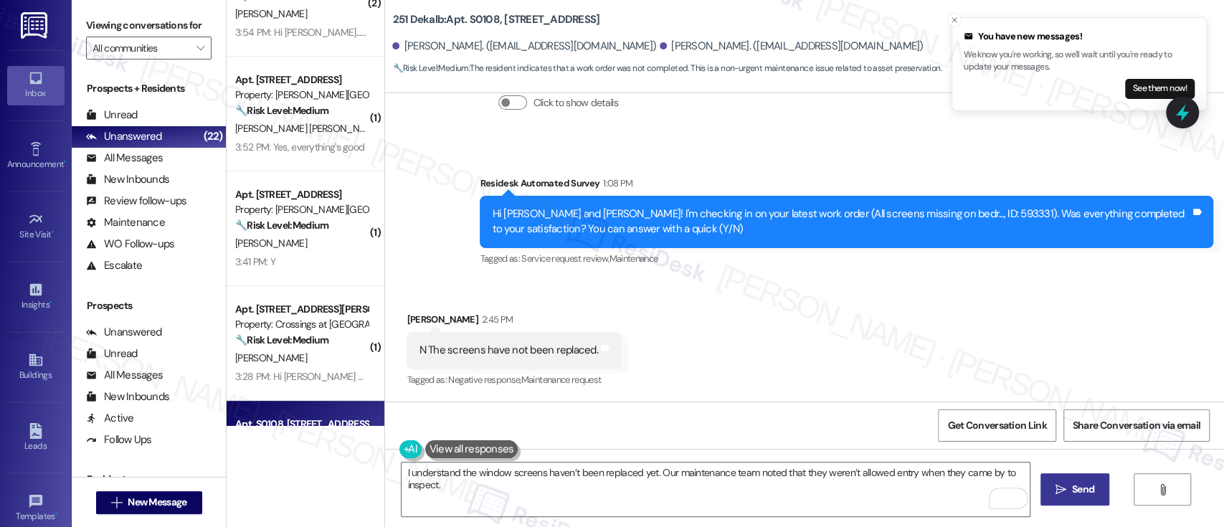
click at [1062, 487] on icon "" at bounding box center [1060, 489] width 11 height 11
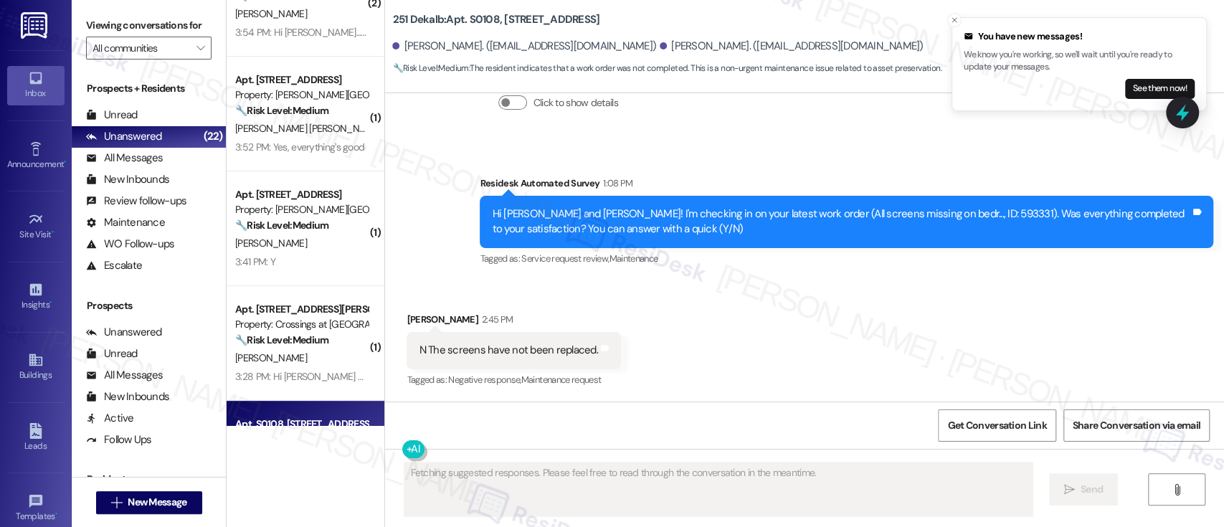
scroll to position [616, 0]
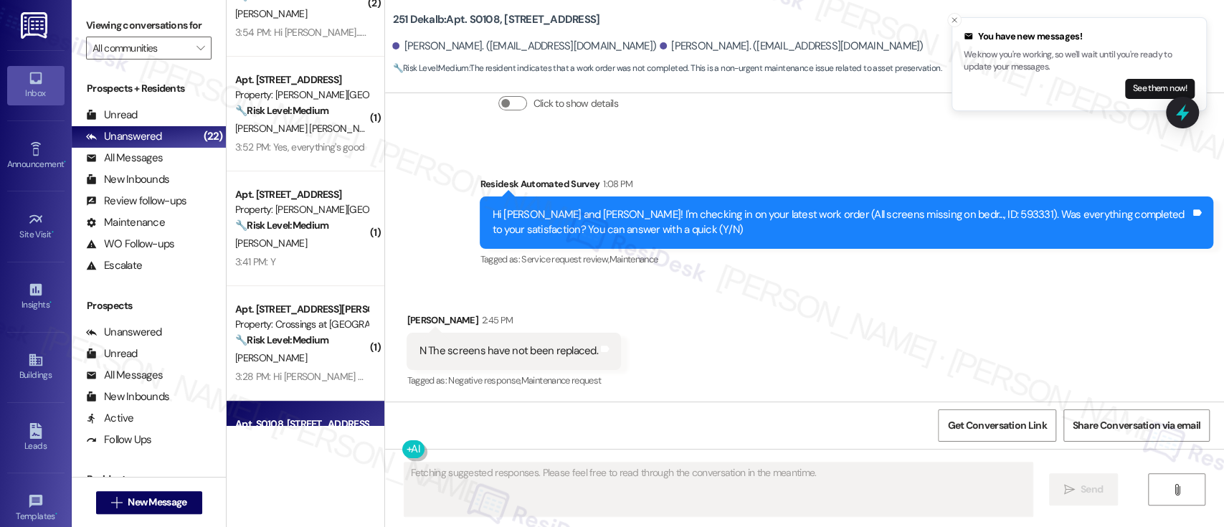
click at [888, 343] on div "Received via SMS Michelle Hernandez 2:45 PM N The screens have not been replace…" at bounding box center [804, 340] width 839 height 121
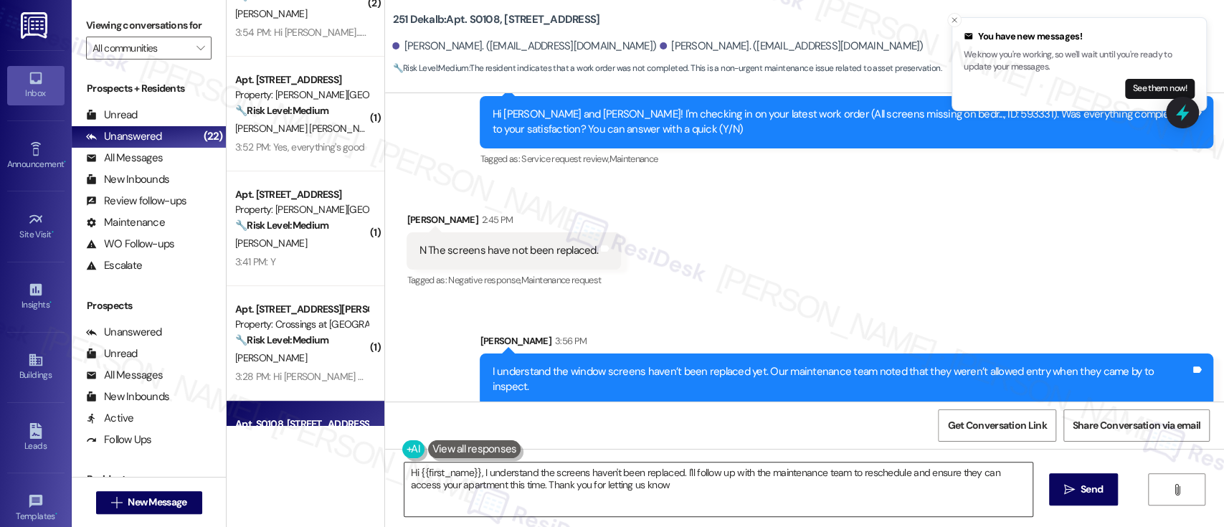
type textarea "Hi {{first_name}}, I understand the screens haven't been replaced. I'll follow …"
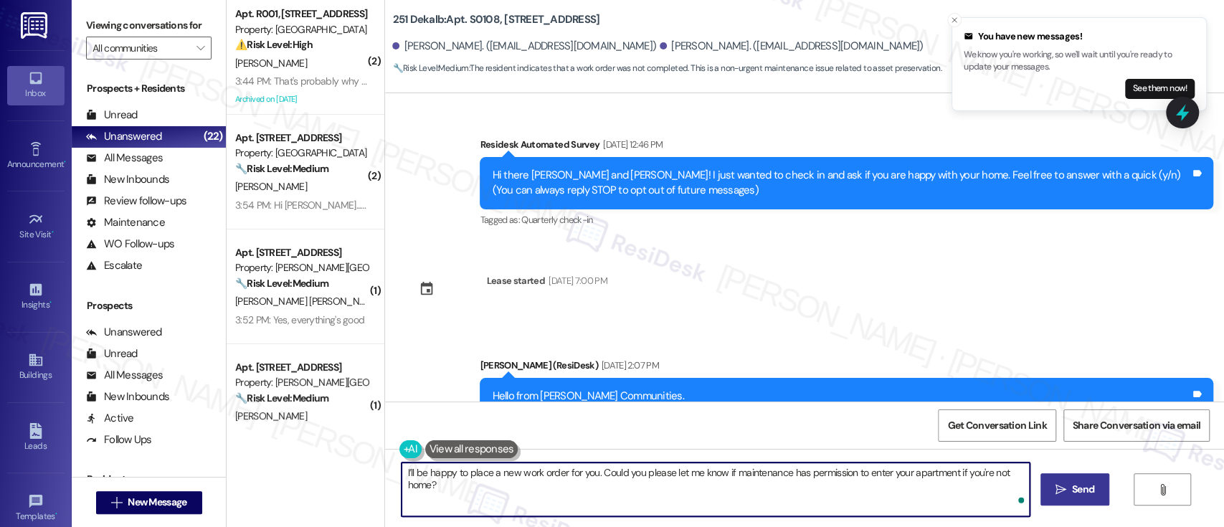
scroll to position [717, 0]
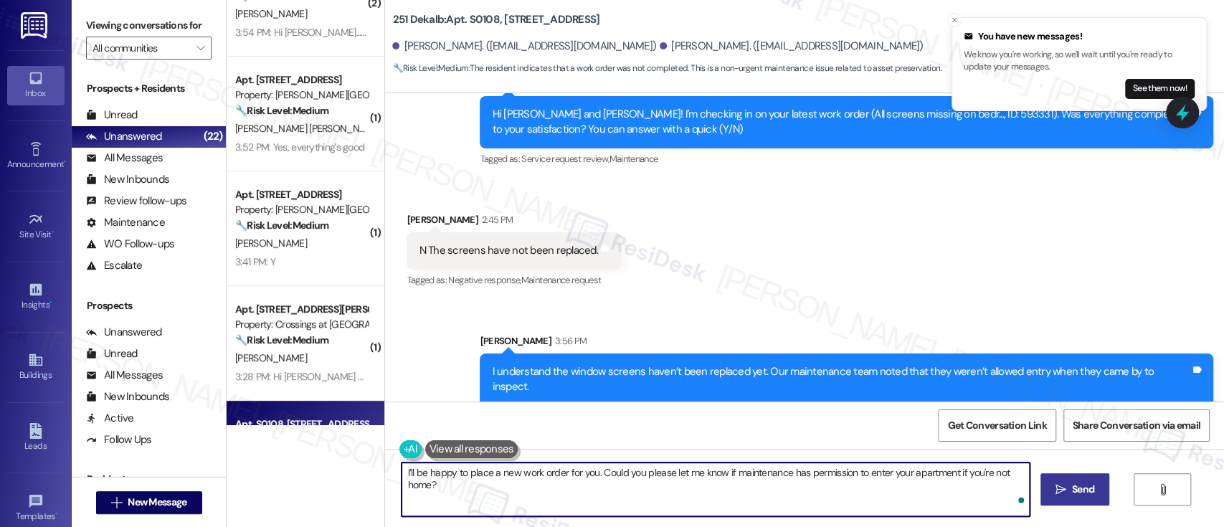
type textarea "I’ll be happy to place a new work order for you. Could you please let me know i…"
click at [1080, 483] on span "Send" at bounding box center [1083, 489] width 22 height 15
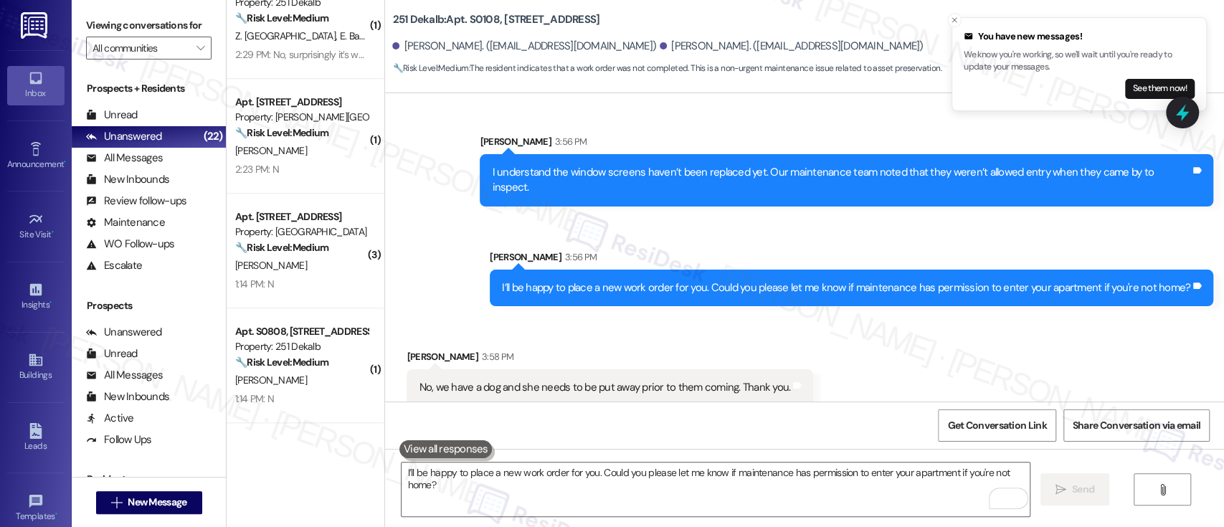
scroll to position [917, 0]
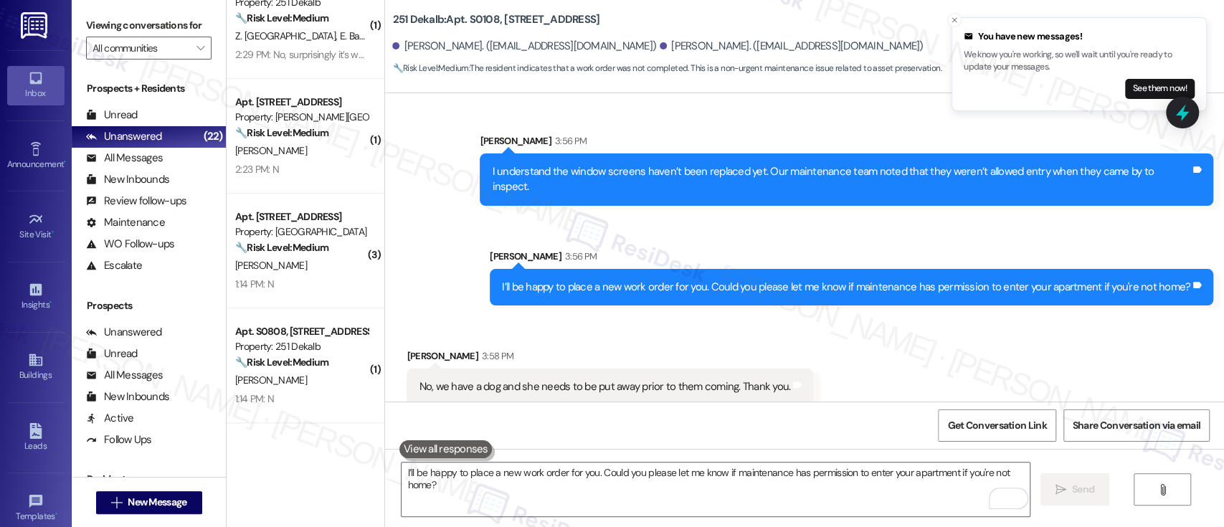
click at [1160, 364] on div "Received via SMS [PERSON_NAME] 3:58 PM No, we have a dog and she needs to be pu…" at bounding box center [804, 366] width 839 height 100
click at [854, 295] on div "Sent via SMS [PERSON_NAME] 3:56 PM I’ll be happy to place a new work order for …" at bounding box center [851, 277] width 745 height 78
click at [477, 16] on b "251 Dekalb: Apt. S0108, [STREET_ADDRESS]" at bounding box center [495, 19] width 207 height 15
click at [980, 316] on div "Received via SMS [PERSON_NAME] 3:58 PM No, we have a dog and she needs to be pu…" at bounding box center [804, 366] width 839 height 100
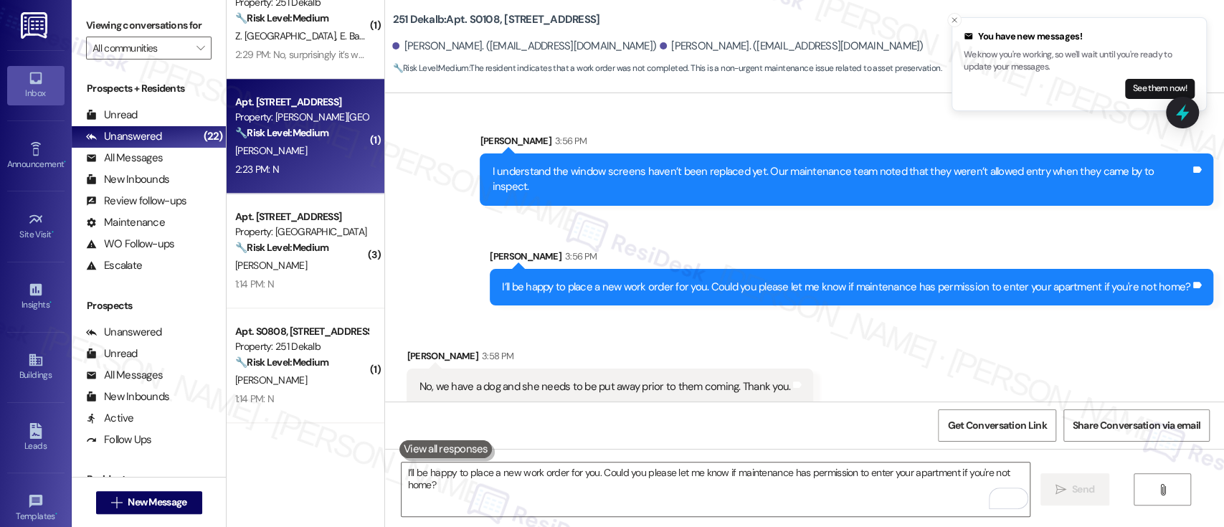
click at [288, 131] on strong "🔧 Risk Level: Medium" at bounding box center [281, 132] width 93 height 13
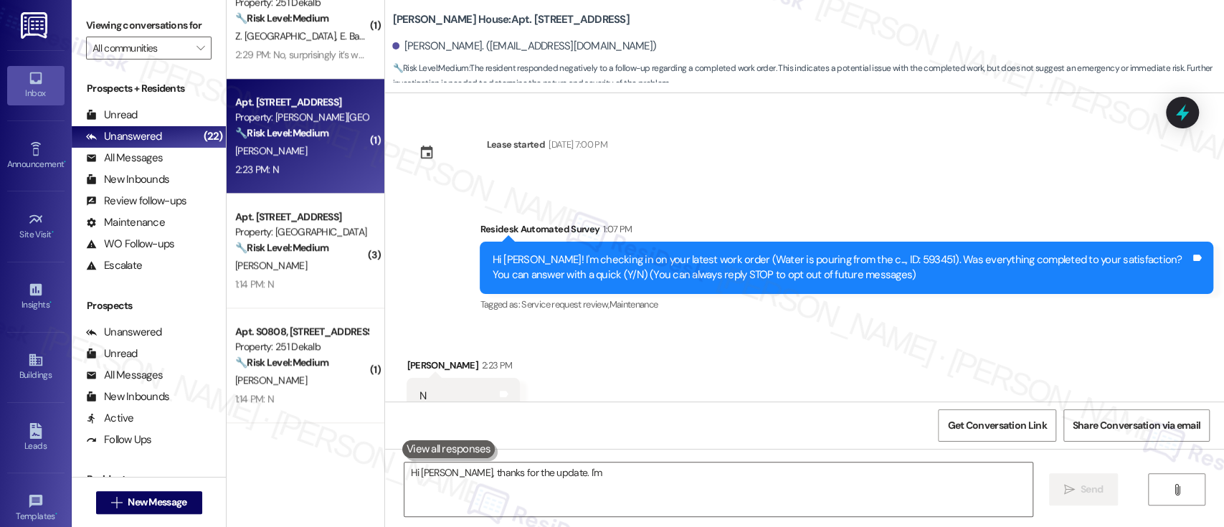
scroll to position [45, 0]
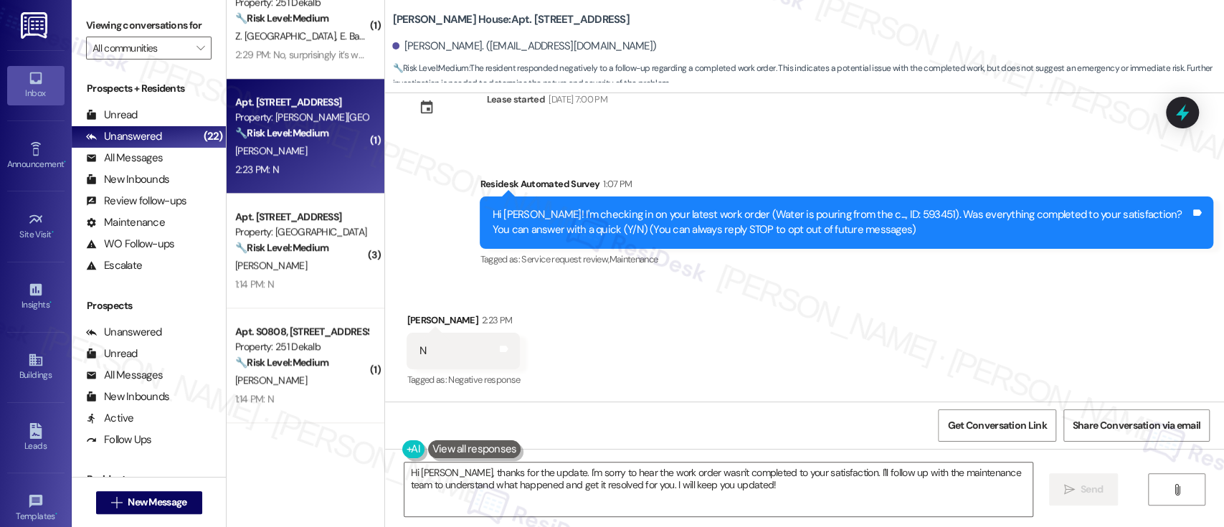
click at [986, 351] on div "Received via SMS [PERSON_NAME] 2:23 PM N Tags and notes Tagged as: Negative res…" at bounding box center [804, 340] width 839 height 121
click at [861, 211] on div "Hi [PERSON_NAME]! I'm checking in on your latest work order (Water is pouring f…" at bounding box center [841, 222] width 698 height 31
copy div "593451"
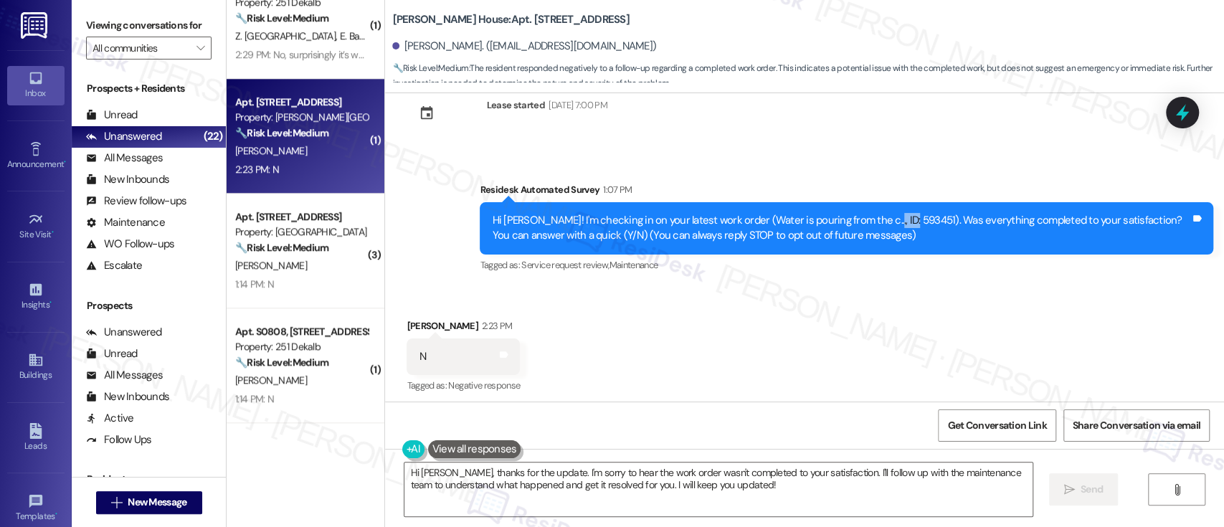
scroll to position [46, 0]
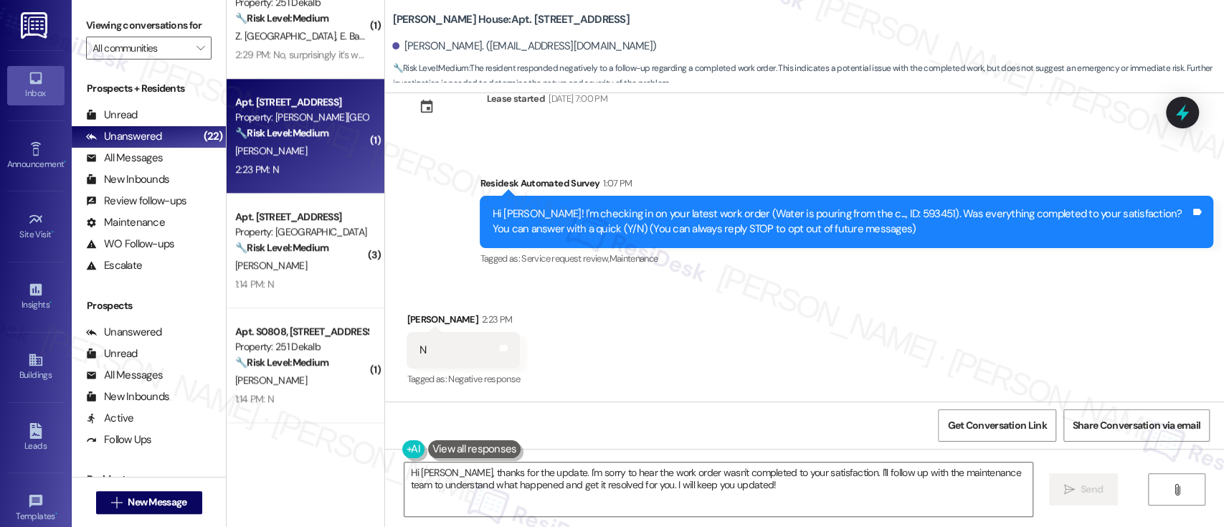
click at [935, 320] on div "Received via SMS [PERSON_NAME] 2:23 PM N Tags and notes Tagged as: Negative res…" at bounding box center [804, 340] width 839 height 121
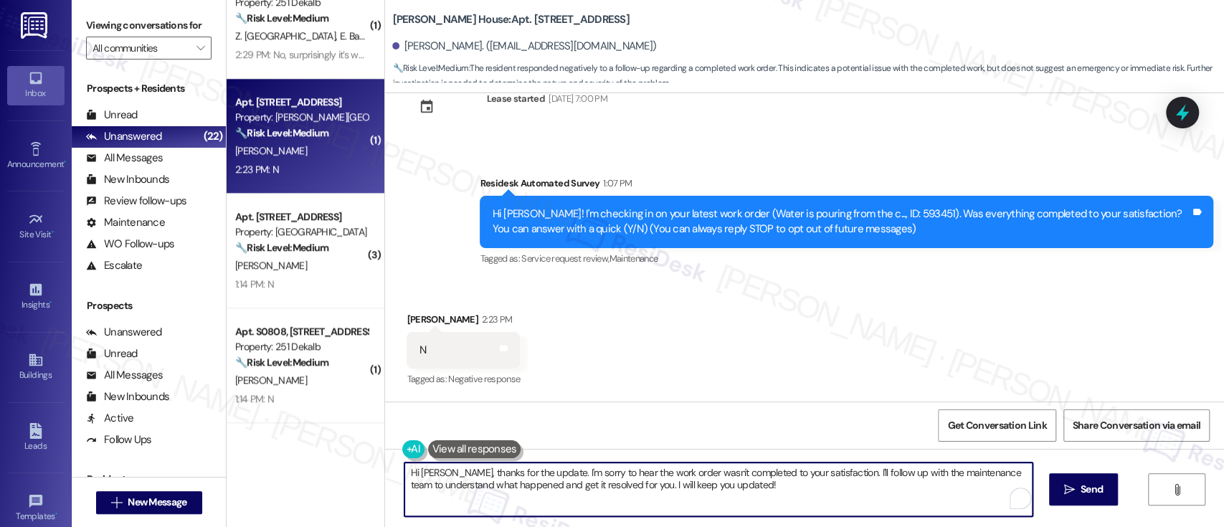
click at [806, 510] on textarea "Hi [PERSON_NAME], thanks for the update. I'm sorry to hear the work order wasn'…" at bounding box center [717, 489] width 627 height 54
paste textarea "I'm so sorry to hear that the issue wasn't resolved to your satisfaction. Can y…"
type textarea "I'm so sorry to hear that the issue wasn't resolved to your satisfaction. Can y…"
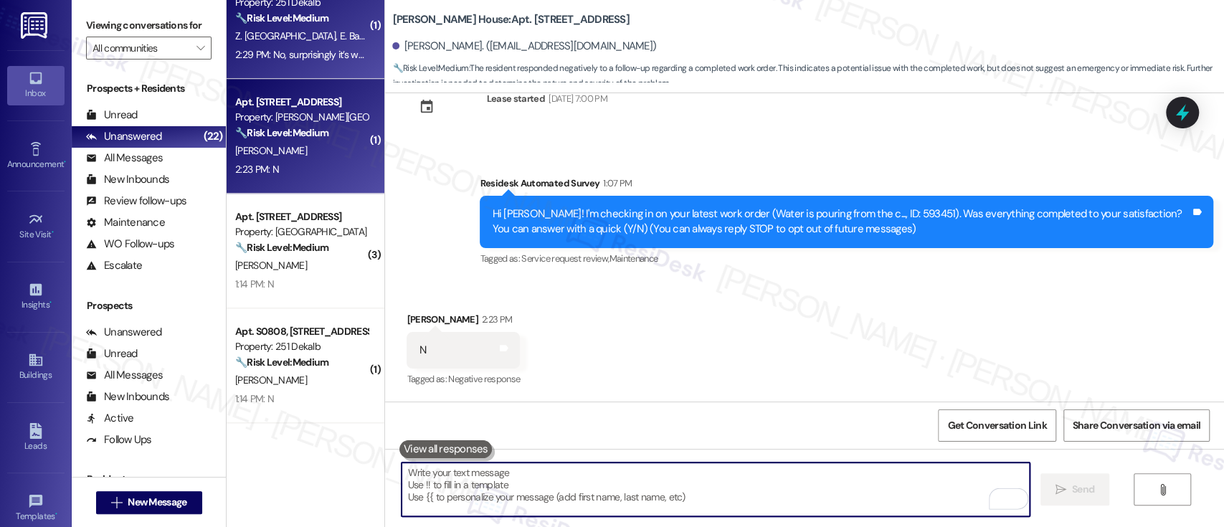
type textarea "Fetching suggested responses. Please feel free to read through the conversation…"
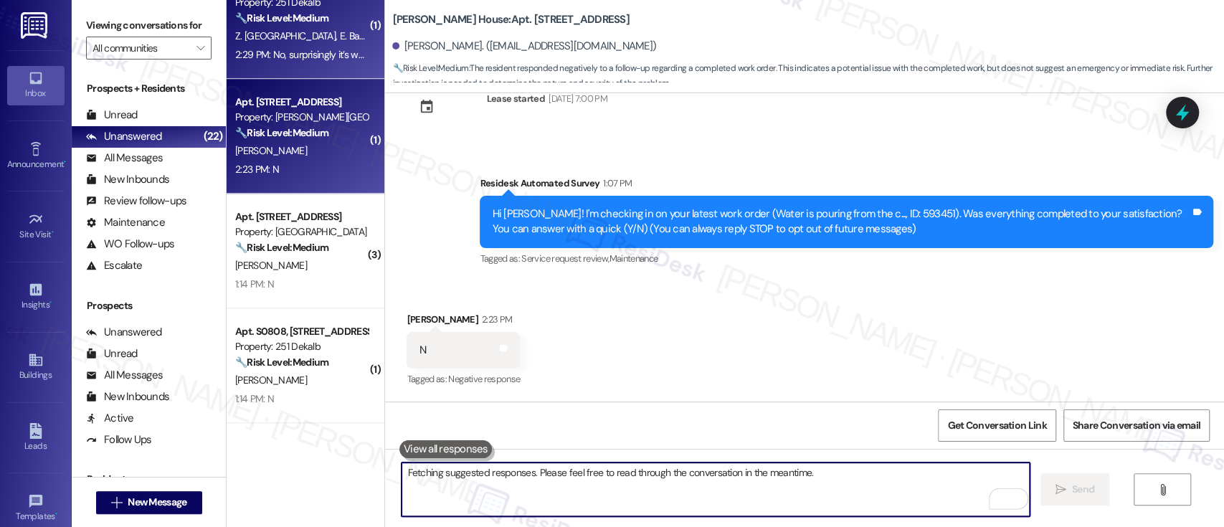
scroll to position [45, 0]
